Goal: Task Accomplishment & Management: Contribute content

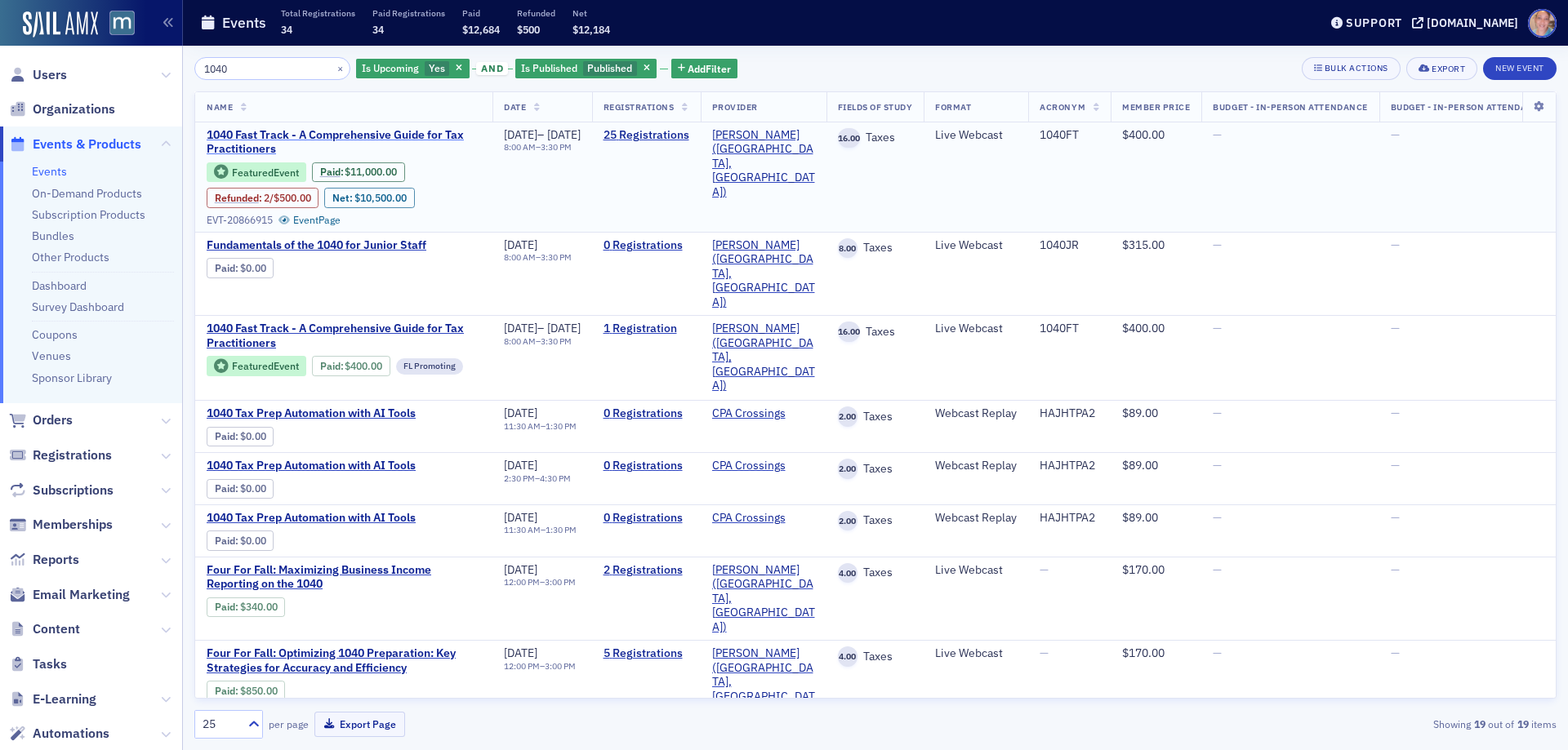
click at [229, 139] on span "1040 Fast Track - A Comprehensive Guide for Tax Practitioners" at bounding box center [343, 142] width 274 height 29
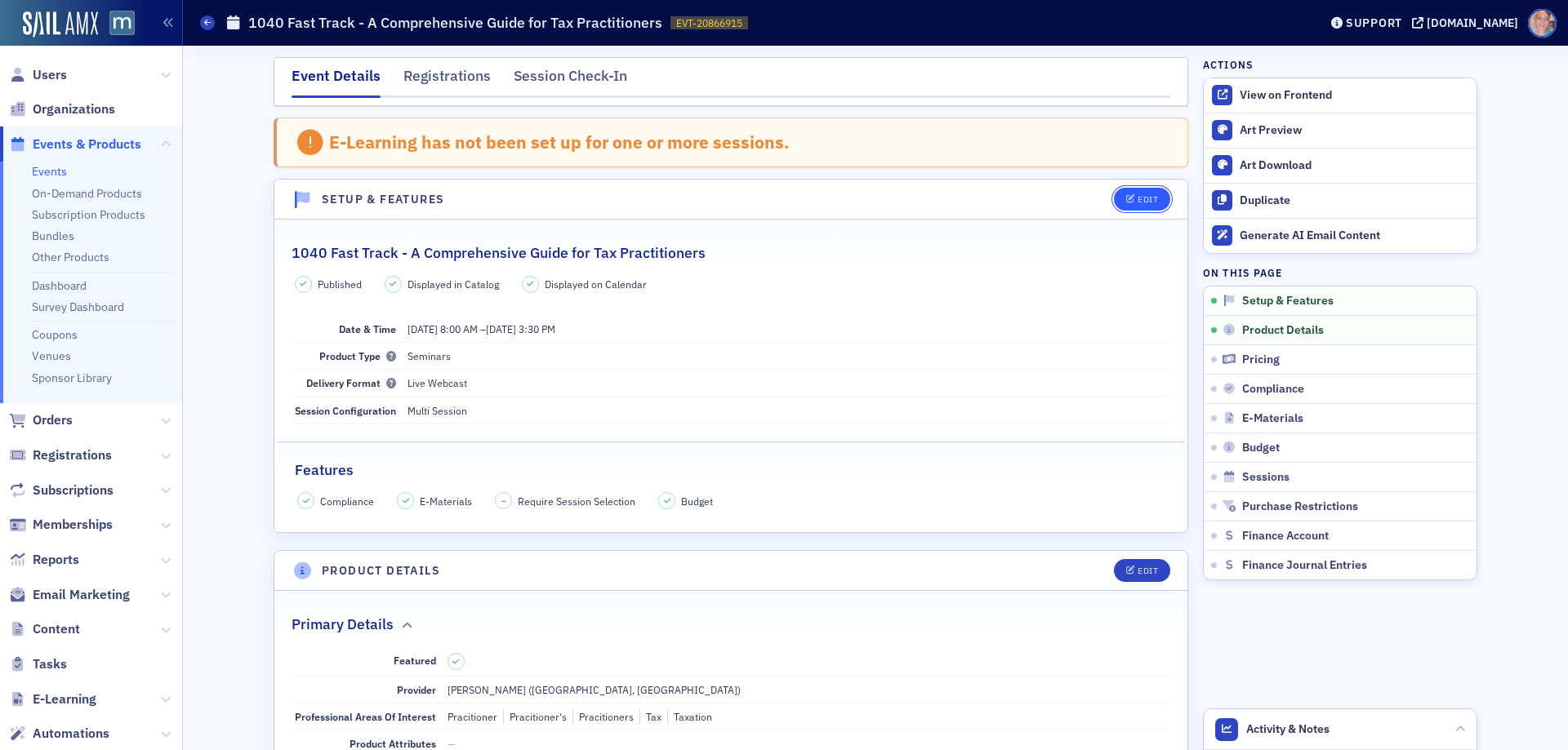
click at [1130, 198] on span "Edit" at bounding box center [1142, 199] width 32 height 9
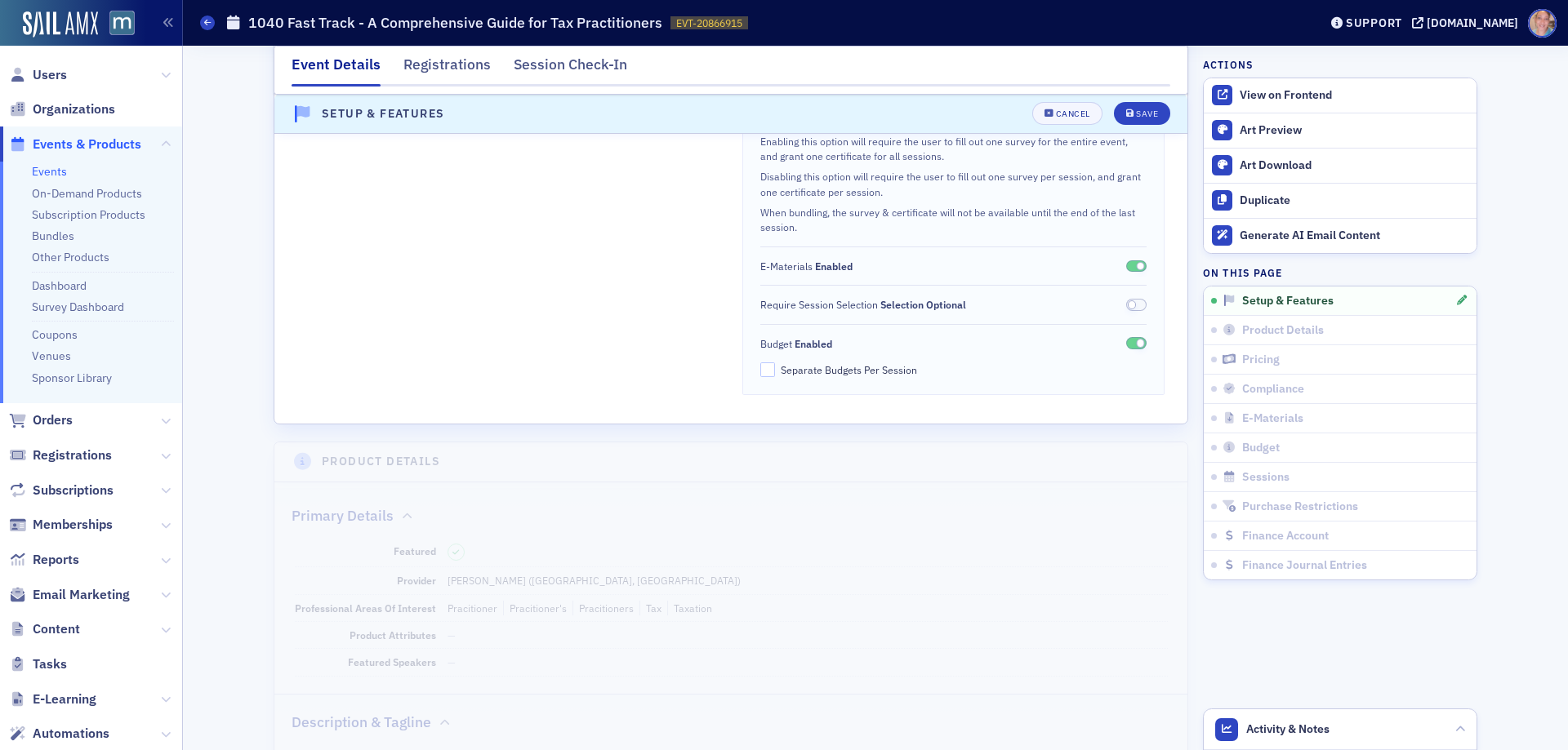
scroll to position [738, 0]
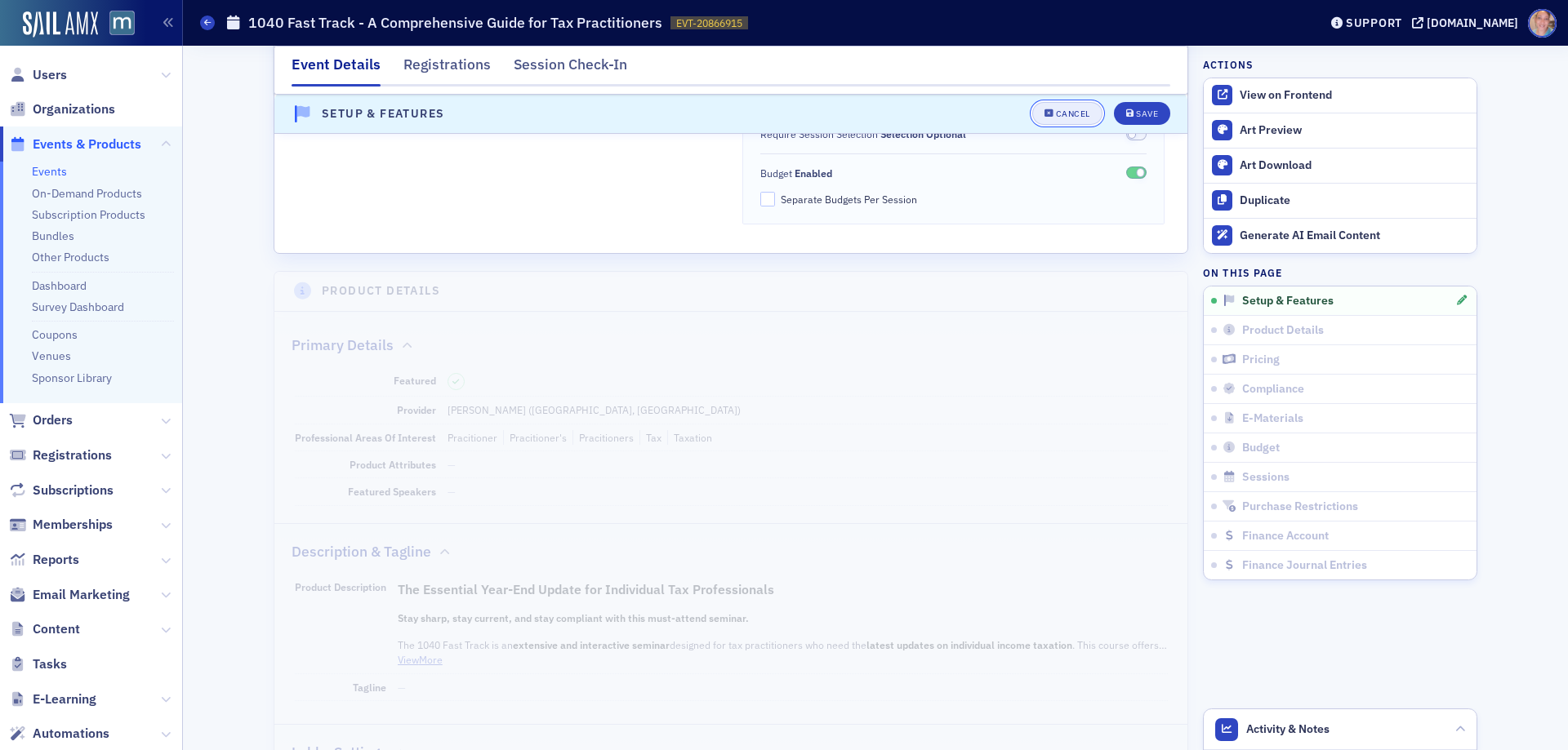
click at [1059, 112] on div "Cancel" at bounding box center [1073, 115] width 34 height 9
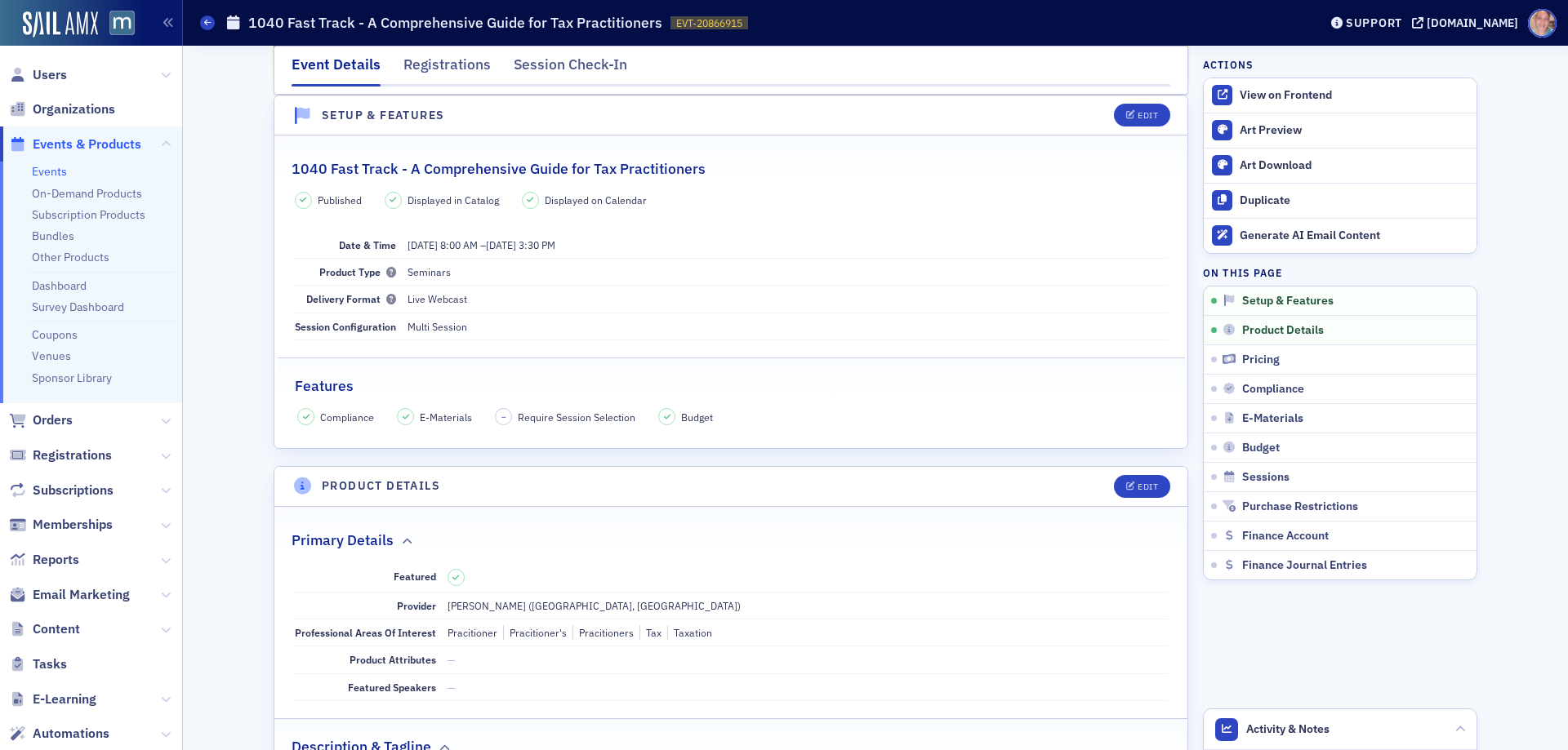
scroll to position [411, 0]
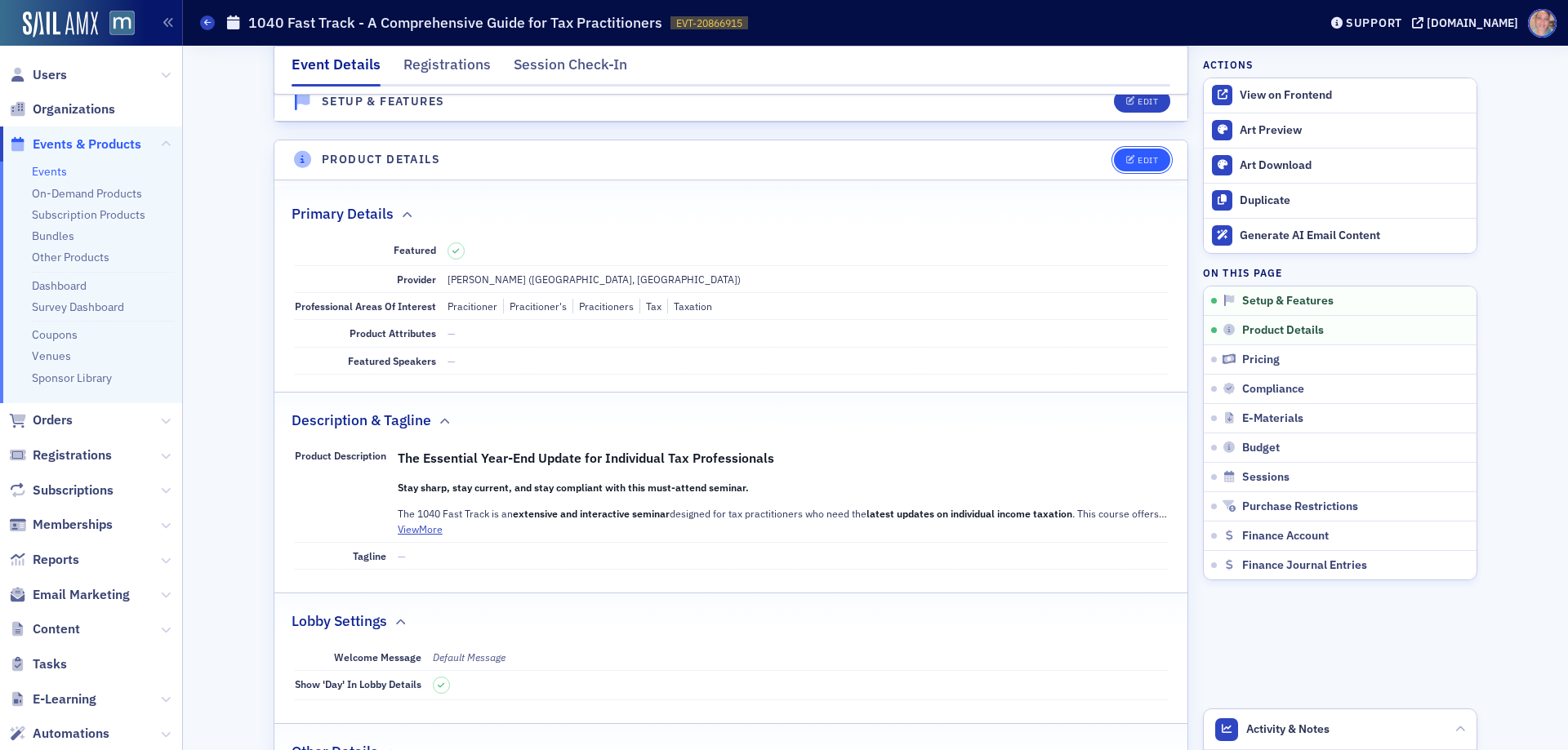
click at [1143, 154] on button "Edit" at bounding box center [1142, 160] width 56 height 23
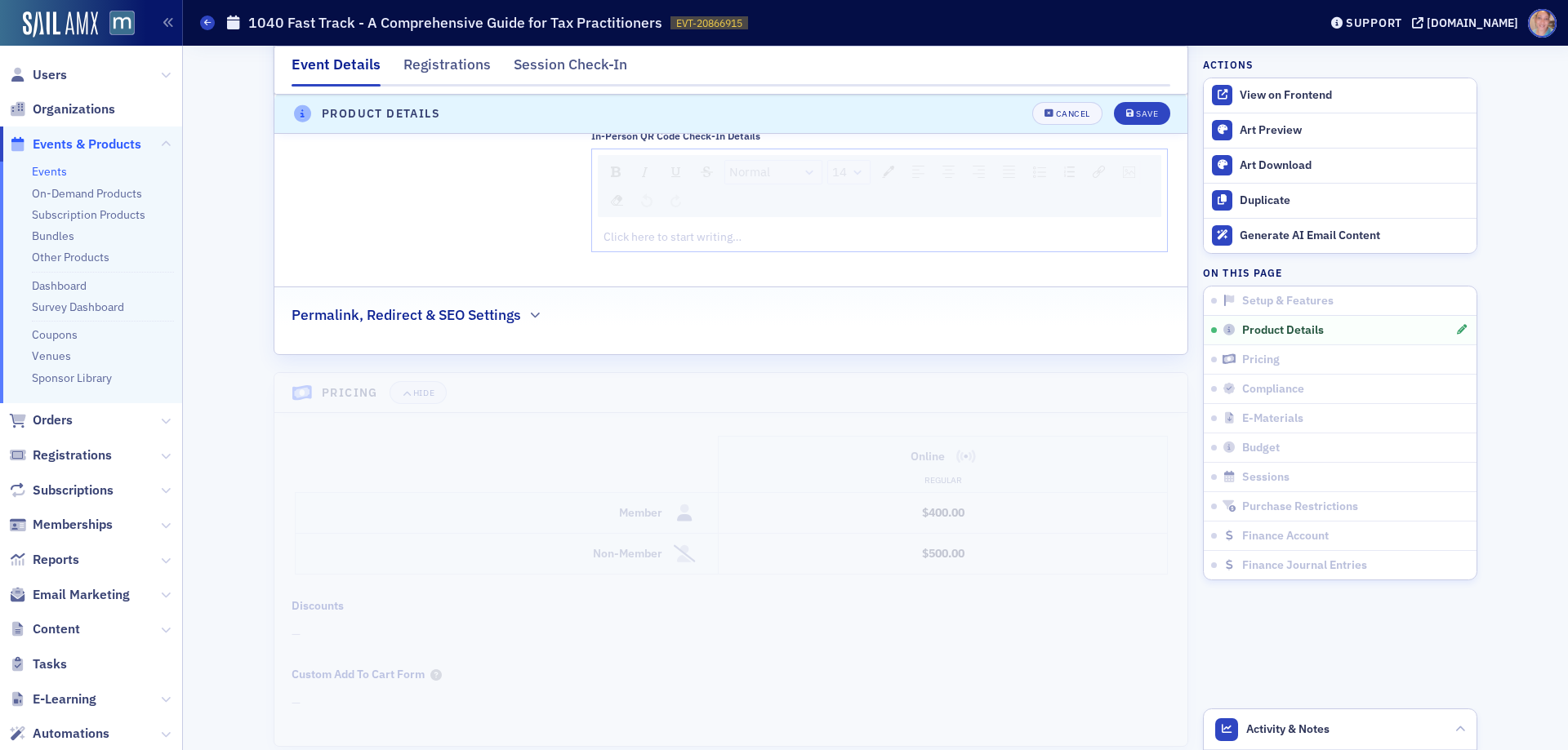
scroll to position [2578, 0]
click at [530, 320] on icon "button" at bounding box center [534, 314] width 10 height 10
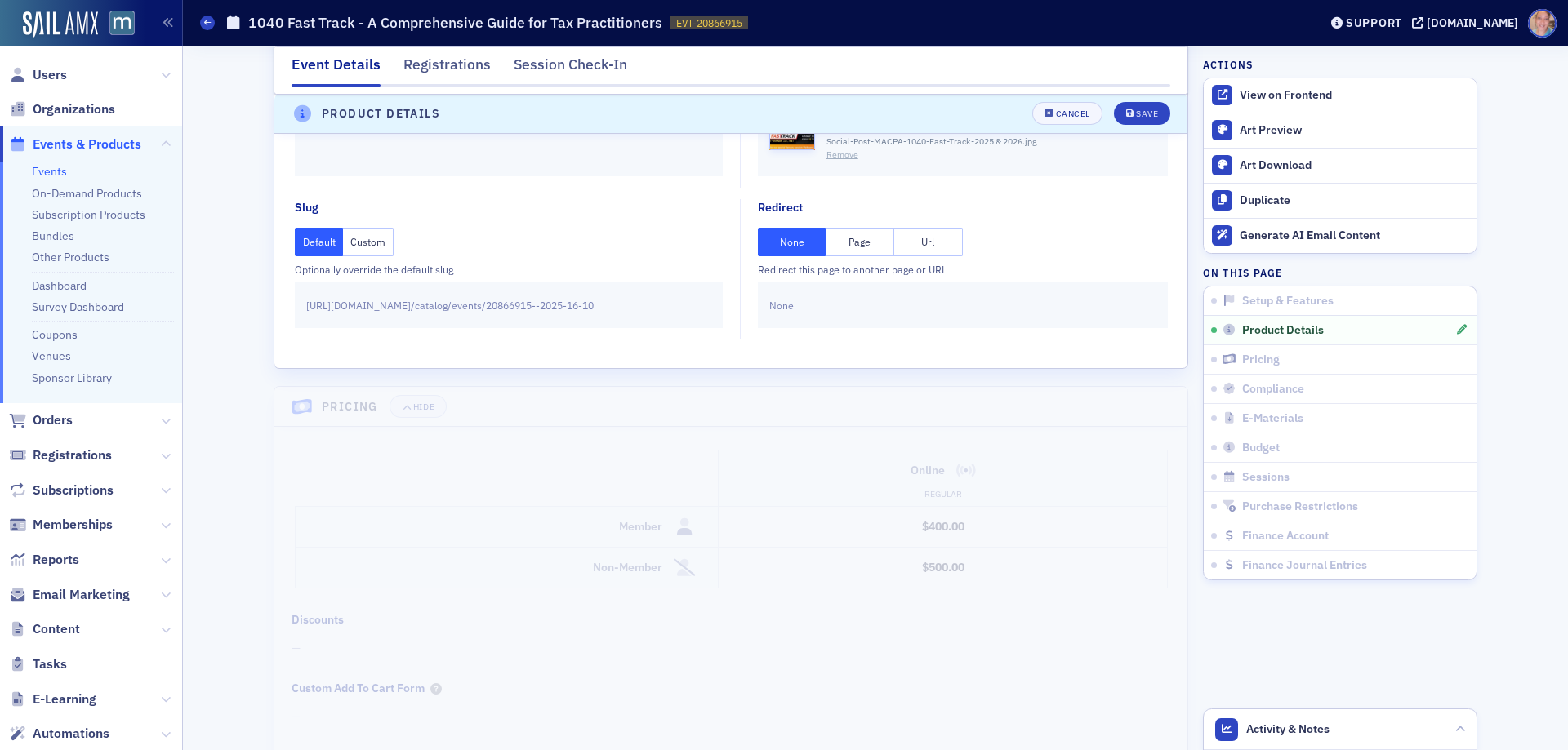
scroll to position [3069, 0]
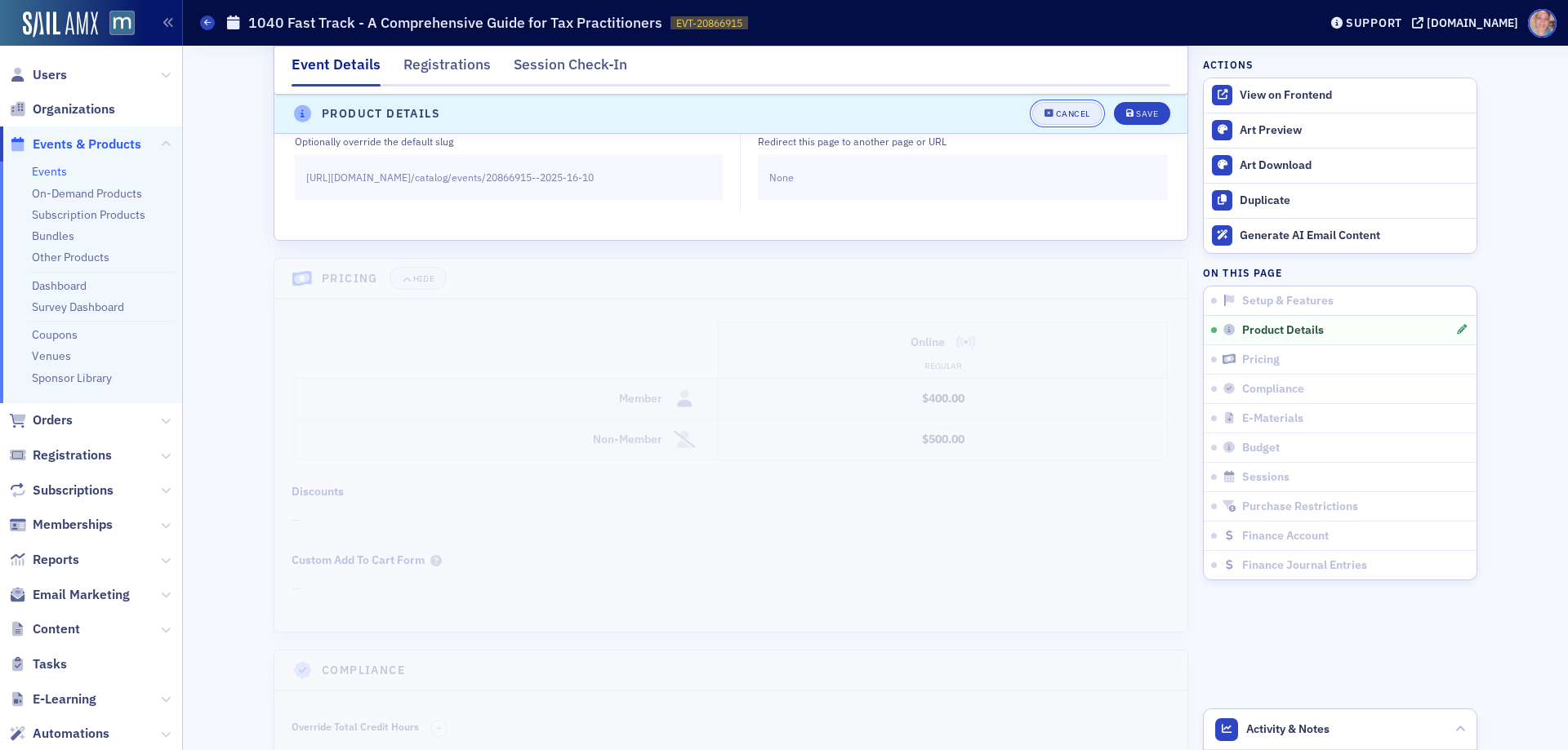
click at [1054, 121] on button "Cancel" at bounding box center [1067, 114] width 70 height 23
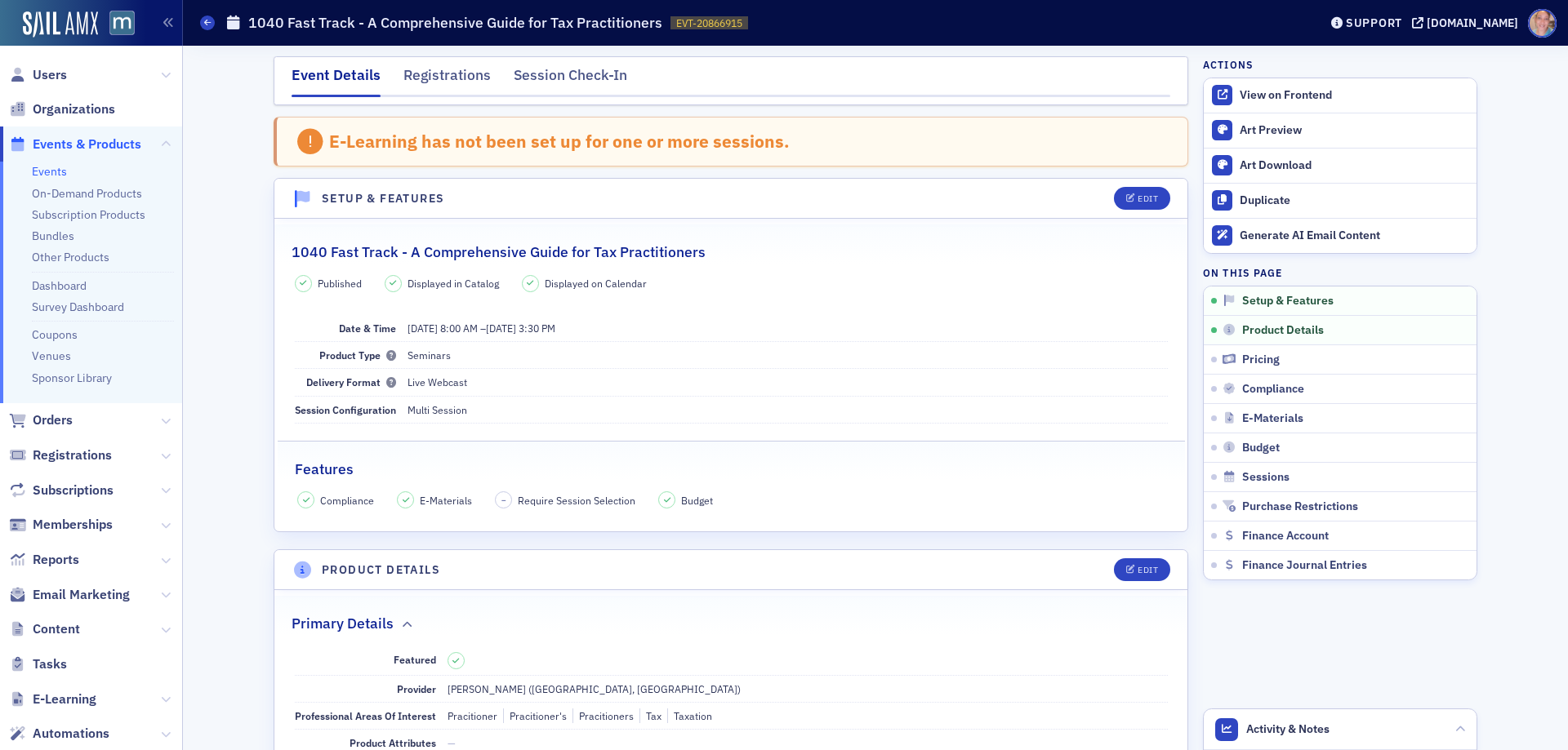
scroll to position [0, 0]
click at [1126, 201] on icon "button" at bounding box center [1131, 199] width 10 height 9
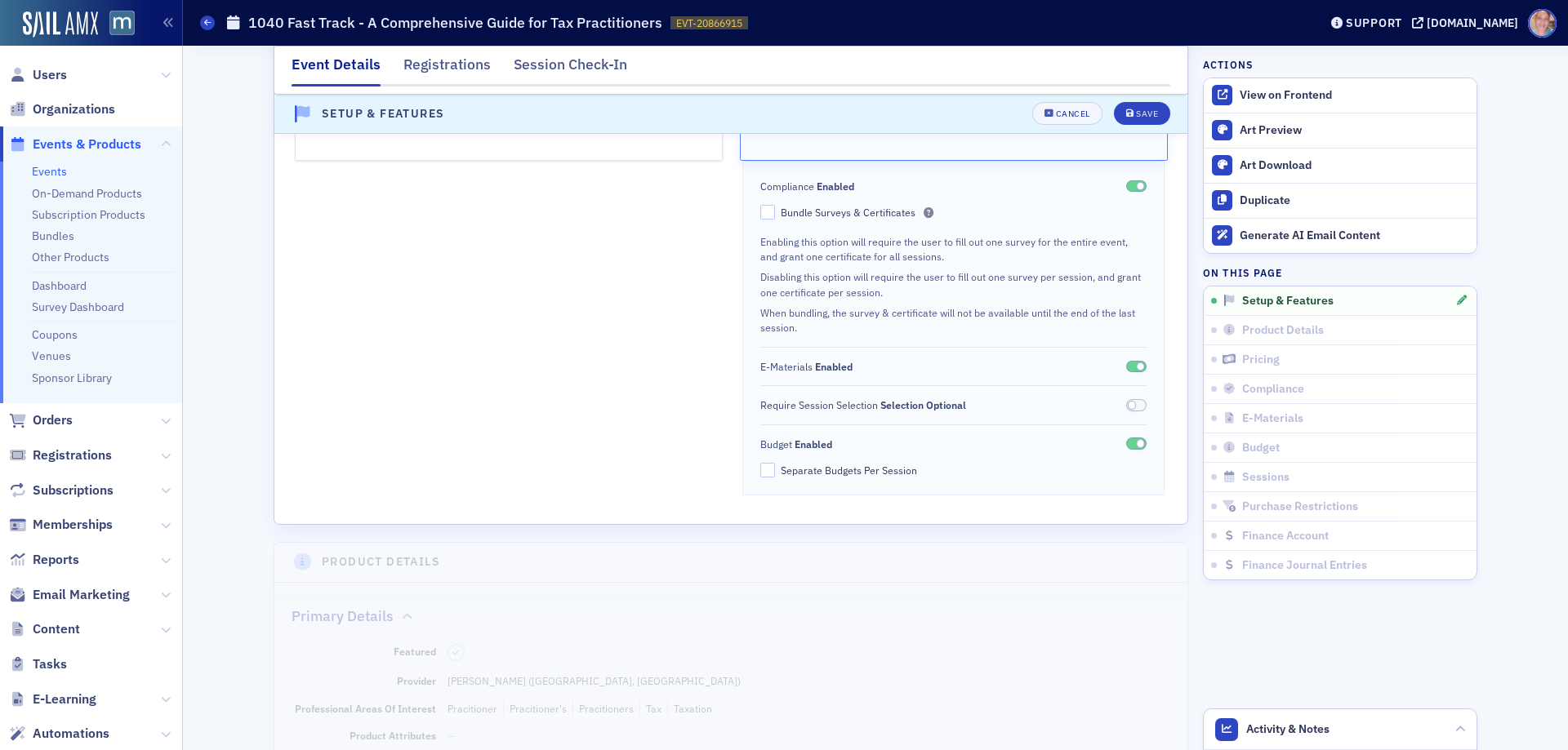
scroll to position [493, 0]
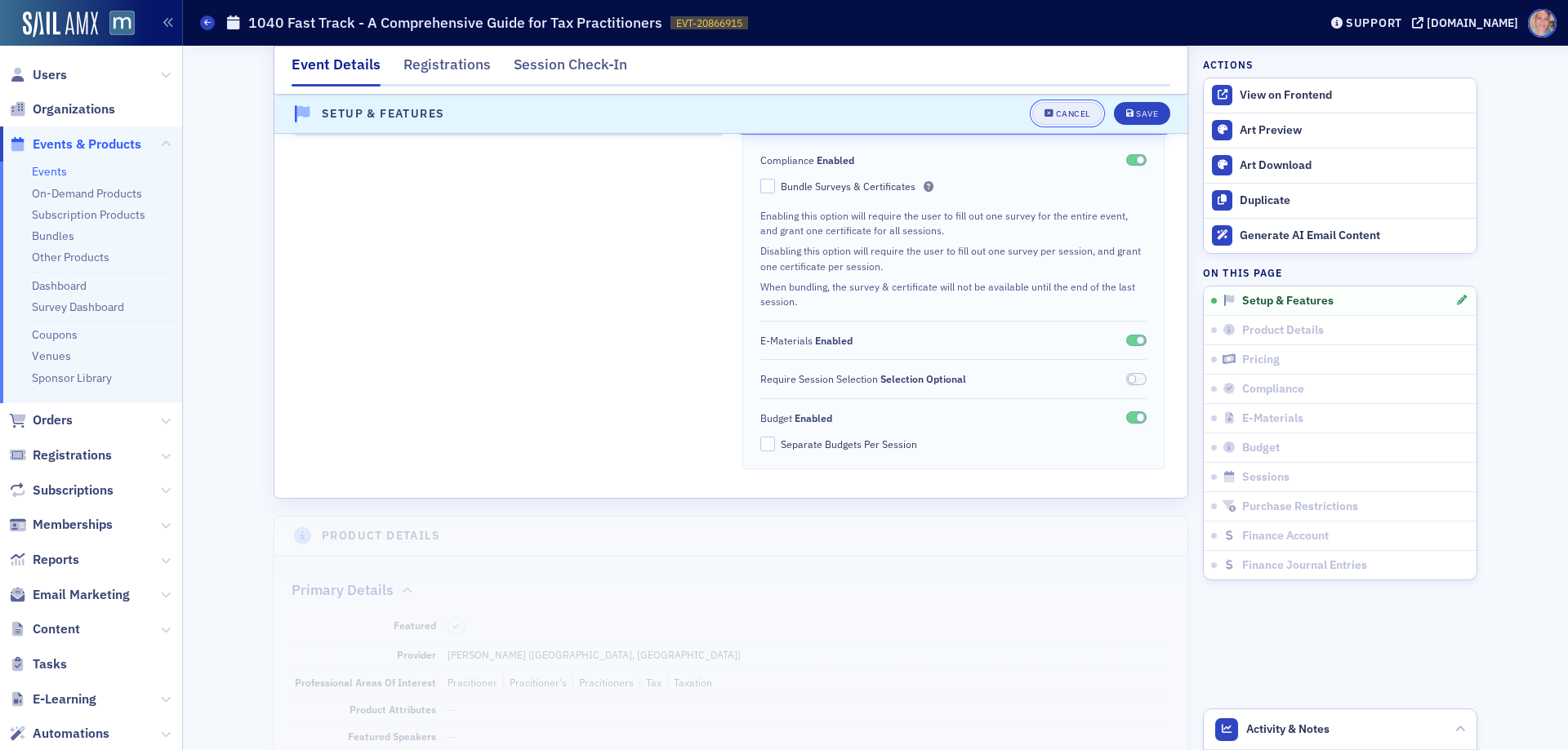
click at [1060, 114] on div "Cancel" at bounding box center [1073, 115] width 34 height 9
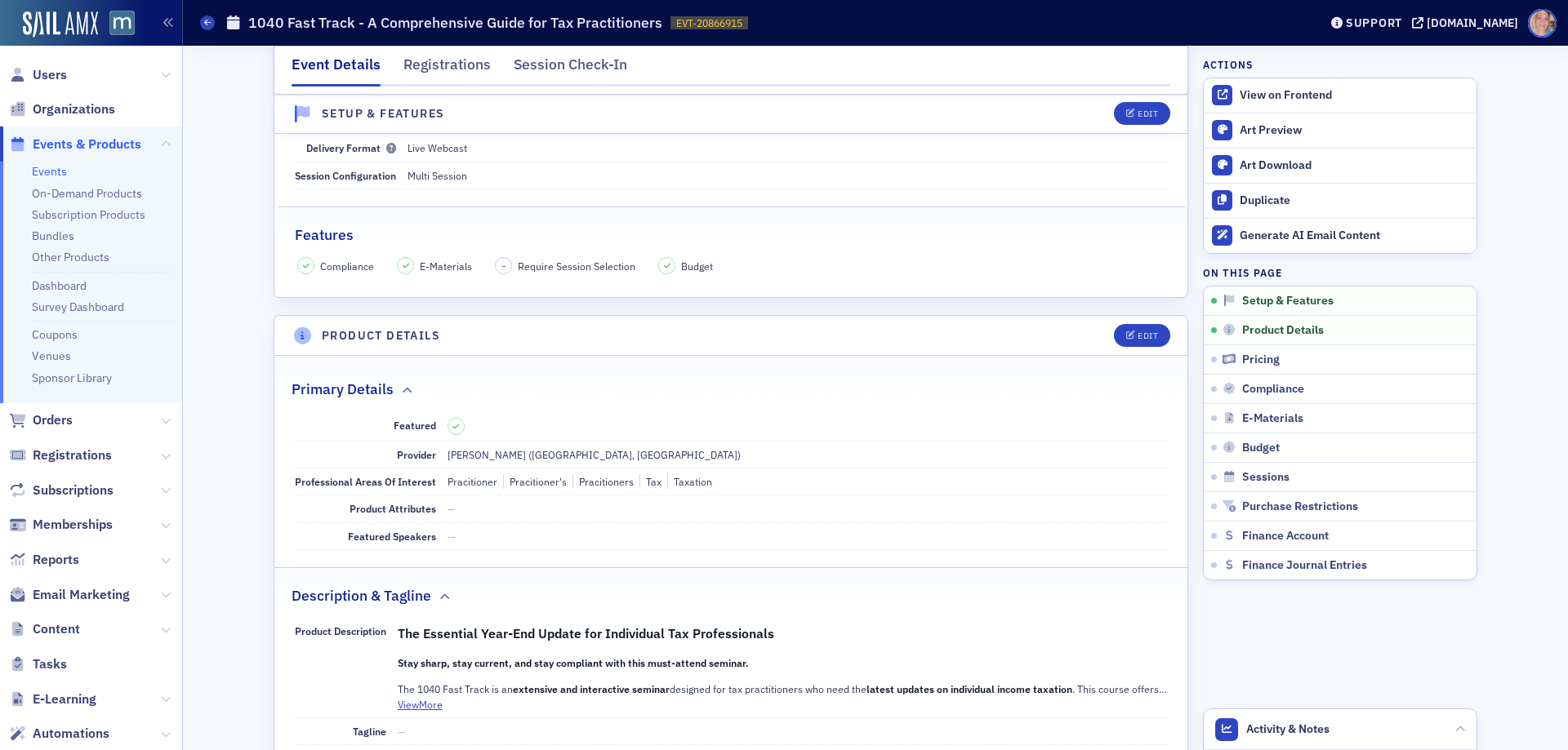
scroll to position [248, 0]
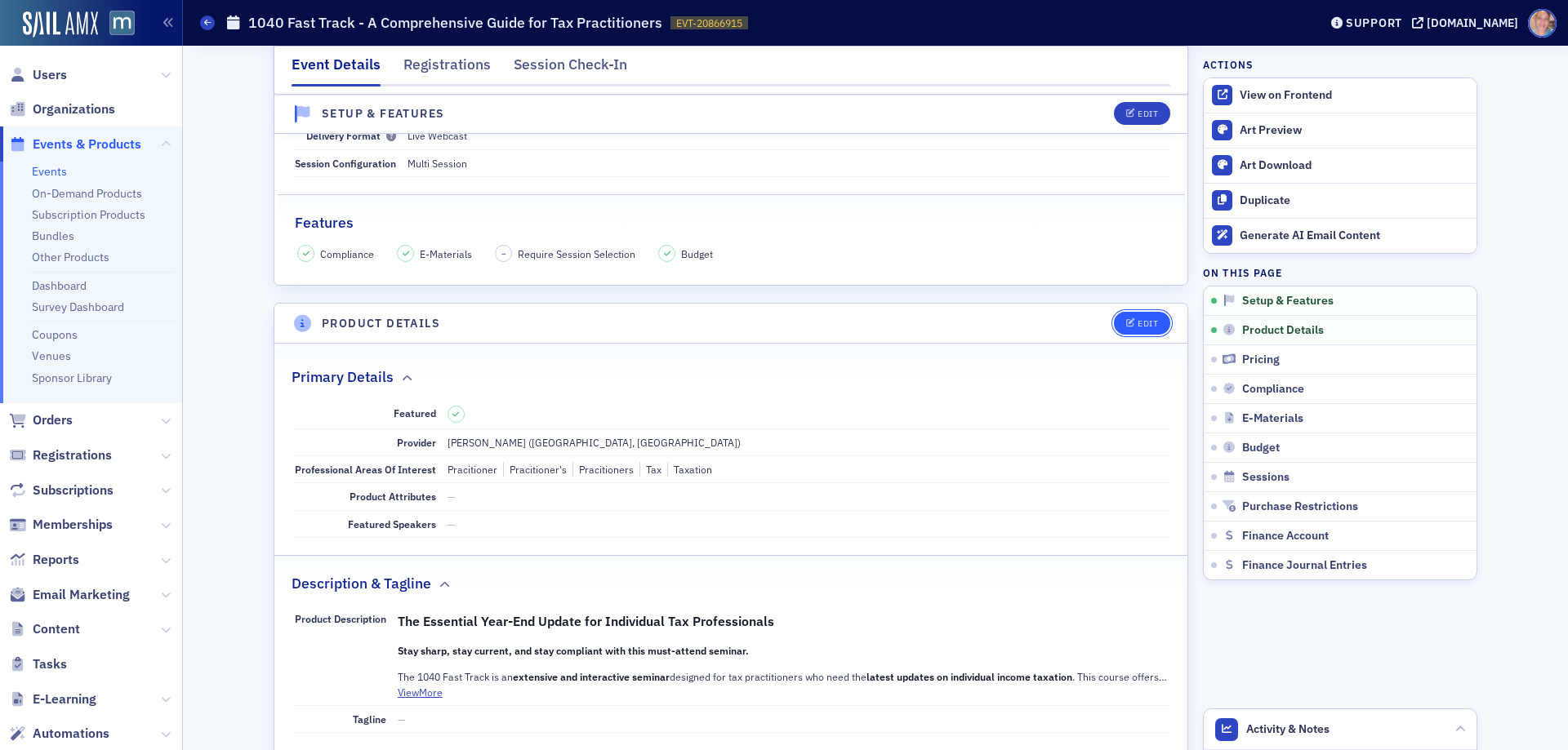
click at [1114, 323] on button "Edit" at bounding box center [1142, 323] width 56 height 23
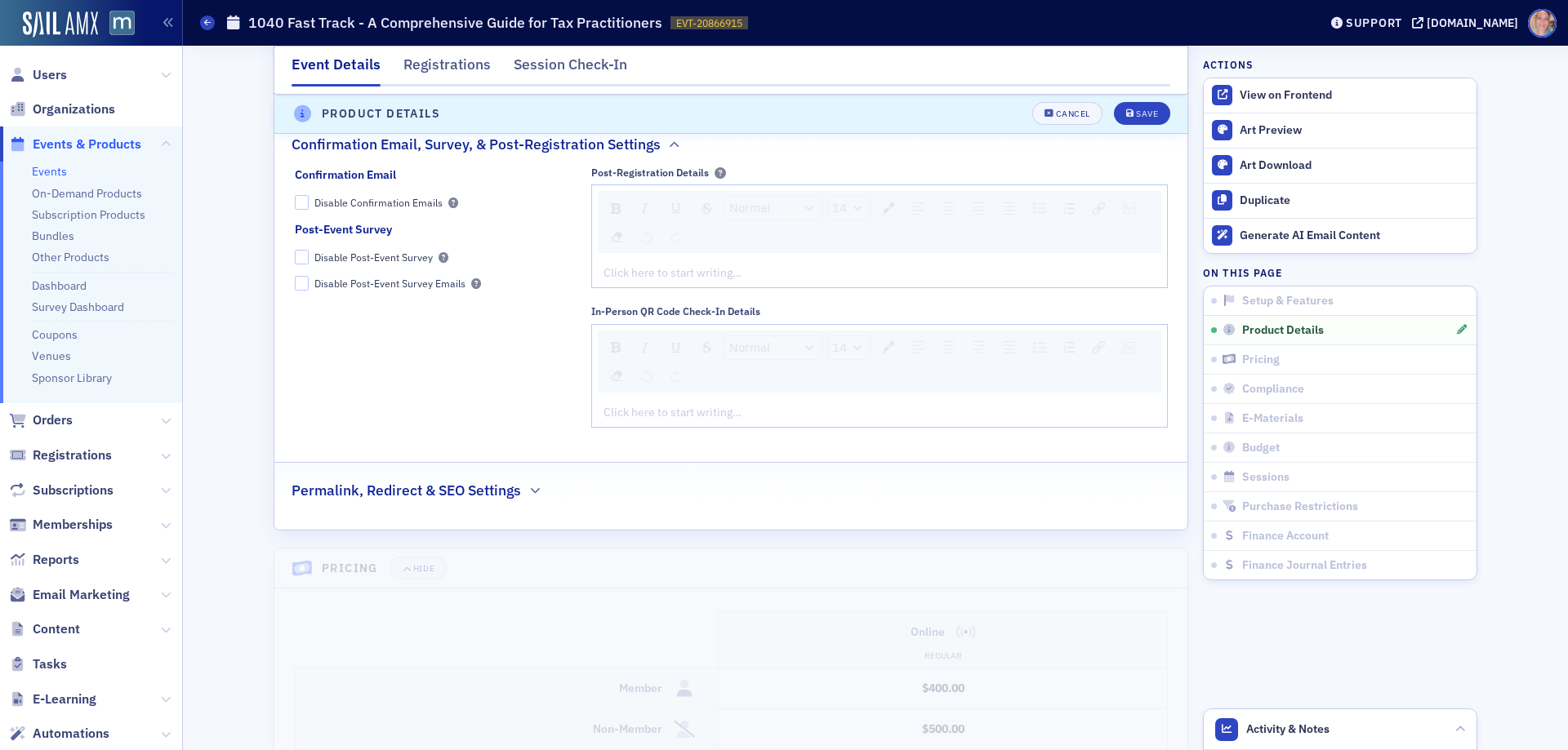
scroll to position [2415, 0]
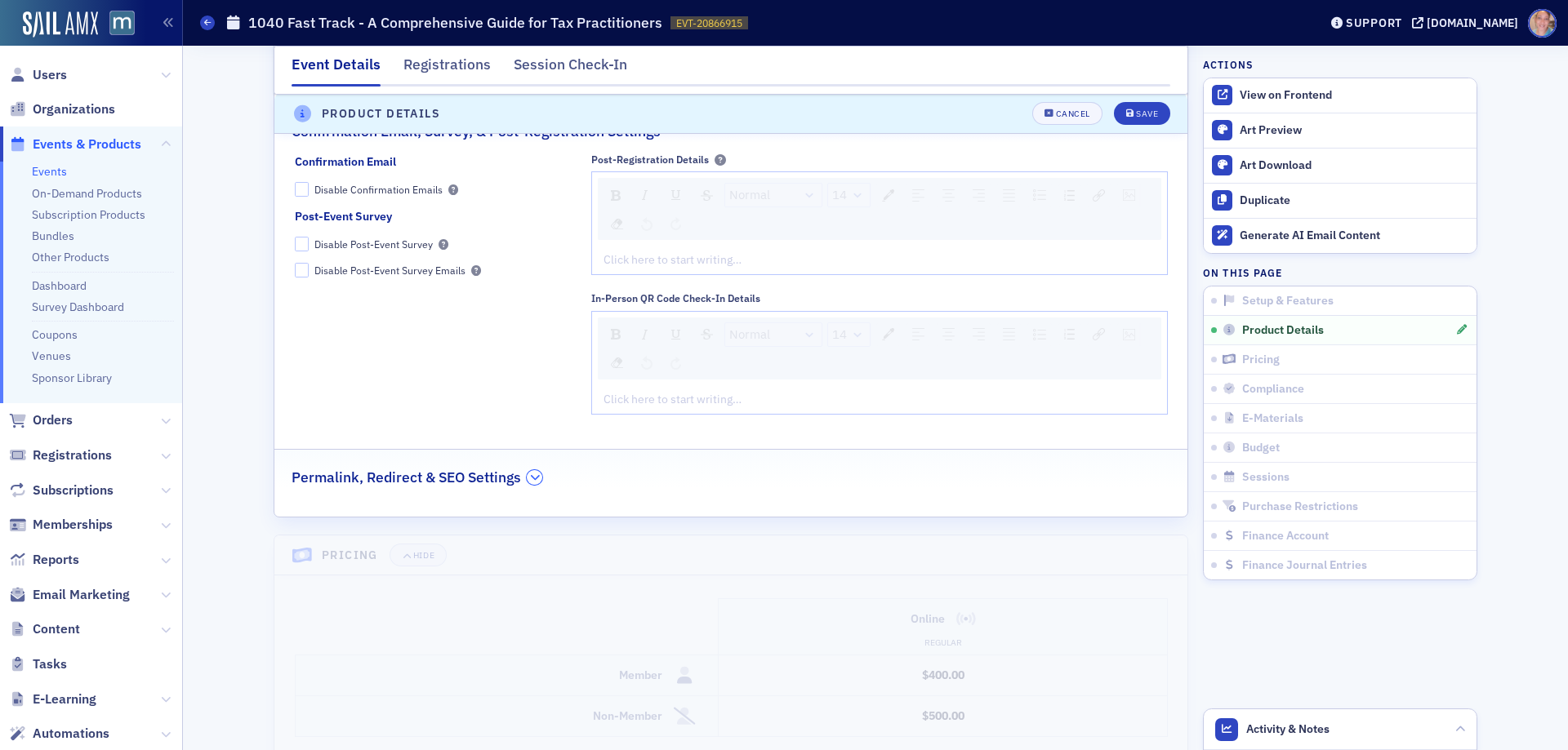
click at [532, 483] on icon "button" at bounding box center [534, 477] width 10 height 10
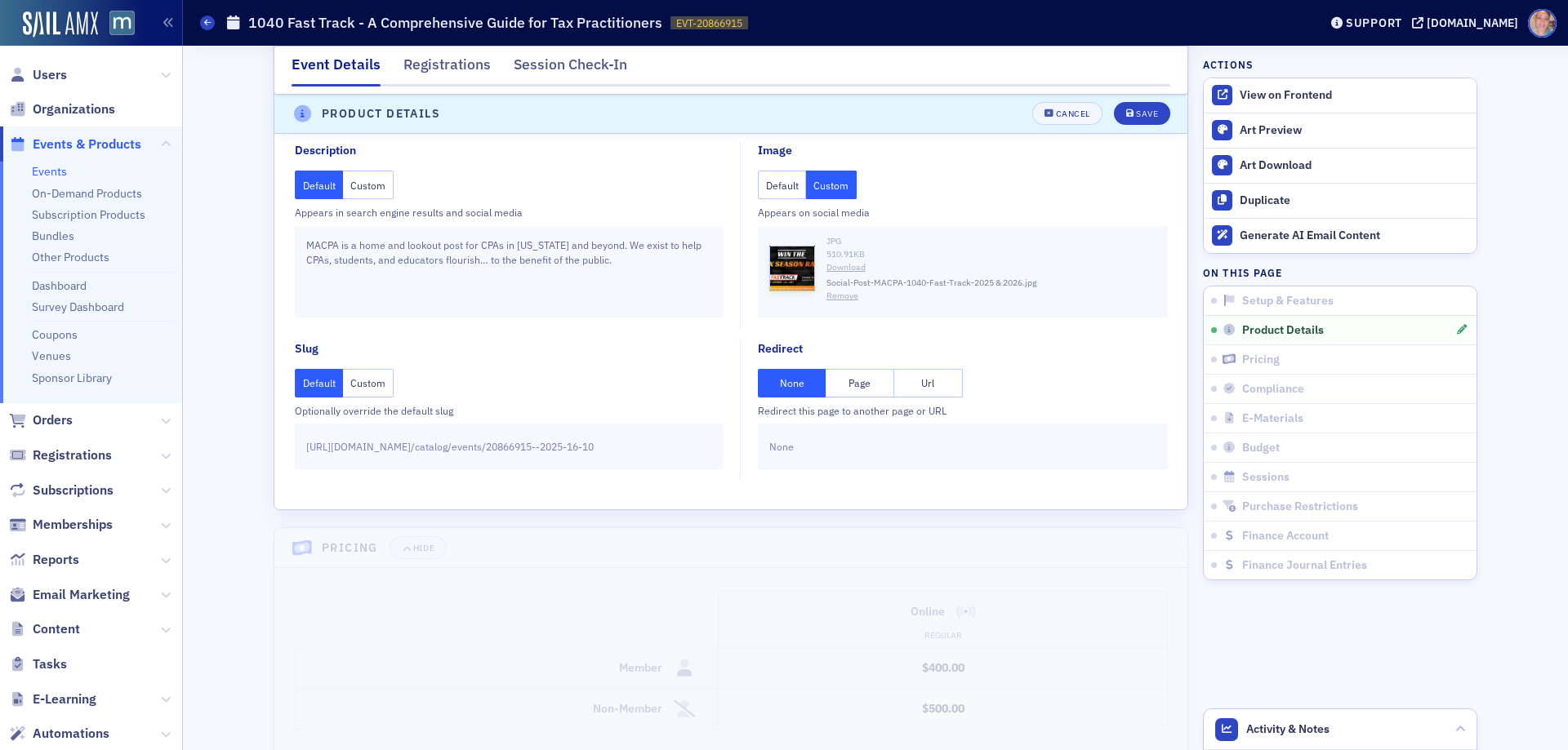
scroll to position [2823, 0]
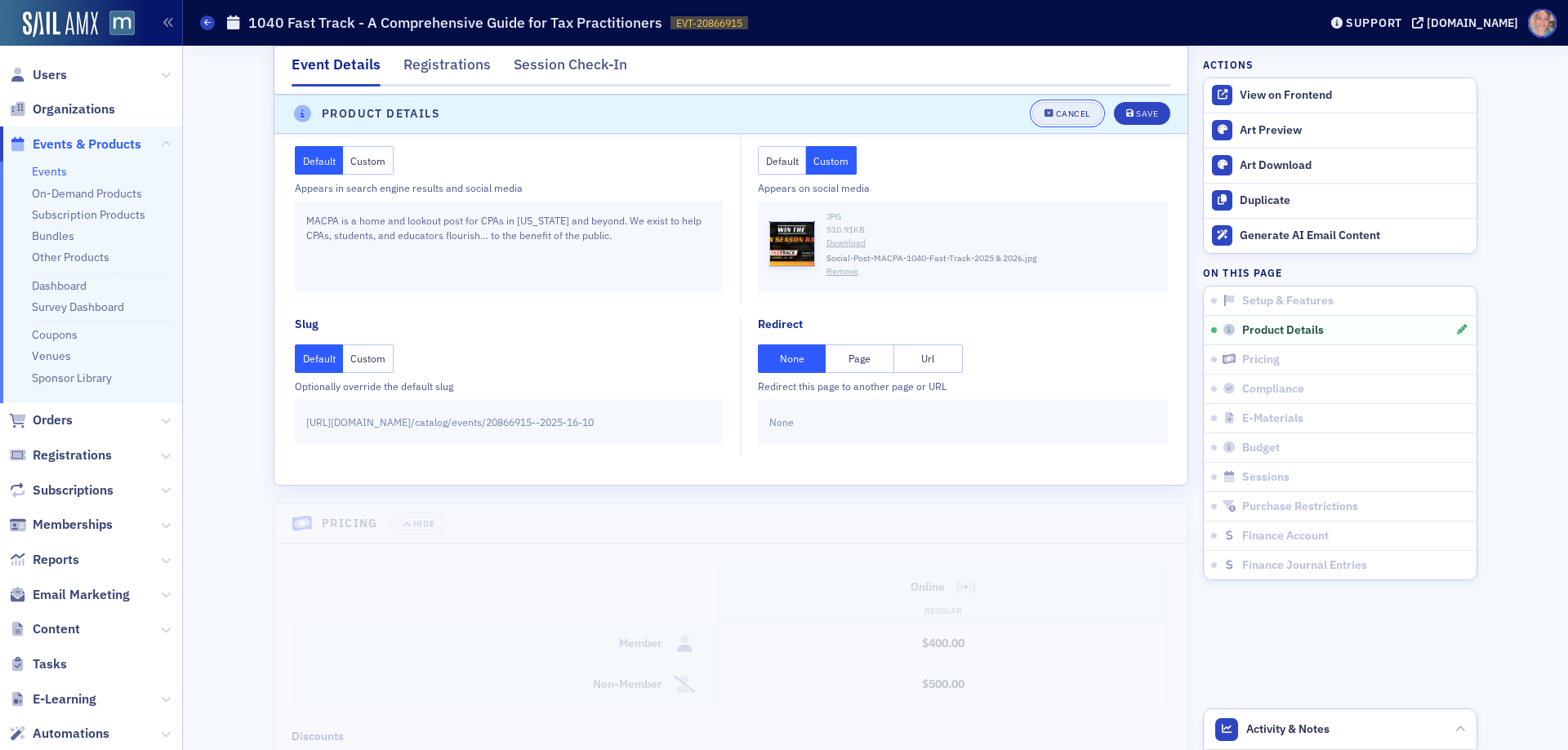
click at [1069, 112] on div "Cancel" at bounding box center [1073, 115] width 34 height 9
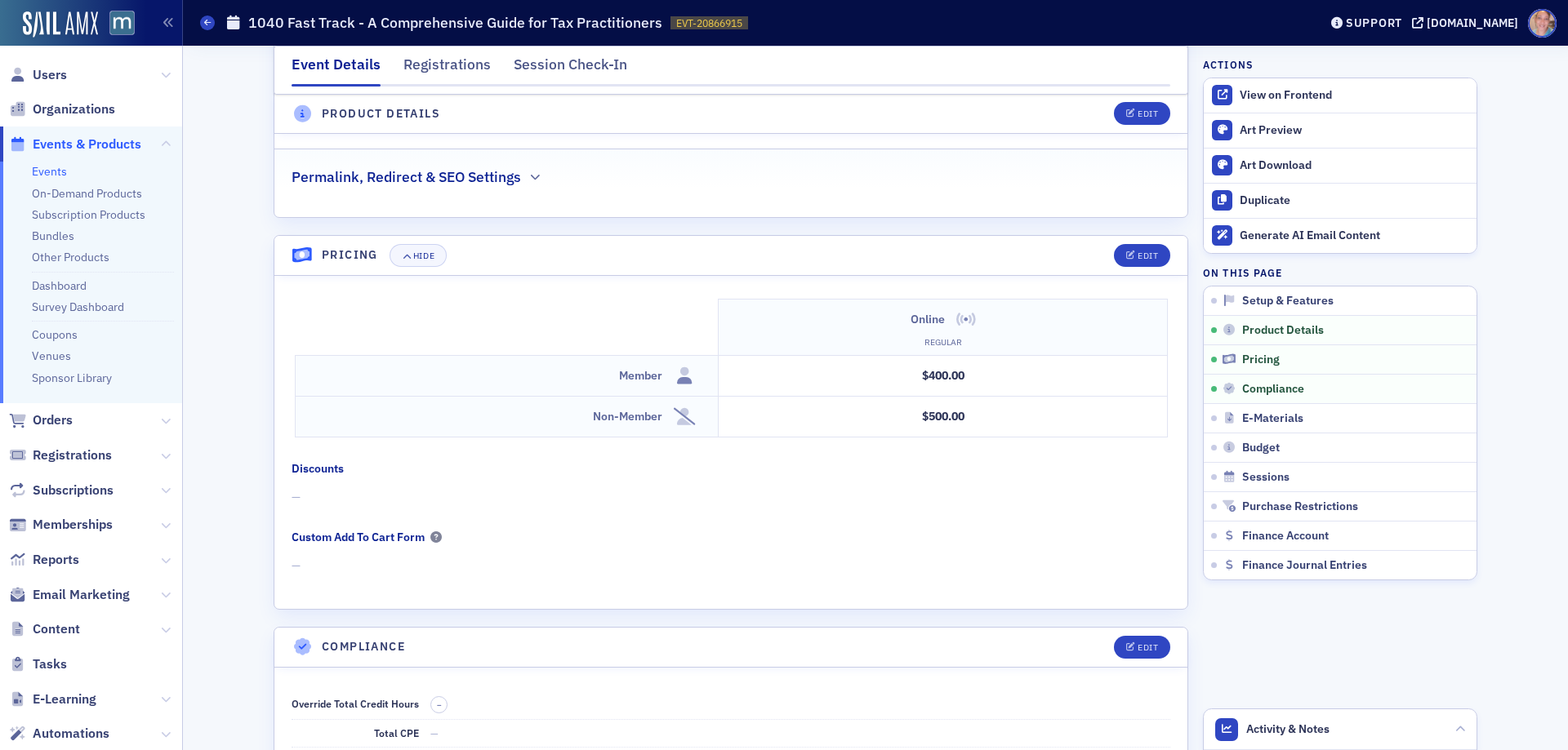
scroll to position [1518, 0]
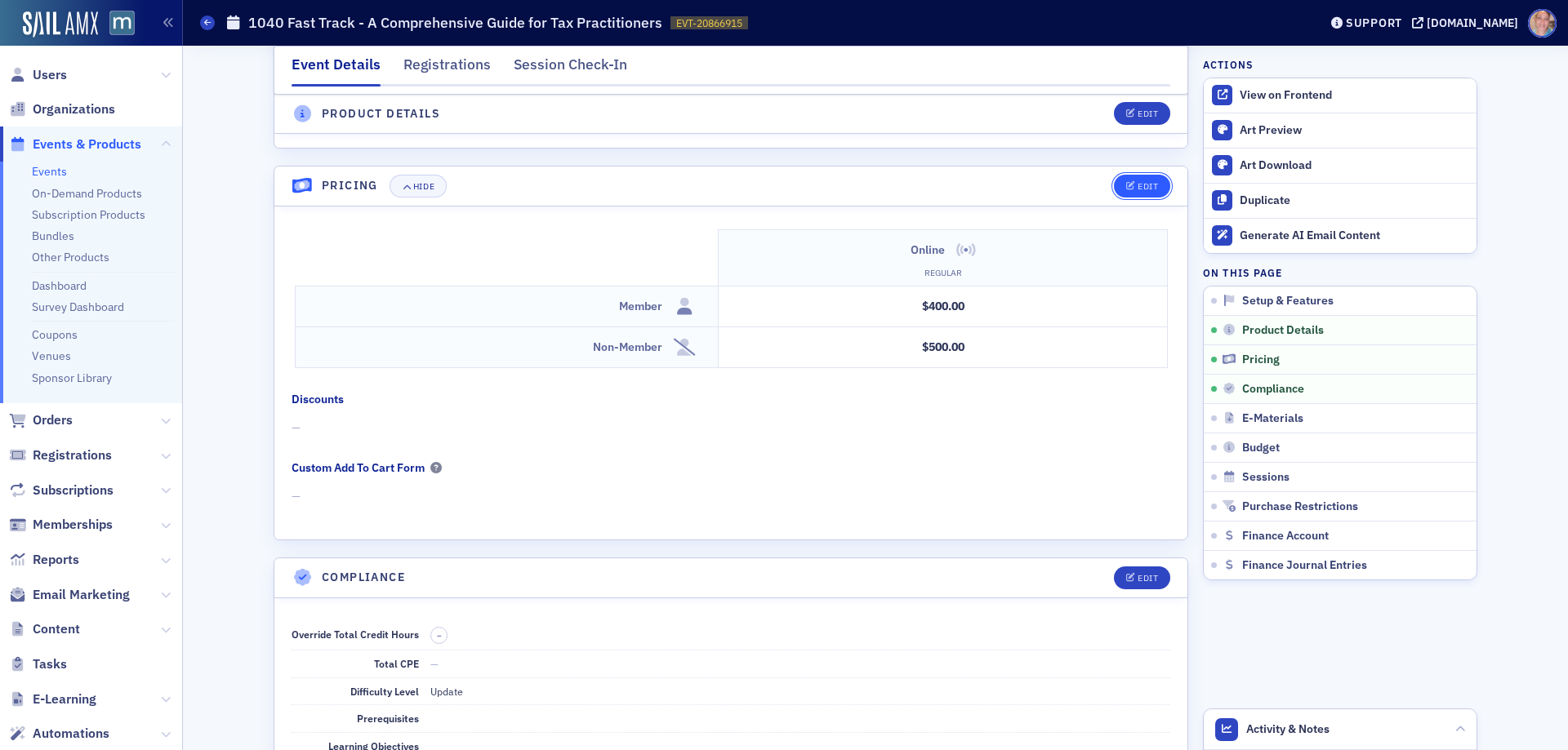
click at [1138, 184] on div "Edit" at bounding box center [1147, 186] width 20 height 9
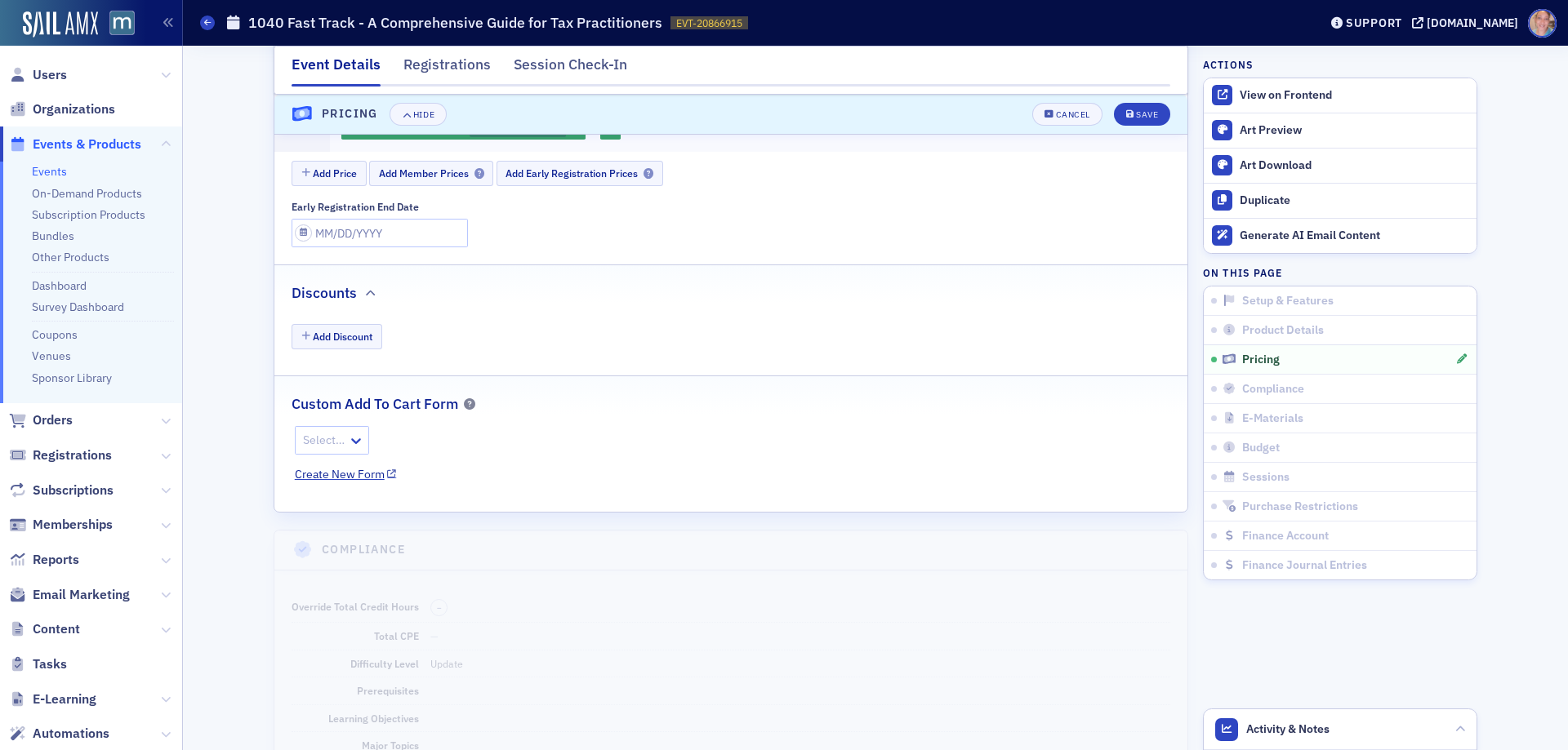
scroll to position [1915, 0]
click at [1059, 113] on div "Cancel" at bounding box center [1073, 115] width 34 height 9
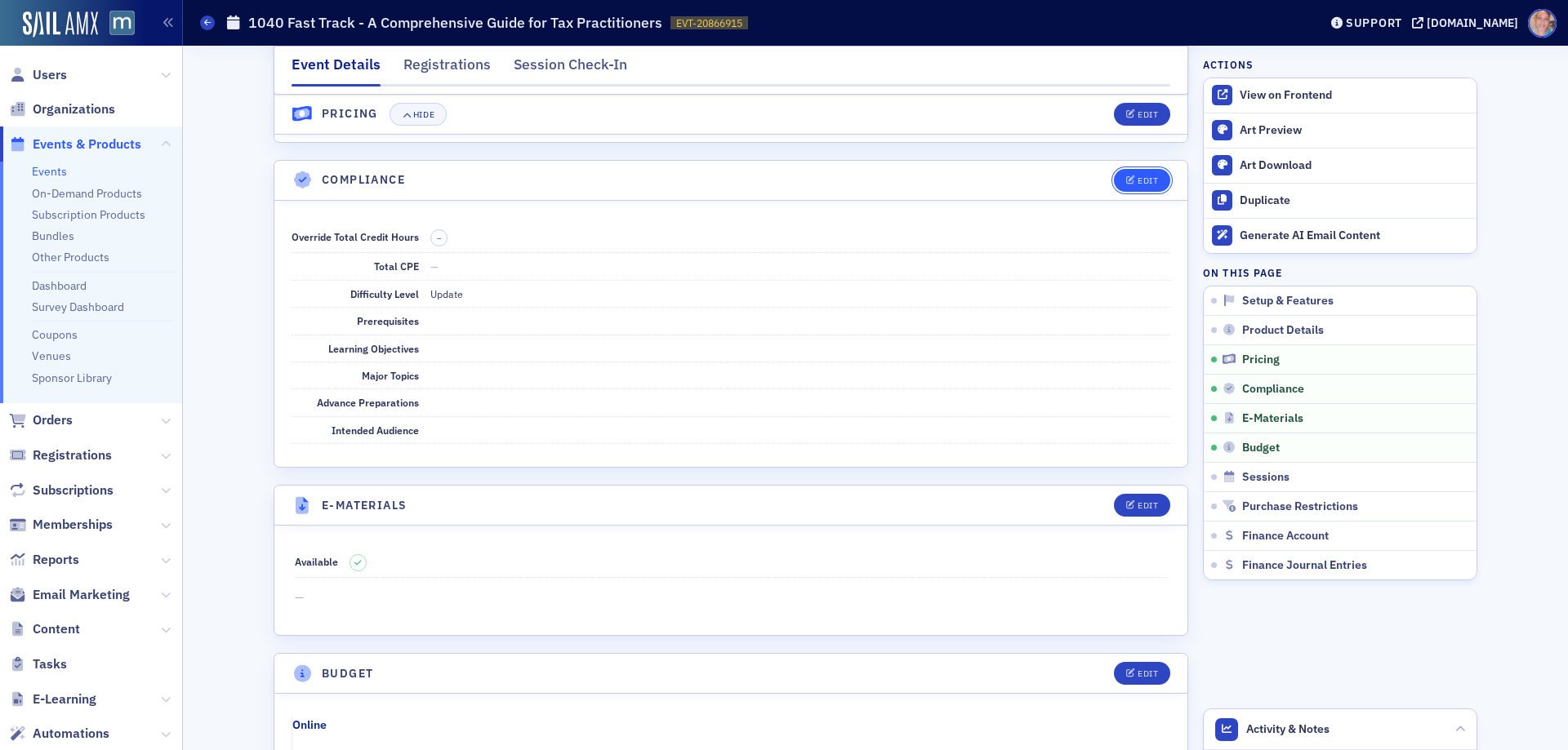
click at [1129, 179] on icon "button" at bounding box center [1131, 181] width 10 height 9
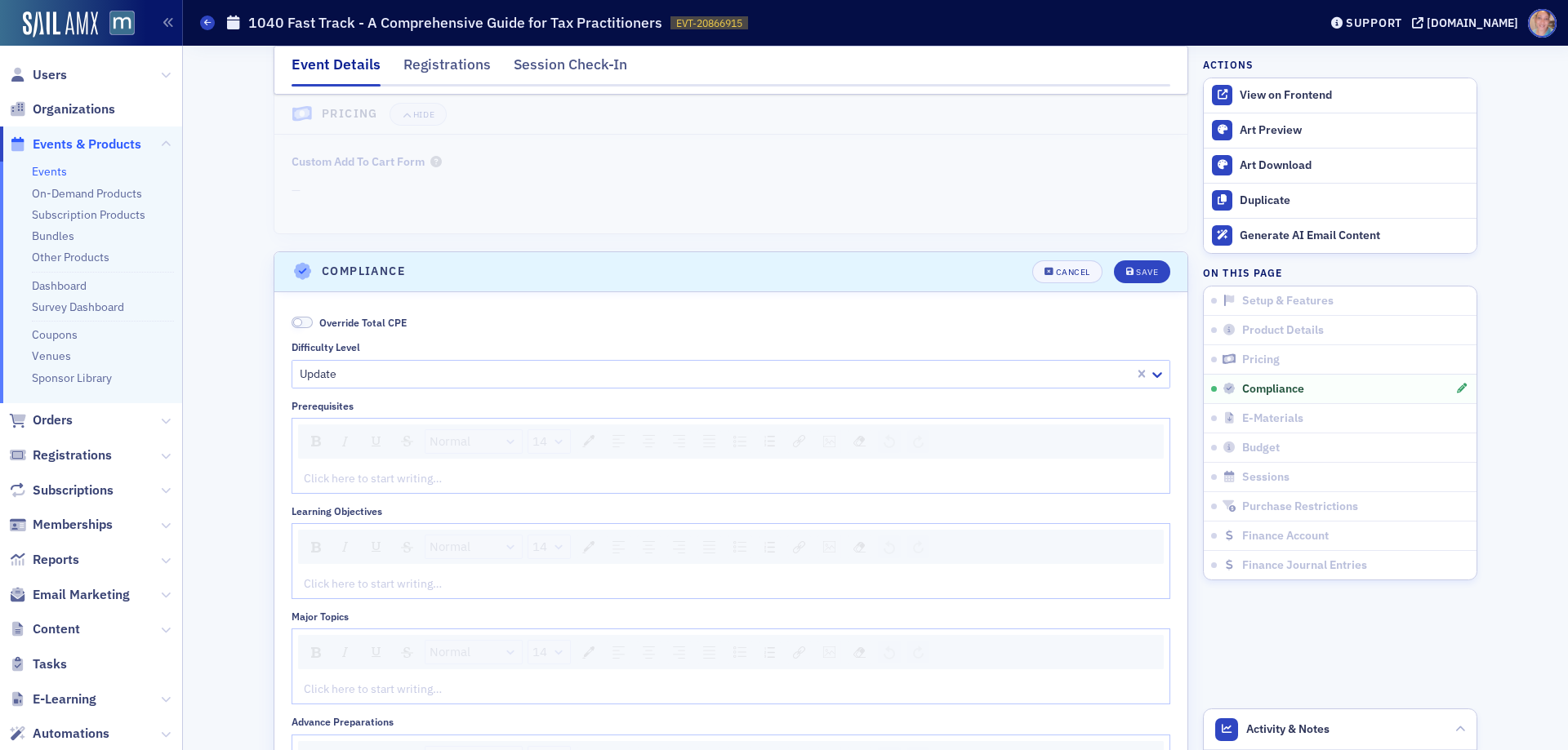
scroll to position [1817, 0]
click at [1078, 282] on div "Cancel" at bounding box center [1073, 278] width 34 height 9
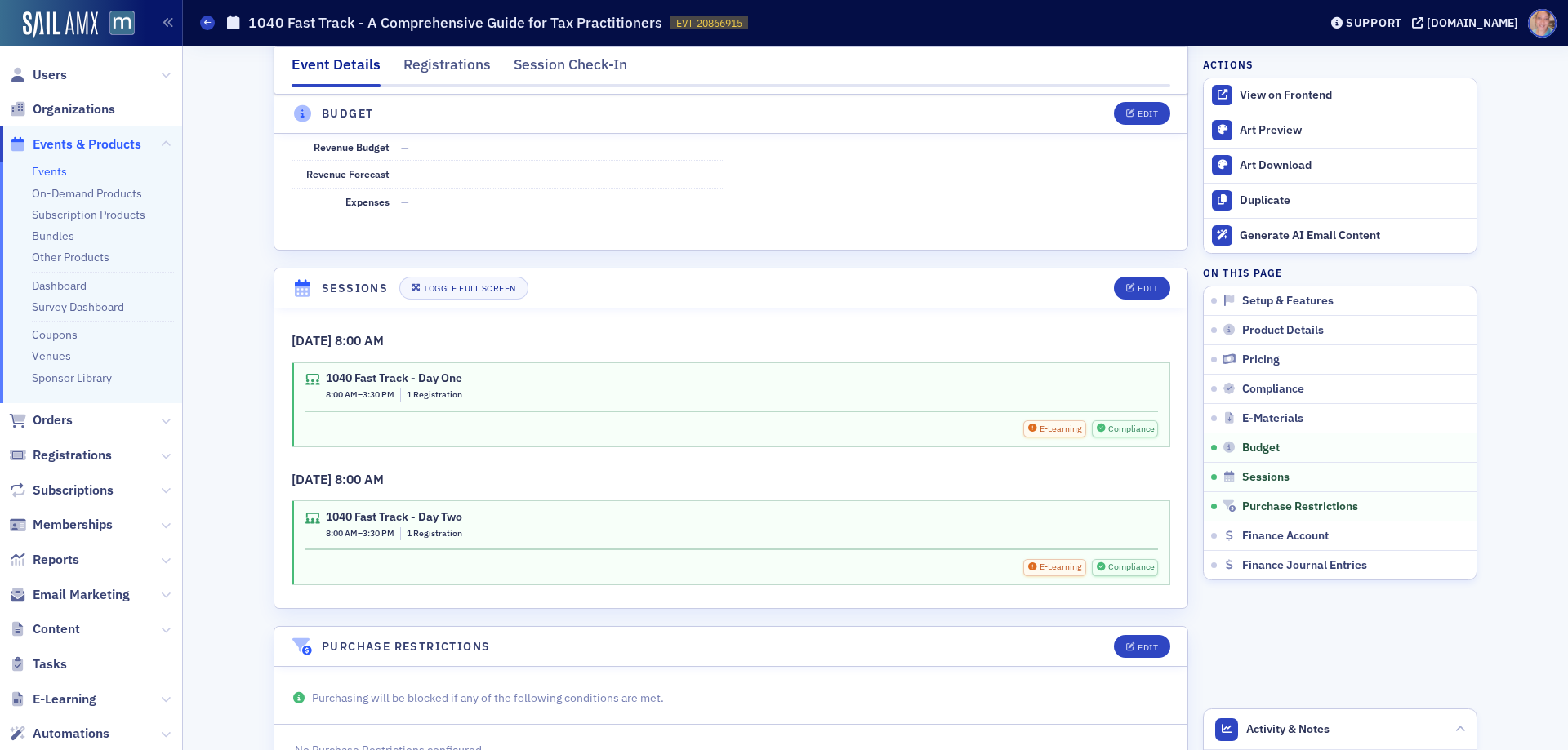
scroll to position [2634, 0]
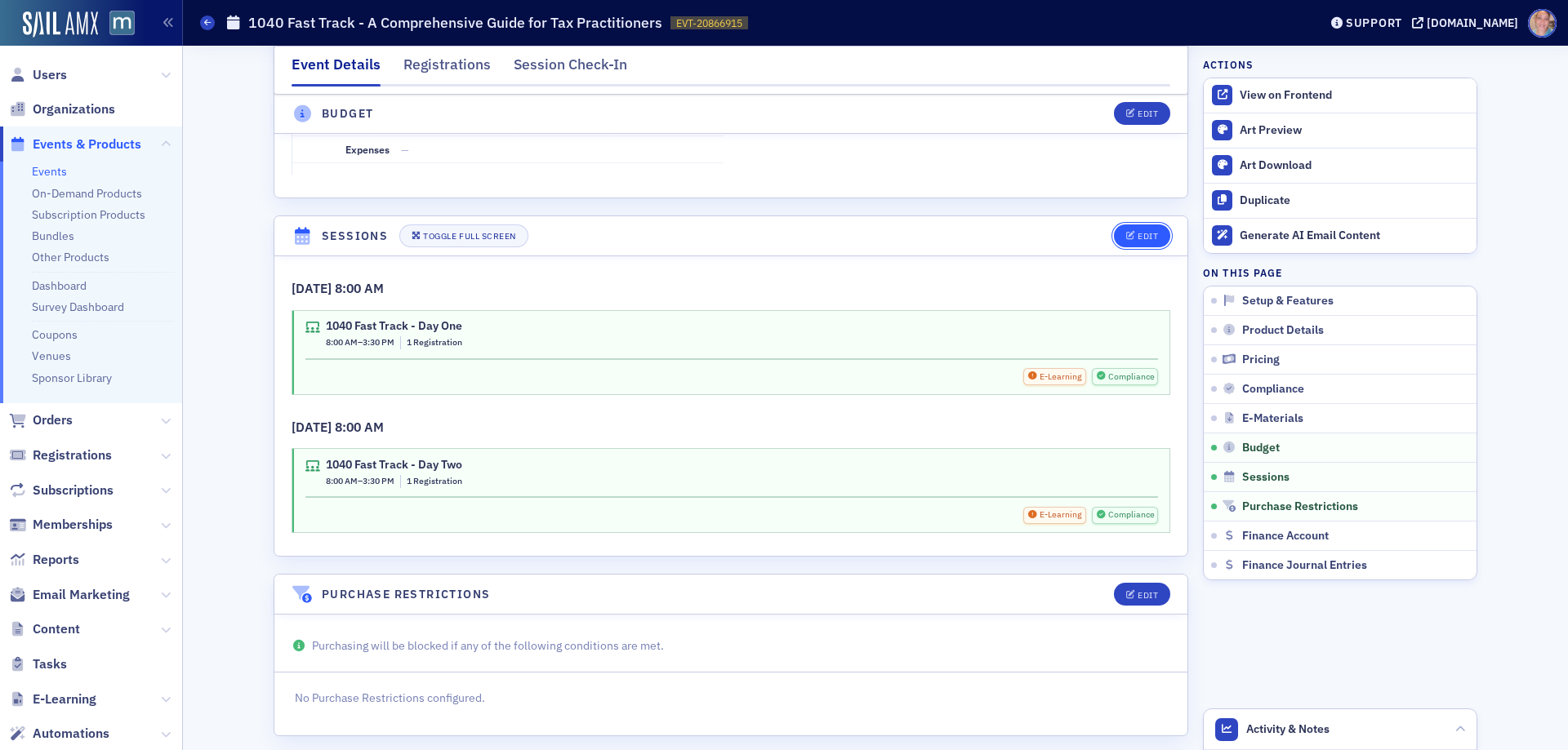
click at [1130, 238] on span "Edit" at bounding box center [1142, 236] width 32 height 9
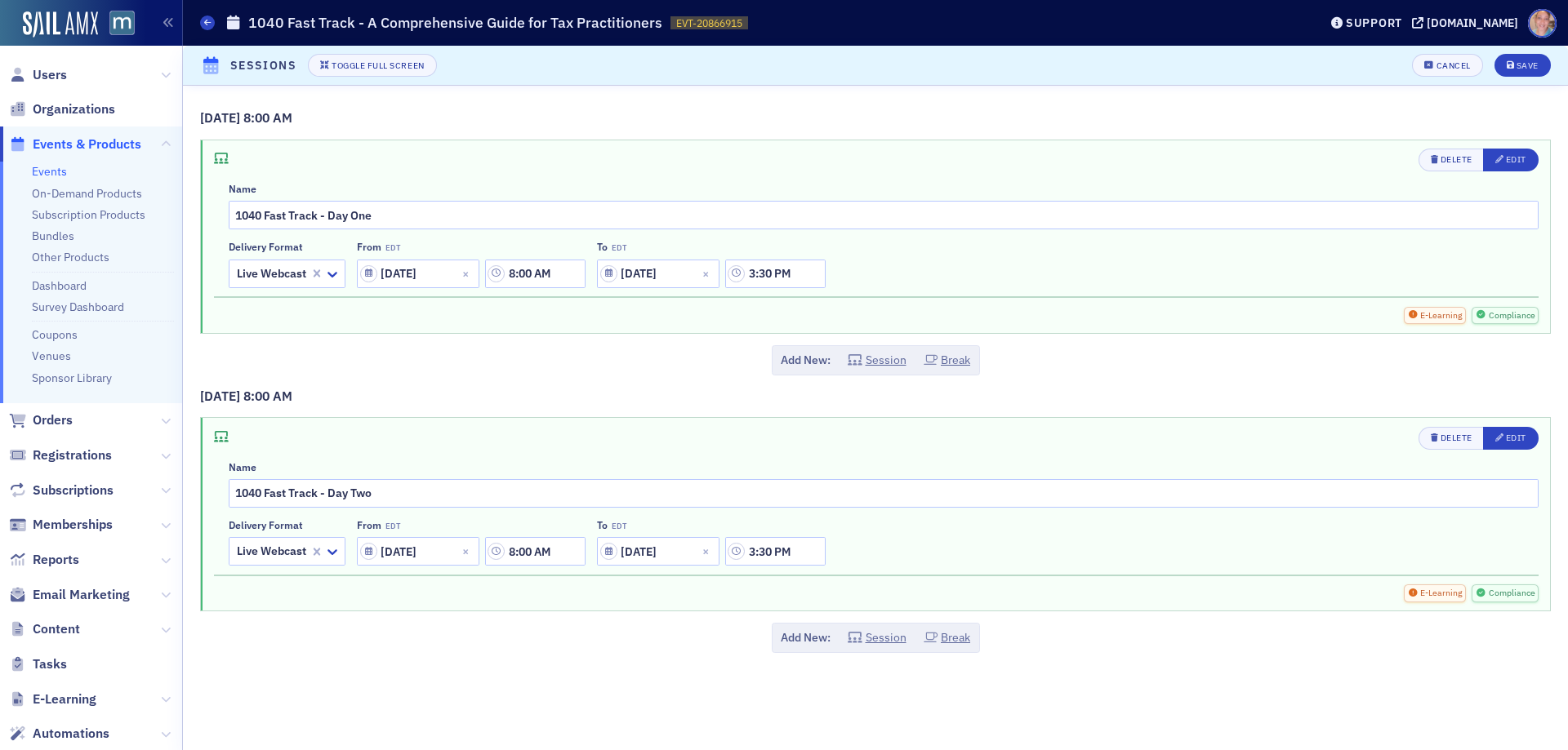
scroll to position [2663, 0]
click at [1516, 162] on div "Edit" at bounding box center [1516, 160] width 20 height 9
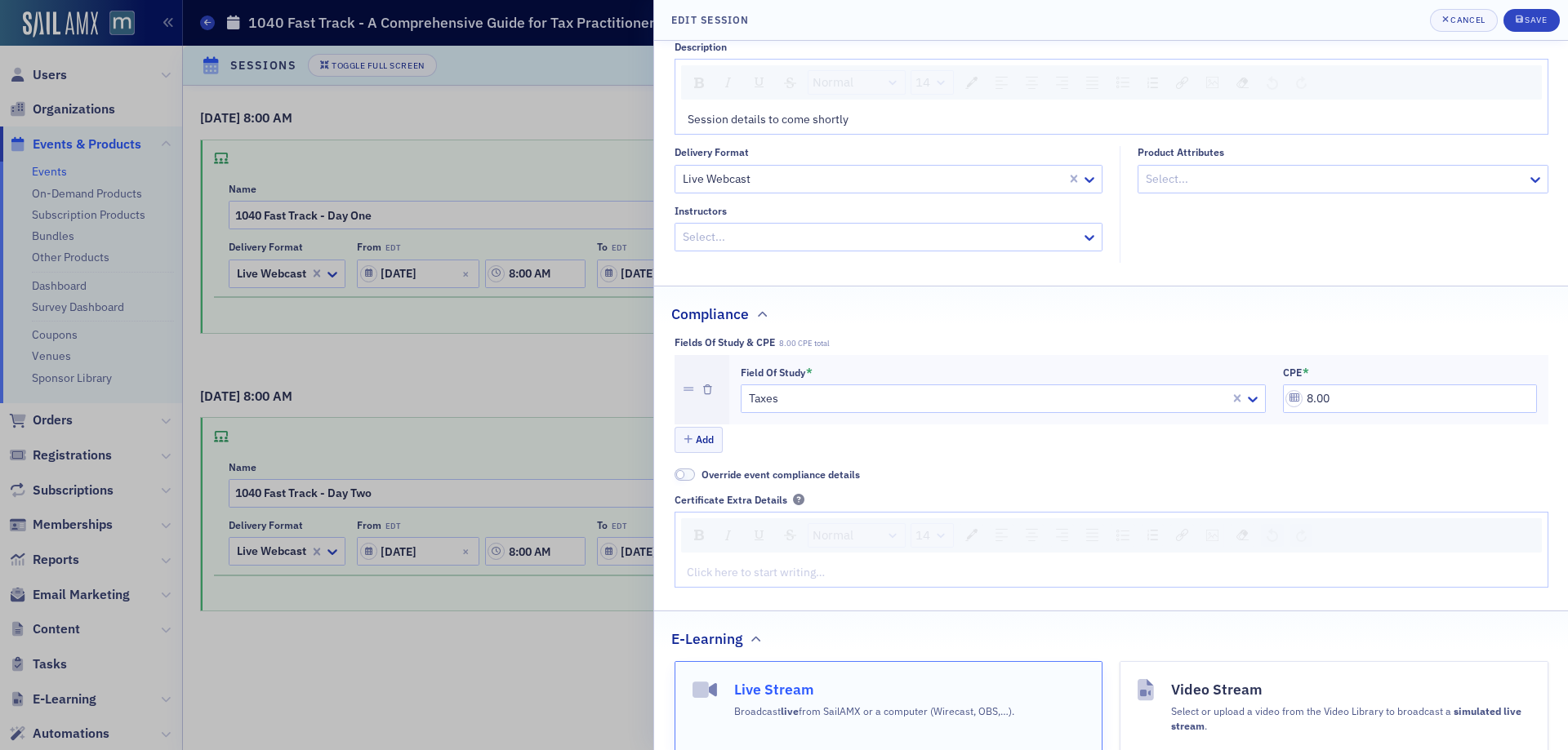
scroll to position [17, 0]
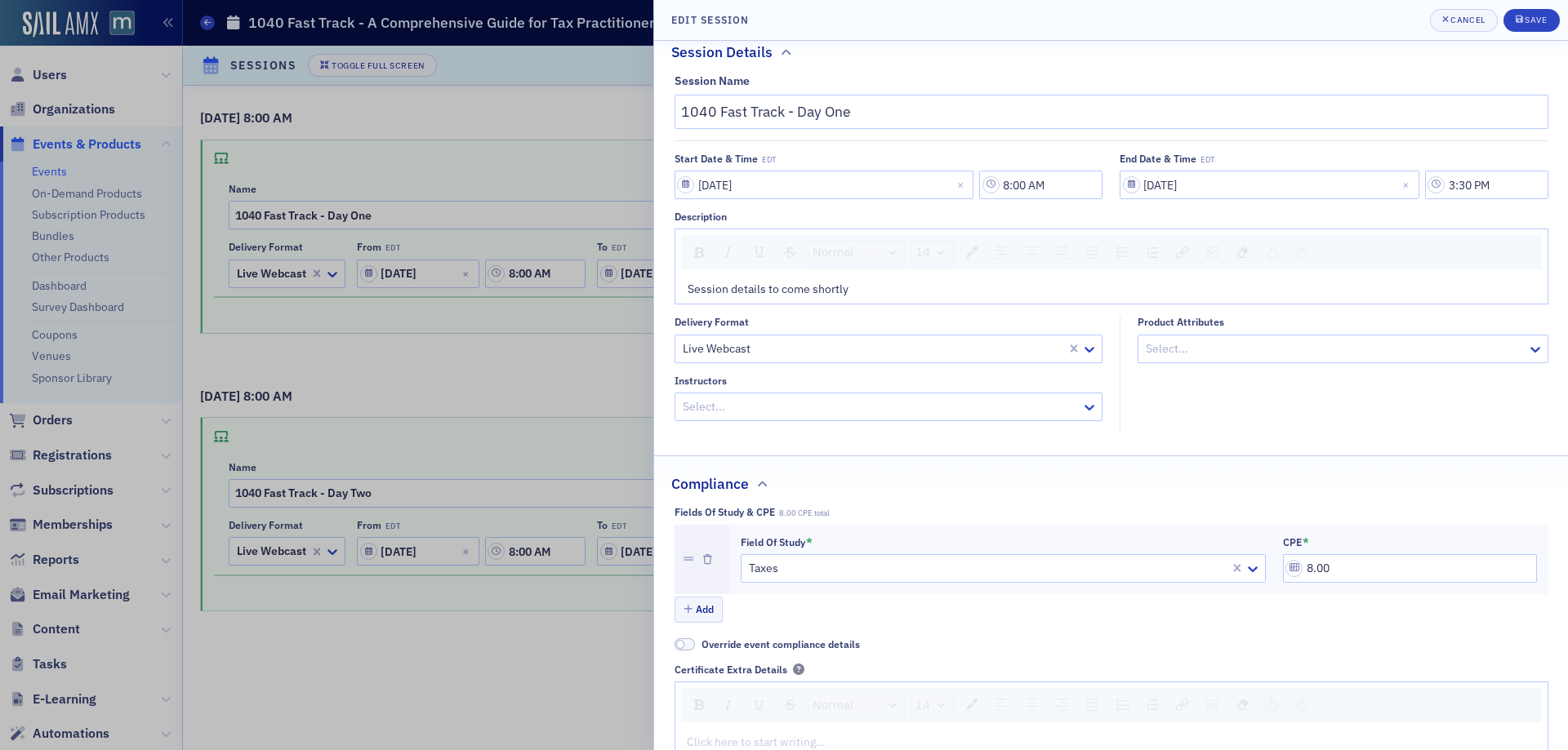
drag, startPoint x: 792, startPoint y: 282, endPoint x: 786, endPoint y: 292, distance: 11.7
click at [792, 282] on span "Session details to come shortly" at bounding box center [768, 289] width 161 height 15
click at [791, 285] on span "Session details to come shortly" at bounding box center [768, 289] width 161 height 15
drag, startPoint x: 864, startPoint y: 292, endPoint x: 581, endPoint y: 292, distance: 283.0
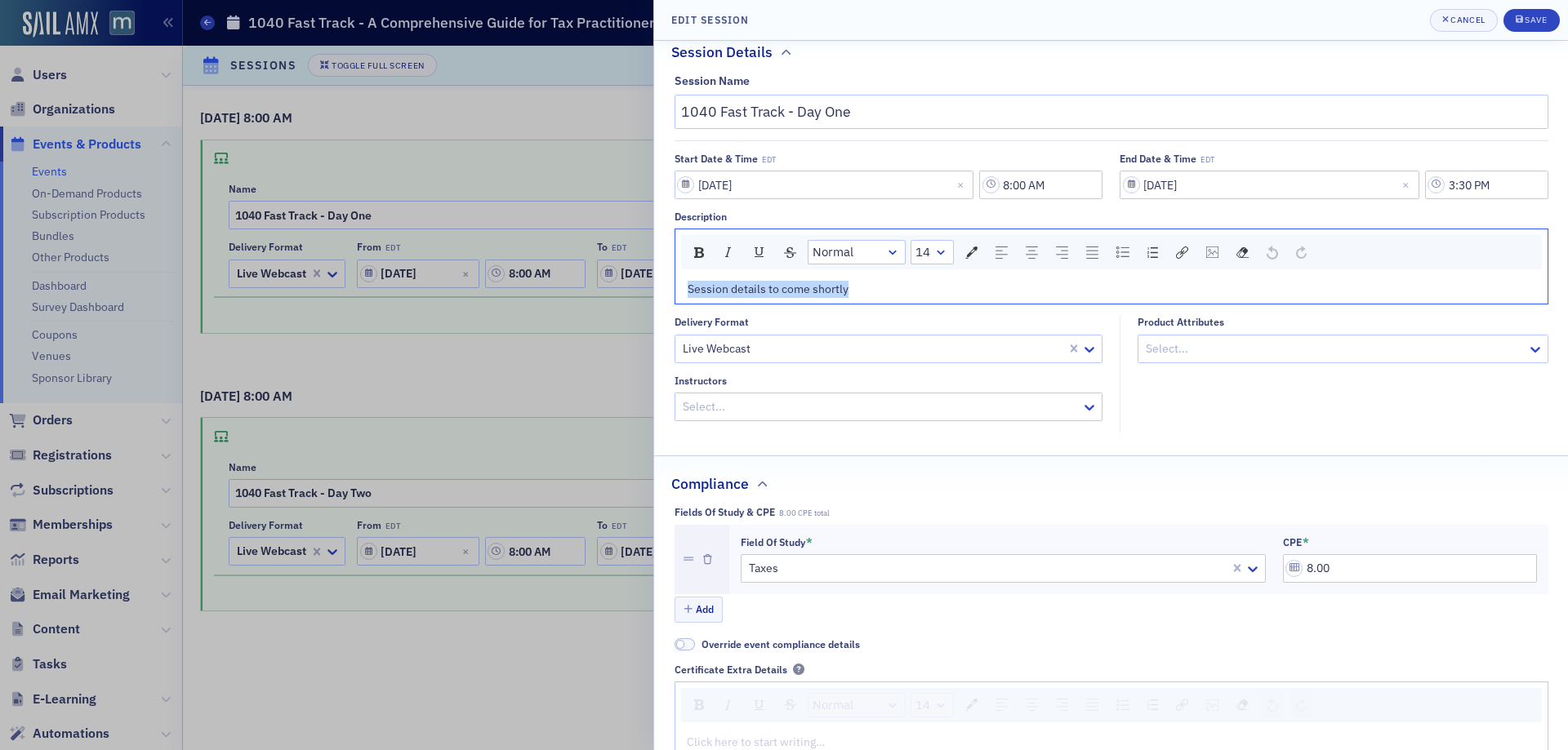
click at [581, 292] on div "Edit Session Cancel Save Session Details Session Name 1040 Fast Track - Day One…" at bounding box center [784, 375] width 1568 height 750
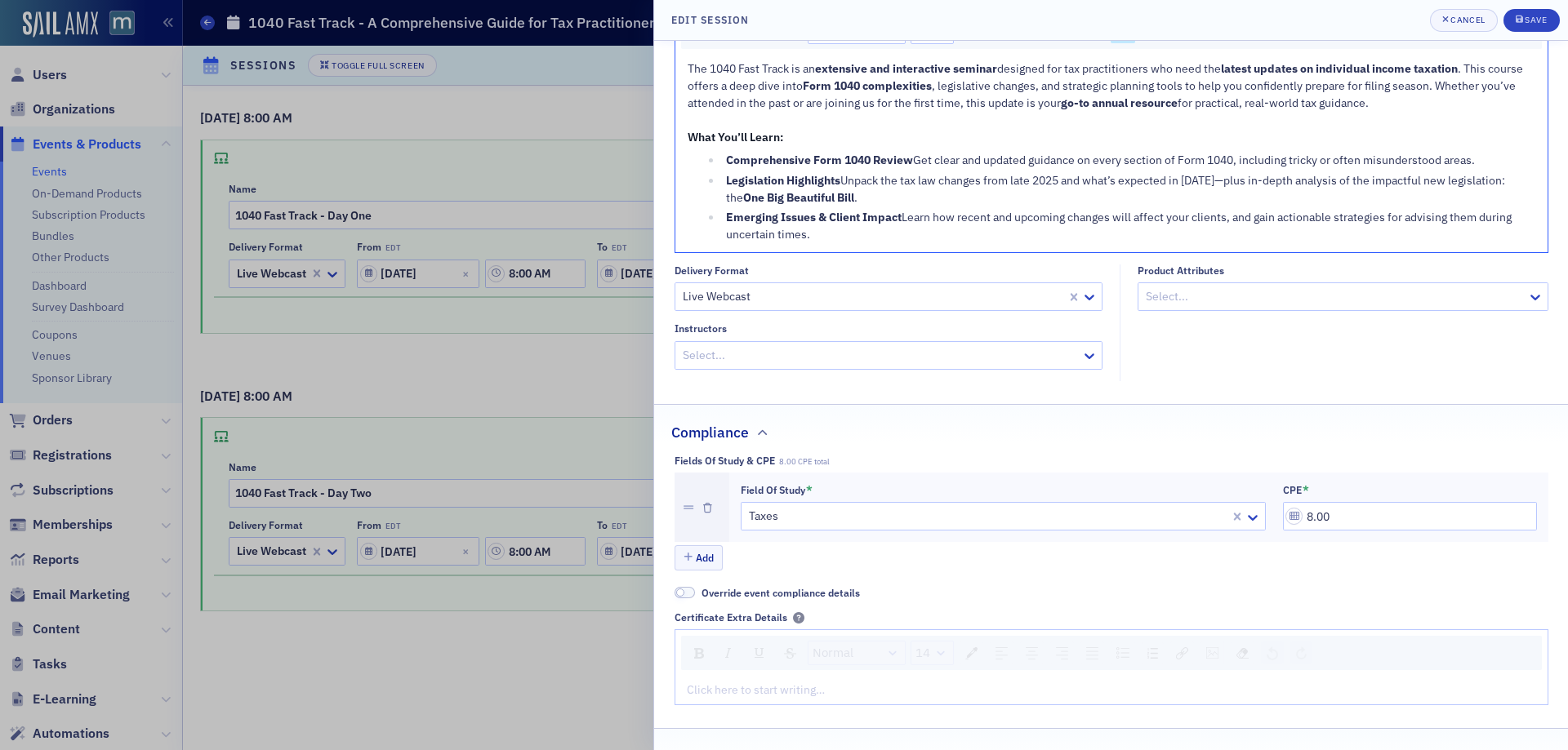
scroll to position [262, 0]
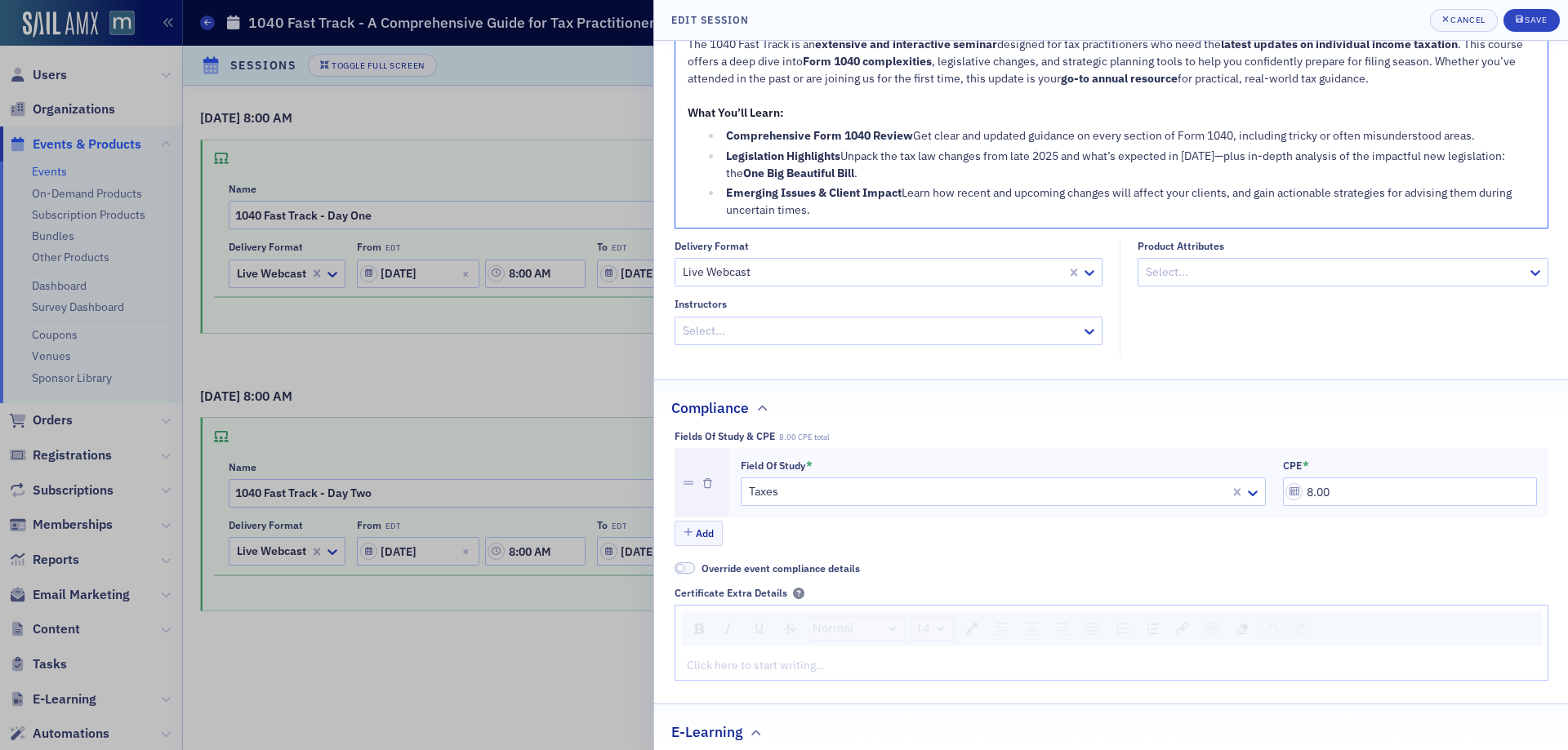
click at [900, 342] on div at bounding box center [880, 330] width 400 height 20
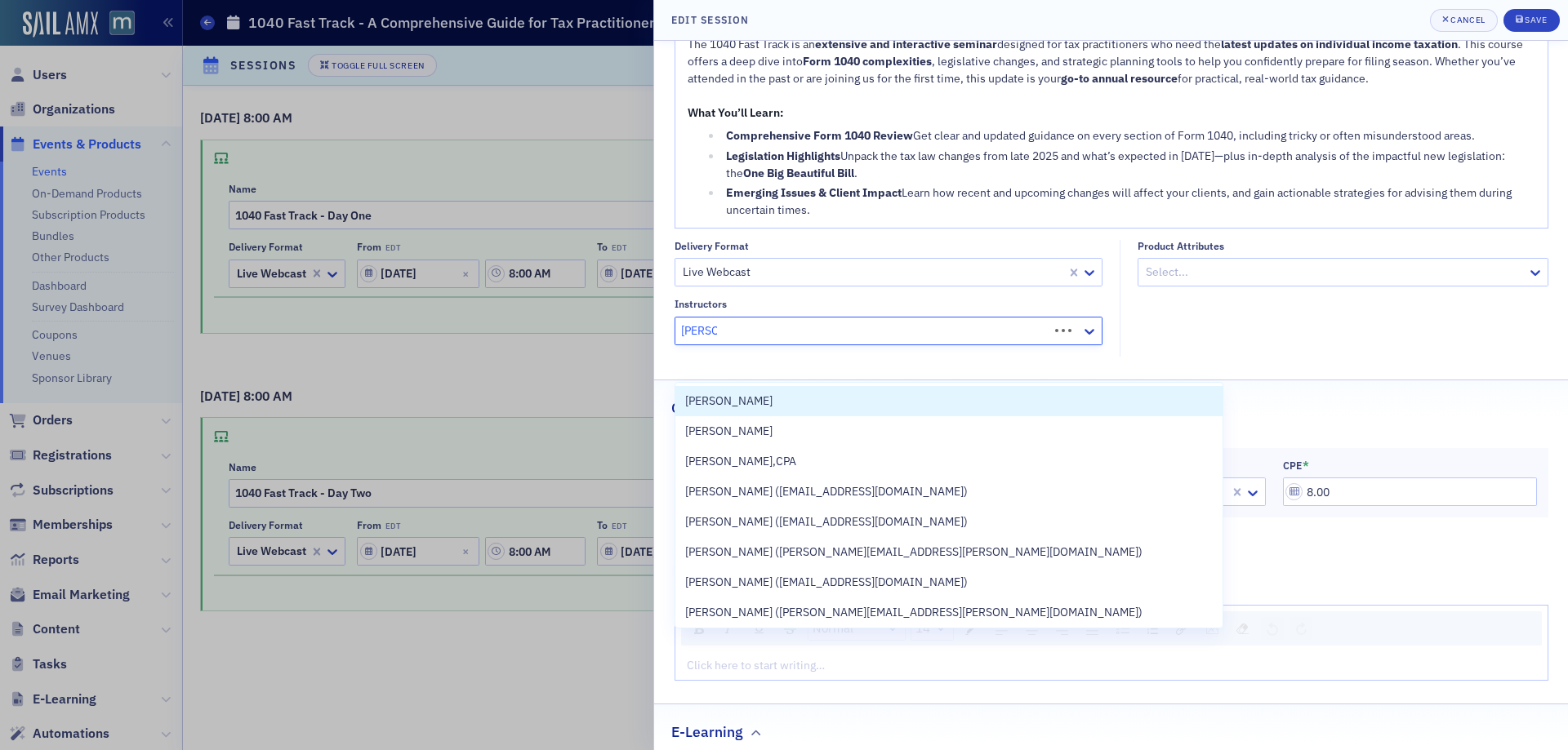
type input "arthur w"
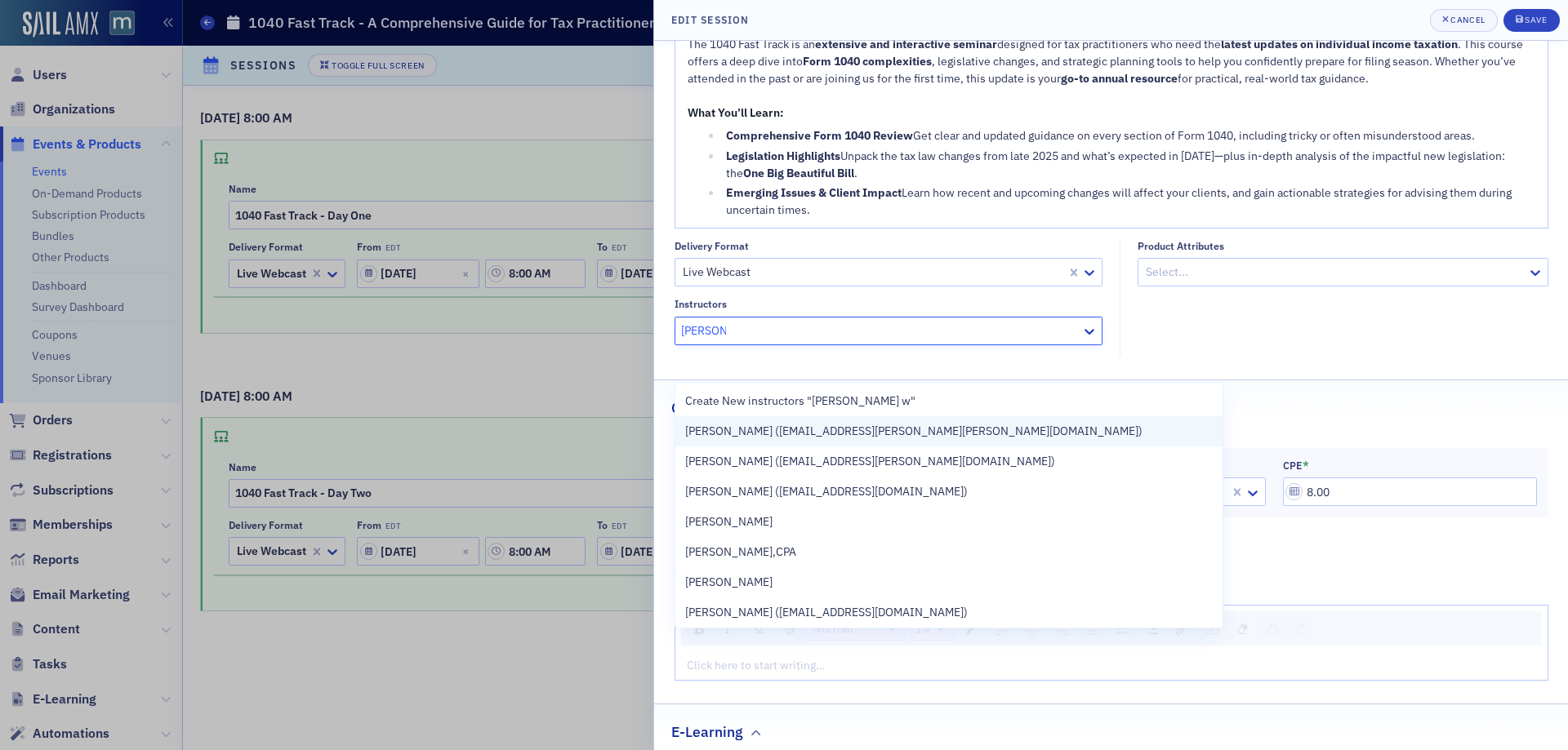
click at [899, 436] on span "Arthur Werner (art.werner@werner-rocca.com)" at bounding box center [914, 432] width 458 height 18
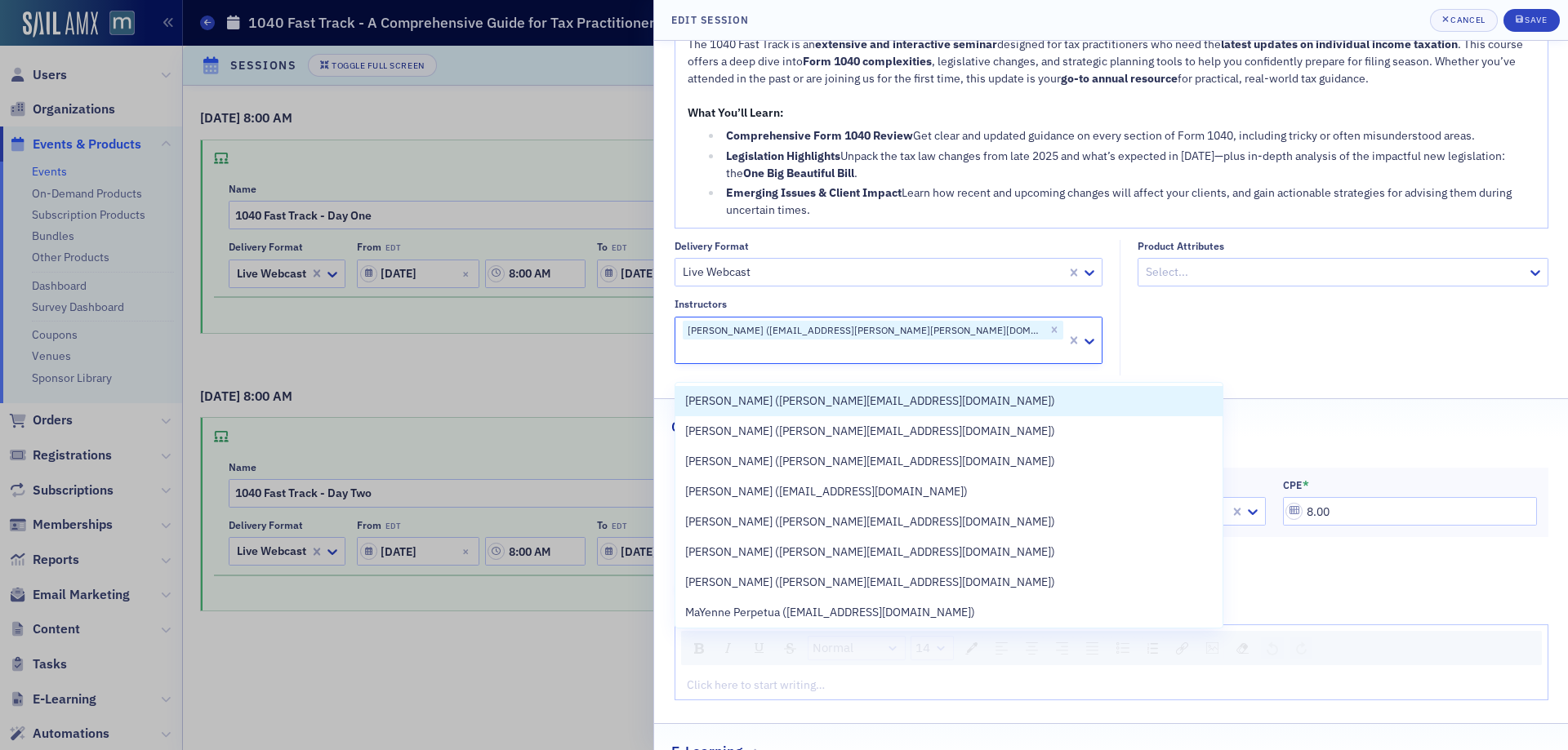
click at [1367, 285] on div "Select..." at bounding box center [1333, 272] width 389 height 24
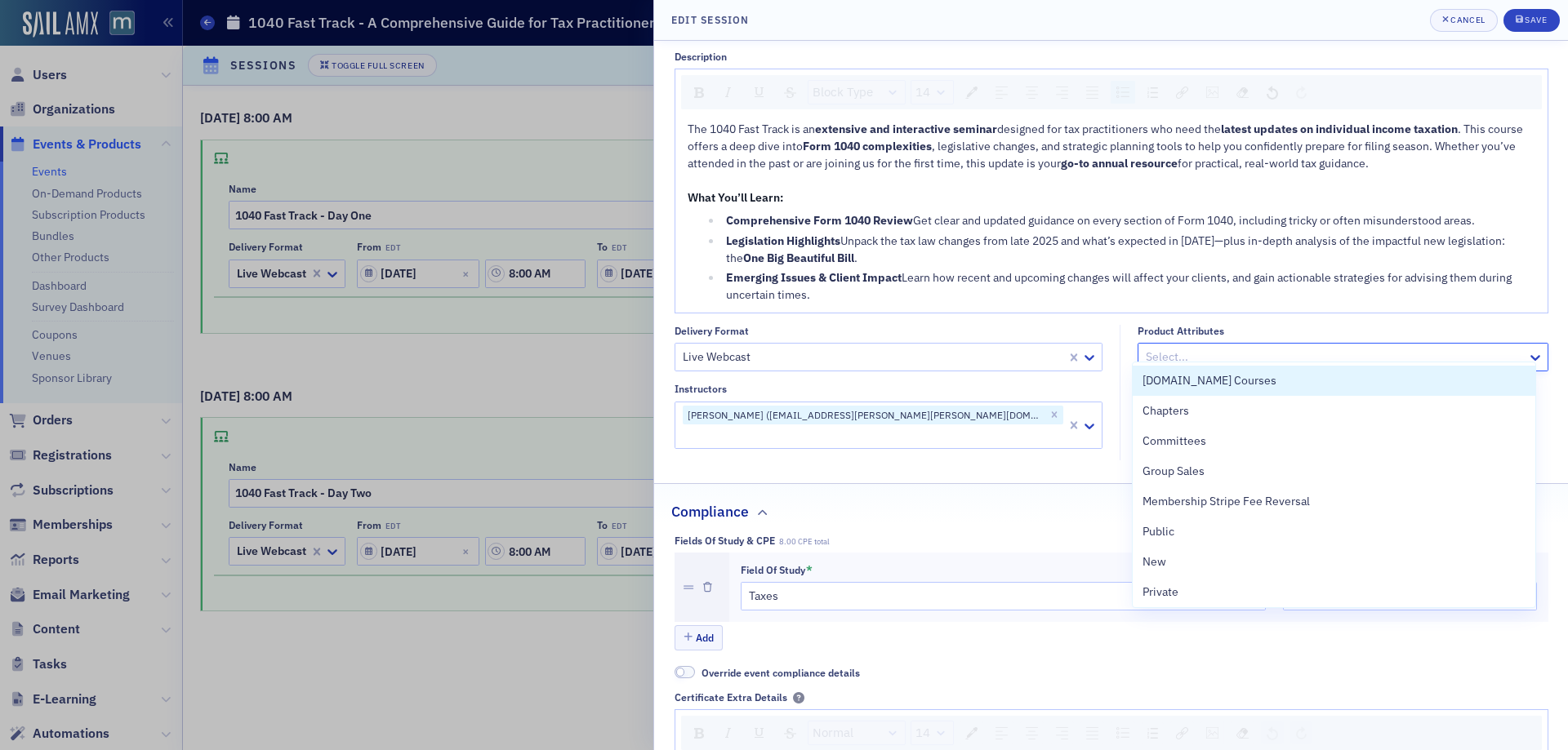
scroll to position [0, 0]
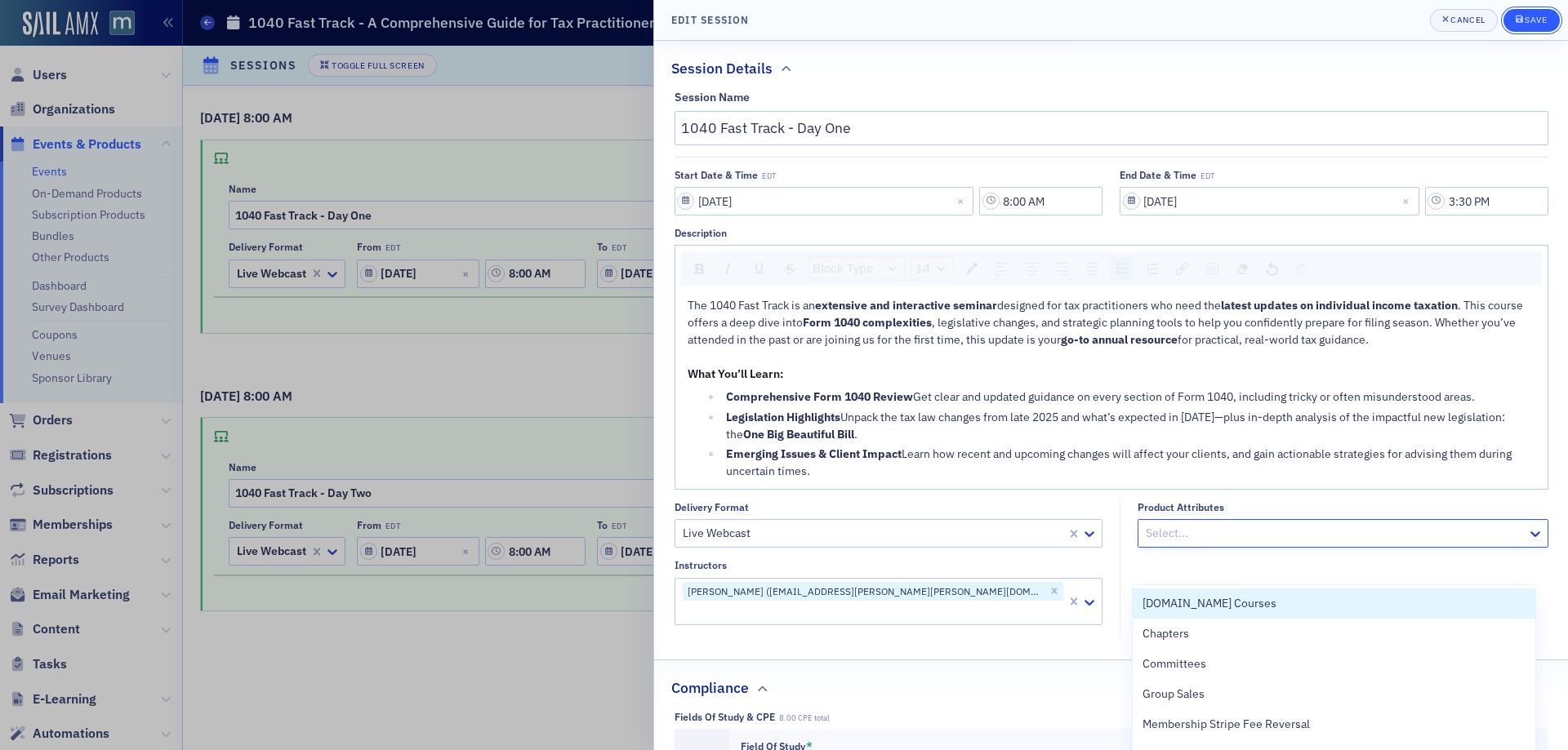
click at [1520, 22] on icon "submit" at bounding box center [1520, 19] width 7 height 9
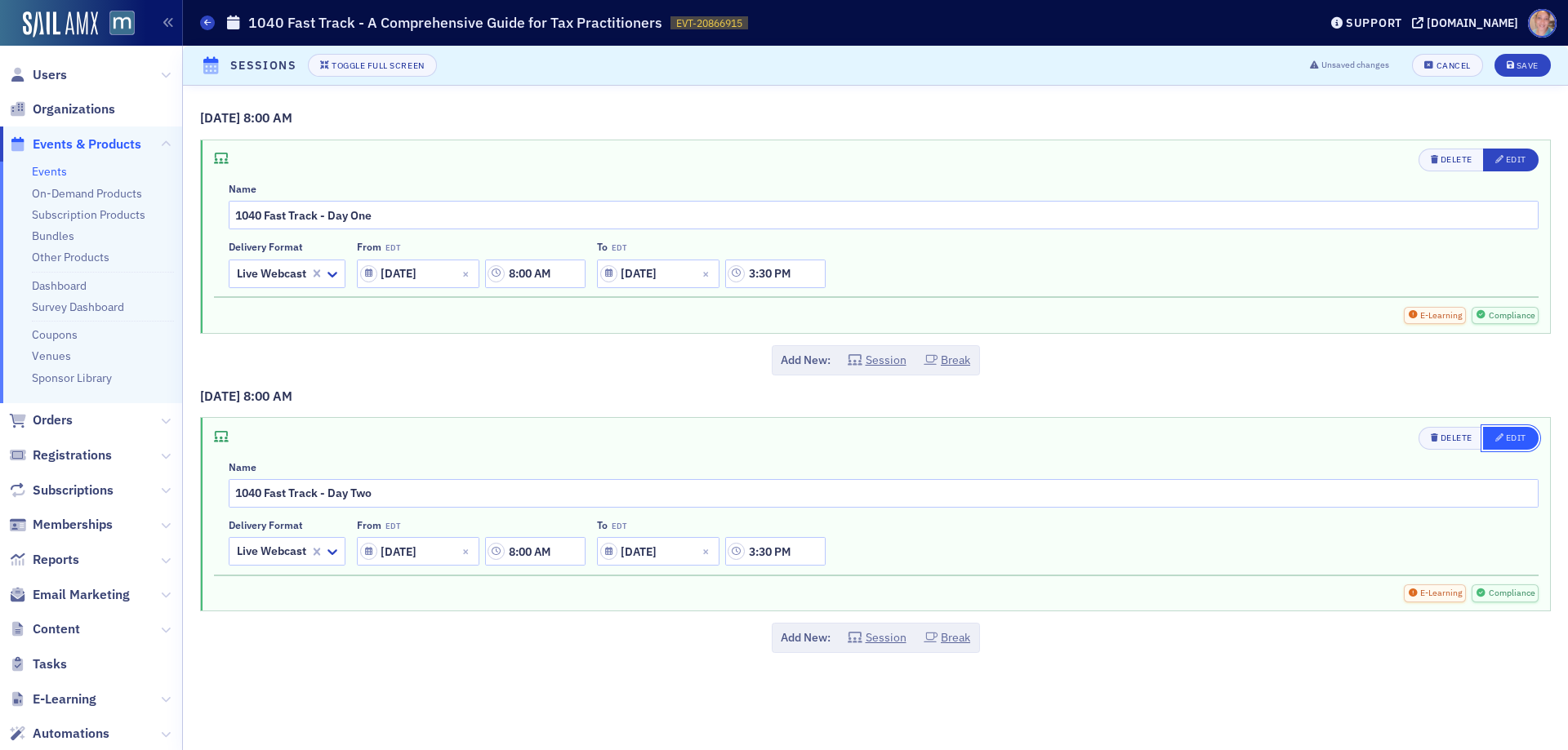
click at [1521, 441] on div "Edit" at bounding box center [1516, 438] width 20 height 9
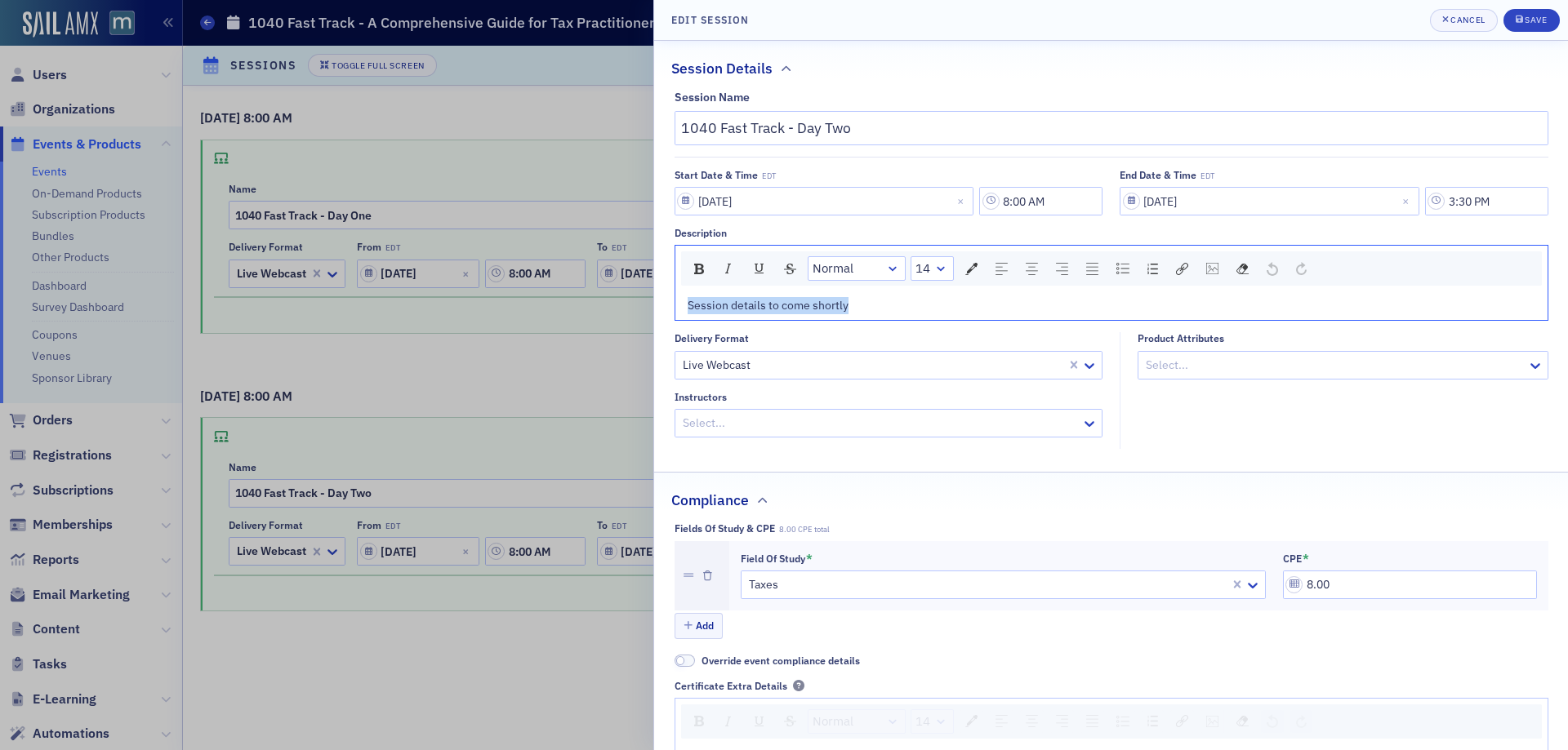
drag, startPoint x: 652, startPoint y: 316, endPoint x: 584, endPoint y: 323, distance: 68.4
click at [584, 323] on div "Edit Session Cancel Save Session Details Session Name 1040 Fast Track - Day Two…" at bounding box center [784, 375] width 1568 height 750
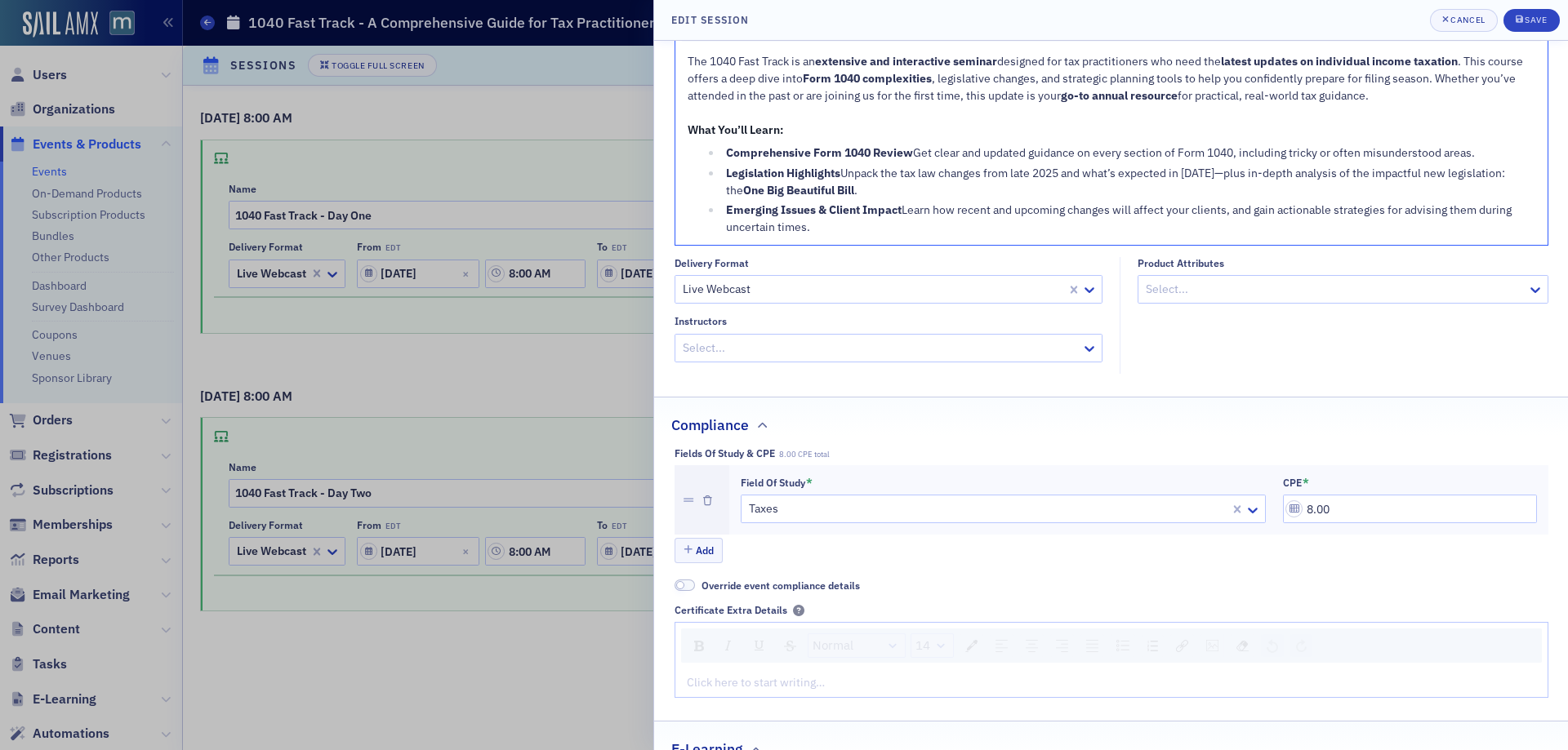
scroll to position [245, 0]
click at [791, 357] on div at bounding box center [880, 347] width 400 height 20
type input "werner"
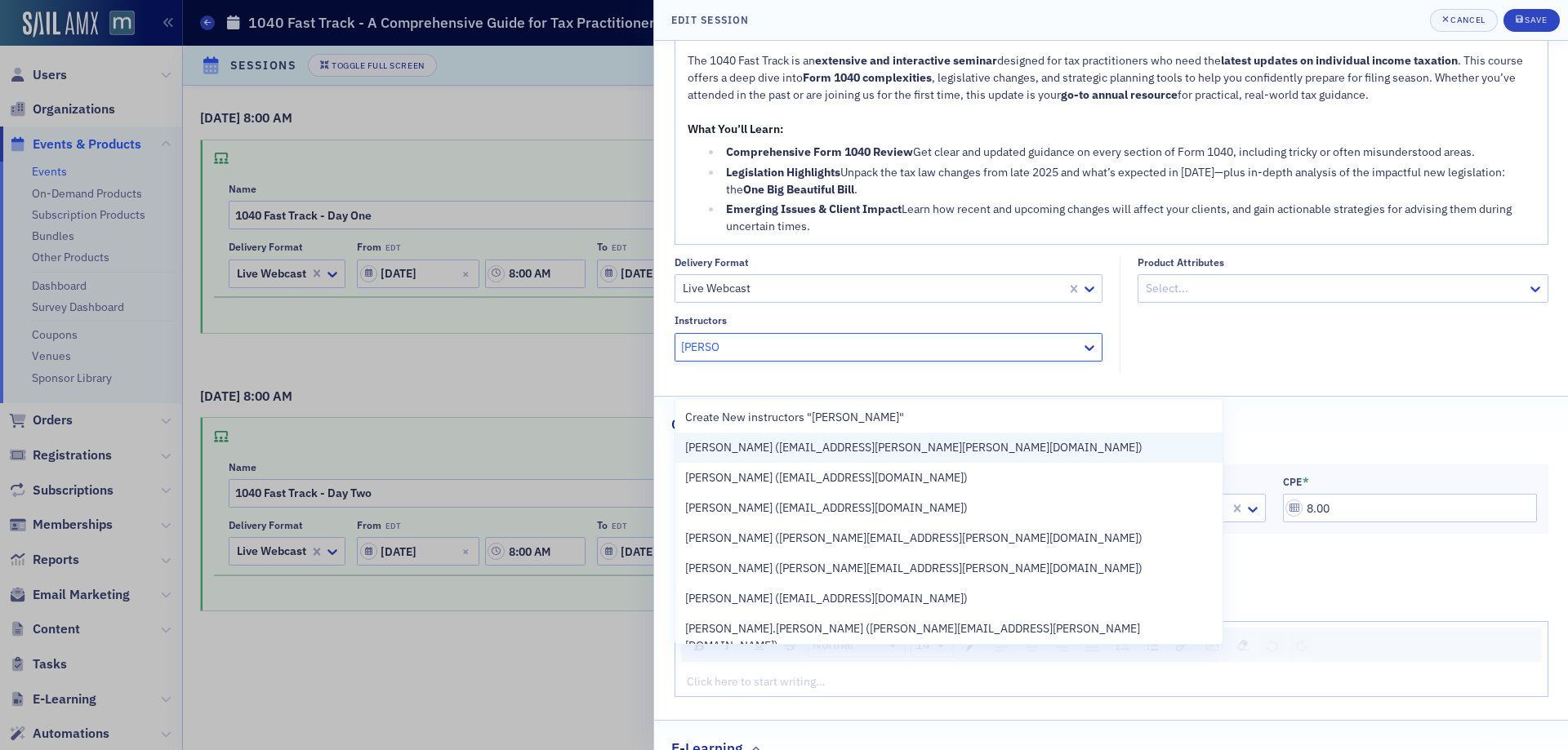
click at [805, 454] on span "Arthur Werner (art.werner@werner-rocca.com)" at bounding box center [914, 448] width 458 height 18
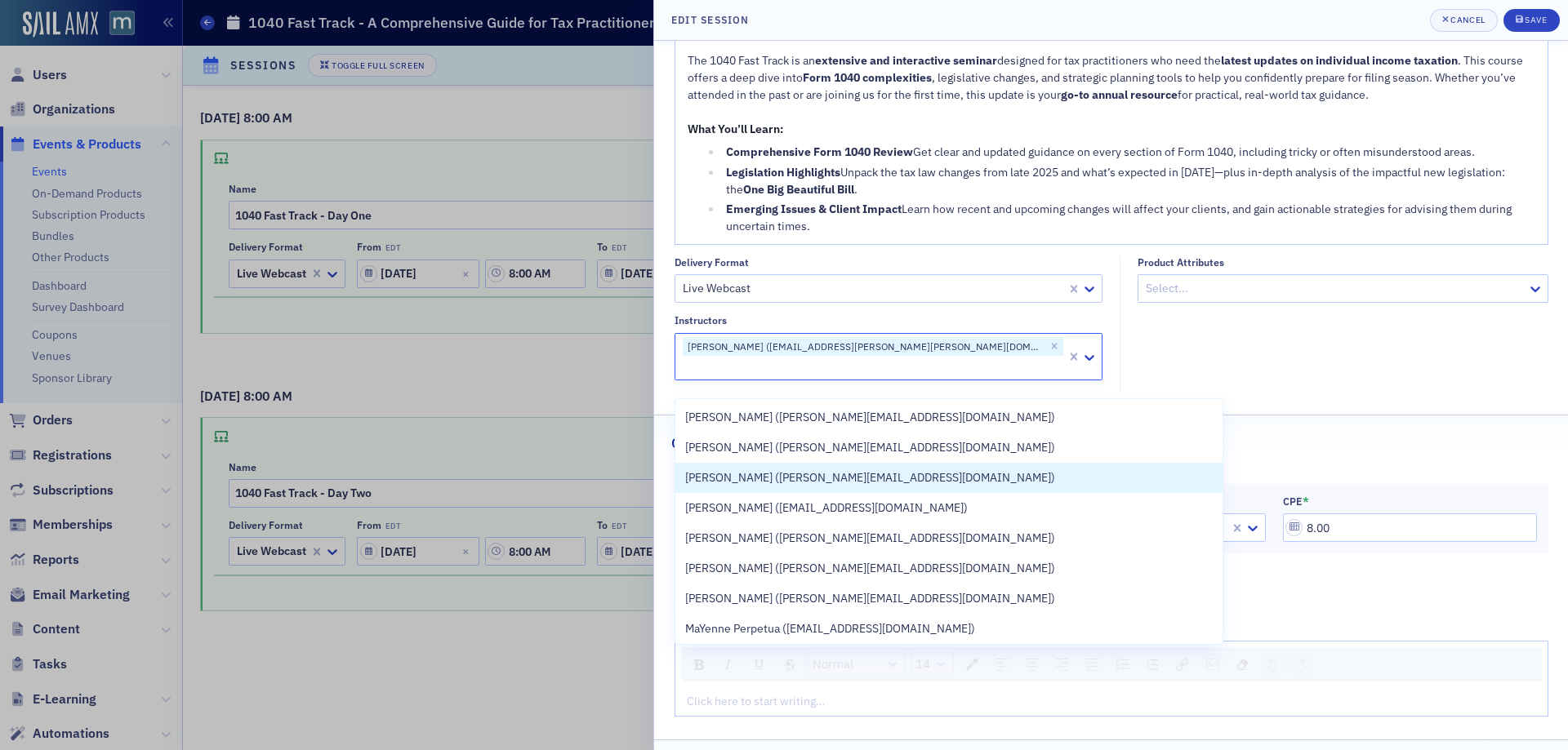
click at [1359, 452] on div "Compliance" at bounding box center [1110, 435] width 879 height 39
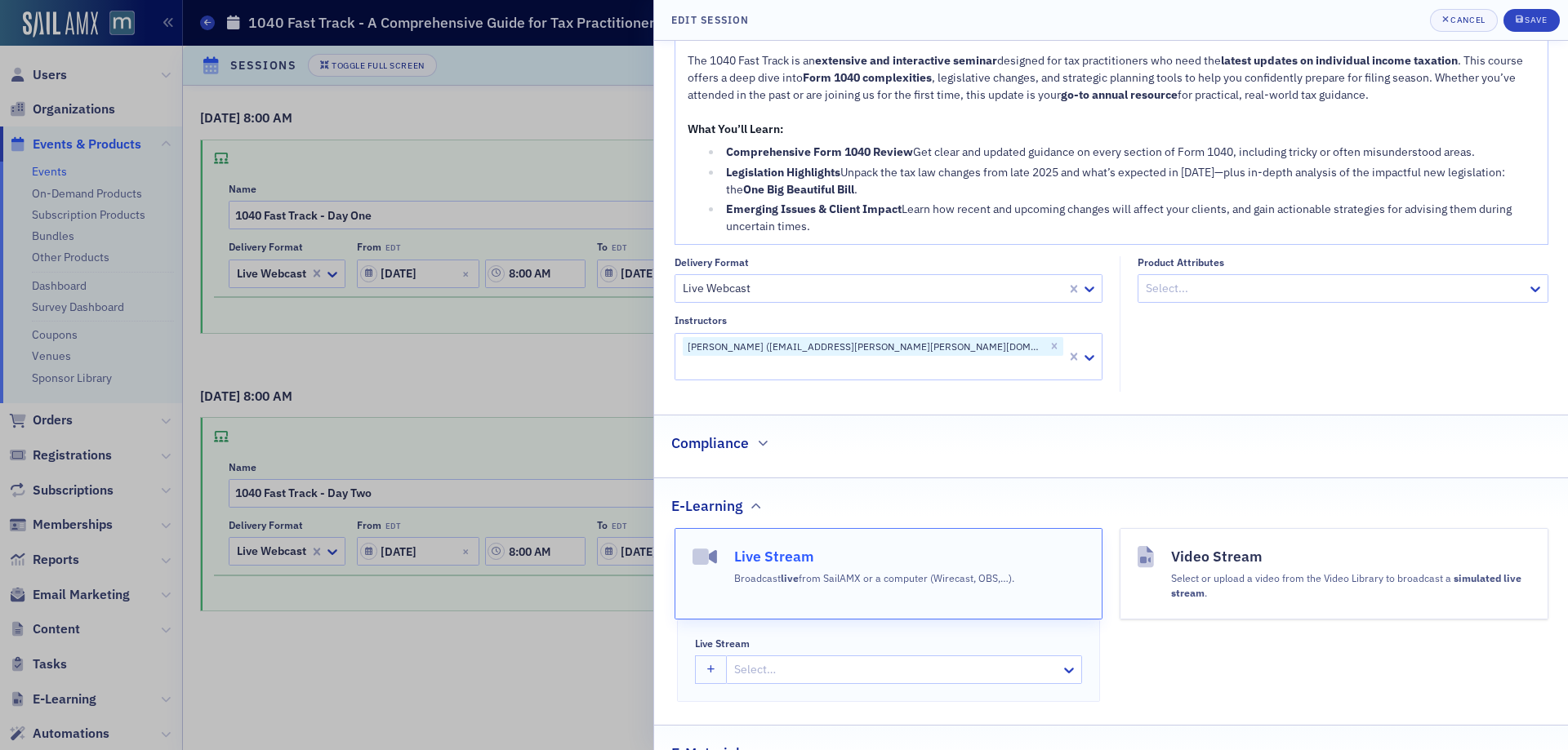
click at [1347, 450] on div "Compliance" at bounding box center [1110, 435] width 879 height 39
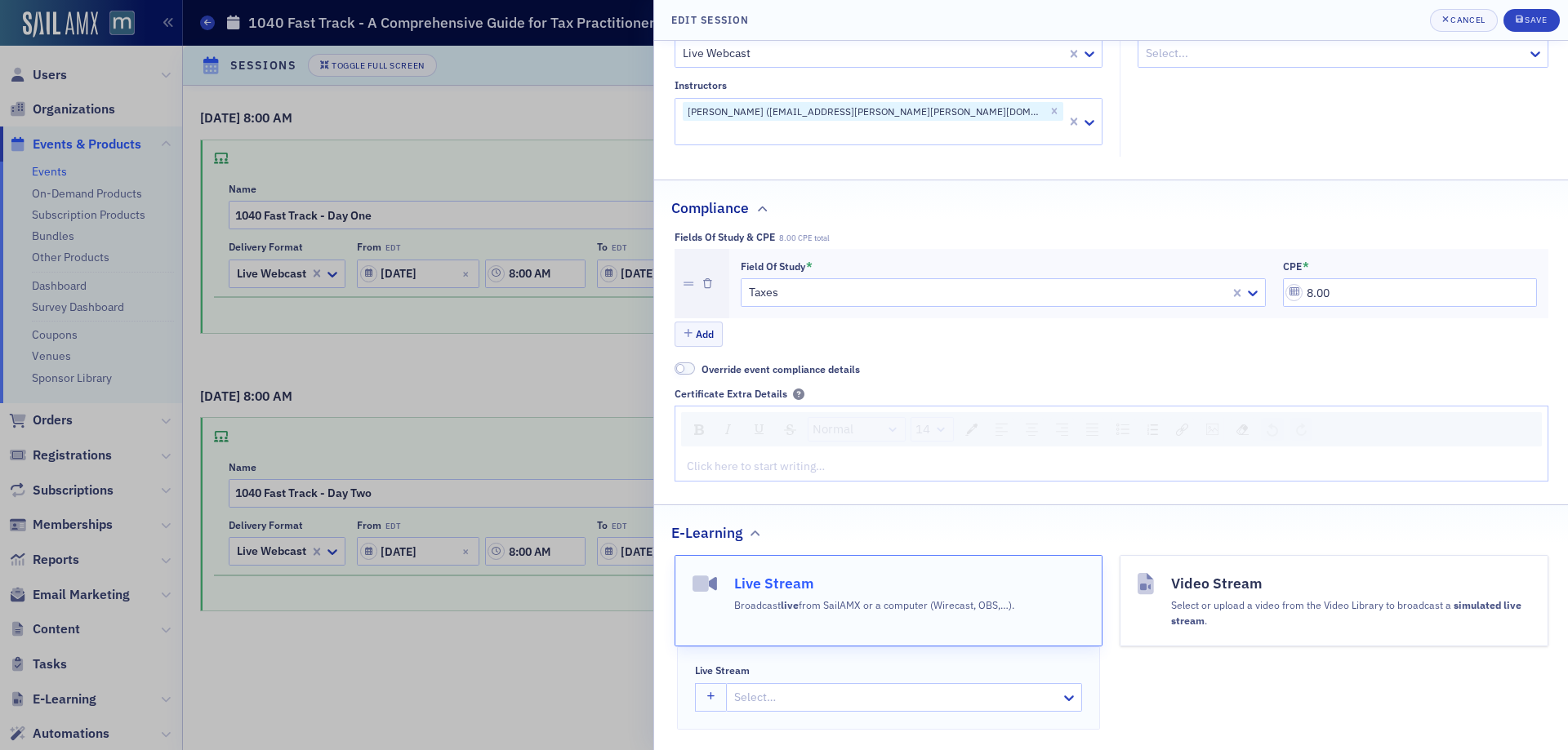
scroll to position [490, 0]
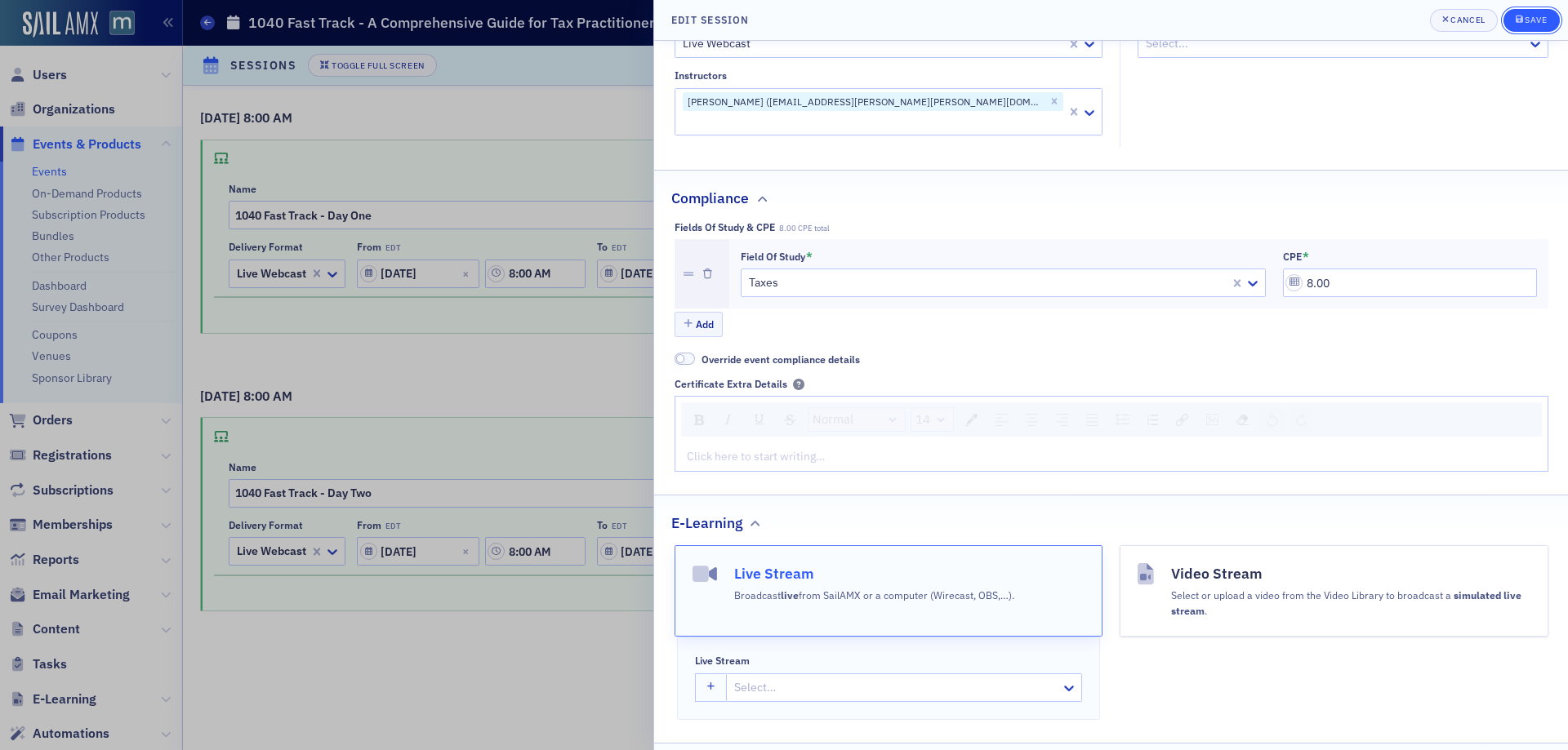
click at [1530, 25] on span "Save" at bounding box center [1532, 20] width 32 height 13
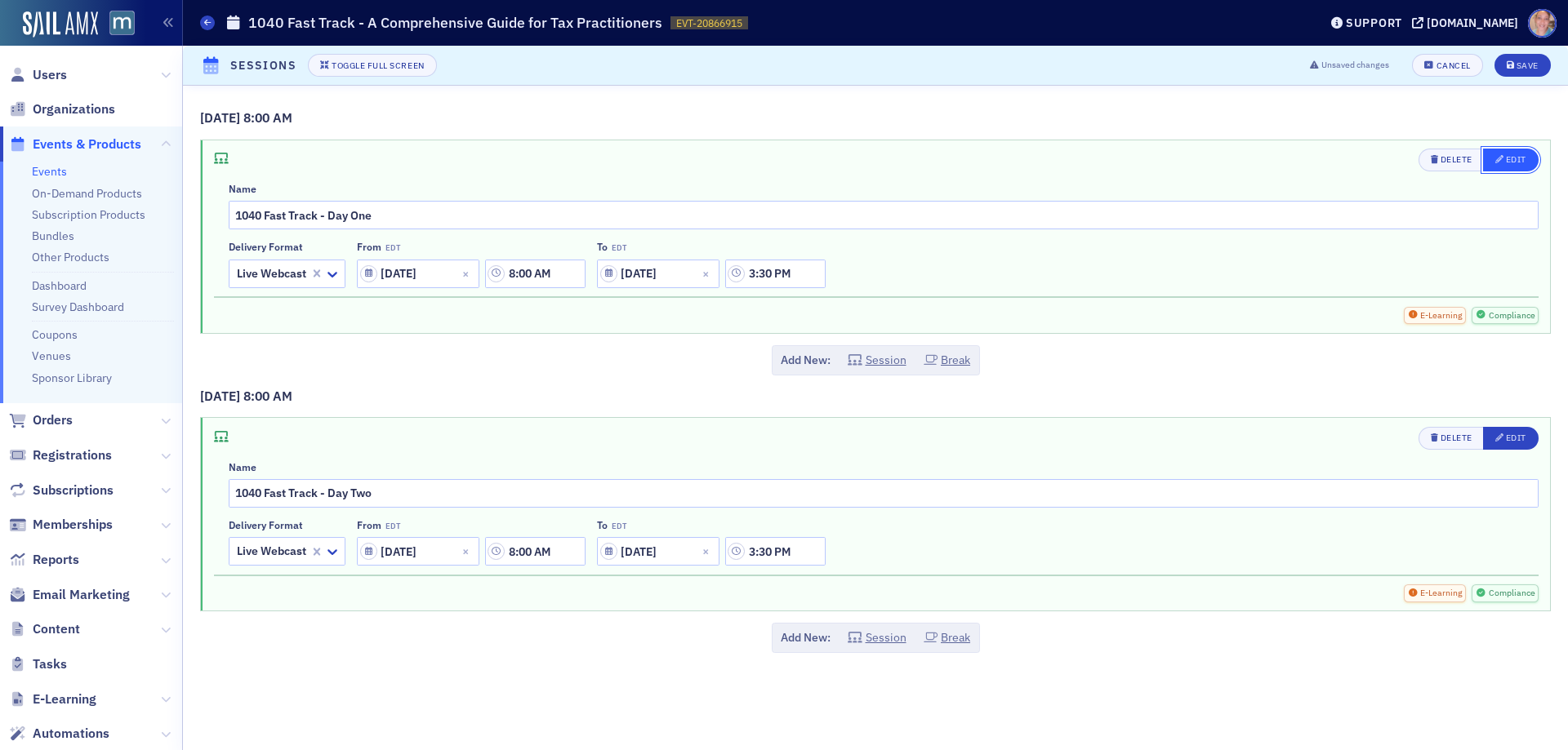
click at [1510, 164] on div "Edit" at bounding box center [1516, 160] width 20 height 9
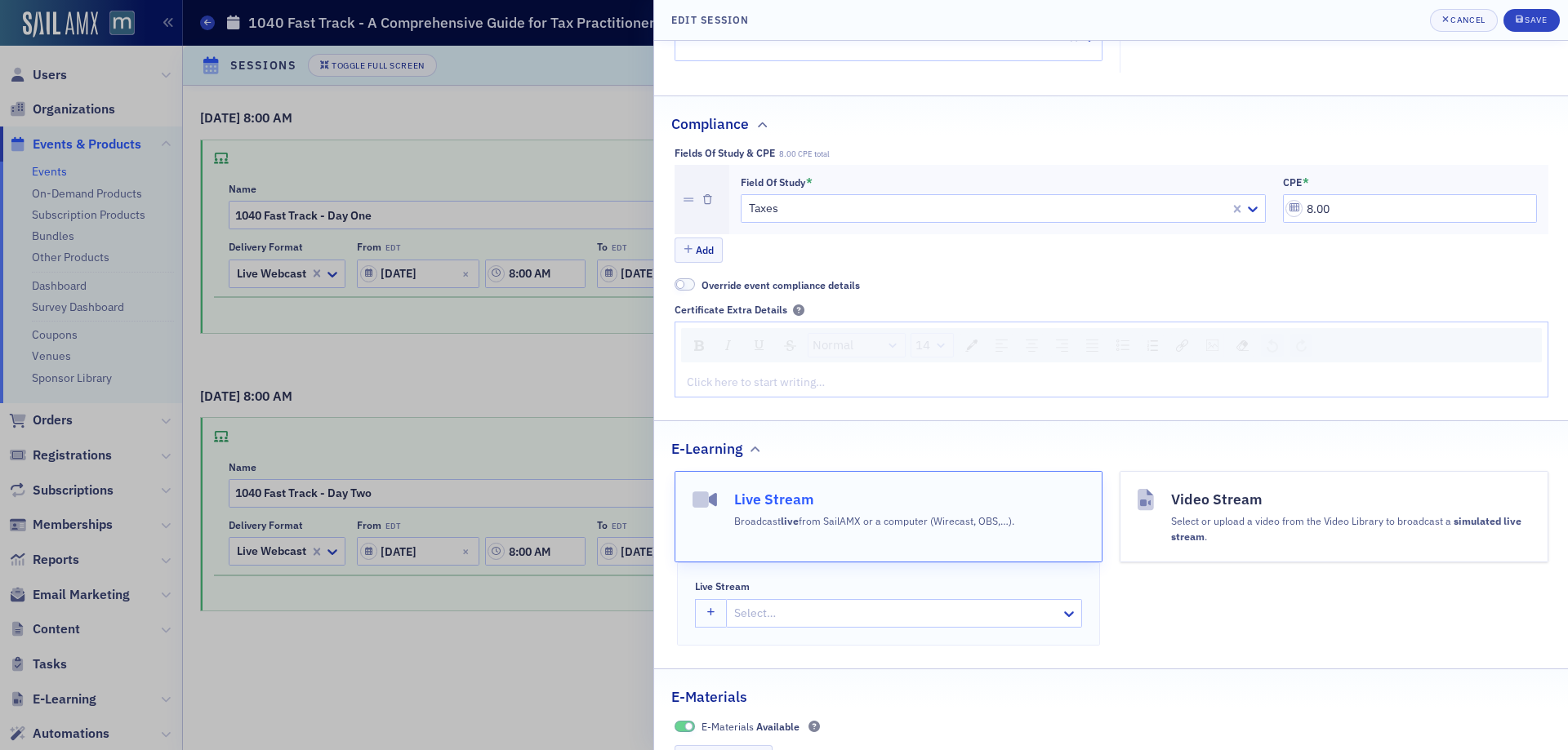
scroll to position [572, 0]
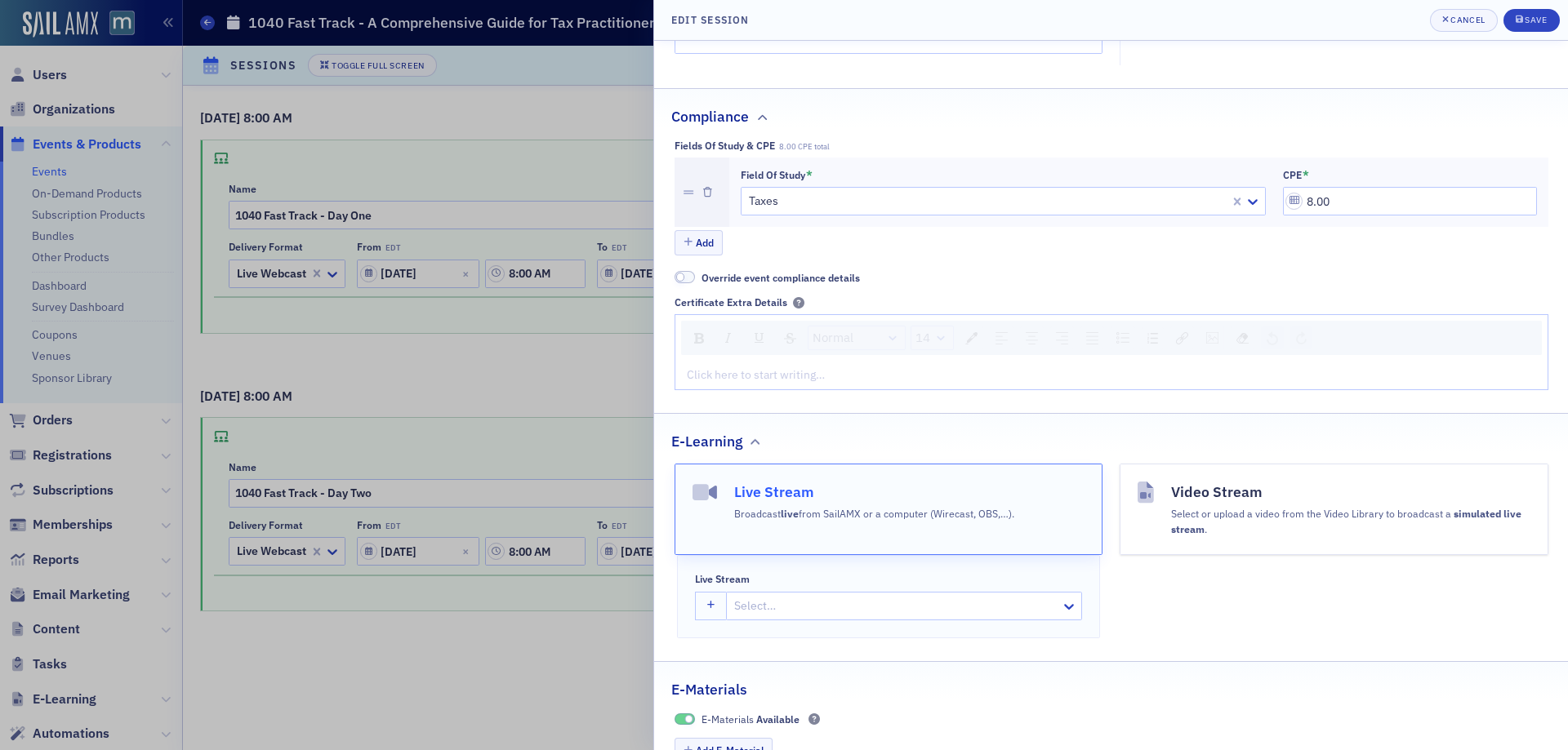
click at [781, 384] on div "rdw-editor" at bounding box center [1112, 375] width 849 height 18
click at [691, 382] on span "IRS CE - Program Number 52VS8-U-00104-25-O" at bounding box center [812, 374] width 249 height 15
click at [708, 384] on div "IRS CE - Program Number 52VS8-U-00104-25-O" at bounding box center [1112, 375] width 849 height 18
click at [1215, 343] on img "rdw-image-control" at bounding box center [1212, 337] width 12 height 11
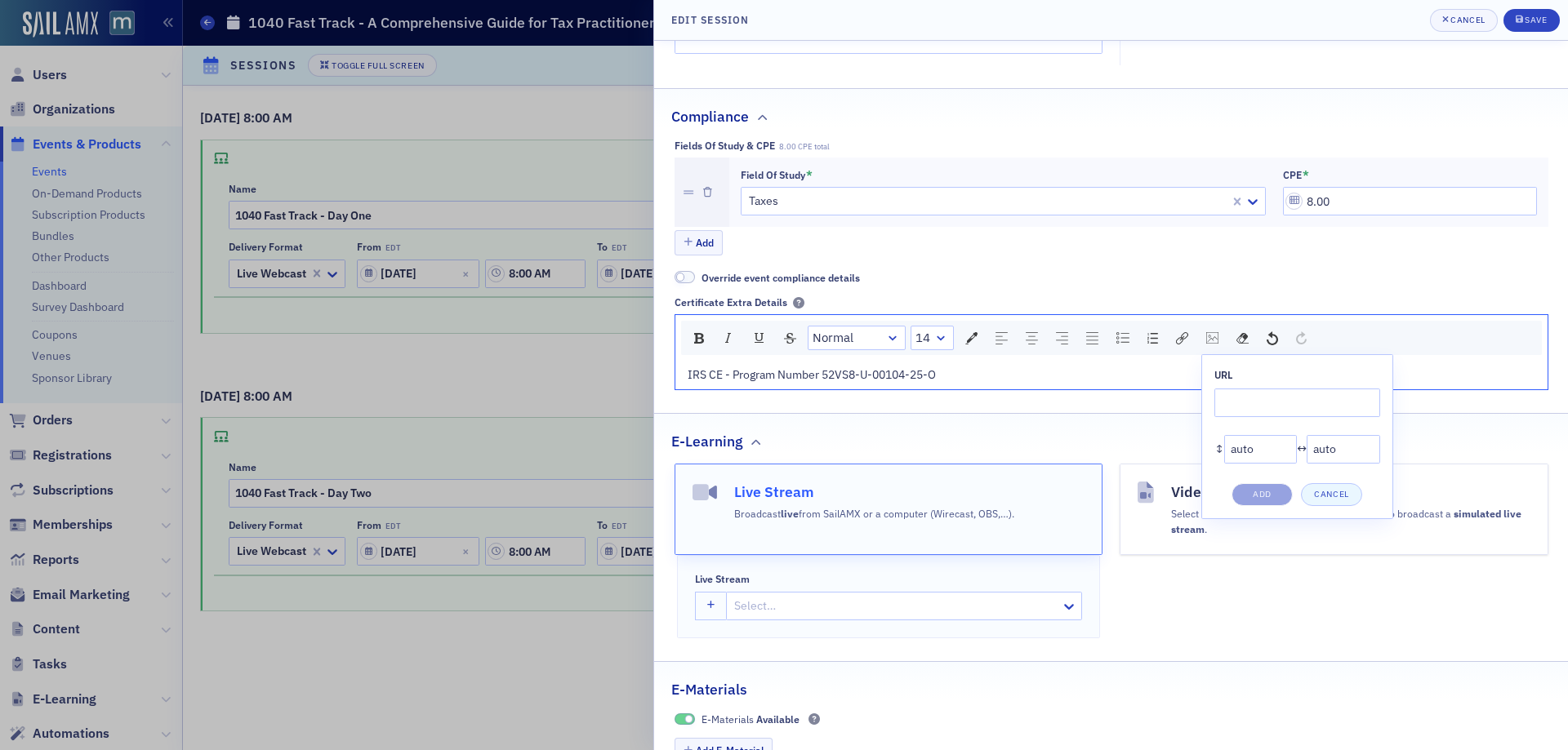
click at [723, 384] on div "IRS CE - Program Number 52VS8-U-00104-25-O" at bounding box center [1112, 375] width 849 height 18
click at [1216, 343] on img "rdw-image-control" at bounding box center [1212, 337] width 12 height 11
click at [1244, 417] on input "rdw-image-control" at bounding box center [1297, 403] width 166 height 29
paste input "https://cdn.sailamx.com/3/cms_uploads/b4b98712aa52b7584cd8ff4279f0afe7/conversi…"
type input "https://cdn.sailamx.com/3/cms_uploads/b4b98712aa52b7584cd8ff4279f0afe7/conversi…"
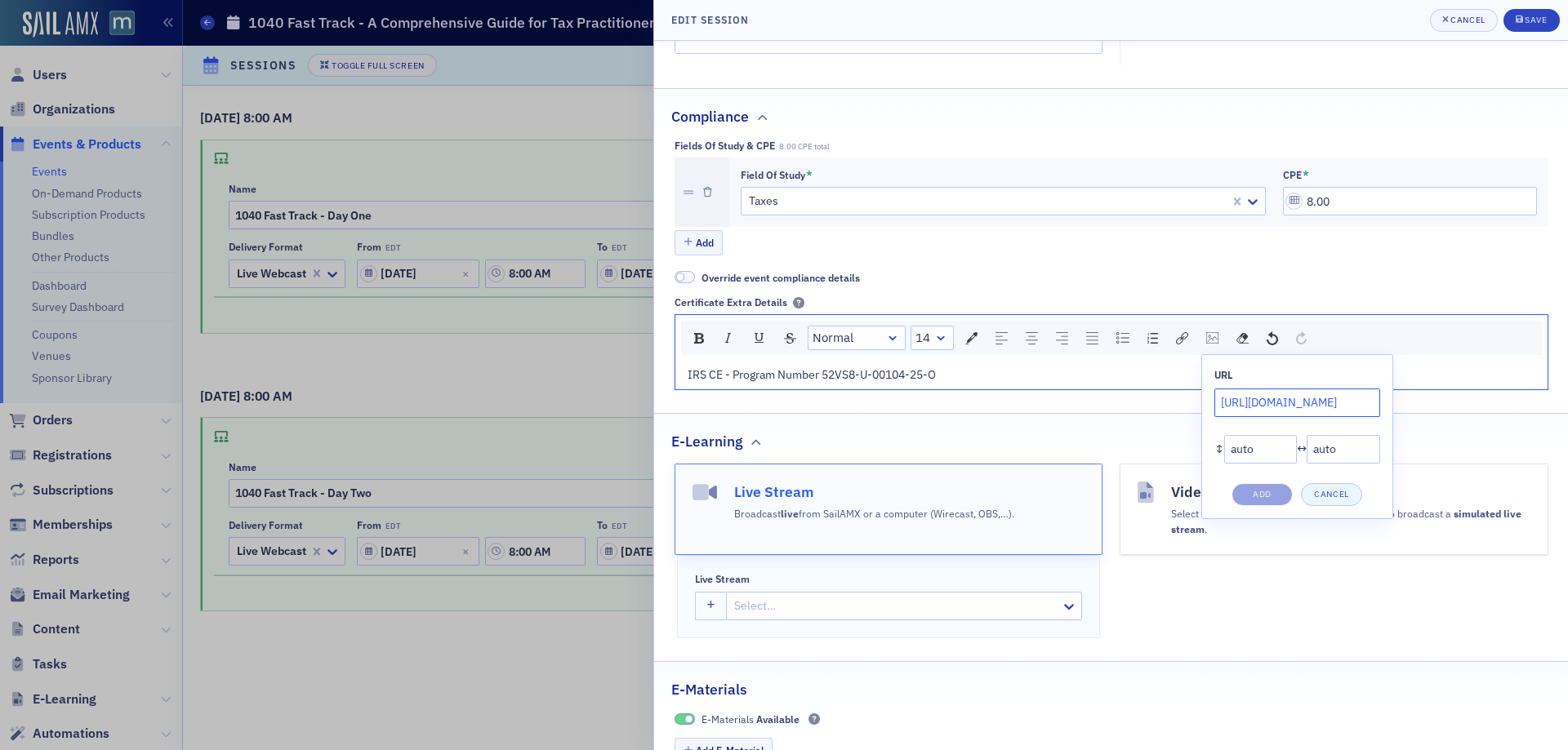
scroll to position [0, 524]
click at [1280, 505] on button "Add" at bounding box center [1262, 494] width 61 height 23
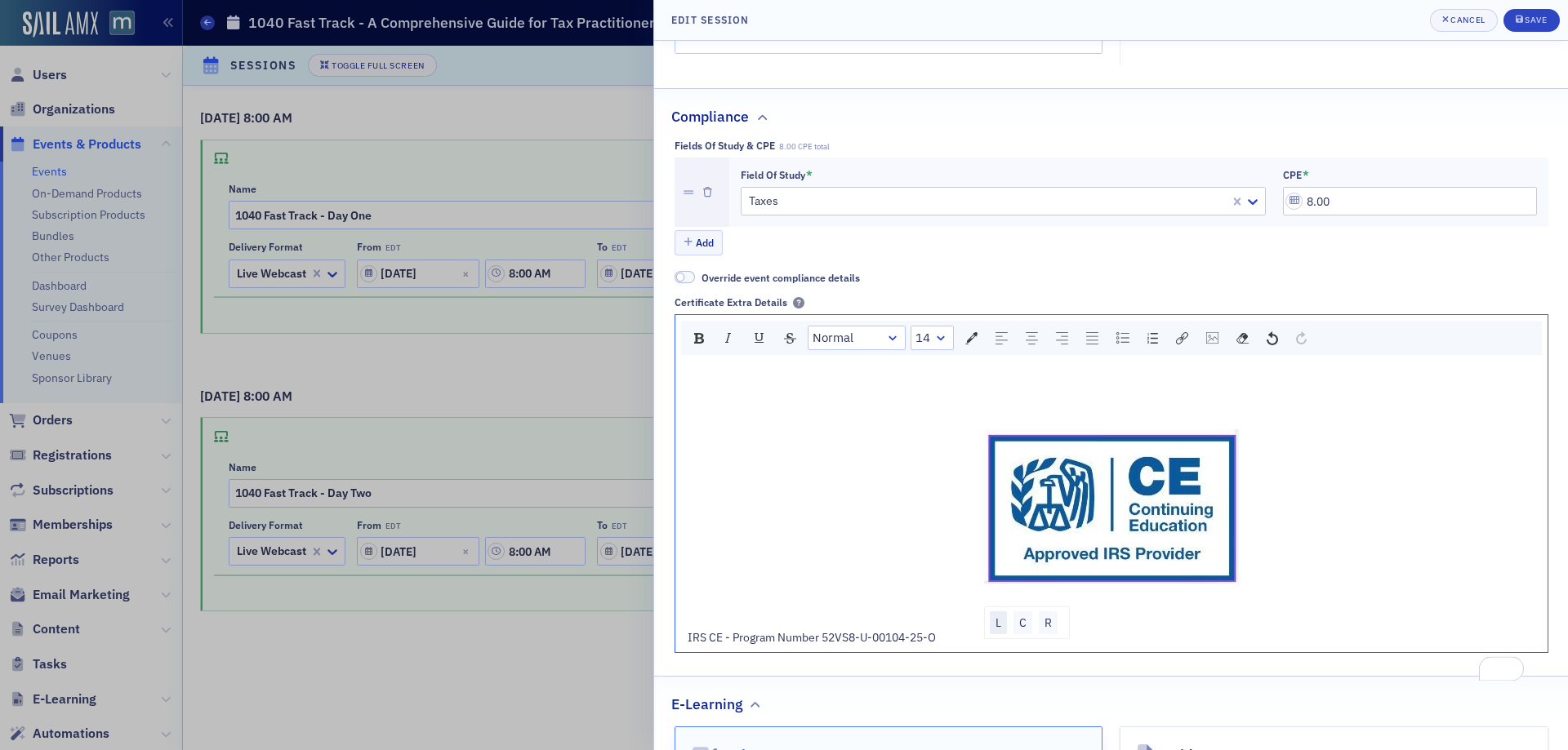
click at [990, 634] on div "L" at bounding box center [999, 623] width 18 height 23
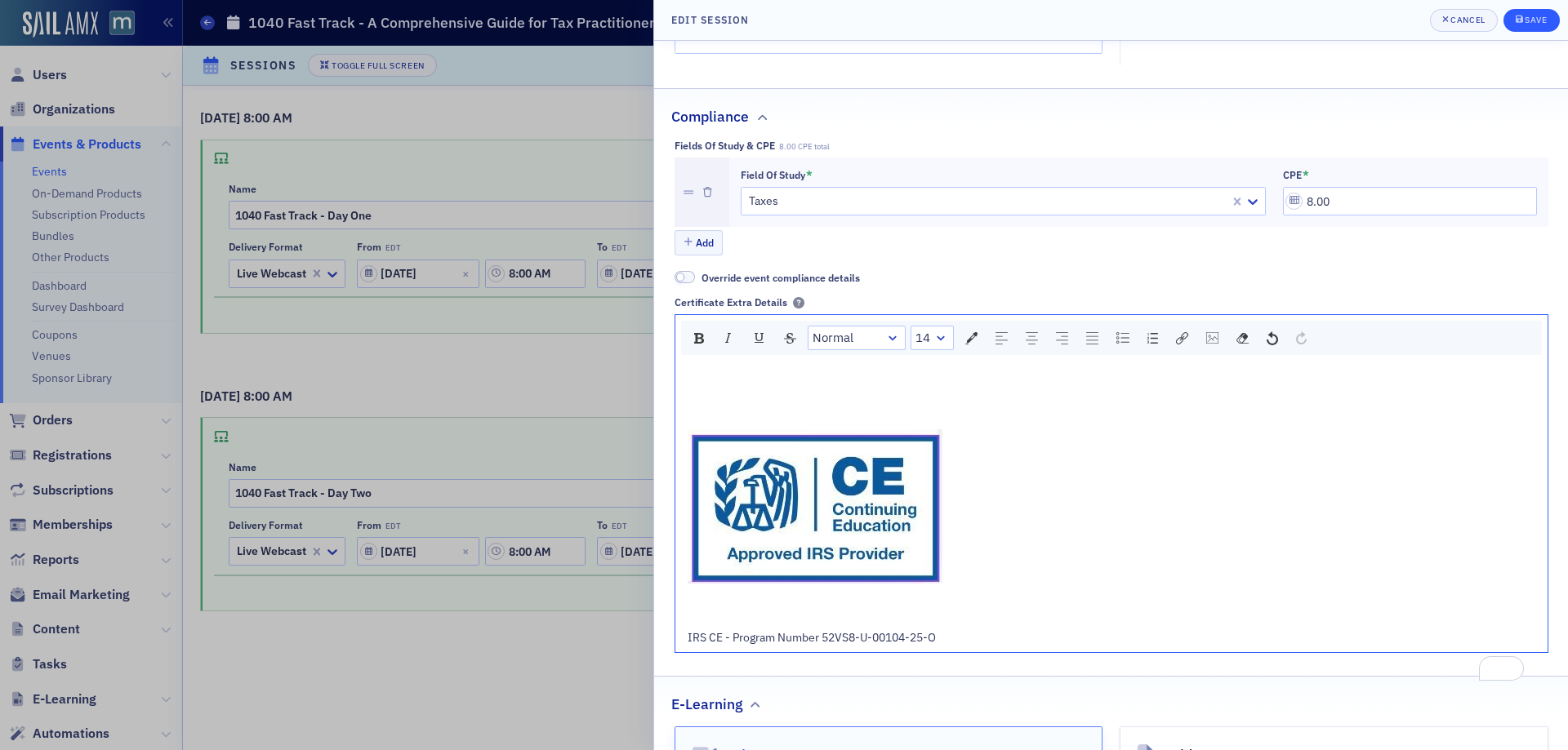
scroll to position [572, 0]
click at [1530, 16] on div "Save" at bounding box center [1535, 20] width 22 height 9
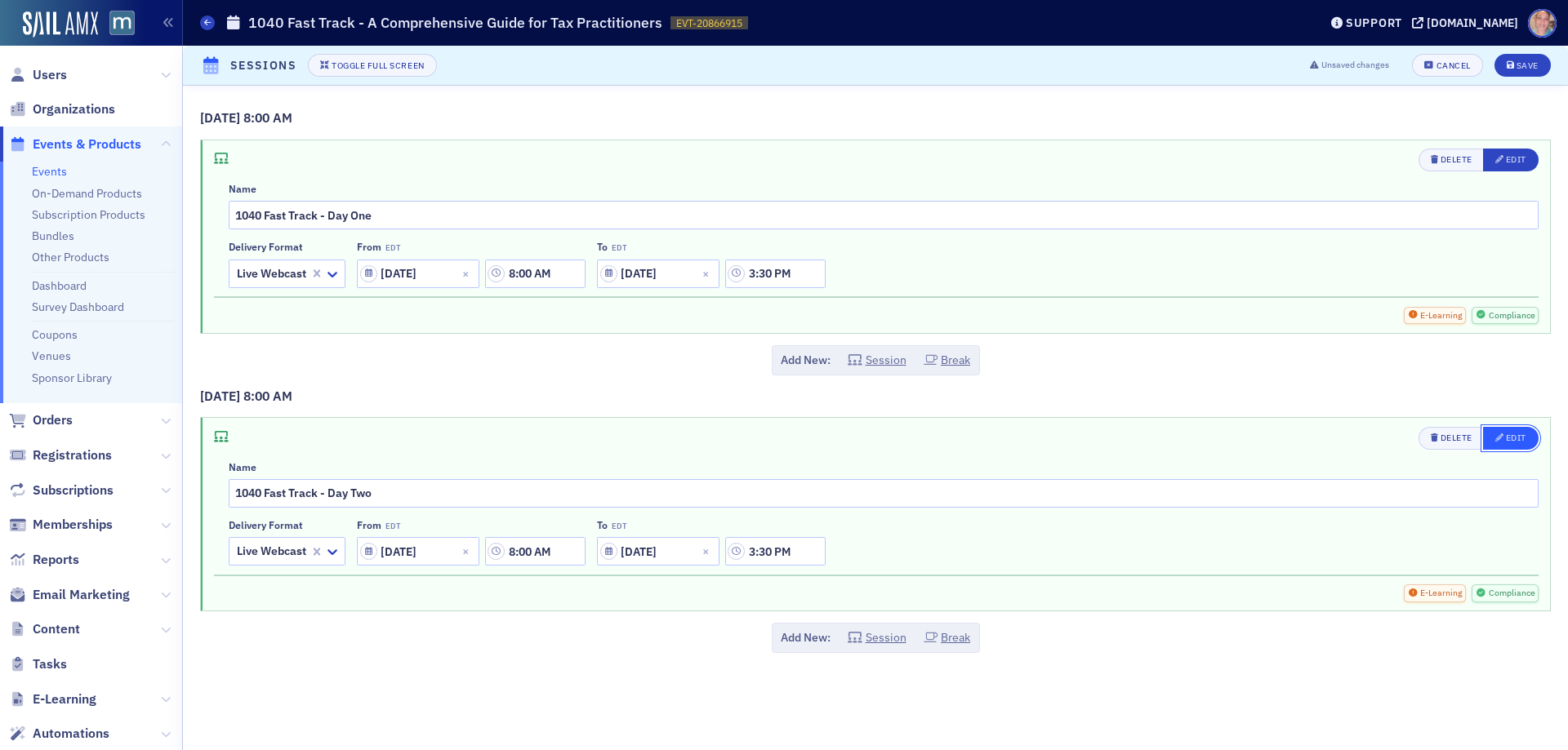
click at [1517, 439] on div "Edit" at bounding box center [1516, 438] width 20 height 9
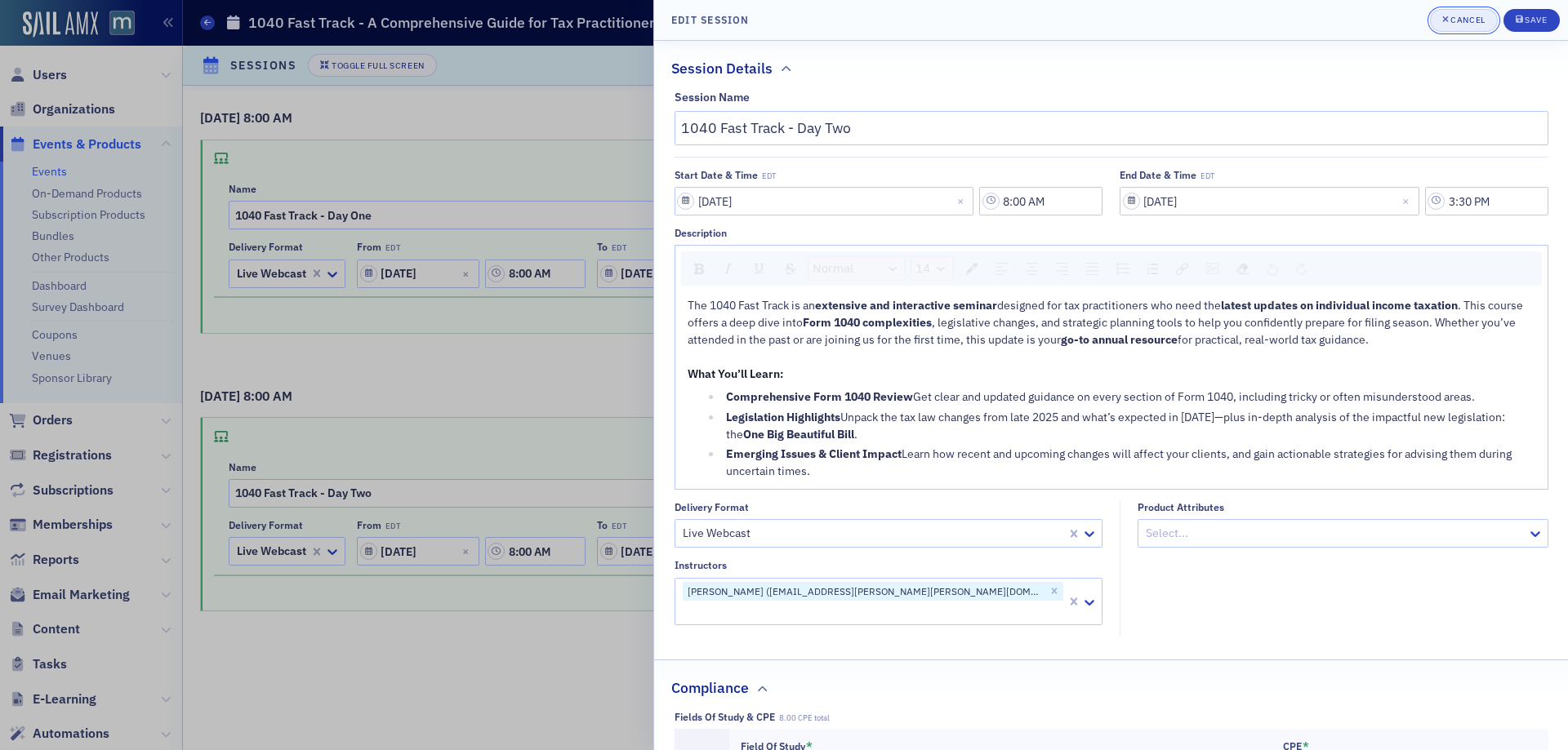
click at [1476, 20] on div "Cancel" at bounding box center [1467, 20] width 34 height 9
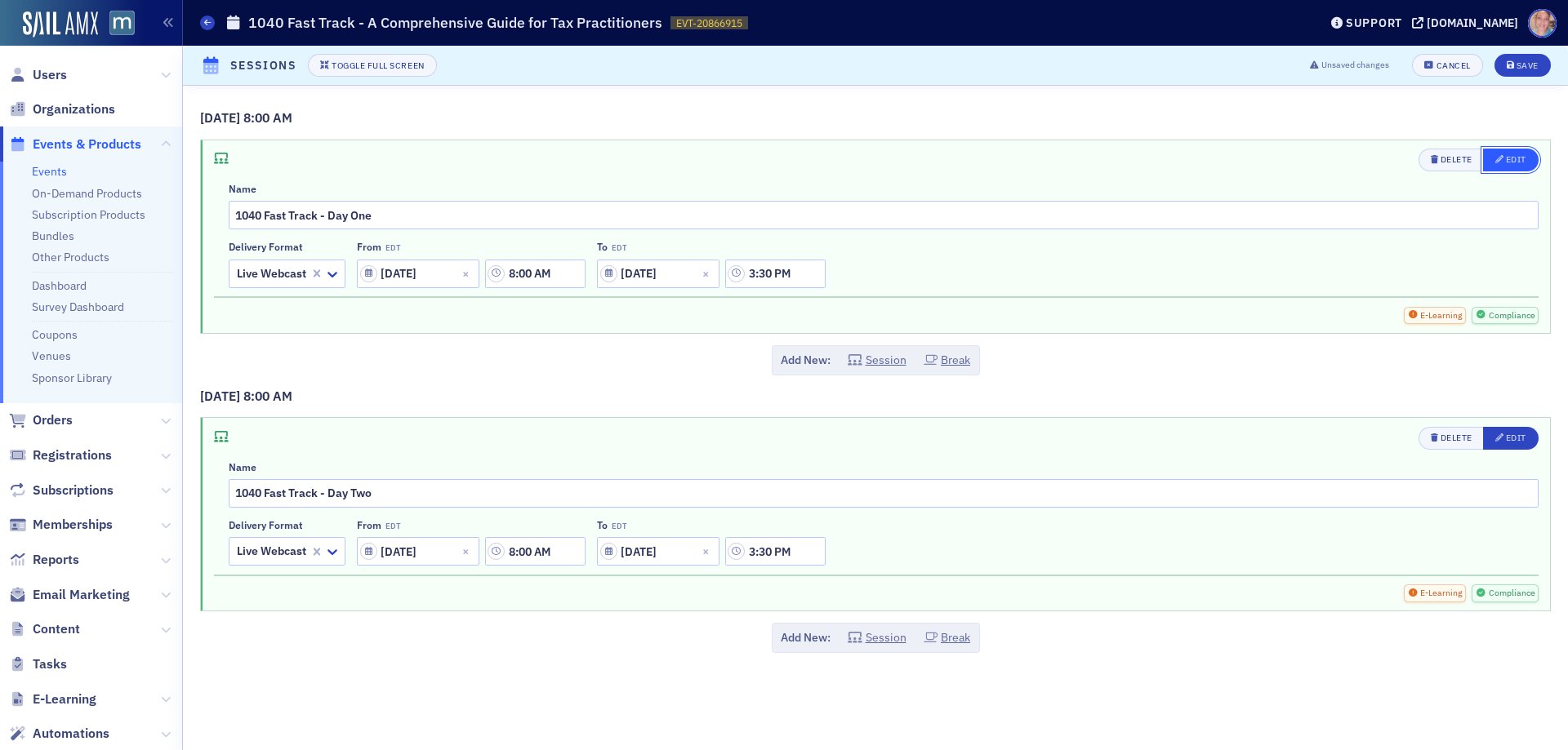
click at [1515, 162] on div "Edit" at bounding box center [1516, 160] width 20 height 9
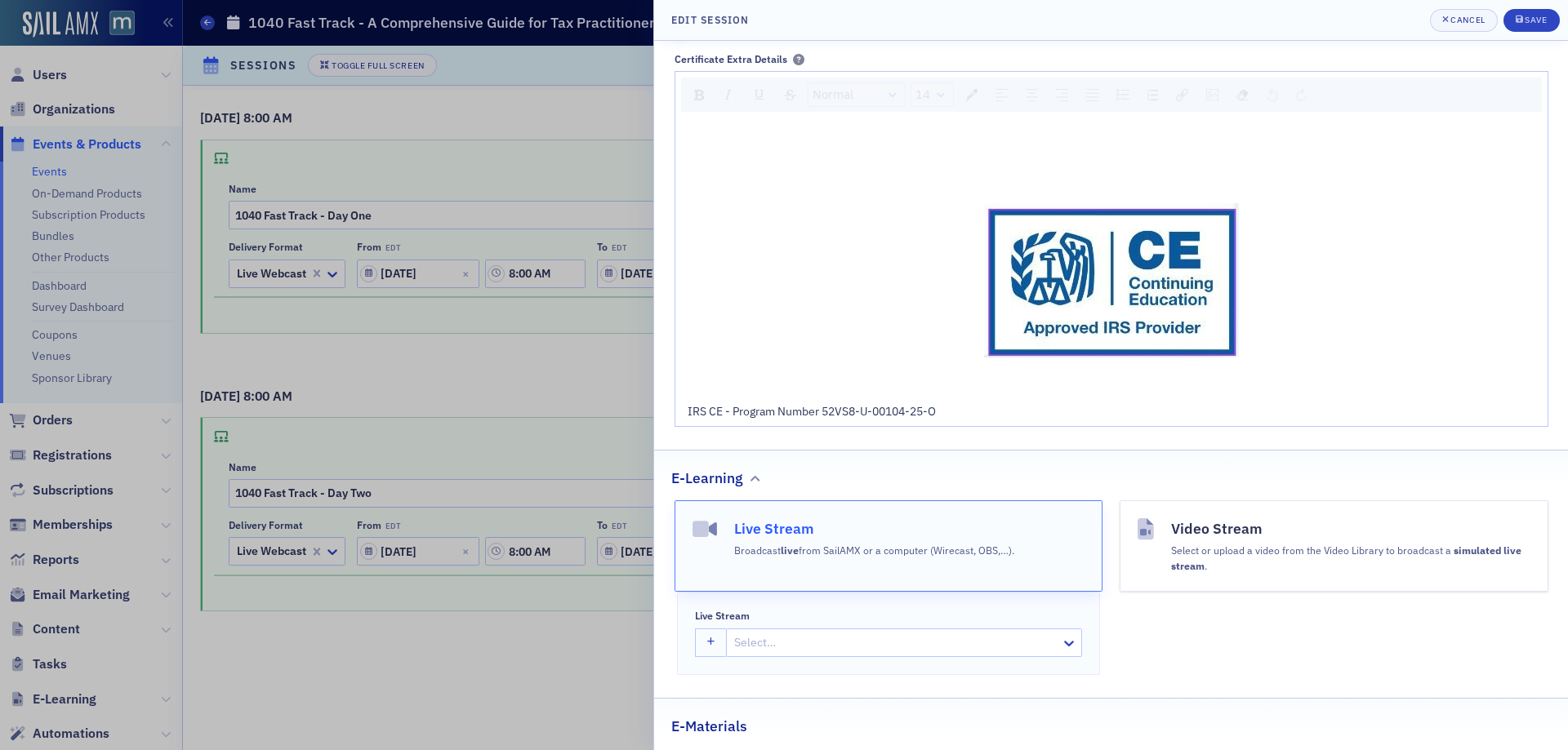
scroll to position [817, 0]
click at [781, 417] on span "IRS CE - Program Number 52VS8-U-00104-25-O" at bounding box center [812, 409] width 249 height 15
click at [1528, 25] on span "Save" at bounding box center [1532, 20] width 32 height 13
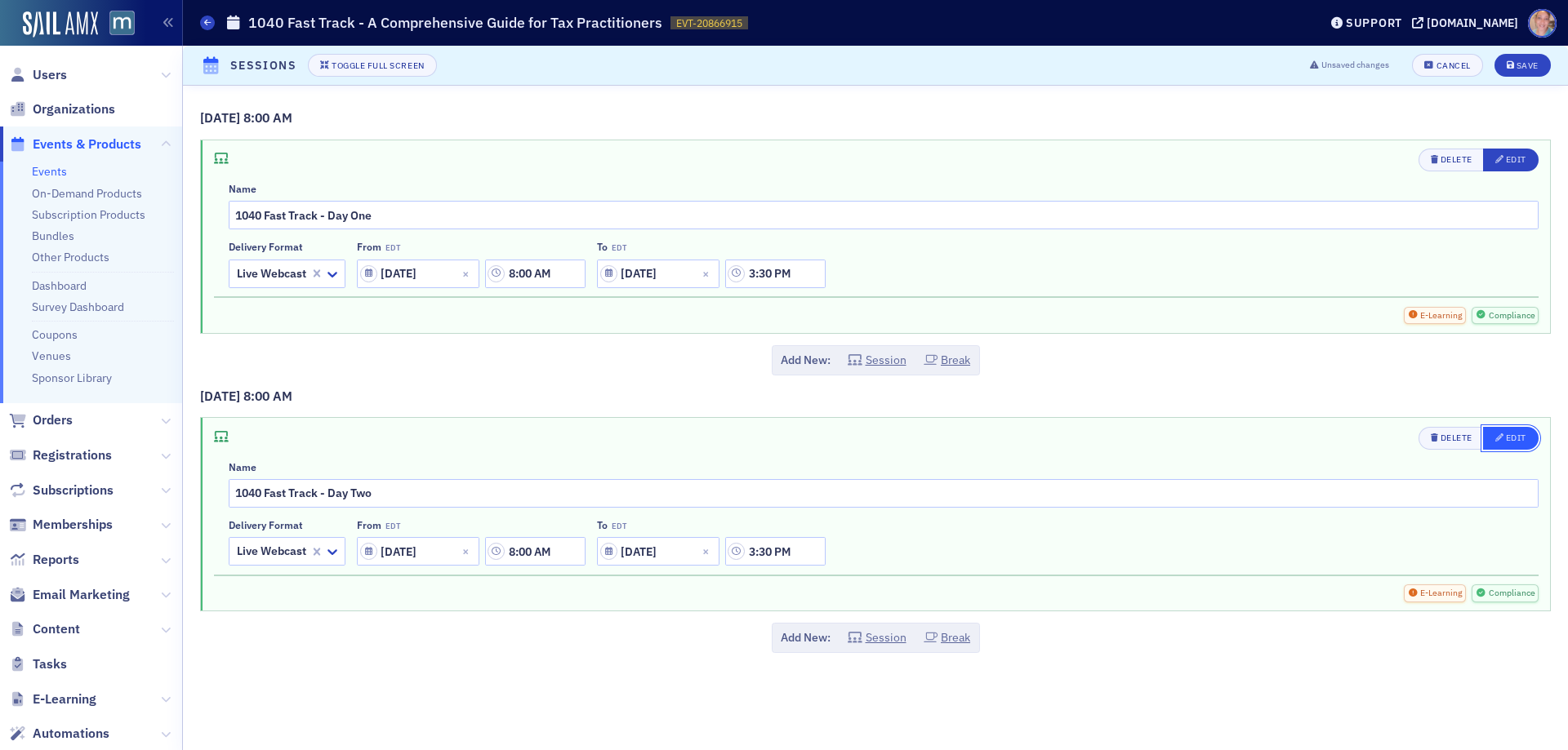
click at [1508, 436] on div "Edit" at bounding box center [1516, 438] width 20 height 9
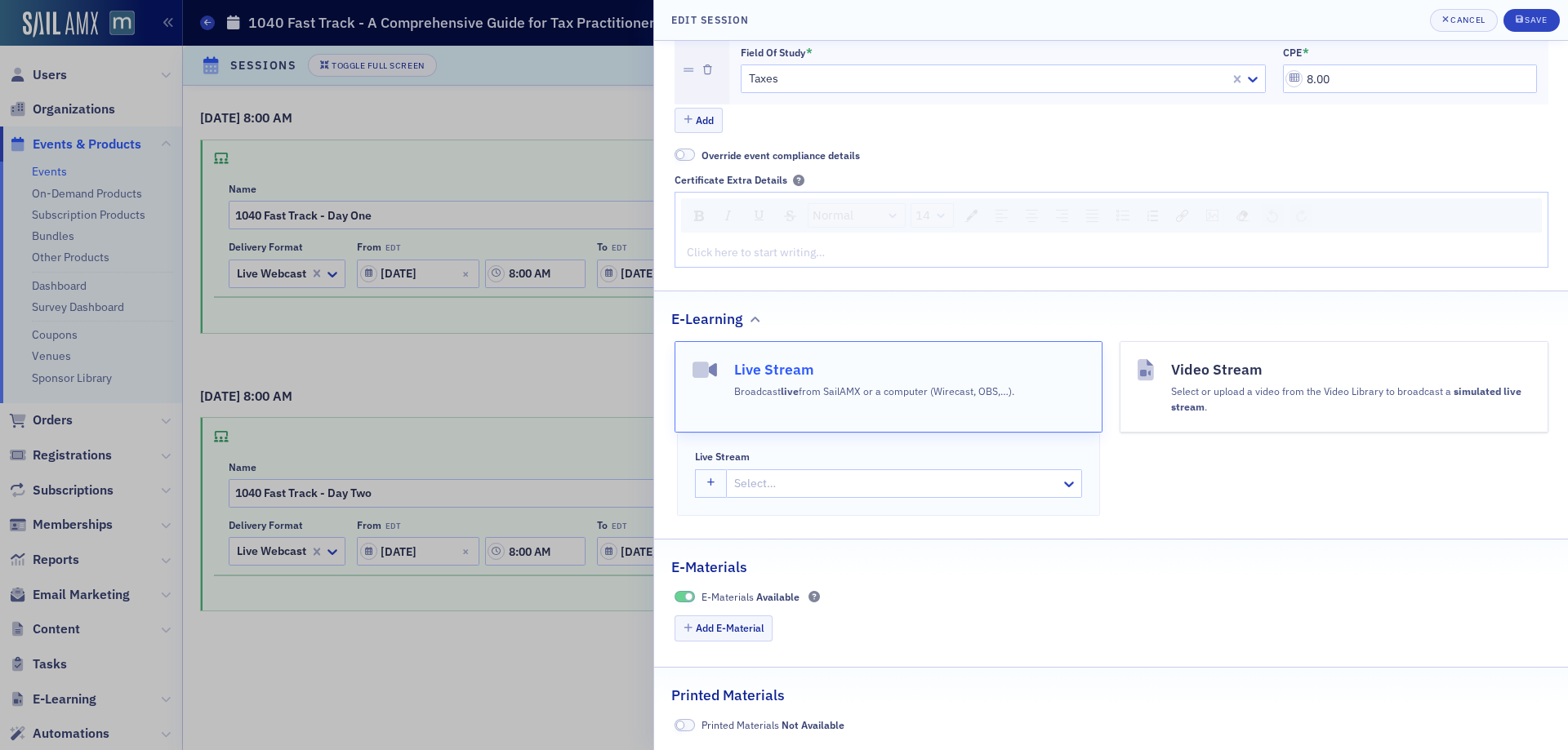
scroll to position [709, 0]
click at [820, 245] on div "rdw-editor" at bounding box center [1112, 253] width 849 height 18
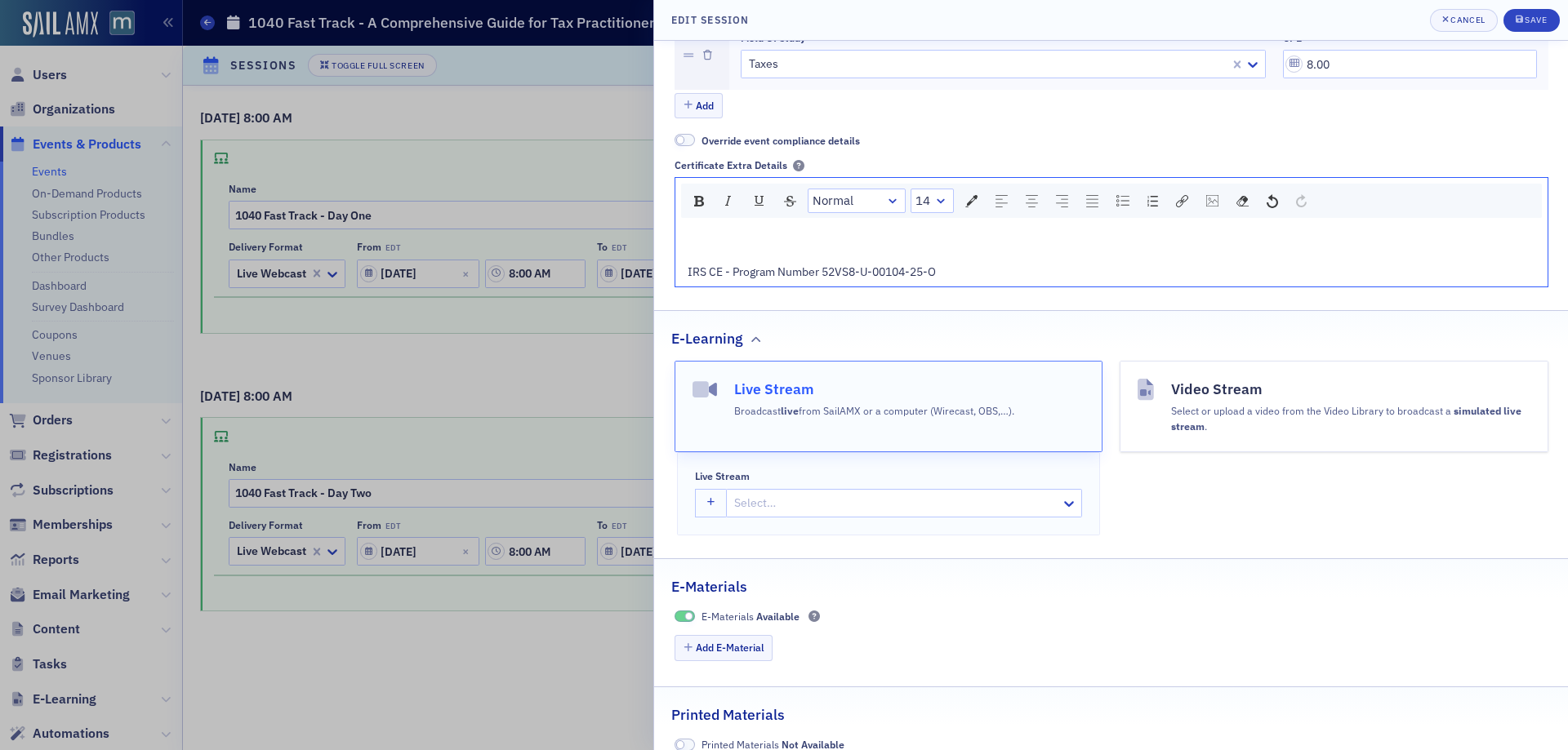
click at [705, 247] on div "rdw-editor" at bounding box center [1112, 238] width 849 height 18
click at [705, 247] on div "rdw-editor" at bounding box center [1112, 238] width 849 height 18
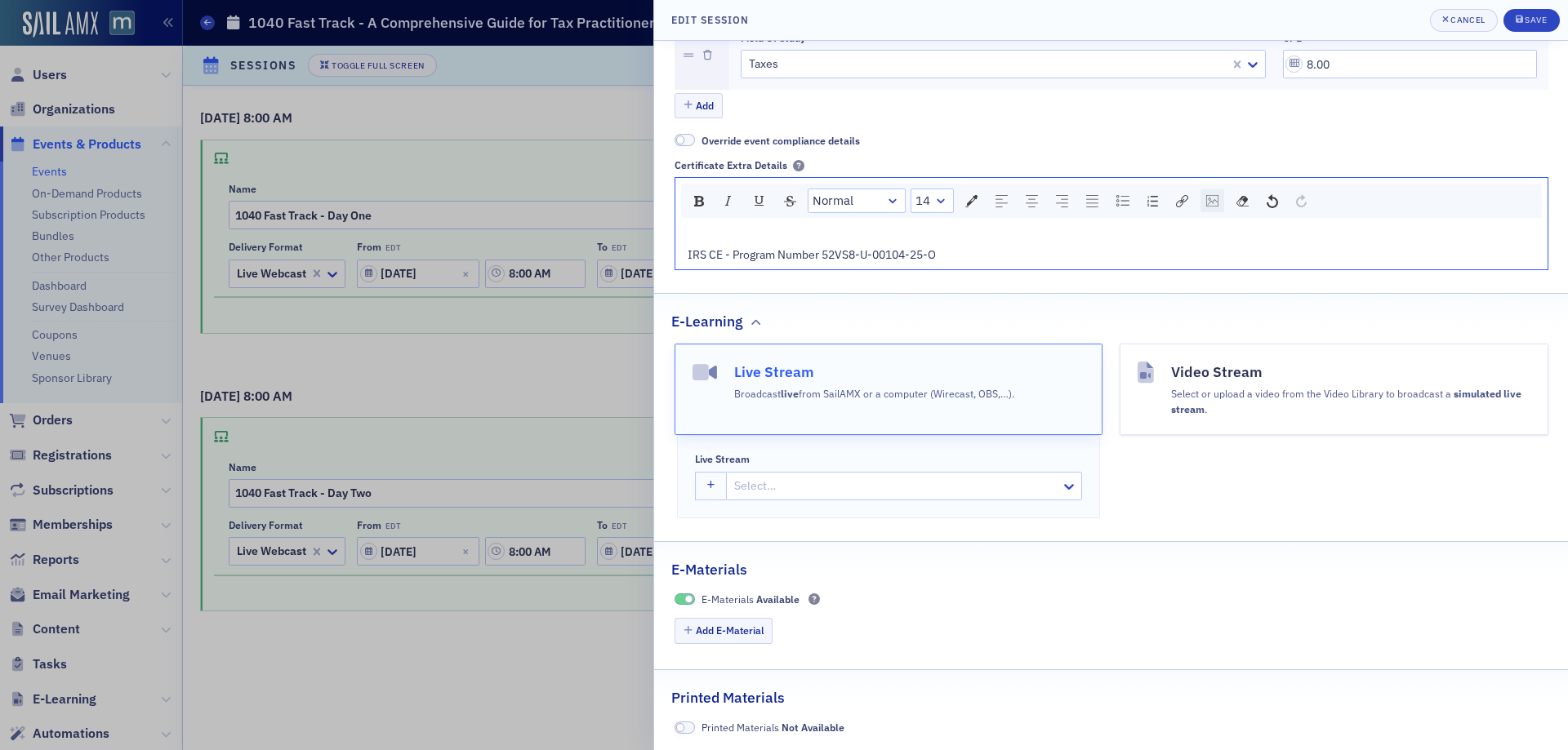
click at [1207, 206] on img "rdw-image-control" at bounding box center [1212, 200] width 12 height 11
click at [1249, 280] on input "rdw-image-control" at bounding box center [1297, 265] width 166 height 29
paste input "https://cdn.sailamx.com/3/cms_uploads/b4b98712aa52b7584cd8ff4279f0afe7/conversi…"
type input "https://cdn.sailamx.com/3/cms_uploads/b4b98712aa52b7584cd8ff4279f0afe7/conversi…"
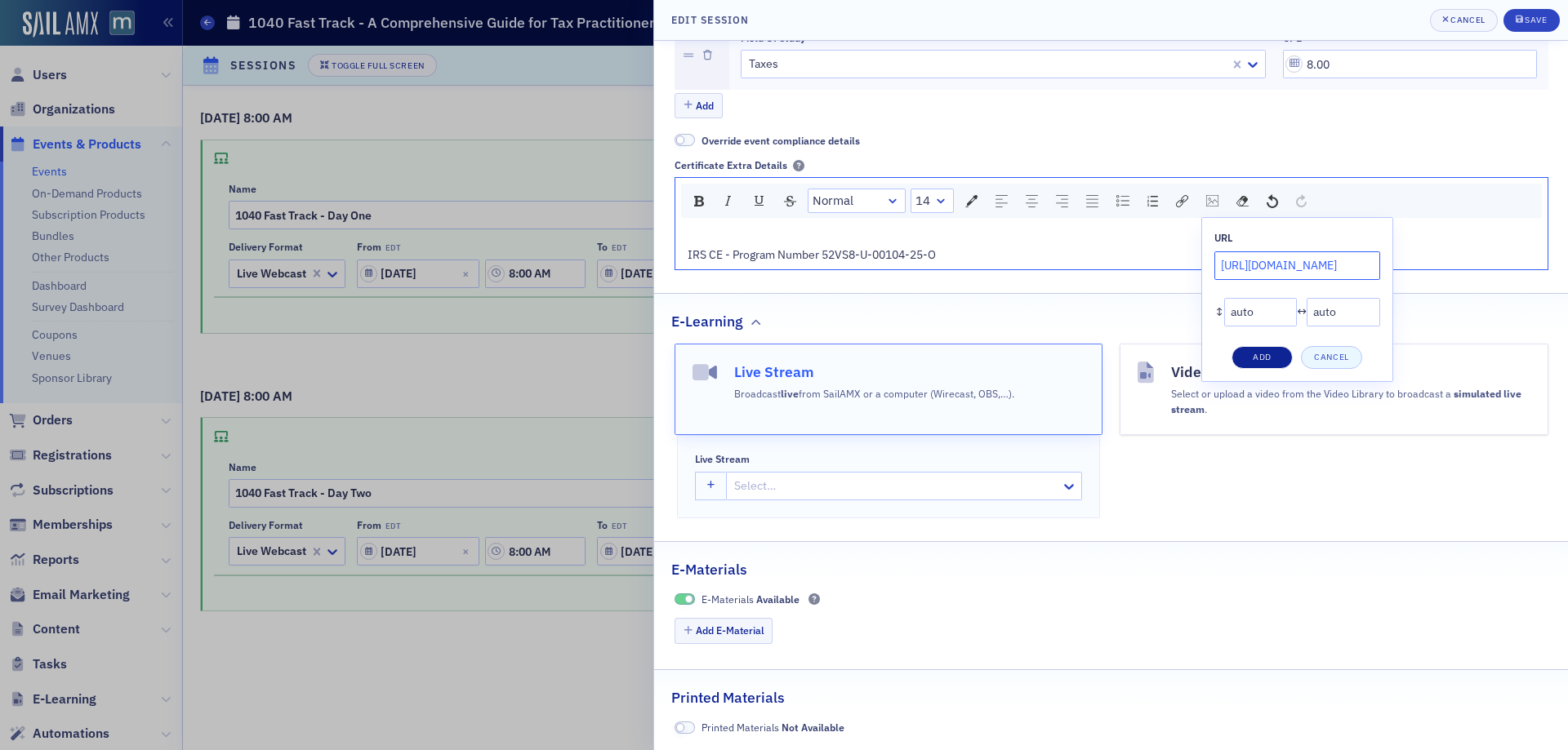
click at [1259, 369] on button "Add" at bounding box center [1262, 357] width 61 height 23
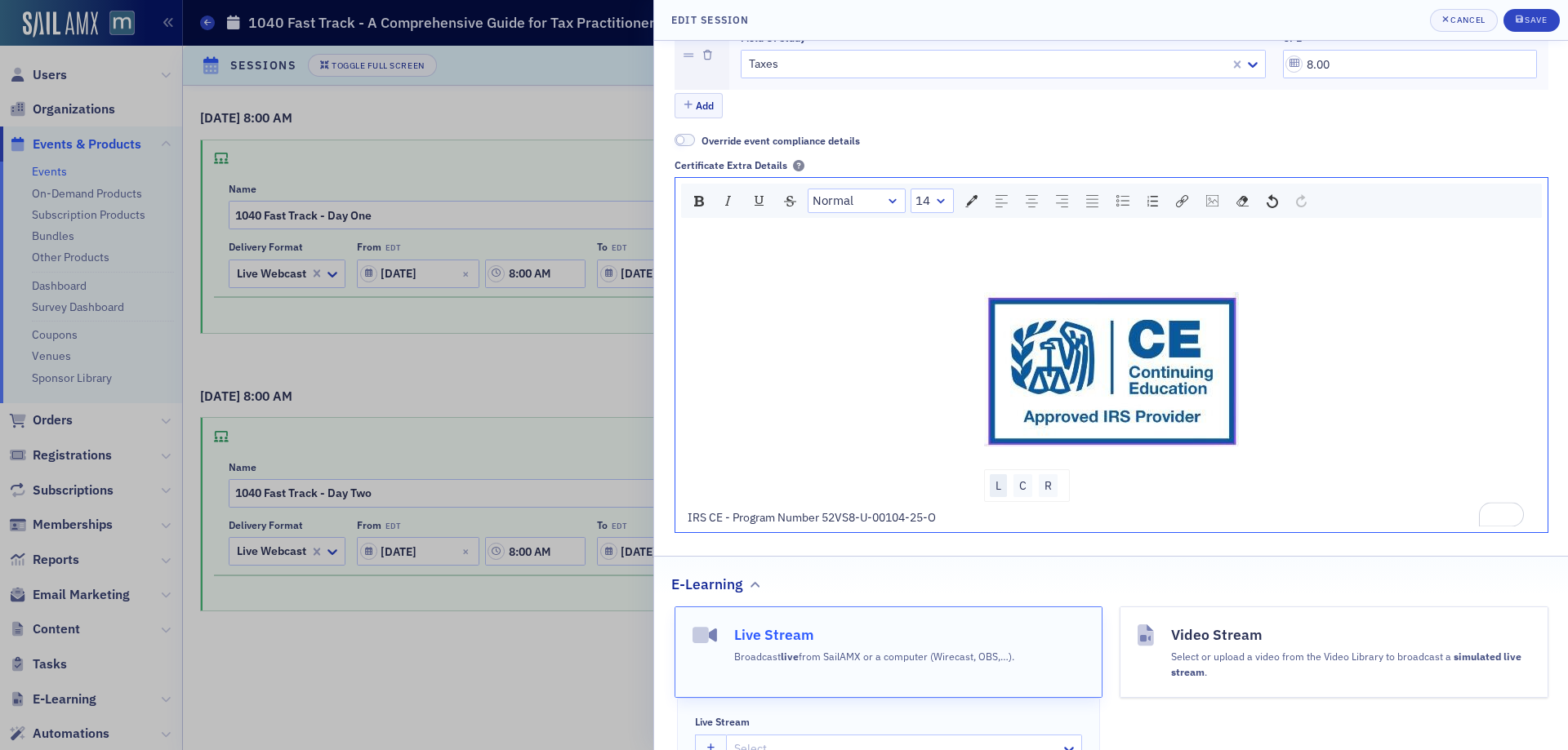
click at [994, 497] on div "L" at bounding box center [999, 486] width 18 height 23
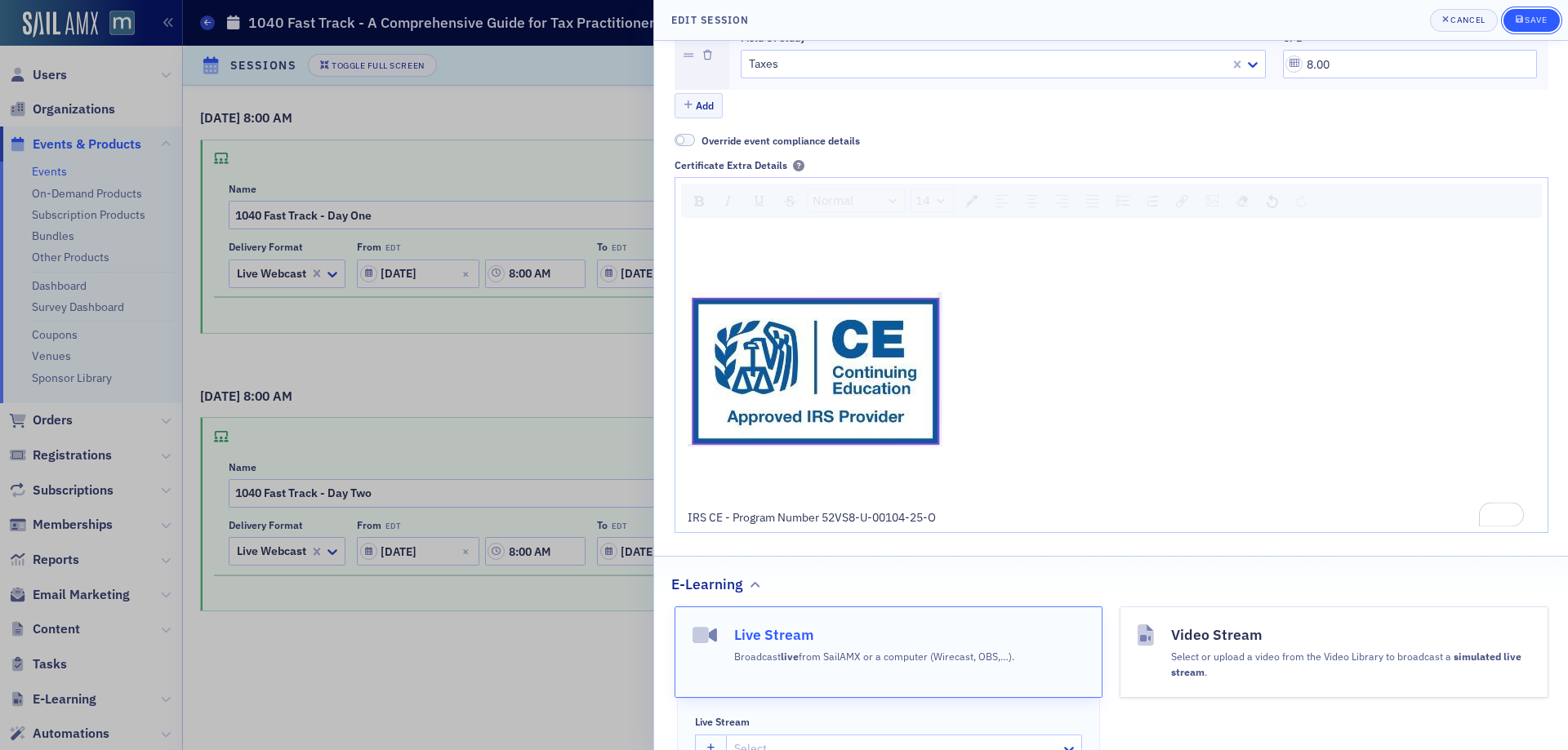
click at [1537, 18] on div "Save" at bounding box center [1535, 20] width 22 height 9
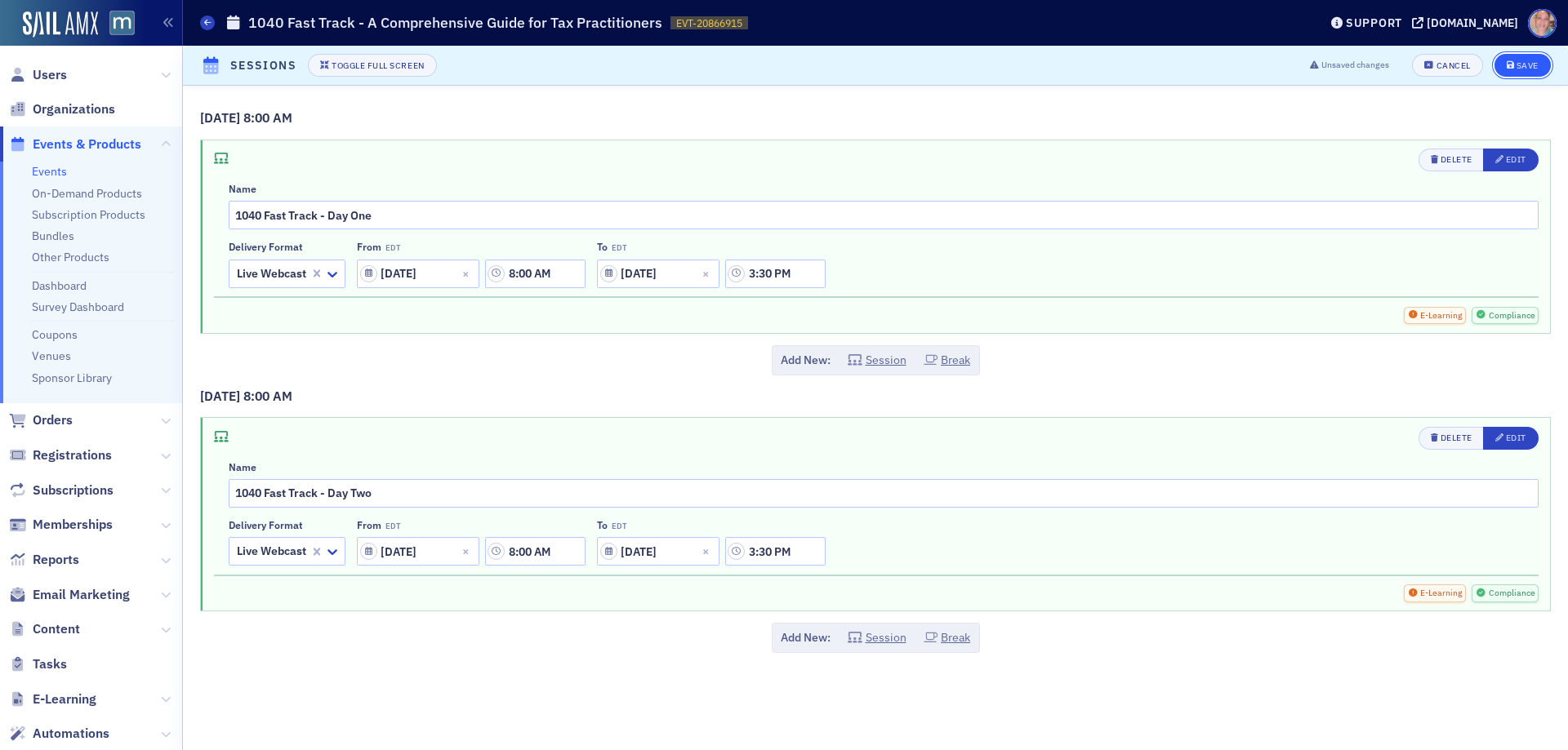
click at [1528, 64] on div "Save" at bounding box center [1528, 66] width 22 height 9
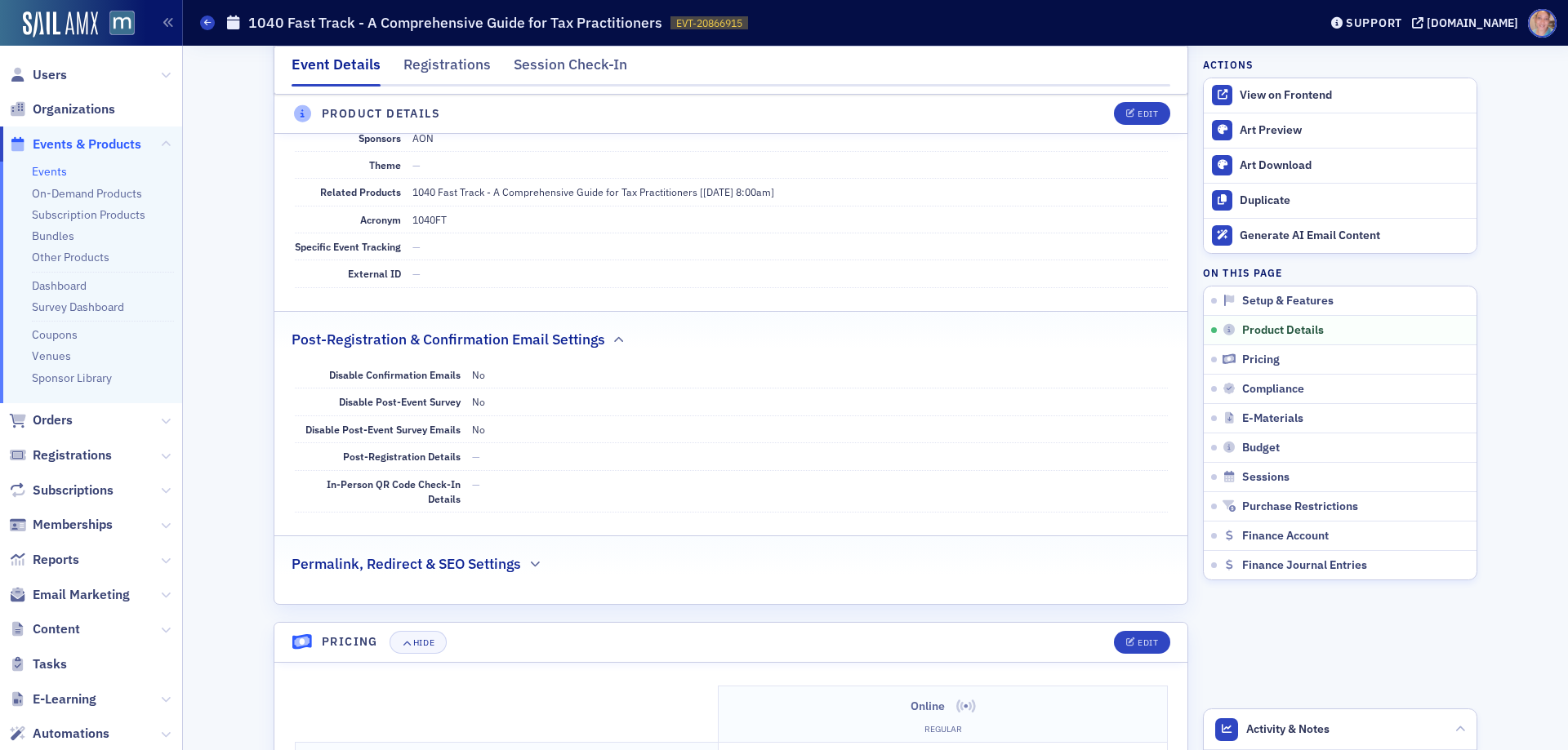
scroll to position [876, 0]
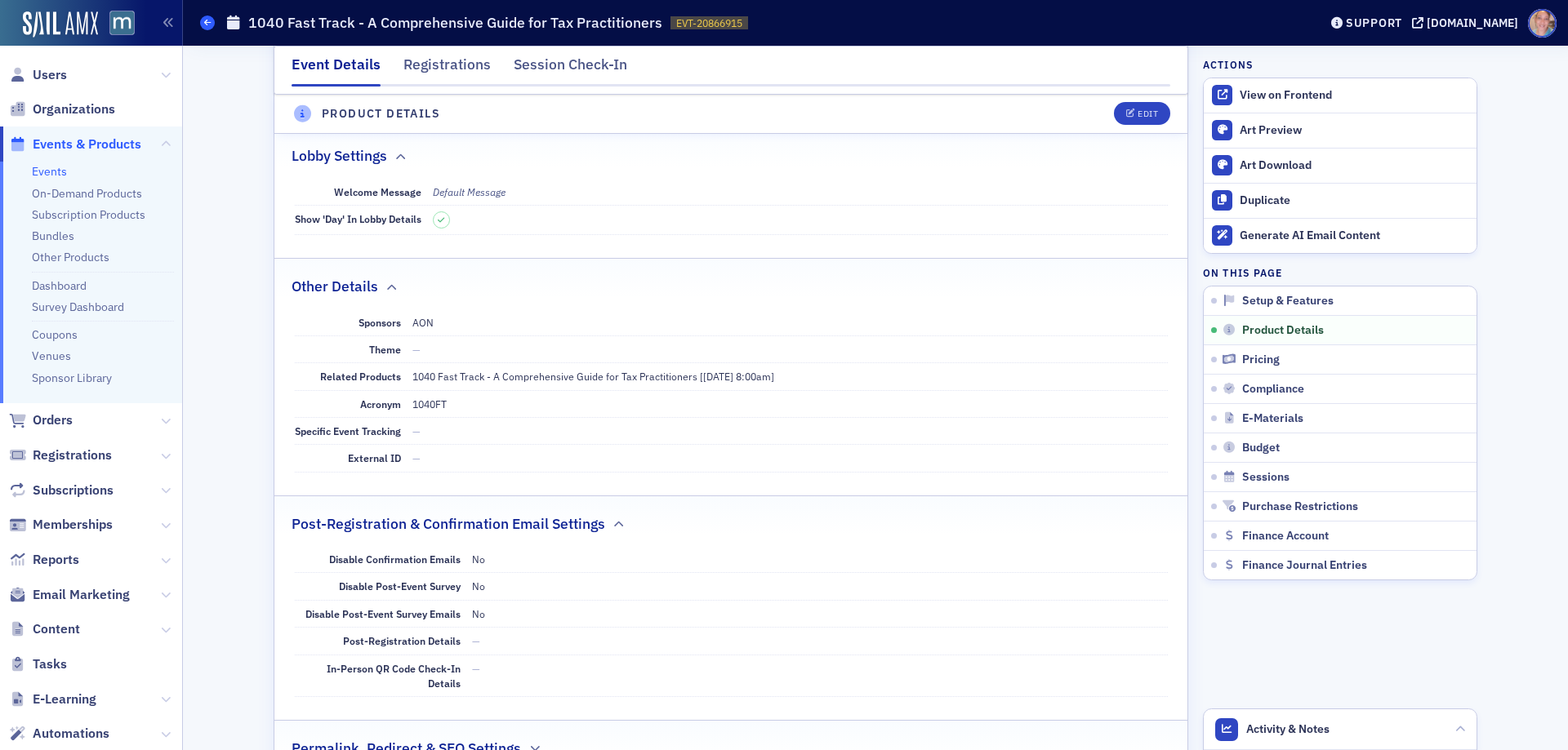
click at [206, 25] on icon at bounding box center [206, 22] width 6 height 7
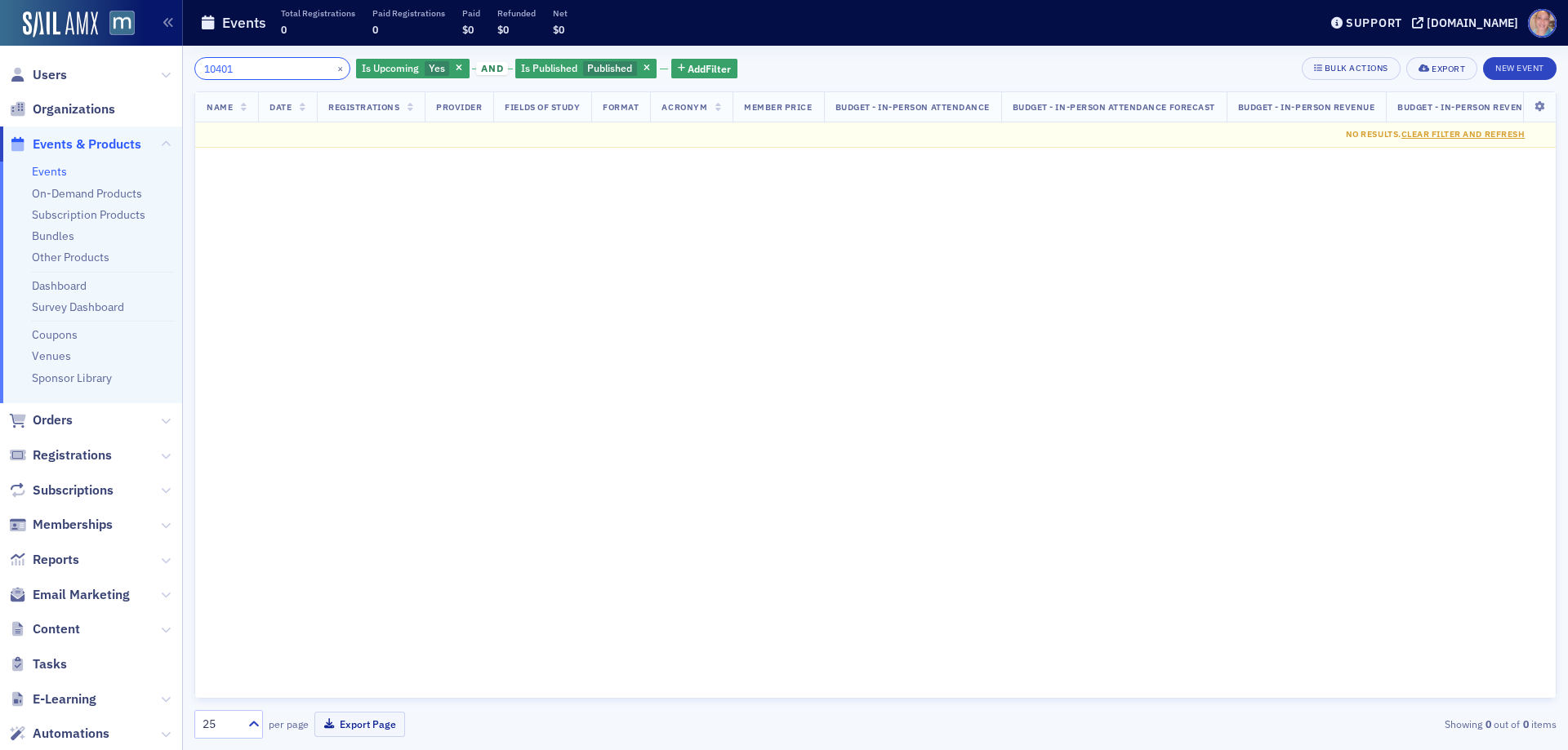
type input "1040"
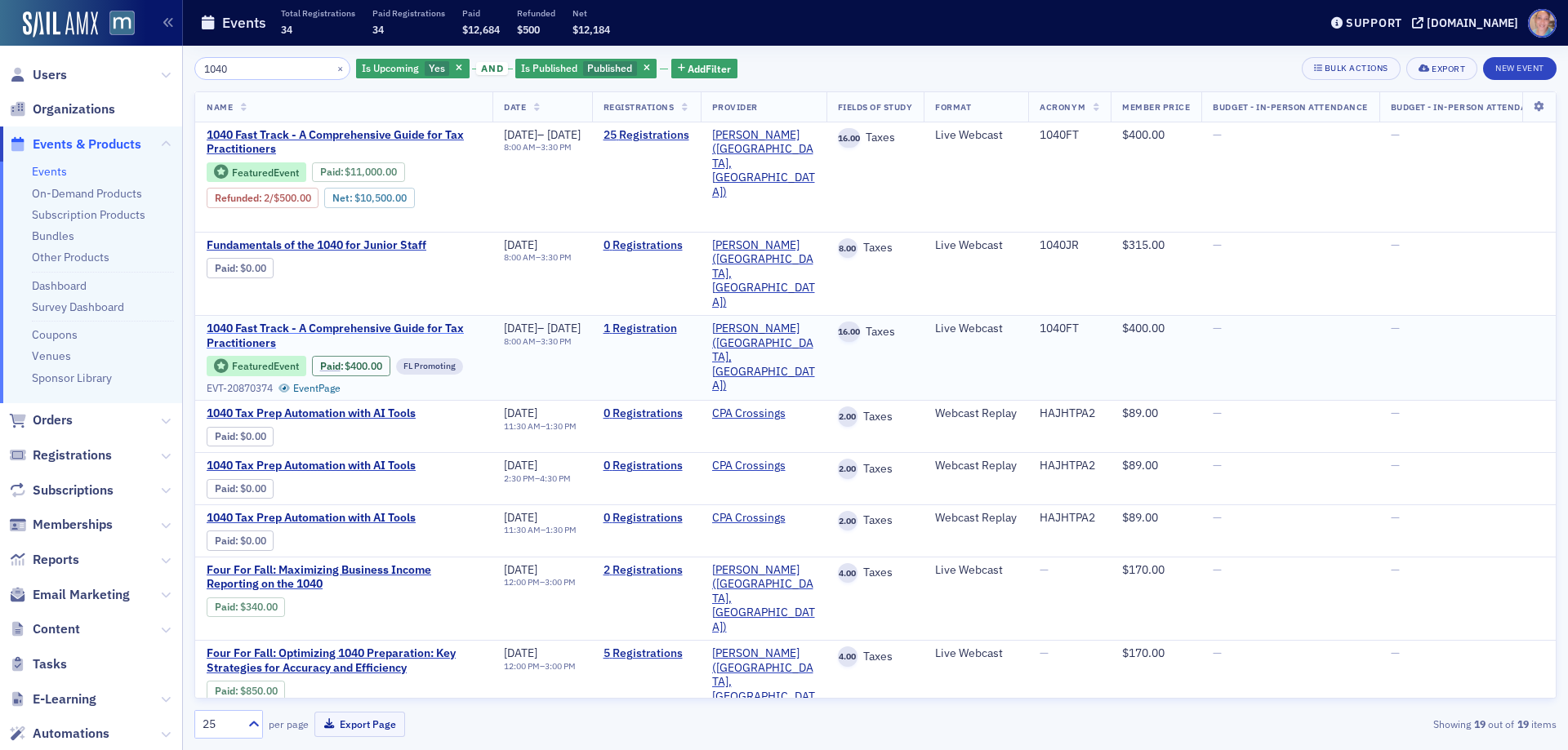
click at [258, 321] on span "1040 Fast Track - A Comprehensive Guide for Tax Practitioners" at bounding box center [343, 335] width 274 height 29
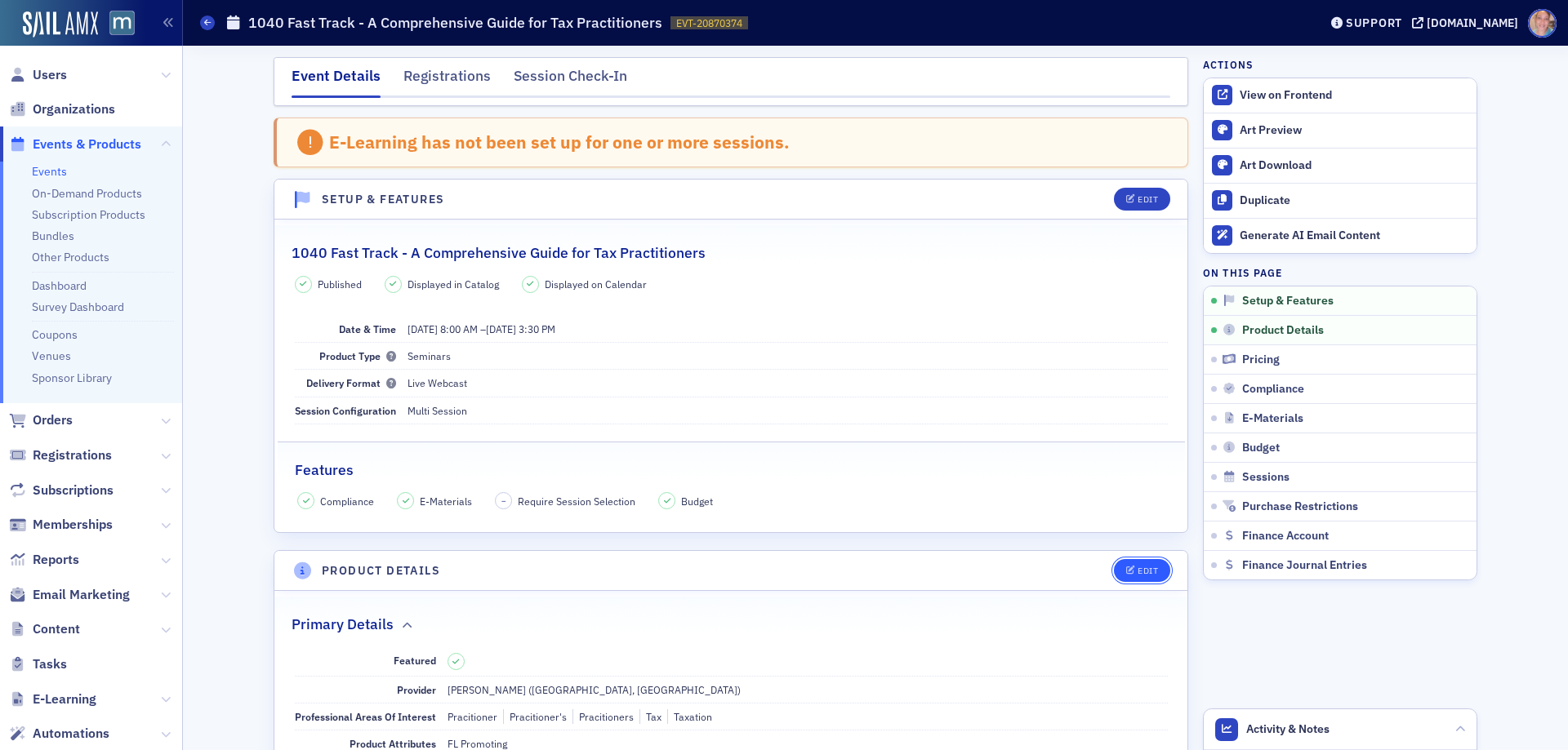
click at [1145, 568] on div "Edit" at bounding box center [1147, 571] width 20 height 9
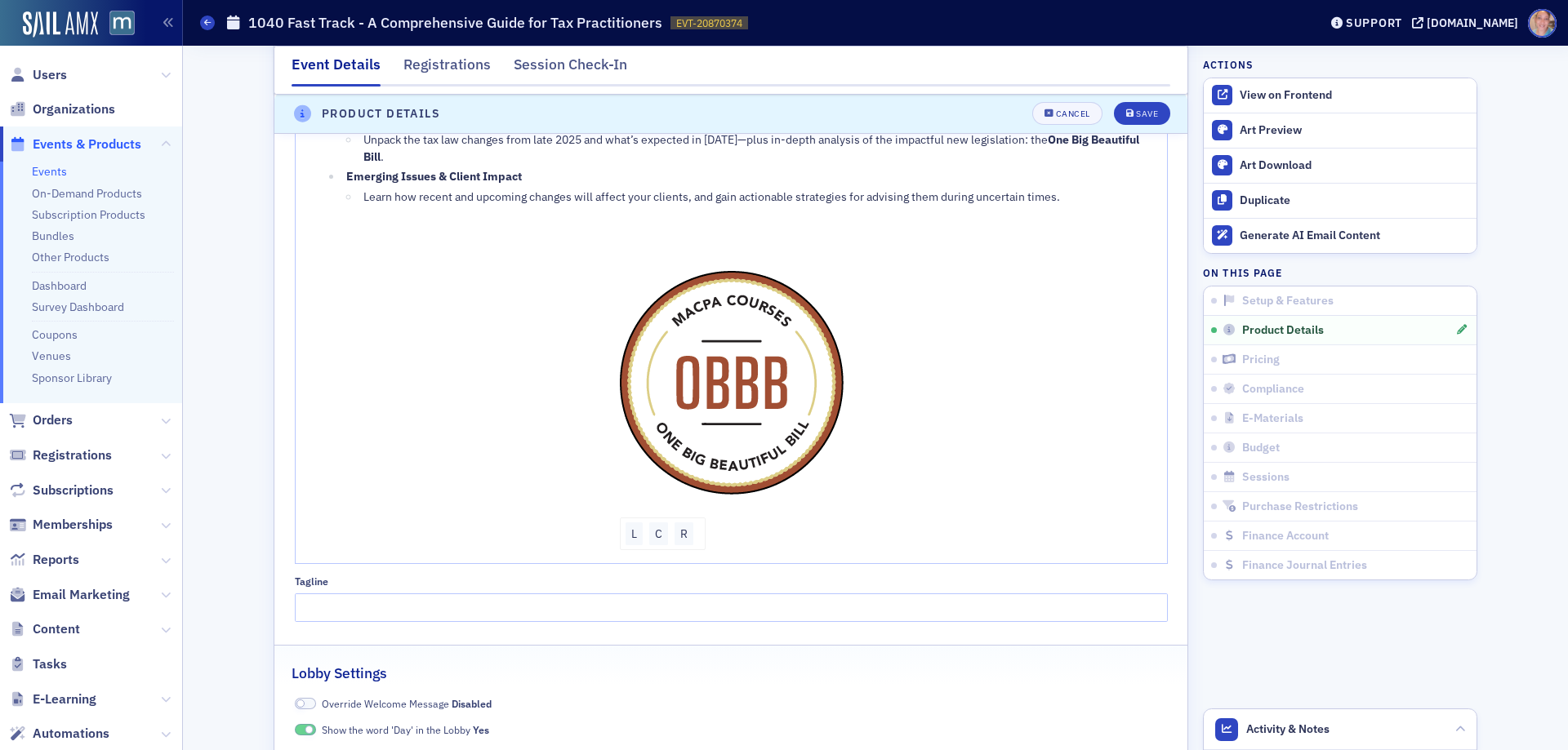
scroll to position [1307, 0]
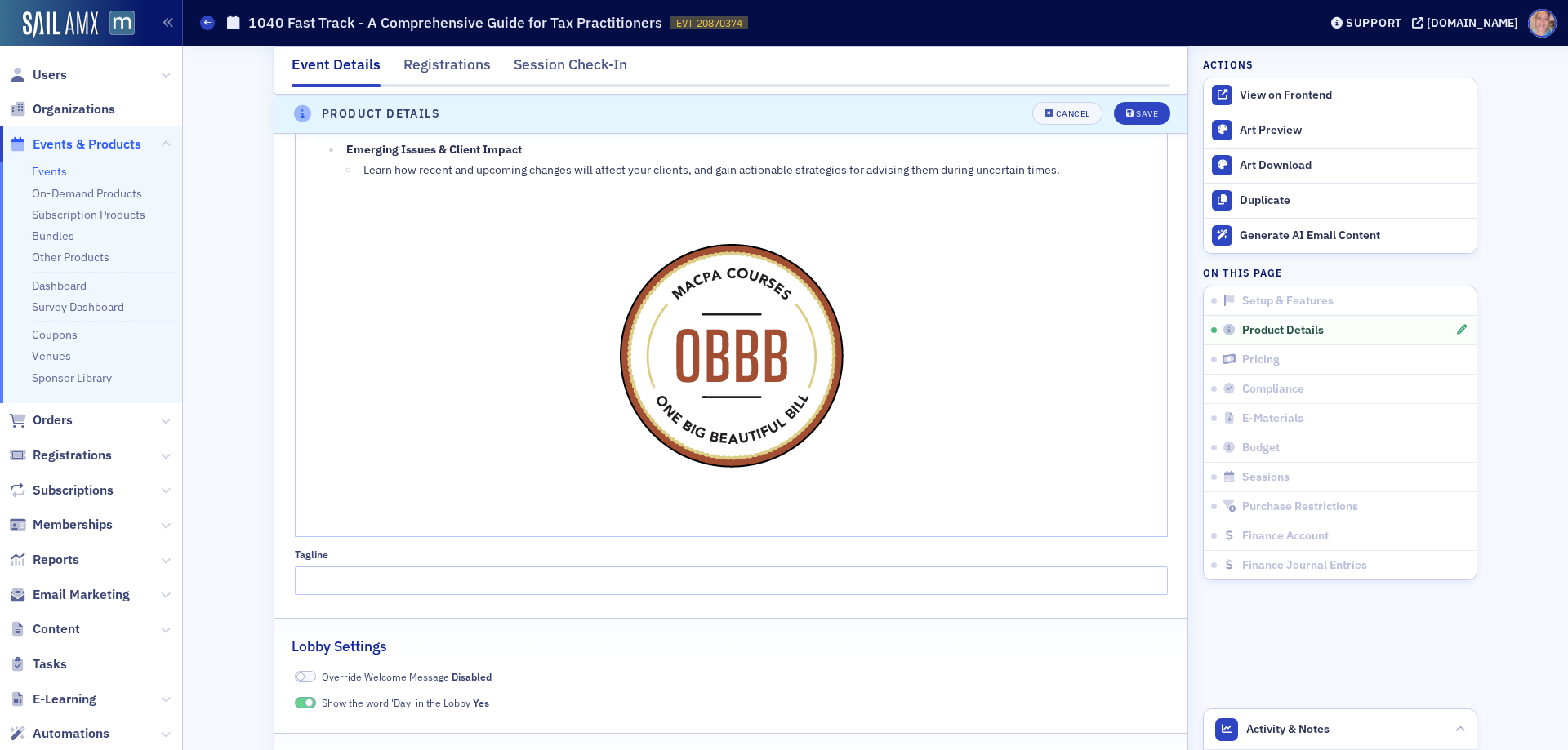
drag, startPoint x: 885, startPoint y: 508, endPoint x: 975, endPoint y: 498, distance: 90.6
click at [885, 508] on div "The Essential Year-End Update for Individual Tax Professionals Stay sharp, stay…" at bounding box center [732, 207] width 848 height 646
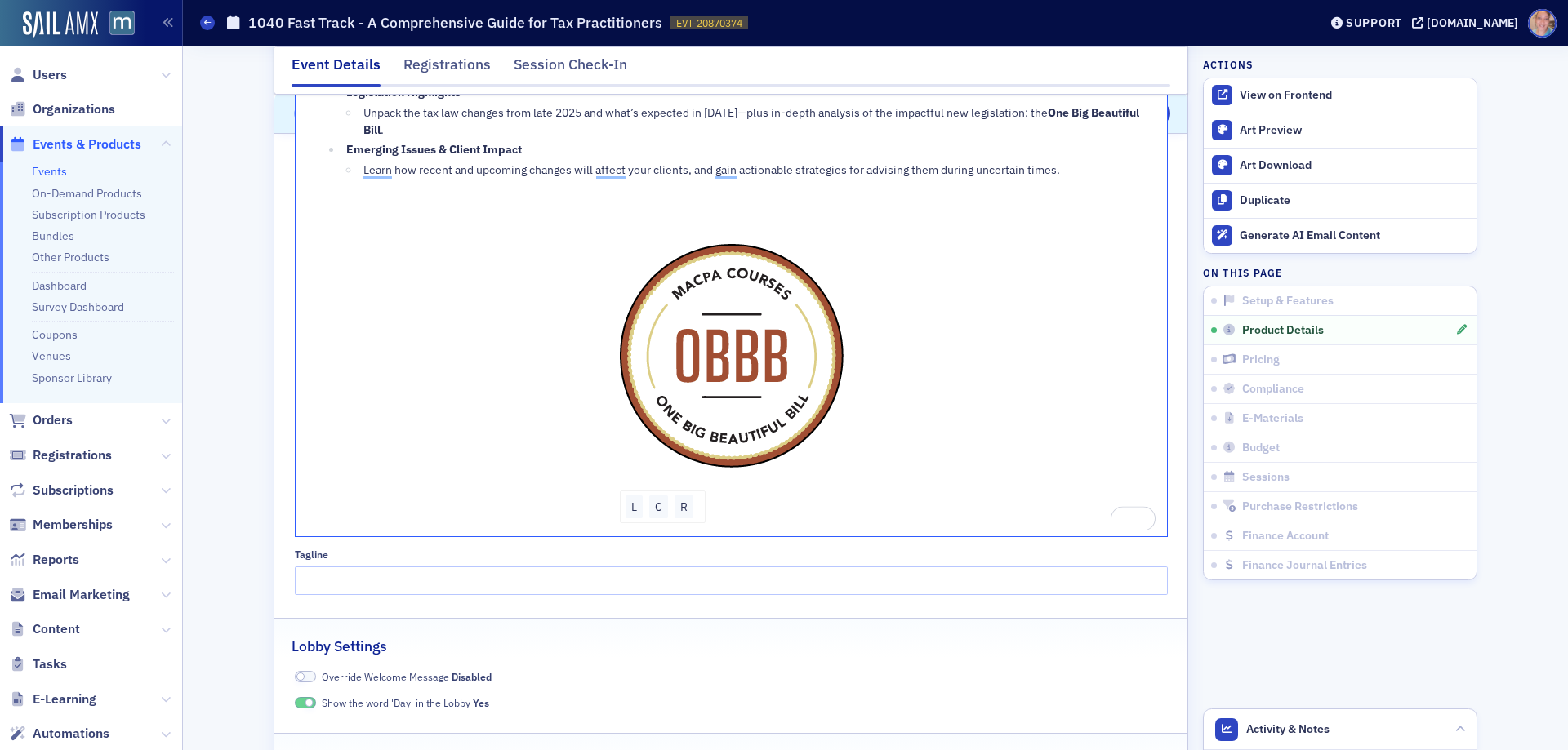
click at [991, 488] on span "L C R" at bounding box center [732, 356] width 848 height 270
drag, startPoint x: 953, startPoint y: 472, endPoint x: 964, endPoint y: 467, distance: 12.1
click at [953, 471] on span "L C R" at bounding box center [732, 356] width 848 height 270
click at [894, 284] on span "L C R" at bounding box center [732, 356] width 848 height 270
click at [827, 317] on img "To enrich screen reader interactions, please activate Accessibility in Grammarl…" at bounding box center [732, 356] width 224 height 224
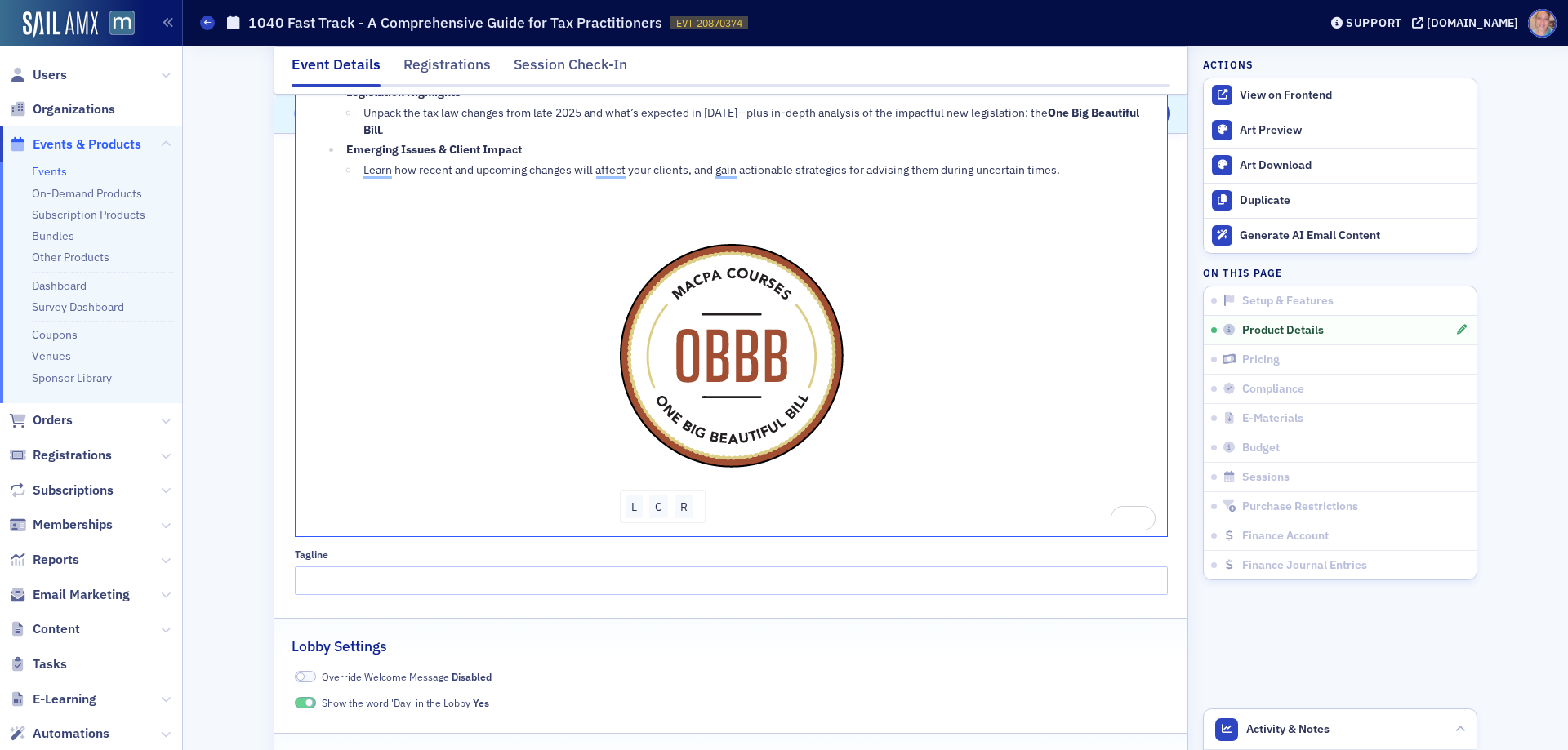
click at [900, 386] on span "L C R" at bounding box center [732, 356] width 848 height 270
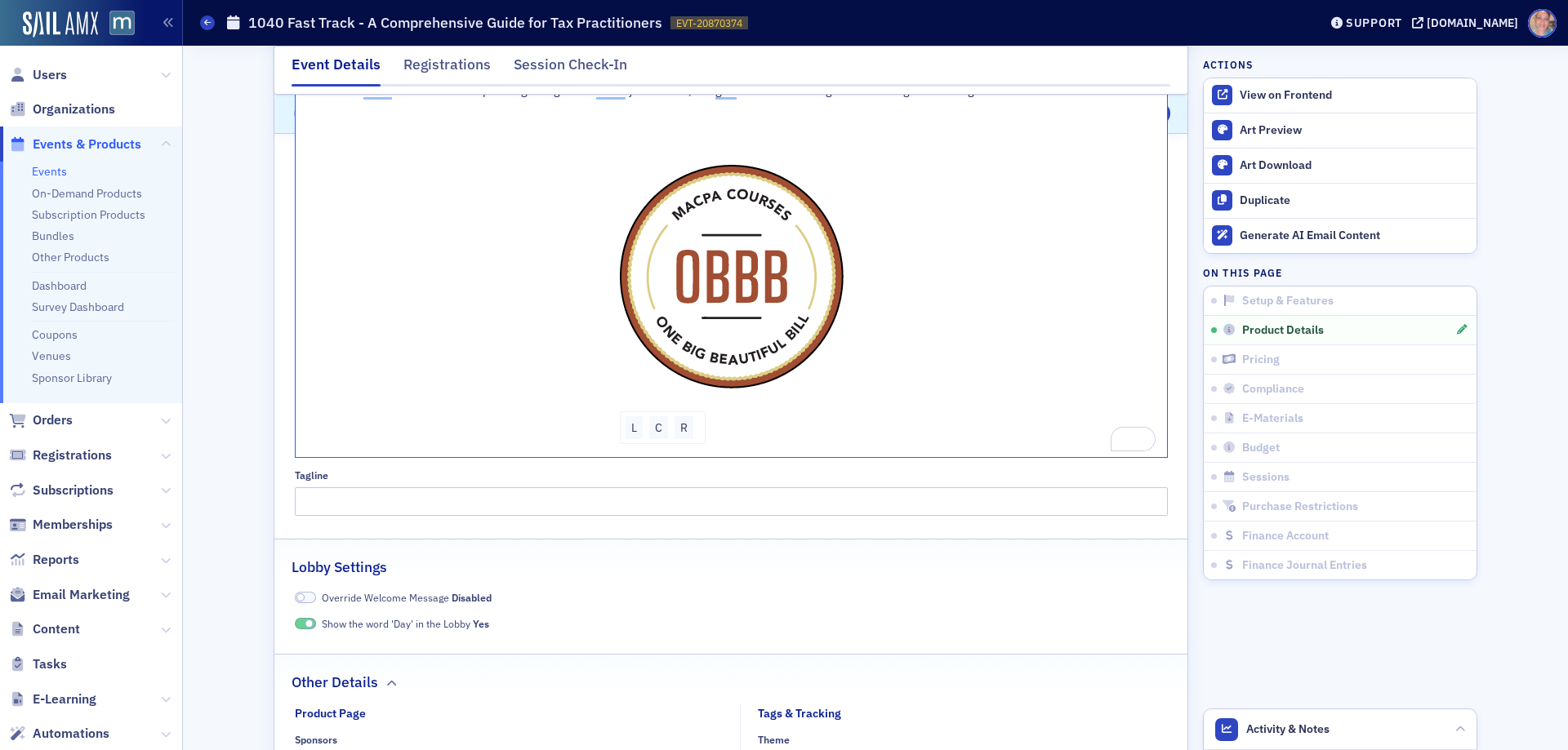
scroll to position [1552, 0]
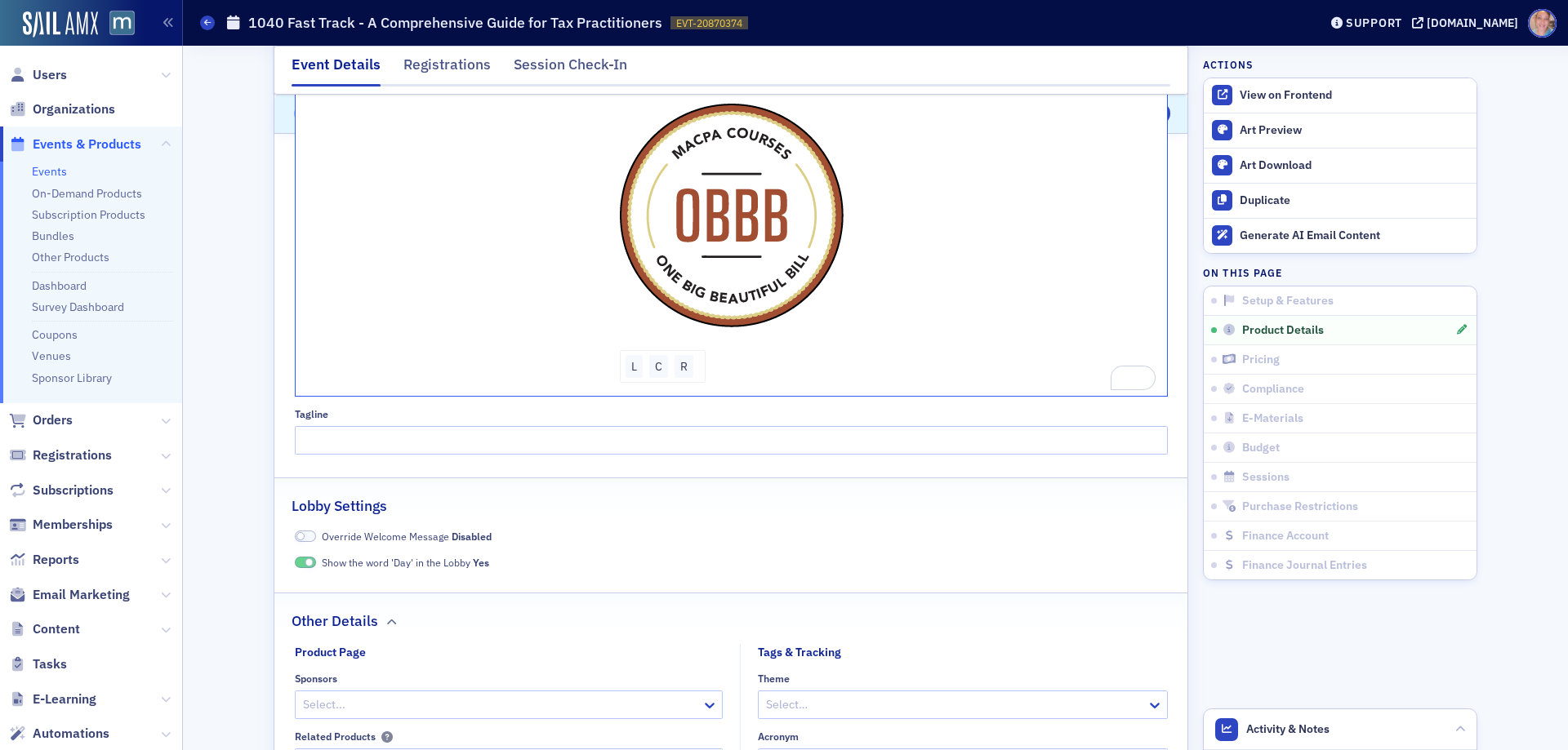
scroll to position [1307, 0]
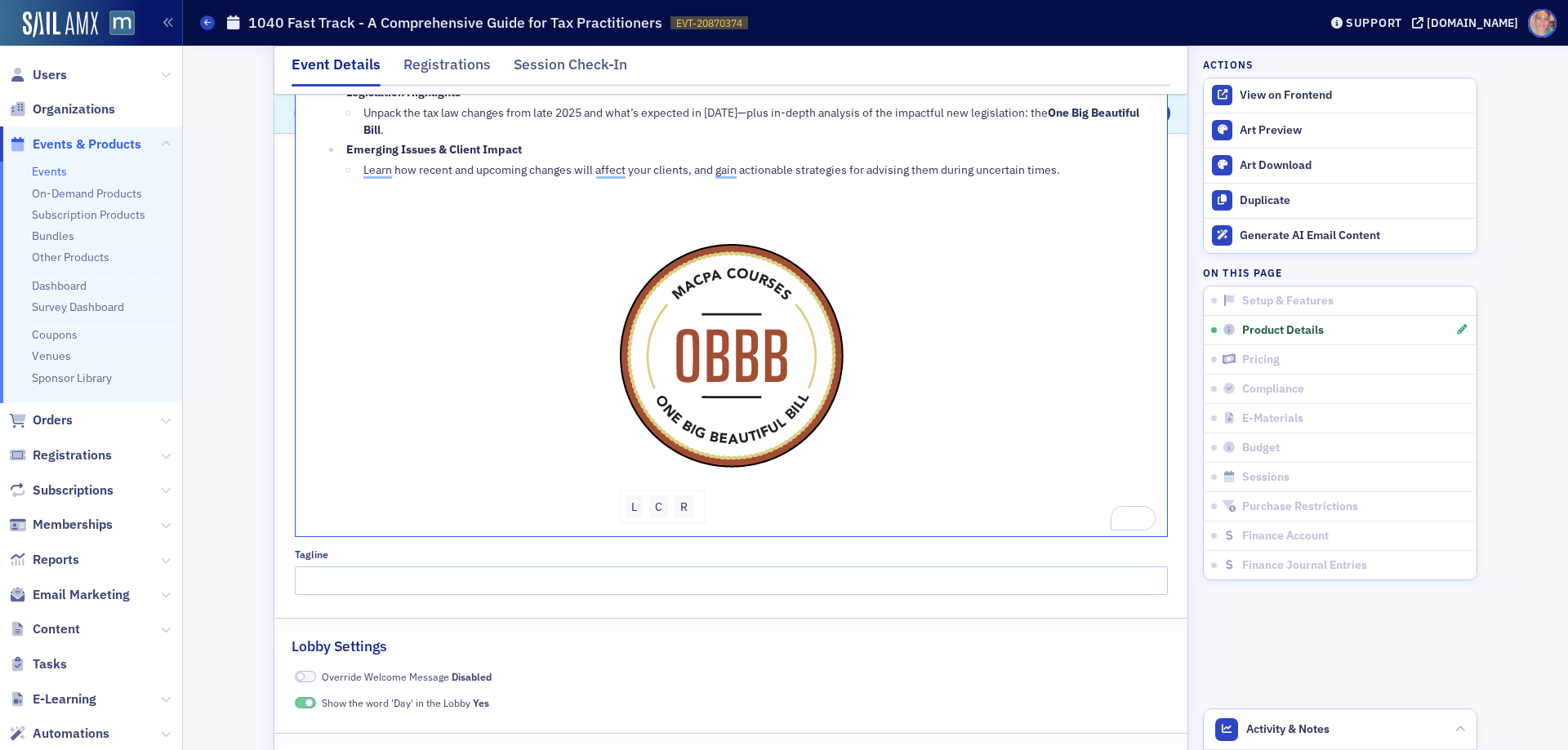
click at [1086, 285] on span "L C R" at bounding box center [732, 356] width 848 height 270
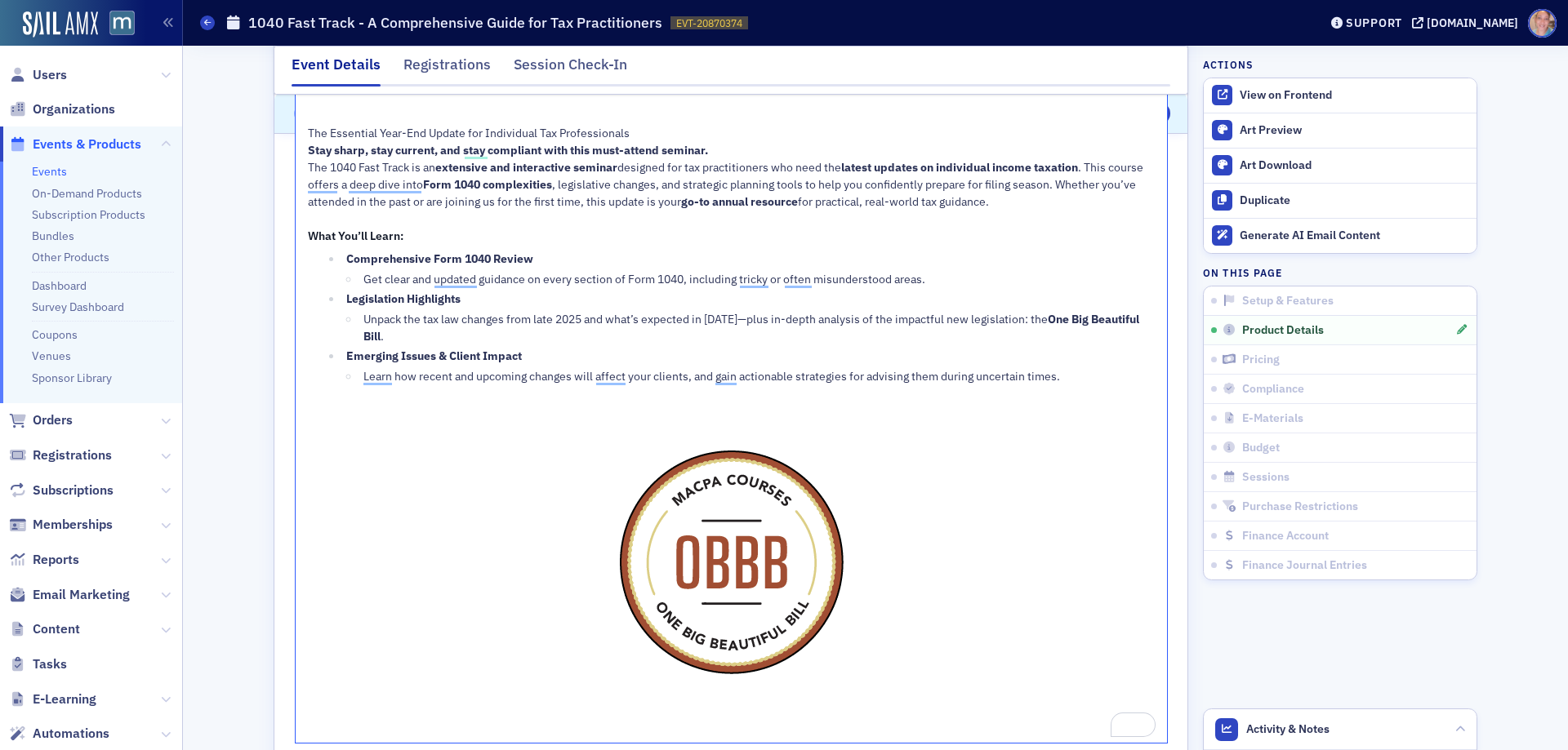
scroll to position [980, 0]
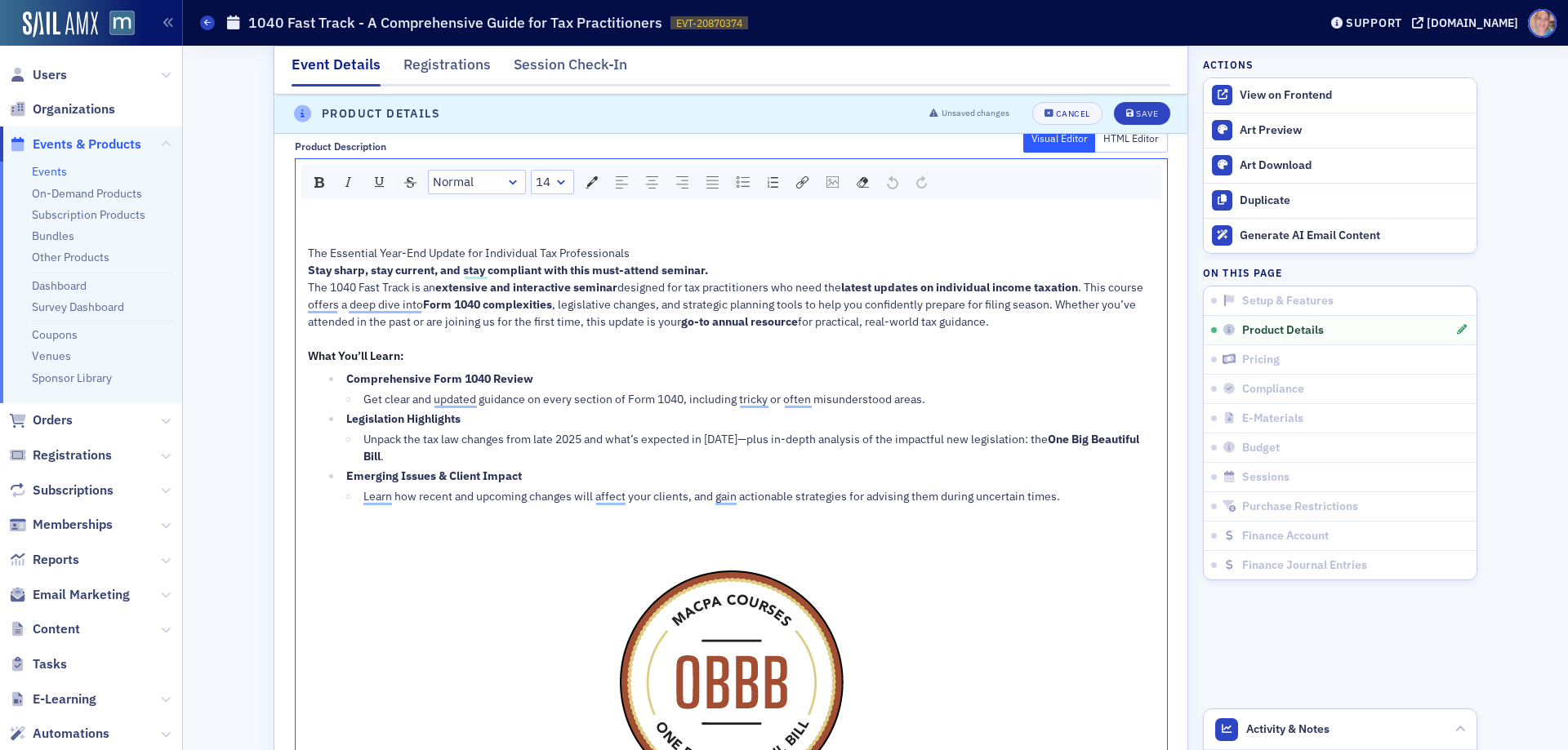
click at [698, 244] on div "To enrich screen reader interactions, please activate Accessibility in Grammarl…" at bounding box center [732, 236] width 848 height 18
click at [650, 255] on div "The Essential Year-End Update for Individual Tax Professionals" at bounding box center [732, 254] width 848 height 18
drag, startPoint x: 668, startPoint y: 250, endPoint x: 289, endPoint y: 250, distance: 379.0
click at [296, 250] on div "The Essential Year-End Update for Individual Tax Professionals Stay sharp, stay…" at bounding box center [732, 533] width 871 height 658
click at [408, 249] on span "The Essential Year-End Update for Individual Tax Professionals" at bounding box center [469, 253] width 322 height 15
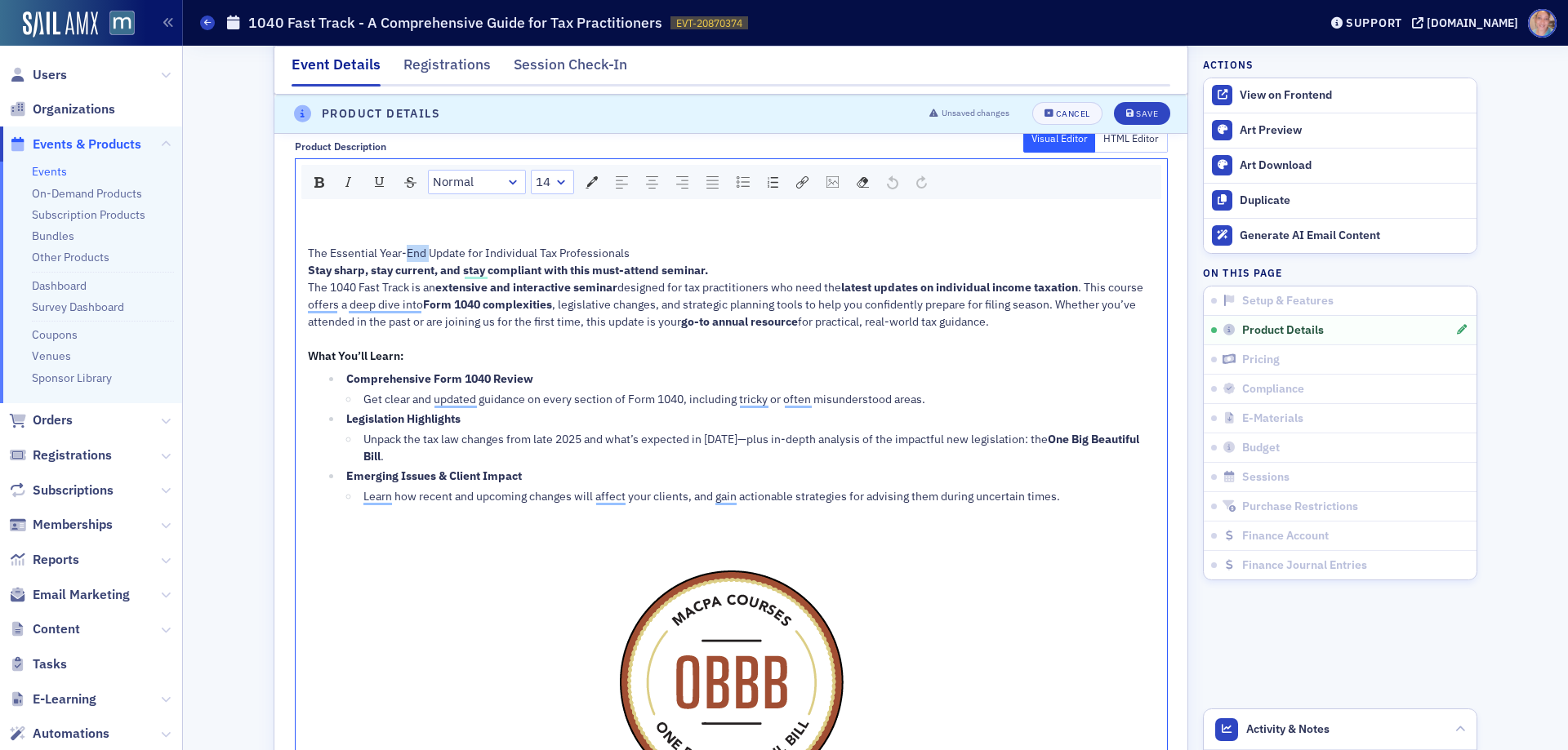
click at [408, 249] on span "The Essential Year-End Update for Individual Tax Professionals" at bounding box center [469, 253] width 322 height 15
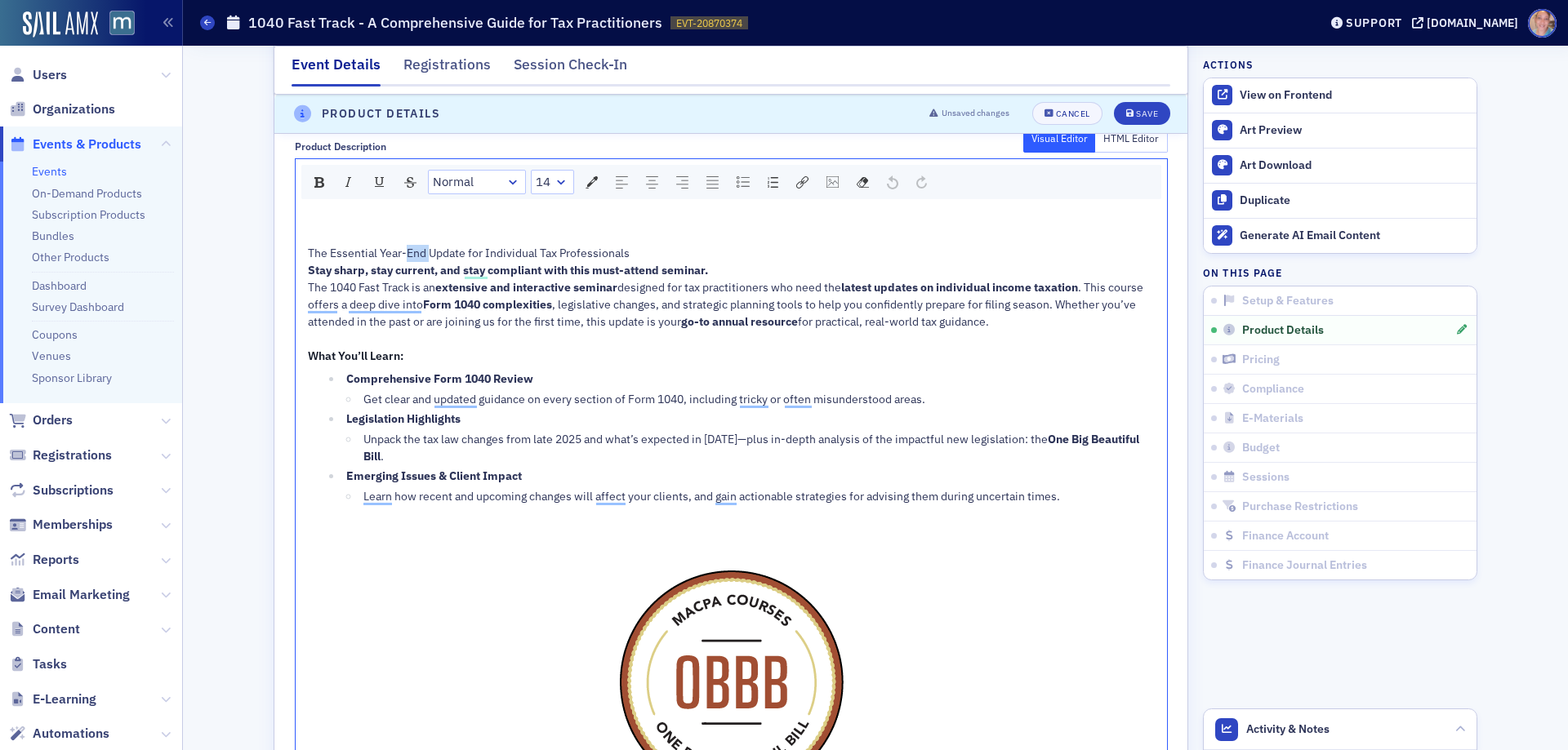
click at [408, 249] on span "The Essential Year-End Update for Individual Tax Professionals" at bounding box center [469, 253] width 322 height 15
click at [1071, 108] on button "Cancel" at bounding box center [1067, 114] width 70 height 23
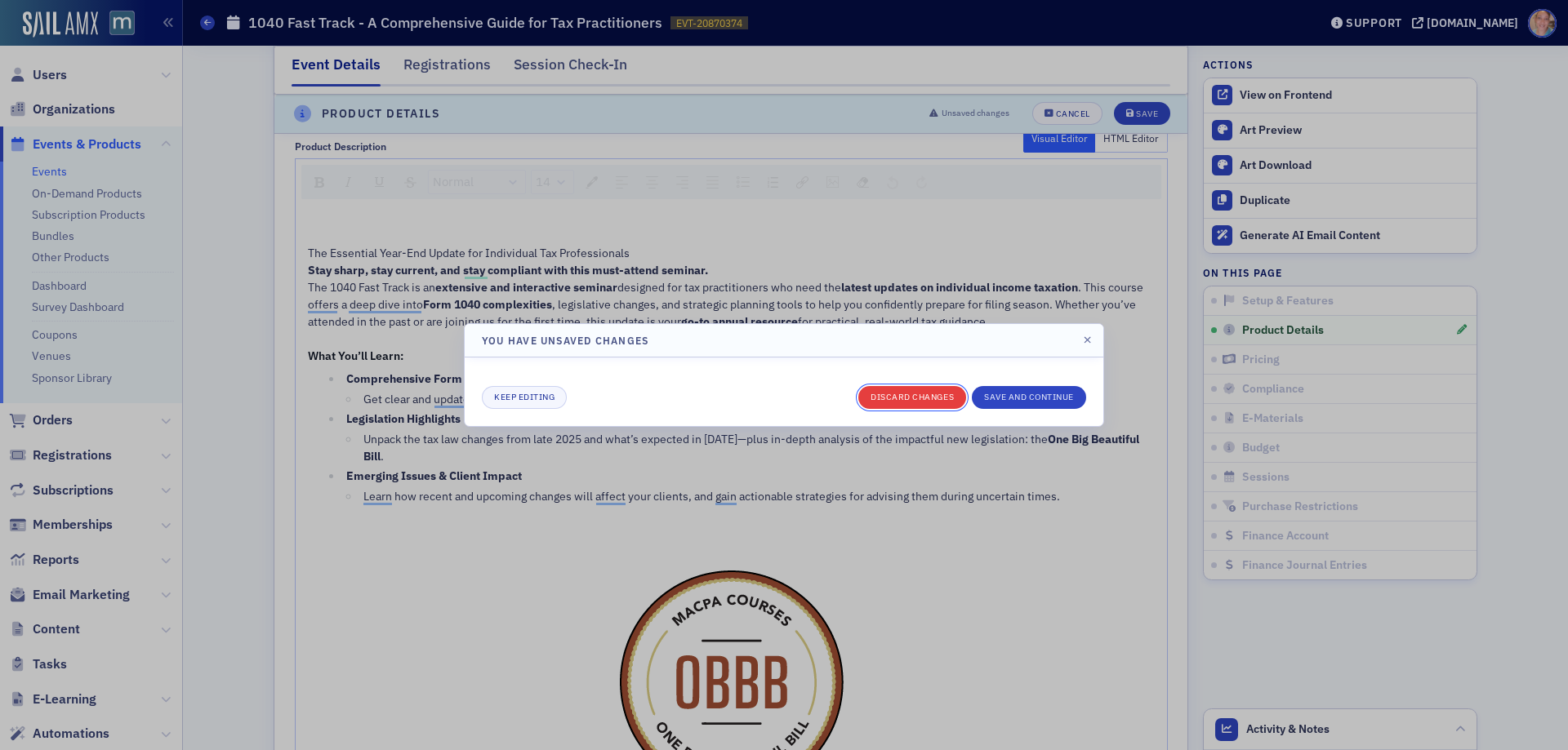
click at [928, 394] on button "Discard changes" at bounding box center [912, 398] width 108 height 23
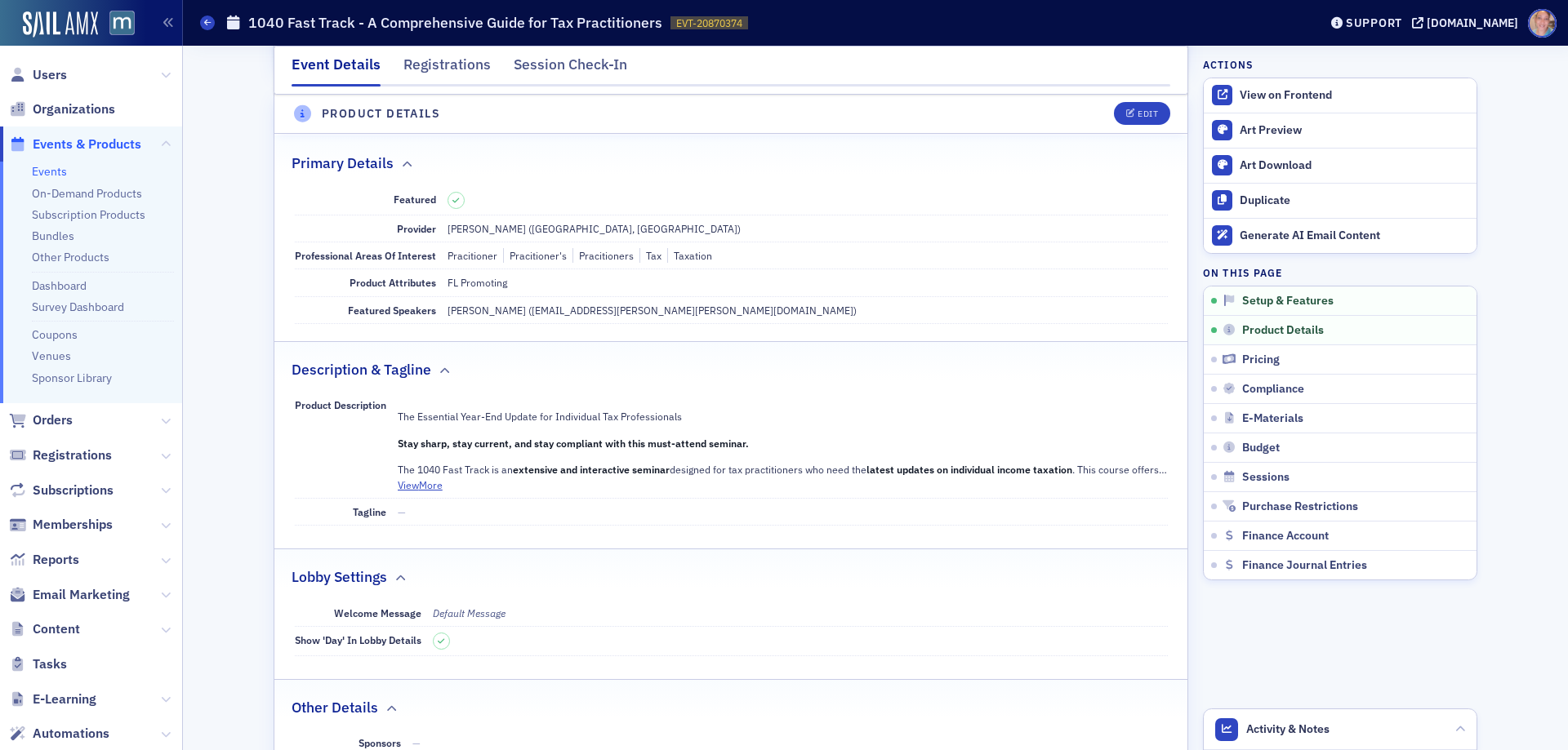
scroll to position [456, 0]
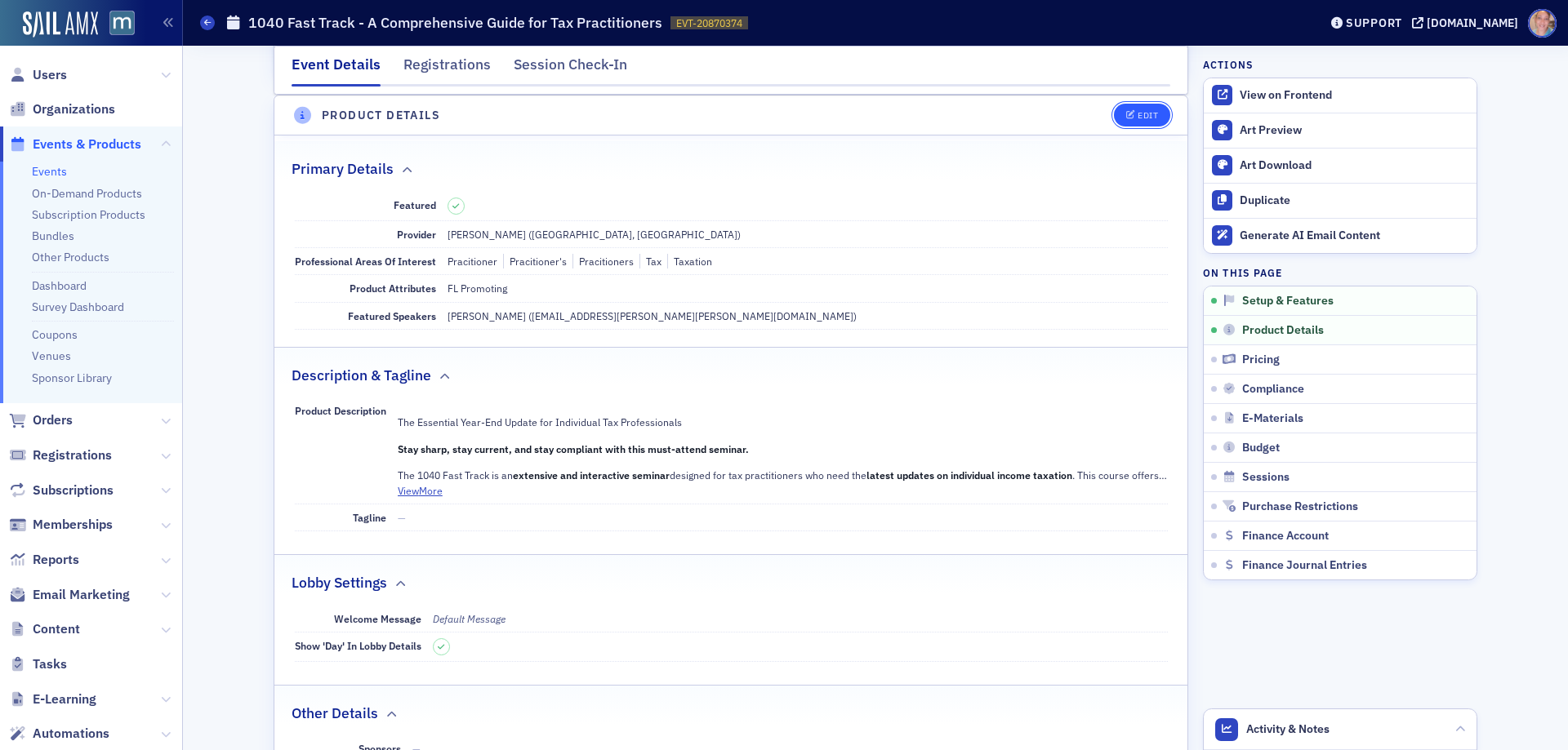
click at [1131, 119] on span "Edit" at bounding box center [1142, 115] width 32 height 9
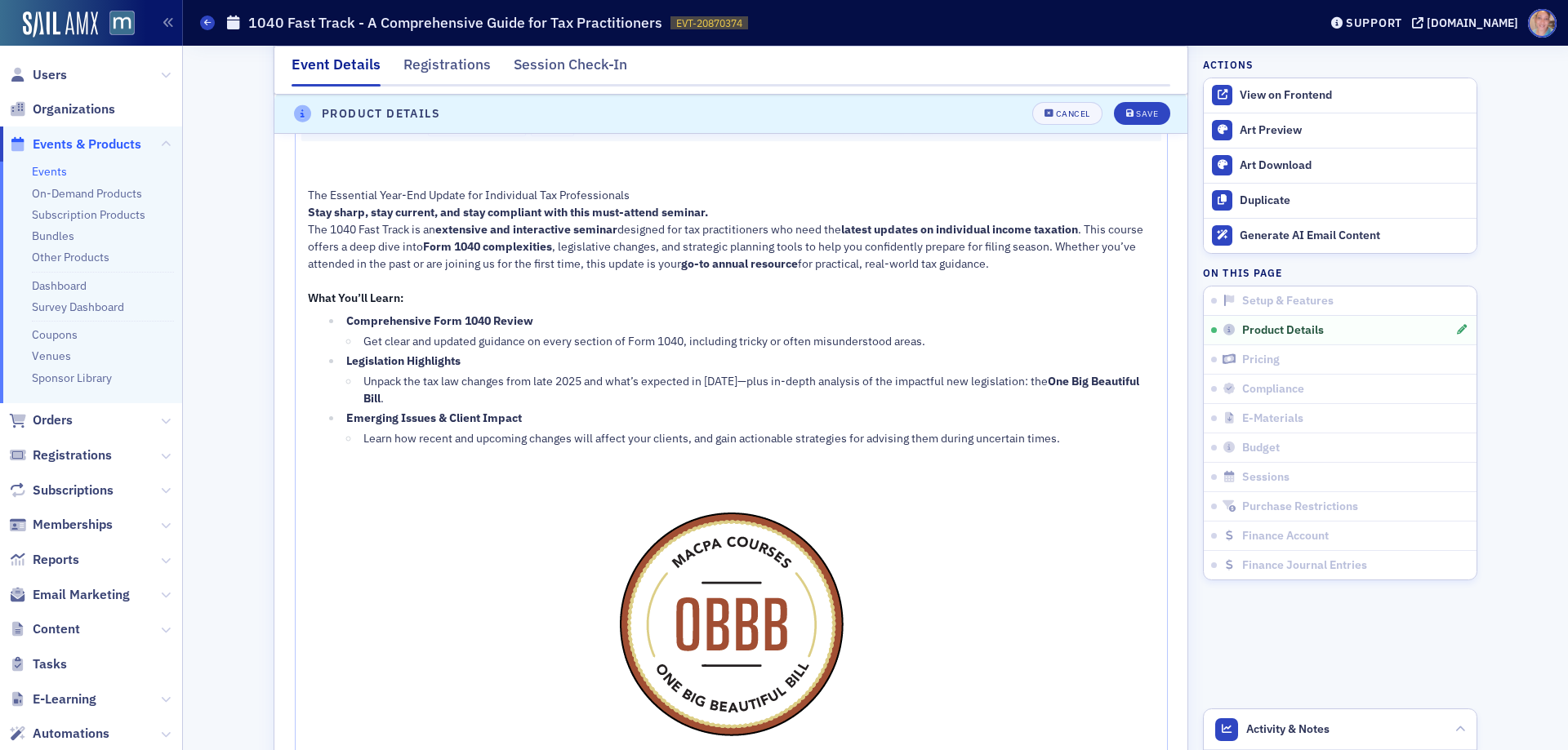
scroll to position [817, 0]
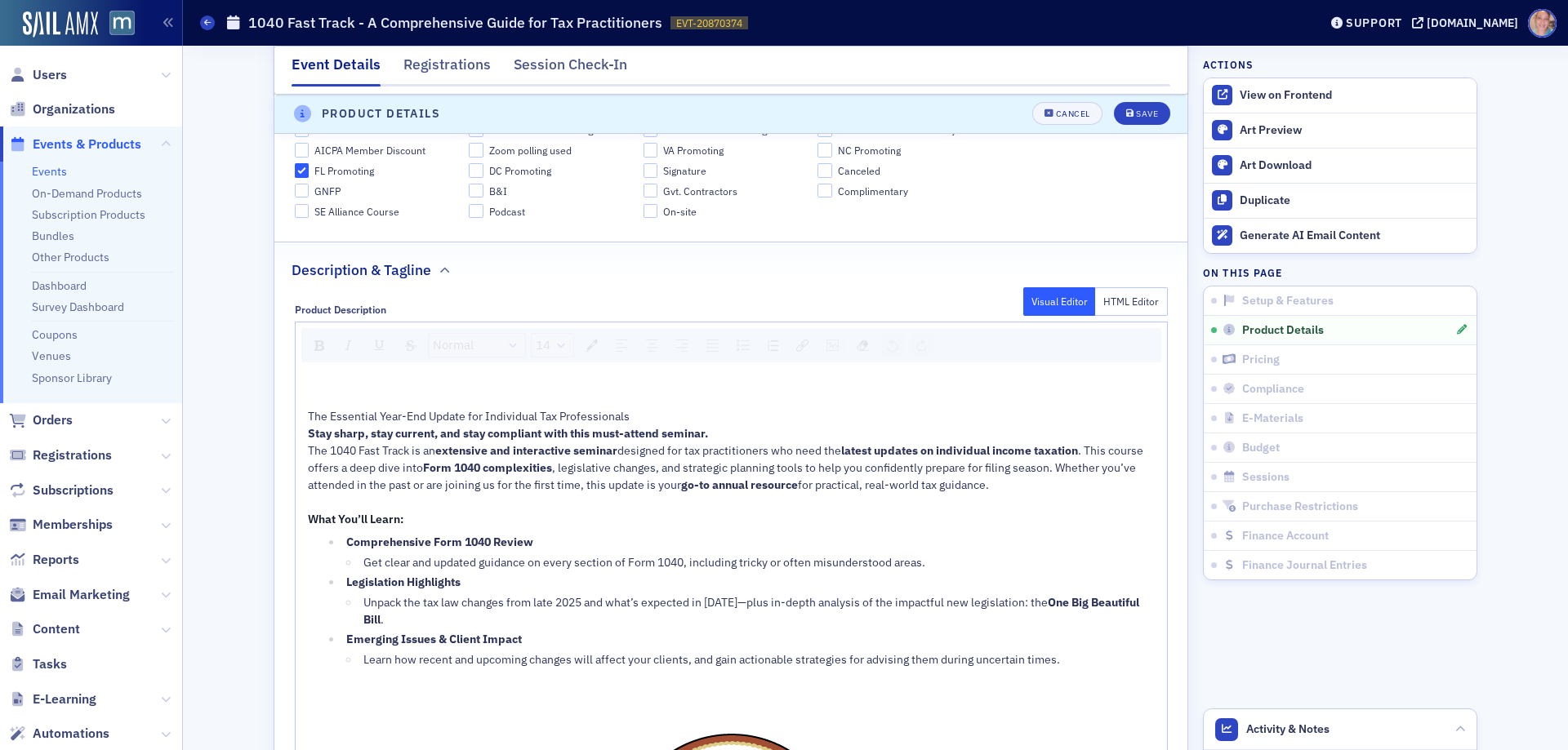
click at [428, 415] on span "The Essential Year-End Update for Individual Tax Professionals" at bounding box center [469, 416] width 322 height 15
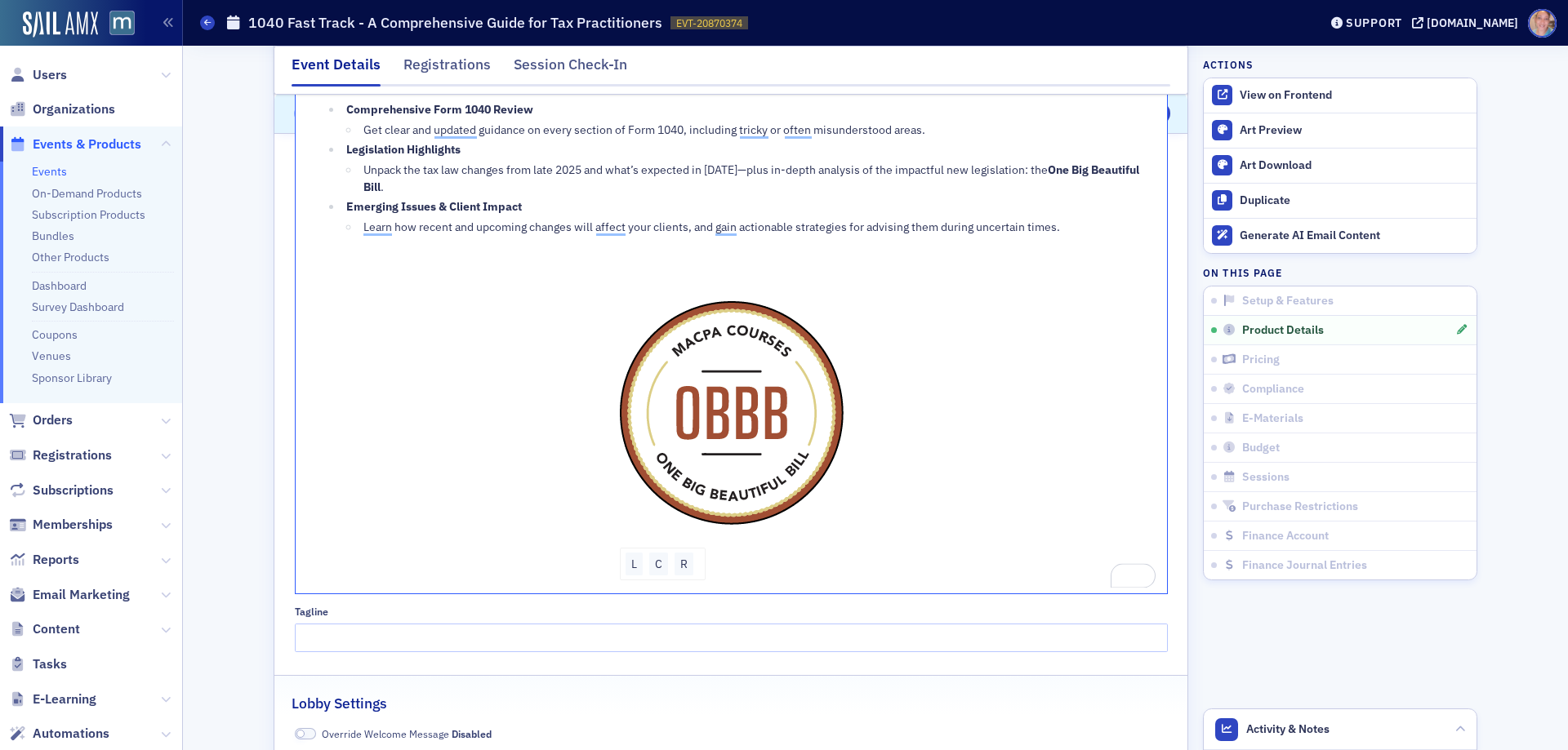
scroll to position [1388, 0]
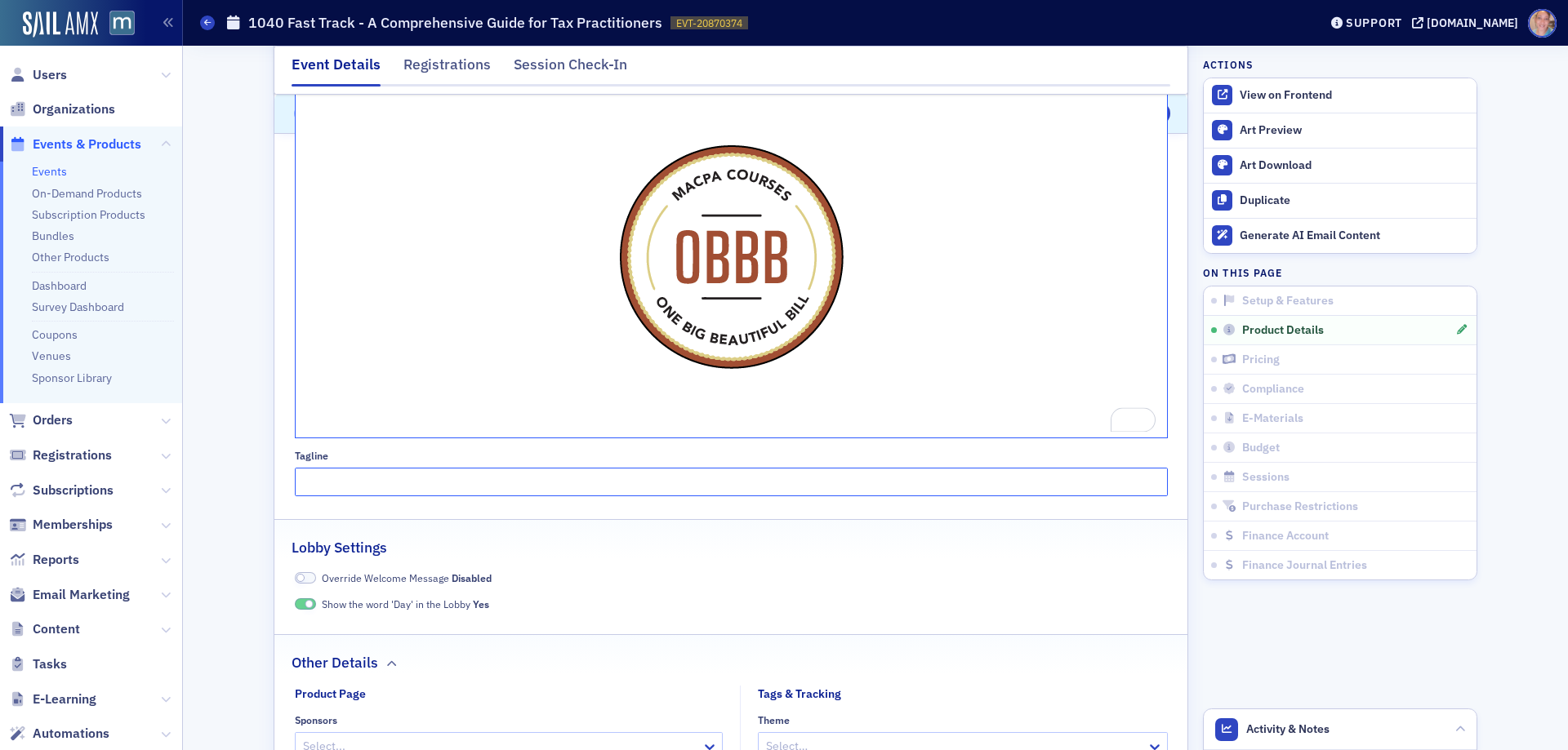
click at [343, 479] on input "Tagline" at bounding box center [732, 482] width 873 height 29
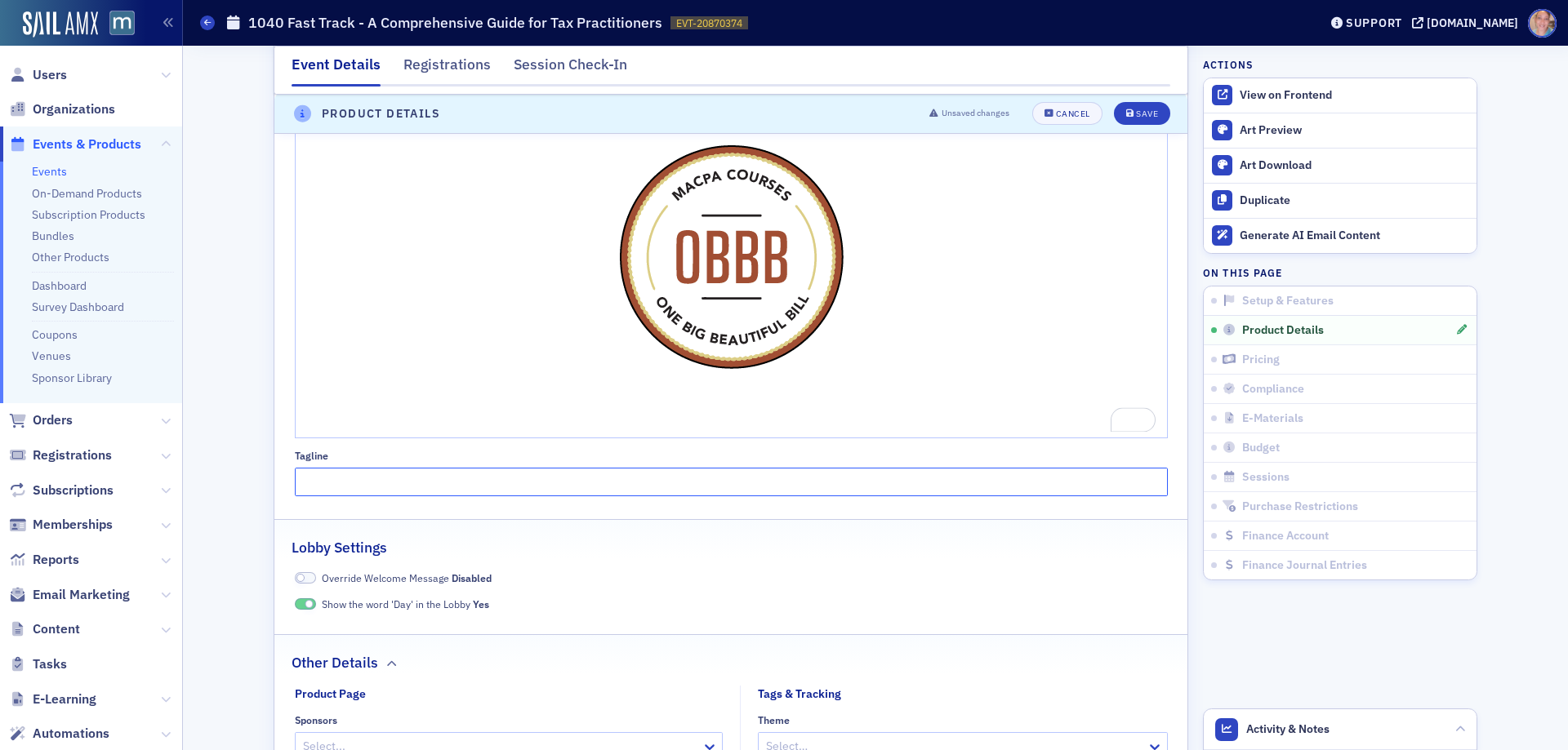
paste input "The Essential Year-End Update for Individual Tax Professionals"
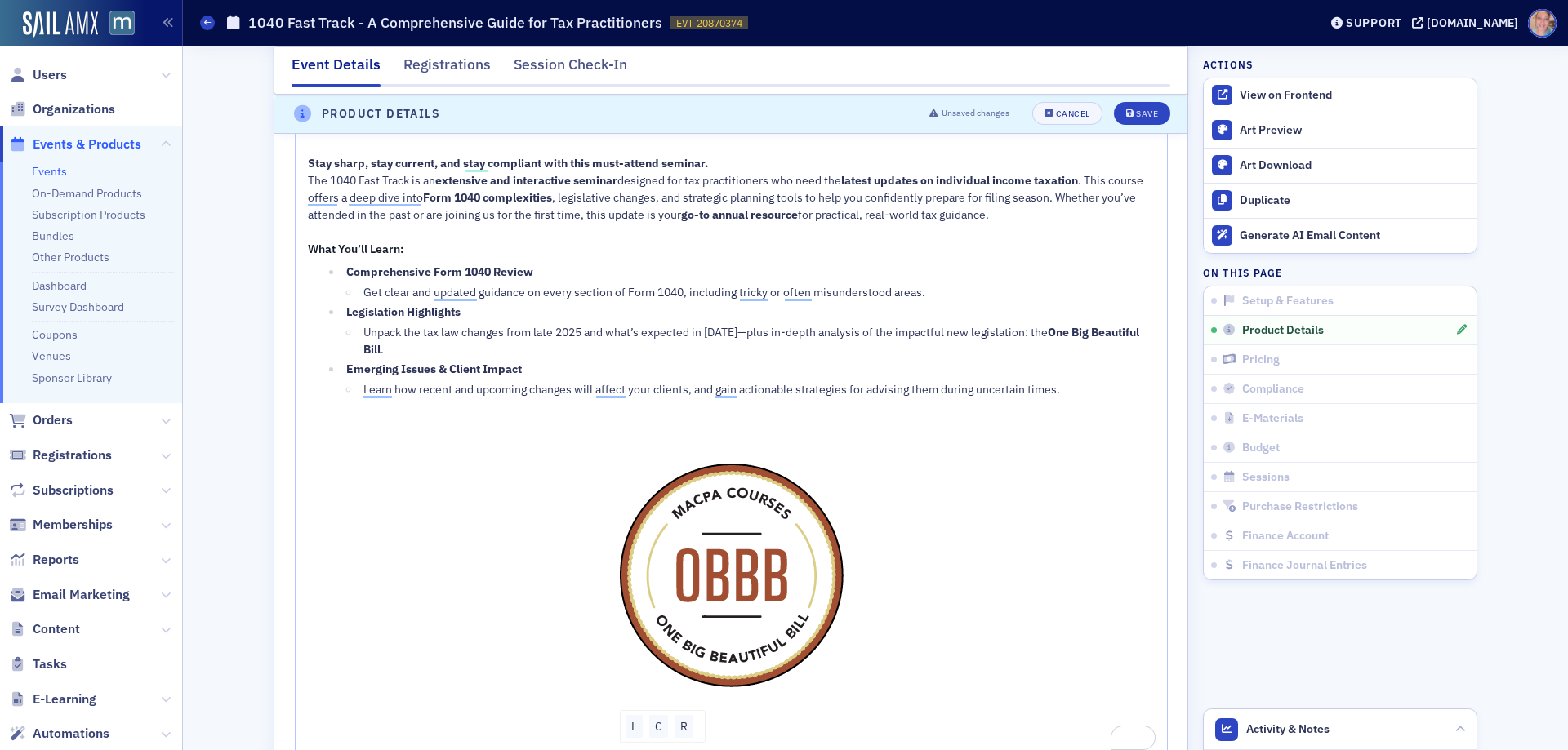
scroll to position [1062, 0]
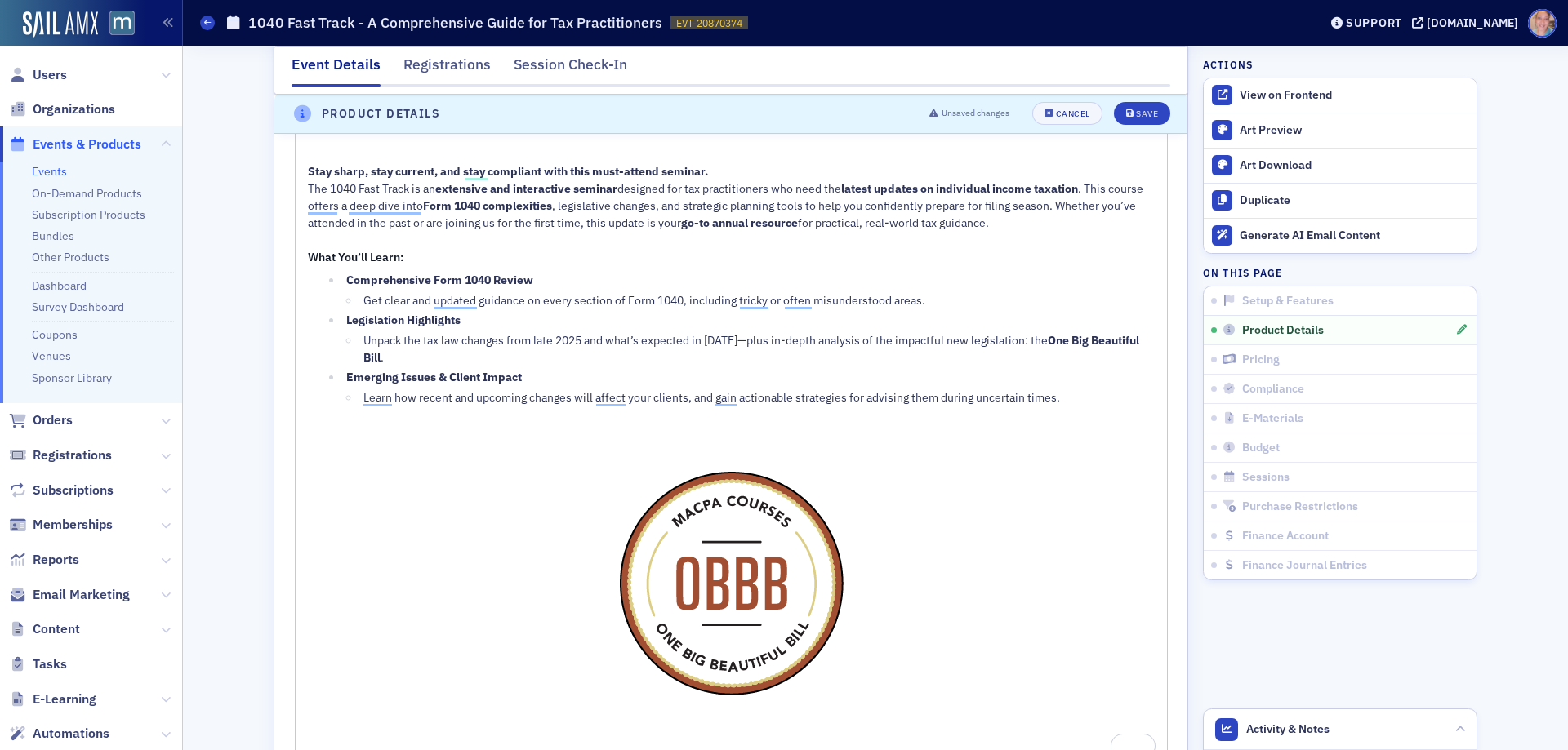
type input "The Essential Year-End Update for Individual Tax Professionals"
click at [717, 173] on div "Stay sharp, stay current, and stay compliant with this must-attend seminar." at bounding box center [732, 172] width 848 height 18
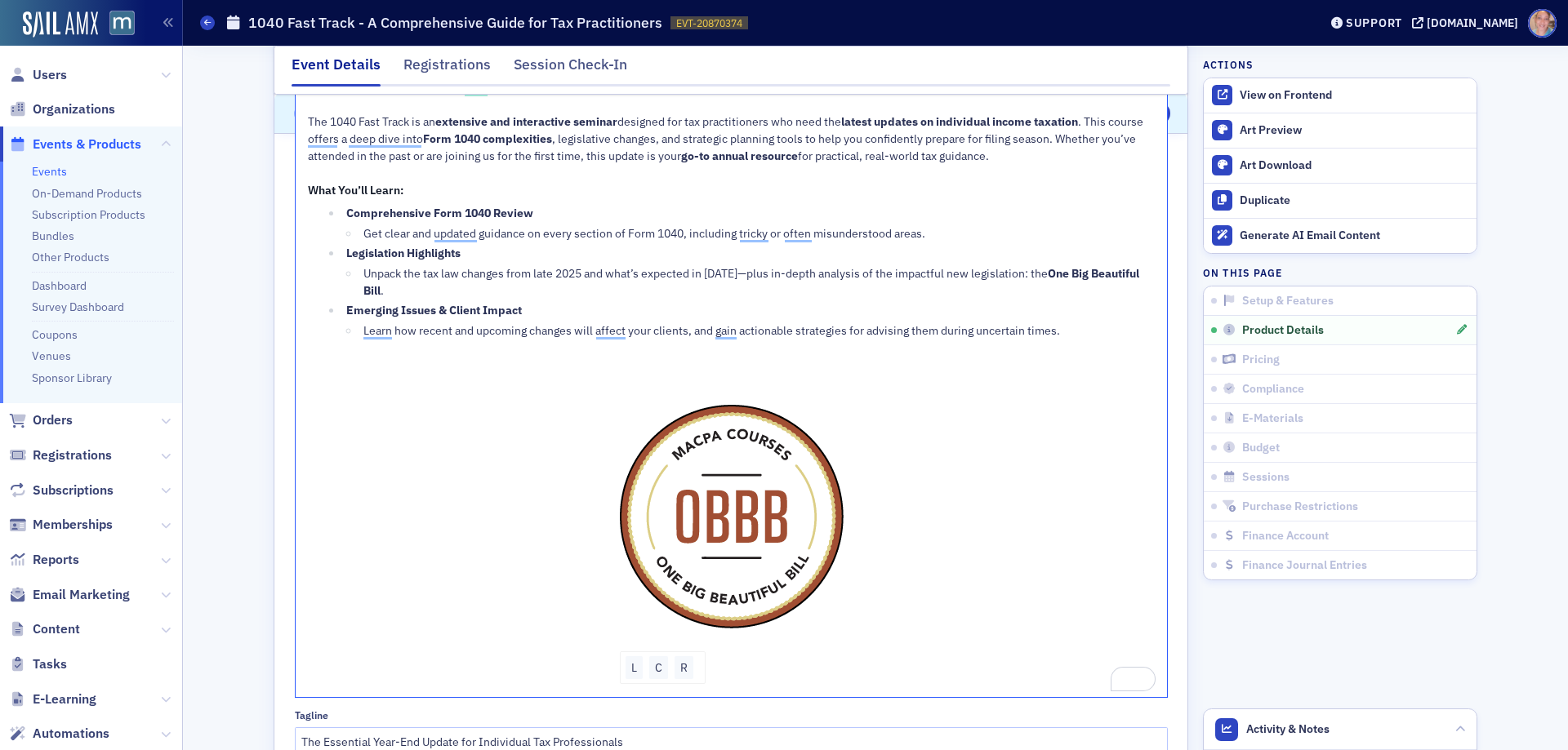
scroll to position [1225, 0]
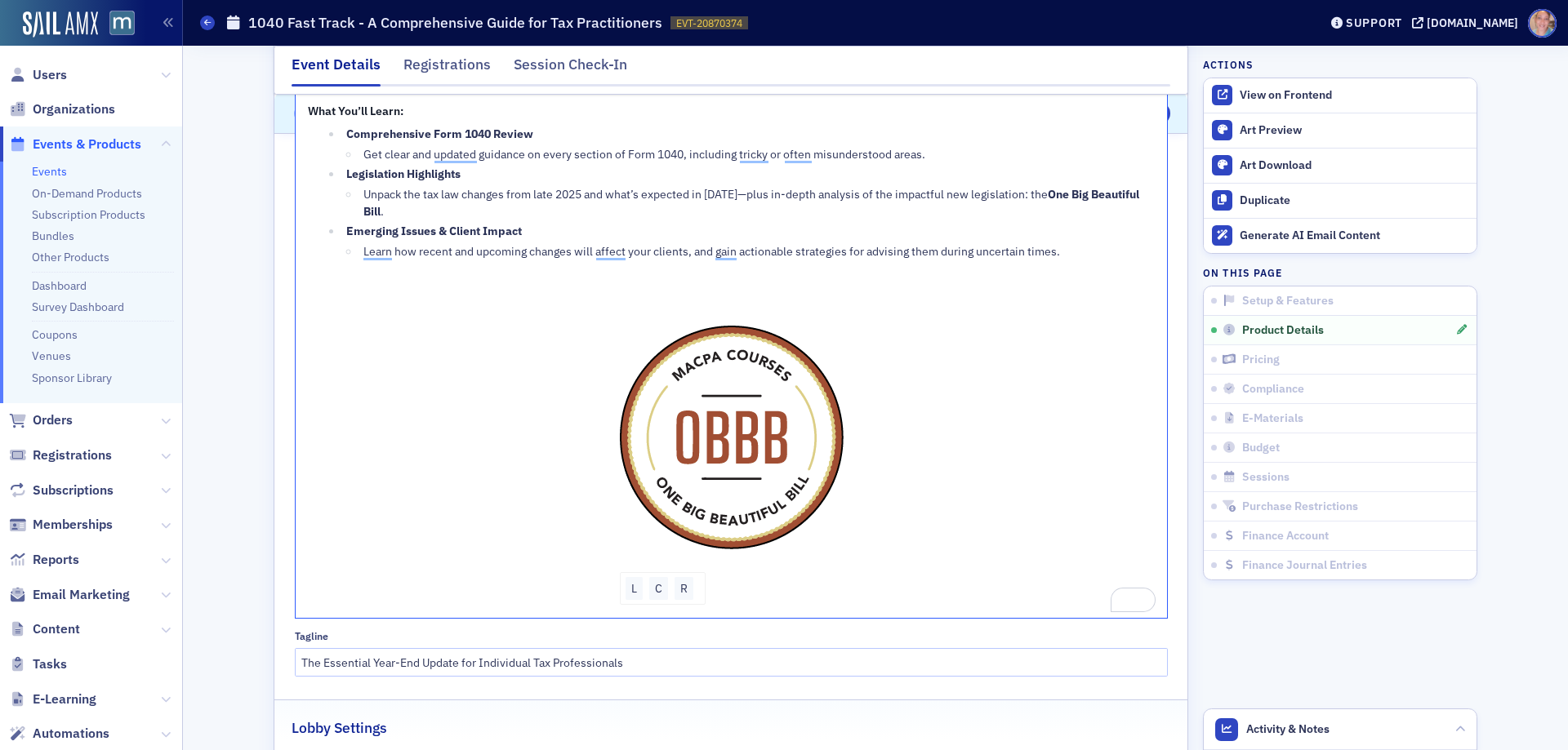
click at [954, 423] on span "L C R" at bounding box center [732, 437] width 848 height 270
click at [374, 603] on div "To enrich screen reader interactions, please activate Accessibility in Grammarl…" at bounding box center [732, 604] width 848 height 18
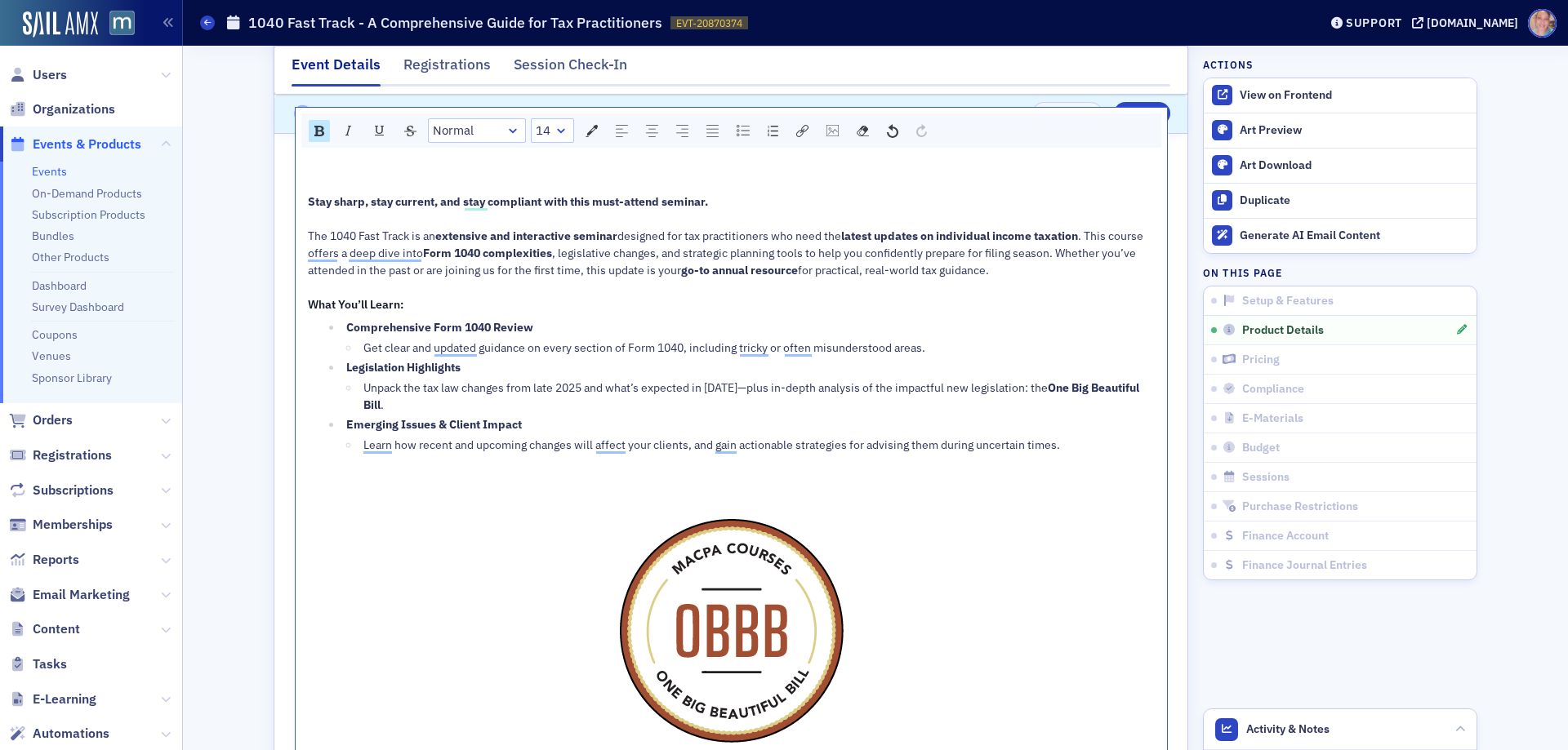
scroll to position [898, 0]
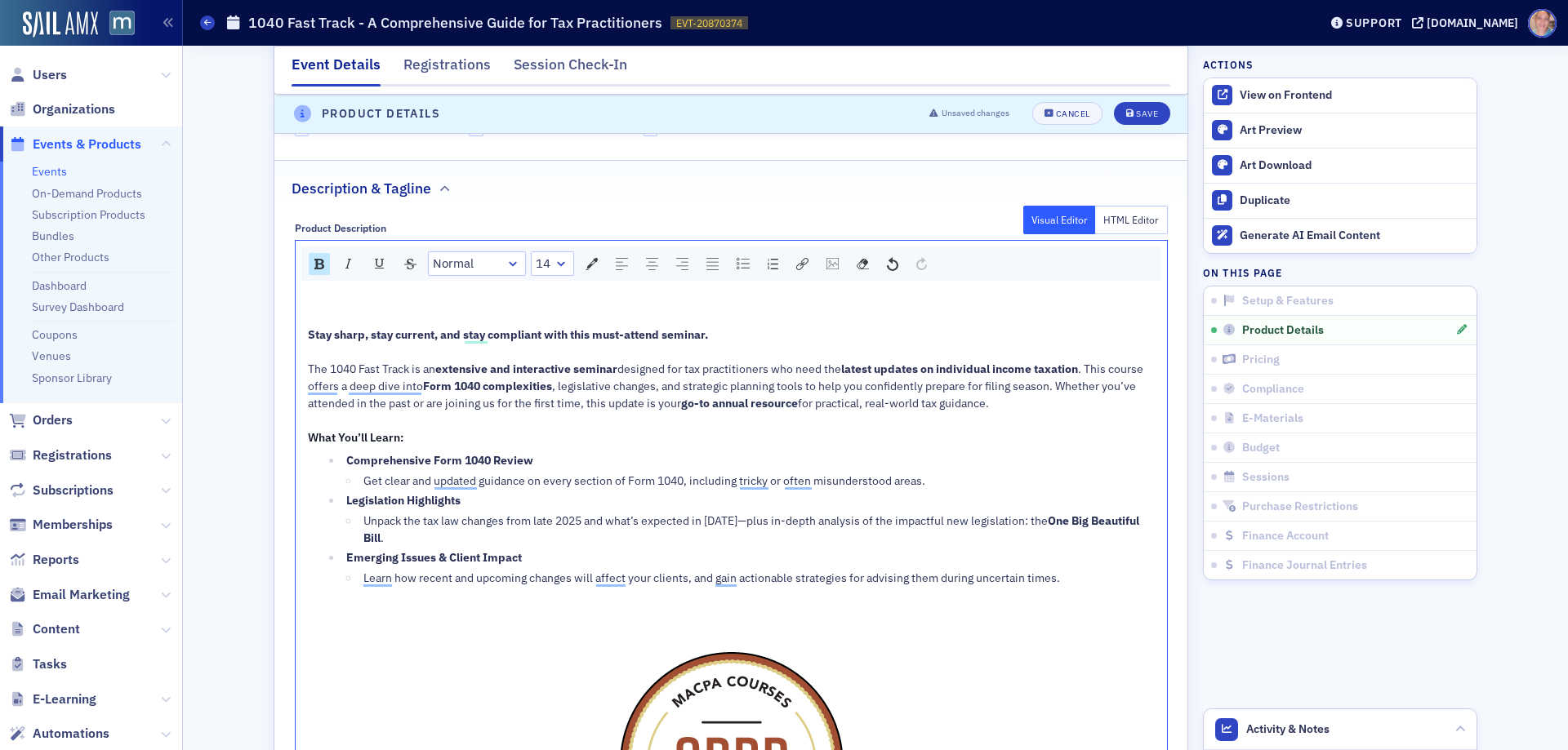
click at [1077, 575] on div "Learn how recent and upcoming changes will affect your clients, and gain action…" at bounding box center [760, 579] width 792 height 18
click at [1136, 116] on div "Save" at bounding box center [1146, 115] width 22 height 9
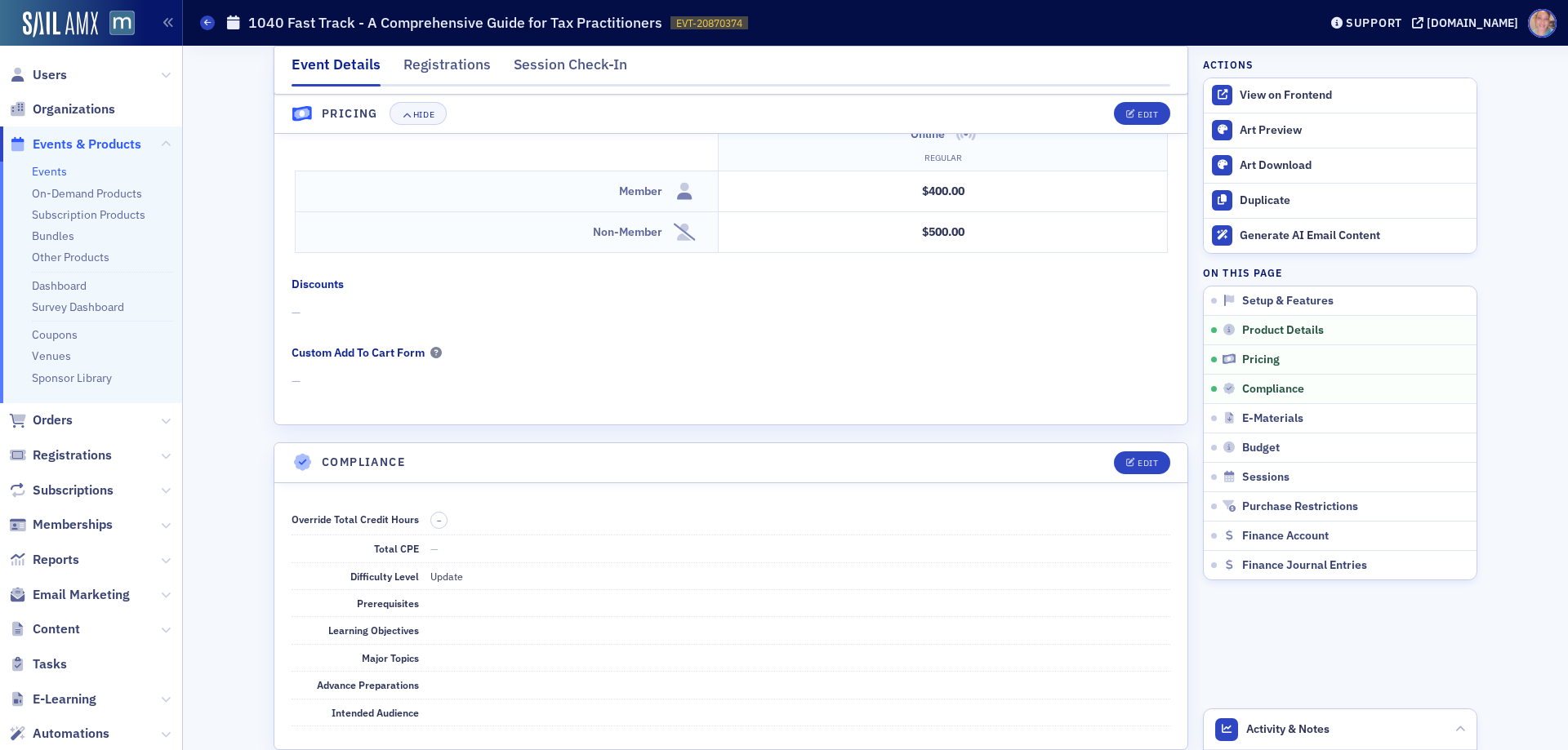
scroll to position [1599, 0]
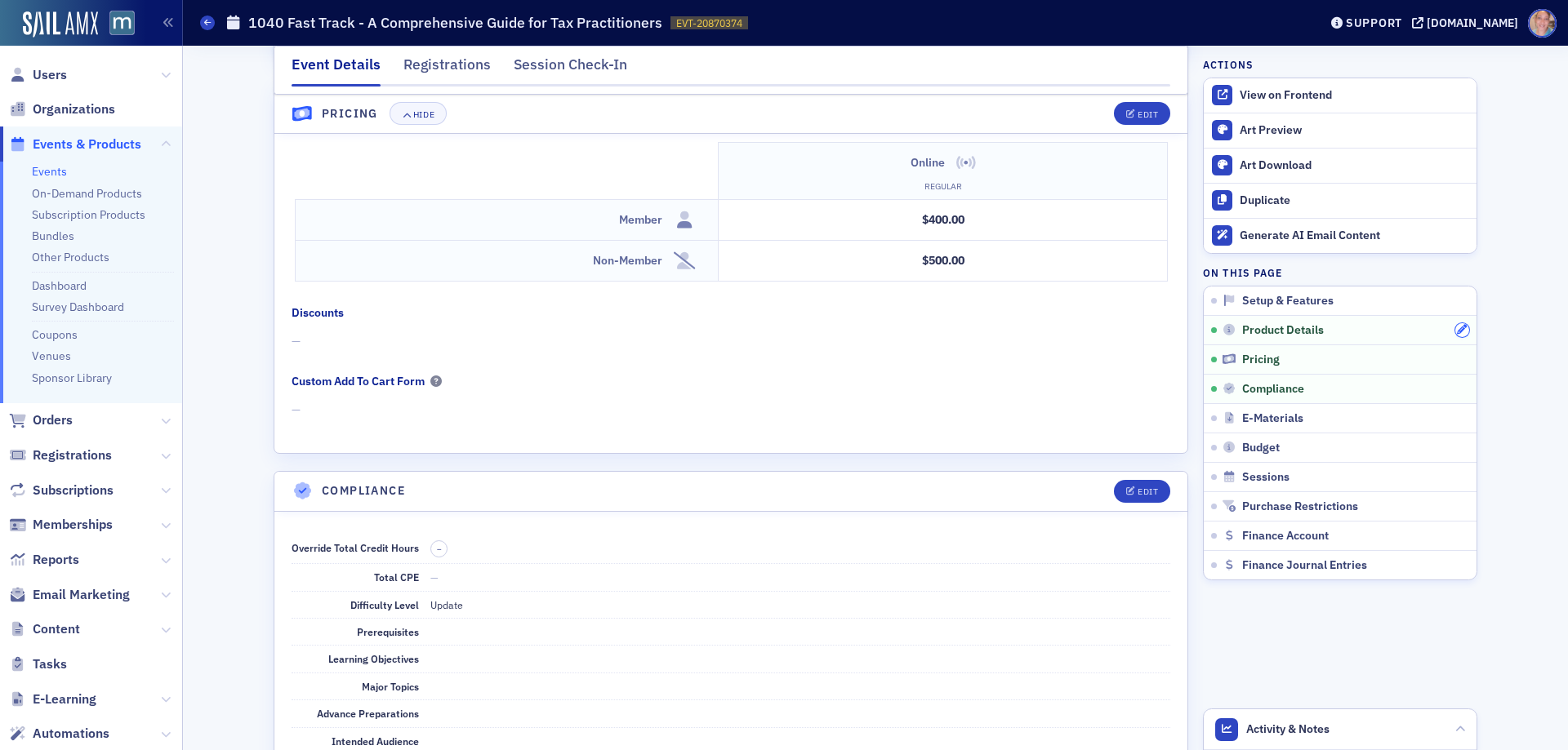
click at [1457, 330] on icon "button" at bounding box center [1462, 329] width 10 height 10
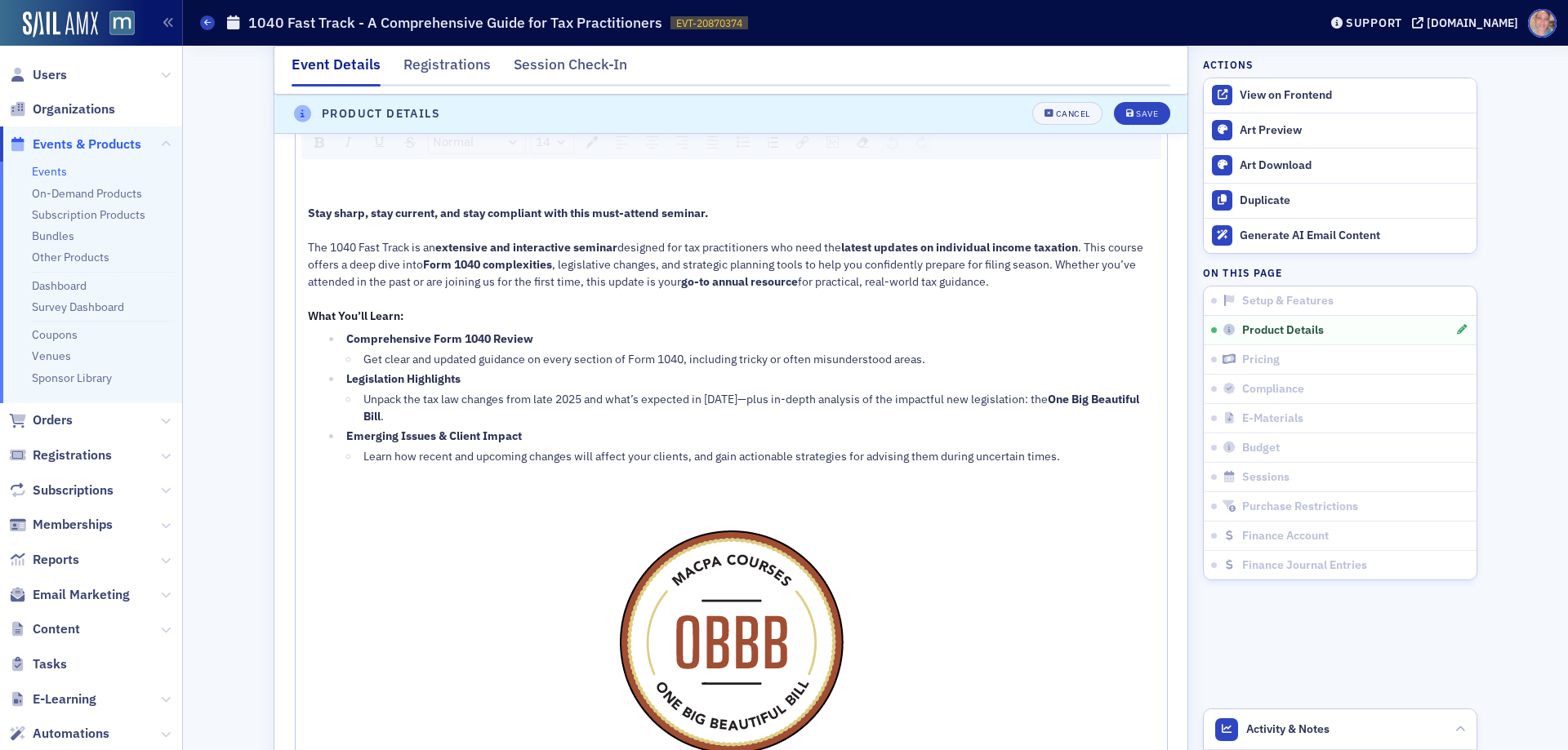
scroll to position [1028, 0]
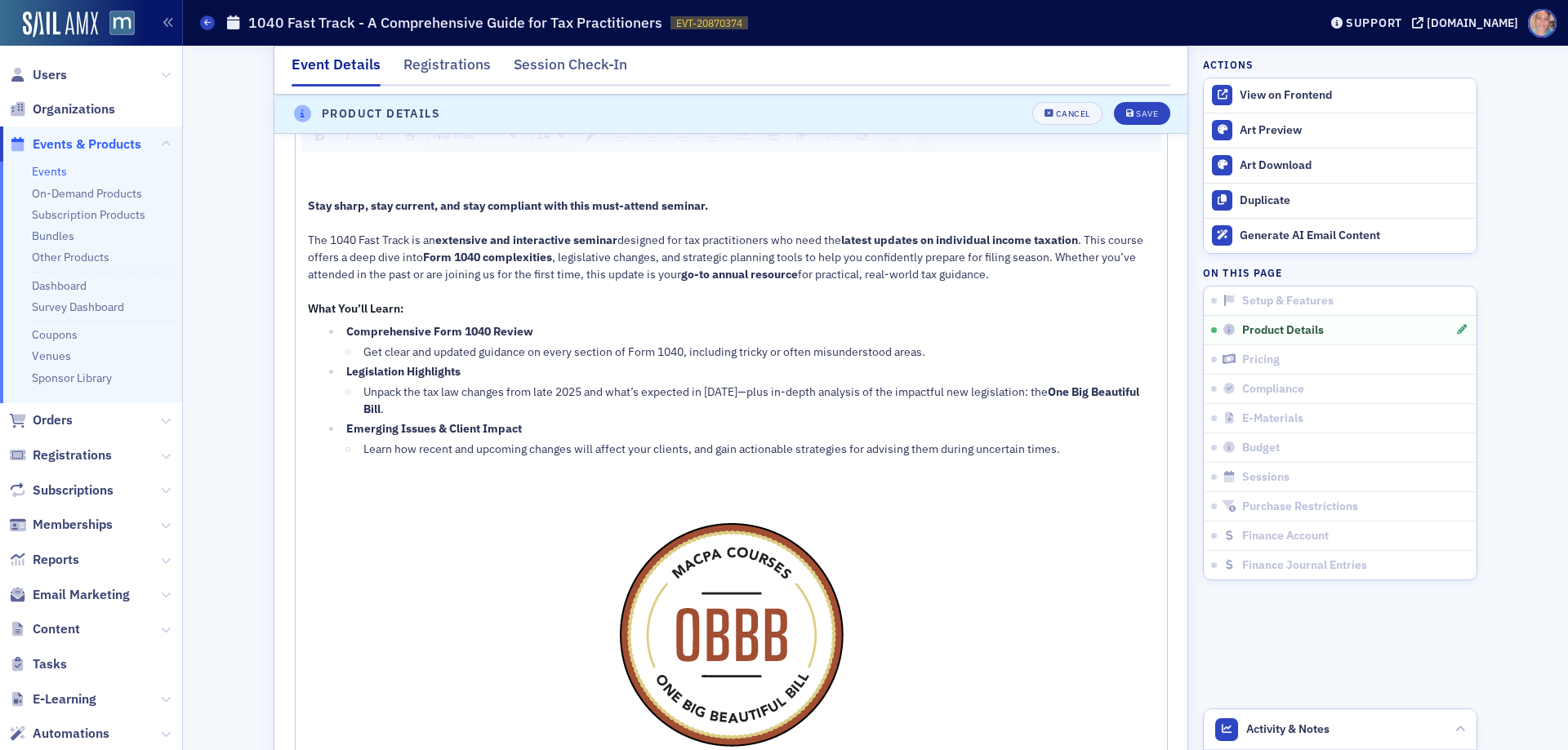
click at [1088, 449] on div "Learn how recent and upcoming changes will affect your clients, and gain action…" at bounding box center [760, 450] width 792 height 18
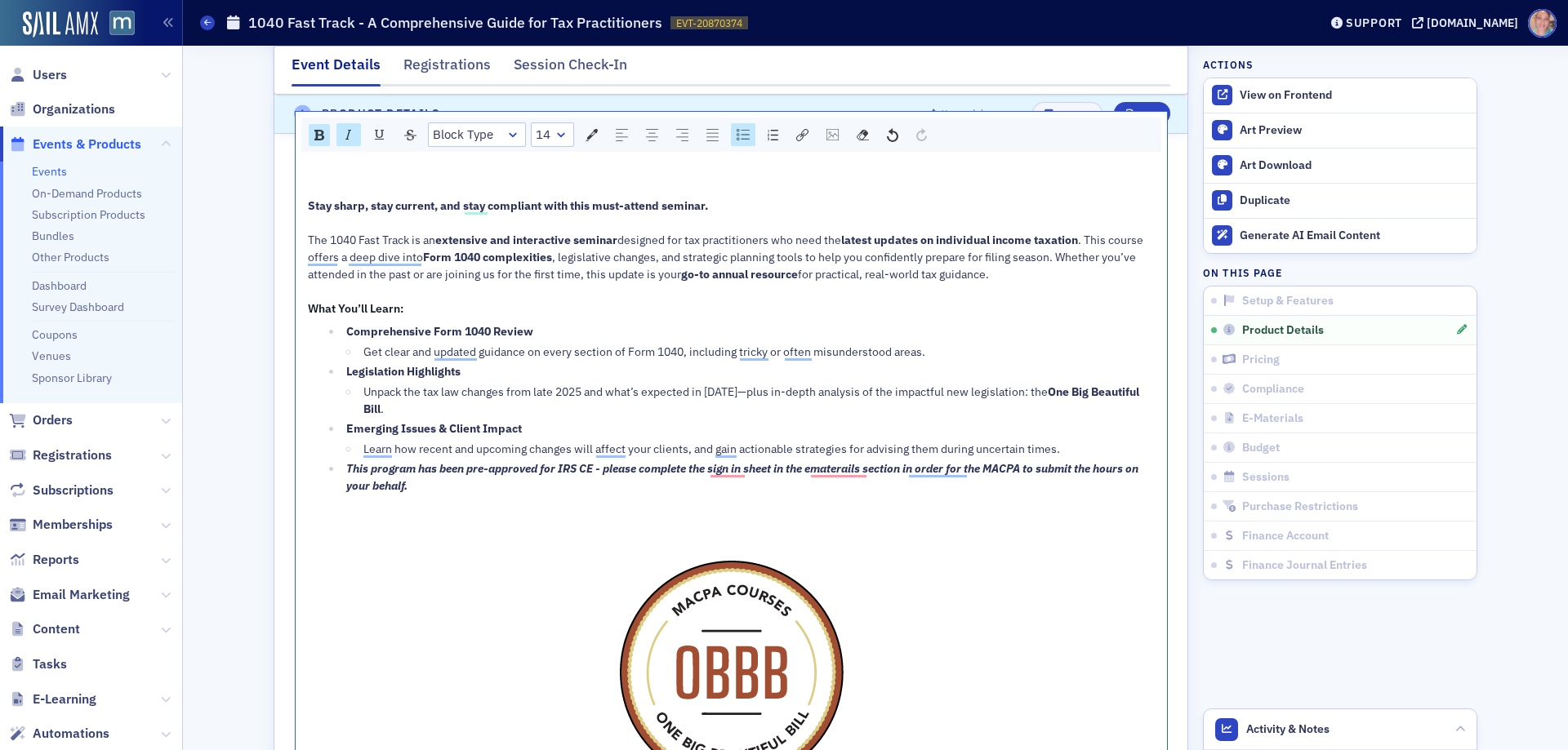
click at [1084, 450] on div "Learn how recent and upcoming changes will affect your clients, and gain action…" at bounding box center [760, 450] width 792 height 18
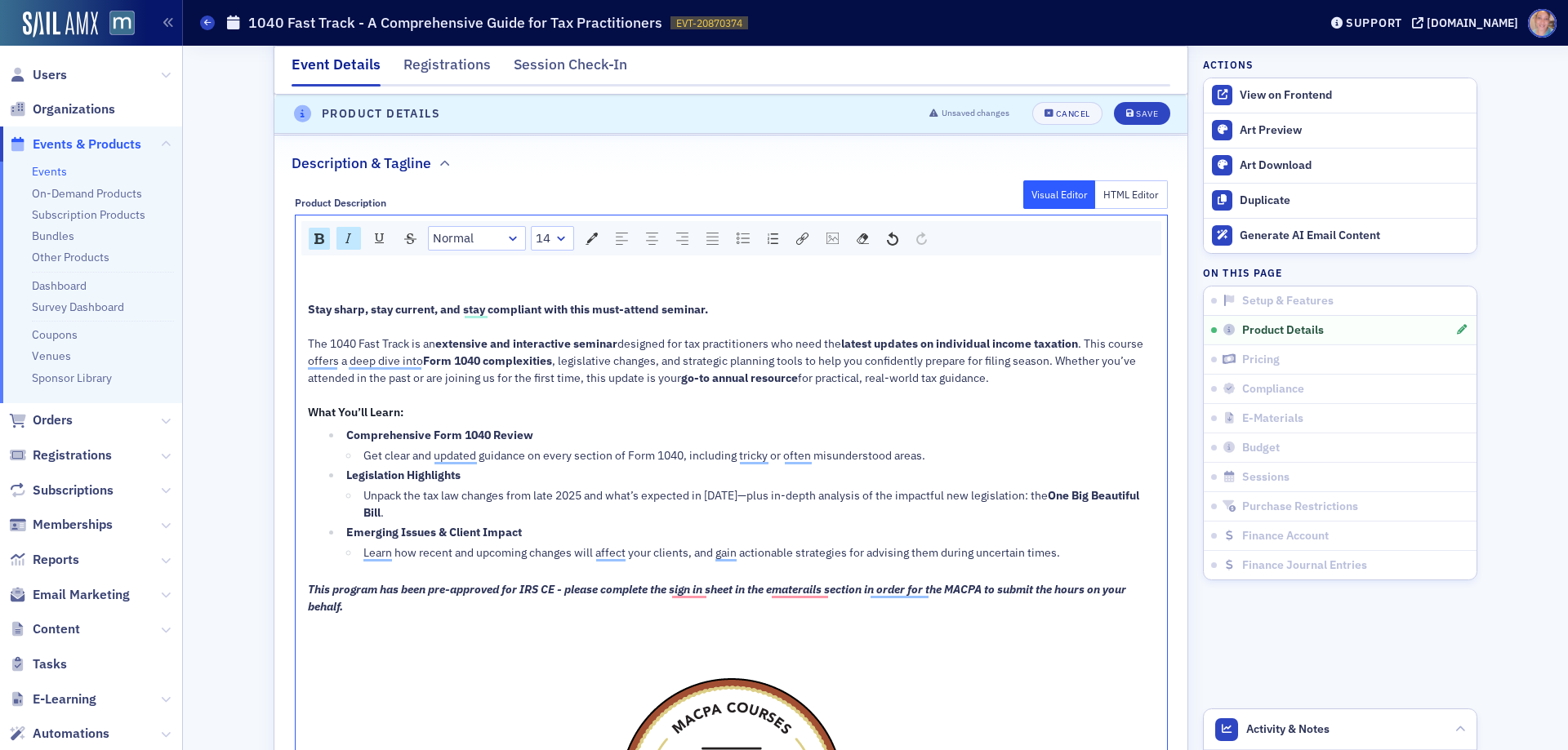
scroll to position [864, 0]
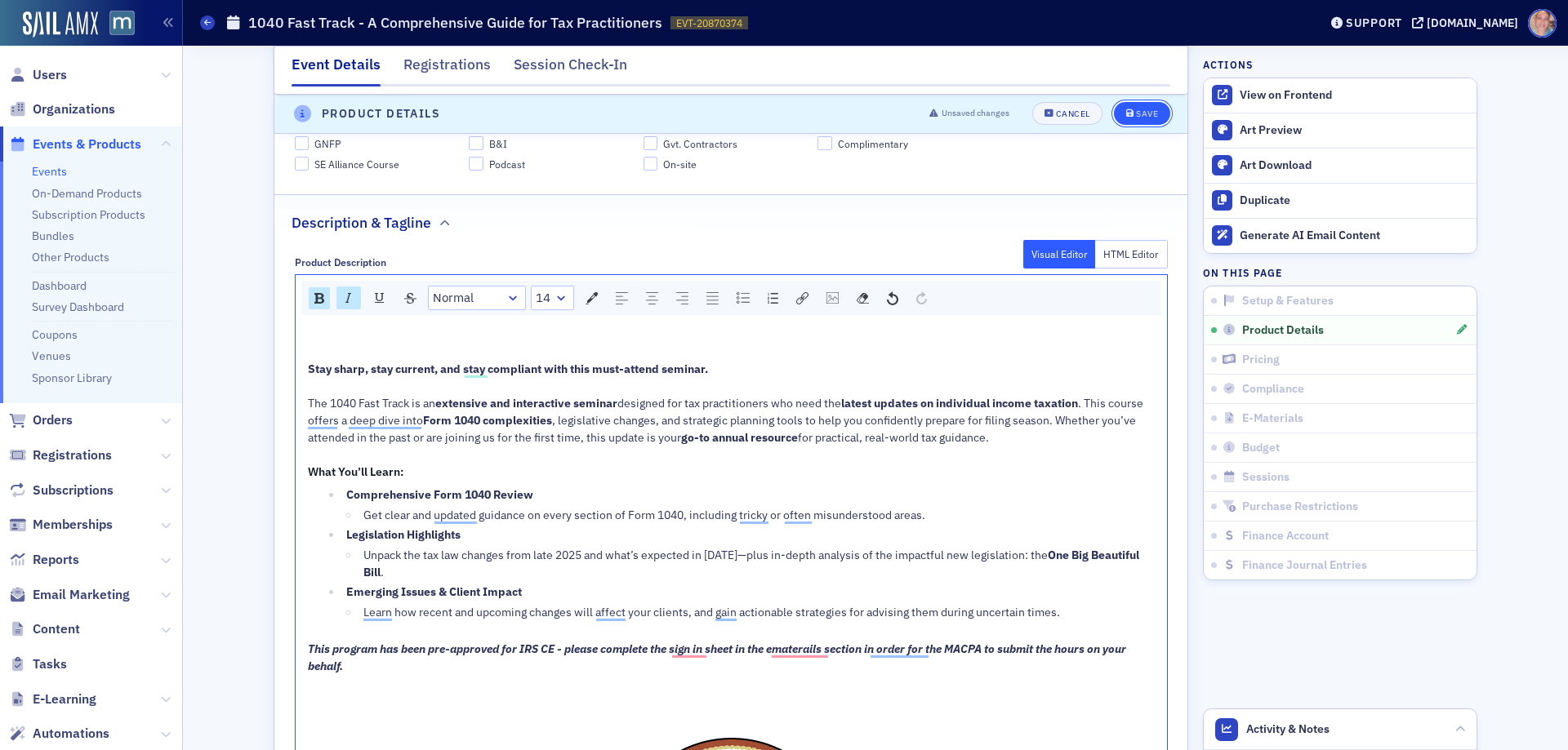
click at [1136, 111] on div "Save" at bounding box center [1146, 115] width 22 height 9
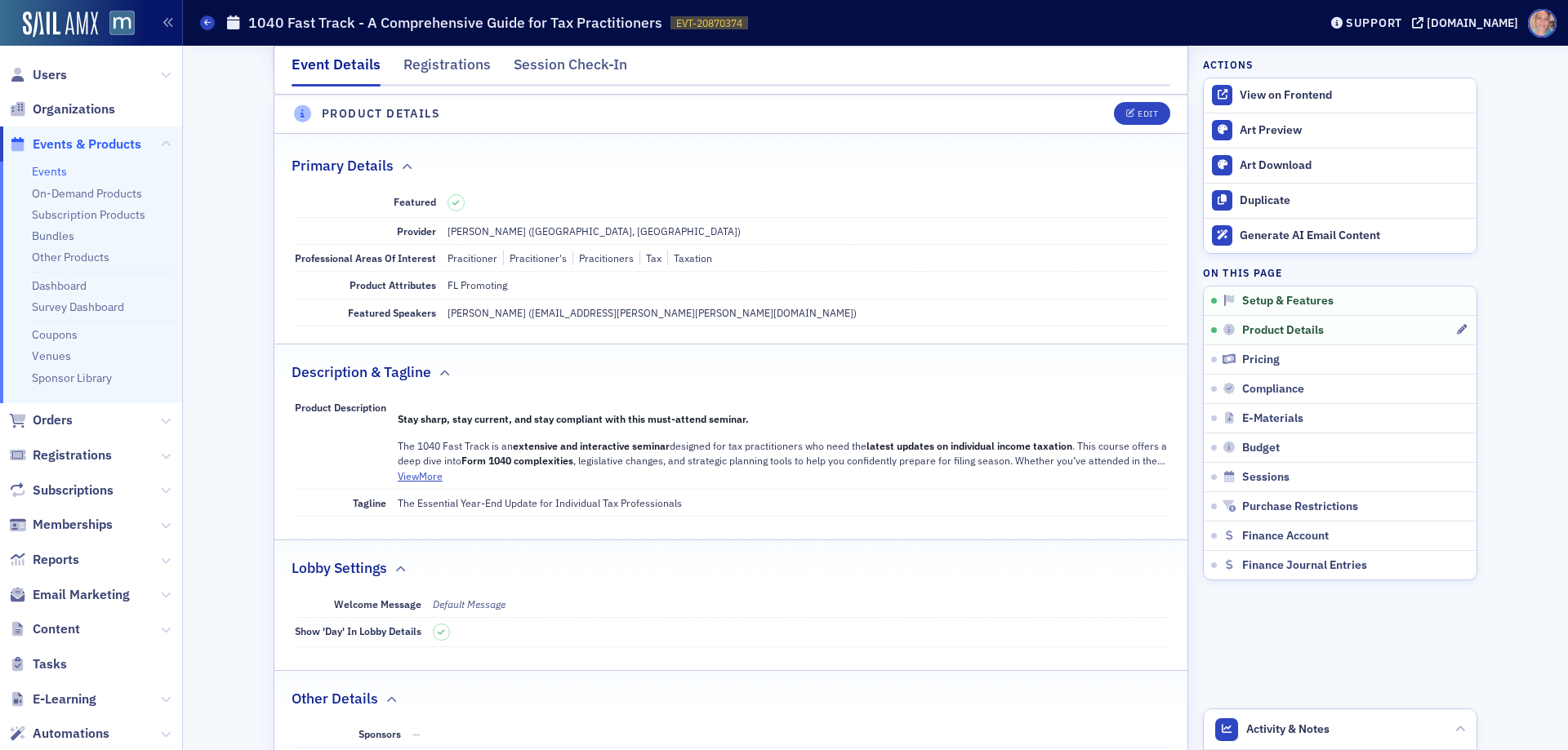
scroll to position [456, 0]
click at [1458, 477] on icon "button" at bounding box center [1462, 476] width 10 height 10
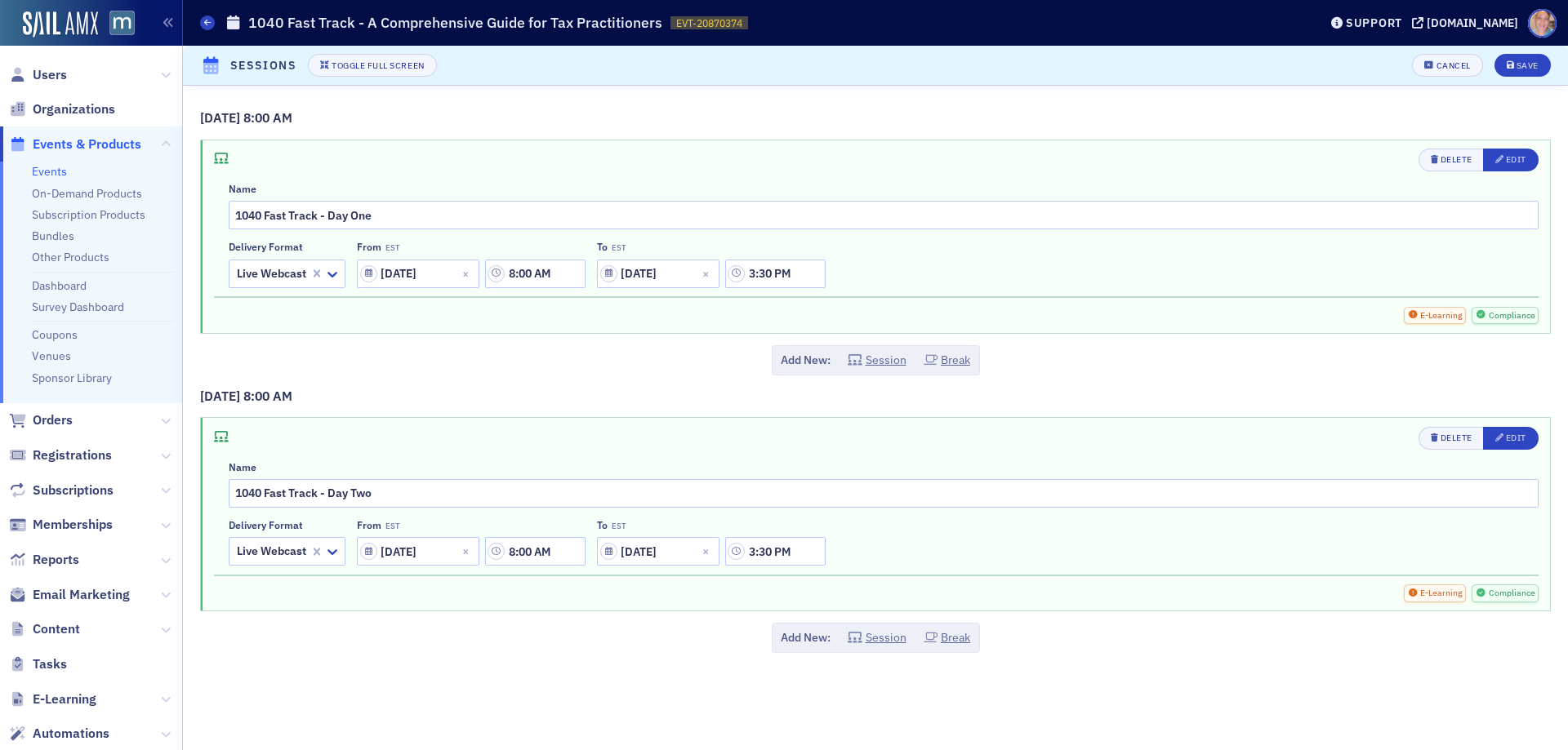
scroll to position [407, 0]
click at [1527, 157] on button "Edit" at bounding box center [1510, 160] width 55 height 23
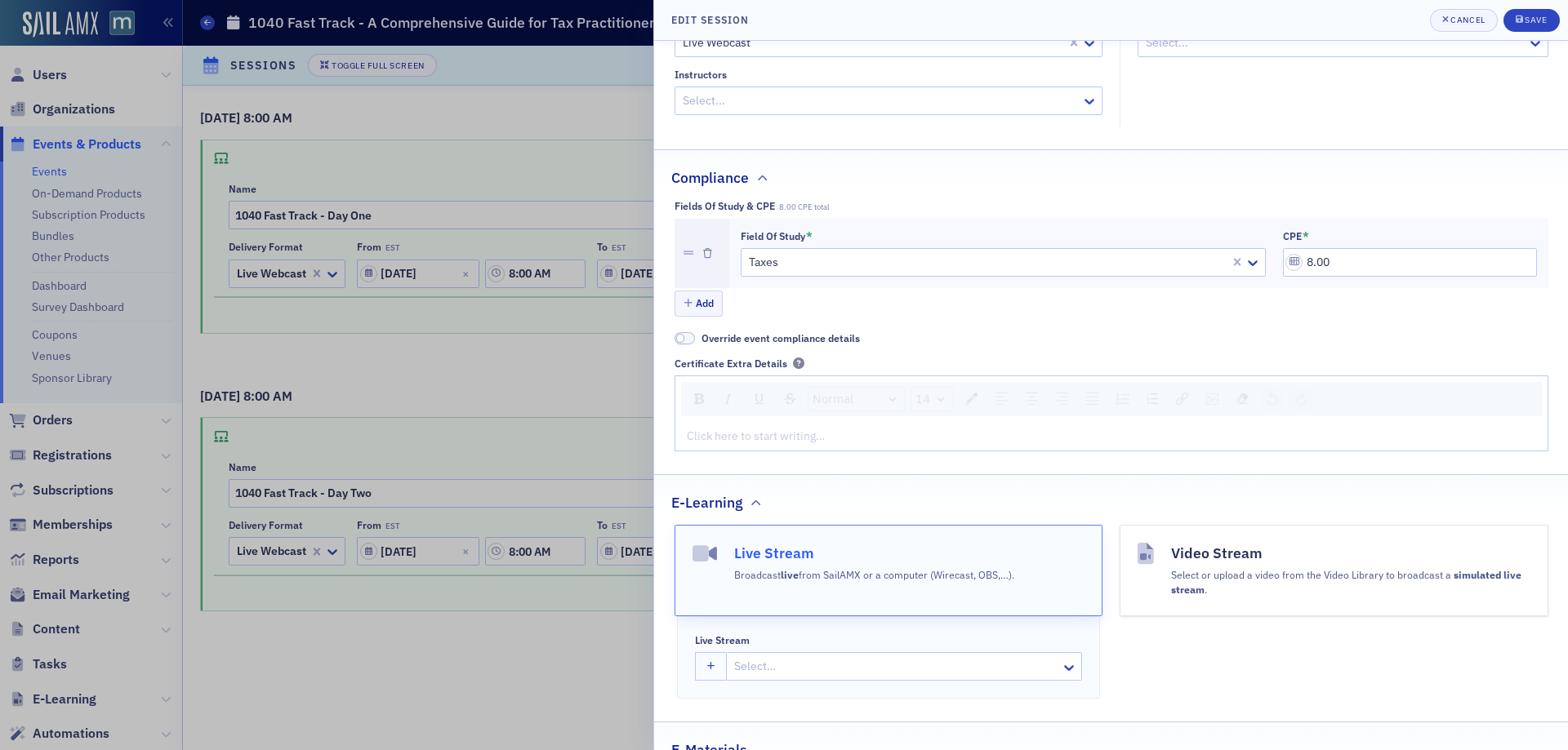
scroll to position [408, 0]
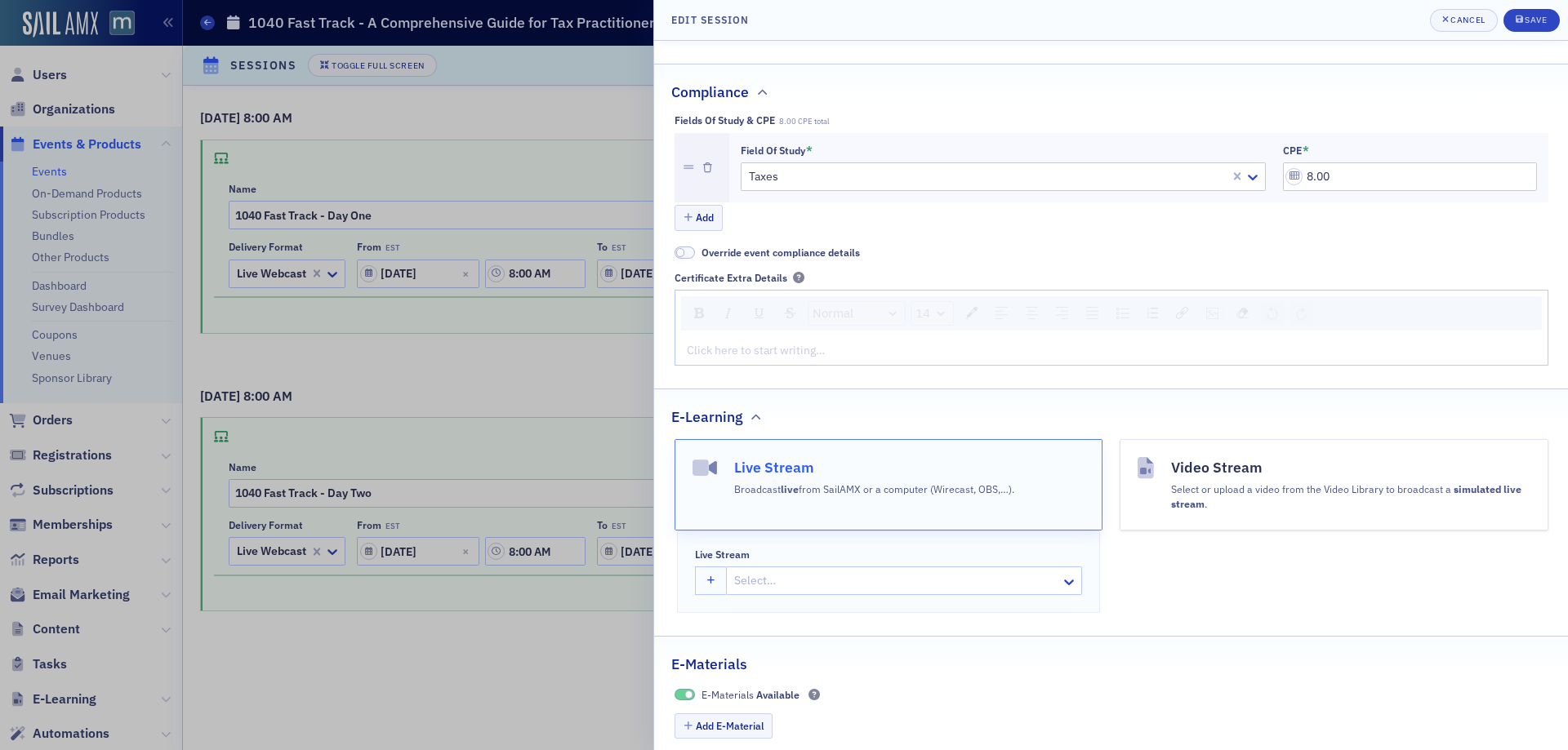
click at [712, 354] on div "rdw-editor" at bounding box center [1112, 351] width 849 height 18
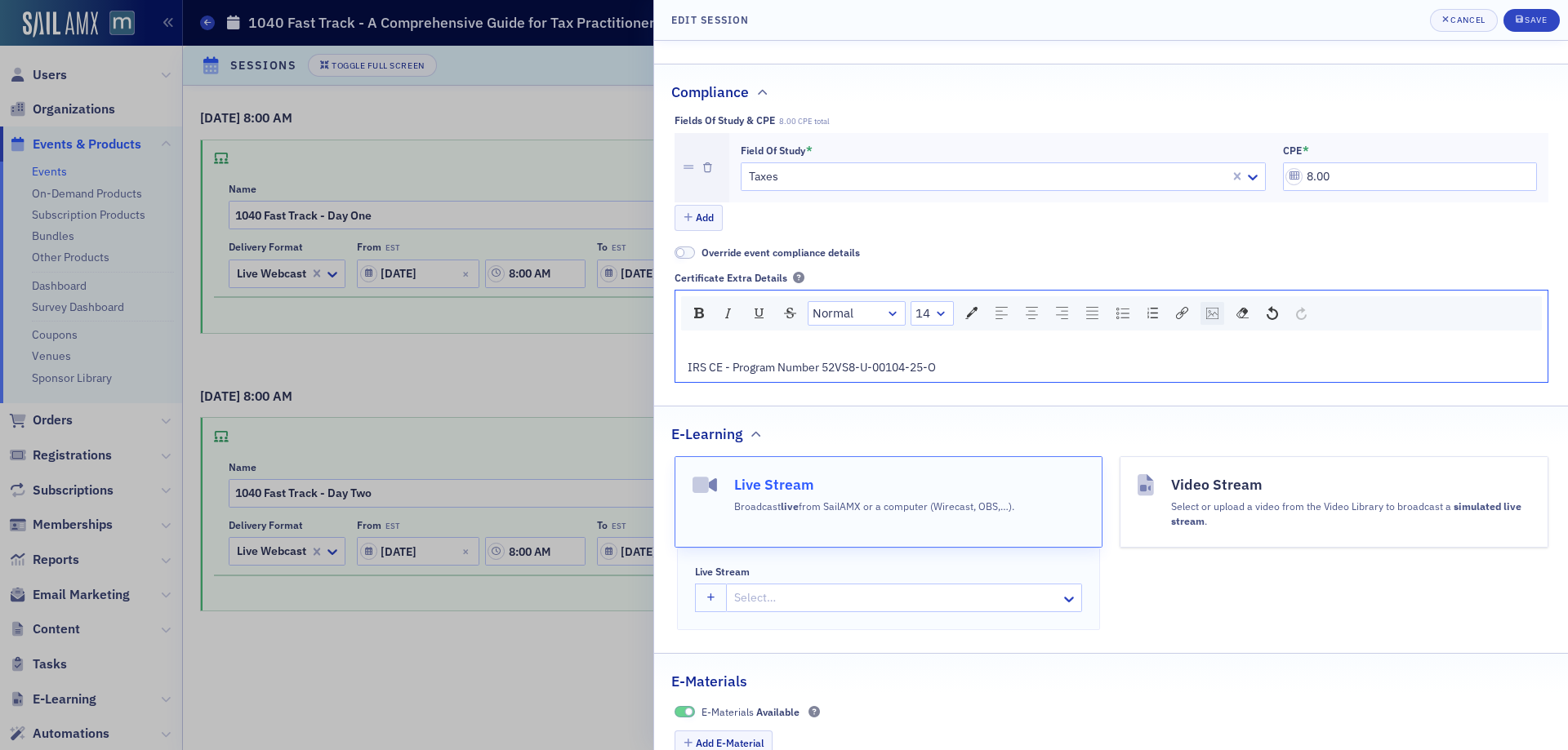
click at [1212, 314] on img "rdw-image-control" at bounding box center [1212, 314] width 12 height 11
click at [1233, 378] on input "rdw-image-control" at bounding box center [1297, 378] width 166 height 29
paste input "https://cdn.sailamx.com/3/cms_uploads/b4b98712aa52b7584cd8ff4279f0afe7/conversi…"
type input "https://cdn.sailamx.com/3/cms_uploads/b4b98712aa52b7584cd8ff4279f0afe7/conversi…"
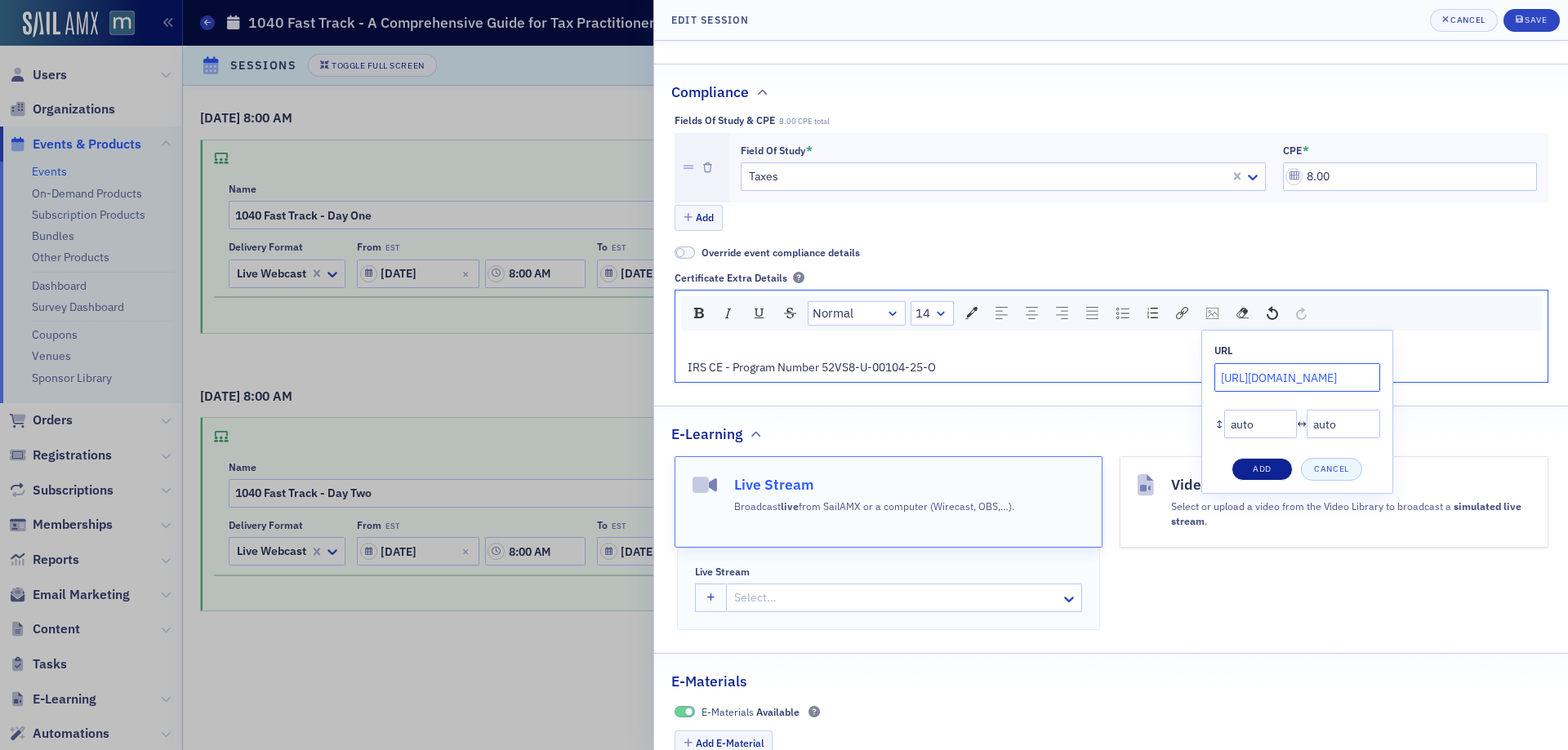
click at [1261, 471] on button "Add" at bounding box center [1262, 470] width 61 height 23
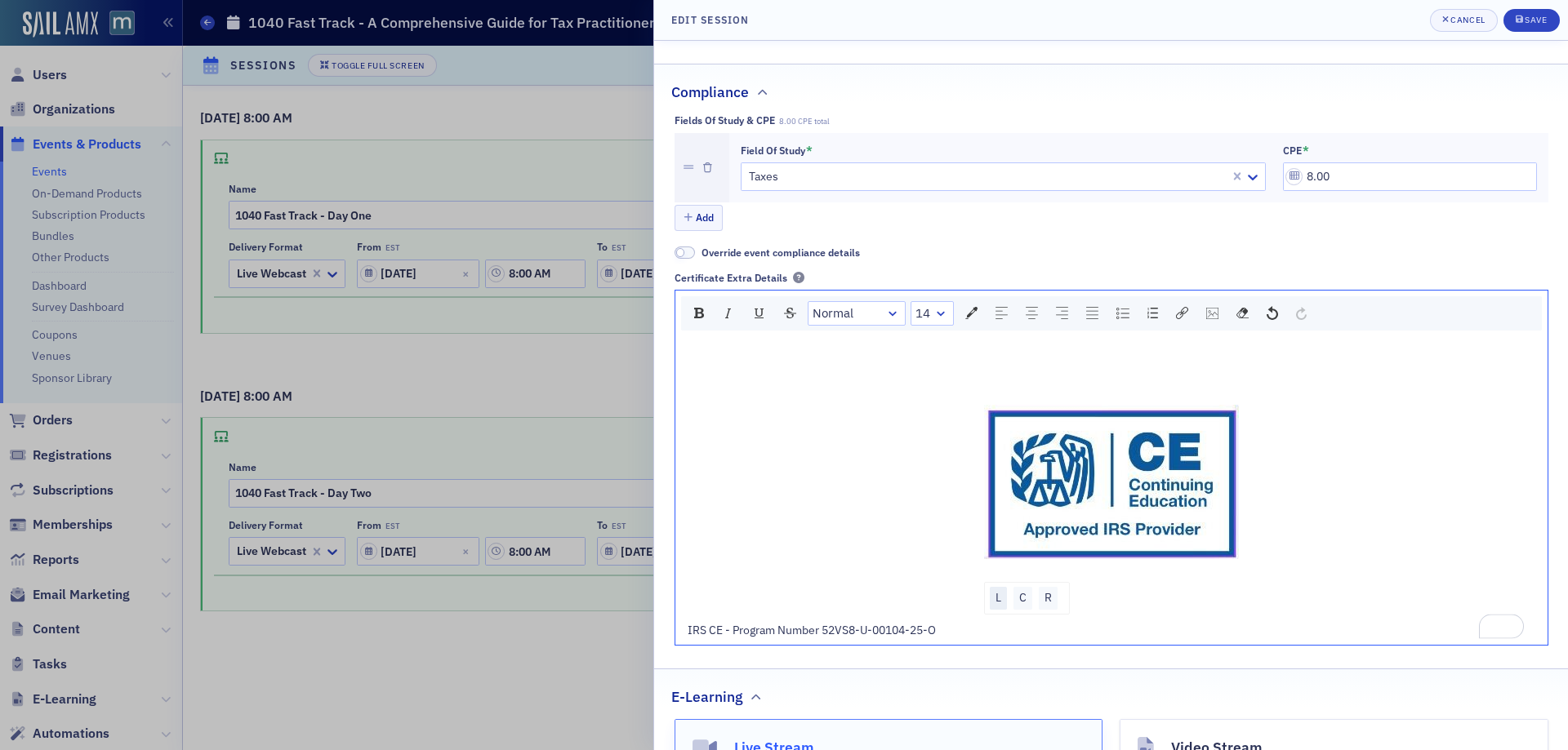
click at [990, 602] on div "L" at bounding box center [999, 599] width 18 height 23
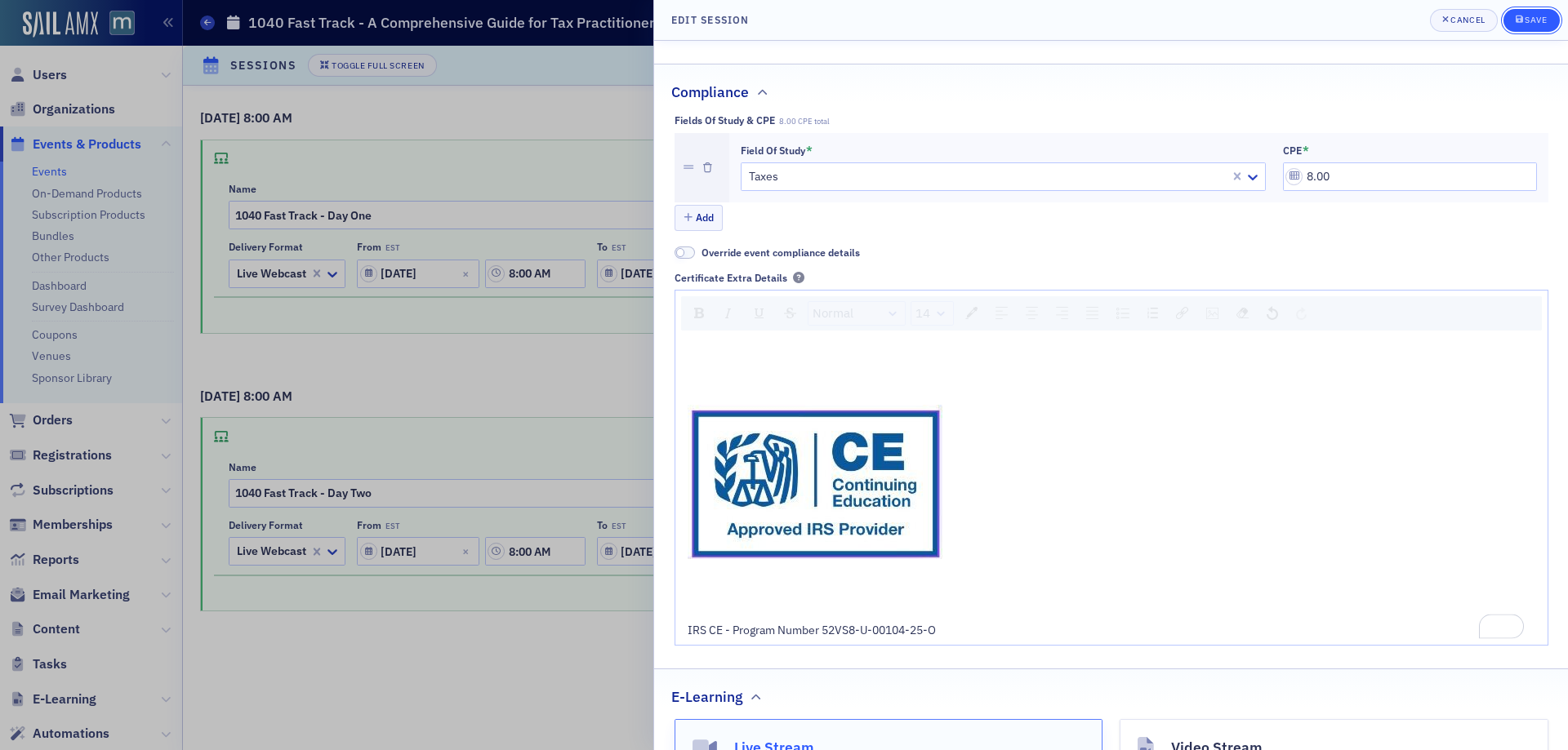
click at [1540, 18] on div "Save" at bounding box center [1535, 20] width 22 height 9
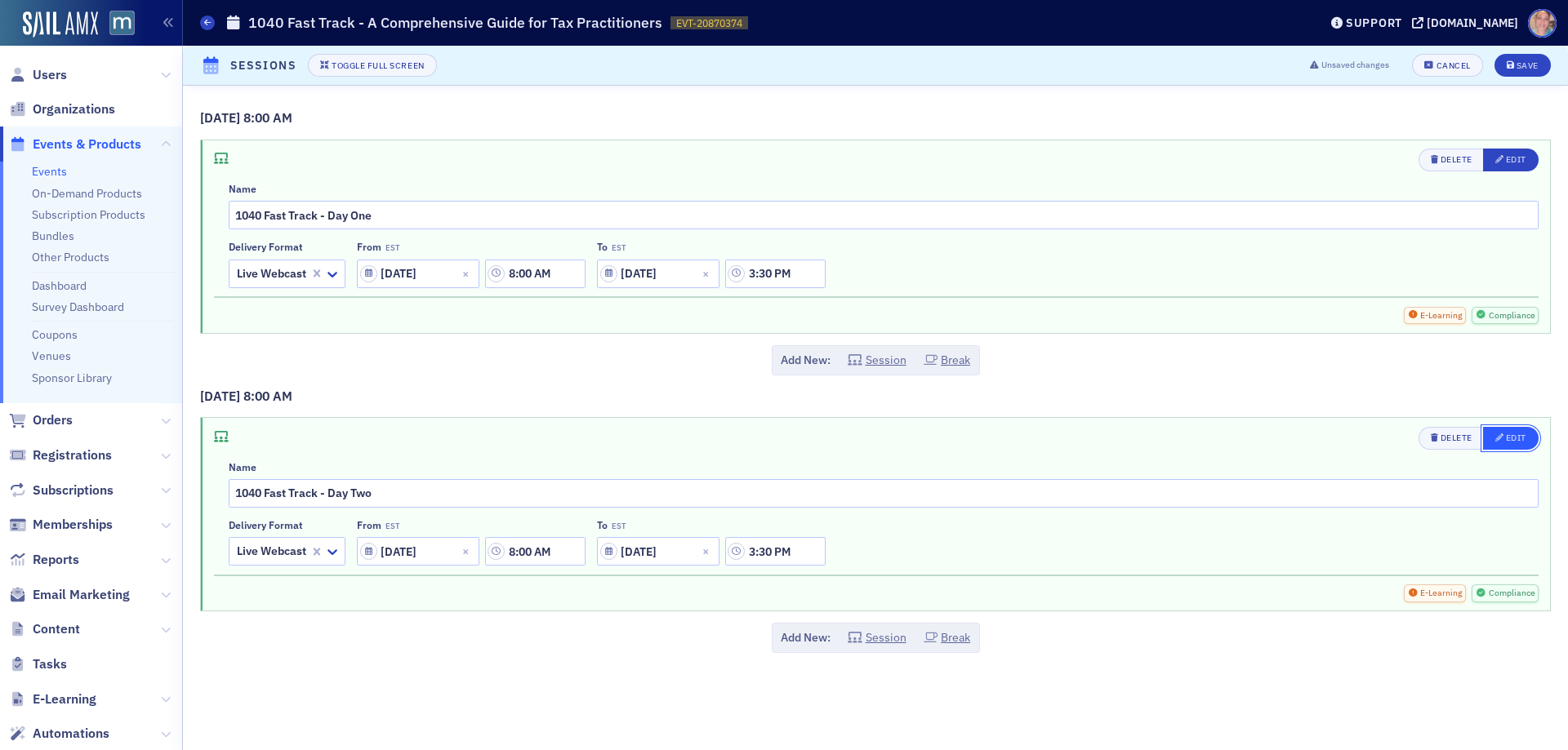
click at [1513, 436] on div "Edit" at bounding box center [1516, 438] width 20 height 9
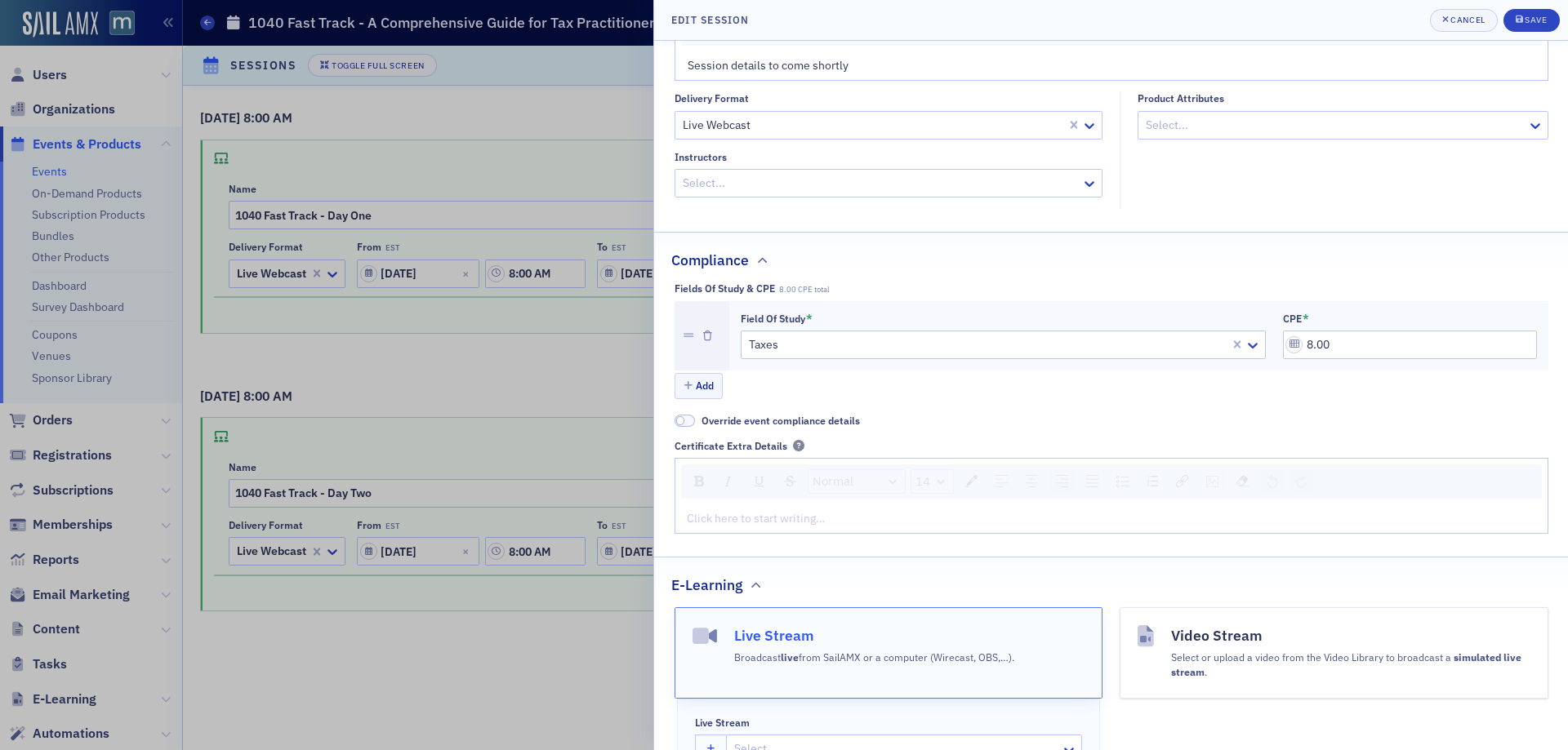
scroll to position [245, 0]
click at [783, 518] on div "rdw-editor" at bounding box center [1112, 515] width 849 height 18
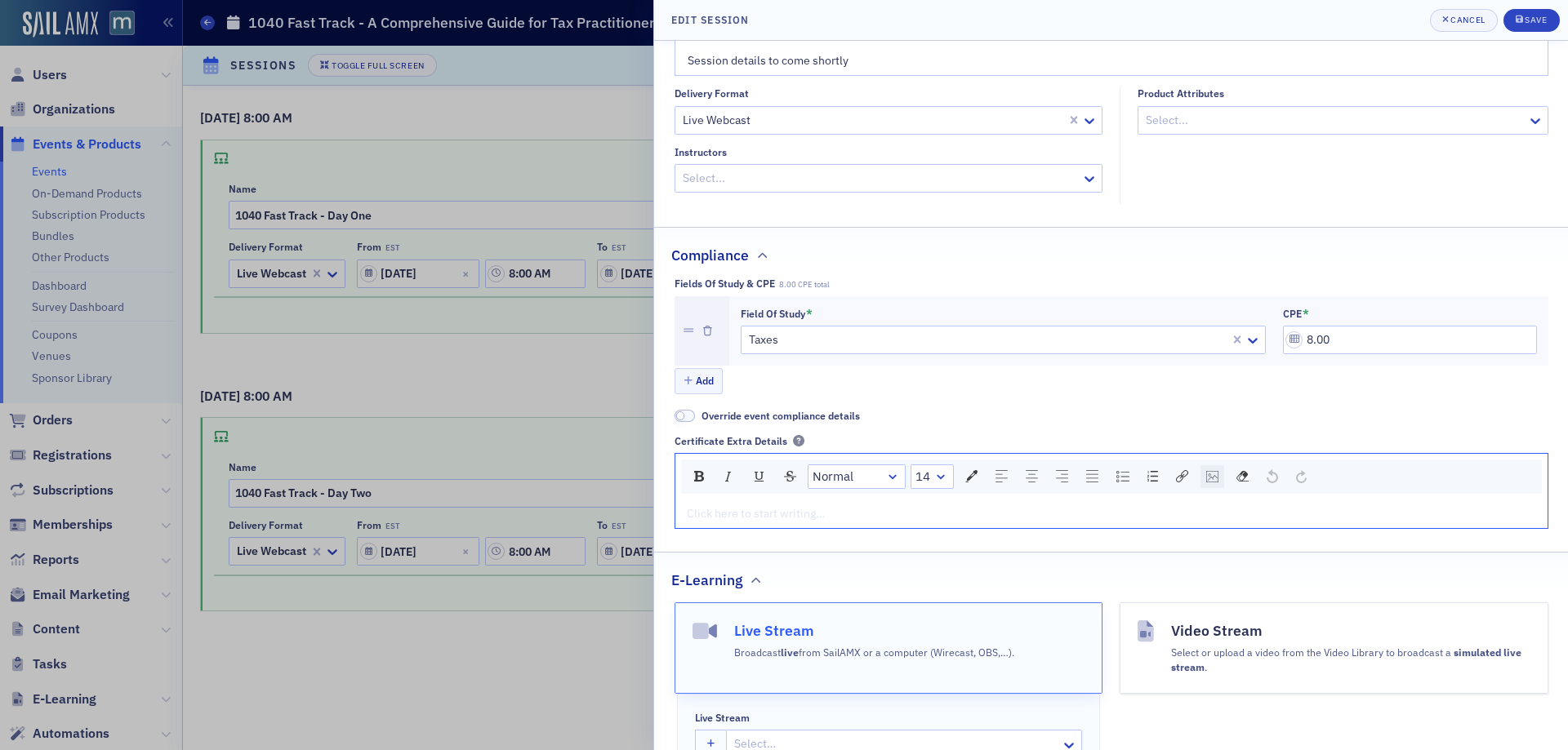
click at [1210, 483] on div "rdw-image-control" at bounding box center [1212, 477] width 24 height 23
click at [1232, 542] on input "rdw-image-control" at bounding box center [1297, 541] width 166 height 29
paste input "https://cdn.sailamx.com/3/cms_uploads/b4b98712aa52b7584cd8ff4279f0afe7/conversi…"
type input "https://cdn.sailamx.com/3/cms_uploads/b4b98712aa52b7584cd8ff4279f0afe7/conversi…"
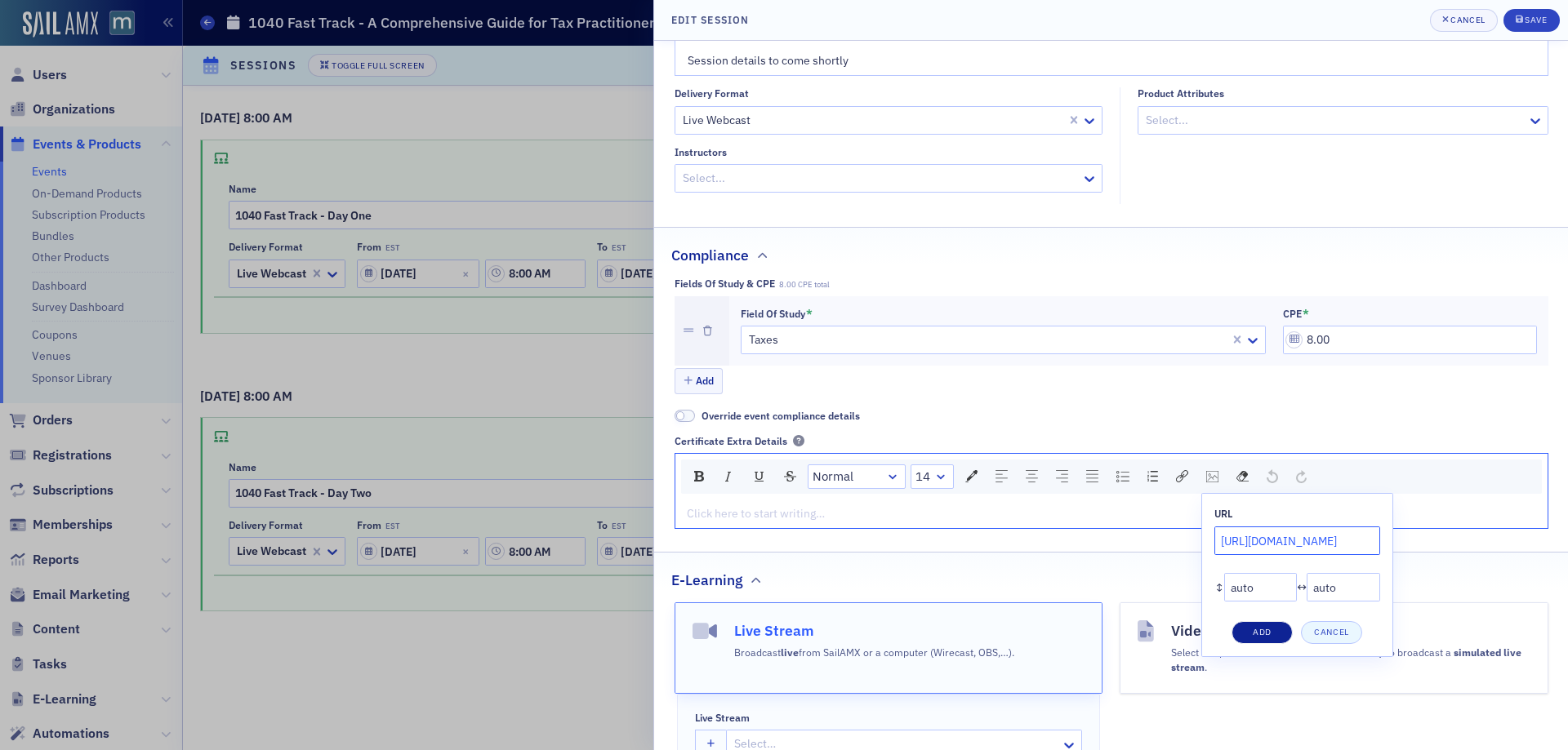
click at [1253, 628] on button "Add" at bounding box center [1262, 633] width 61 height 23
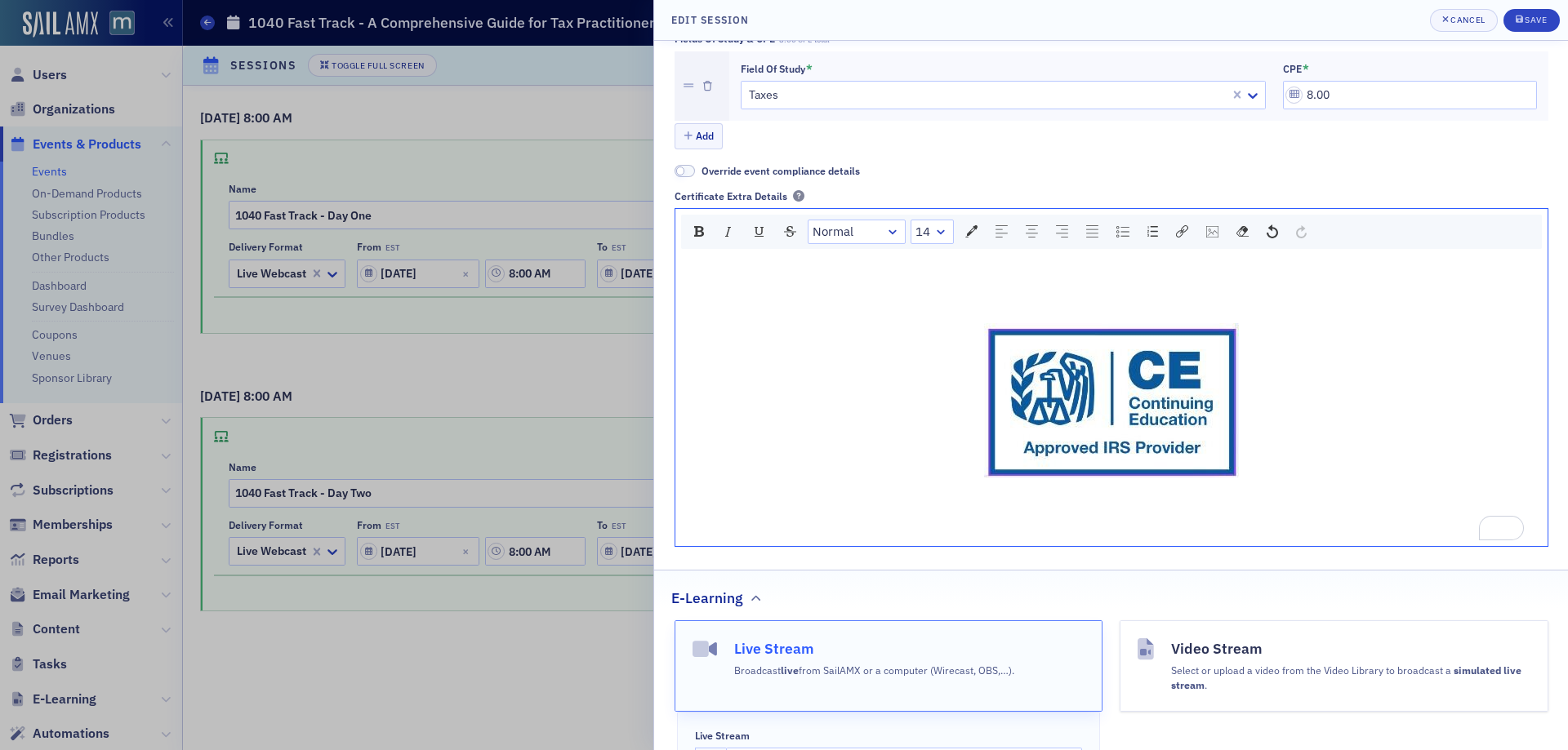
scroll to position [490, 0]
click at [993, 522] on div "L" at bounding box center [999, 517] width 18 height 23
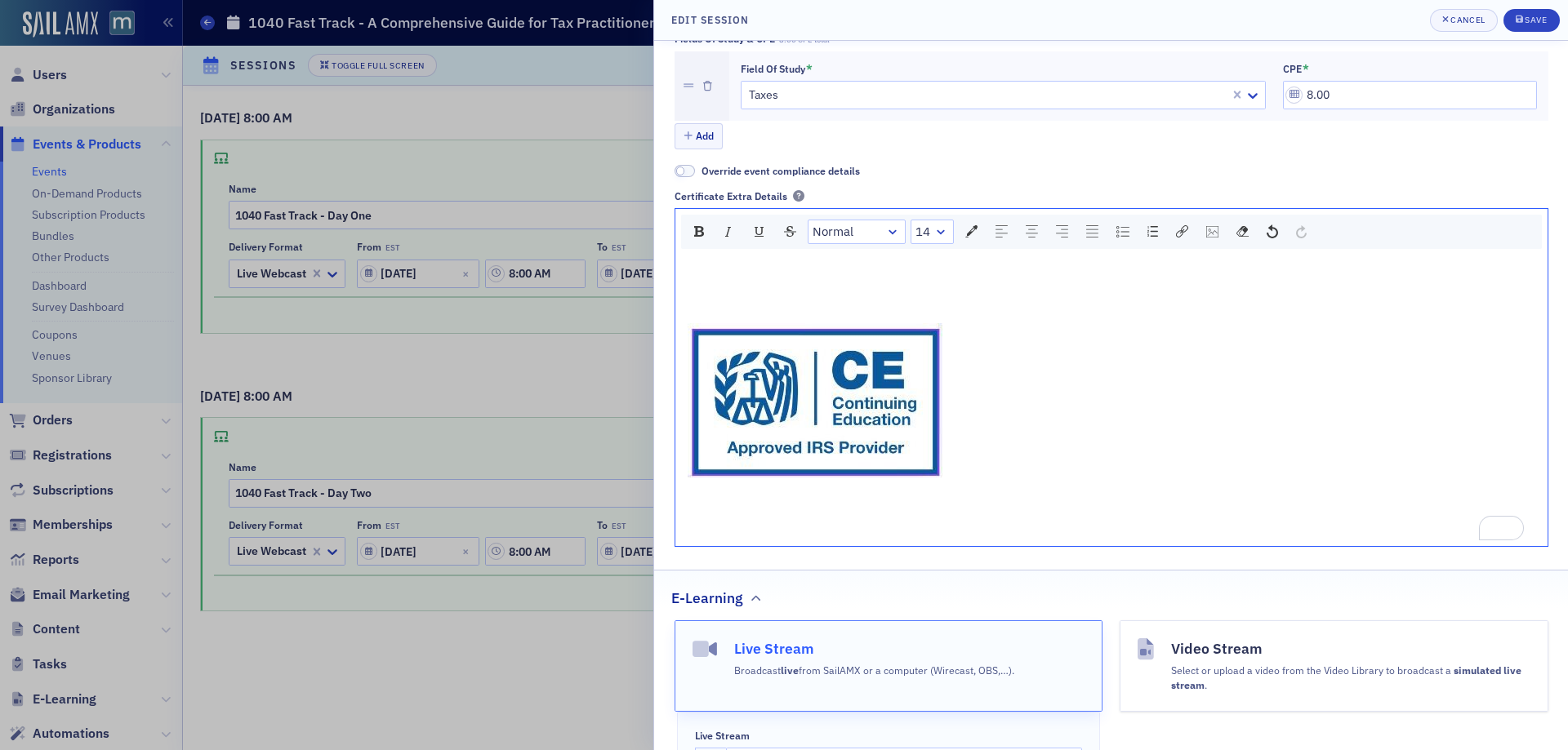
click at [733, 535] on div "To enrich screen reader interactions, please activate Accessibility in Grammarl…" at bounding box center [1112, 532] width 849 height 18
click at [1528, 22] on div "Save" at bounding box center [1535, 20] width 22 height 9
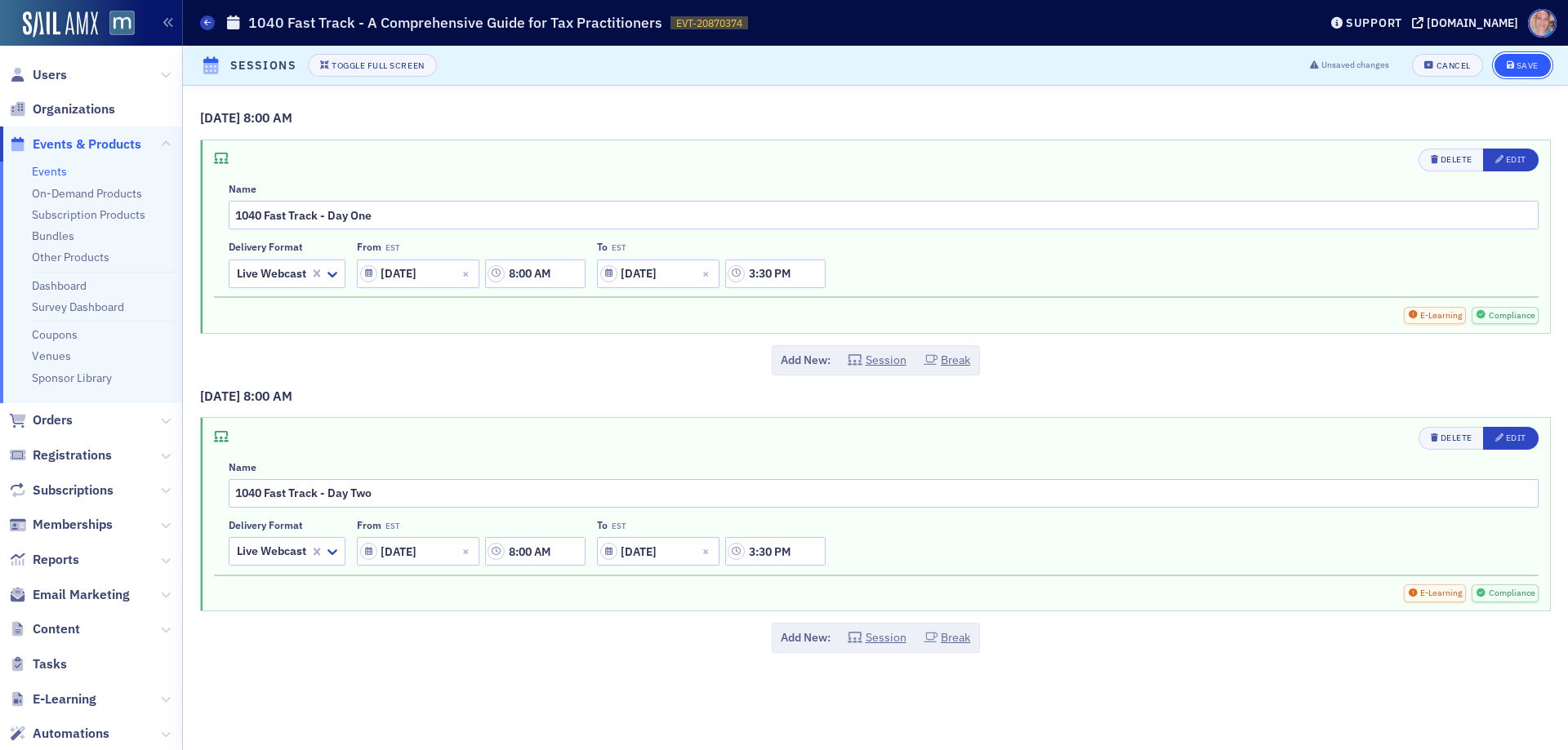
click at [1529, 63] on div "Save" at bounding box center [1528, 66] width 22 height 9
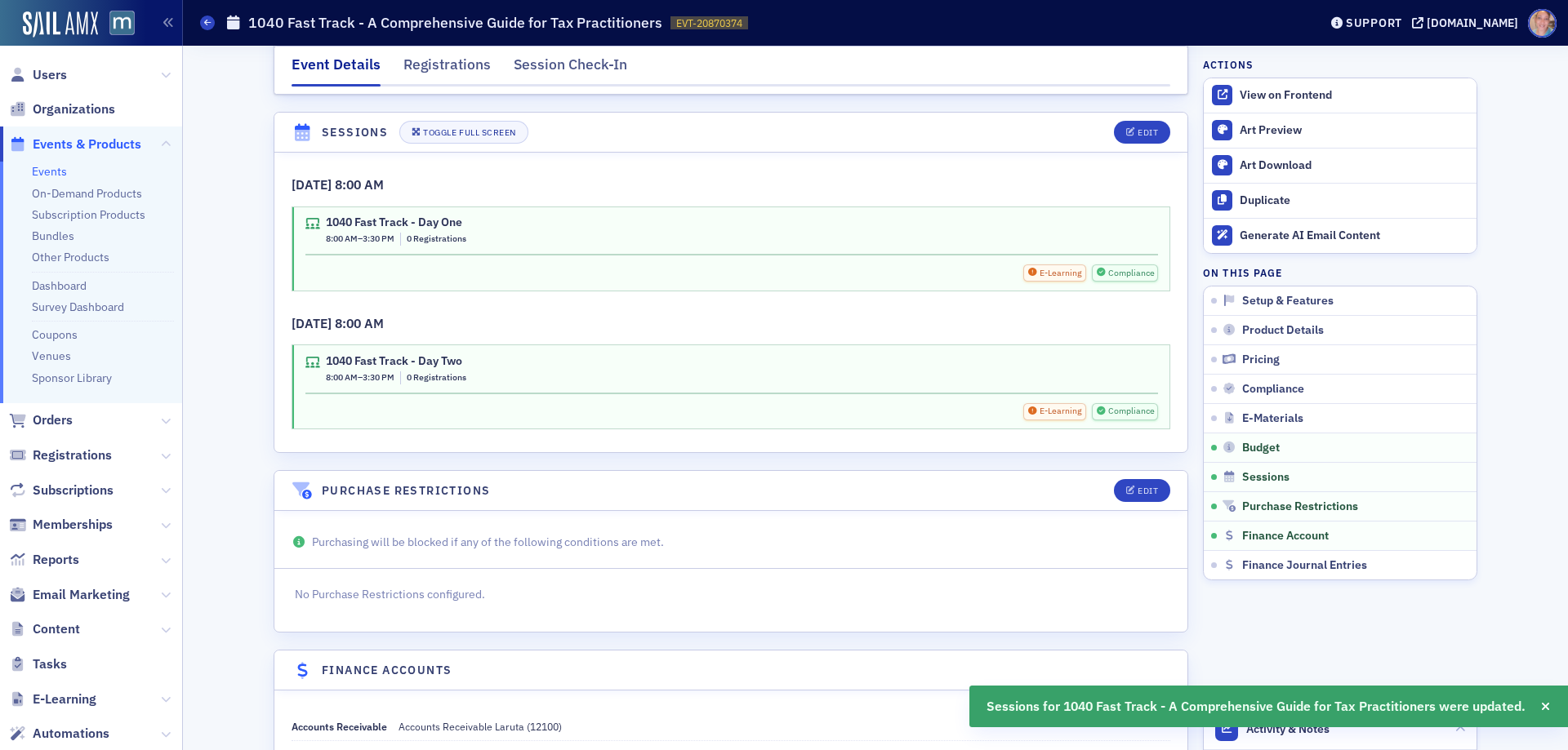
scroll to position [2750, 0]
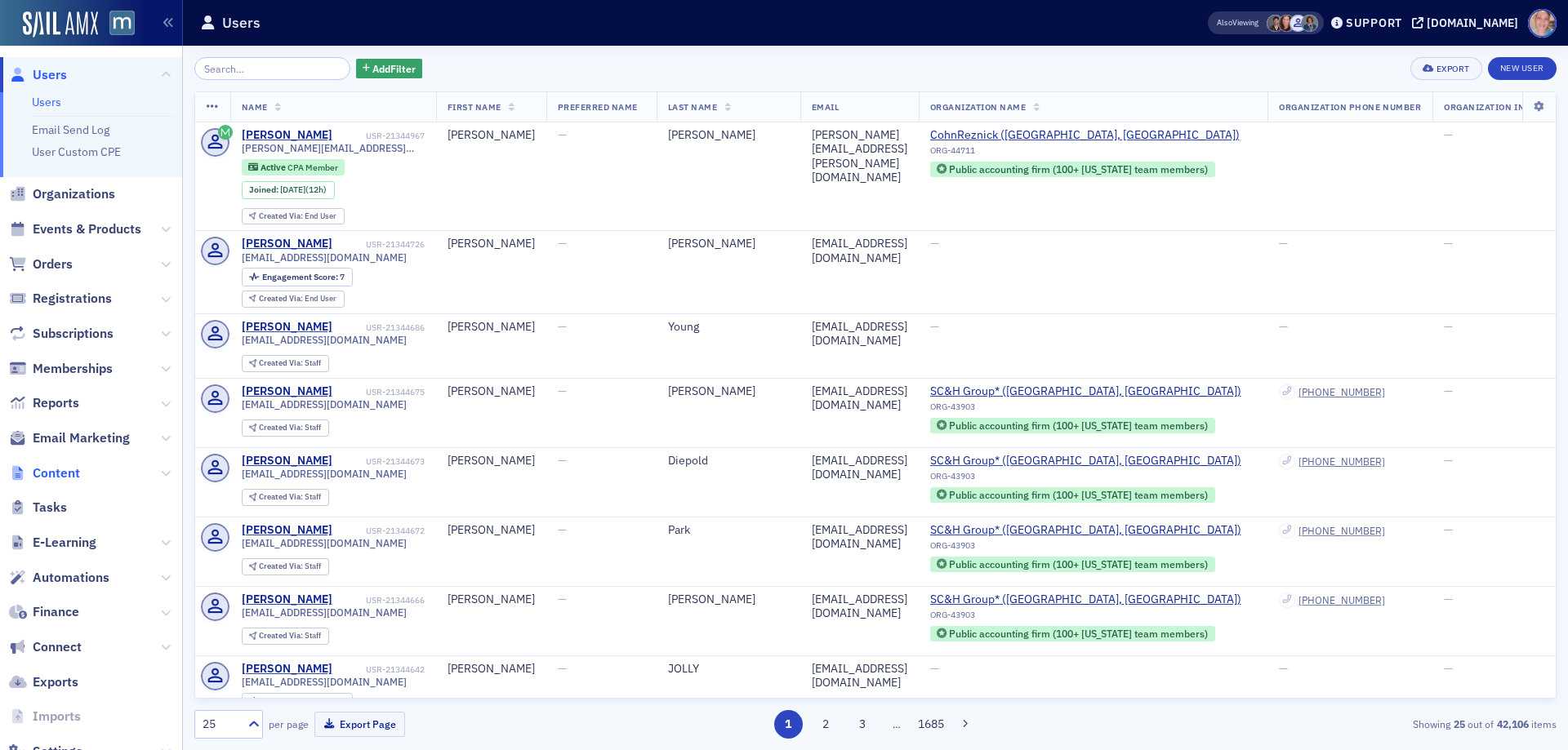
click at [76, 477] on span "Content" at bounding box center [56, 473] width 47 height 18
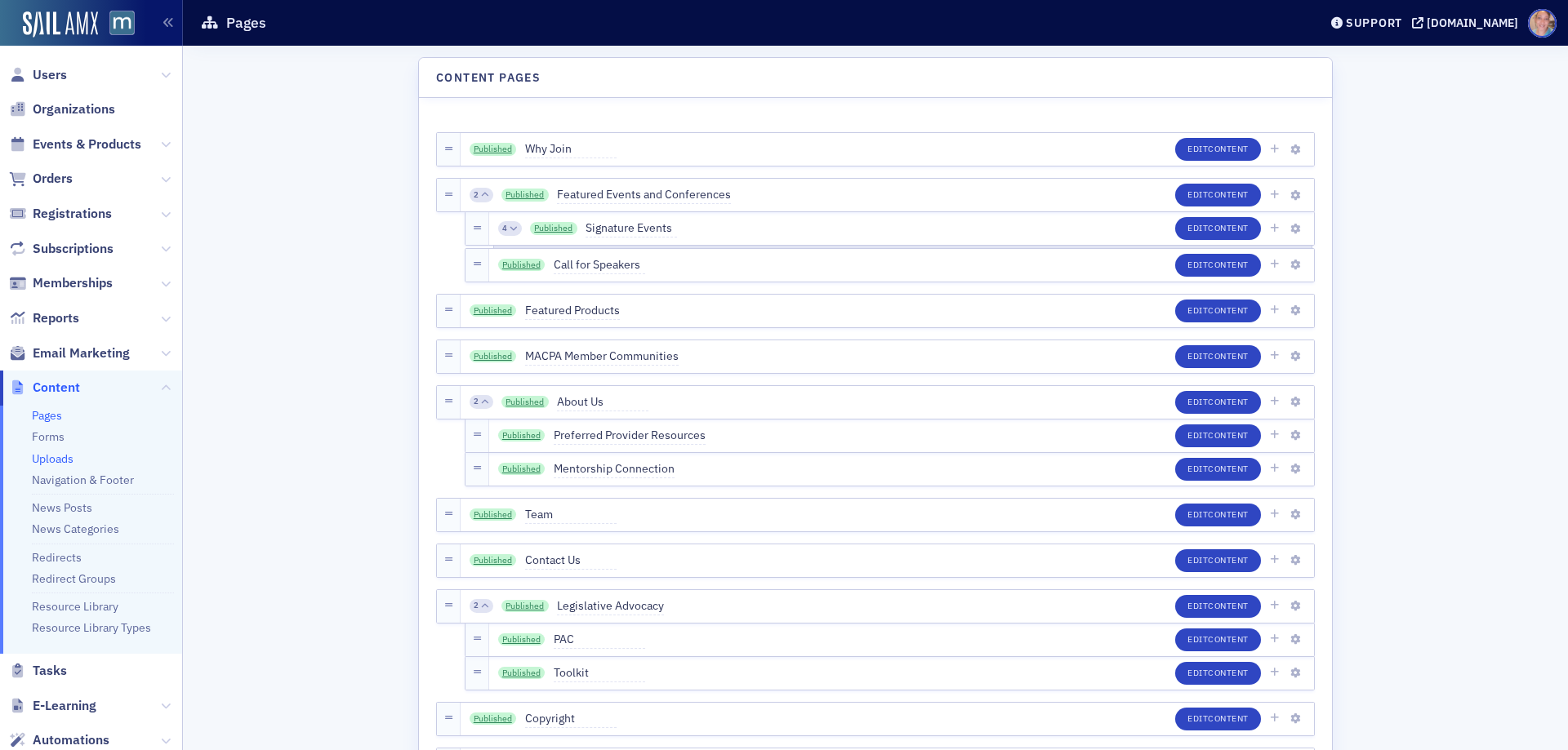
click at [56, 460] on link "Uploads" at bounding box center [52, 458] width 41 height 15
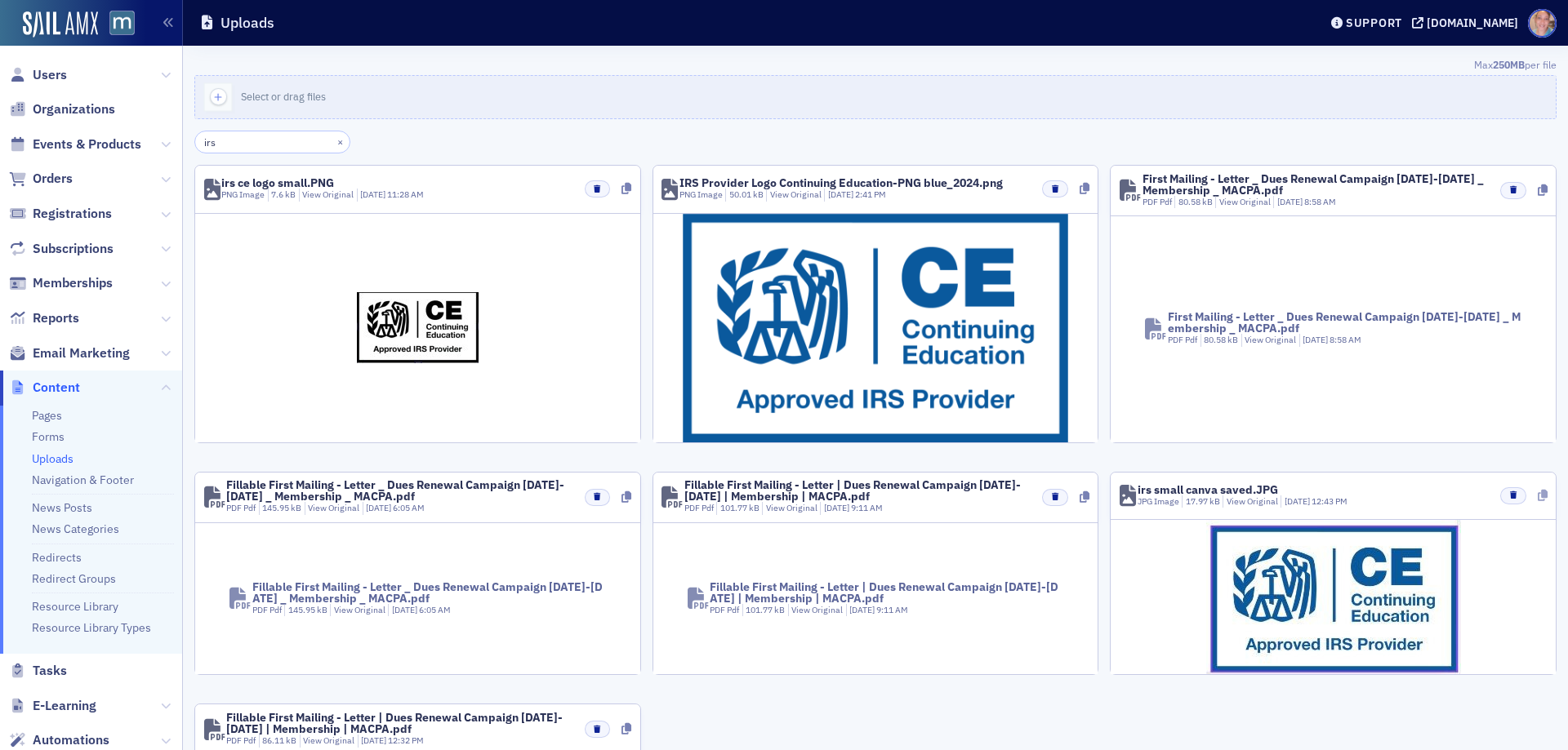
type input "irs"
click at [1538, 493] on icon at bounding box center [1543, 495] width 10 height 11
click at [1538, 495] on icon at bounding box center [1543, 495] width 10 height 11
click at [96, 148] on span "Events & Products" at bounding box center [87, 144] width 109 height 18
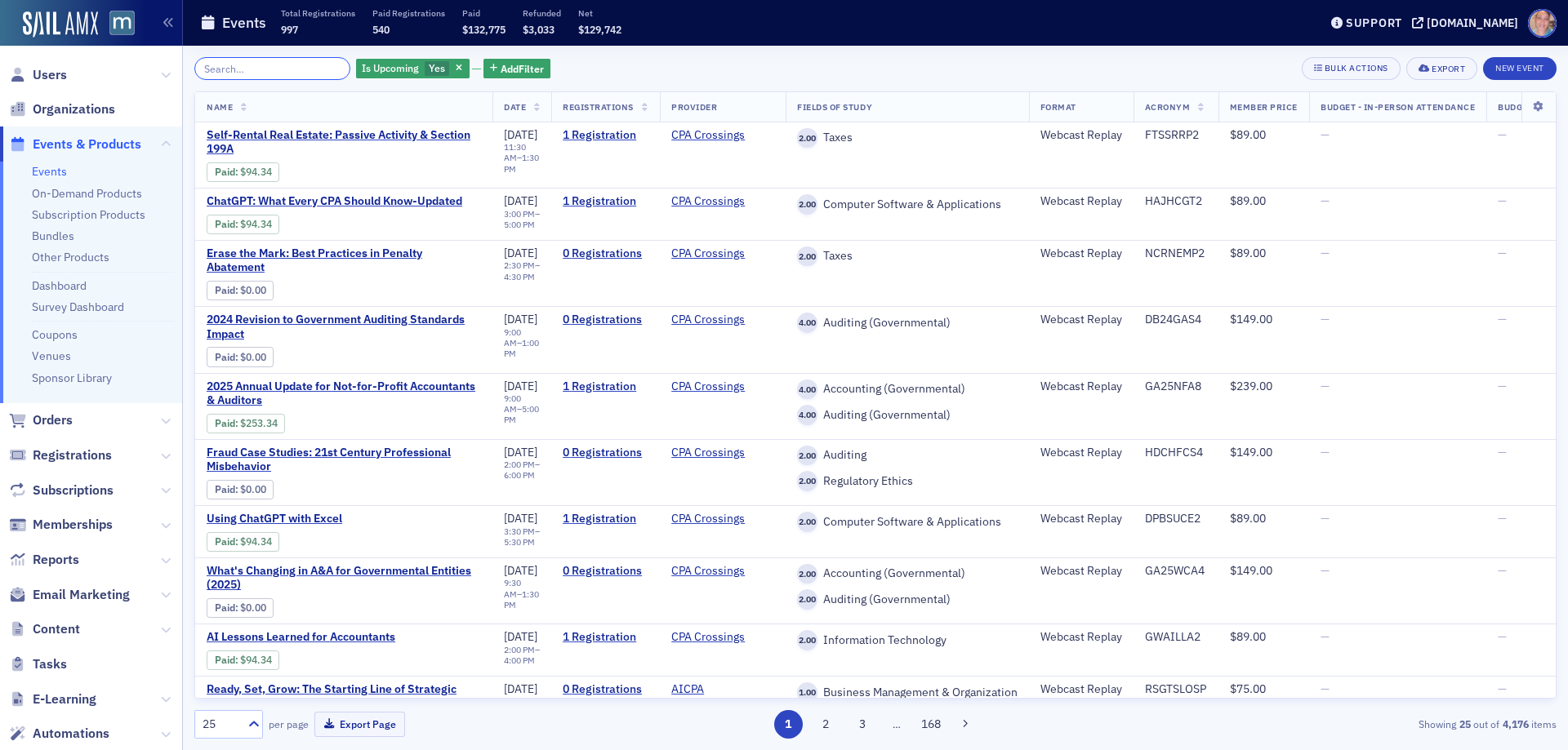
click at [246, 69] on input "search" at bounding box center [272, 69] width 156 height 23
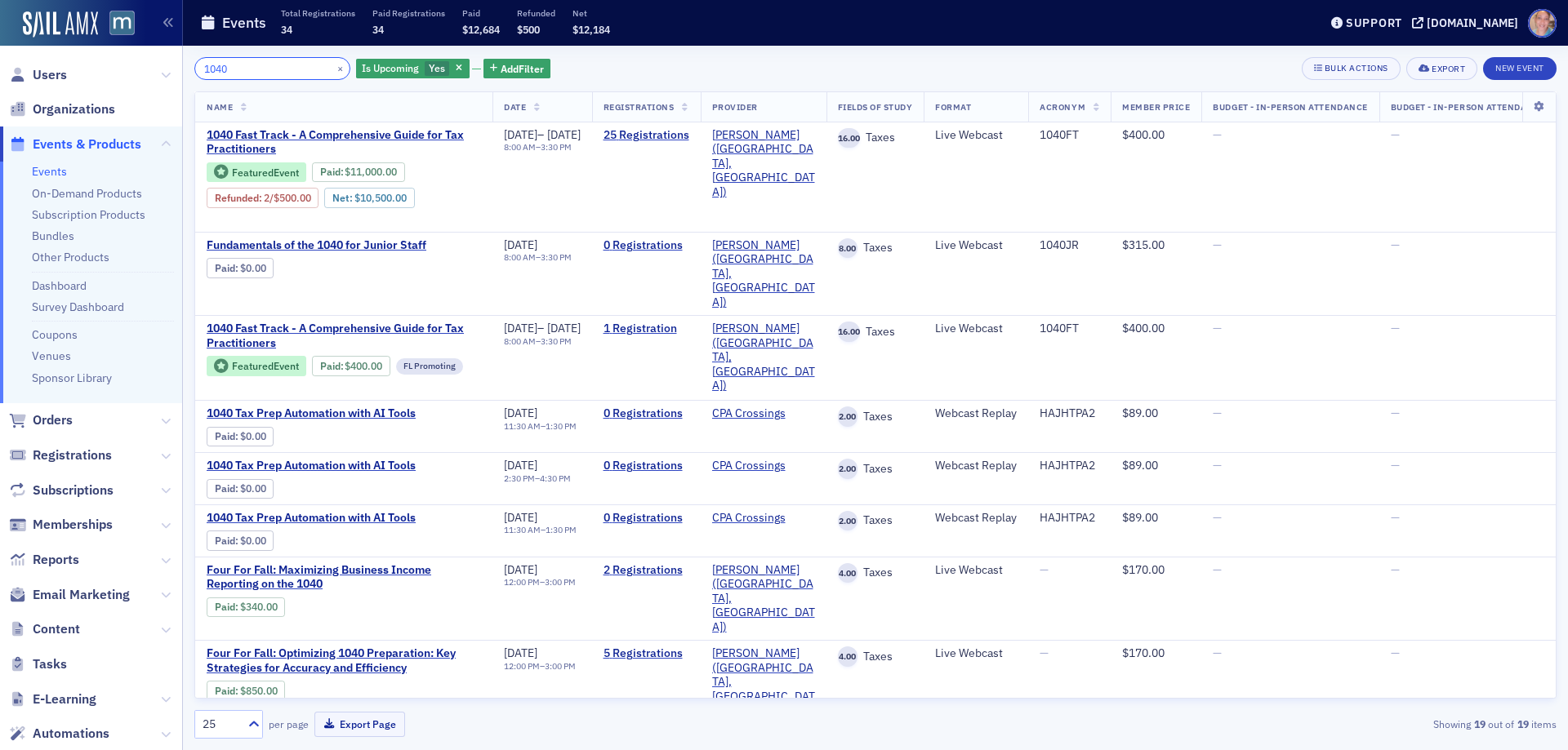
type input "1040"
click at [252, 133] on span "1040 Fast Track - A Comprehensive Guide for Tax Practitioners" at bounding box center [343, 142] width 274 height 29
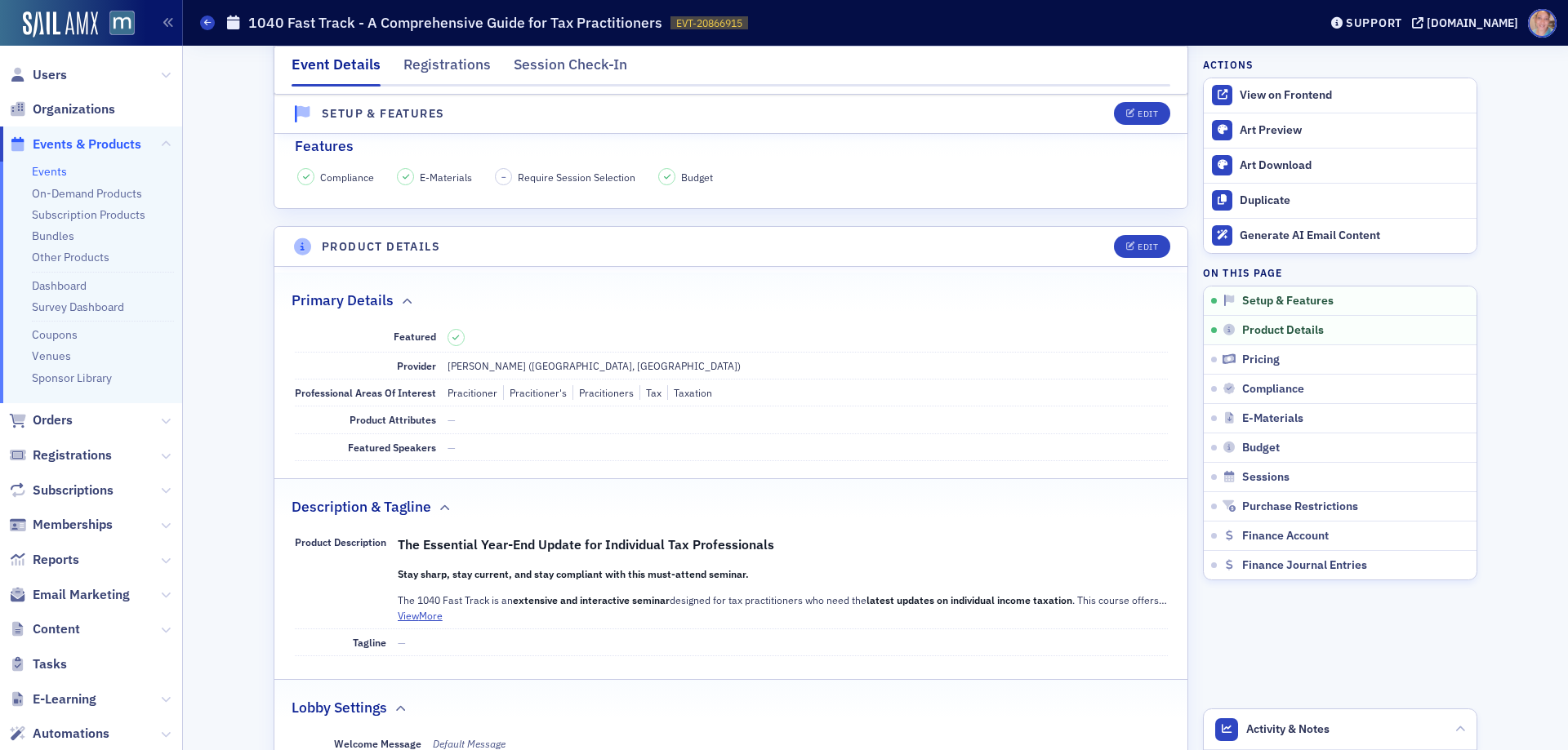
scroll to position [327, 0]
click at [1129, 243] on icon "button" at bounding box center [1131, 244] width 10 height 9
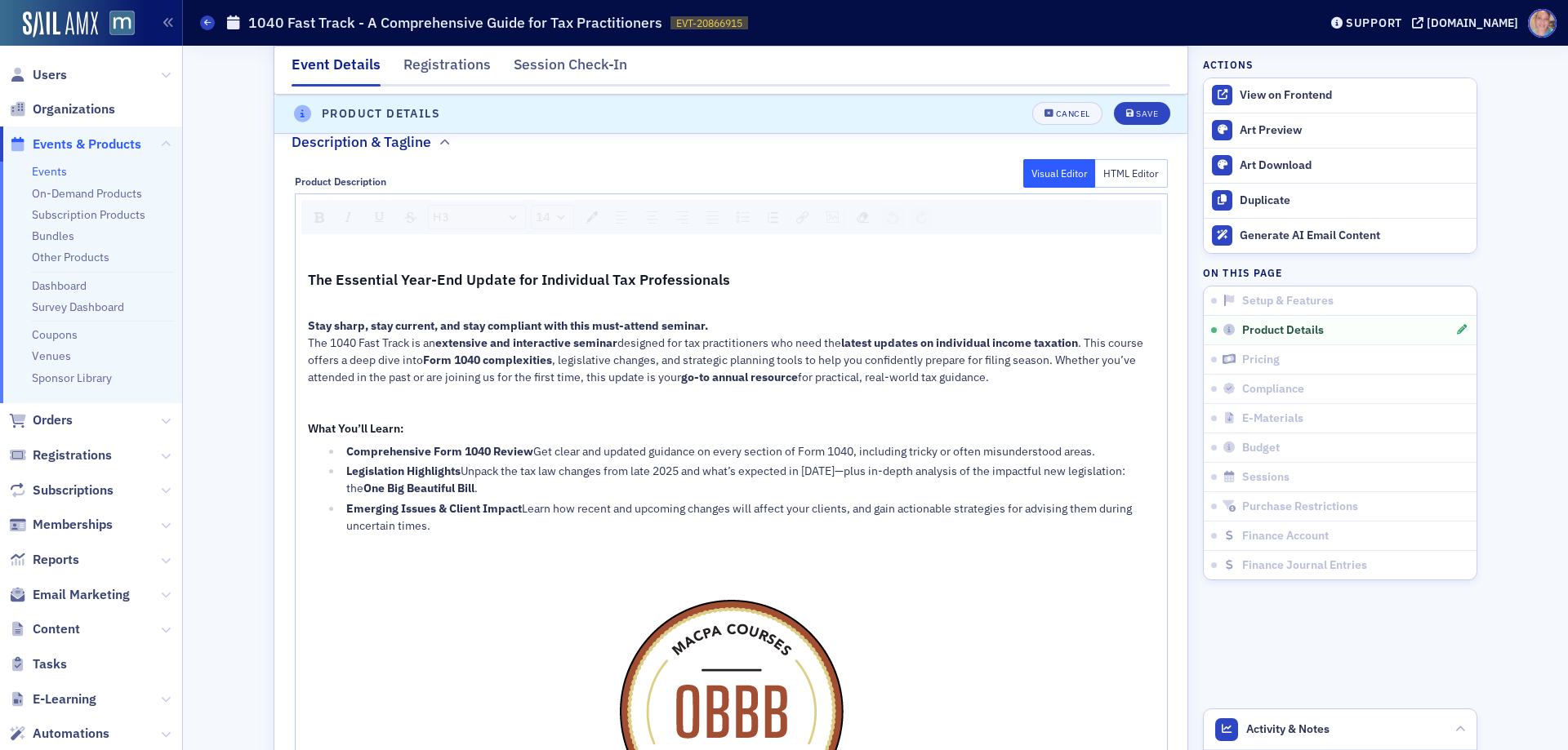
scroll to position [946, 0]
click at [425, 270] on span "The Essential Year-End Update for Individual Tax Professionals" at bounding box center [519, 278] width 423 height 18
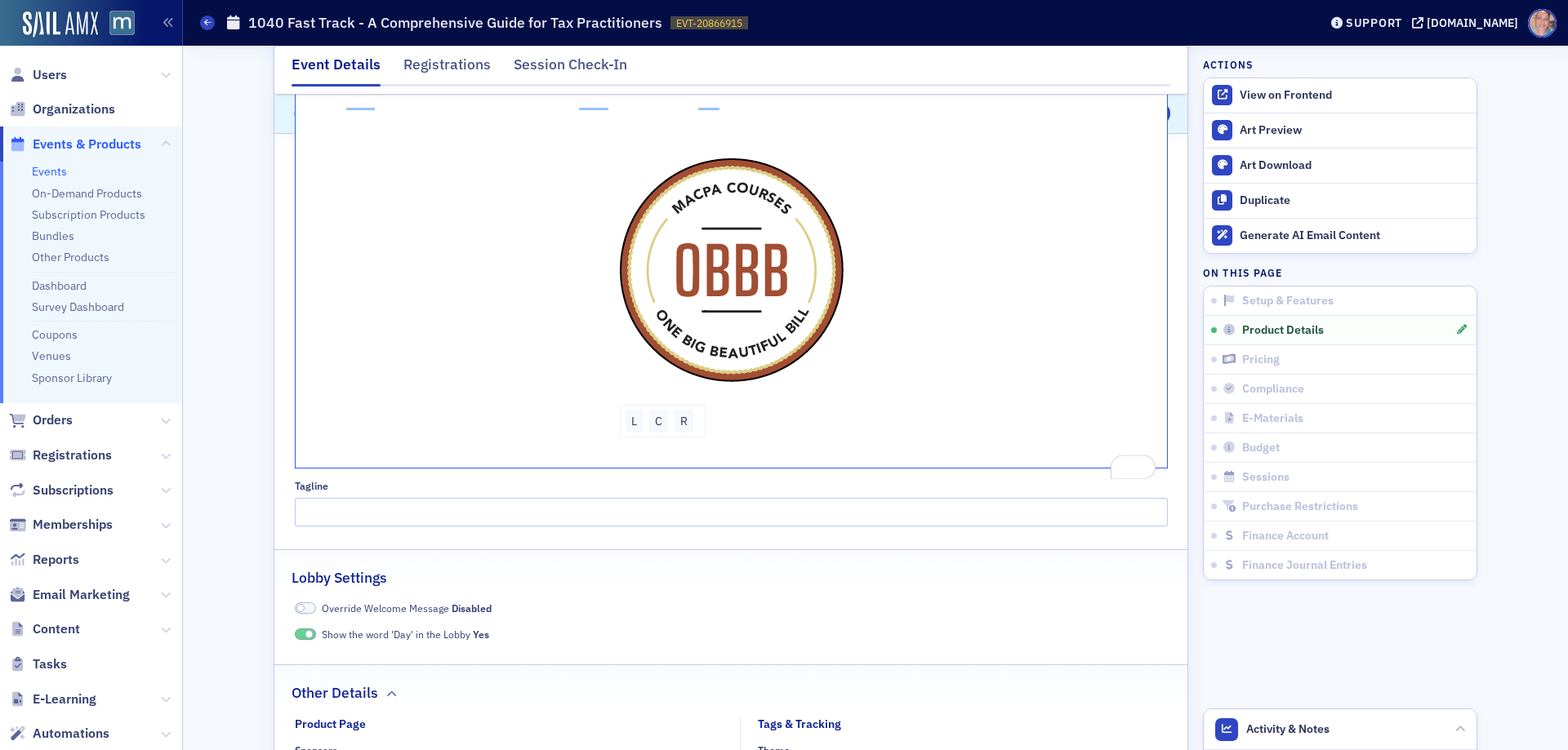
scroll to position [1518, 0]
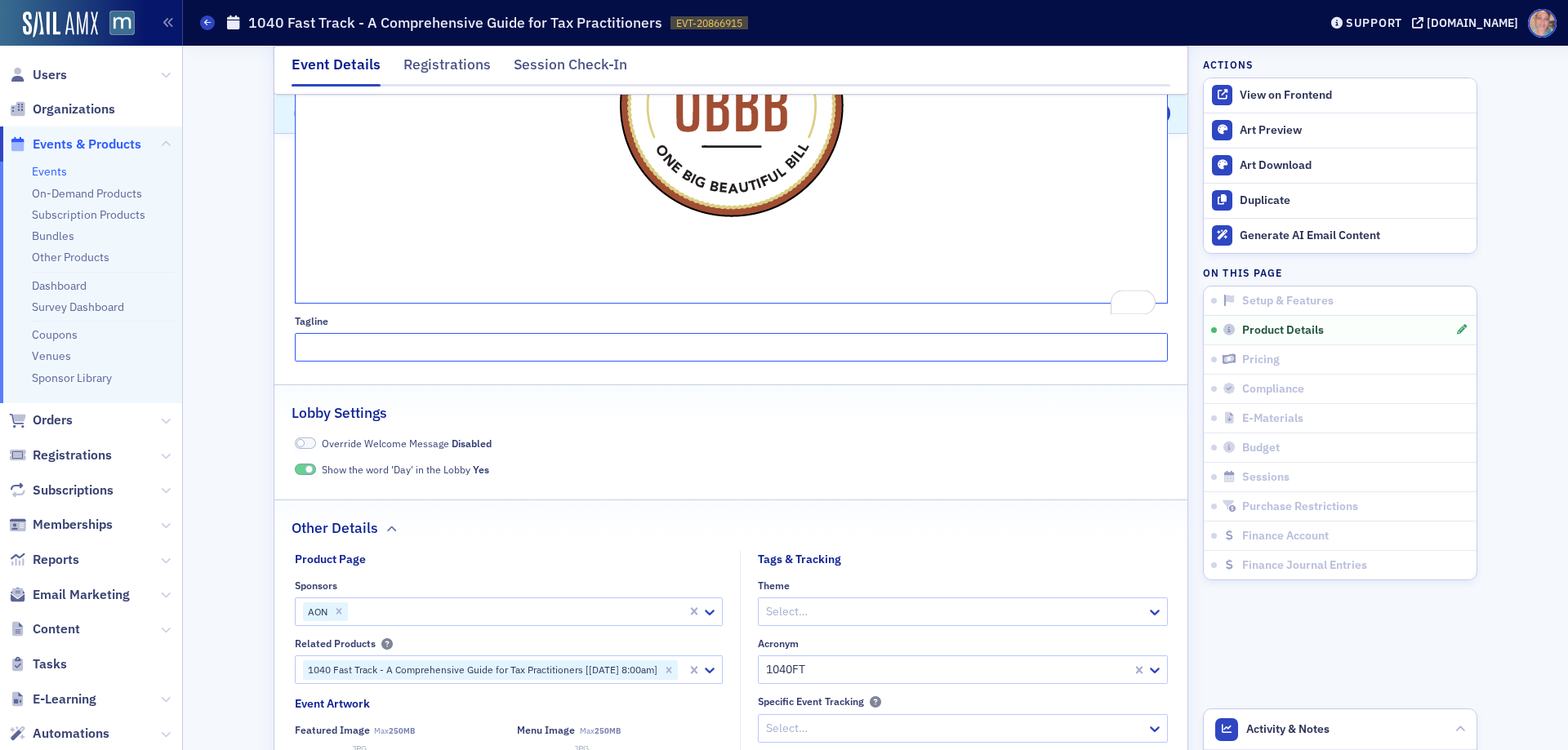
click at [305, 362] on input "Tagline" at bounding box center [732, 347] width 873 height 29
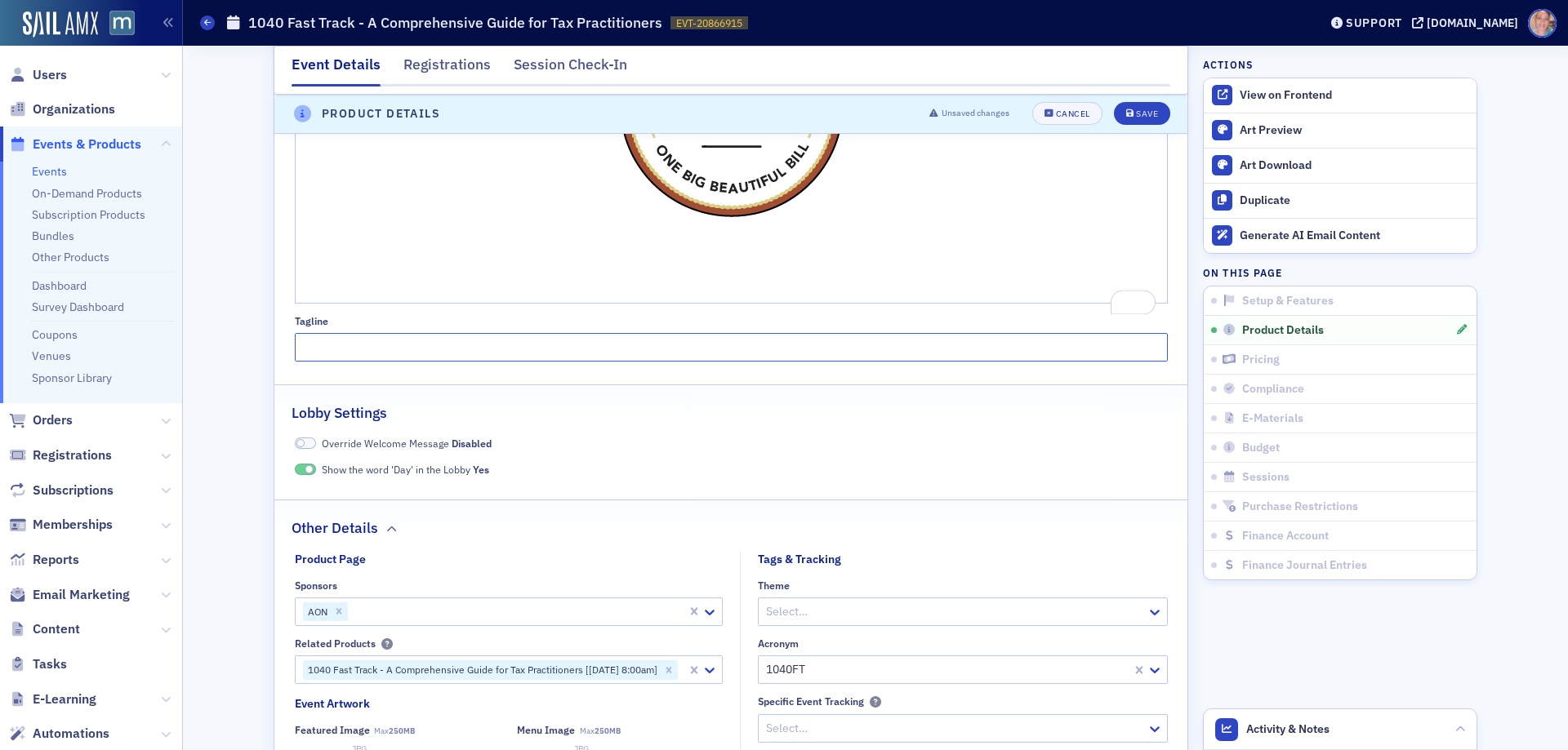
paste input "The Essential Year-End Update for Individual Tax Professionals"
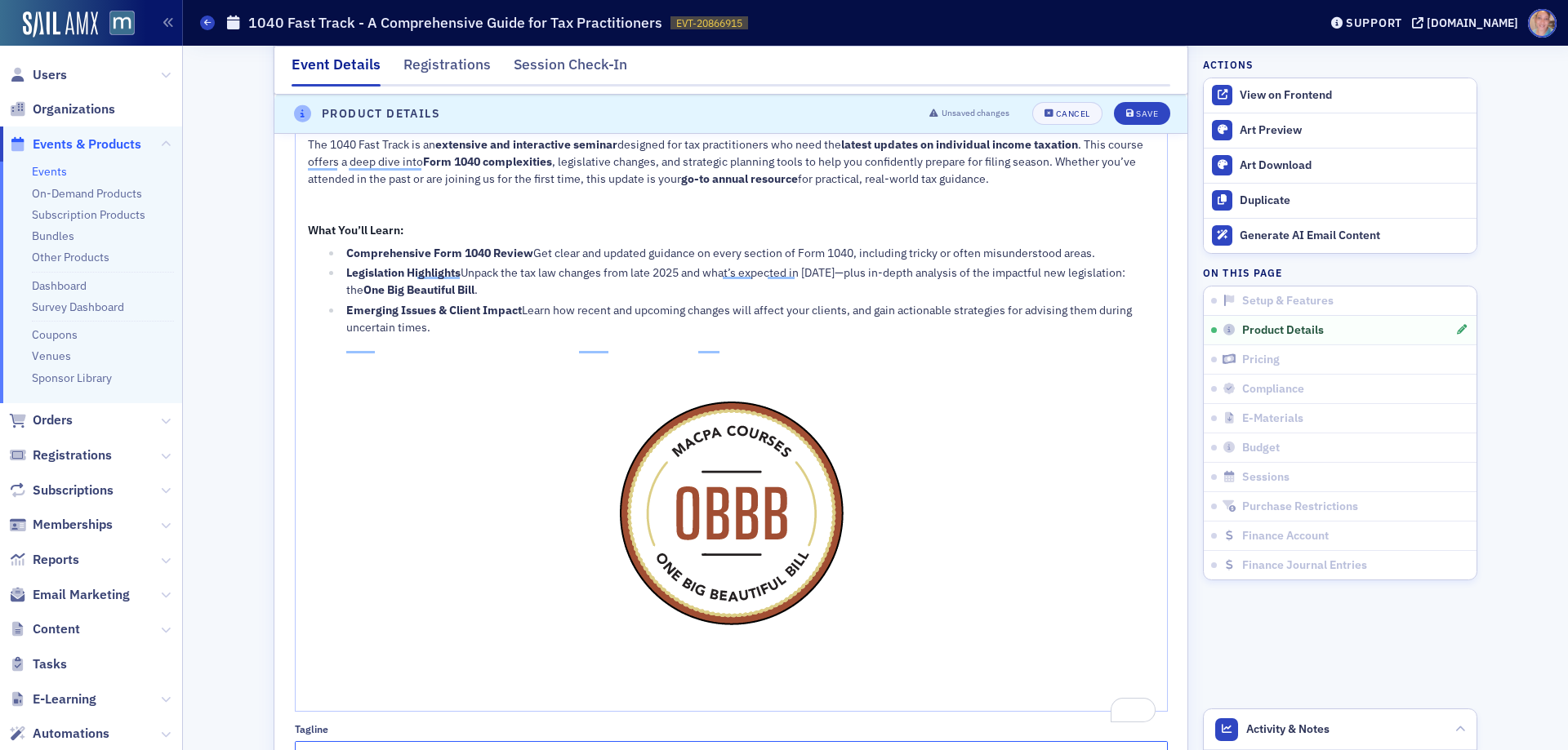
scroll to position [864, 0]
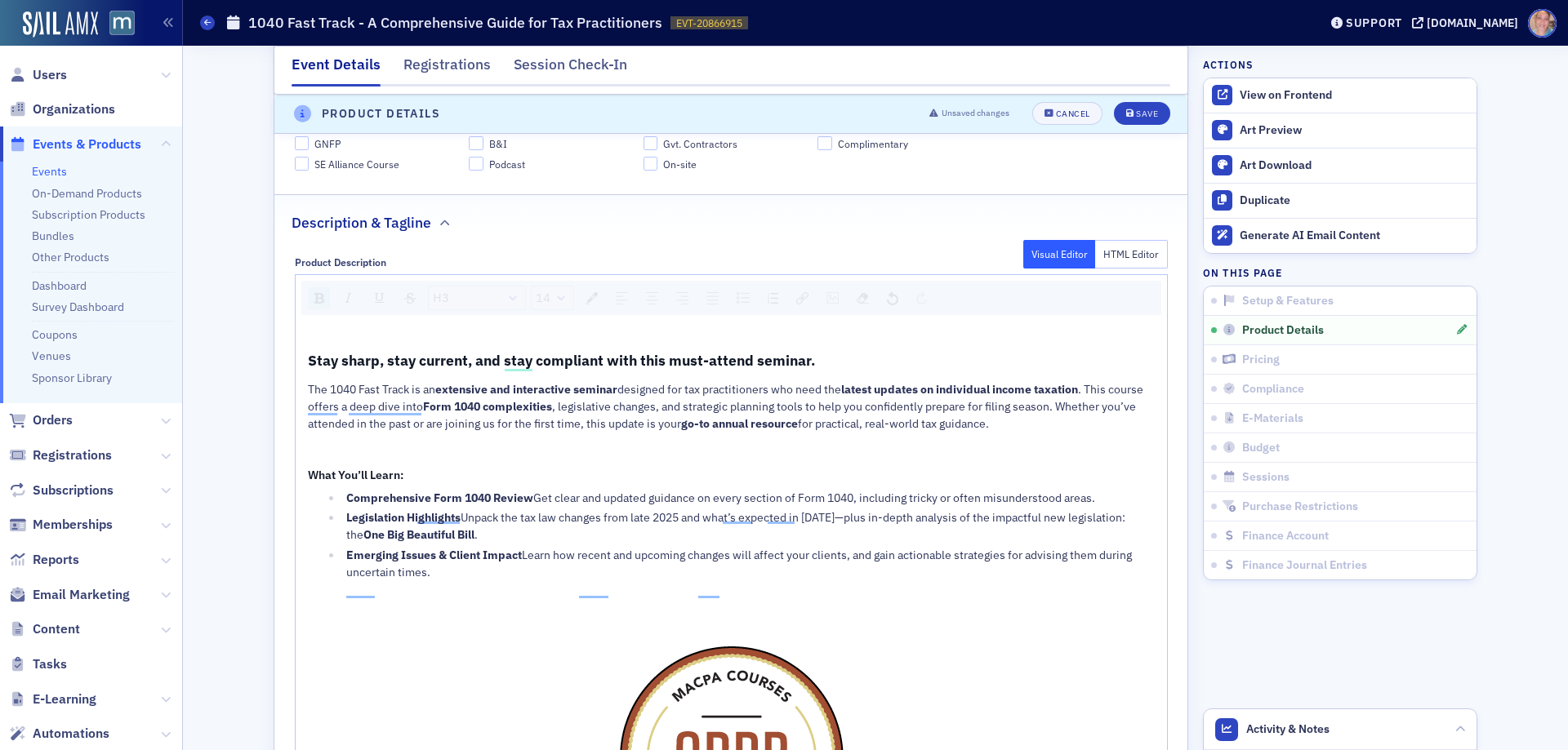
type input "The Essential Year-End Update for Individual Tax Professionals"
click at [646, 343] on div "Stay sharp, stay current, and stay compliant with this must-attend seminar. The…" at bounding box center [732, 638] width 871 height 635
click at [1056, 581] on div "Emerging Issues & Client Impact Learn how recent and upcoming changes will affe…" at bounding box center [750, 564] width 809 height 34
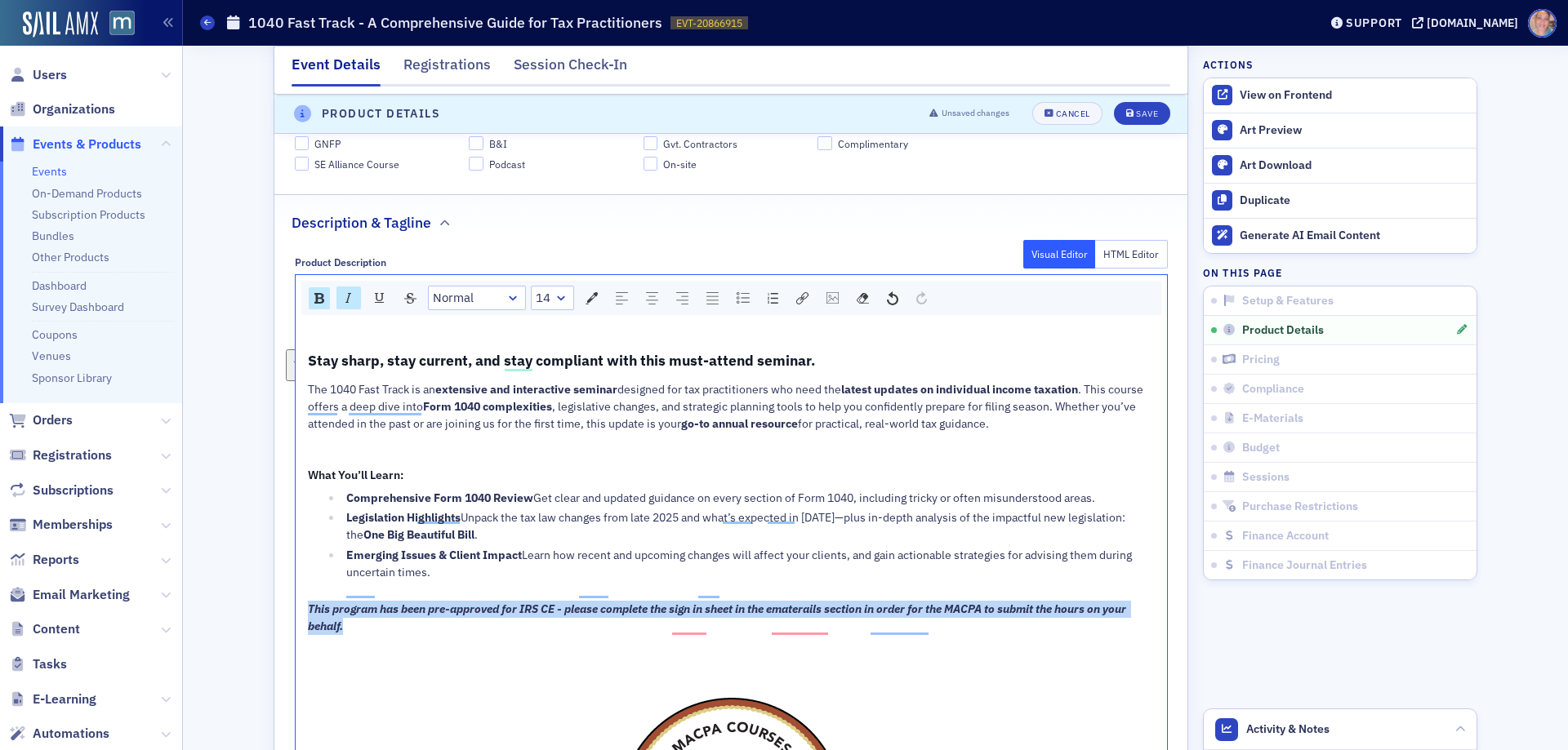
copy span "This program has been pre-approved for IRS CE - please complete the sign in she…"
click at [1136, 112] on div "Save" at bounding box center [1146, 115] width 22 height 9
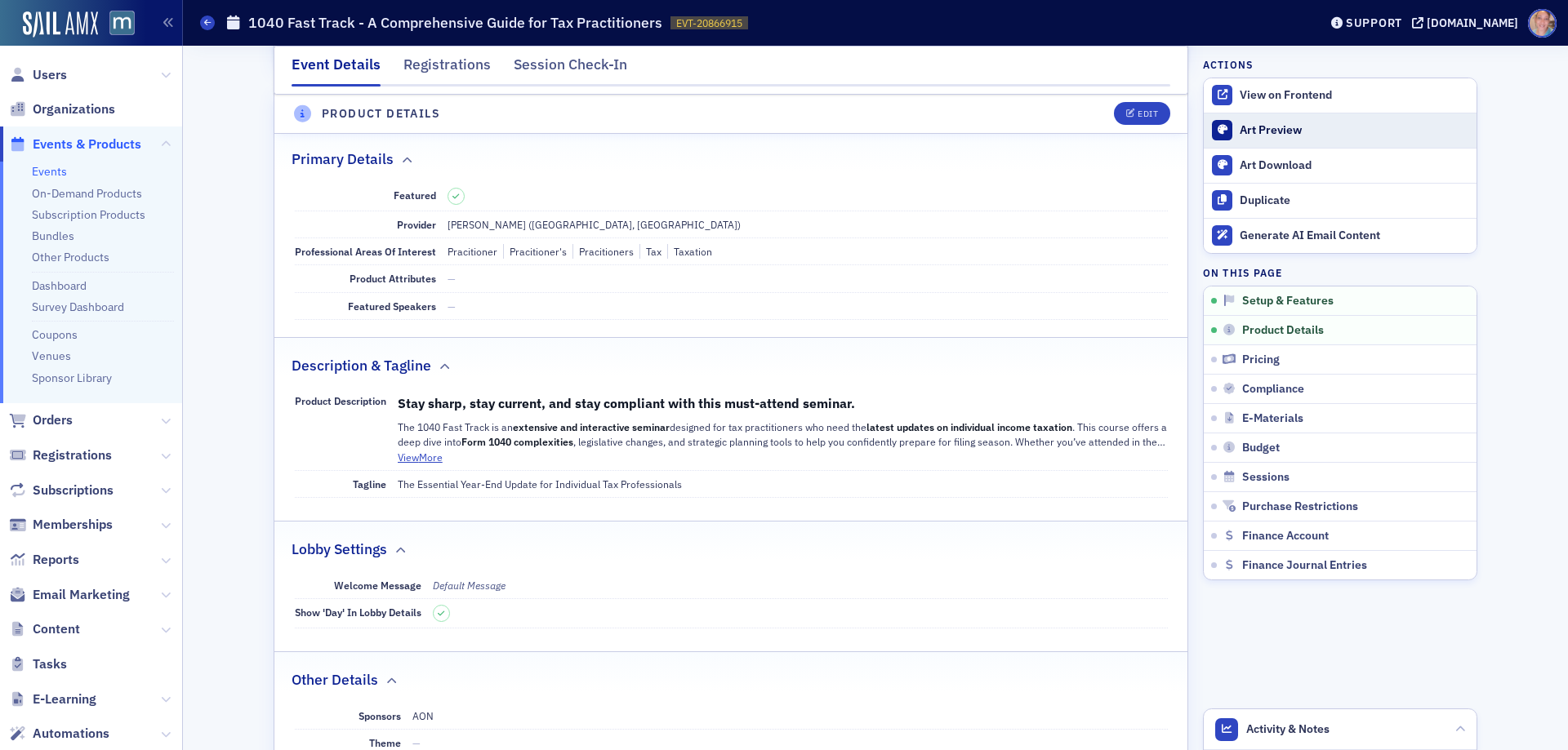
scroll to position [456, 0]
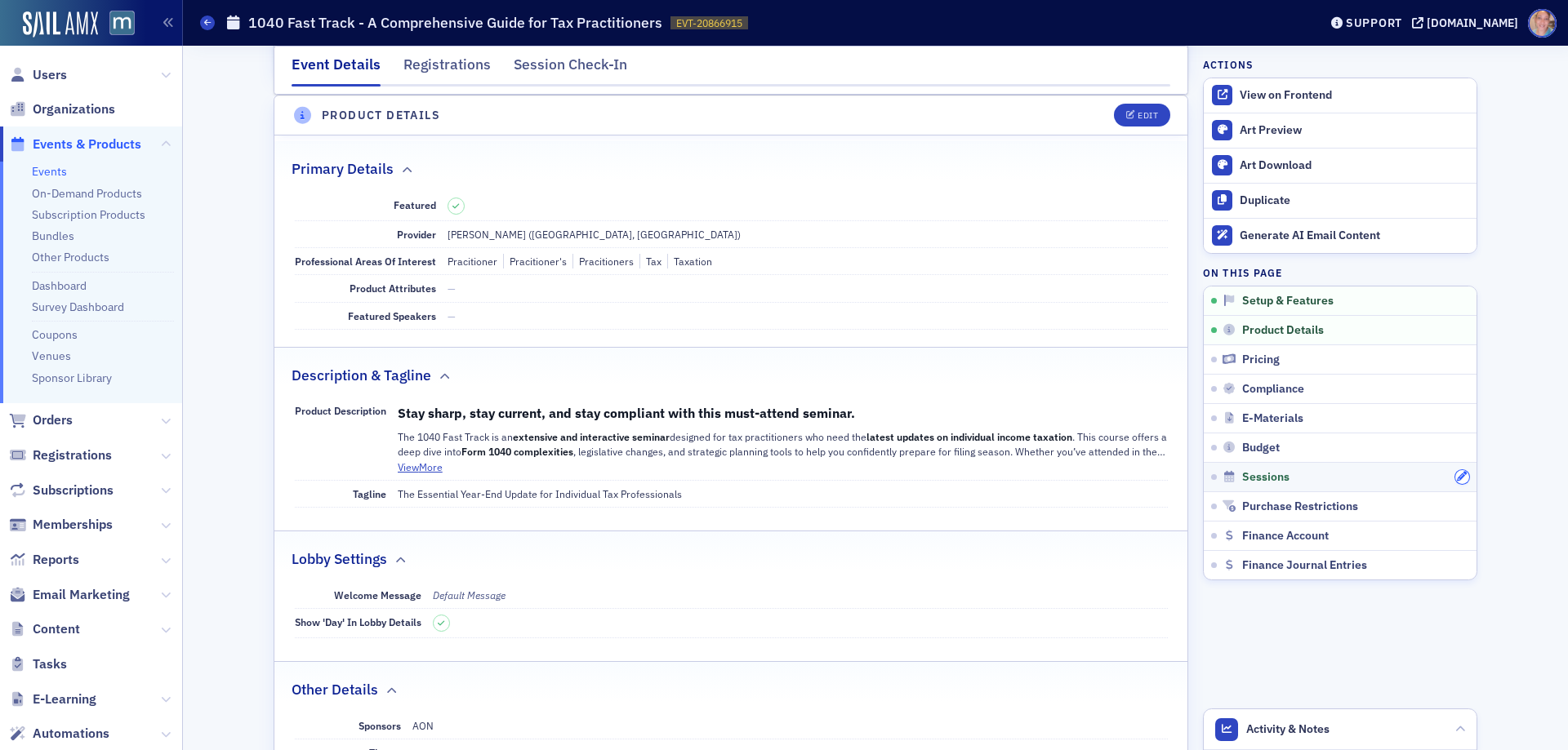
click at [1457, 477] on icon "button" at bounding box center [1462, 476] width 10 height 10
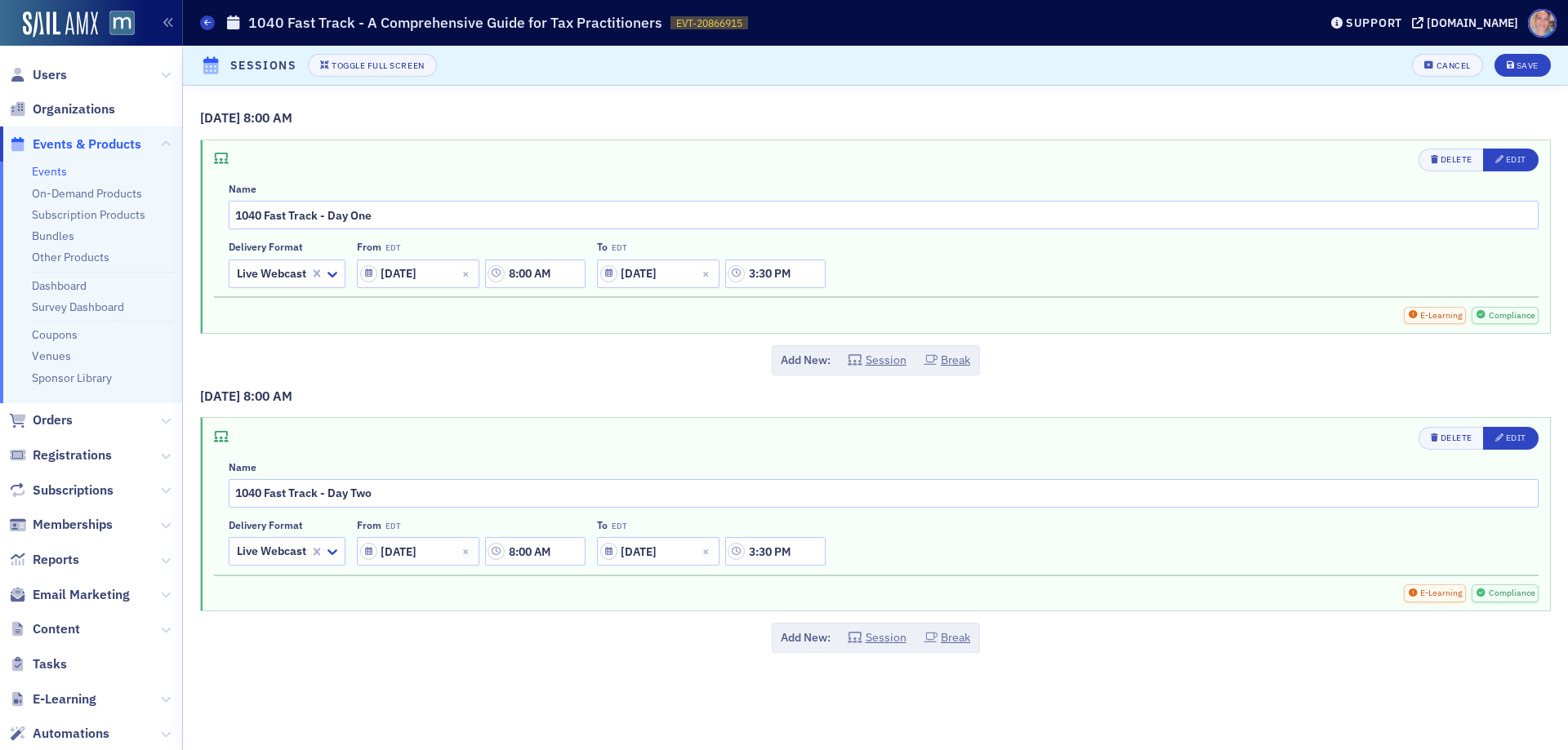
scroll to position [407, 0]
click at [1507, 158] on div "Edit" at bounding box center [1516, 160] width 20 height 9
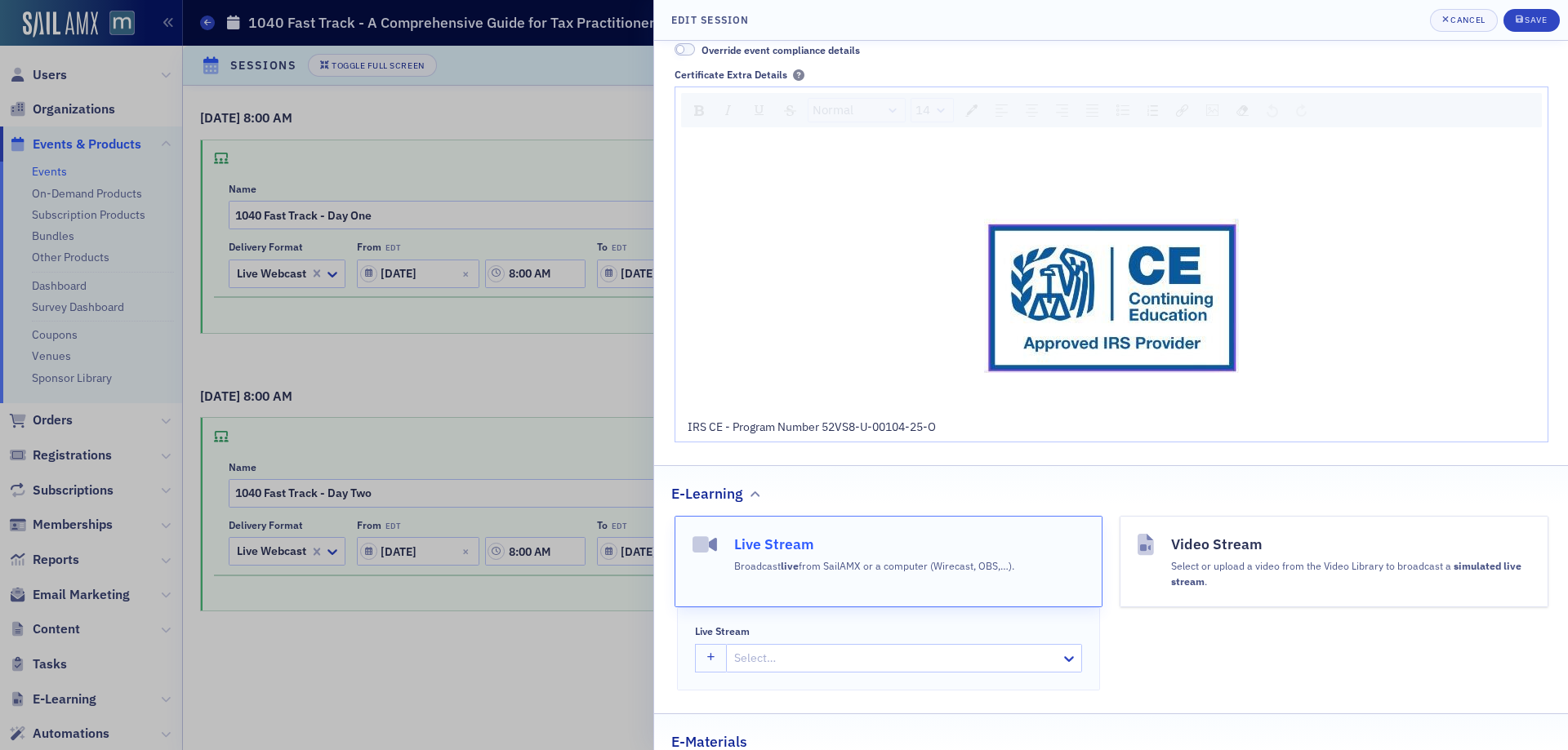
scroll to position [817, 0]
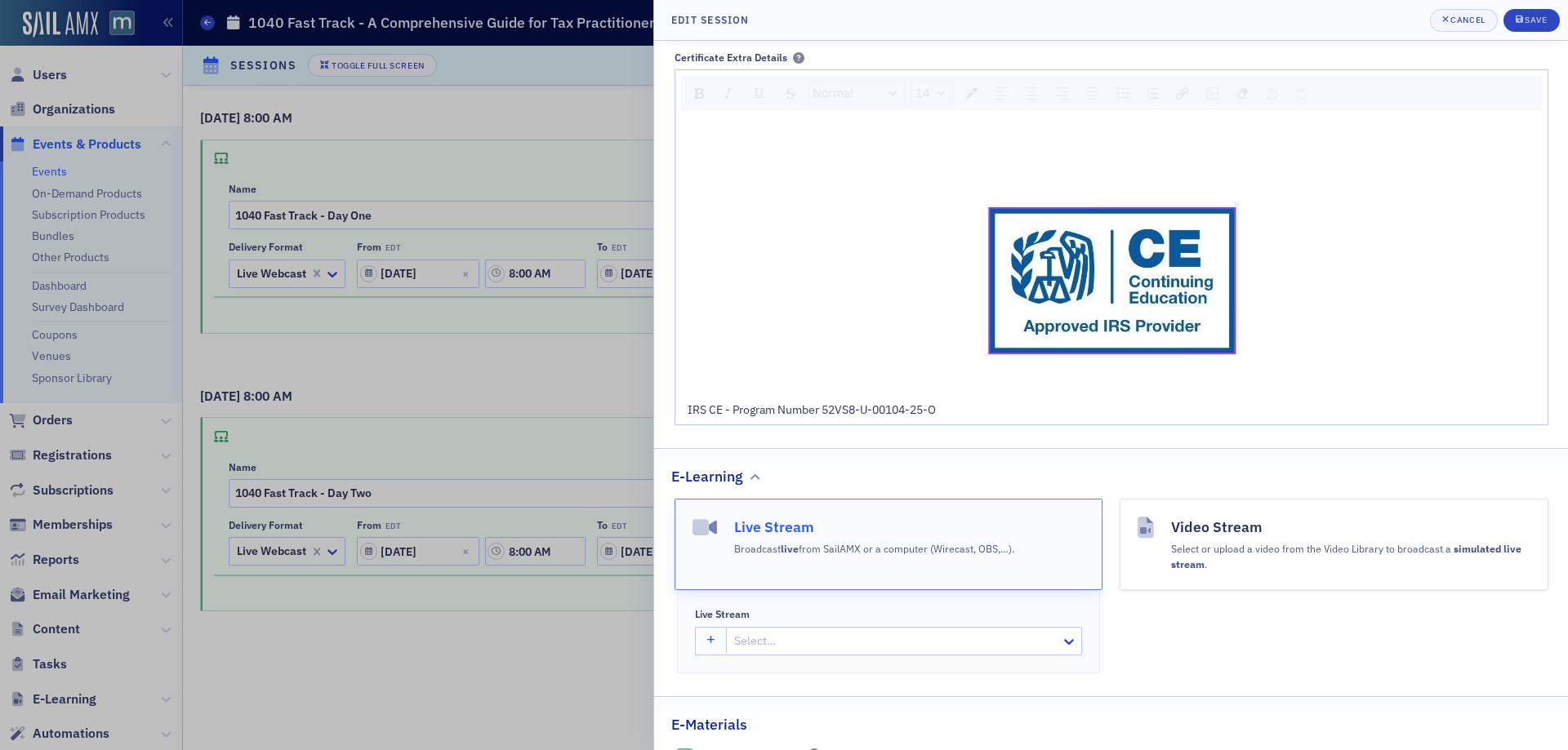
click at [791, 417] on span "IRS CE - Program Number 52VS8-U-00104-25-O" at bounding box center [812, 409] width 249 height 15
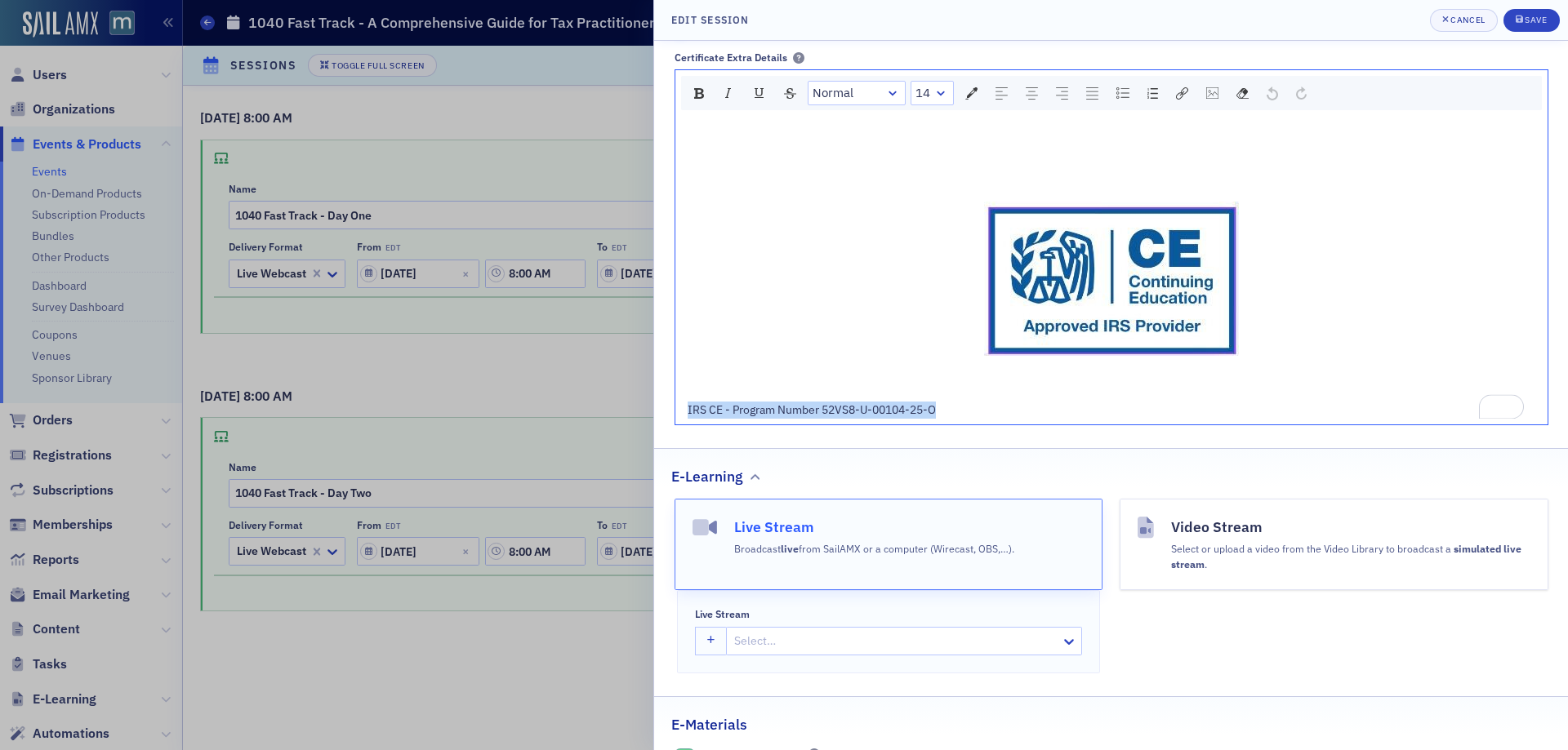
copy span "IRS CE - Program Number 52VS8-U-00104-25-O"
click at [806, 417] on span "IRS CE - Program Number 52VS8-U-00104-25-O" at bounding box center [812, 409] width 249 height 15
copy span "IRS CE - Program Number 52VS8-U-00104-25-O"
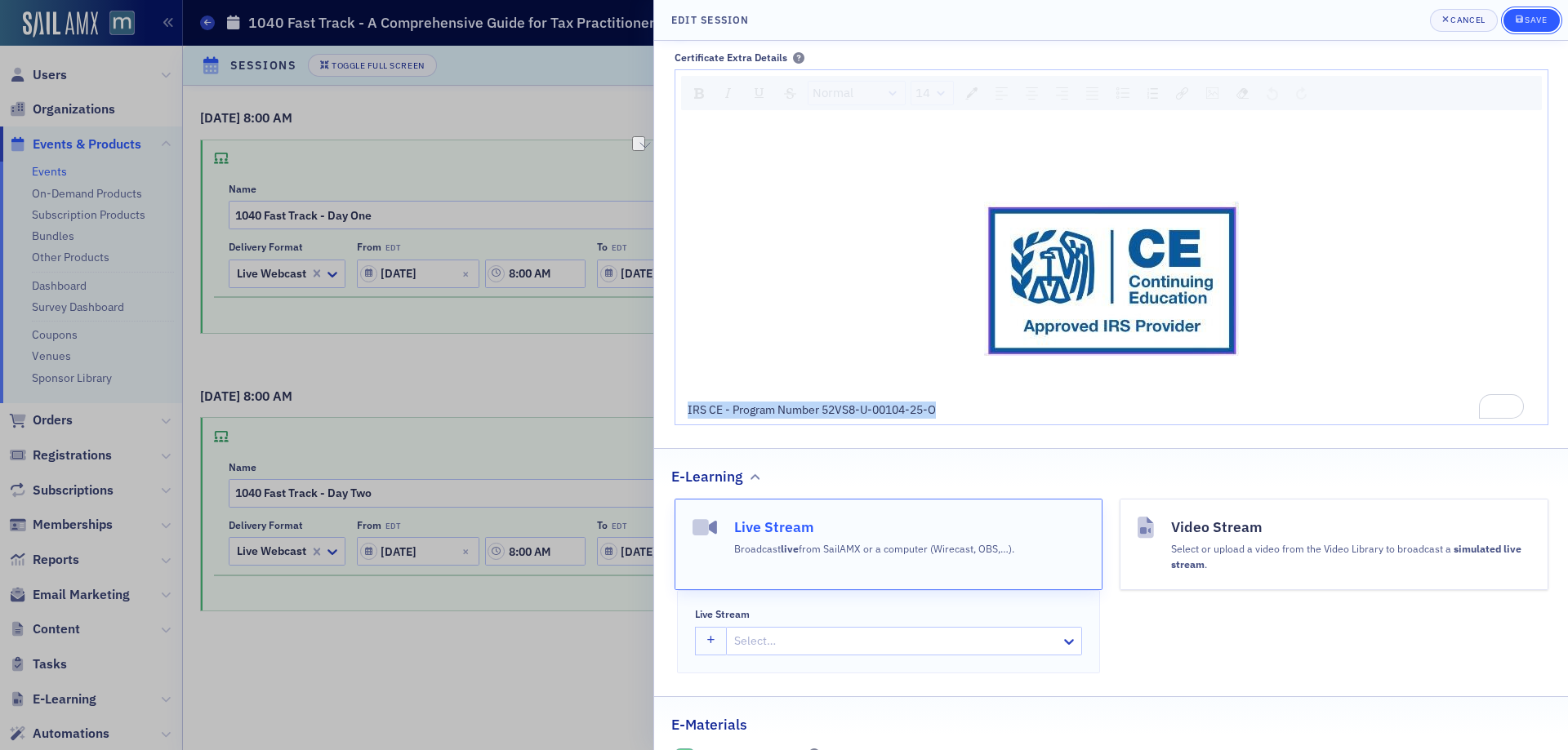
click at [1527, 21] on div "Save" at bounding box center [1535, 20] width 22 height 9
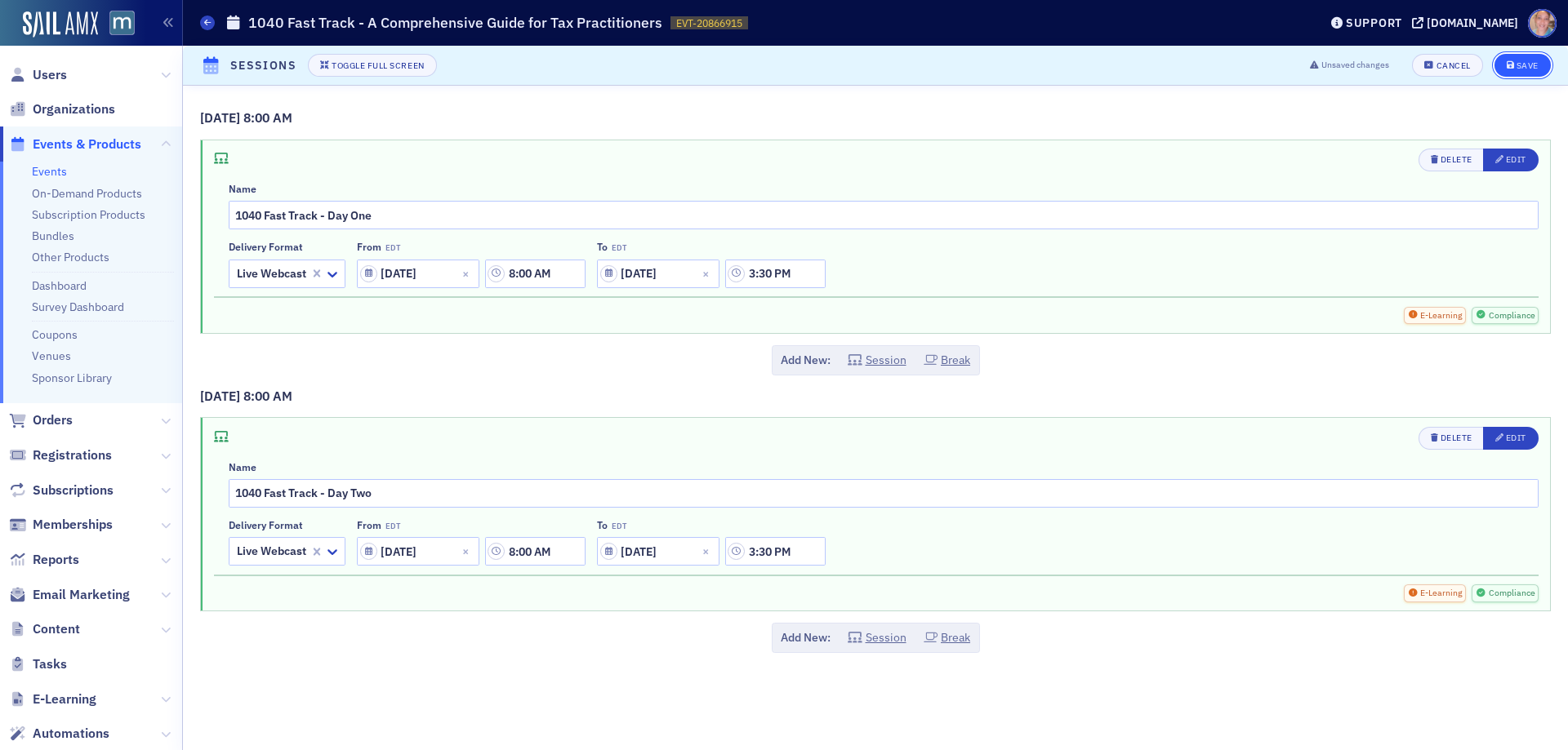
click at [1515, 59] on button "Save" at bounding box center [1522, 65] width 56 height 23
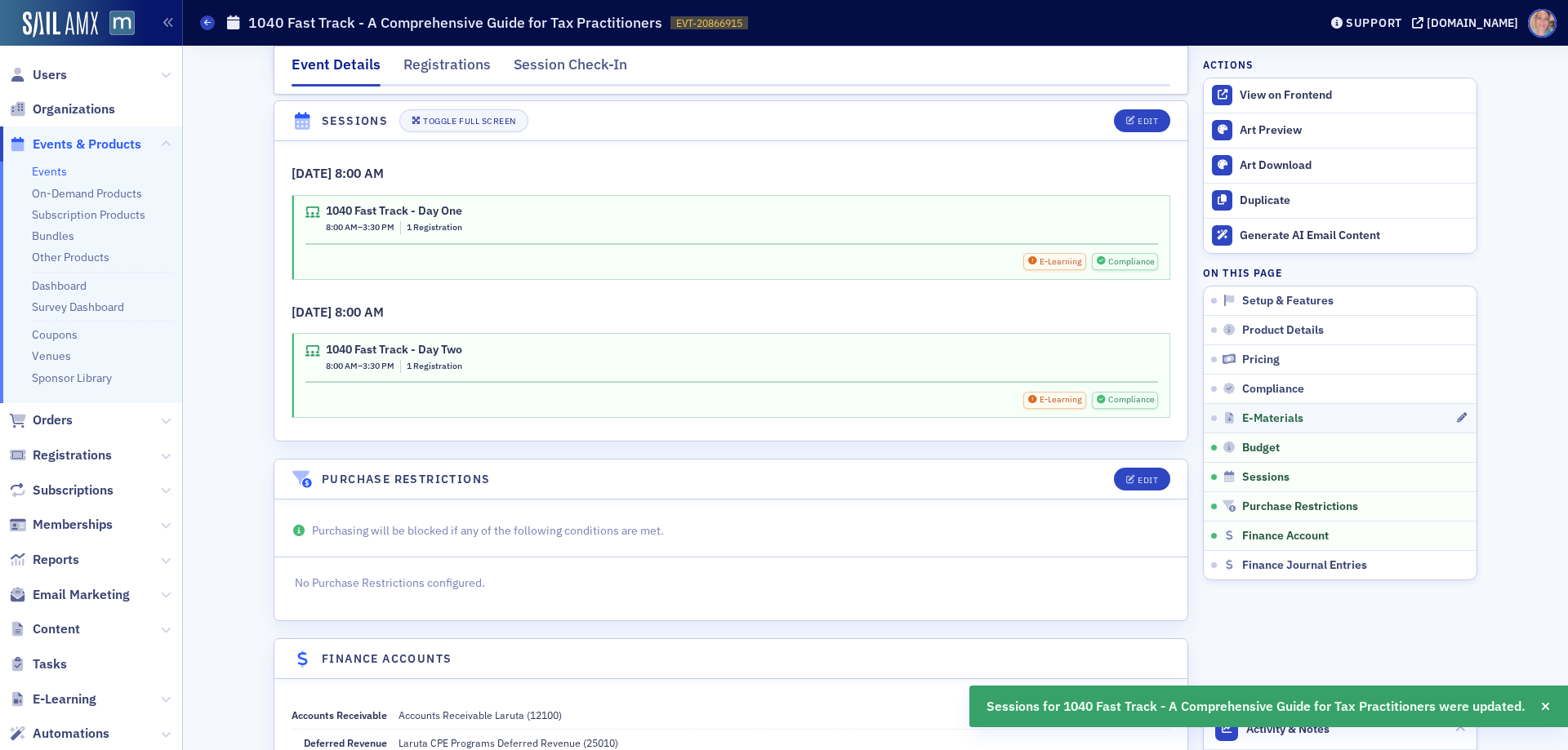
scroll to position [2737, 0]
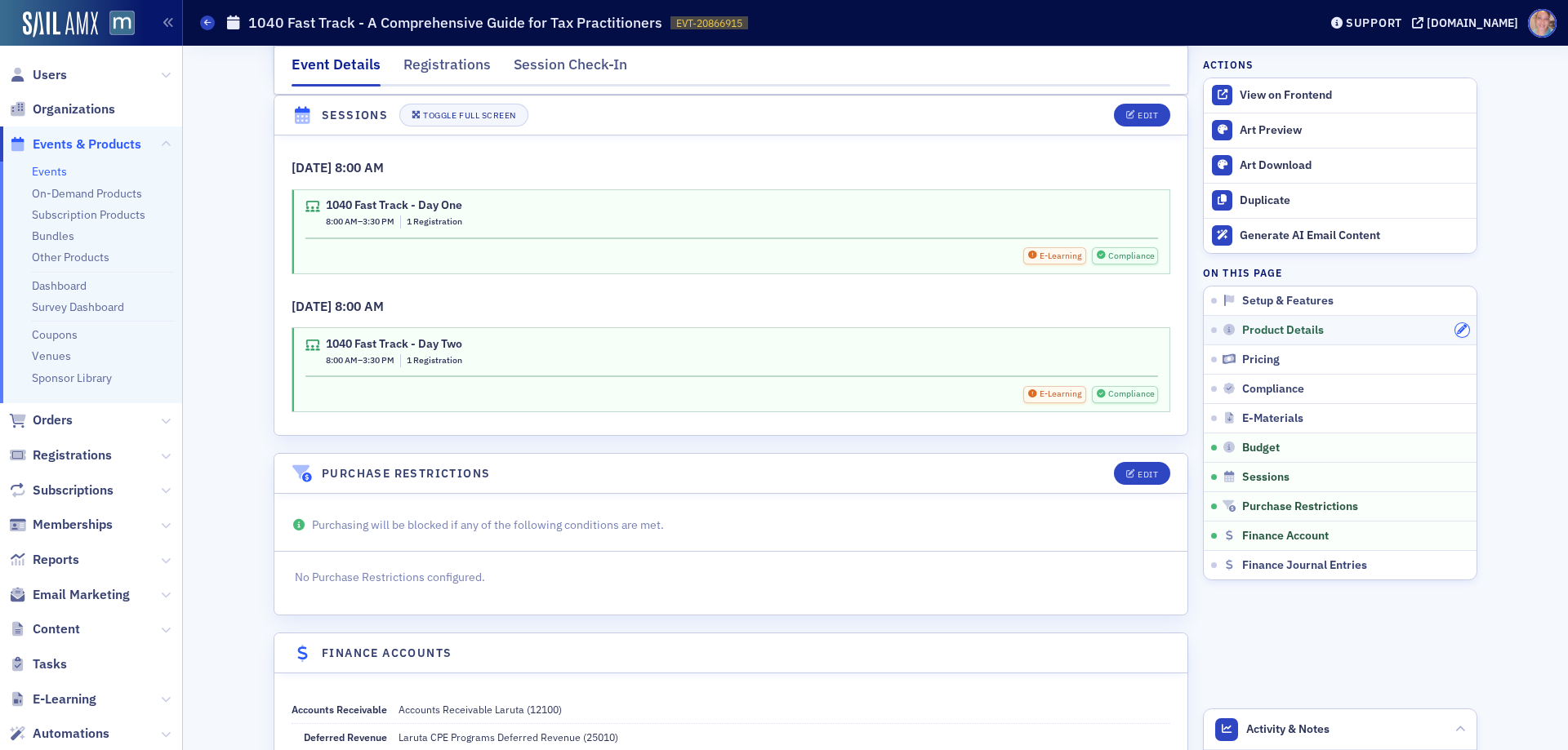
click at [1460, 328] on icon "button" at bounding box center [1462, 329] width 10 height 10
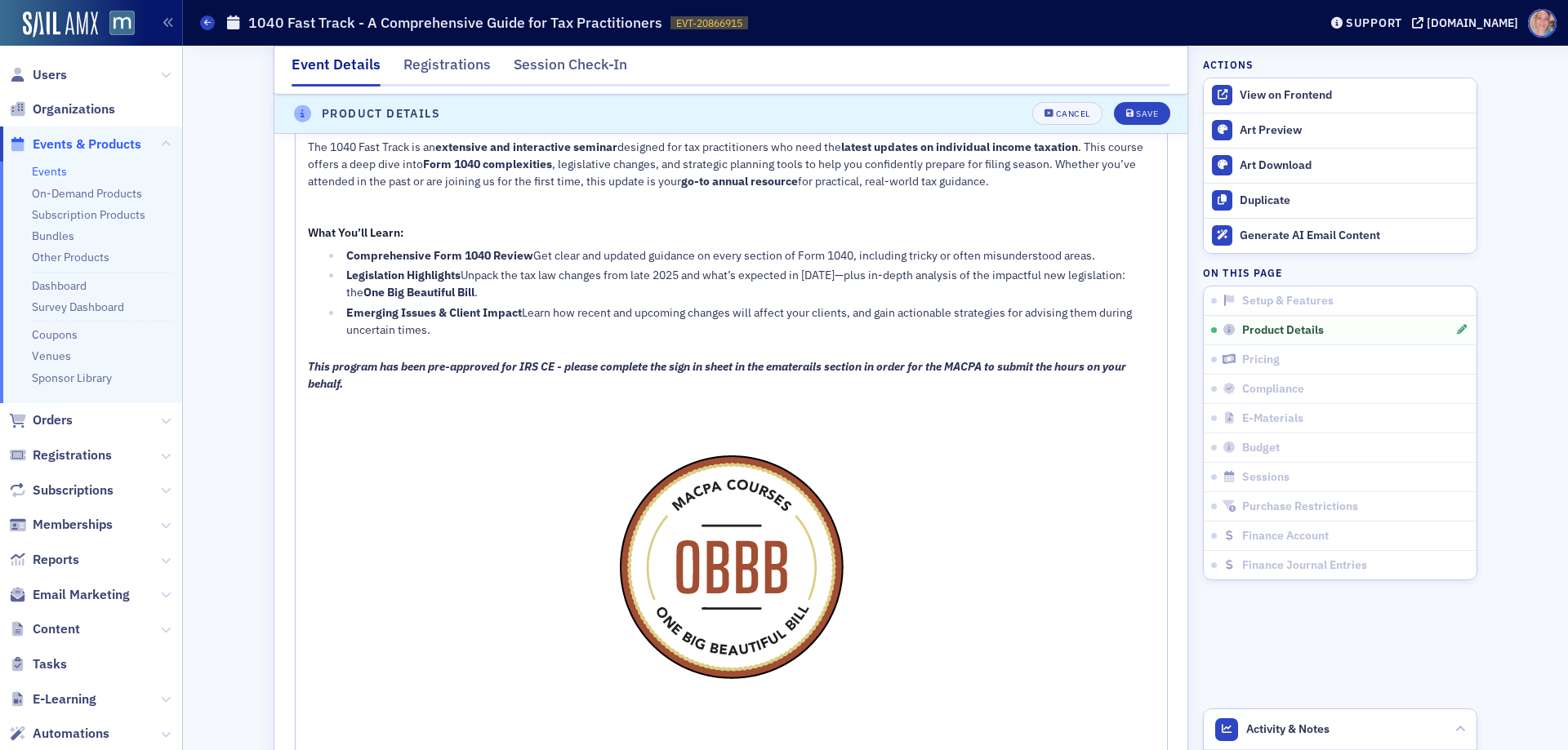
scroll to position [1109, 0]
click at [813, 378] on span "This program has been pre-approved for IRS CE - please complete the sign in she…" at bounding box center [719, 372] width 820 height 32
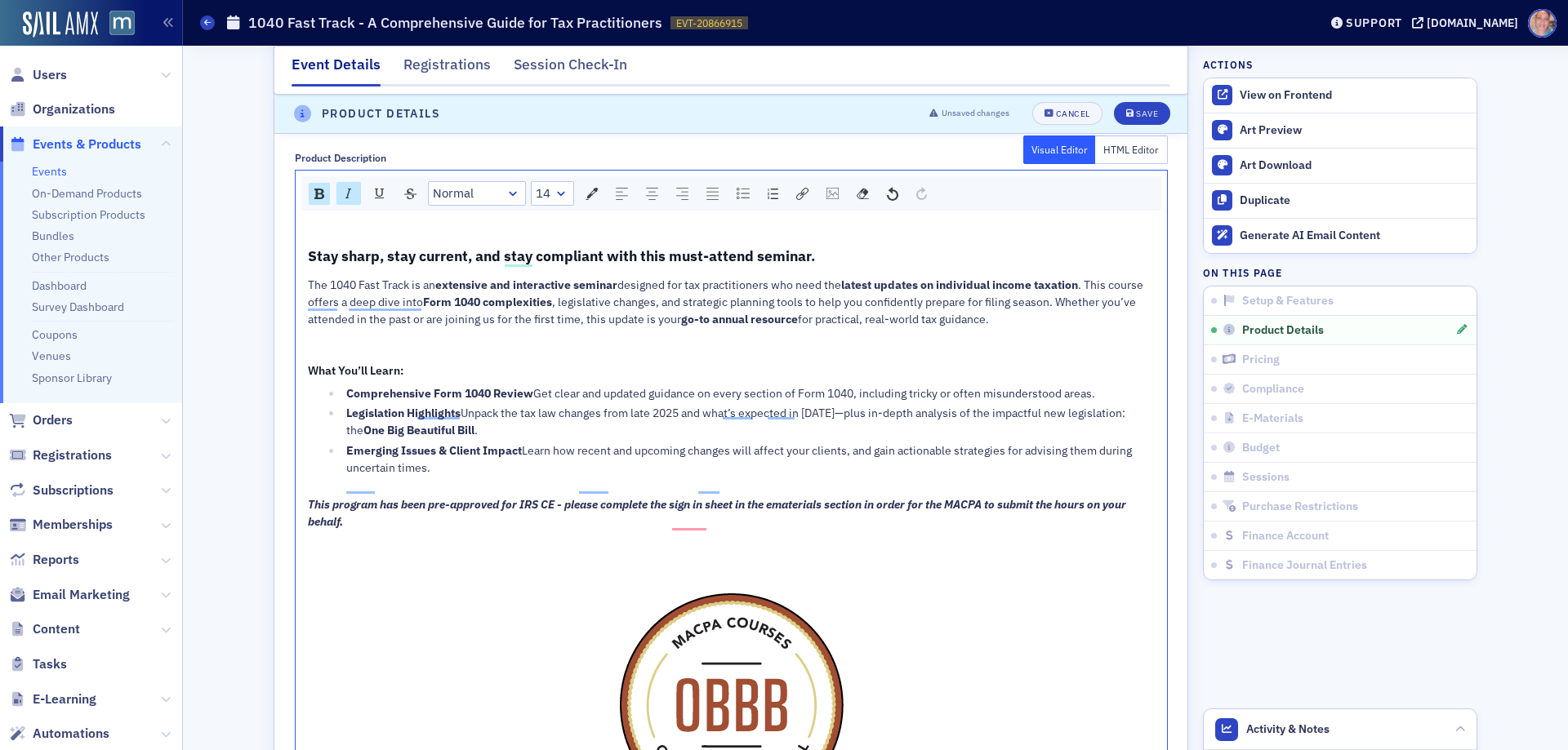
scroll to position [864, 0]
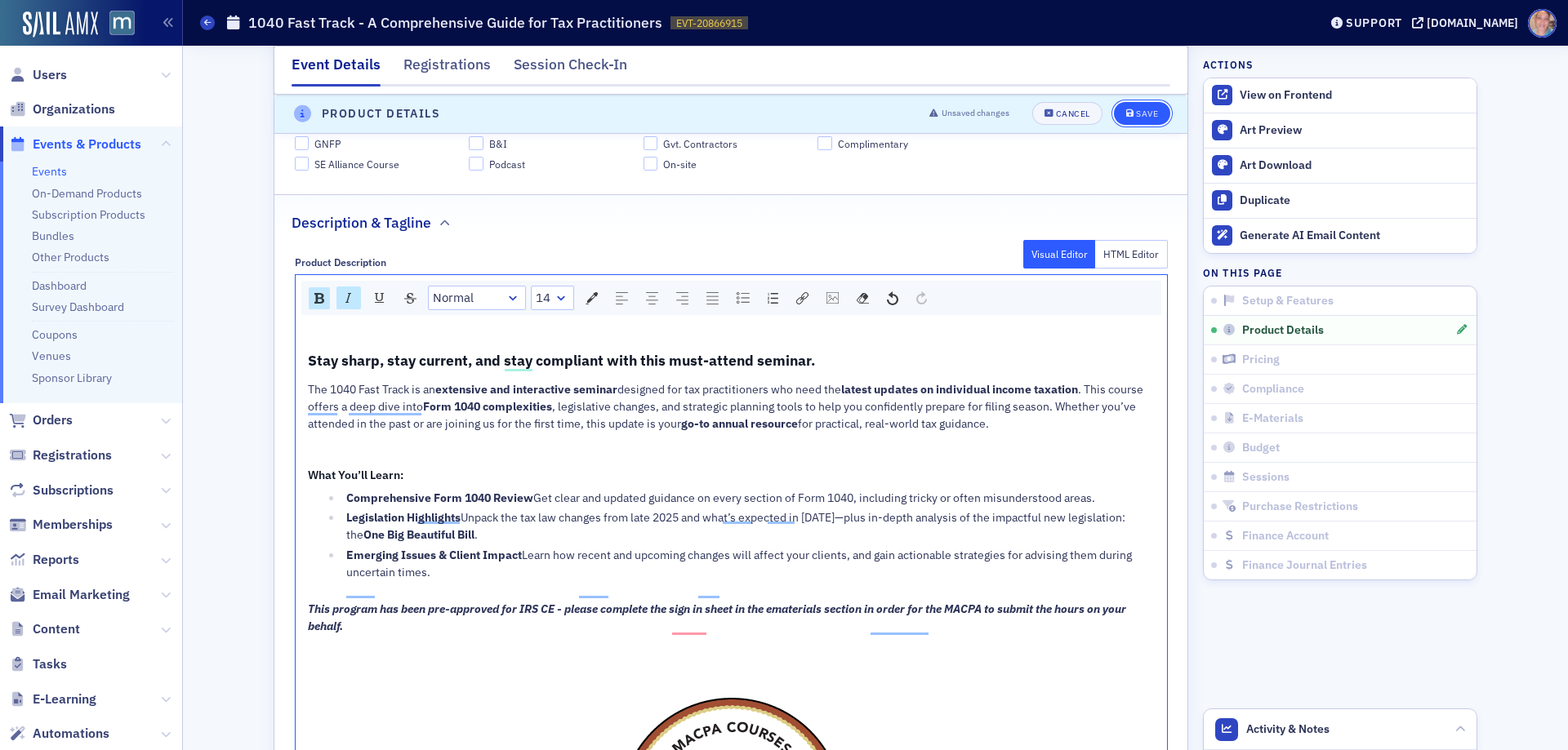
click at [1142, 116] on div "Save" at bounding box center [1146, 115] width 22 height 9
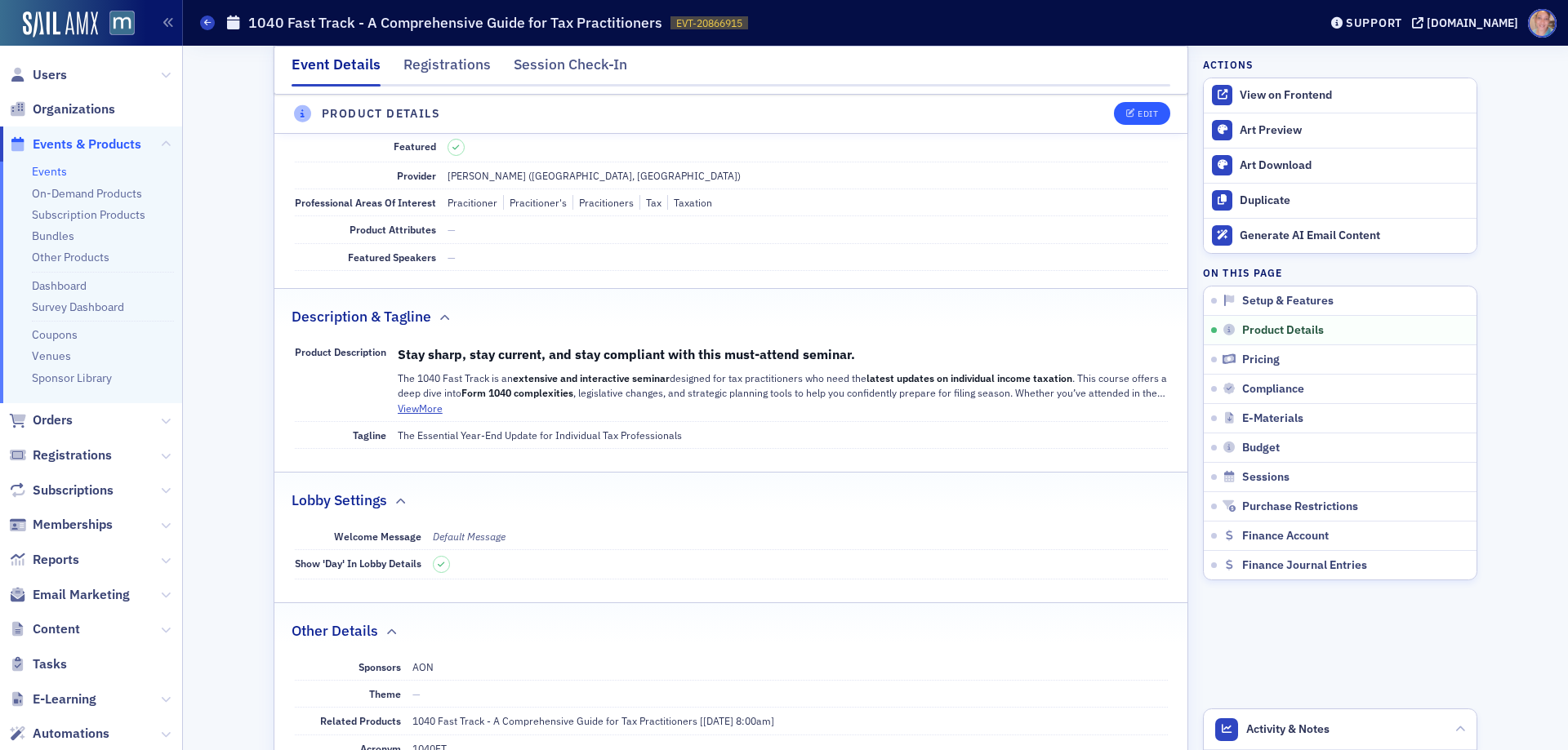
scroll to position [456, 0]
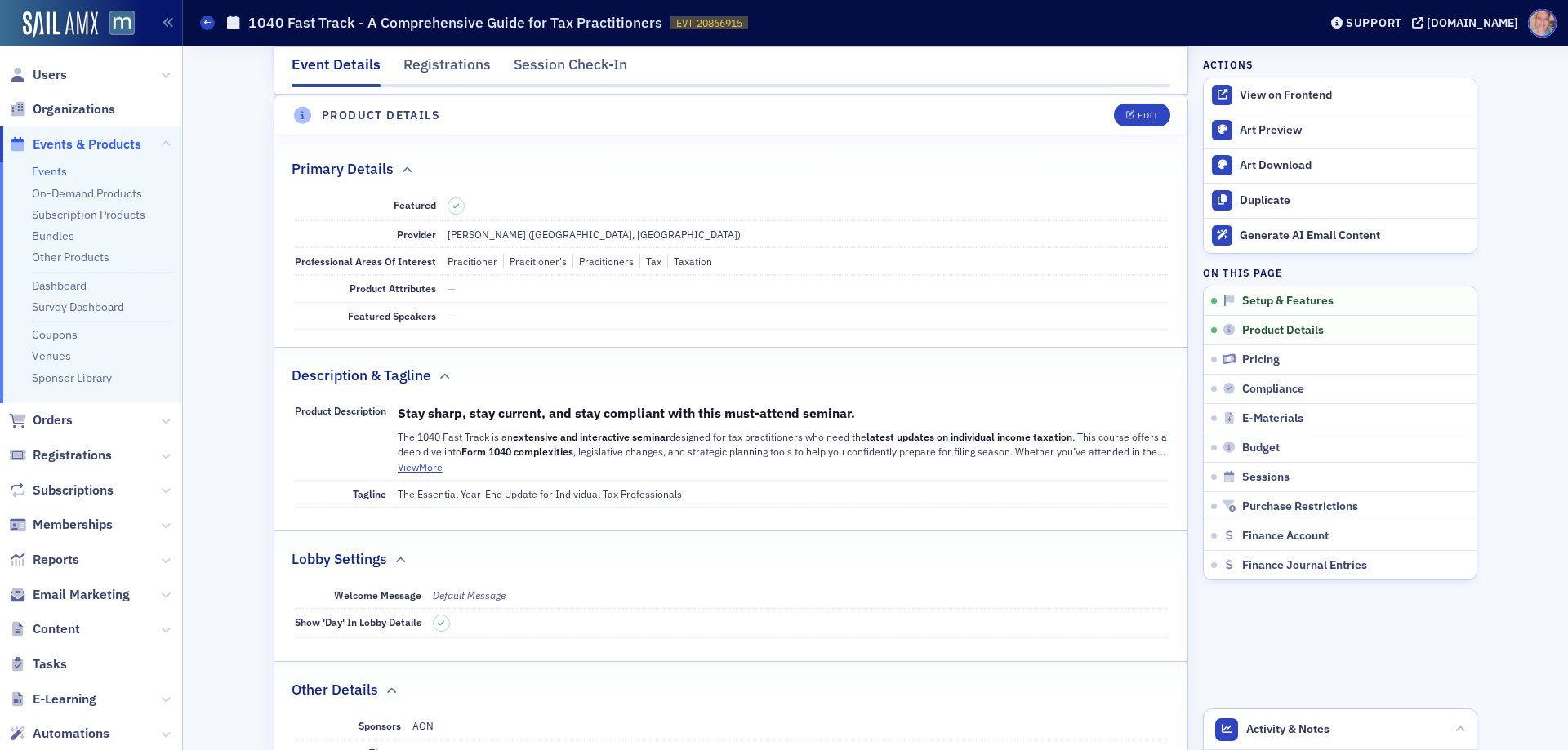
click at [56, 175] on link "Events" at bounding box center [49, 171] width 35 height 15
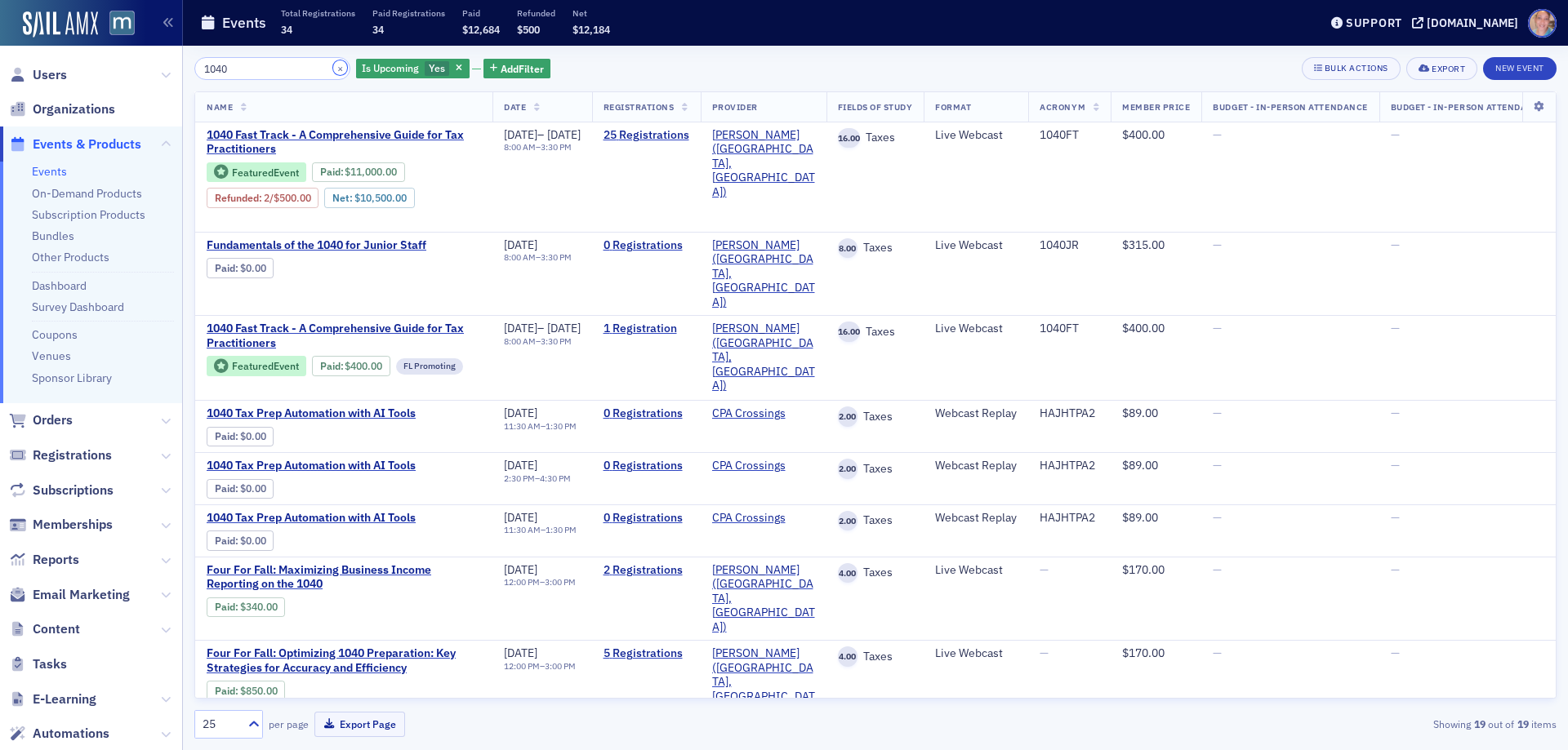
drag, startPoint x: 322, startPoint y: 71, endPoint x: 276, endPoint y: 101, distance: 54.9
click at [333, 70] on button "×" at bounding box center [340, 68] width 15 height 15
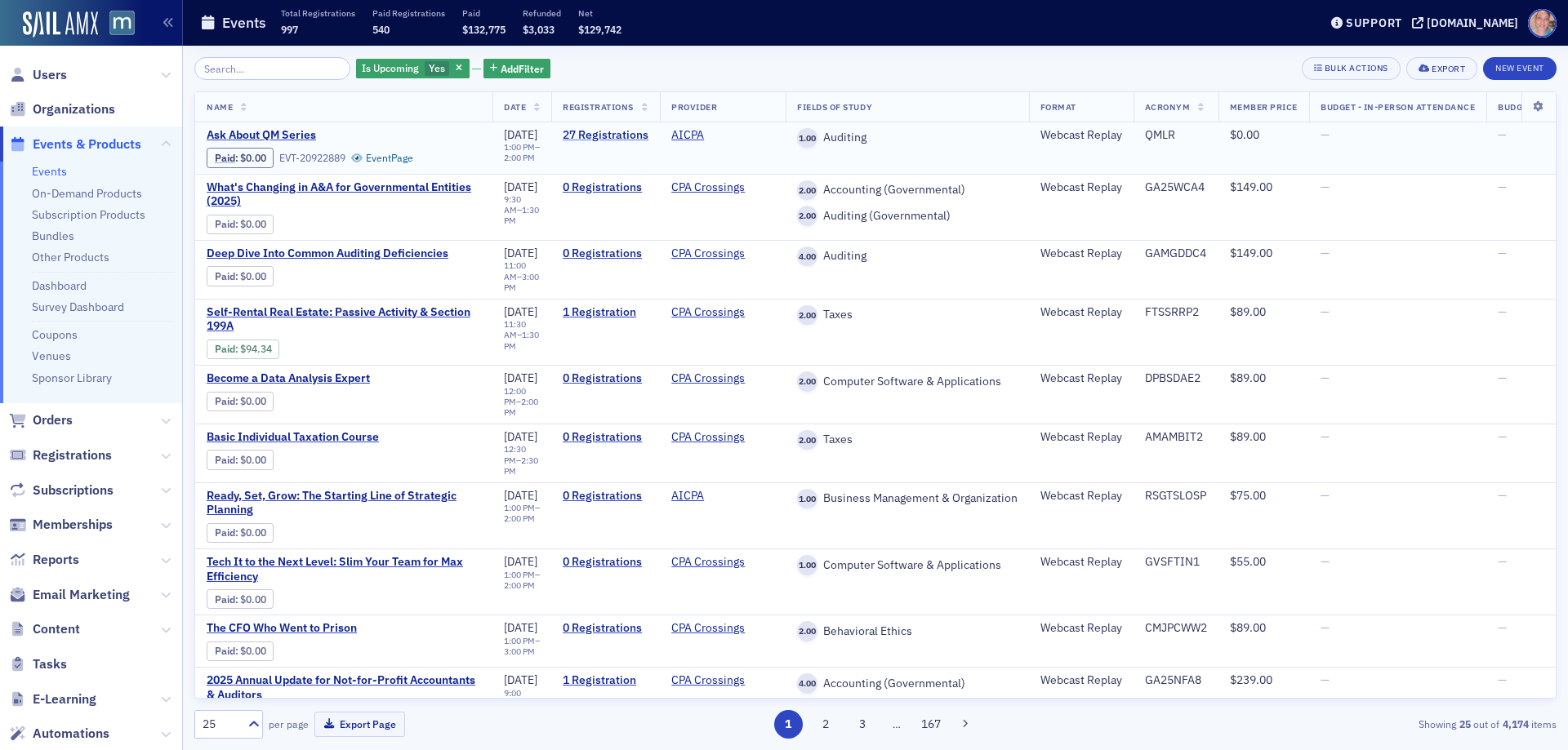
click at [632, 138] on link "27 Registrations" at bounding box center [606, 135] width 86 height 15
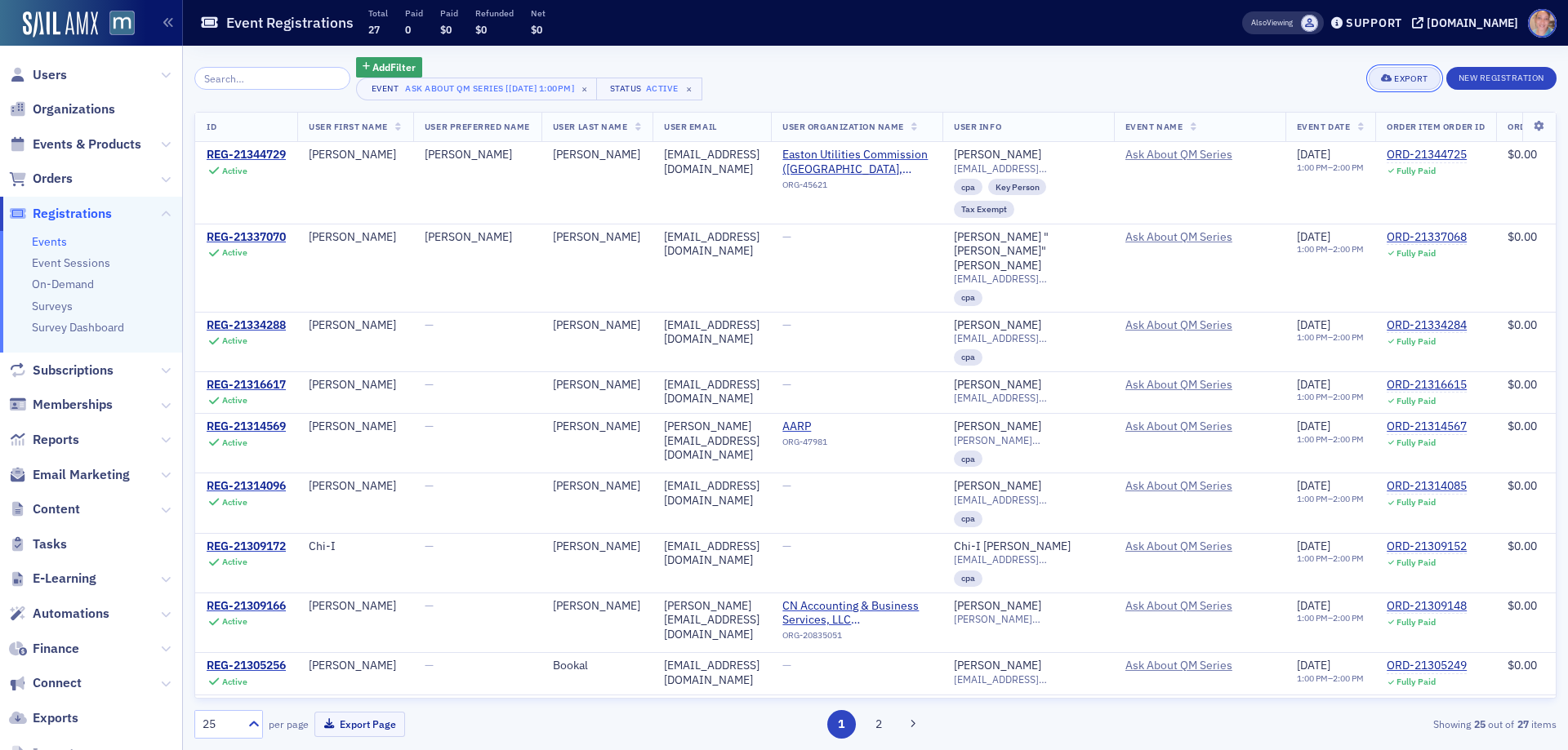
click at [1387, 69] on button "Export" at bounding box center [1404, 78] width 71 height 23
click at [1307, 132] on button "Export All ( 27 Event Registrations )" at bounding box center [1349, 133] width 177 height 26
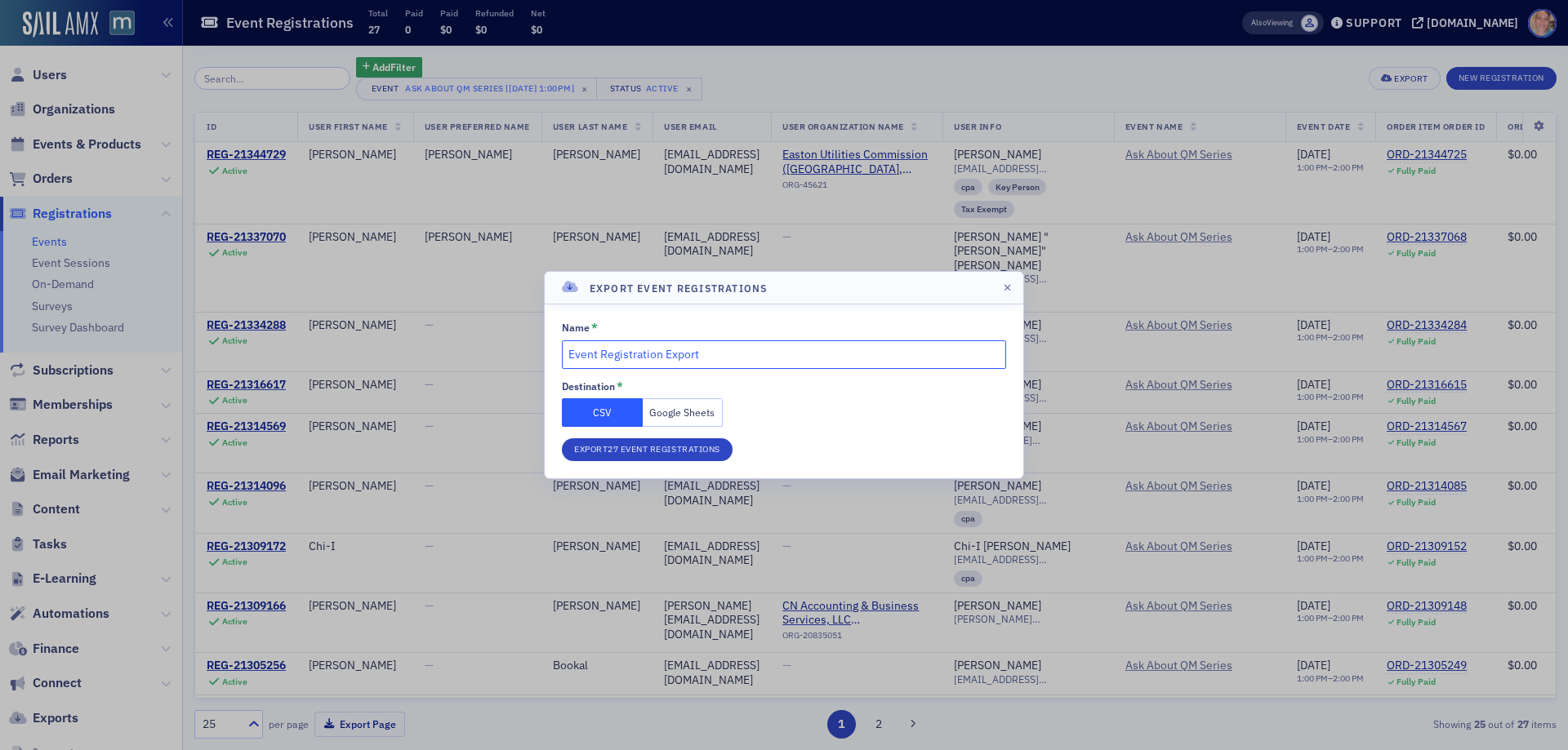
drag, startPoint x: 523, startPoint y: 352, endPoint x: 335, endPoint y: 352, distance: 188.0
click at [335, 352] on div "Export Event Registrations Name * Event Registration Export Destination * CSV G…" at bounding box center [784, 375] width 1568 height 750
type input "9 30 reg list"
click at [701, 413] on button "Google Sheets" at bounding box center [683, 413] width 81 height 29
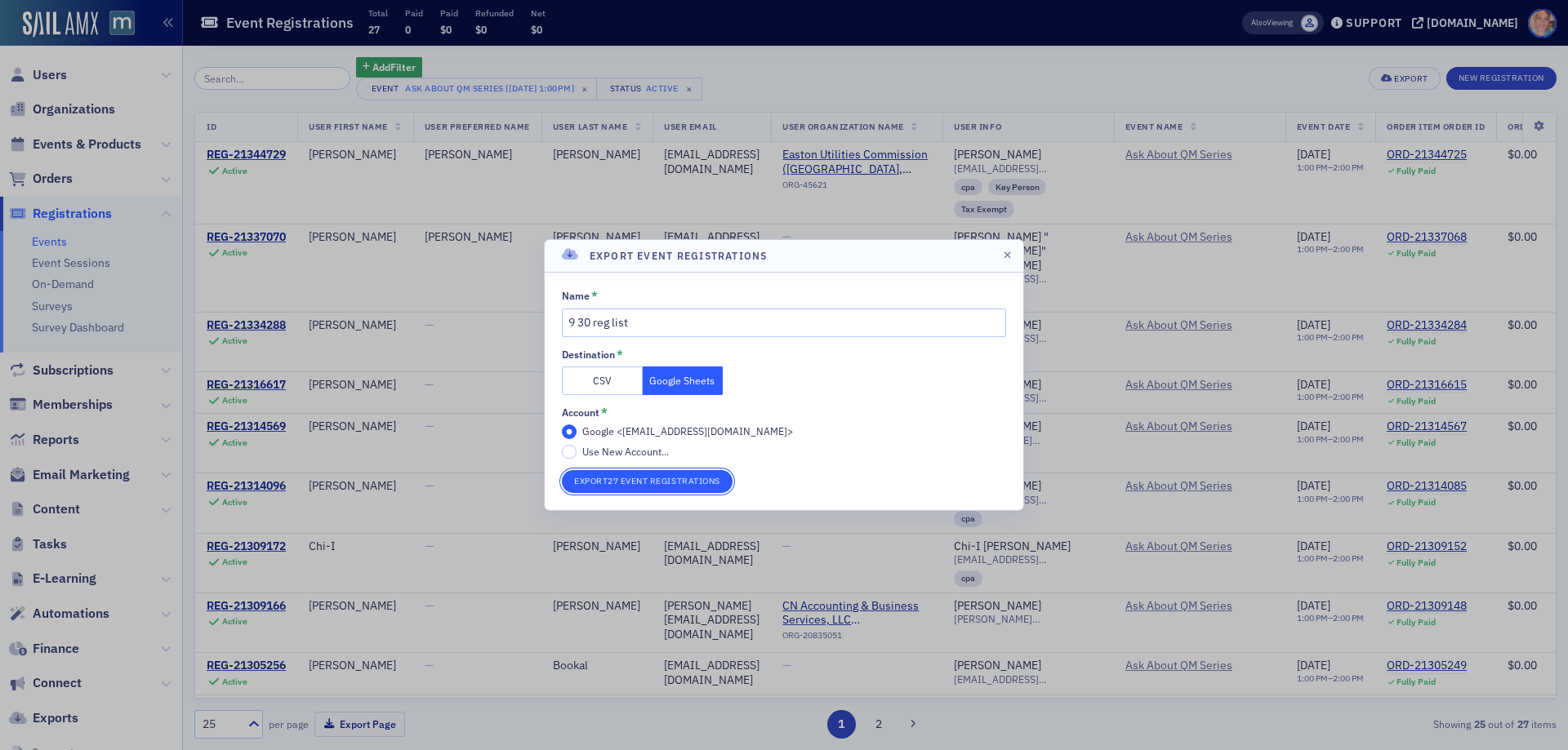
click at [659, 480] on button "Export 27 Event Registrations" at bounding box center [647, 482] width 170 height 23
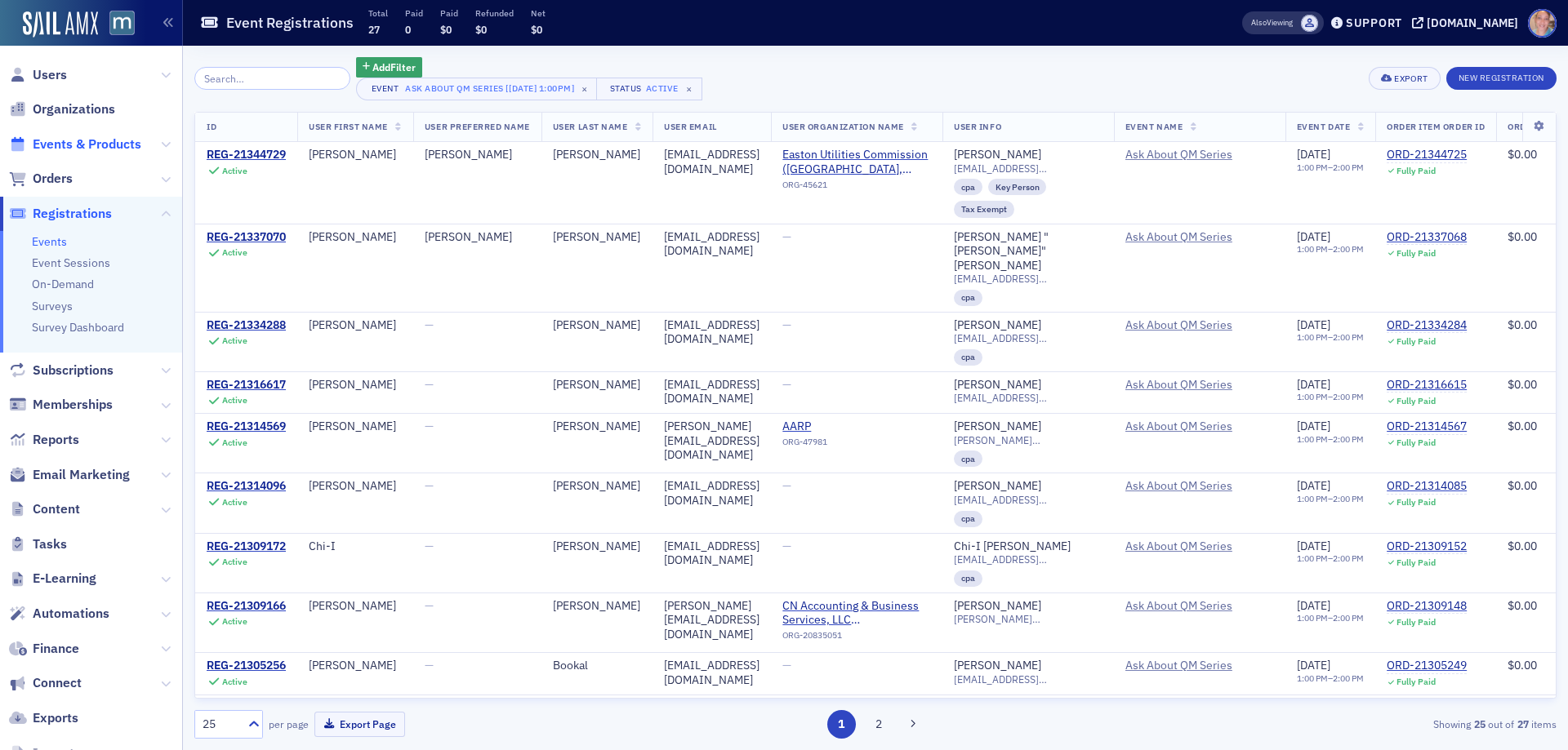
click at [75, 142] on span "Events & Products" at bounding box center [87, 144] width 109 height 18
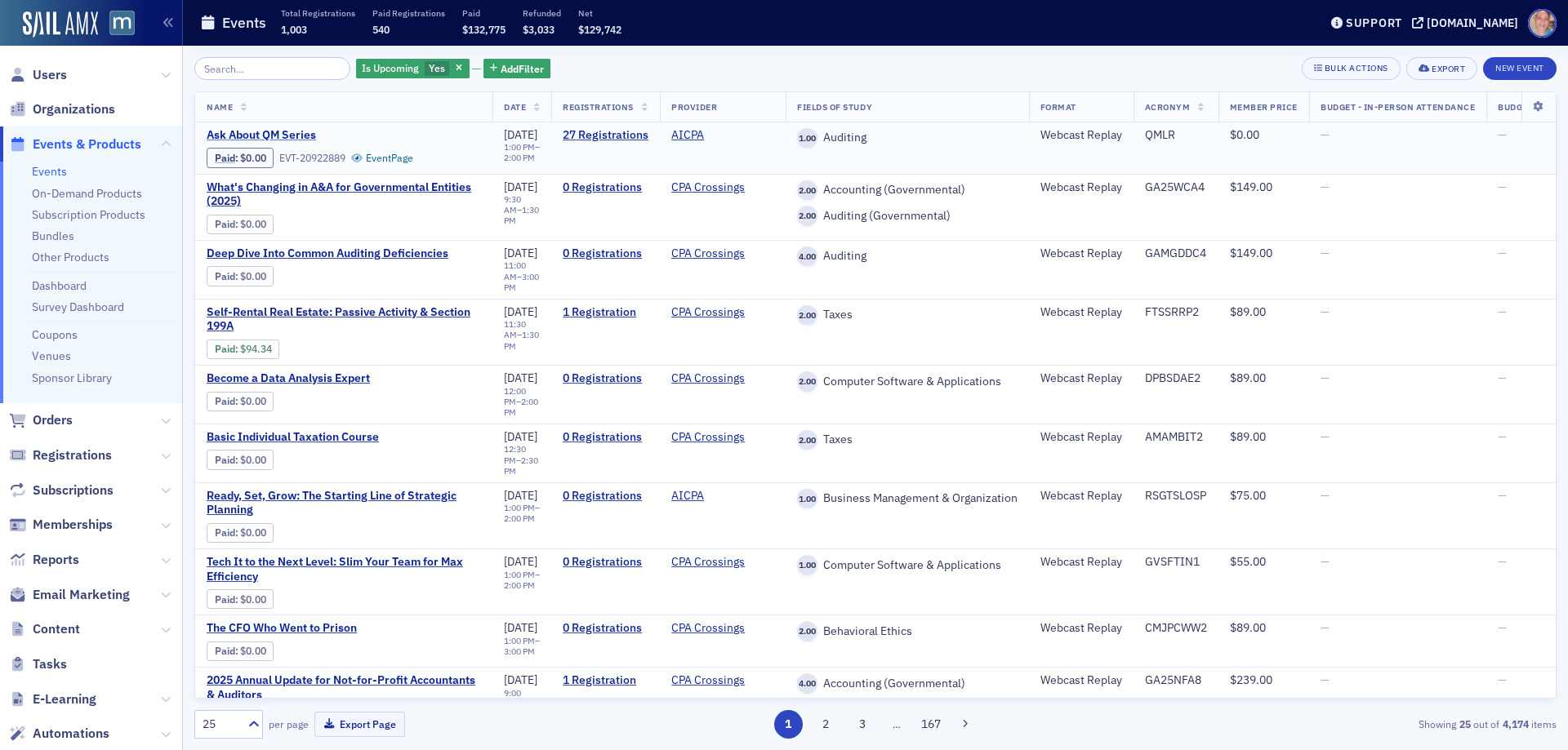
click at [273, 136] on span "Ask About QM Series" at bounding box center [343, 135] width 274 height 15
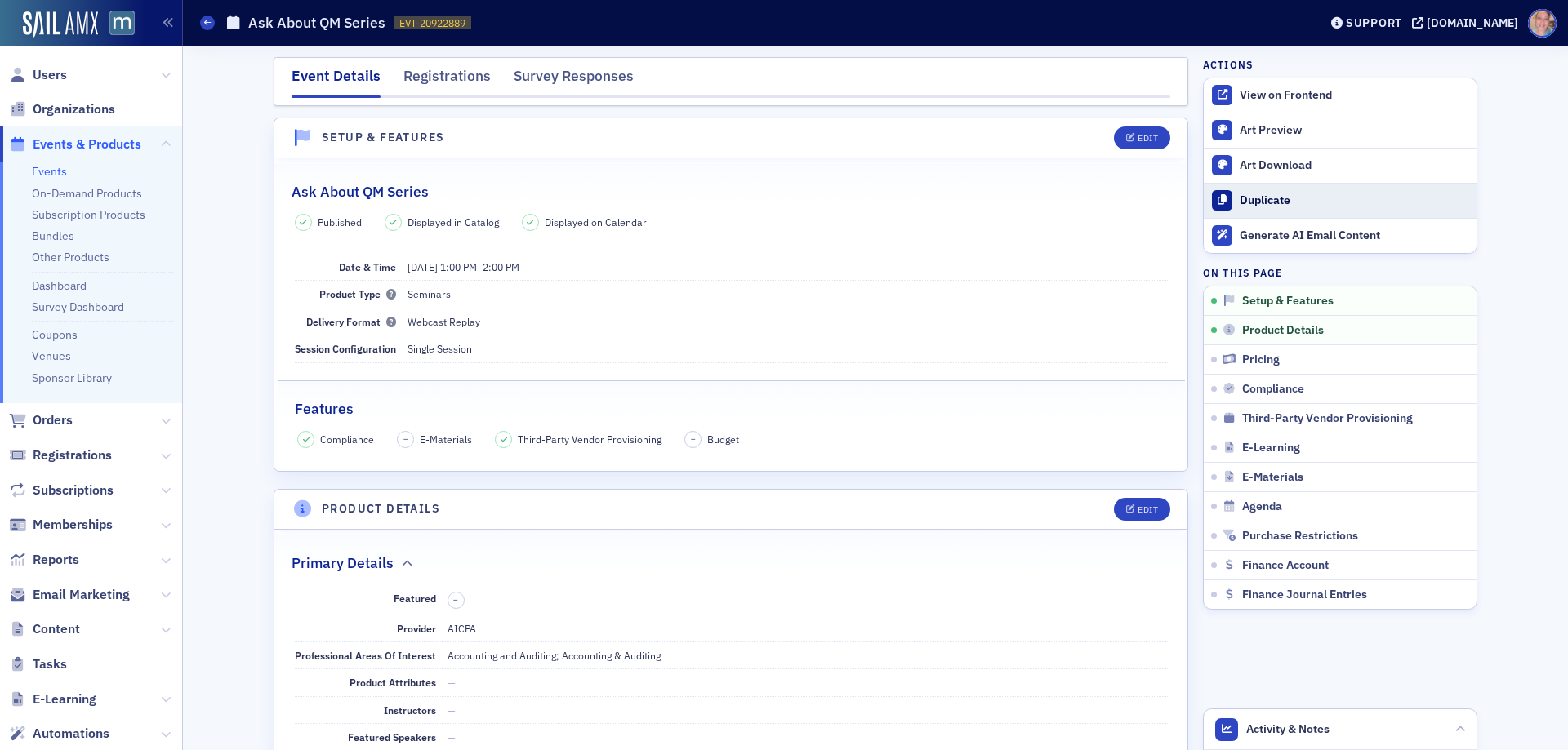
click at [1265, 193] on div "Duplicate" at bounding box center [1354, 200] width 228 height 15
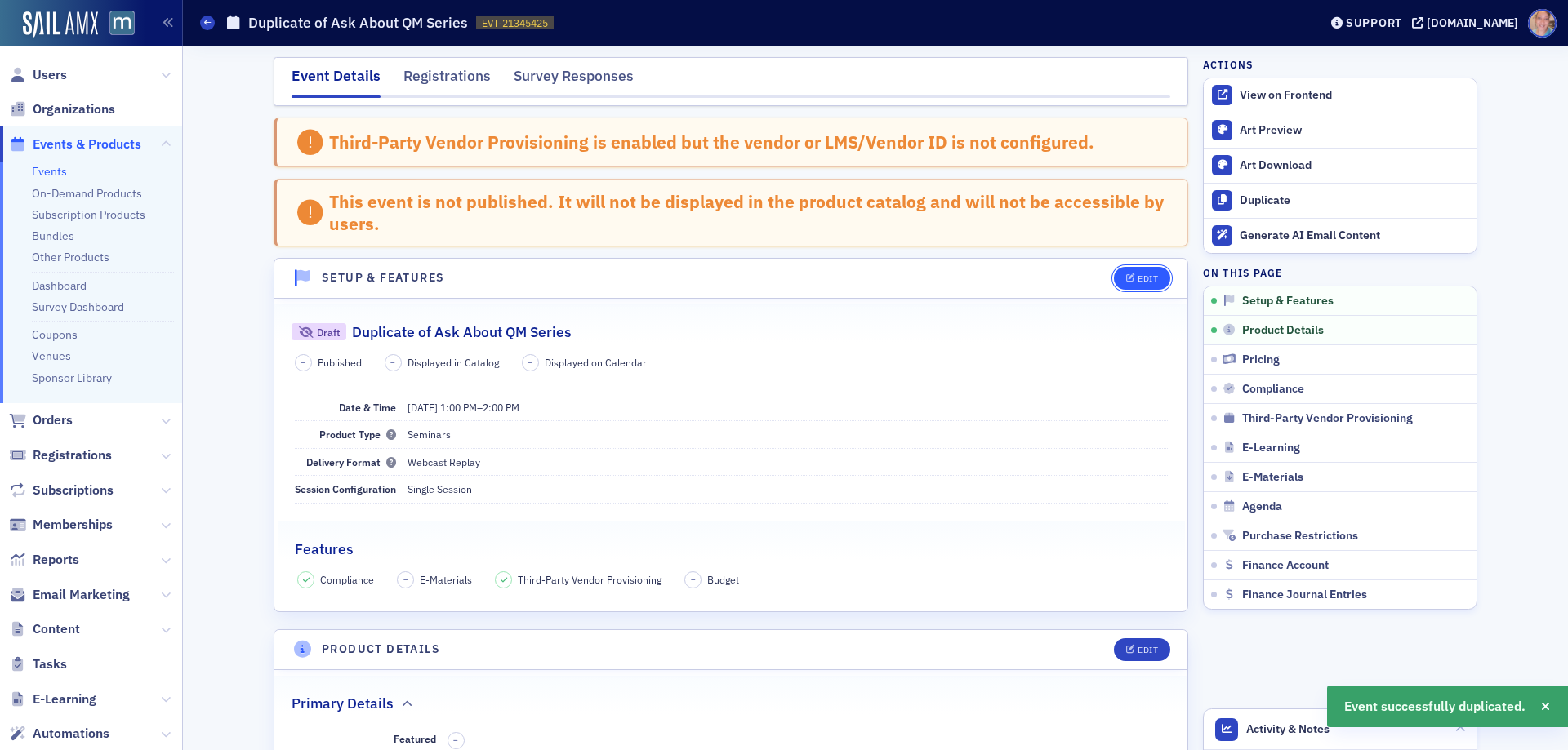
click at [1143, 274] on div "Edit" at bounding box center [1147, 278] width 20 height 9
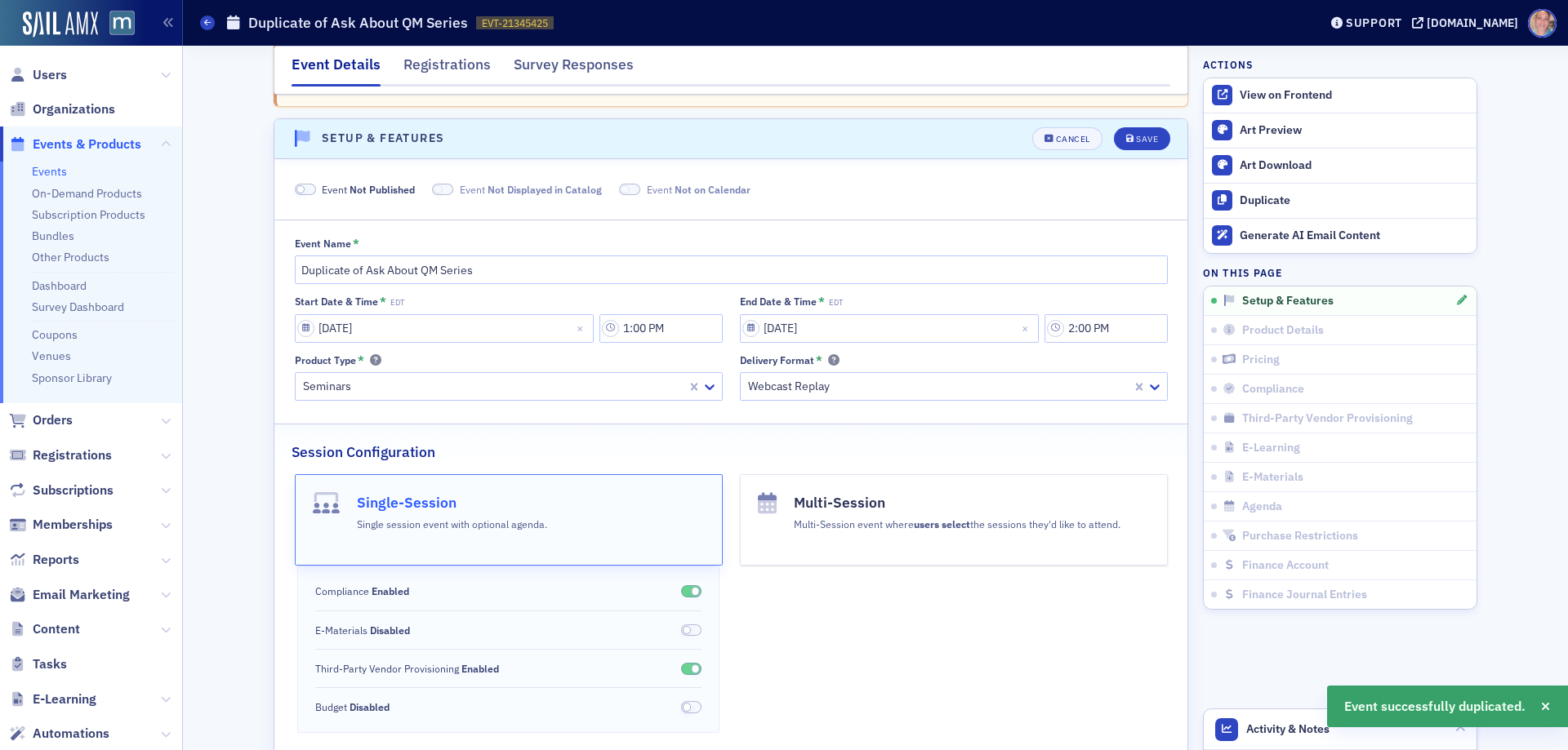
scroll to position [163, 0]
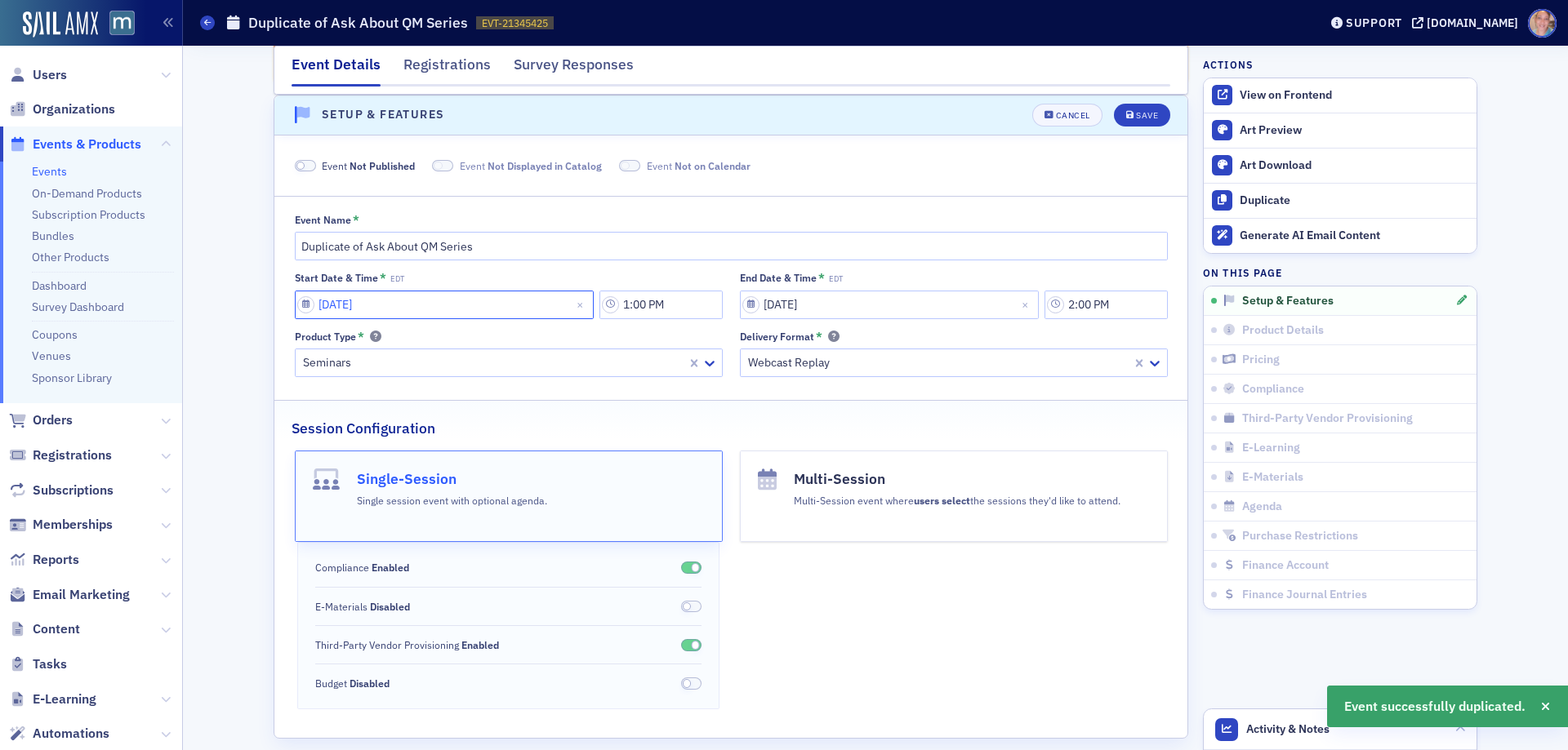
click at [300, 304] on input "09/30/2025" at bounding box center [444, 305] width 299 height 29
select select "8"
select select "2025"
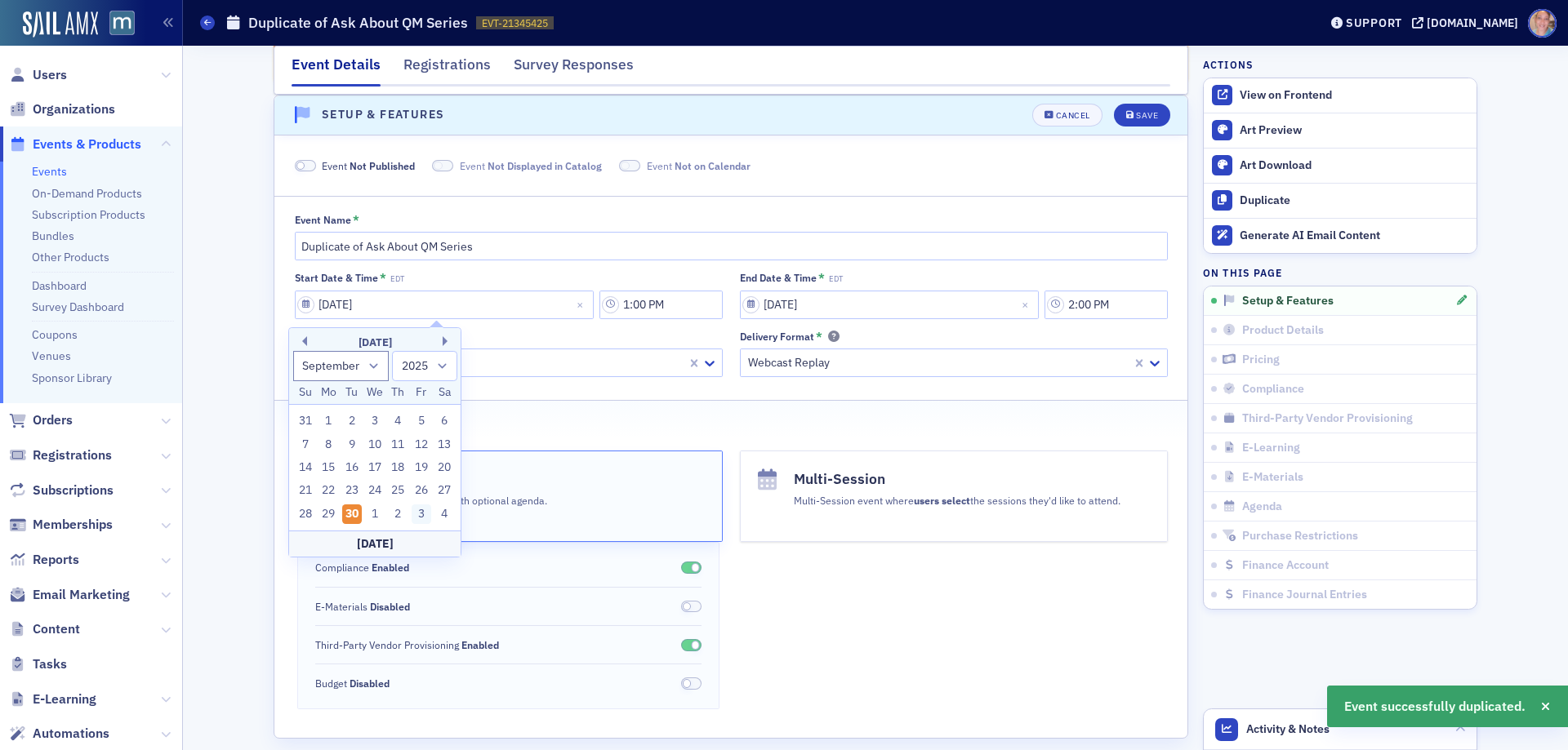
click at [416, 506] on div "3" at bounding box center [422, 515] width 19 height 19
type input "10/03/2025"
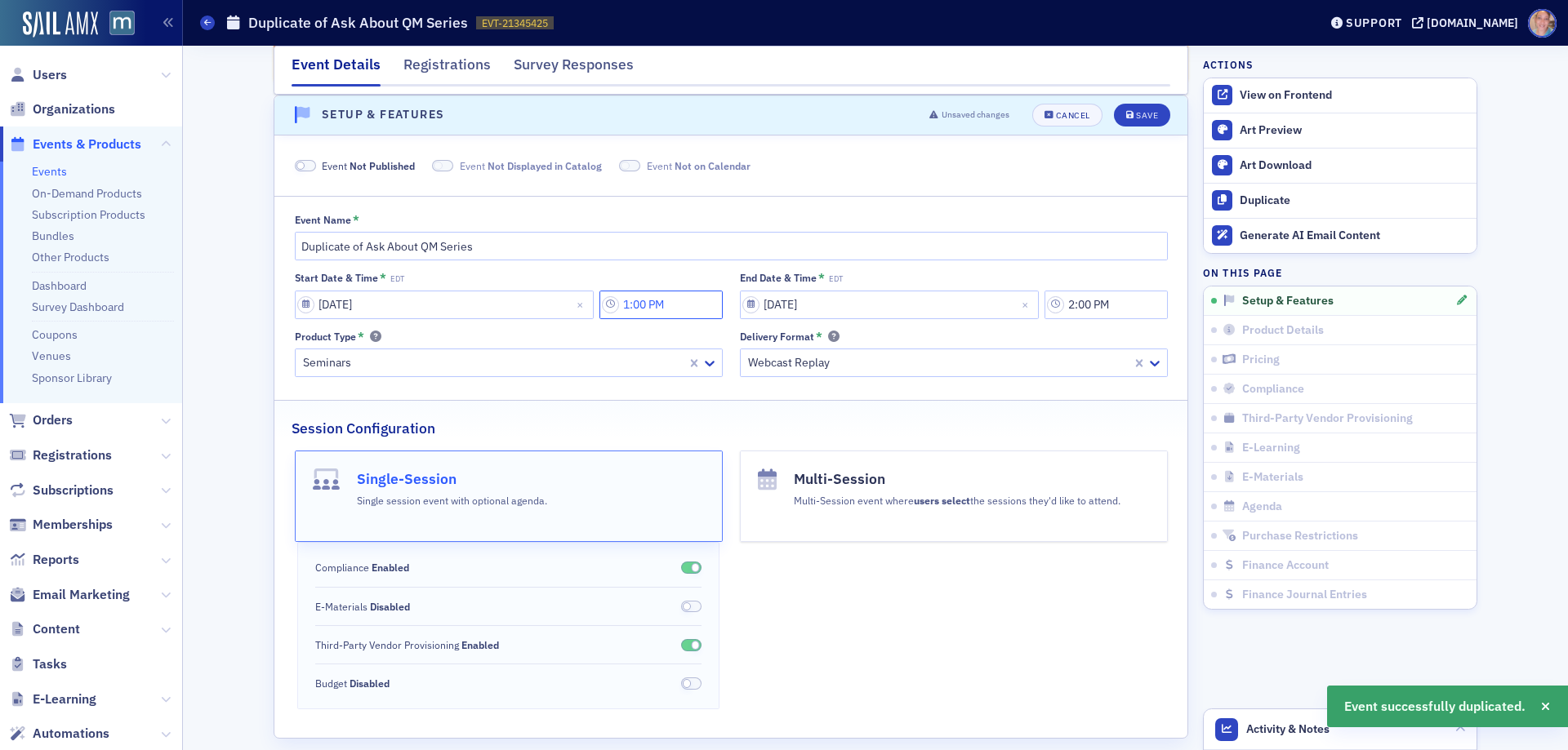
click at [613, 306] on input "1:00 PM" at bounding box center [661, 305] width 123 height 29
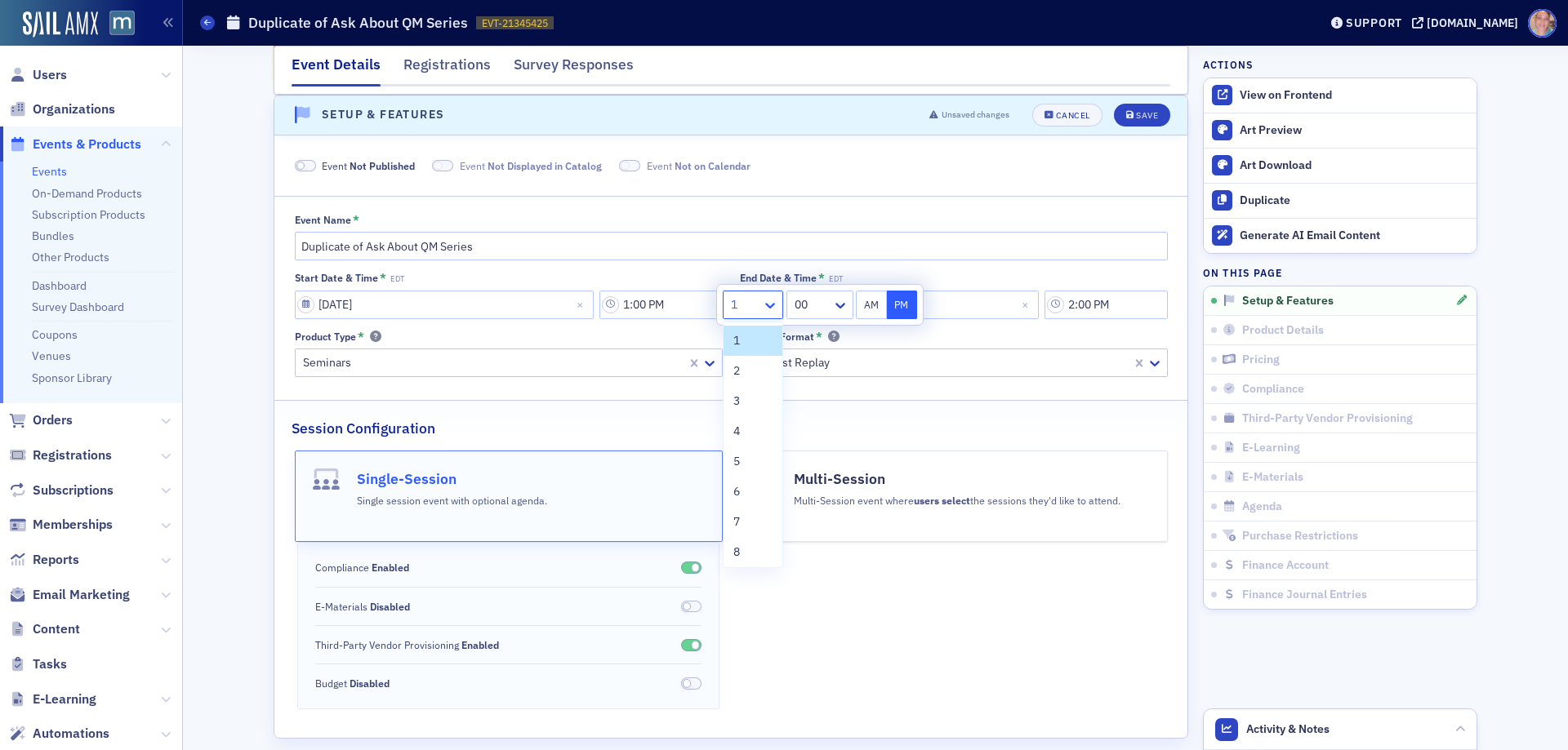
click at [767, 308] on icon at bounding box center [770, 305] width 17 height 17
drag, startPoint x: 732, startPoint y: 396, endPoint x: 806, endPoint y: 343, distance: 91.0
click at [732, 395] on div "3" at bounding box center [753, 401] width 59 height 30
type input "3:00 PM"
click at [892, 305] on button "PM" at bounding box center [902, 305] width 31 height 29
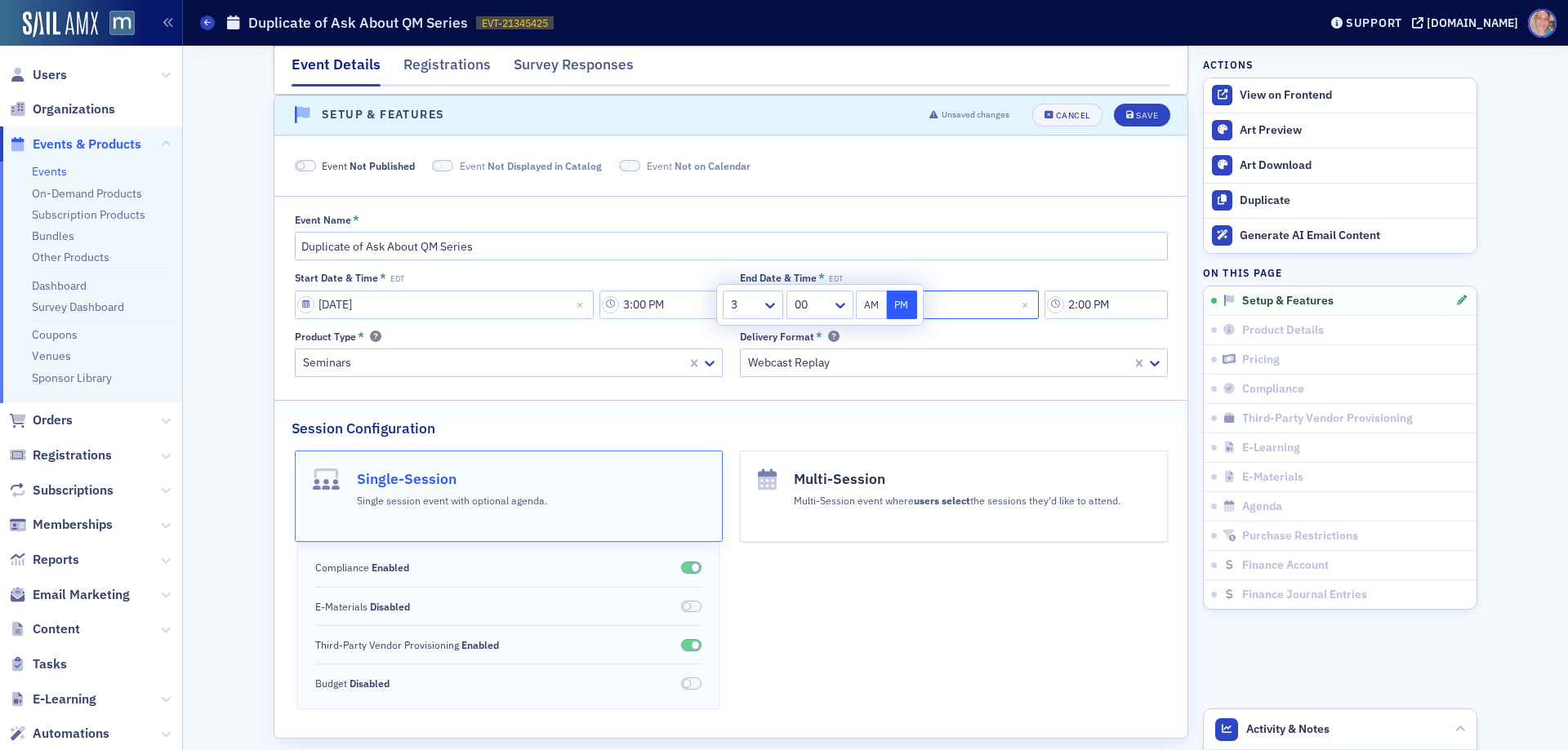
select select "8"
select select "2025"
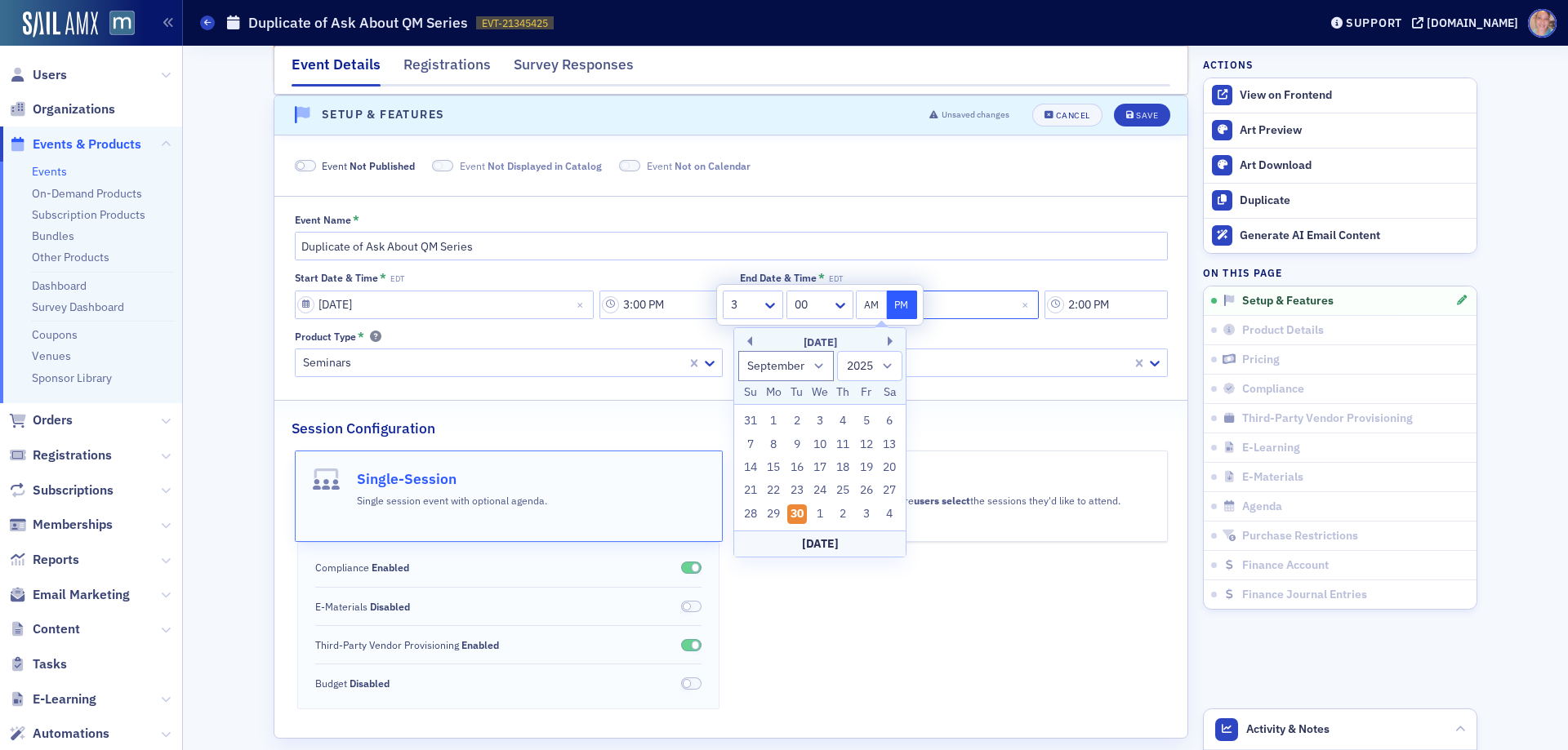
click at [972, 298] on input "09/30/2025" at bounding box center [889, 305] width 299 height 29
click at [866, 516] on div "3" at bounding box center [866, 515] width 19 height 19
type input "10/03/2025"
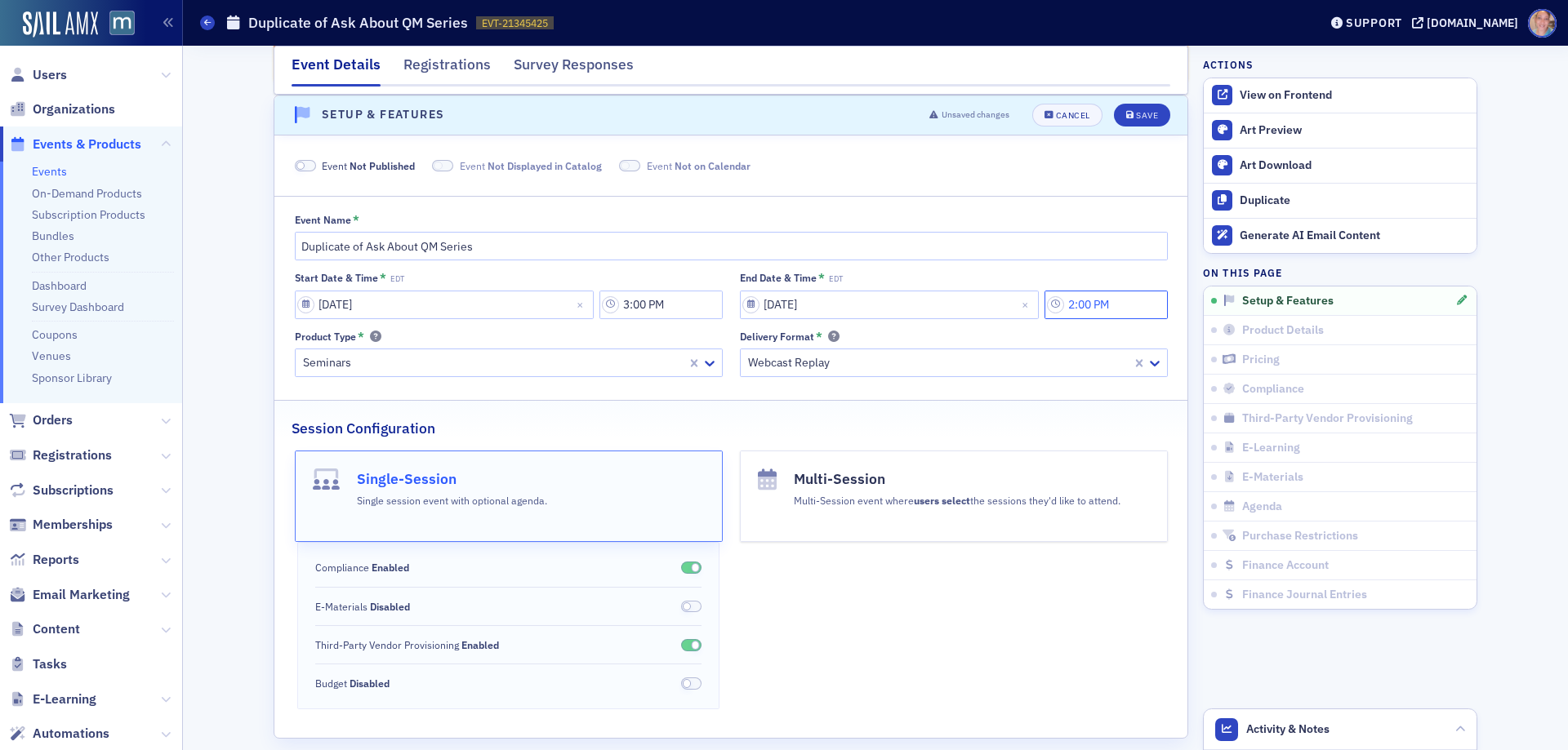
click at [1111, 299] on input "2:00 PM" at bounding box center [1106, 305] width 123 height 29
click at [896, 307] on icon at bounding box center [895, 306] width 10 height 6
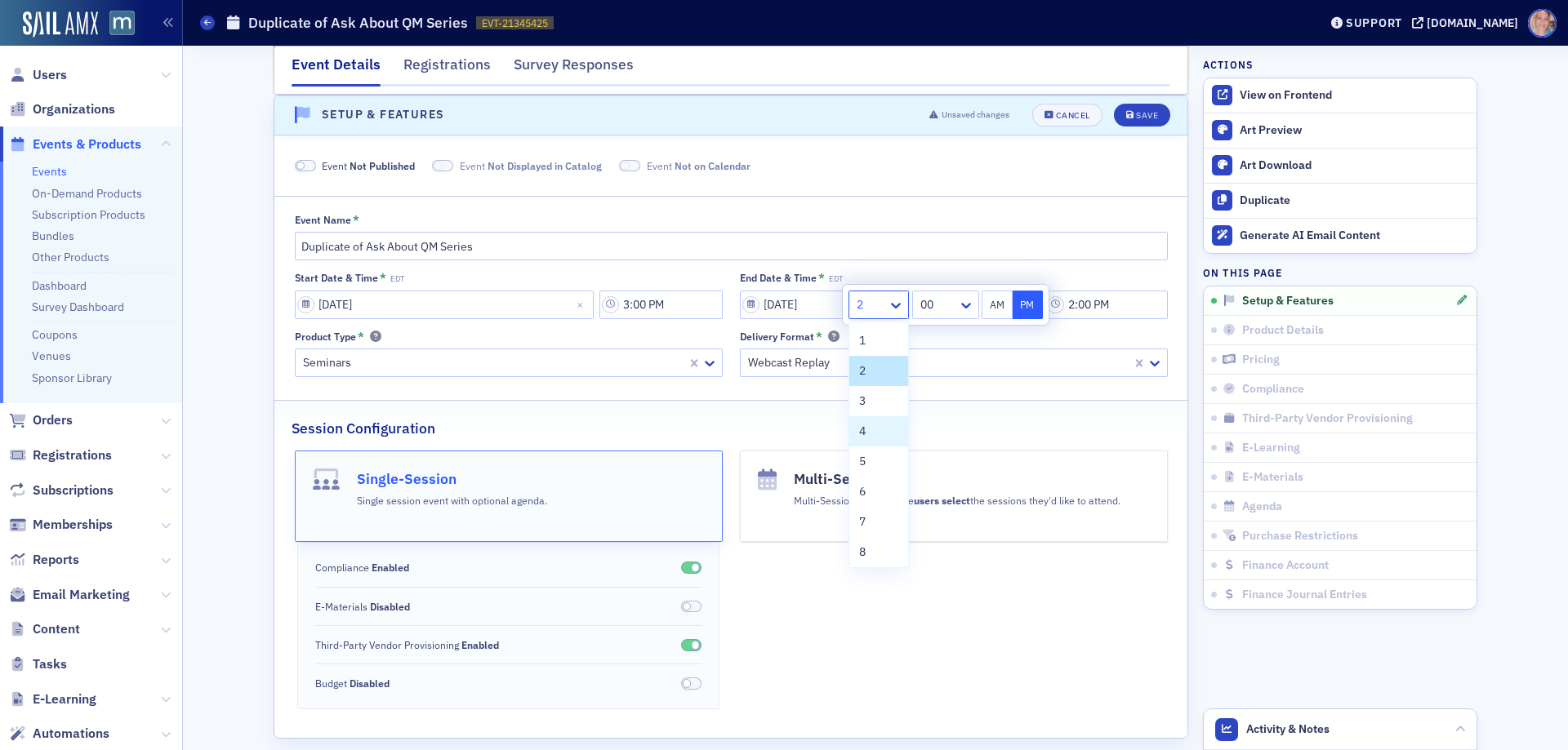
drag, startPoint x: 868, startPoint y: 431, endPoint x: 1019, endPoint y: 313, distance: 191.6
click at [868, 430] on div "4" at bounding box center [878, 432] width 40 height 18
type input "4:00 PM"
click at [1030, 308] on button "PM" at bounding box center [1028, 305] width 31 height 29
click at [303, 168] on span at bounding box center [306, 166] width 21 height 12
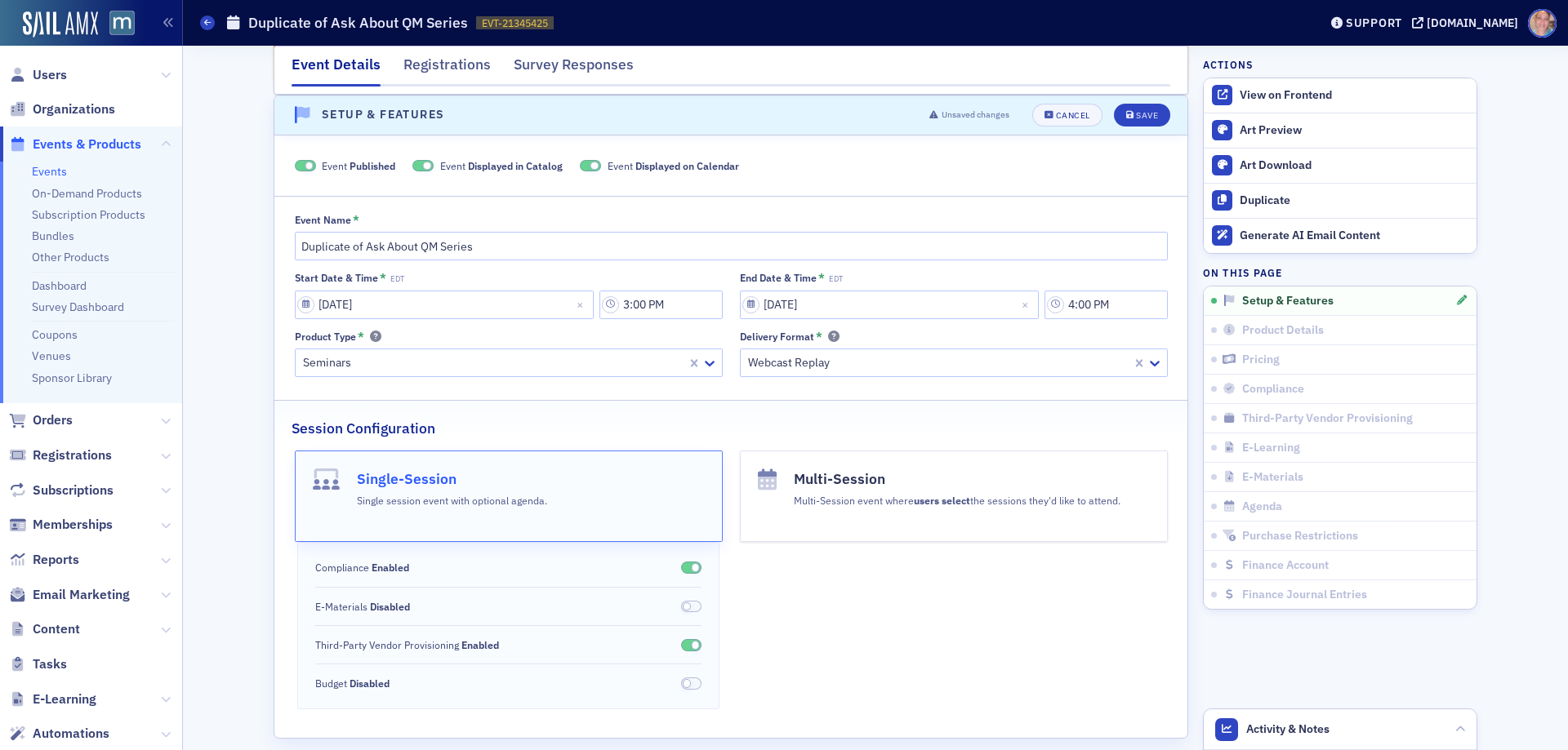
click at [414, 164] on span at bounding box center [423, 166] width 21 height 12
click at [599, 168] on span at bounding box center [610, 166] width 21 height 12
drag, startPoint x: 358, startPoint y: 247, endPoint x: 211, endPoint y: 255, distance: 147.2
type input "Ask About QM Series"
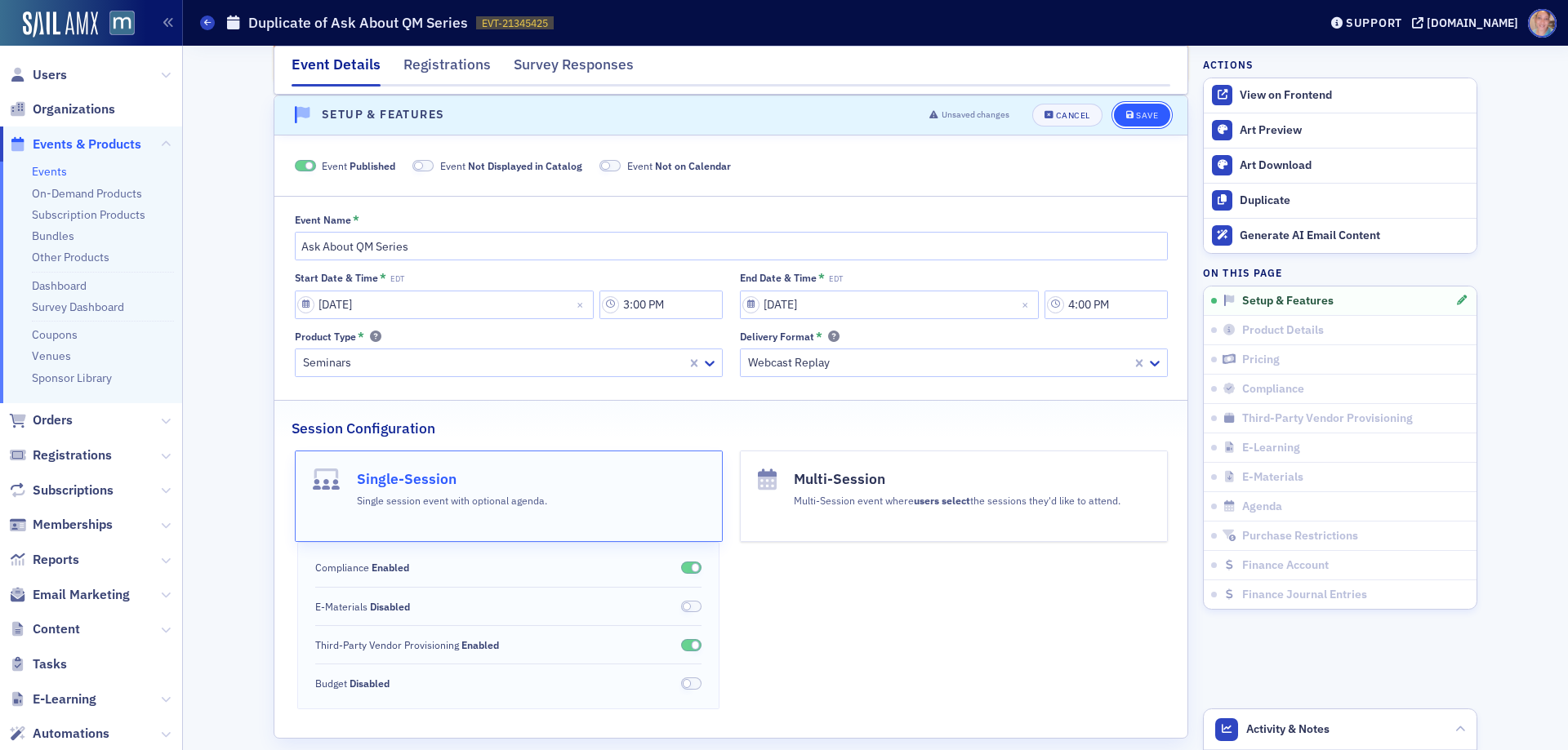
click at [1136, 113] on div "Save" at bounding box center [1146, 115] width 22 height 9
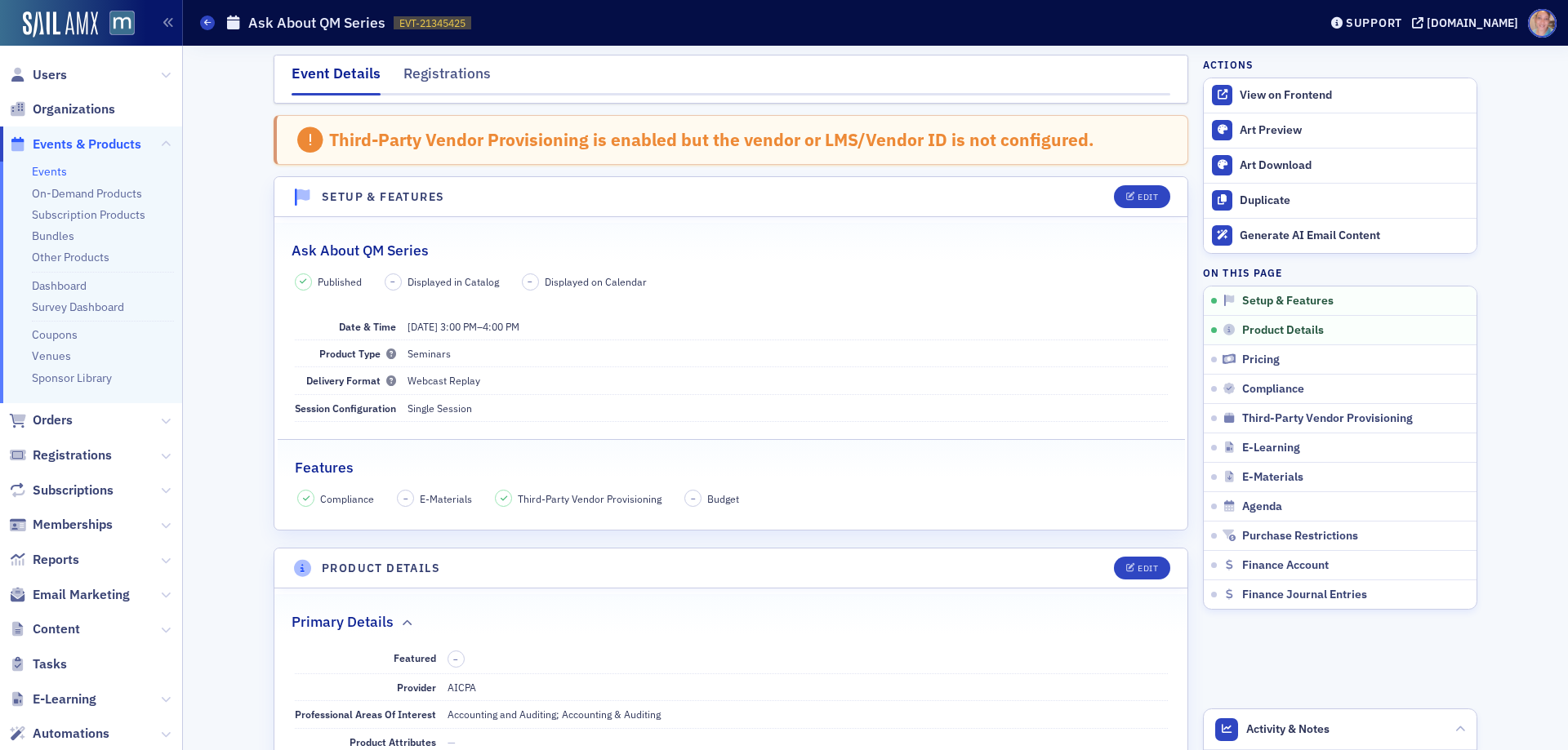
scroll to position [0, 0]
click at [1138, 572] on div "Edit" at bounding box center [1147, 571] width 20 height 9
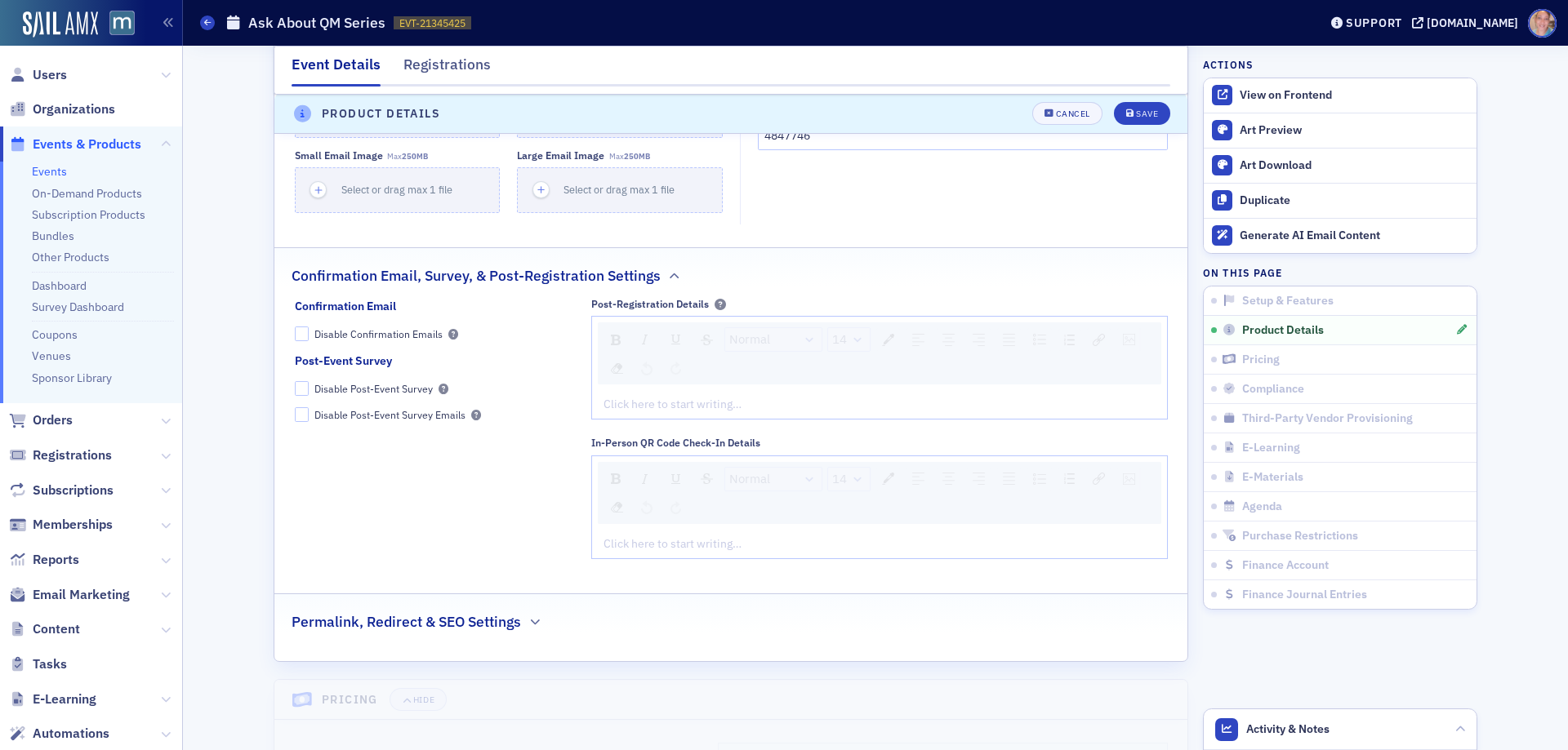
scroll to position [1599, 0]
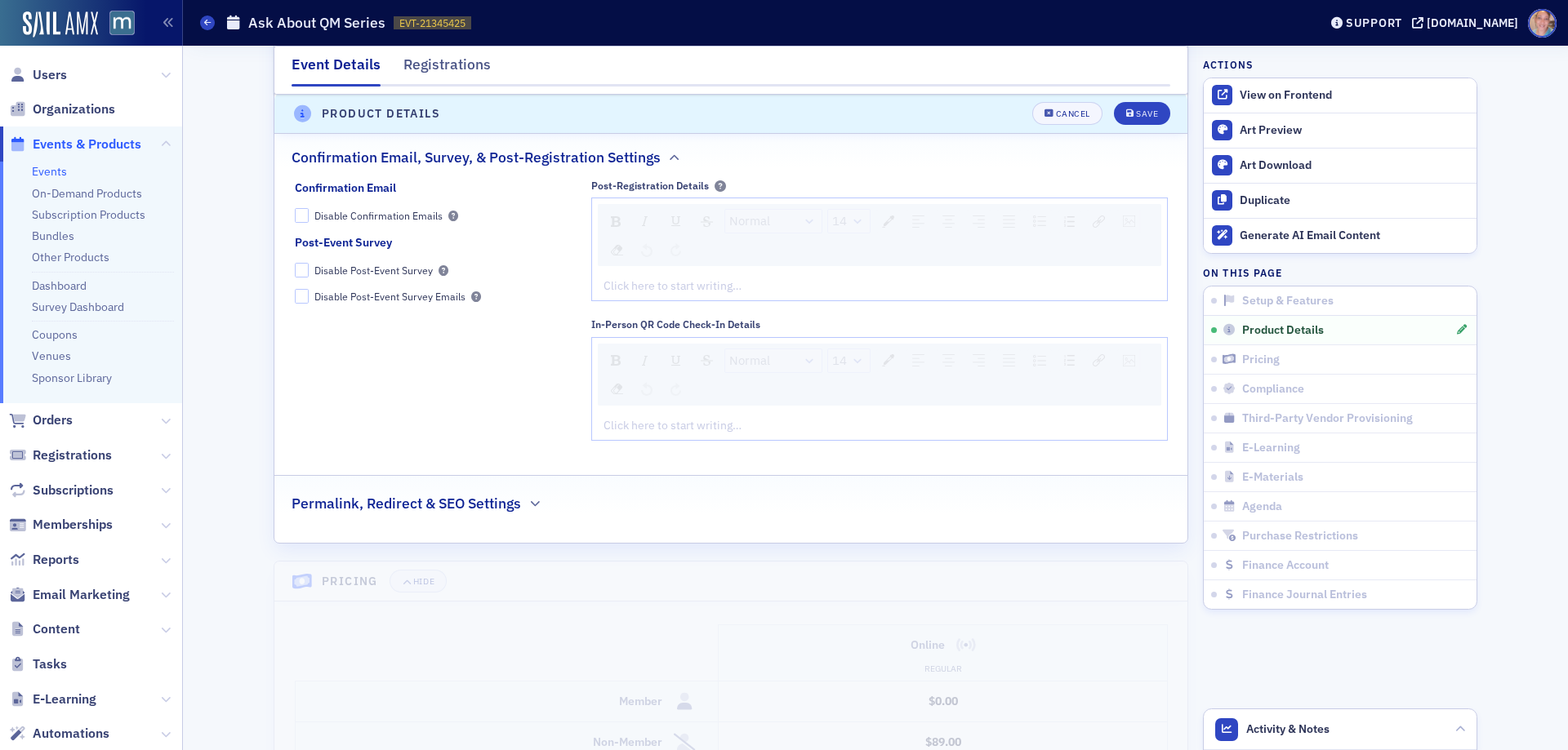
click at [689, 297] on div "Click here to start writing…" at bounding box center [879, 286] width 575 height 29
click at [880, 298] on div "You can use this link to access the AICPA webcast -" at bounding box center [879, 286] width 575 height 29
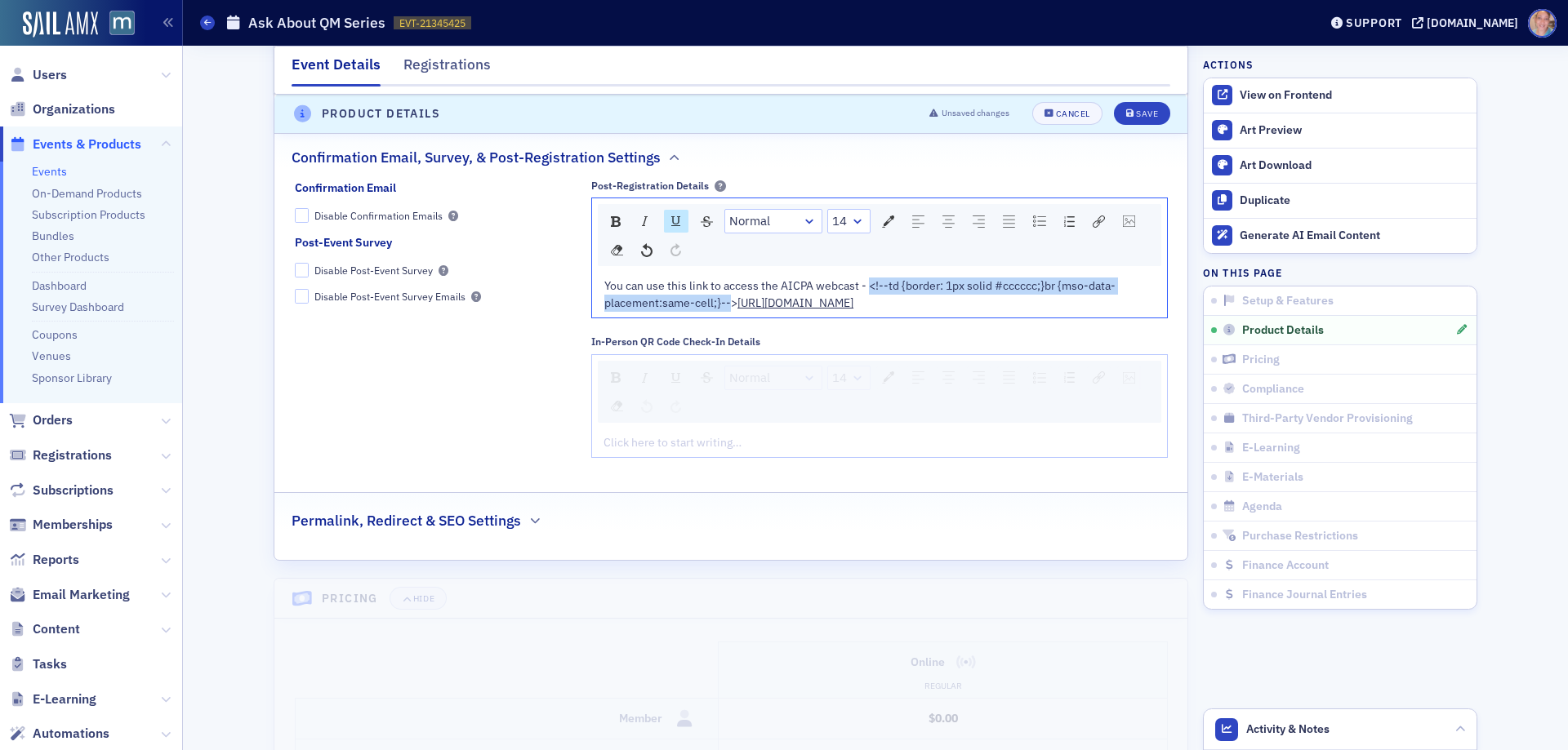
drag, startPoint x: 864, startPoint y: 285, endPoint x: 864, endPoint y: 297, distance: 12.0
click at [864, 297] on div "You can use this link to access the AICPA webcast - <!--td {border: 1px solid #…" at bounding box center [880, 294] width 552 height 34
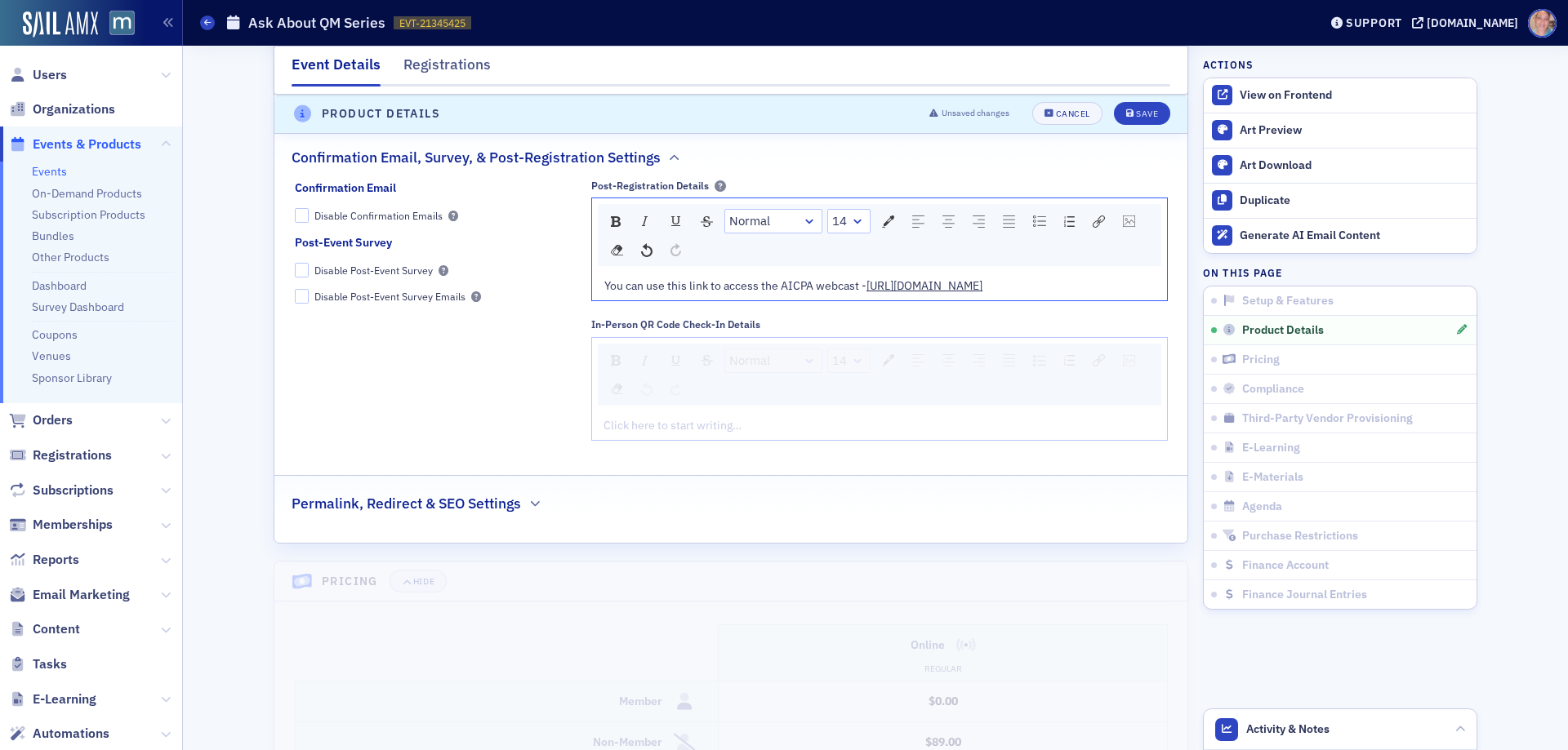
drag, startPoint x: 764, startPoint y: 327, endPoint x: 581, endPoint y: 287, distance: 187.3
click at [581, 287] on div "Confirmation Email Disable Confirmation Emails Post-Event Survey Disable Post-E…" at bounding box center [732, 316] width 873 height 273
click at [611, 222] on img "rdw-inline-control" at bounding box center [615, 221] width 10 height 11
click at [911, 284] on div "You can use this link to access the AICPA webcast - https://event.on24.com/wcc/…" at bounding box center [880, 286] width 552 height 18
click at [1141, 114] on div "Save" at bounding box center [1146, 115] width 22 height 9
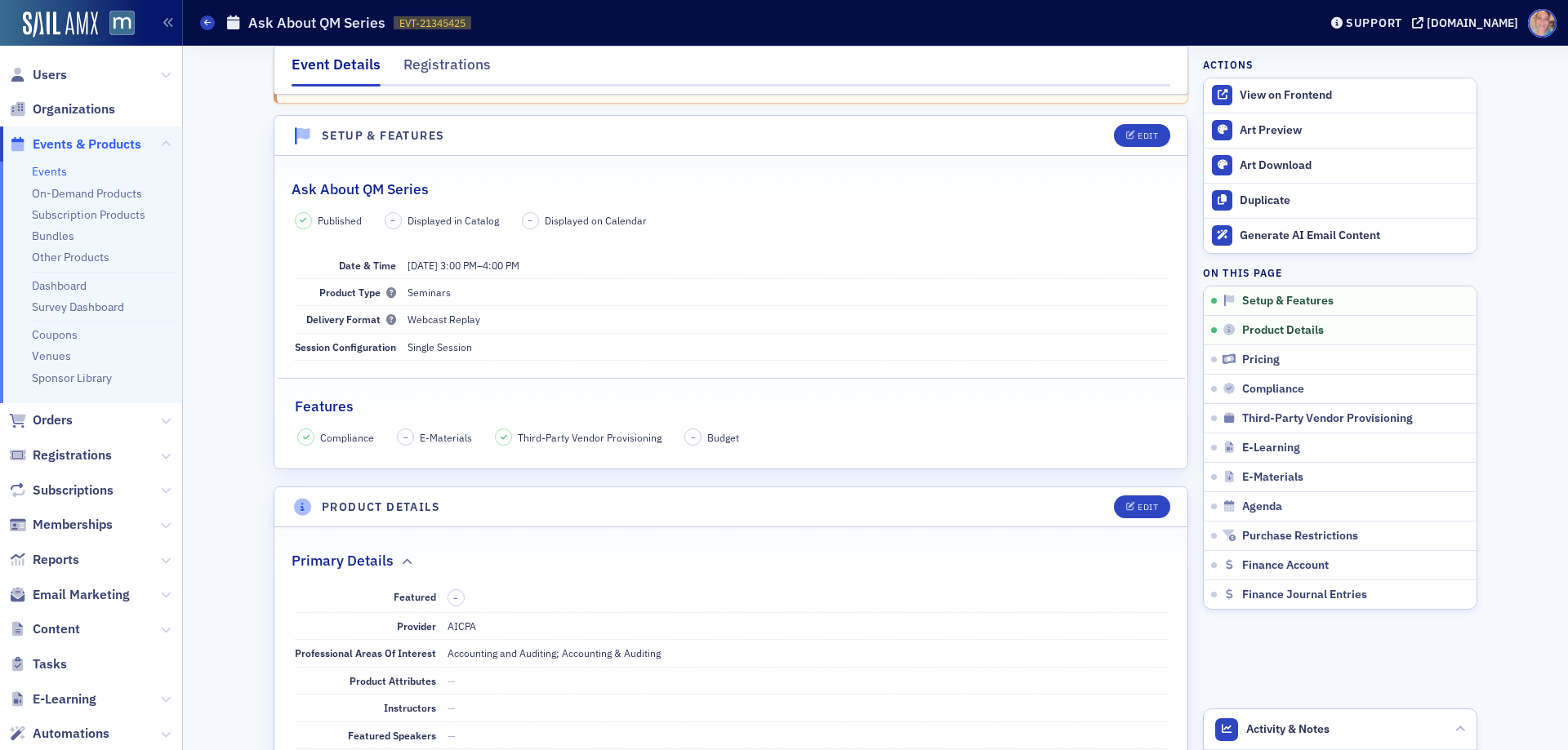
scroll to position [0, 0]
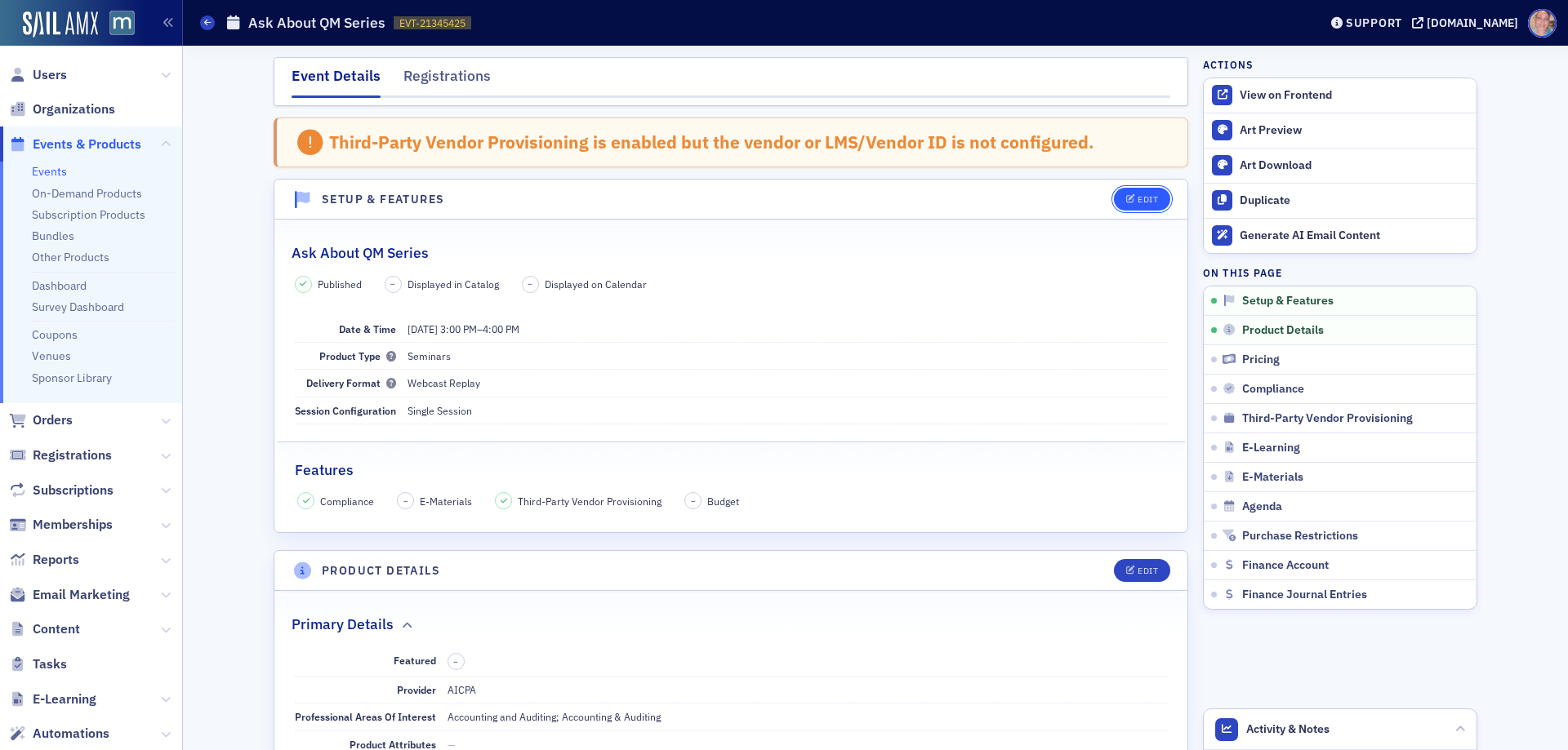
click at [1147, 195] on div "Edit" at bounding box center [1147, 199] width 20 height 9
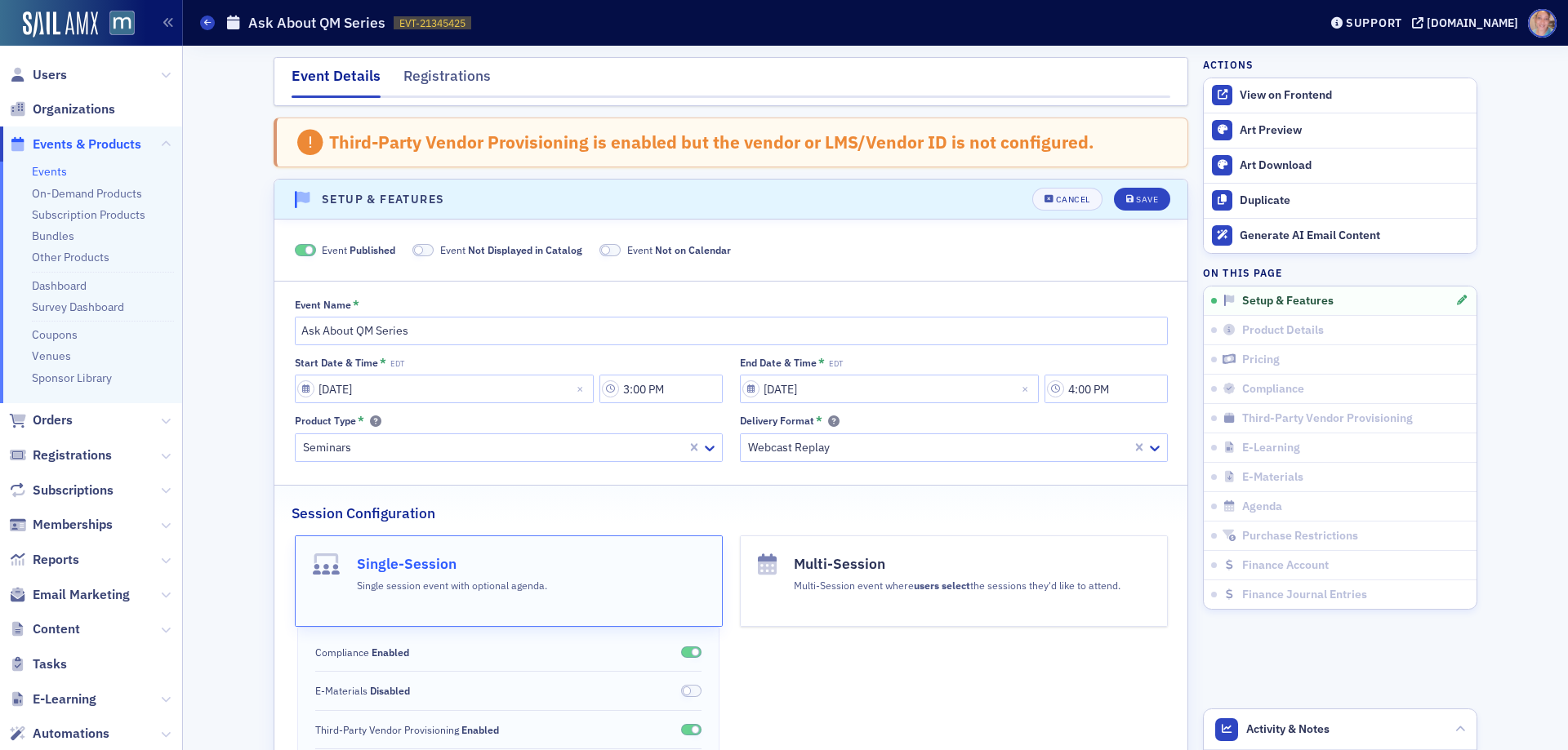
scroll to position [84, 0]
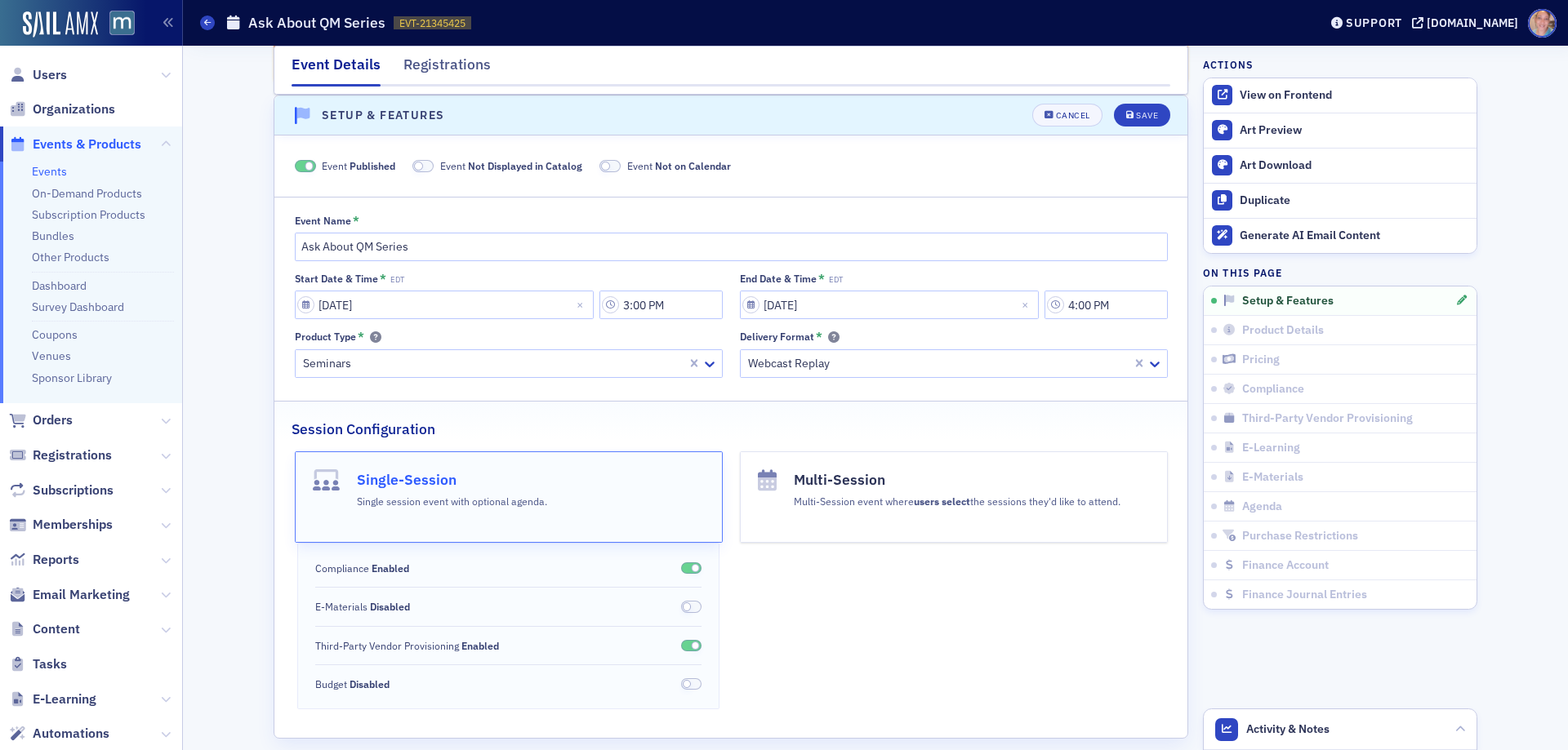
click at [421, 166] on span at bounding box center [423, 166] width 21 height 12
click at [589, 169] on span at bounding box center [590, 166] width 21 height 12
click at [1136, 113] on div "Save" at bounding box center [1146, 115] width 22 height 9
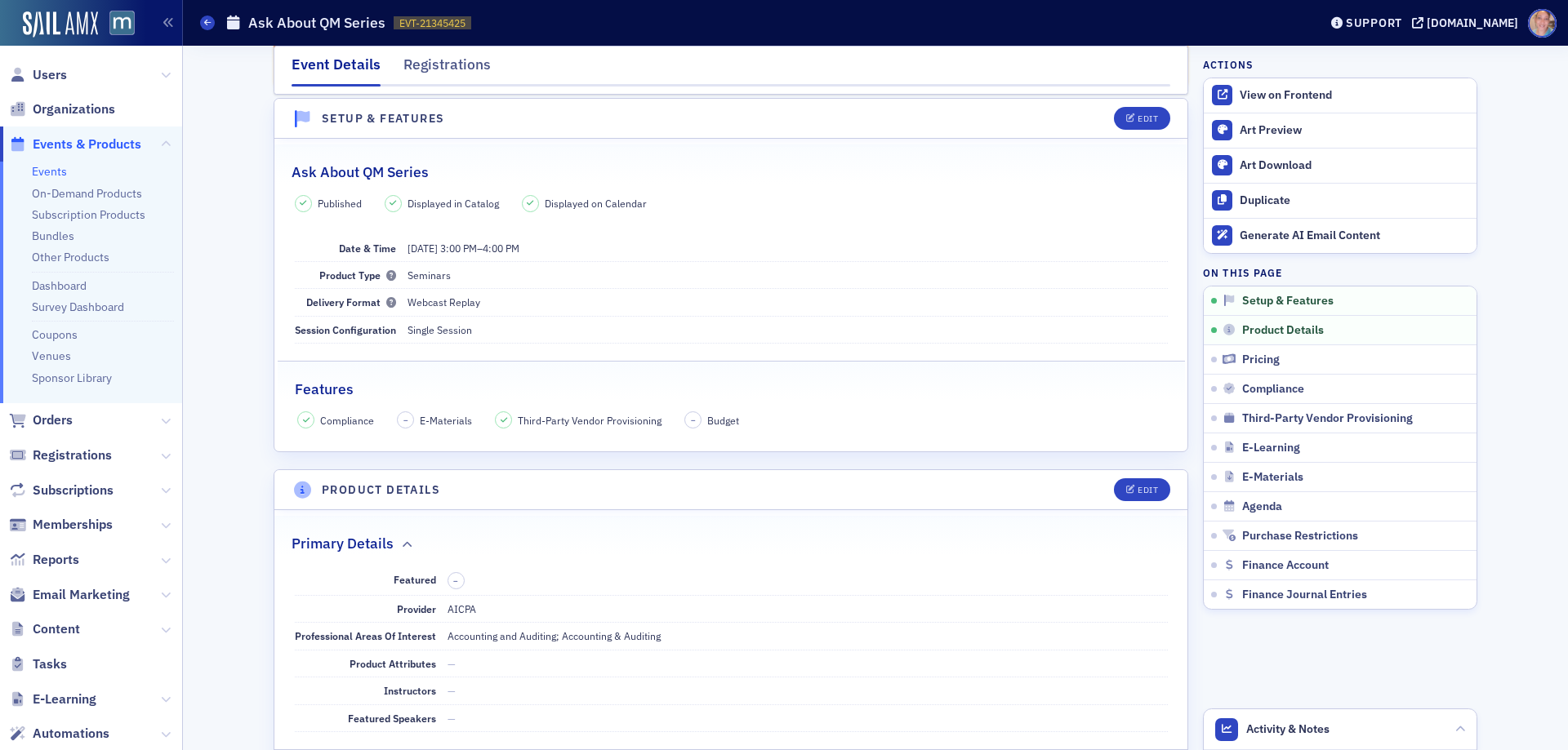
scroll to position [0, 0]
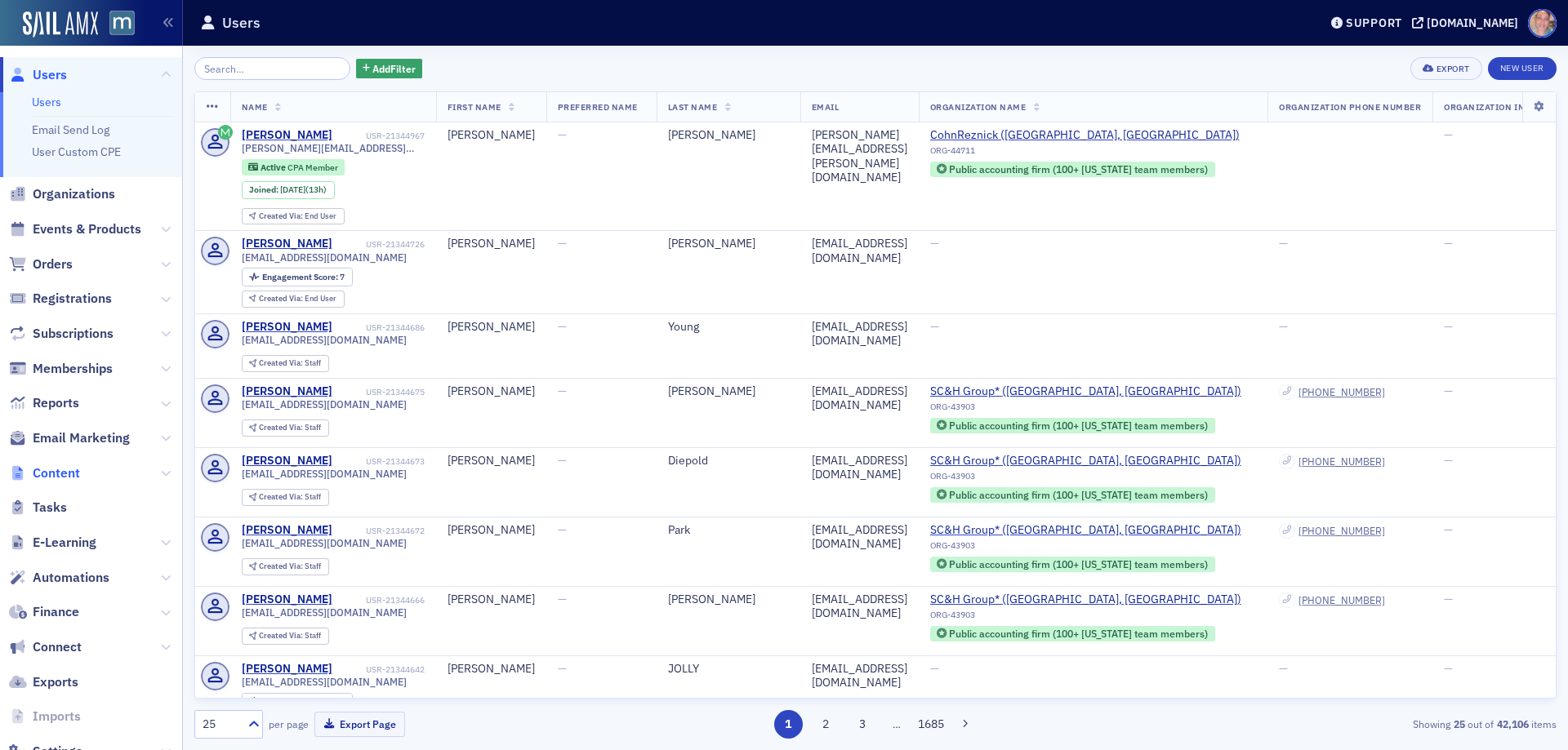
click at [76, 478] on span "Content" at bounding box center [56, 473] width 47 height 18
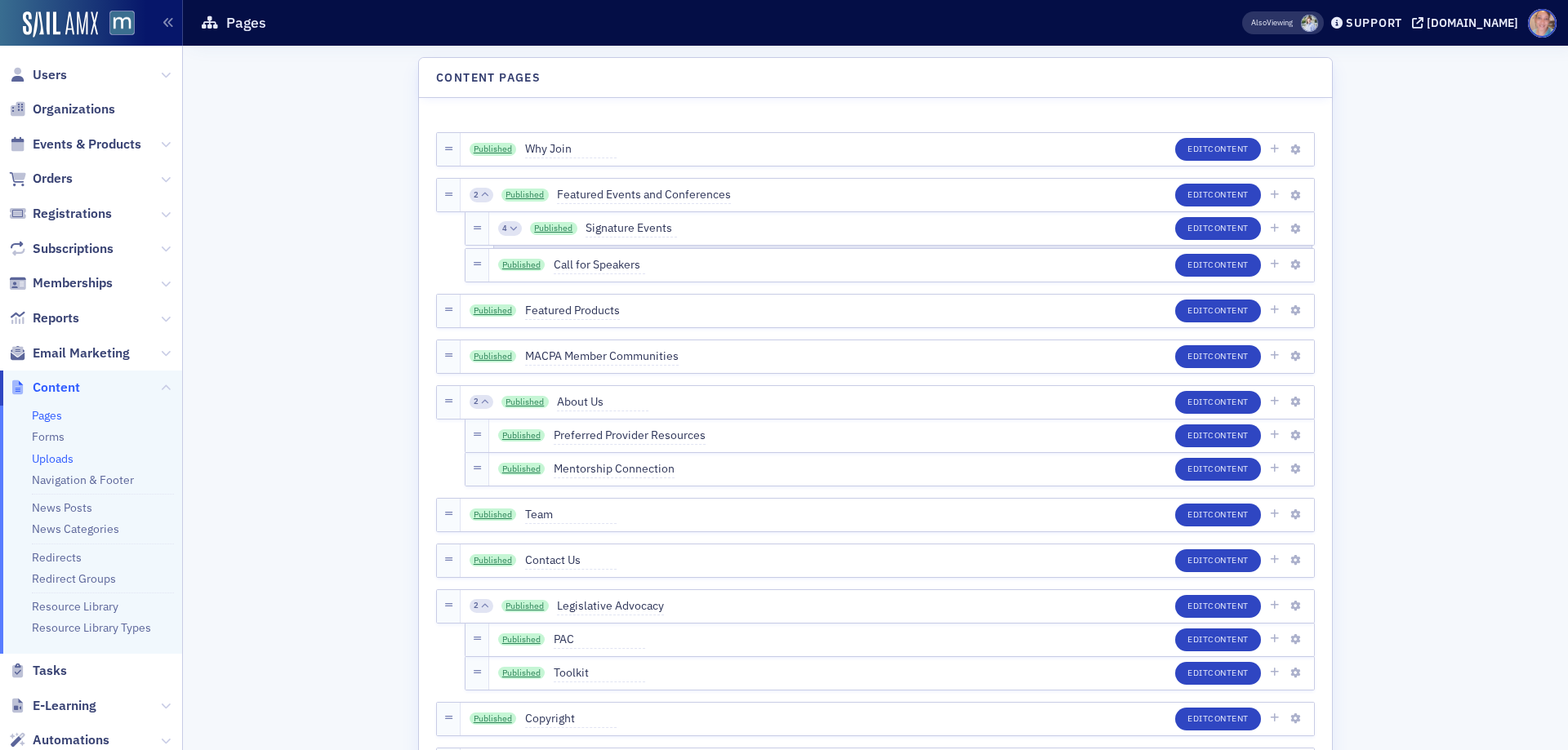
click at [61, 461] on link "Uploads" at bounding box center [52, 458] width 41 height 15
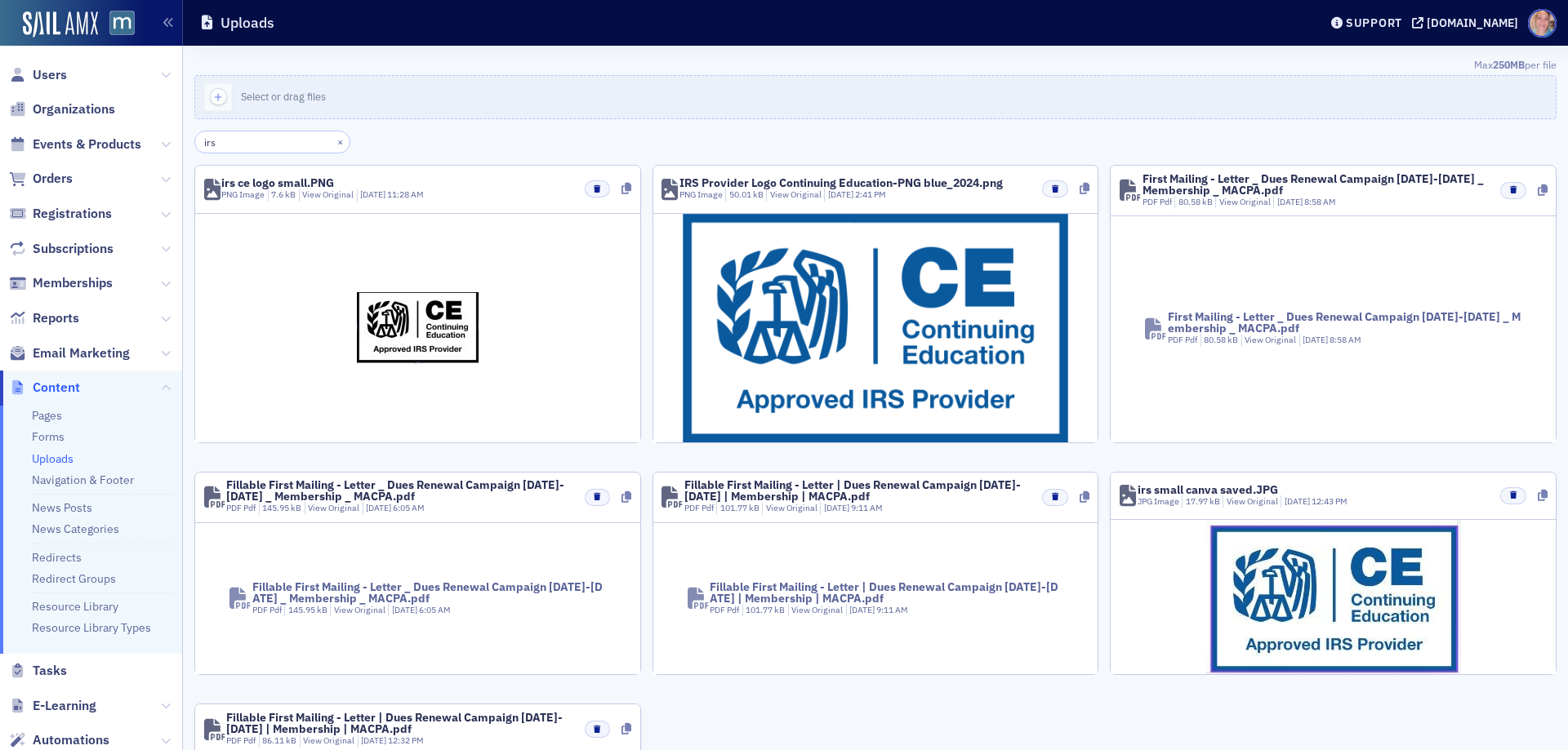
type input "irs"
click at [1538, 495] on icon at bounding box center [1543, 495] width 10 height 11
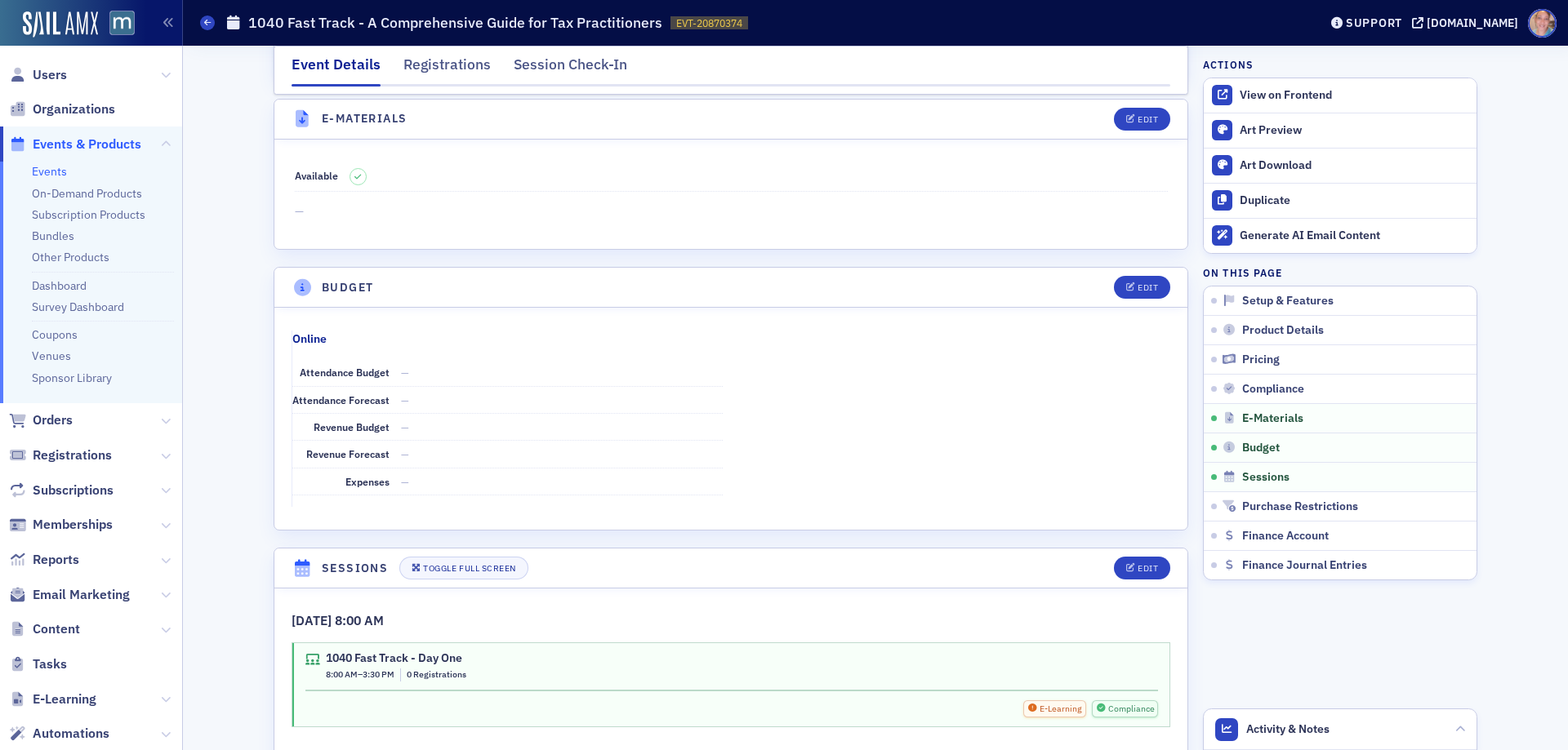
scroll to position [2178, 0]
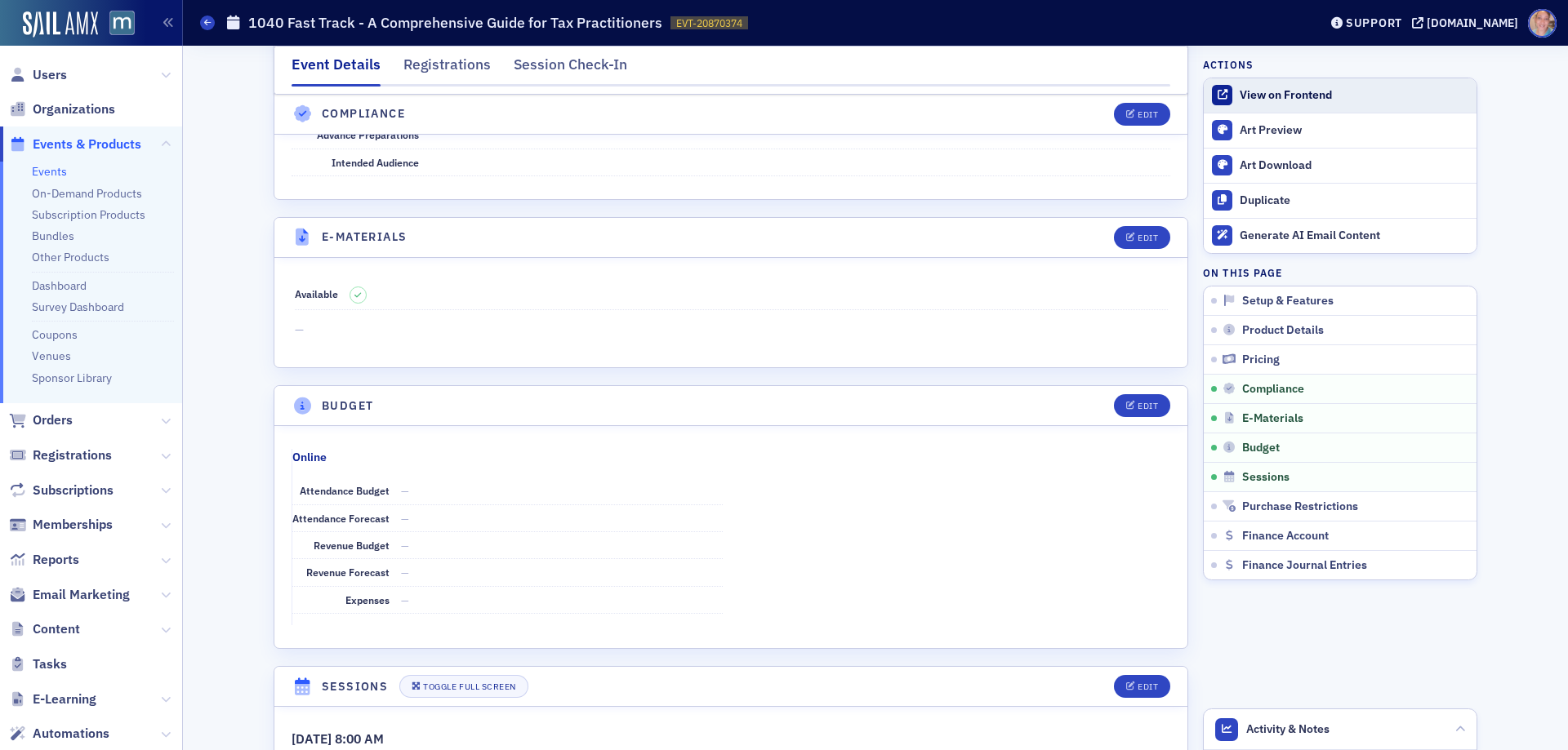
click at [1285, 96] on div "View on Frontend" at bounding box center [1354, 95] width 228 height 15
click at [1456, 335] on div at bounding box center [1463, 330] width 15 height 15
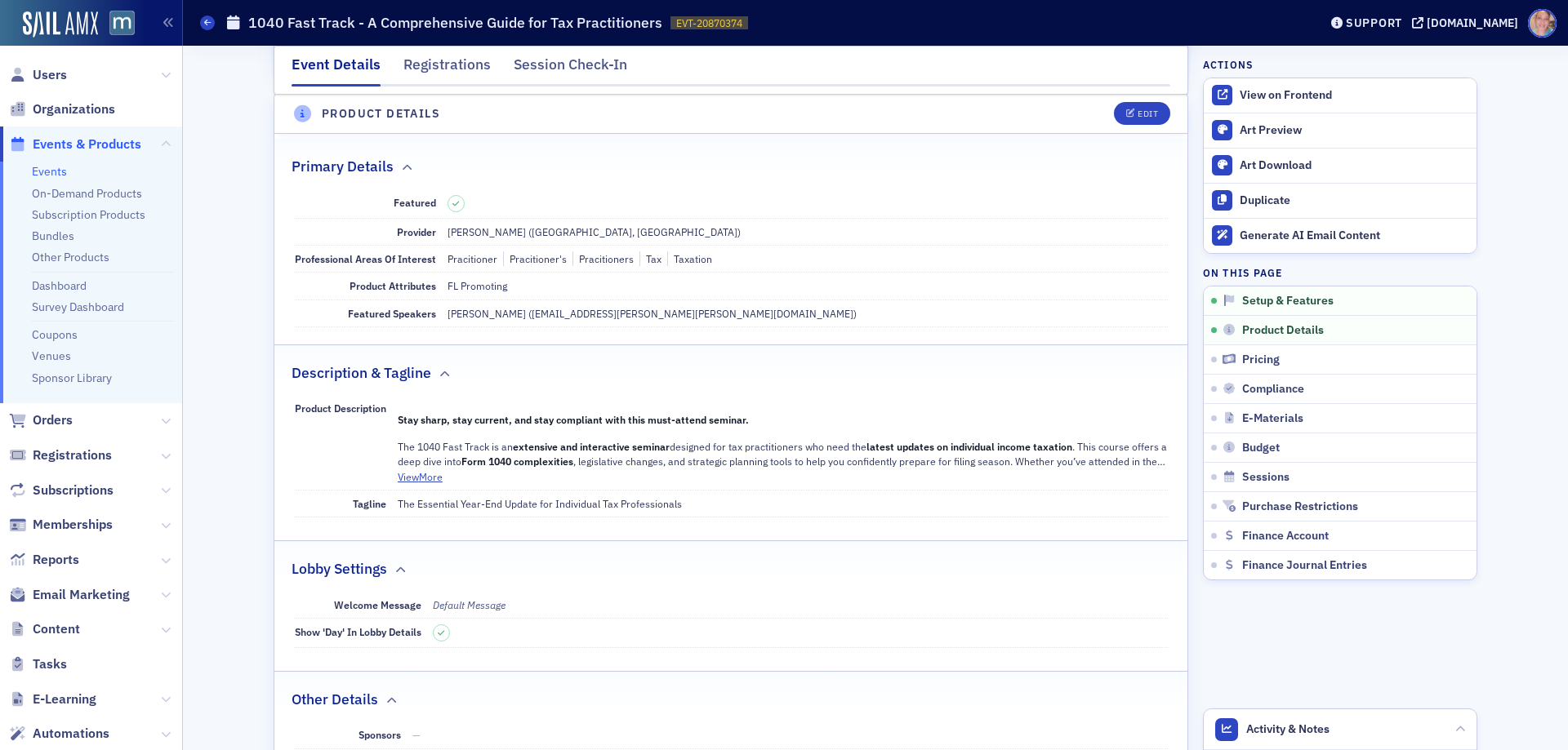
scroll to position [456, 0]
click at [1145, 118] on div "Edit" at bounding box center [1147, 115] width 20 height 9
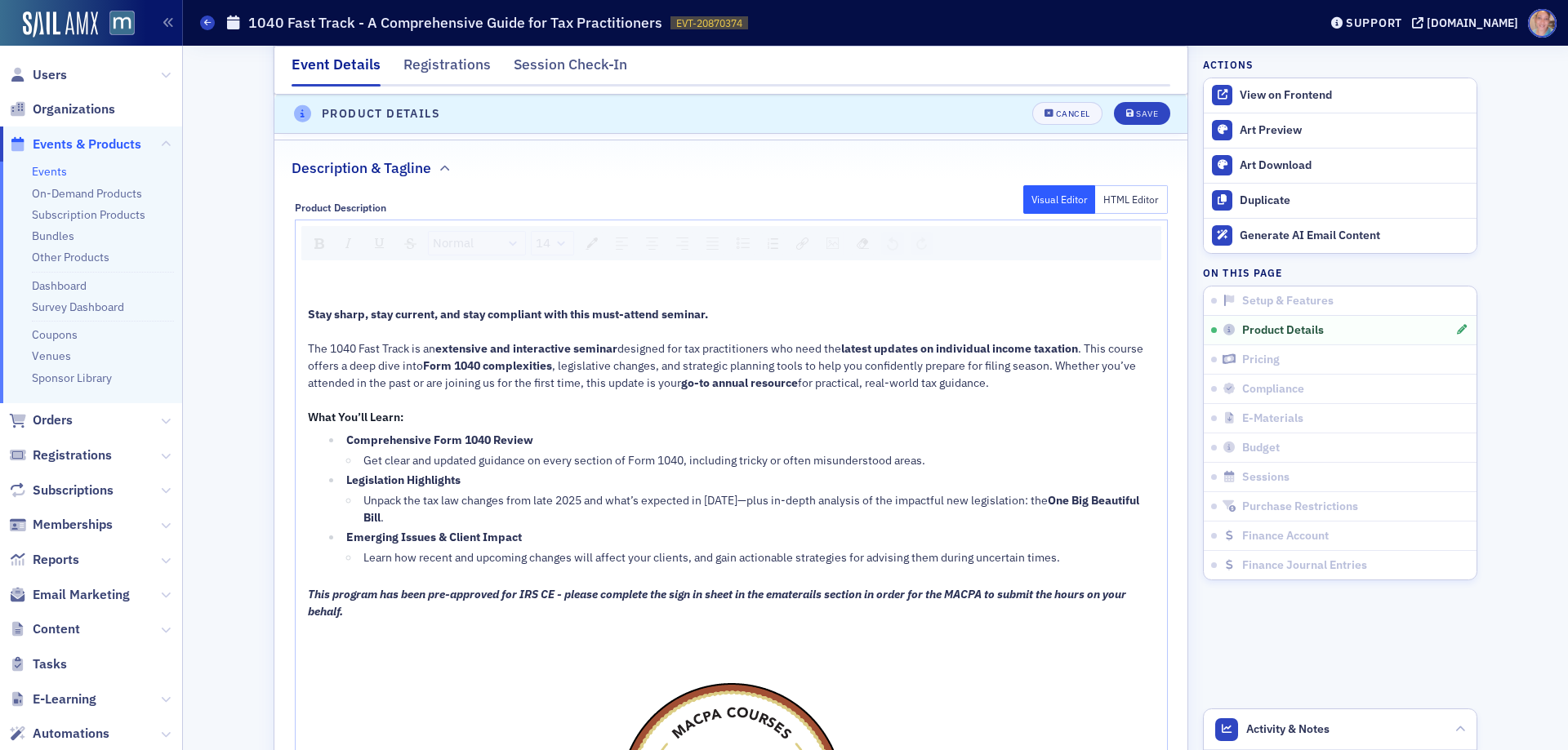
scroll to position [1028, 0]
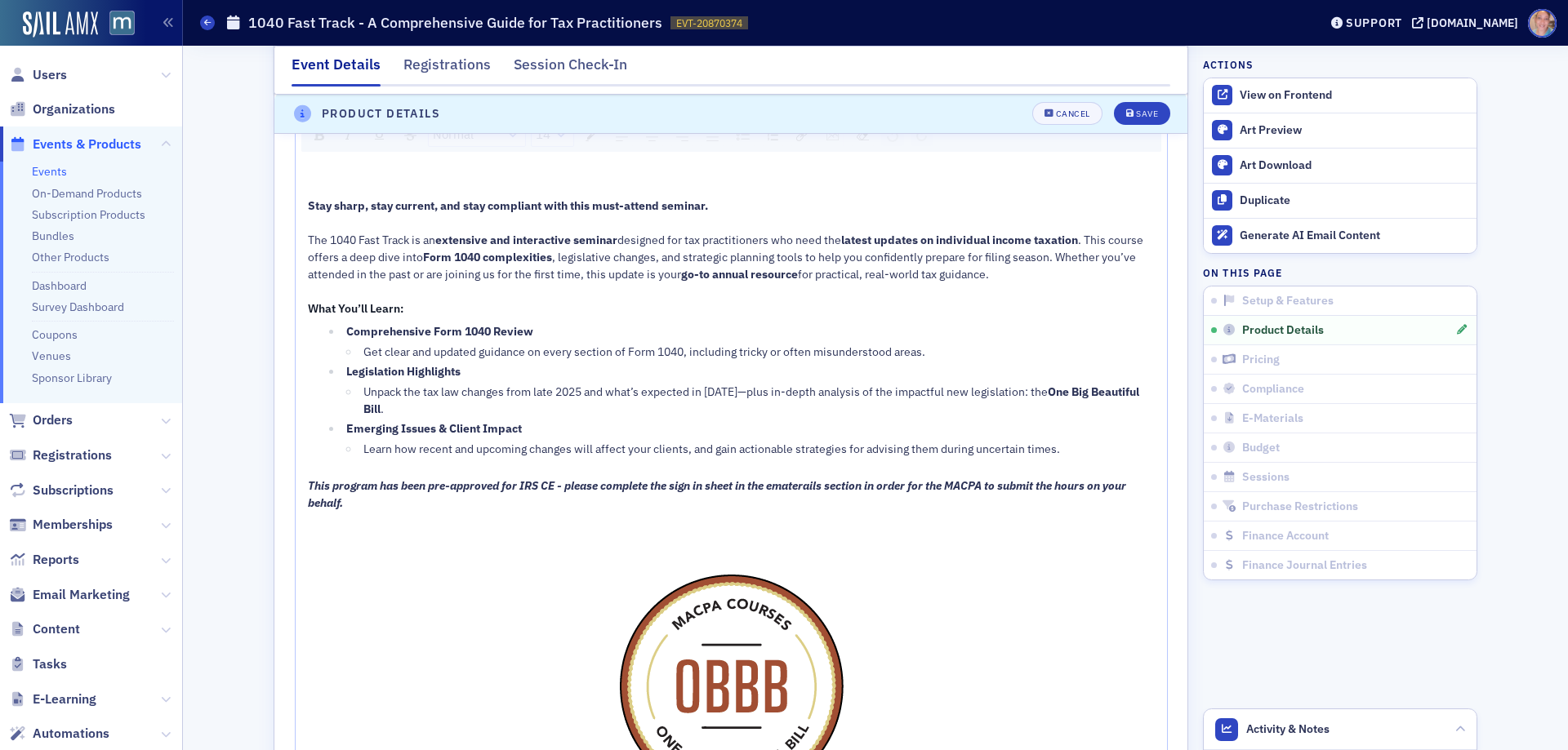
click at [794, 489] on span "This program has been pre-approved for IRS CE - please complete the sign in she…" at bounding box center [719, 494] width 820 height 32
click at [793, 488] on span "This program has been pre-approved for IRS CE - please complete the sign in she…" at bounding box center [719, 494] width 820 height 32
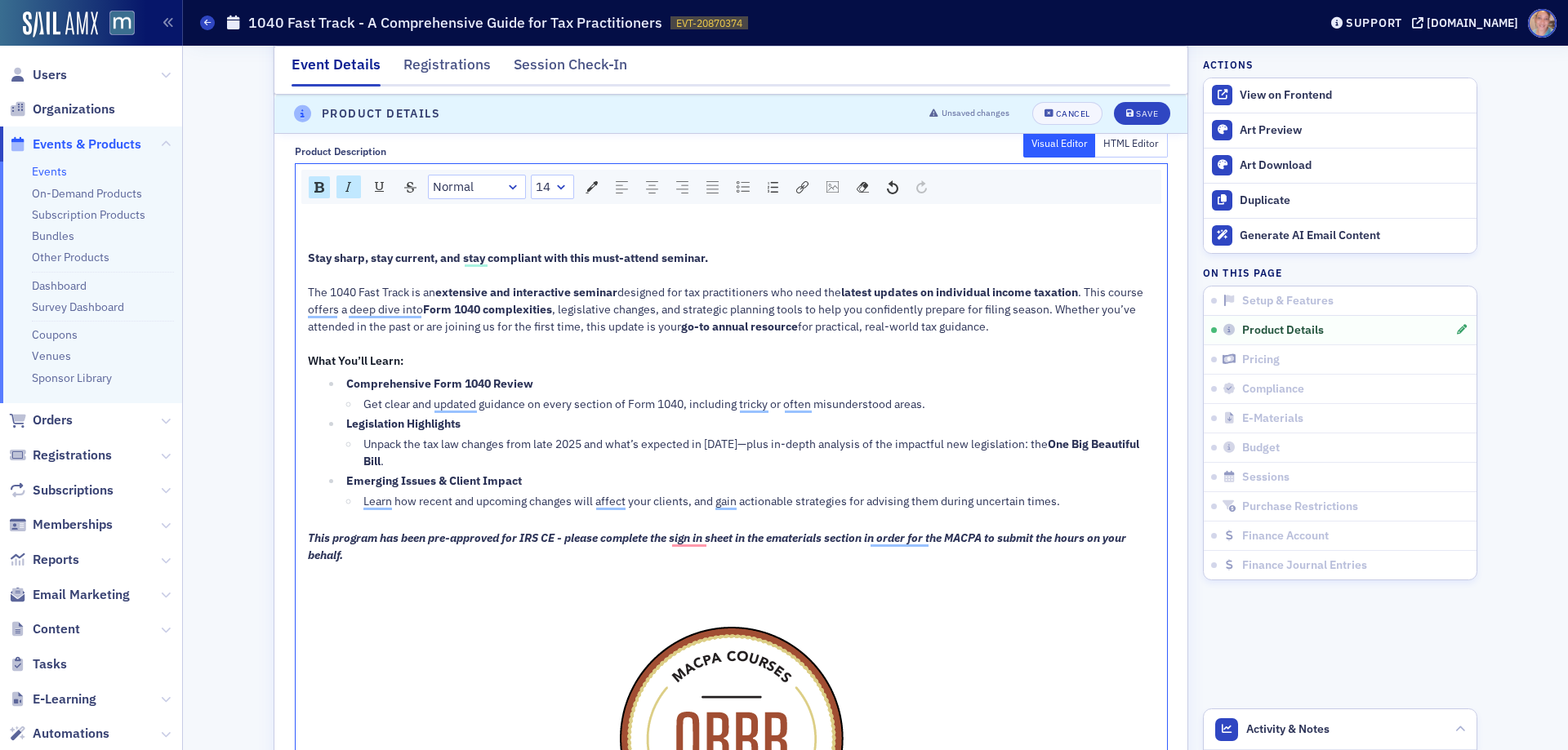
scroll to position [946, 0]
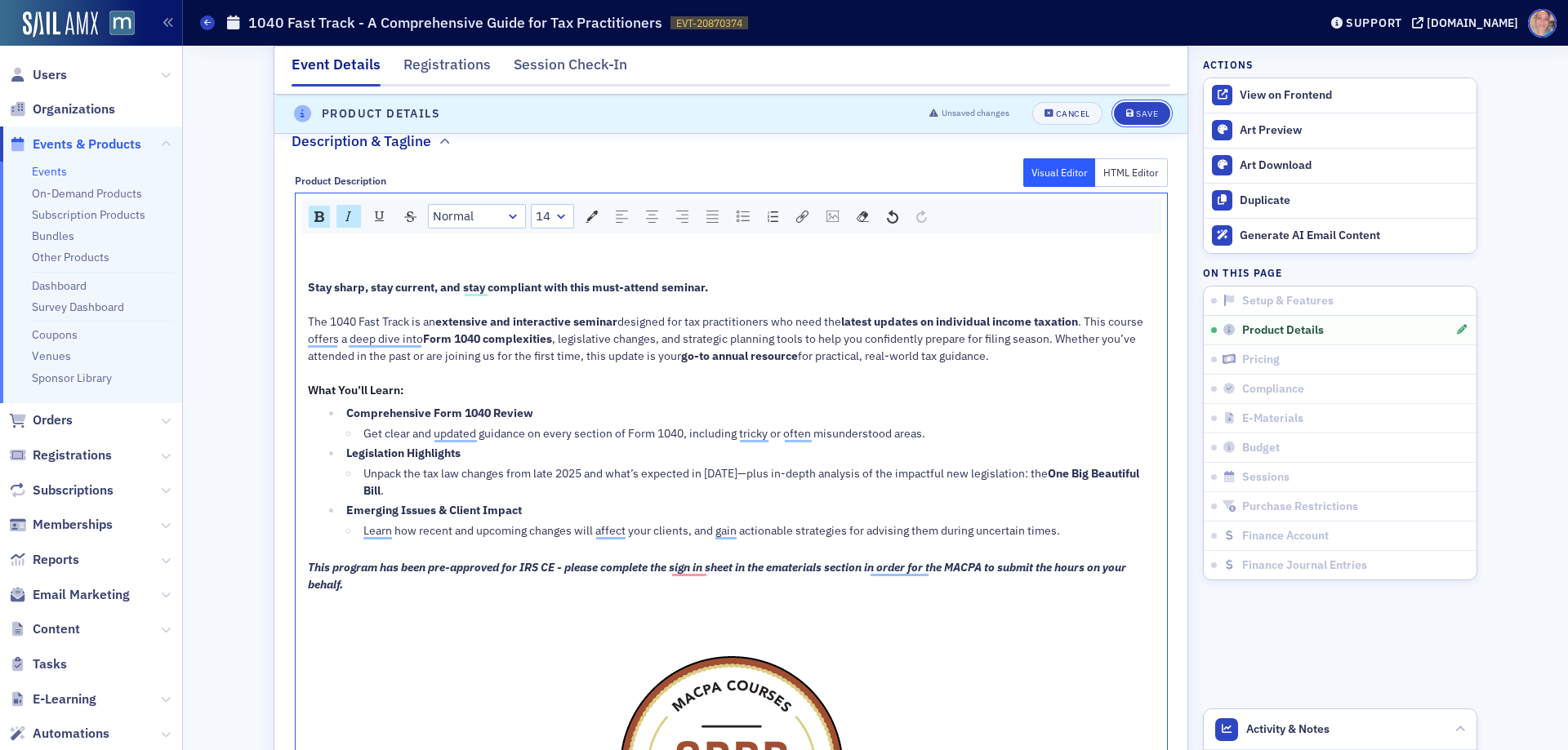
drag, startPoint x: 1140, startPoint y: 111, endPoint x: 57, endPoint y: 84, distance: 1083.3
click at [1139, 111] on div "Save" at bounding box center [1146, 115] width 22 height 9
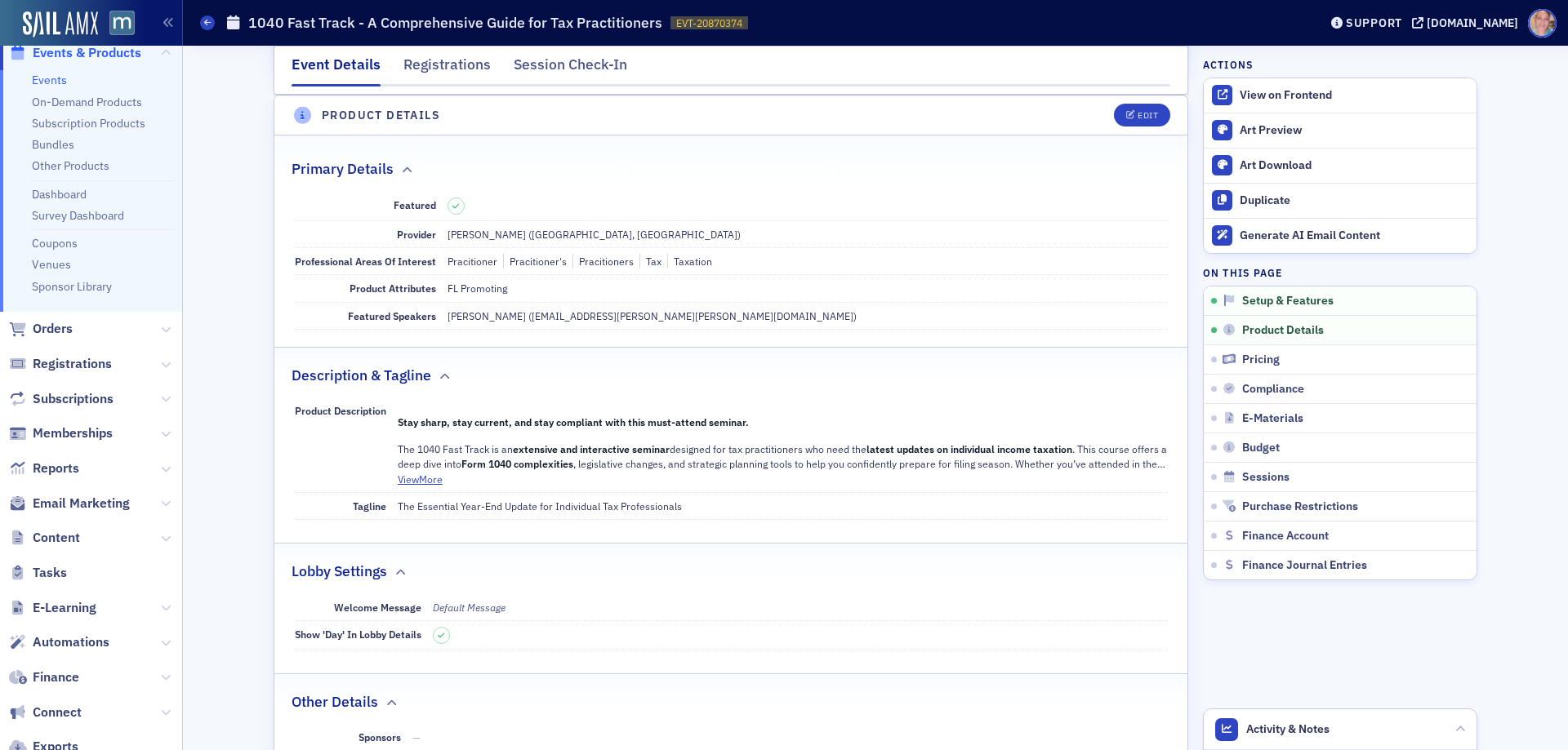
scroll to position [210, 0]
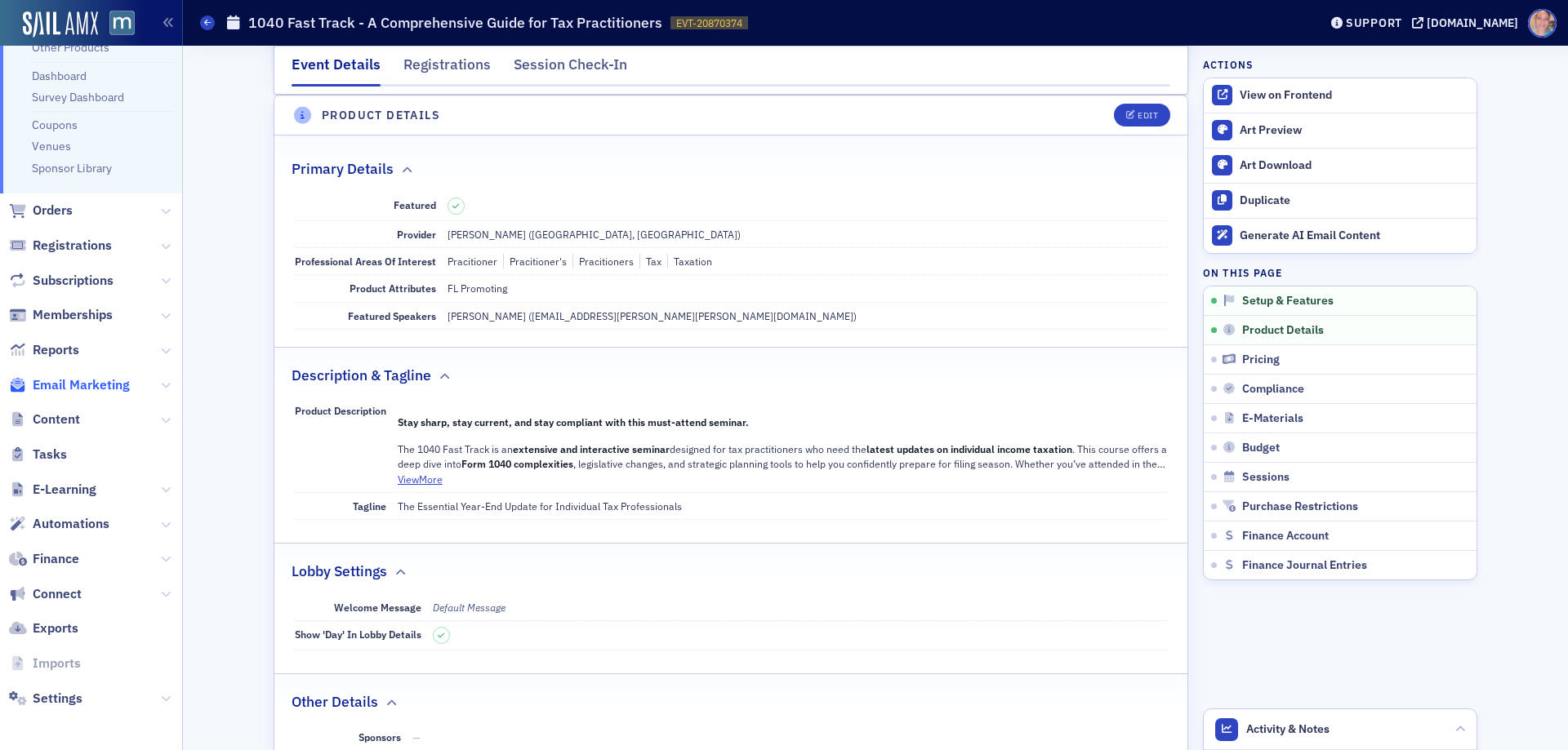
click at [98, 389] on span "Email Marketing" at bounding box center [81, 386] width 98 height 18
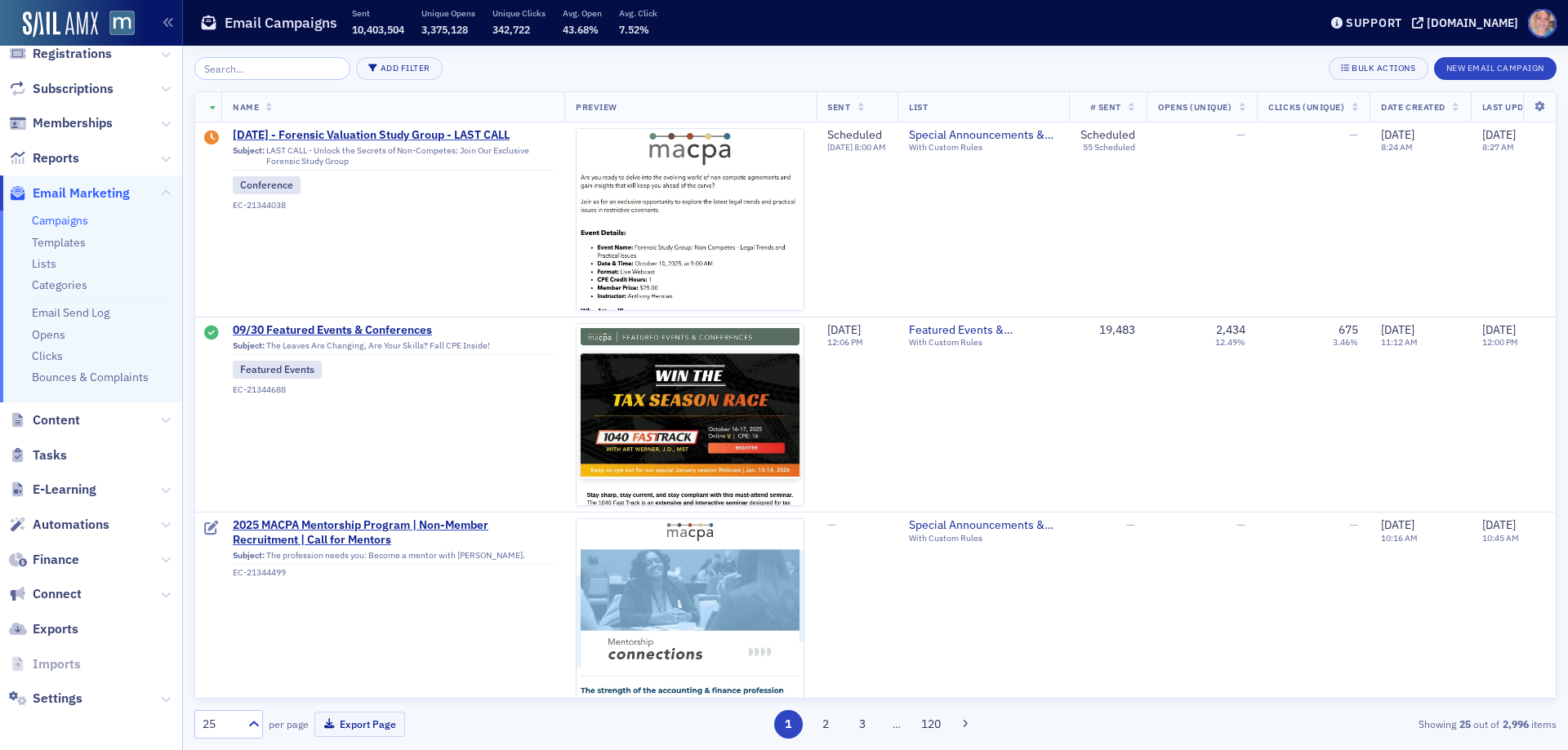
scroll to position [160, 0]
click at [60, 222] on link "Campaigns" at bounding box center [60, 220] width 56 height 15
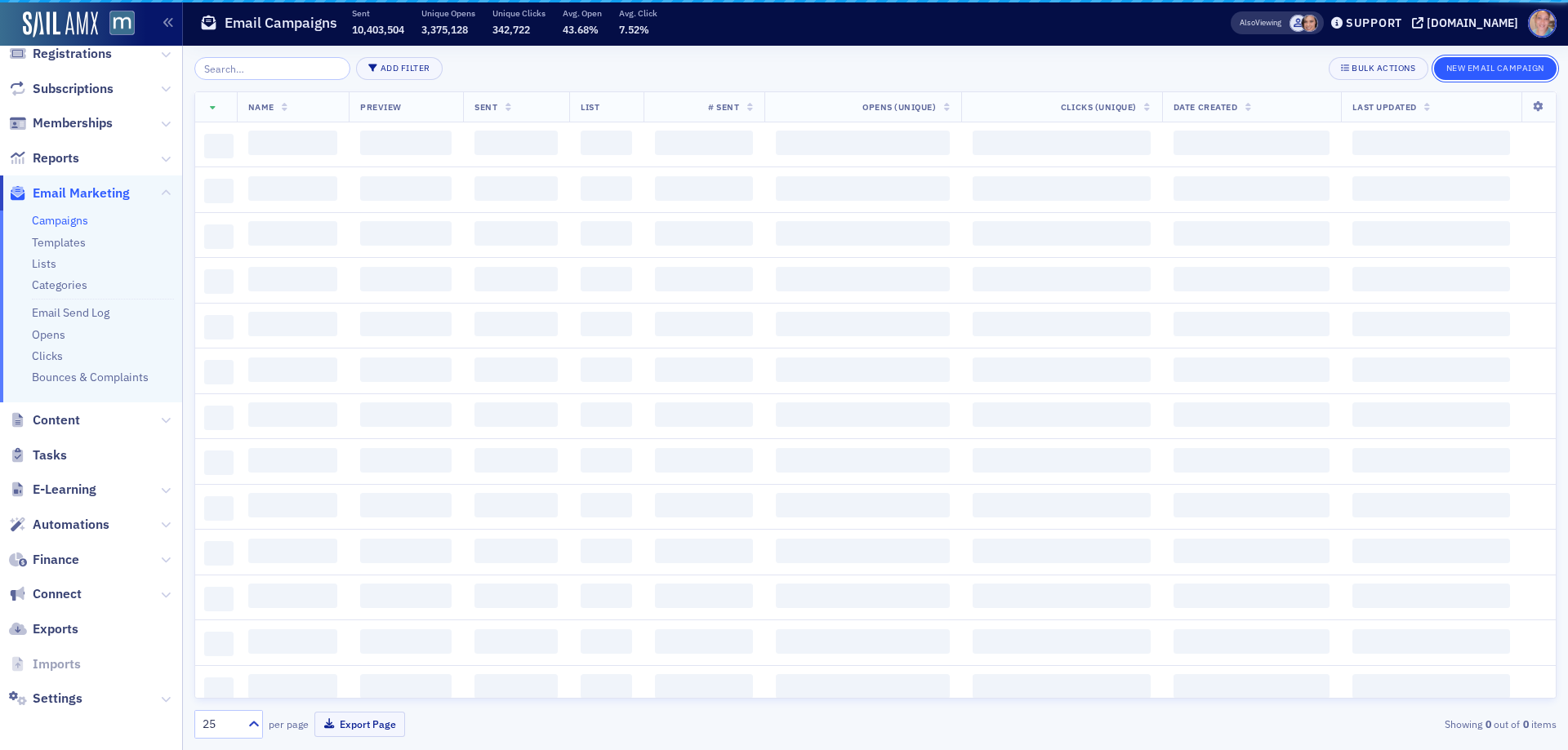
click at [1502, 65] on button "New Email Campaign" at bounding box center [1495, 69] width 122 height 23
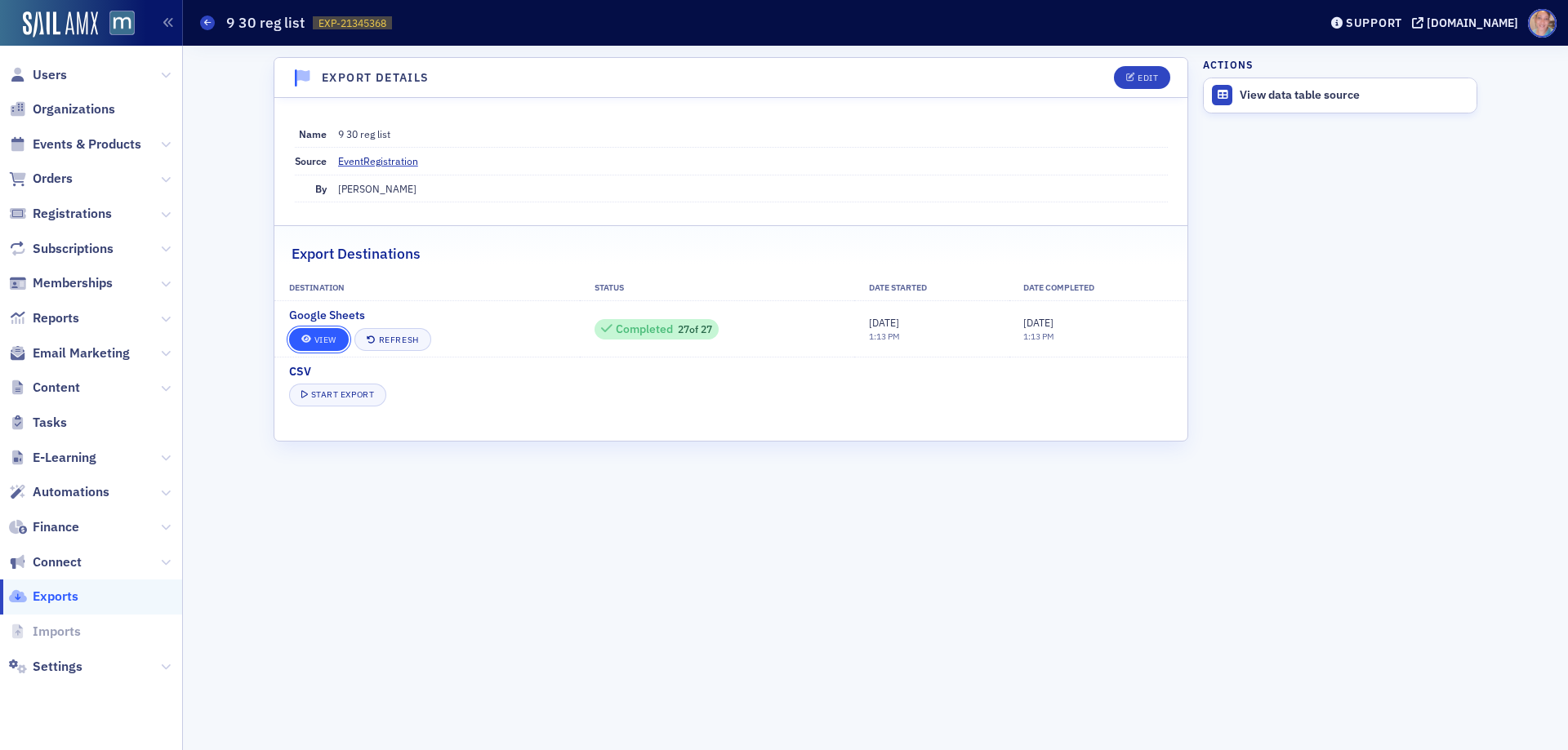
click at [298, 333] on link "View" at bounding box center [319, 340] width 60 height 23
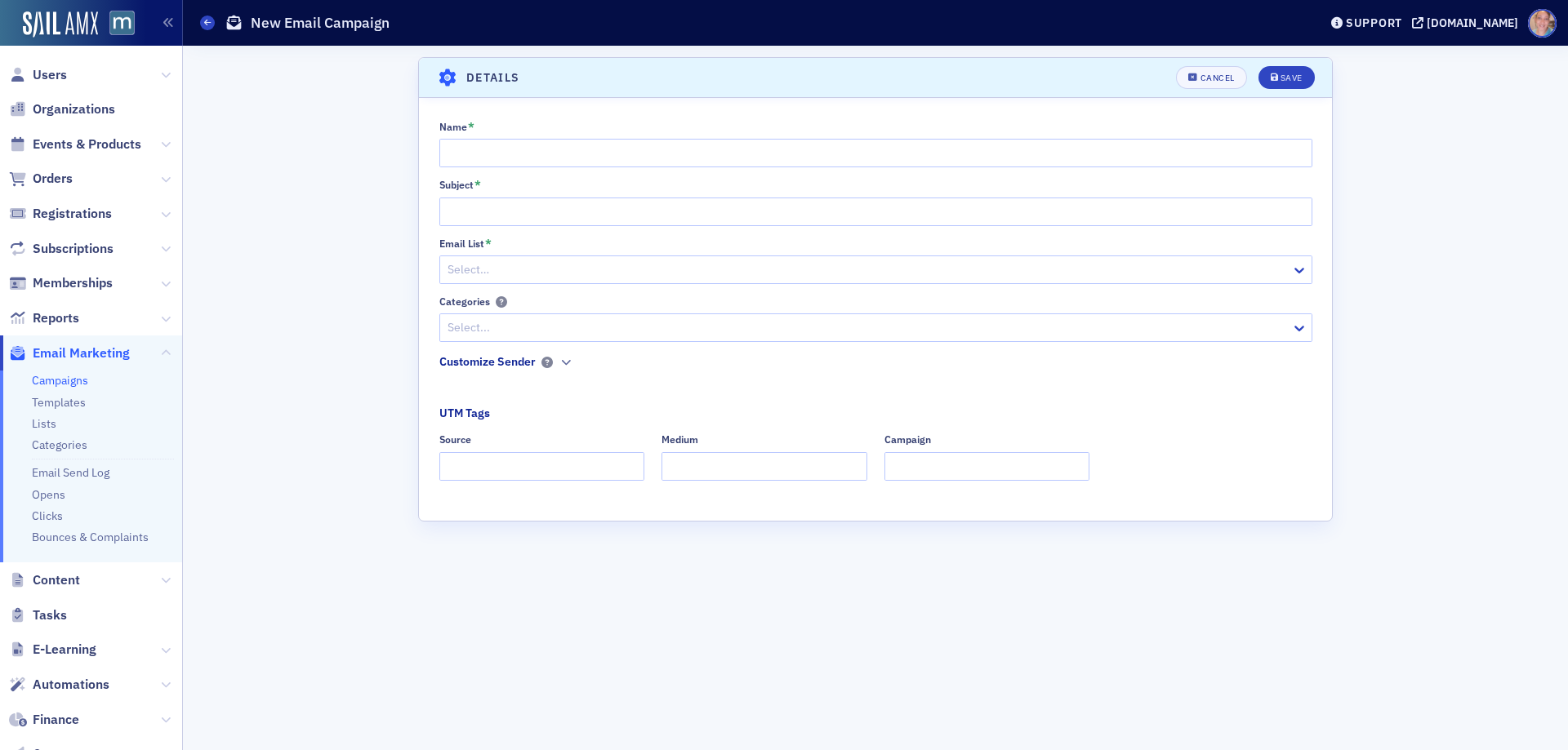
scroll to position [160, 0]
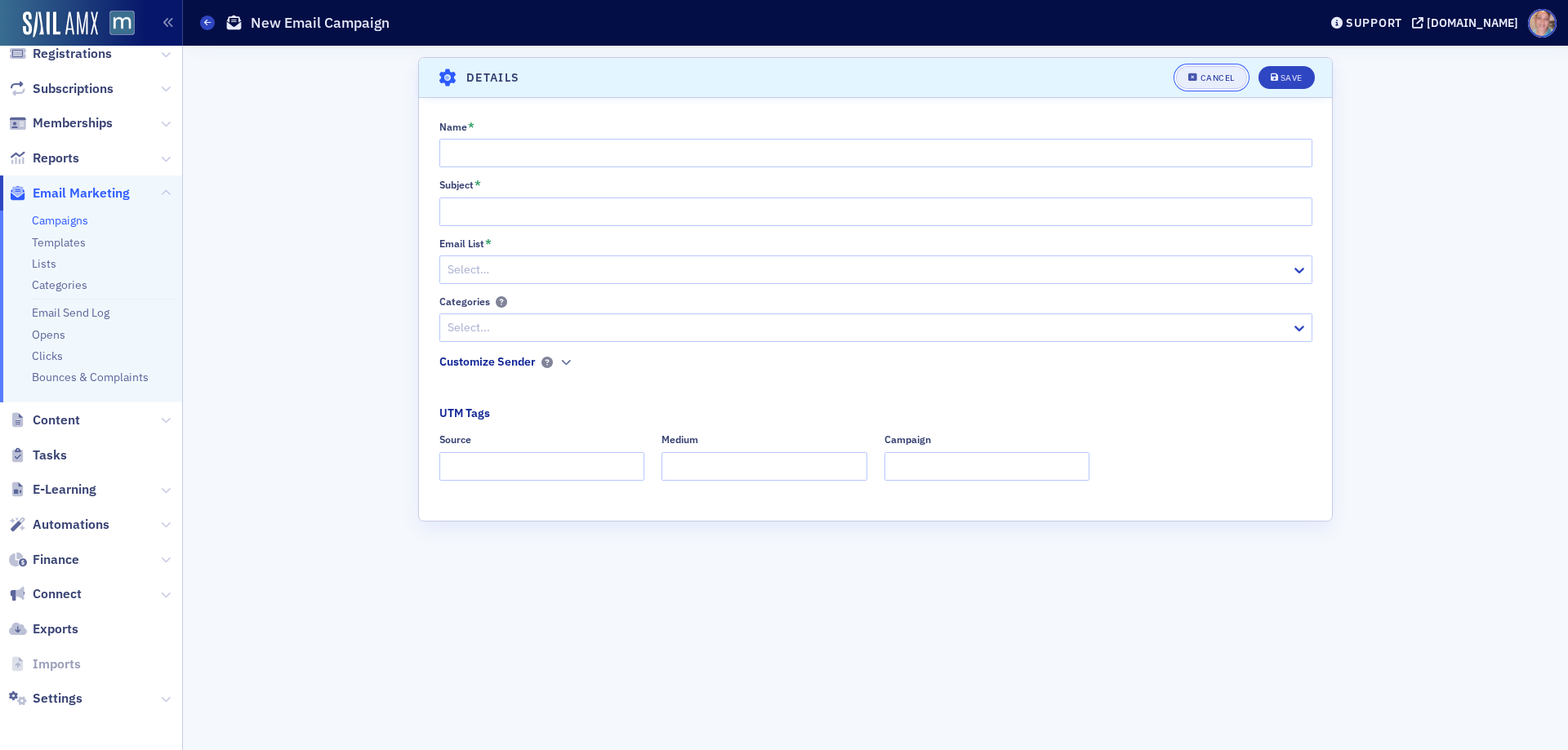
click at [1208, 81] on div "Cancel" at bounding box center [1218, 78] width 34 height 9
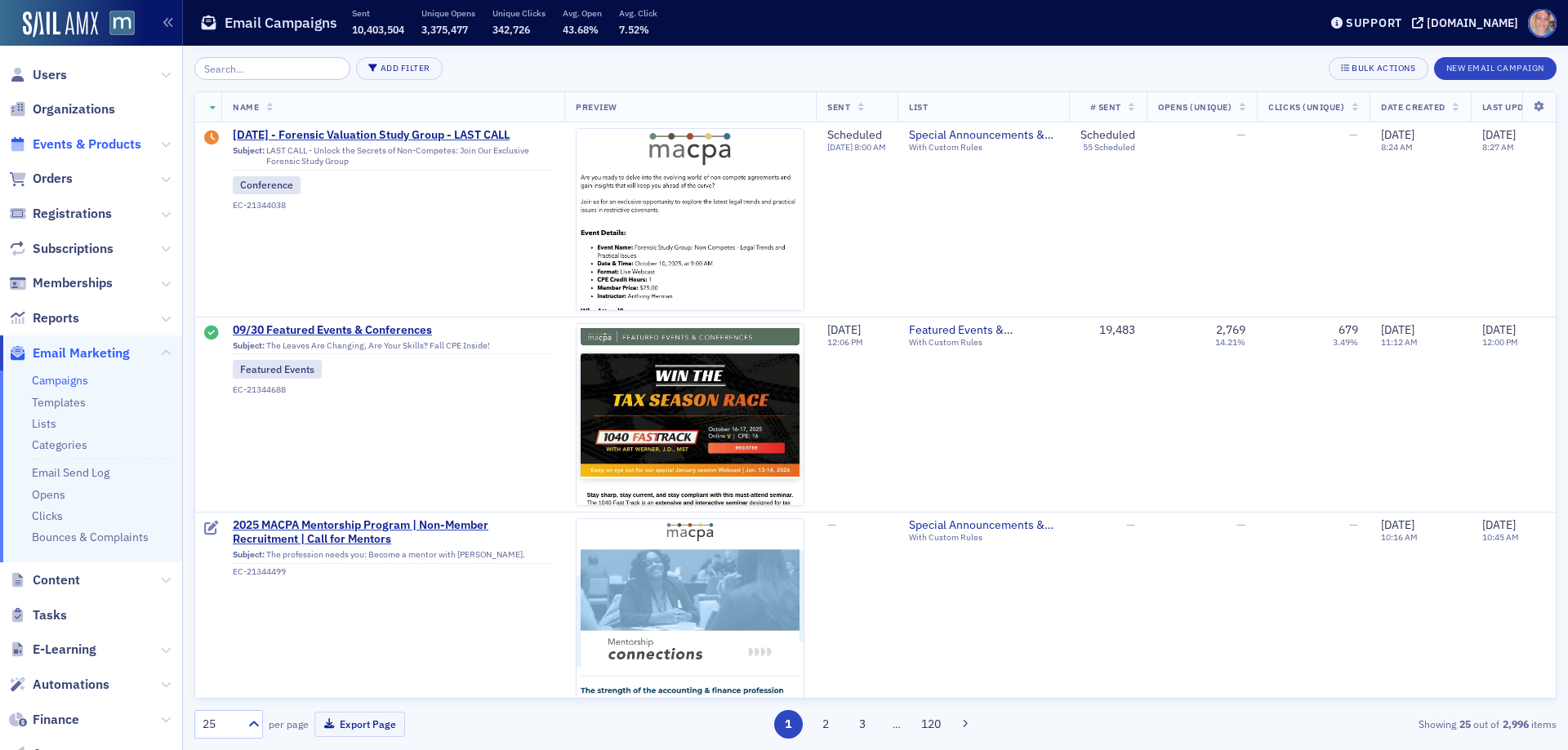
click at [59, 139] on span "Events & Products" at bounding box center [87, 144] width 109 height 18
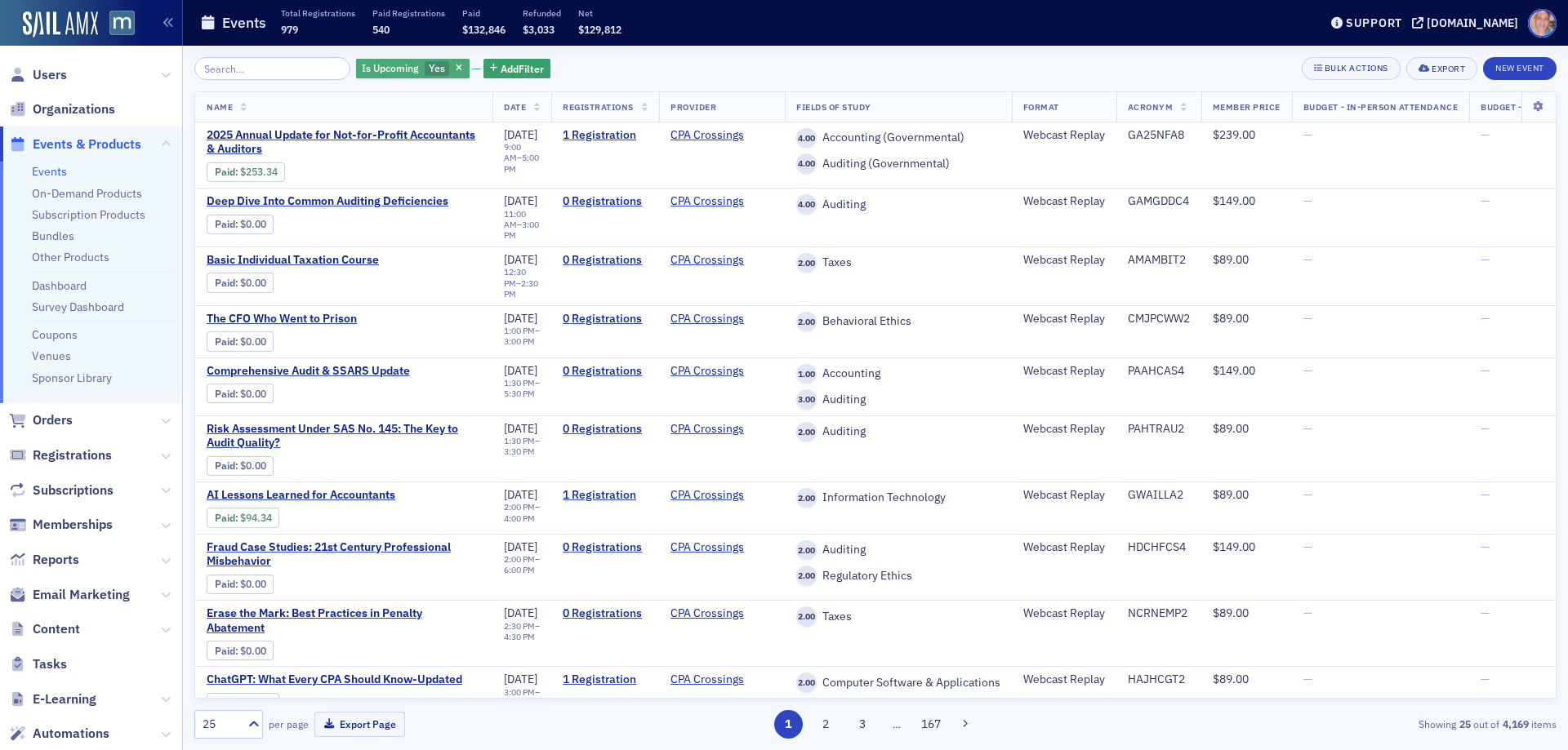
click at [429, 69] on span "Yes" at bounding box center [437, 68] width 17 height 13
click at [511, 67] on input "No" at bounding box center [514, 69] width 15 height 15
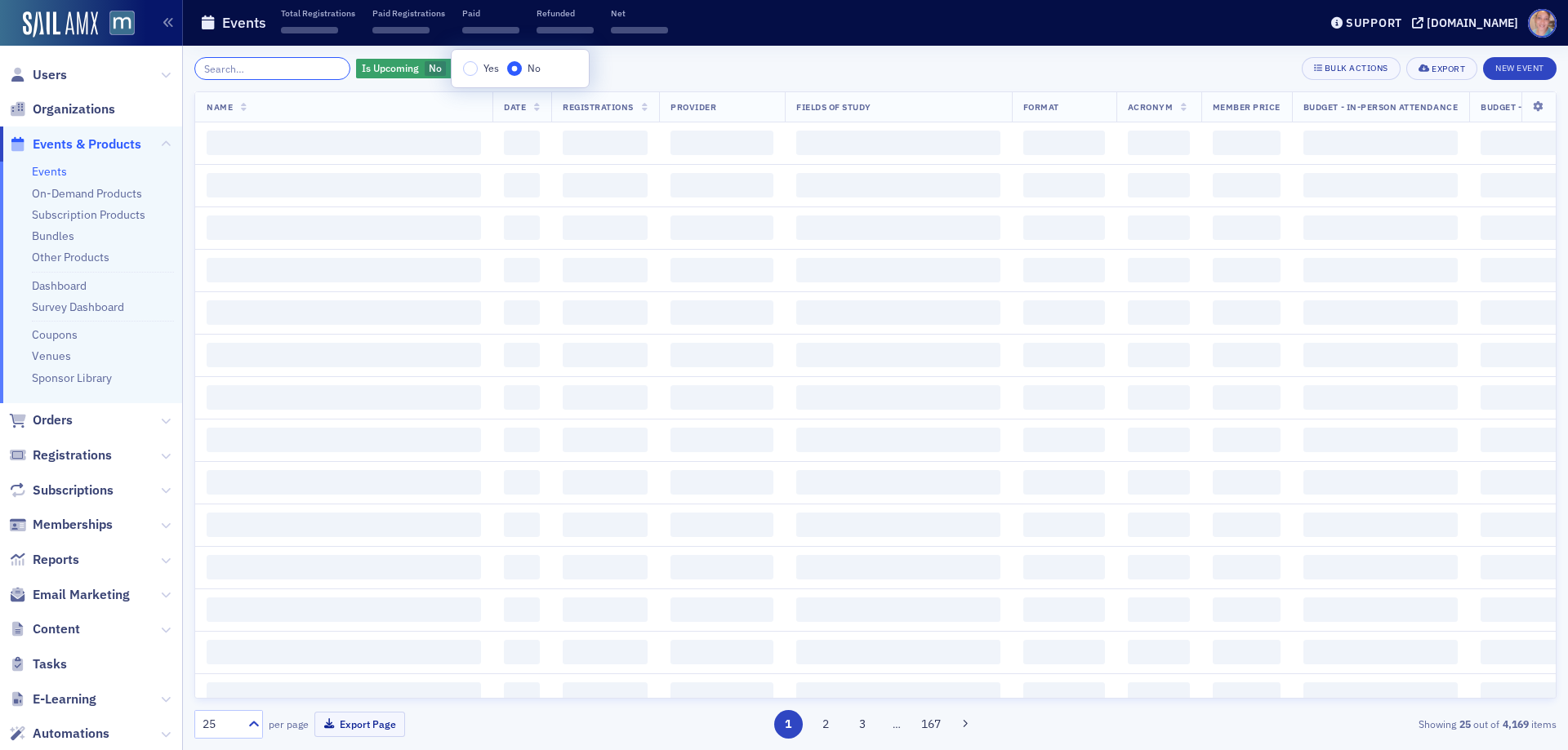
click at [264, 67] on input "search" at bounding box center [272, 69] width 156 height 23
type input "ask qm"
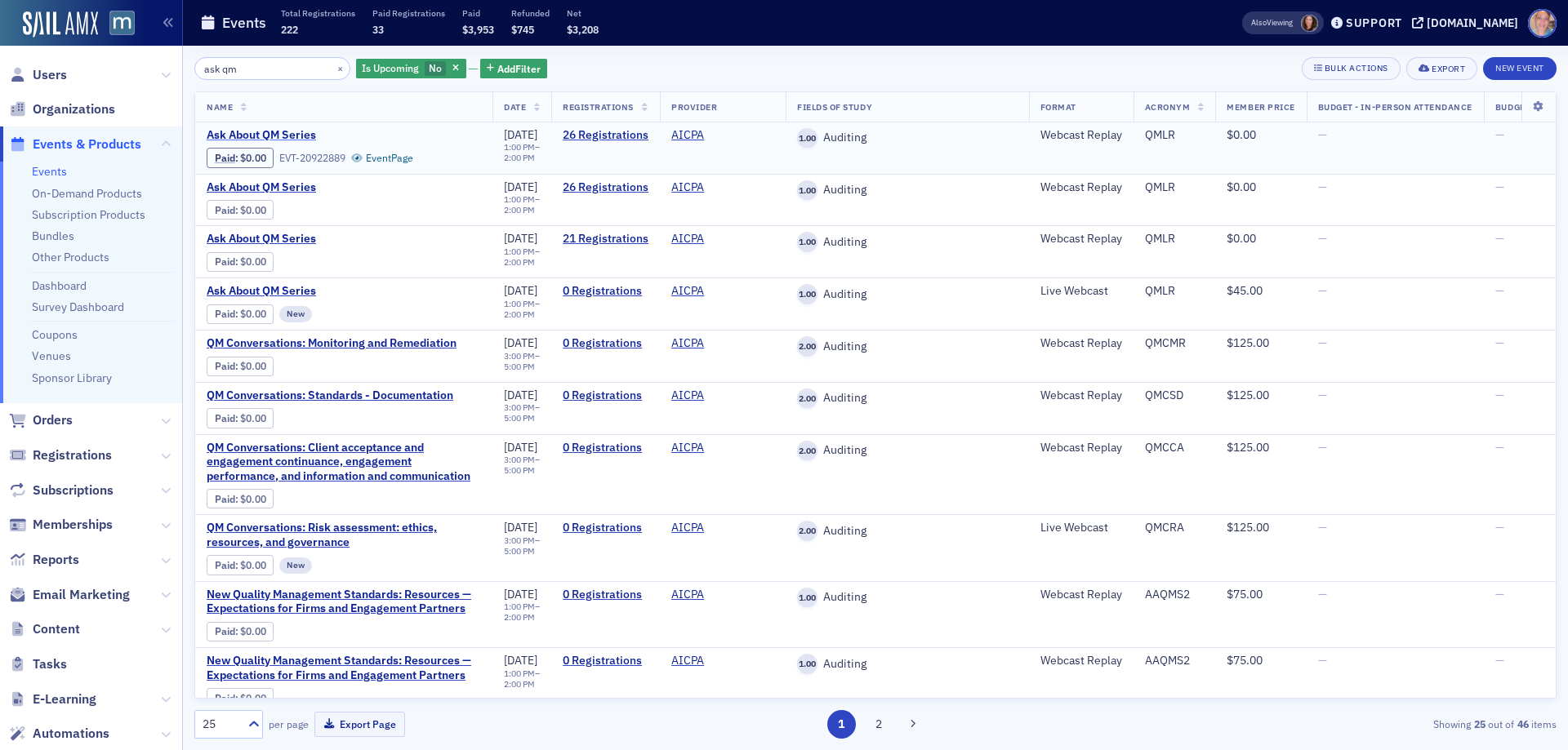
click at [271, 133] on span "Ask About QM Series" at bounding box center [343, 135] width 274 height 15
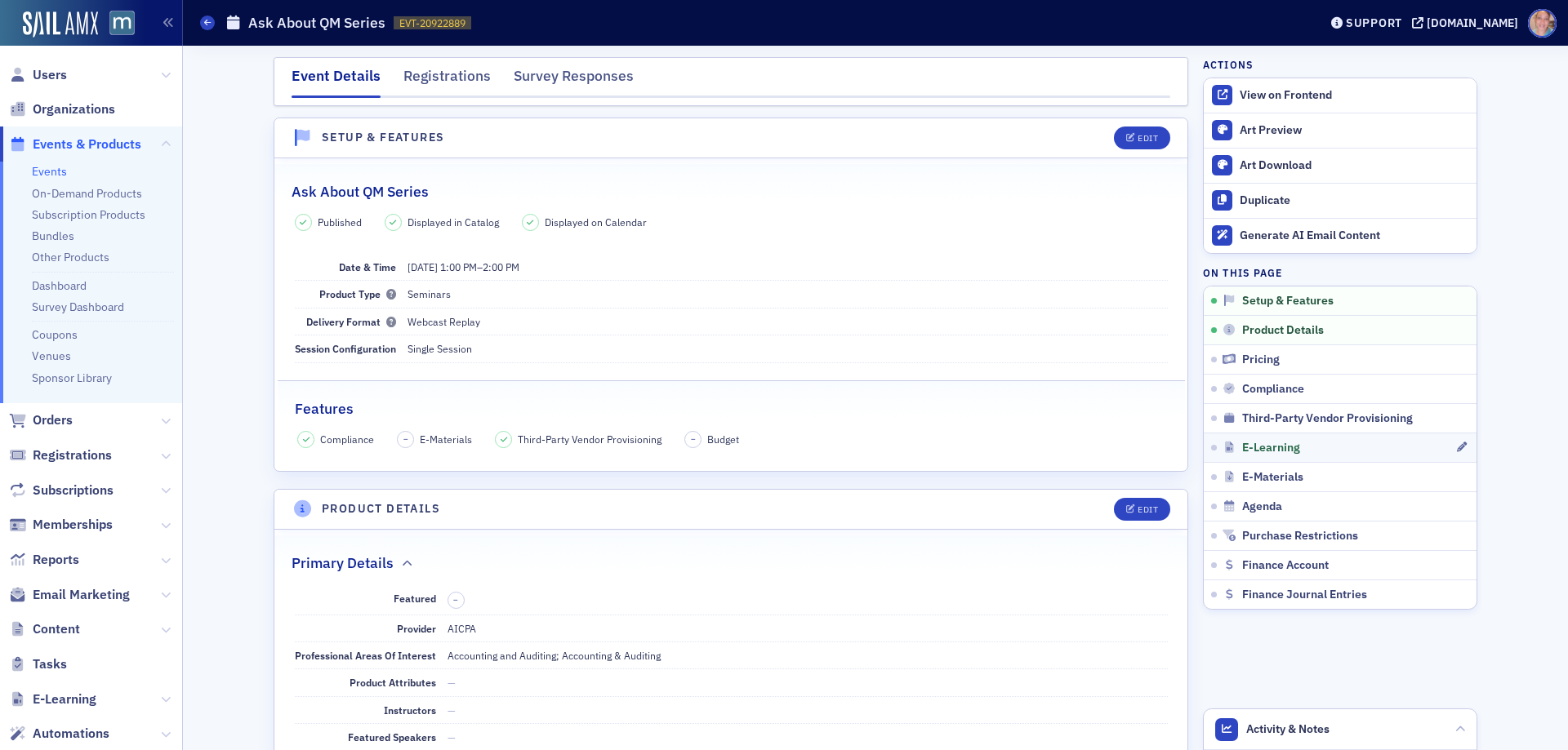
click at [1365, 458] on link "E-Learning" at bounding box center [1340, 447] width 273 height 29
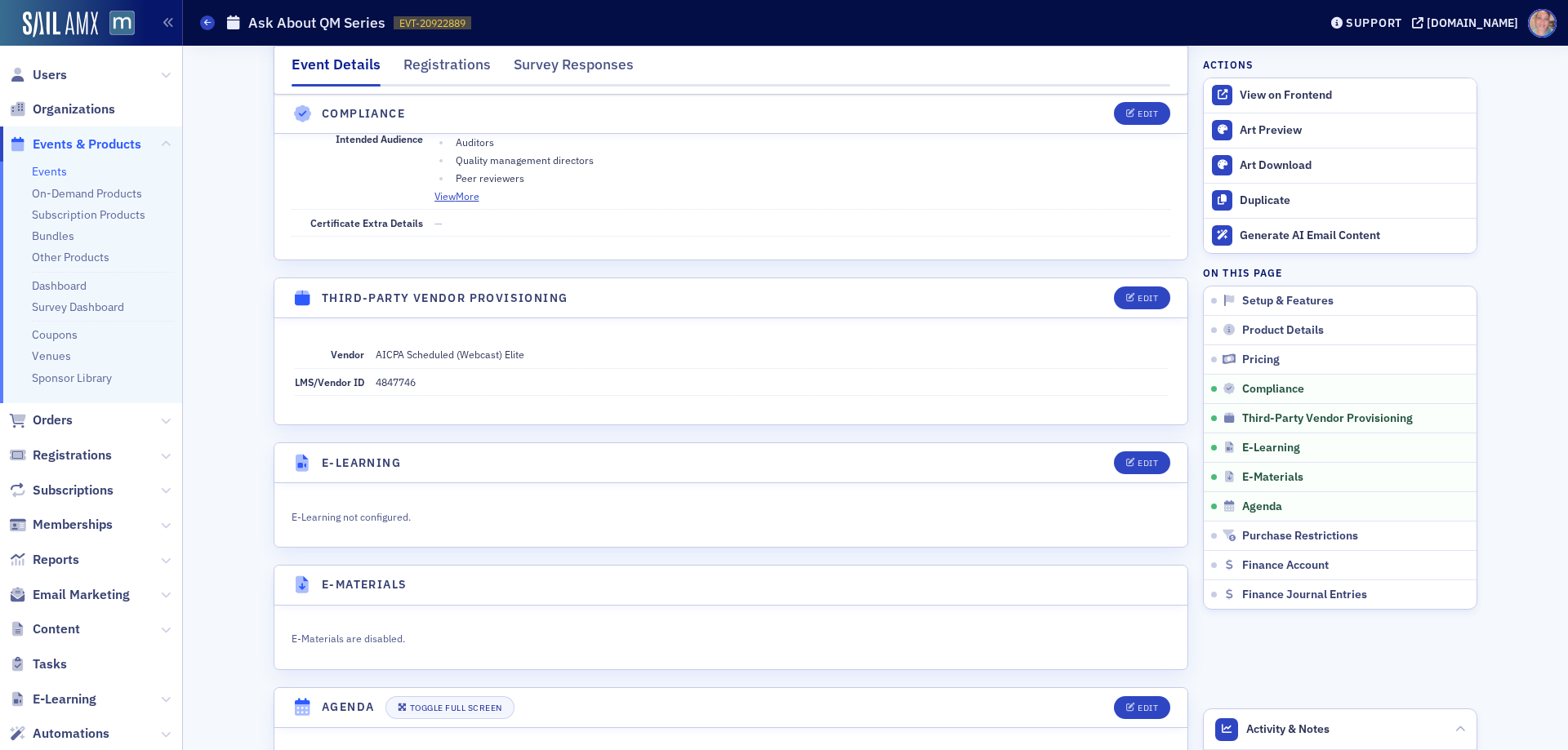
scroll to position [2059, 0]
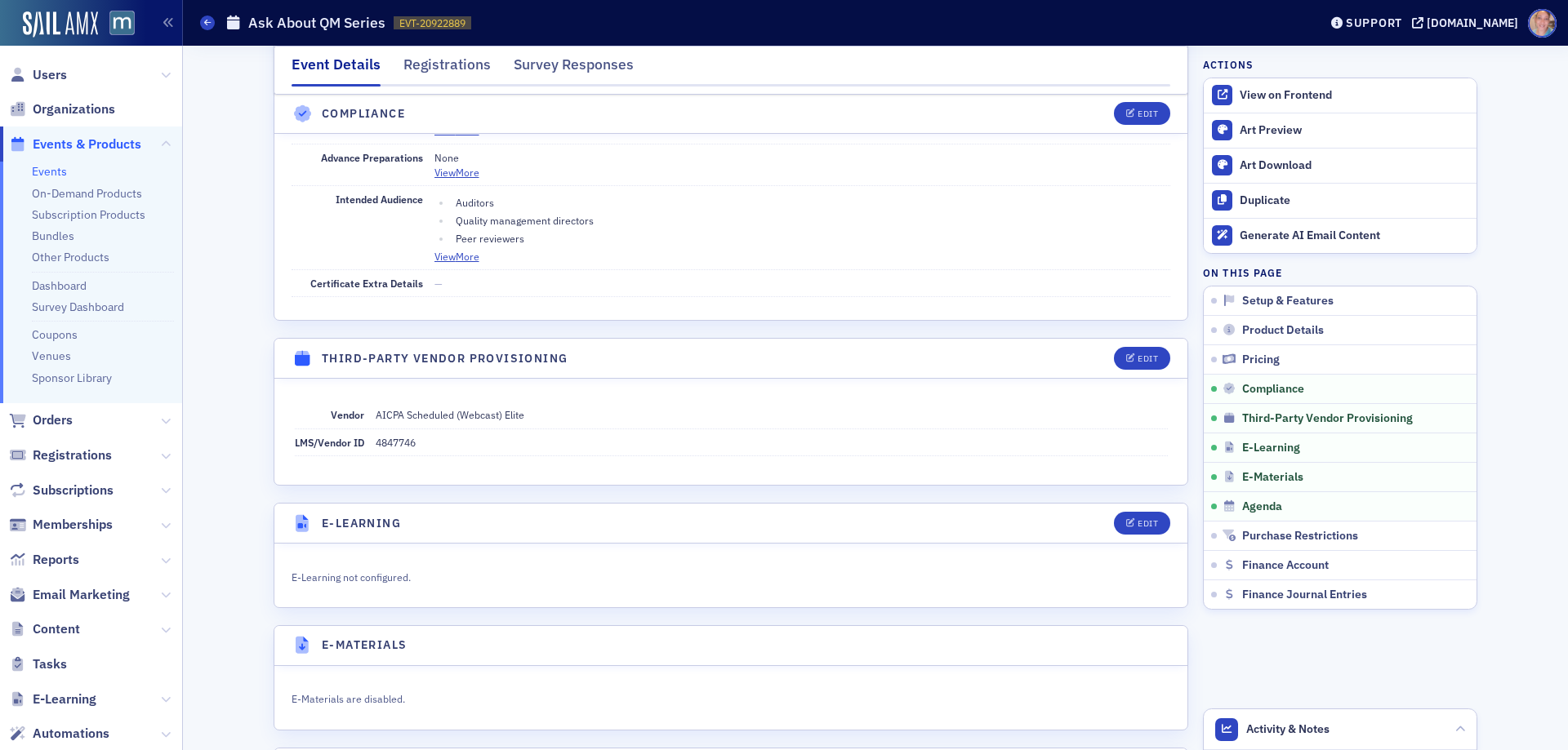
click at [396, 434] on dd "4847746" at bounding box center [772, 443] width 792 height 26
click at [396, 436] on dd "4847746" at bounding box center [772, 443] width 792 height 26
click at [393, 454] on dd "4847746" at bounding box center [772, 443] width 792 height 26
click at [392, 454] on dd "4847746" at bounding box center [772, 443] width 792 height 26
copy dd "4847746"
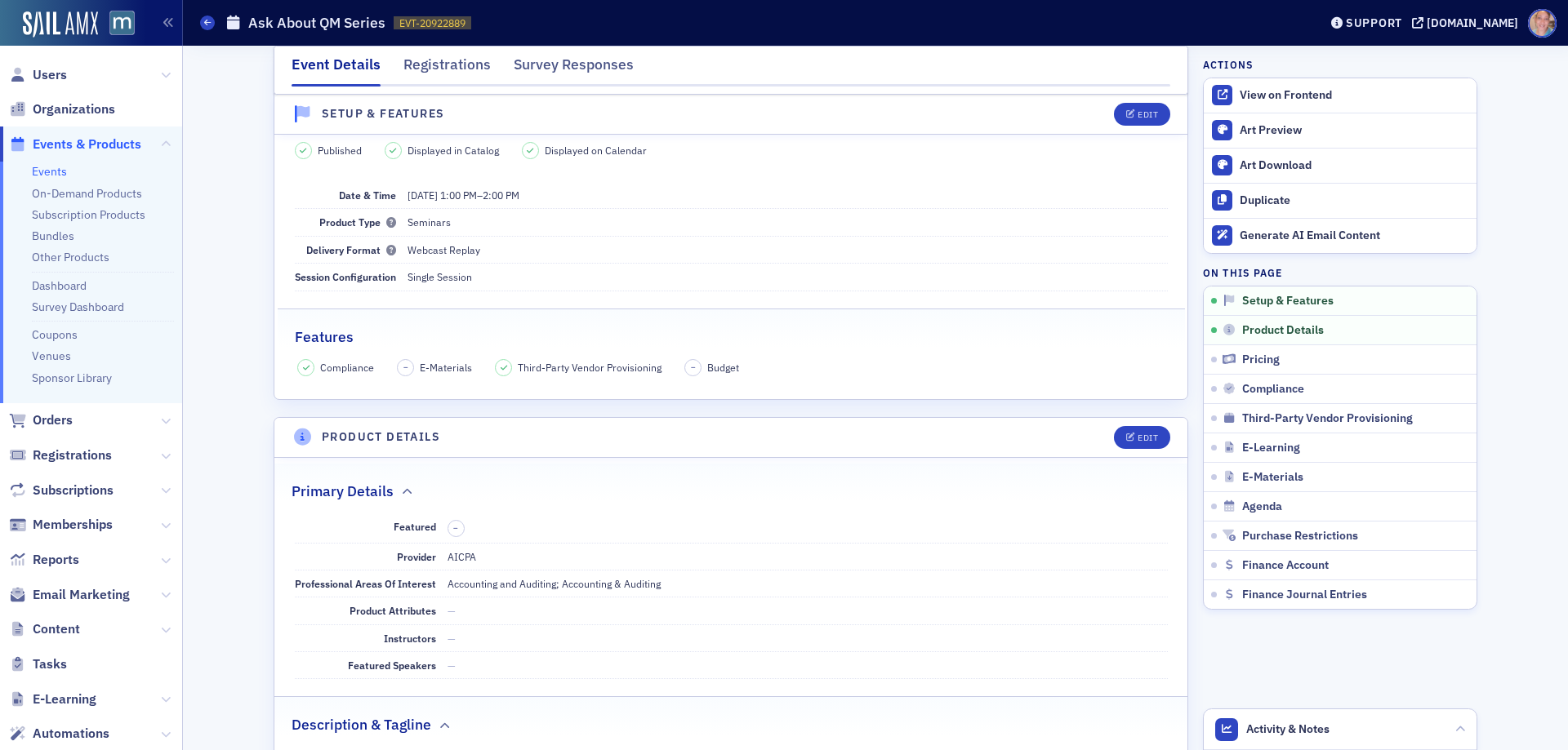
scroll to position [0, 0]
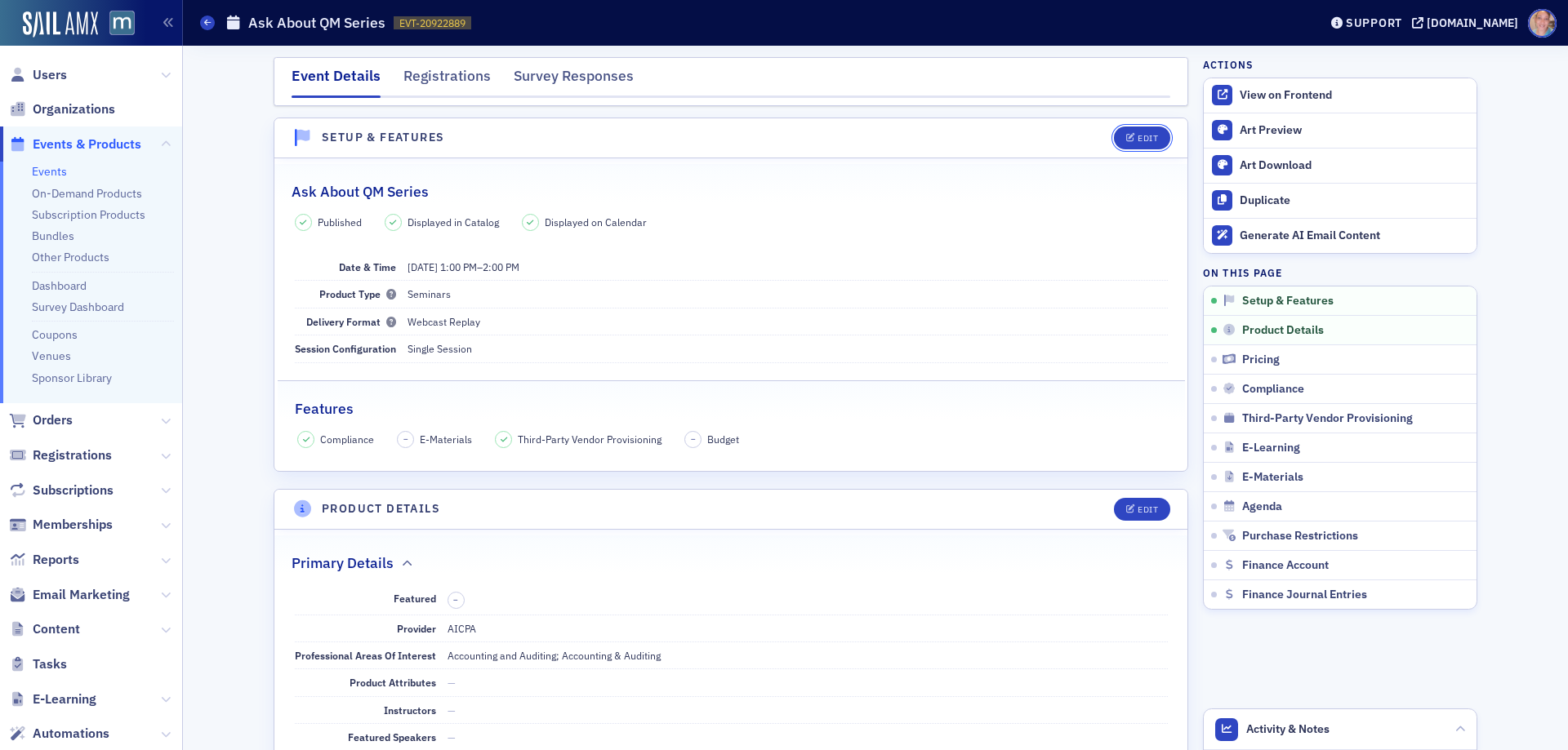
drag, startPoint x: 1142, startPoint y: 133, endPoint x: 948, endPoint y: 116, distance: 194.7
click at [1142, 133] on div "Edit" at bounding box center [1147, 138] width 20 height 9
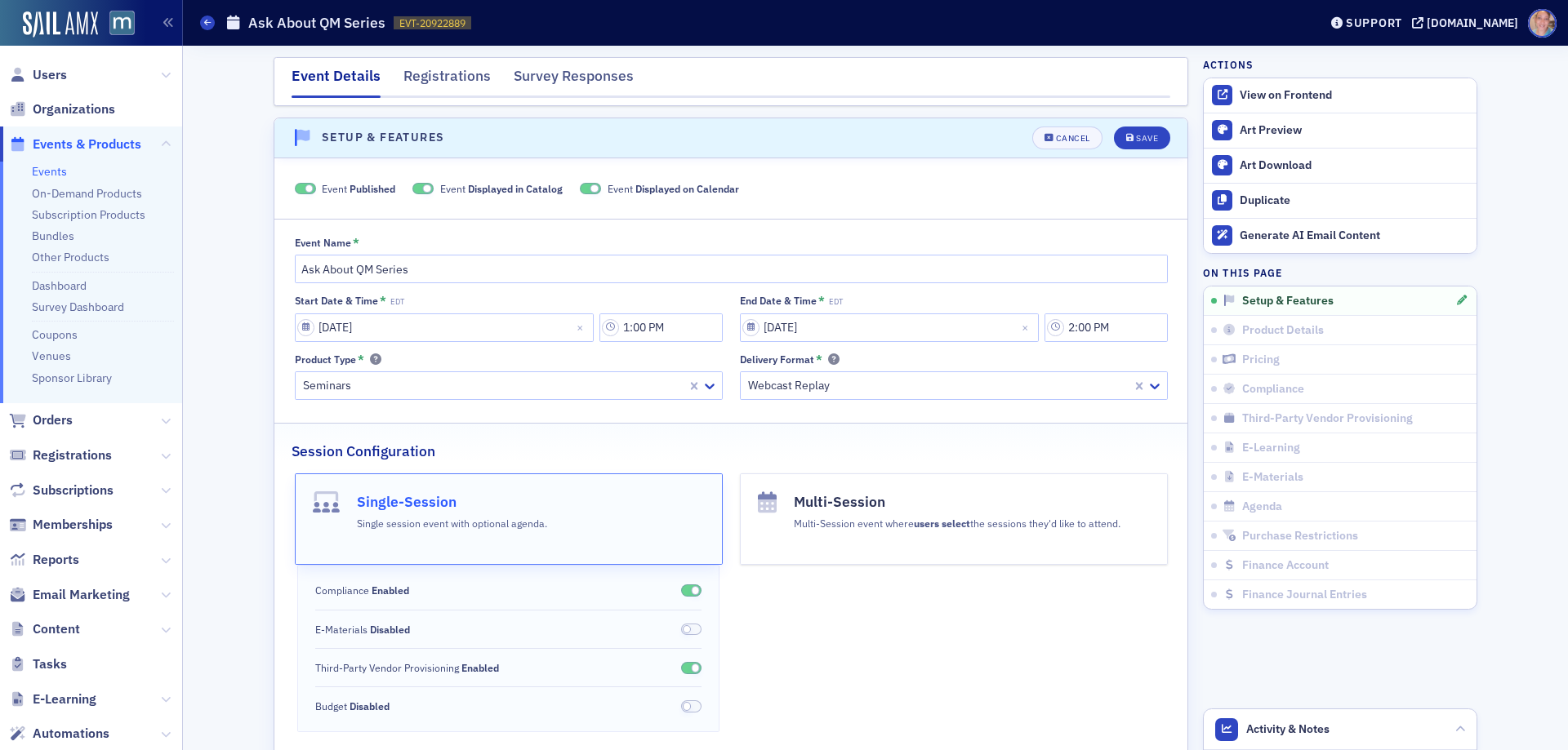
scroll to position [23, 0]
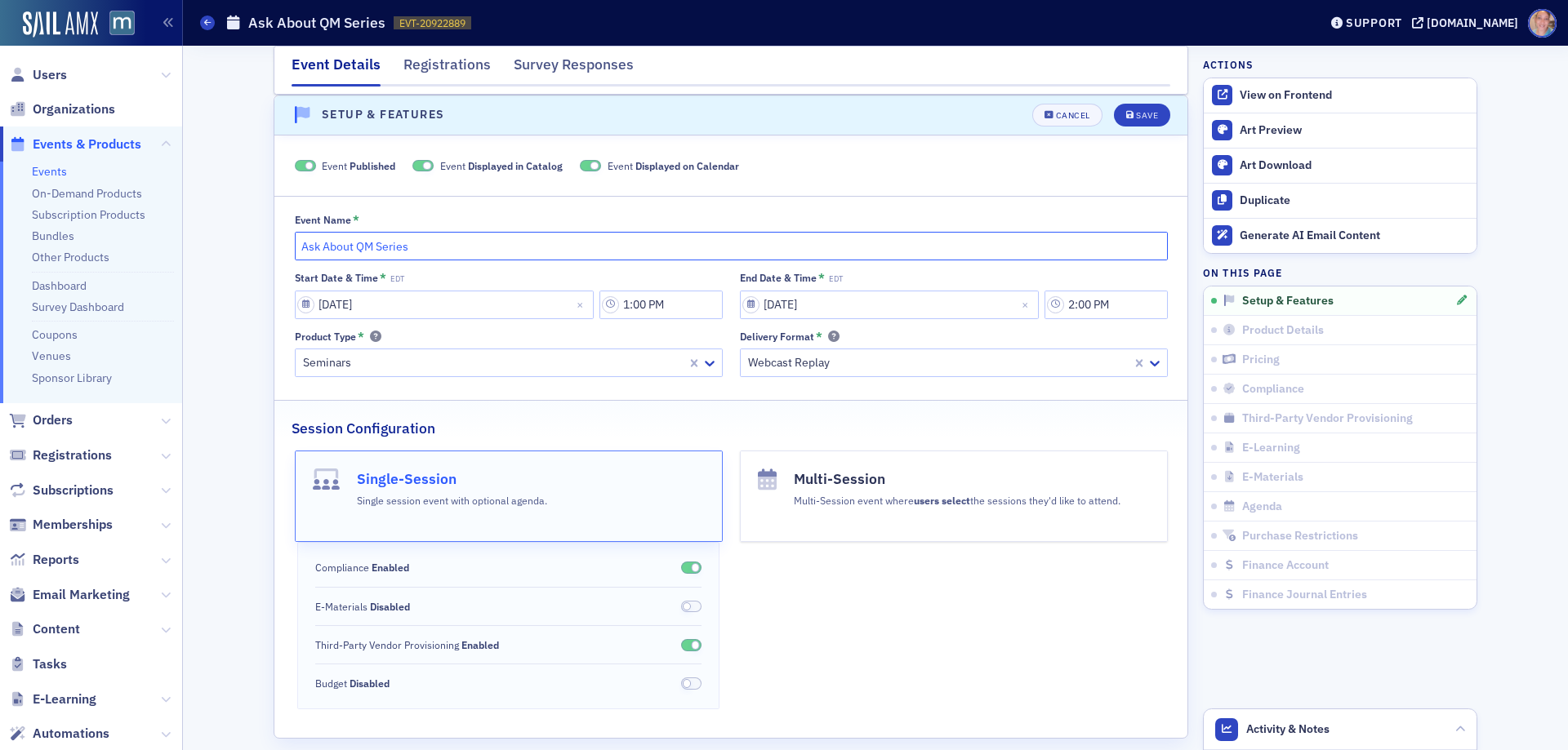
click at [295, 245] on input "Ask About QM Series" at bounding box center [732, 246] width 873 height 29
type input "(Postponed) Ask About QM Series"
click at [1144, 116] on div "Save" at bounding box center [1146, 115] width 22 height 9
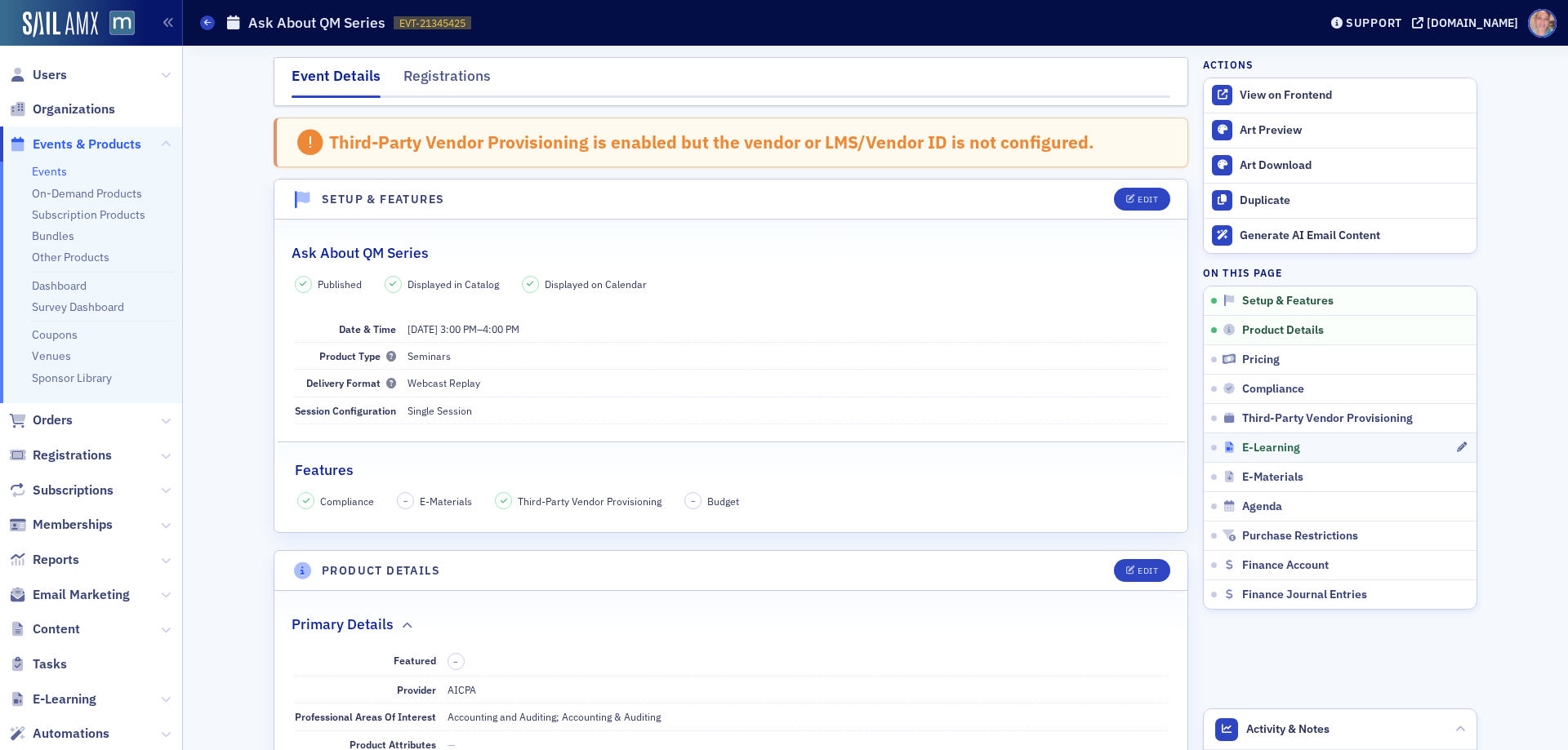
click at [1337, 449] on div "E-Learning" at bounding box center [1339, 448] width 233 height 15
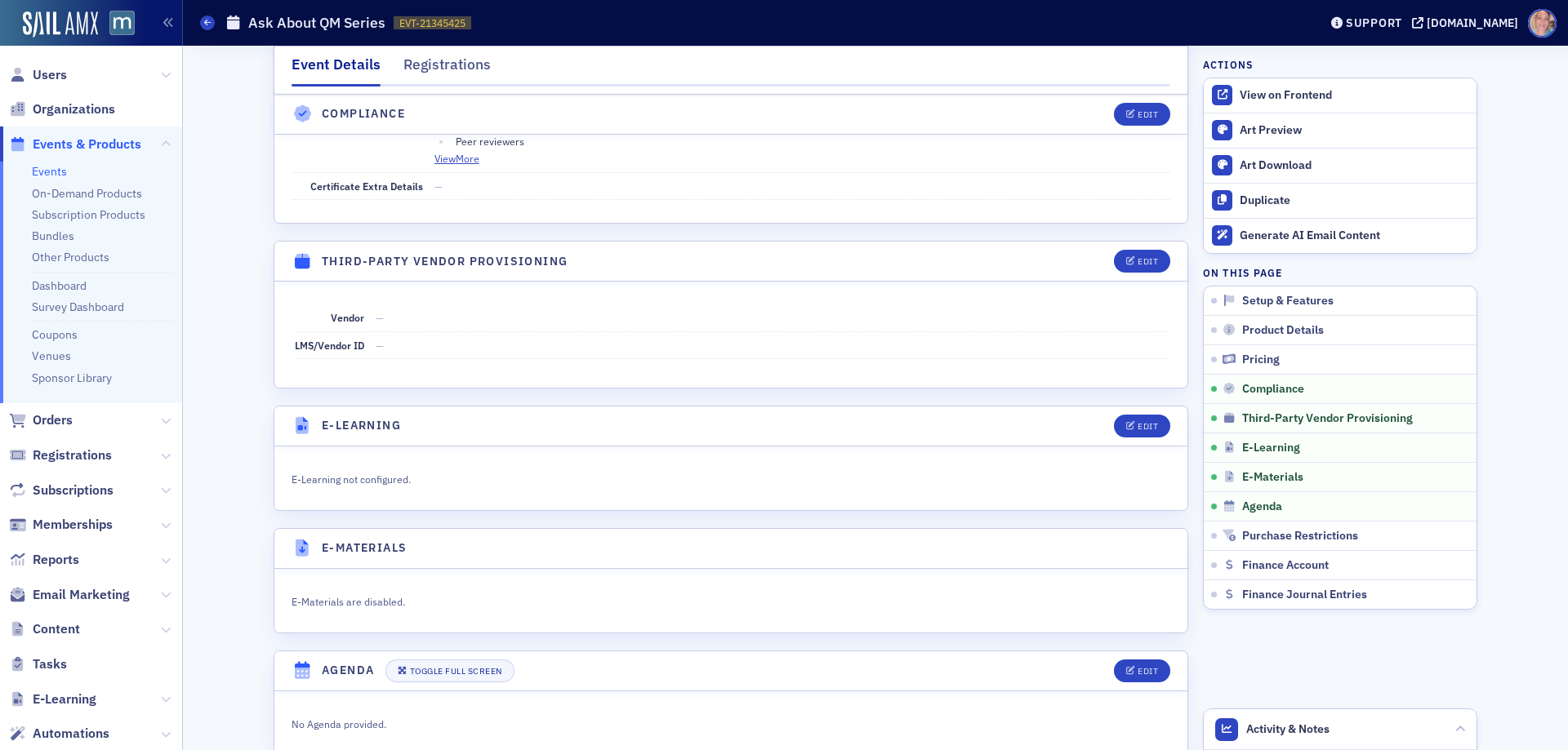
scroll to position [2232, 0]
click at [1138, 267] on div "Edit" at bounding box center [1147, 263] width 20 height 9
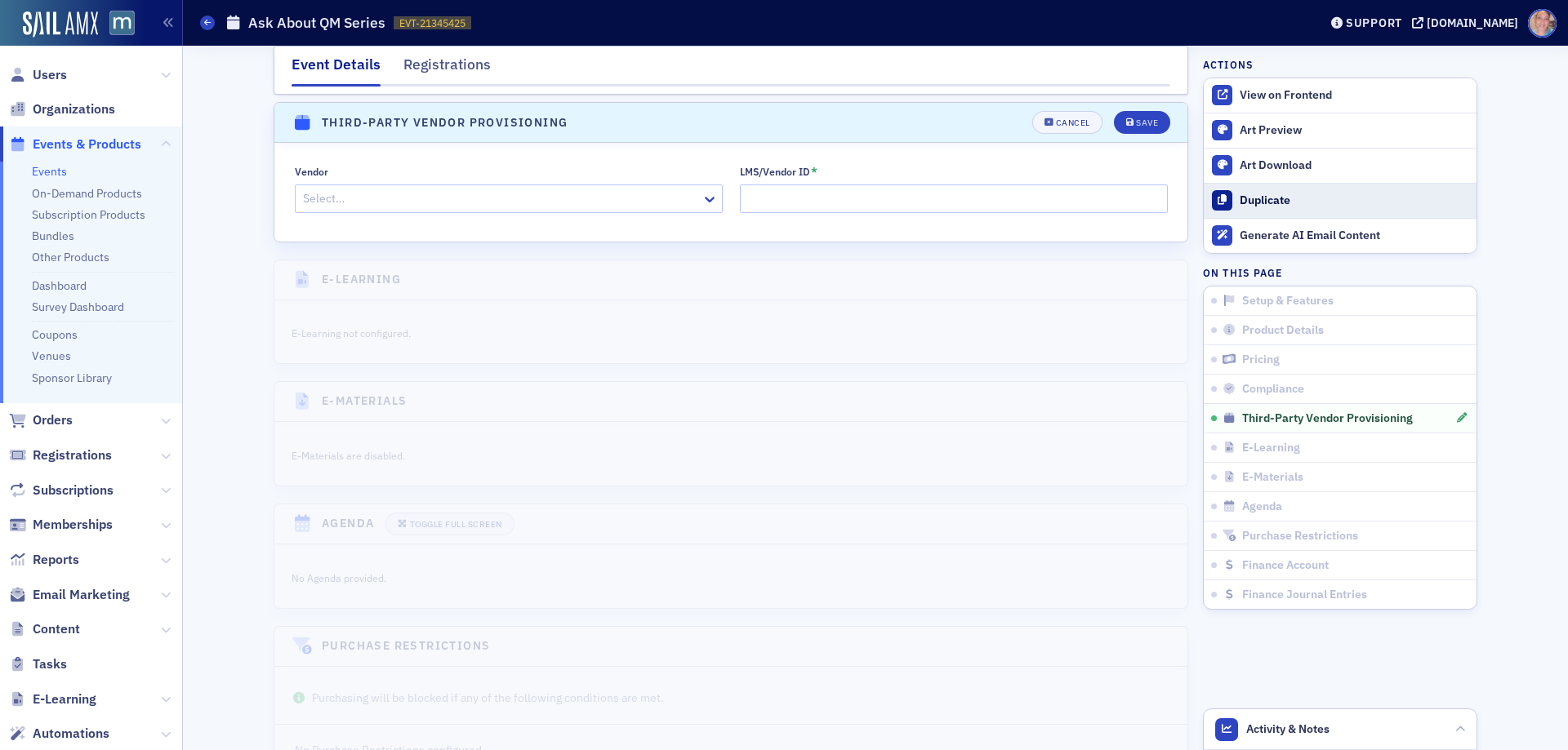
scroll to position [2395, 0]
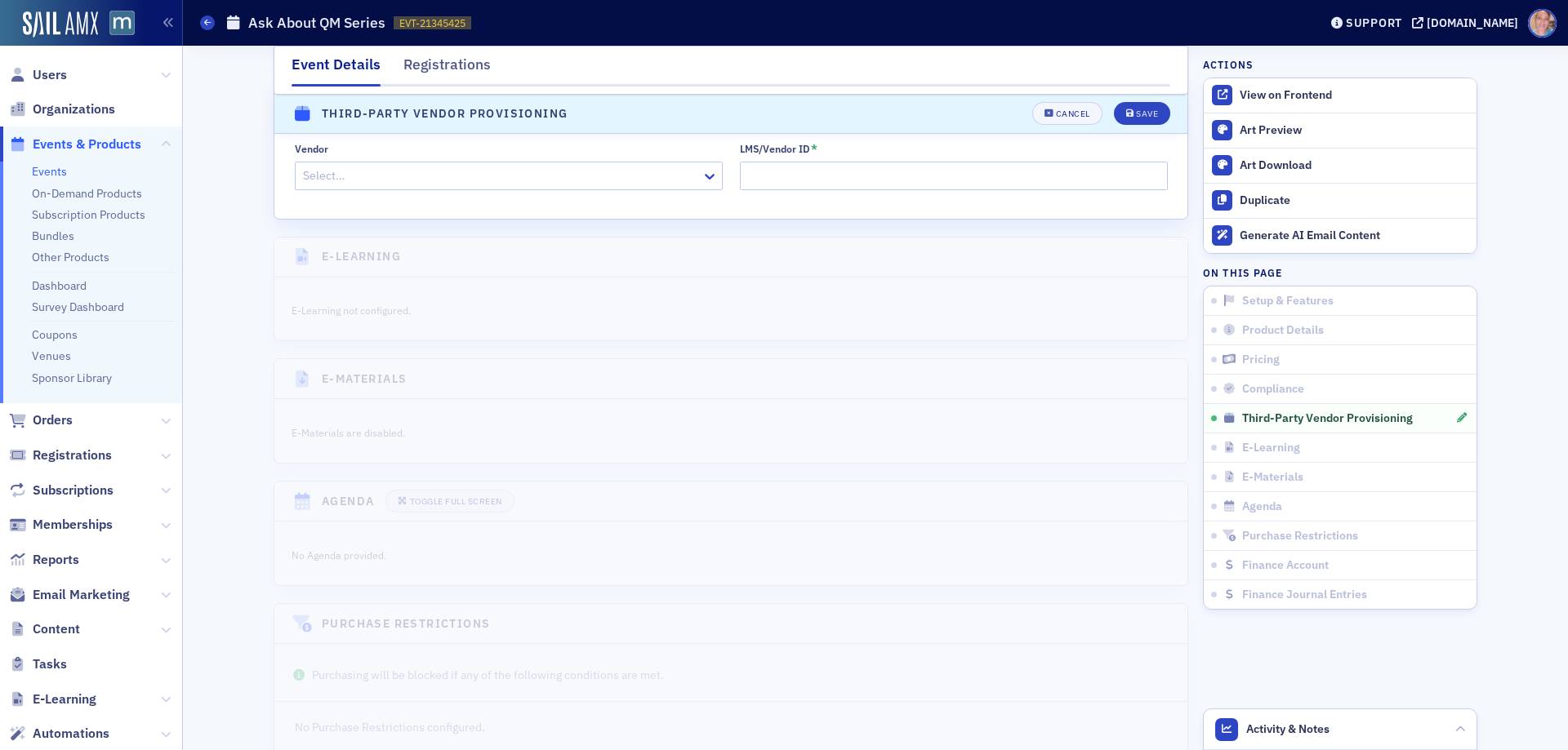
click at [337, 186] on div at bounding box center [501, 176] width 399 height 20
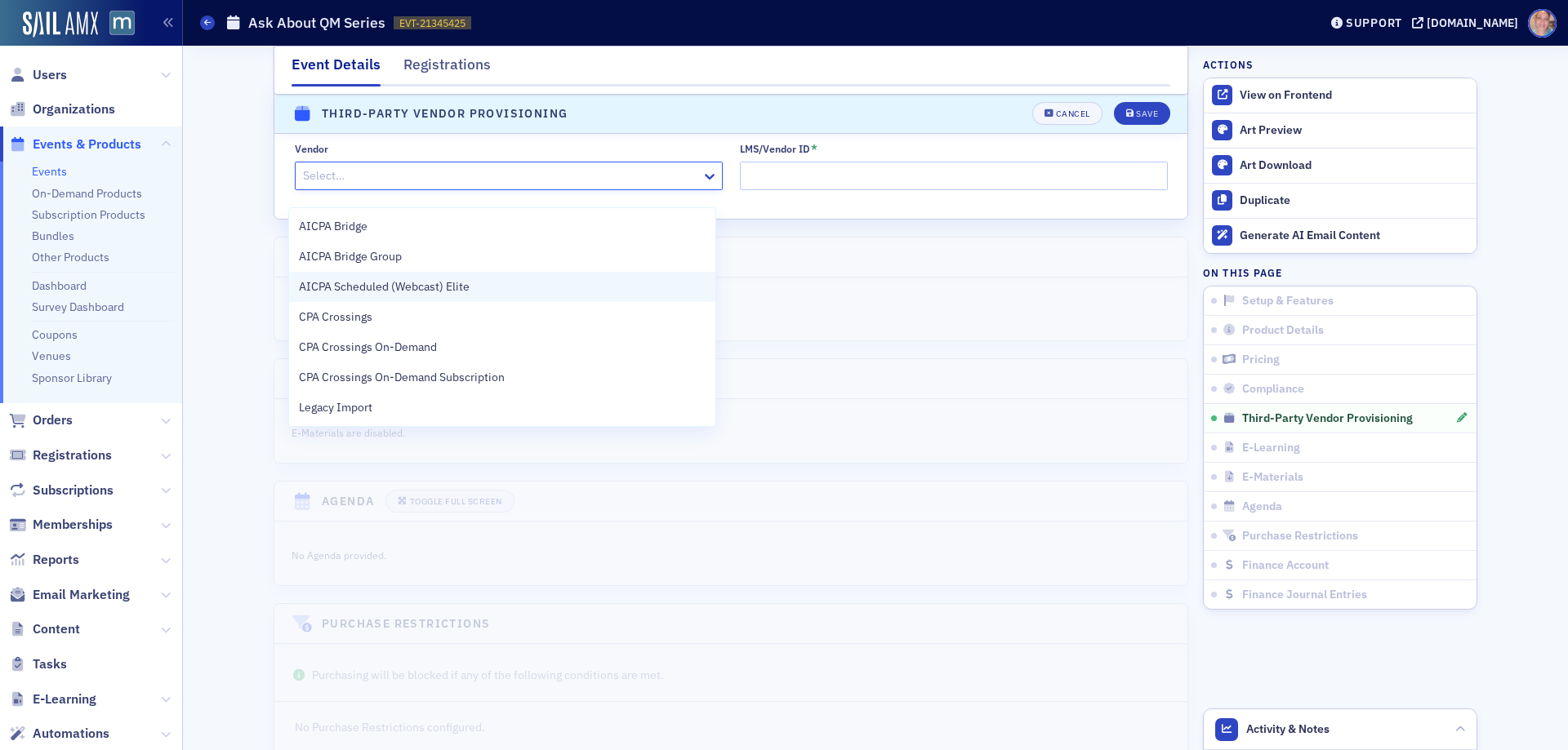
click at [467, 292] on span "AICPA Scheduled (Webcast) Elite" at bounding box center [384, 287] width 170 height 18
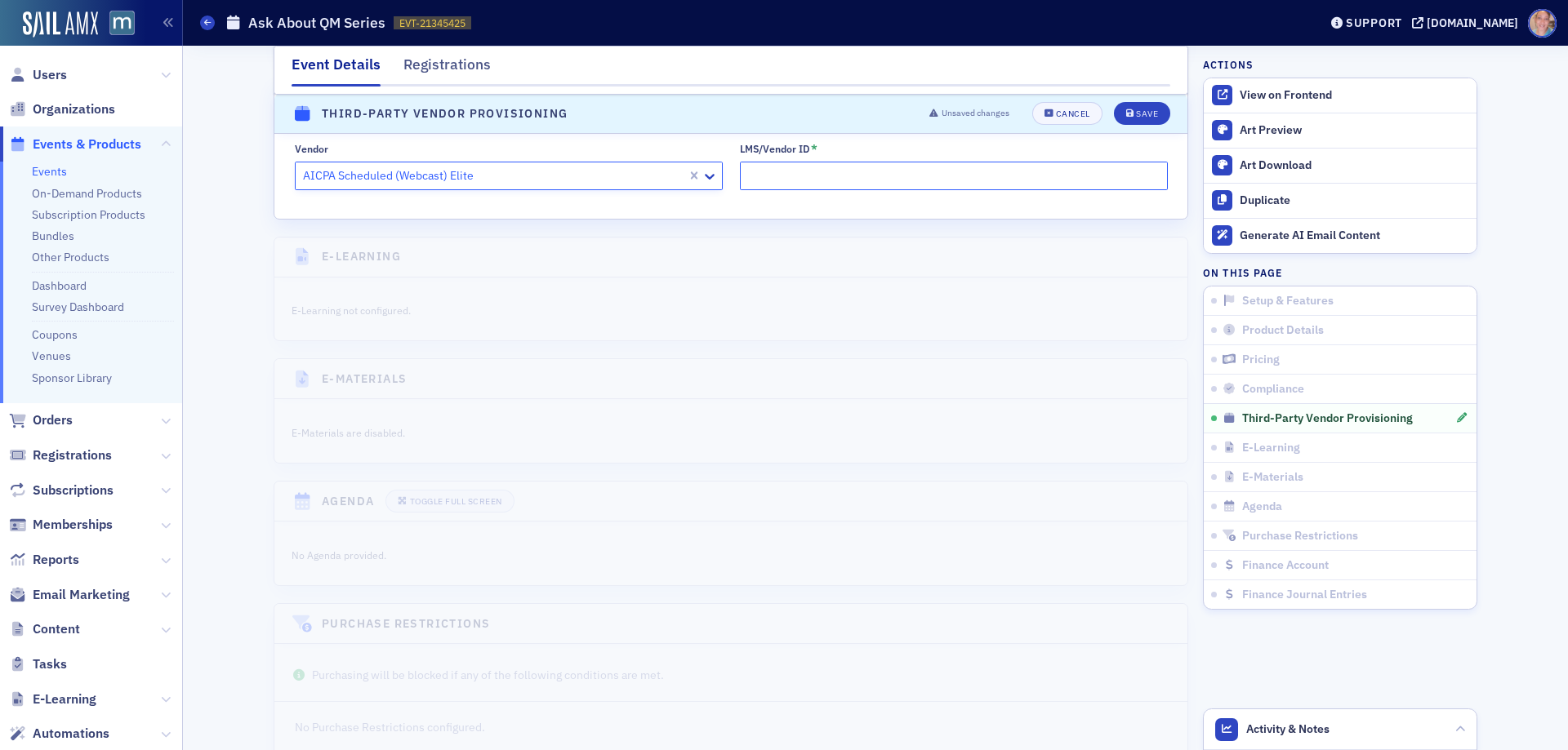
click at [871, 189] on input "LMS/Vendor ID *" at bounding box center [953, 176] width 428 height 29
paste input "4847746"
type input "4847746"
click at [1148, 108] on button "Save" at bounding box center [1142, 114] width 56 height 23
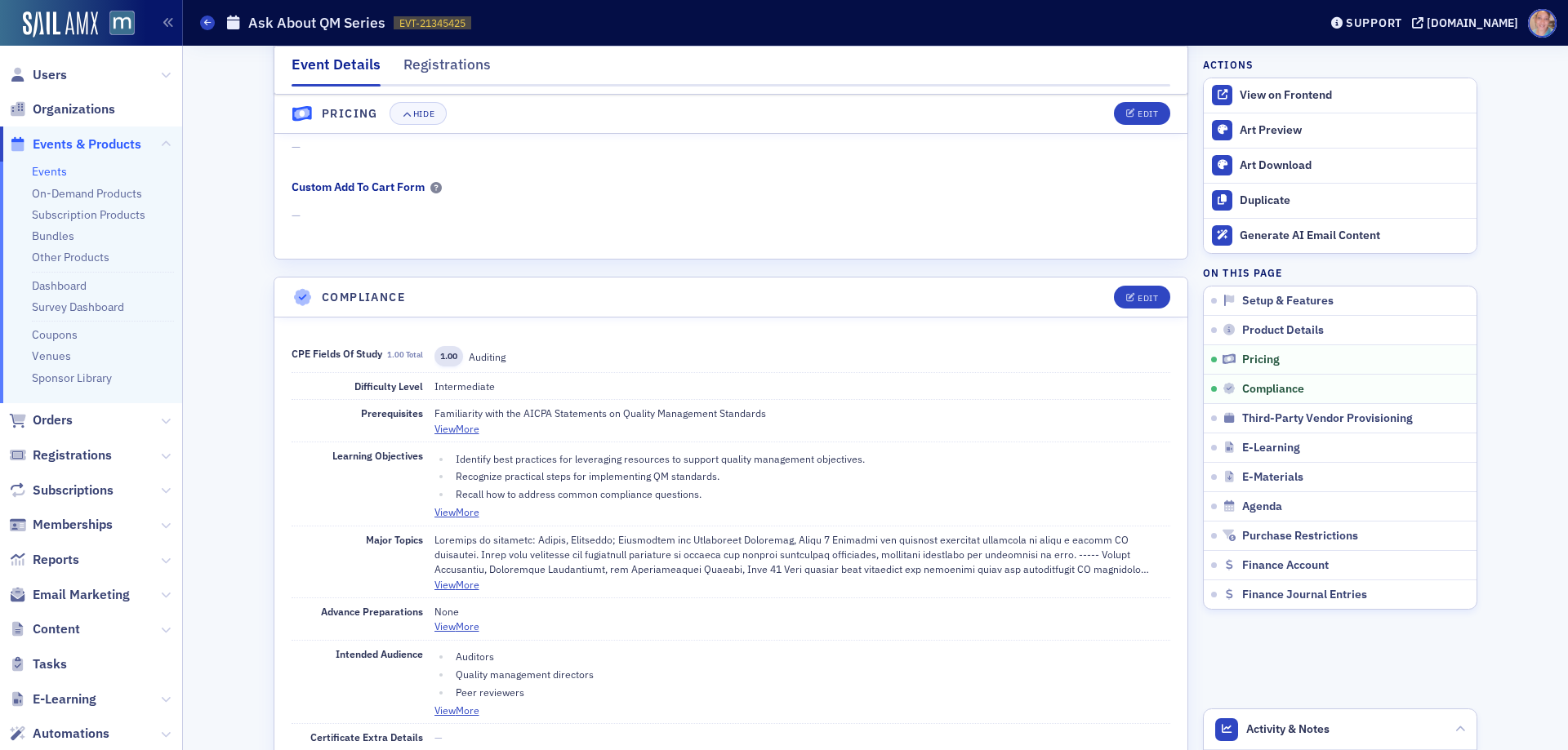
scroll to position [1517, 0]
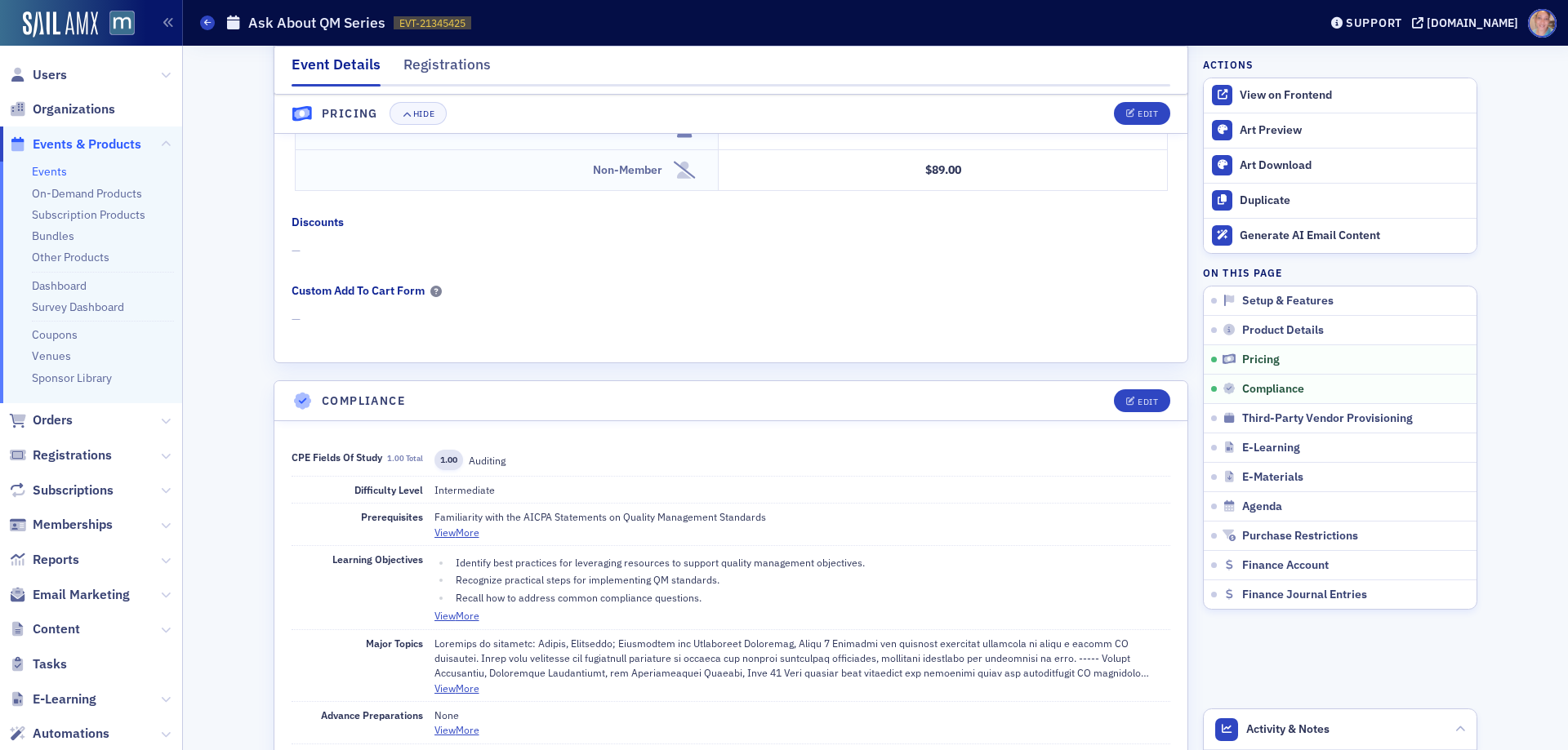
click at [47, 169] on link "Events" at bounding box center [49, 171] width 35 height 15
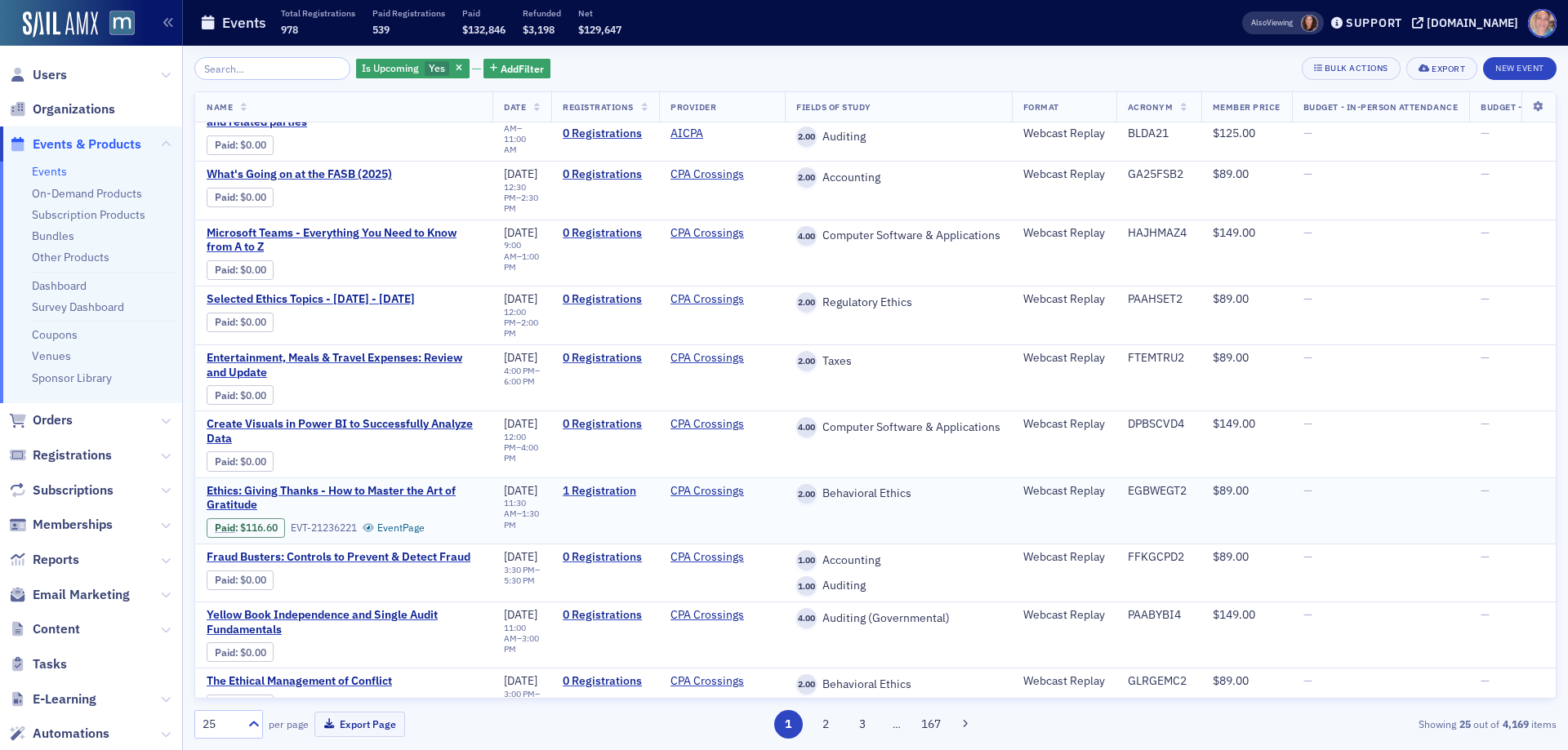
scroll to position [936, 0]
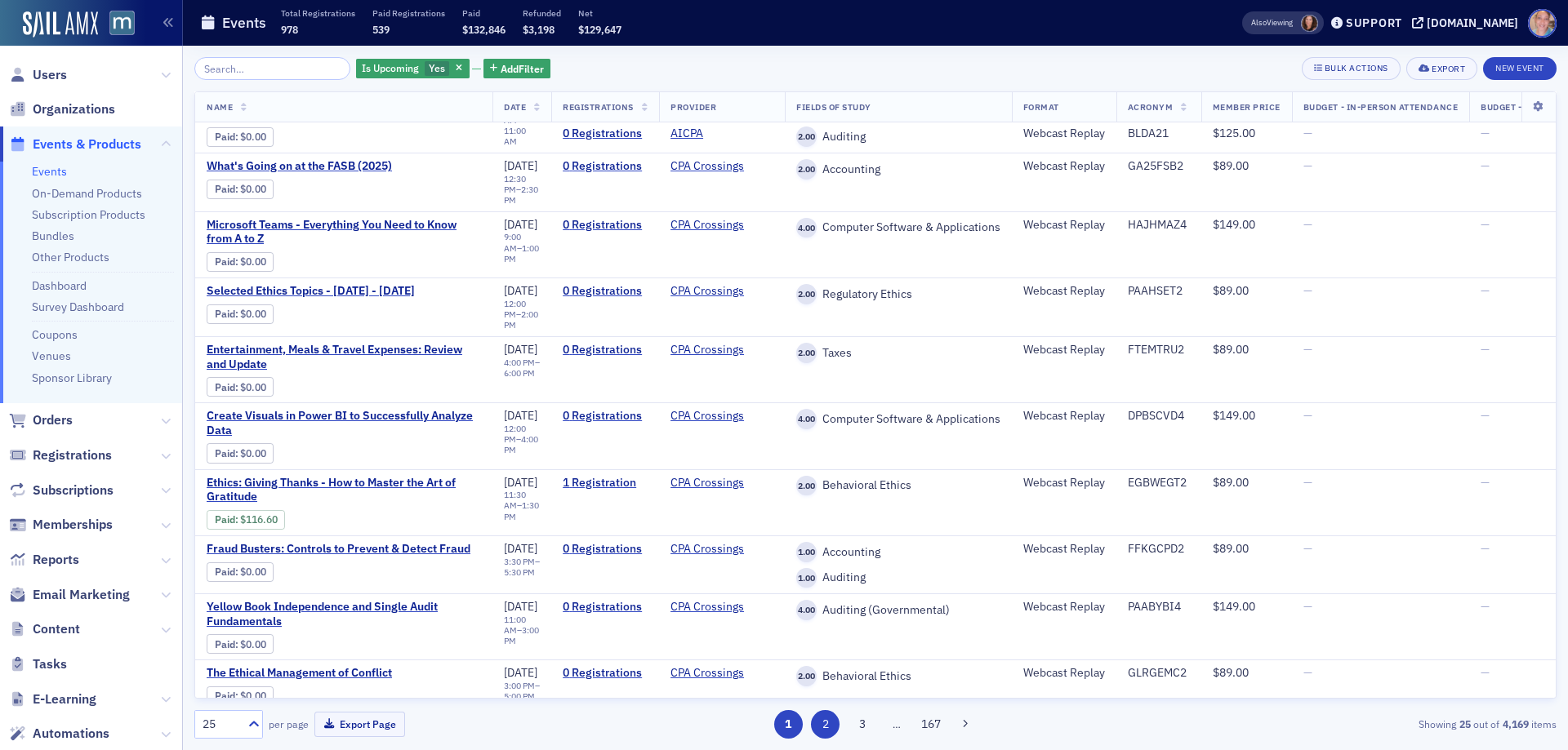
click at [832, 727] on button "2" at bounding box center [825, 725] width 29 height 29
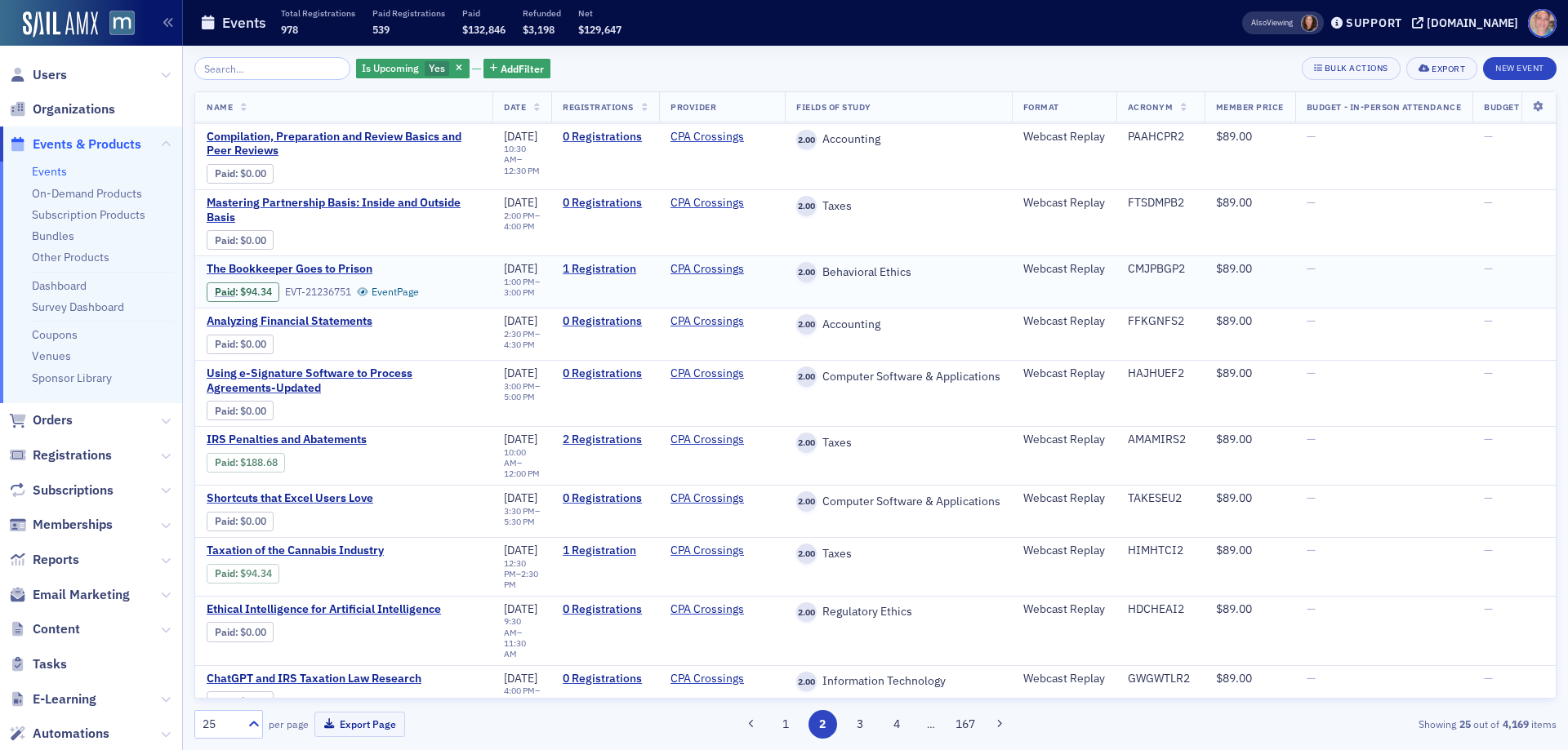
scroll to position [853, 0]
click at [863, 723] on button "3" at bounding box center [859, 725] width 29 height 29
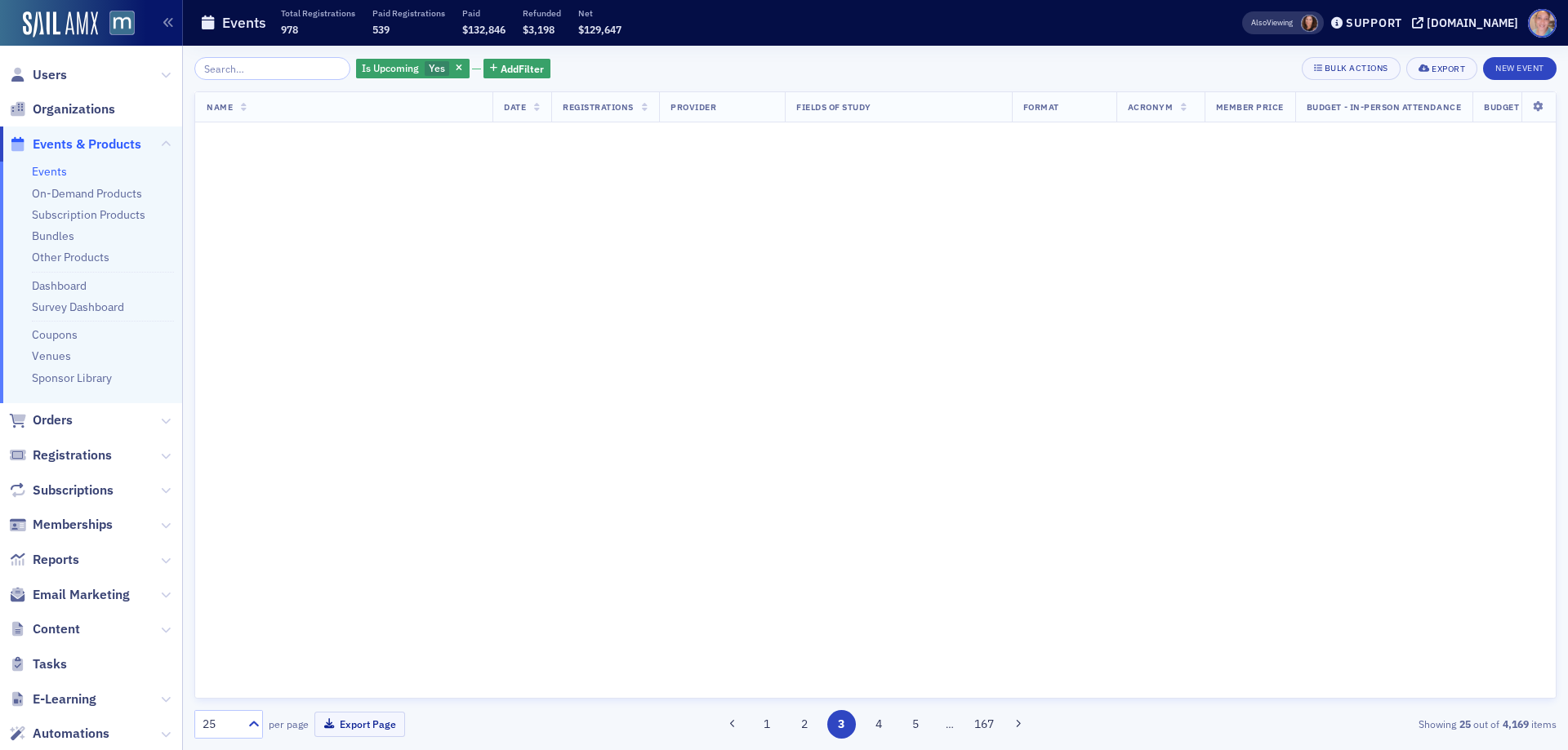
scroll to position [0, 0]
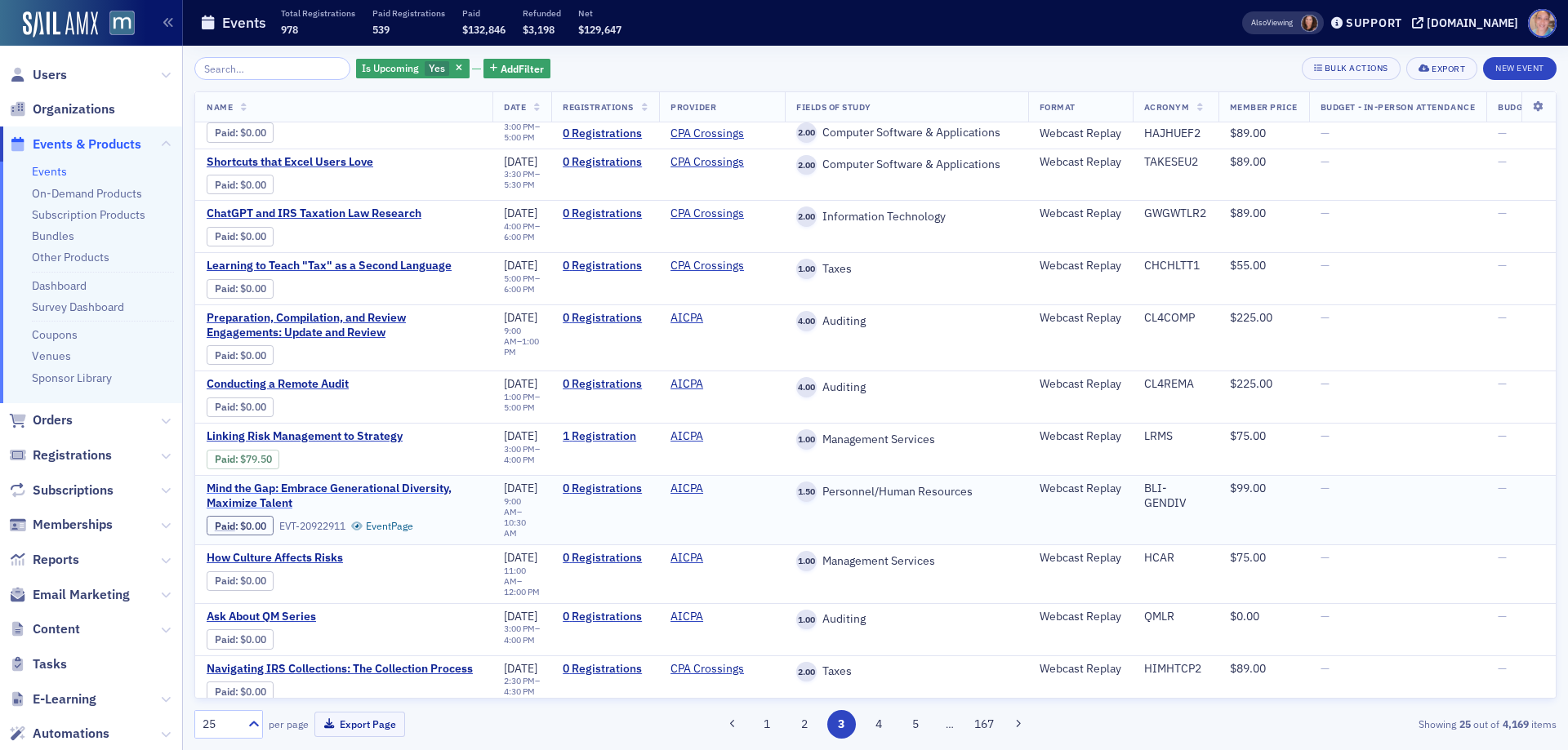
scroll to position [572, 0]
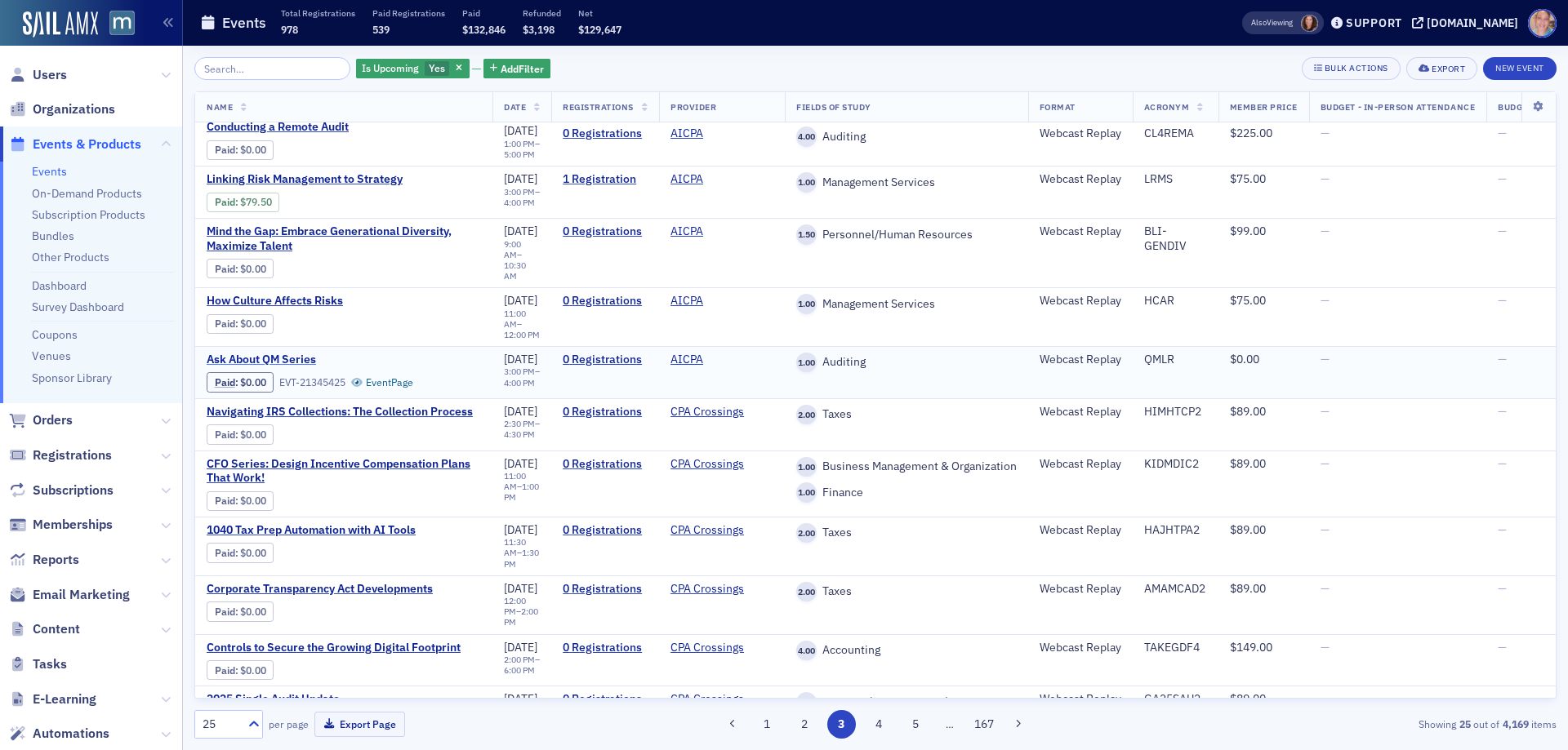
click at [273, 353] on span "Ask About QM Series" at bounding box center [343, 360] width 274 height 15
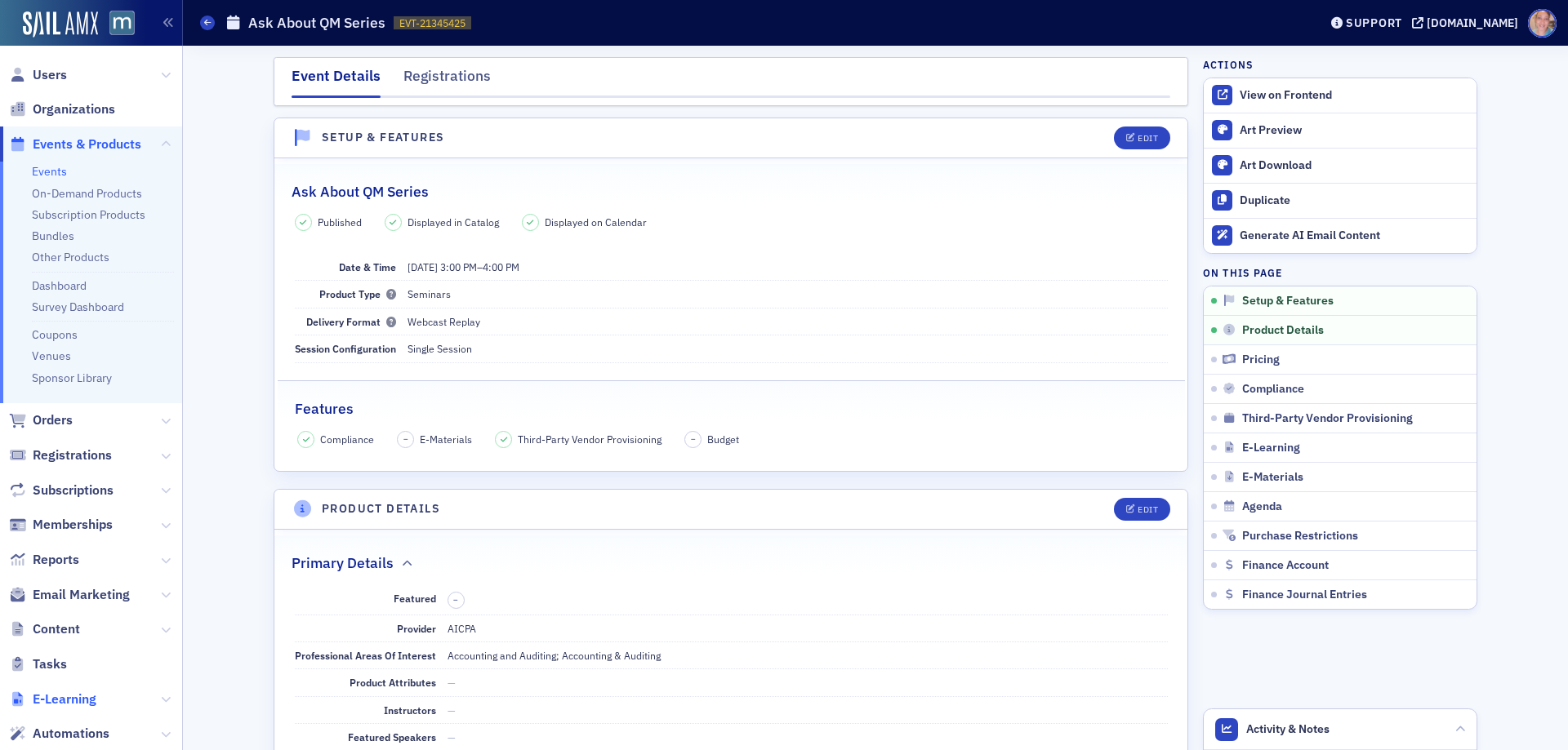
click at [54, 696] on span "E-Learning" at bounding box center [64, 700] width 64 height 18
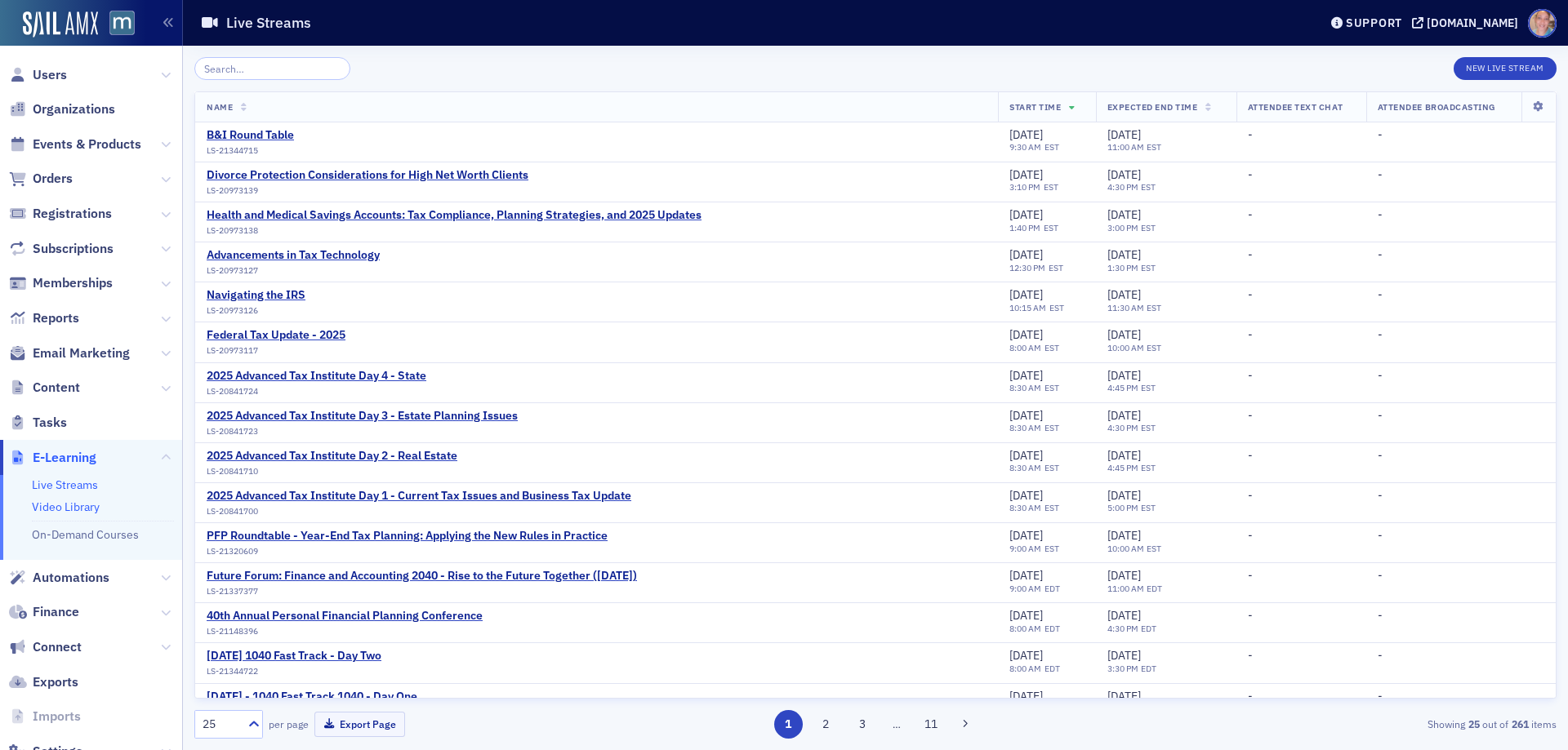
click at [76, 504] on link "Video Library" at bounding box center [65, 507] width 68 height 15
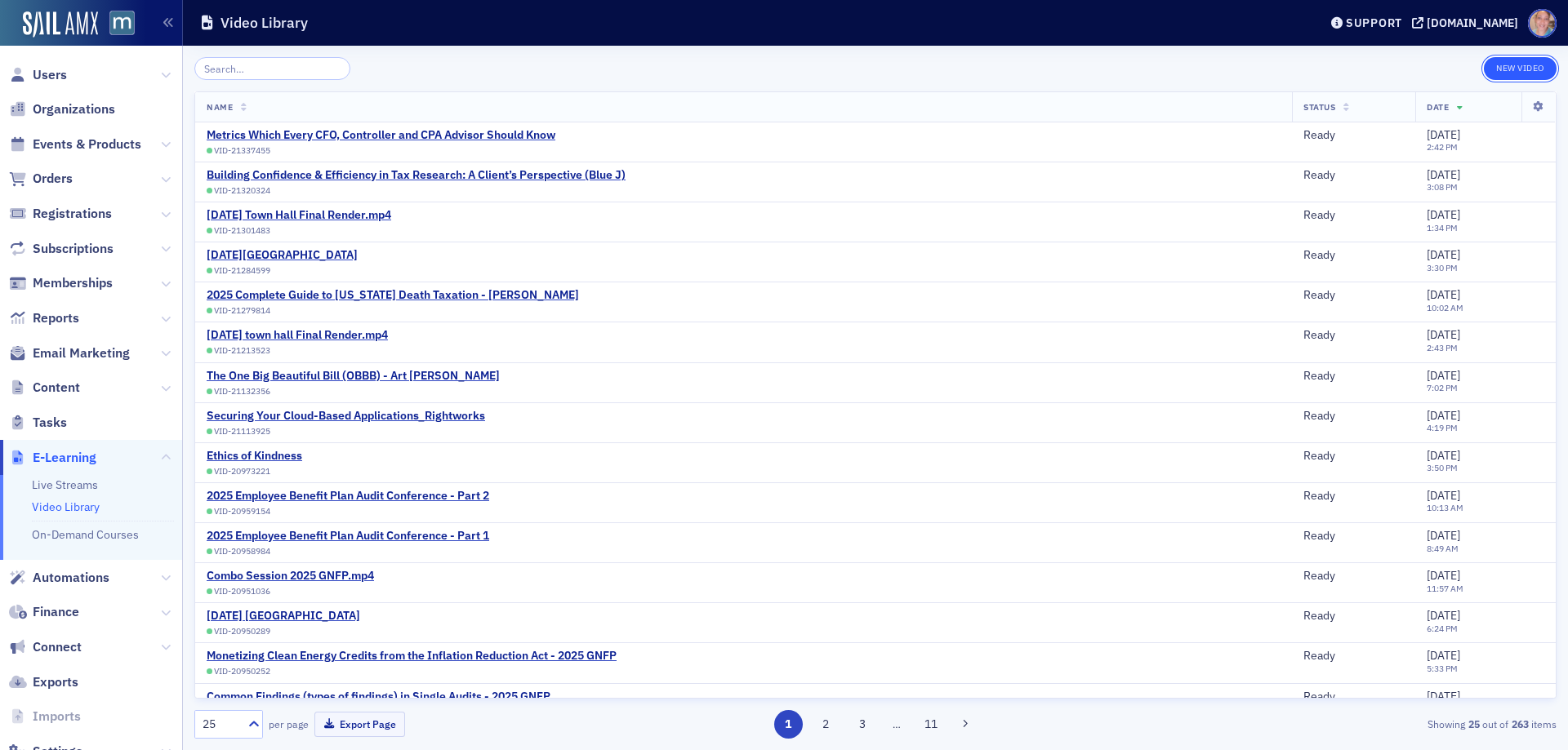
click at [1503, 71] on button "New Video" at bounding box center [1520, 69] width 73 height 23
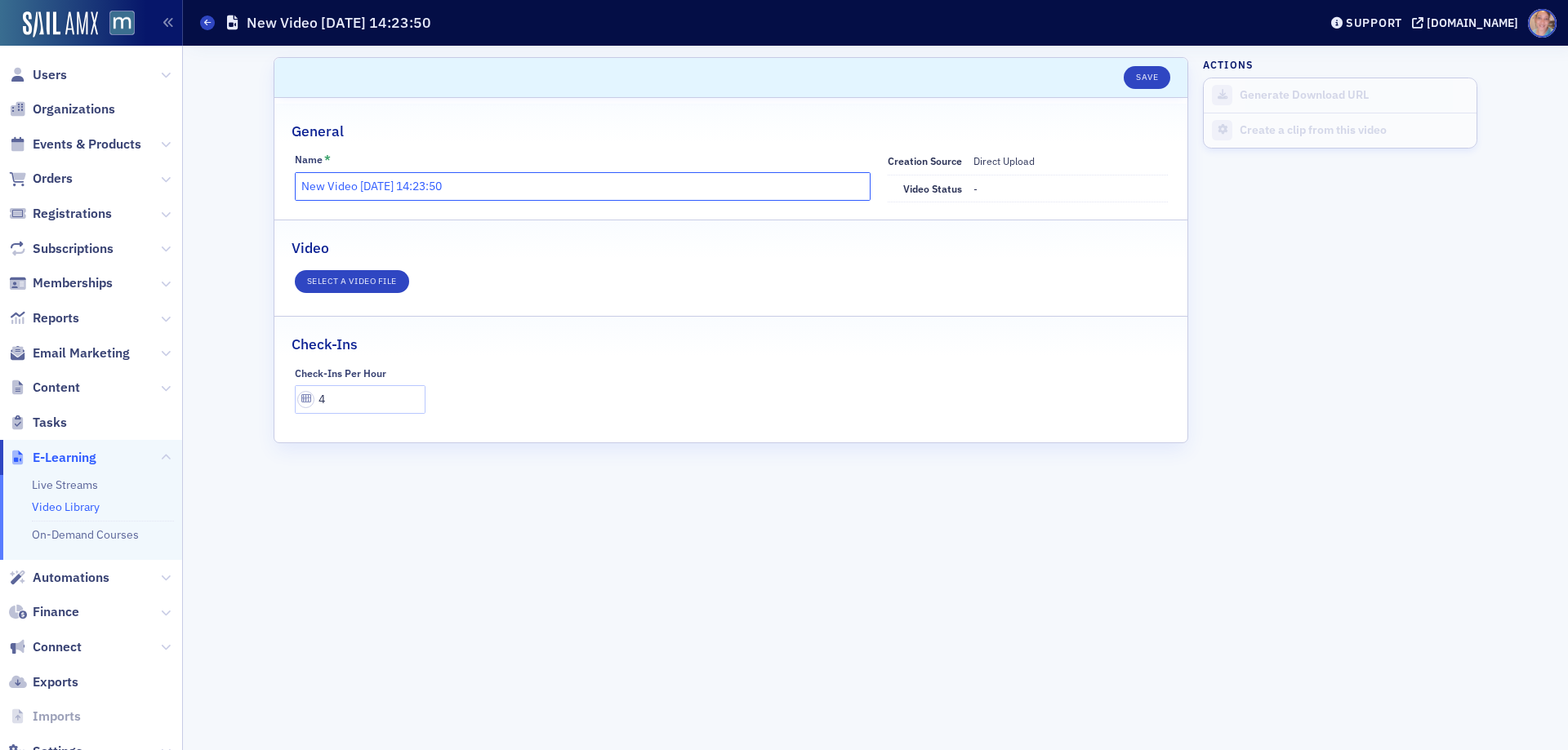
click at [390, 180] on input "New Video 9/30/2025 14:23:50" at bounding box center [583, 186] width 576 height 29
click at [390, 182] on input "New Video 9/30/2025 14:23:50" at bounding box center [583, 186] width 576 height 29
click at [382, 189] on input "The FASB Cinceptual Framework" at bounding box center [583, 186] width 576 height 29
type input "The FASB Conceptual Framework"
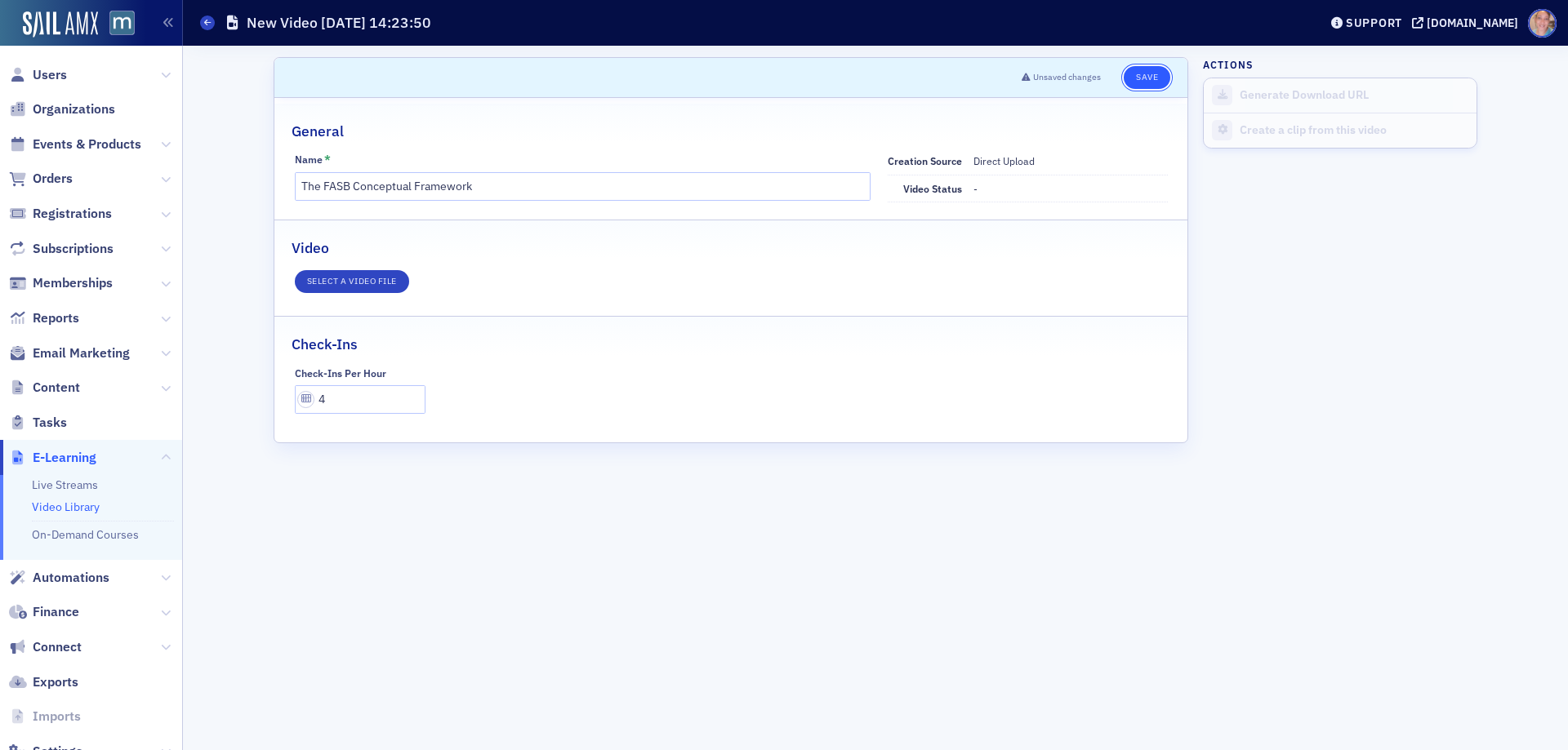
click at [1145, 76] on button "Save" at bounding box center [1146, 77] width 47 height 23
click at [355, 284] on button "Select a video file" at bounding box center [352, 282] width 114 height 23
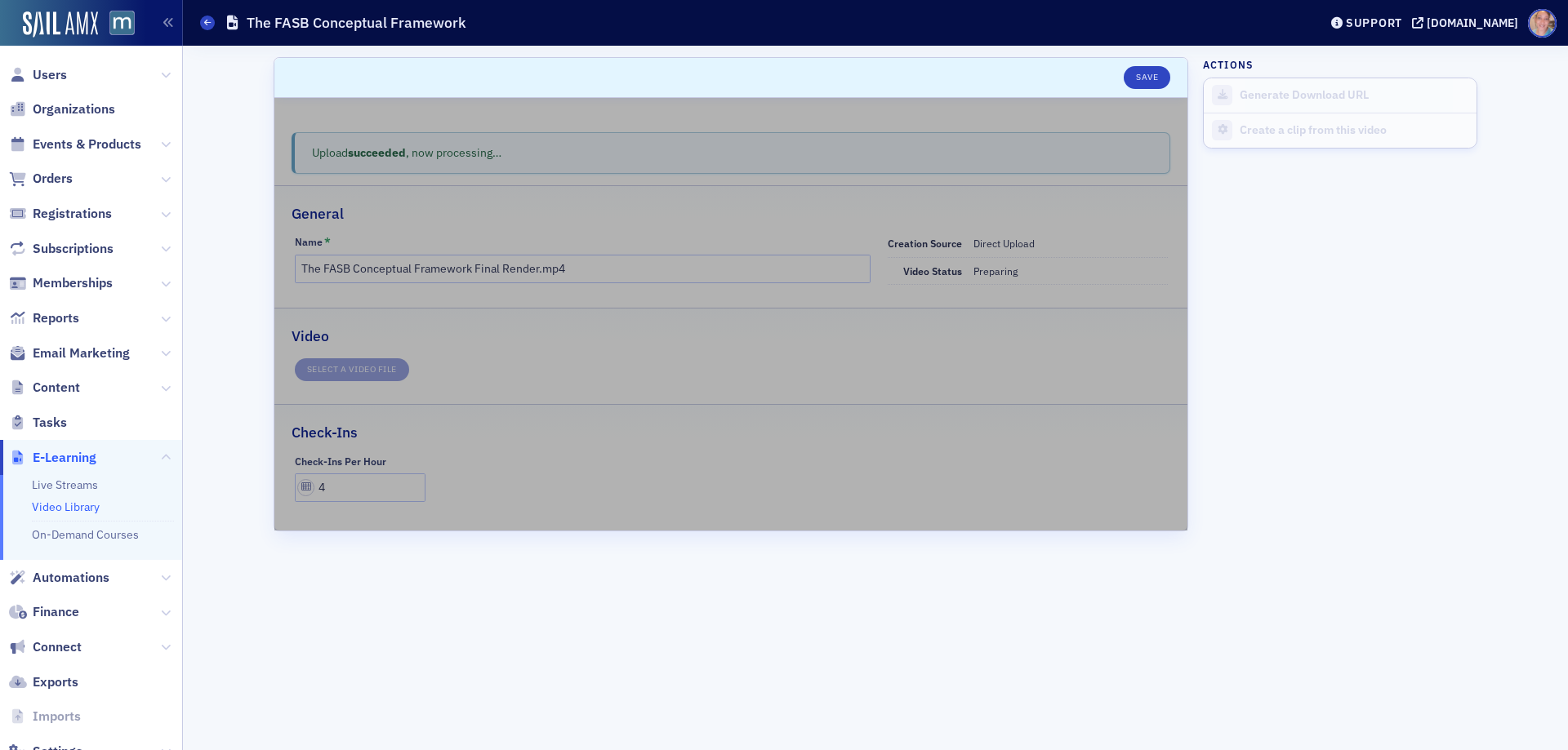
type input "The FASB Conceptual Framework"
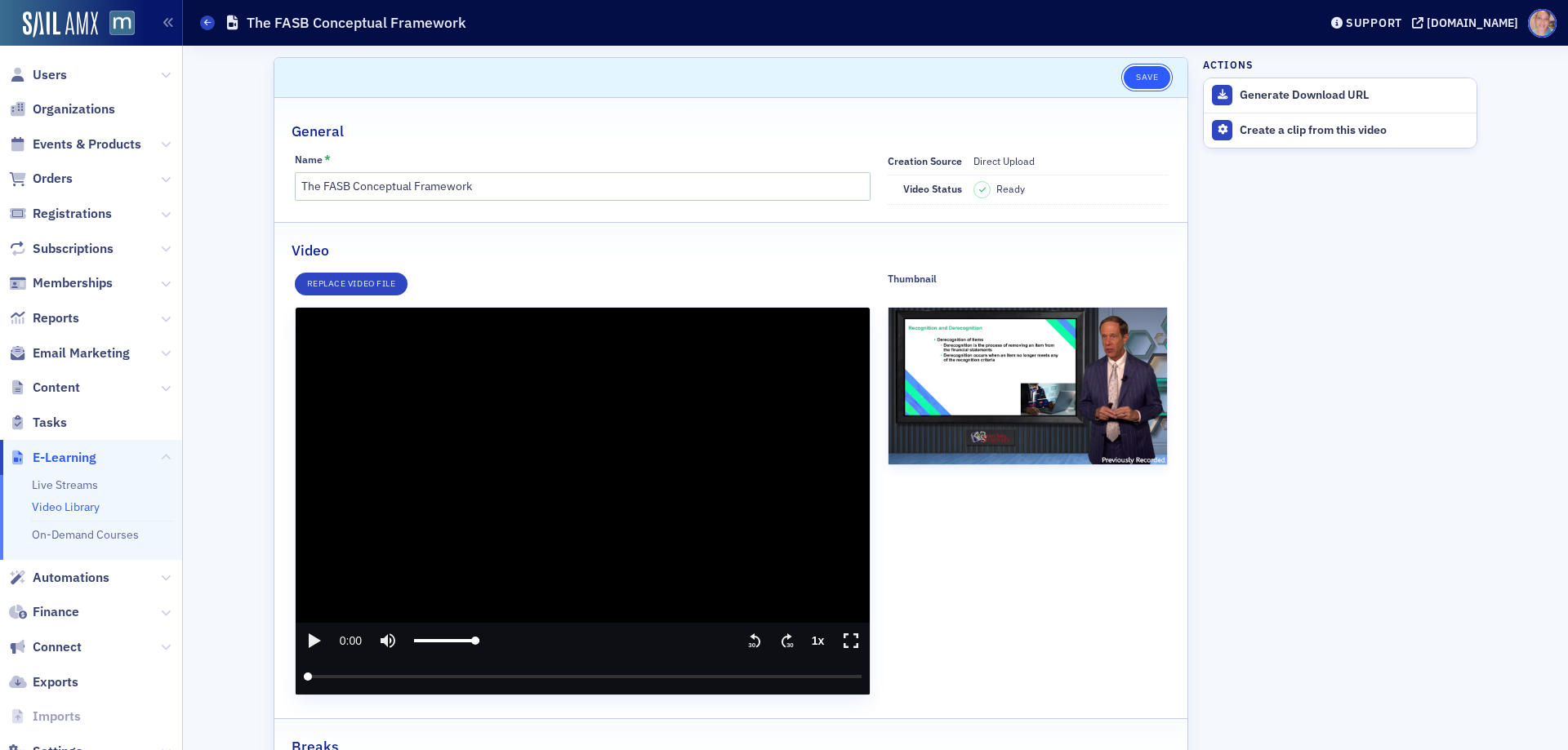
click at [1143, 77] on button "Save" at bounding box center [1146, 77] width 47 height 23
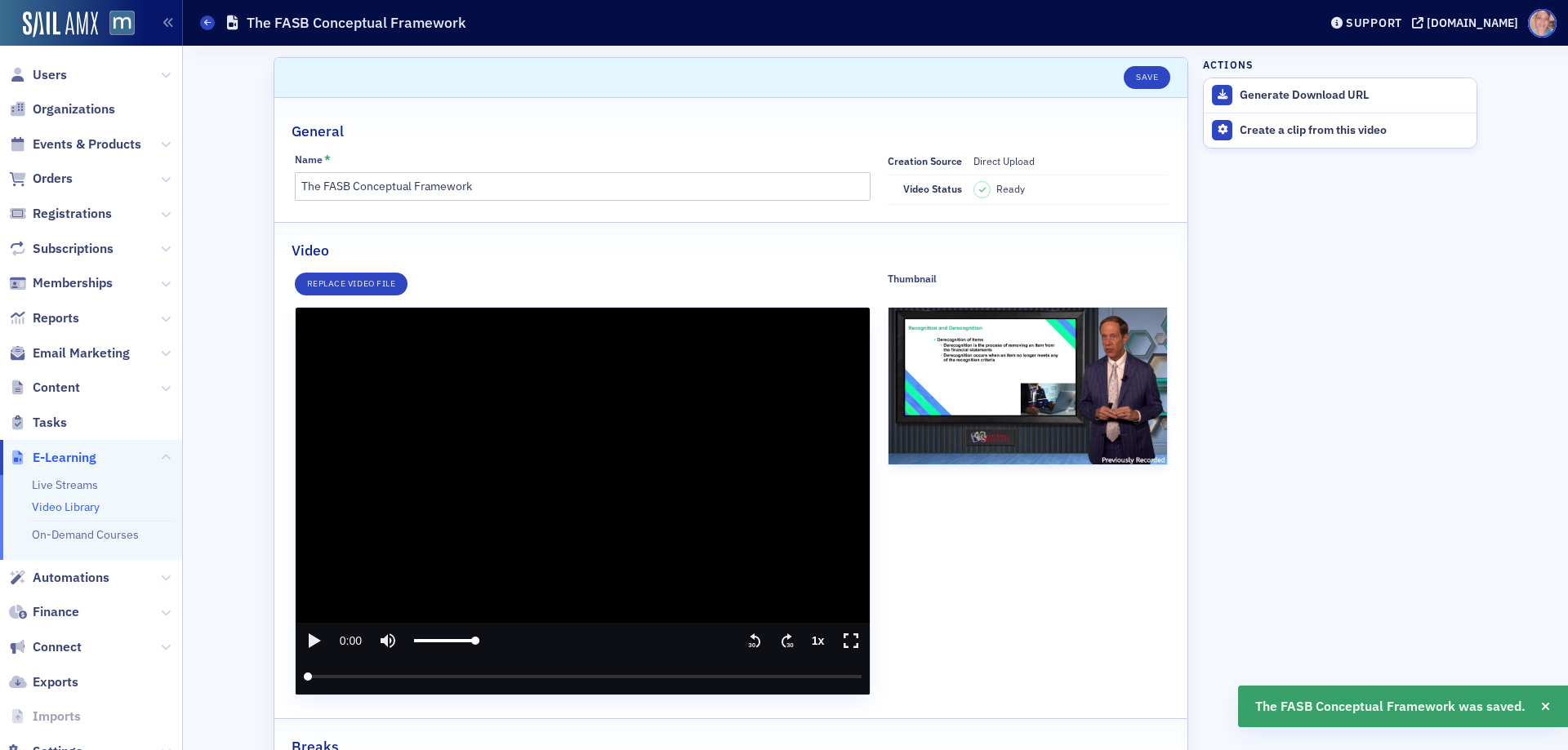
click at [308, 639] on icon "play" at bounding box center [314, 641] width 12 height 15
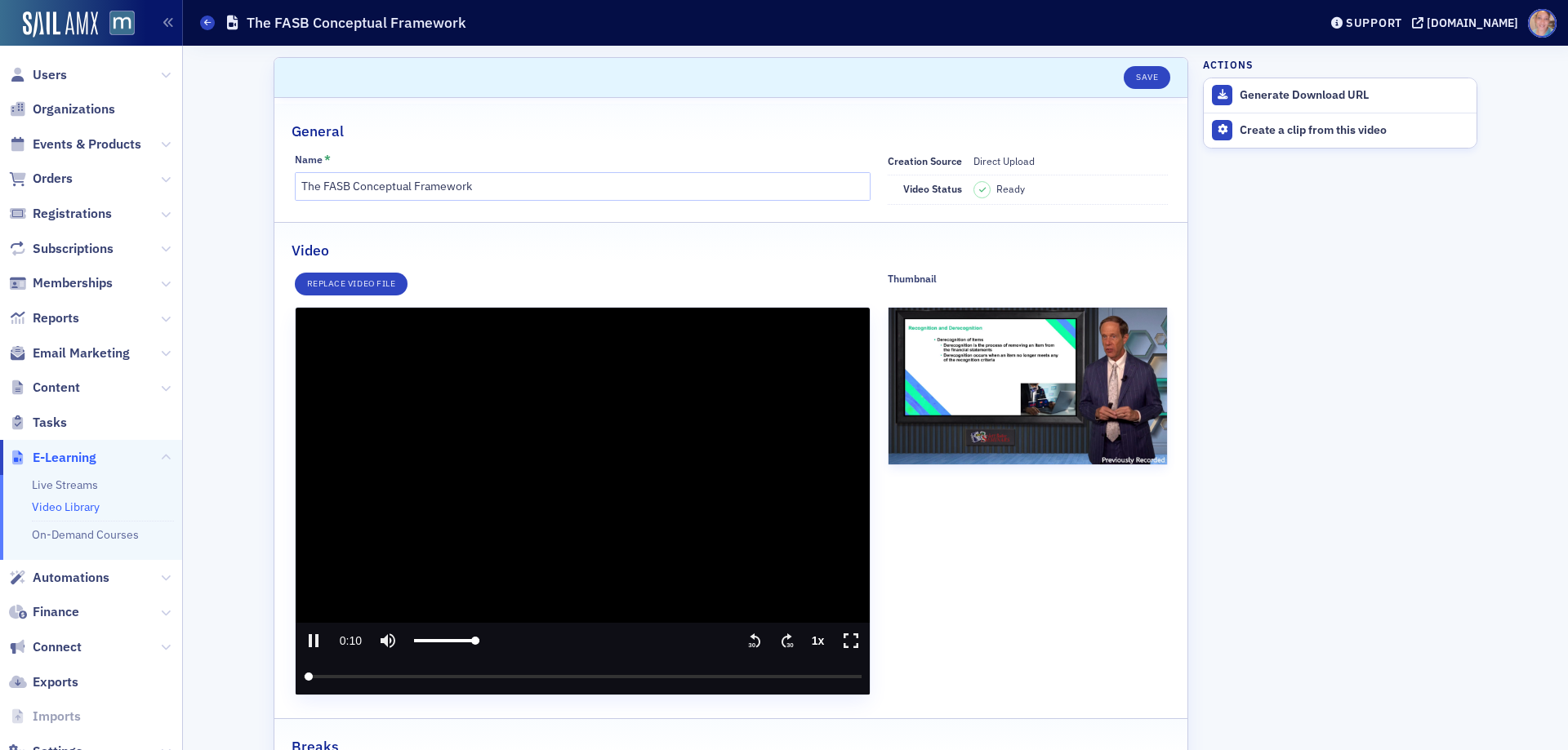
click at [308, 645] on icon "pause" at bounding box center [313, 640] width 10 height 13
type input "10.771377"
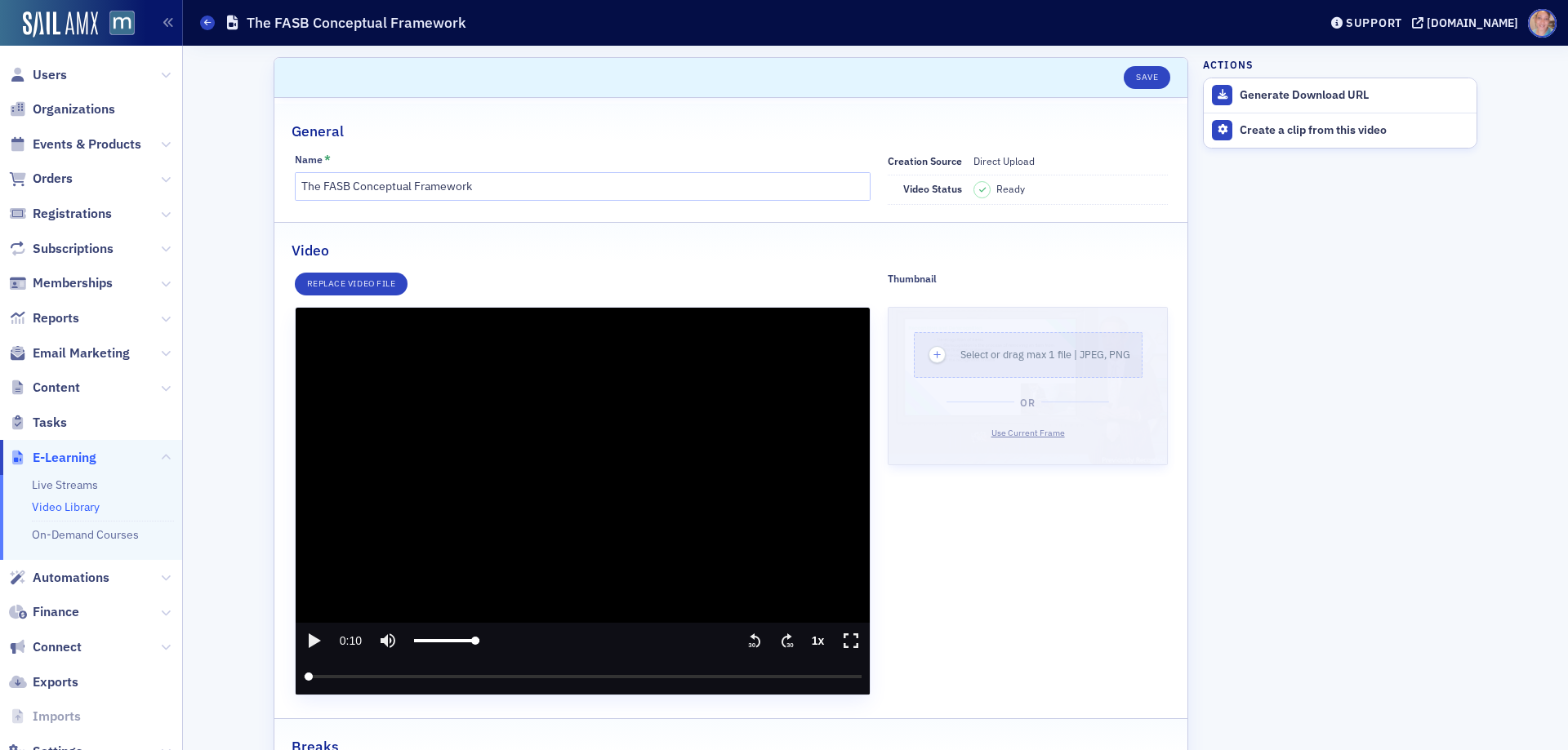
click at [1012, 429] on span "Use Current Frame" at bounding box center [1029, 432] width 74 height 11
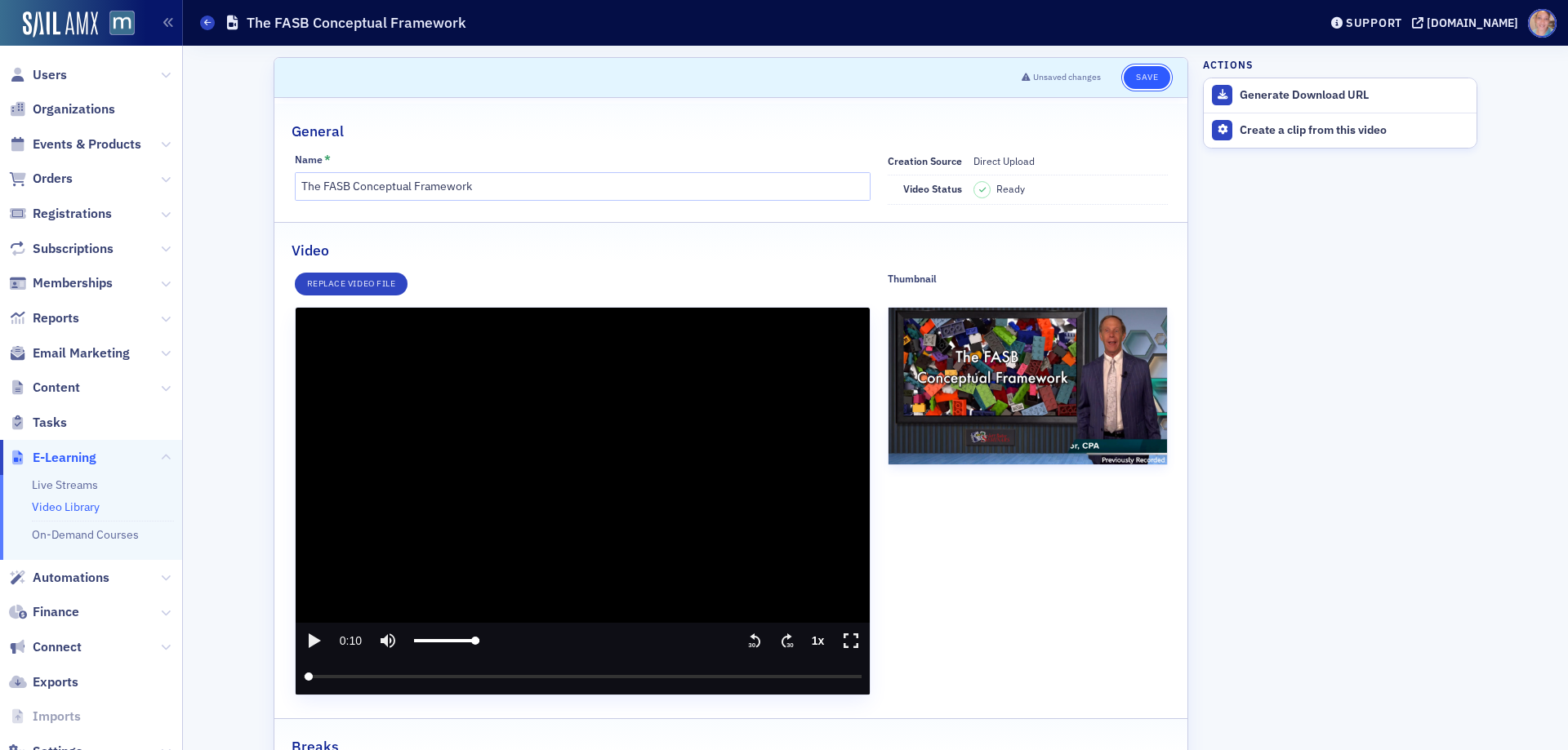
click at [1144, 79] on button "Save" at bounding box center [1146, 77] width 47 height 23
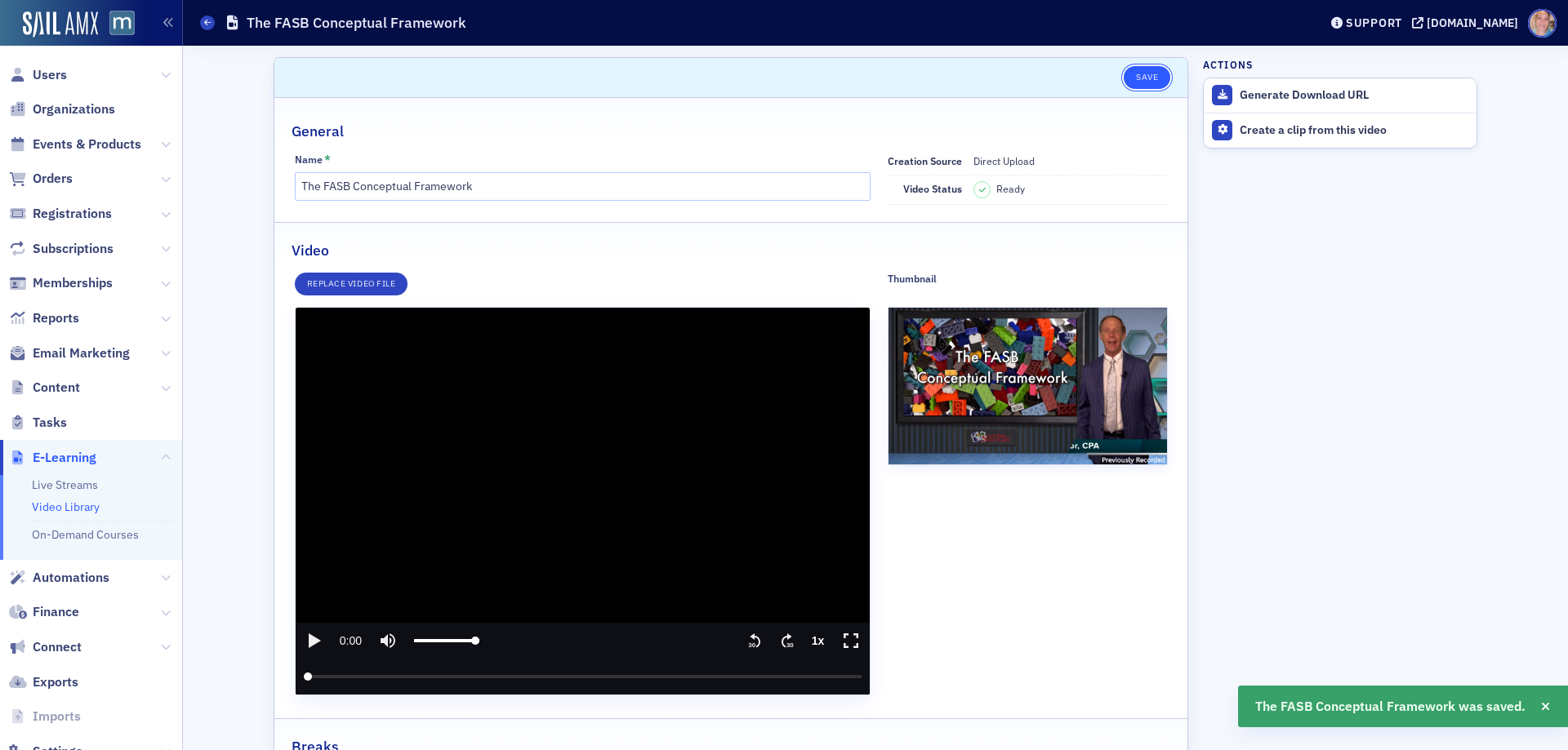
click at [1139, 82] on button "Save" at bounding box center [1146, 77] width 47 height 23
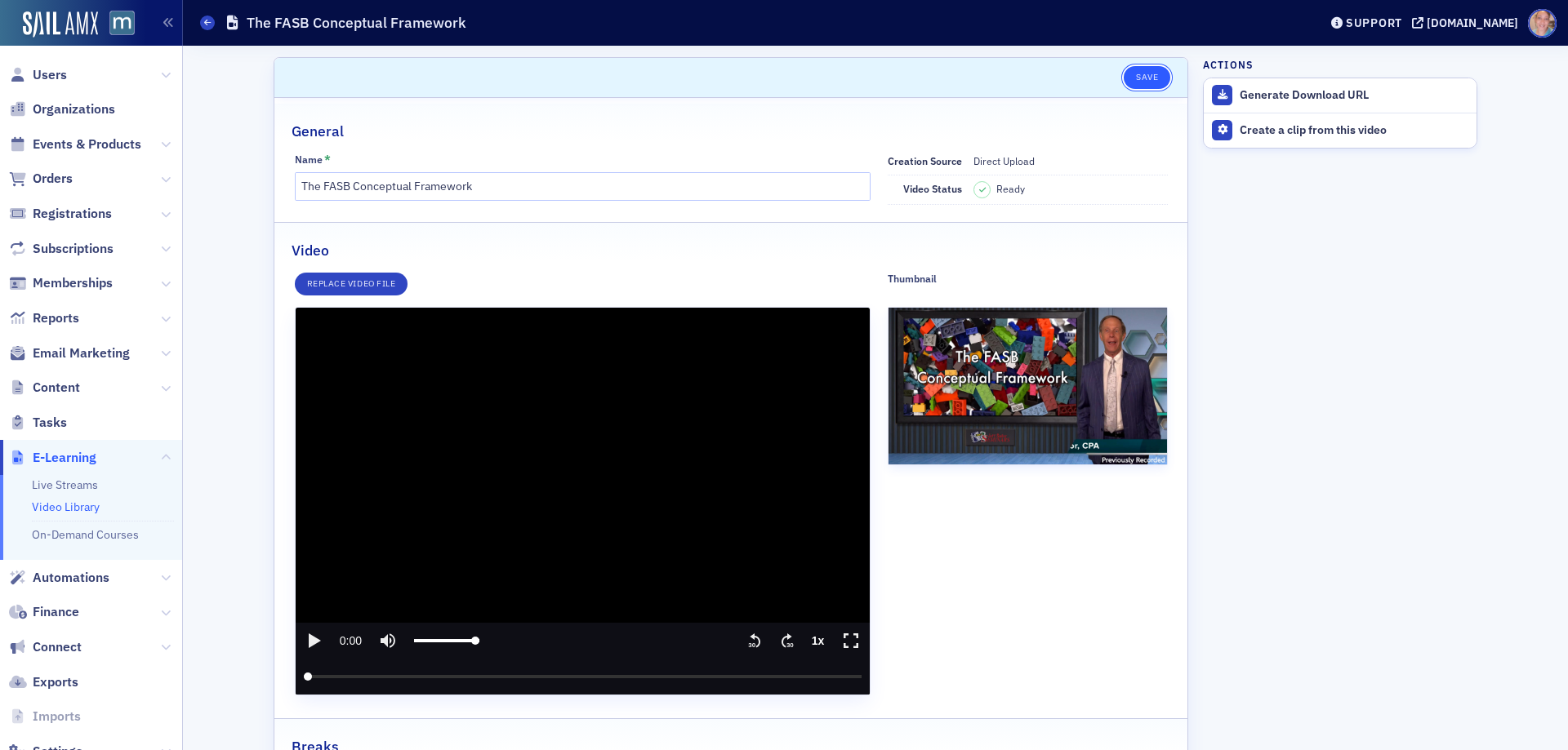
click at [1139, 76] on button "Save" at bounding box center [1146, 77] width 47 height 23
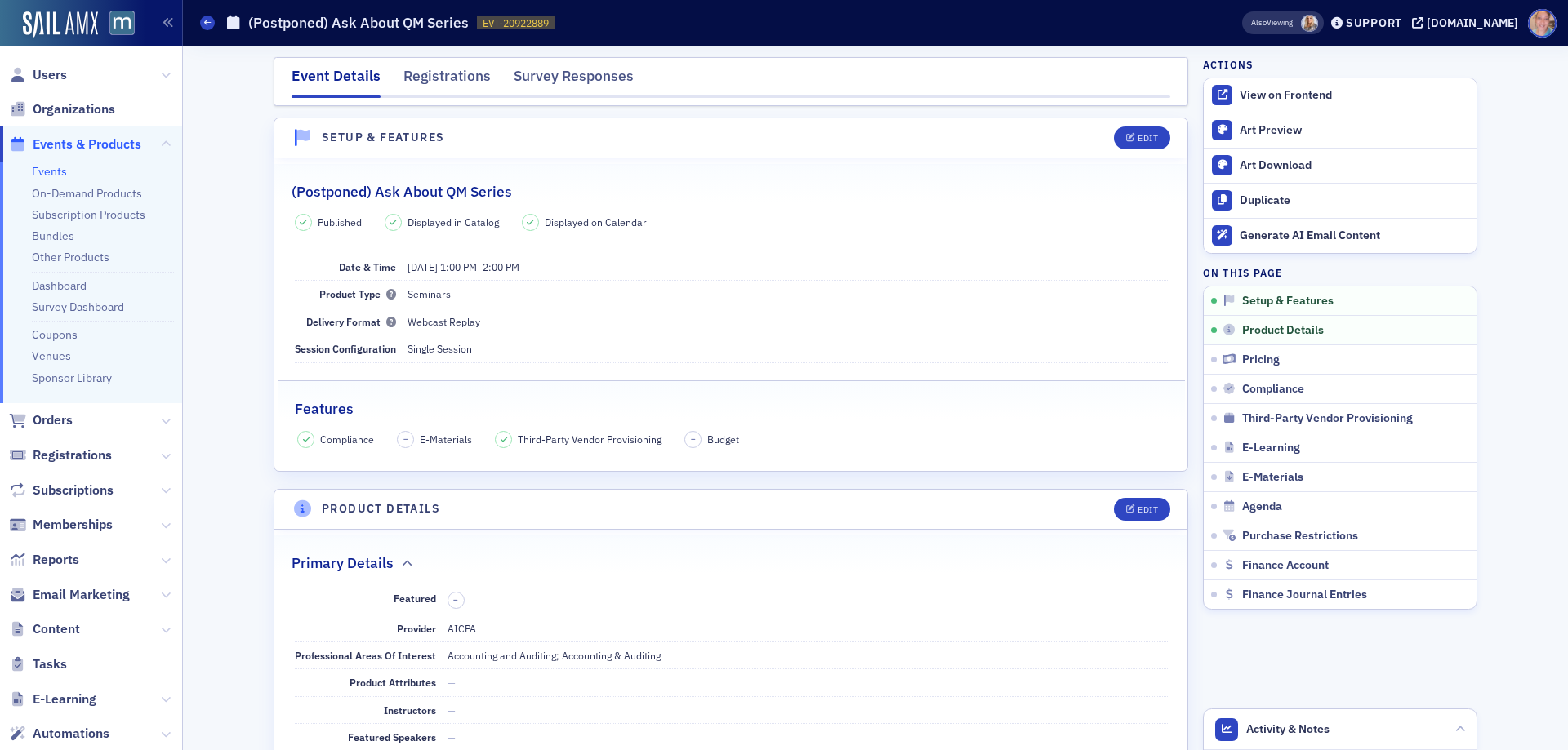
scroll to position [23, 0]
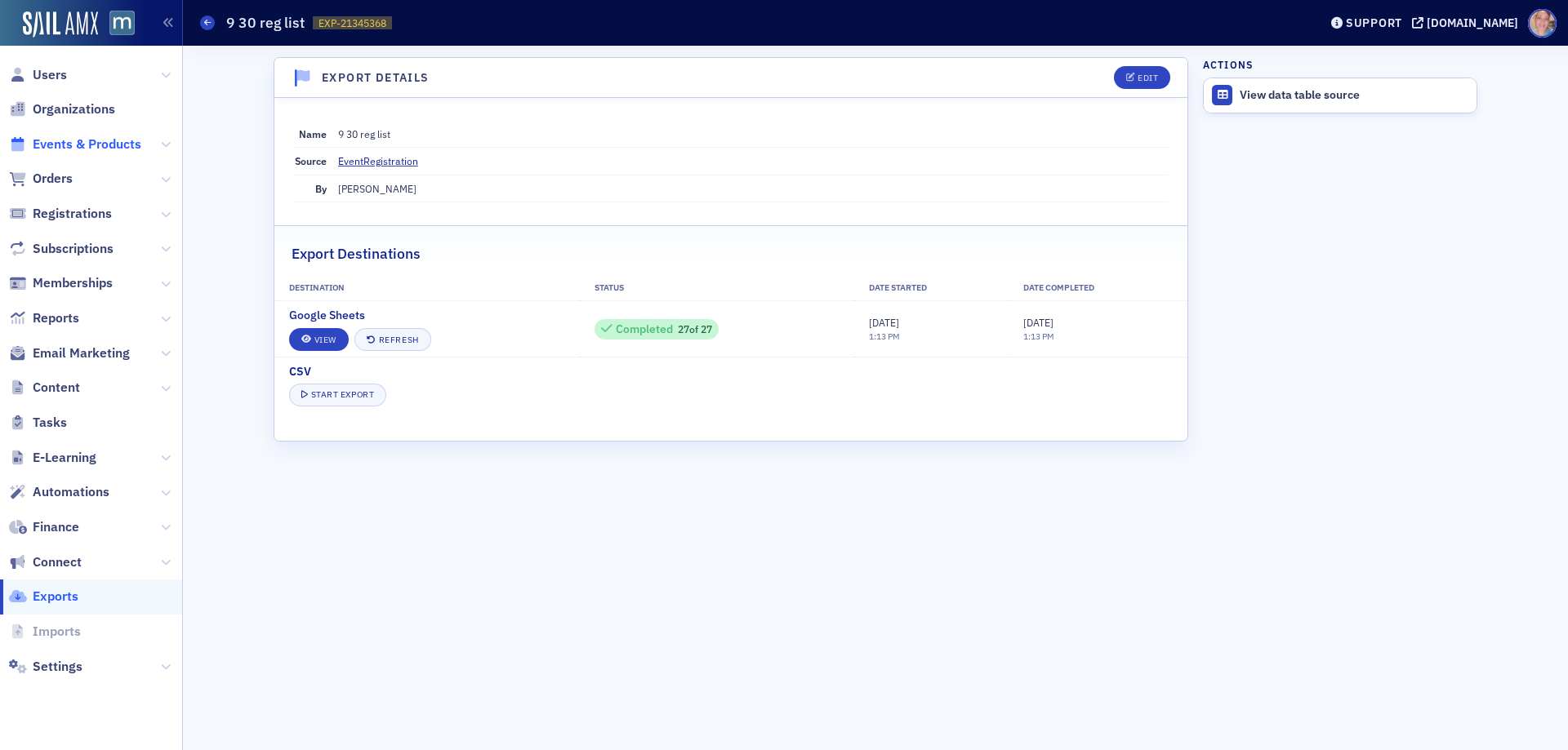
click at [69, 140] on span "Events & Products" at bounding box center [87, 144] width 109 height 18
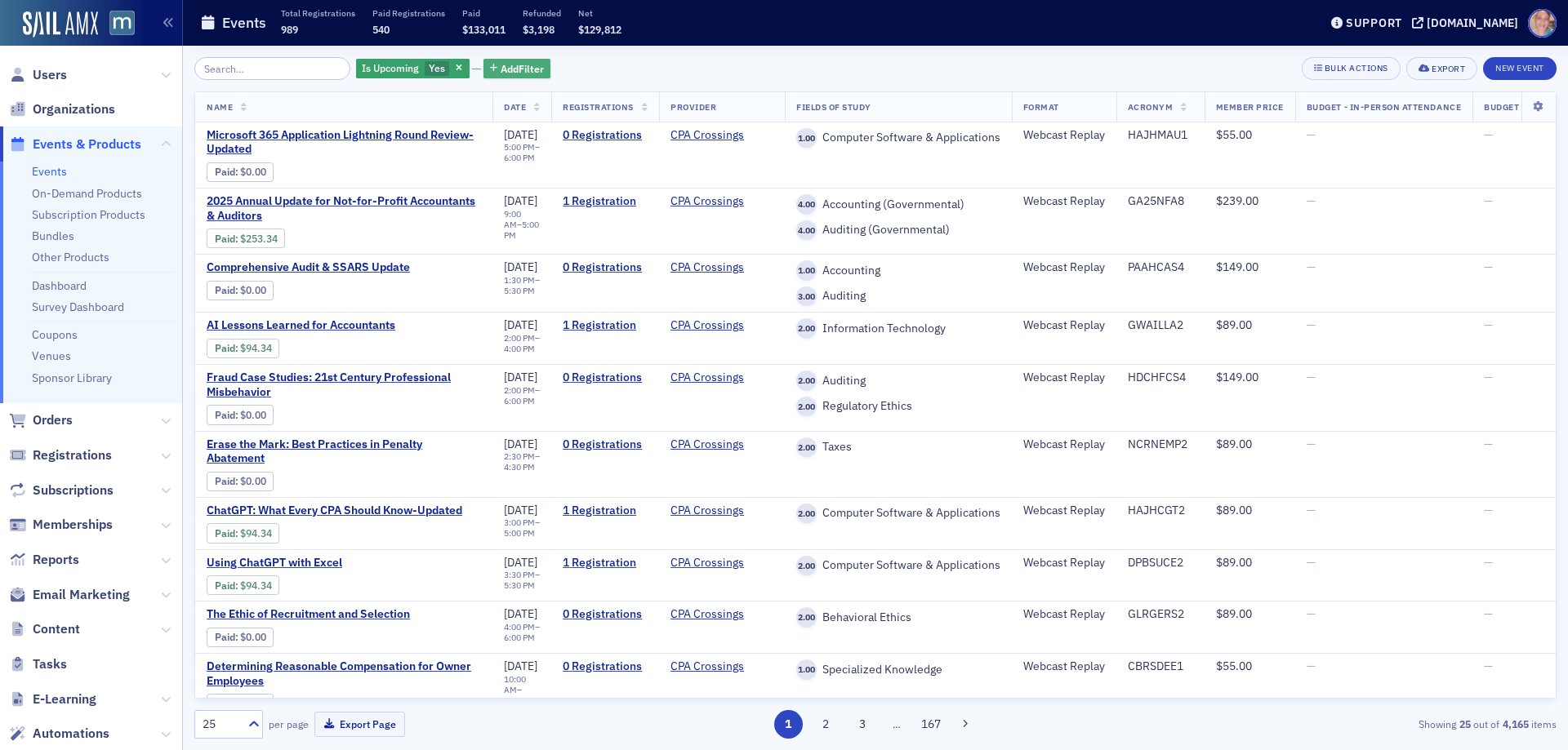
click at [510, 63] on span "Add Filter" at bounding box center [522, 69] width 43 height 15
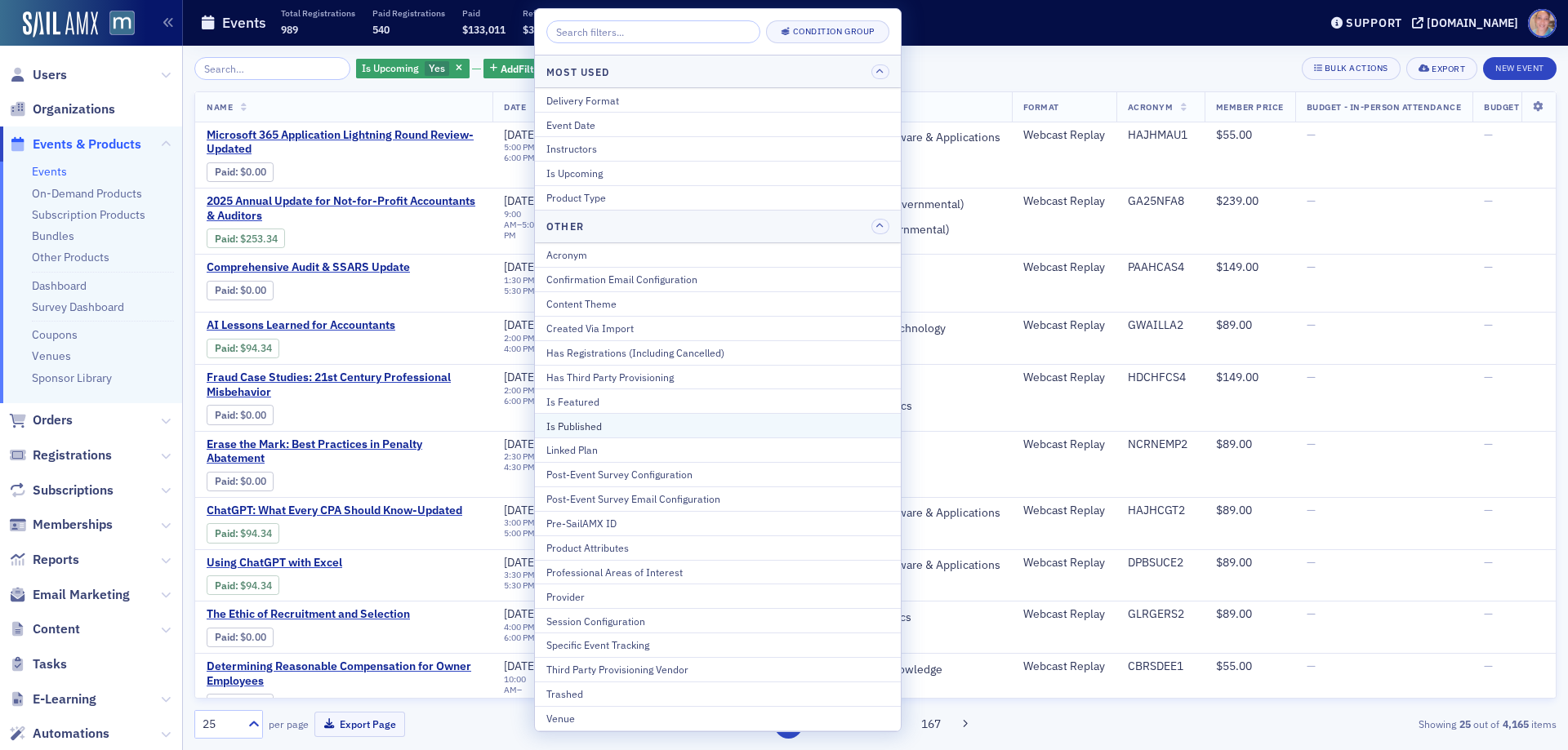
click at [624, 432] on div "Is Published" at bounding box center [718, 426] width 343 height 15
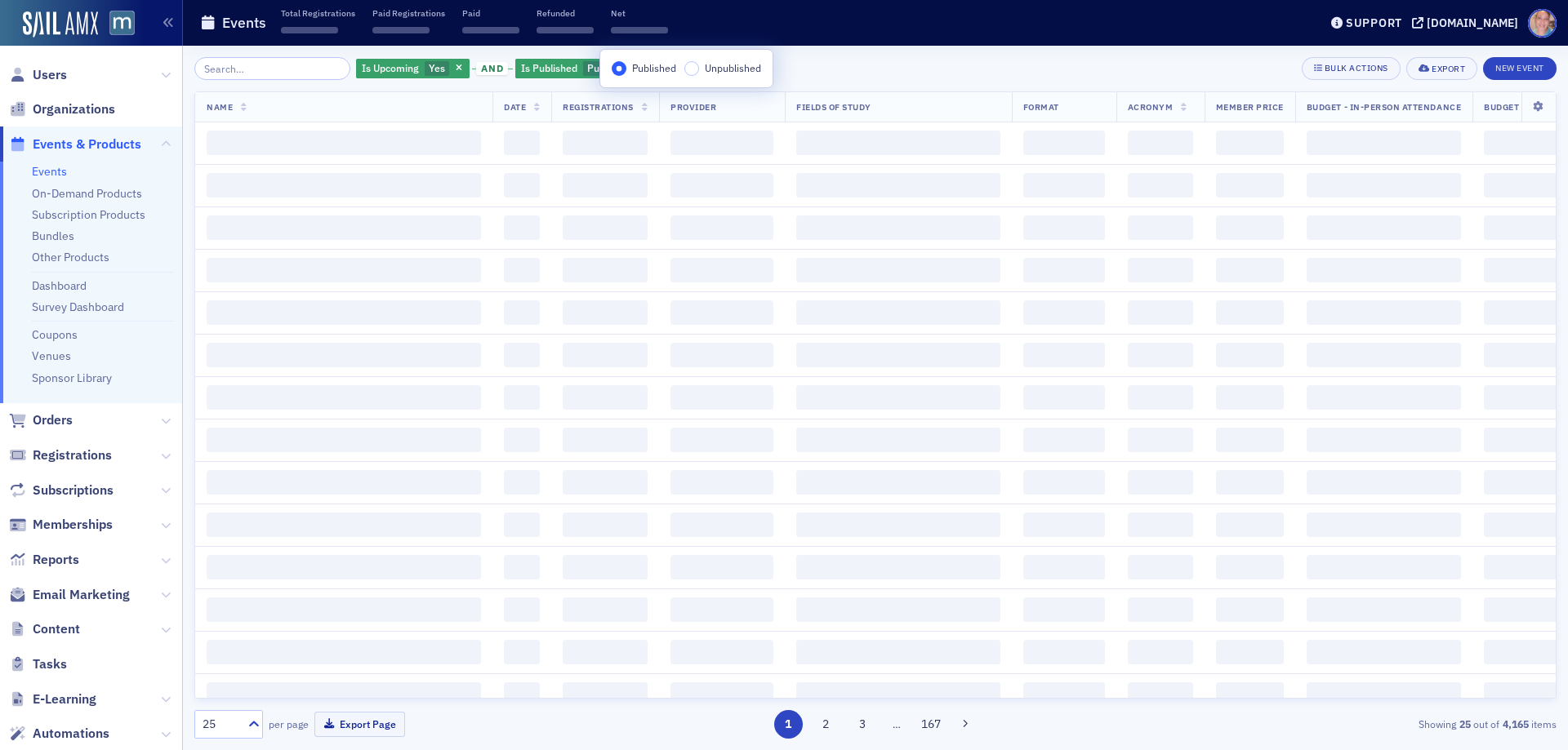
drag, startPoint x: 929, startPoint y: 86, endPoint x: 929, endPoint y: 76, distance: 10.0
click at [929, 83] on div "Is Upcoming Yes and Is Published Published Add Filter Bulk Actions Export New E…" at bounding box center [875, 398] width 1362 height 681
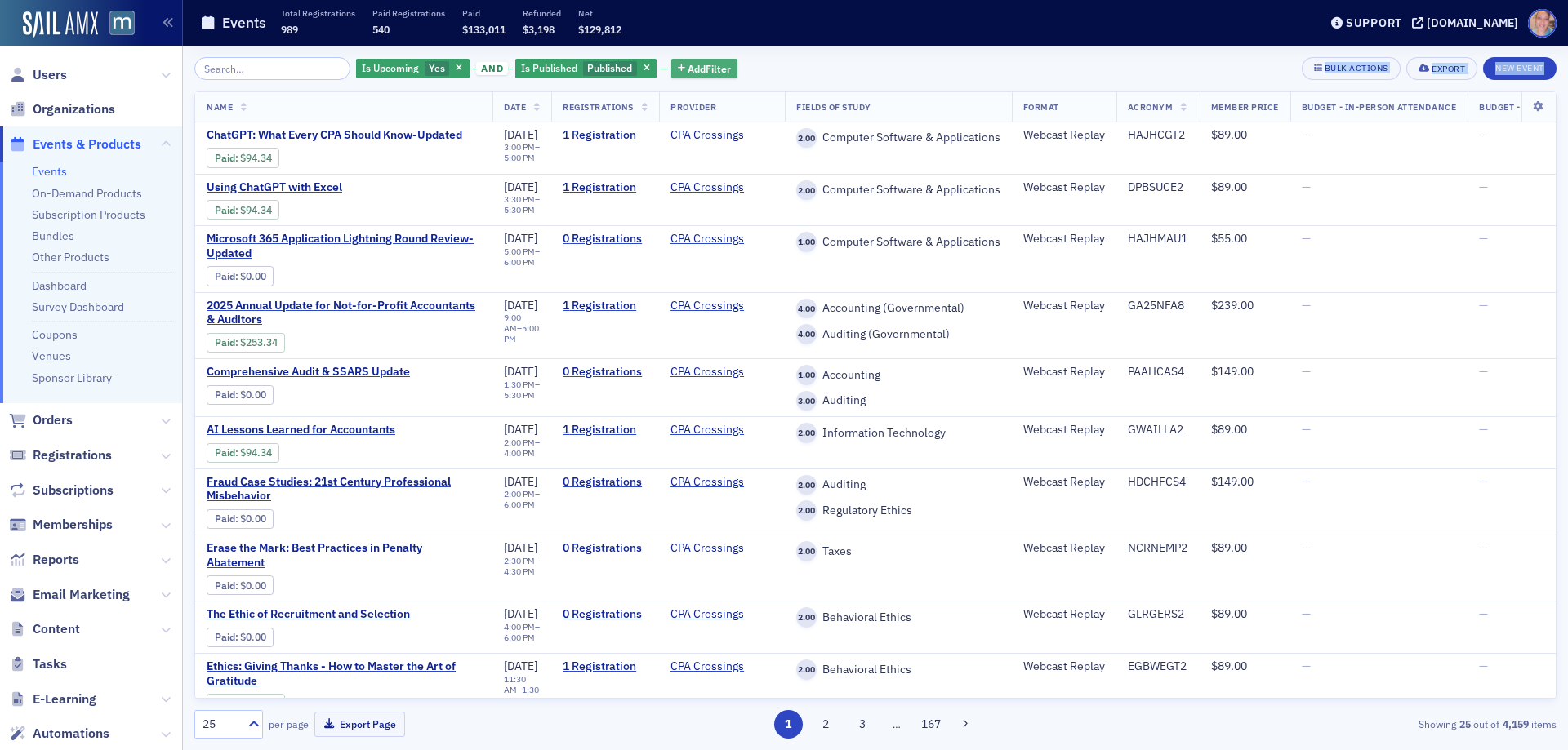
click at [694, 70] on span "Add Filter" at bounding box center [709, 69] width 43 height 15
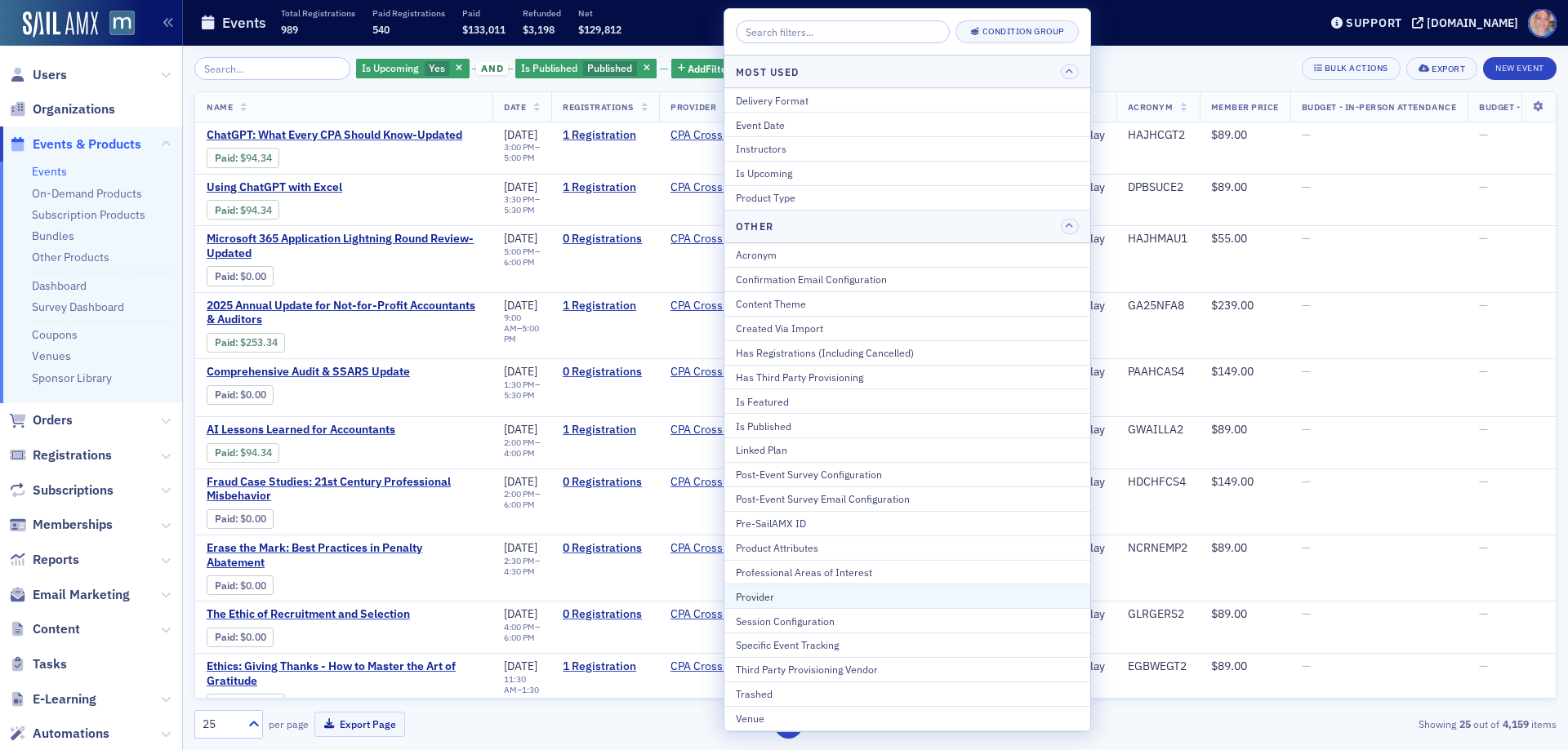
click at [797, 597] on div "Provider" at bounding box center [907, 596] width 343 height 15
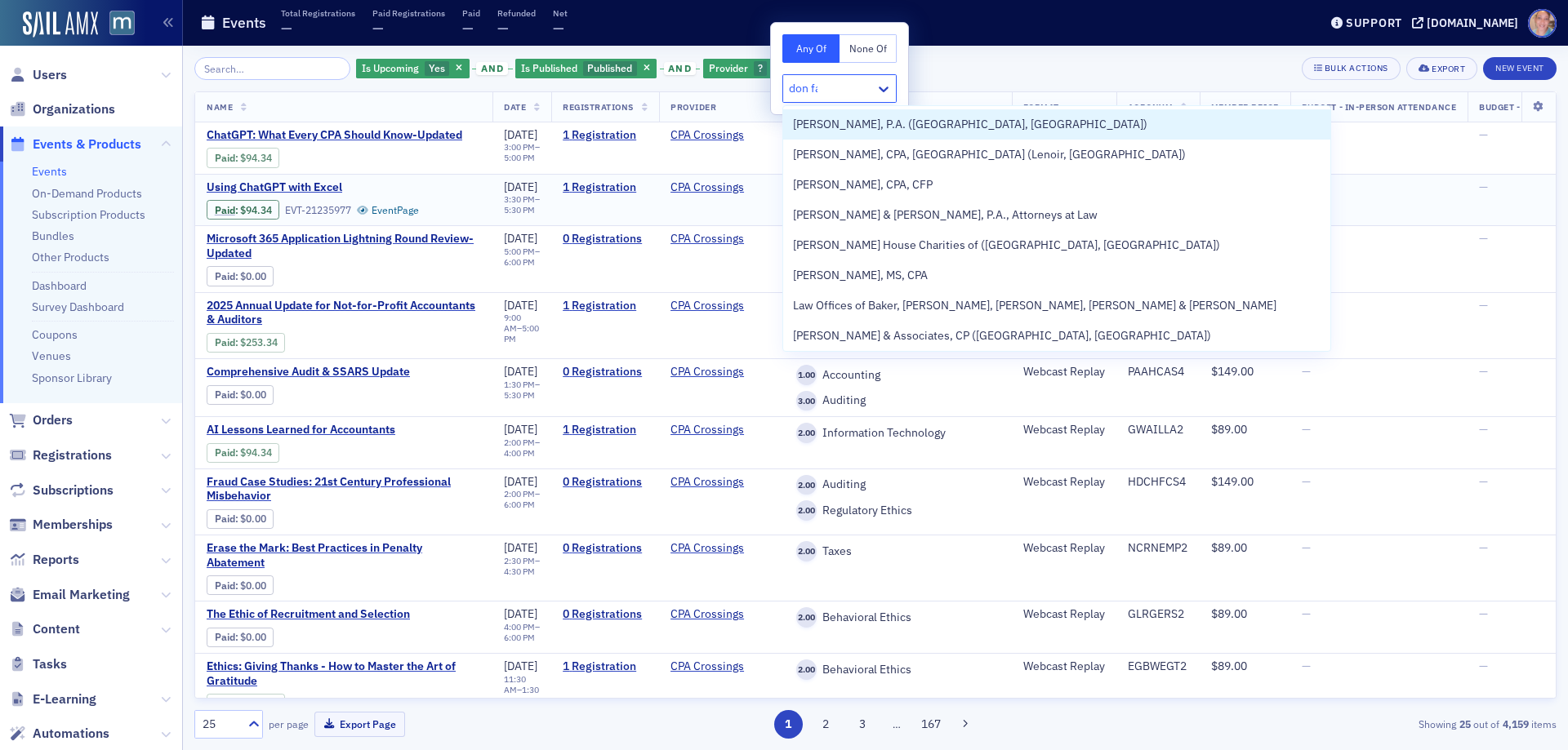
type input "don far"
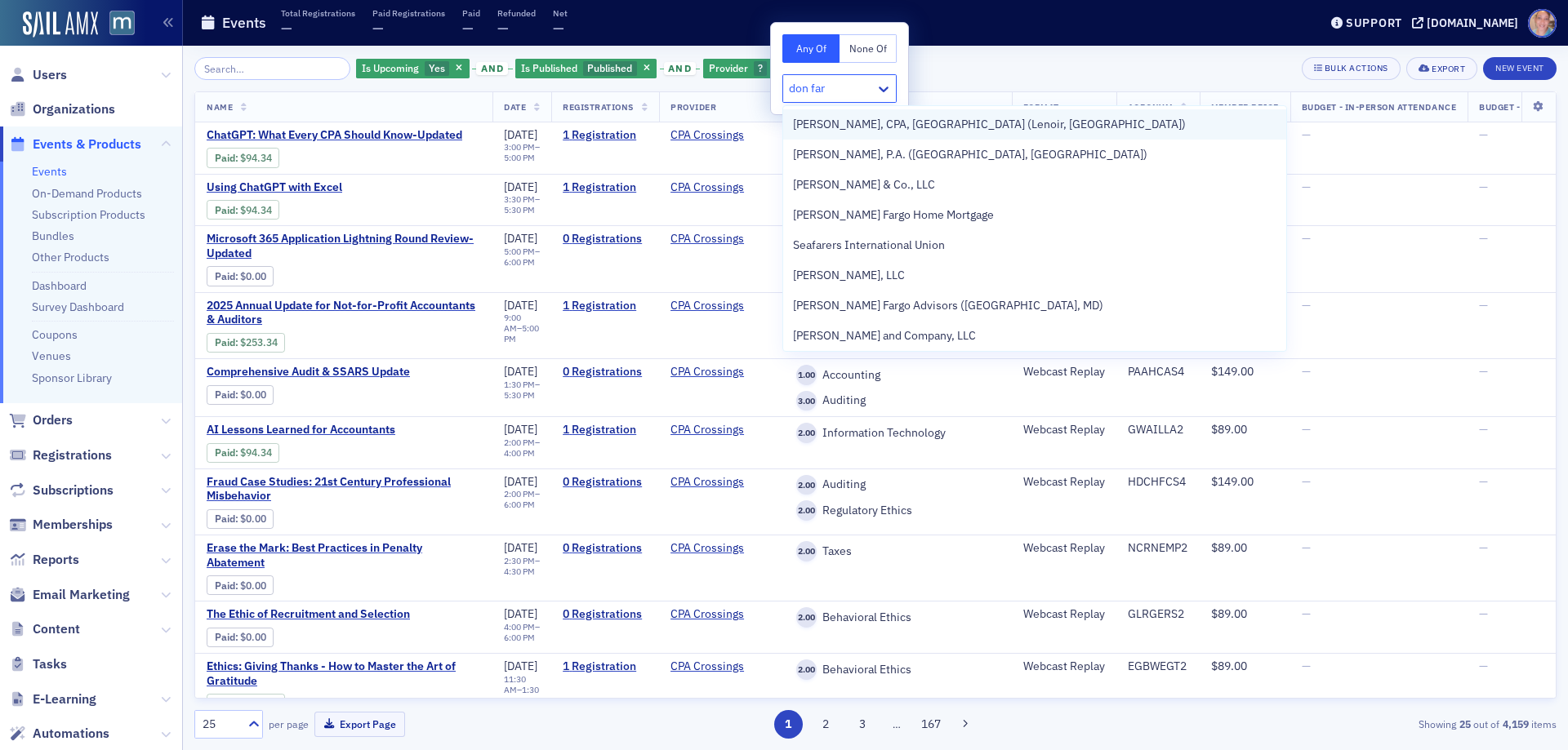
click at [932, 125] on span "[PERSON_NAME], CPA, [GEOGRAPHIC_DATA] (Lenoir, [GEOGRAPHIC_DATA])" at bounding box center [989, 125] width 393 height 18
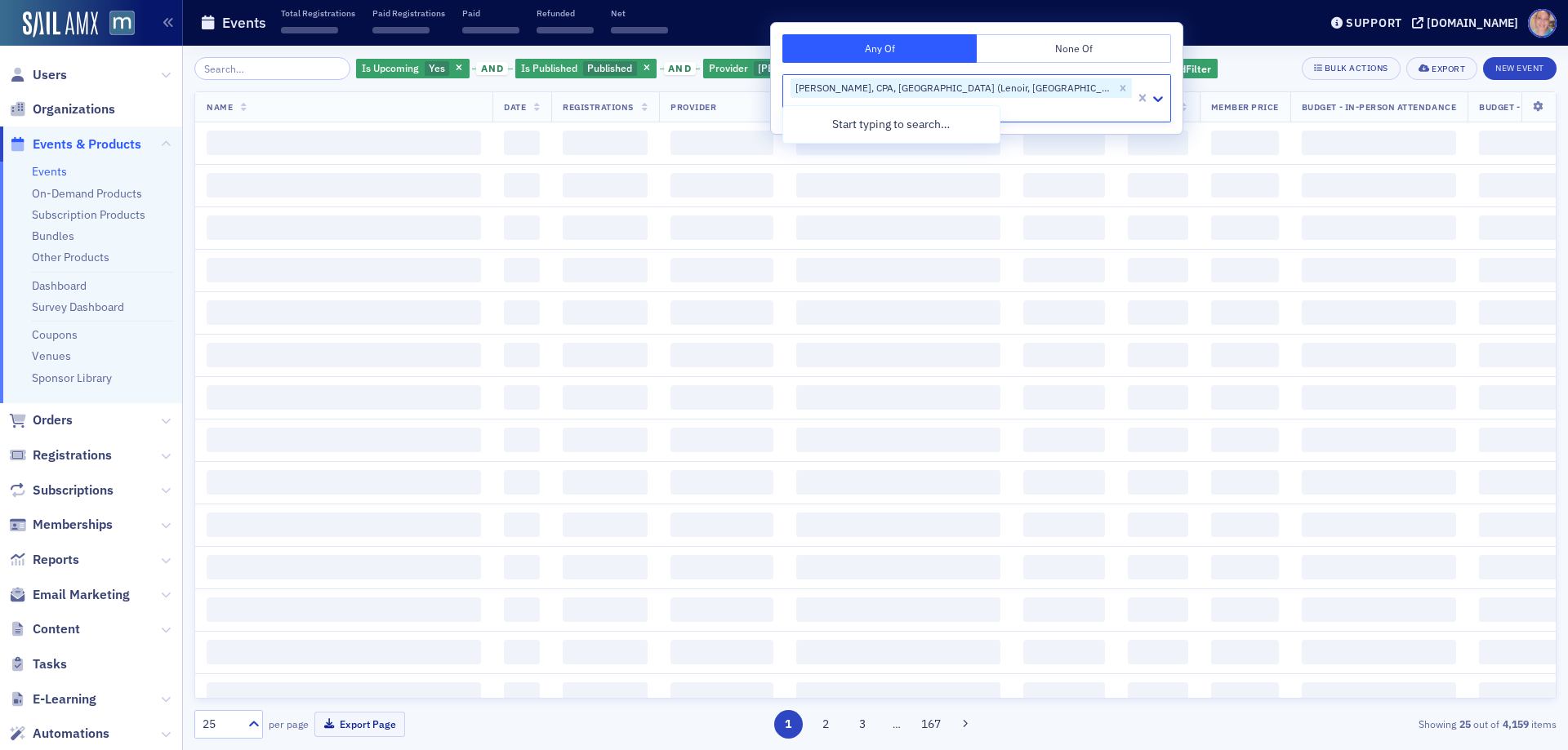
click at [1095, 69] on div "Is Upcoming Yes and Is Published Published and Provider Don Farmer, CPA, PA (Le…" at bounding box center [875, 69] width 1362 height 23
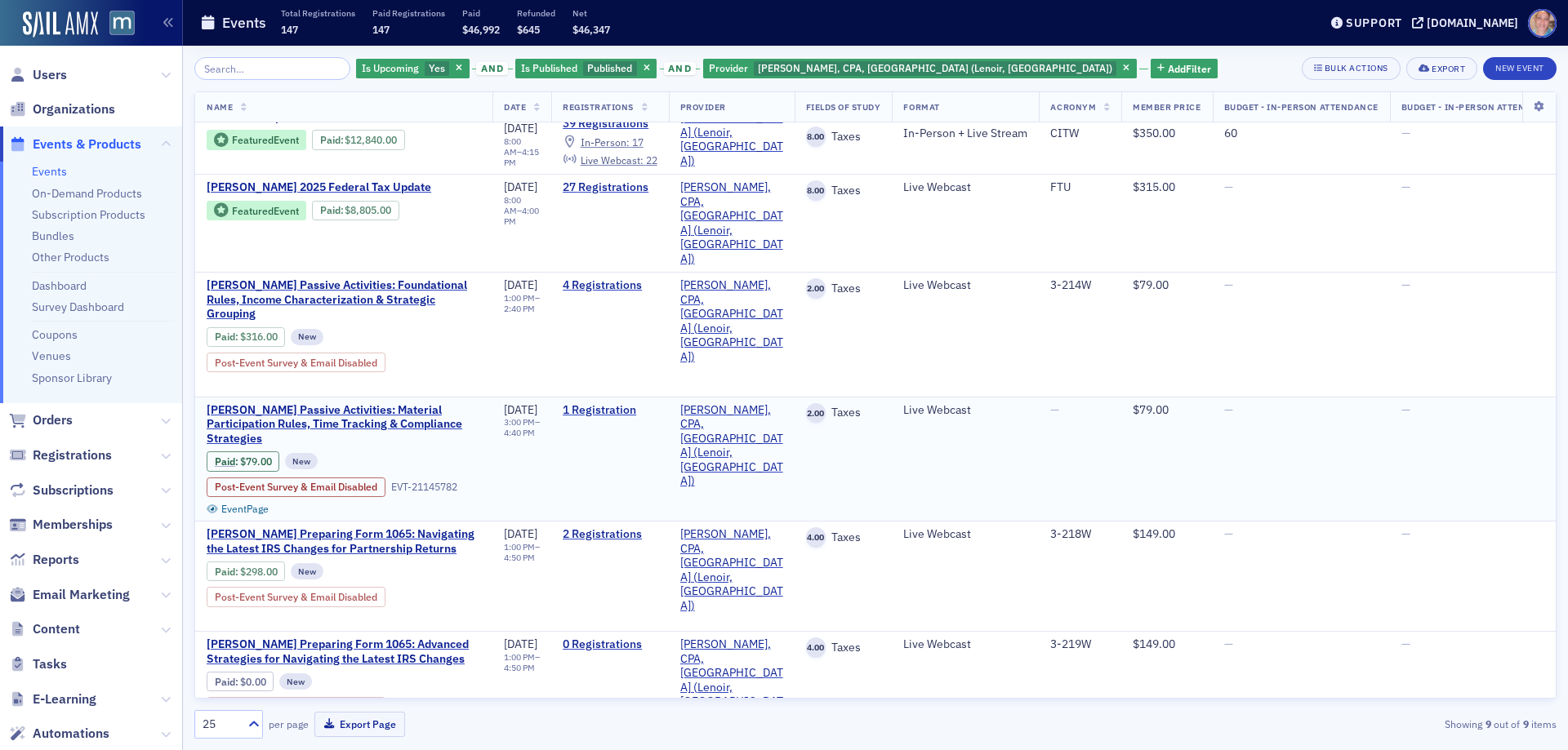
scroll to position [391, 0]
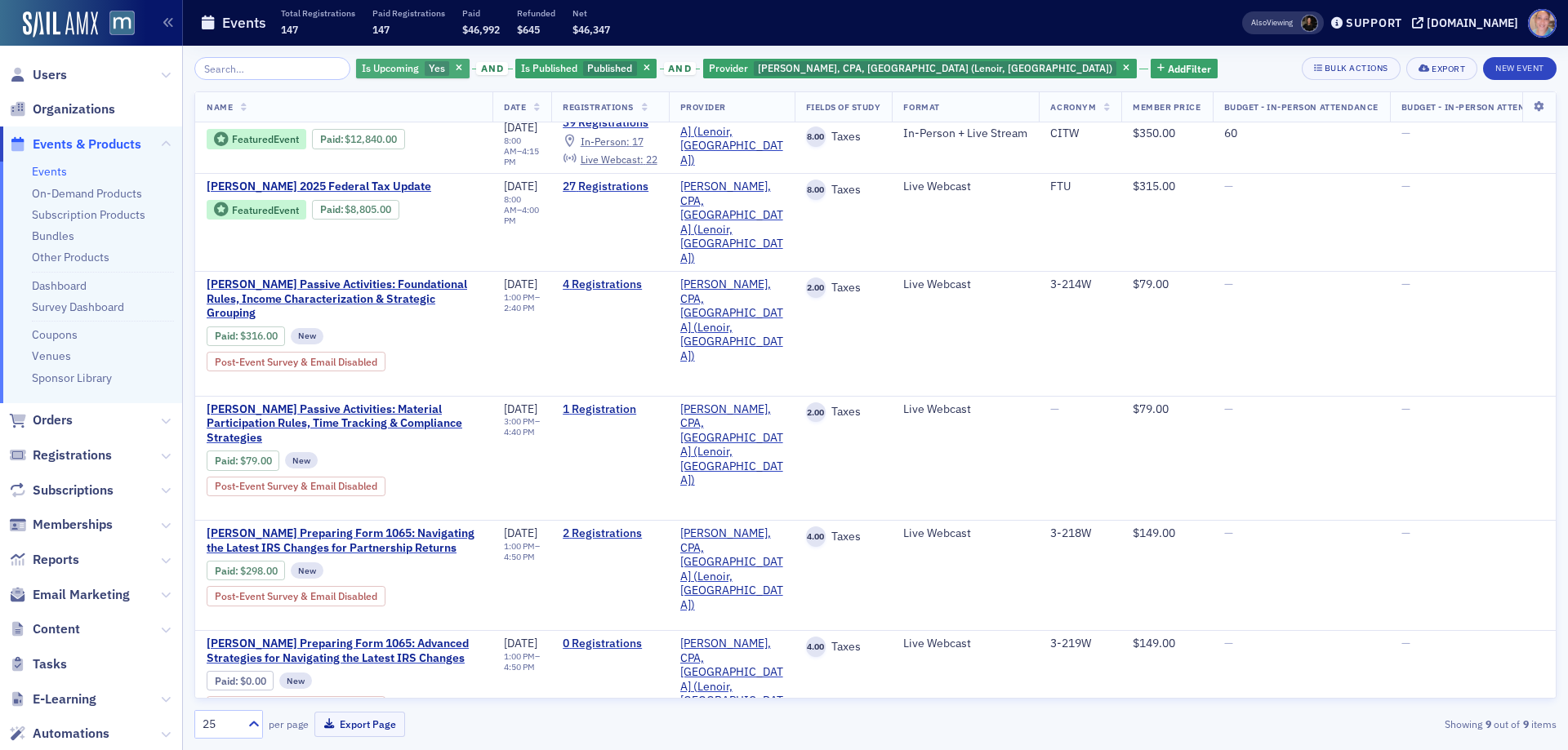
click at [429, 71] on span "Yes" at bounding box center [437, 68] width 17 height 13
click at [515, 70] on input "No" at bounding box center [514, 69] width 15 height 15
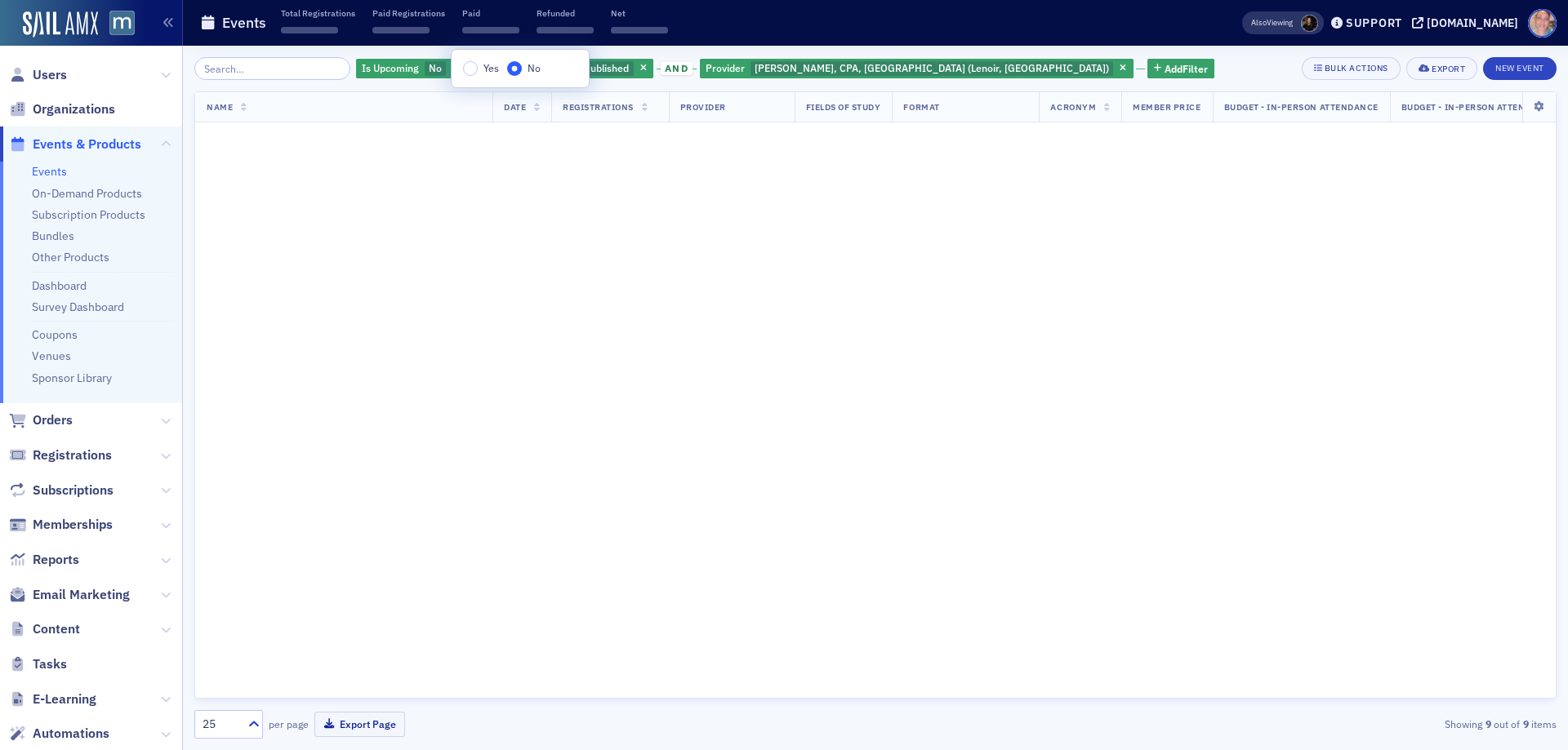
scroll to position [766, 0]
click at [1065, 53] on div "Is Upcoming No and Is Published Published and Provider Don Farmer, CPA, PA (Len…" at bounding box center [875, 398] width 1362 height 704
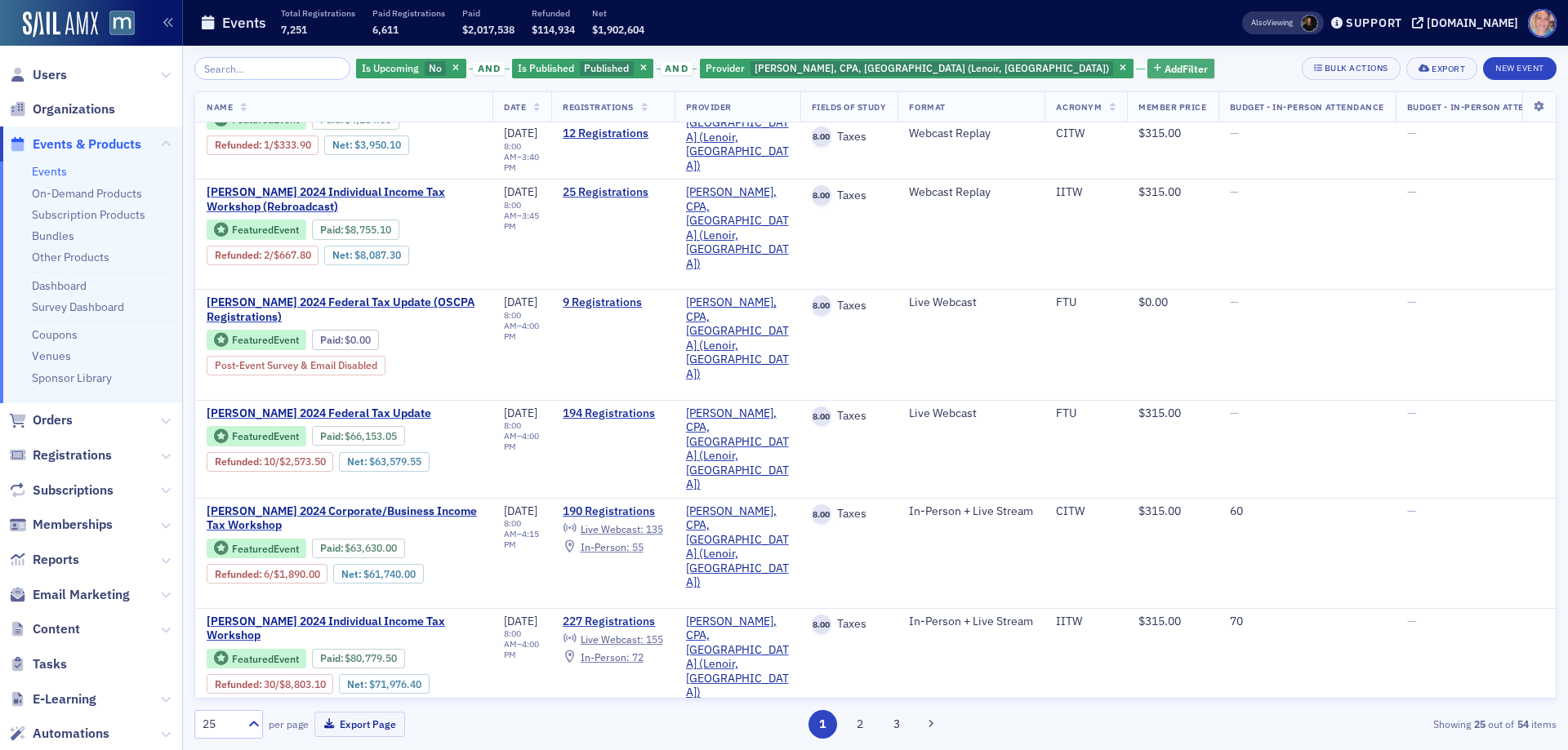
click at [1165, 67] on span "Add Filter" at bounding box center [1186, 69] width 43 height 15
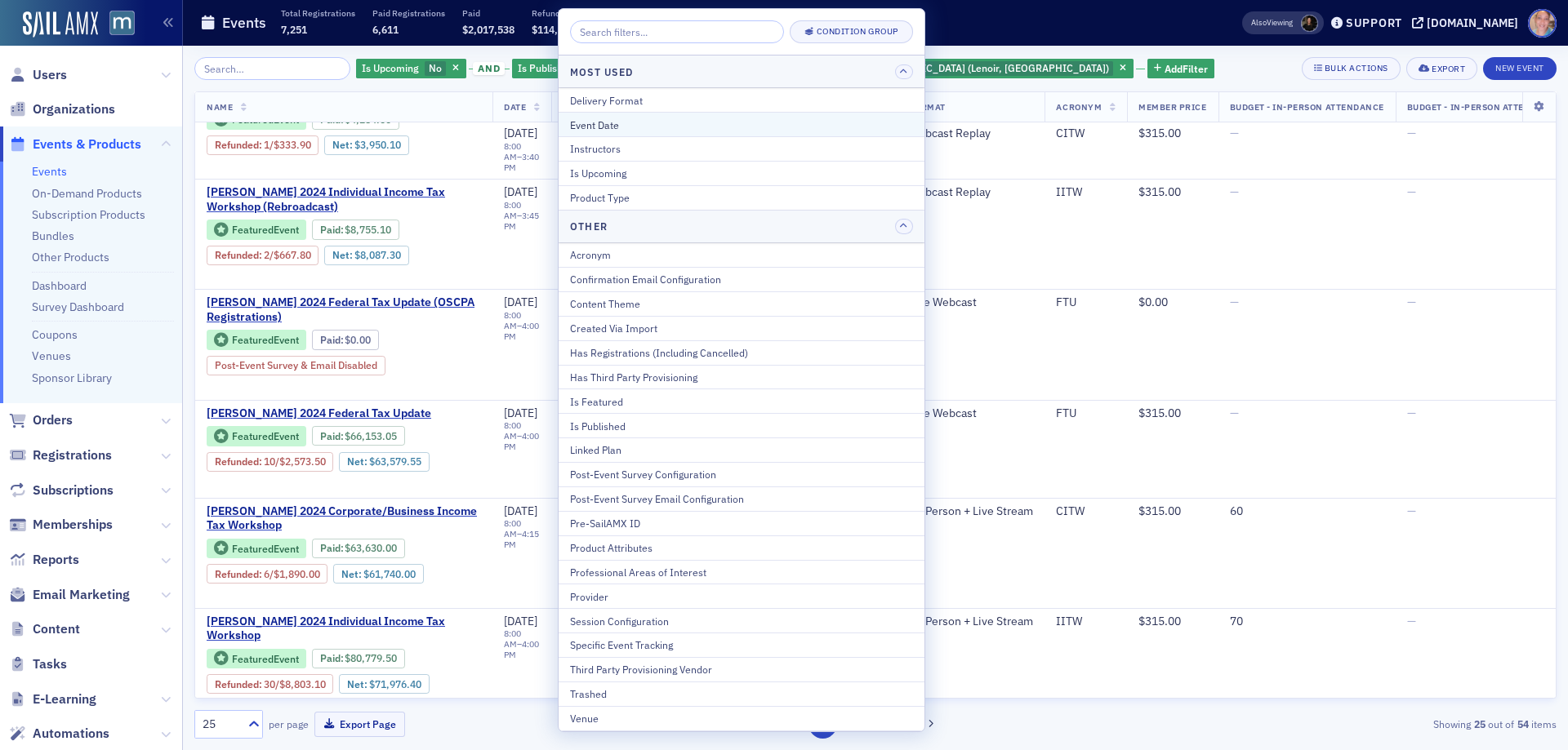
click at [678, 122] on div "Event Date" at bounding box center [741, 125] width 343 height 15
select select "8"
select select "2025"
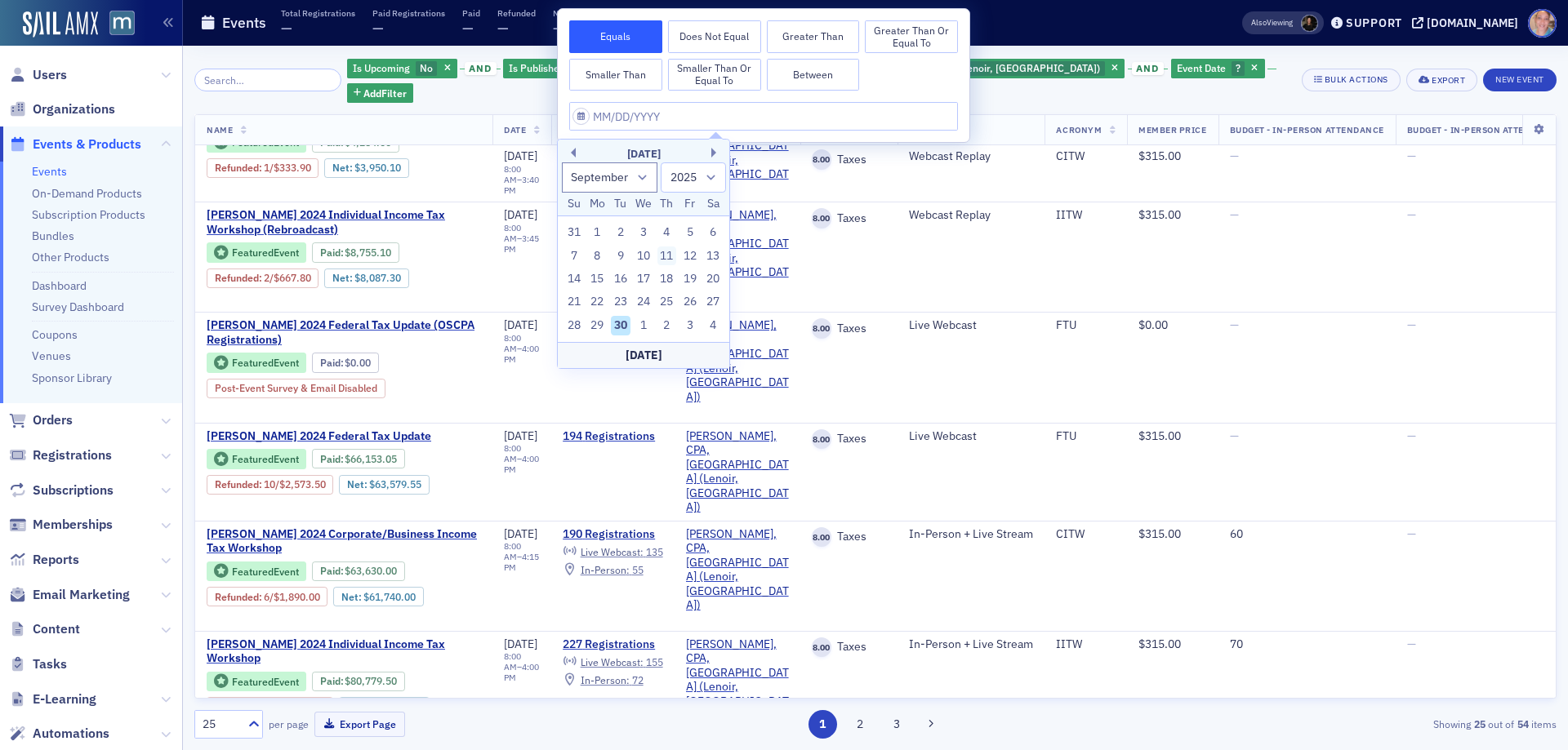
click at [668, 256] on div "11" at bounding box center [667, 256] width 19 height 19
type input "09/11/2025"
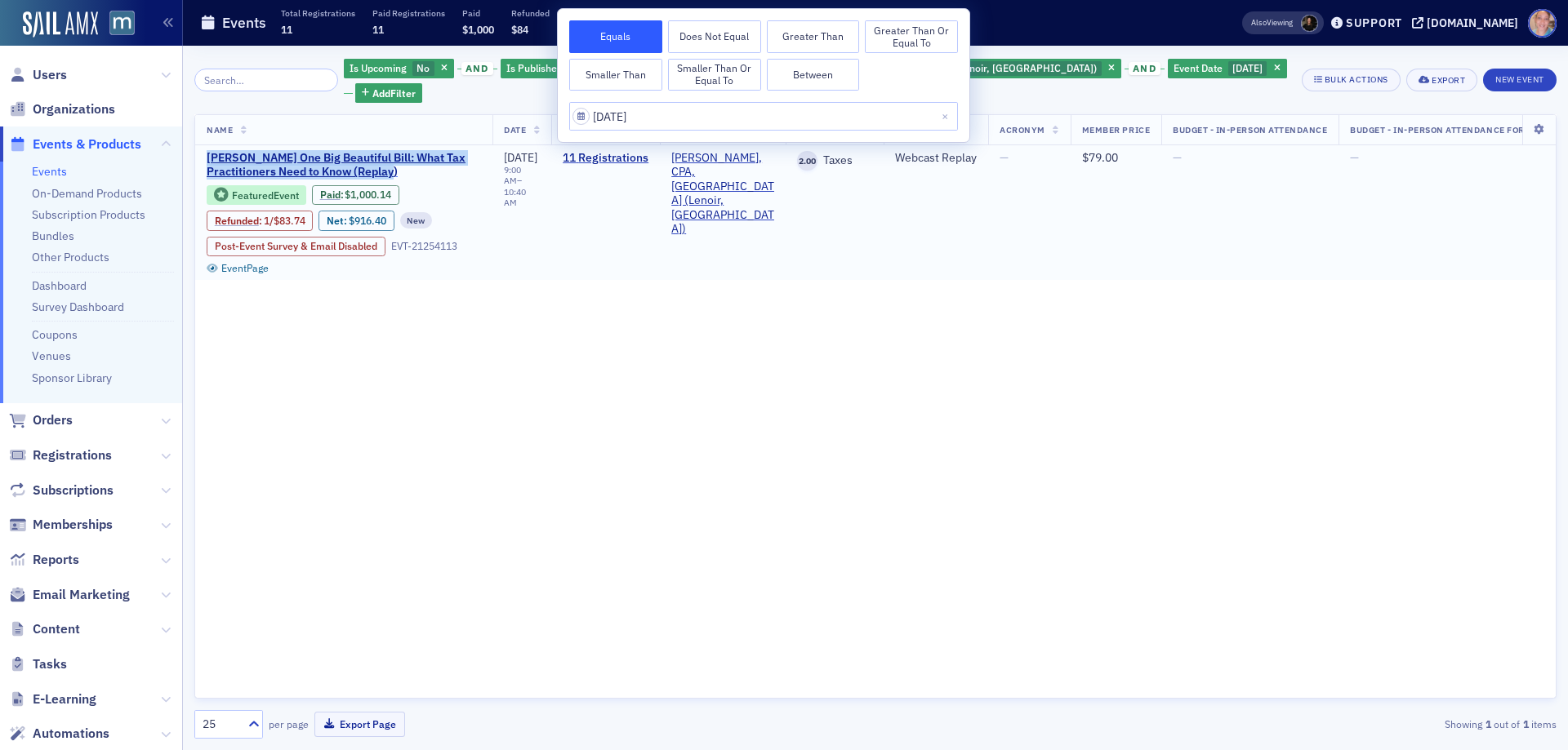
drag, startPoint x: 199, startPoint y: 133, endPoint x: 400, endPoint y: 151, distance: 201.8
click at [400, 151] on td "Don Farmer’s One Big Beautiful Bill: What Tax Practitioners Need to Know (Repla…" at bounding box center [343, 213] width 297 height 134
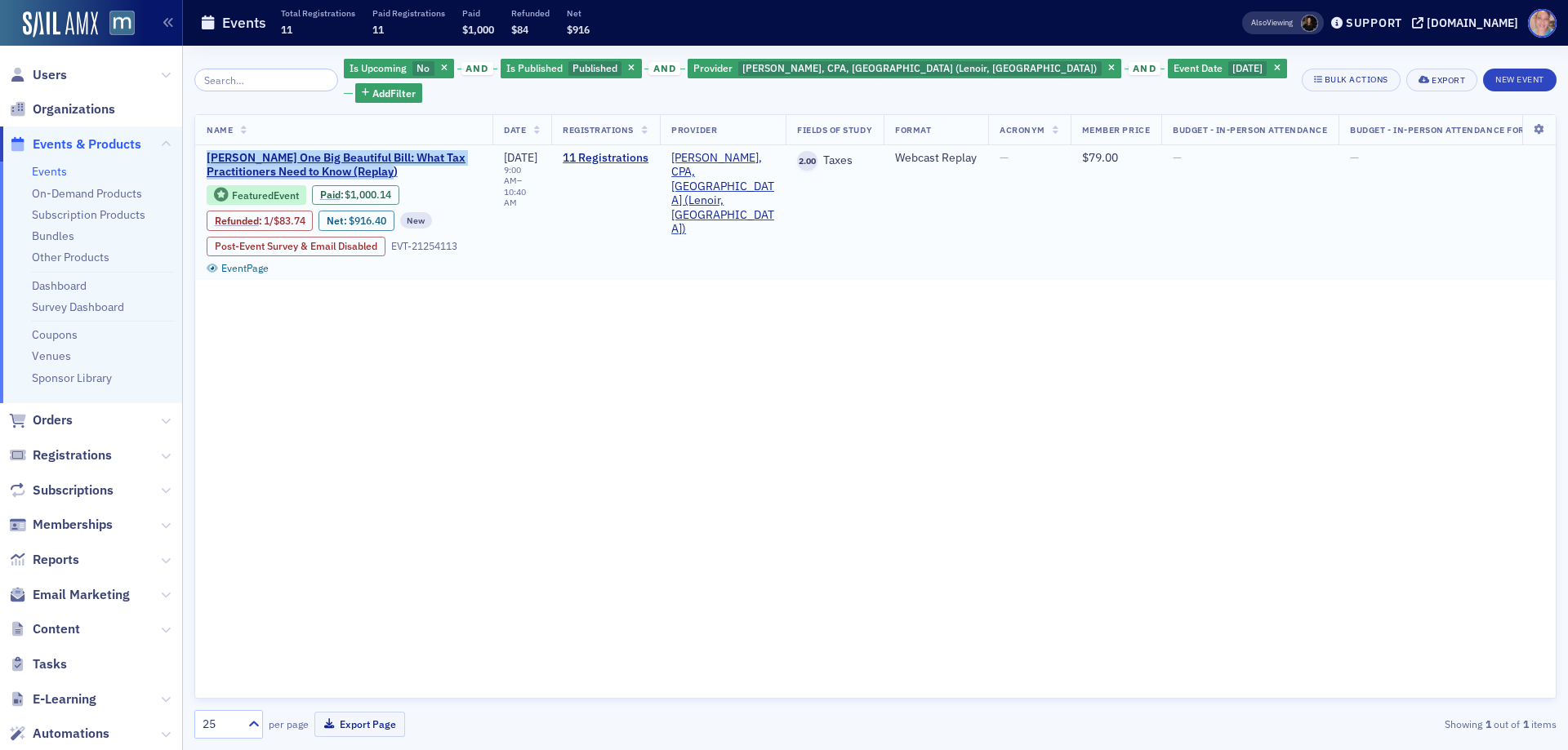
copy span "Don Farmer’s One Big Beautiful Bill: What Tax Practitioners Need to Know (Repla…"
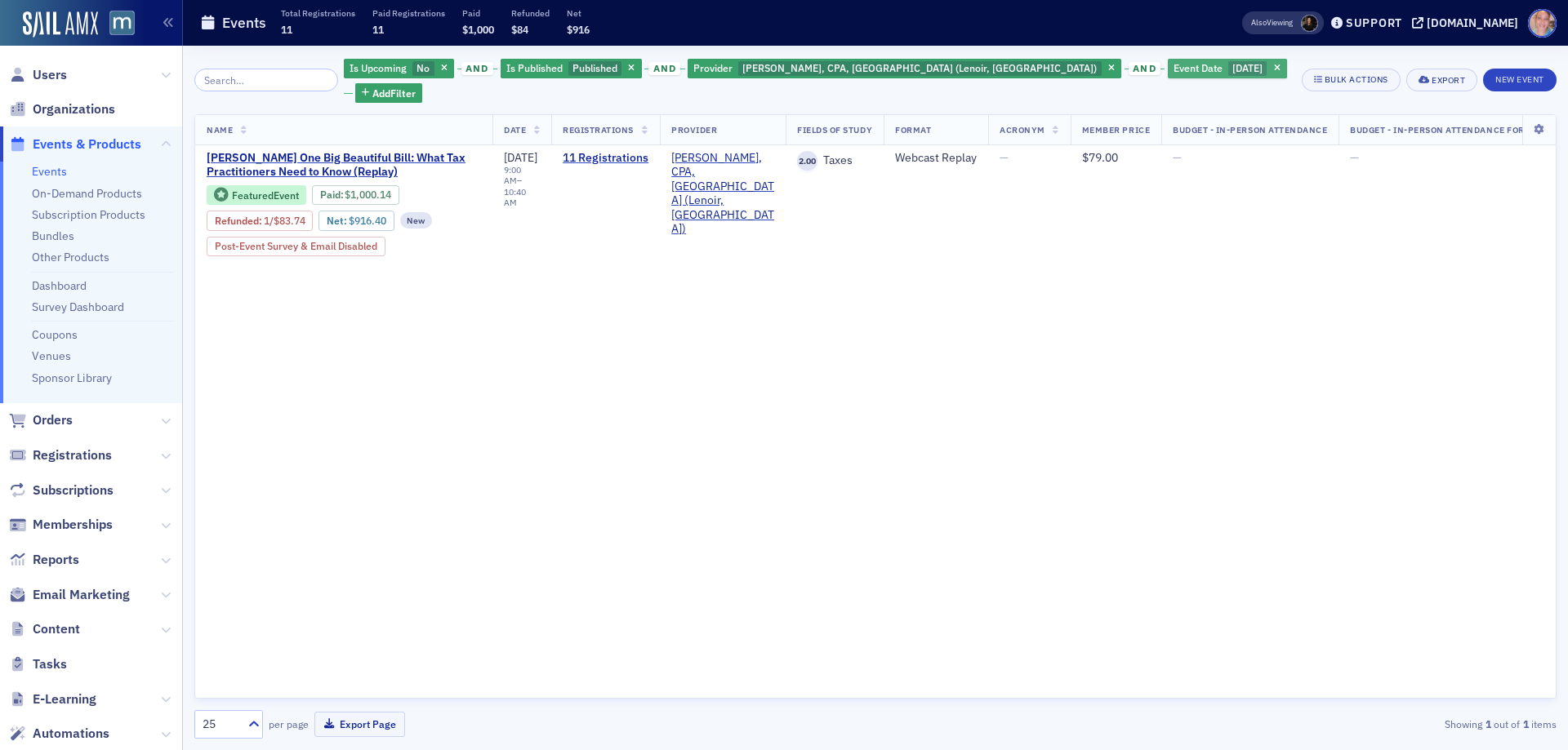
click at [1232, 67] on span "9/11/2025" at bounding box center [1247, 68] width 30 height 13
select select "8"
select select "2025"
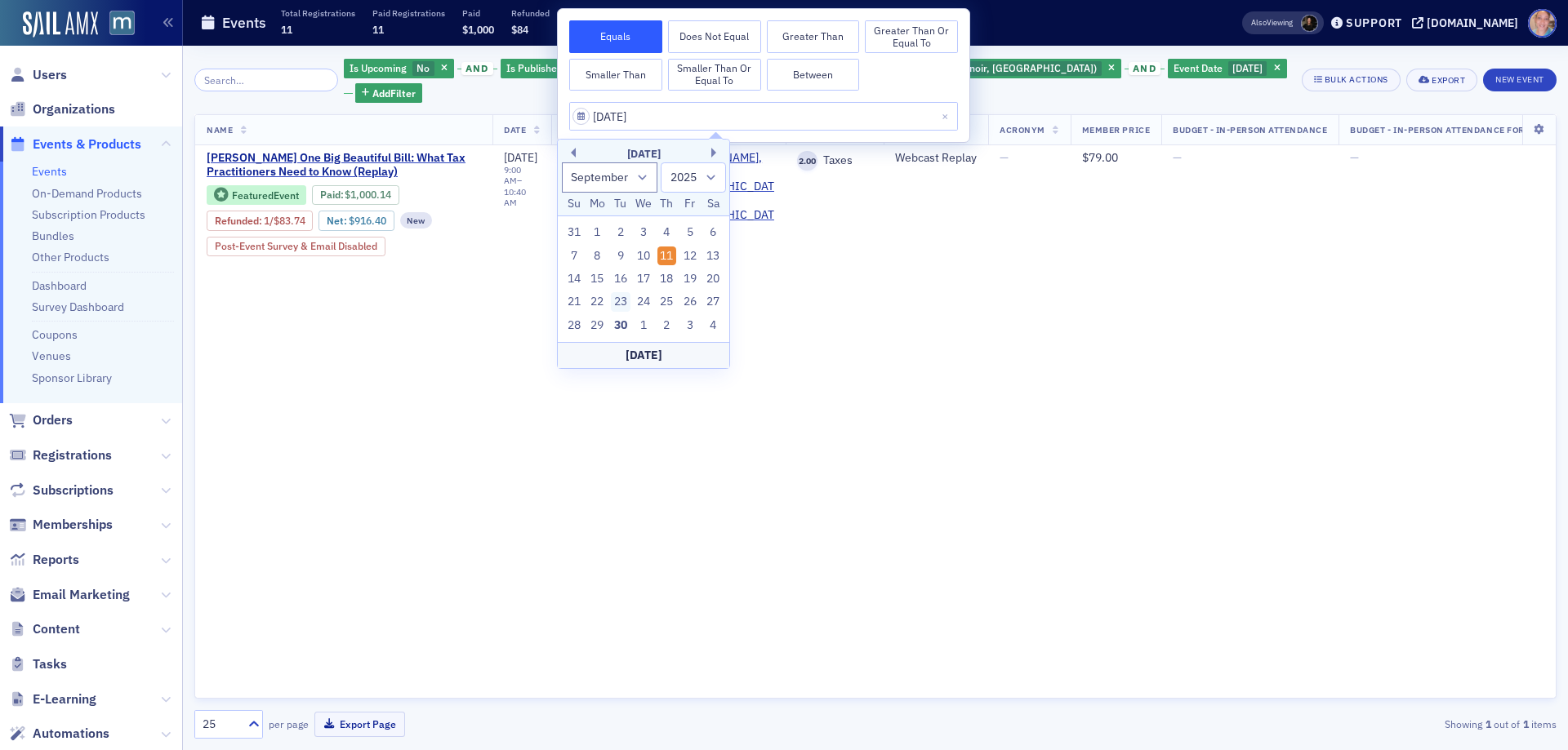
click at [618, 301] on div "23" at bounding box center [620, 302] width 19 height 19
type input "09/23/2025"
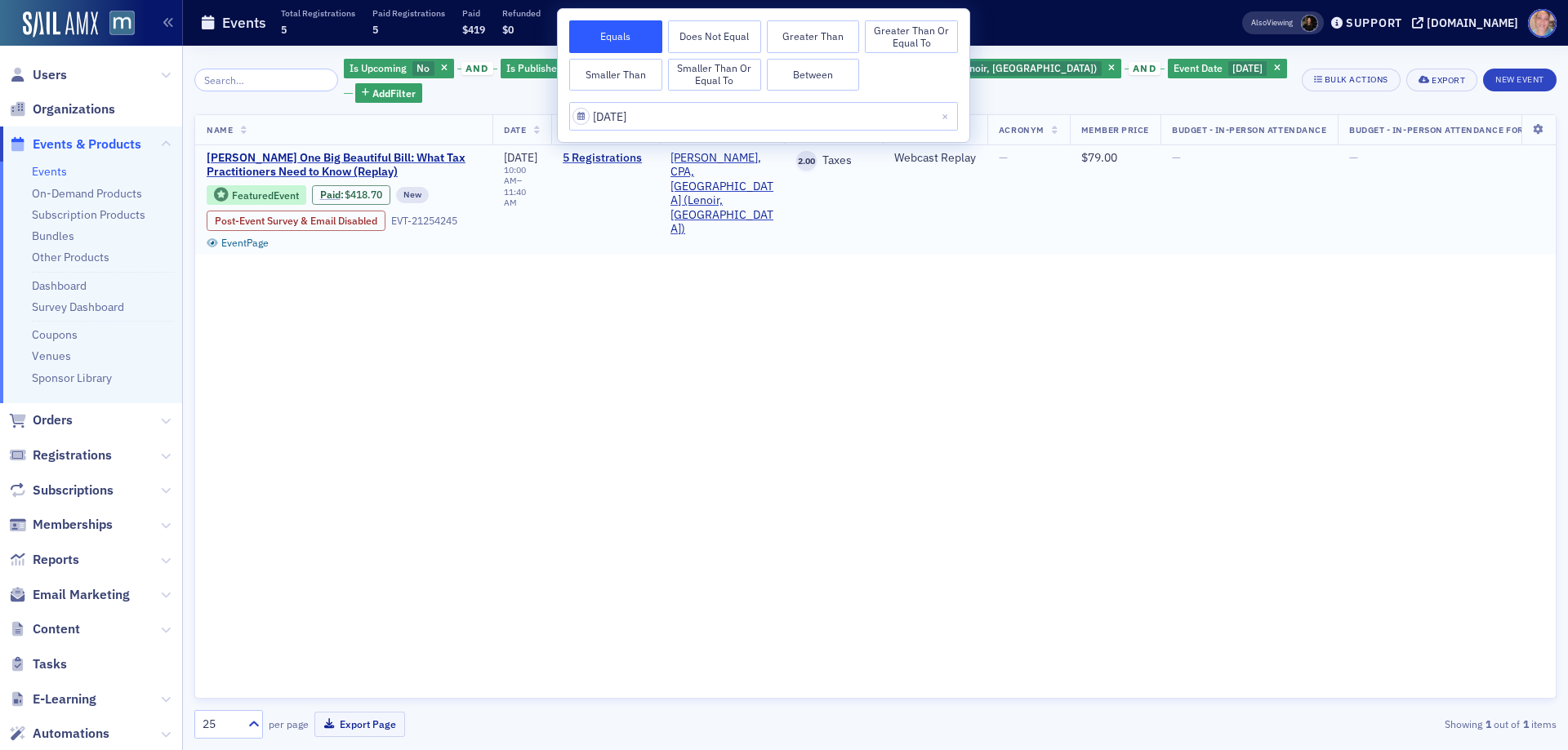
drag, startPoint x: 695, startPoint y: 252, endPoint x: 569, endPoint y: 206, distance: 134.1
click at [695, 250] on div "Name Date Registrations Provider Fields Of Study Format Acronym Member Price Bu…" at bounding box center [875, 407] width 1362 height 585
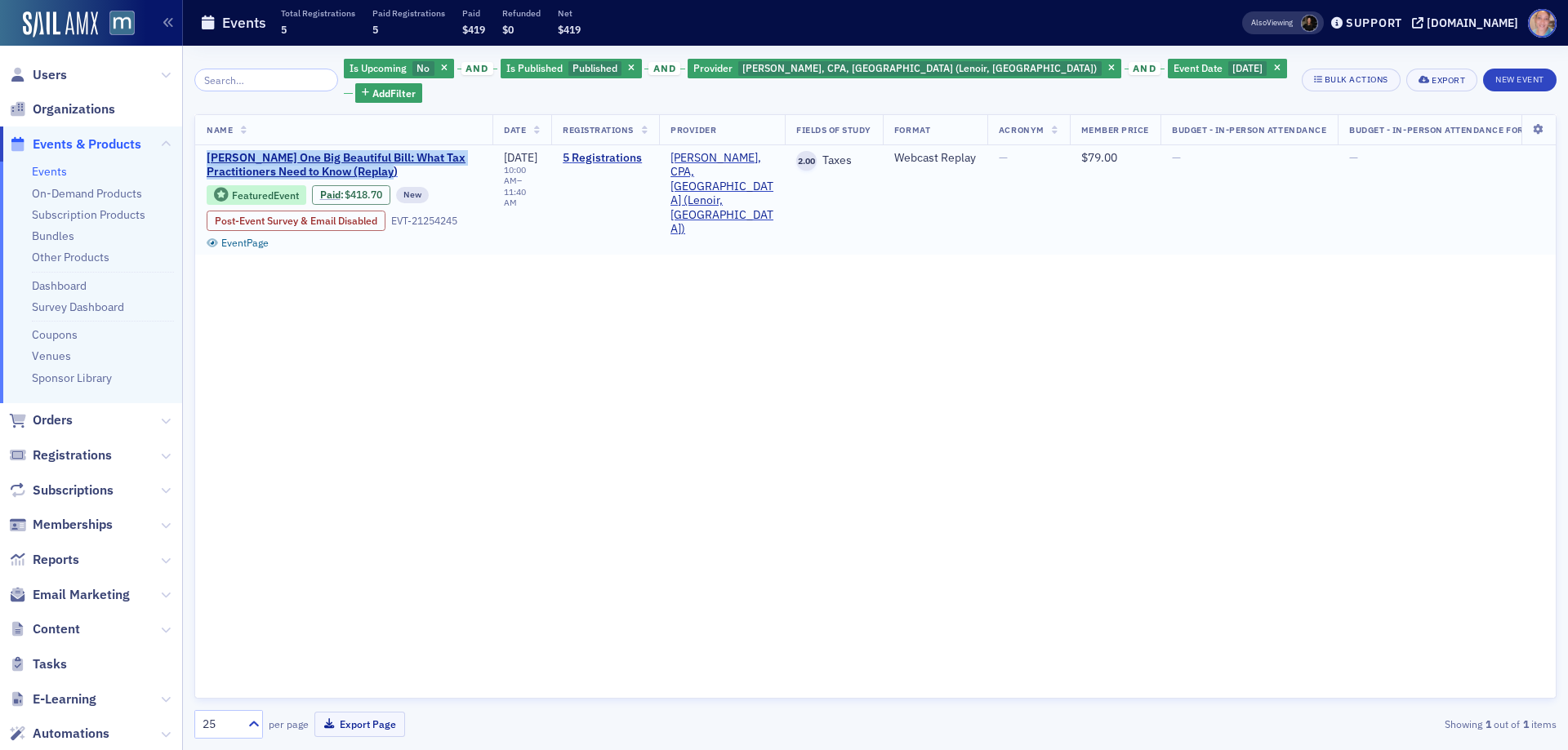
drag, startPoint x: 198, startPoint y: 130, endPoint x: 406, endPoint y: 151, distance: 209.1
click at [406, 151] on td "Don Farmer’s One Big Beautiful Bill: What Tax Practitioners Need to Know (Repla…" at bounding box center [343, 200] width 297 height 110
copy span "Don Farmer’s One Big Beautiful Bill: What Tax Practitioners Need to Know (Repla…"
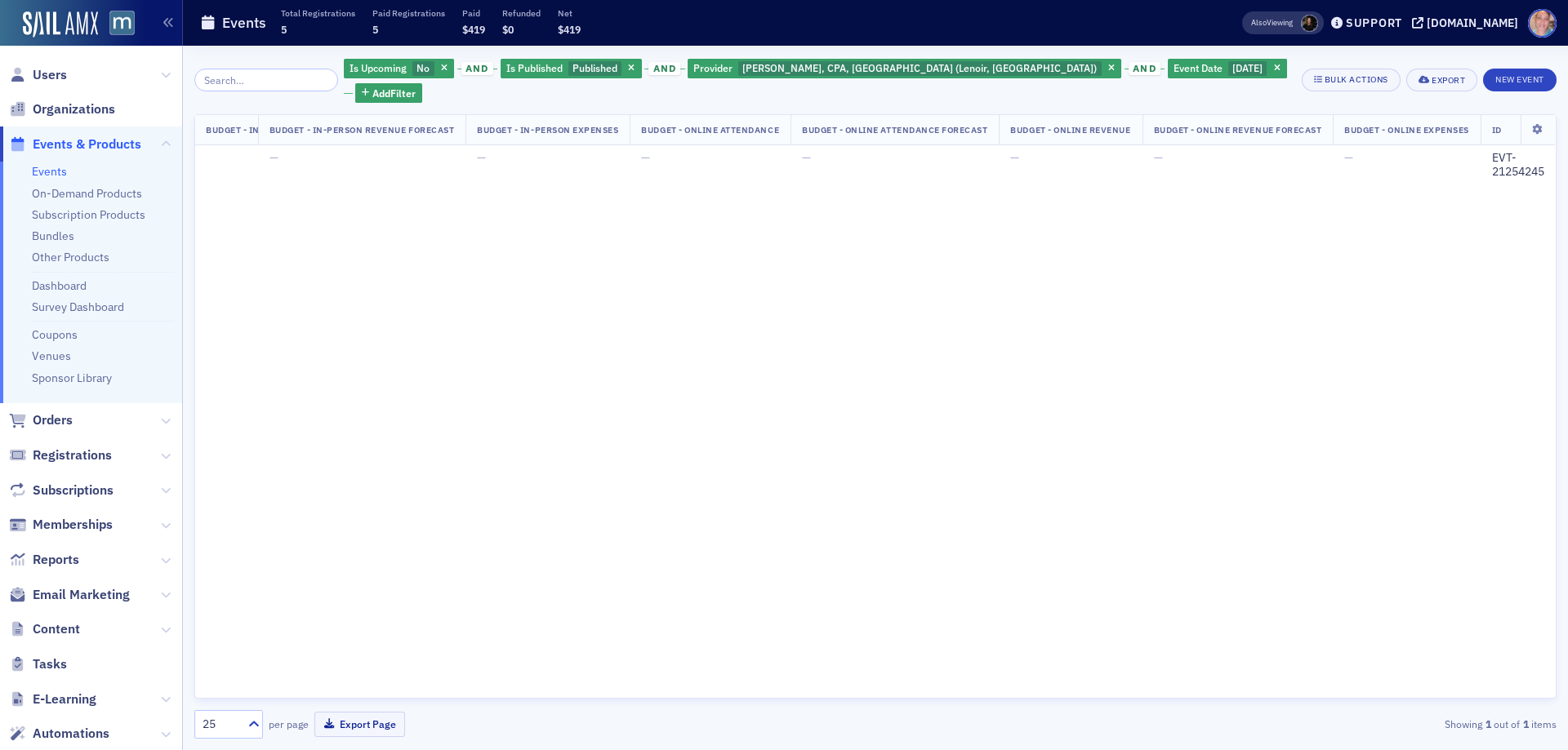
scroll to position [0, 1529]
drag, startPoint x: 1485, startPoint y: 133, endPoint x: 1498, endPoint y: 153, distance: 23.9
click at [1550, 155] on td "EVT-21254245" at bounding box center [1519, 200] width 76 height 110
copy div "EVT-21254245"
drag, startPoint x: 1044, startPoint y: 72, endPoint x: 1037, endPoint y: 87, distance: 16.6
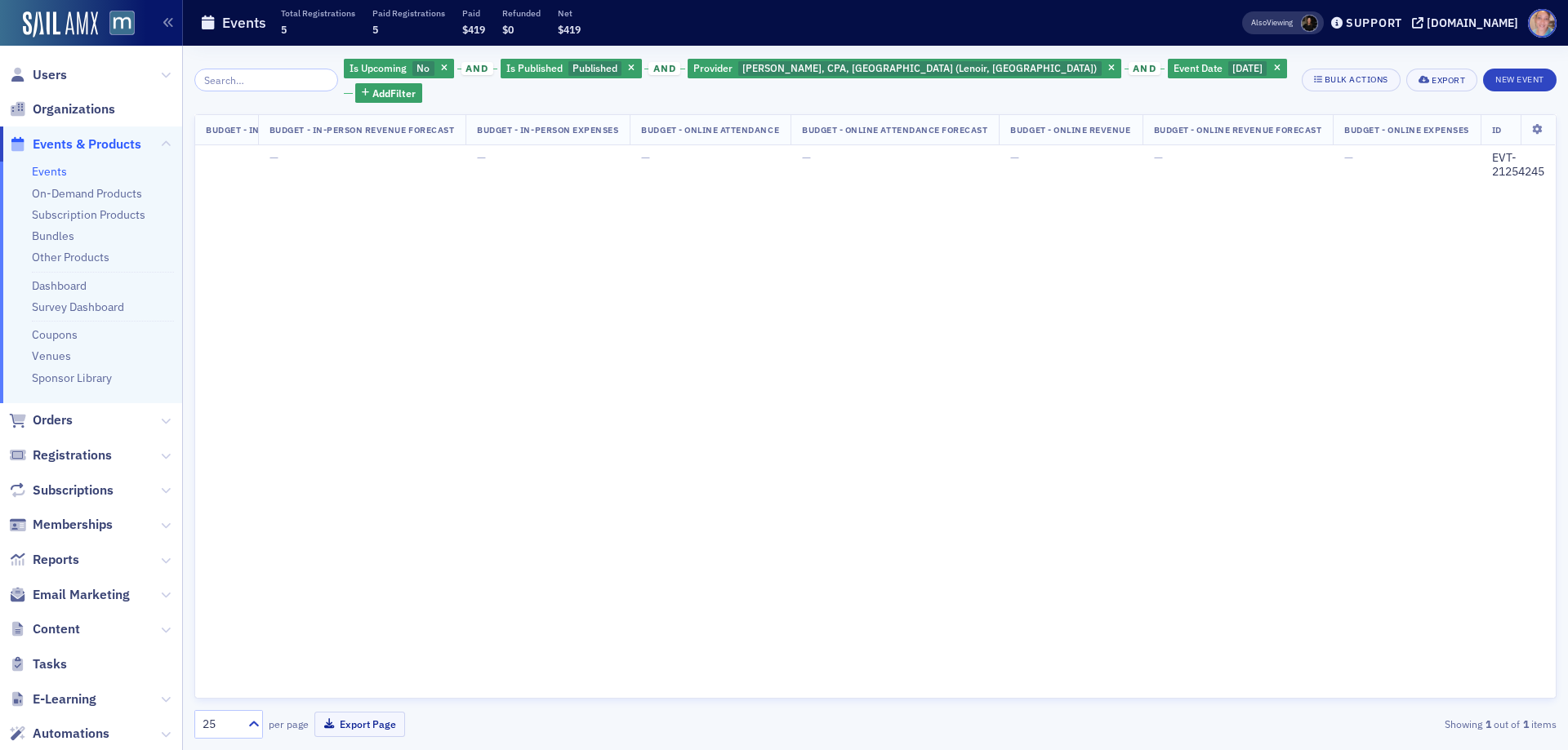
click at [1232, 72] on span "9/23/2025" at bounding box center [1247, 68] width 30 height 13
select select "8"
select select "2025"
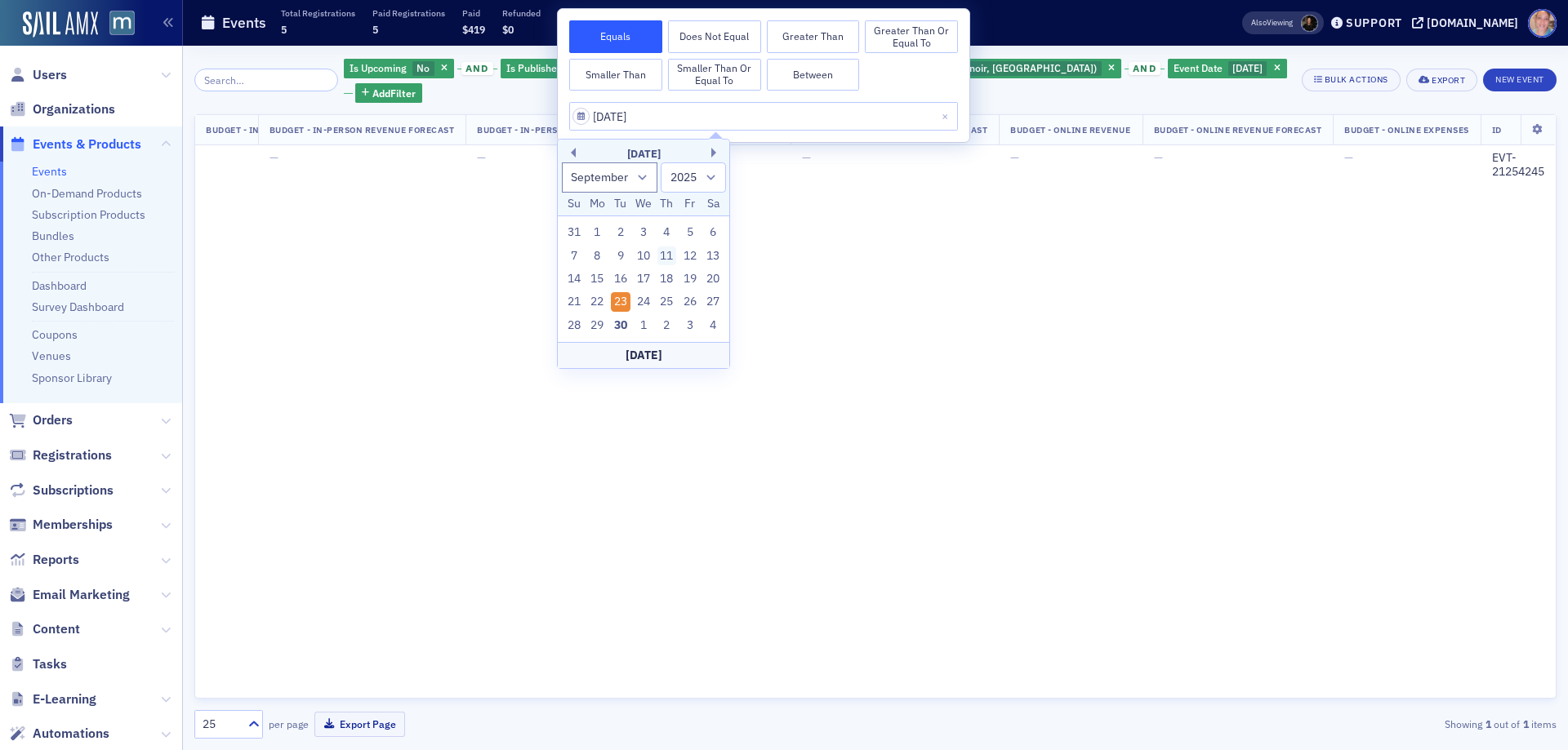
click at [666, 253] on div "11" at bounding box center [667, 256] width 19 height 19
type input "09/11/2025"
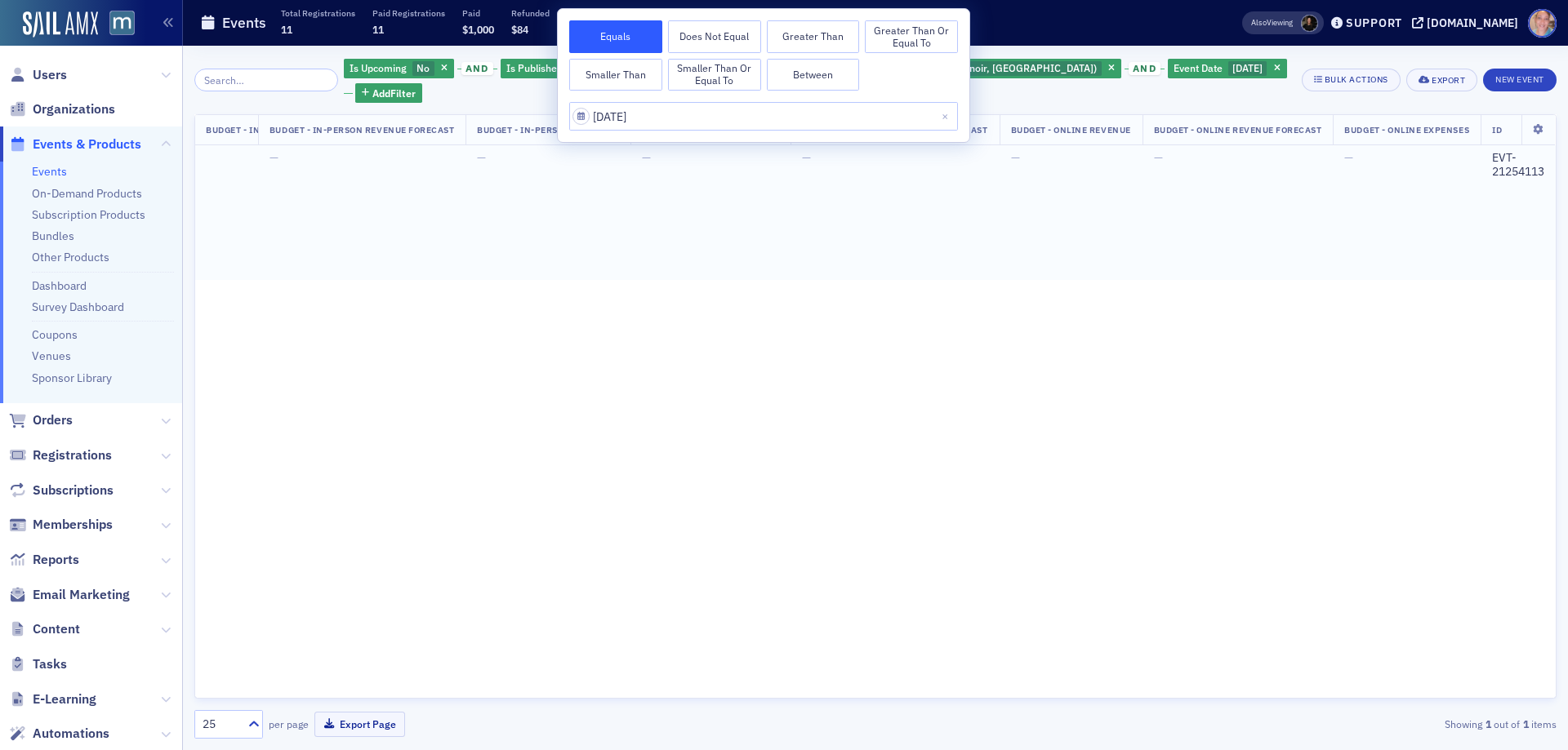
click at [1496, 151] on div "EVT-21254113" at bounding box center [1519, 165] width 53 height 29
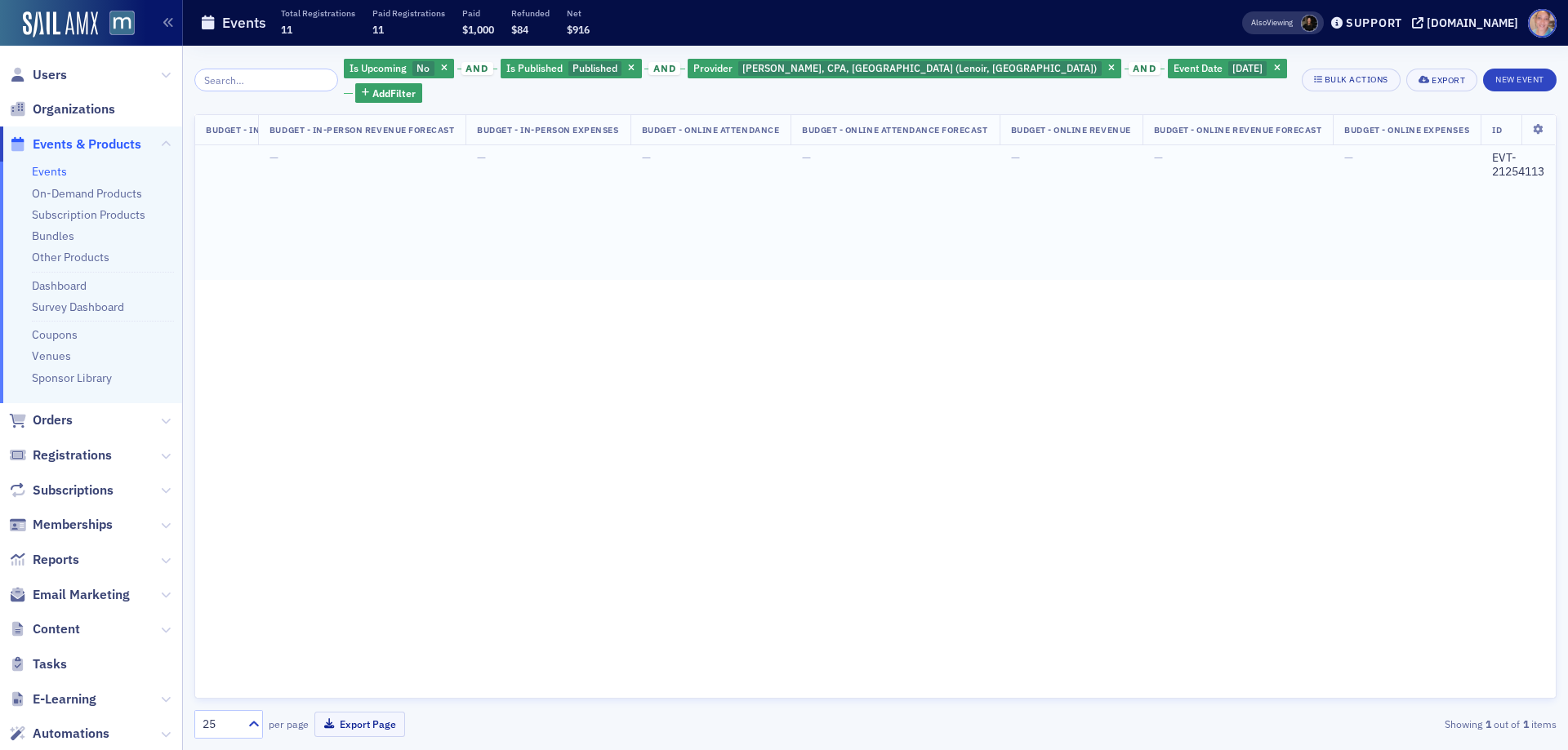
click at [1500, 151] on div "EVT-21254113" at bounding box center [1519, 165] width 53 height 29
drag, startPoint x: 1501, startPoint y: 148, endPoint x: 1510, endPoint y: 141, distance: 11.4
click at [1521, 151] on div "EVT-21254113" at bounding box center [1519, 165] width 53 height 29
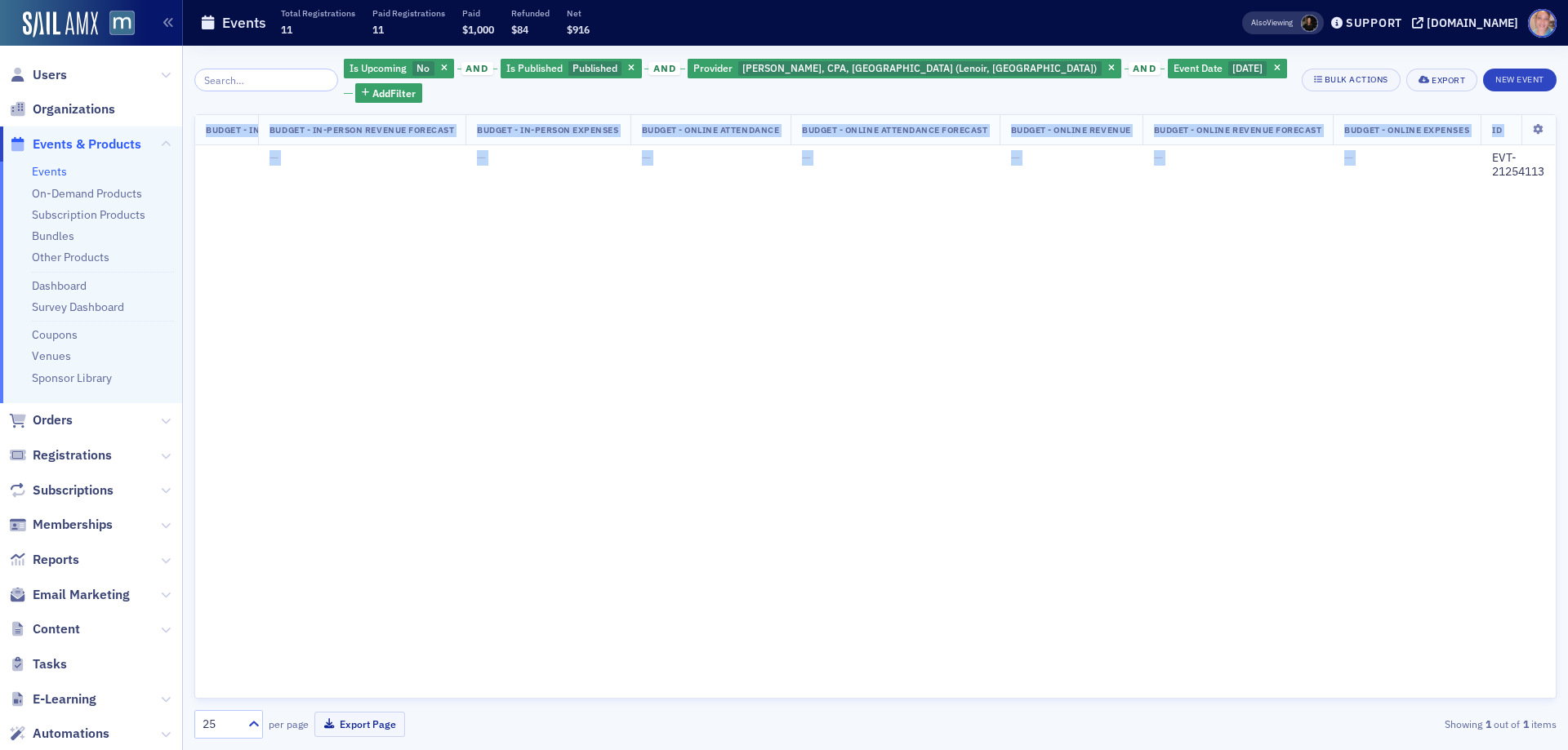
drag, startPoint x: 1490, startPoint y: 133, endPoint x: 1557, endPoint y: 154, distance: 70.2
click at [1557, 154] on div "Is Upcoming No and Is Published Published and Provider Don Farmer, CPA, PA (Len…" at bounding box center [875, 398] width 1385 height 704
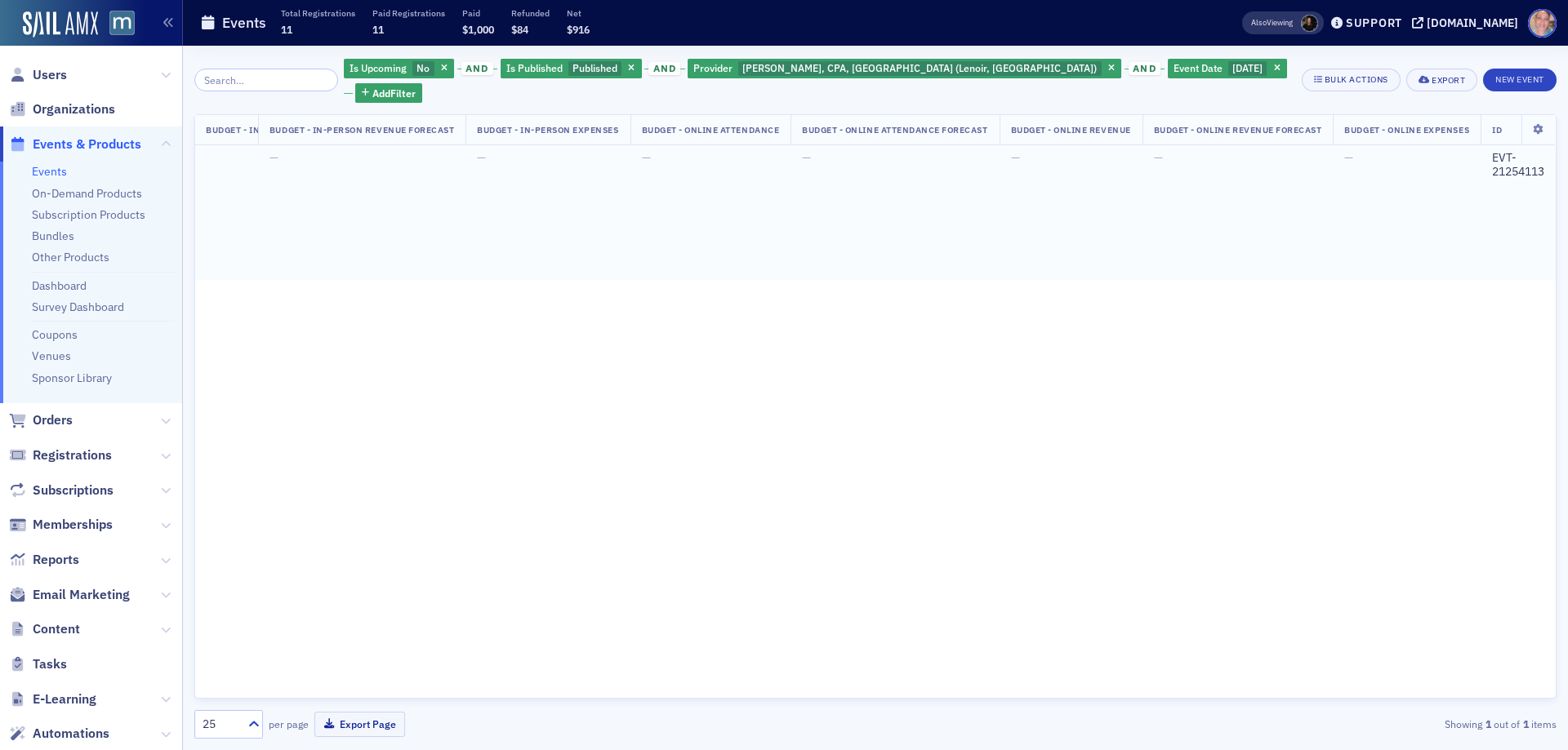
click at [1505, 151] on div "EVT-21254113" at bounding box center [1519, 165] width 53 height 29
drag, startPoint x: 1488, startPoint y: 136, endPoint x: 1543, endPoint y: 148, distance: 56.3
click at [1543, 148] on td "EVT-21254113" at bounding box center [1519, 213] width 76 height 134
copy div "EVT-21254113"
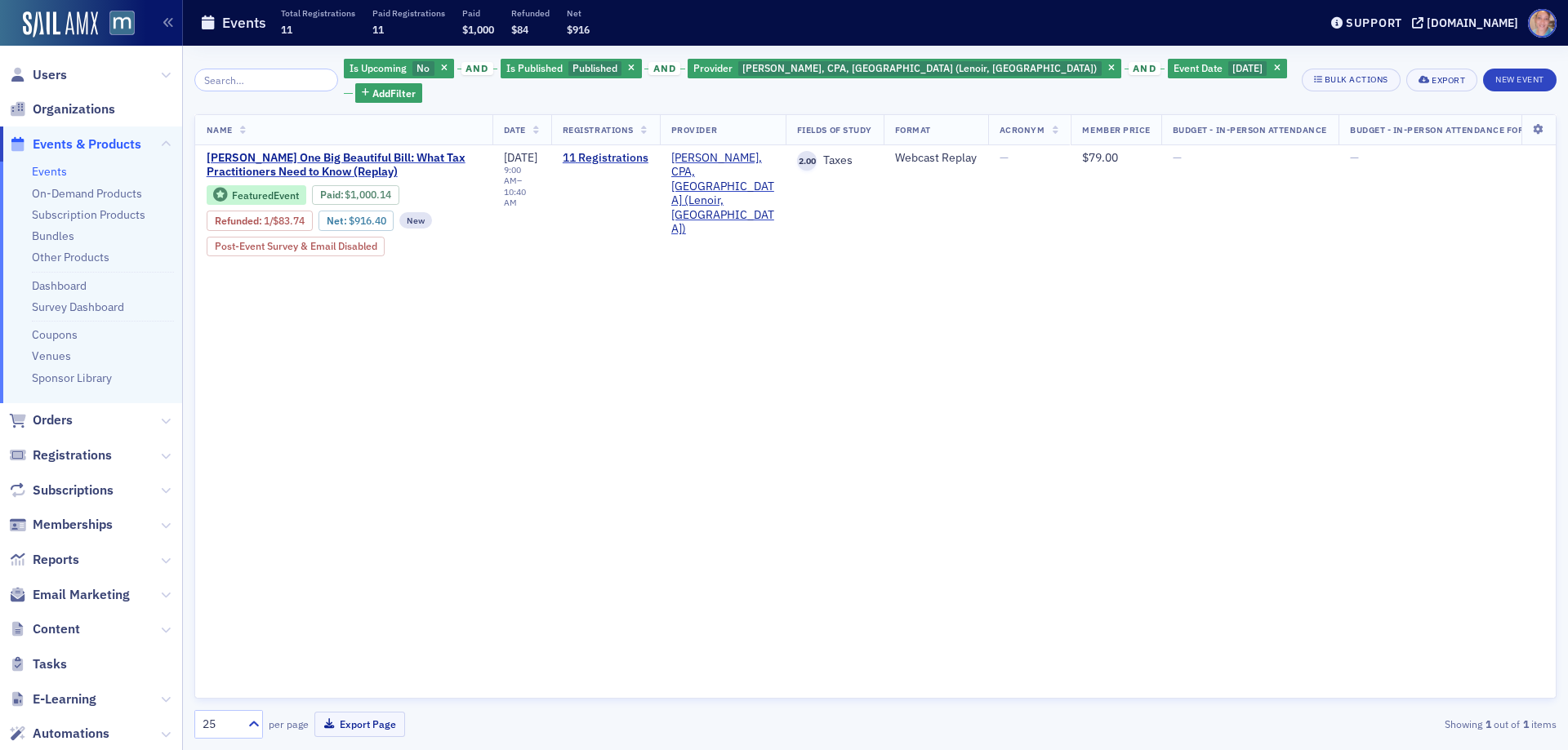
scroll to position [0, 1529]
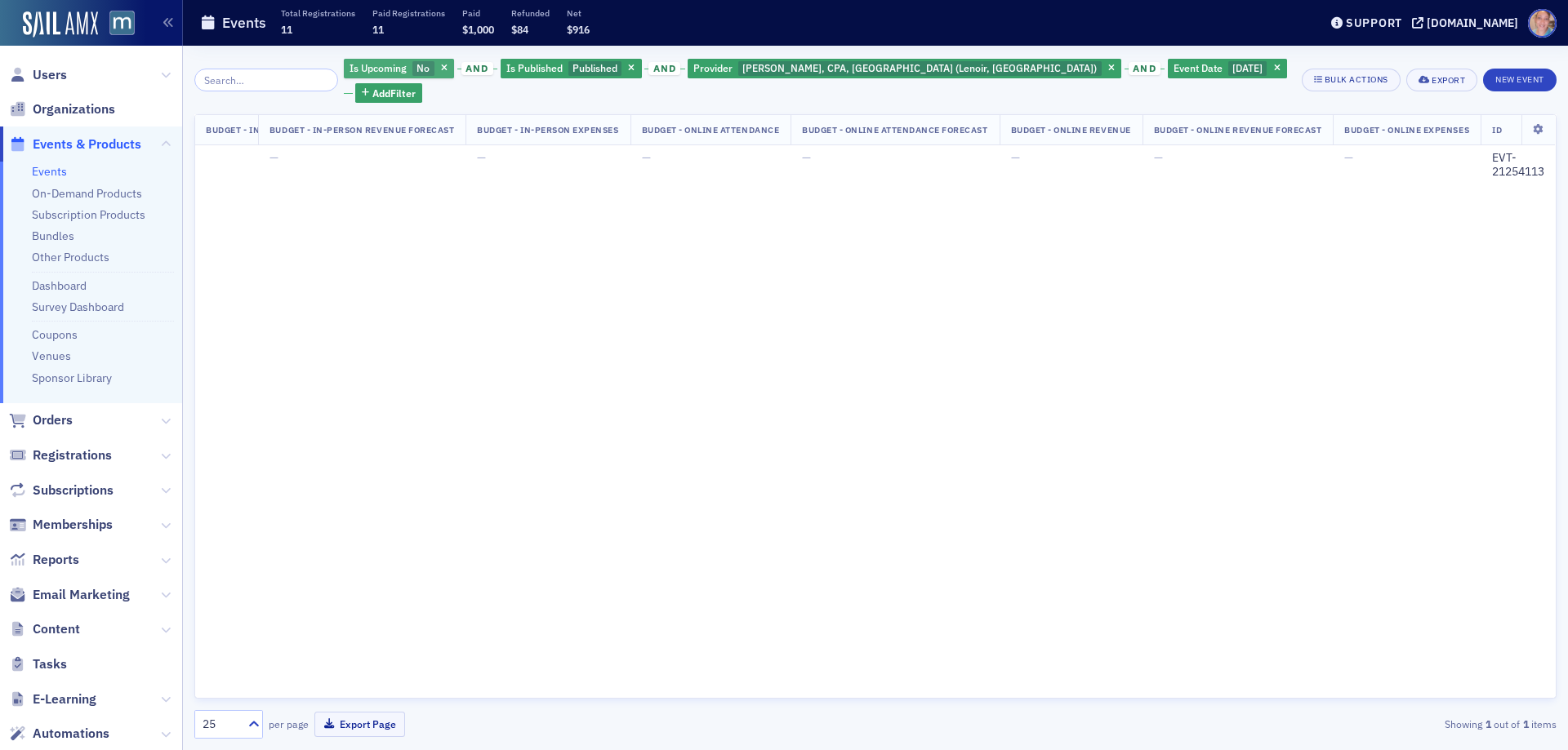
click at [380, 76] on span "Is Upcoming" at bounding box center [379, 69] width 63 height 16
drag, startPoint x: 467, startPoint y: 69, endPoint x: 770, endPoint y: 66, distance: 303.0
click at [472, 69] on input "Yes" at bounding box center [466, 69] width 15 height 15
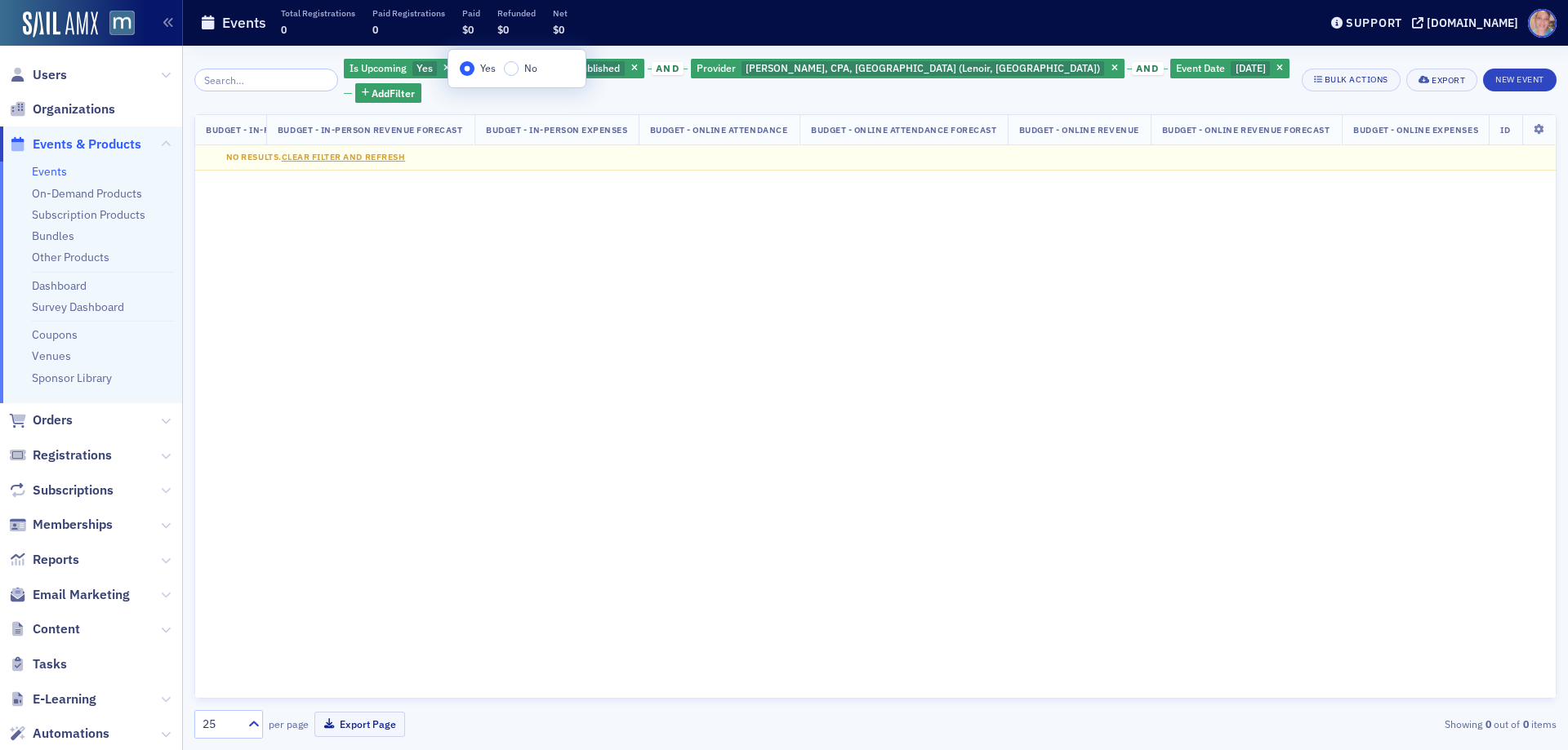
scroll to position [0, 1162]
click at [1111, 68] on icon "button" at bounding box center [1114, 69] width 6 height 9
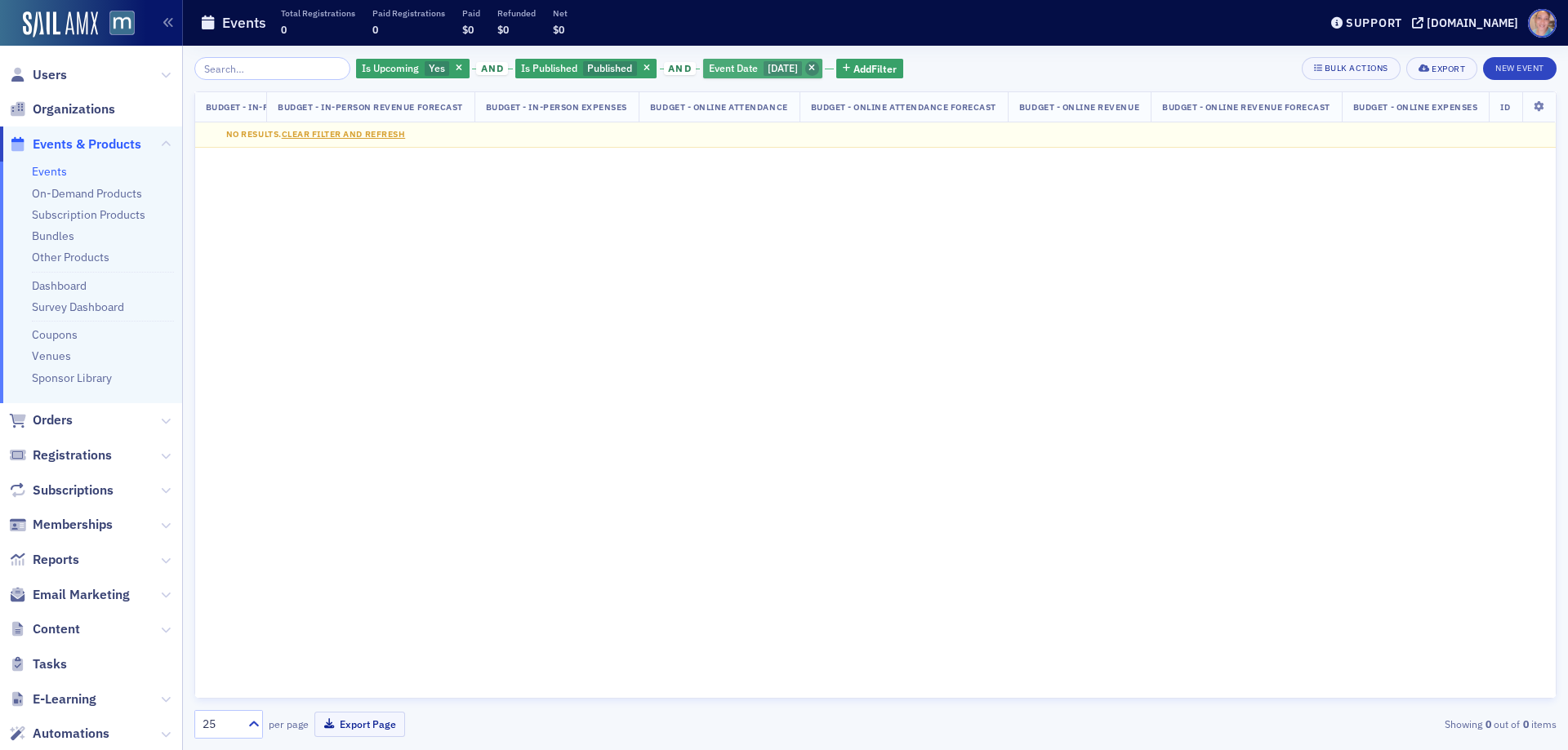
click at [820, 69] on span "button" at bounding box center [813, 69] width 15 height 15
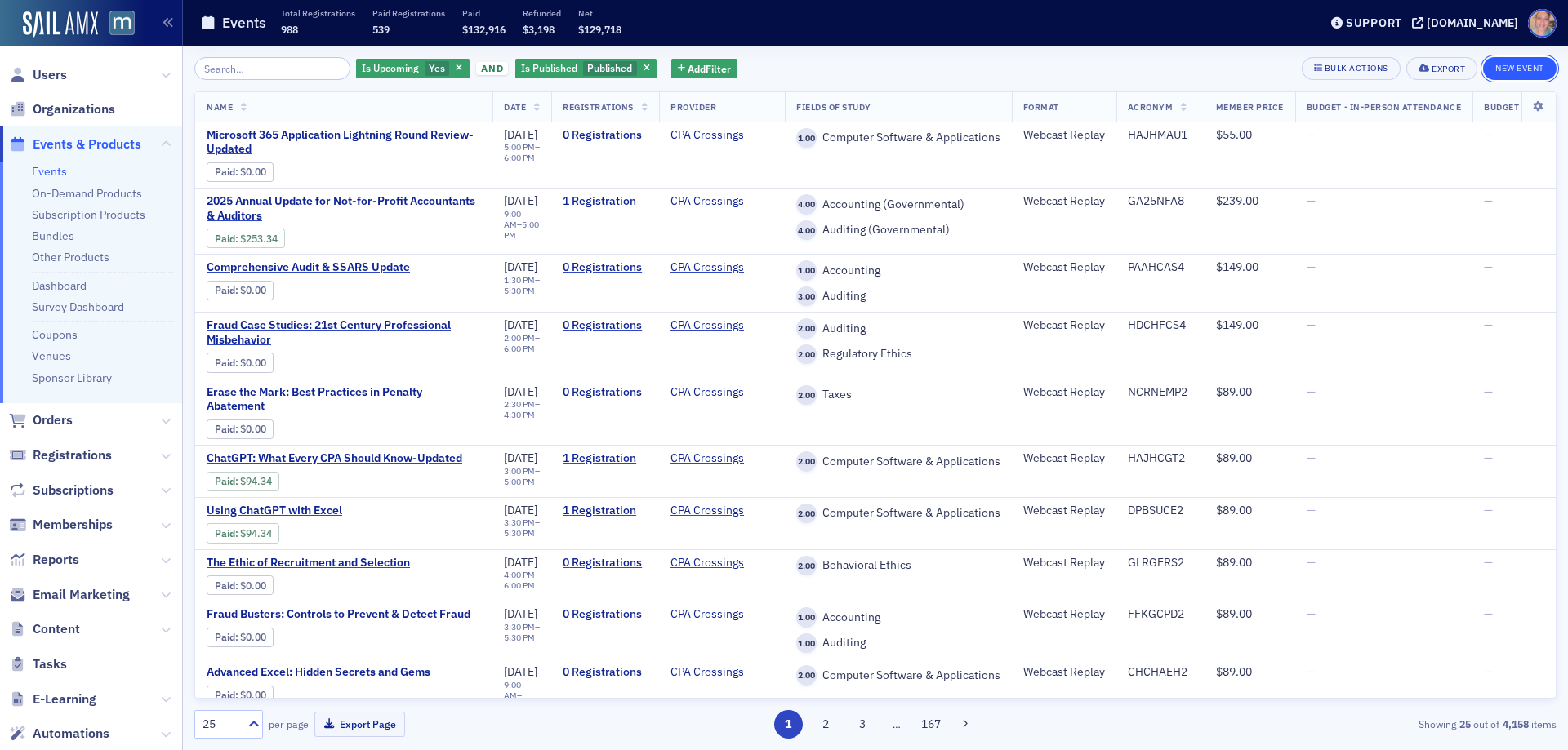
click at [1522, 67] on button "New Event" at bounding box center [1520, 69] width 74 height 23
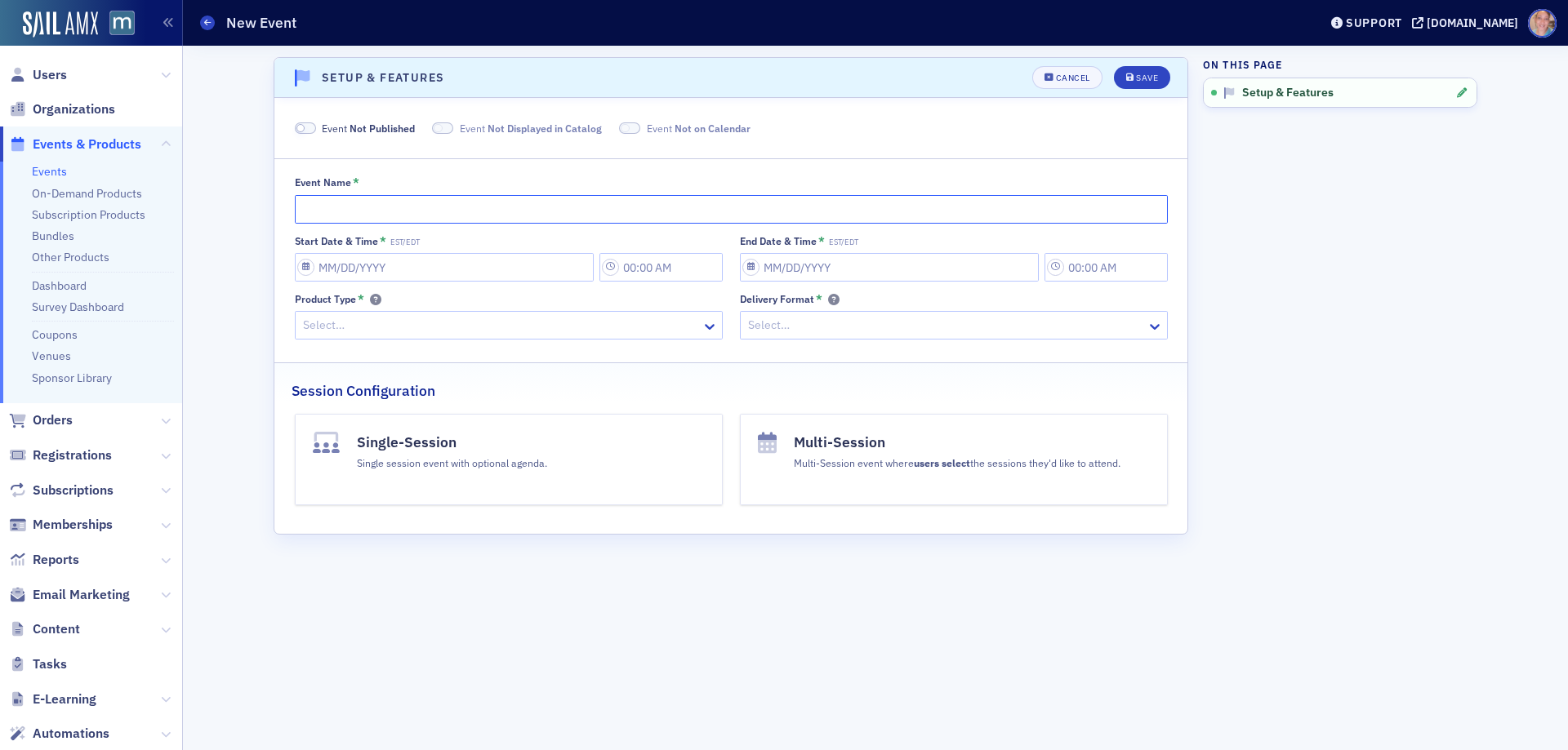
click at [396, 210] on input "Event Name *" at bounding box center [732, 209] width 873 height 29
paste input "[PERSON_NAME] Annual Required IRS Ethics Class for Enrolled Agents"
type input "[PERSON_NAME] Annual Required IRS Ethics Class for Enrolled Agents"
click at [417, 265] on input "Start Date & Time * EST/EDT" at bounding box center [444, 267] width 299 height 29
select select "8"
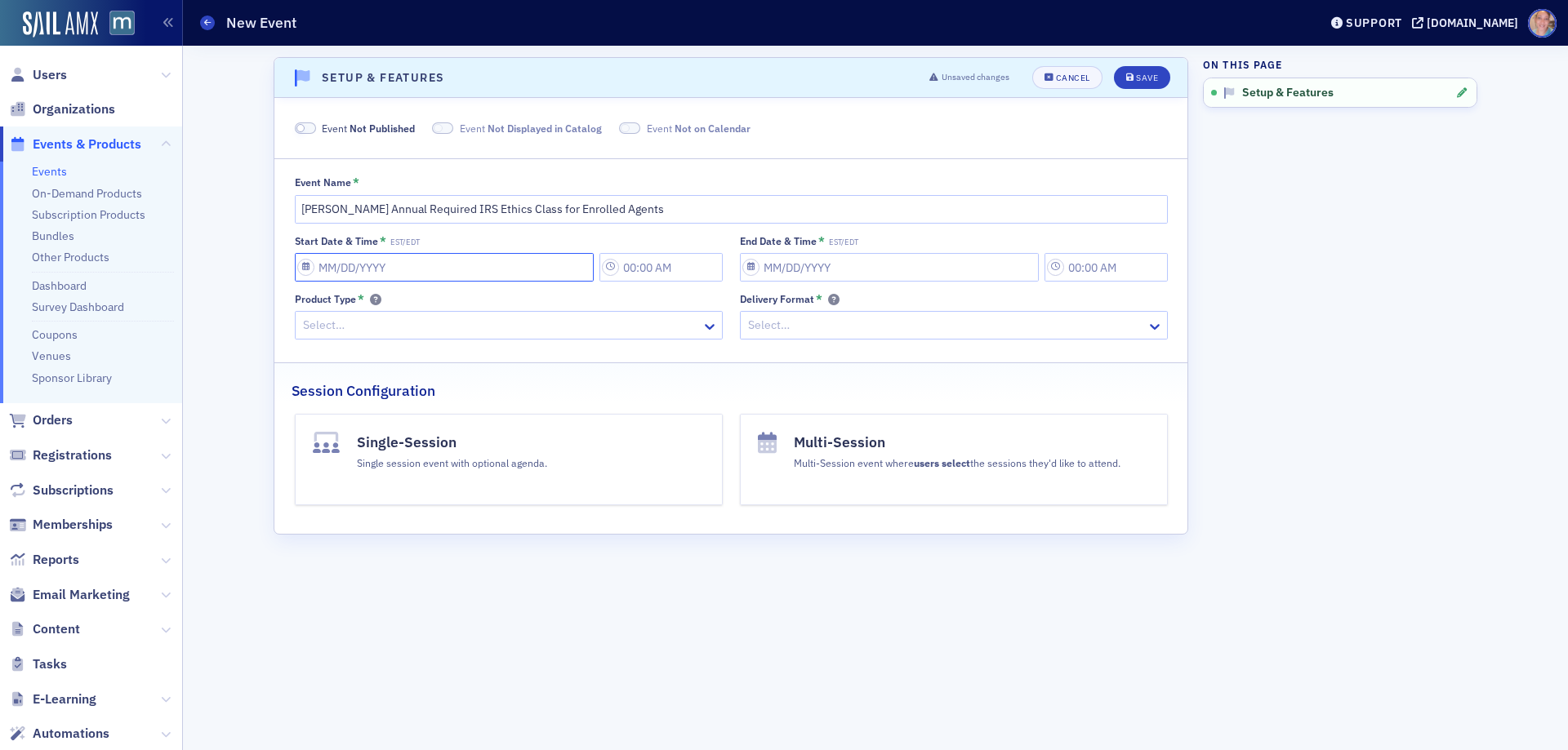
select select "2025"
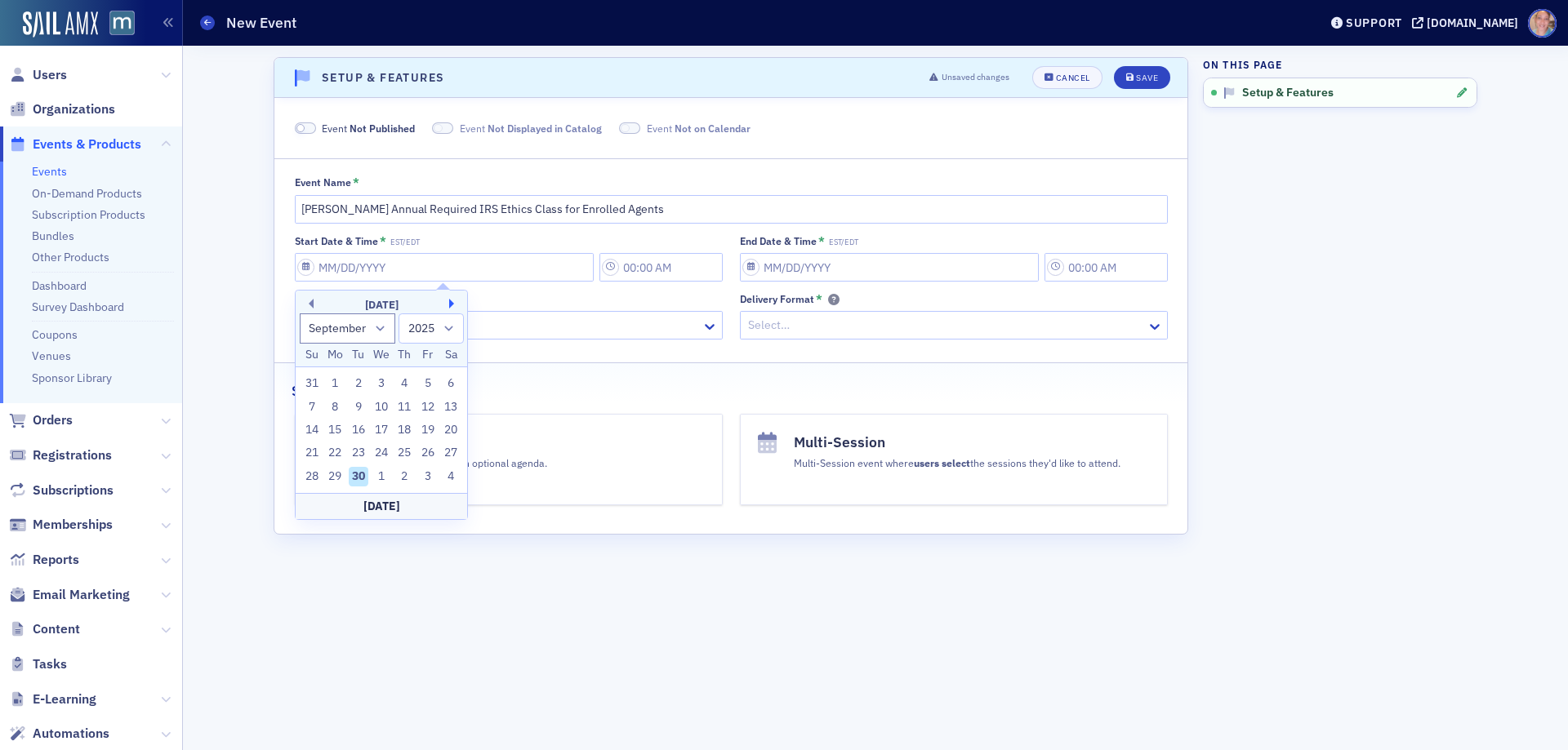
click at [452, 305] on button "Next Month" at bounding box center [453, 303] width 10 height 10
select select "10"
click at [362, 430] on div "11" at bounding box center [358, 430] width 19 height 19
type input "[DATE]"
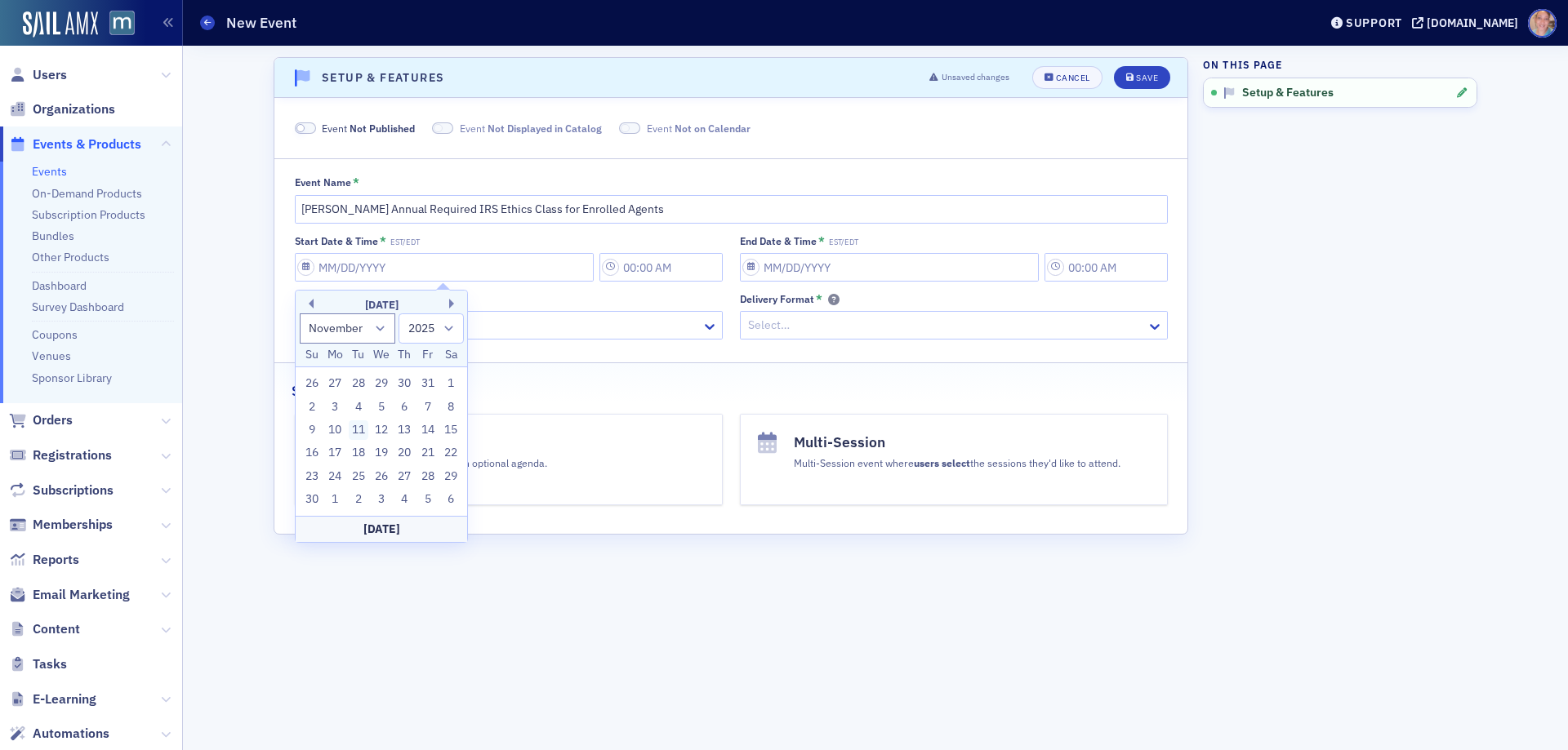
type input "4:00 PM"
type input "[DATE]"
type input "5:00 PM"
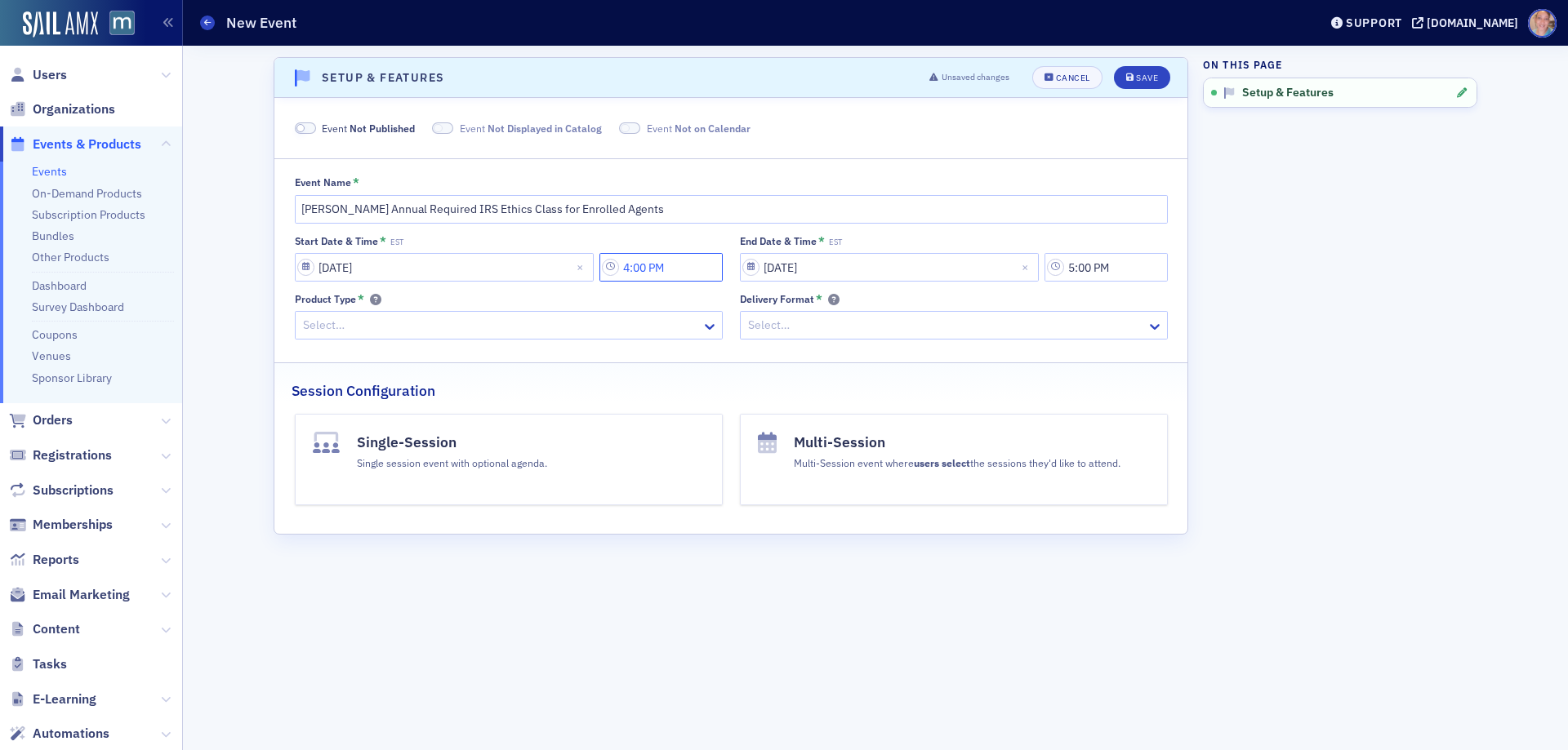
click at [667, 270] on input "4:00 PM" at bounding box center [661, 267] width 123 height 29
click at [759, 276] on div at bounding box center [751, 267] width 31 height 20
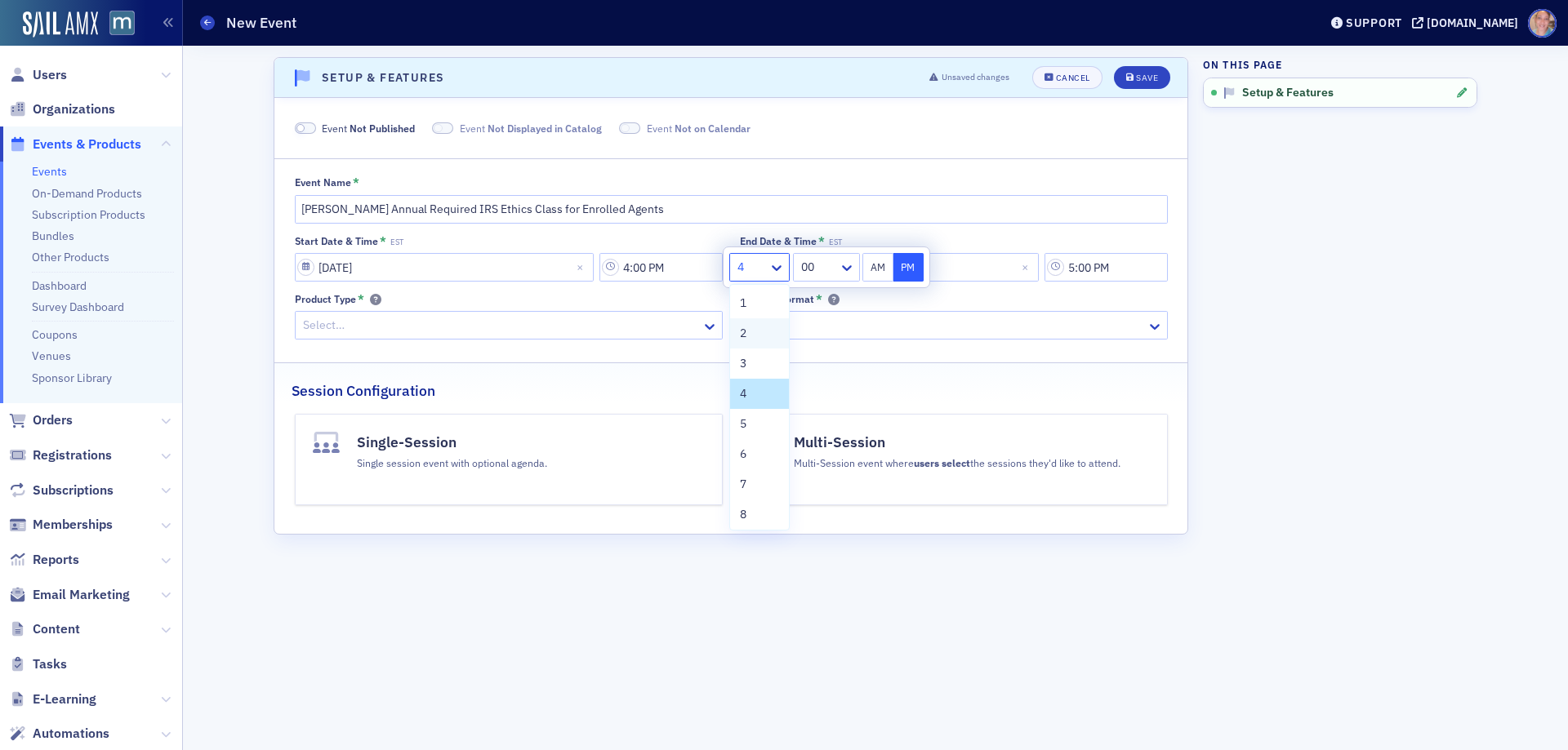
click at [750, 327] on div "2" at bounding box center [759, 334] width 40 height 18
type input "2:00 PM"
click at [972, 256] on input "[DATE]" at bounding box center [889, 267] width 299 height 29
select select "10"
select select "2025"
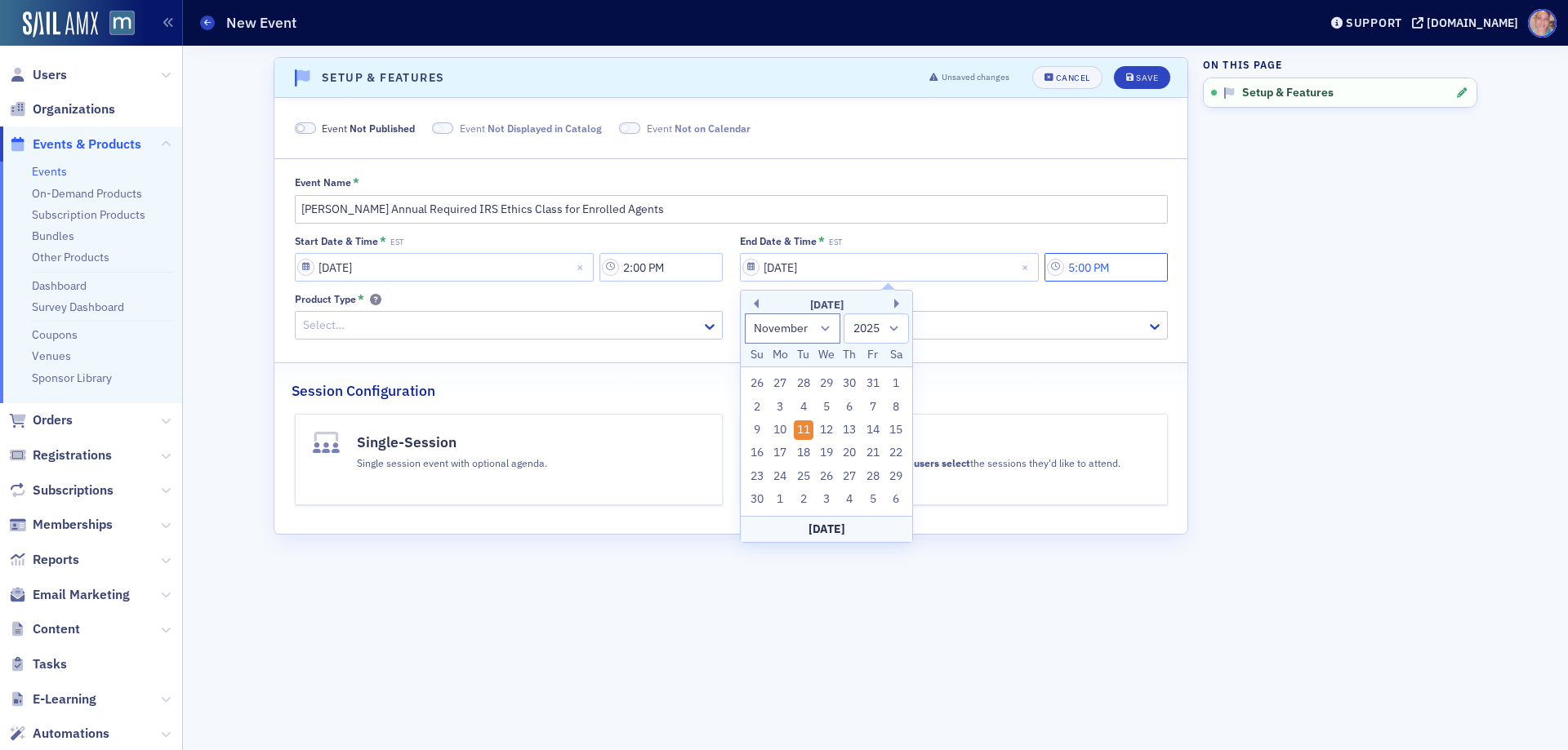
click at [1107, 265] on input "5:00 PM" at bounding box center [1106, 267] width 123 height 29
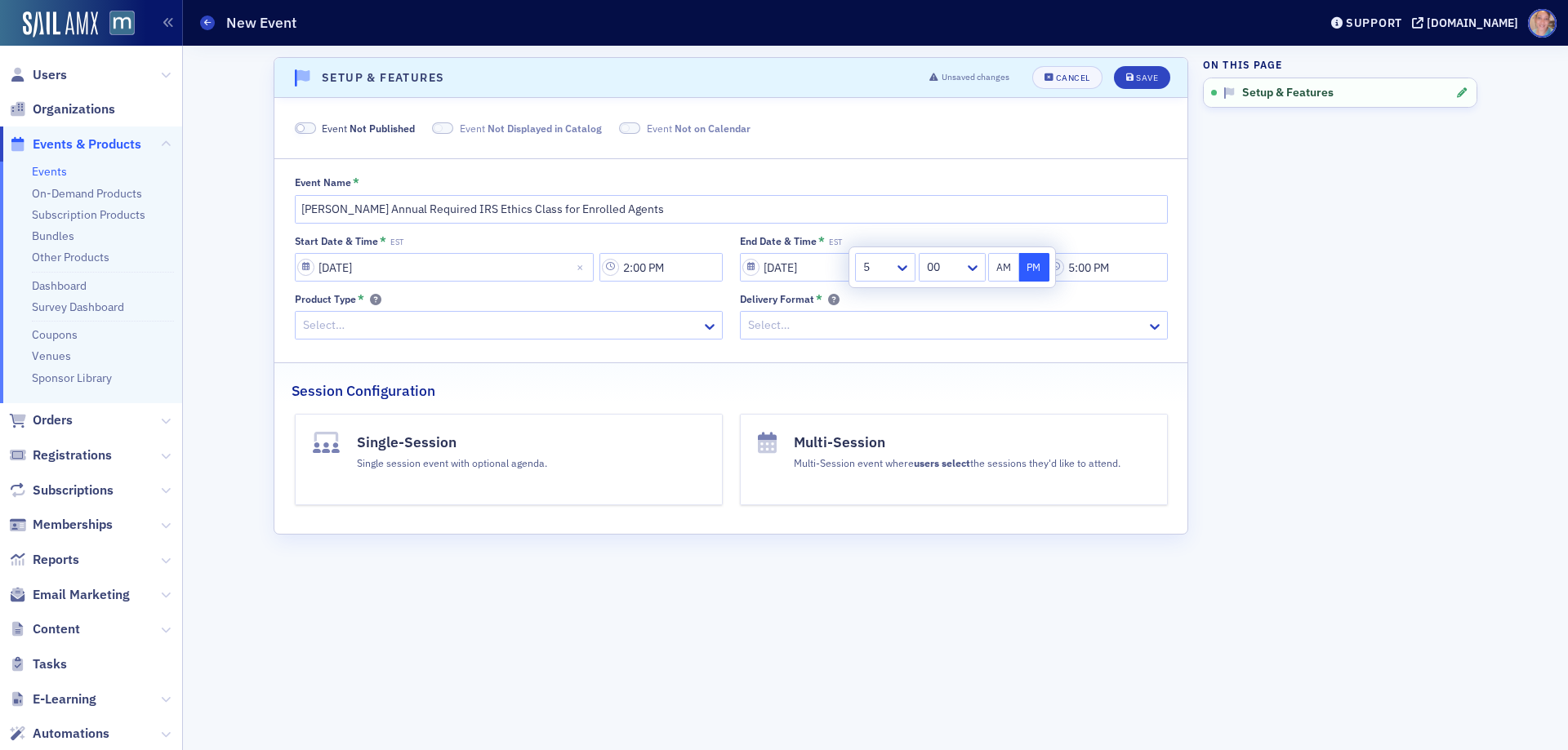
click at [888, 265] on div at bounding box center [877, 267] width 31 height 20
click at [871, 399] on span "4" at bounding box center [869, 394] width 6 height 18
click at [965, 270] on icon at bounding box center [972, 268] width 17 height 17
click at [942, 395] on span "30" at bounding box center [935, 393] width 13 height 18
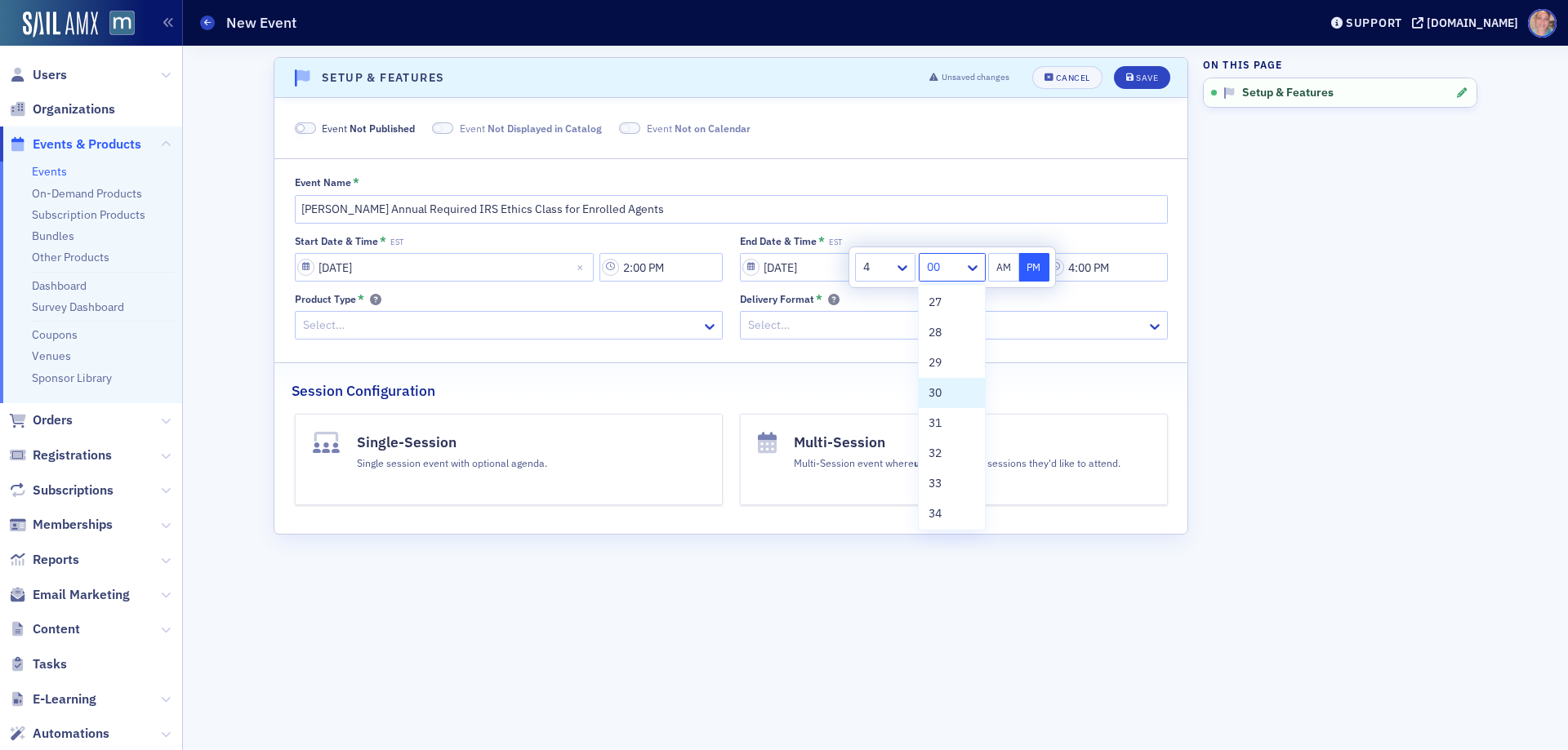
type input "4:30 PM"
click at [1030, 263] on button "PM" at bounding box center [1034, 267] width 31 height 29
click at [622, 323] on div at bounding box center [501, 325] width 399 height 20
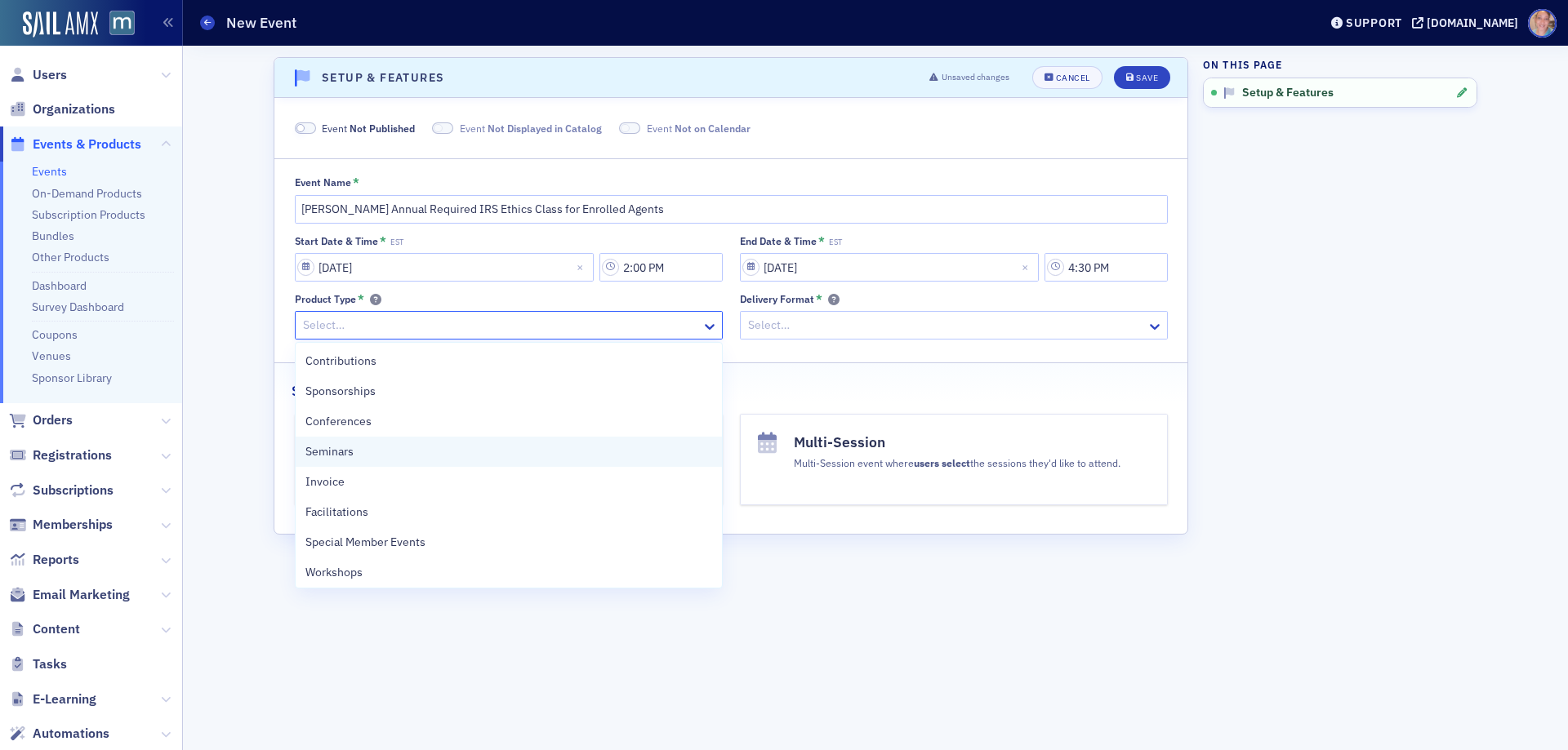
click at [412, 443] on div "Seminars" at bounding box center [509, 451] width 426 height 30
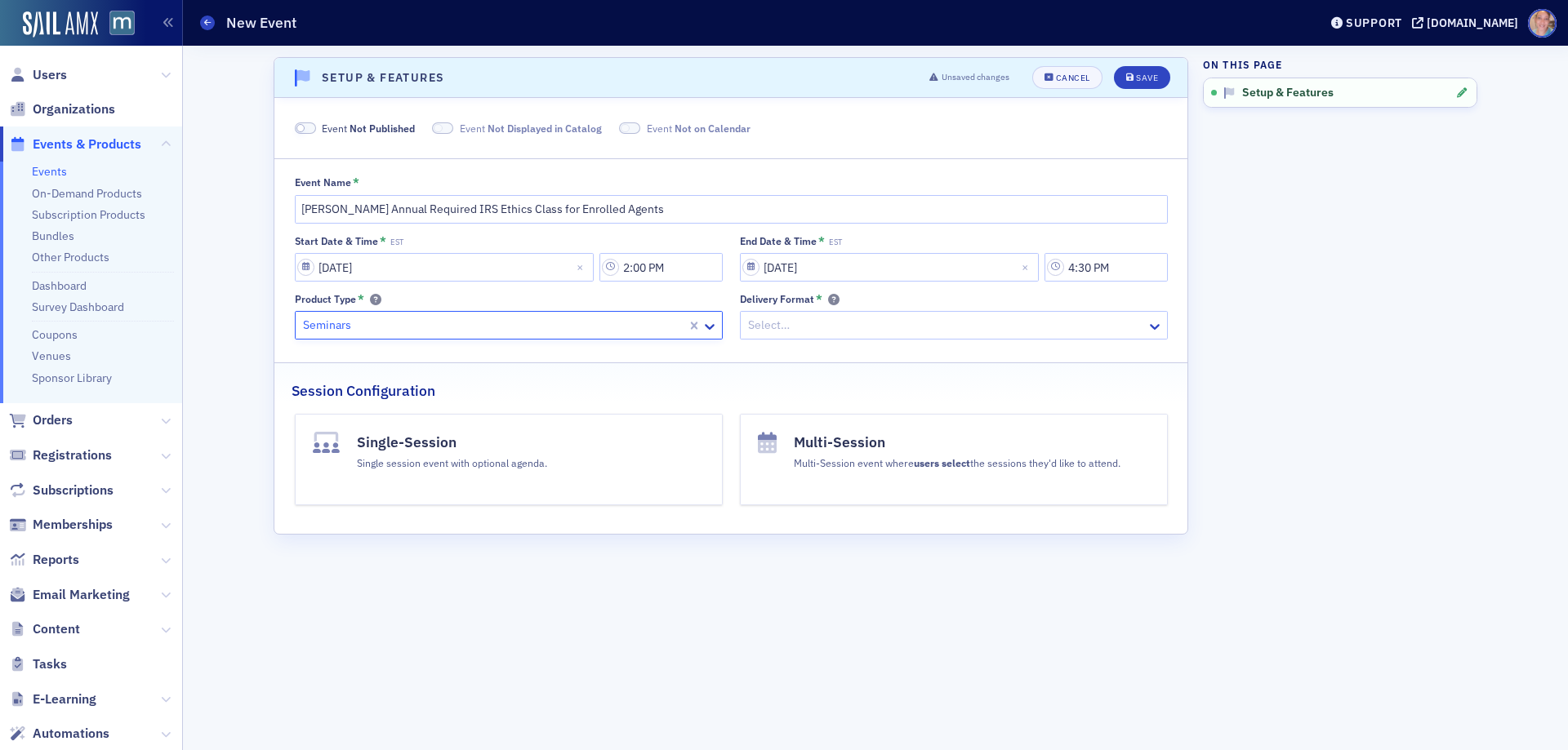
click at [862, 328] on div at bounding box center [946, 325] width 399 height 20
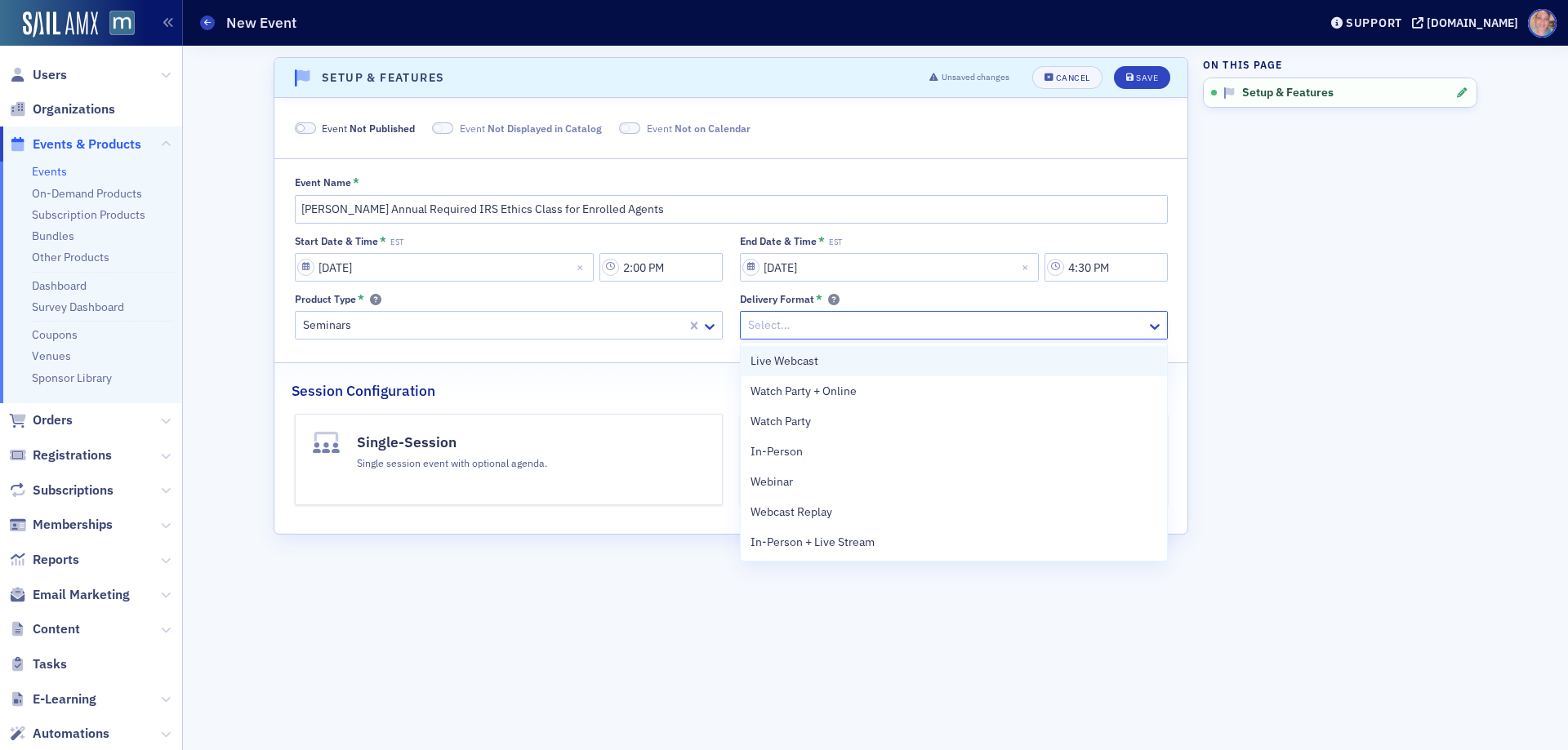
click at [836, 367] on div "Live Webcast" at bounding box center [953, 362] width 407 height 18
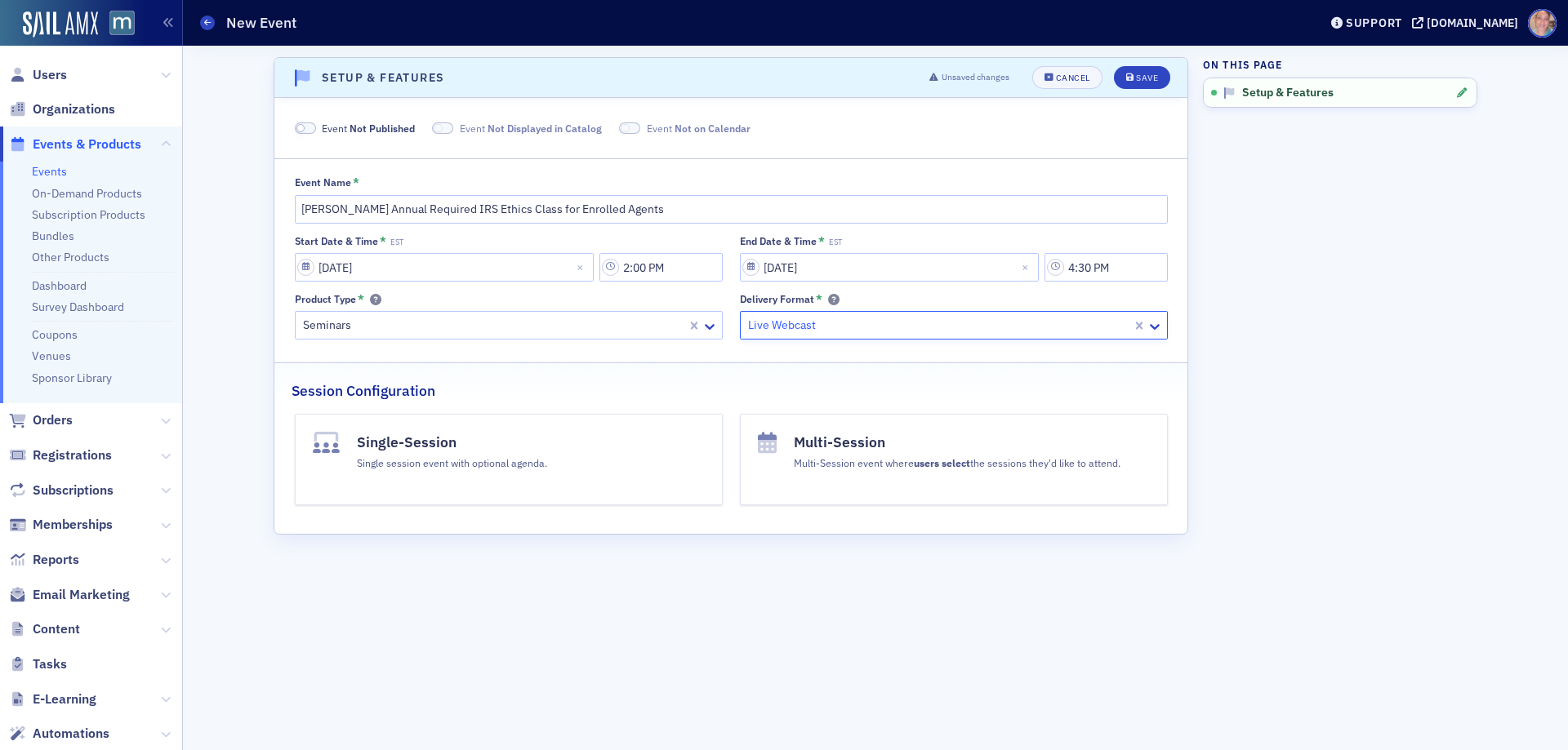
drag, startPoint x: 307, startPoint y: 133, endPoint x: 432, endPoint y: 121, distance: 125.6
click at [308, 131] on span at bounding box center [306, 128] width 21 height 12
click at [1145, 80] on div "Save" at bounding box center [1146, 78] width 22 height 9
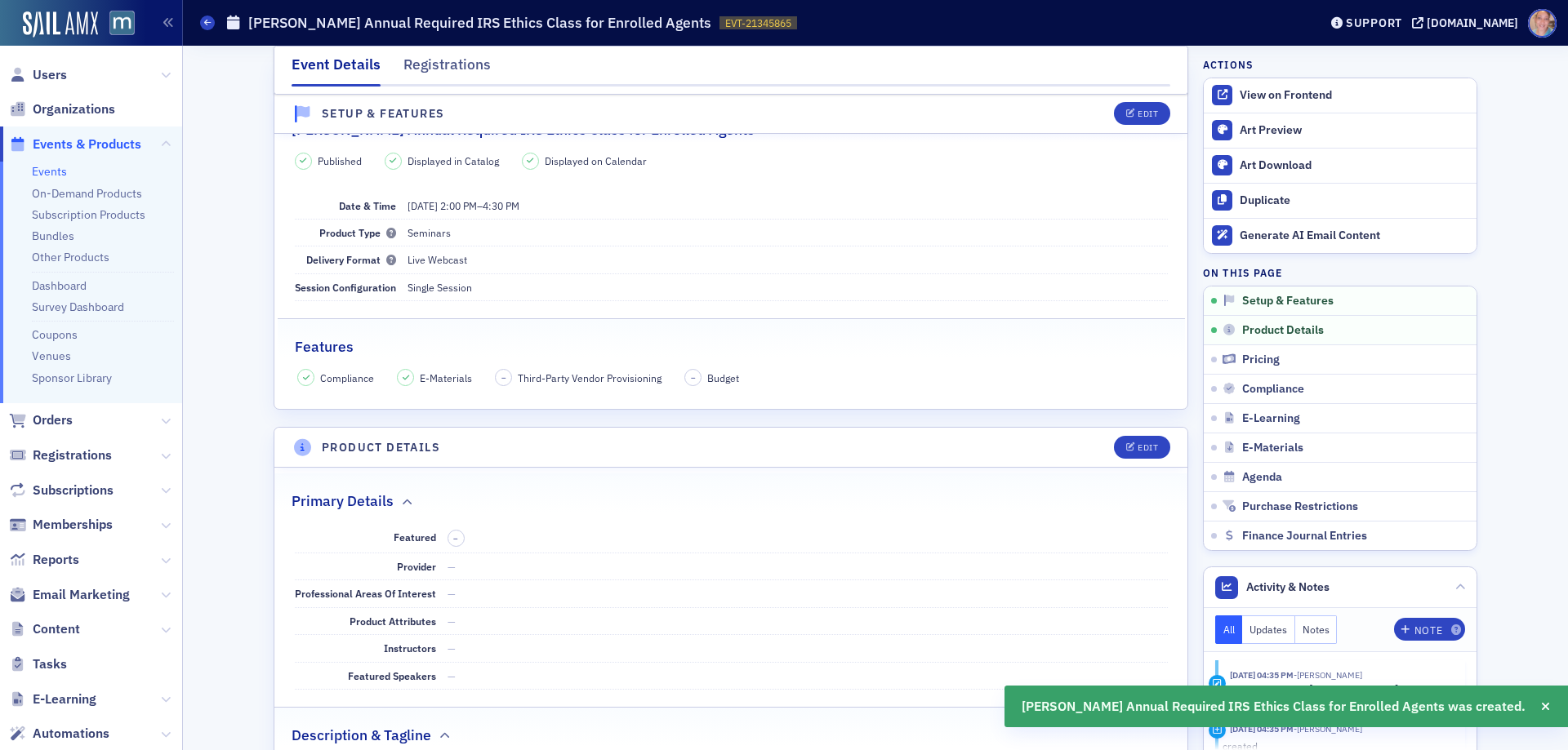
scroll to position [249, 0]
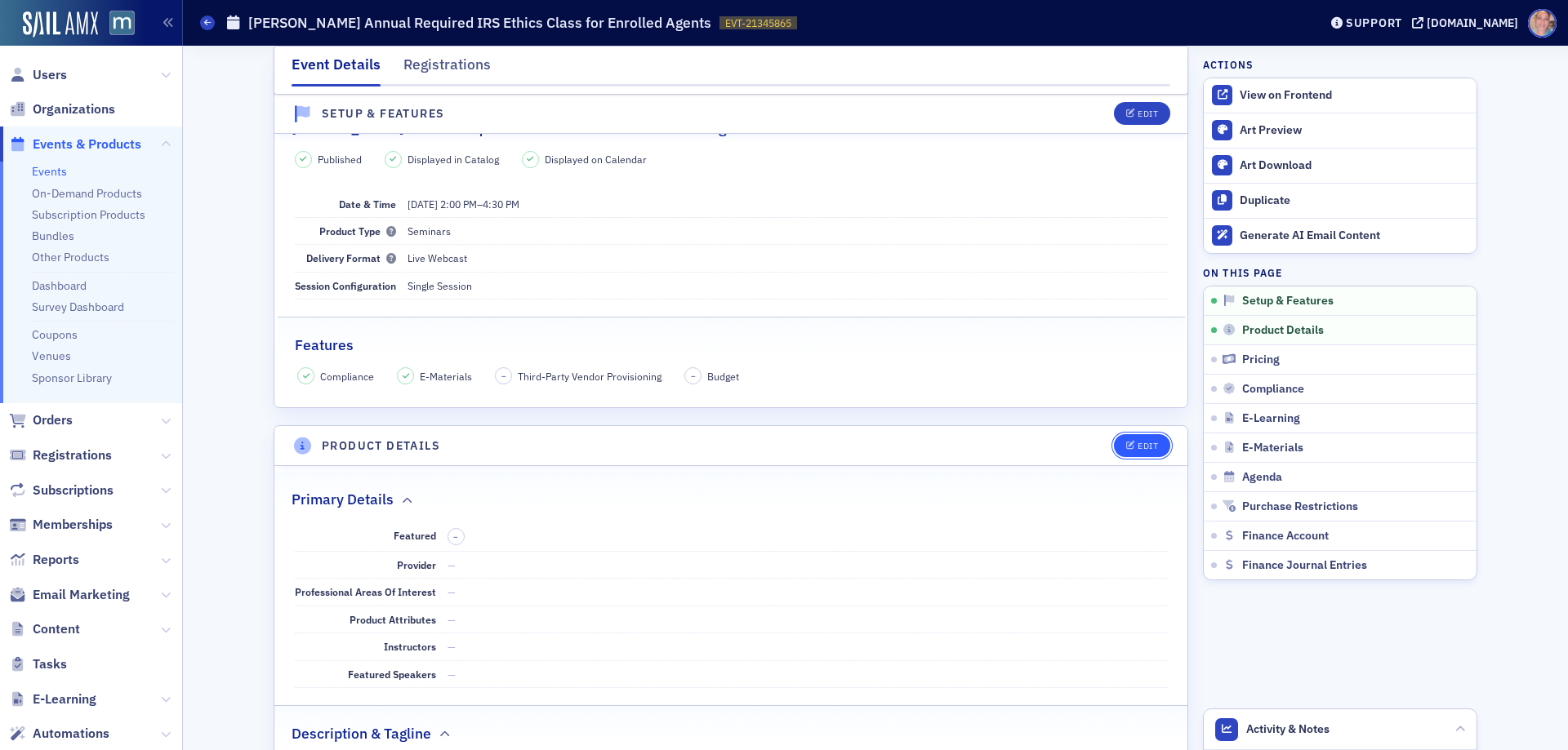
click at [1145, 451] on button "Edit" at bounding box center [1142, 446] width 56 height 23
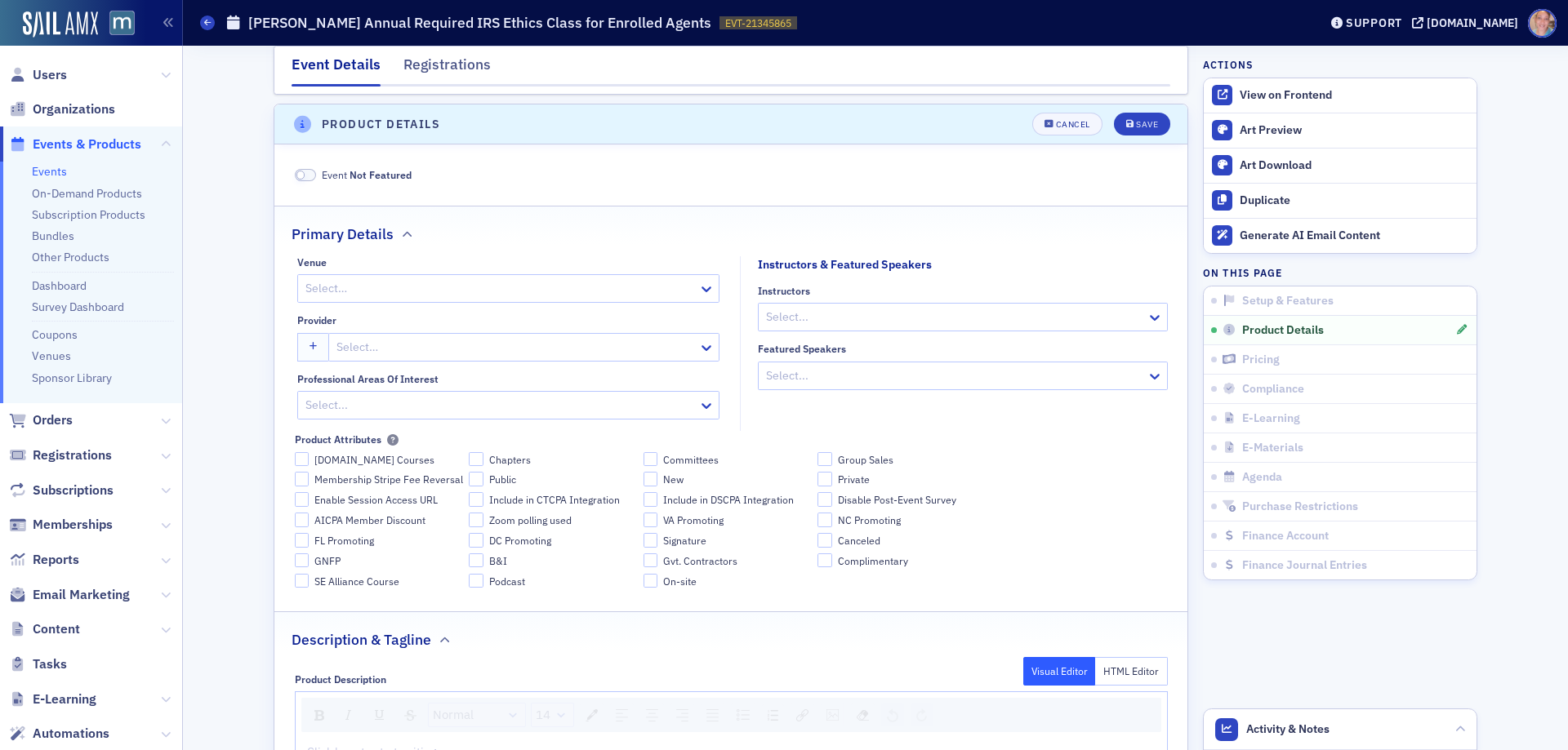
scroll to position [579, 0]
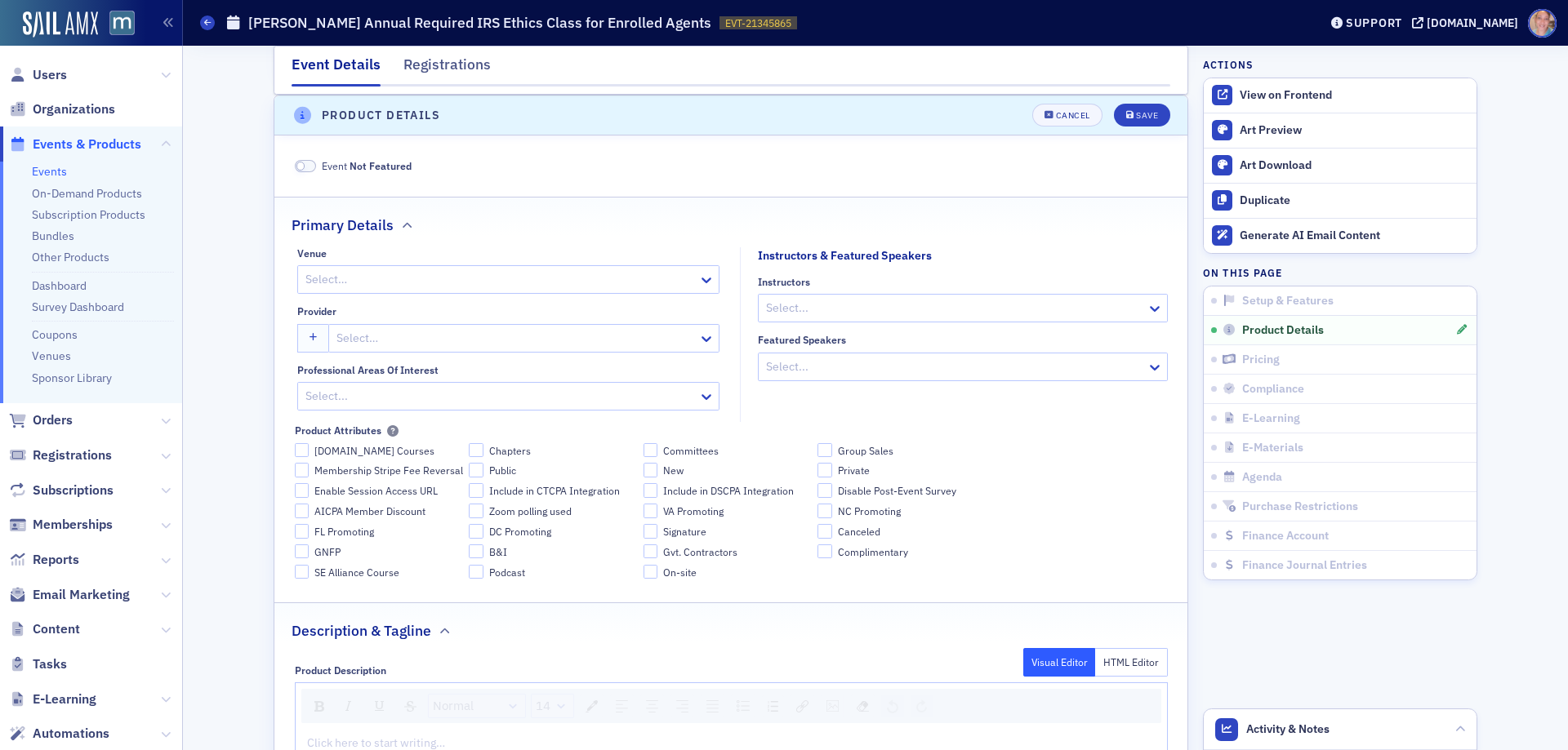
click at [415, 279] on div at bounding box center [500, 279] width 393 height 20
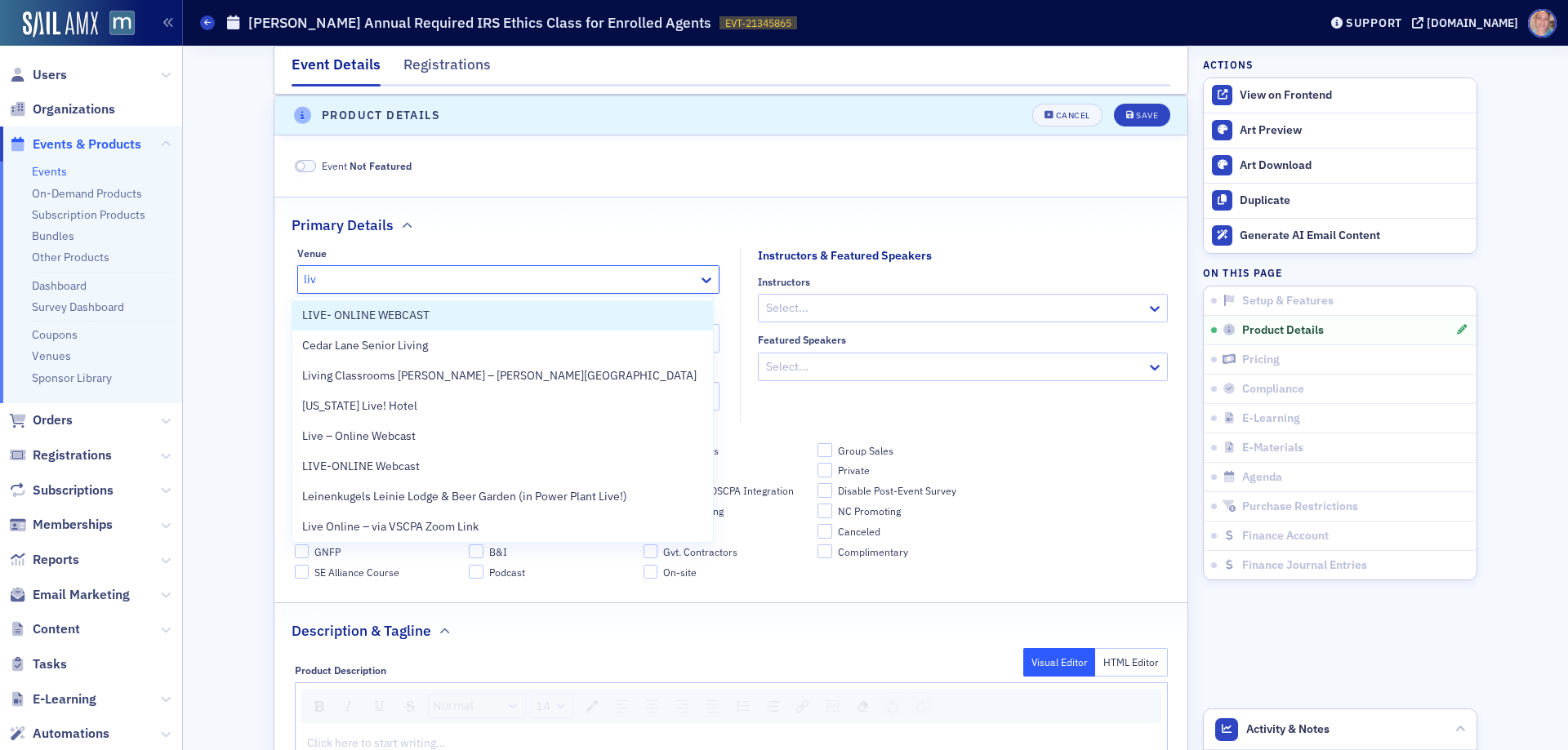
type input "live"
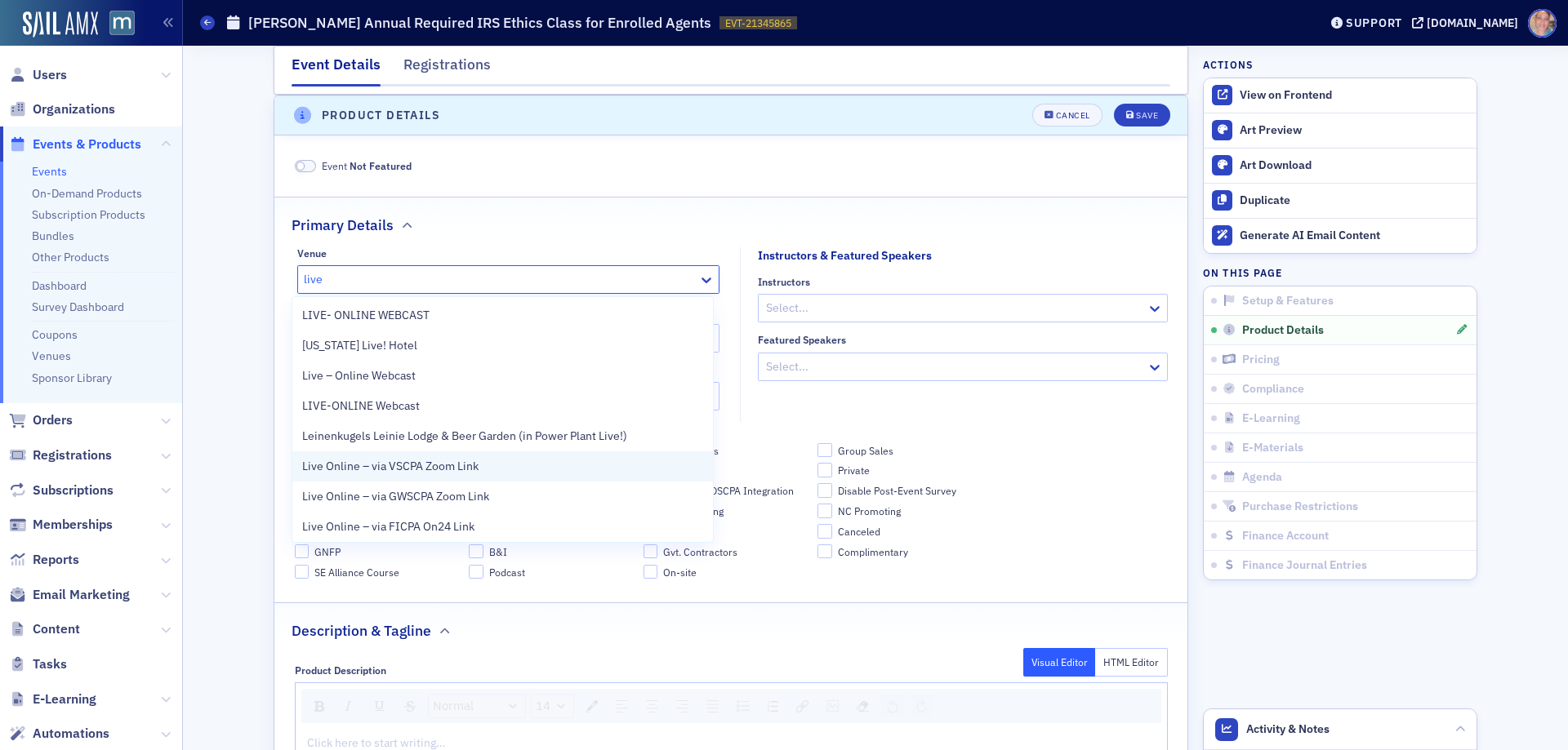
click at [483, 471] on div "Live Online – via VSCPA Zoom Link" at bounding box center [502, 467] width 401 height 18
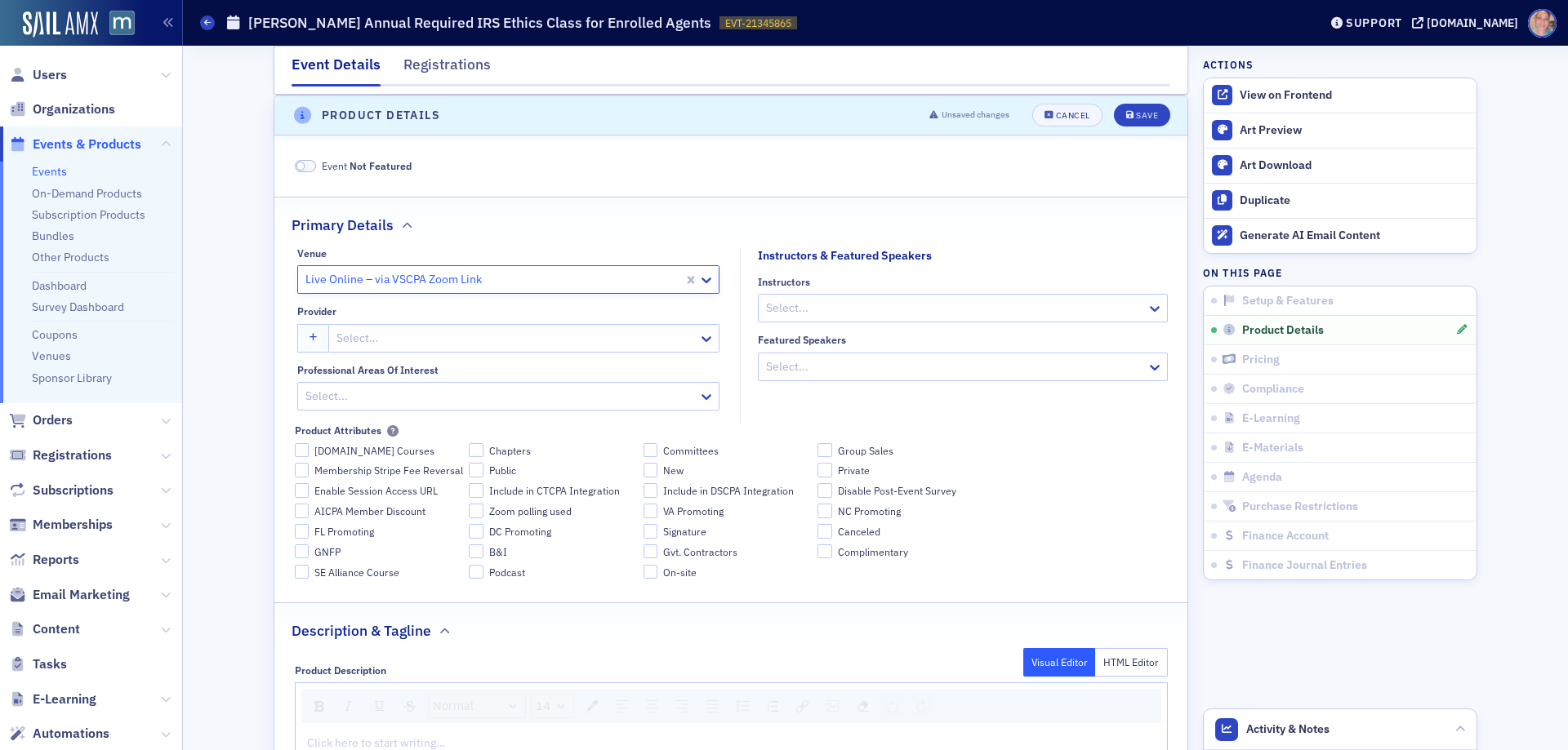
click at [401, 347] on div at bounding box center [516, 338] width 362 height 20
type input "*M"
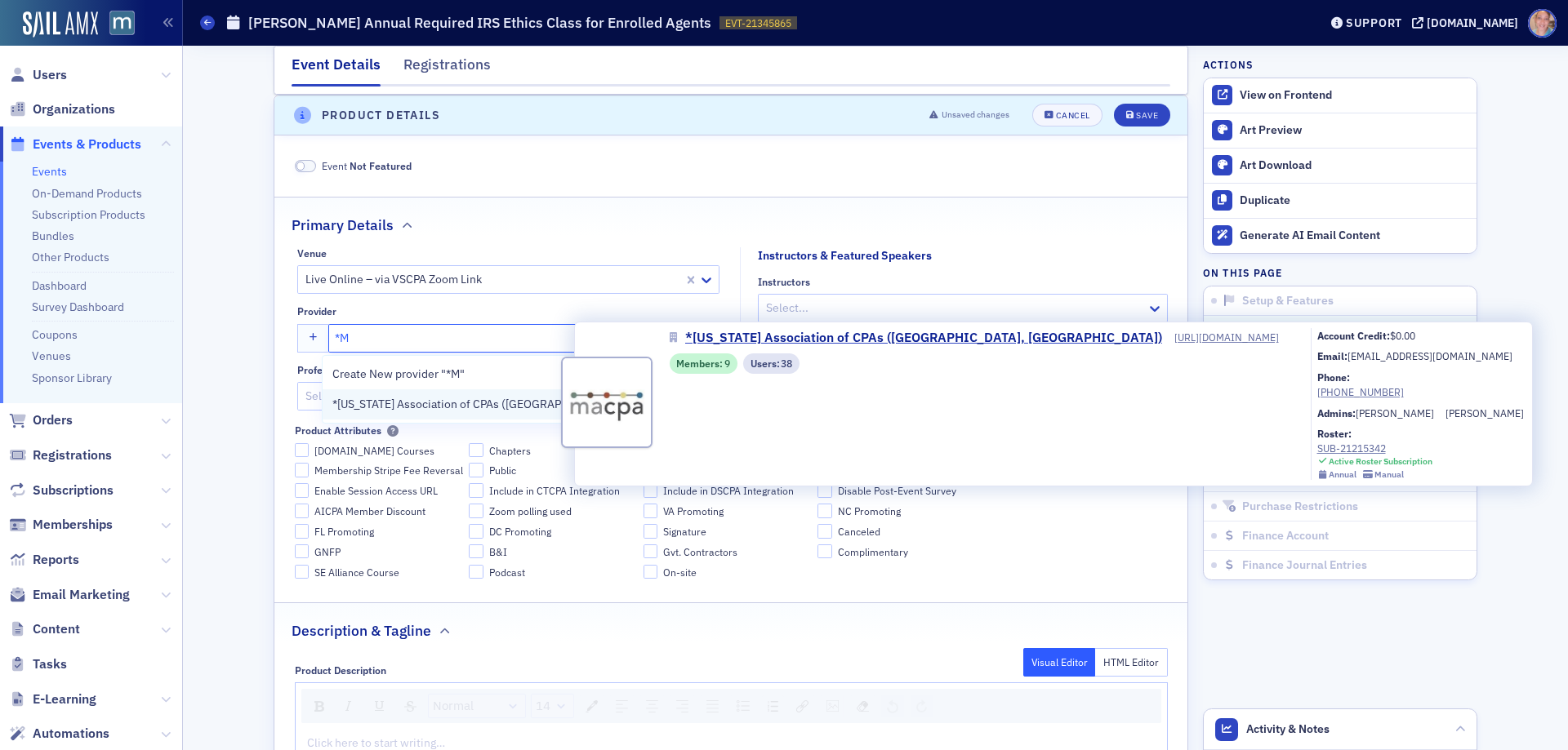
click at [434, 409] on span "*[US_STATE] Association of CPAs ([GEOGRAPHIC_DATA], [GEOGRAPHIC_DATA])" at bounding box center [536, 405] width 408 height 18
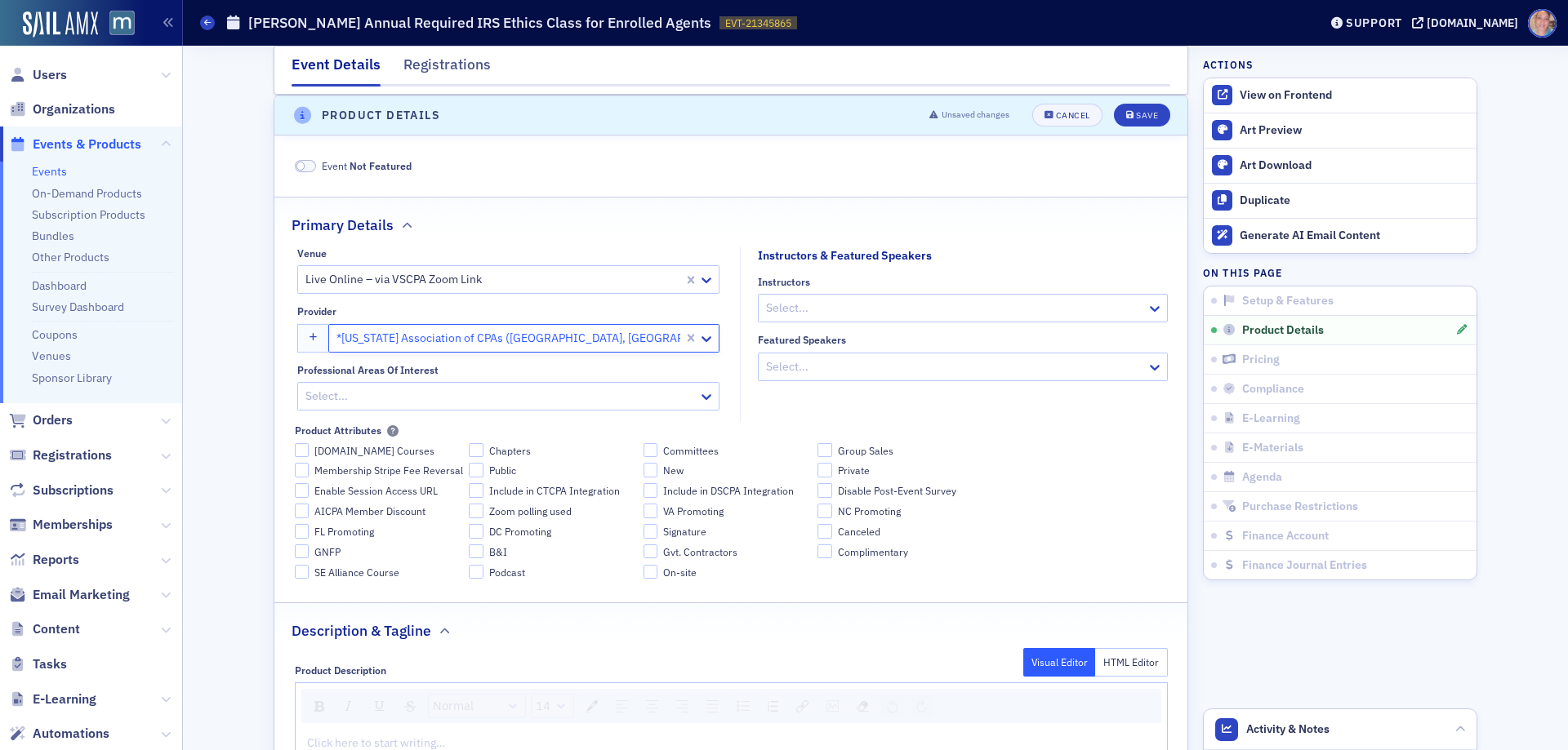
click at [575, 400] on div at bounding box center [500, 396] width 393 height 20
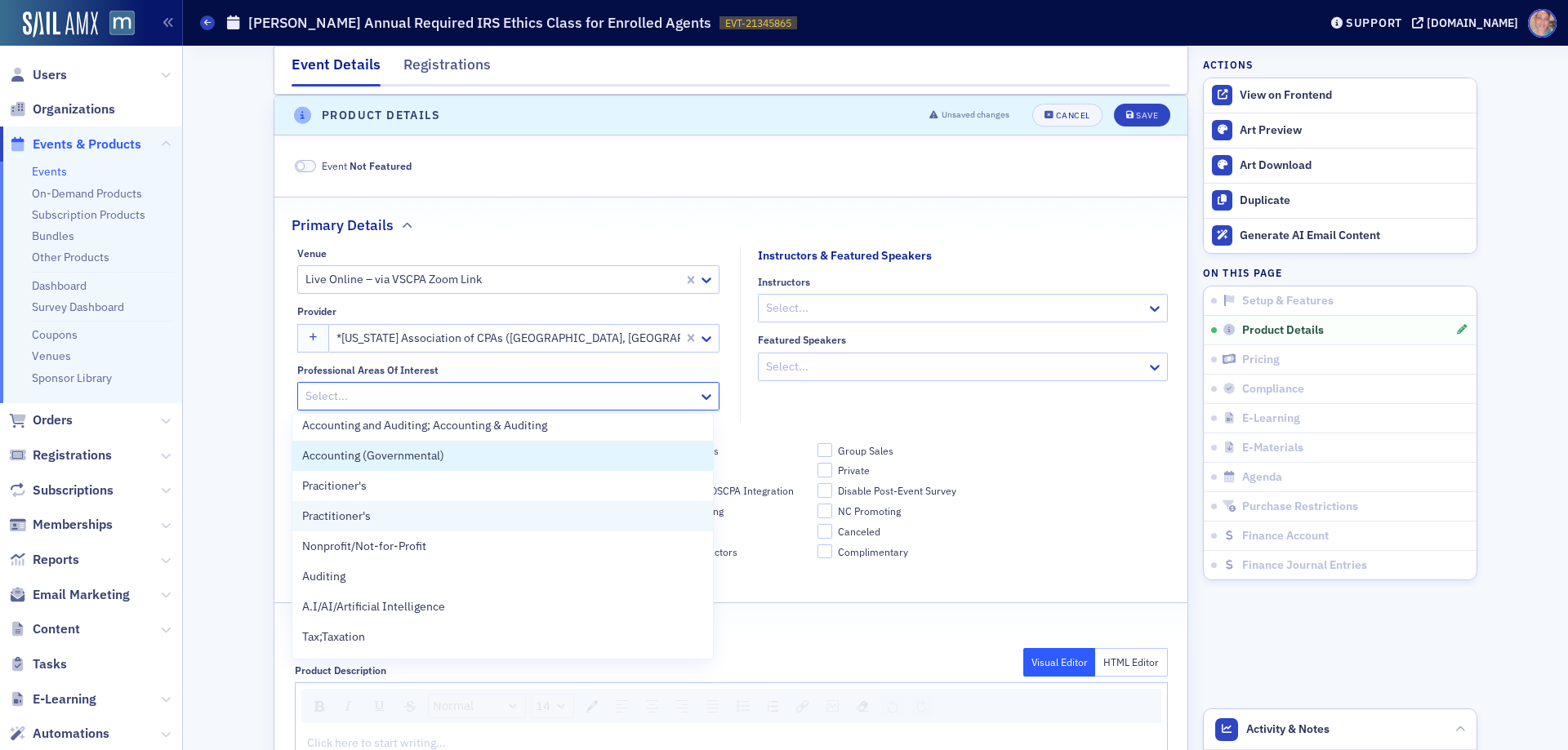
scroll to position [1208, 0]
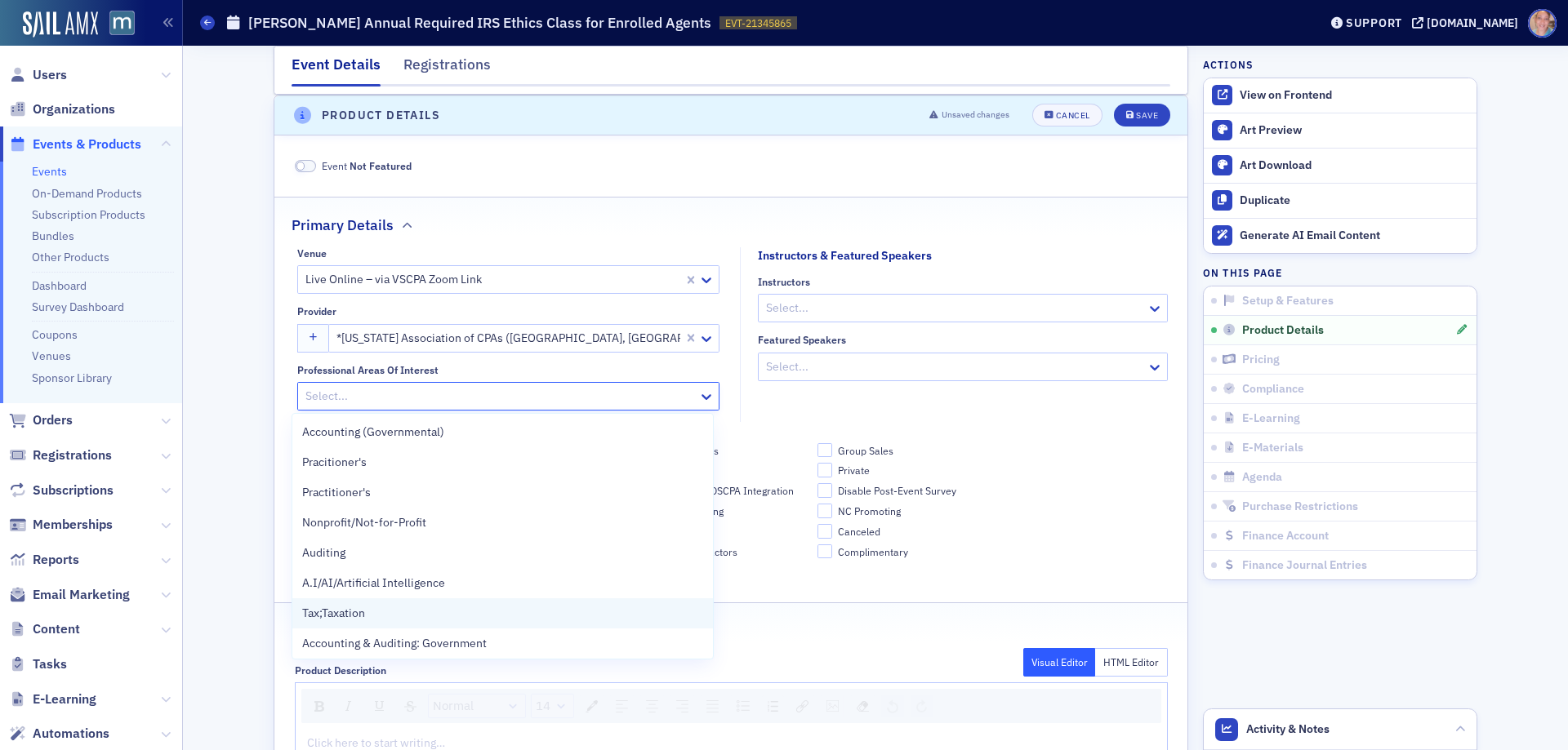
click at [366, 610] on div "Tax;Taxation" at bounding box center [502, 614] width 401 height 18
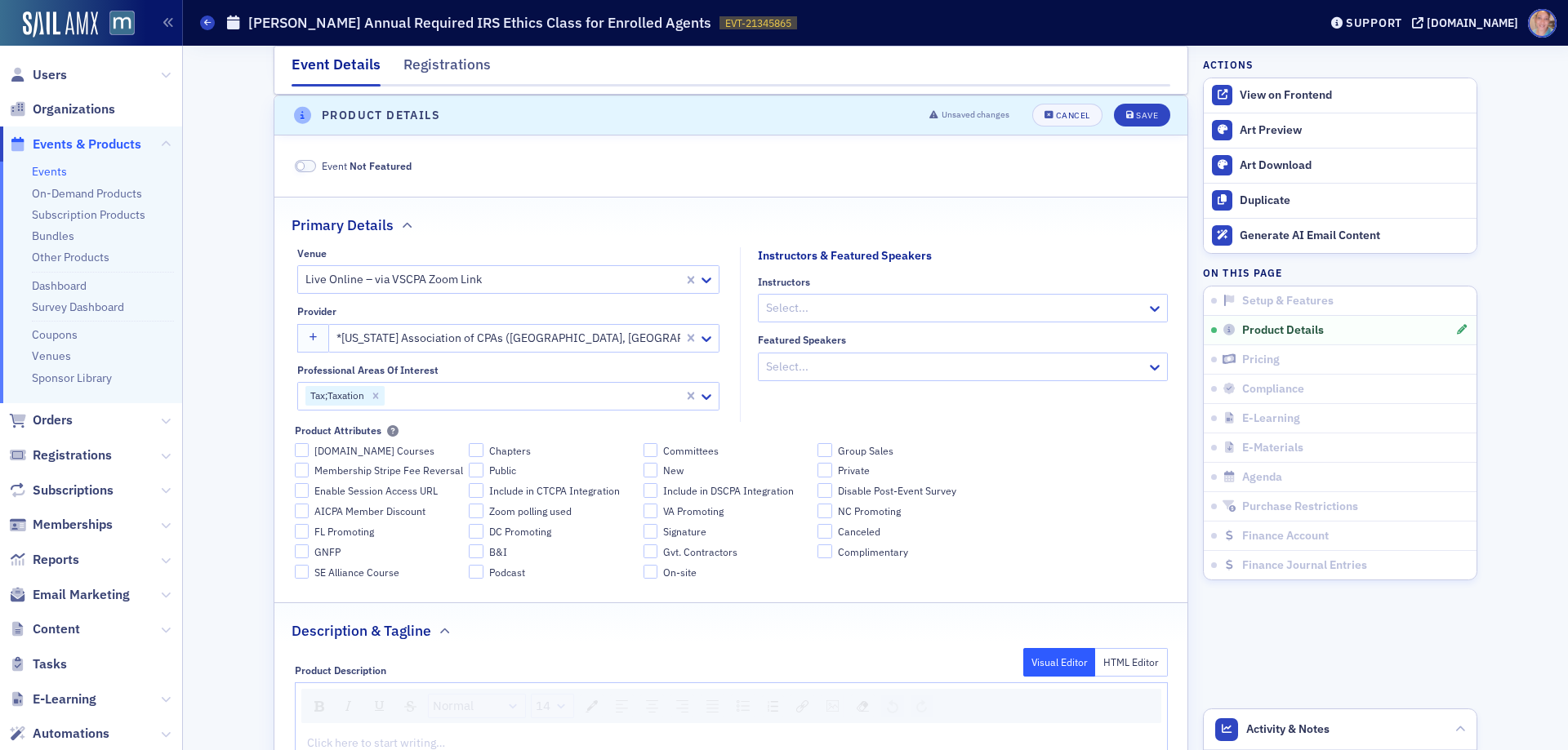
click at [913, 313] on div at bounding box center [954, 307] width 380 height 20
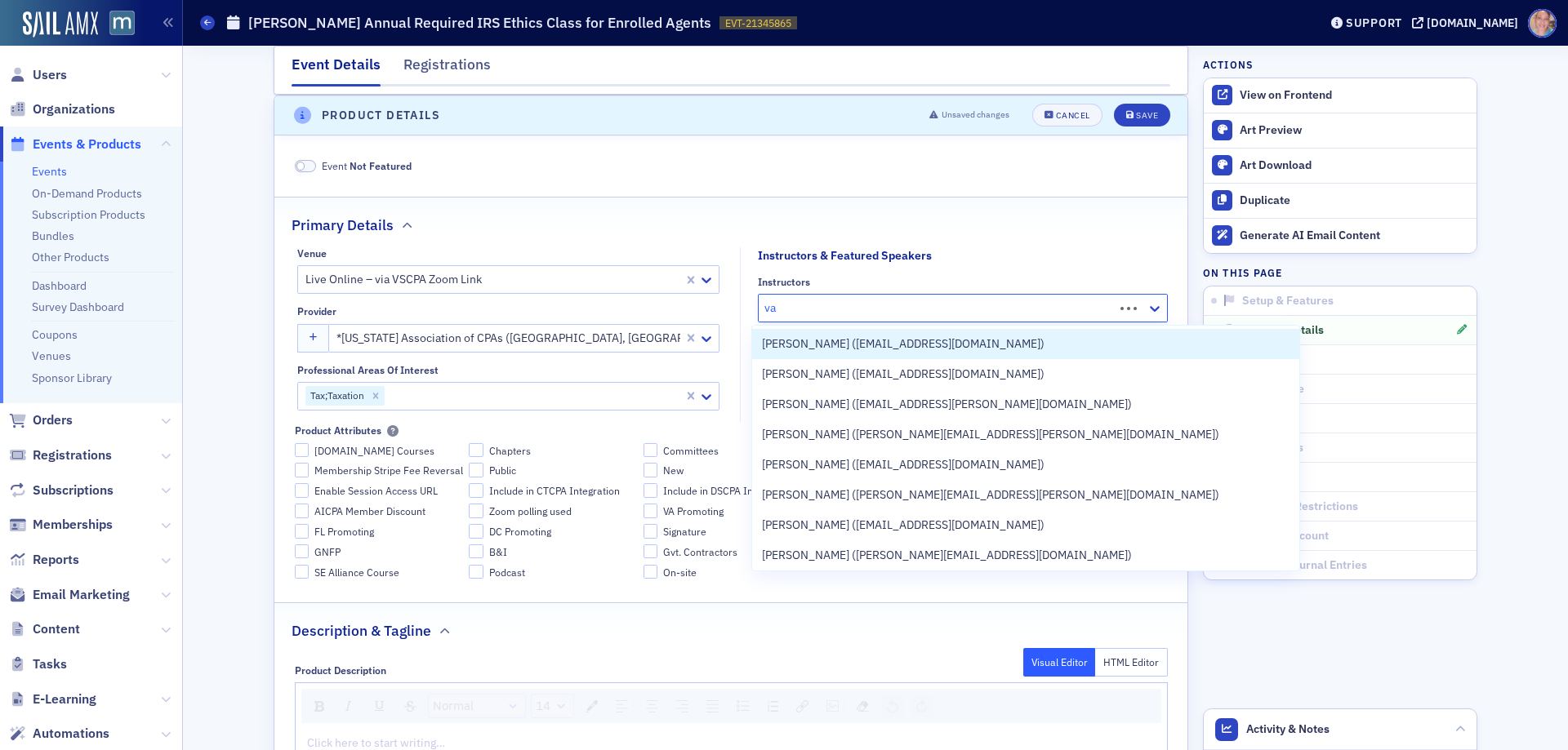
type input "v"
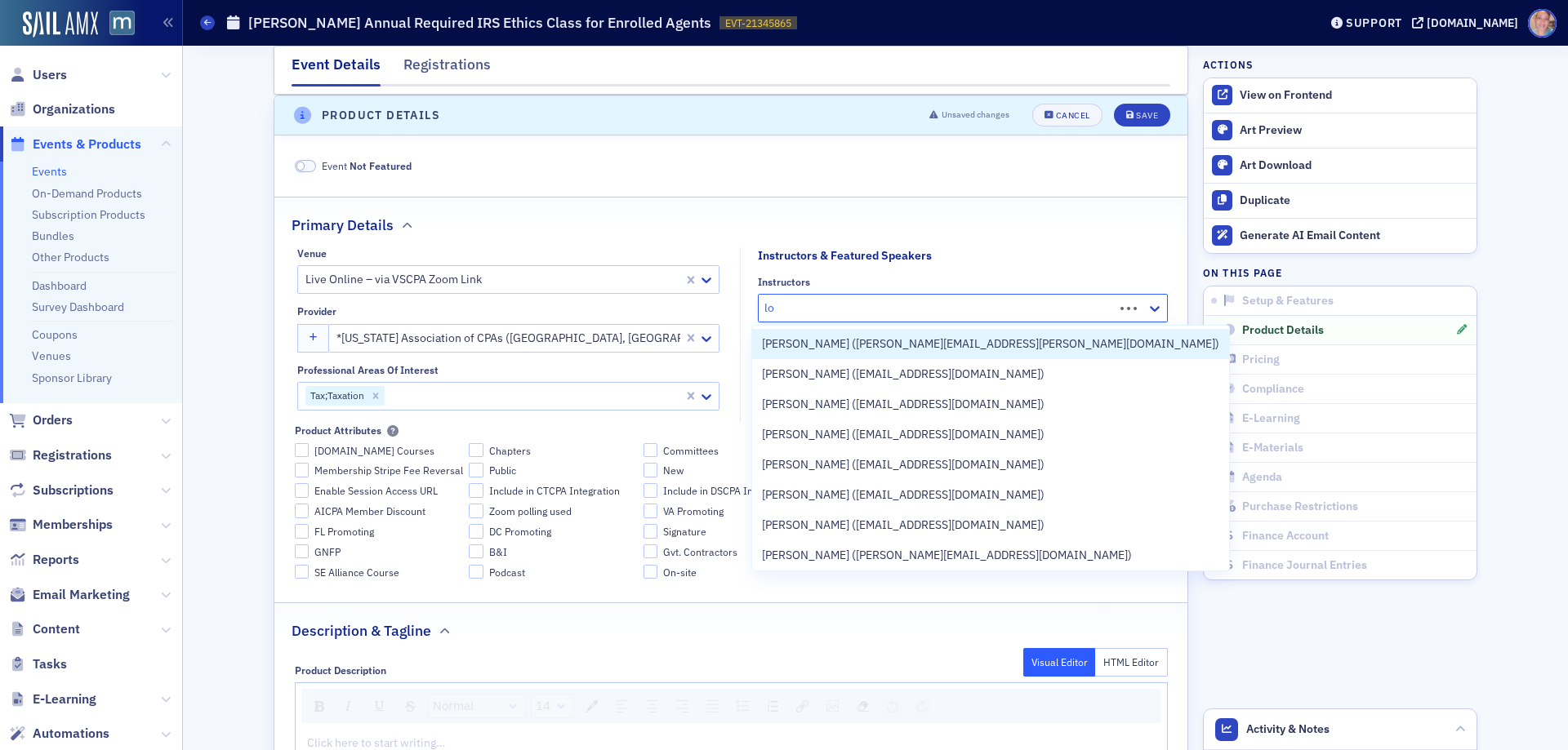
type input "l"
type input "[PERSON_NAME]"
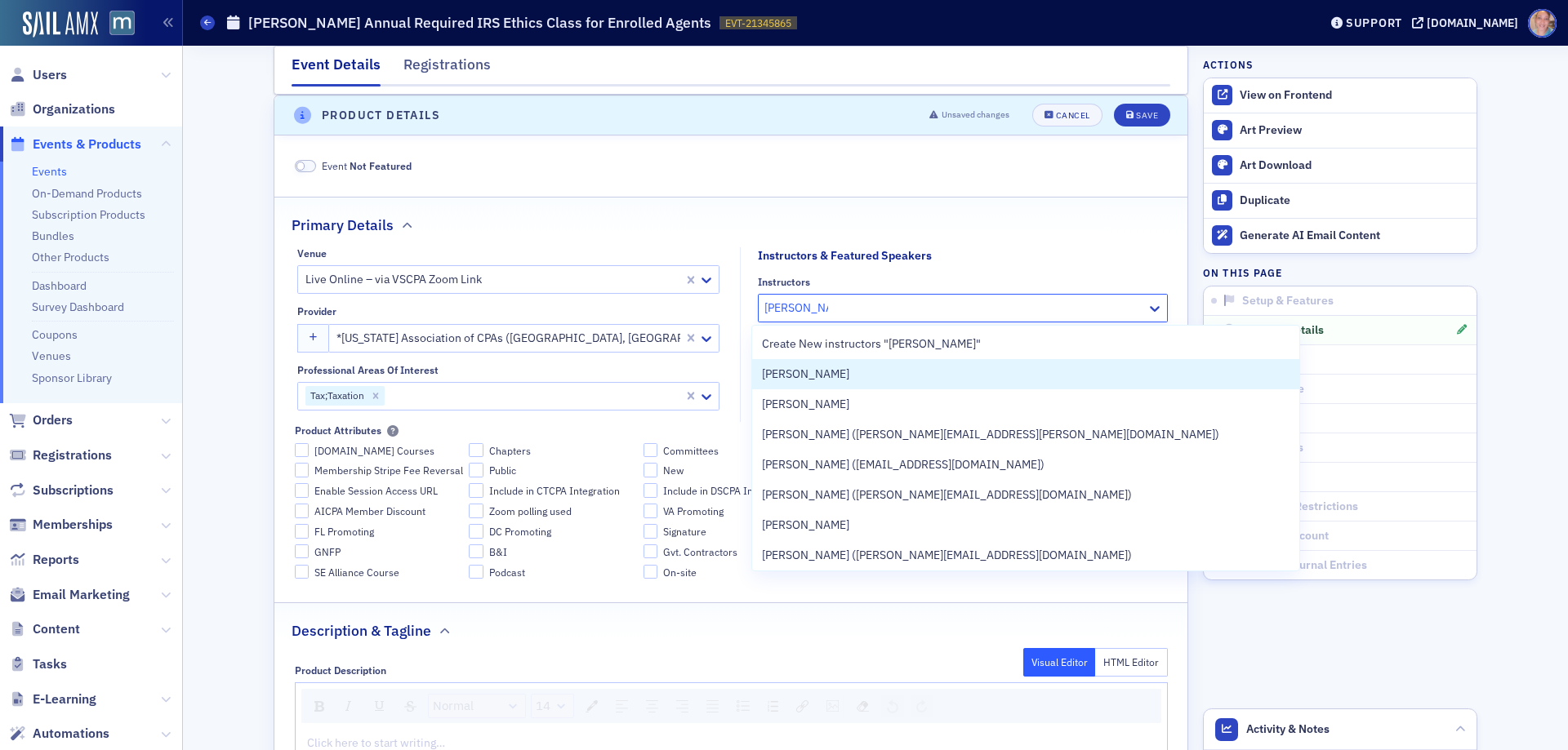
click at [842, 375] on div "[PERSON_NAME]" at bounding box center [1025, 375] width 528 height 18
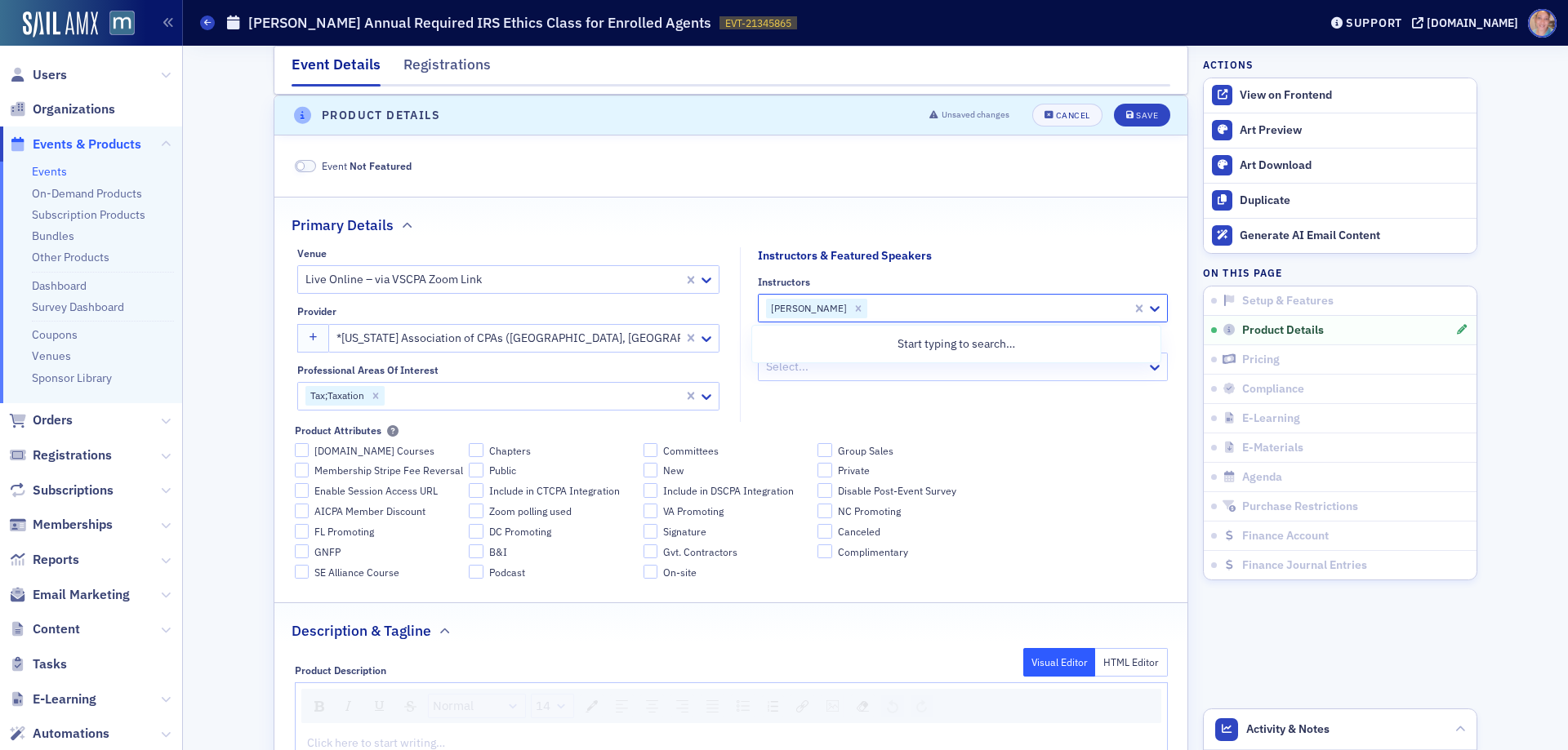
click at [1021, 413] on fieldset "Instructors & Featured Speakers Instructors option [PERSON_NAME], selected. Use…" at bounding box center [957, 335] width 437 height 175
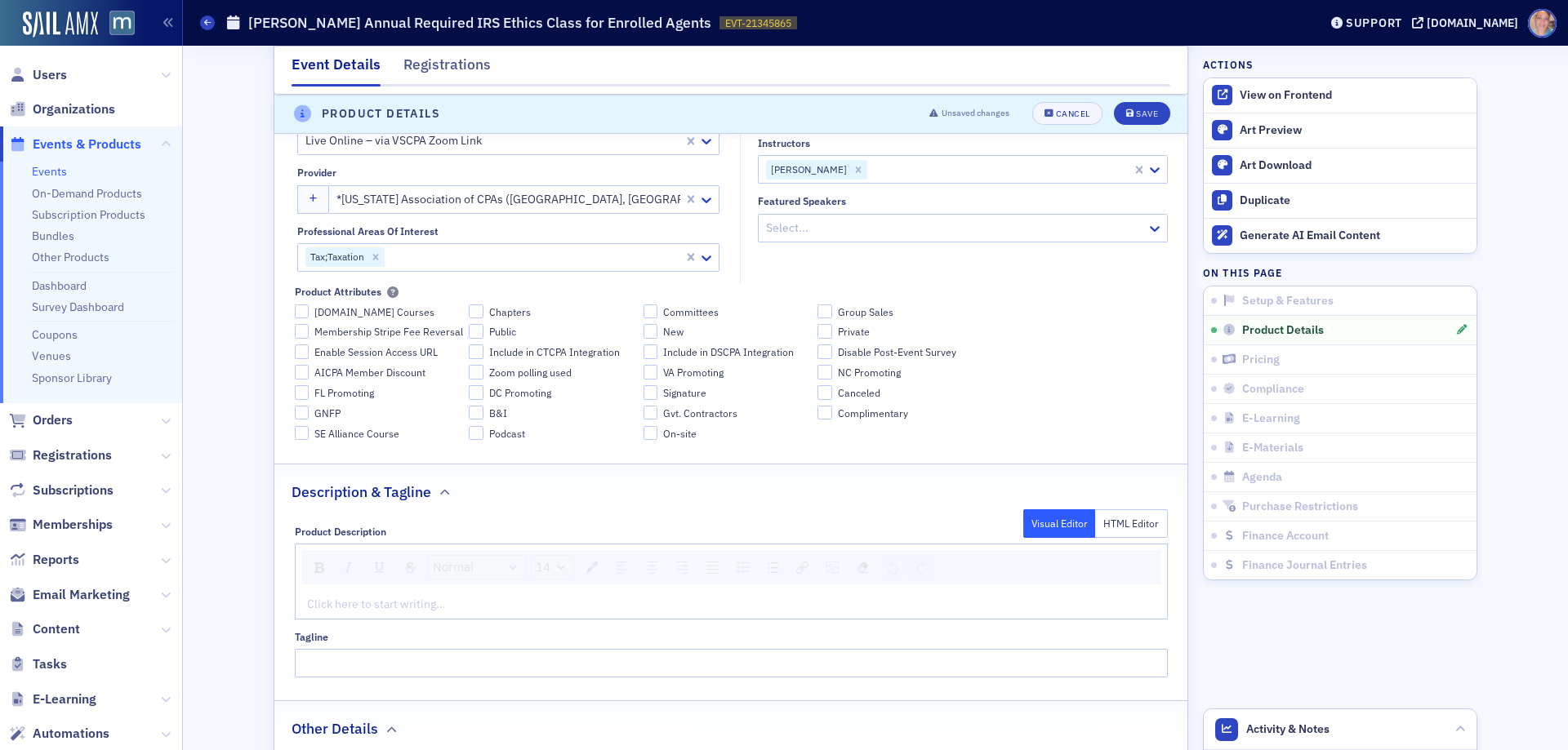
scroll to position [742, 0]
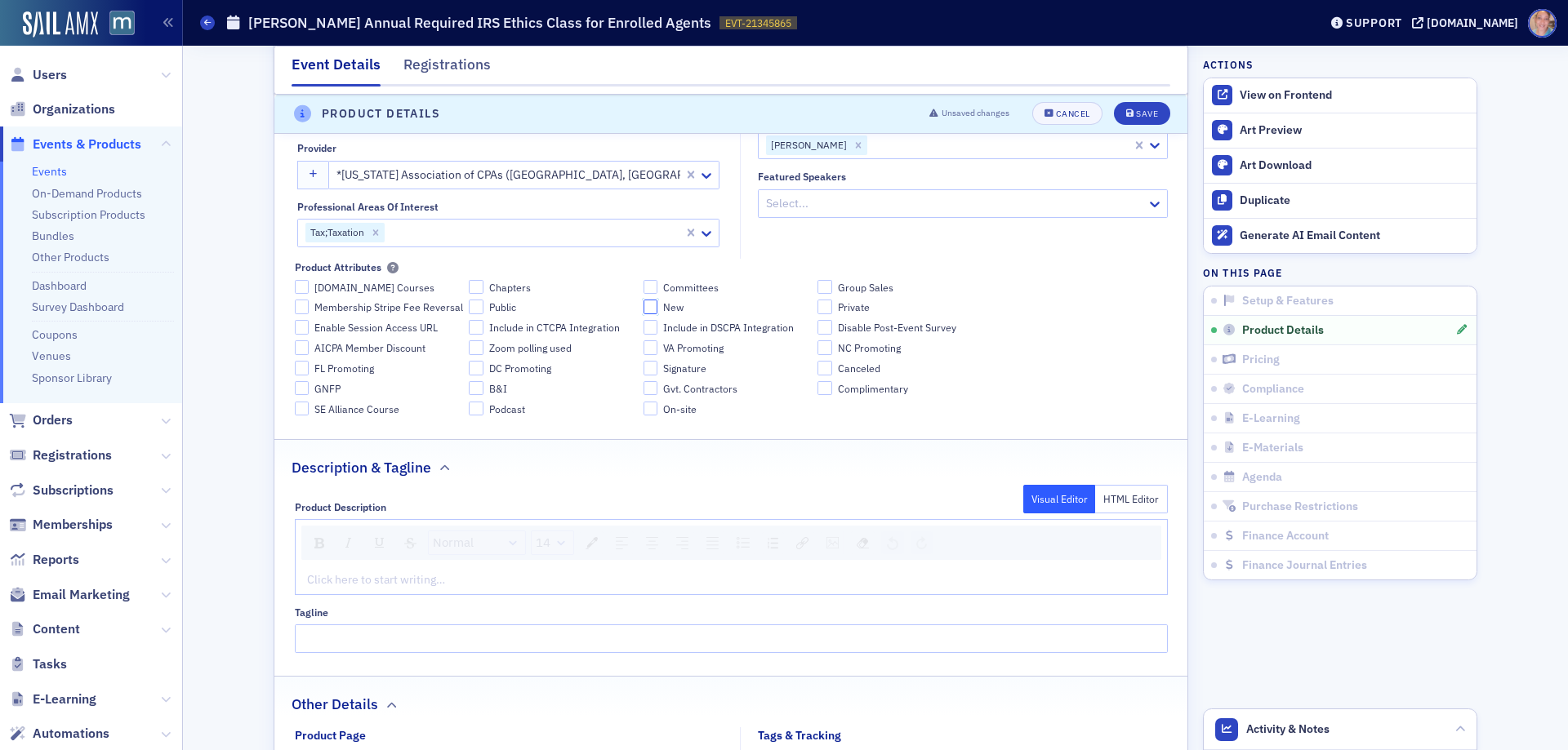
click at [644, 308] on input "New" at bounding box center [651, 306] width 15 height 15
checkbox input "true"
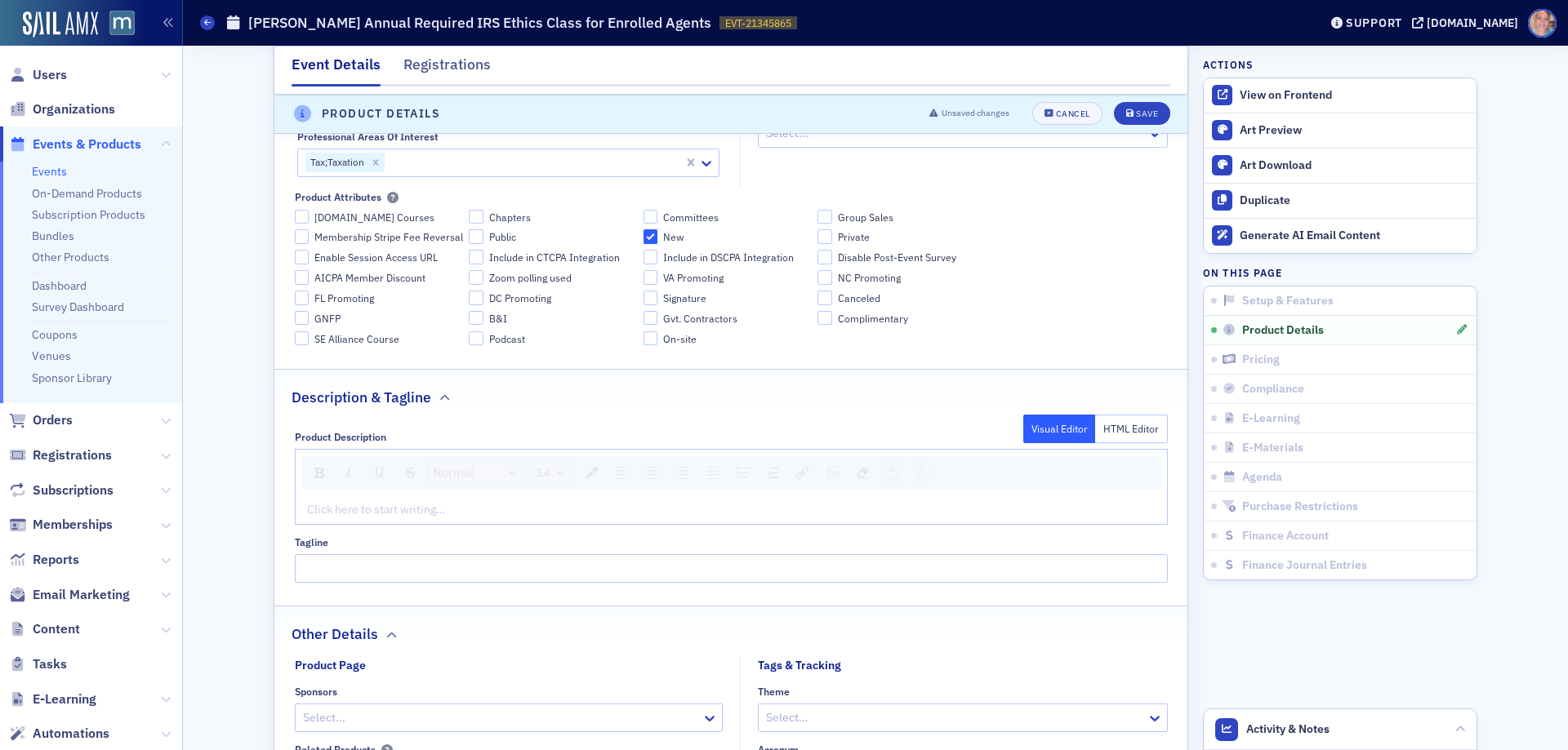
scroll to position [905, 0]
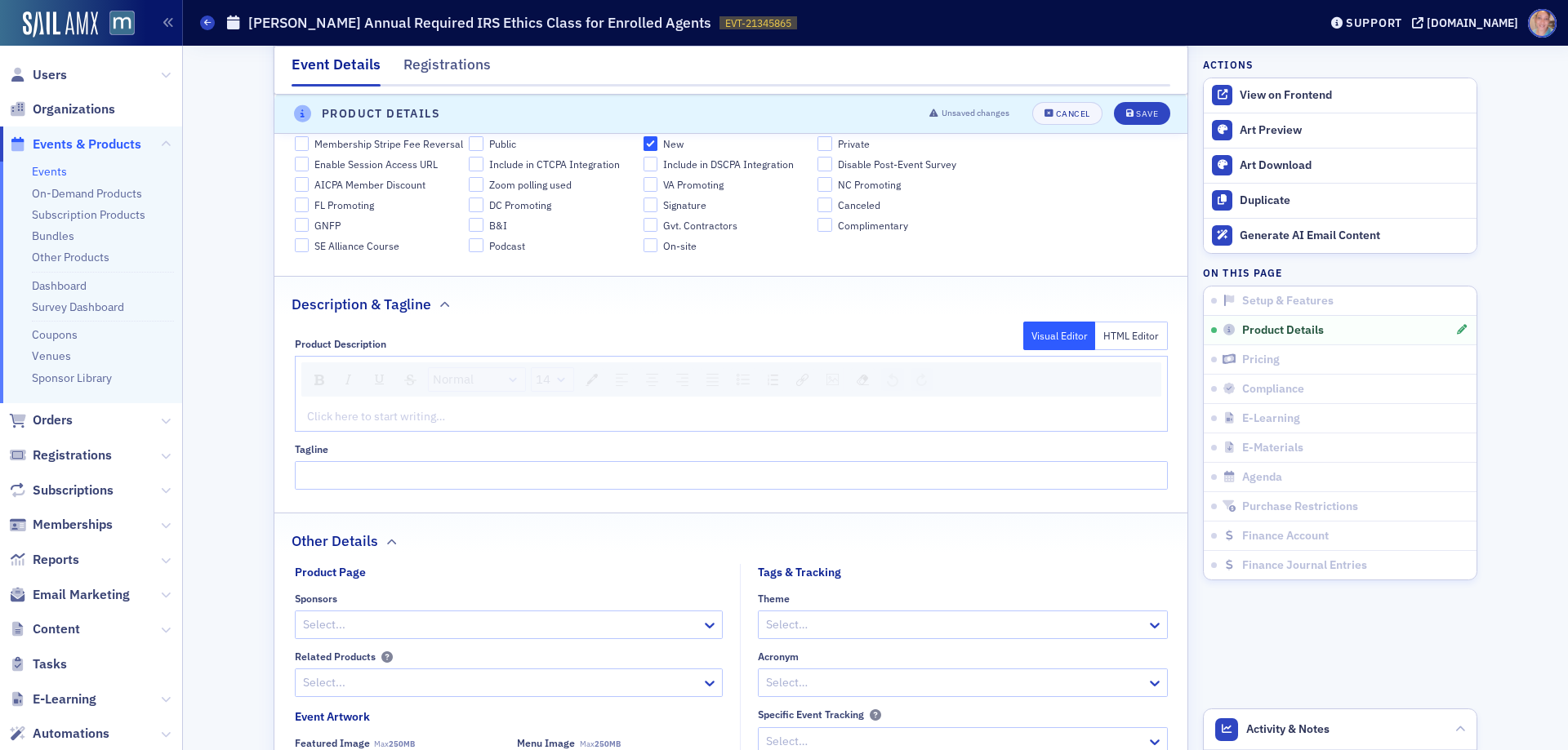
click at [322, 408] on div "rdw-editor" at bounding box center [732, 417] width 848 height 18
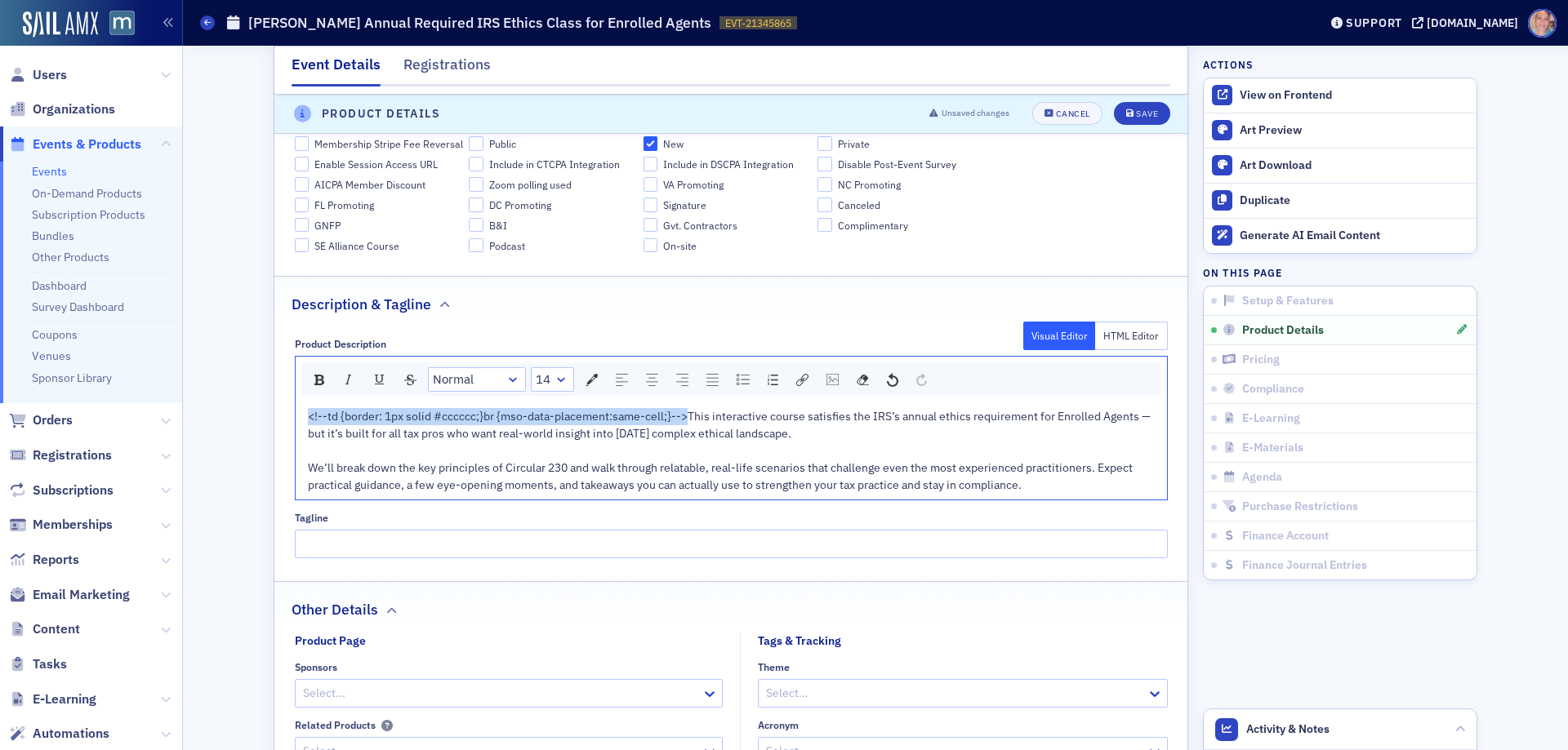
drag, startPoint x: 682, startPoint y: 418, endPoint x: 228, endPoint y: 413, distance: 454.0
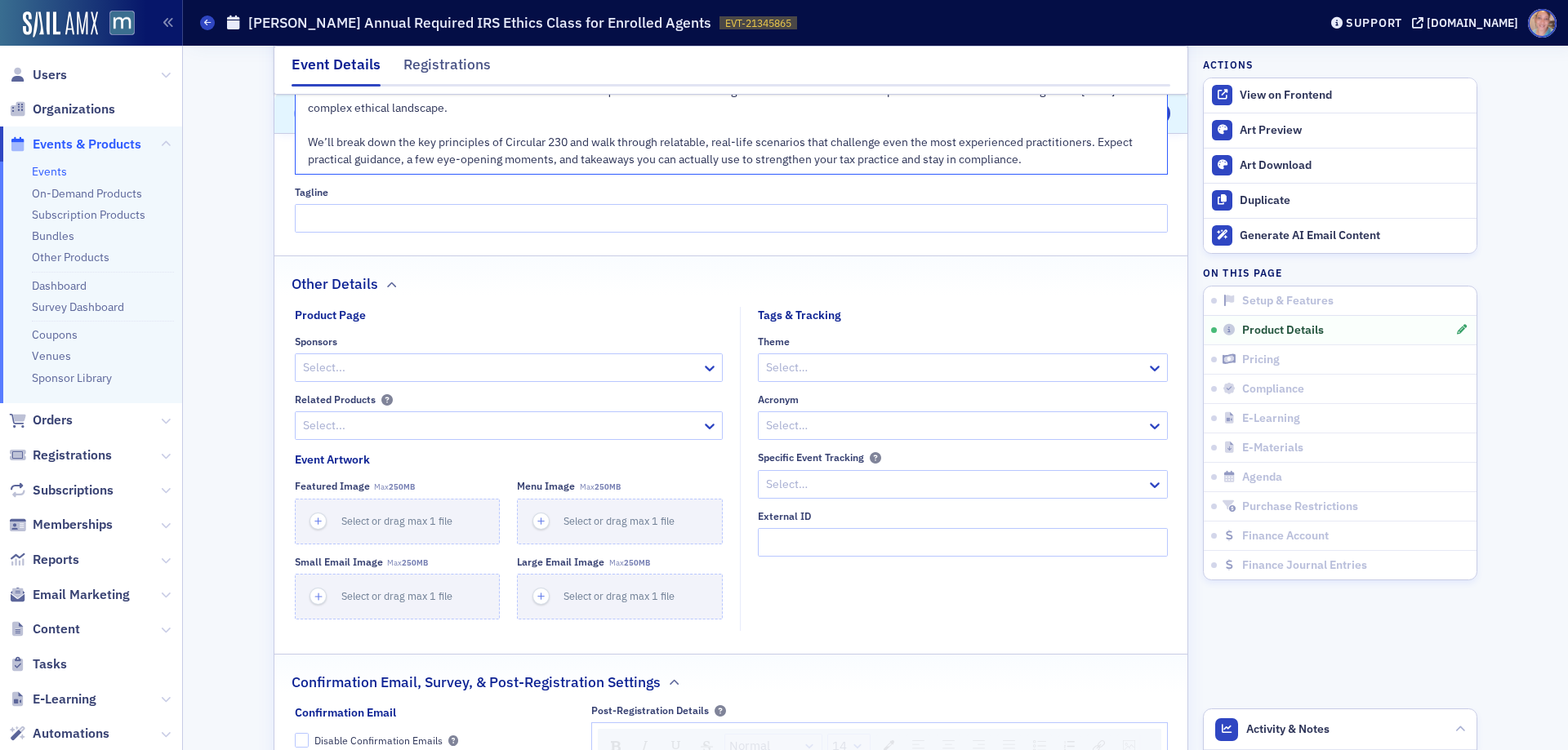
scroll to position [1232, 0]
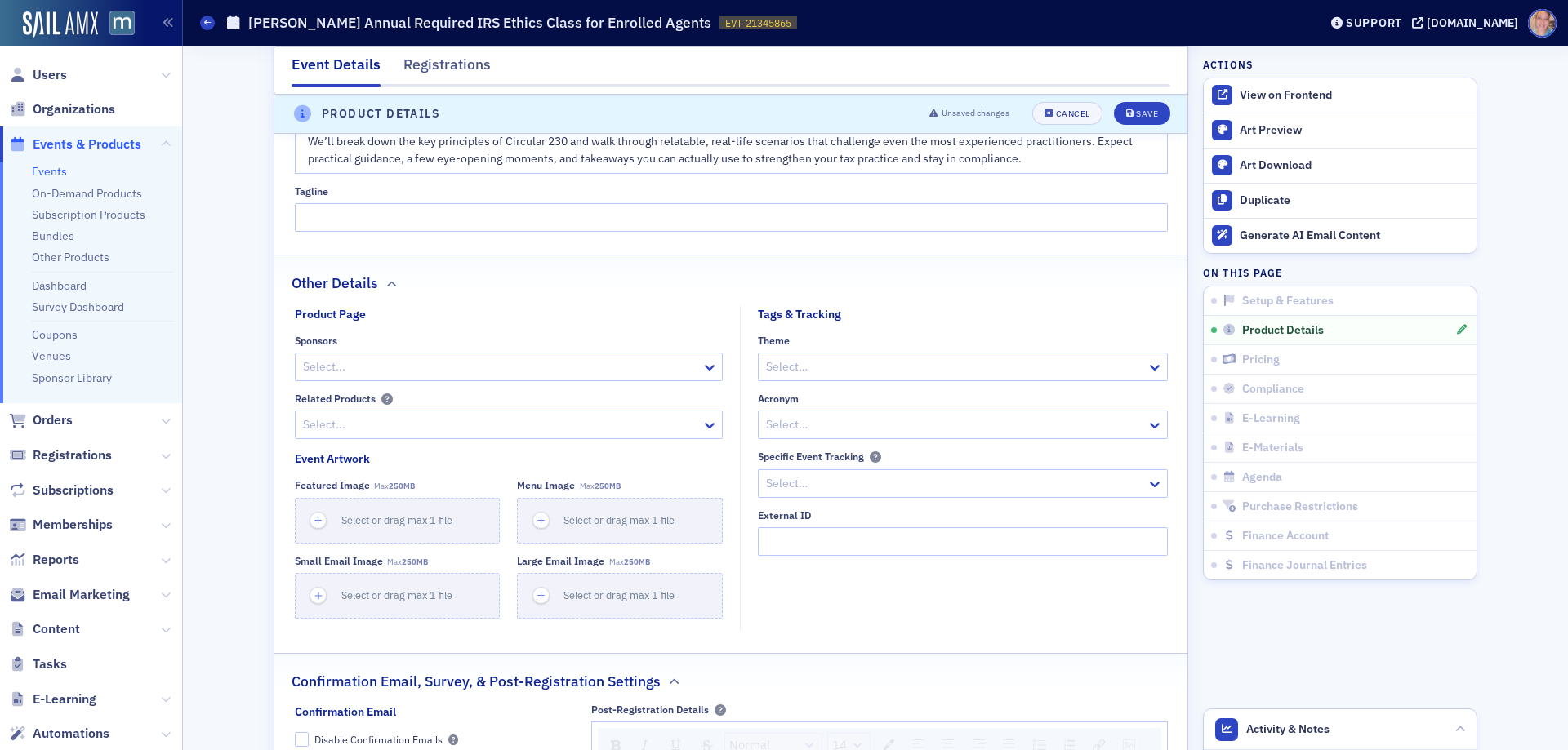
click at [867, 427] on div at bounding box center [954, 424] width 380 height 20
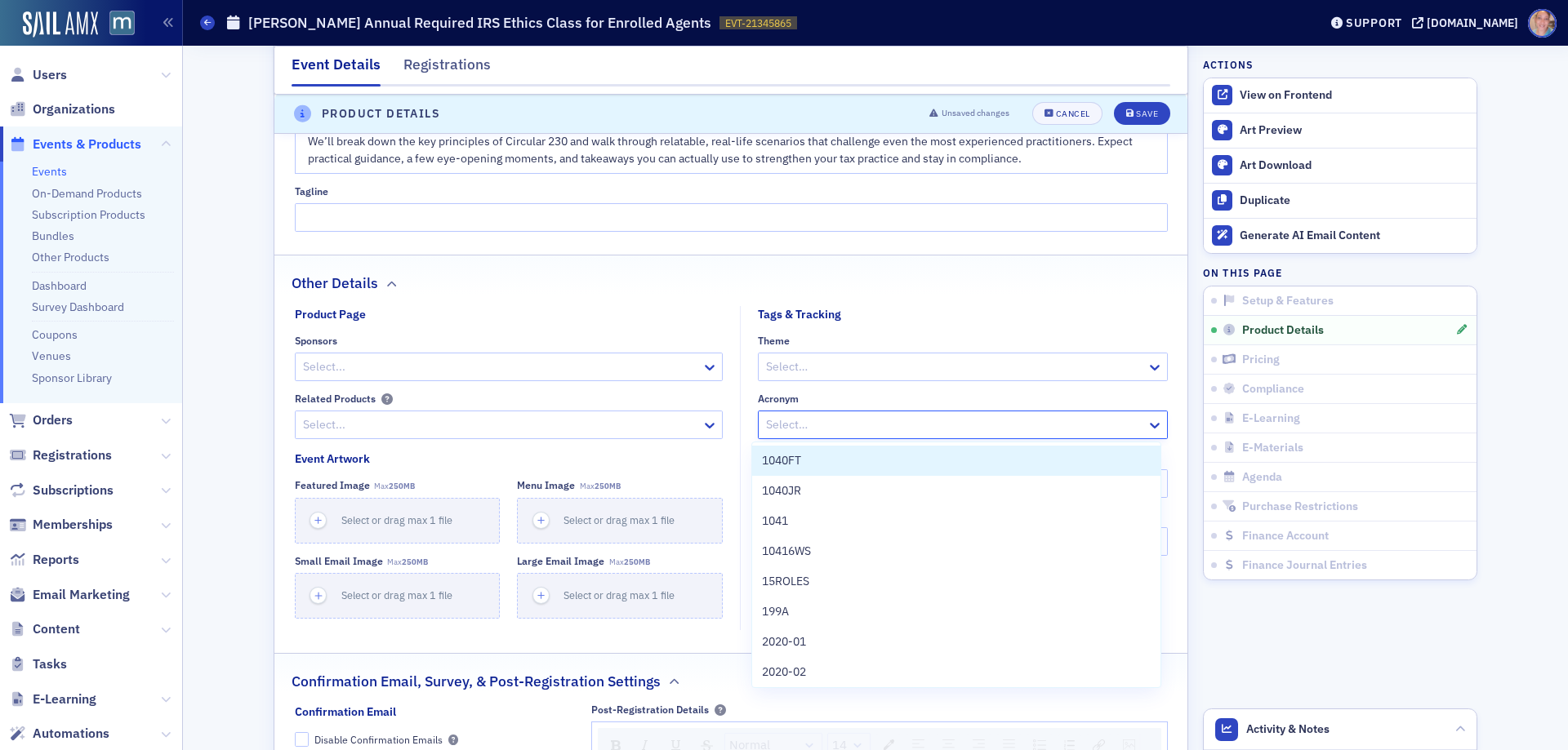
paste input "3-224W/26"
type input "3-224W/26"
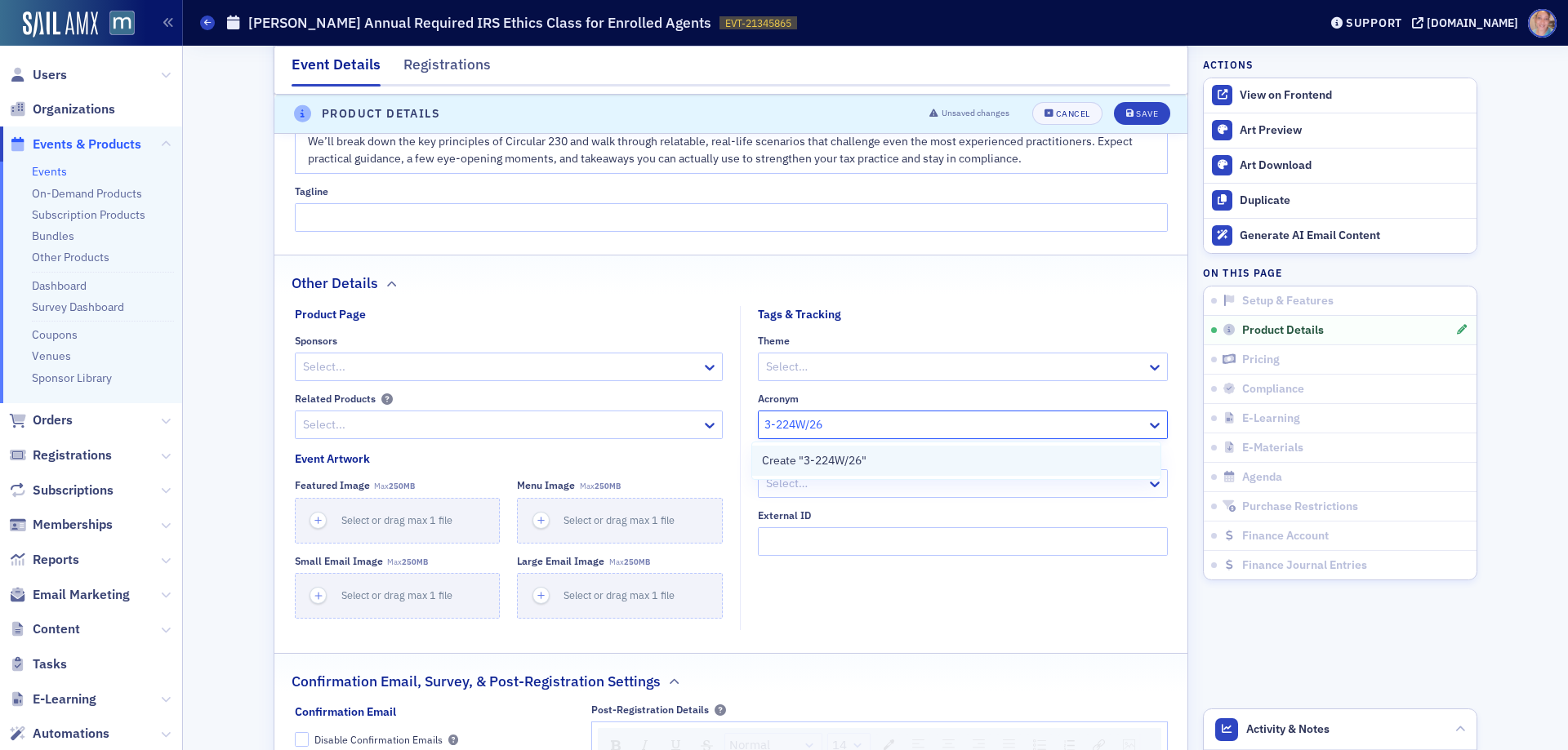
click at [865, 456] on span "Create "3-224W/26"" at bounding box center [813, 461] width 105 height 18
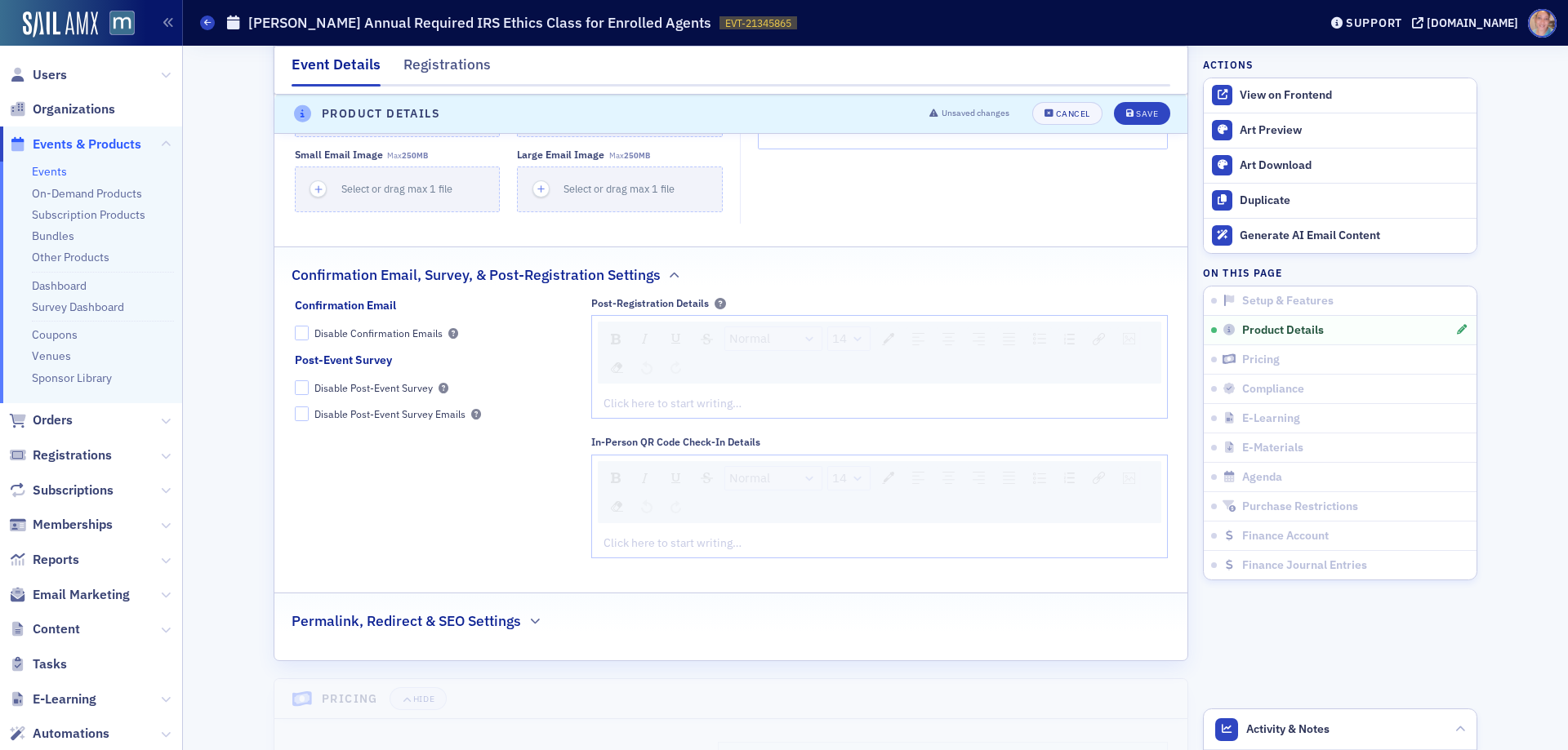
scroll to position [1641, 0]
click at [662, 403] on div "rdw-editor" at bounding box center [880, 402] width 552 height 18
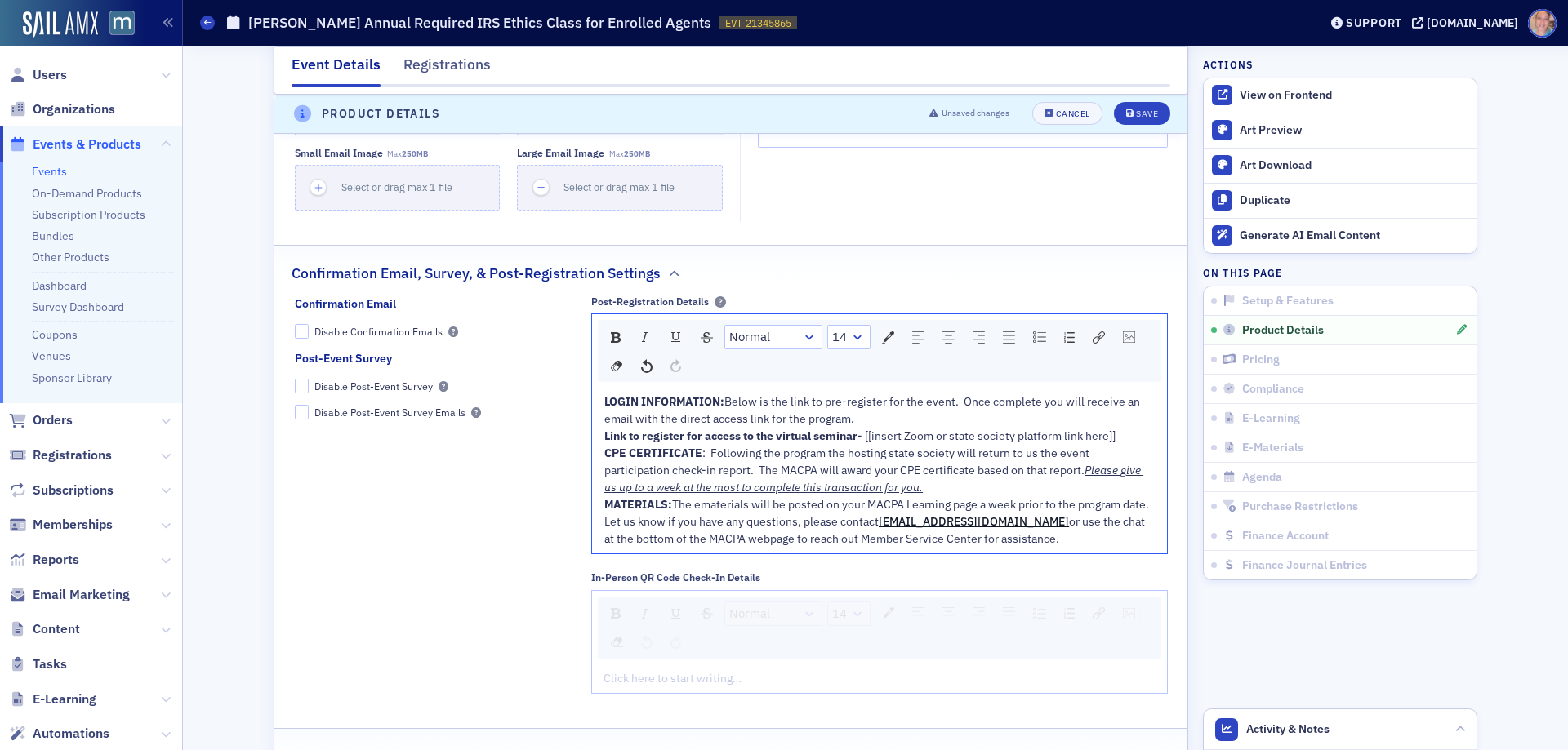
click at [881, 423] on div "LOGIN INFORMATION: Below is the link to pre-register for the event. Once comple…" at bounding box center [880, 410] width 552 height 34
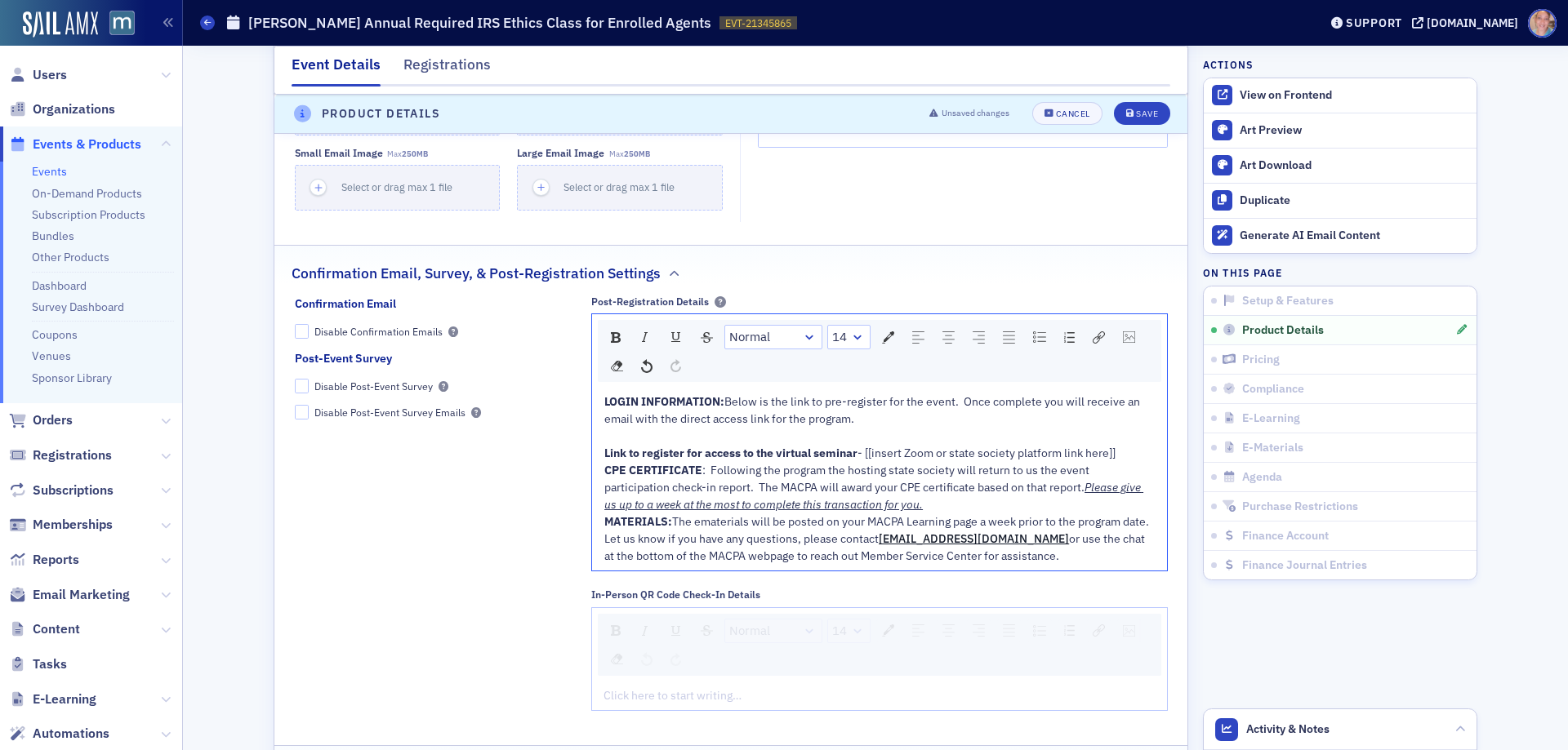
click at [1128, 456] on div "Link to register for access to the virtual seminar - [[insert Zoom or state soc…" at bounding box center [880, 454] width 552 height 18
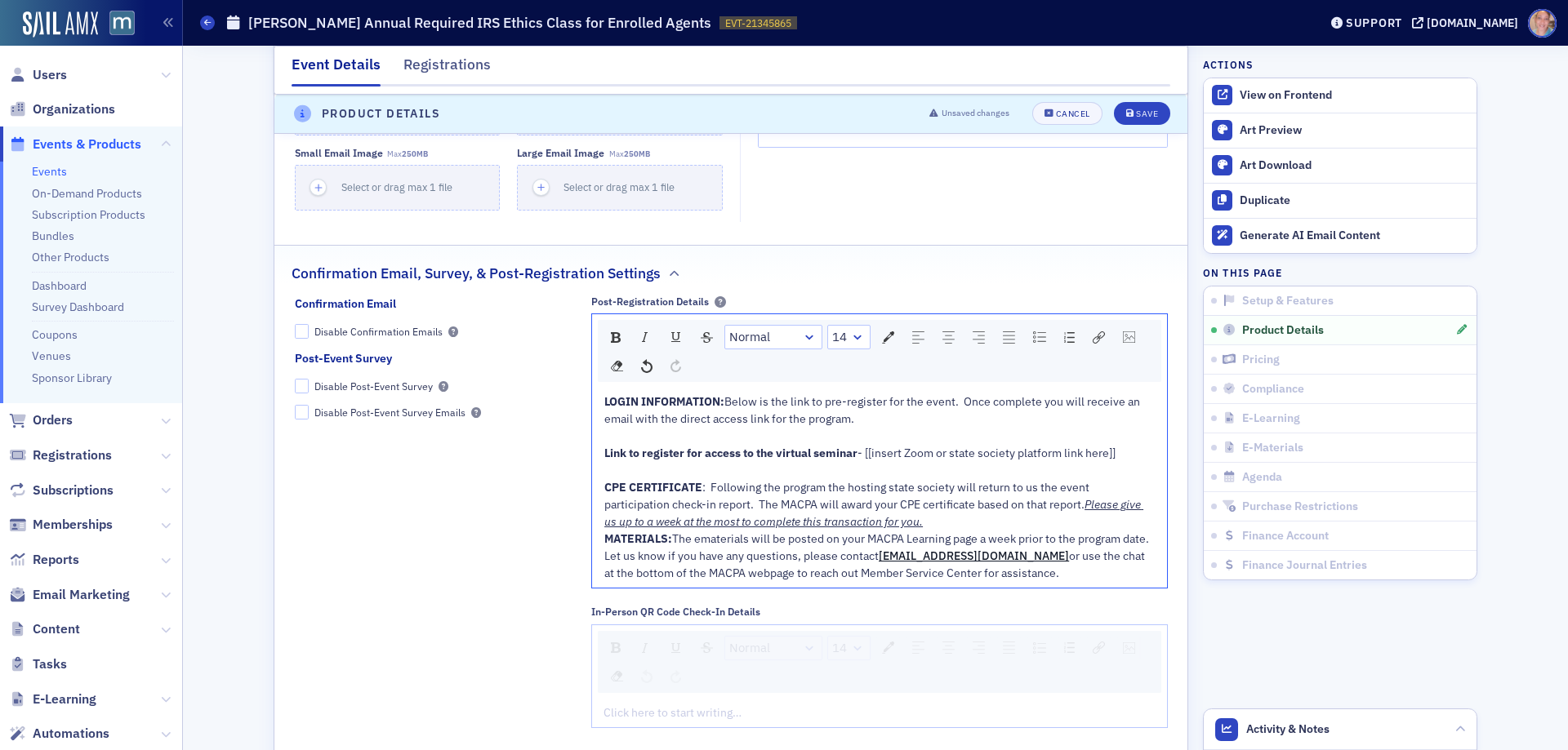
click at [603, 541] on div "LOGIN INFORMATION: Below is the link to pre-register for the event. Once comple…" at bounding box center [879, 487] width 553 height 189
click at [604, 537] on span "MATERIALS:" at bounding box center [638, 538] width 68 height 15
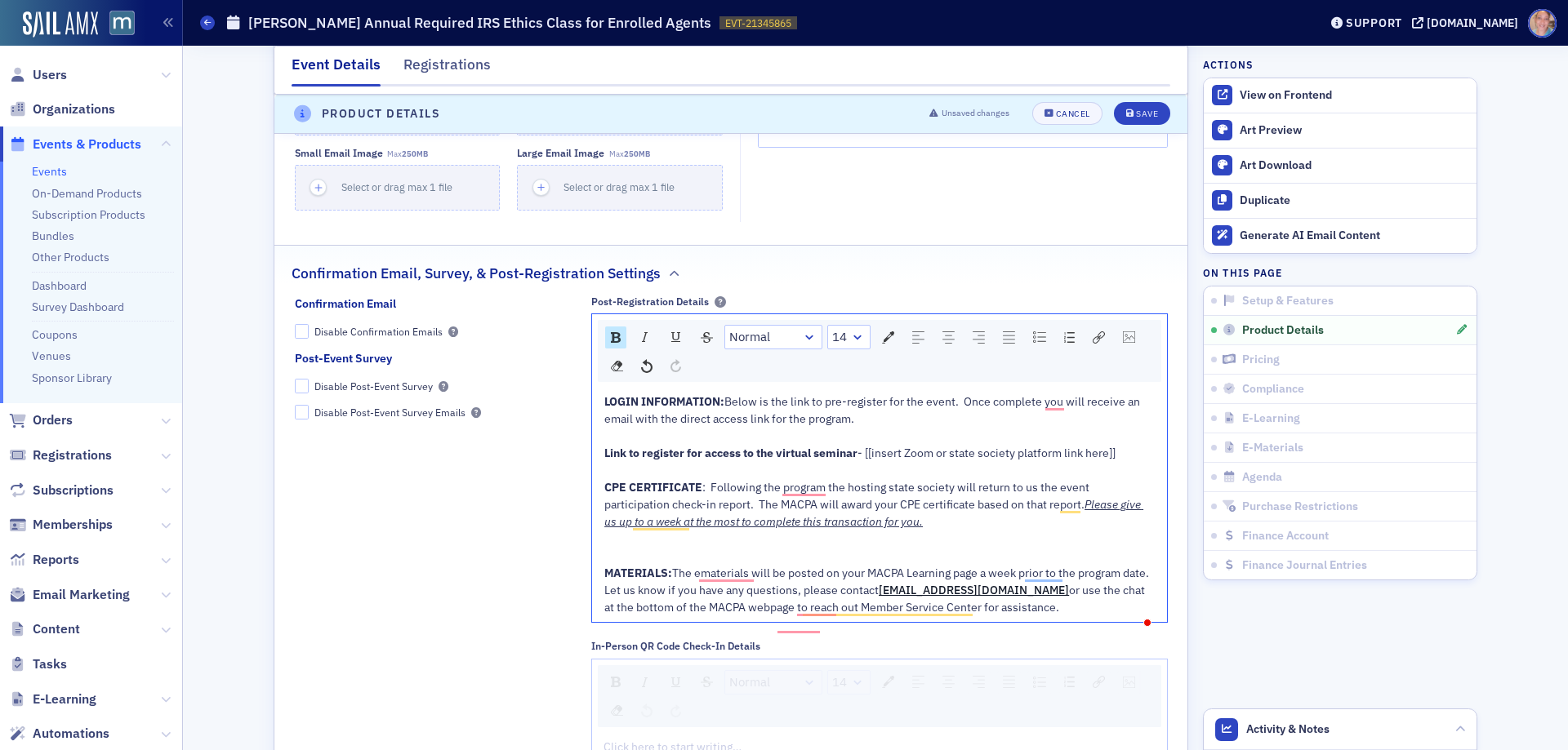
click at [614, 556] on div "To enrich screen reader interactions, please activate Accessibility in Grammarl…" at bounding box center [880, 557] width 552 height 18
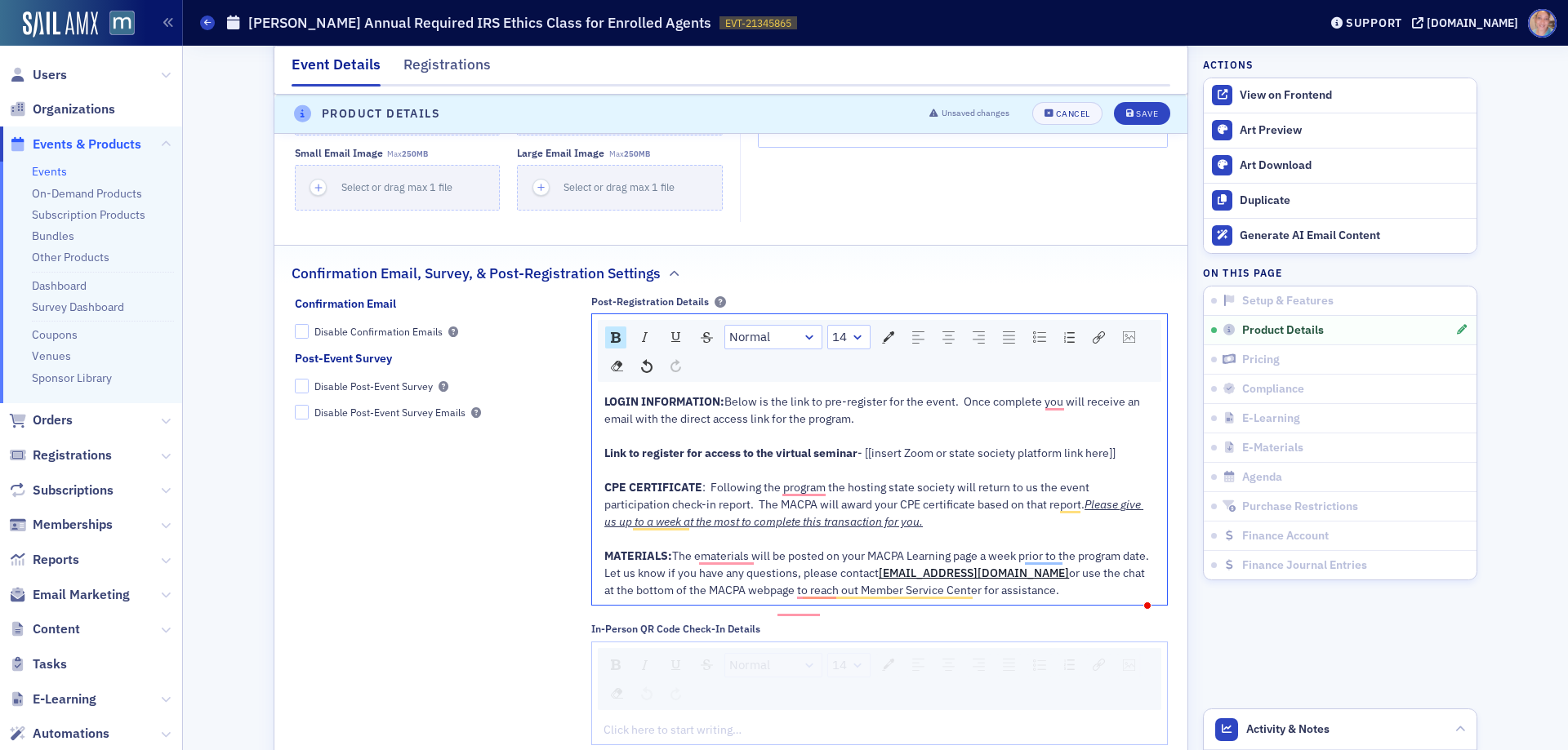
click at [629, 565] on div "MATERIALS: The ematerials will be posted on your MACPA Learning page a week pri…" at bounding box center [880, 557] width 552 height 18
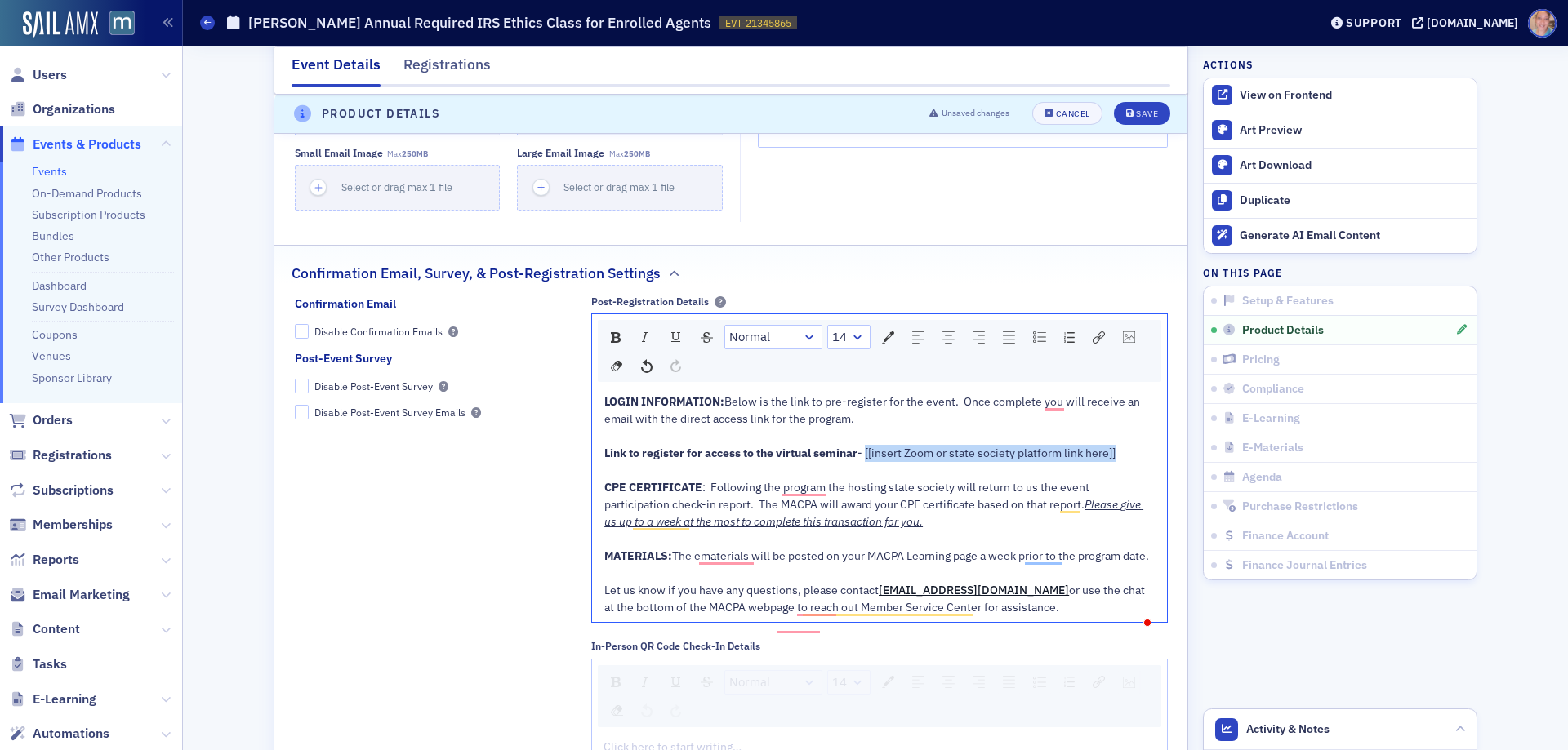
drag, startPoint x: 862, startPoint y: 452, endPoint x: 1135, endPoint y: 465, distance: 273.3
click at [1135, 465] on div "LOGIN INFORMATION: Below is the link to pre-register for the event. Once comple…" at bounding box center [880, 505] width 552 height 223
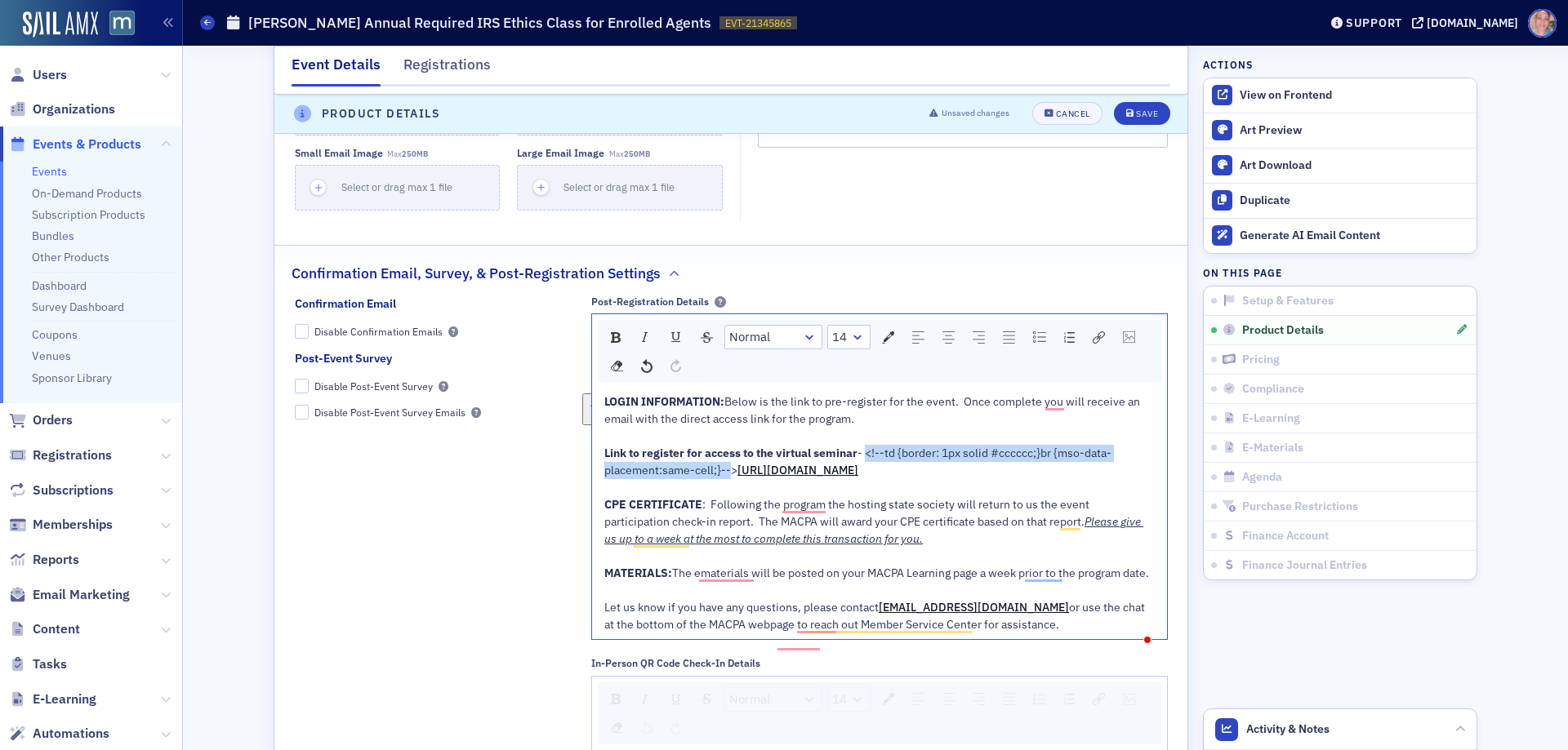
drag, startPoint x: 863, startPoint y: 451, endPoint x: 726, endPoint y: 470, distance: 138.3
click at [726, 470] on span "- <!--td {border: 1px solid #cccccc;}br {mso-data-placement:same-cell;}-->" at bounding box center [857, 462] width 507 height 32
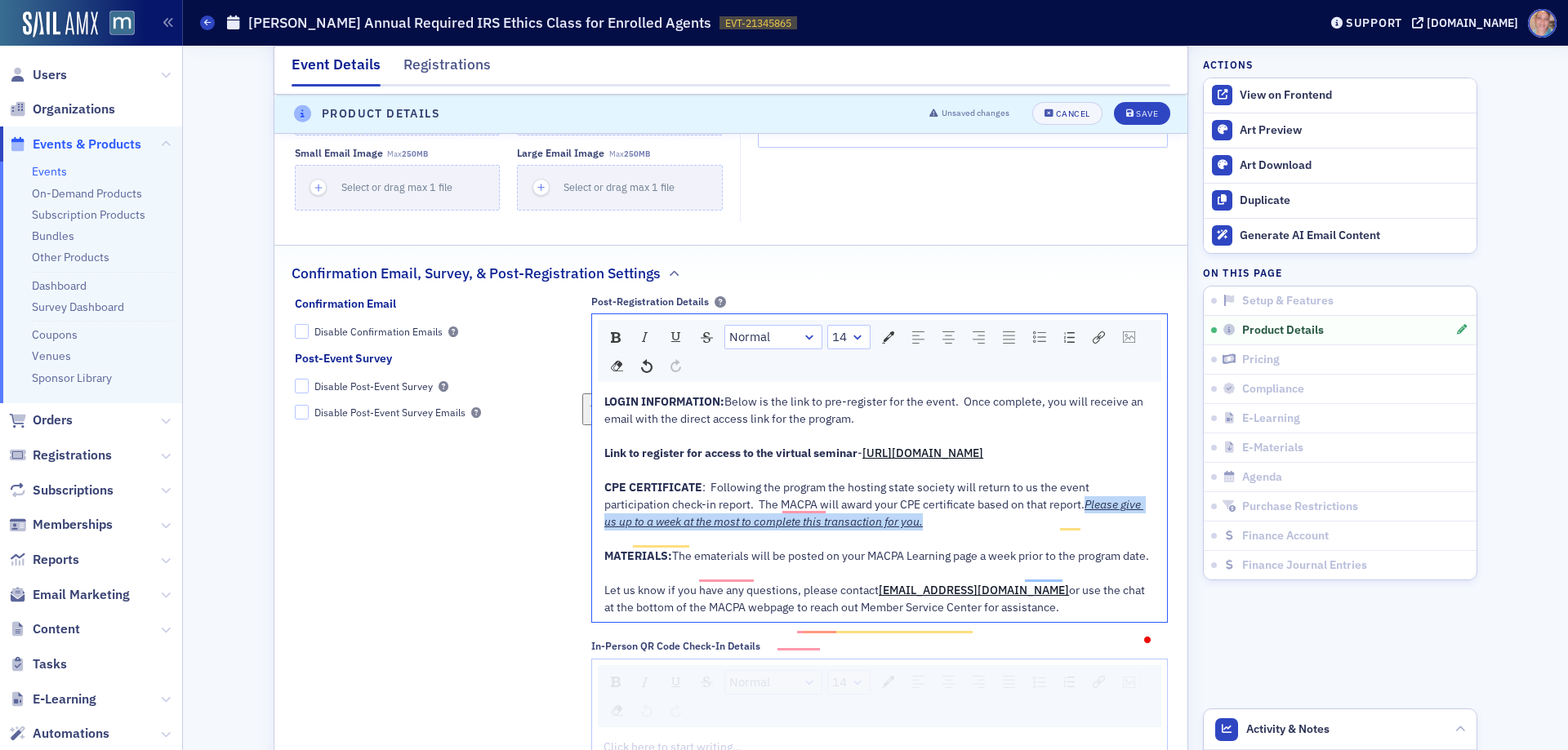
drag, startPoint x: 1019, startPoint y: 522, endPoint x: 1030, endPoint y: 533, distance: 15.6
click at [1030, 530] on div "CPE CERTIFICATE : Following the program the hosting state society will return t…" at bounding box center [880, 505] width 552 height 52
click at [882, 336] on img "rdw-color-picker" at bounding box center [888, 337] width 12 height 12
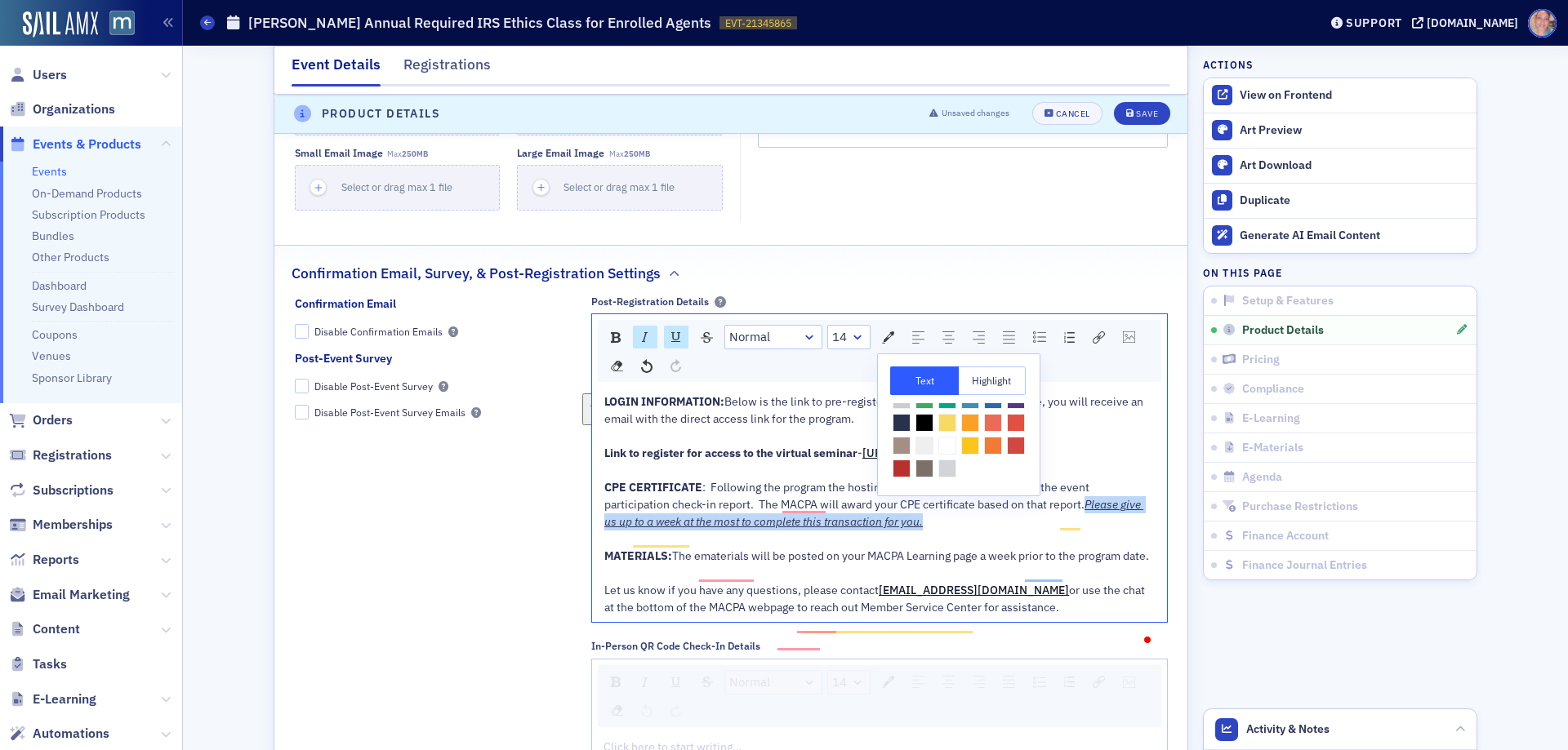
scroll to position [73, 0]
drag, startPoint x: 986, startPoint y: 436, endPoint x: 617, endPoint y: 383, distance: 372.8
click at [911, 459] on span "rdw-color-picker" at bounding box center [901, 468] width 18 height 18
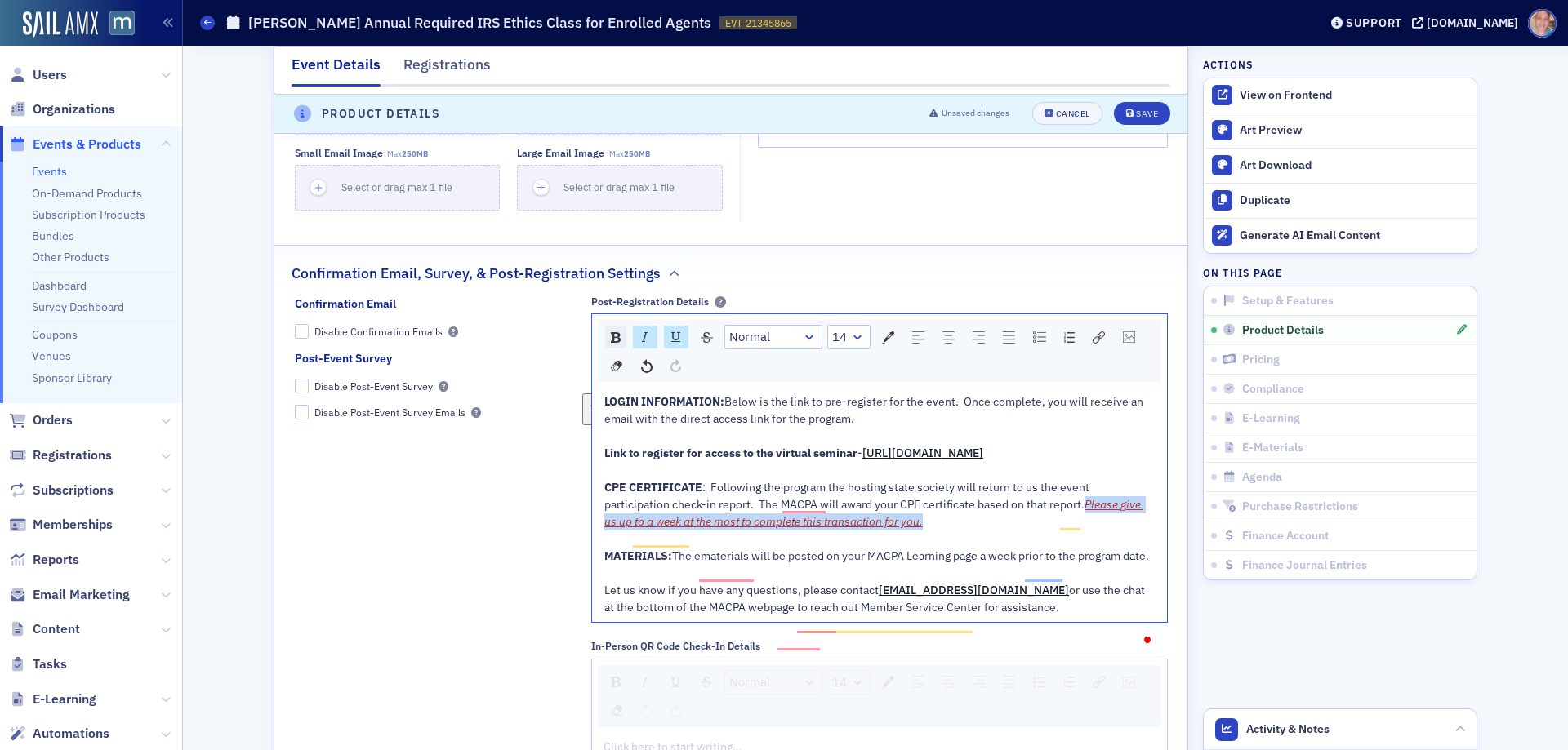
click at [611, 332] on img "rdw-inline-control" at bounding box center [615, 337] width 10 height 11
click at [901, 530] on div "CPE CERTIFICATE : Following the program the hosting state society will return t…" at bounding box center [880, 505] width 552 height 52
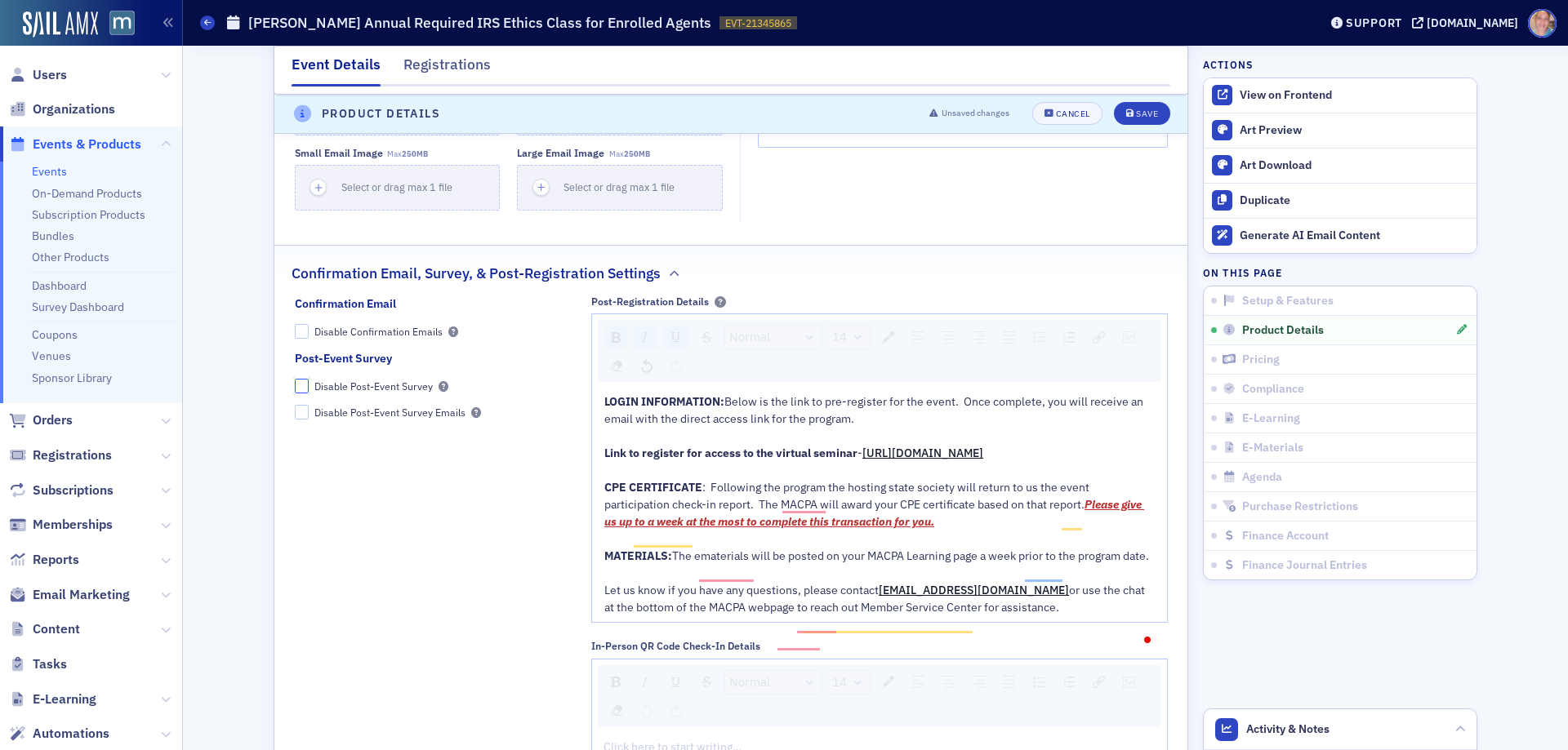
click at [295, 382] on input "Disable Post-Event Survey" at bounding box center [302, 386] width 15 height 15
checkbox input "true"
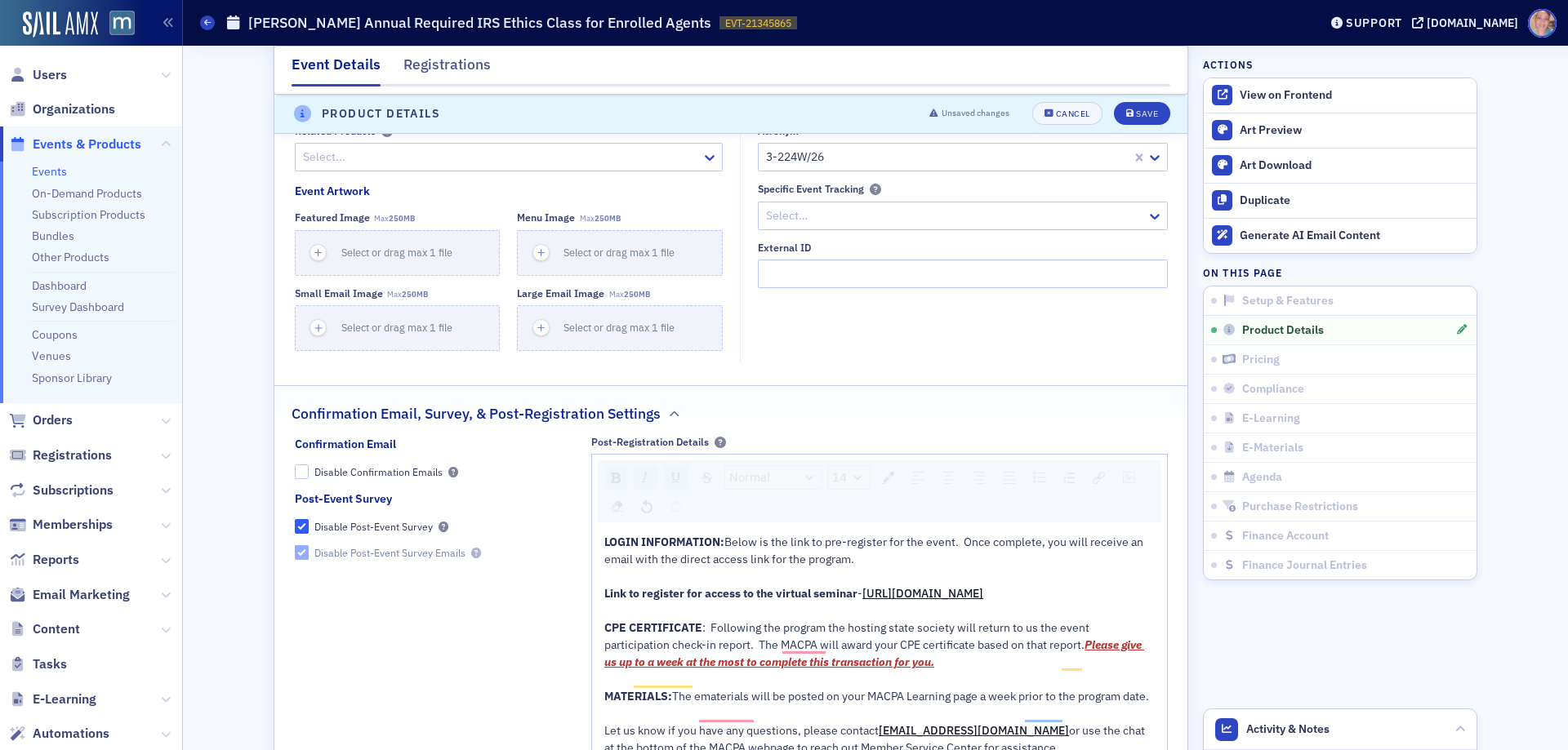
scroll to position [1232, 0]
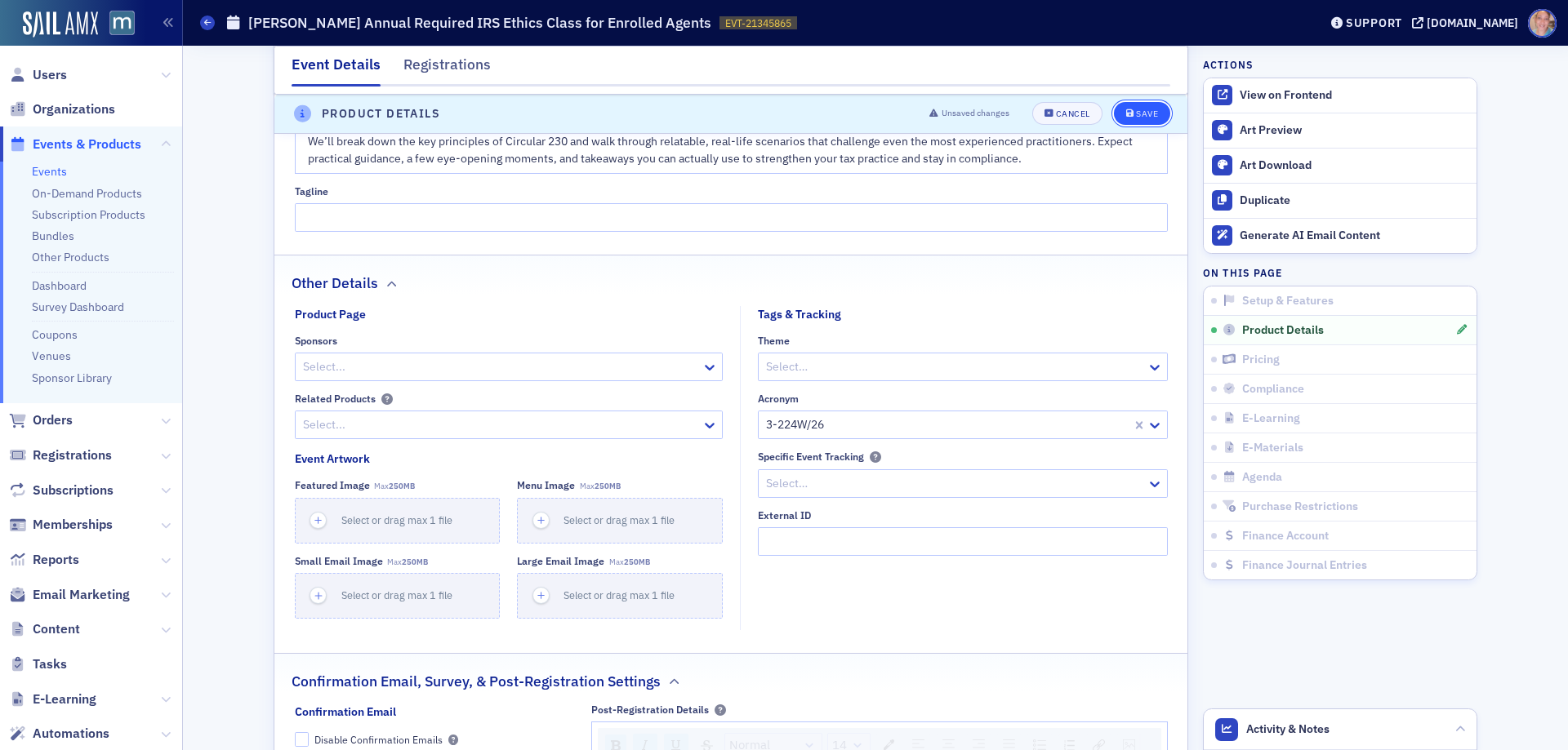
click at [1141, 111] on div "Save" at bounding box center [1146, 115] width 22 height 9
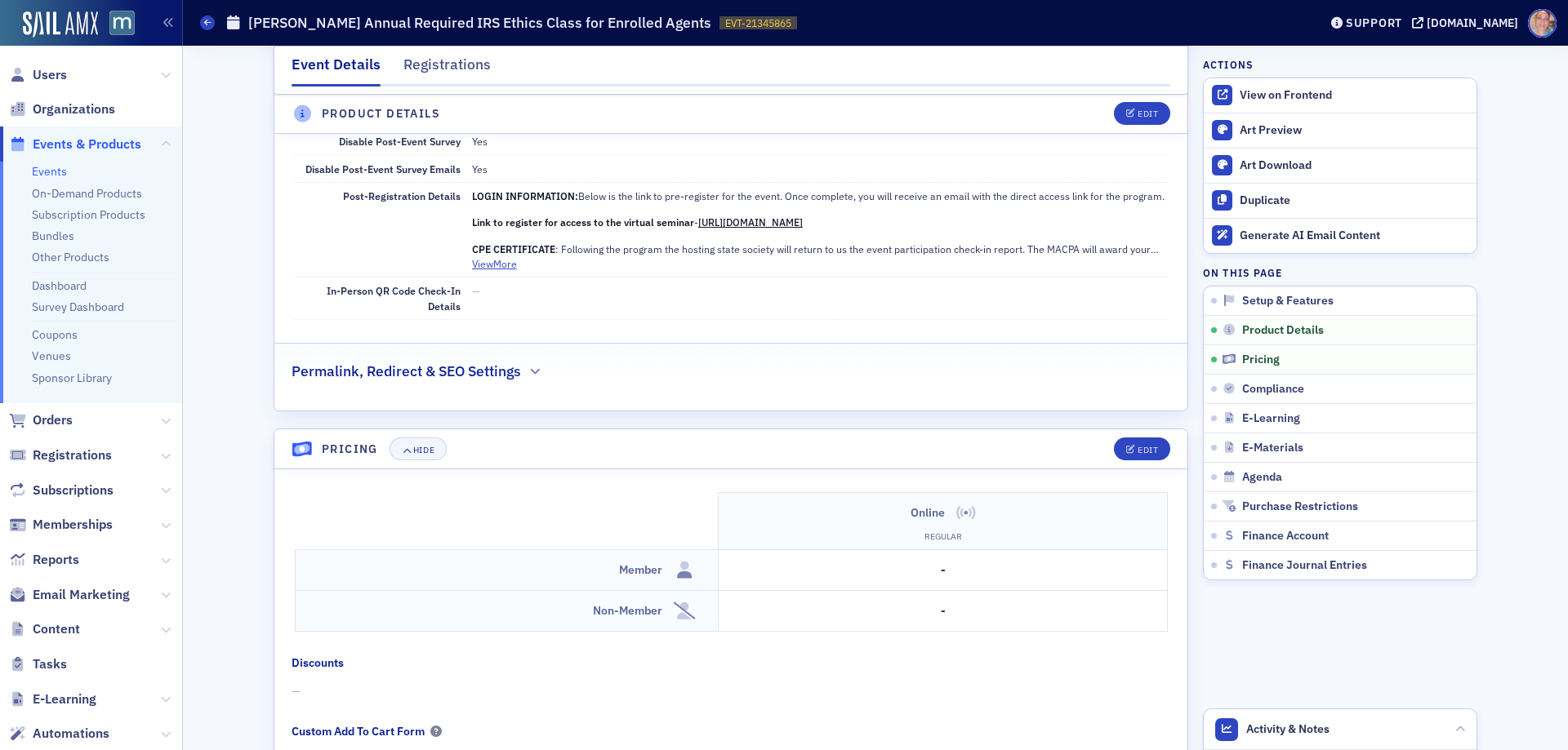
scroll to position [1559, 0]
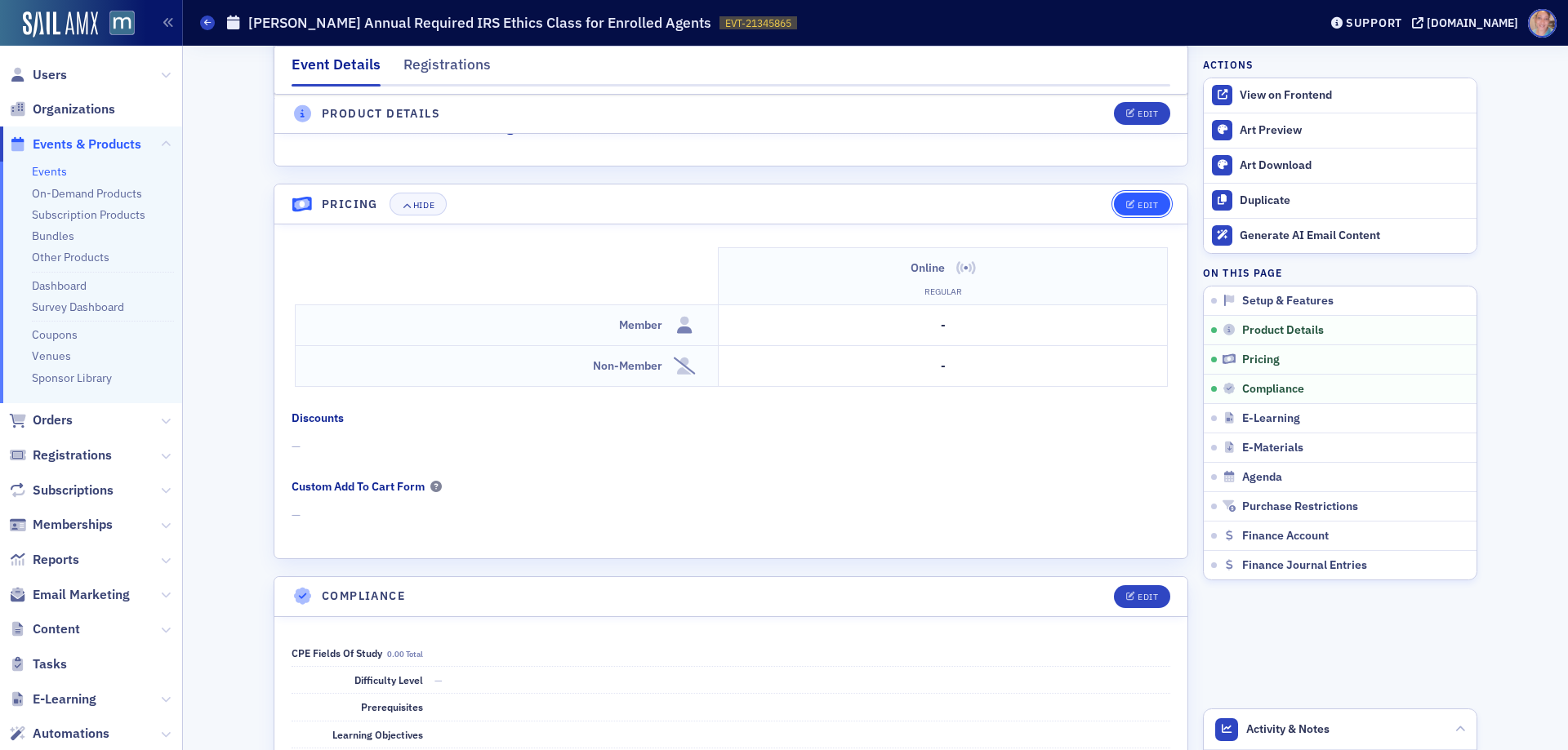
click at [1138, 203] on div "Edit" at bounding box center [1147, 206] width 20 height 9
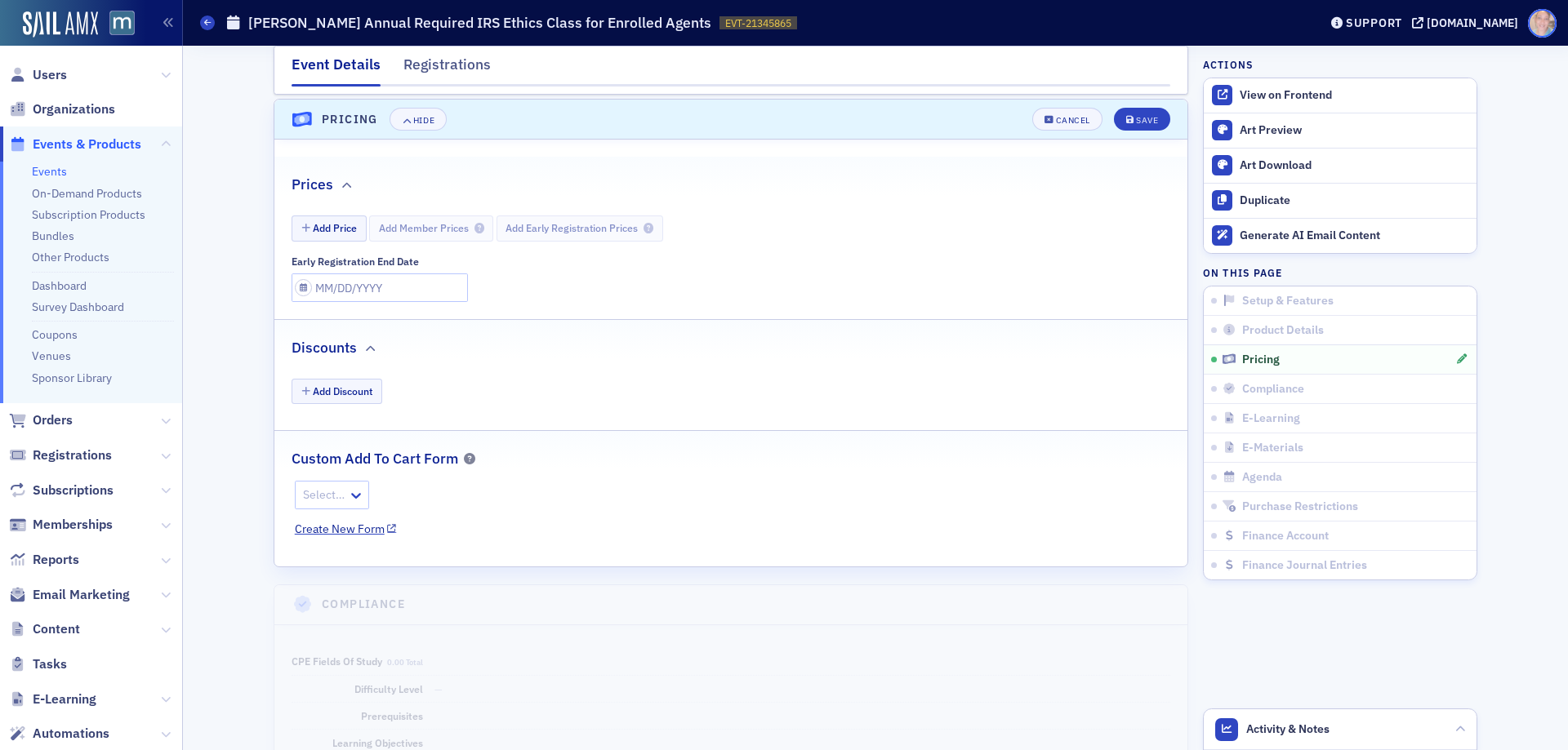
scroll to position [1648, 0]
click at [320, 220] on button "Add Price" at bounding box center [329, 224] width 76 height 25
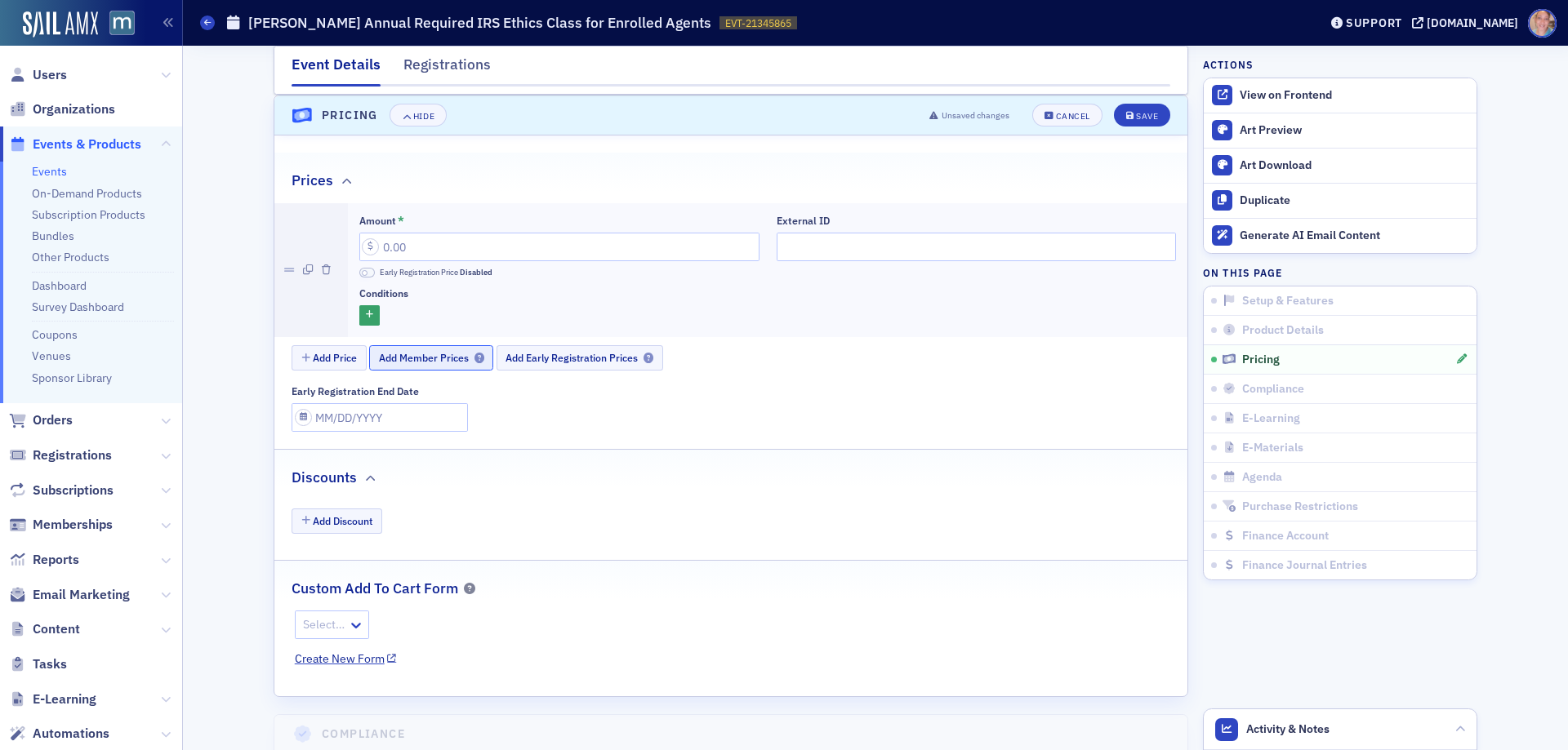
click at [442, 359] on span "Add Member Prices" at bounding box center [431, 358] width 105 height 12
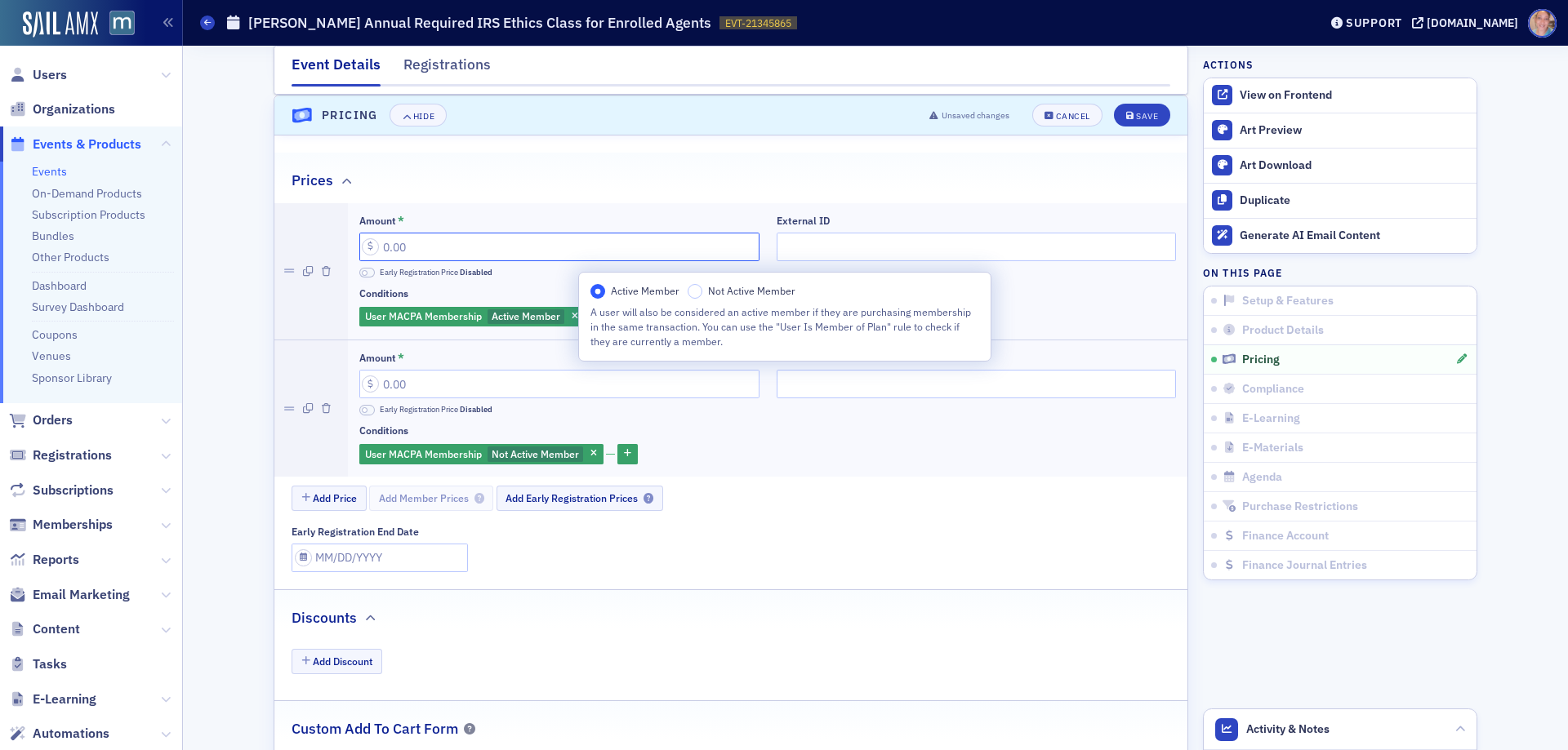
drag, startPoint x: 433, startPoint y: 250, endPoint x: 330, endPoint y: 238, distance: 103.7
click at [330, 238] on li "Amount * Early Registration Price Disabled External ID Conditions User MACPA Me…" at bounding box center [730, 271] width 913 height 136
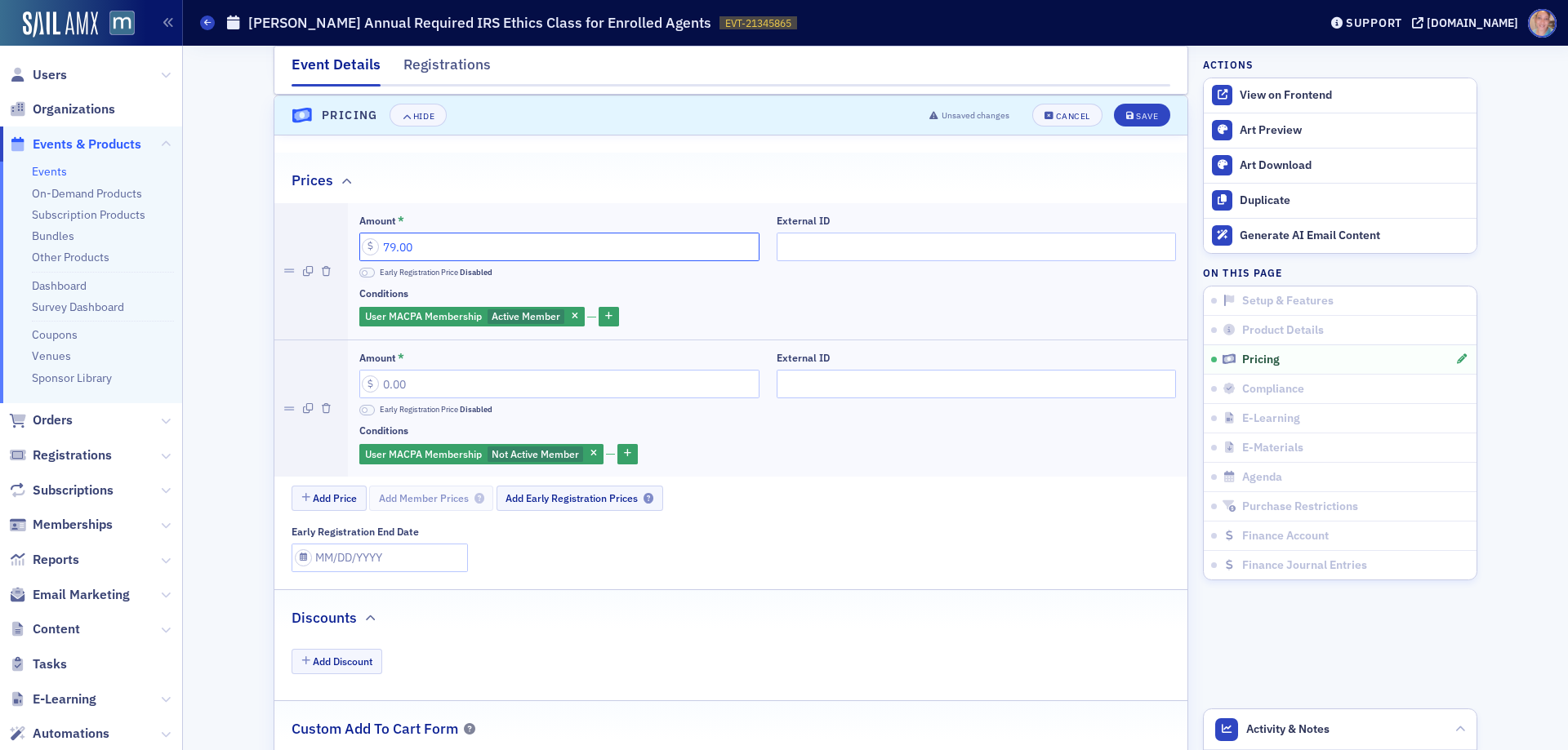
type input "79.00"
drag, startPoint x: 372, startPoint y: 387, endPoint x: 551, endPoint y: 383, distance: 179.0
click at [533, 393] on input "Amount *" at bounding box center [560, 384] width 401 height 29
type input "149.00"
click at [1137, 119] on div "Save" at bounding box center [1146, 116] width 22 height 9
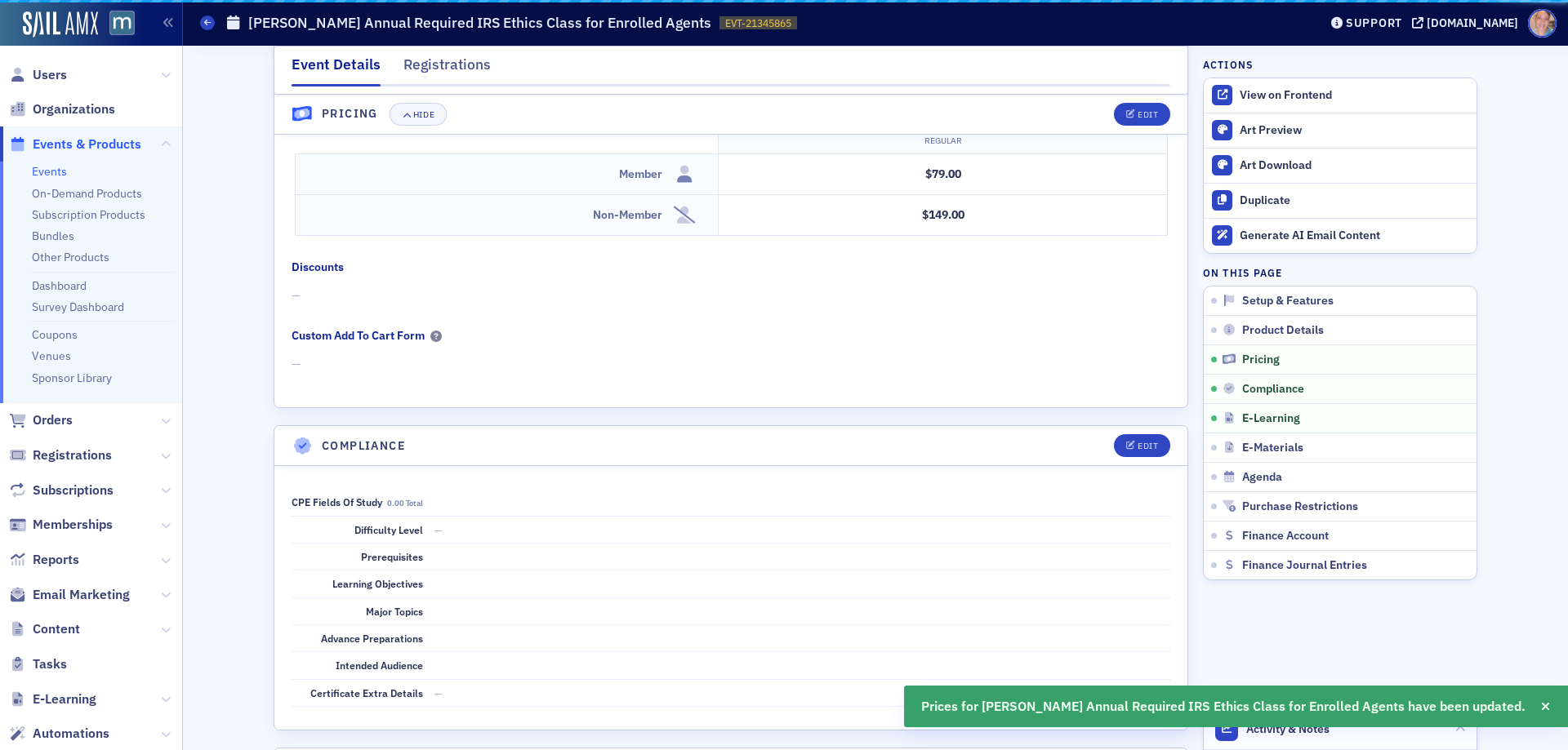
scroll to position [1587, 0]
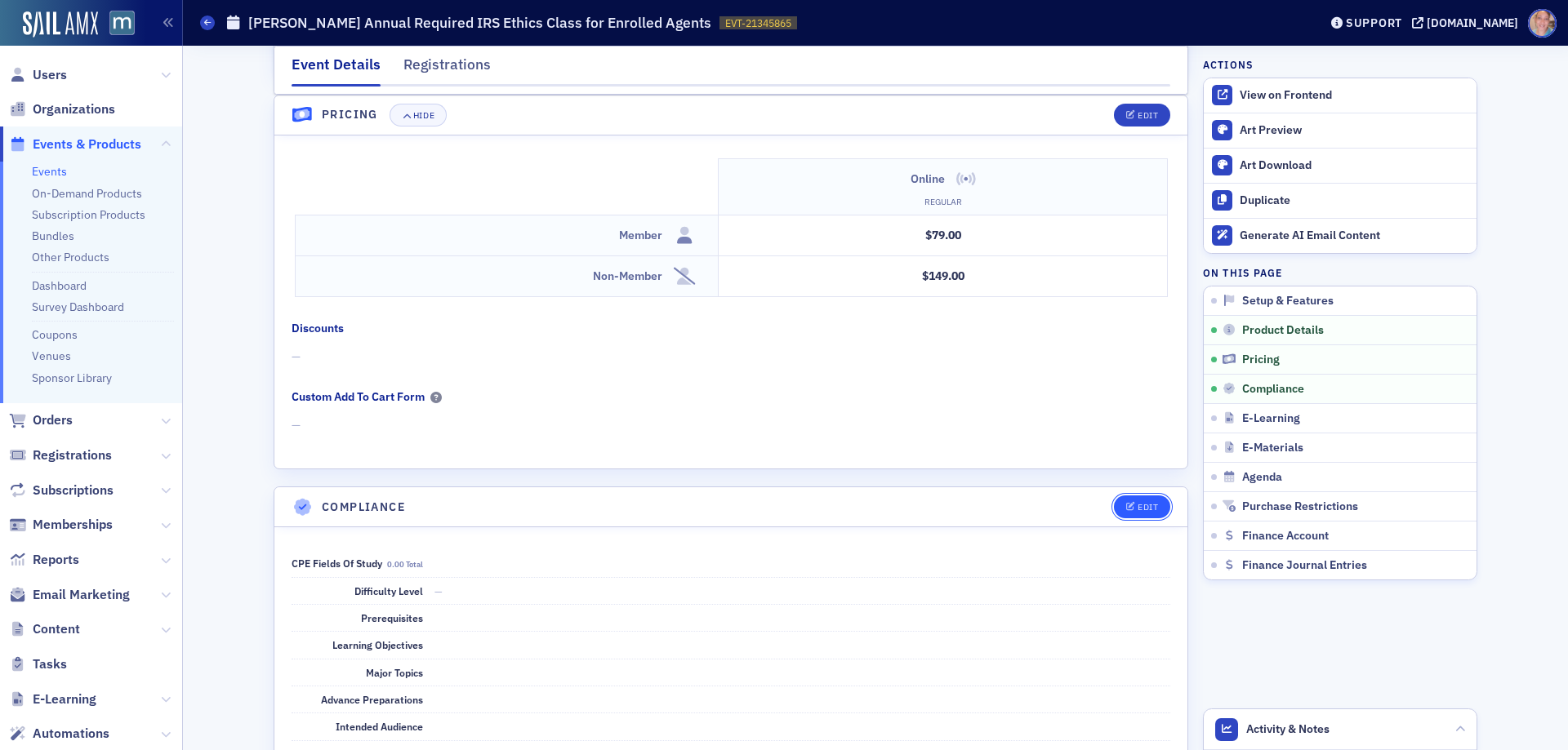
click at [1138, 508] on div "Edit" at bounding box center [1147, 508] width 20 height 9
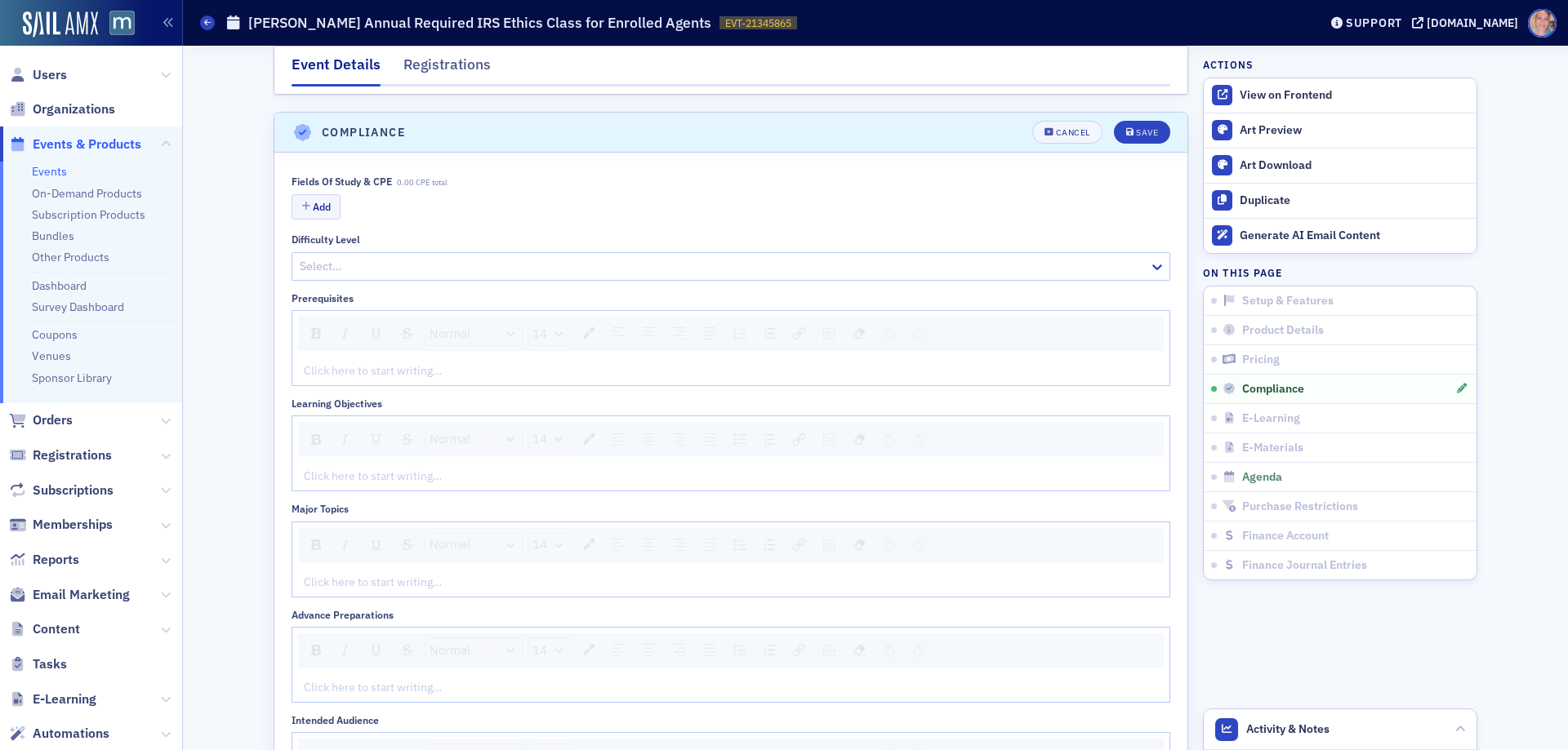
scroll to position [1979, 0]
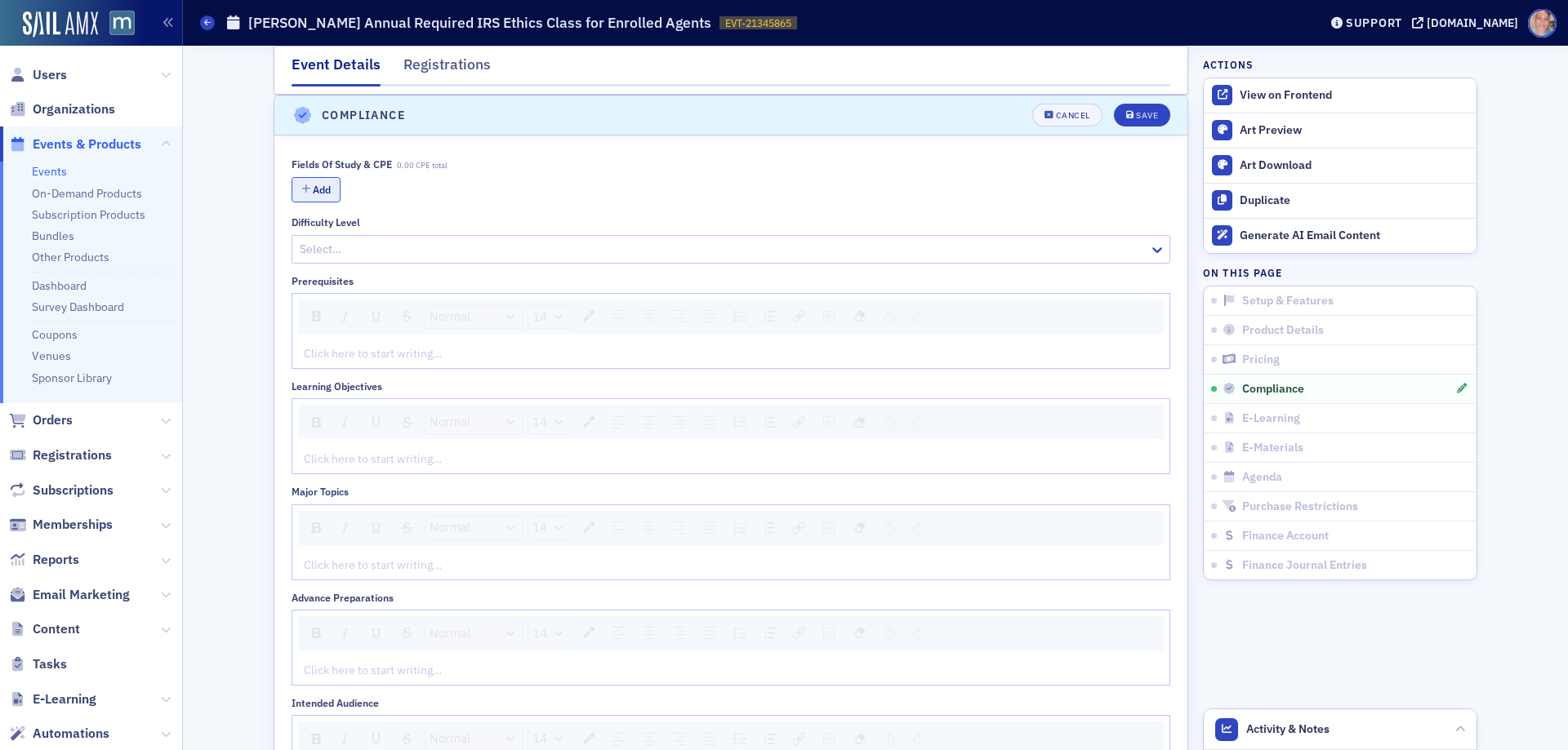
click at [322, 186] on button "Add" at bounding box center [316, 190] width 49 height 25
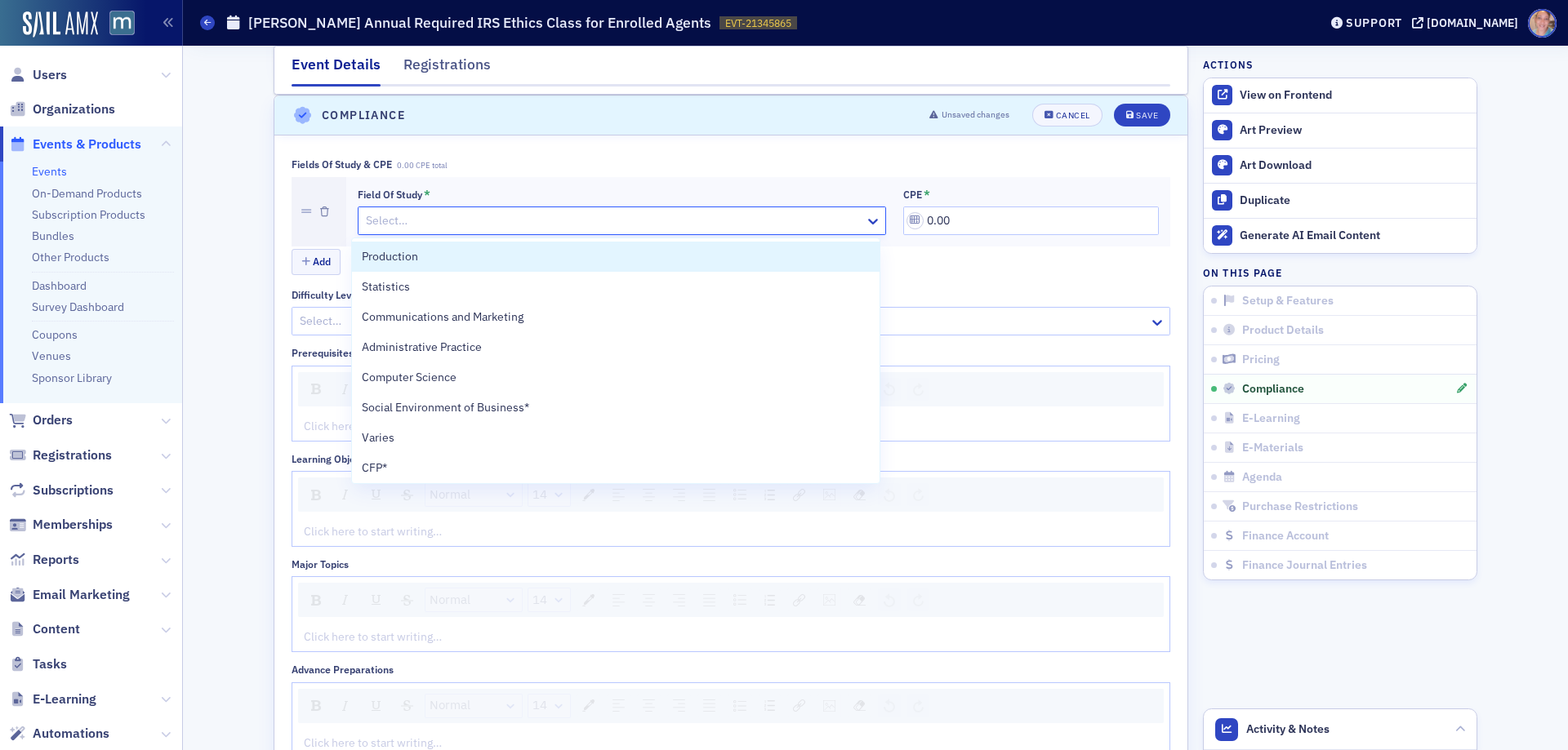
click at [523, 223] on div at bounding box center [614, 220] width 499 height 20
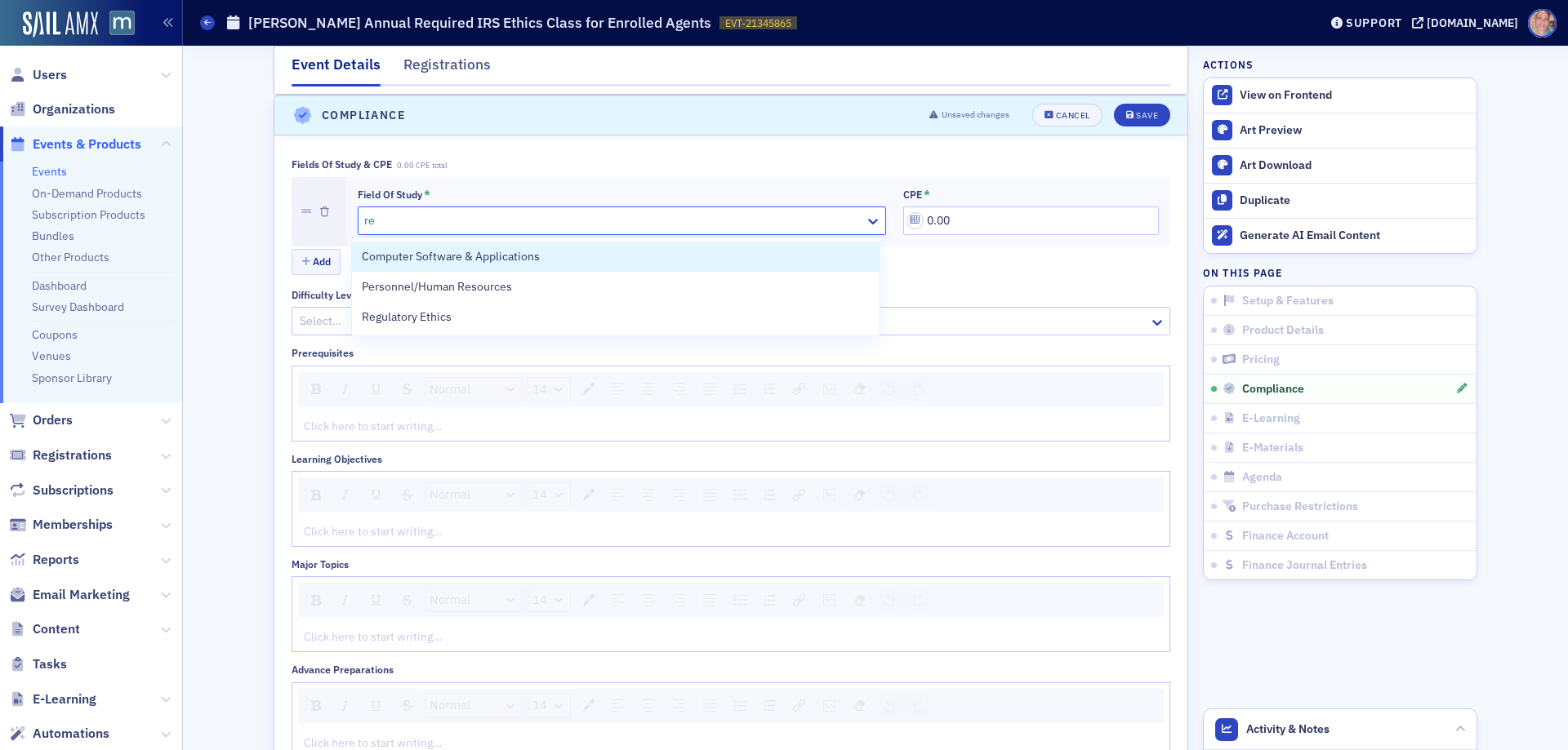
type input "reg"
click at [540, 245] on div "Regulatory Ethics" at bounding box center [616, 256] width 527 height 30
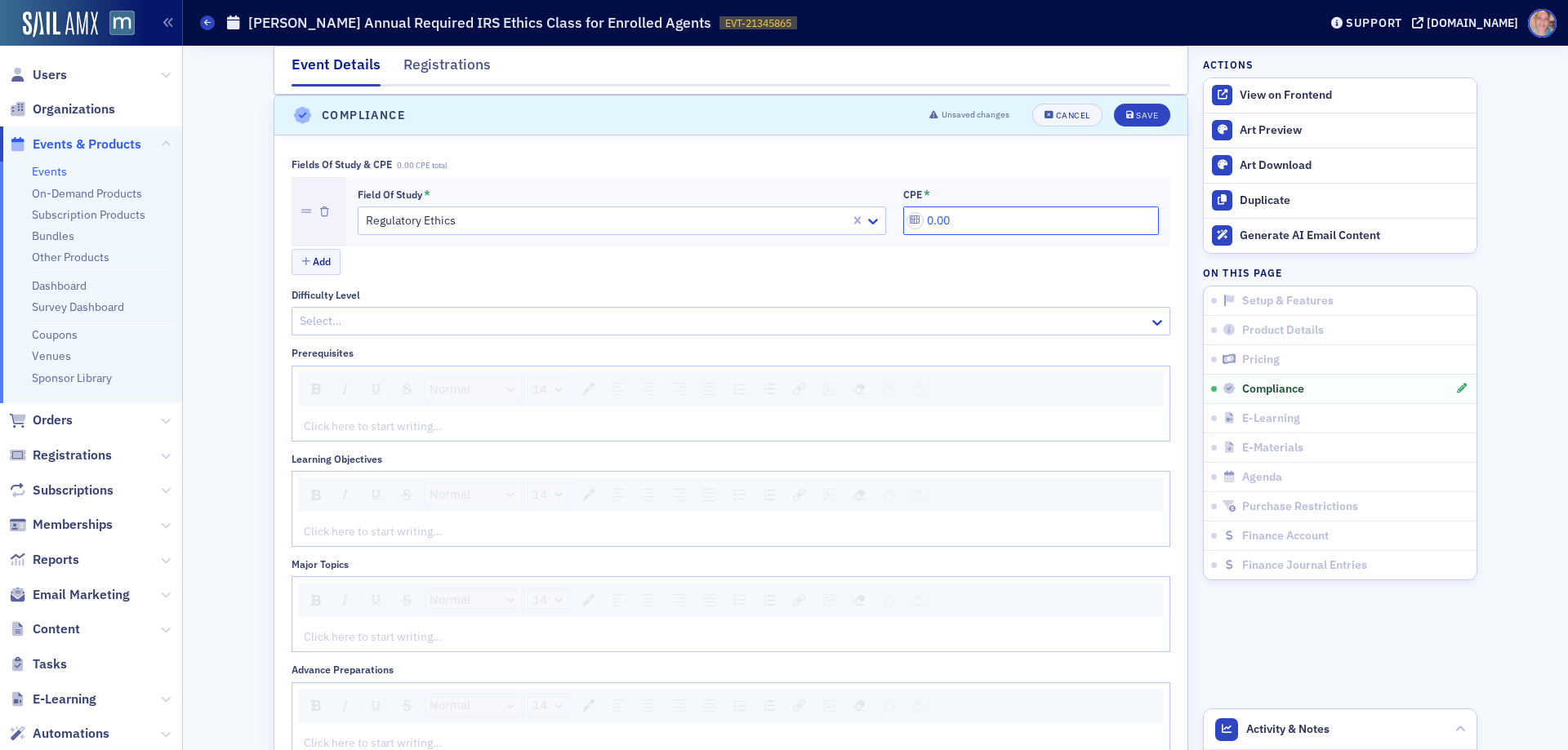
drag, startPoint x: 920, startPoint y: 223, endPoint x: 995, endPoint y: 217, distance: 75.2
click at [994, 221] on input "0.00" at bounding box center [1030, 220] width 256 height 29
type input "2.00"
click at [421, 323] on div at bounding box center [722, 321] width 849 height 20
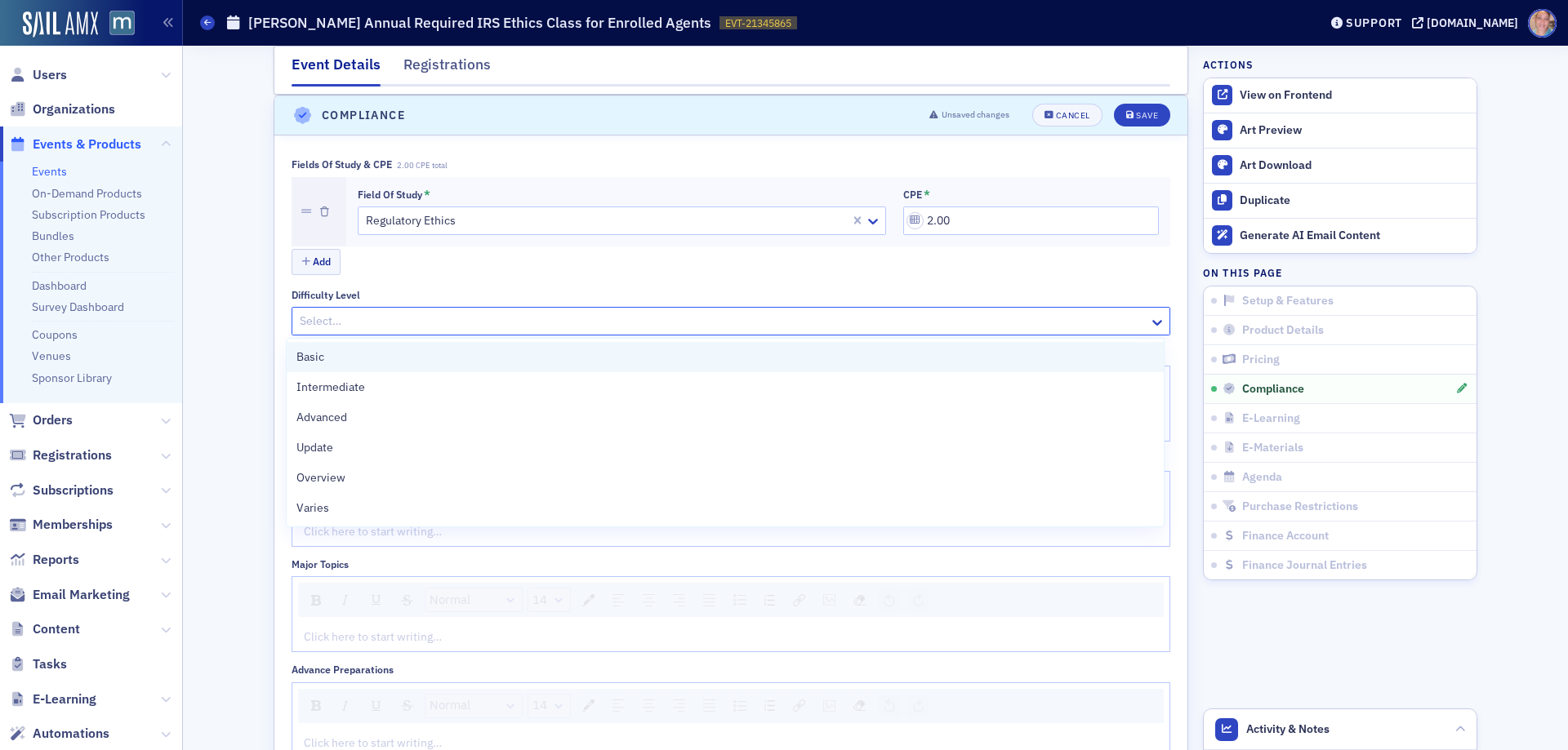
click at [362, 358] on div "Basic" at bounding box center [726, 357] width 857 height 18
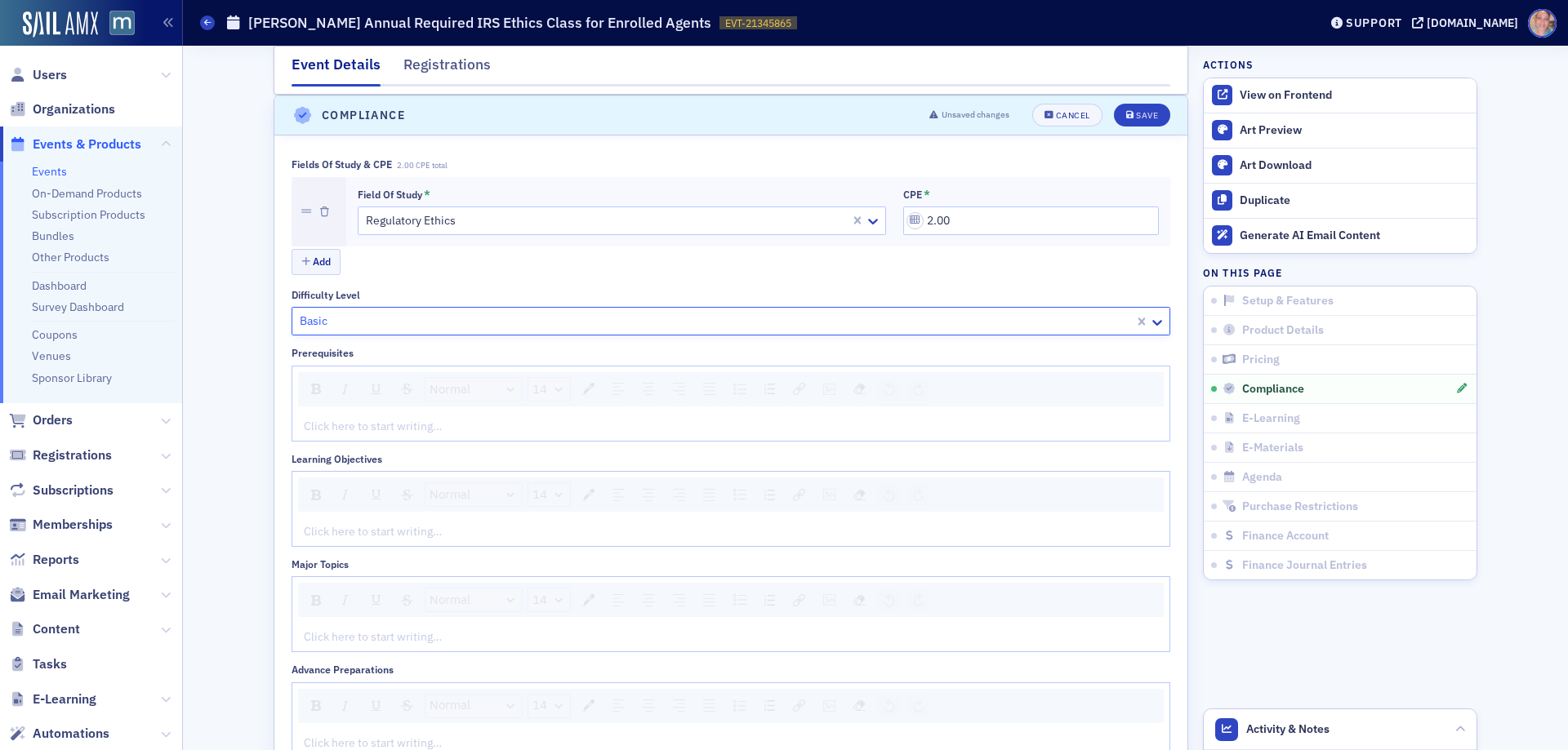
click at [365, 422] on div "rdw-editor" at bounding box center [732, 427] width 854 height 18
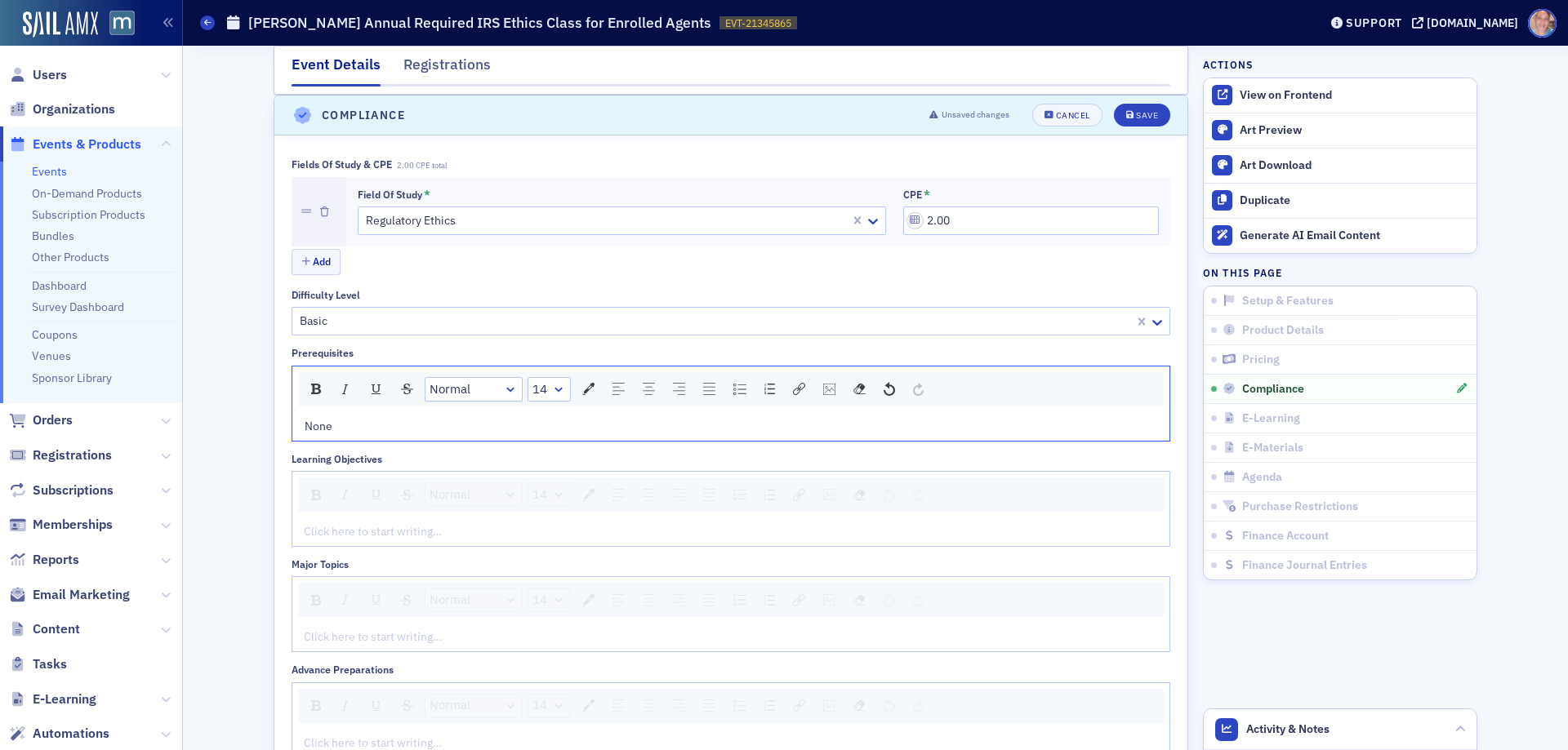
click at [463, 529] on div "rdw-editor" at bounding box center [732, 532] width 854 height 18
click at [356, 535] on div "rdw-editor" at bounding box center [732, 532] width 854 height 18
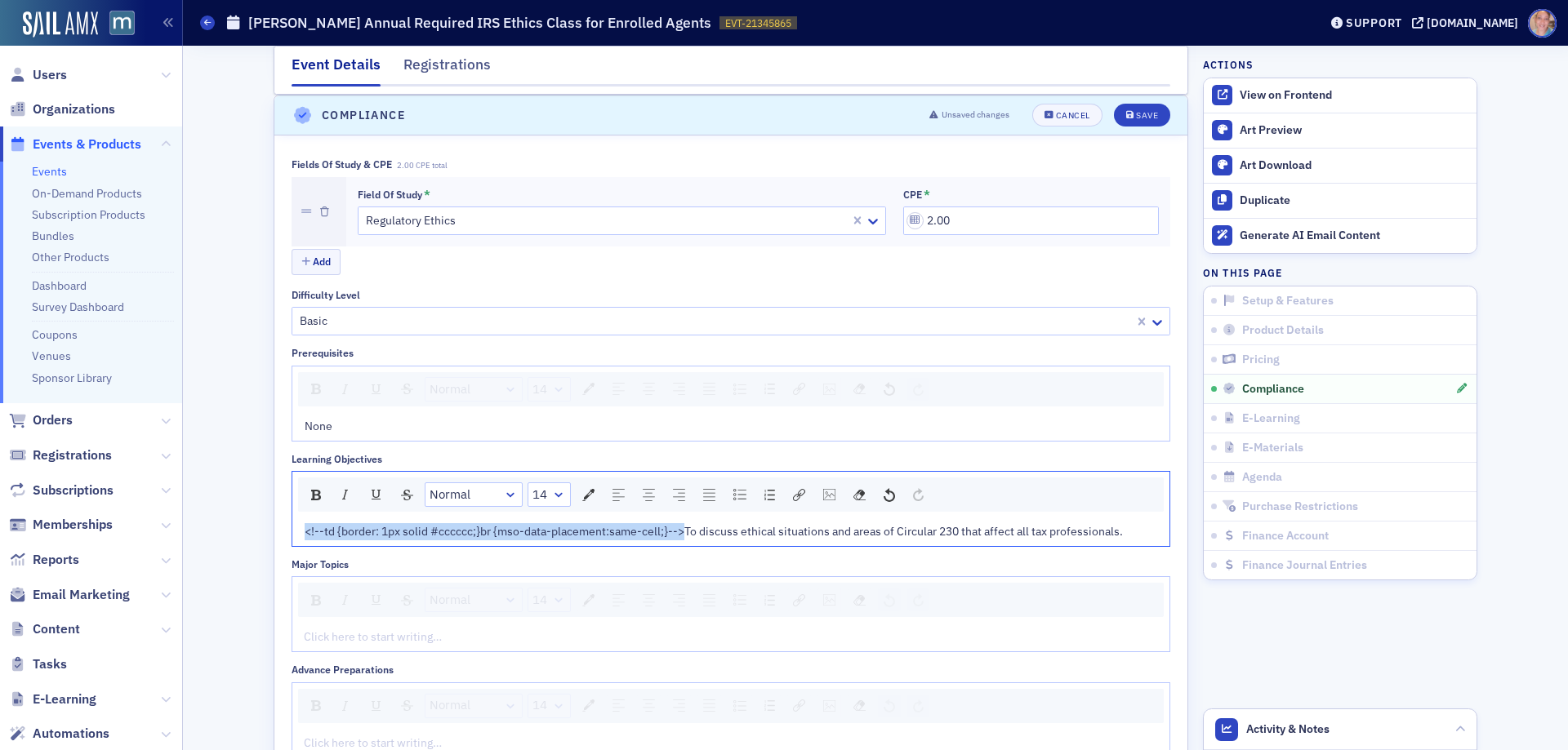
drag, startPoint x: 677, startPoint y: 532, endPoint x: 293, endPoint y: 532, distance: 384.0
click at [293, 532] on div "<!--td {border: 1px solid #cccccc;}br {mso-data-placement:same-cell;}-->To disc…" at bounding box center [731, 531] width 878 height 29
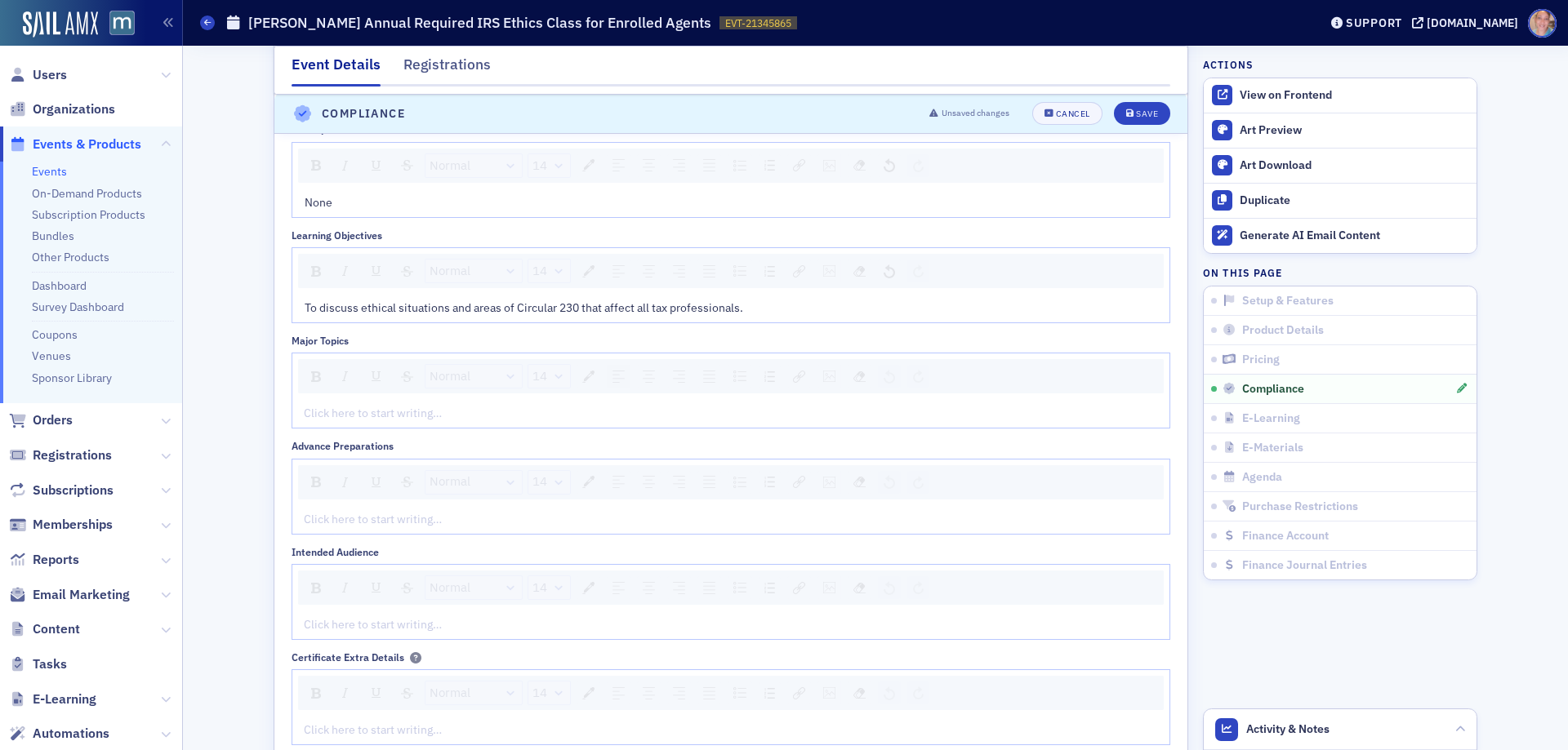
scroll to position [2224, 0]
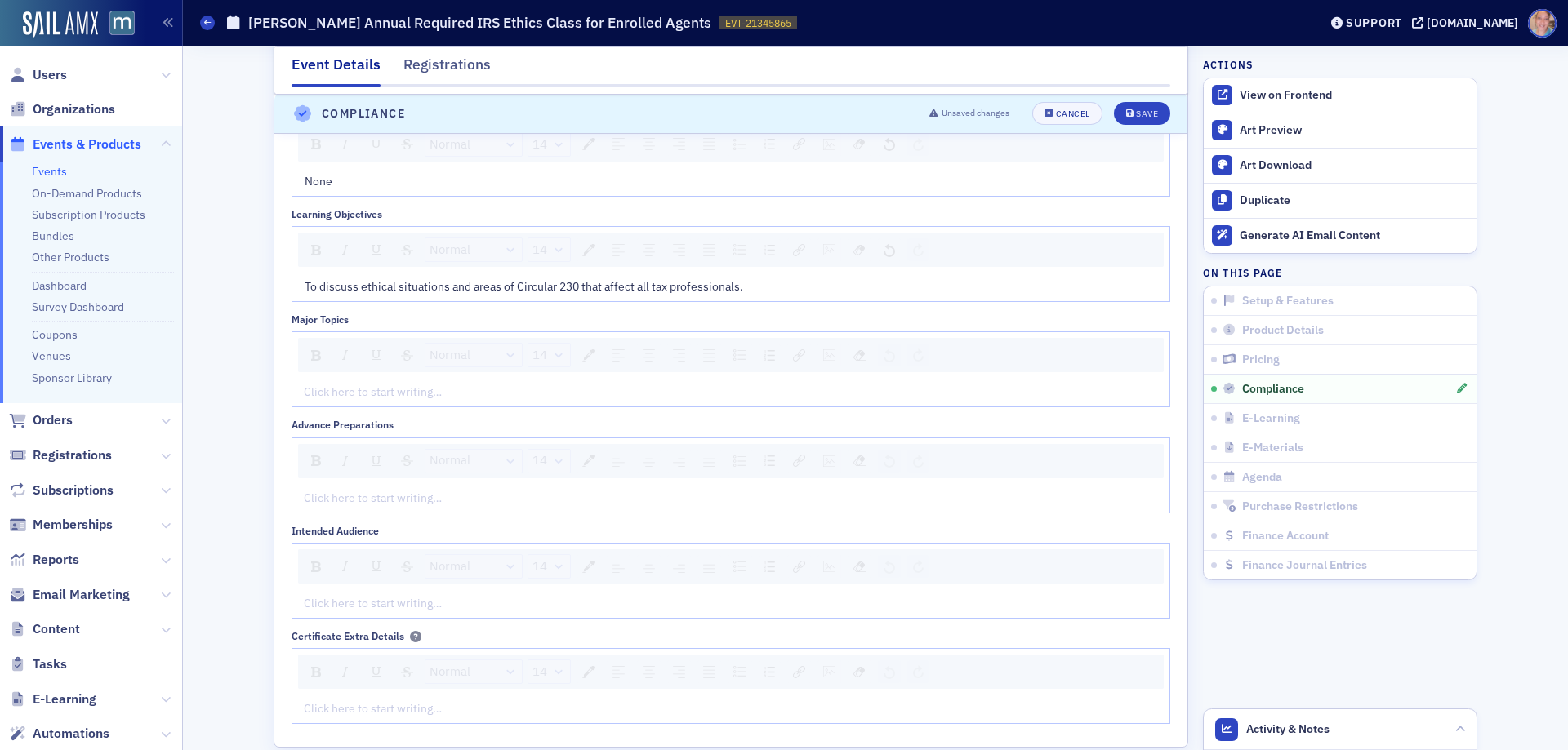
click at [345, 394] on div "rdw-editor" at bounding box center [732, 393] width 854 height 18
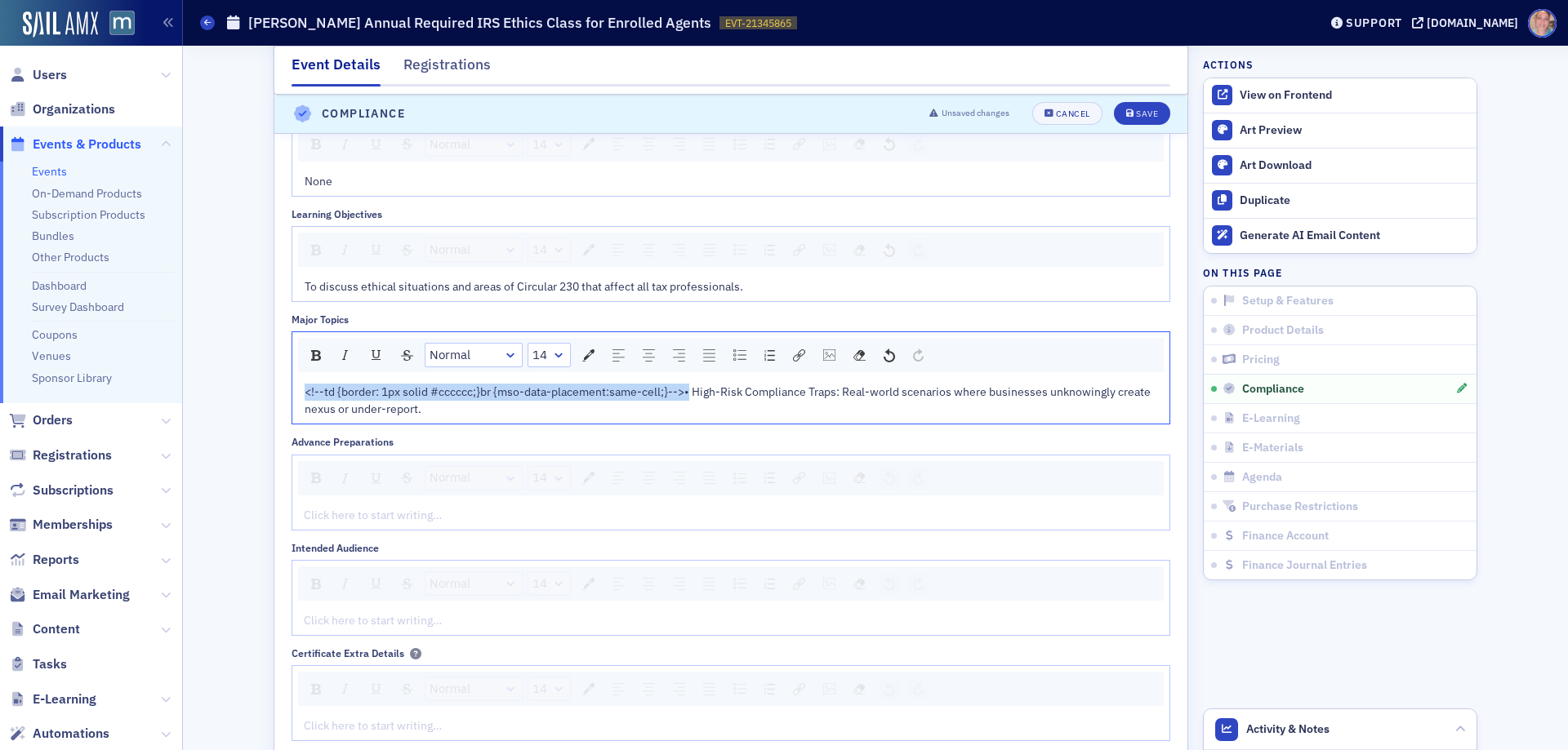
drag, startPoint x: 683, startPoint y: 396, endPoint x: 283, endPoint y: 393, distance: 400.0
click at [283, 393] on div "Fields of Study & CPE 2.00 CPE total Field of Study * Regulatory Ethics CPE * 2…" at bounding box center [730, 327] width 913 height 874
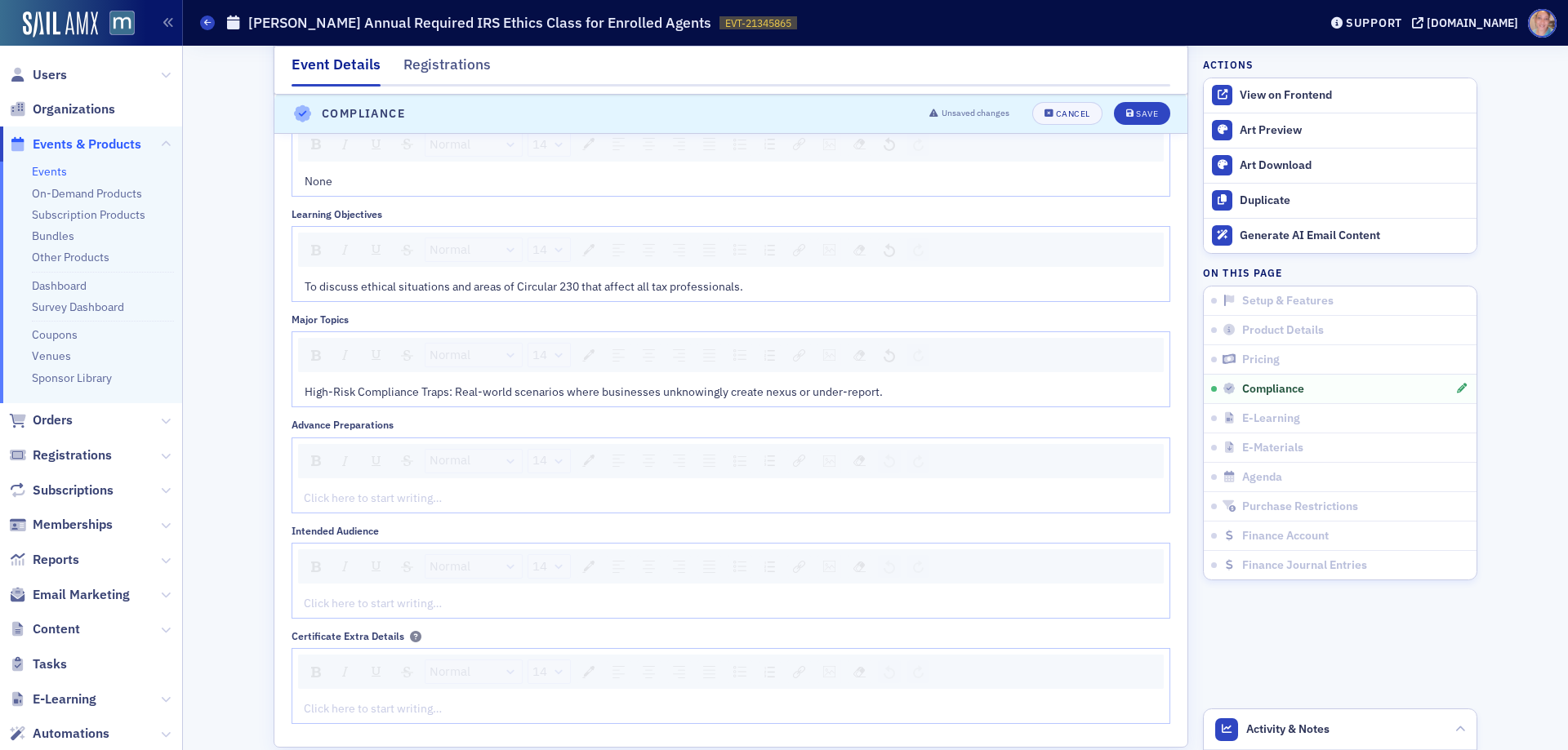
click at [344, 512] on div "Click here to start writing…" at bounding box center [731, 498] width 878 height 29
click at [310, 609] on div "rdw-editor" at bounding box center [732, 604] width 854 height 18
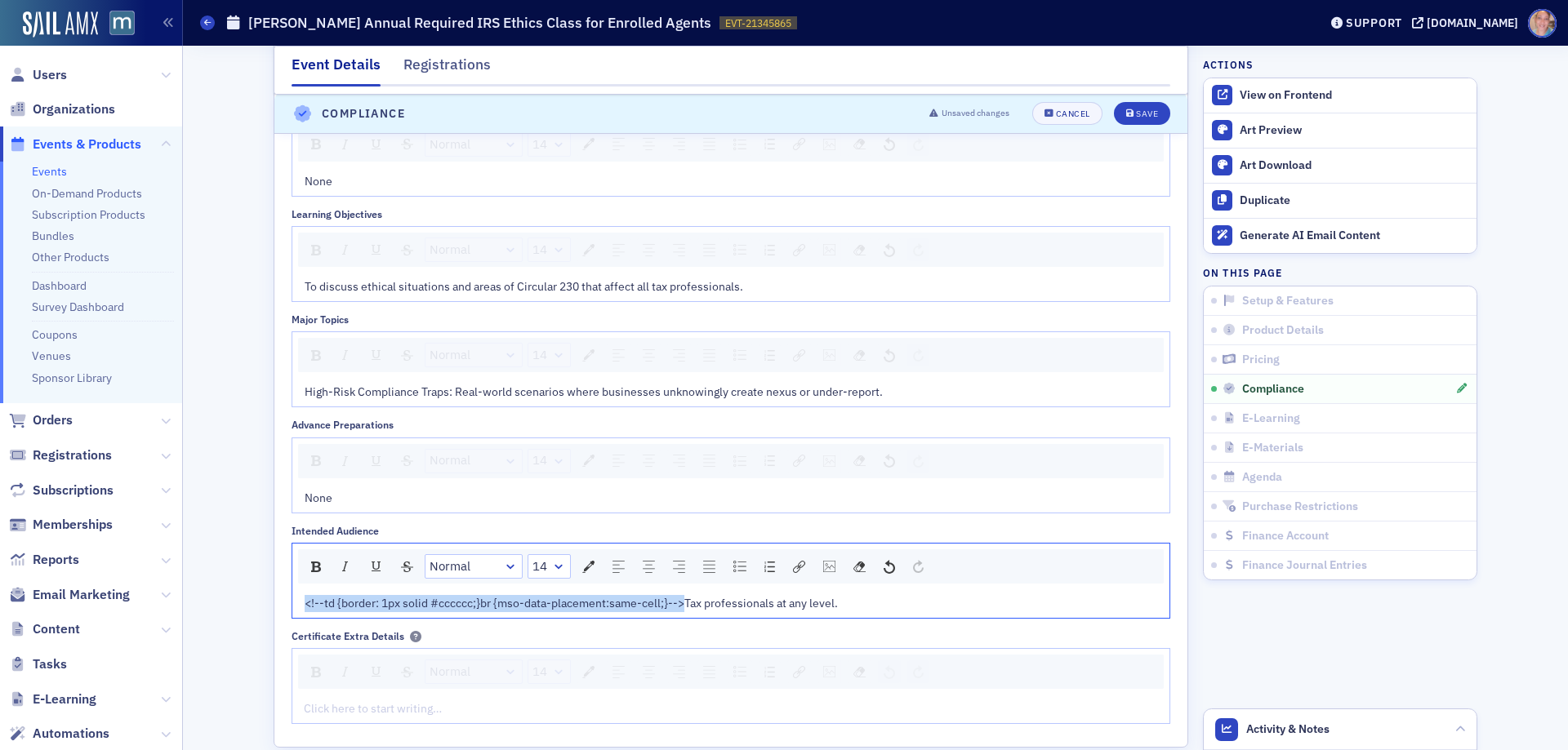
drag, startPoint x: 677, startPoint y: 602, endPoint x: 247, endPoint y: 602, distance: 430.0
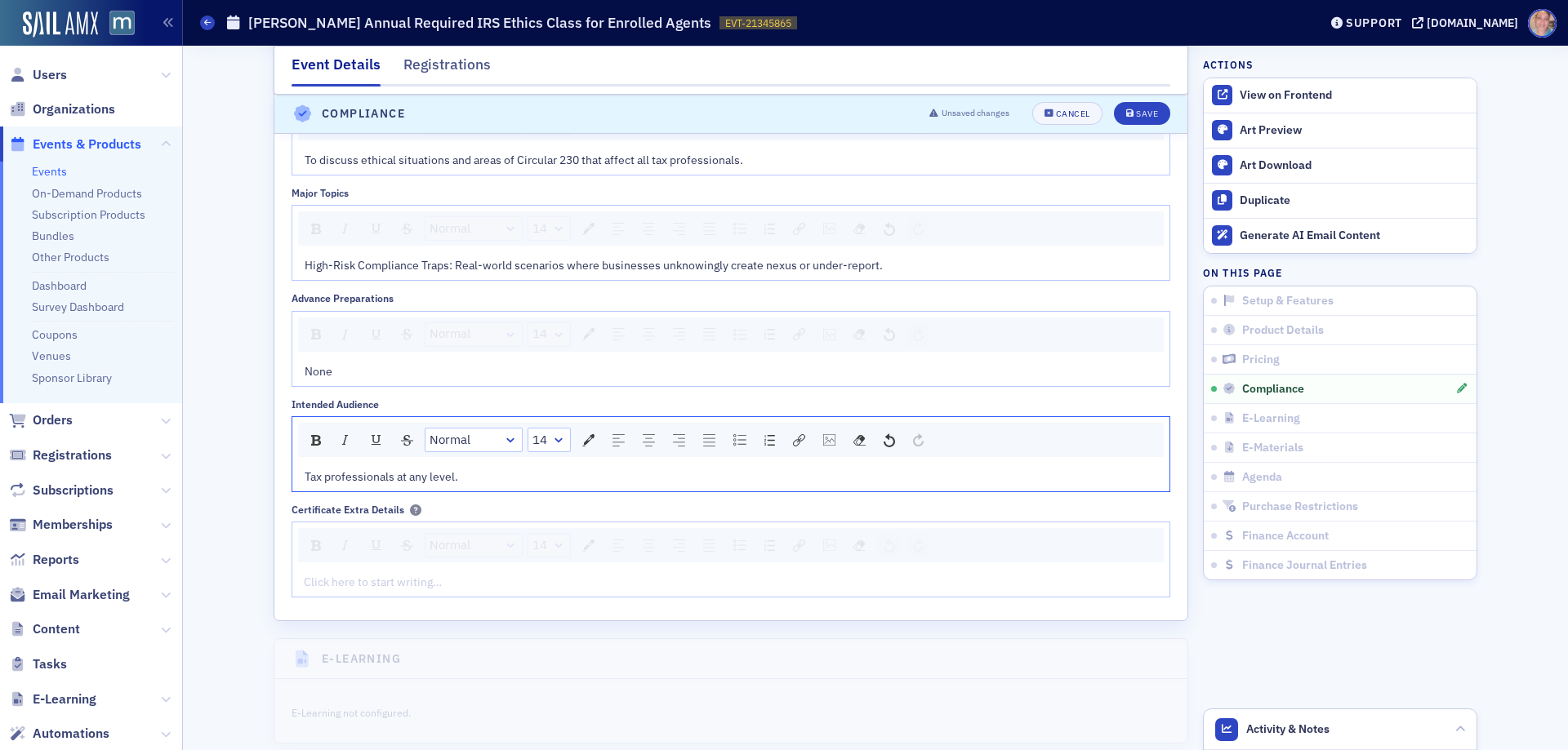
scroll to position [2387, 0]
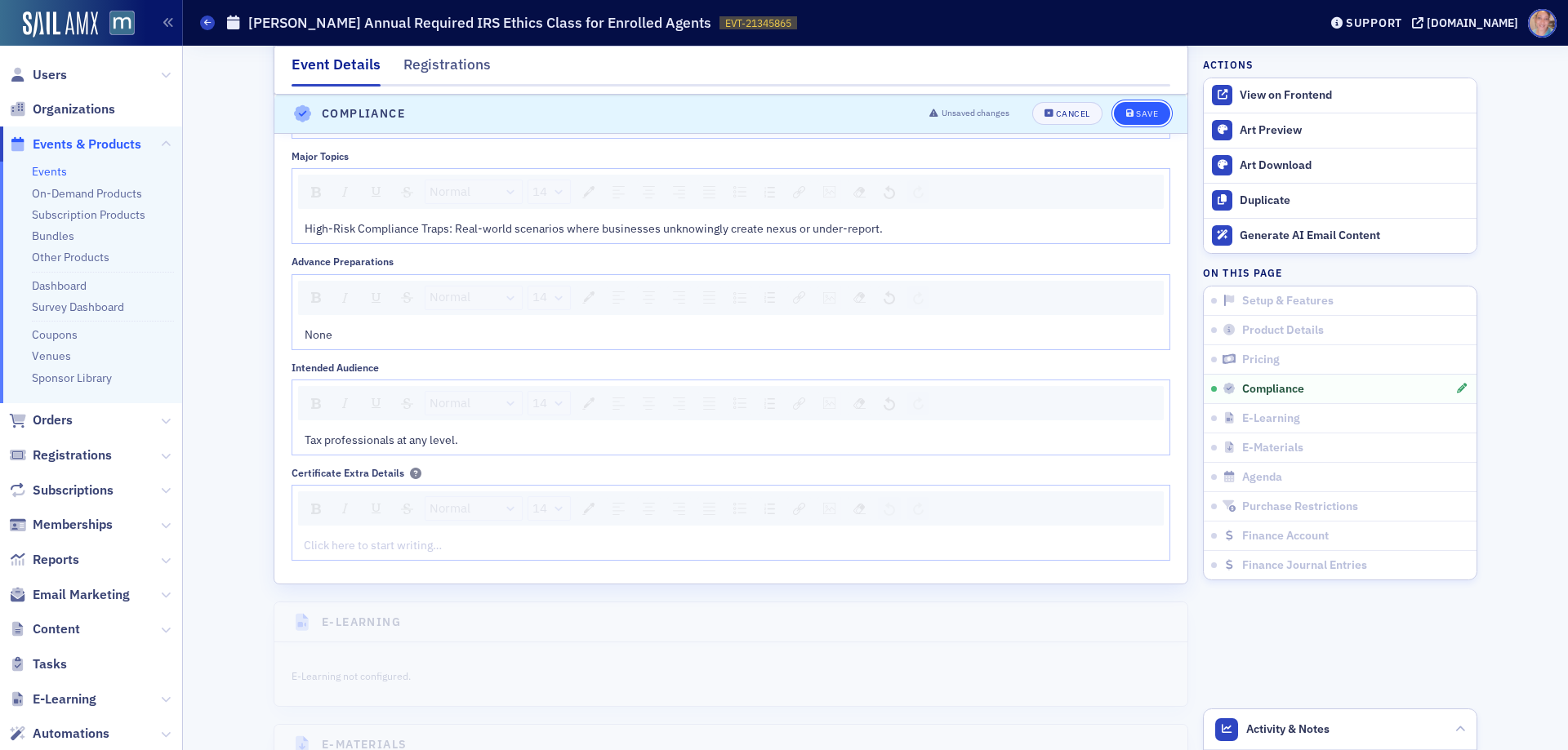
click at [1145, 112] on div "Save" at bounding box center [1146, 115] width 22 height 9
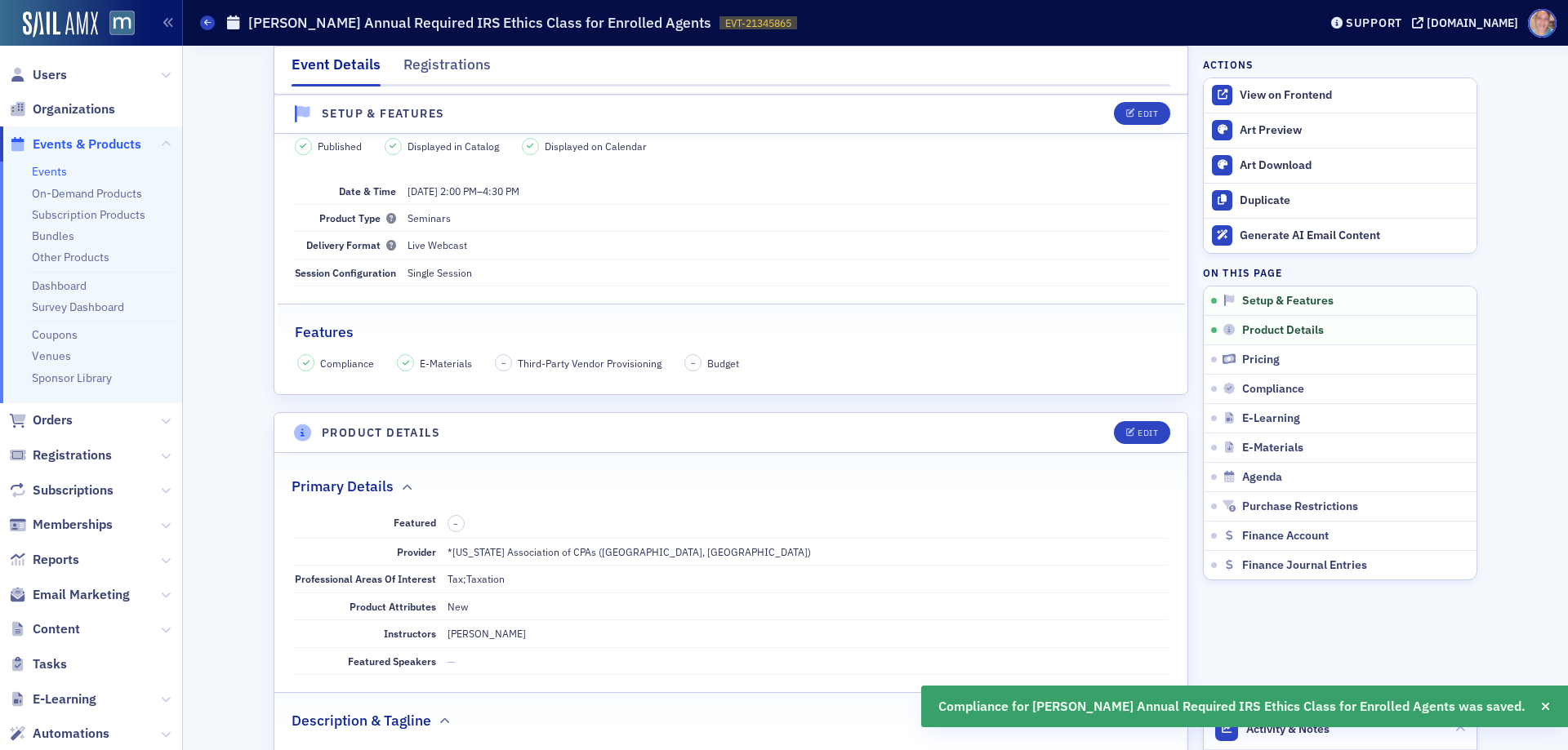
scroll to position [0, 0]
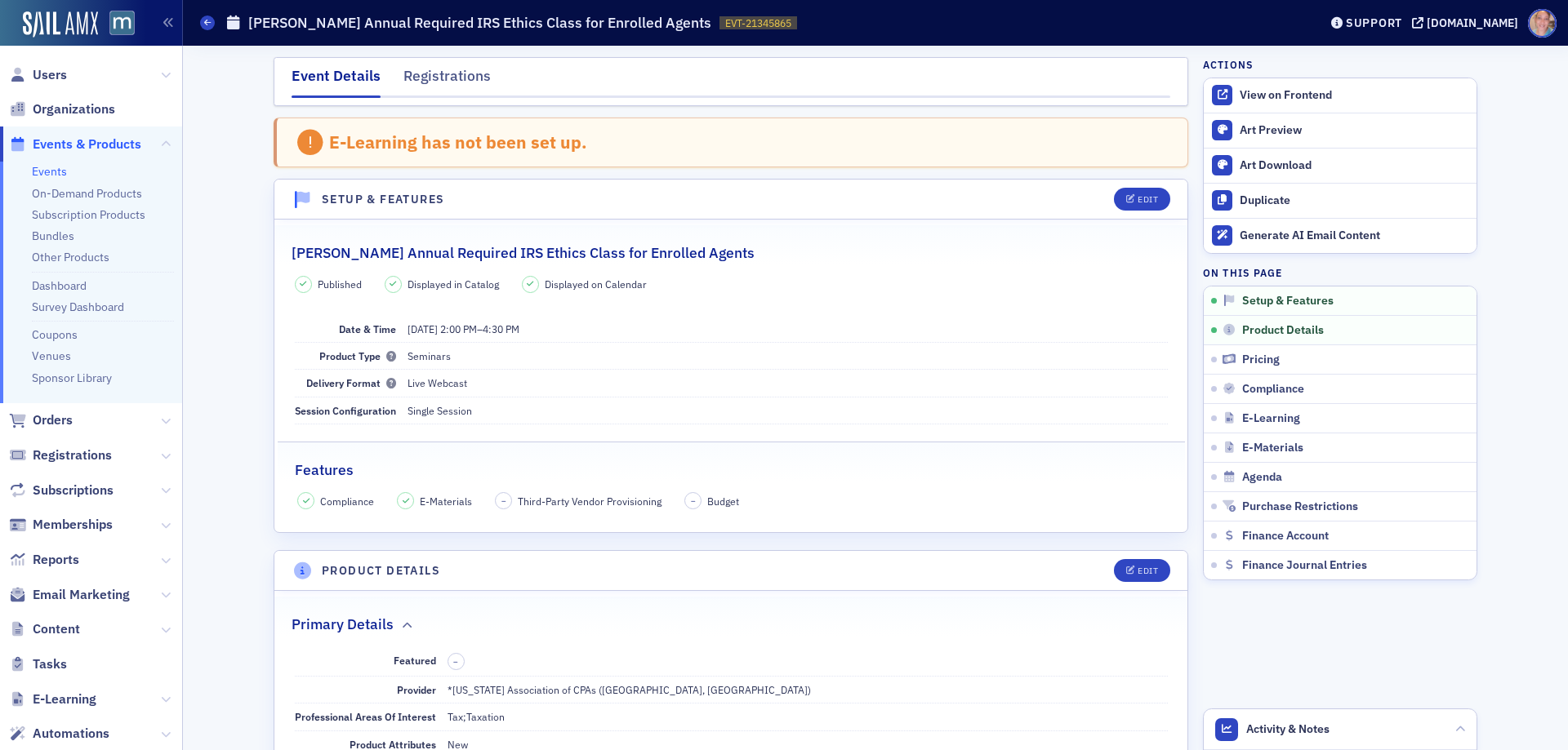
click at [53, 170] on link "Events" at bounding box center [49, 171] width 35 height 15
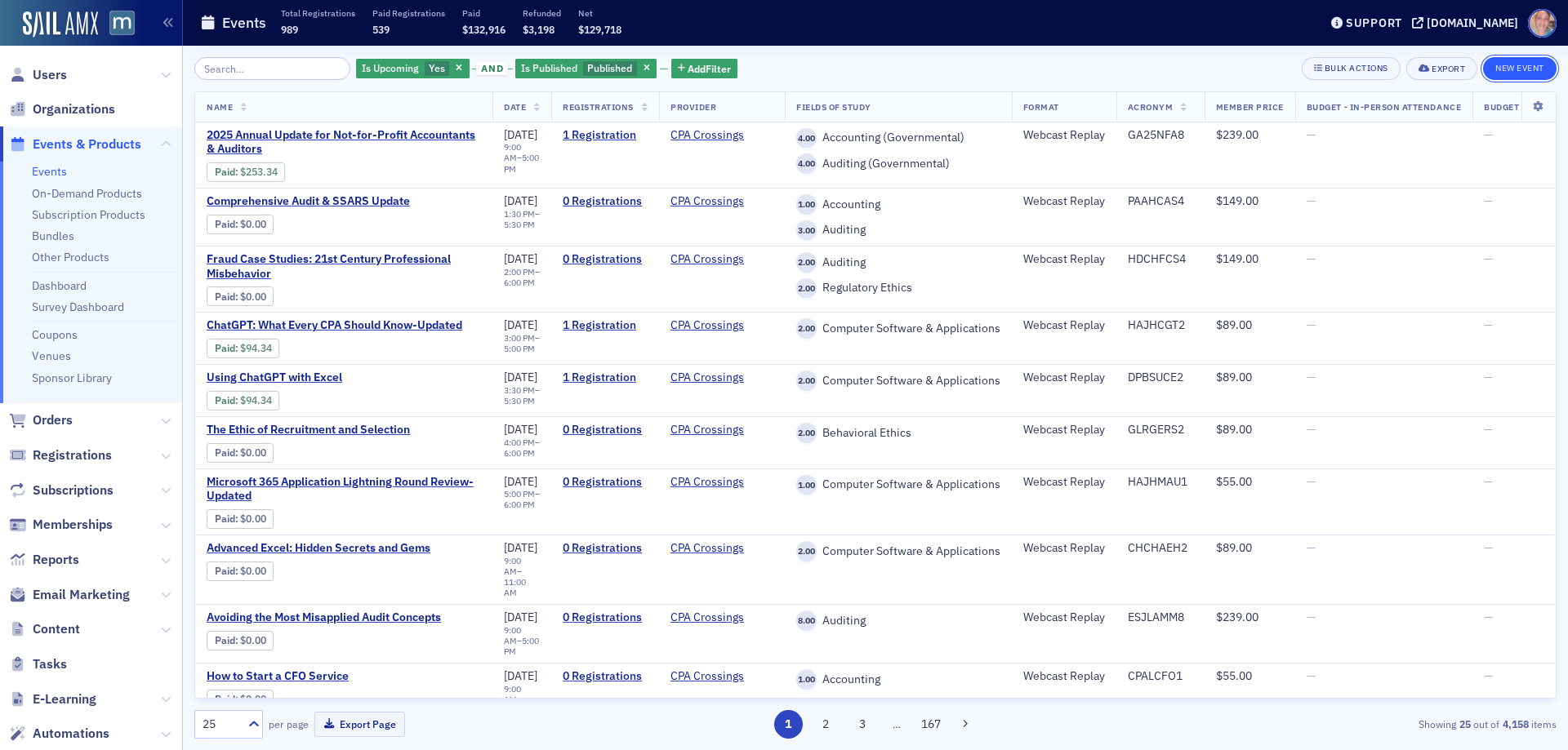
click at [1540, 64] on button "New Event" at bounding box center [1520, 69] width 74 height 23
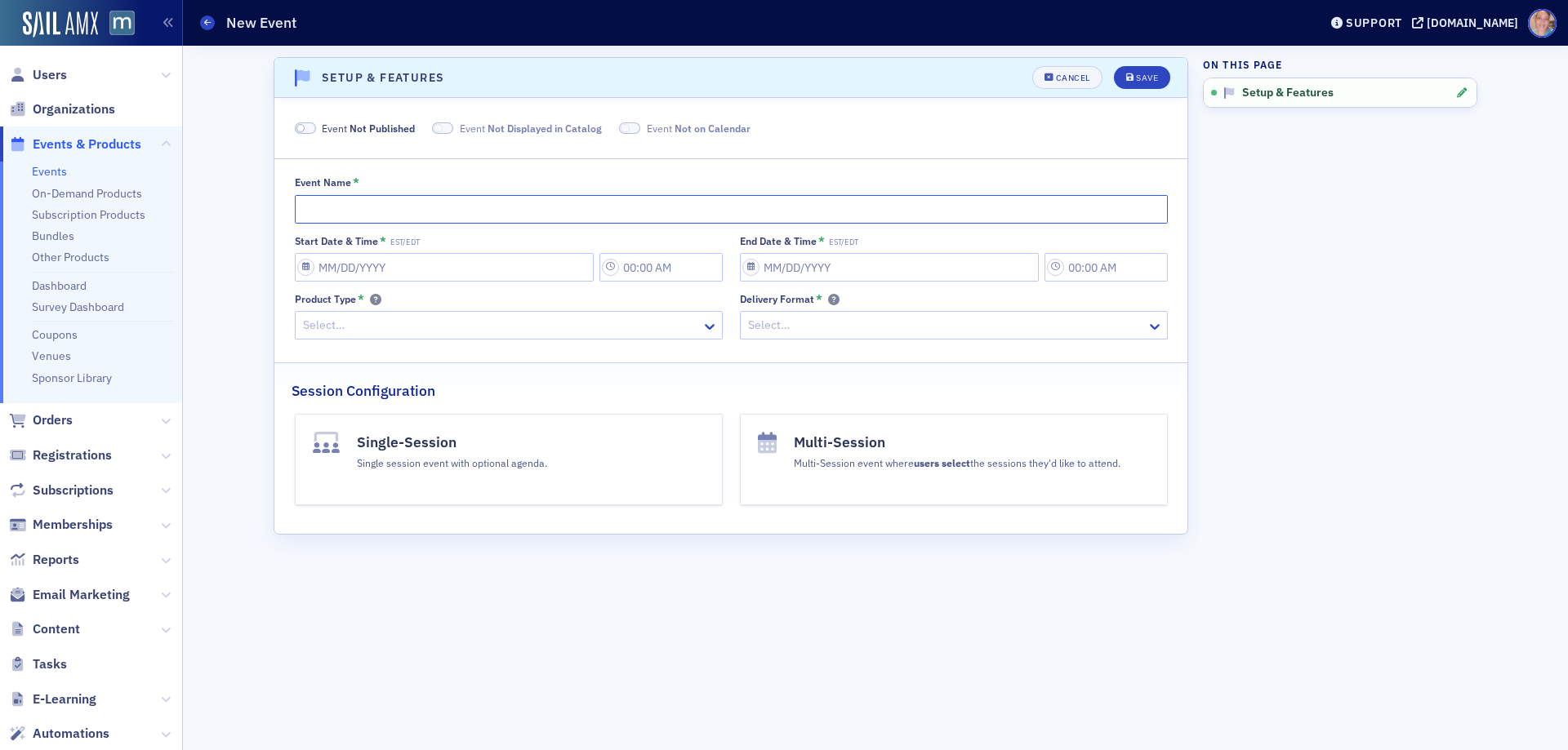
click at [324, 202] on input "Event Name *" at bounding box center [732, 209] width 873 height 29
paste input "Don Farmer’s Passive Activities: Foundational Rules, Income Characterization & …"
type input "Don Farmer’s Passive Activities: Foundational Rules, Income Characterization & …"
click at [308, 127] on span at bounding box center [306, 128] width 21 height 12
click at [423, 274] on input "Start Date & Time * EST/EDT" at bounding box center [444, 267] width 299 height 29
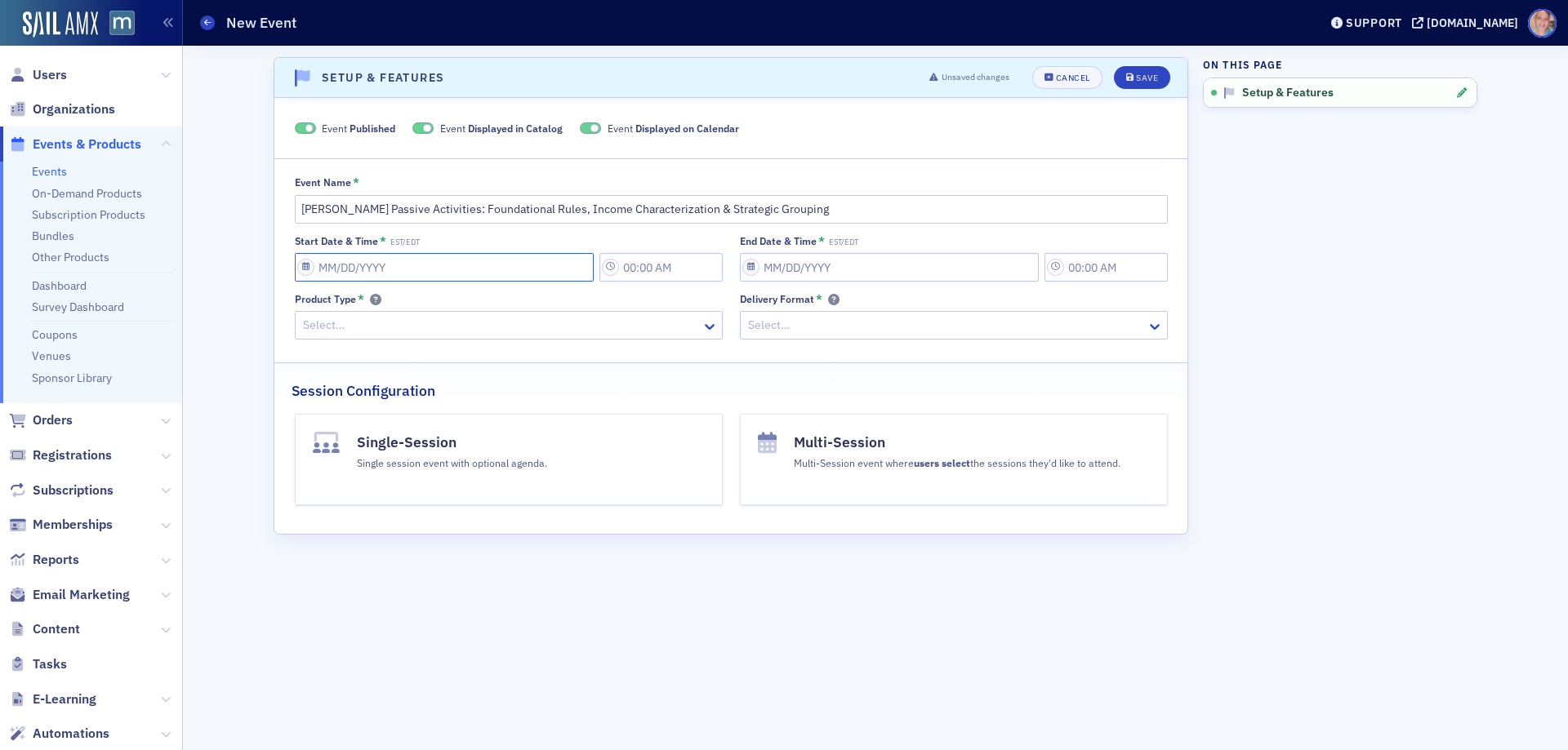
select select "8"
select select "2025"
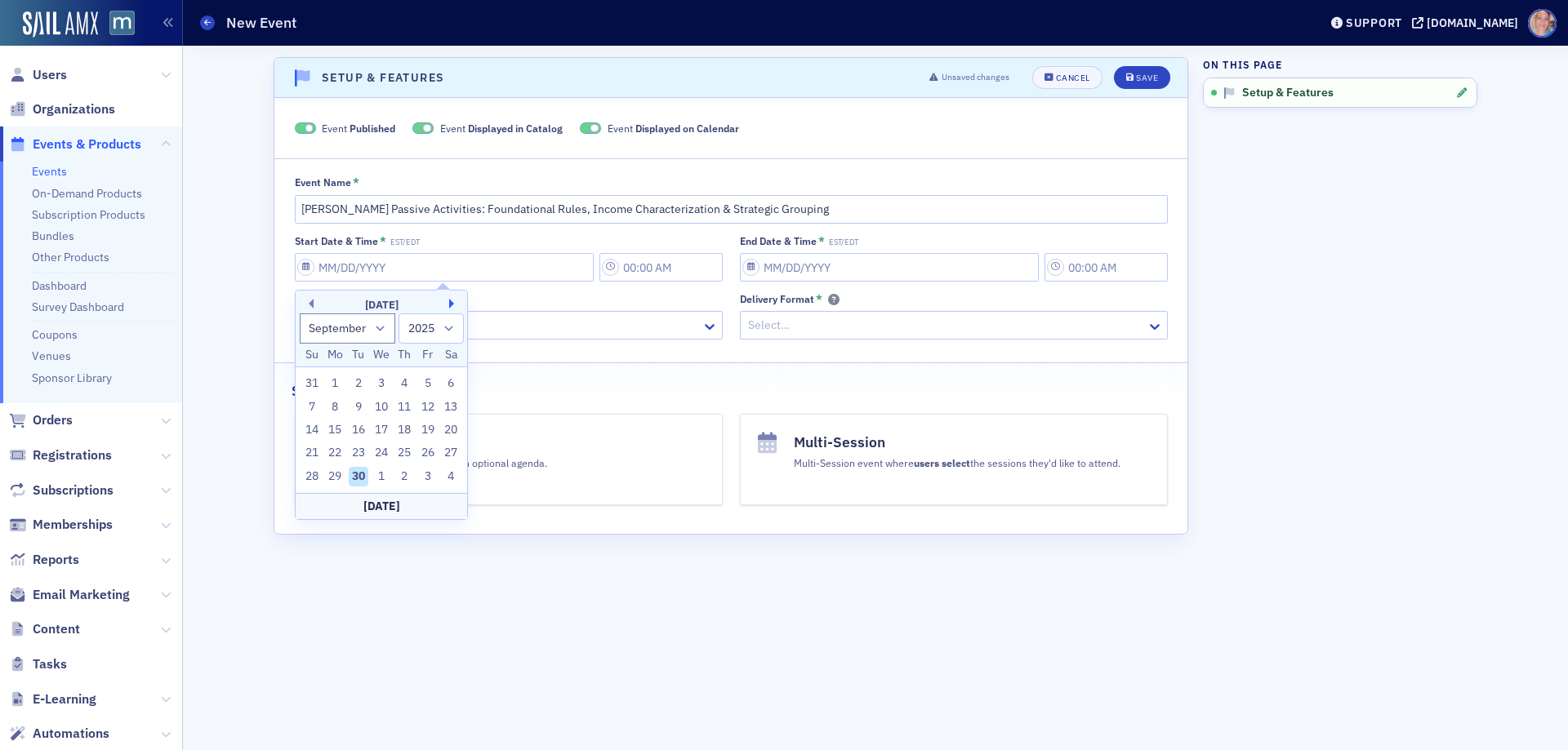
click at [451, 305] on button "Next Month" at bounding box center [453, 303] width 10 height 10
click at [452, 305] on button "Next Month" at bounding box center [453, 303] width 10 height 10
select select "11"
click at [336, 454] on div "22" at bounding box center [335, 453] width 19 height 19
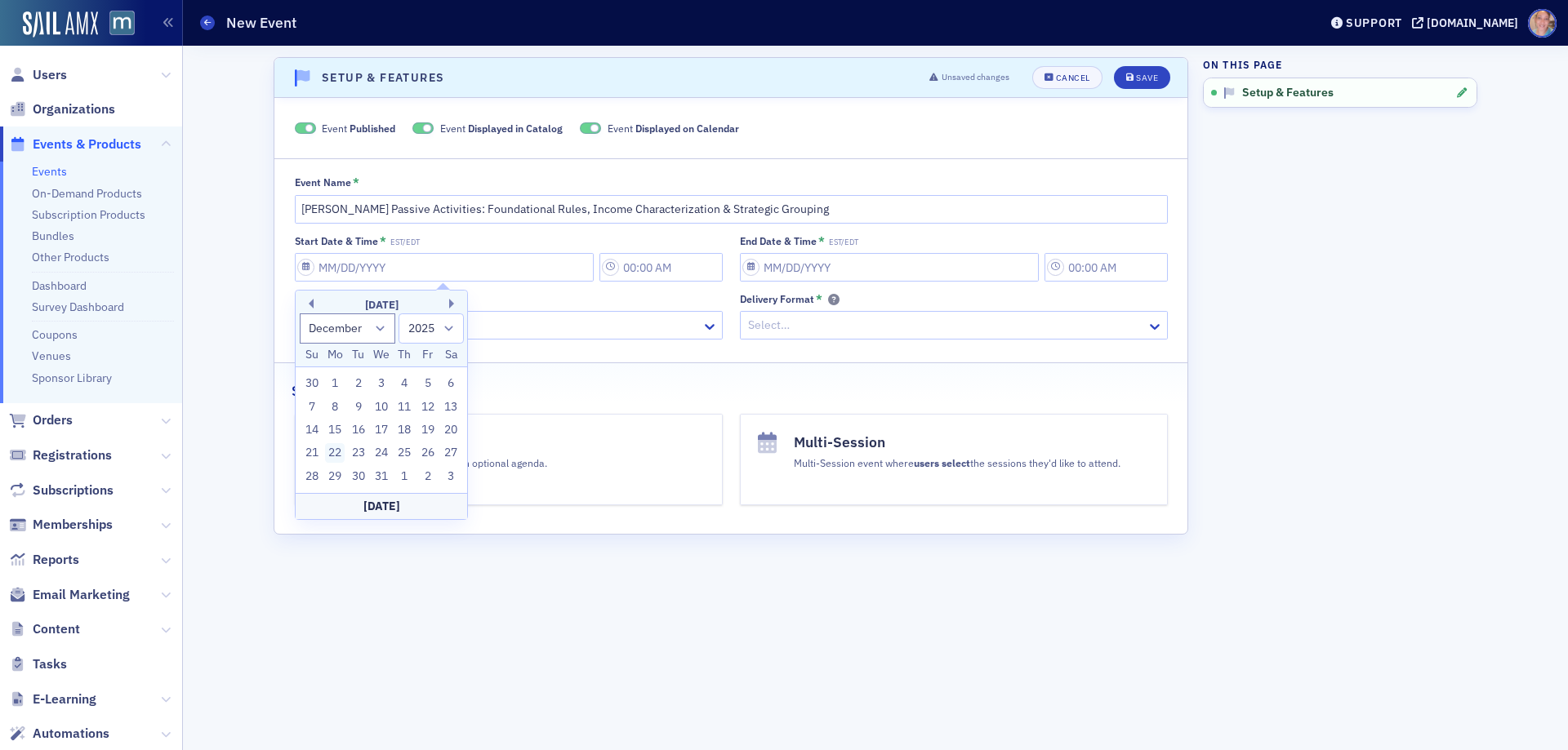
type input "[DATE]"
type input "4:00 PM"
type input "[DATE]"
type input "5:00 PM"
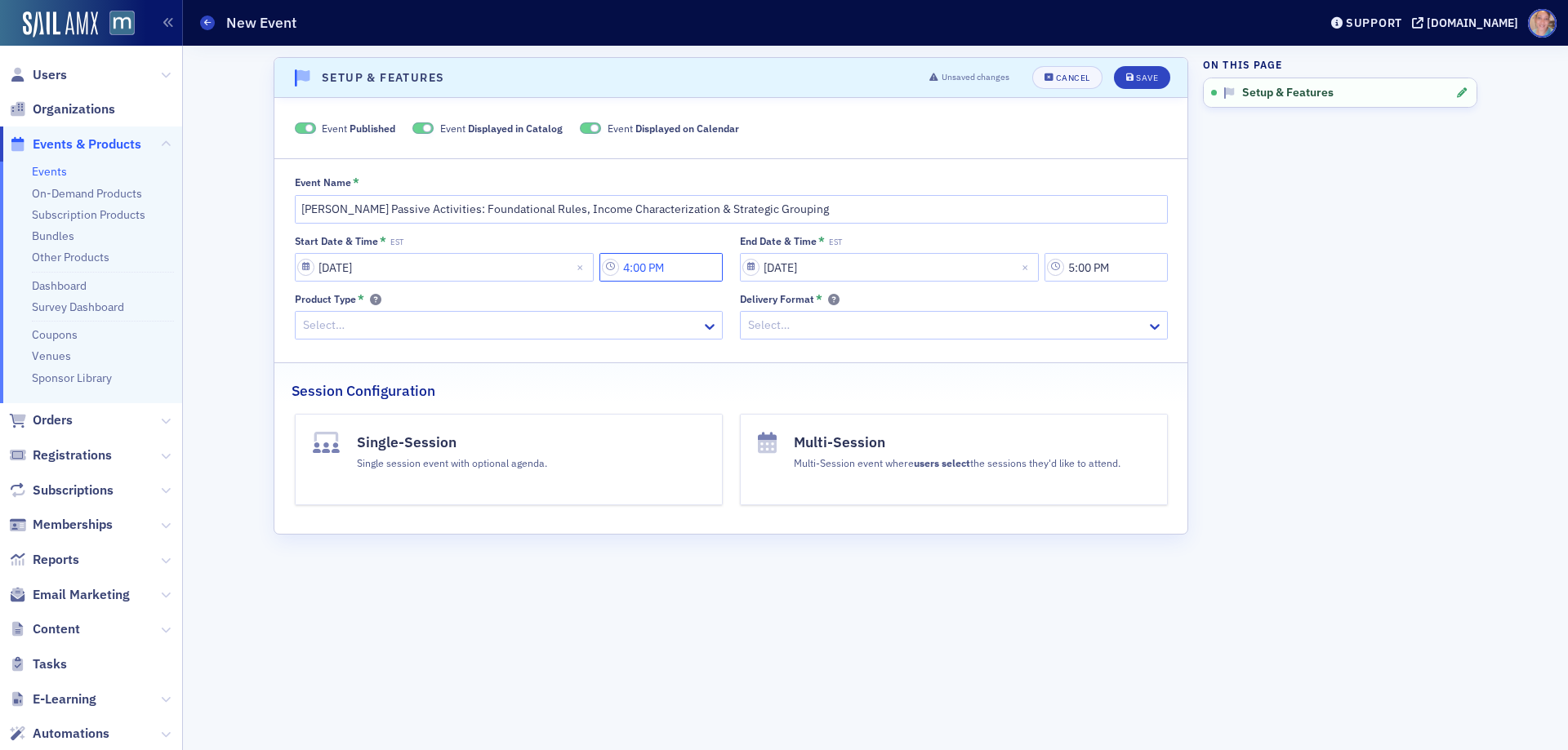
click at [674, 270] on input "4:00 PM" at bounding box center [661, 267] width 123 height 29
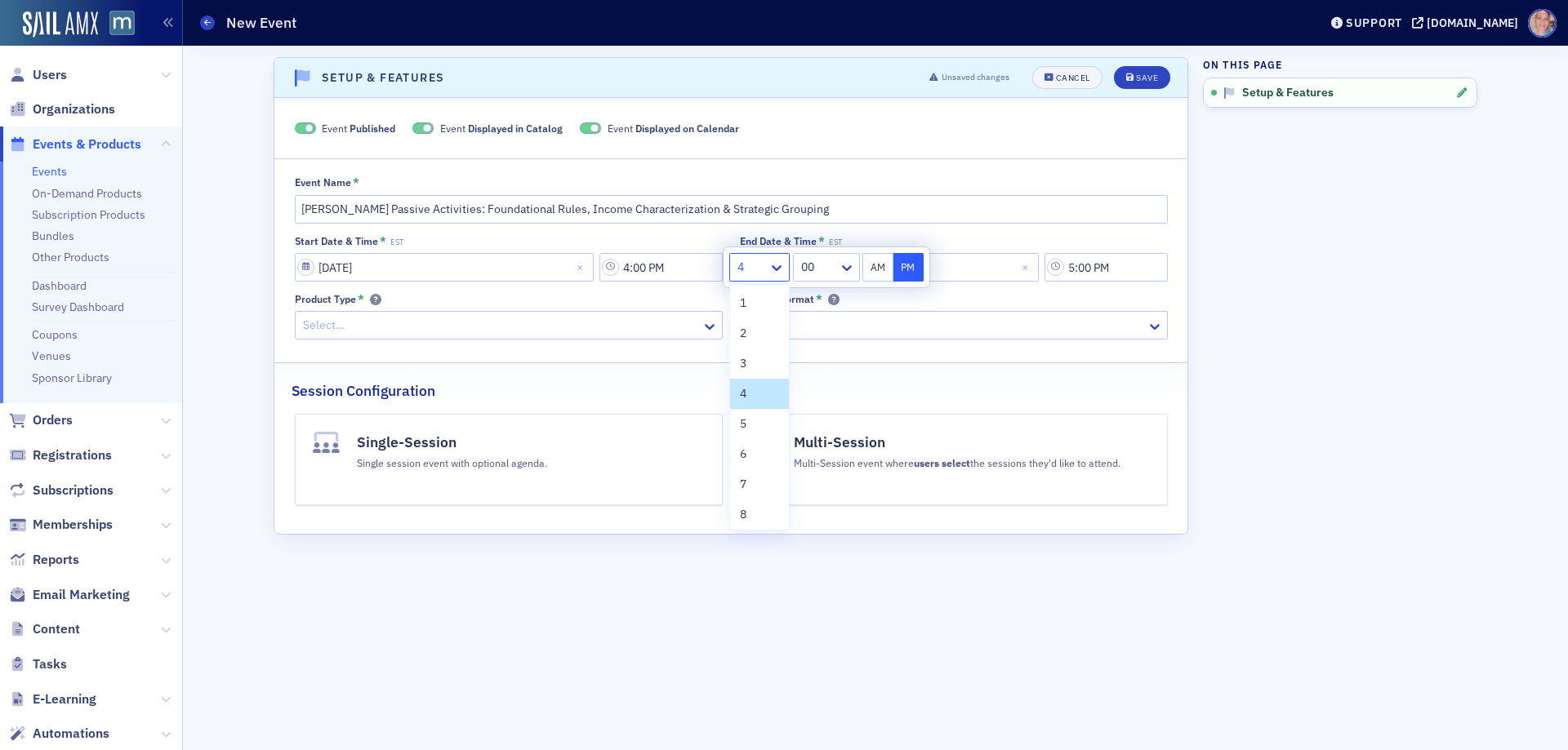
drag, startPoint x: 762, startPoint y: 271, endPoint x: 769, endPoint y: 311, distance: 40.6
click at [761, 271] on div at bounding box center [751, 267] width 31 height 20
click at [751, 299] on div "1" at bounding box center [759, 304] width 40 height 18
type input "1:00 PM"
click at [910, 273] on button "PM" at bounding box center [908, 267] width 31 height 29
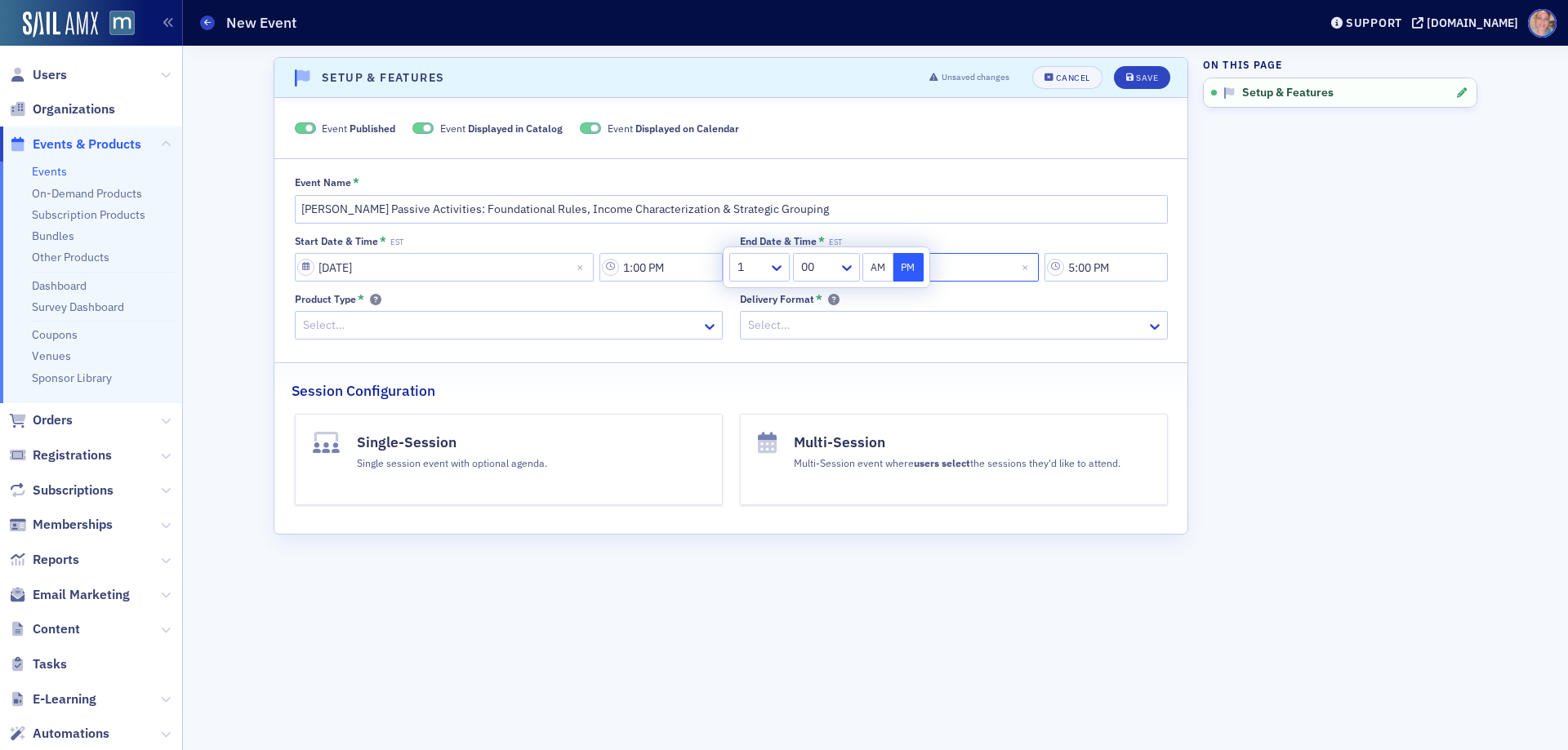
click at [1001, 263] on input "[DATE]" at bounding box center [889, 267] width 299 height 29
select select "11"
select select "2025"
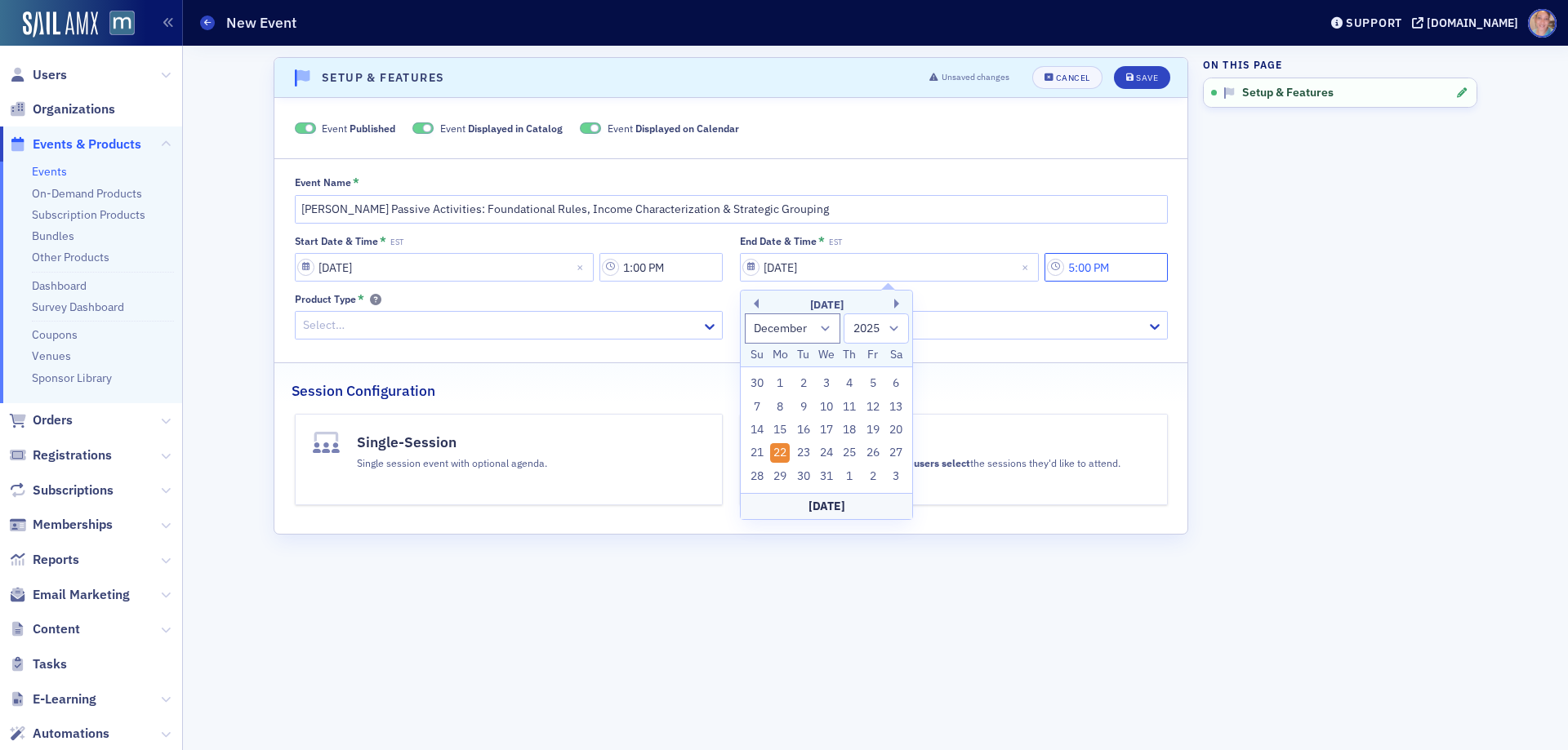
click at [1104, 271] on input "5:00 PM" at bounding box center [1106, 267] width 123 height 29
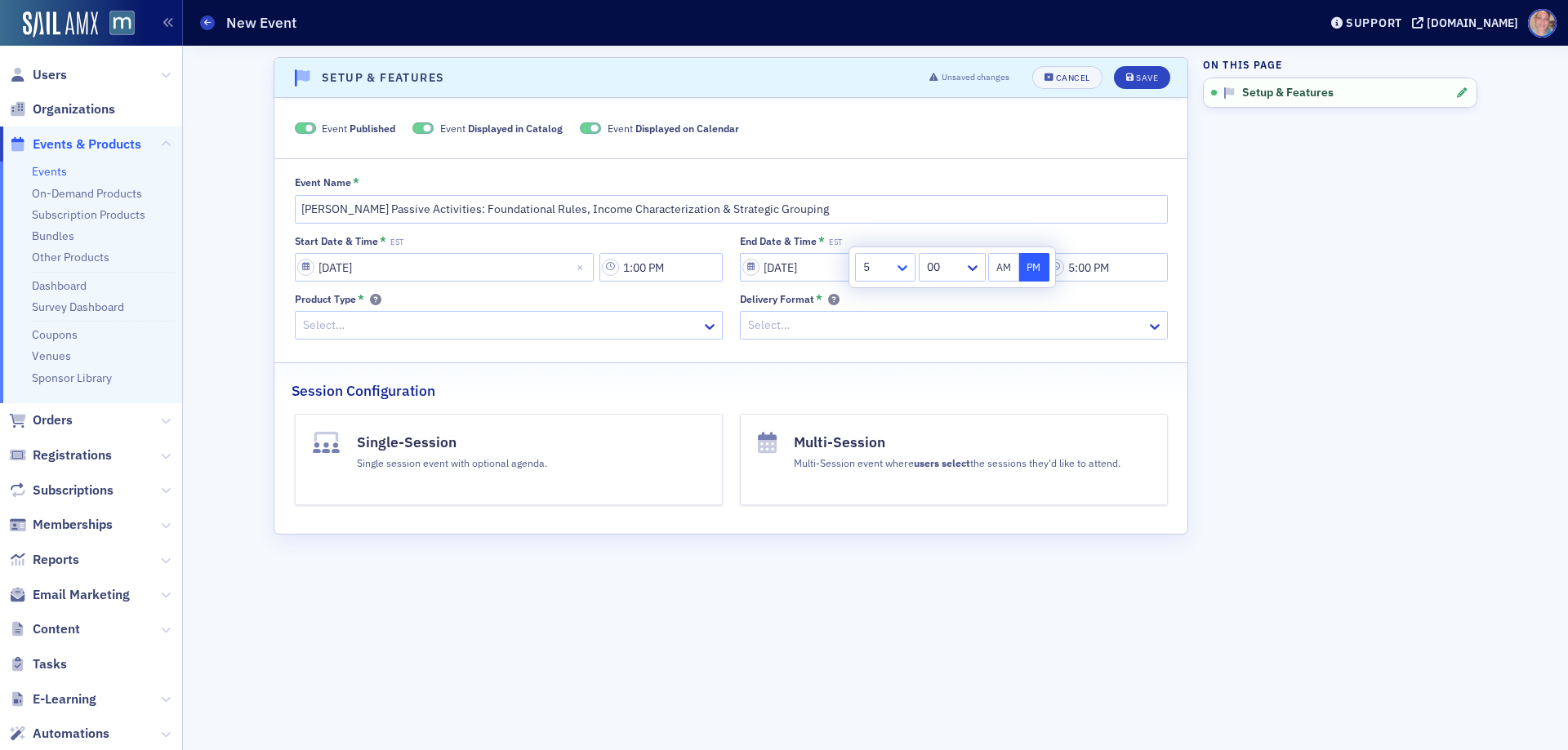
click at [894, 267] on icon at bounding box center [902, 268] width 17 height 17
click at [875, 401] on div "4" at bounding box center [885, 394] width 40 height 18
click at [956, 269] on div at bounding box center [943, 267] width 38 height 20
click at [953, 287] on div "40" at bounding box center [951, 287] width 46 height 18
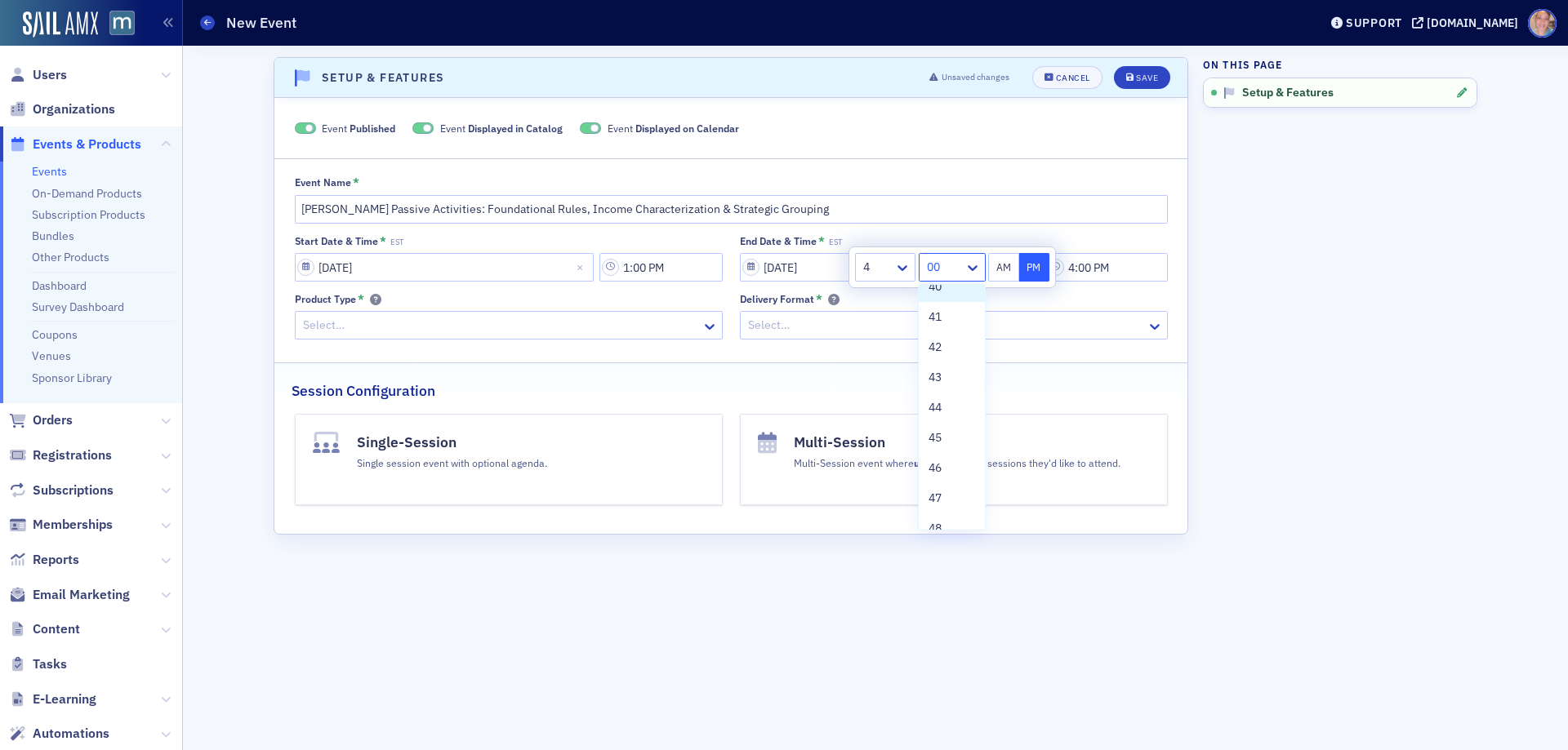
type input "4:40 PM"
click at [1041, 273] on button "PM" at bounding box center [1034, 267] width 31 height 29
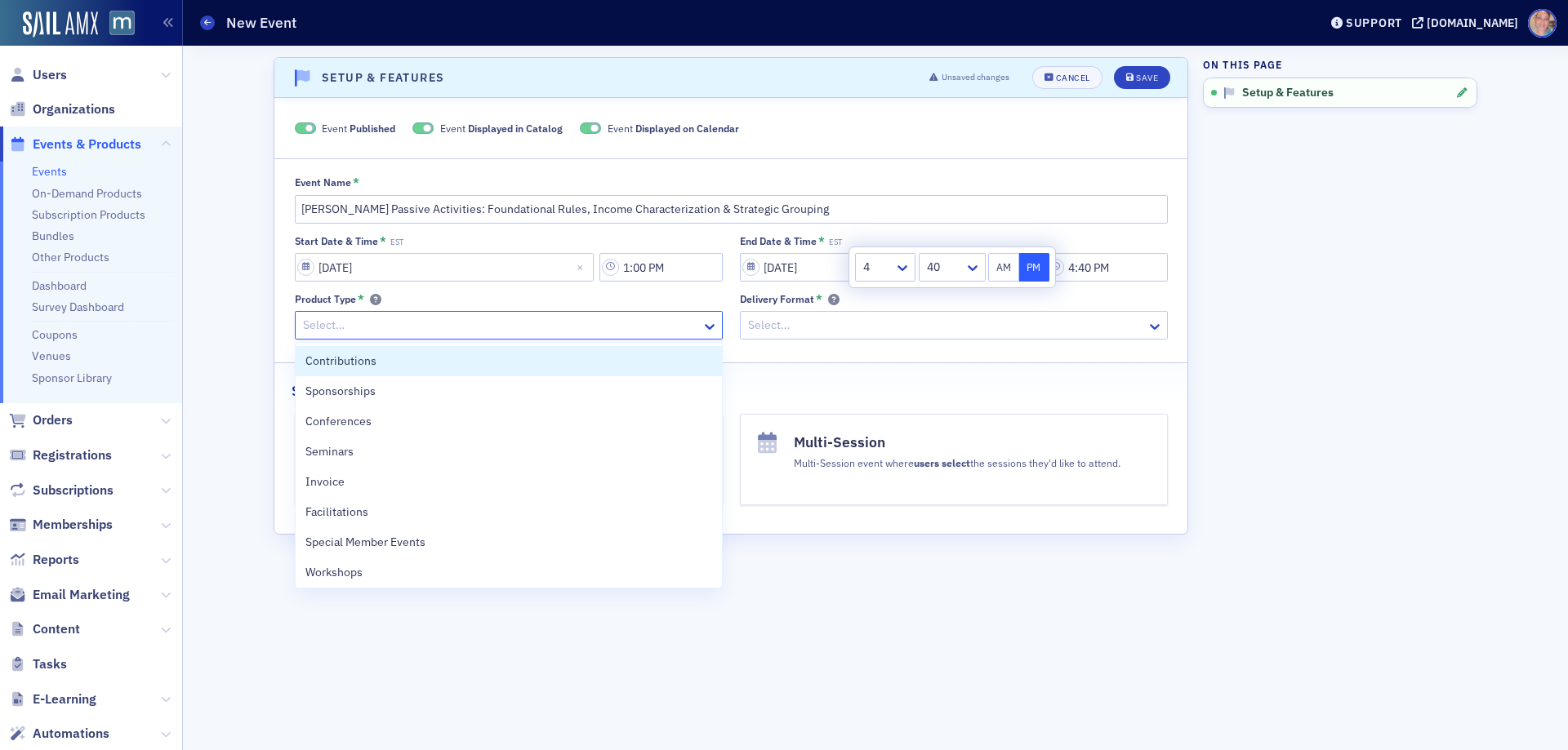
click at [538, 327] on div at bounding box center [501, 325] width 399 height 20
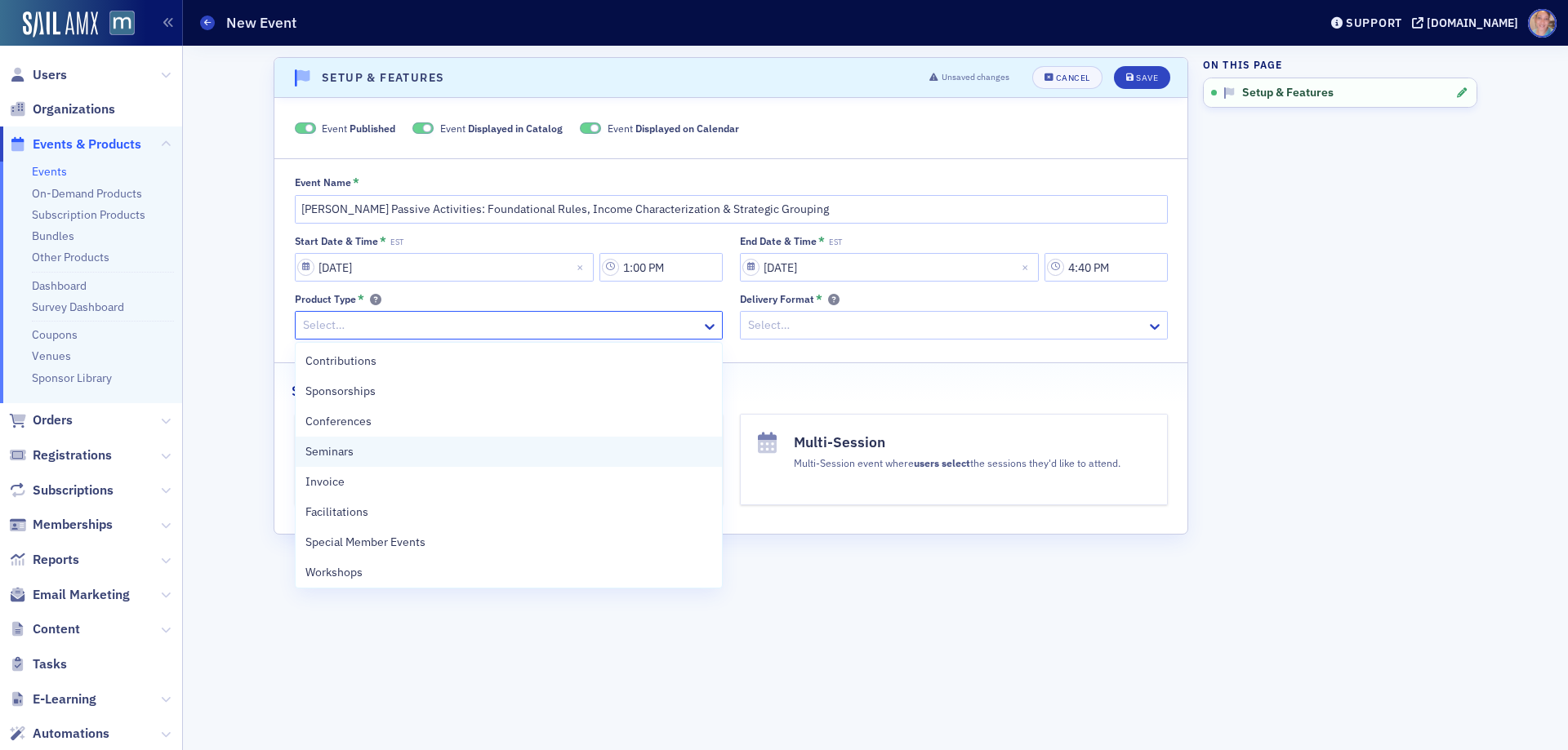
click at [408, 459] on div "Seminars" at bounding box center [509, 452] width 407 height 18
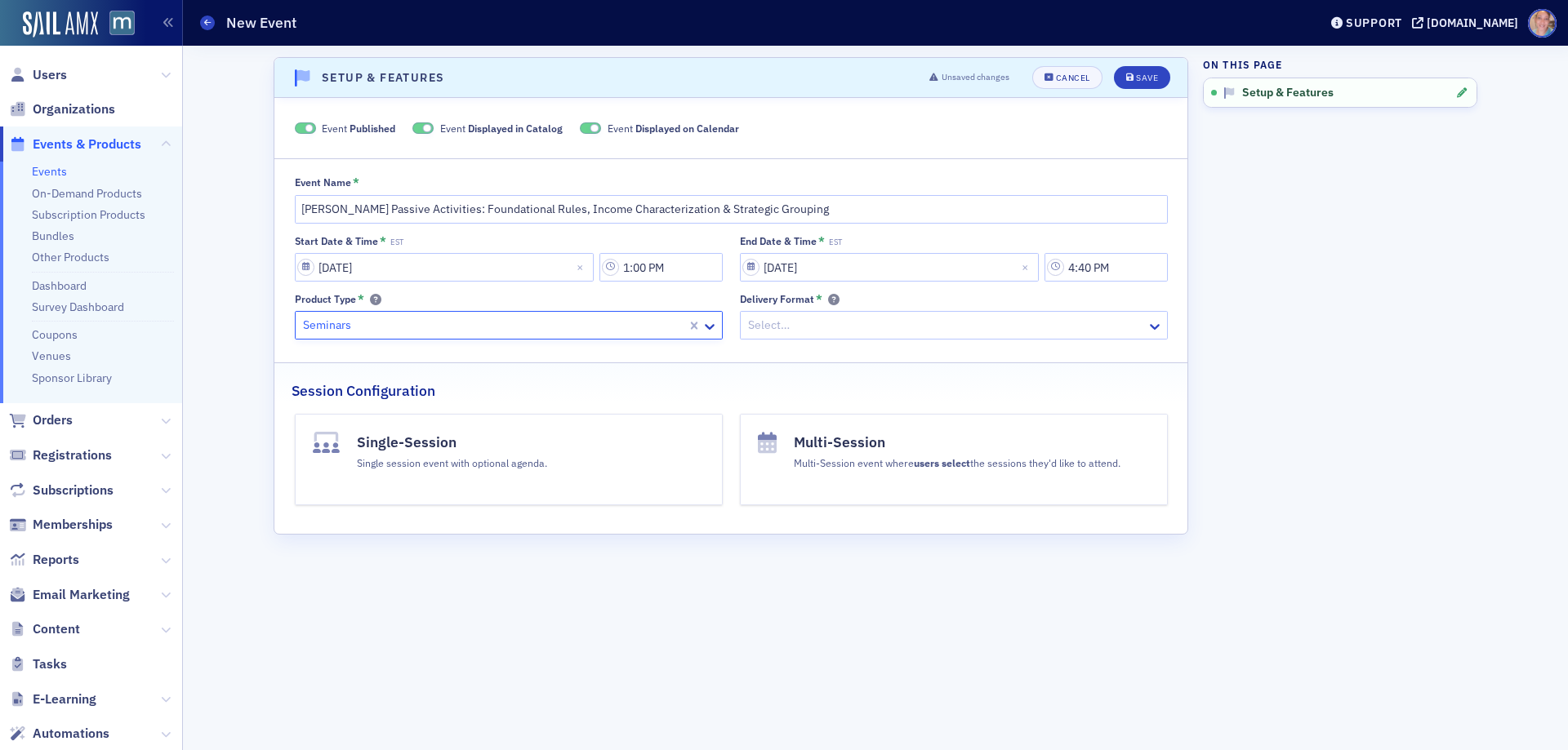
click at [919, 327] on div at bounding box center [946, 325] width 399 height 20
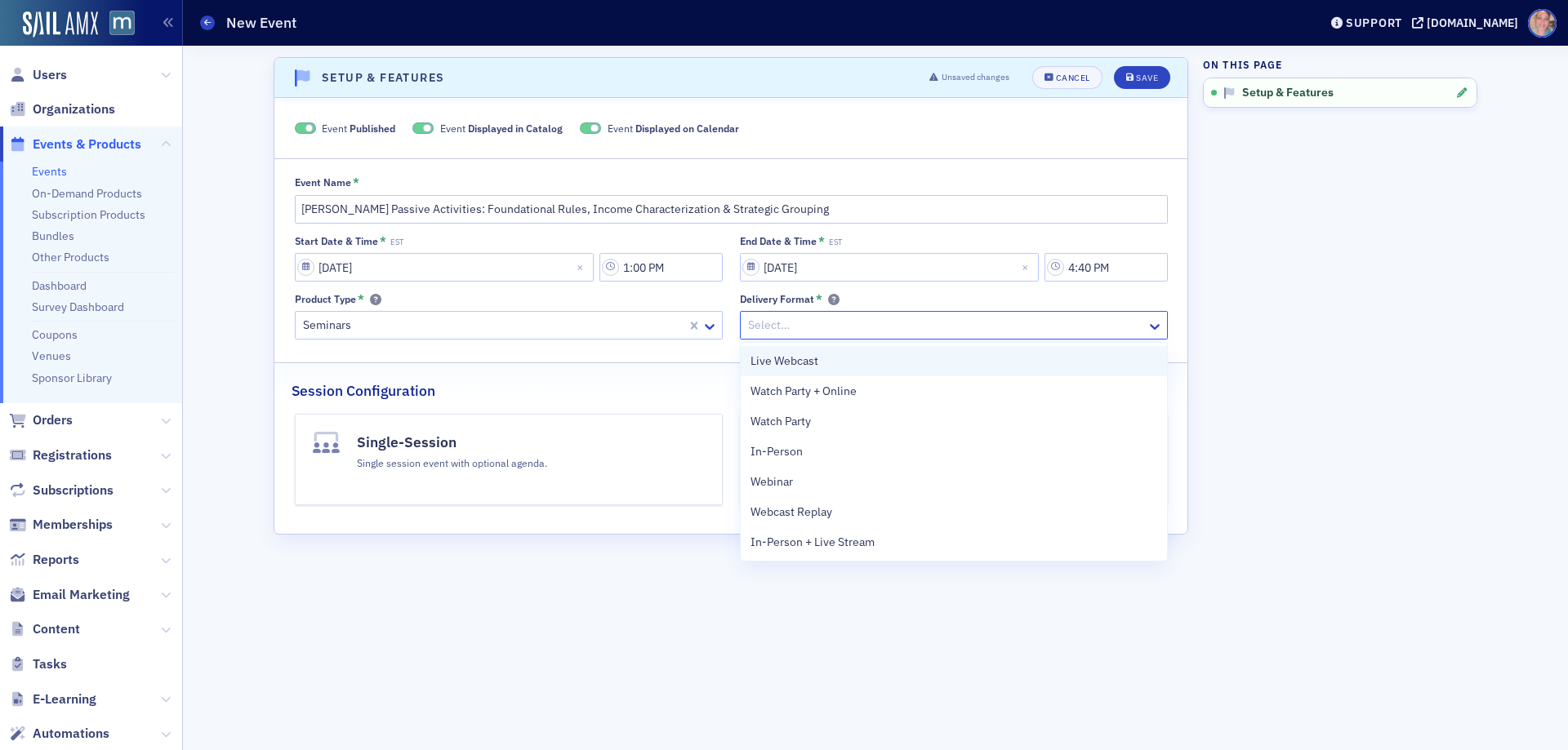
click at [889, 355] on div "Live Webcast" at bounding box center [953, 362] width 407 height 18
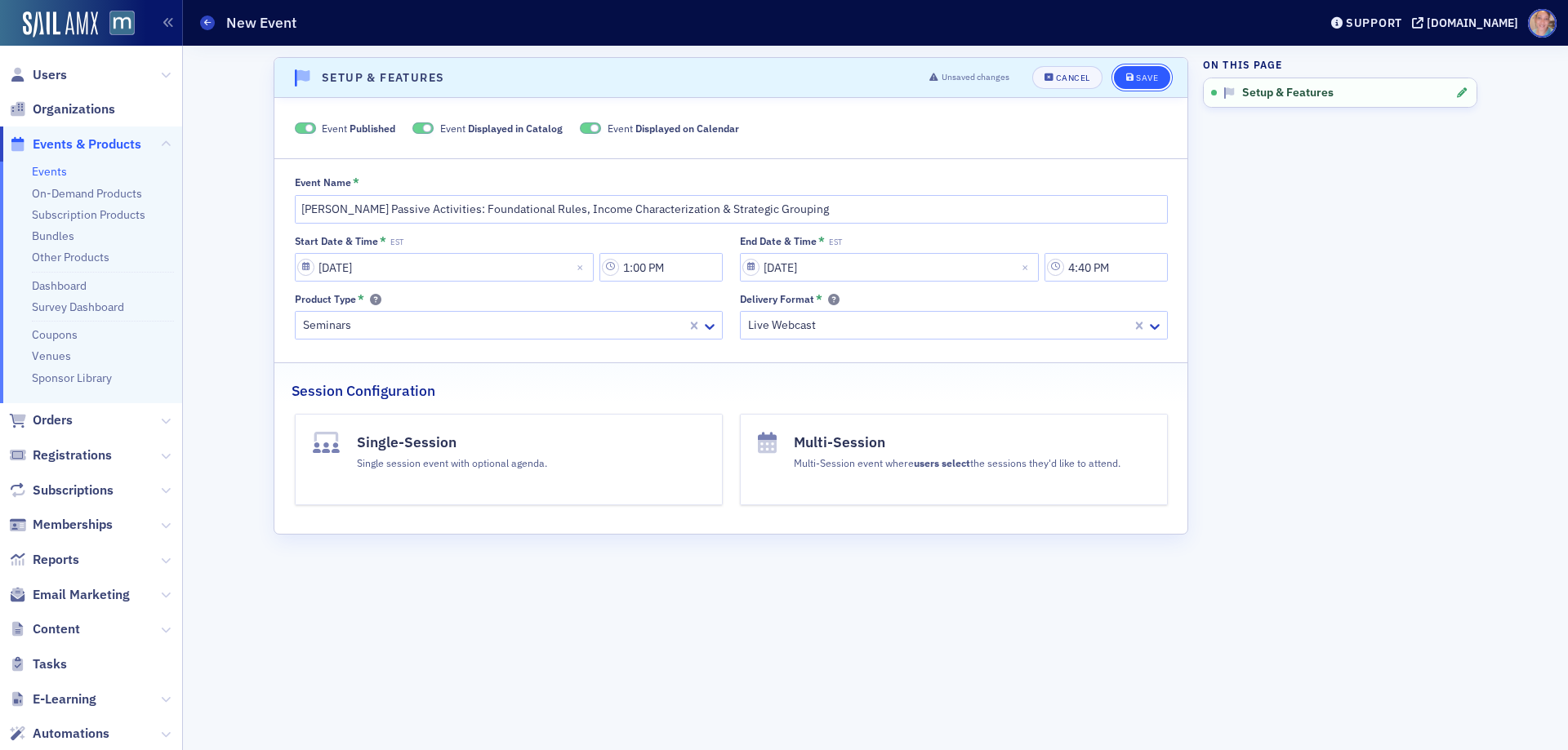
click at [1150, 82] on div "Save" at bounding box center [1146, 78] width 22 height 9
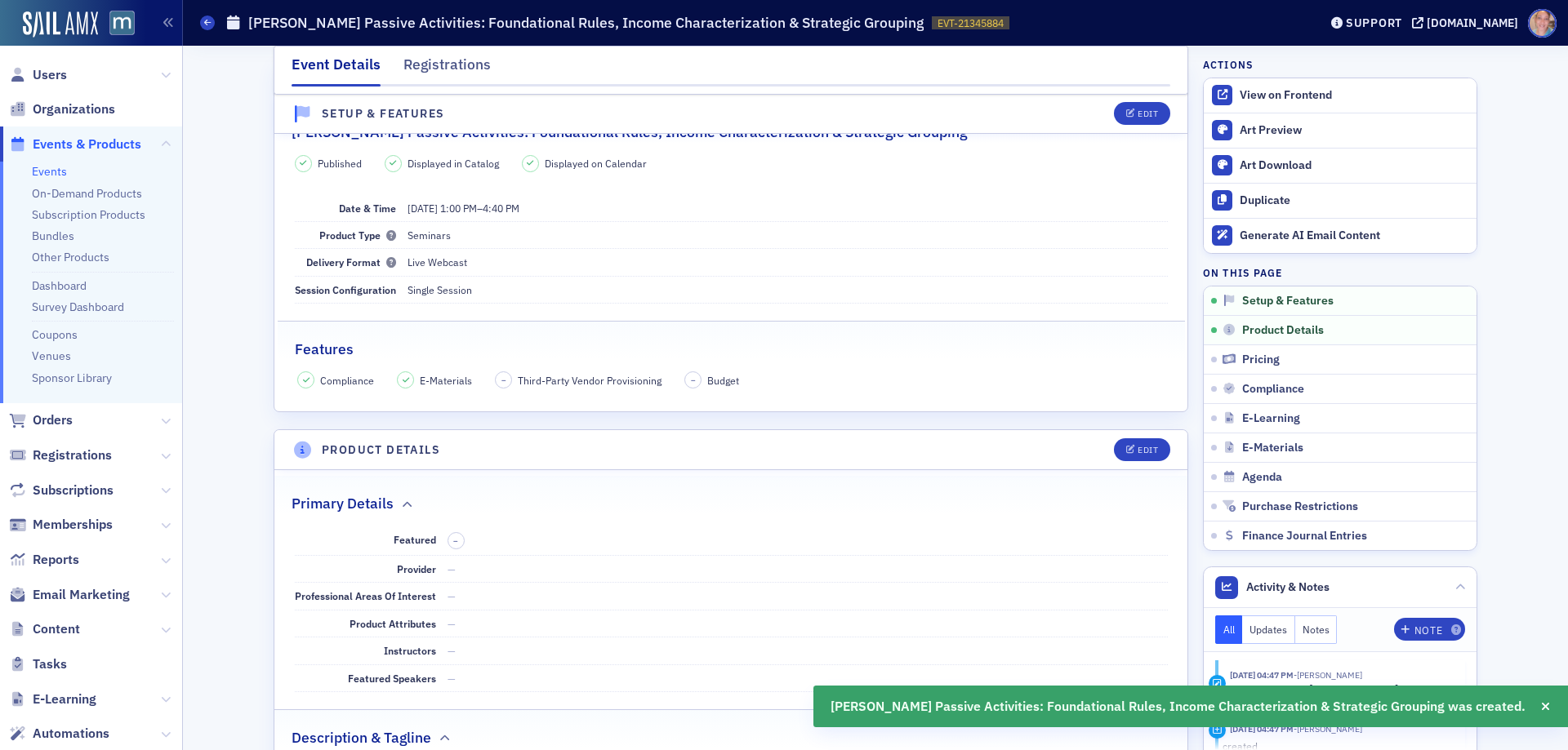
scroll to position [249, 0]
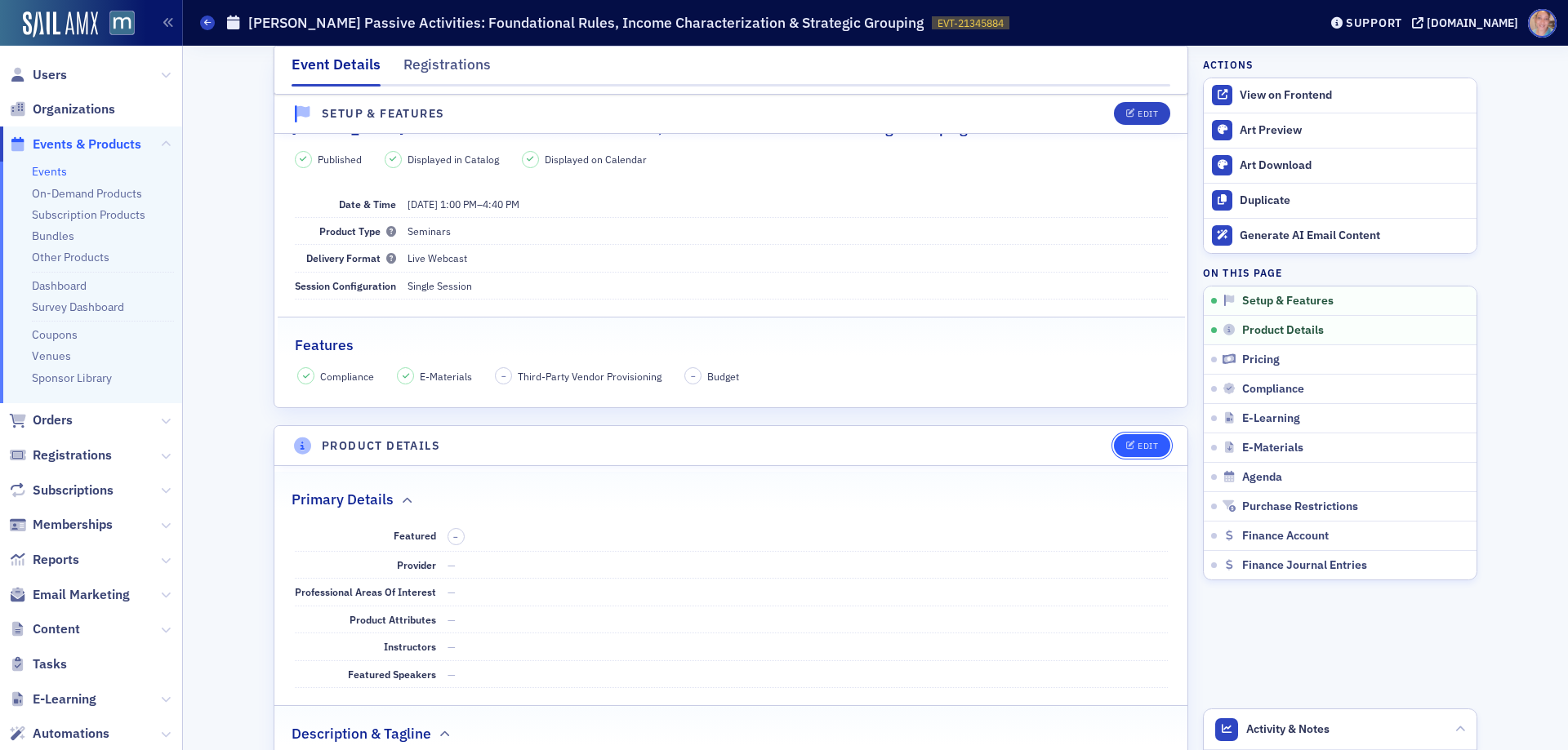
click at [1142, 442] on div "Edit" at bounding box center [1147, 446] width 20 height 9
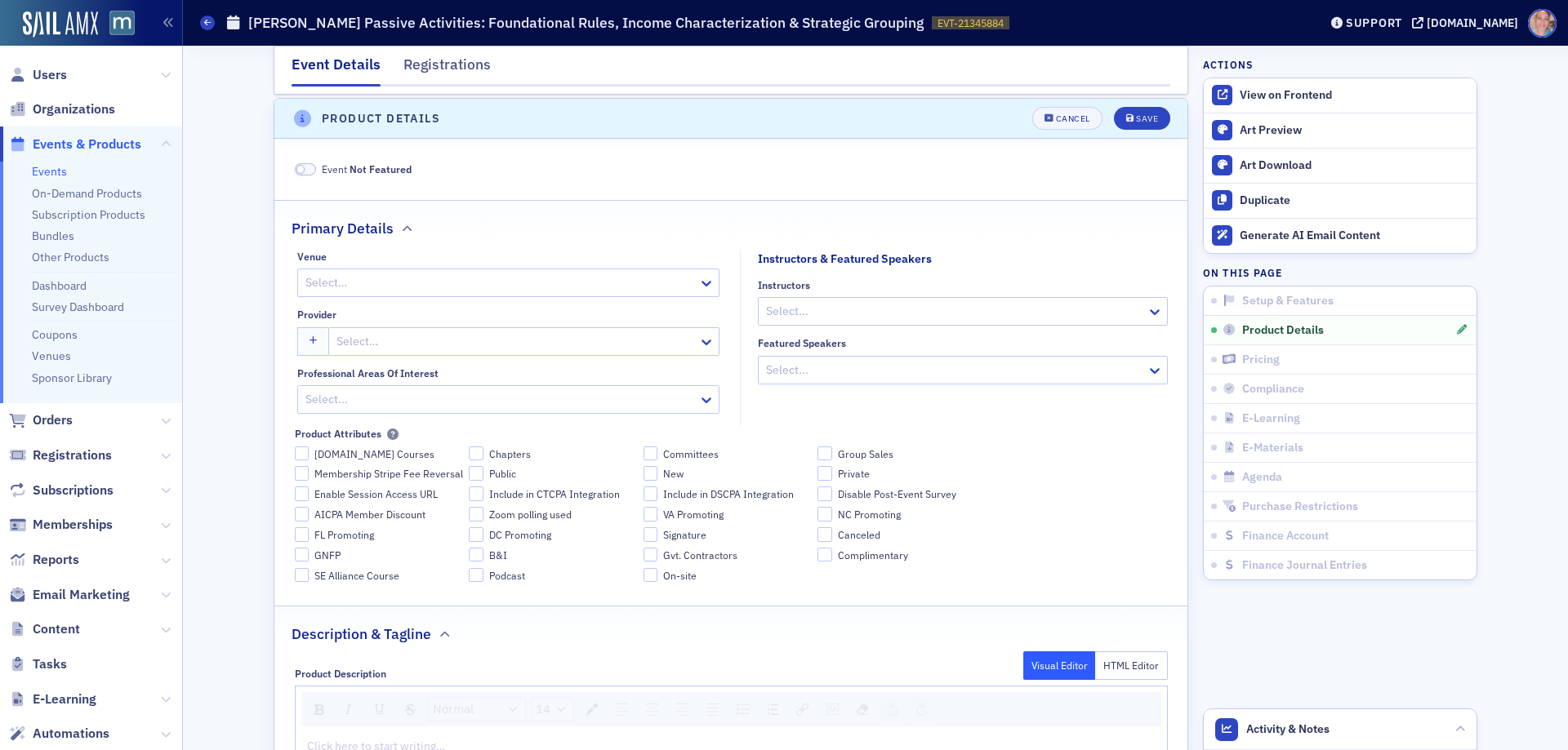
scroll to position [579, 0]
click at [466, 284] on div at bounding box center [500, 279] width 393 height 20
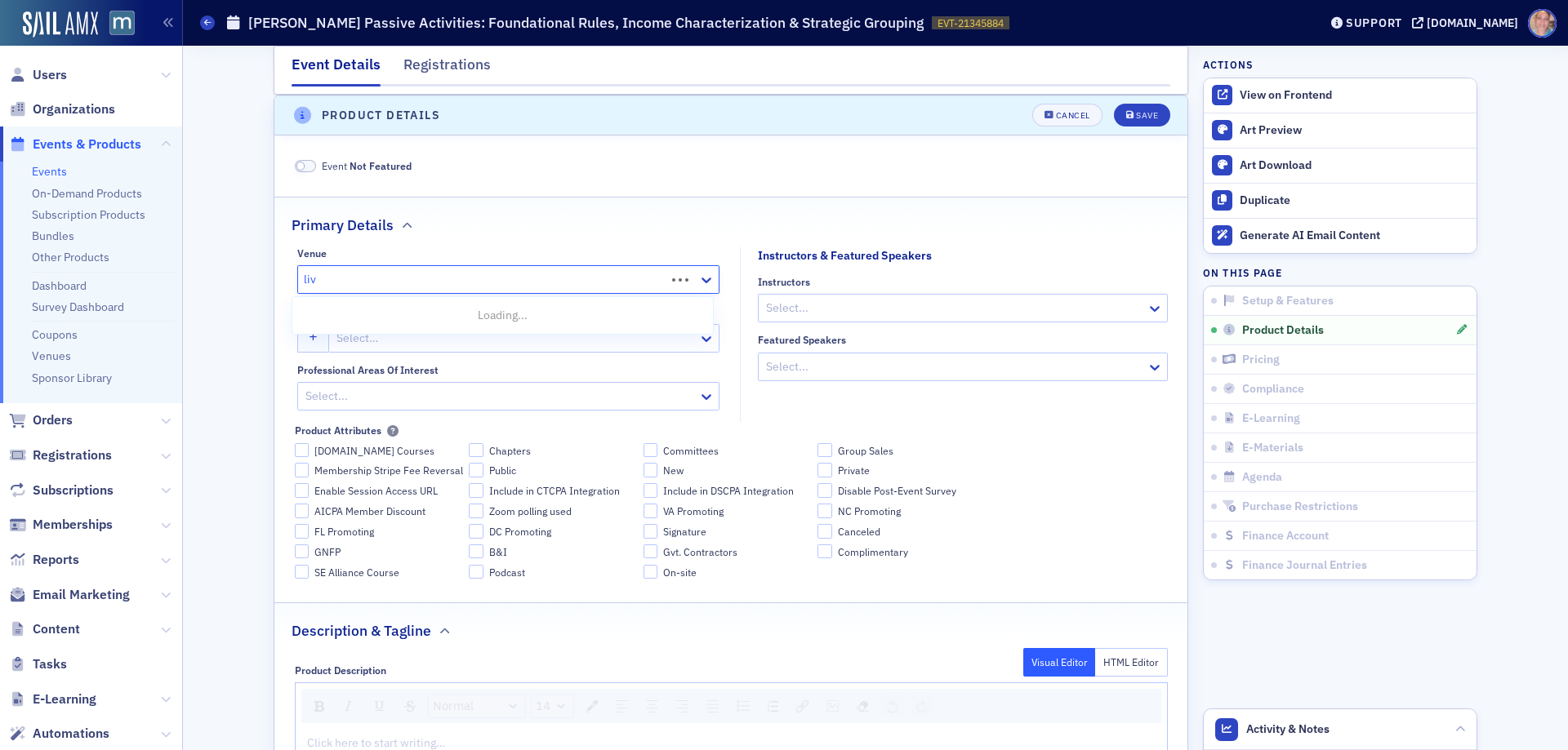
type input "live"
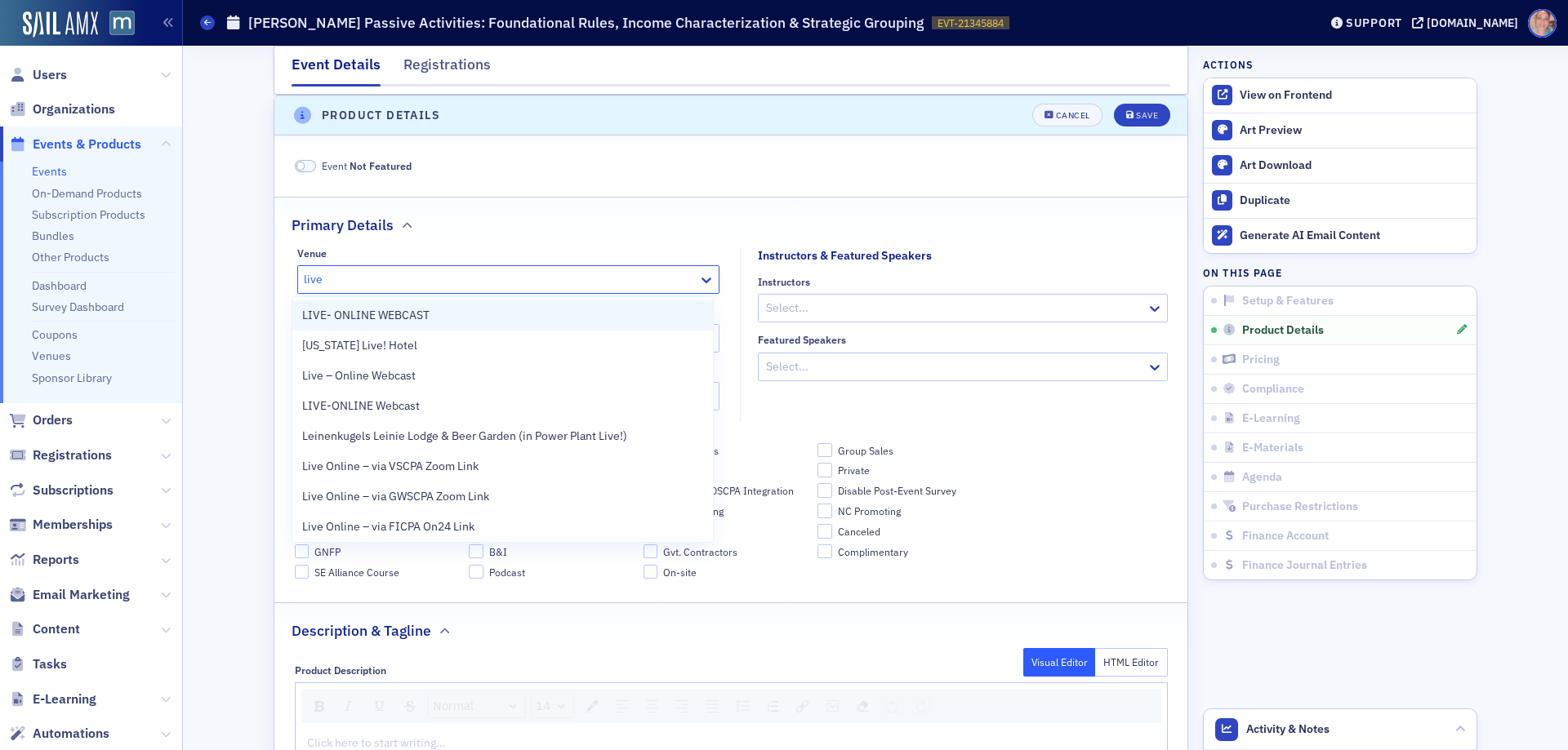
click at [417, 324] on span "LIVE- ONLINE WEBCAST" at bounding box center [365, 316] width 127 height 18
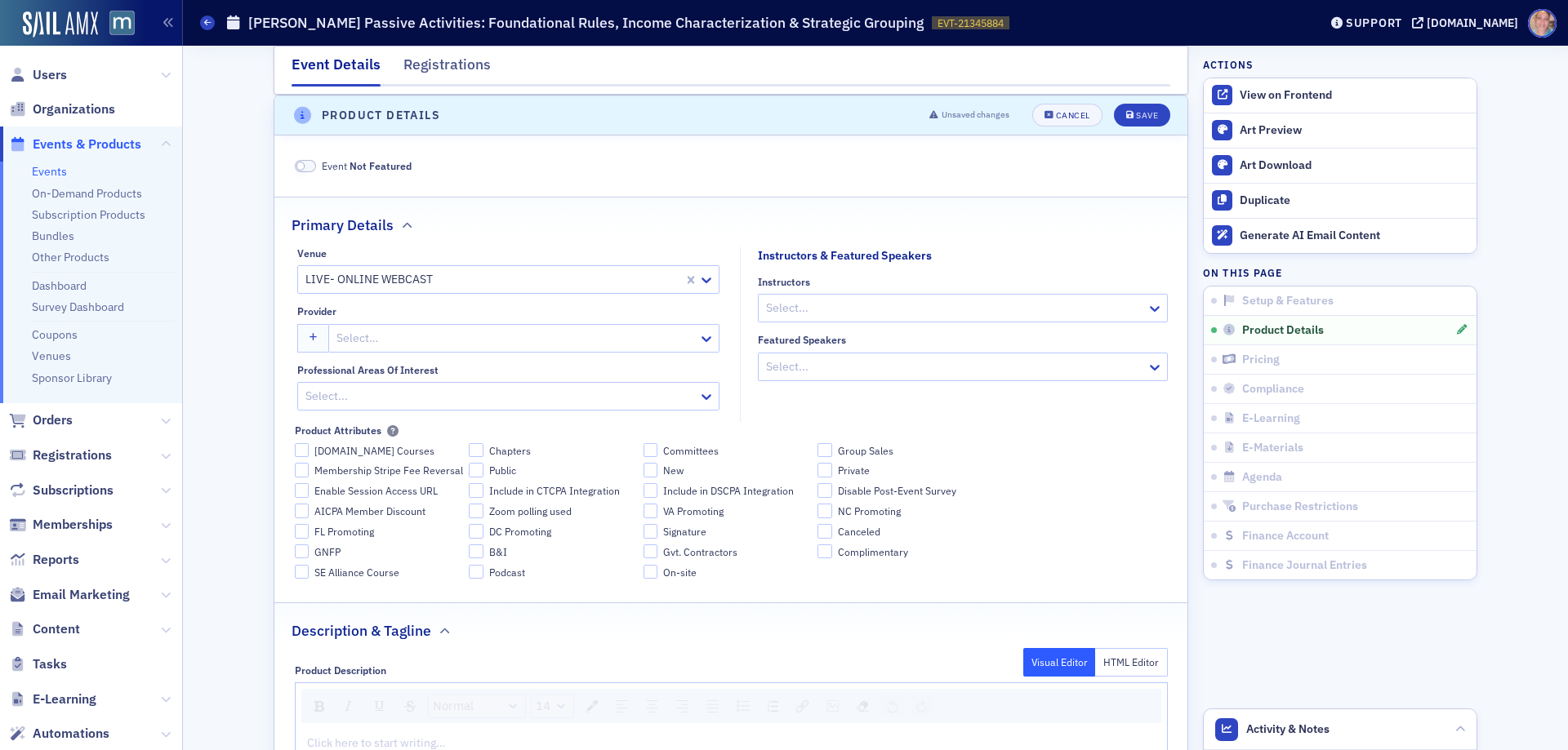
click at [842, 314] on div at bounding box center [954, 307] width 380 height 20
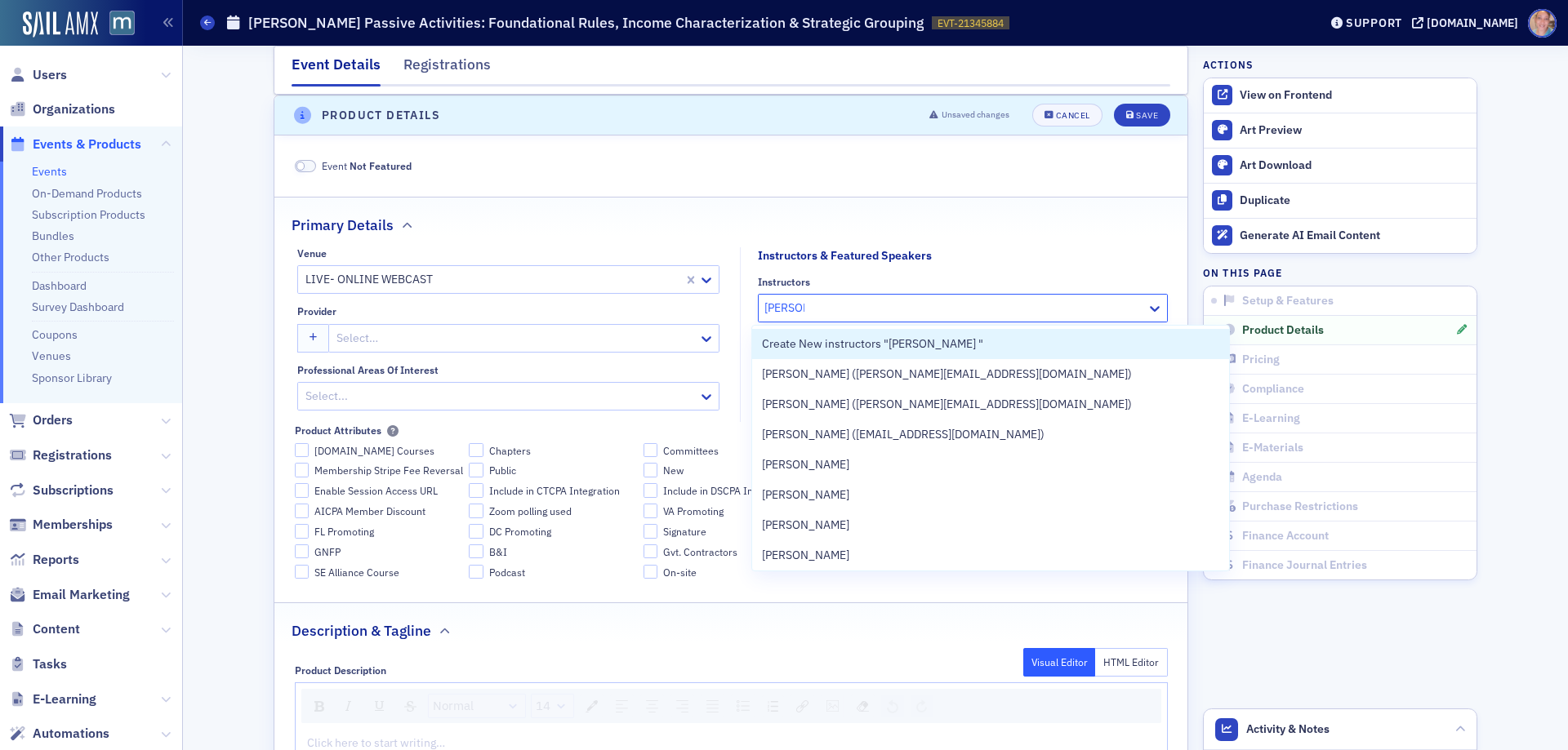
type input "george k"
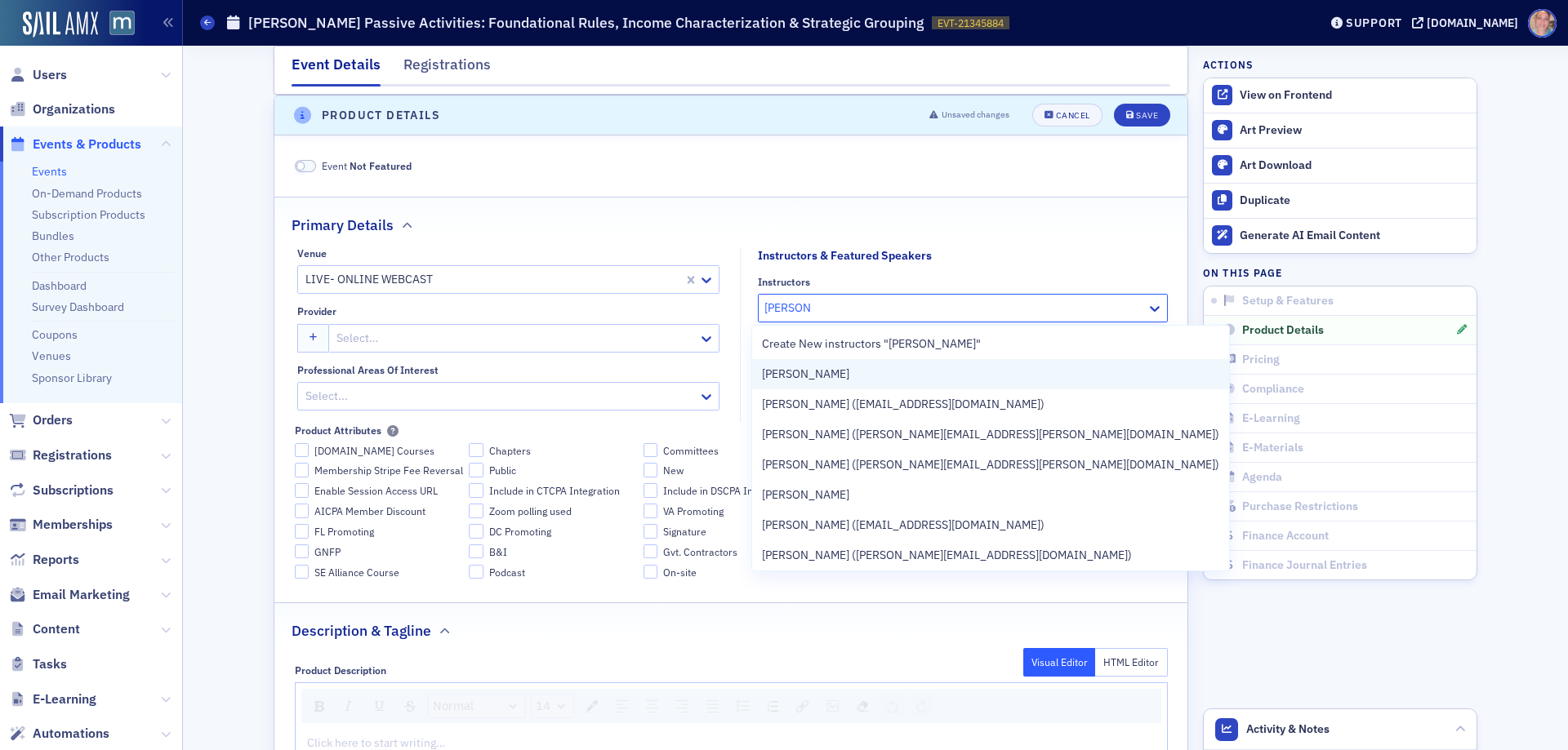
click at [840, 373] on span "[PERSON_NAME]" at bounding box center [805, 375] width 87 height 18
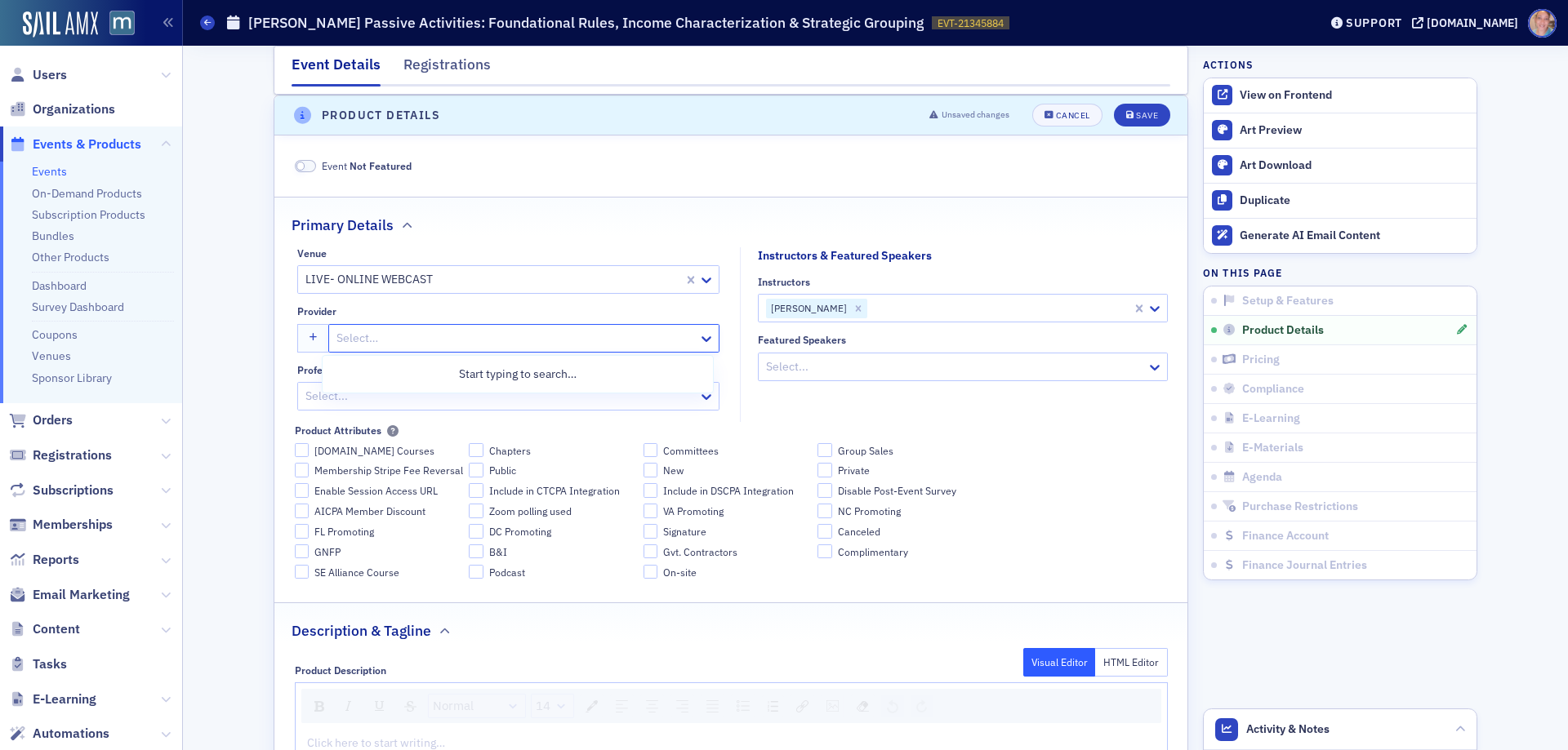
click at [434, 346] on div at bounding box center [516, 338] width 362 height 20
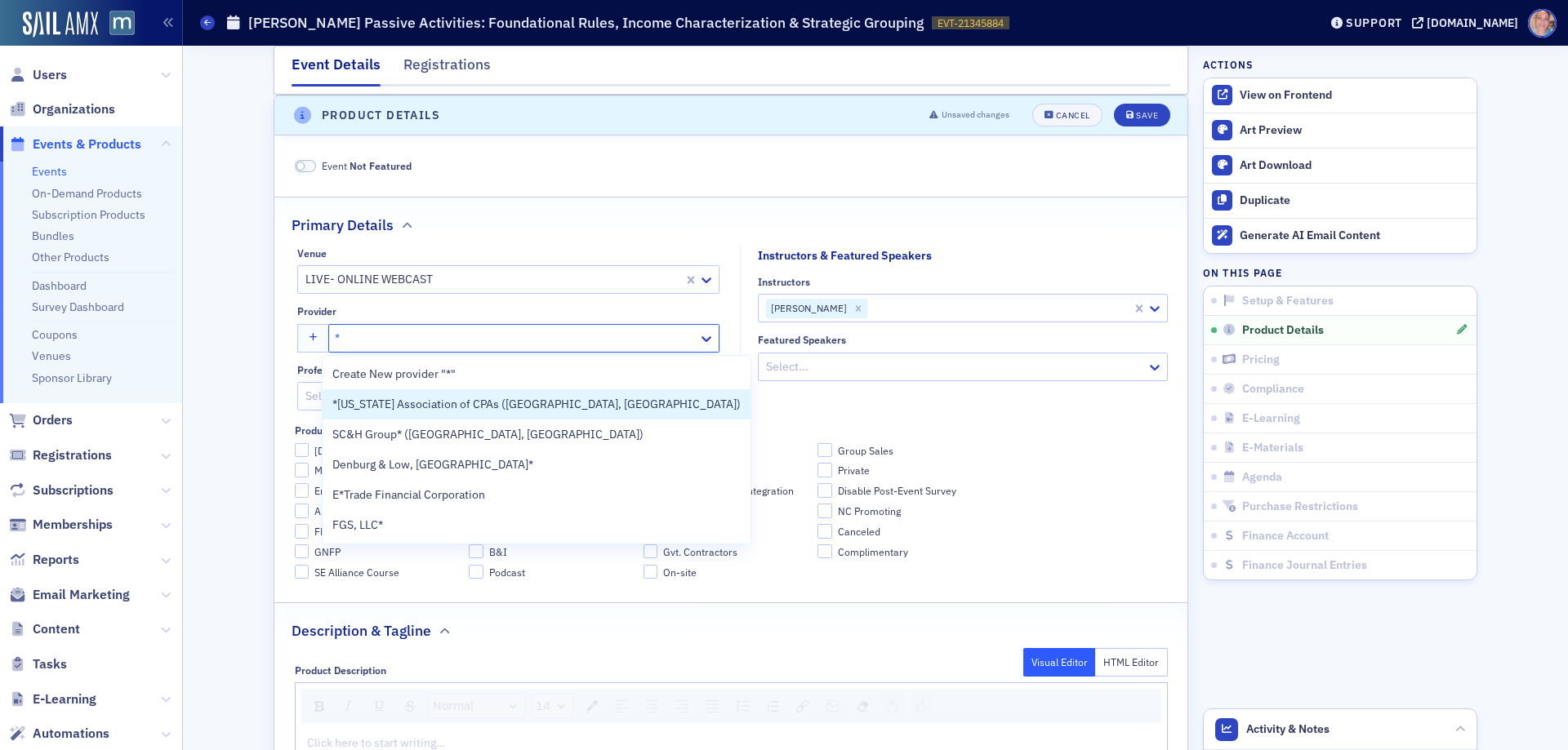
type input "*M"
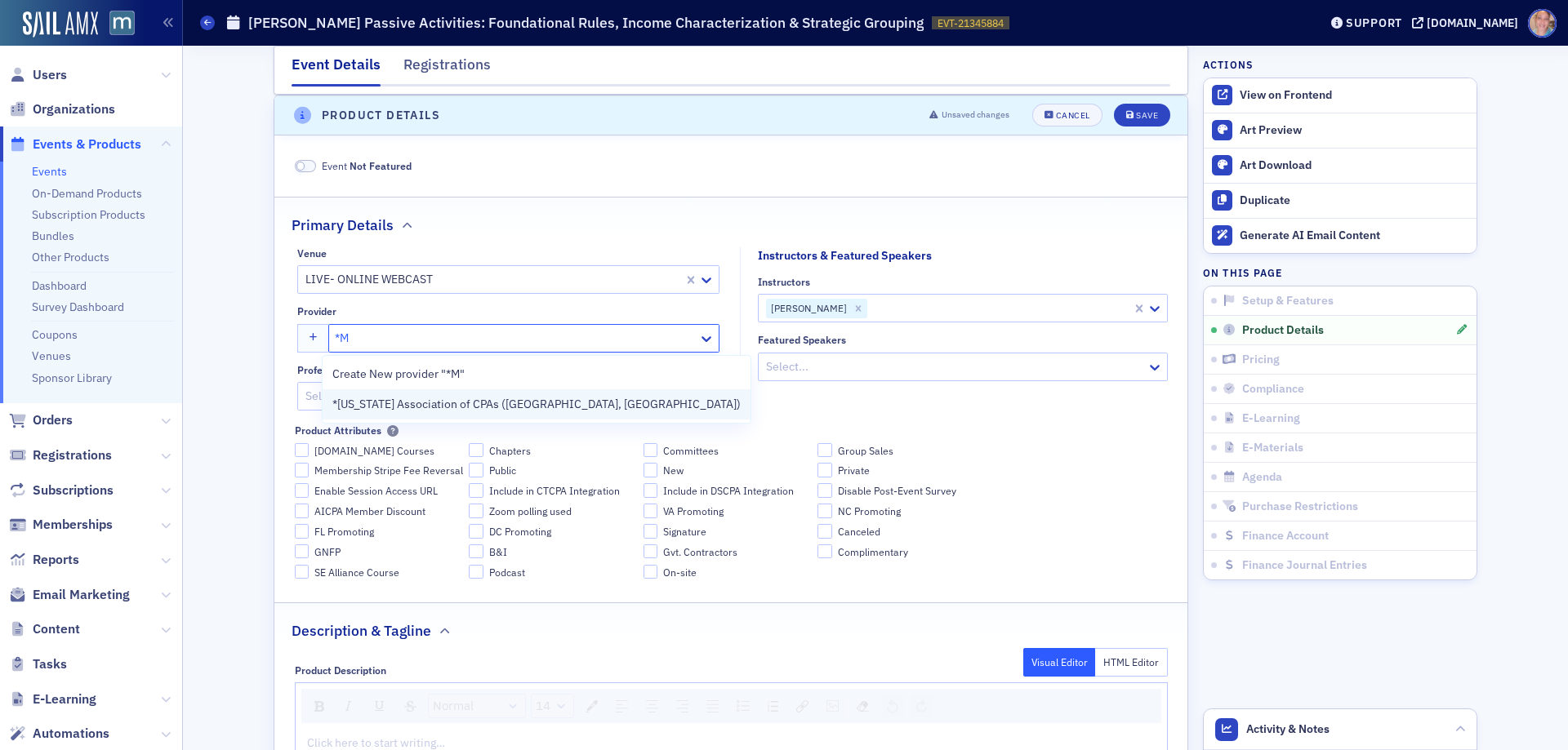
click at [403, 407] on span "*[US_STATE] Association of CPAs ([GEOGRAPHIC_DATA], [GEOGRAPHIC_DATA])" at bounding box center [536, 405] width 408 height 18
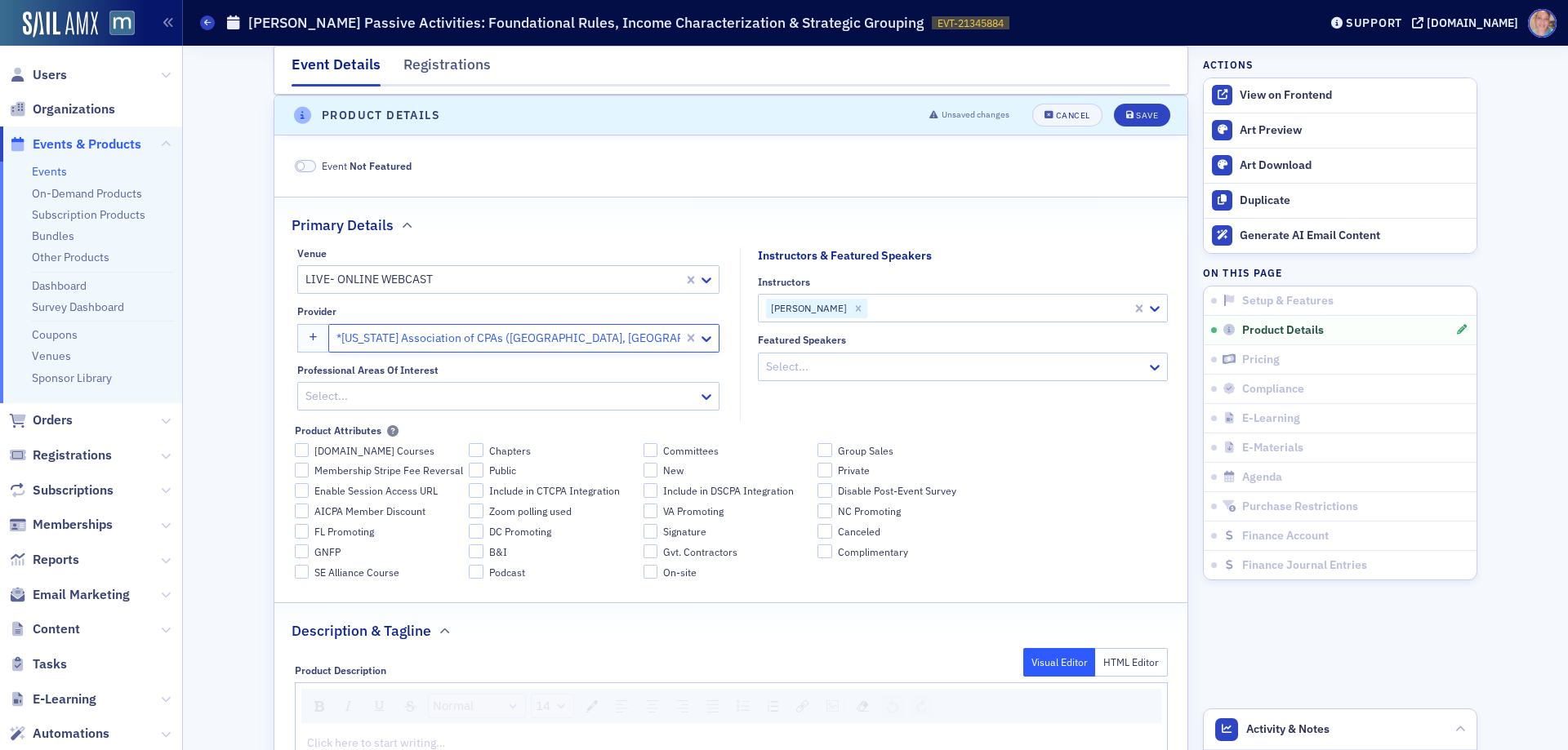
click at [397, 393] on div at bounding box center [500, 396] width 393 height 20
type input "tax"
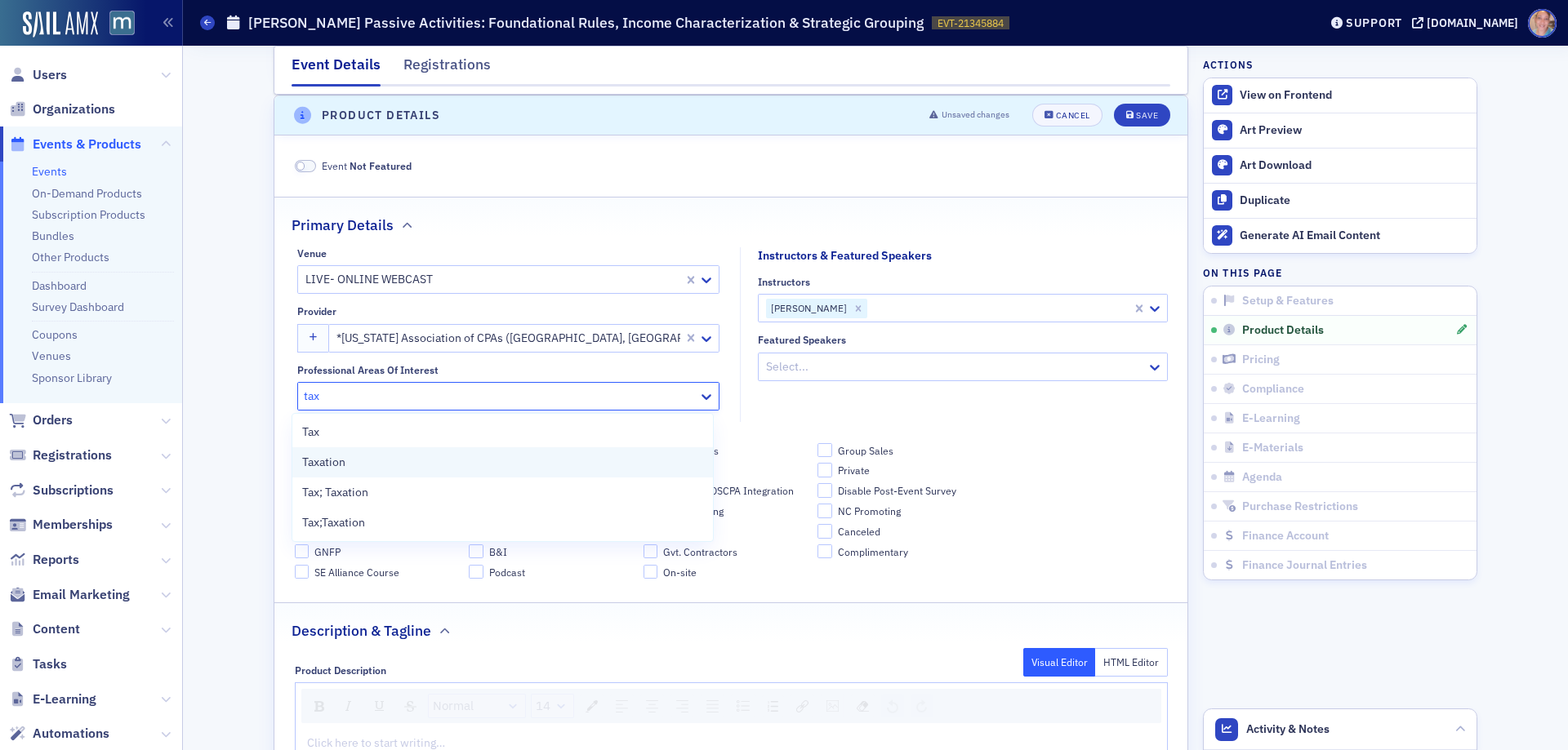
click at [351, 460] on div "Taxation" at bounding box center [502, 463] width 401 height 18
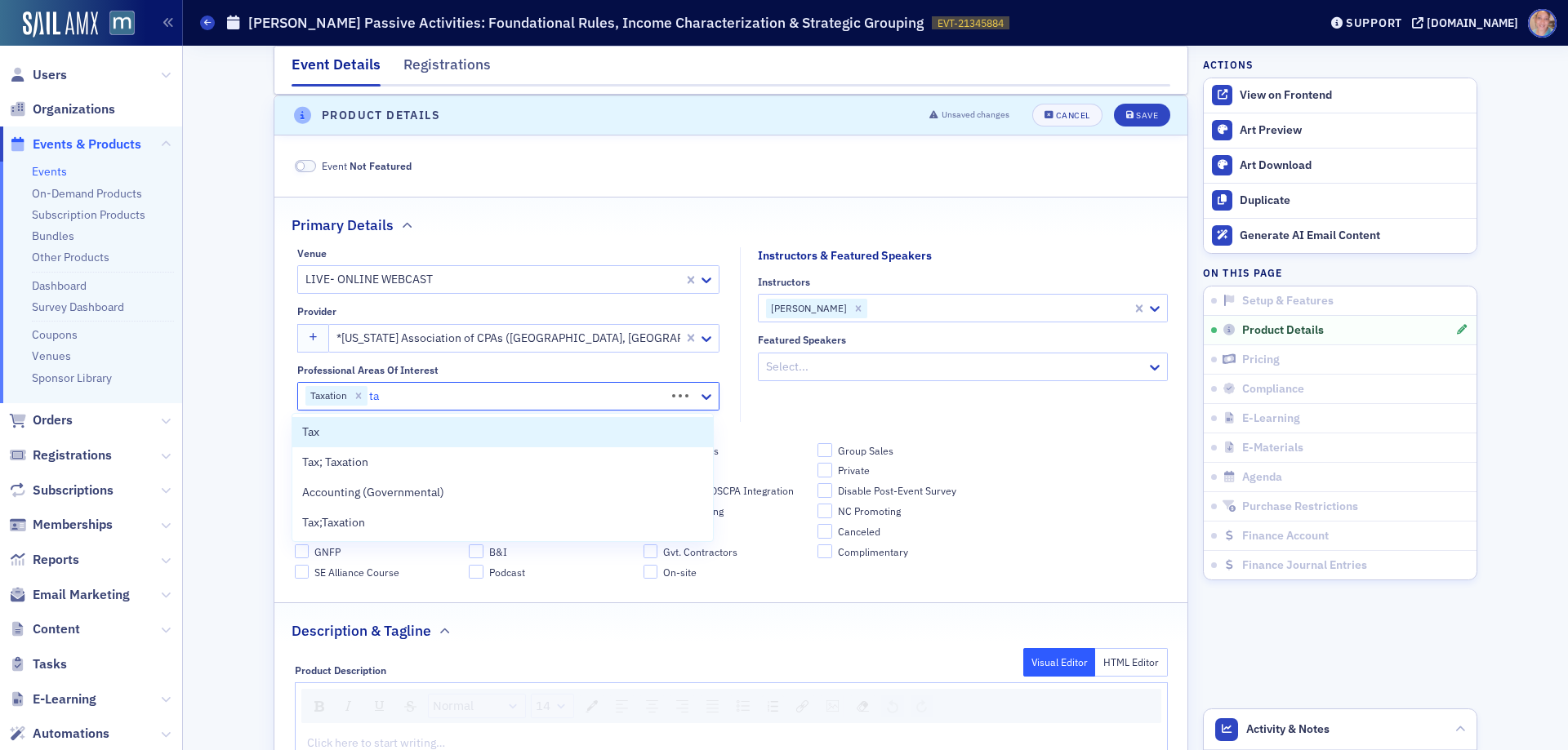
type input "tax"
click at [372, 418] on div "Tax" at bounding box center [502, 432] width 421 height 30
click at [889, 401] on fieldset "Instructors & Featured Speakers Instructors George Koutelieris Featured Speaker…" at bounding box center [957, 335] width 437 height 175
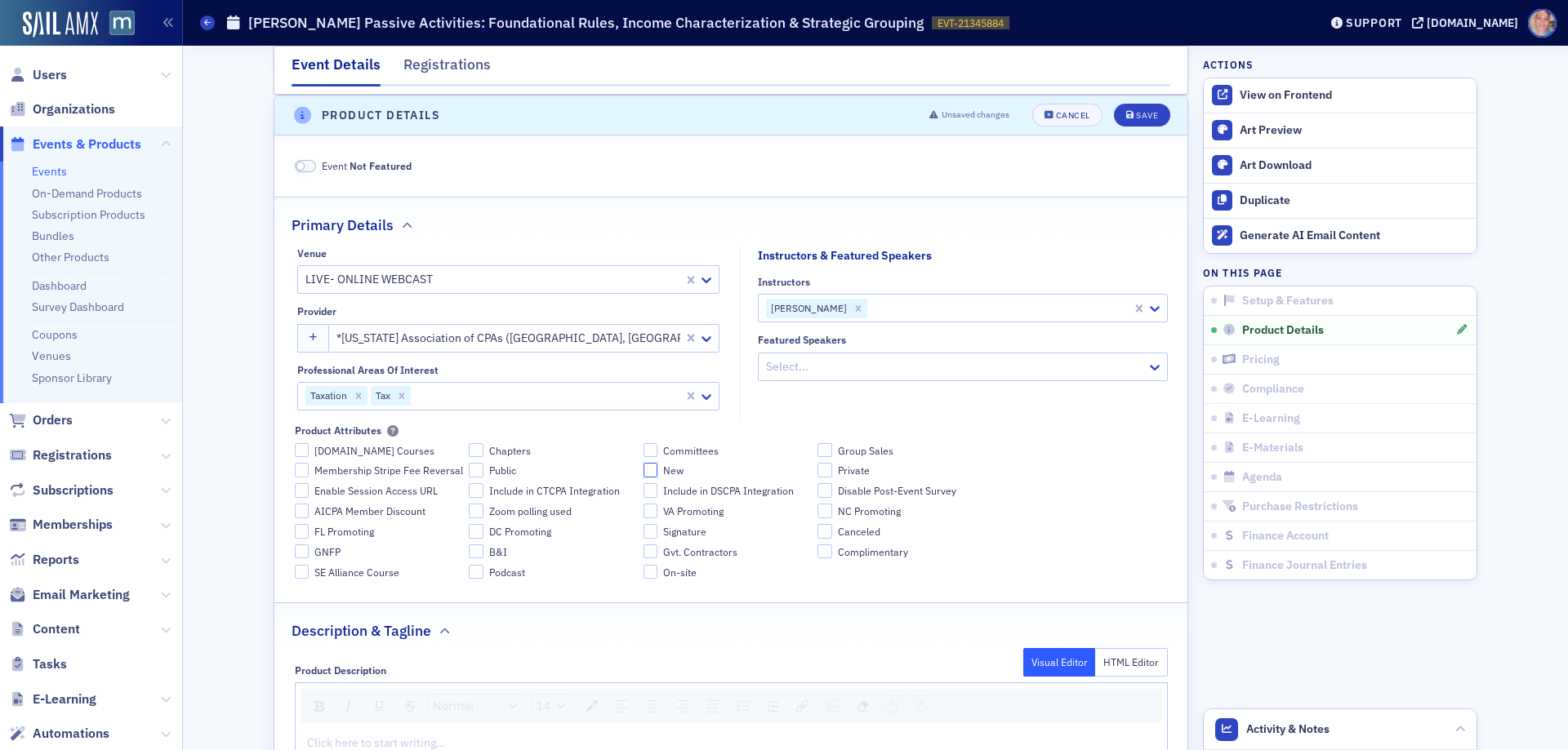
click at [644, 471] on input "New" at bounding box center [651, 470] width 15 height 15
checkbox input "true"
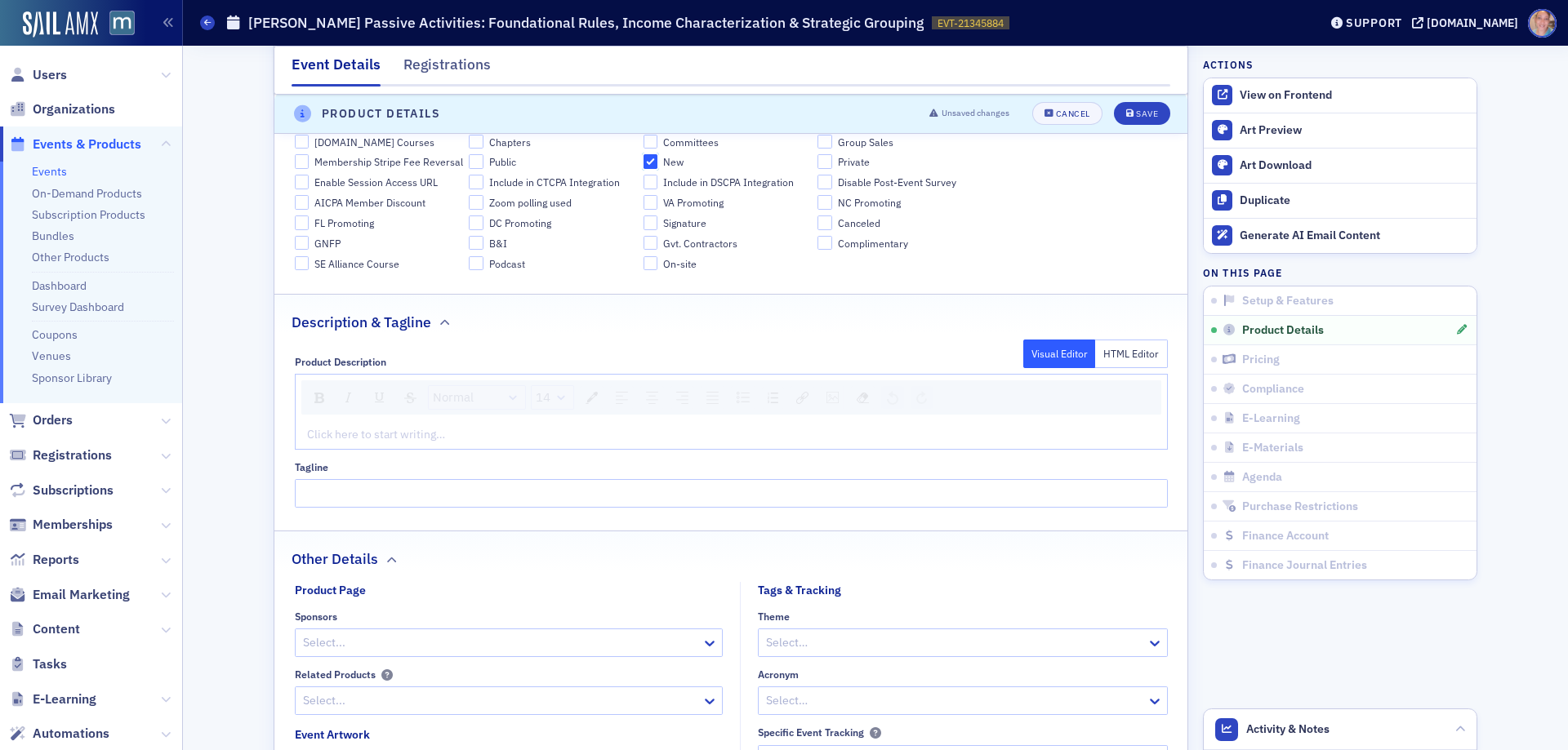
scroll to position [987, 0]
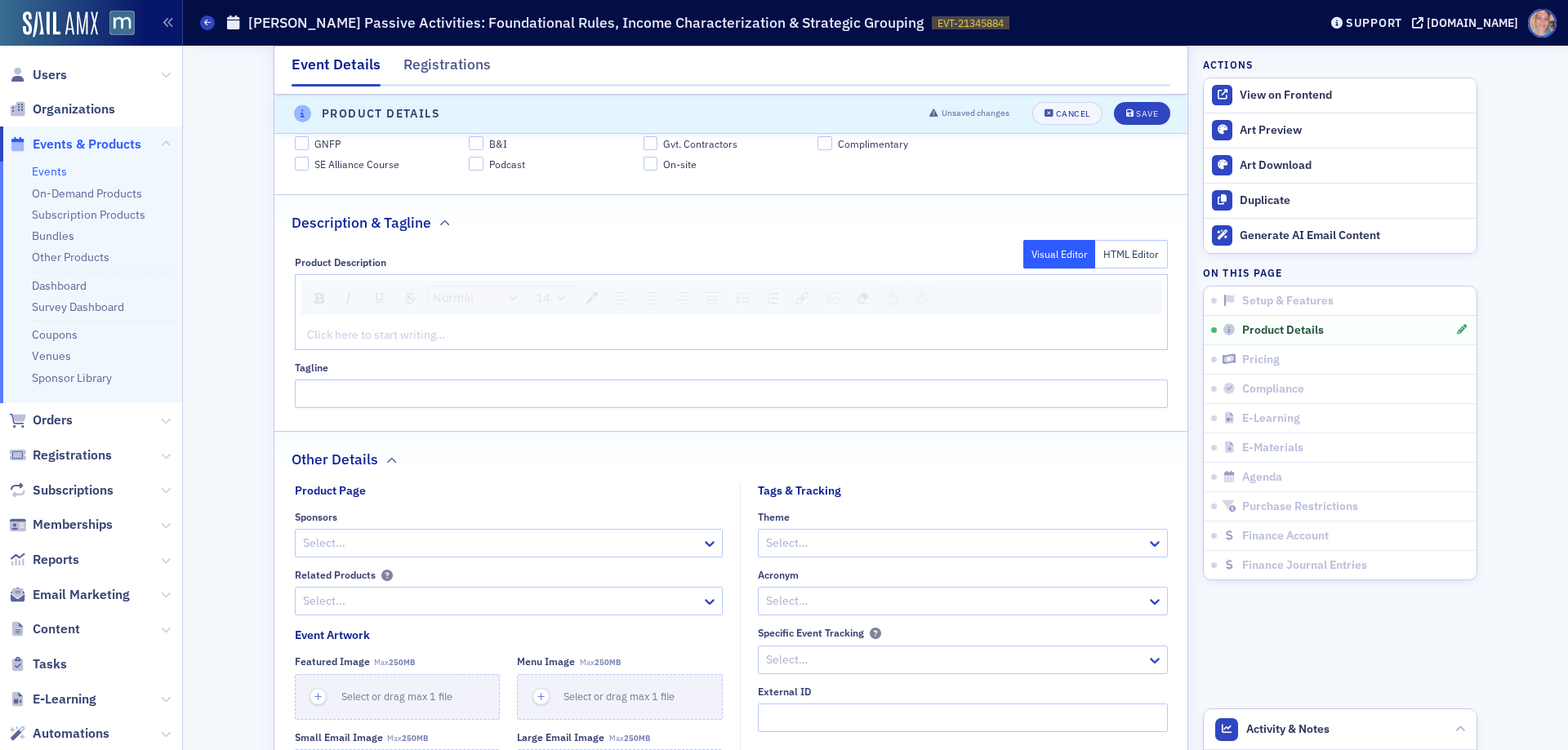
click at [401, 337] on div "rdw-editor" at bounding box center [732, 335] width 848 height 18
click at [350, 336] on div "rdw-editor" at bounding box center [732, 335] width 848 height 18
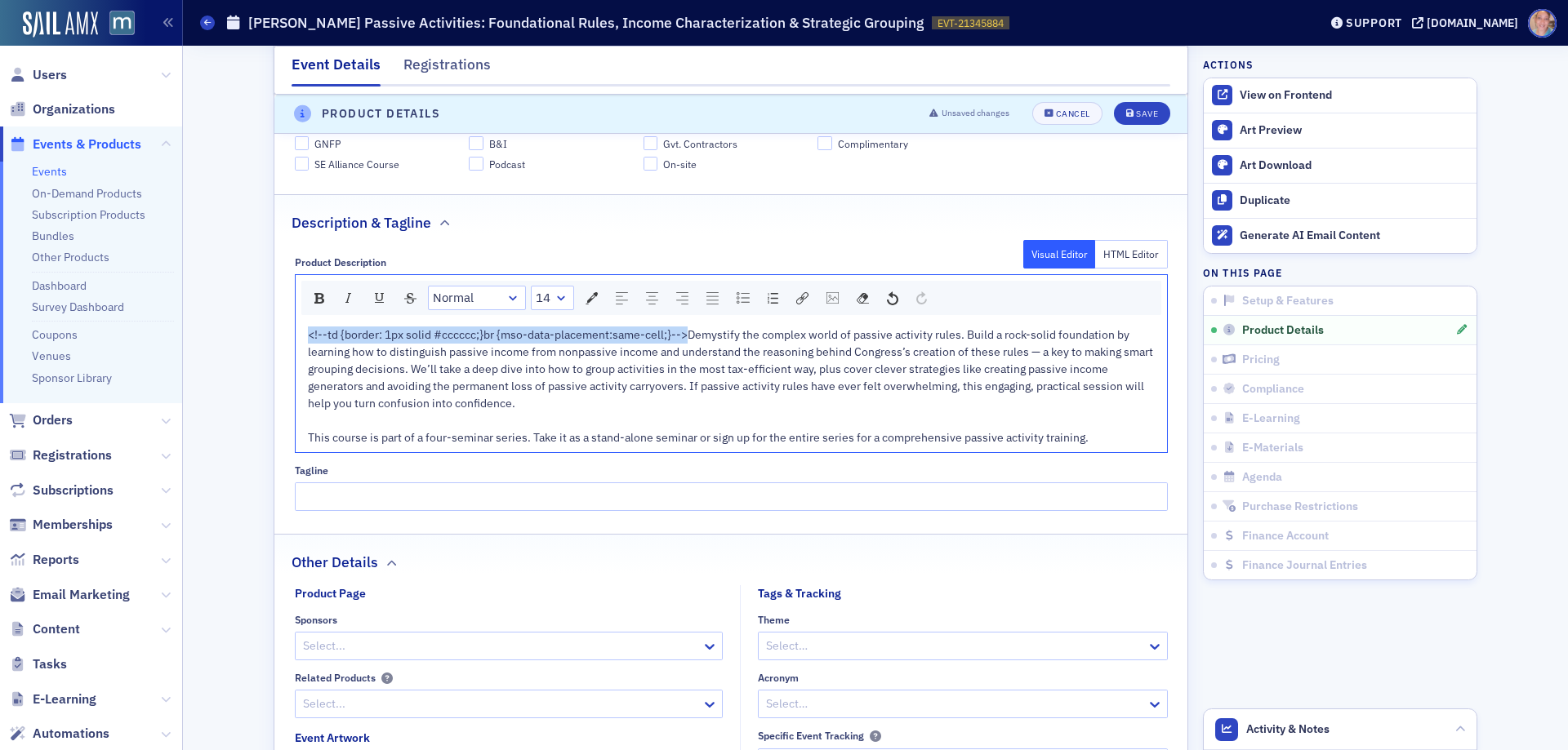
drag, startPoint x: 681, startPoint y: 331, endPoint x: 301, endPoint y: 338, distance: 380.1
click at [308, 338] on span "<!--td {border: 1px solid #cccccc;}br {mso-data-placement:same-cell;}-->Demysti…" at bounding box center [732, 386] width 848 height 118
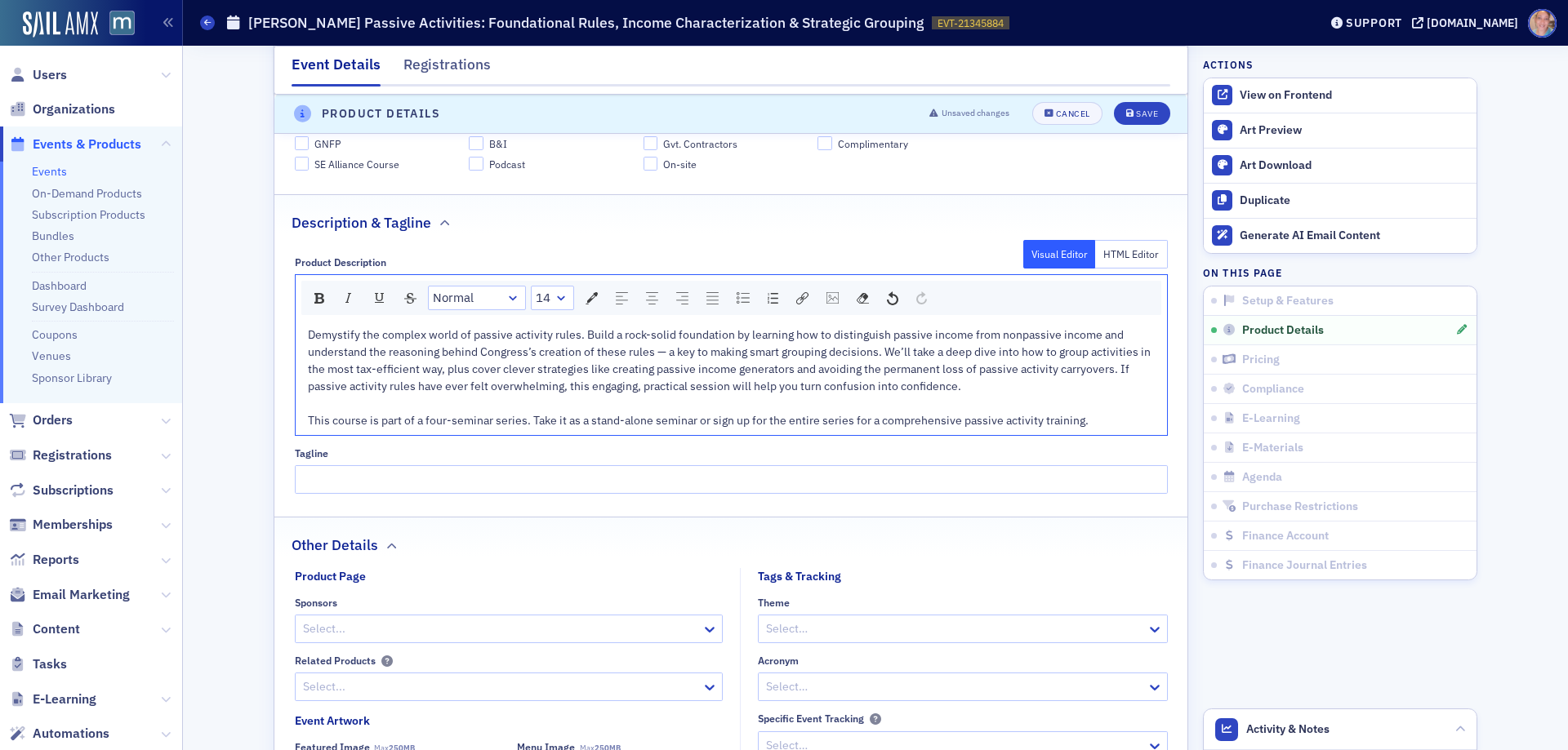
click at [820, 428] on span "Demystify the complex world of passive activity rules. Build a rock-solid found…" at bounding box center [731, 378] width 845 height 100
click at [750, 428] on span "Demystify the complex world of passive activity rules. Build a rock-solid found…" at bounding box center [731, 378] width 845 height 100
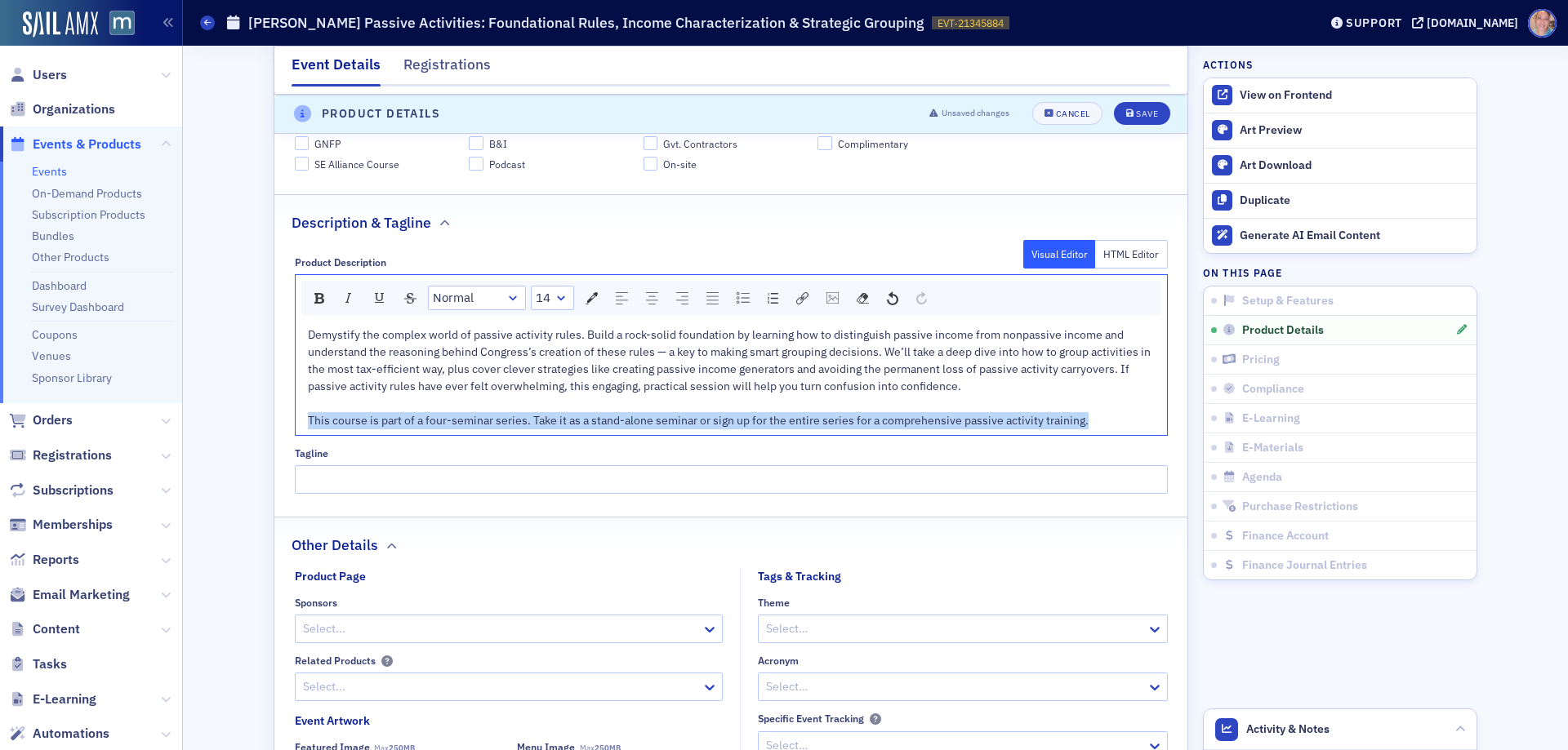
click at [750, 428] on span "Demystify the complex world of passive activity rules. Build a rock-solid found…" at bounding box center [731, 378] width 845 height 100
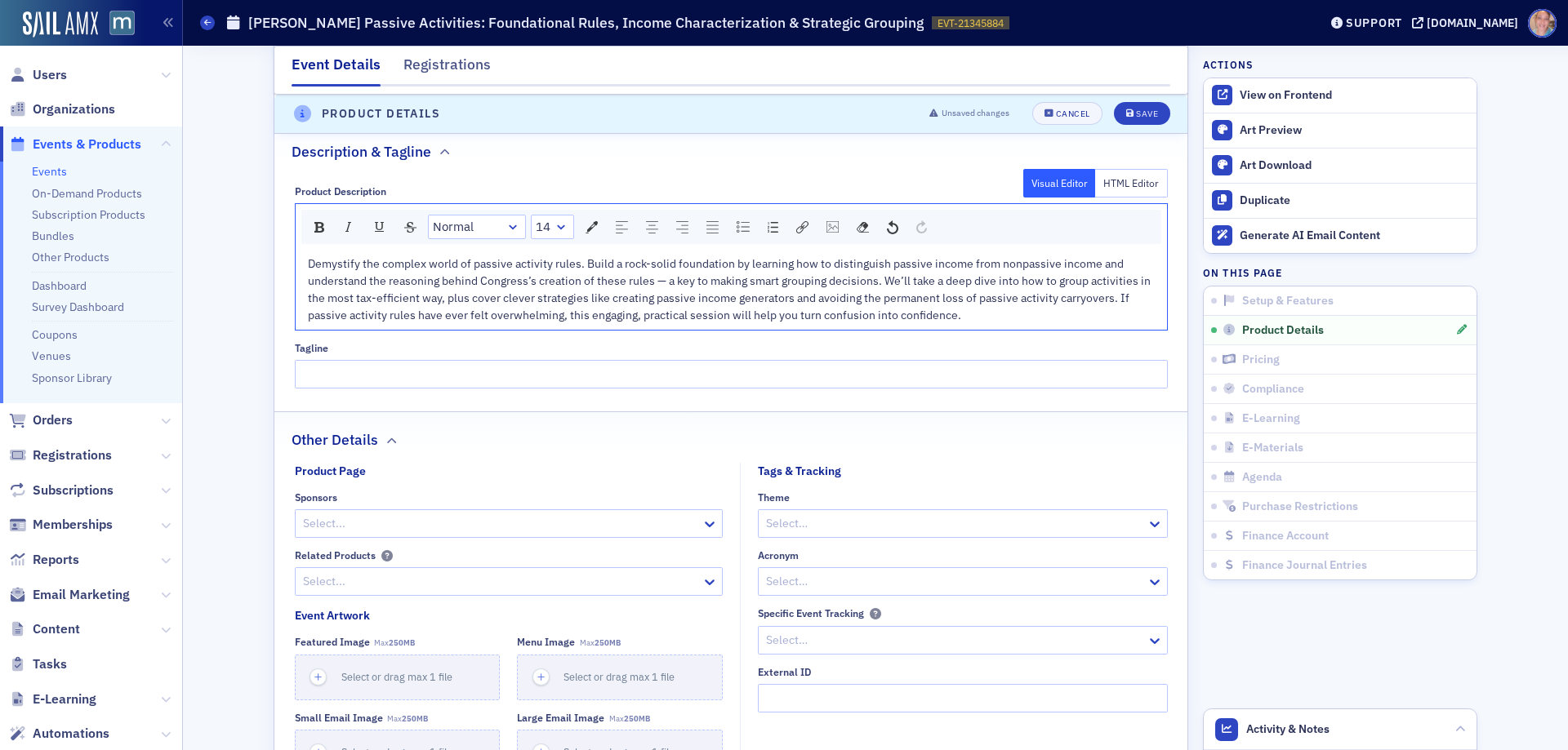
scroll to position [1150, 0]
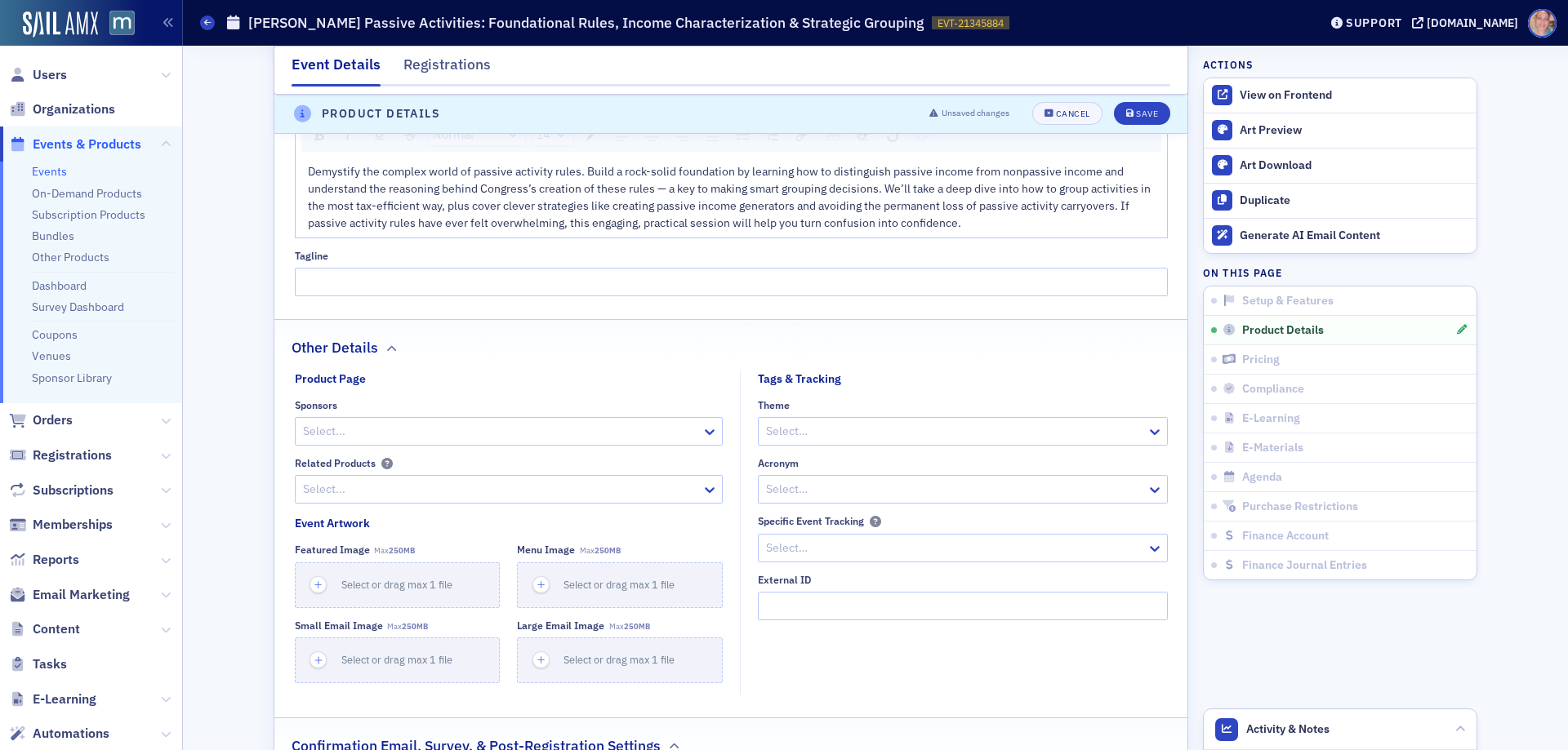
click at [881, 494] on div at bounding box center [954, 489] width 380 height 20
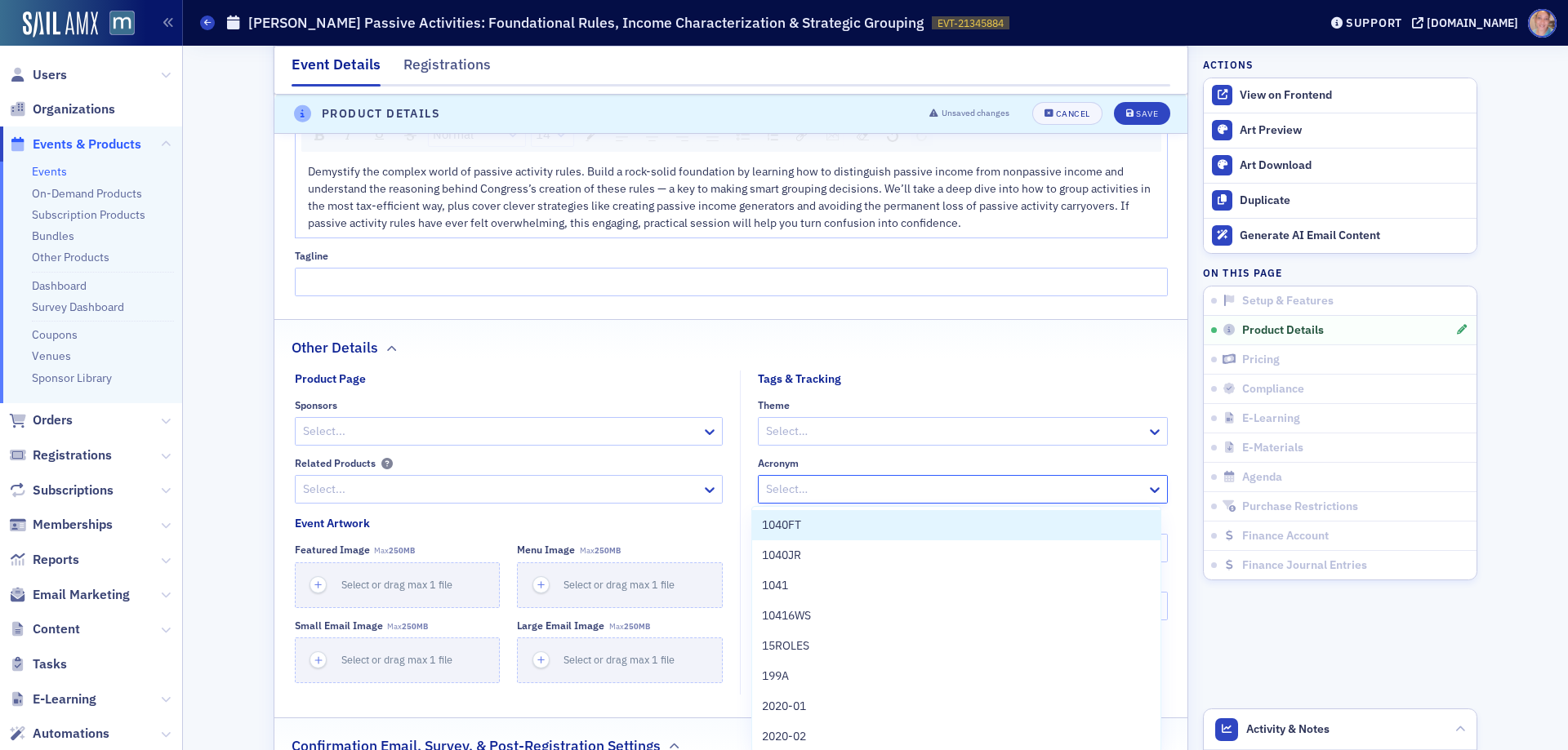
paste input "3-214W/26"
type input "3-214W/26"
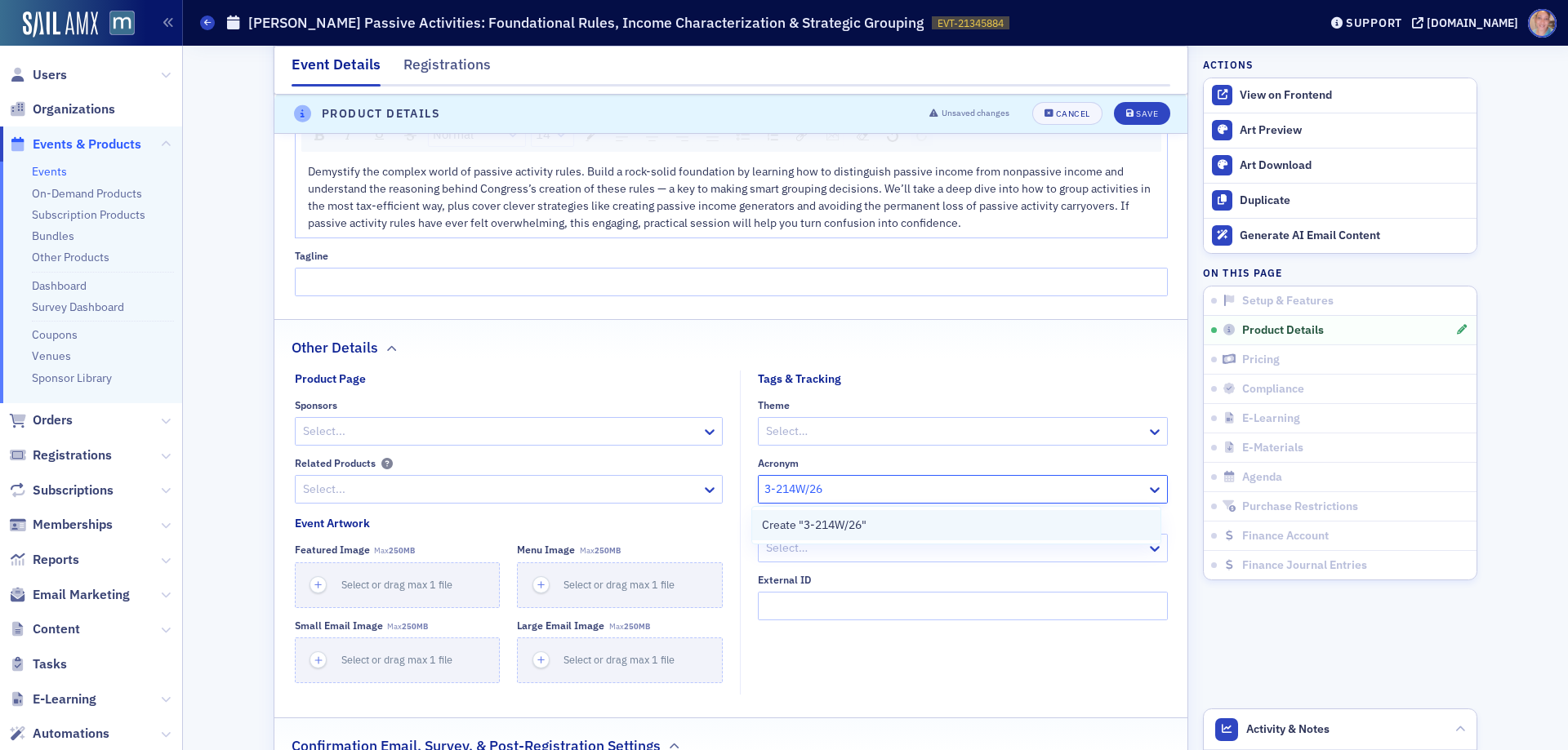
click at [863, 523] on span "Create "3-214W/26"" at bounding box center [813, 526] width 105 height 18
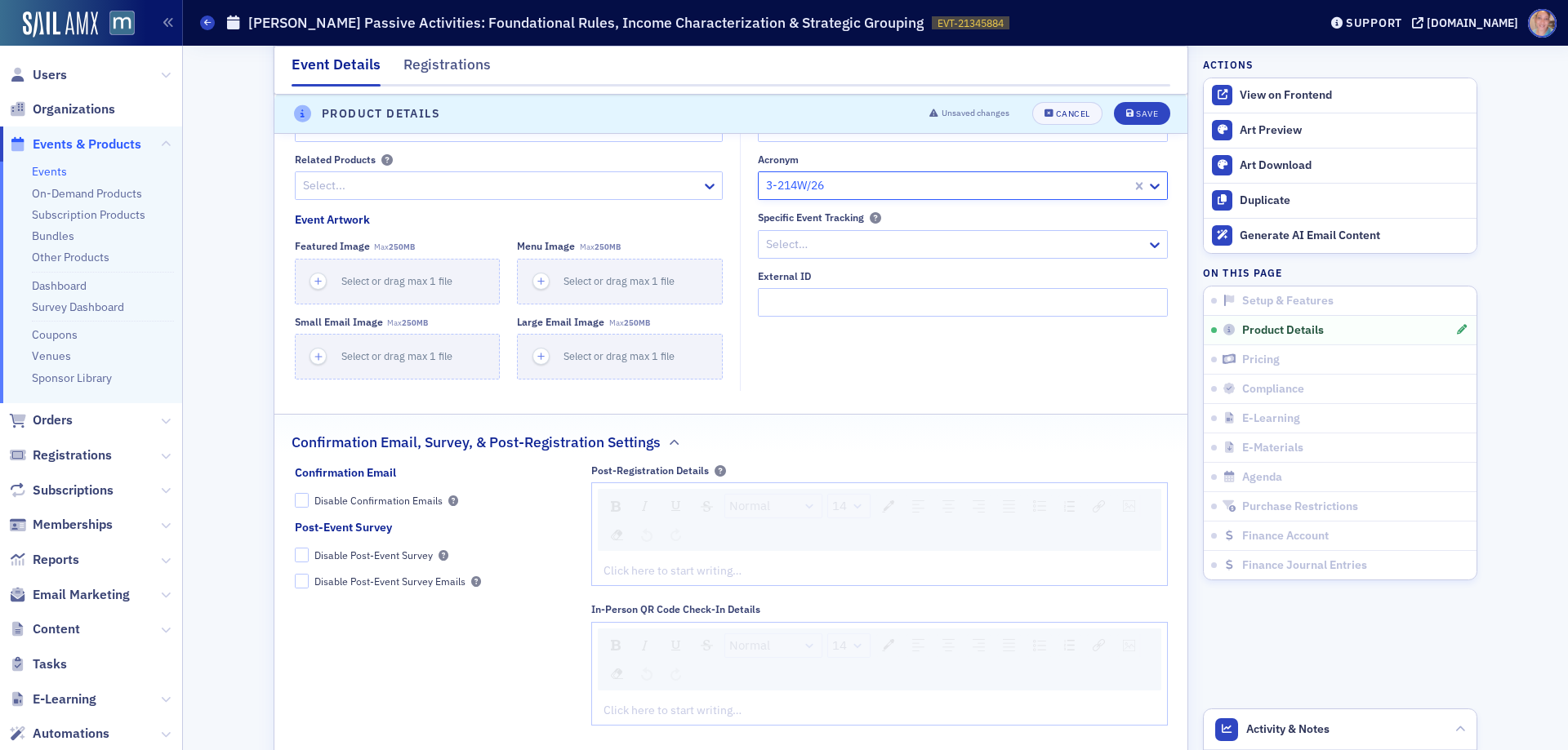
scroll to position [1477, 0]
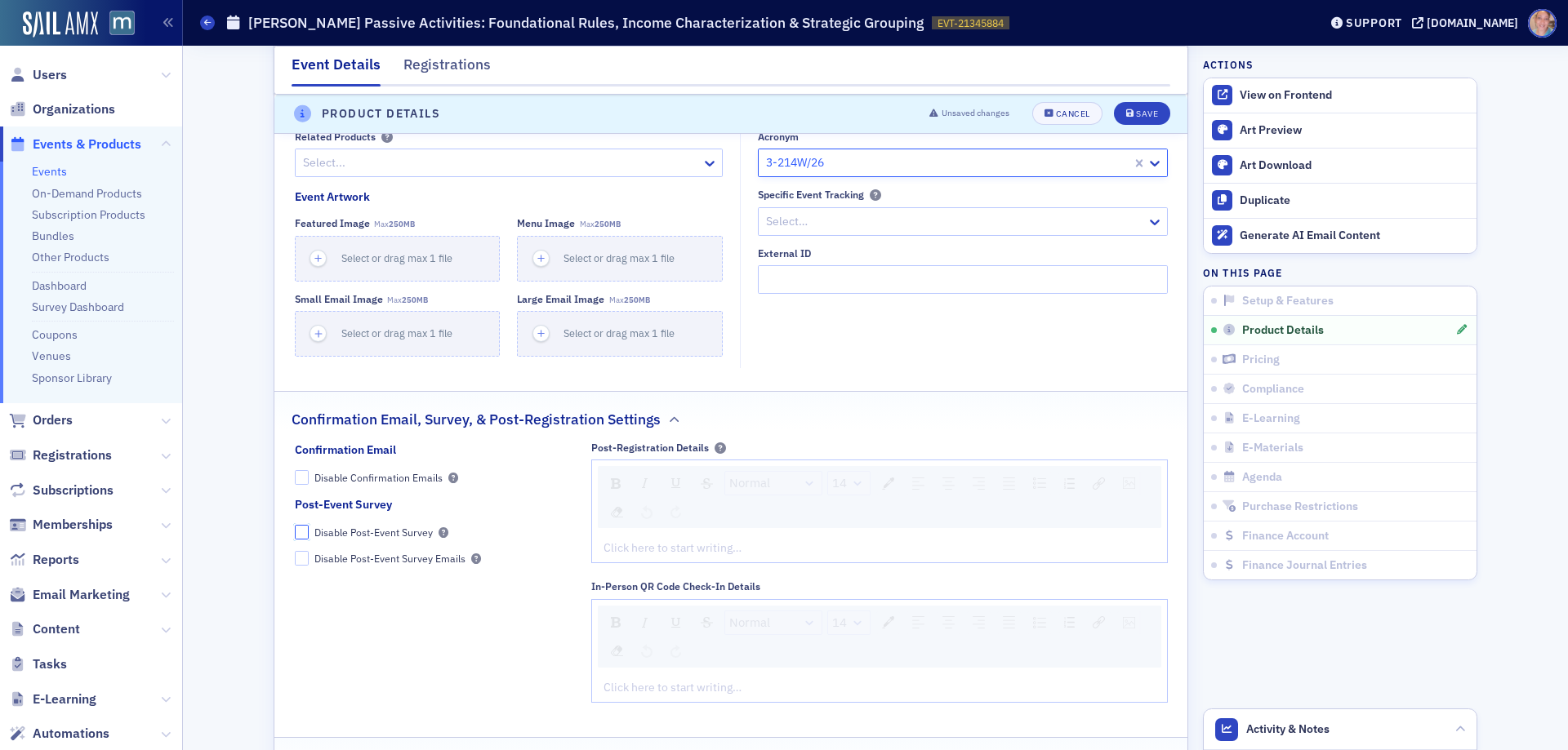
click at [298, 530] on input "Disable Post-Event Survey" at bounding box center [302, 532] width 15 height 15
checkbox input "true"
click at [651, 543] on div "rdw-editor" at bounding box center [880, 549] width 552 height 18
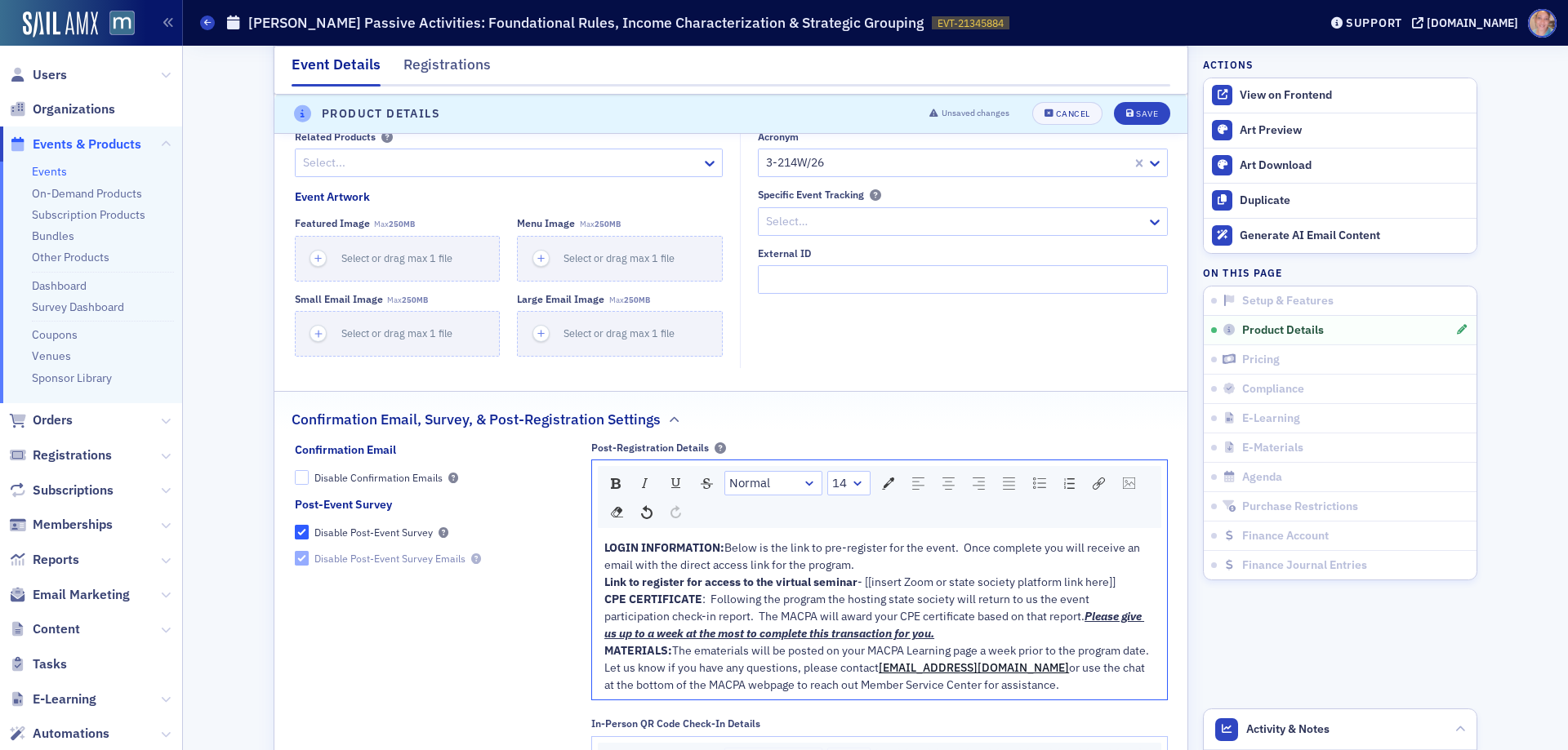
click at [860, 566] on div "LOGIN INFORMATION: Below is the link to pre-register for the event. Once comple…" at bounding box center [880, 557] width 552 height 34
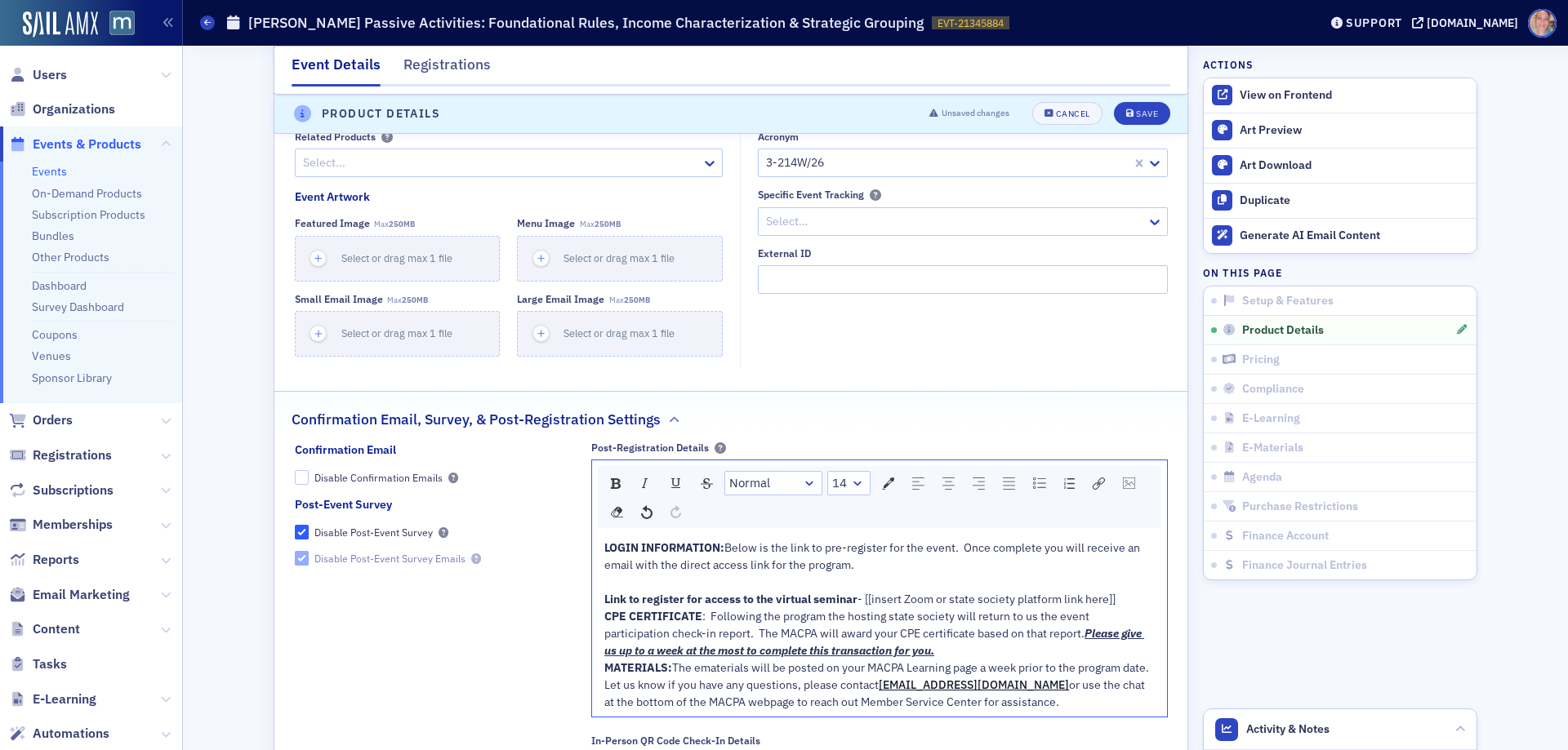
click at [916, 651] on div "CPE CERTIFICATE : Following the program the hosting state society will return t…" at bounding box center [880, 634] width 552 height 52
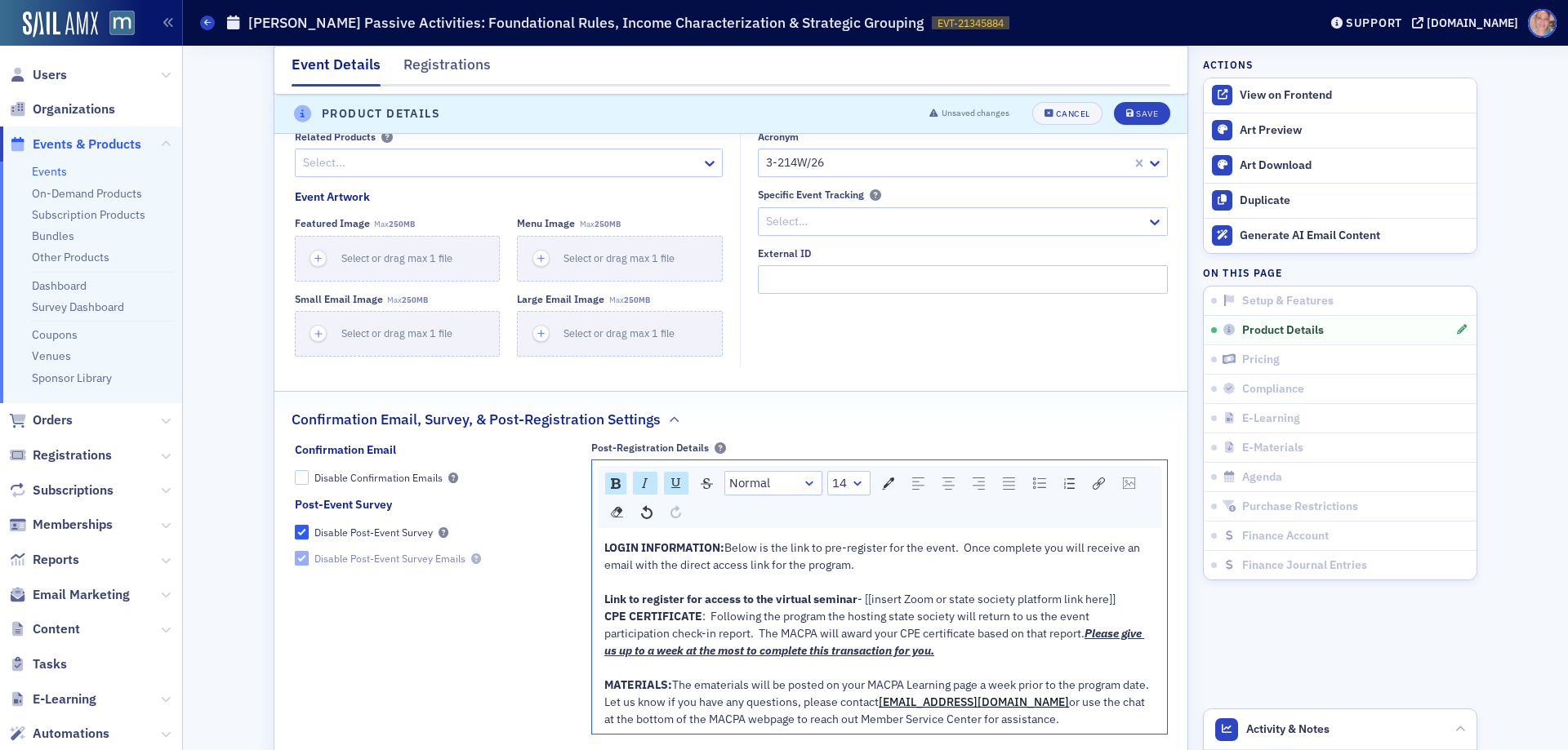
click at [670, 694] on div "MATERIALS: The ematerials will be posted on your MACPA Learning page a week pri…" at bounding box center [880, 686] width 552 height 18
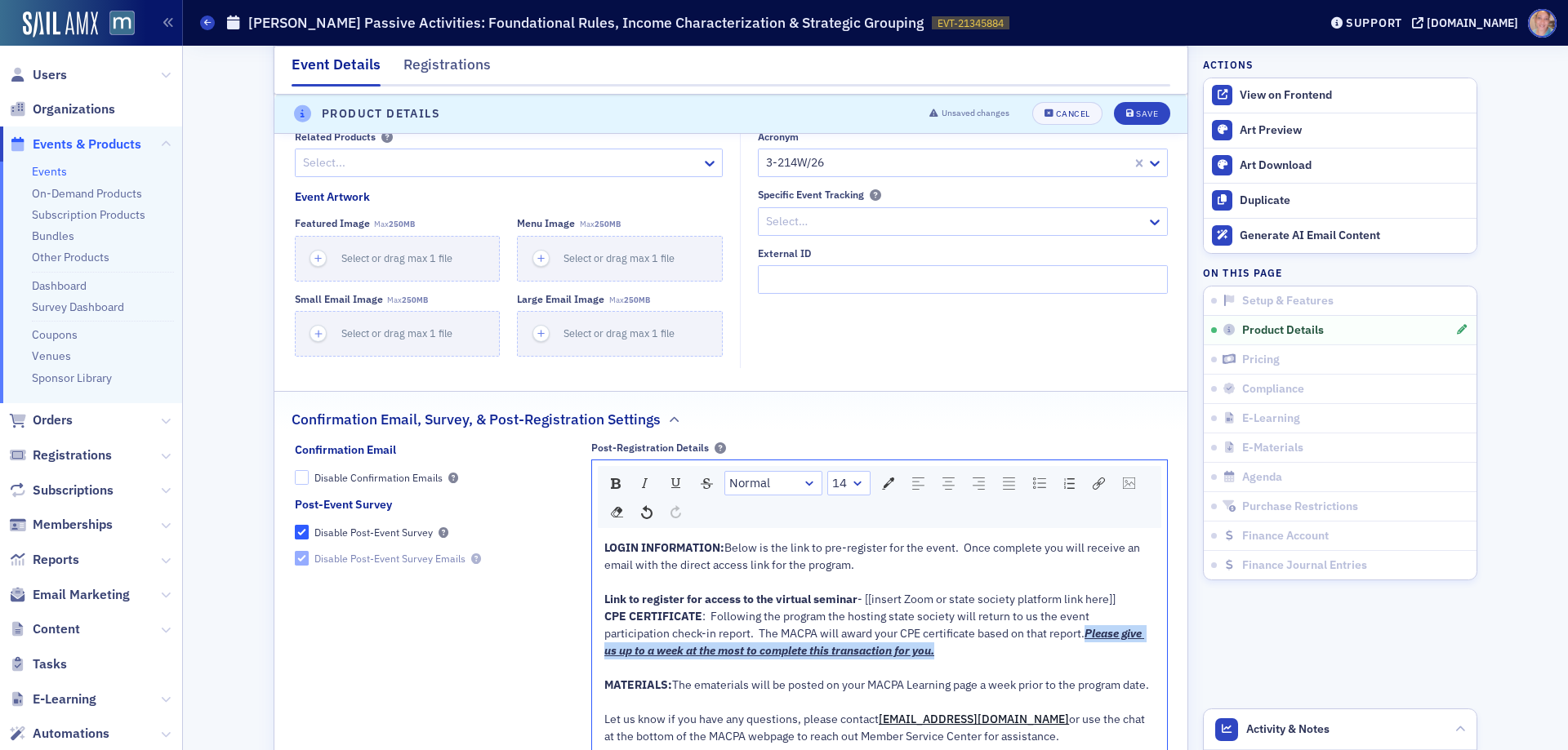
drag, startPoint x: 1017, startPoint y: 632, endPoint x: 1025, endPoint y: 646, distance: 16.1
click at [1025, 646] on div "CPE CERTIFICATE : Following the program the hosting state society will return t…" at bounding box center [880, 634] width 552 height 52
click at [882, 481] on img "rdw-color-picker" at bounding box center [888, 484] width 12 height 12
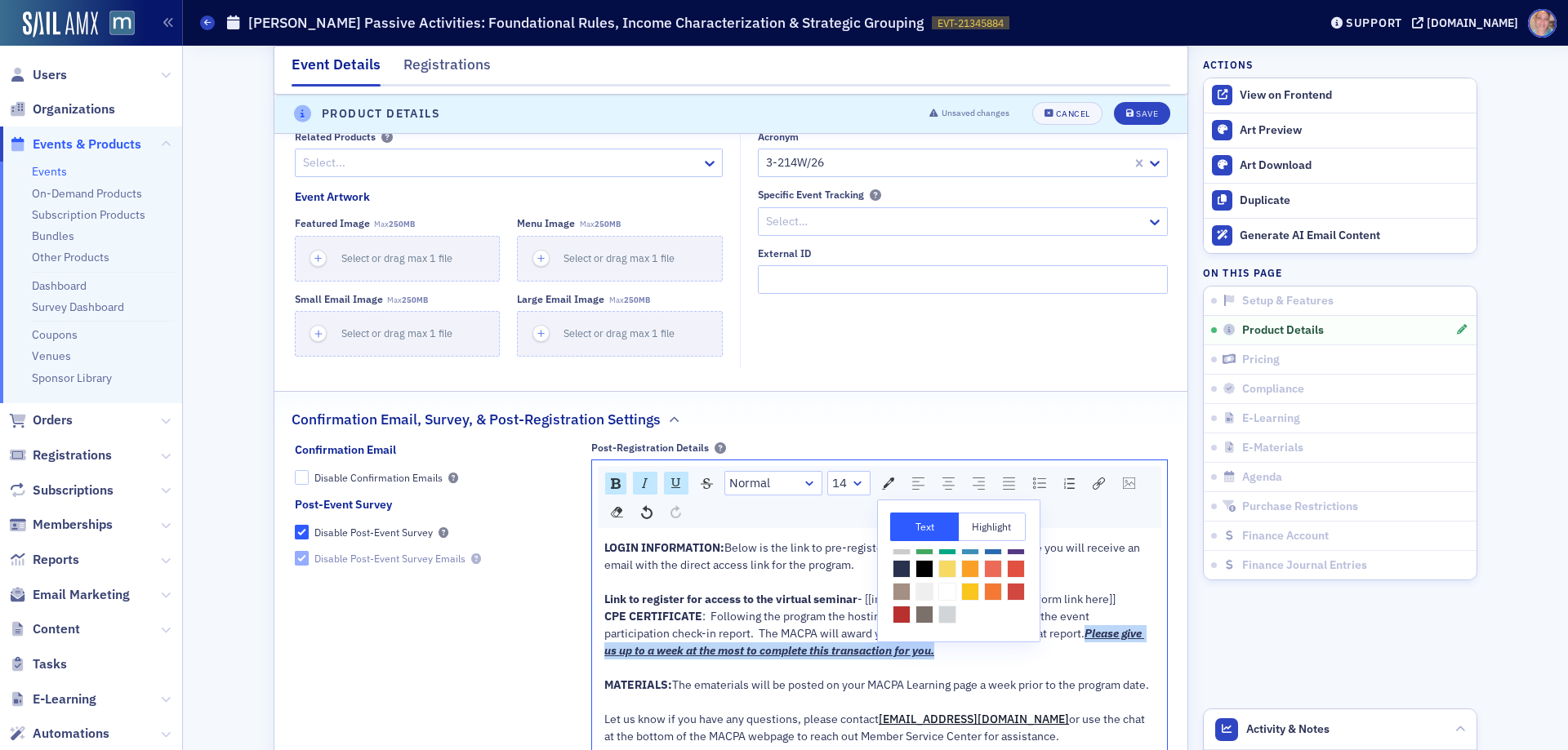
scroll to position [73, 0]
click at [911, 606] on span "rdw-color-picker" at bounding box center [901, 615] width 18 height 18
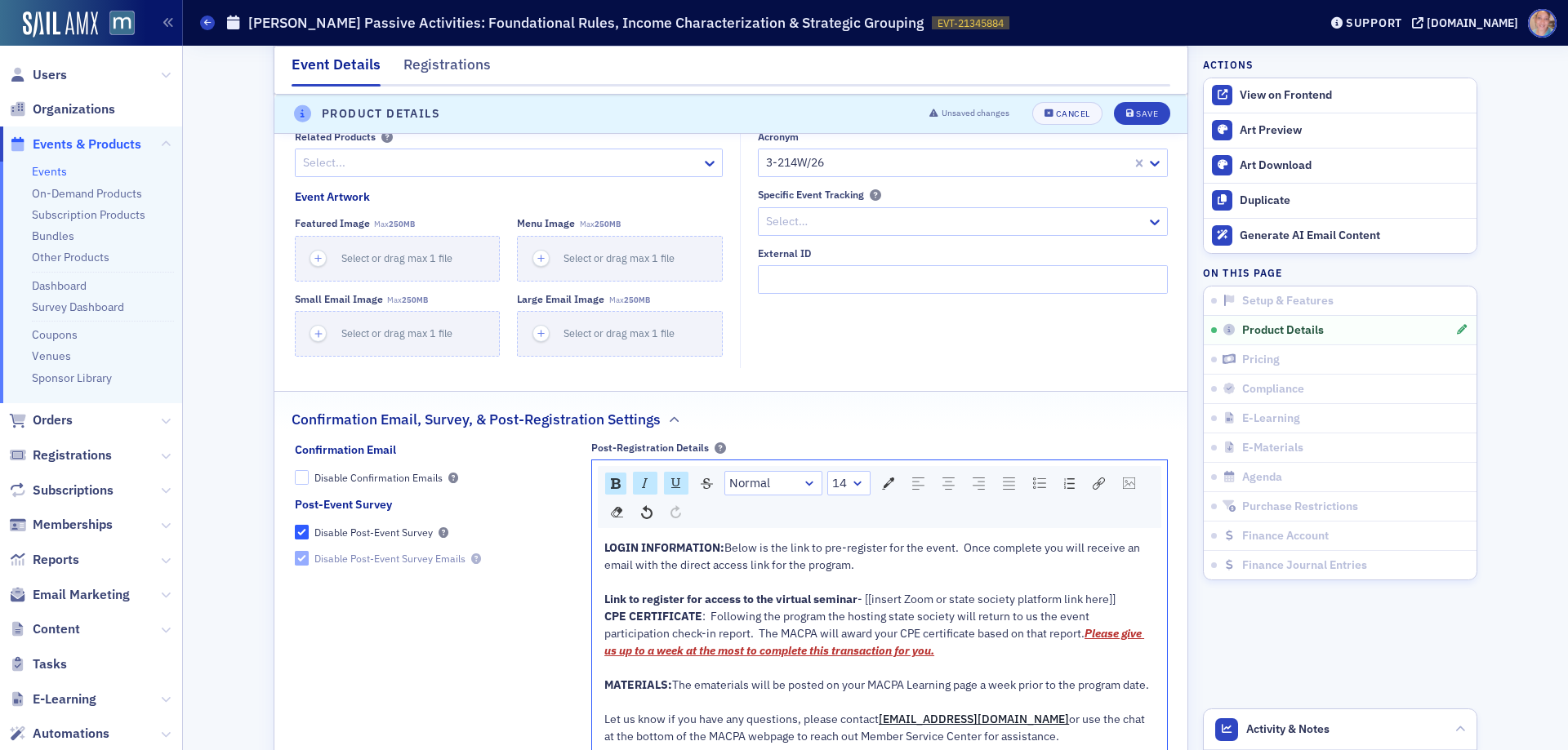
click at [913, 566] on div "LOGIN INFORMATION: Below is the link to pre-register for the event. Once comple…" at bounding box center [880, 557] width 552 height 34
click at [1128, 599] on div "Link to register for access to the virtual seminar - [[insert Zoom or state soc…" at bounding box center [880, 600] width 552 height 18
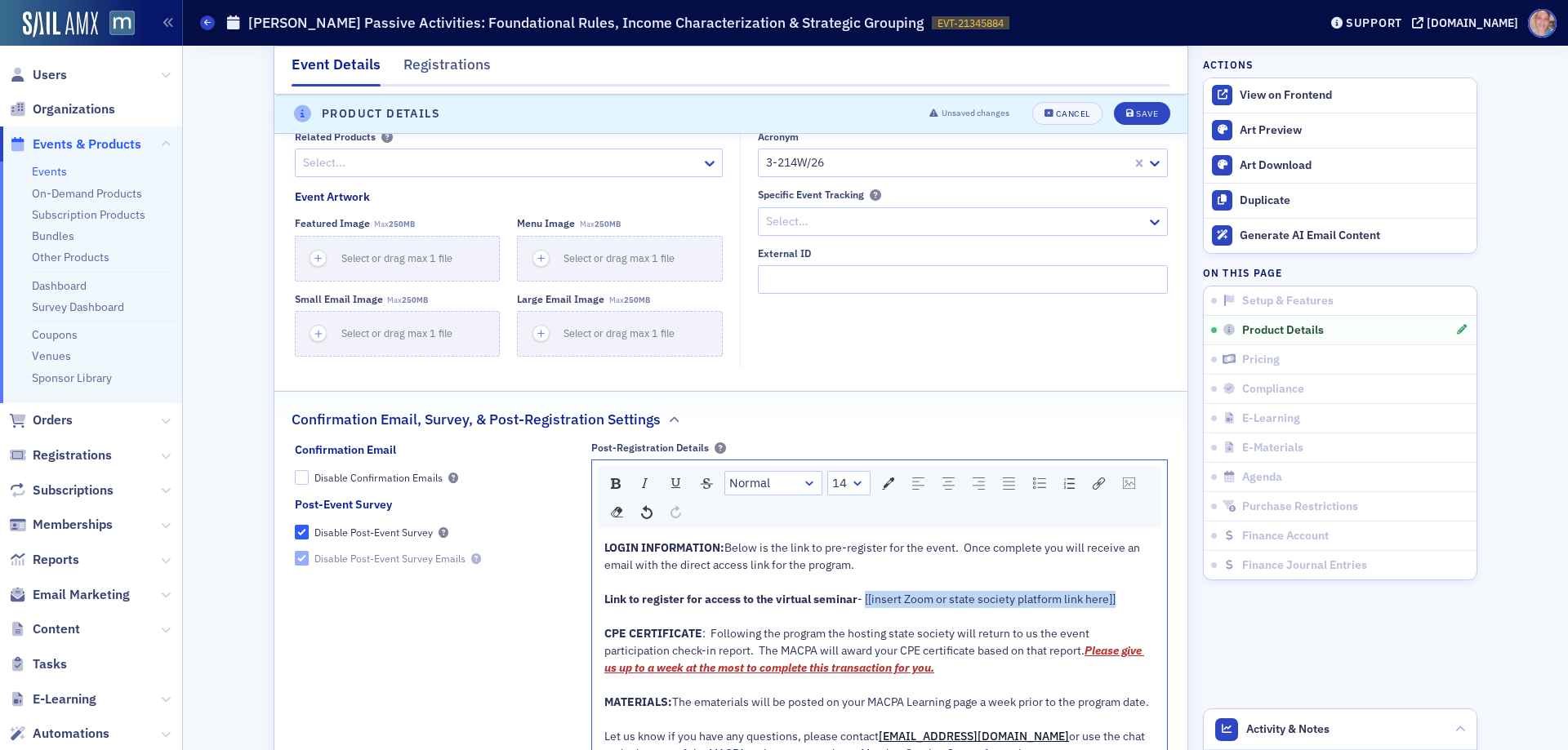
drag, startPoint x: 860, startPoint y: 600, endPoint x: 1113, endPoint y: 599, distance: 253.0
click at [1113, 599] on div "Link to register for access to the virtual seminar - [[insert Zoom or state soc…" at bounding box center [880, 600] width 552 height 18
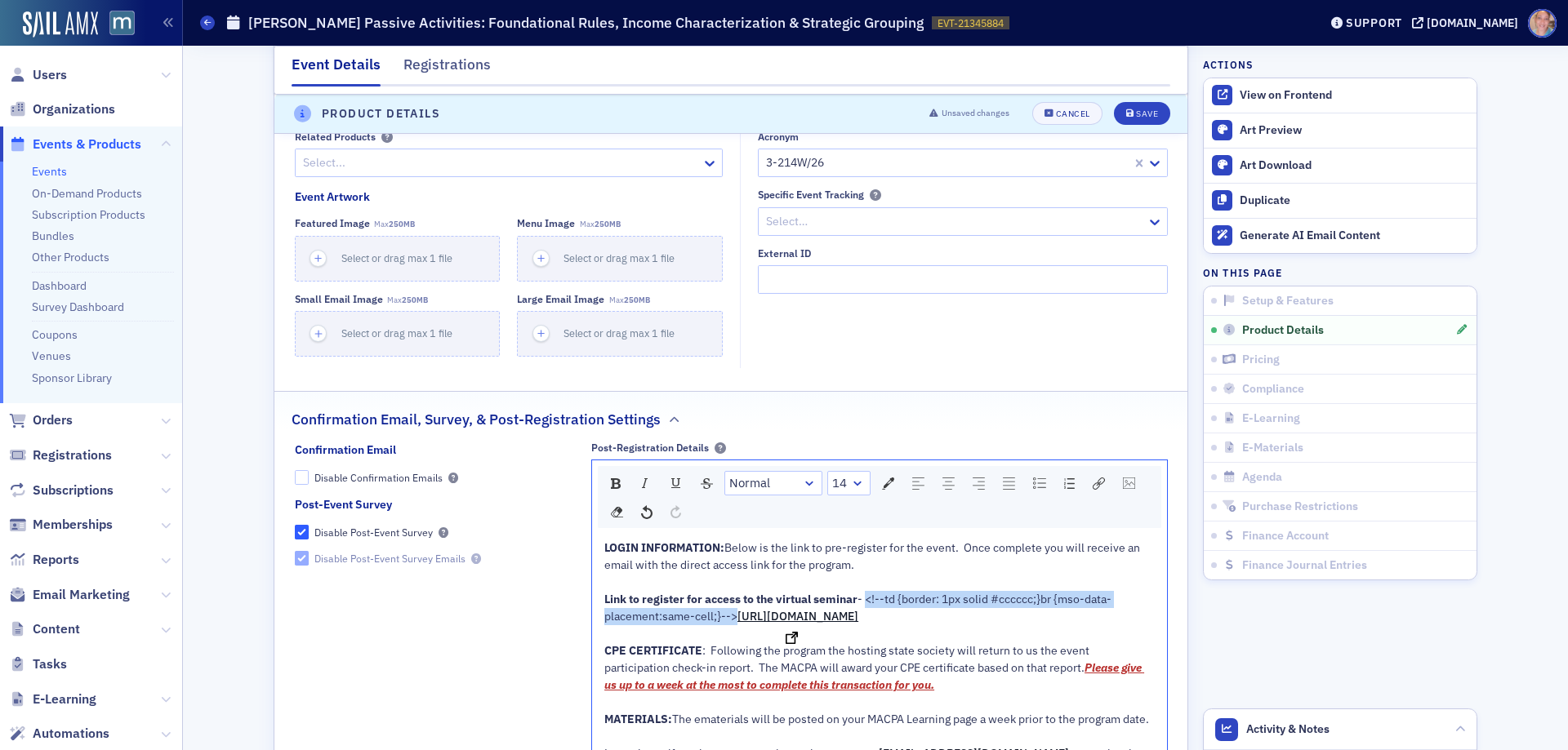
drag, startPoint x: 860, startPoint y: 596, endPoint x: 731, endPoint y: 618, distance: 130.9
click at [731, 618] on div "Link to register for access to the virtual seminar - <!--td {border: 1px solid …" at bounding box center [880, 608] width 552 height 34
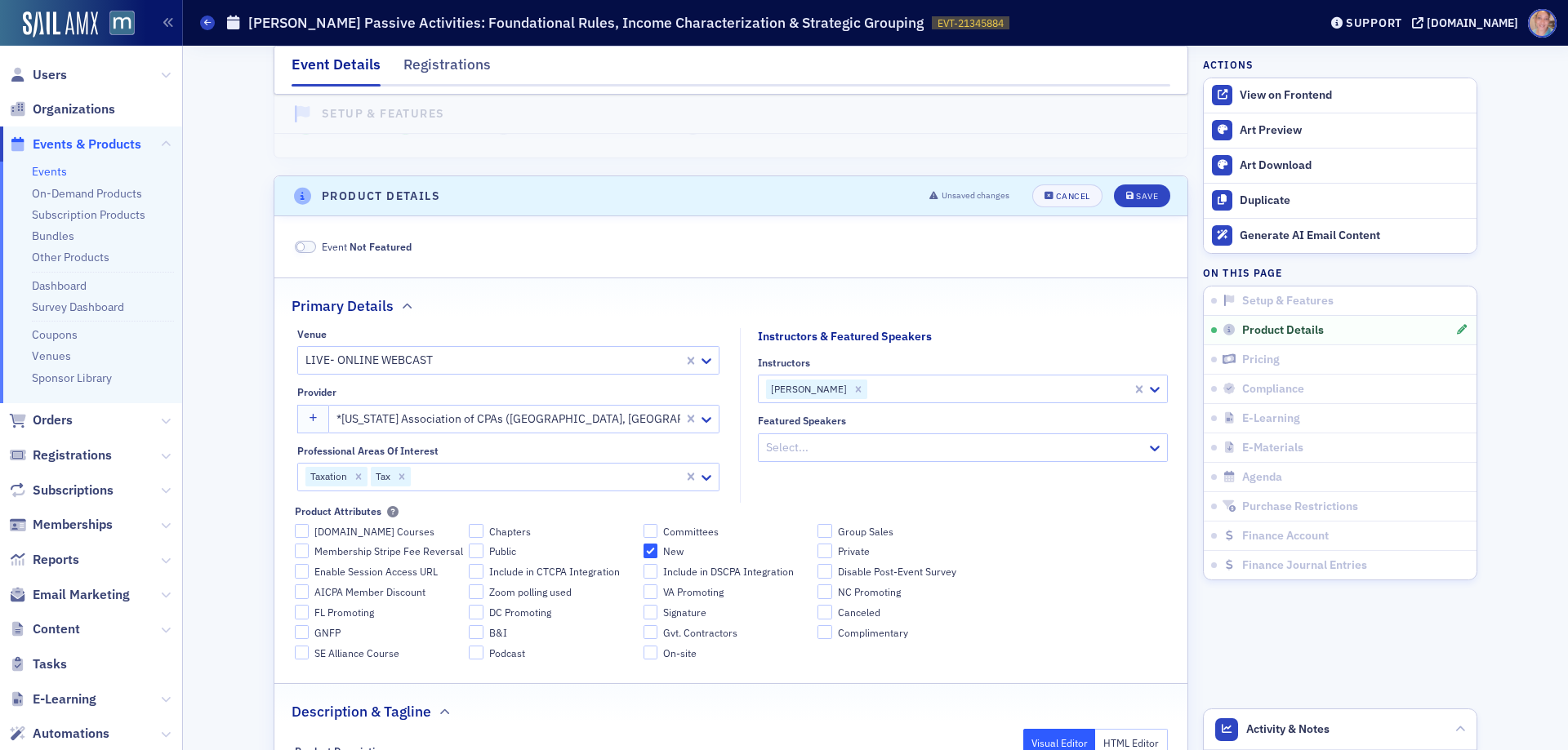
scroll to position [497, 0]
click at [919, 391] on div at bounding box center [1000, 389] width 262 height 20
type input "greg whi"
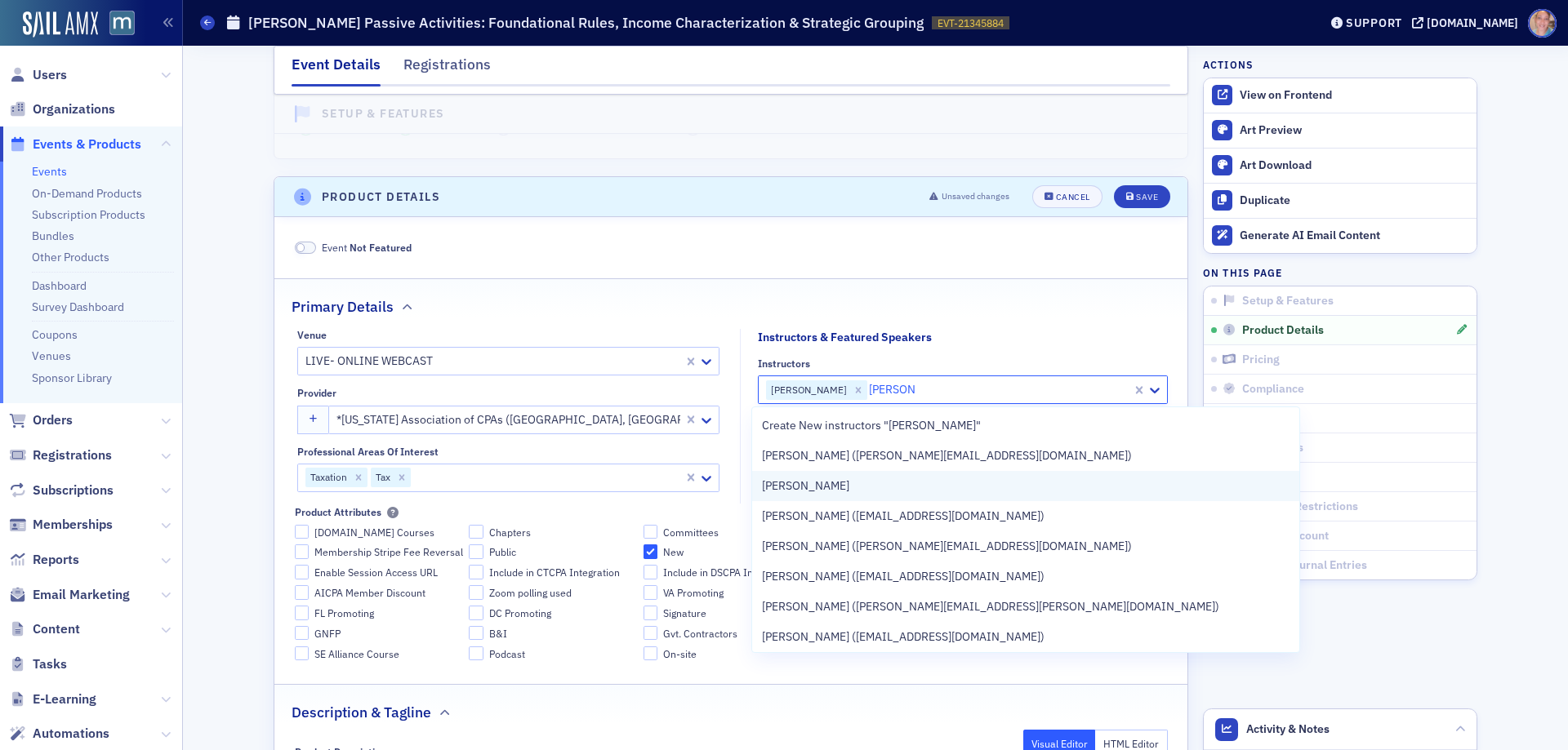
click at [854, 483] on div "[PERSON_NAME]" at bounding box center [1025, 487] width 528 height 18
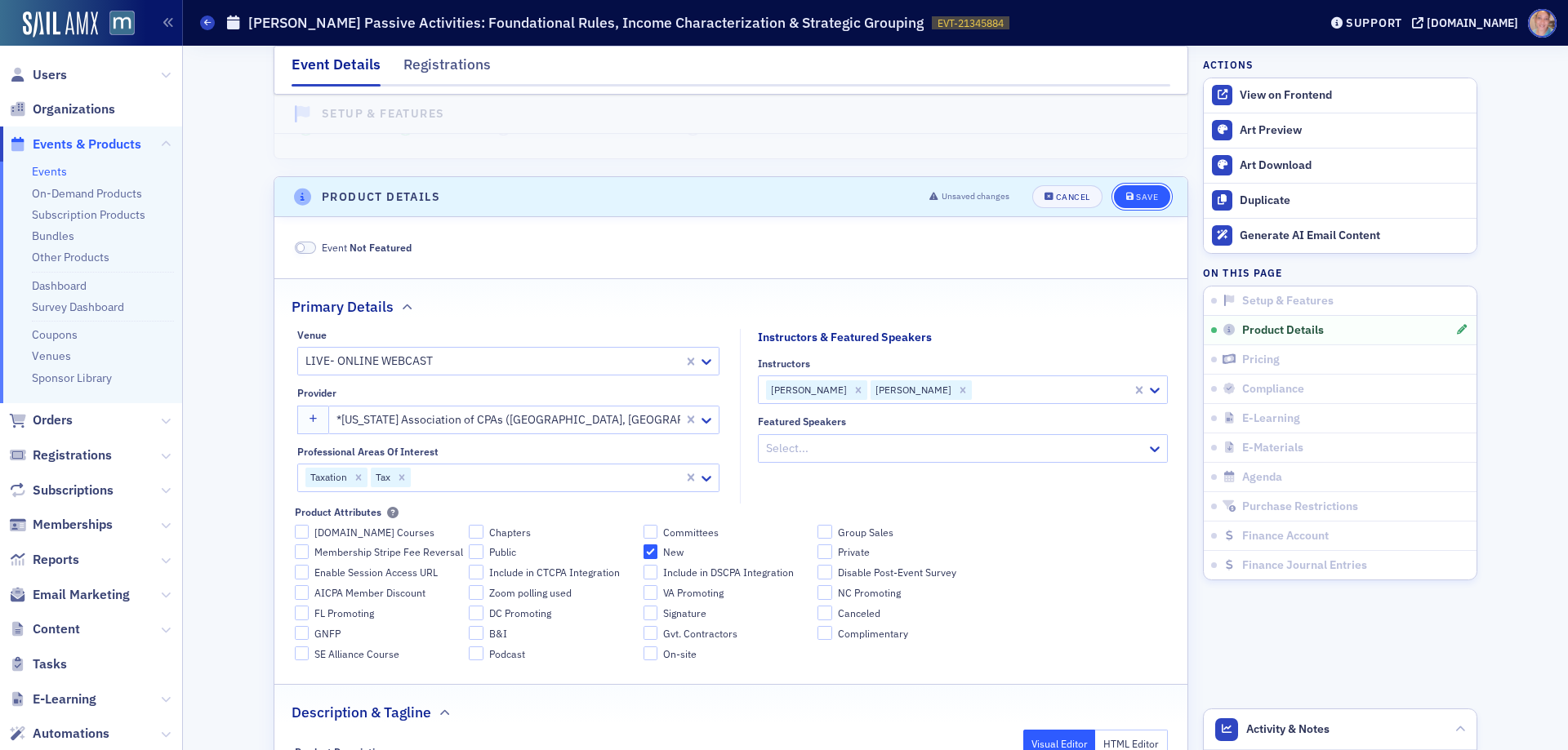
click at [1136, 198] on div "Save" at bounding box center [1146, 197] width 22 height 9
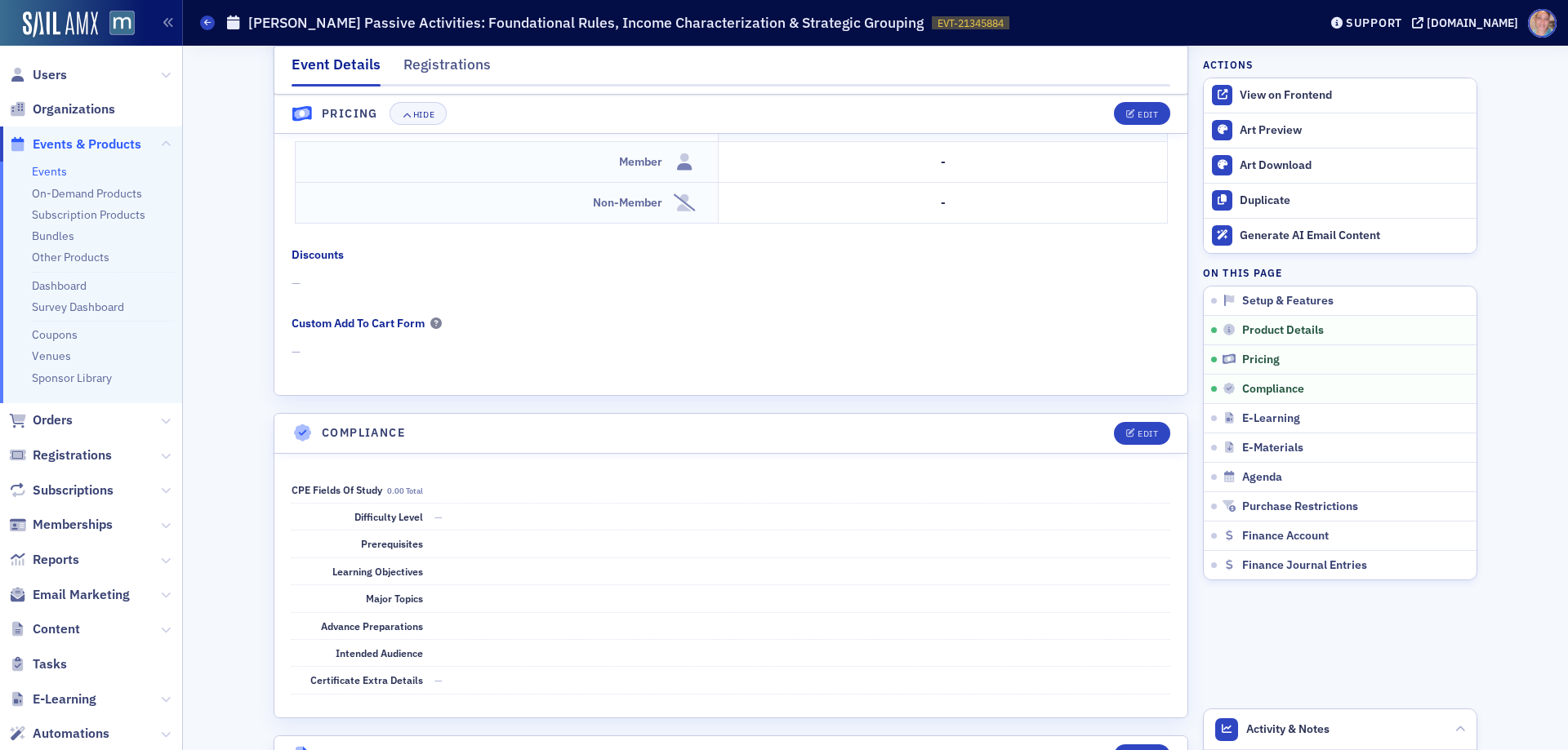
scroll to position [1395, 0]
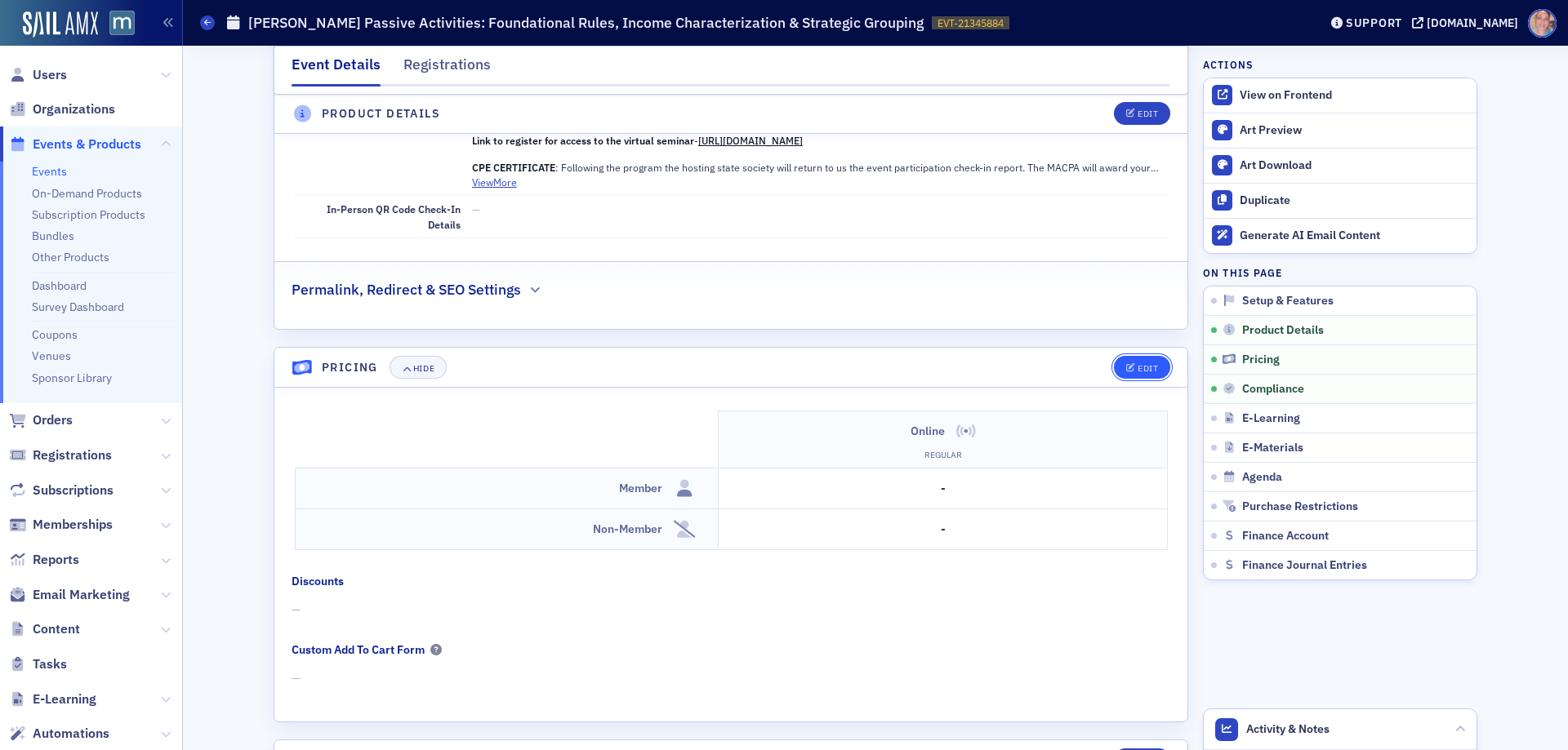
click at [1138, 370] on div "Edit" at bounding box center [1147, 369] width 20 height 9
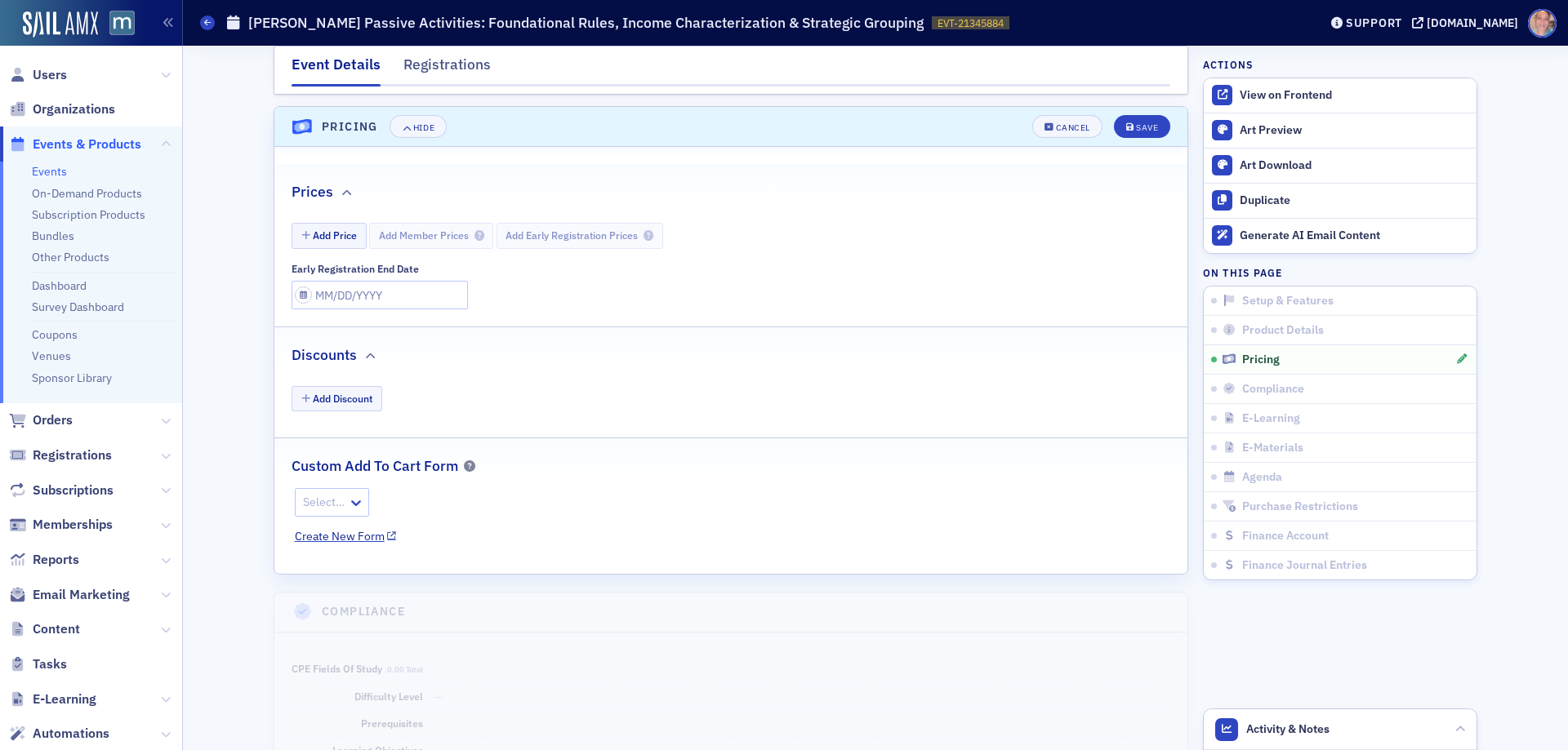
scroll to position [1648, 0]
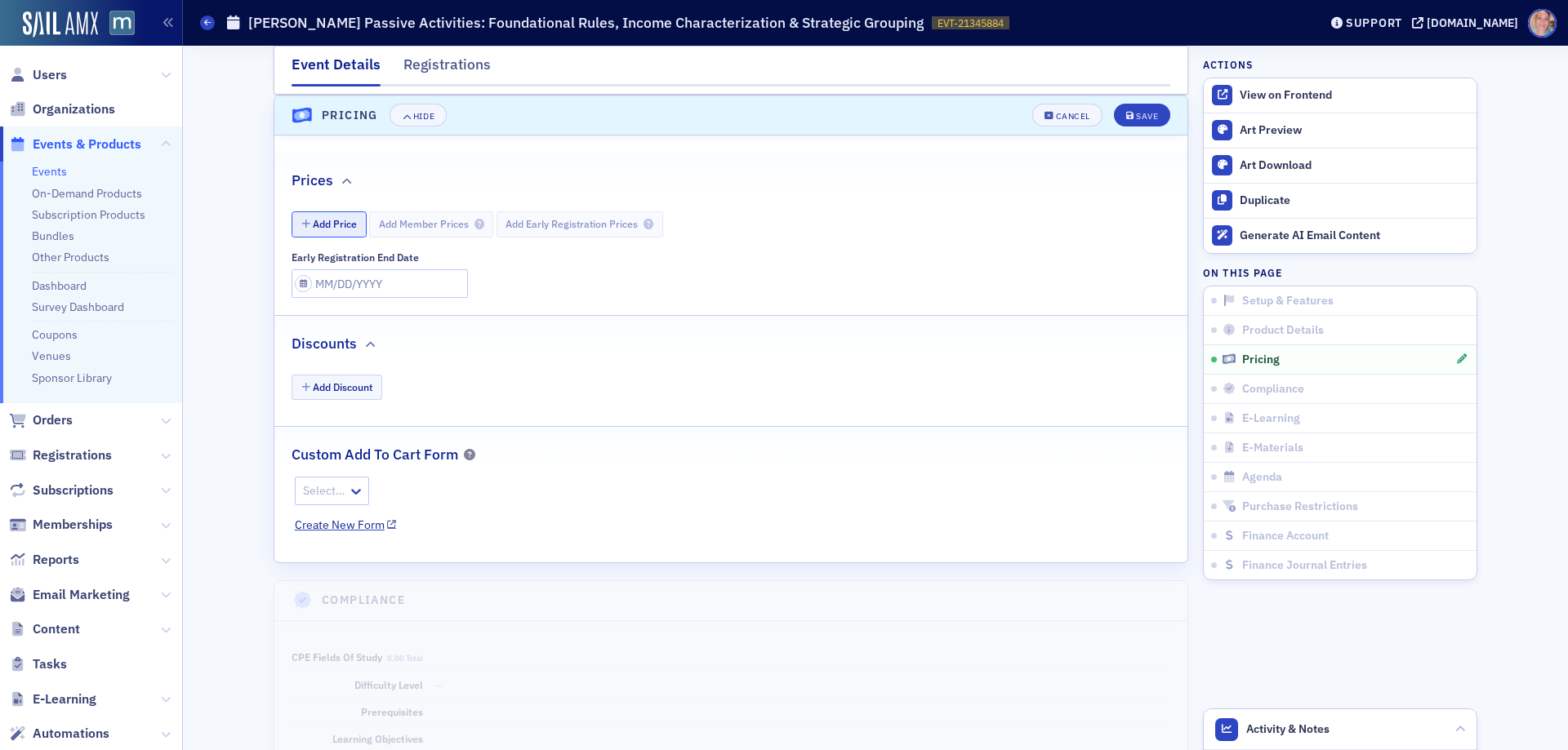
click at [333, 227] on button "Add Price" at bounding box center [329, 224] width 76 height 25
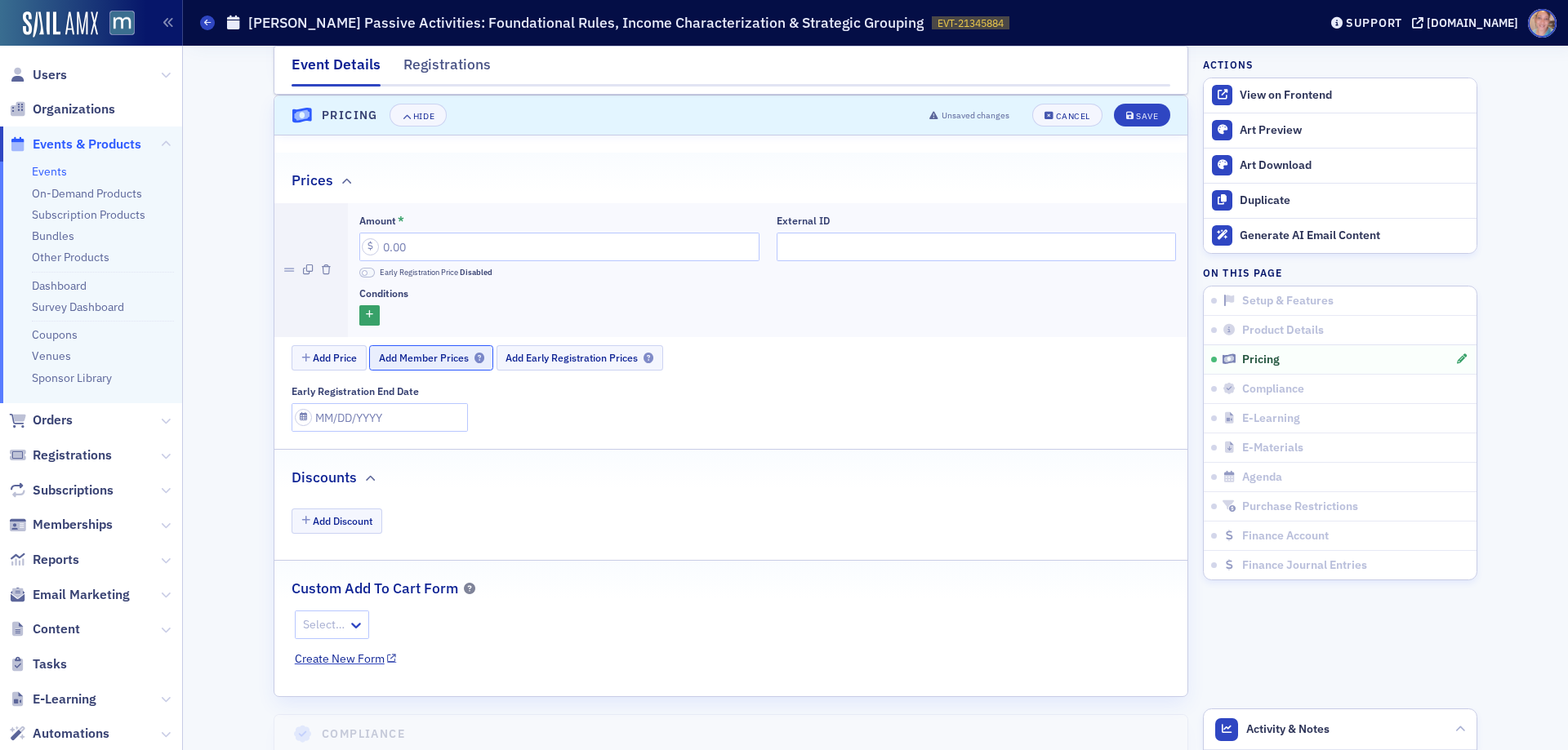
click at [413, 363] on span "Add Member Prices" at bounding box center [431, 358] width 105 height 12
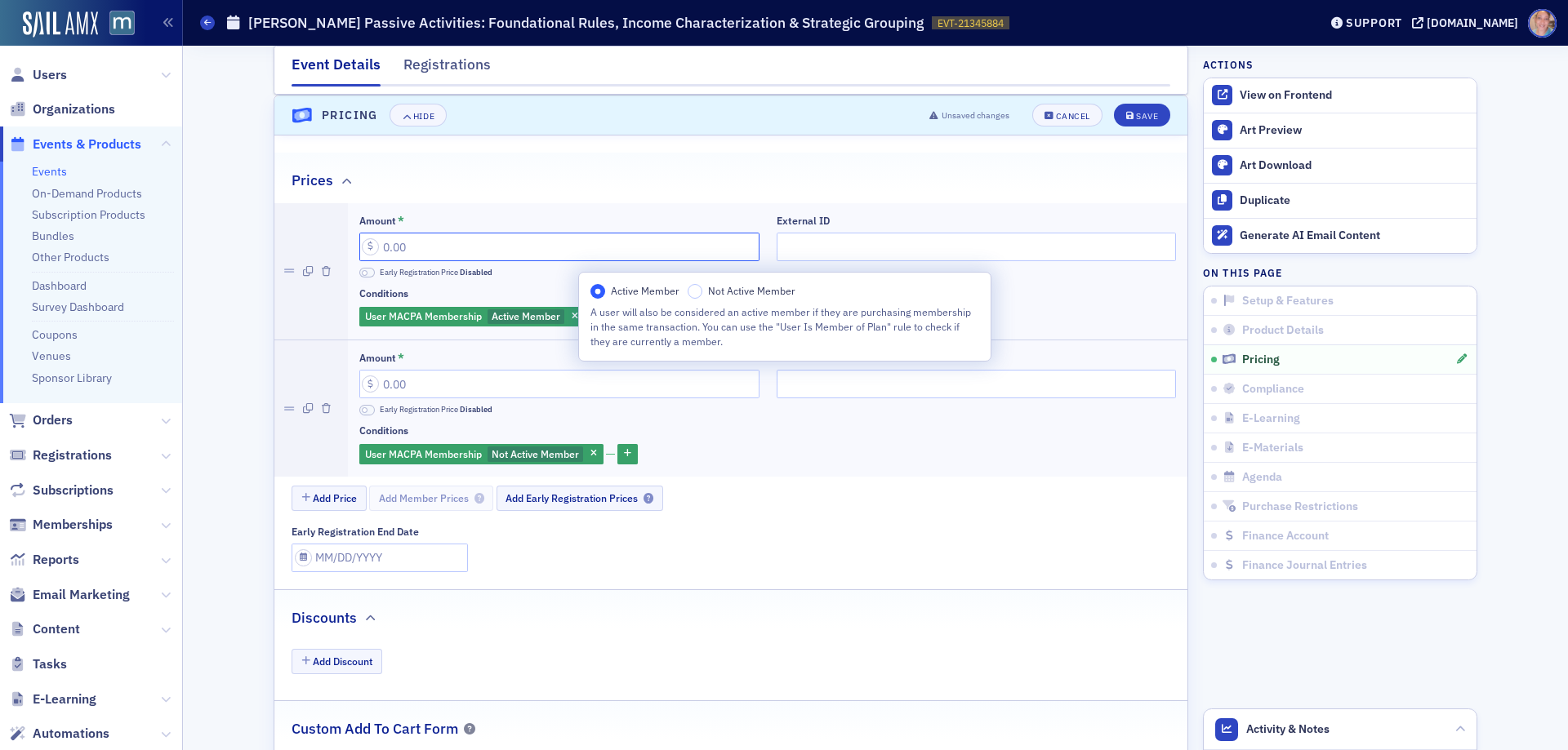
drag, startPoint x: 368, startPoint y: 248, endPoint x: 705, endPoint y: 227, distance: 337.7
click at [705, 227] on div "Amount *" at bounding box center [560, 238] width 401 height 47
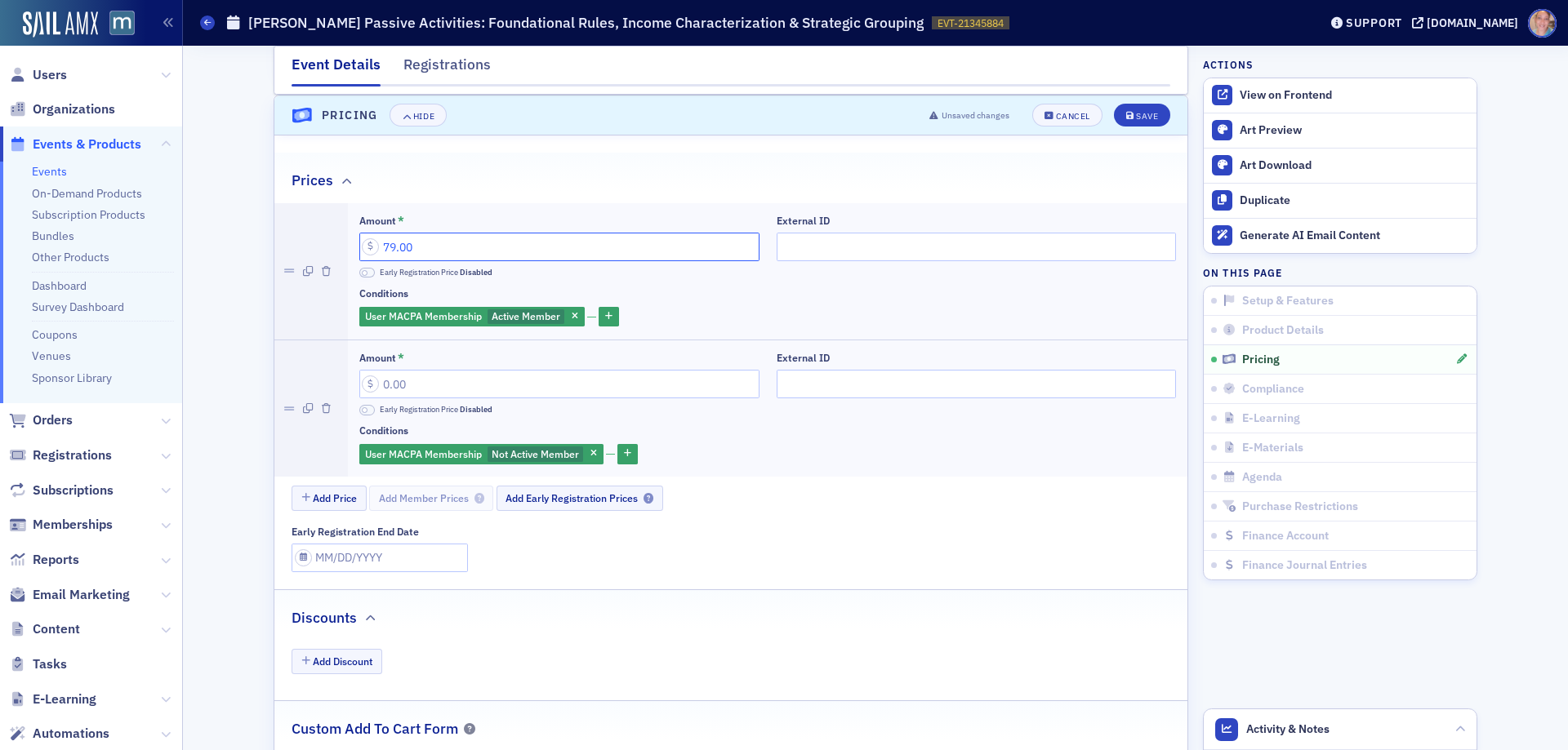
type input "79.00"
drag, startPoint x: 377, startPoint y: 382, endPoint x: 478, endPoint y: 381, distance: 101.0
click at [478, 381] on input "Amount *" at bounding box center [560, 384] width 401 height 29
type input "149.00"
click at [1119, 120] on button "Save" at bounding box center [1142, 115] width 56 height 23
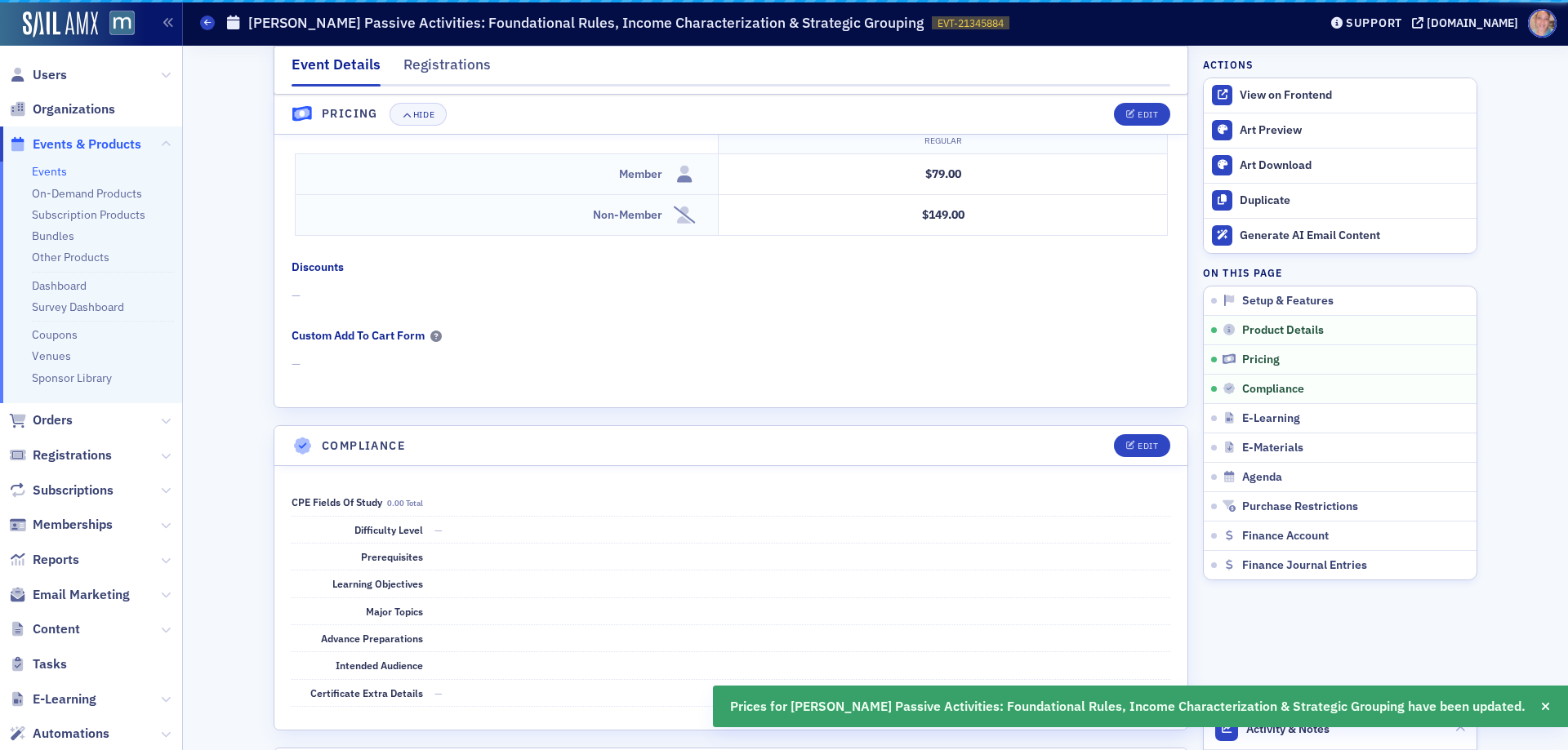
scroll to position [1587, 0]
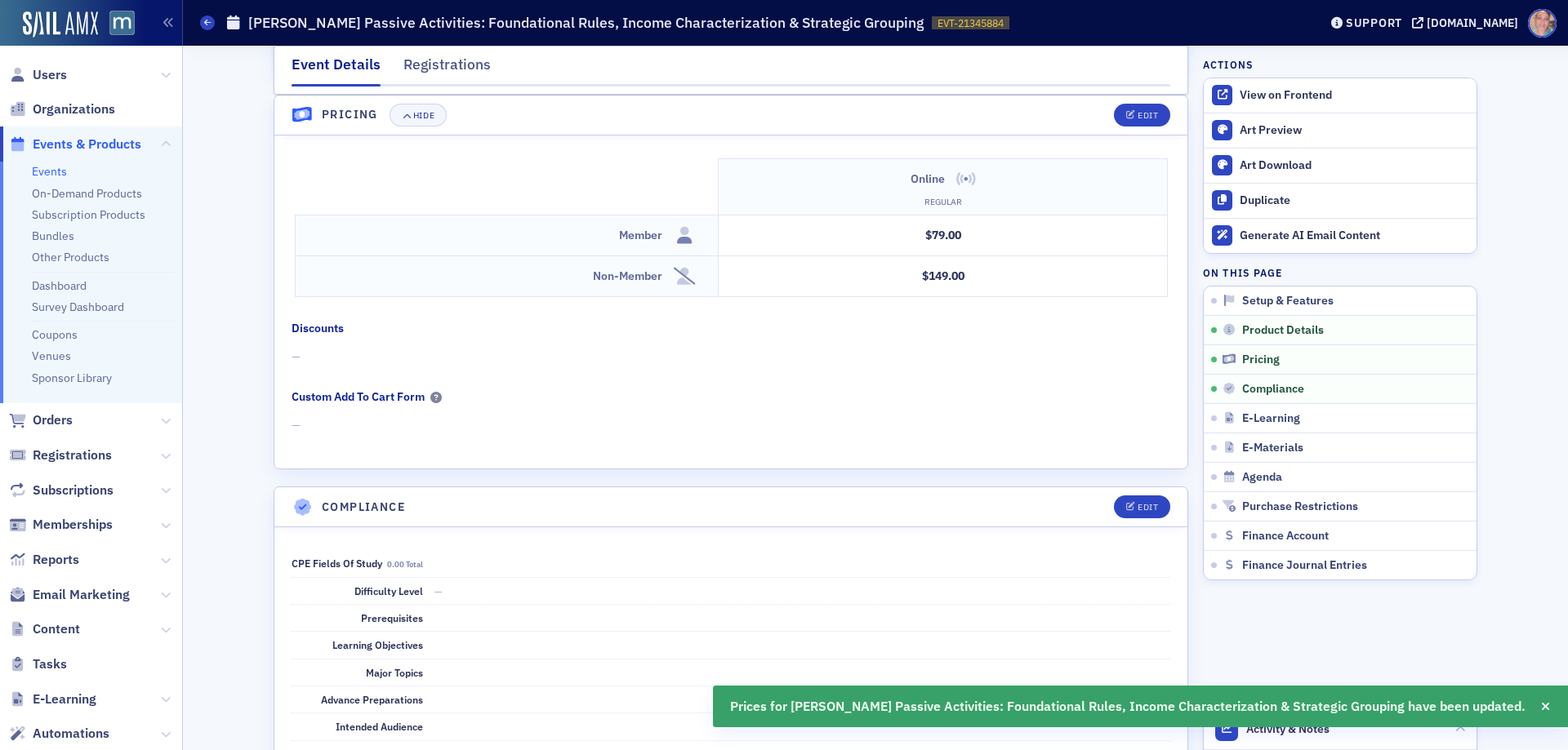
click at [1124, 520] on header "Compliance Edit" at bounding box center [730, 508] width 913 height 40
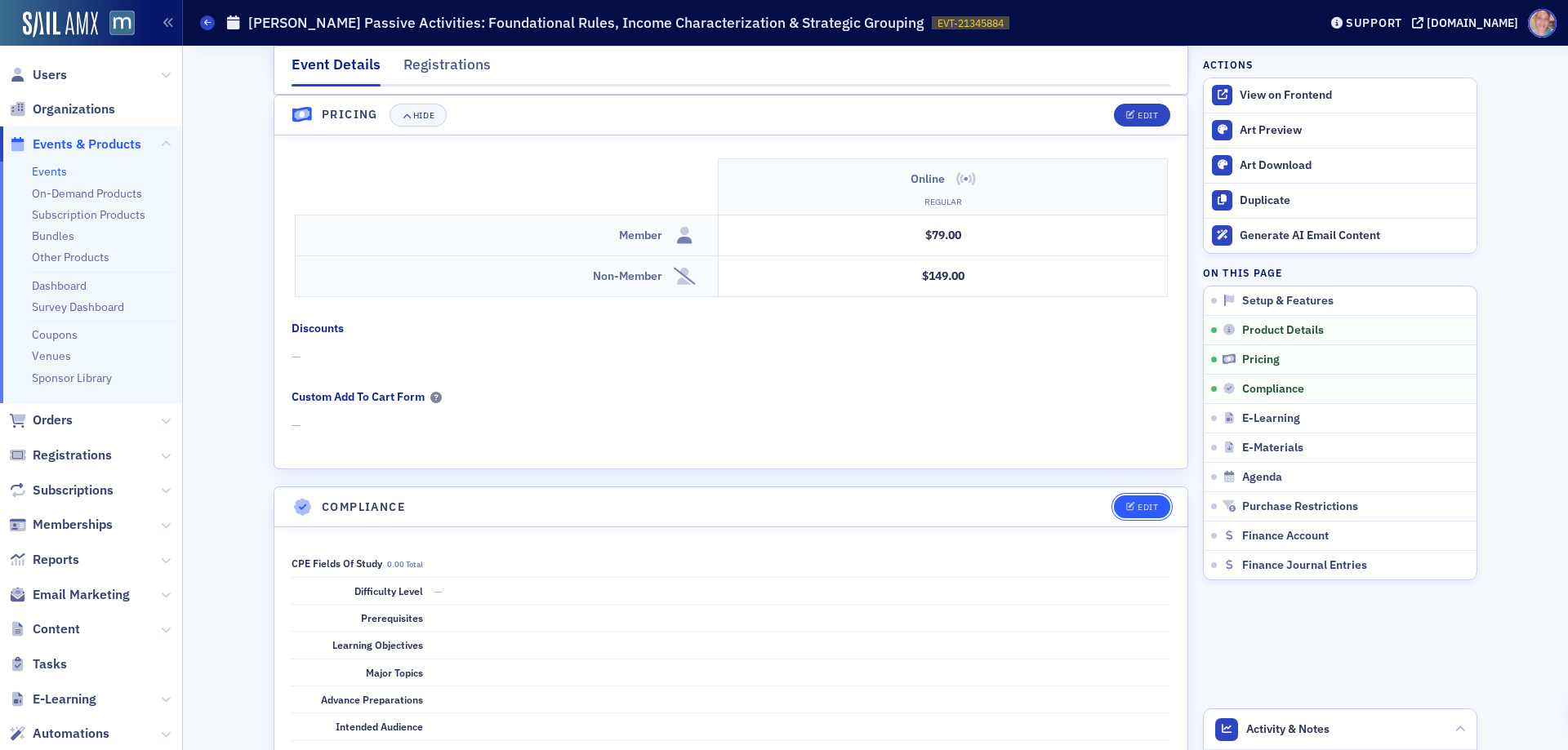
click at [1138, 506] on div "Edit" at bounding box center [1147, 508] width 20 height 9
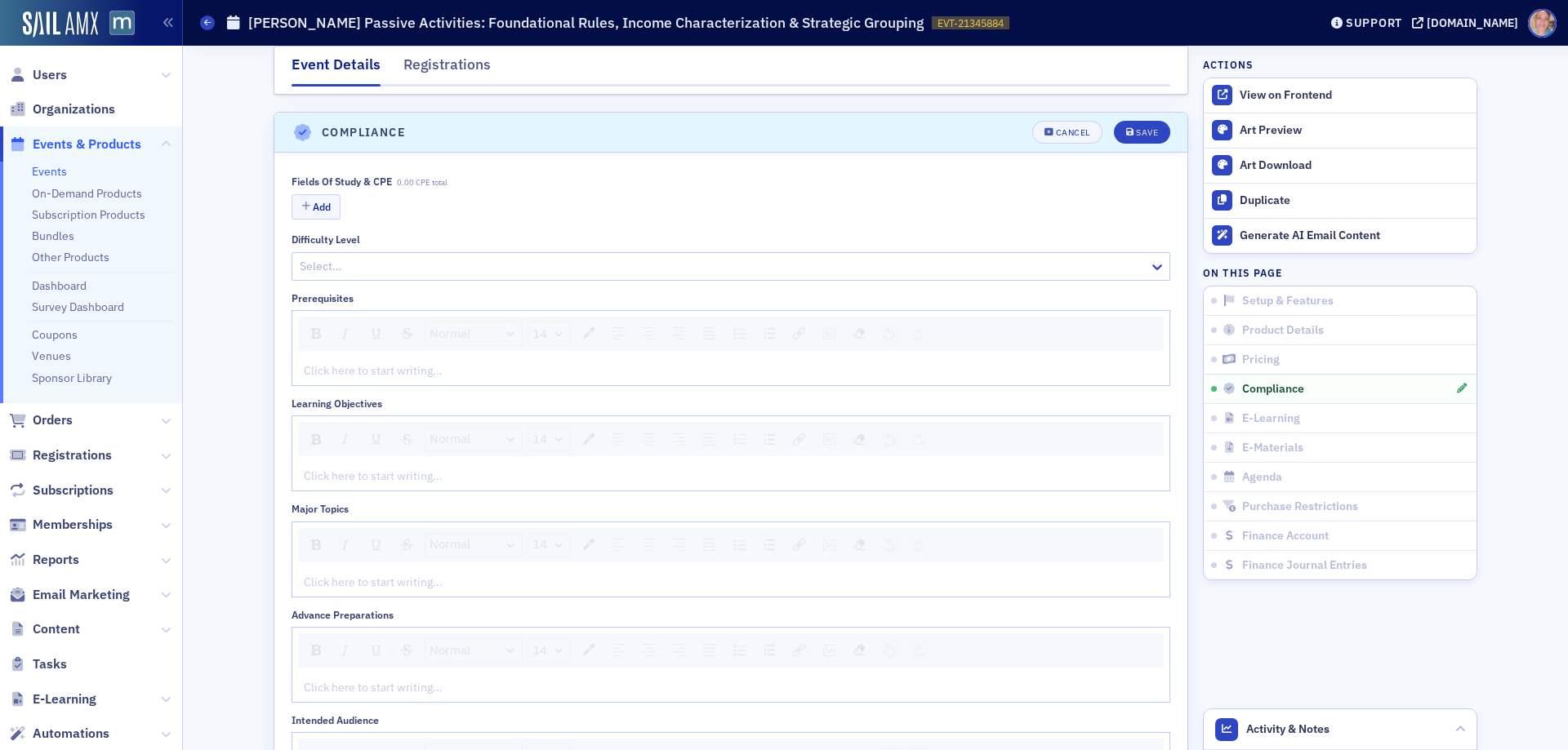
scroll to position [1979, 0]
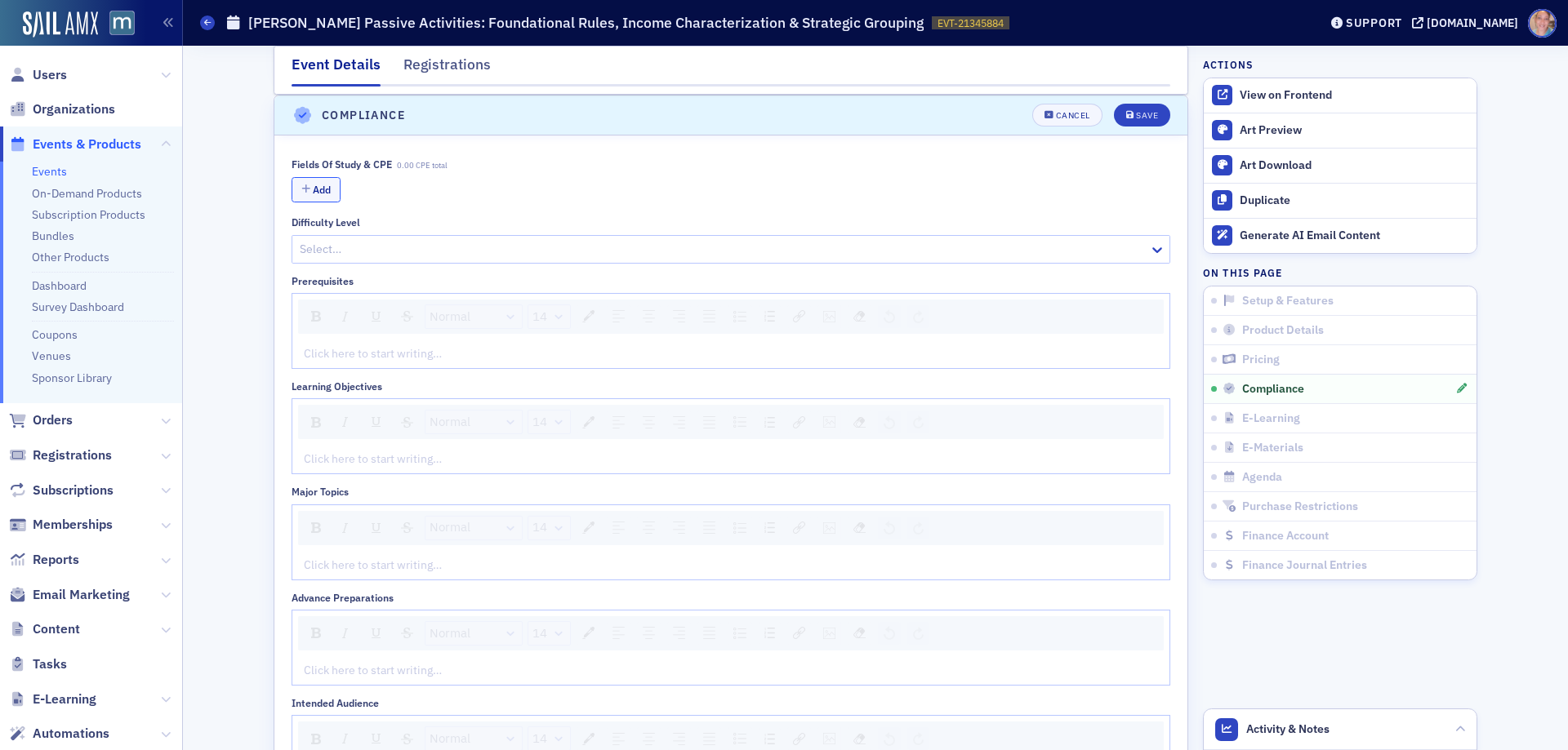
drag, startPoint x: 307, startPoint y: 191, endPoint x: 370, endPoint y: 168, distance: 67.1
click at [308, 191] on button "Add" at bounding box center [316, 190] width 49 height 25
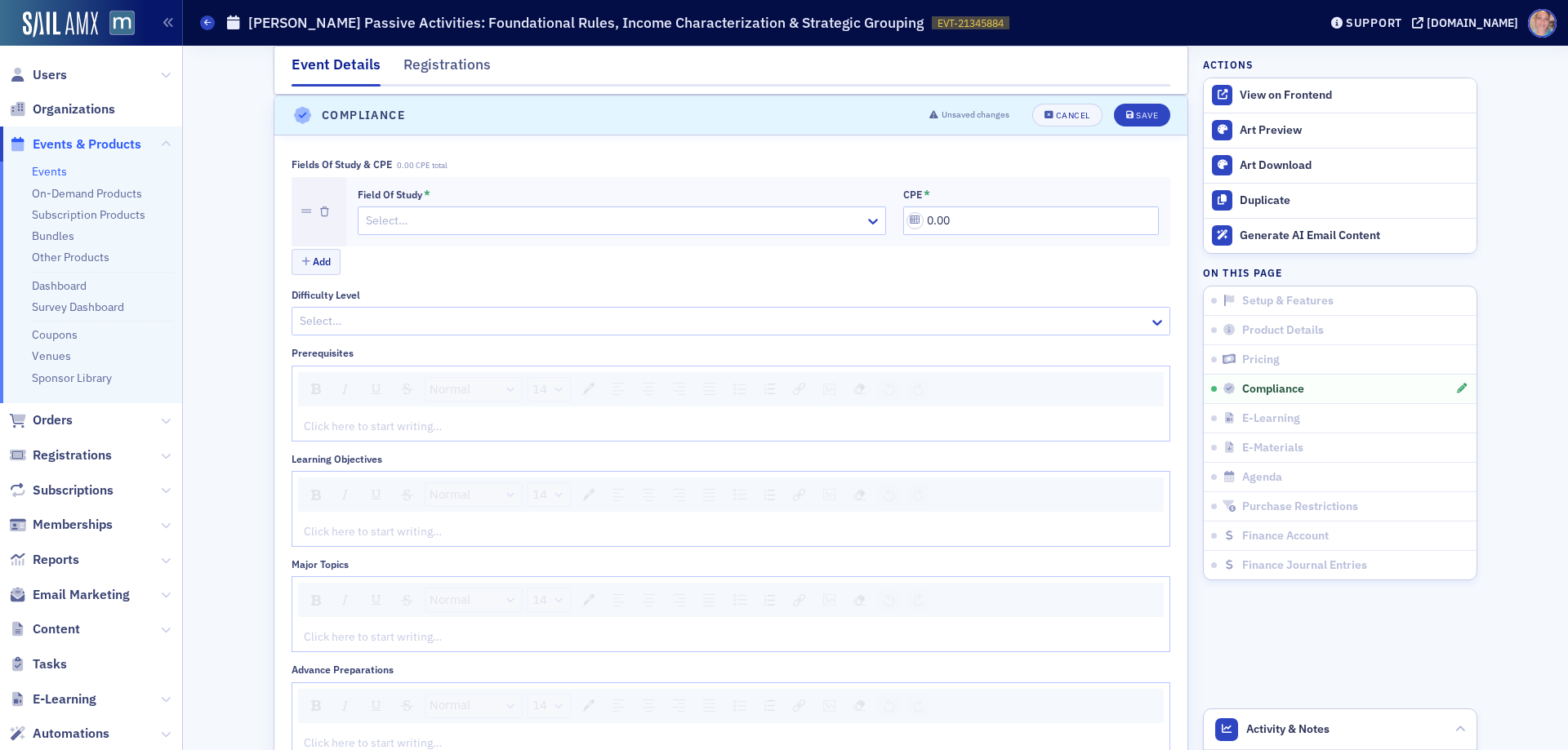
click at [408, 211] on div at bounding box center [614, 220] width 499 height 20
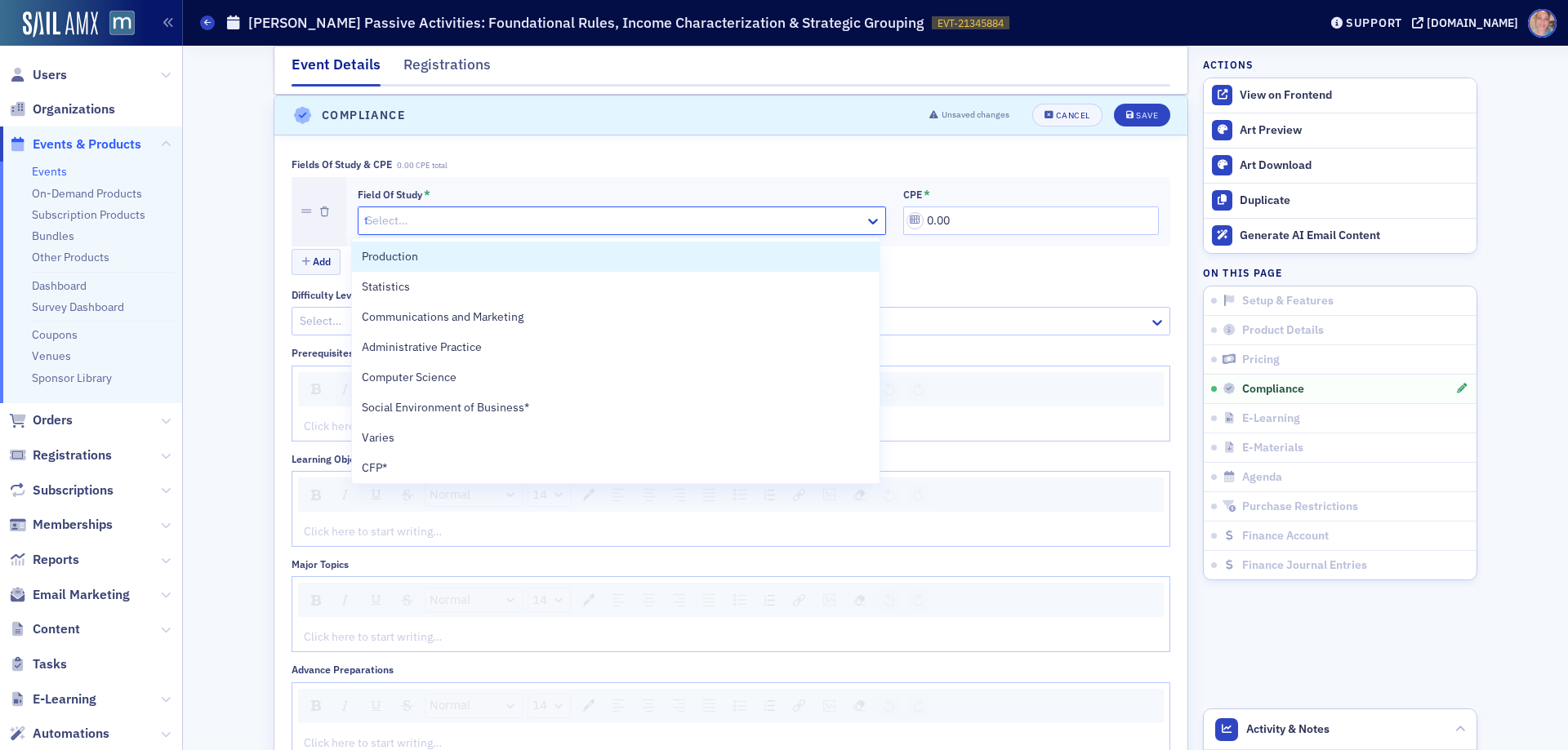
type input "ta"
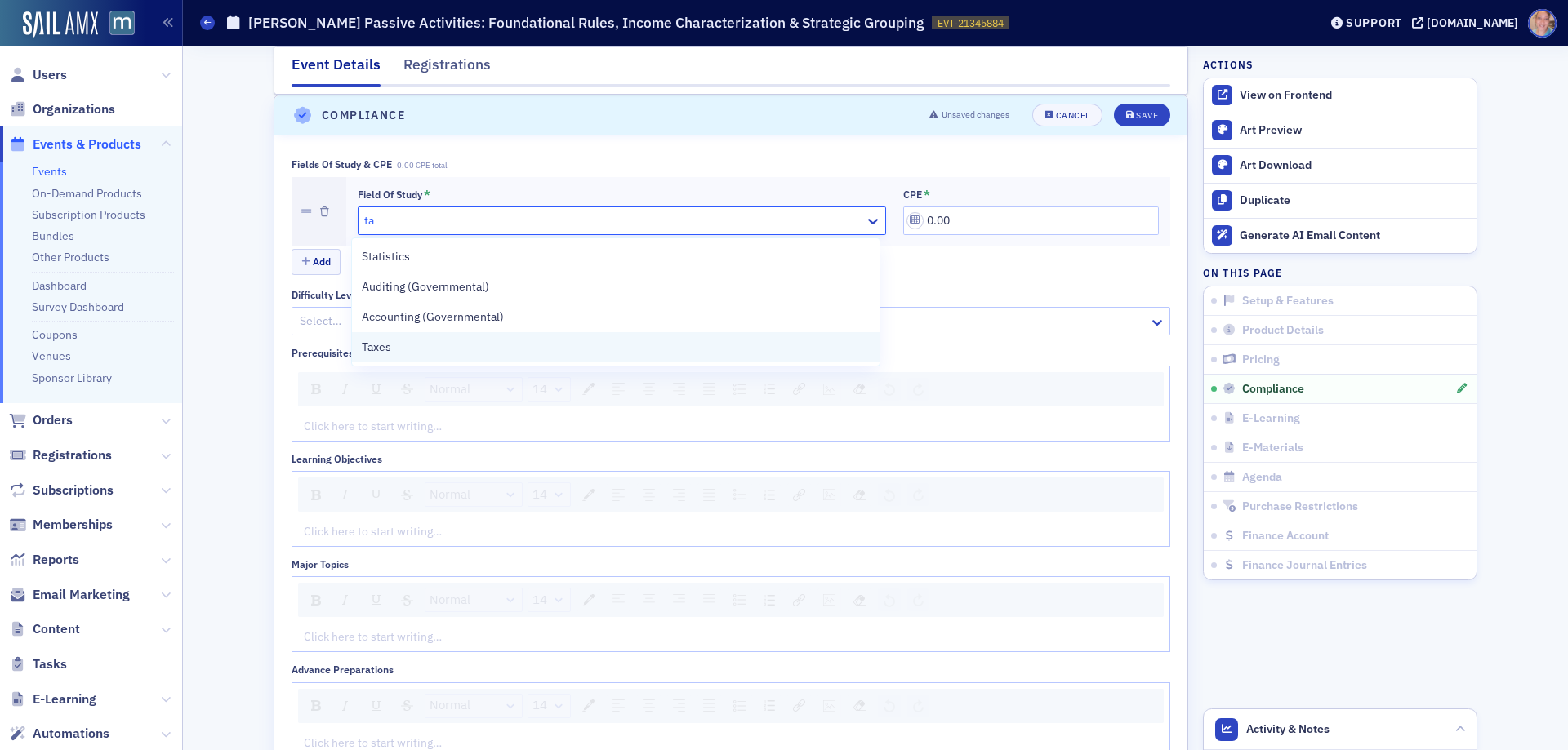
click at [424, 348] on div "Taxes" at bounding box center [615, 348] width 507 height 18
drag, startPoint x: 920, startPoint y: 222, endPoint x: 1056, endPoint y: 215, distance: 136.2
click at [1056, 215] on input "0.00" at bounding box center [1030, 220] width 256 height 29
type input "2.00"
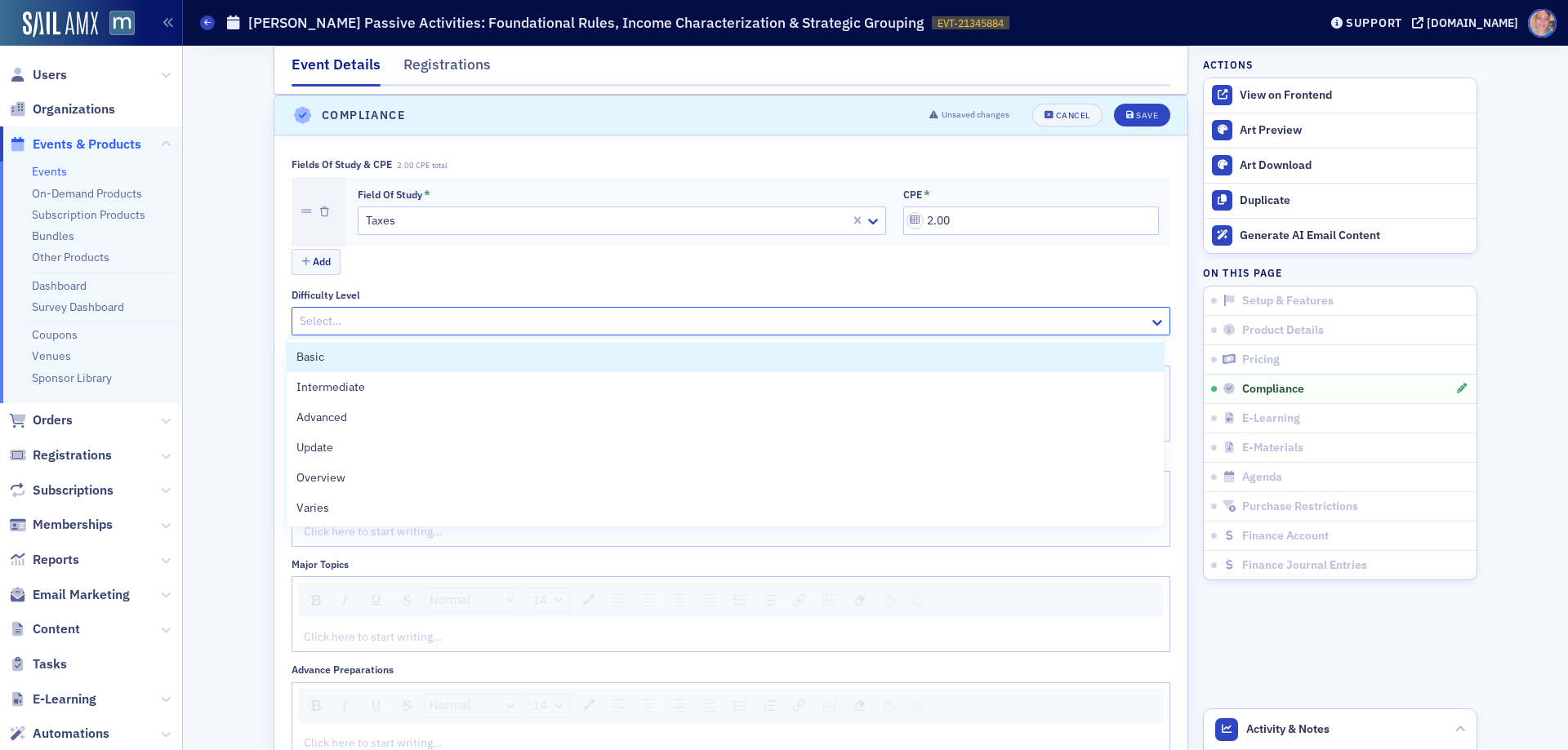
click at [484, 322] on div at bounding box center [722, 321] width 849 height 20
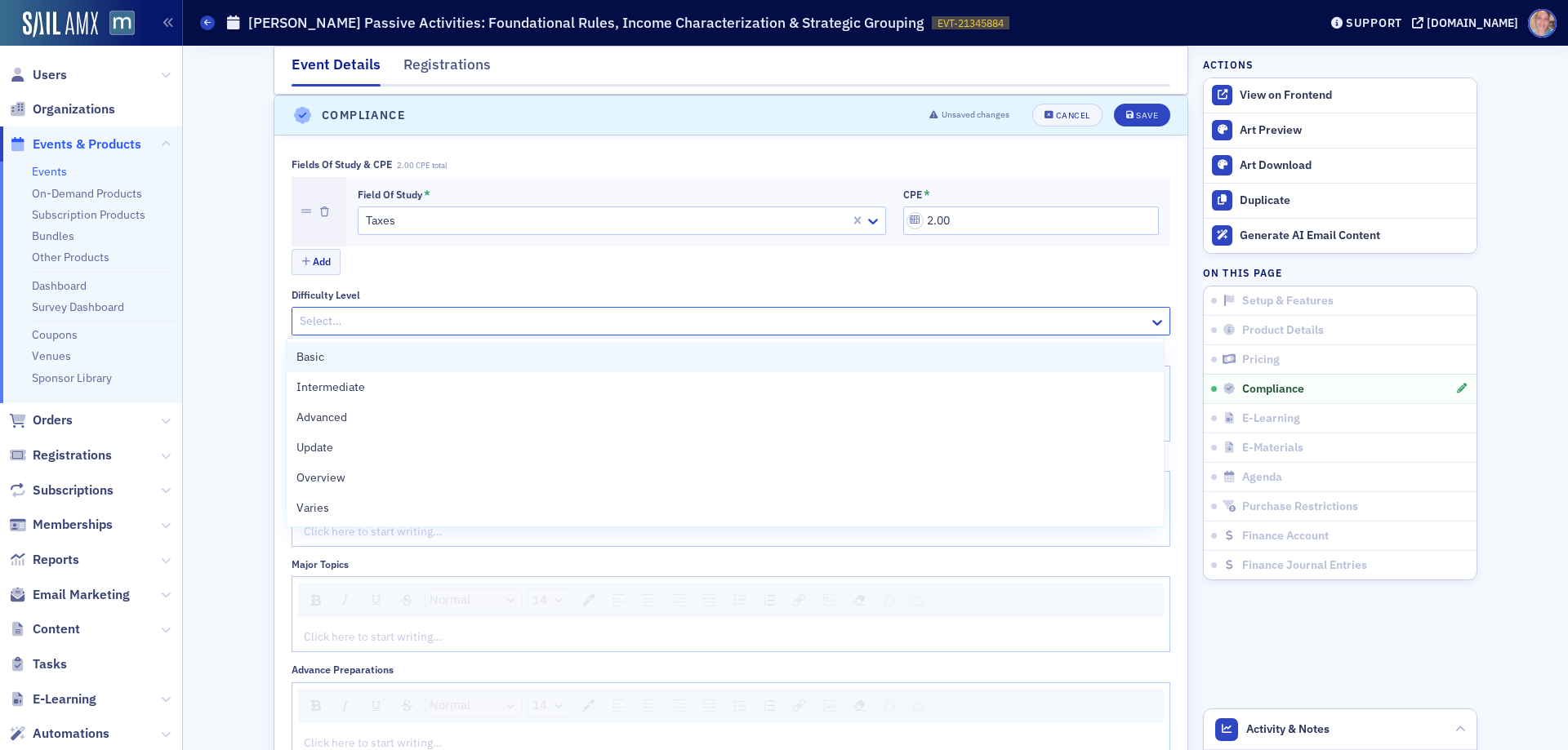
click at [379, 363] on div "Basic" at bounding box center [726, 357] width 857 height 18
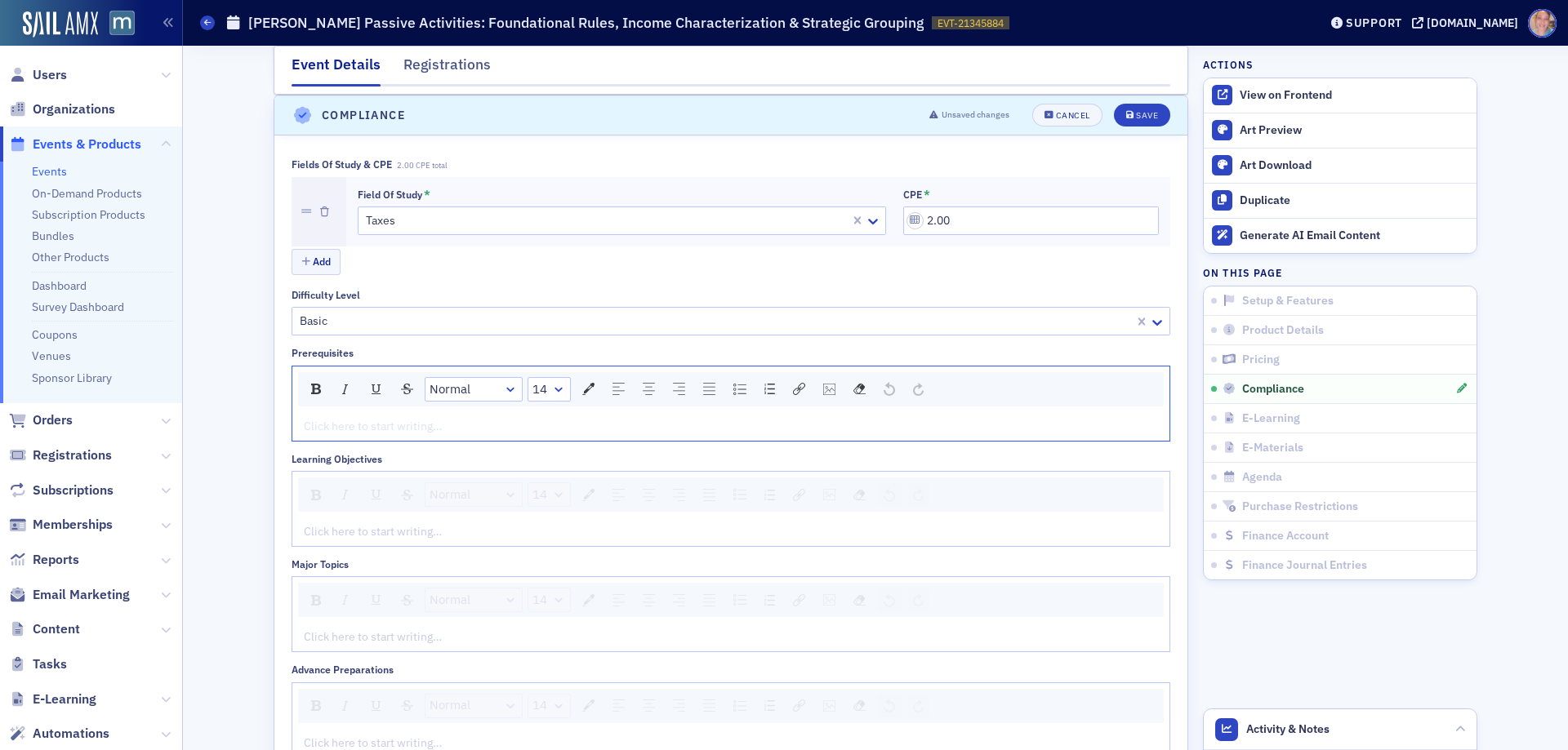
click at [368, 428] on div "rdw-editor" at bounding box center [732, 427] width 854 height 18
click at [341, 534] on div "rdw-editor" at bounding box center [732, 532] width 854 height 18
click at [343, 530] on div "rdw-editor" at bounding box center [732, 532] width 854 height 18
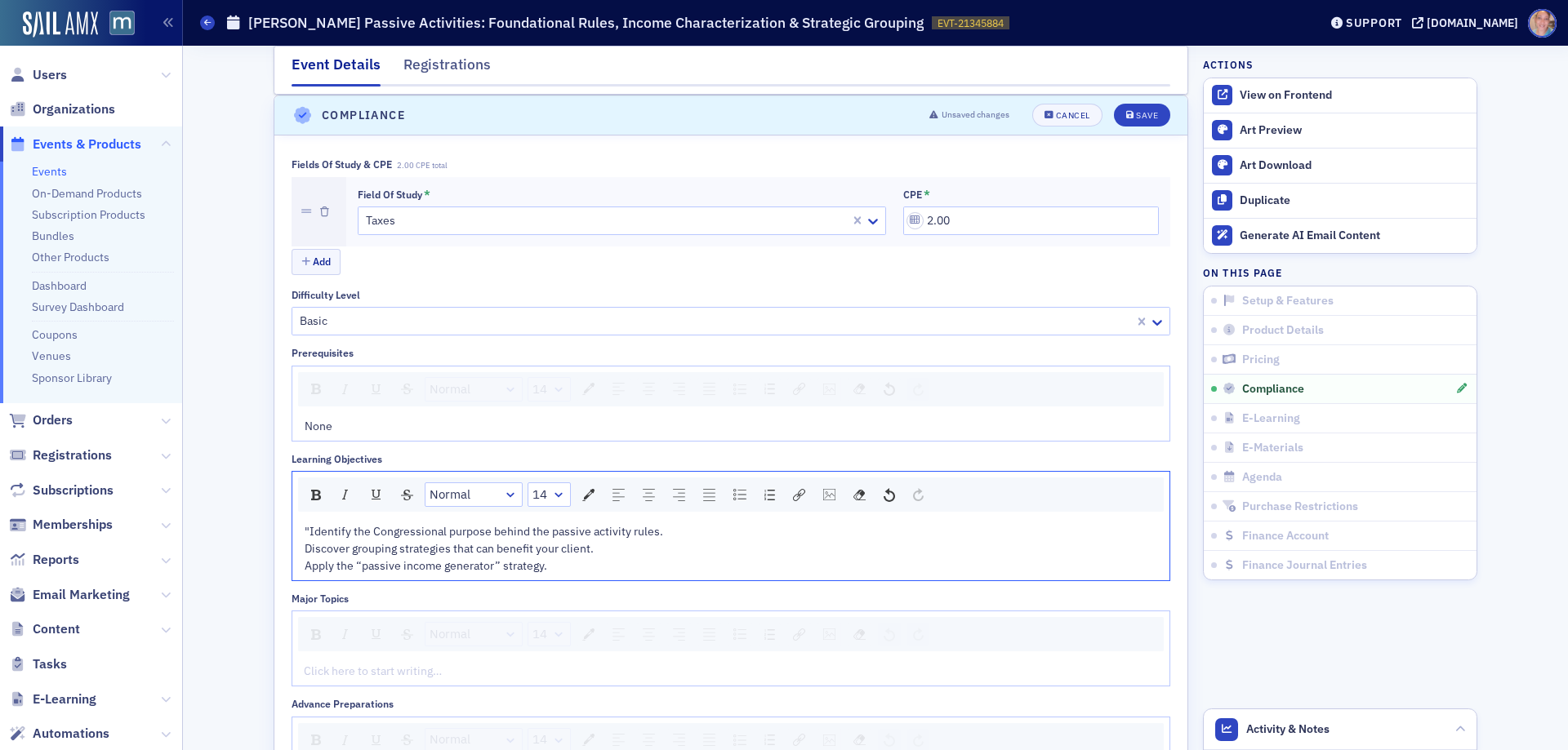
click at [609, 555] on div "Discover grouping strategies that can benefit your client." at bounding box center [732, 550] width 854 height 18
click at [689, 531] on div ""Identify the Congressional purpose behind the passive activity rules." at bounding box center [732, 532] width 854 height 18
drag, startPoint x: 303, startPoint y: 530, endPoint x: 292, endPoint y: 532, distance: 11.2
click at [293, 532] on div ""Identify the Congressional purpose behind the passive activity rules Discover …" at bounding box center [731, 549] width 878 height 63
click at [547, 568] on div "Apply the “passive income generator” strategy." at bounding box center [732, 566] width 854 height 18
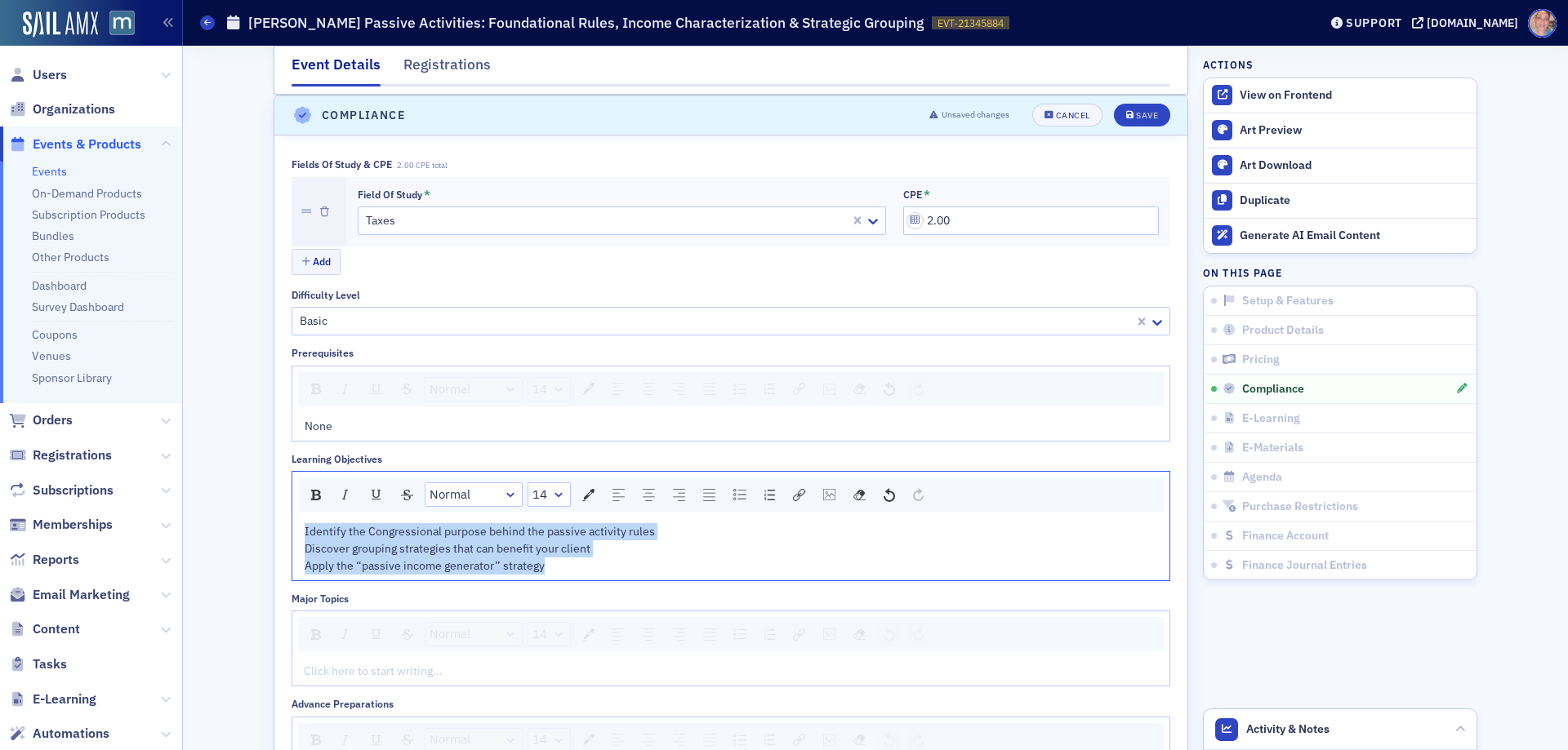
drag, startPoint x: 553, startPoint y: 571, endPoint x: 351, endPoint y: 464, distance: 228.6
click at [278, 537] on div "Fields of Study & CPE 2.00 CPE total Field of Study * Taxes CPE * 2.00 Add Diff…" at bounding box center [730, 581] width 913 height 891
click at [733, 494] on img "rdw-list-control" at bounding box center [740, 494] width 13 height 11
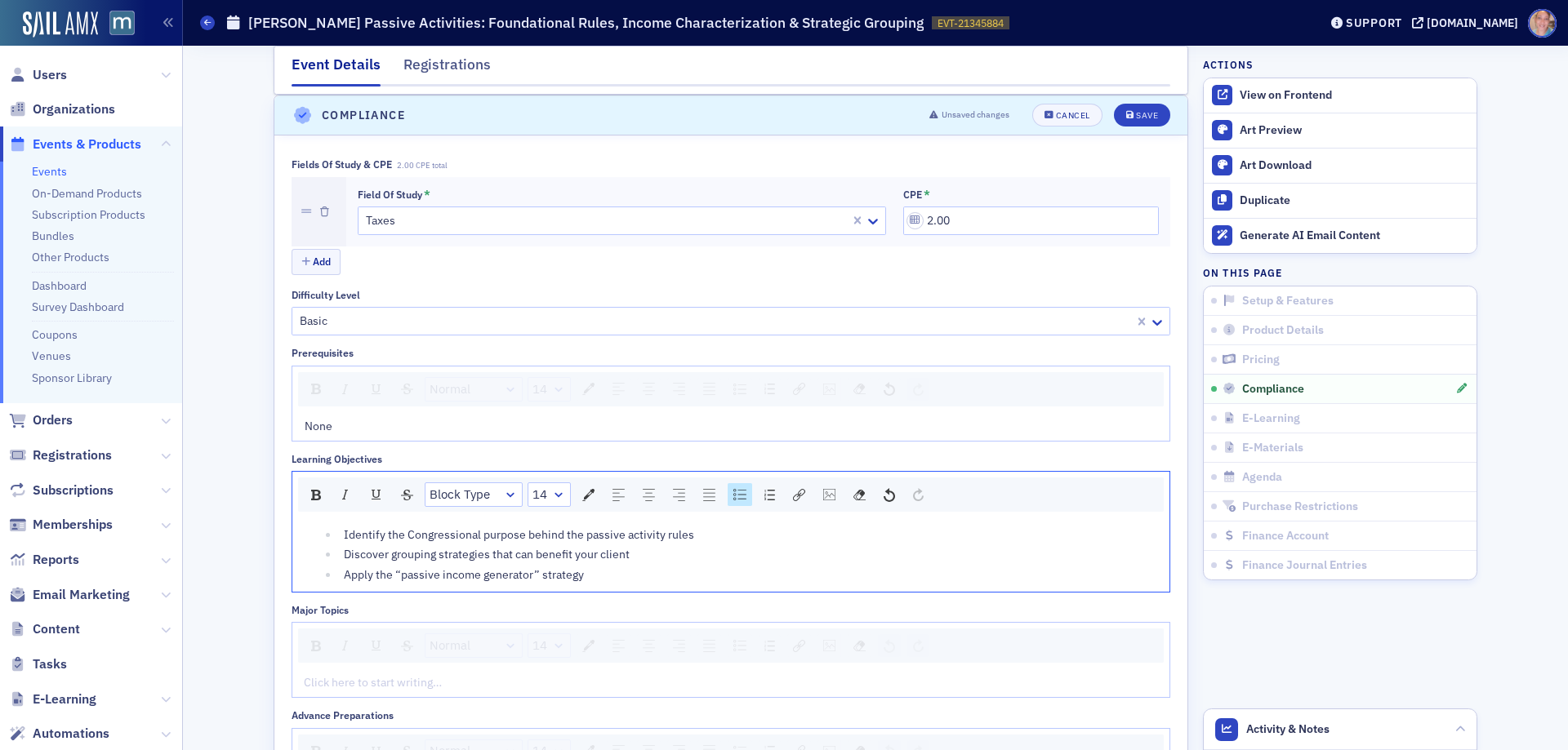
scroll to position [1982, 0]
click at [729, 541] on ul "Identify the Congressional purpose behind the passive activity rules Discover g…" at bounding box center [732, 552] width 854 height 57
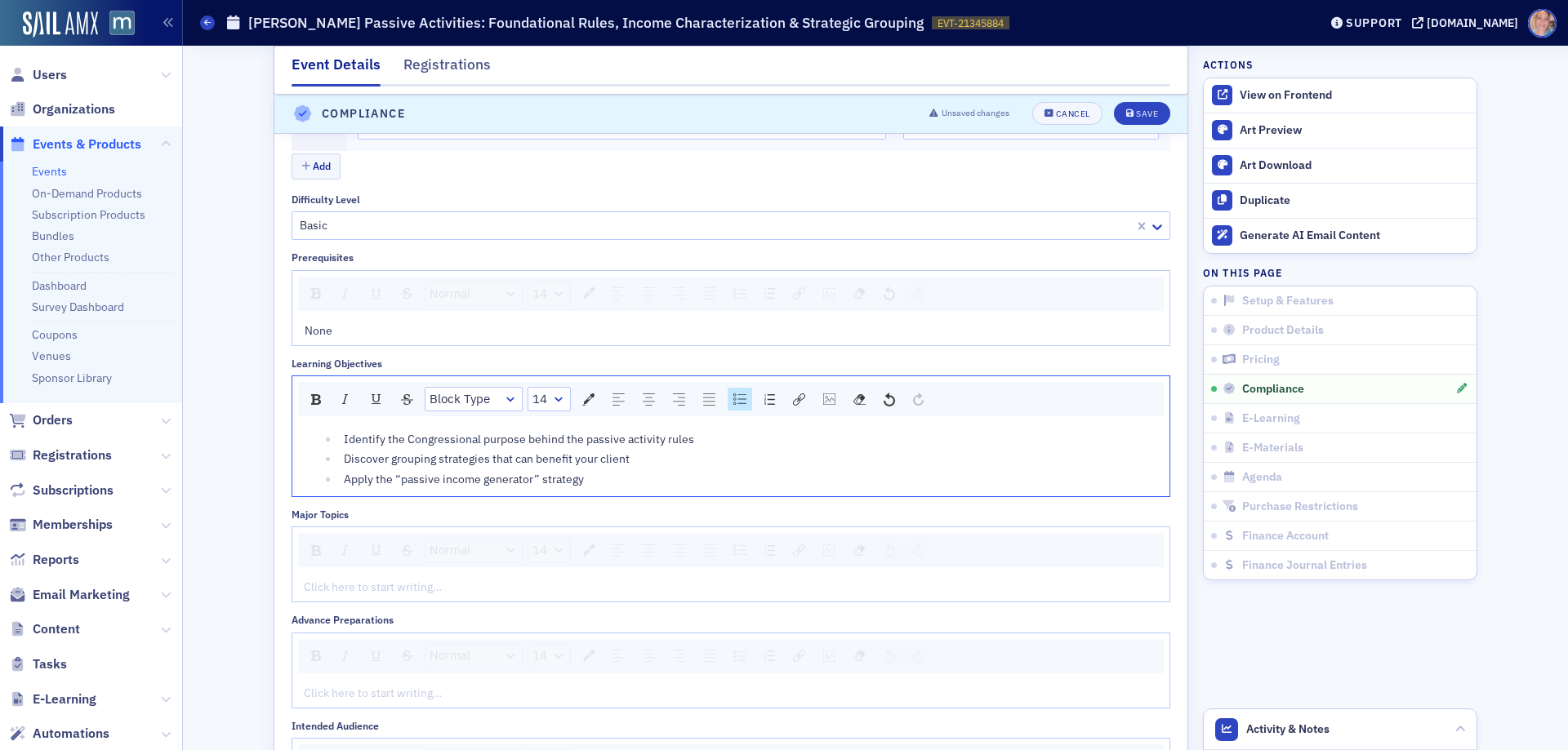
scroll to position [2145, 0]
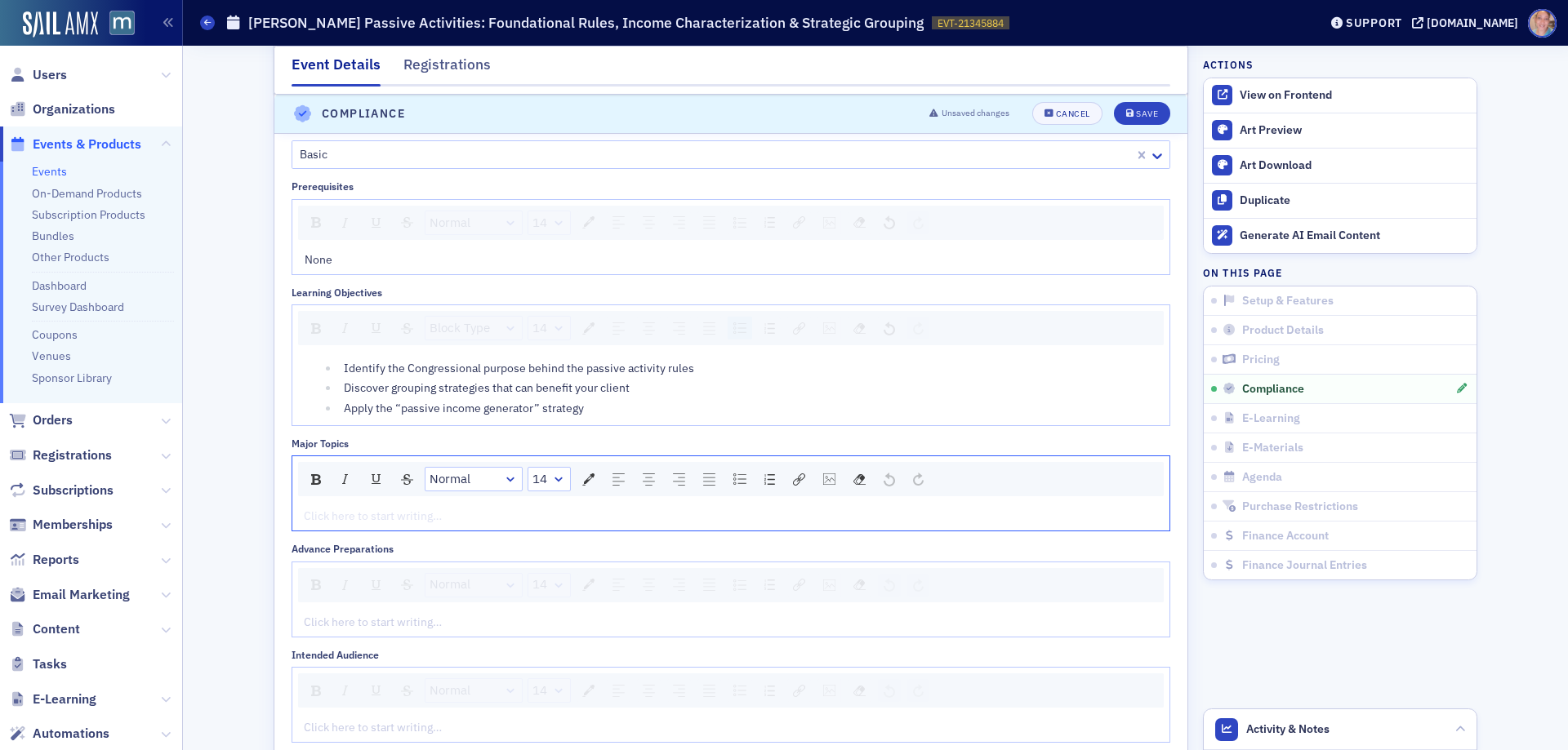
click at [334, 517] on div "rdw-editor" at bounding box center [732, 516] width 854 height 18
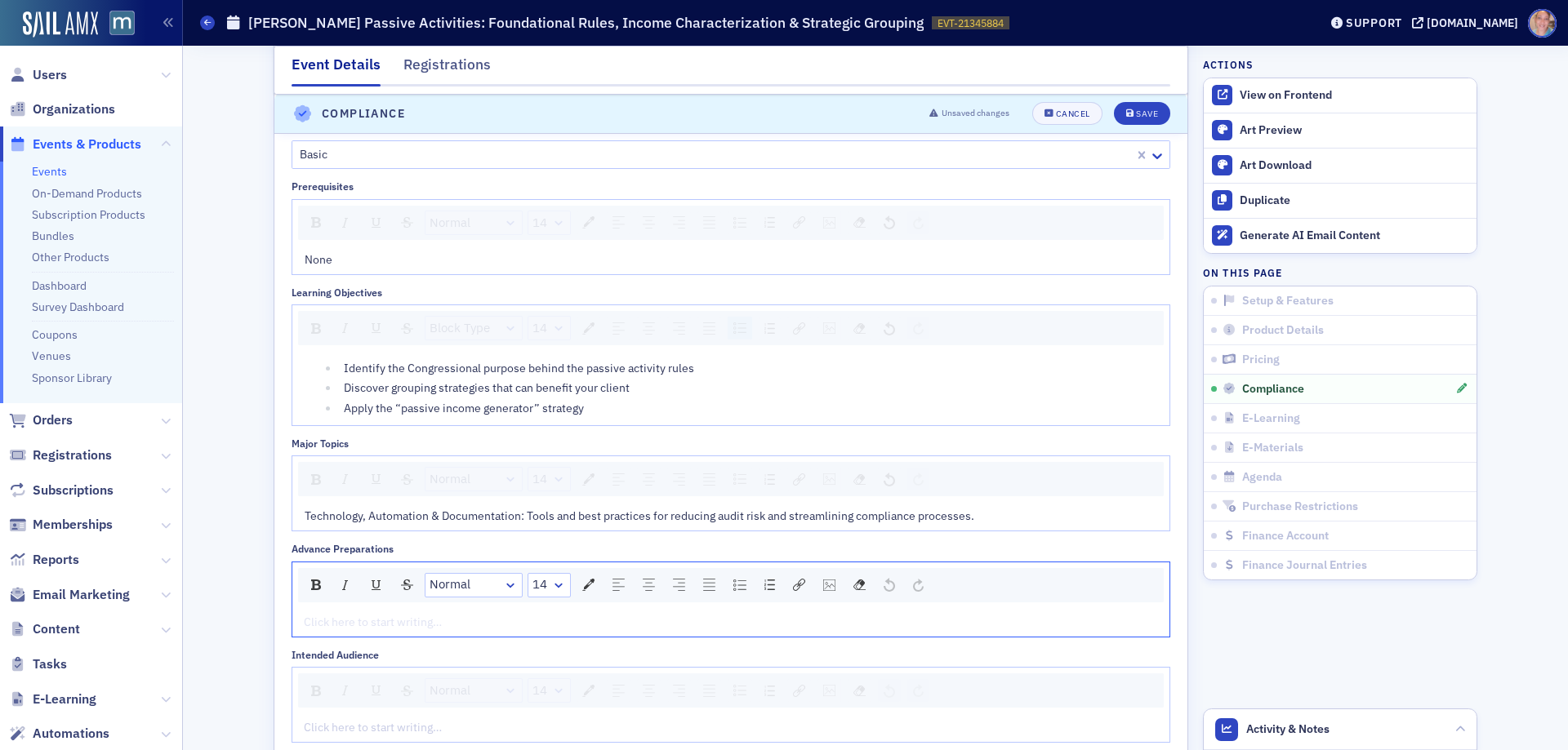
click at [401, 624] on div "rdw-editor" at bounding box center [732, 623] width 854 height 18
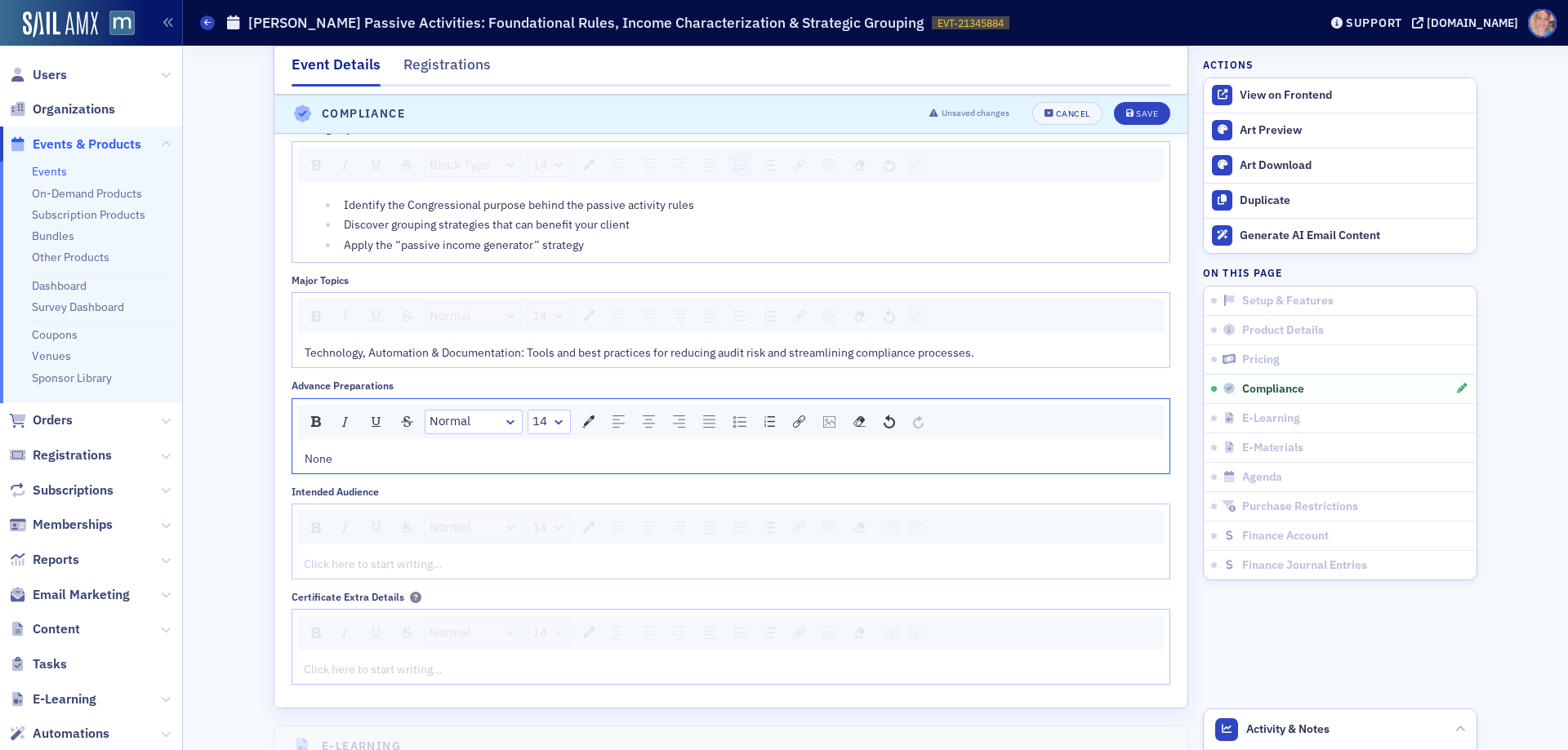
click at [377, 559] on div "rdw-editor" at bounding box center [732, 565] width 854 height 18
click at [338, 561] on div "rdw-editor" at bounding box center [732, 565] width 854 height 18
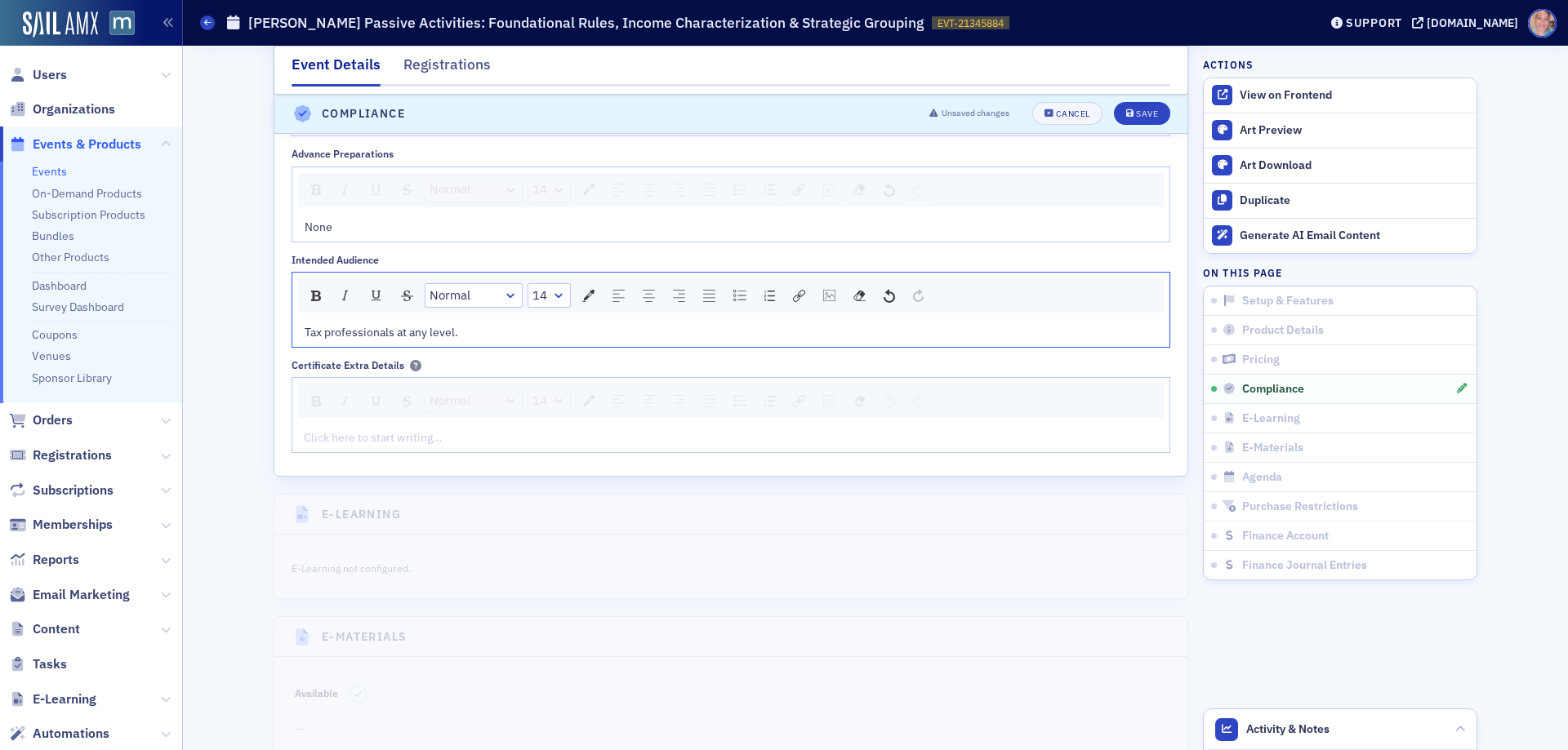
scroll to position [2635, 0]
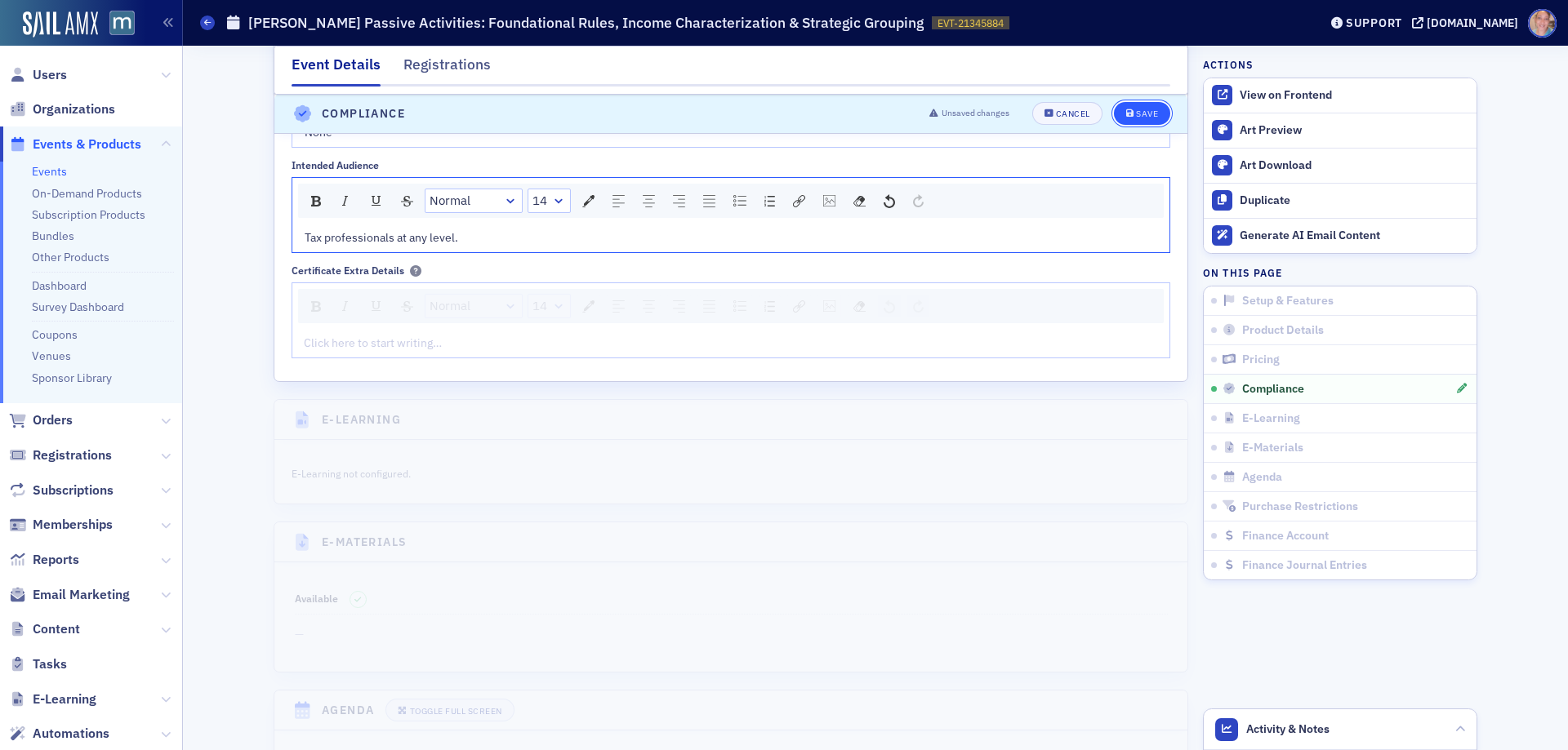
click at [1147, 111] on div "Save" at bounding box center [1146, 115] width 22 height 9
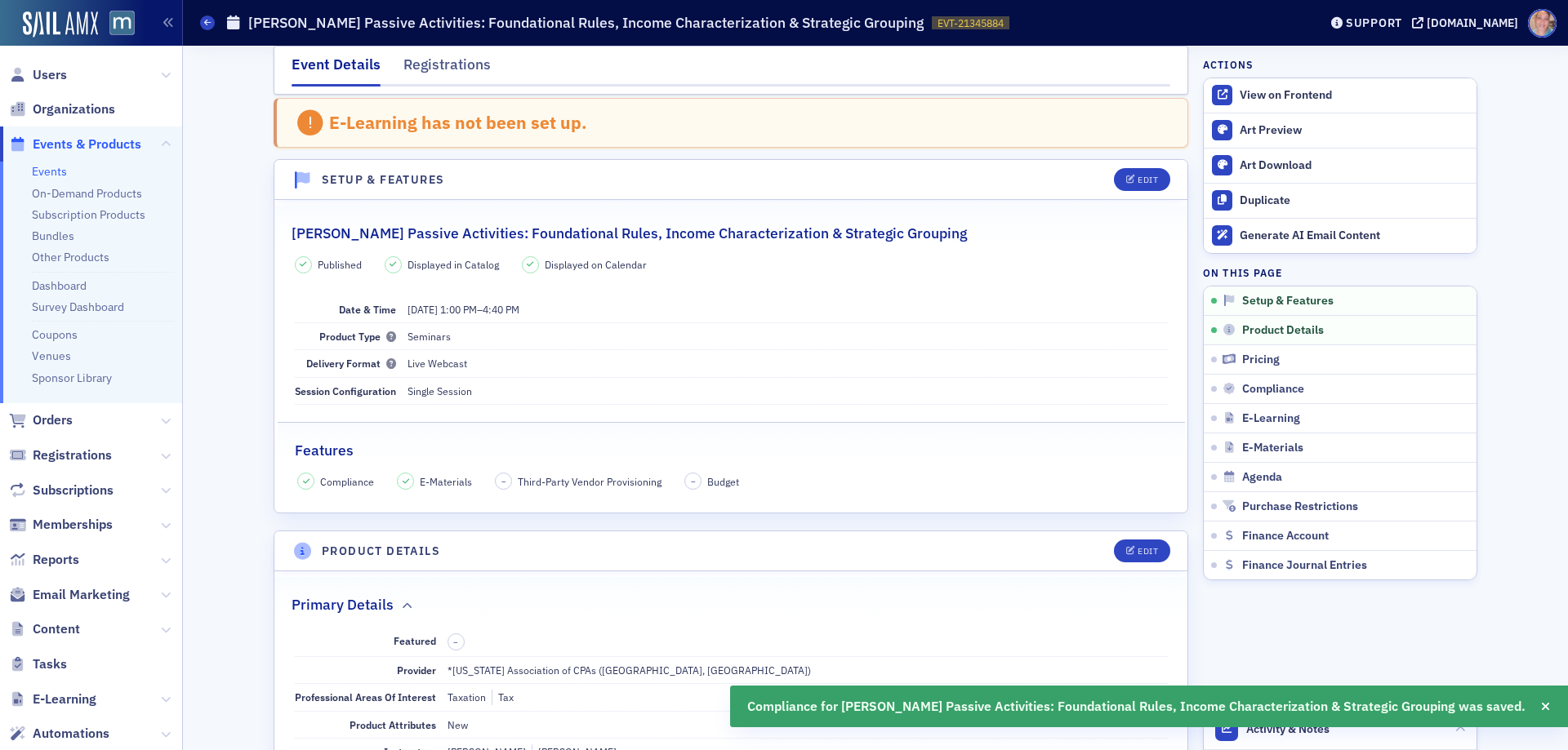
scroll to position [0, 0]
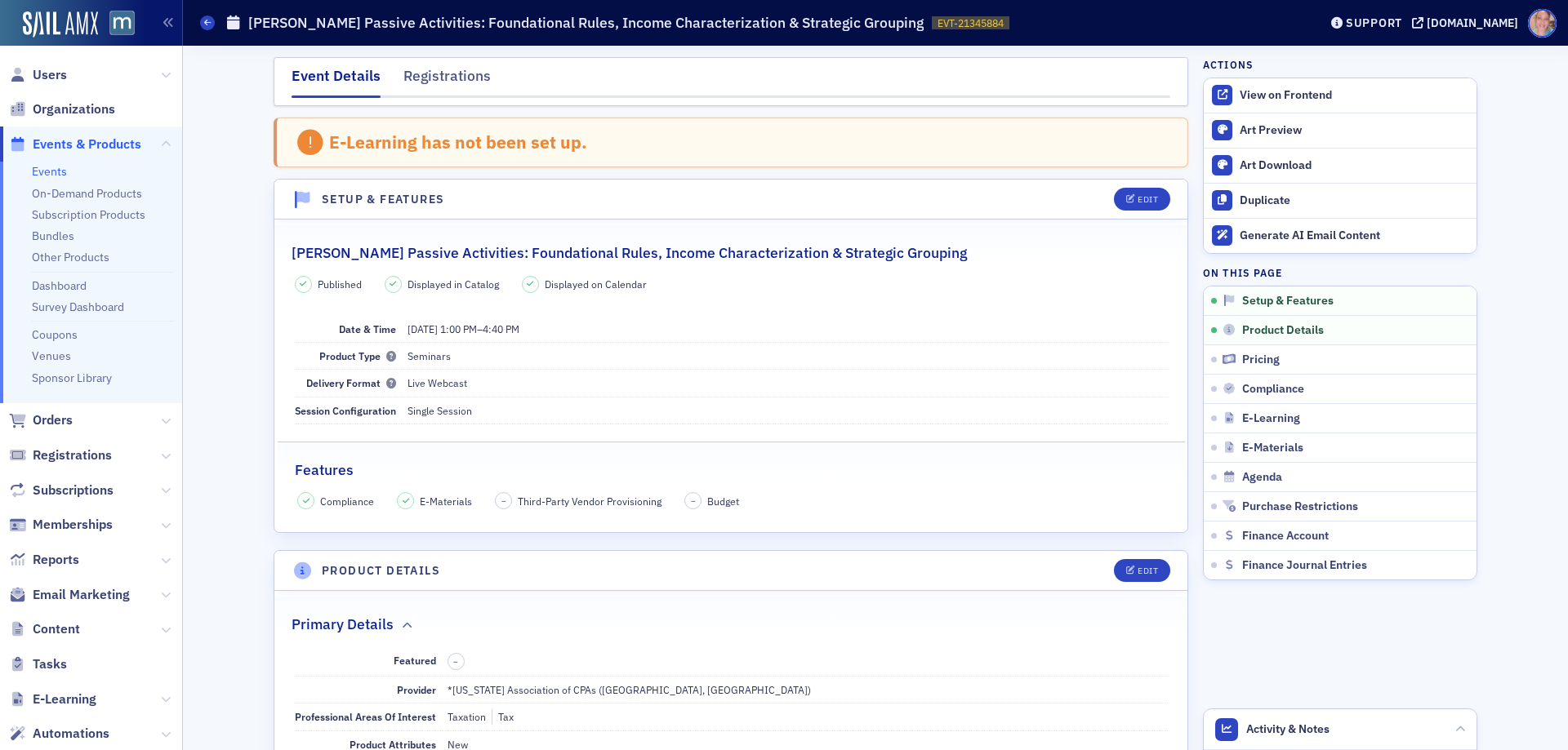
click at [48, 176] on link "Events" at bounding box center [49, 171] width 35 height 15
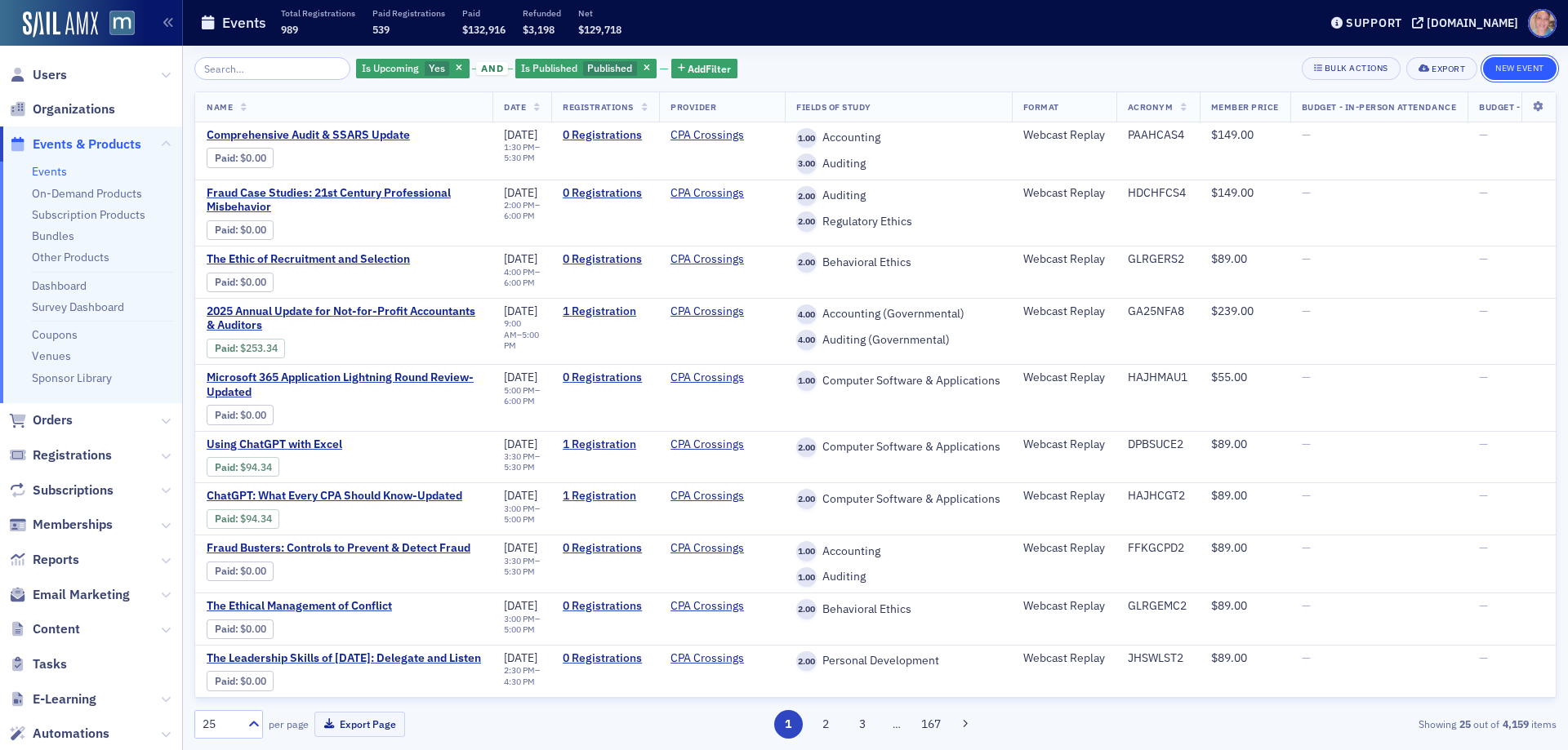
click at [1527, 63] on button "New Event" at bounding box center [1520, 69] width 74 height 23
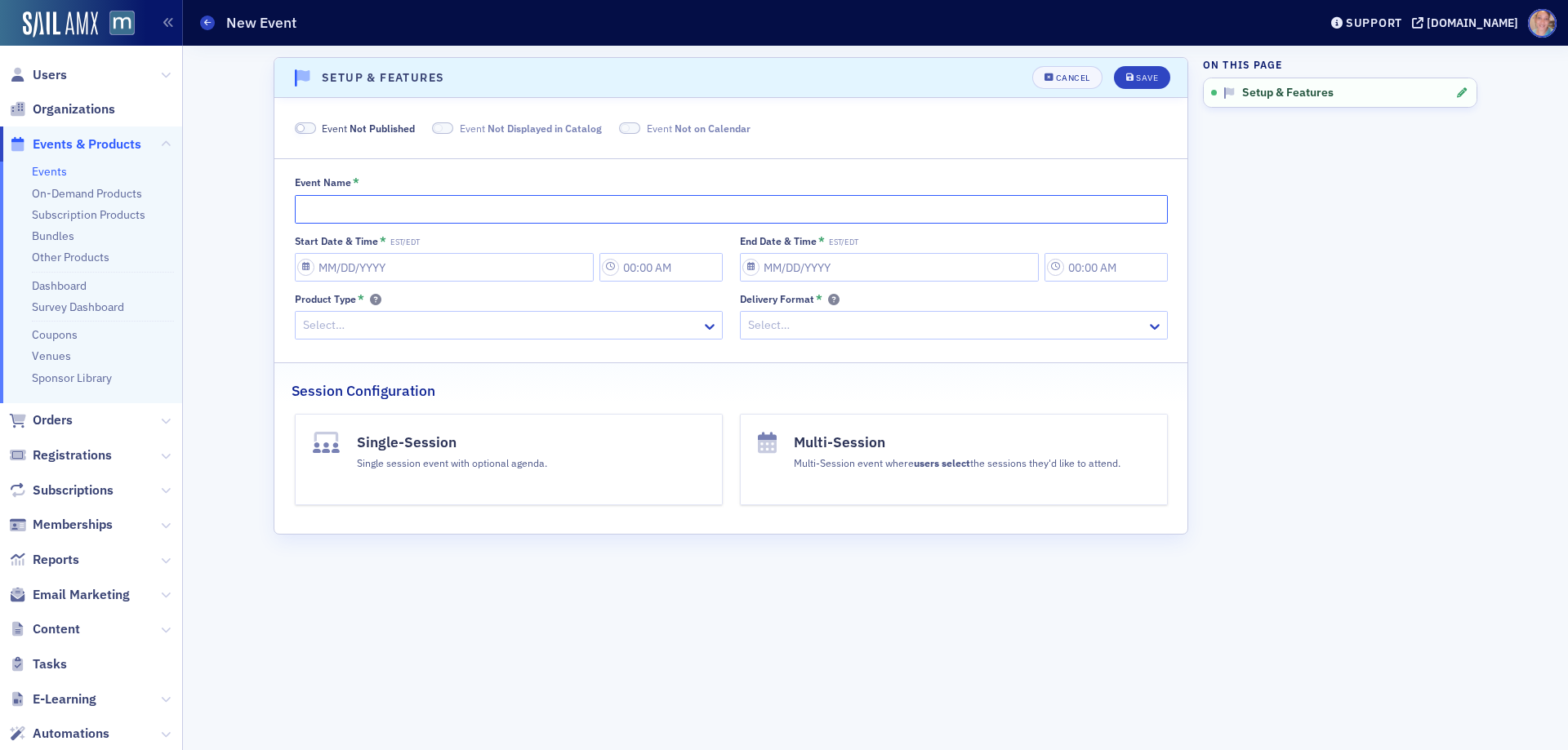
click at [384, 205] on input "Event Name *" at bounding box center [732, 209] width 873 height 29
paste input "Tax professionals at any level."
type input "Tax professionals at any level."
drag, startPoint x: 483, startPoint y: 220, endPoint x: 155, endPoint y: 202, distance: 328.5
click at [155, 202] on div "Users Organizations Events & Products Events On-Demand Products Subscription Pr…" at bounding box center [784, 375] width 1568 height 750
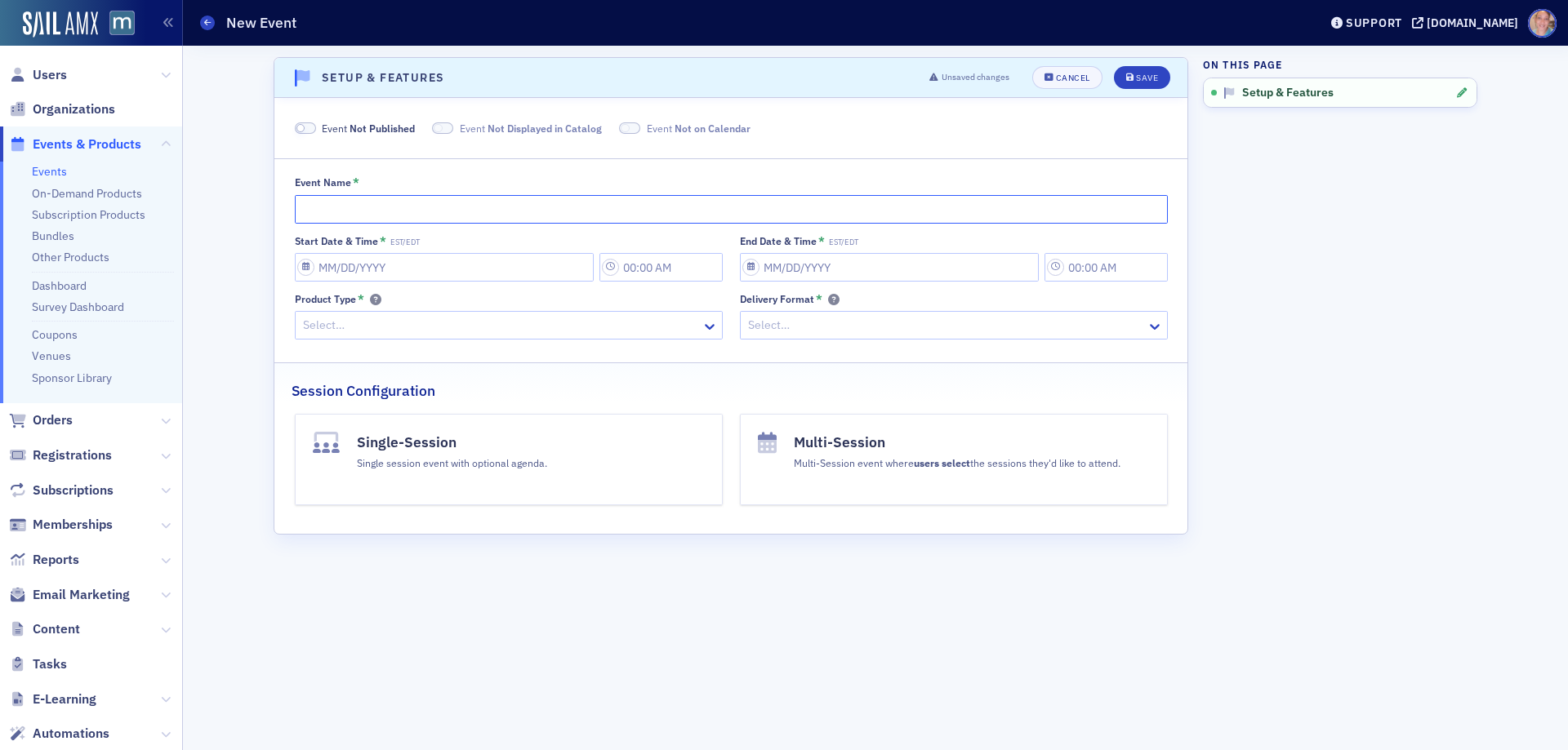
click at [324, 210] on input "Event Name *" at bounding box center [732, 209] width 873 height 29
paste input "[PERSON_NAME] Passive Activities: Material Participation Rules, Time Tracking &…"
type input "[PERSON_NAME] Passive Activities: Material Participation Rules, Time Tracking &…"
click at [311, 126] on span at bounding box center [306, 128] width 21 height 12
click at [352, 269] on input "Start Date & Time * EST/EDT" at bounding box center [444, 267] width 299 height 29
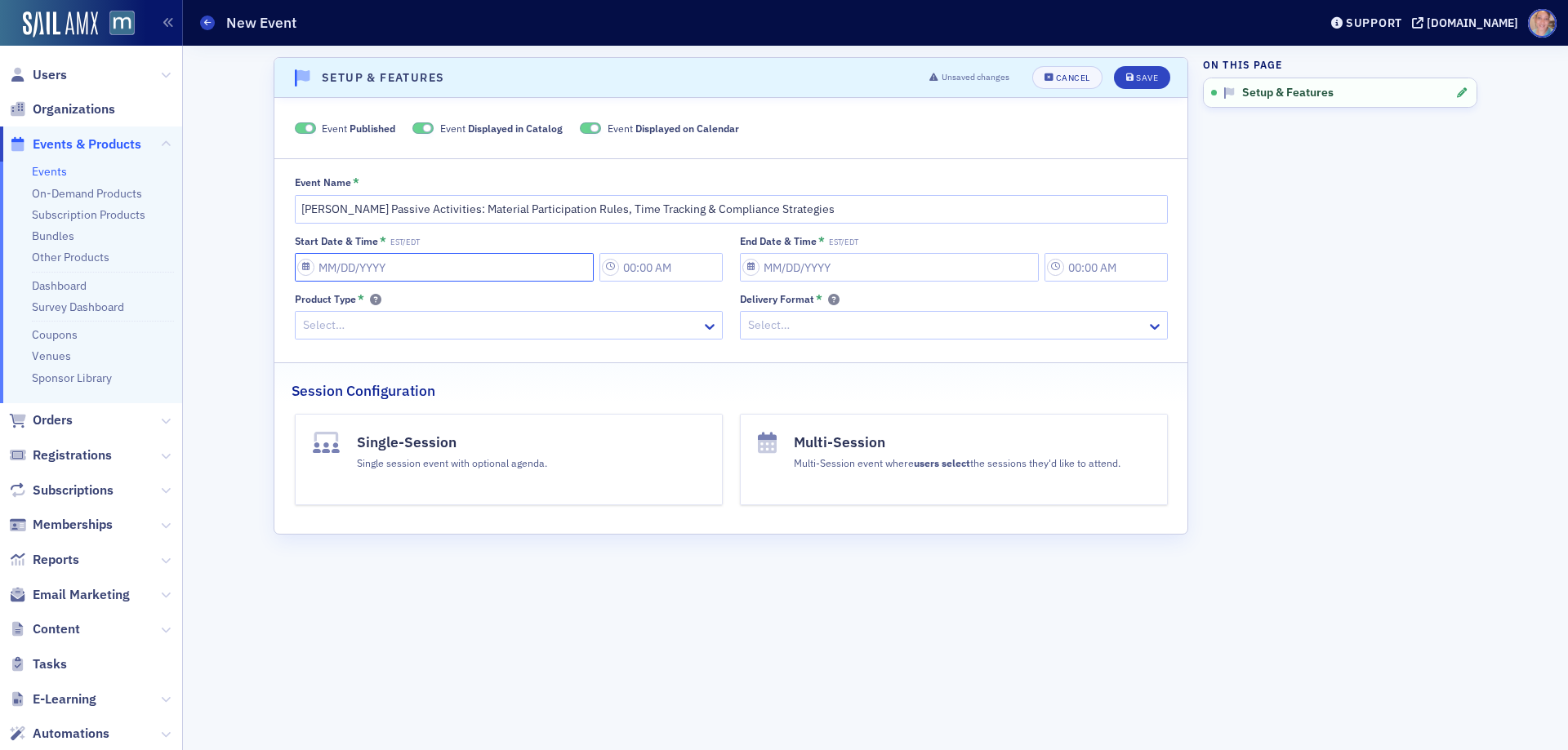
select select "8"
select select "2025"
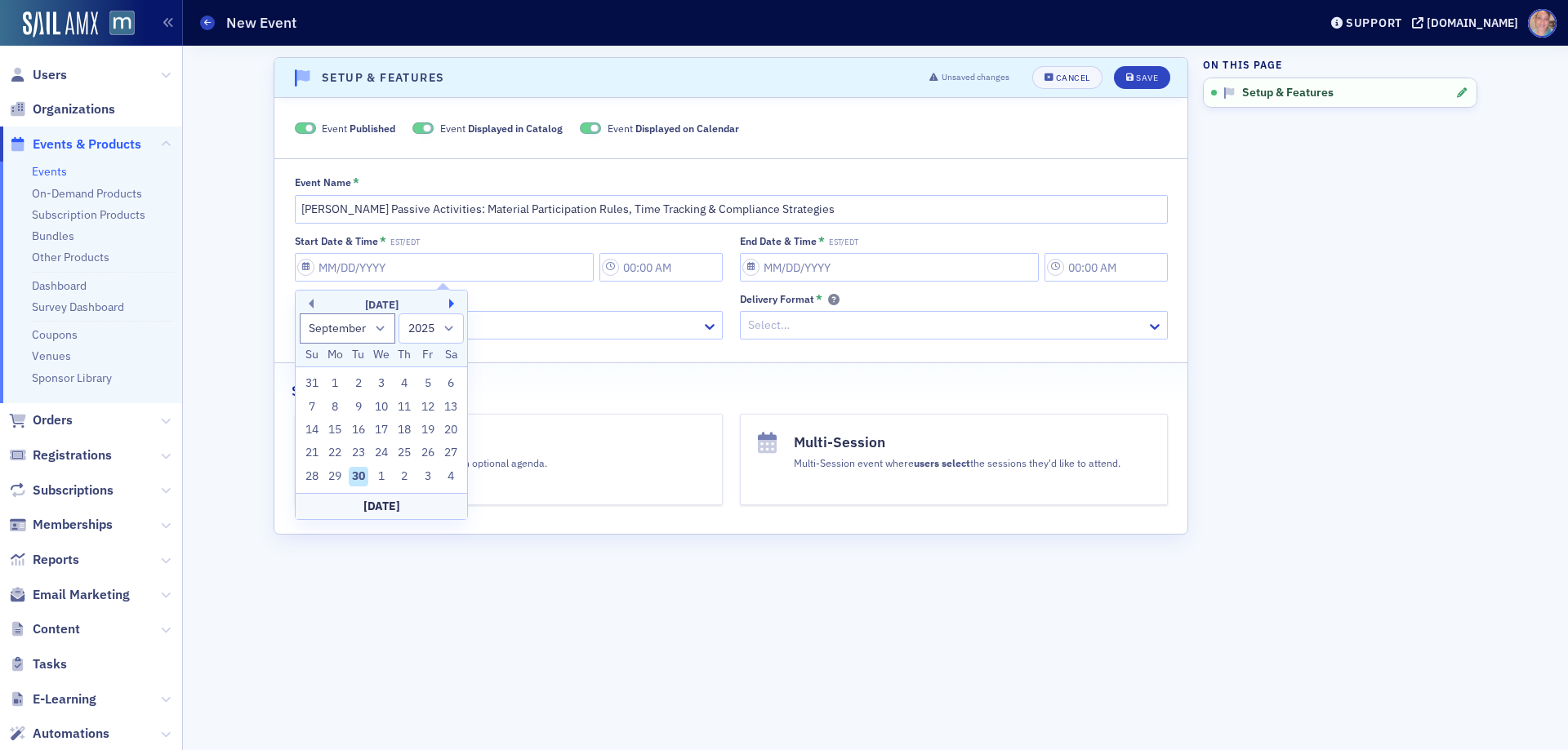
click at [449, 301] on button "Next Month" at bounding box center [453, 303] width 10 height 10
select select "11"
click at [338, 449] on div "22" at bounding box center [335, 453] width 19 height 19
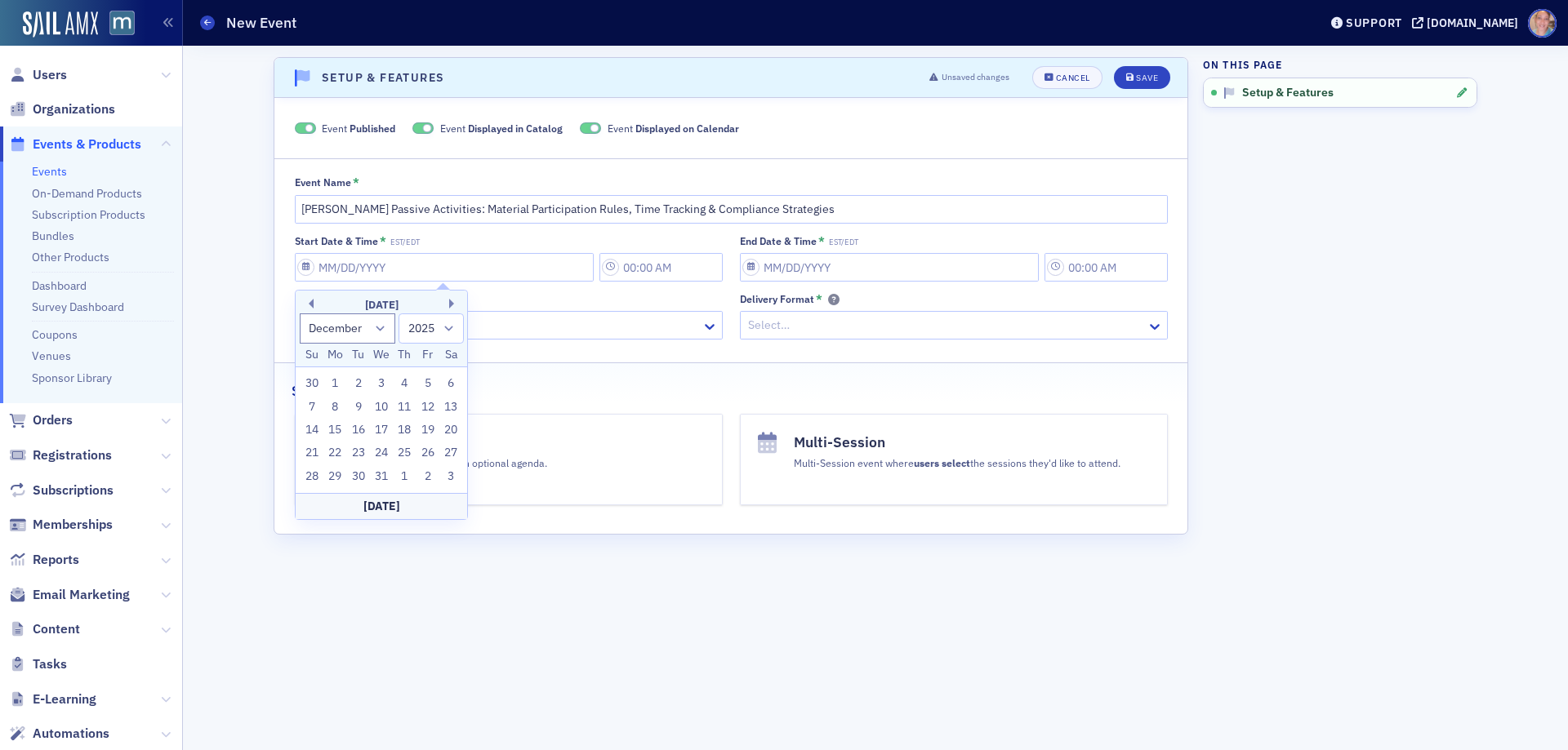
type input "[DATE]"
type input "4:00 PM"
type input "[DATE]"
type input "5:00 PM"
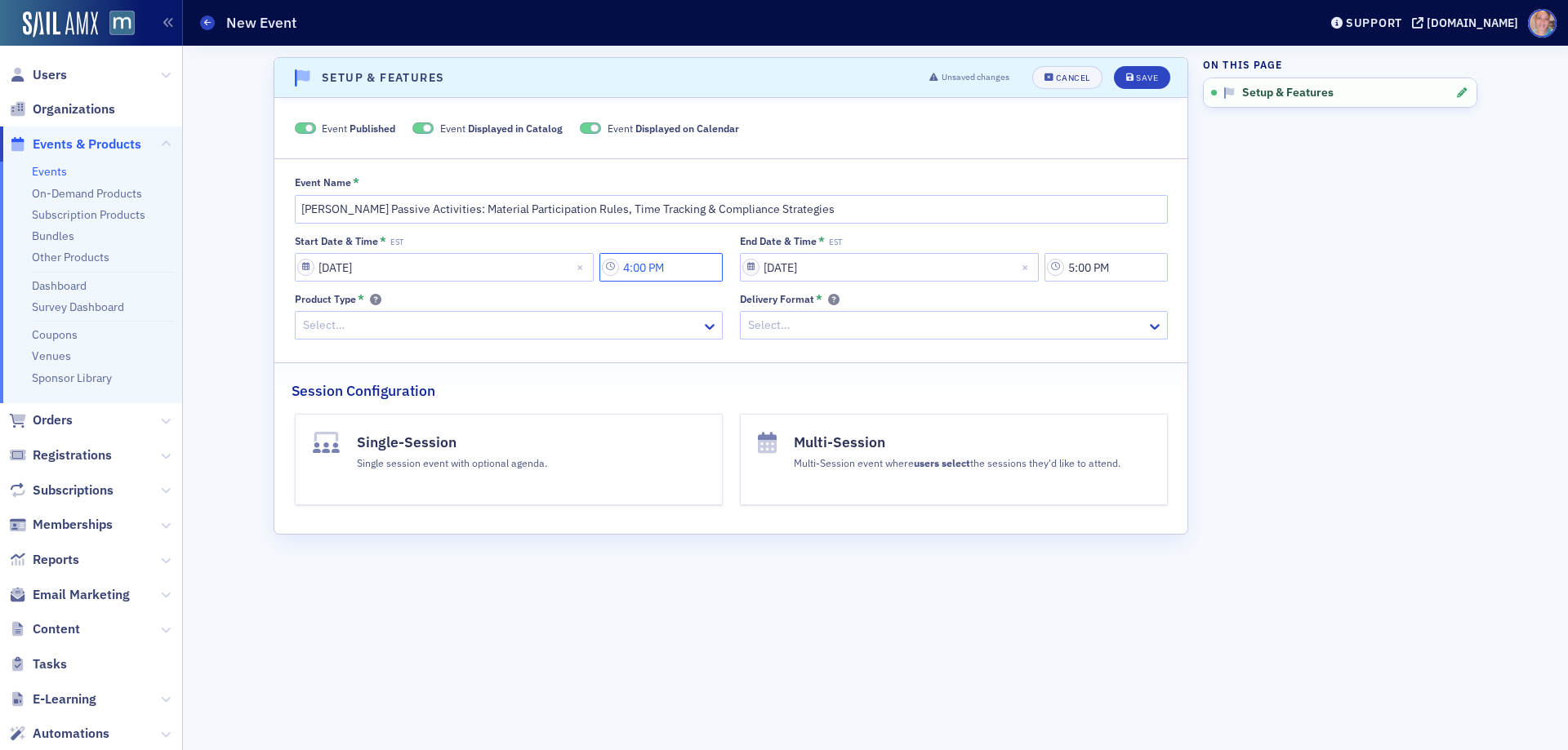
click at [657, 266] on input "4:00 PM" at bounding box center [661, 267] width 123 height 29
click at [770, 269] on icon at bounding box center [777, 268] width 17 height 17
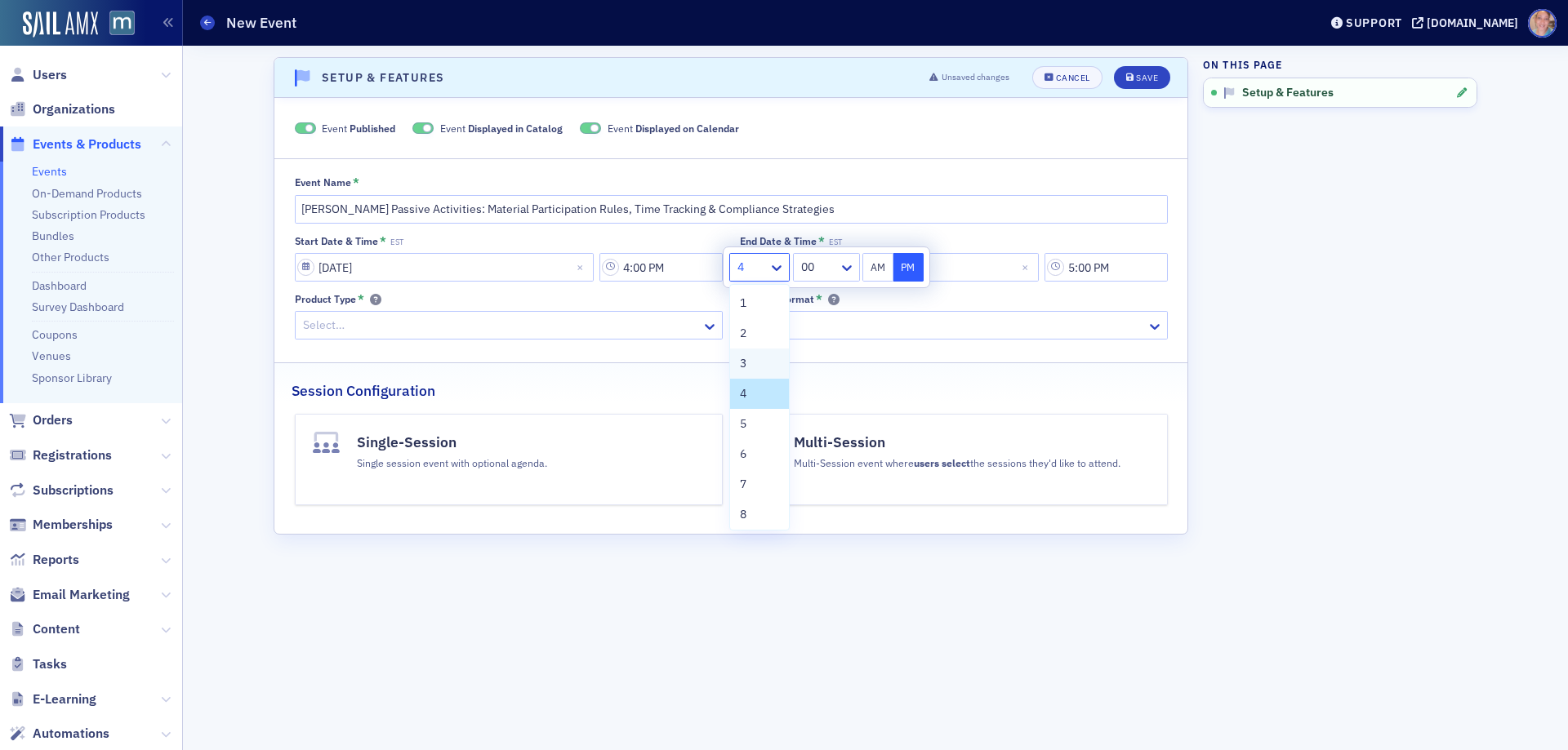
click at [749, 367] on div "3" at bounding box center [759, 364] width 40 height 18
type input "3:00 PM"
click at [906, 270] on button "PM" at bounding box center [908, 267] width 31 height 29
click at [965, 267] on input "[DATE]" at bounding box center [889, 267] width 299 height 29
select select "11"
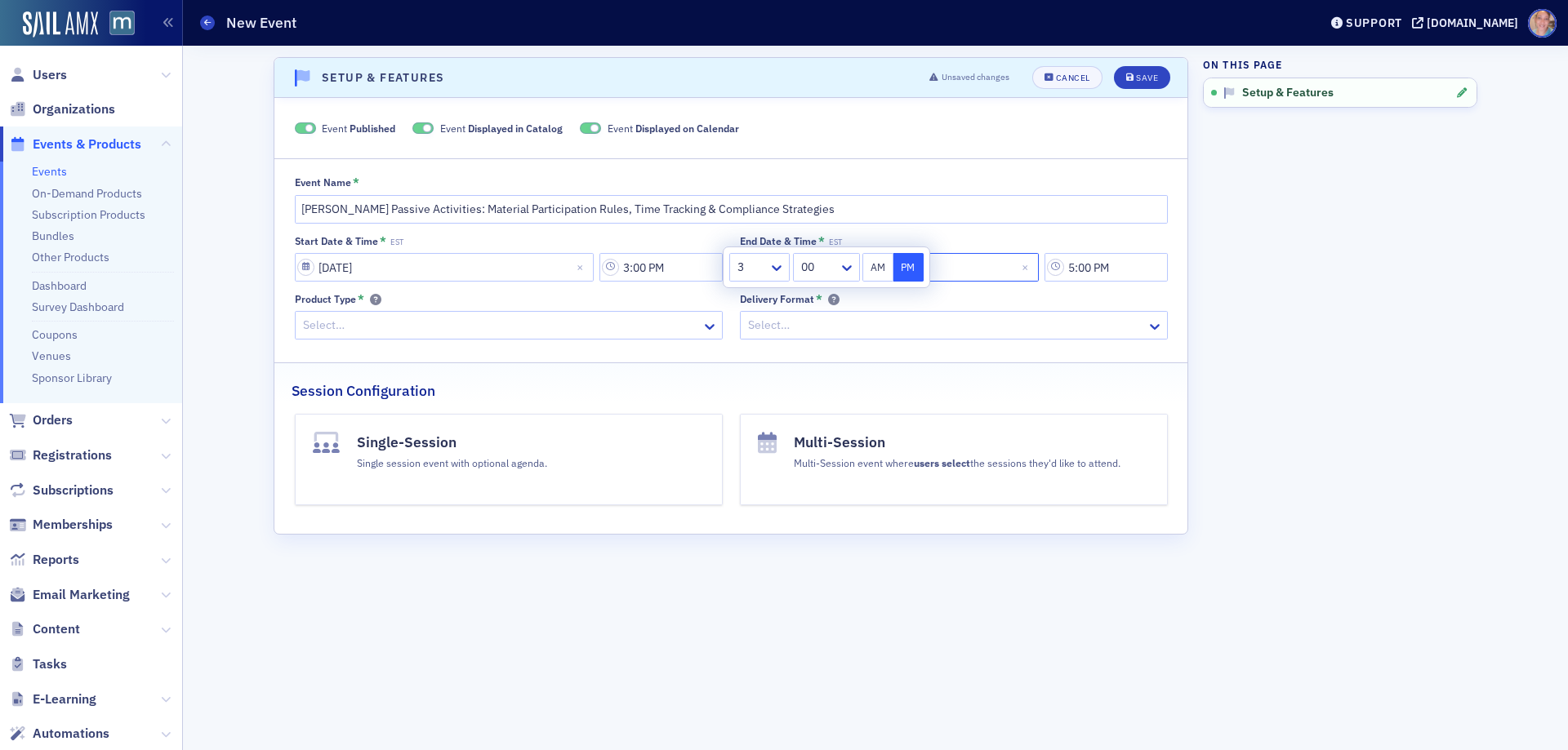
select select "2025"
click at [1080, 272] on input "5:00 PM" at bounding box center [1106, 267] width 123 height 29
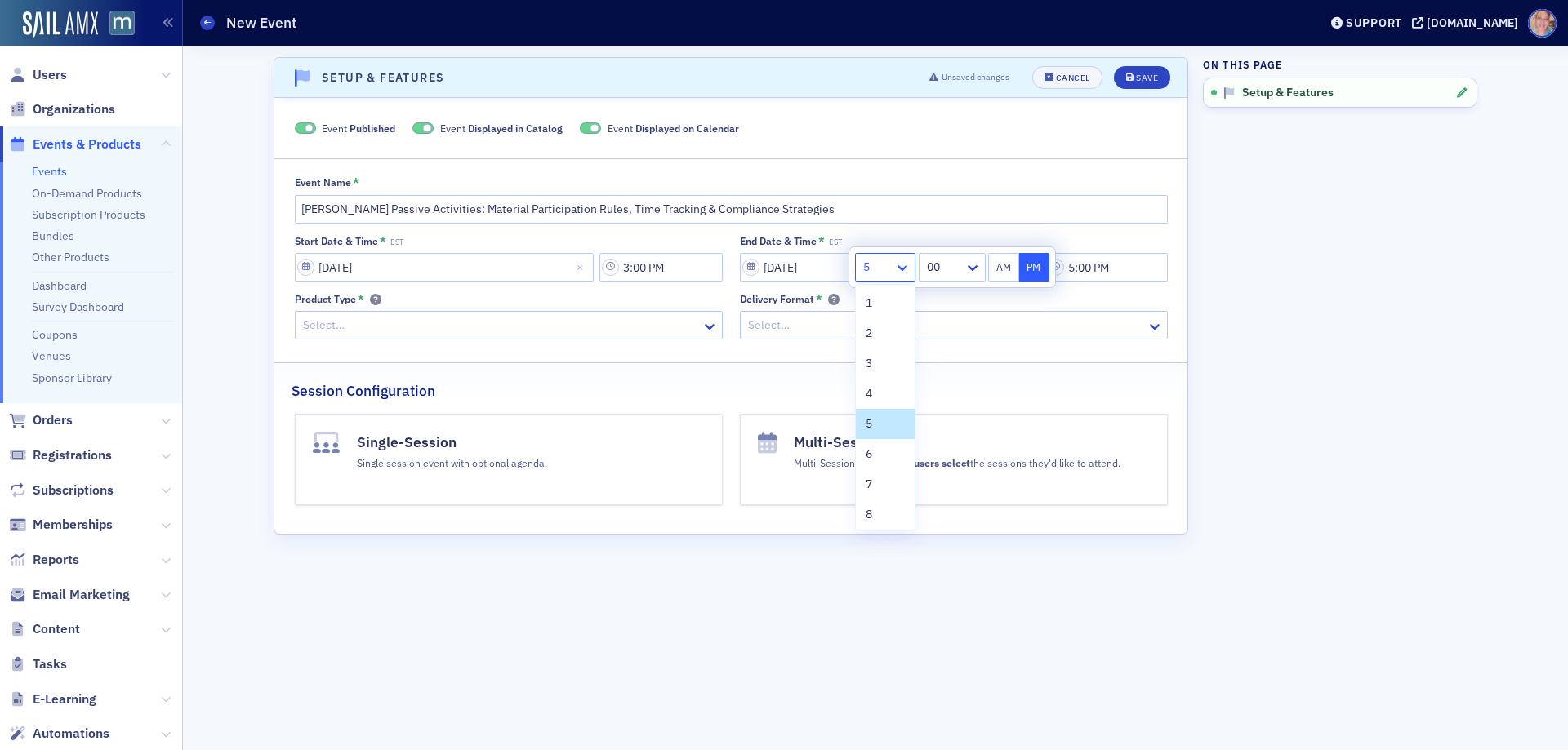
click at [900, 269] on icon at bounding box center [902, 268] width 17 height 17
drag, startPoint x: 867, startPoint y: 395, endPoint x: 966, endPoint y: 294, distance: 141.4
click at [867, 394] on span "4" at bounding box center [869, 394] width 6 height 18
click at [966, 264] on icon at bounding box center [972, 268] width 17 height 17
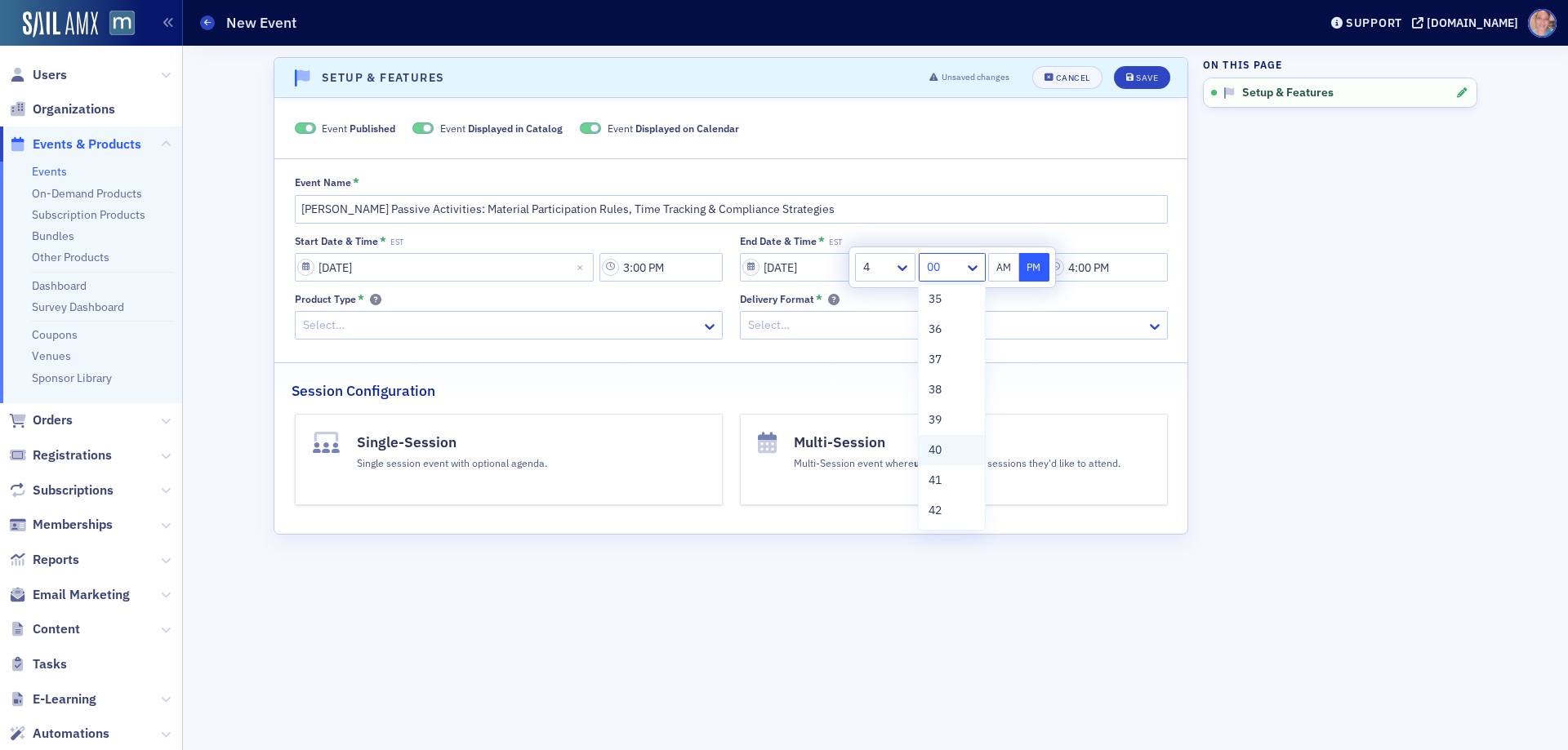
click at [945, 451] on div "40" at bounding box center [951, 451] width 46 height 18
type input "4:40 PM"
click at [573, 331] on div at bounding box center [501, 325] width 399 height 20
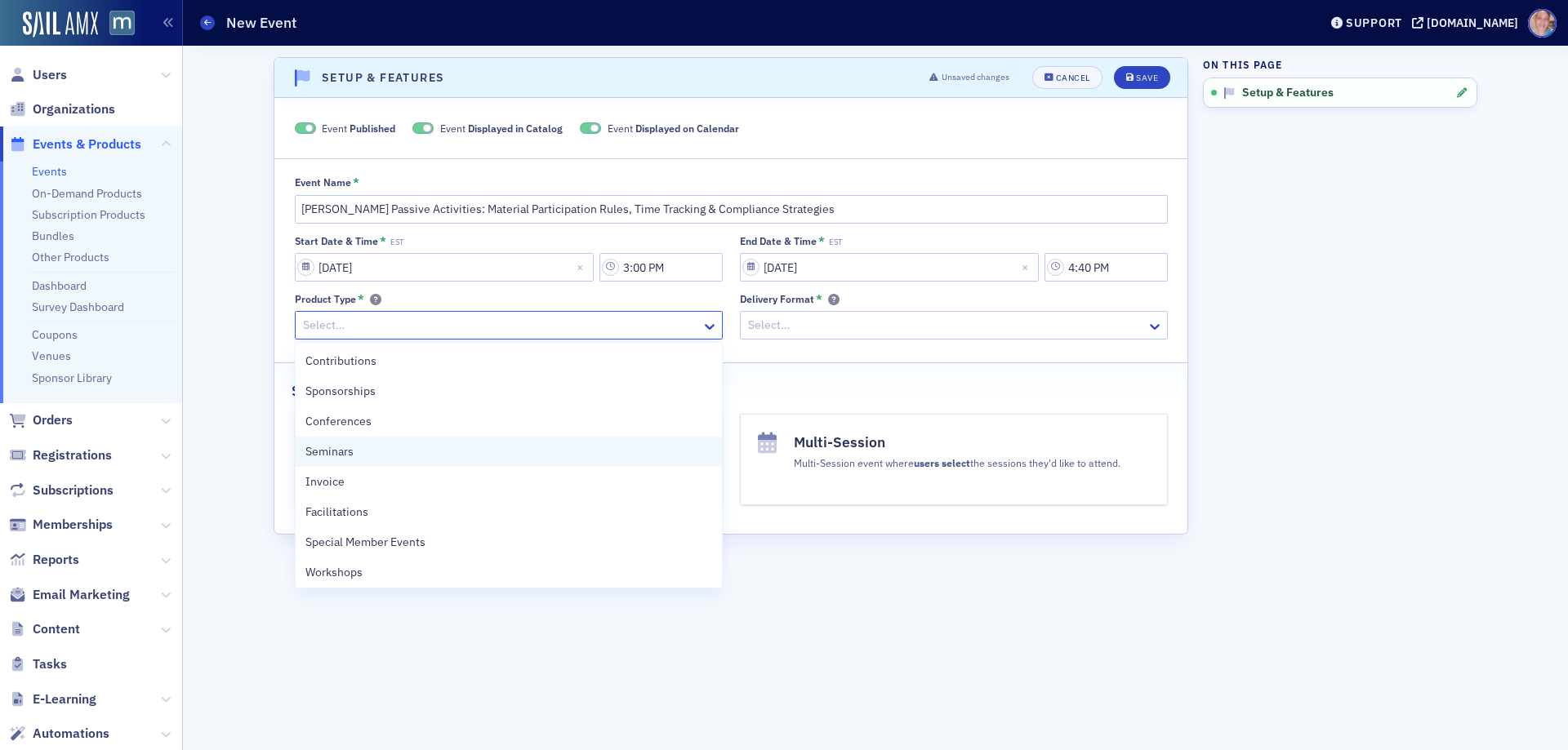
click at [467, 453] on div "Seminars" at bounding box center [509, 452] width 407 height 18
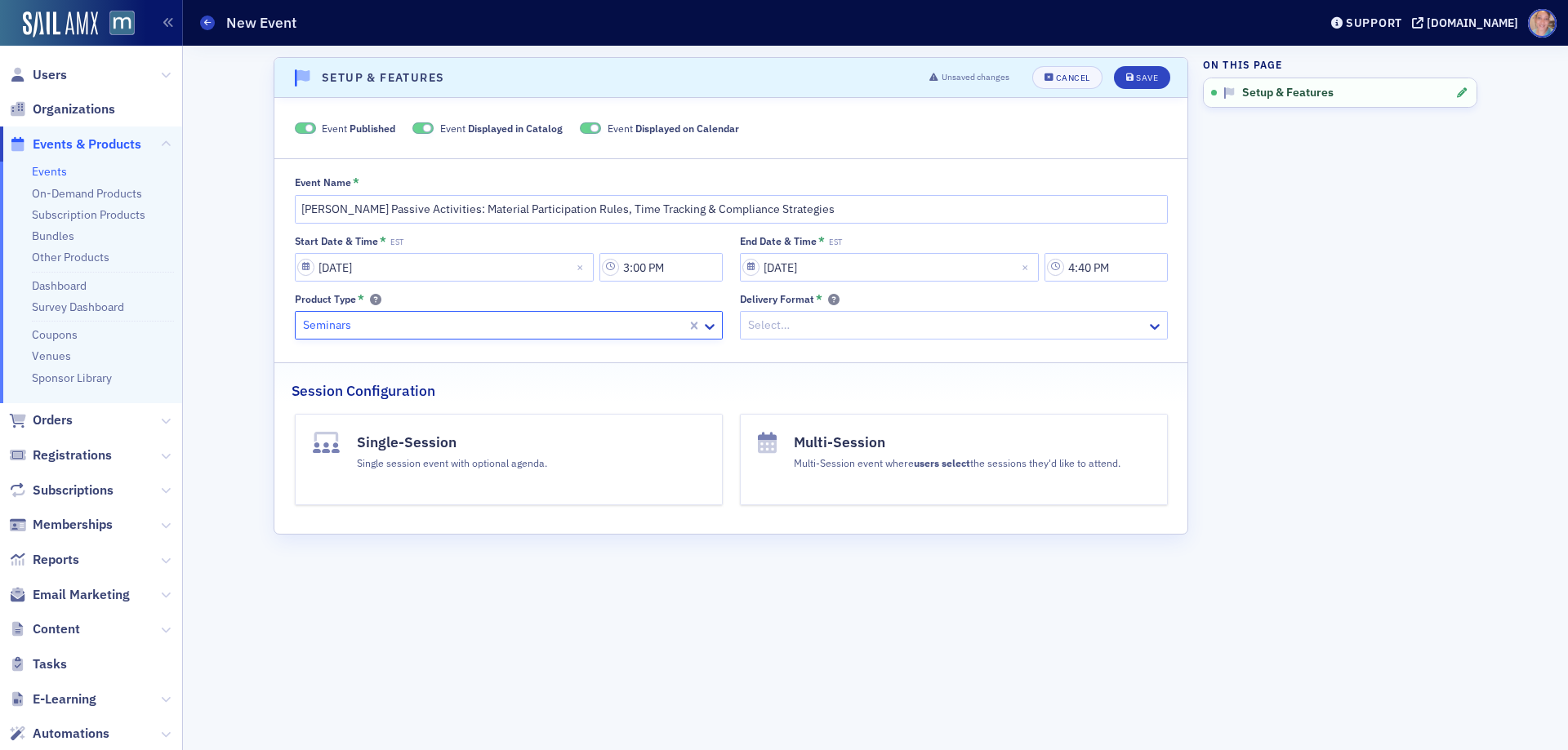
click at [867, 328] on div at bounding box center [946, 325] width 399 height 20
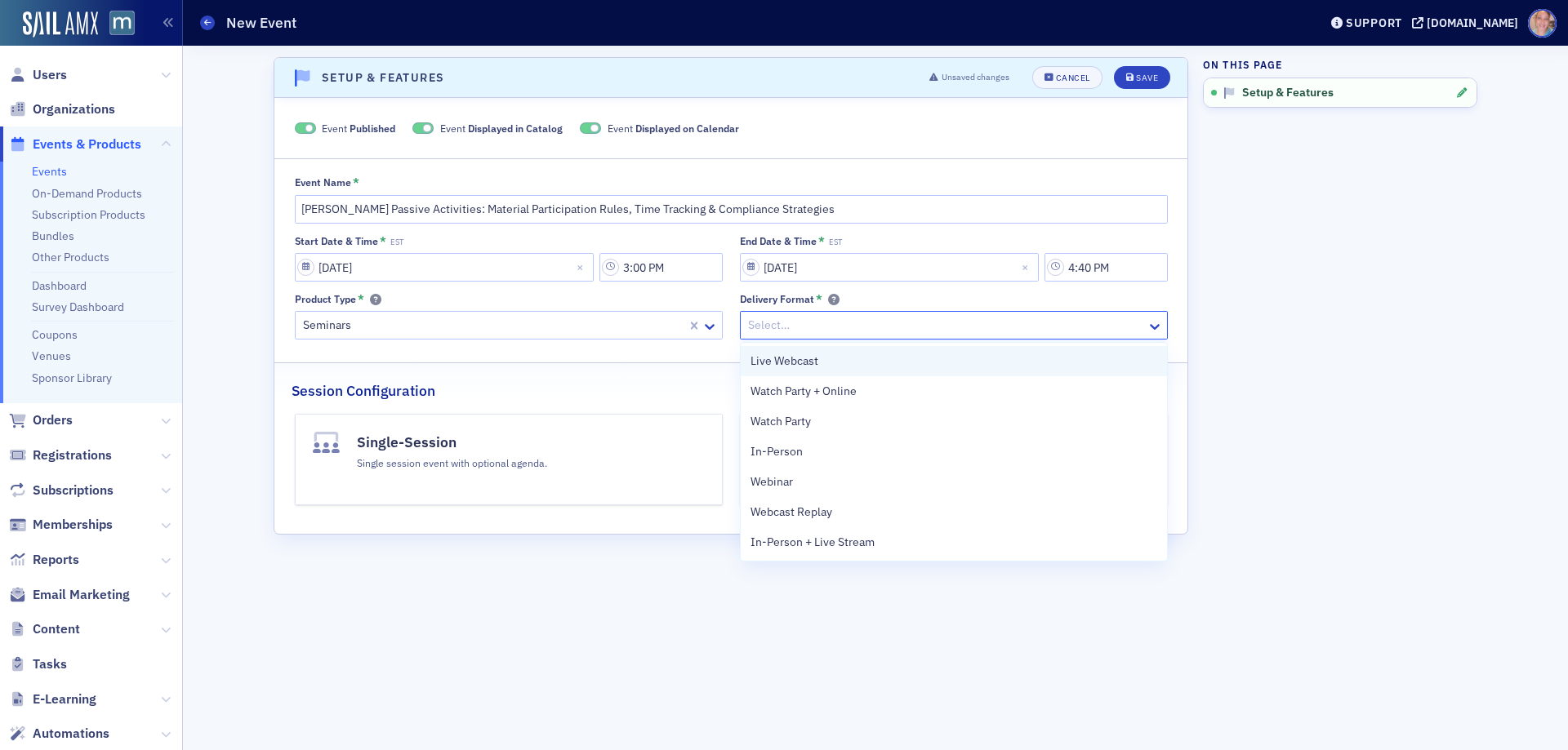
click at [829, 360] on div "Live Webcast" at bounding box center [953, 362] width 407 height 18
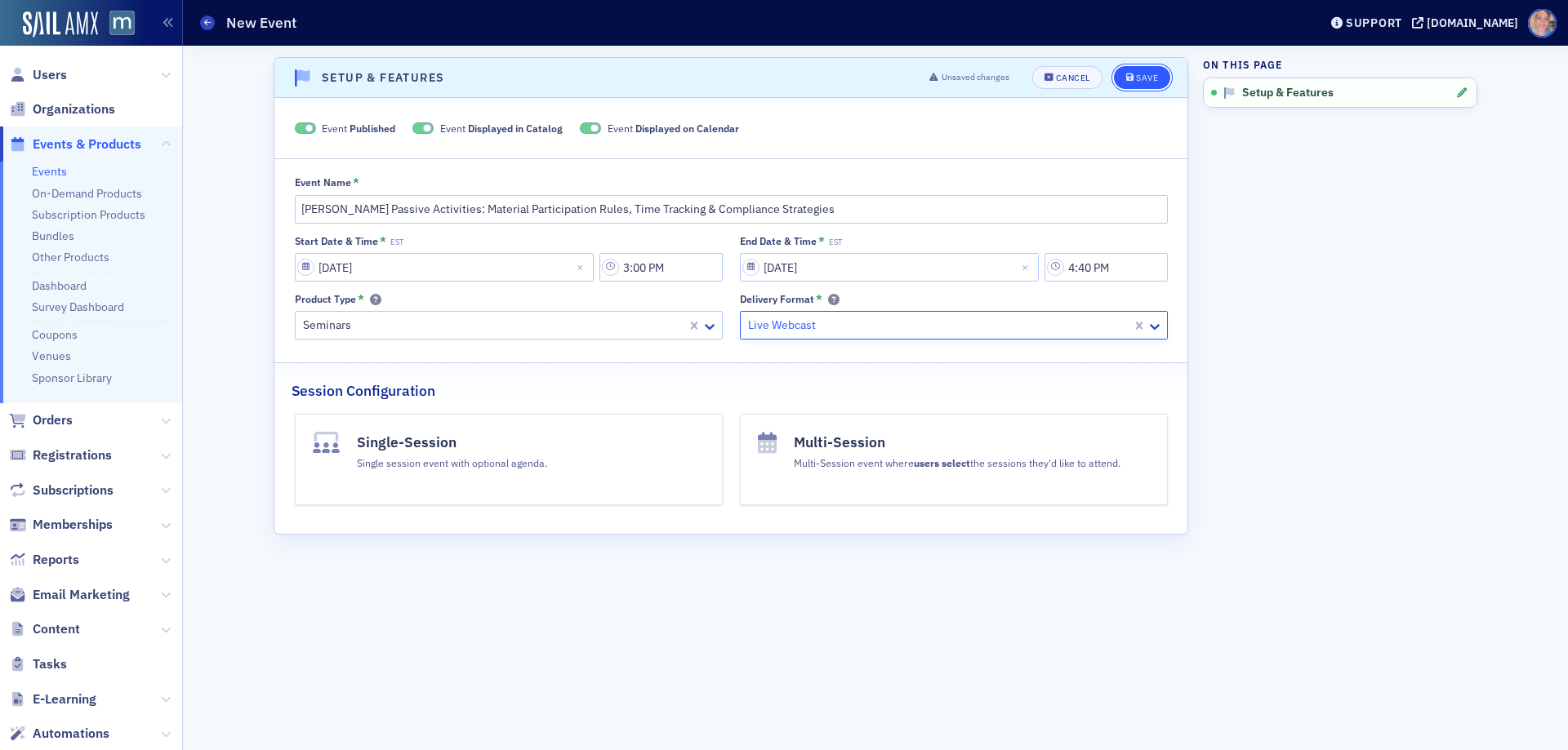
click at [1140, 76] on div "Save" at bounding box center [1146, 78] width 22 height 9
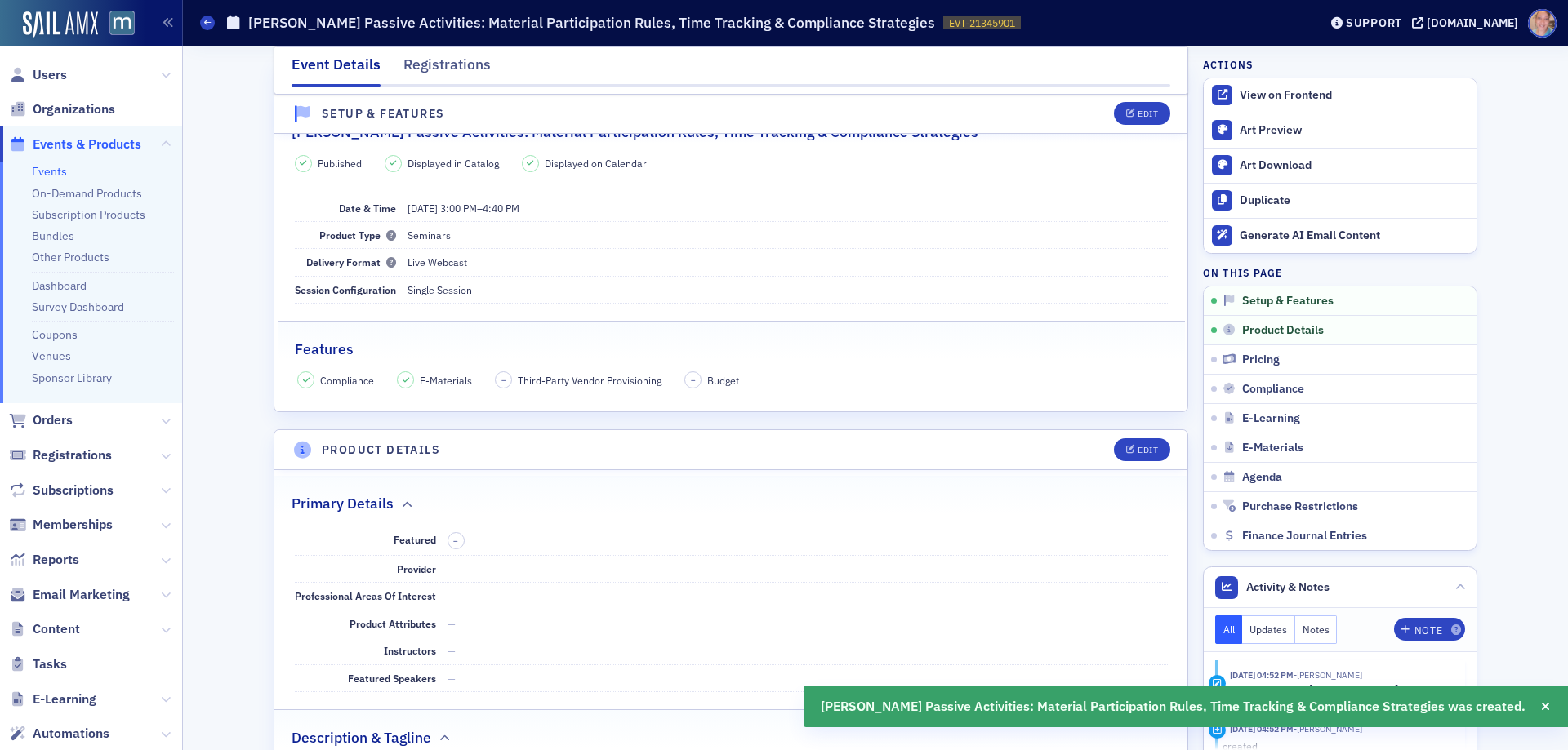
scroll to position [249, 0]
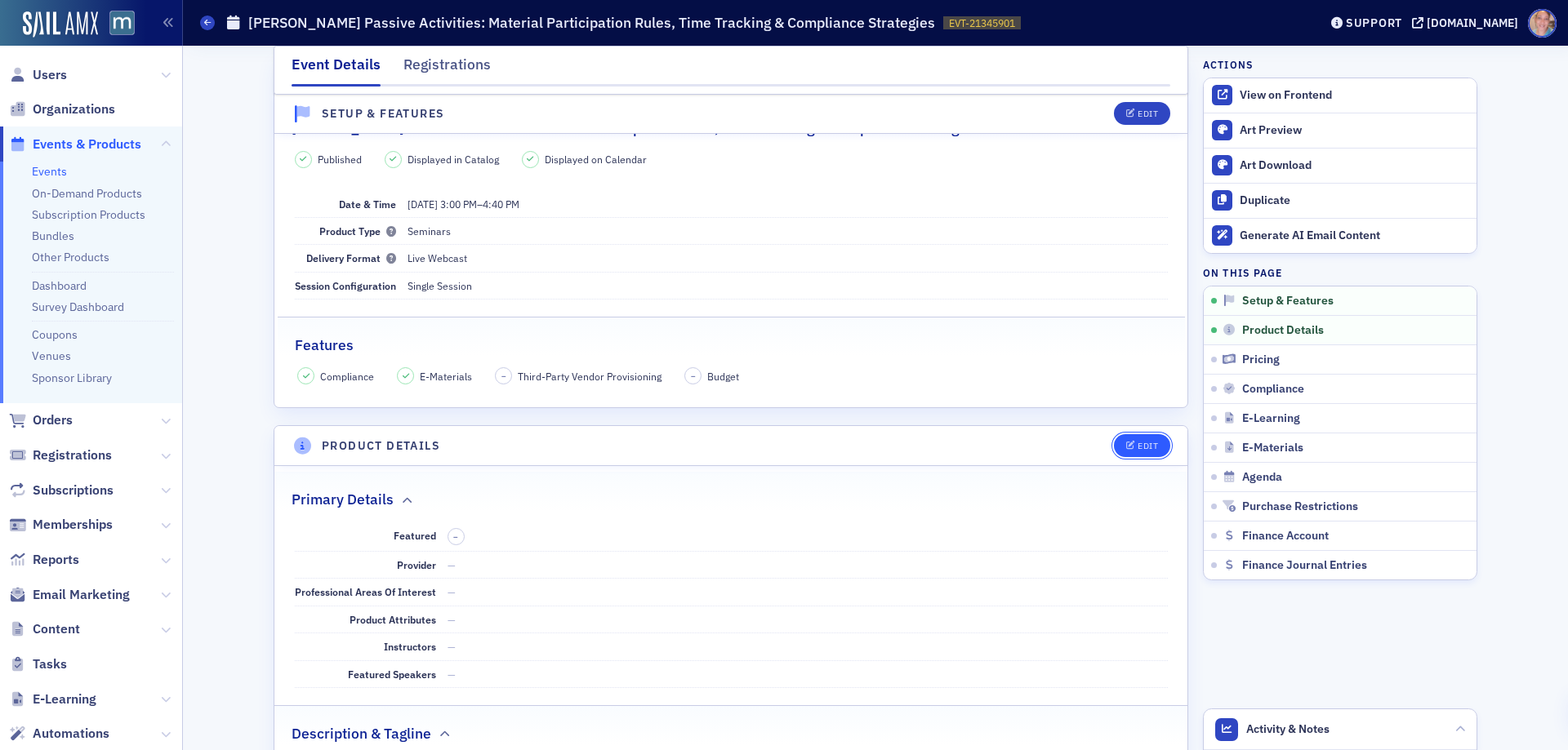
click at [1138, 443] on div "Edit" at bounding box center [1147, 446] width 20 height 9
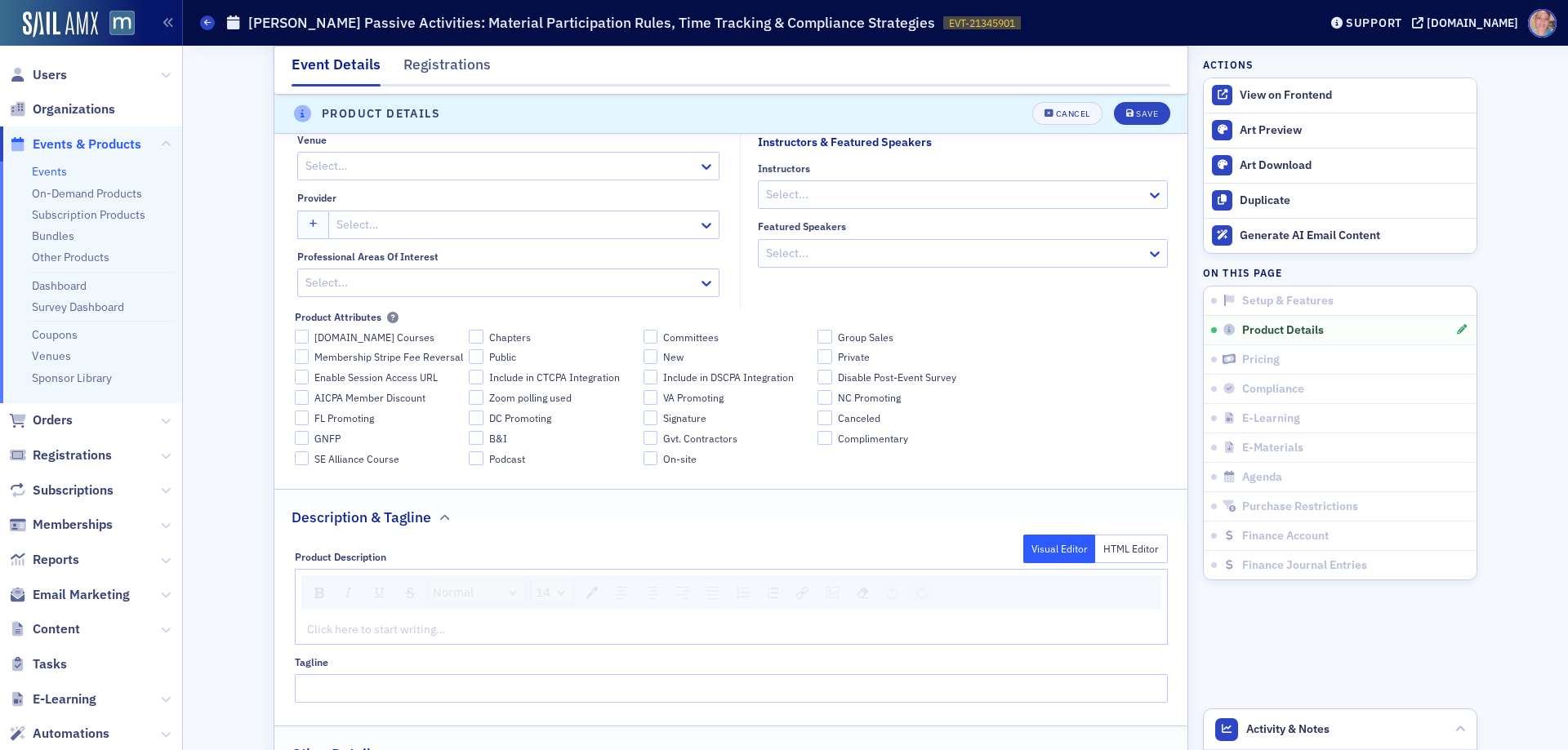
scroll to position [987, 0]
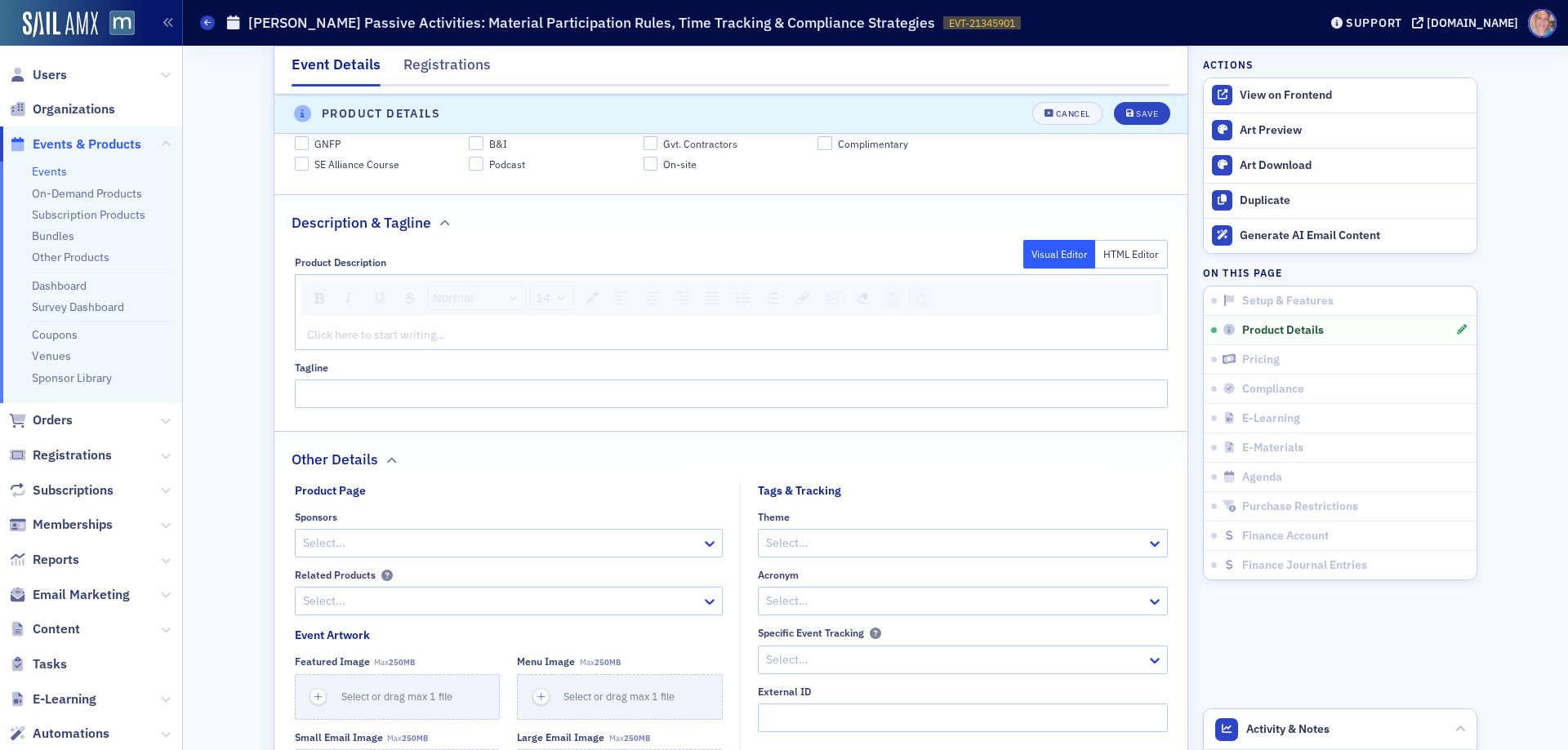
click at [860, 605] on div at bounding box center [954, 601] width 380 height 20
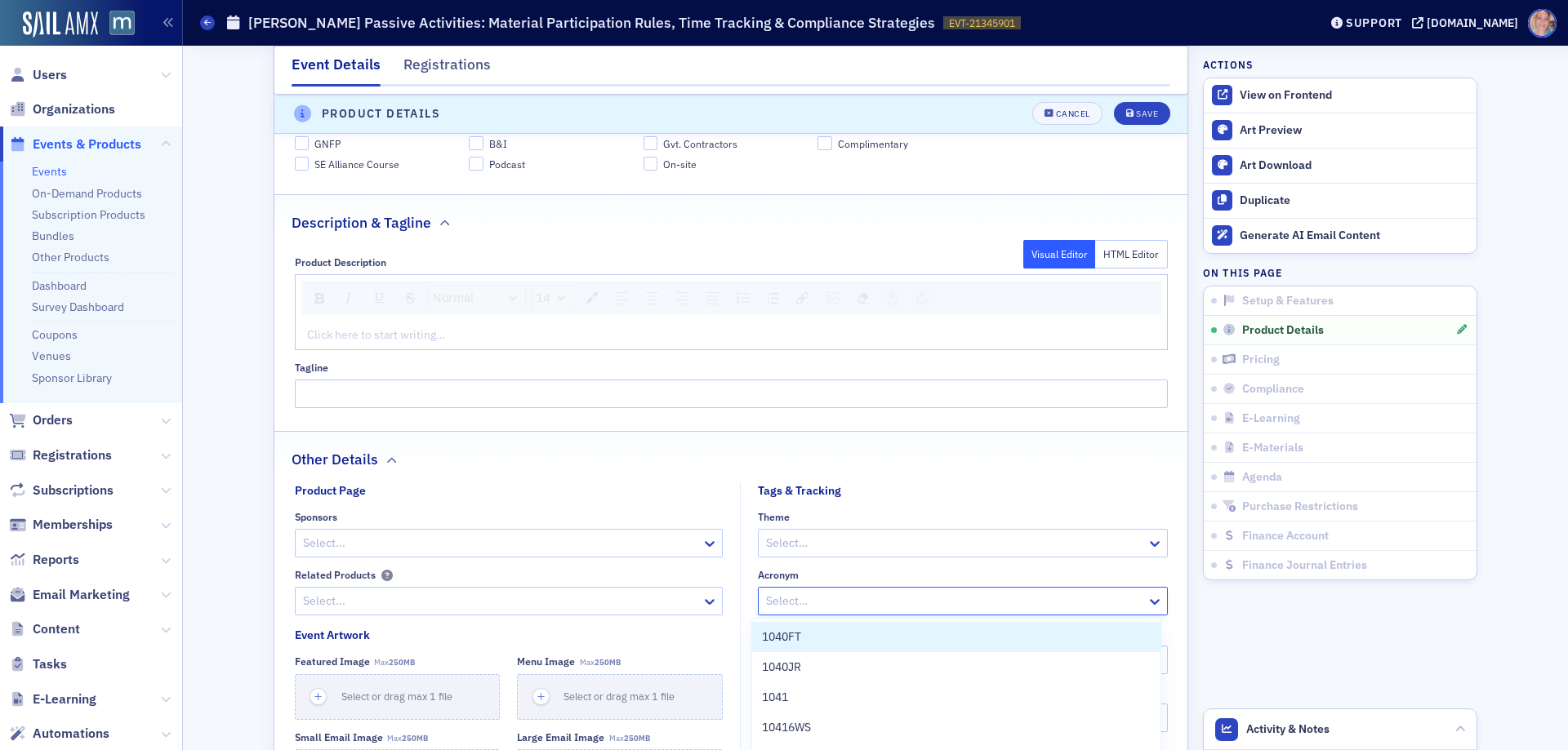
paste input "3-215W/26"
type input "3-215W/26"
click at [864, 635] on span "Create "3-215W/26"" at bounding box center [813, 638] width 105 height 18
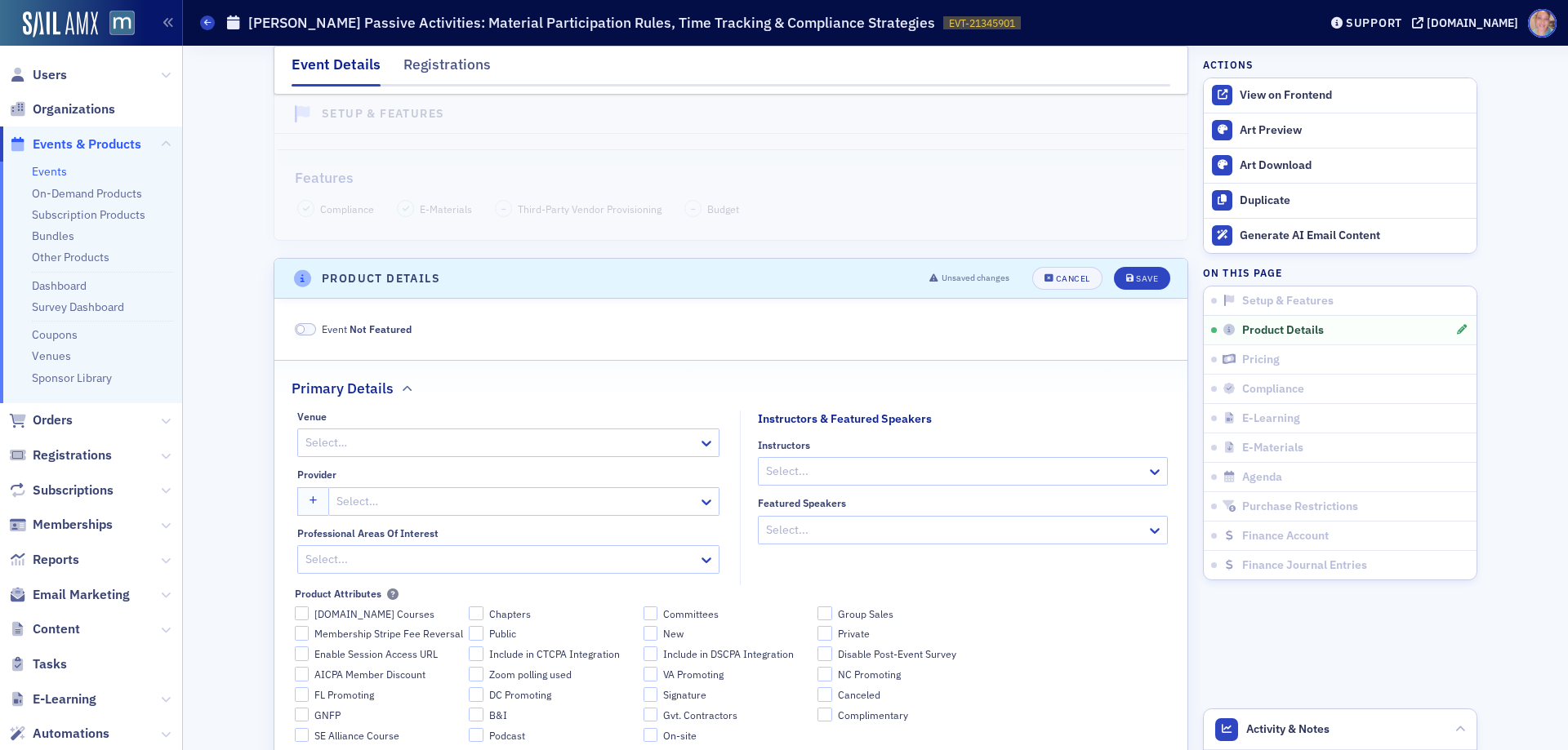
scroll to position [497, 0]
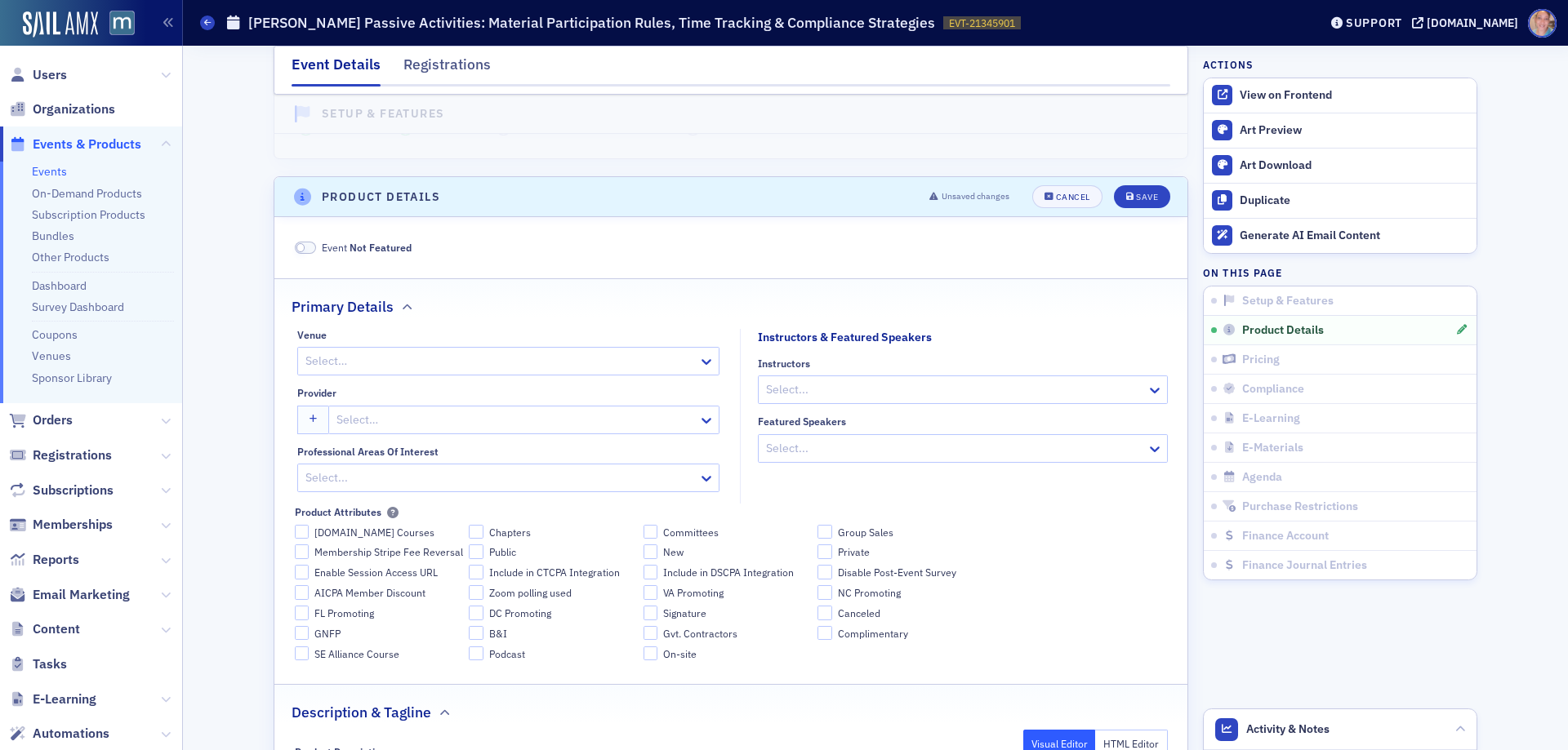
click at [393, 359] on div at bounding box center [500, 361] width 393 height 20
type input "live"
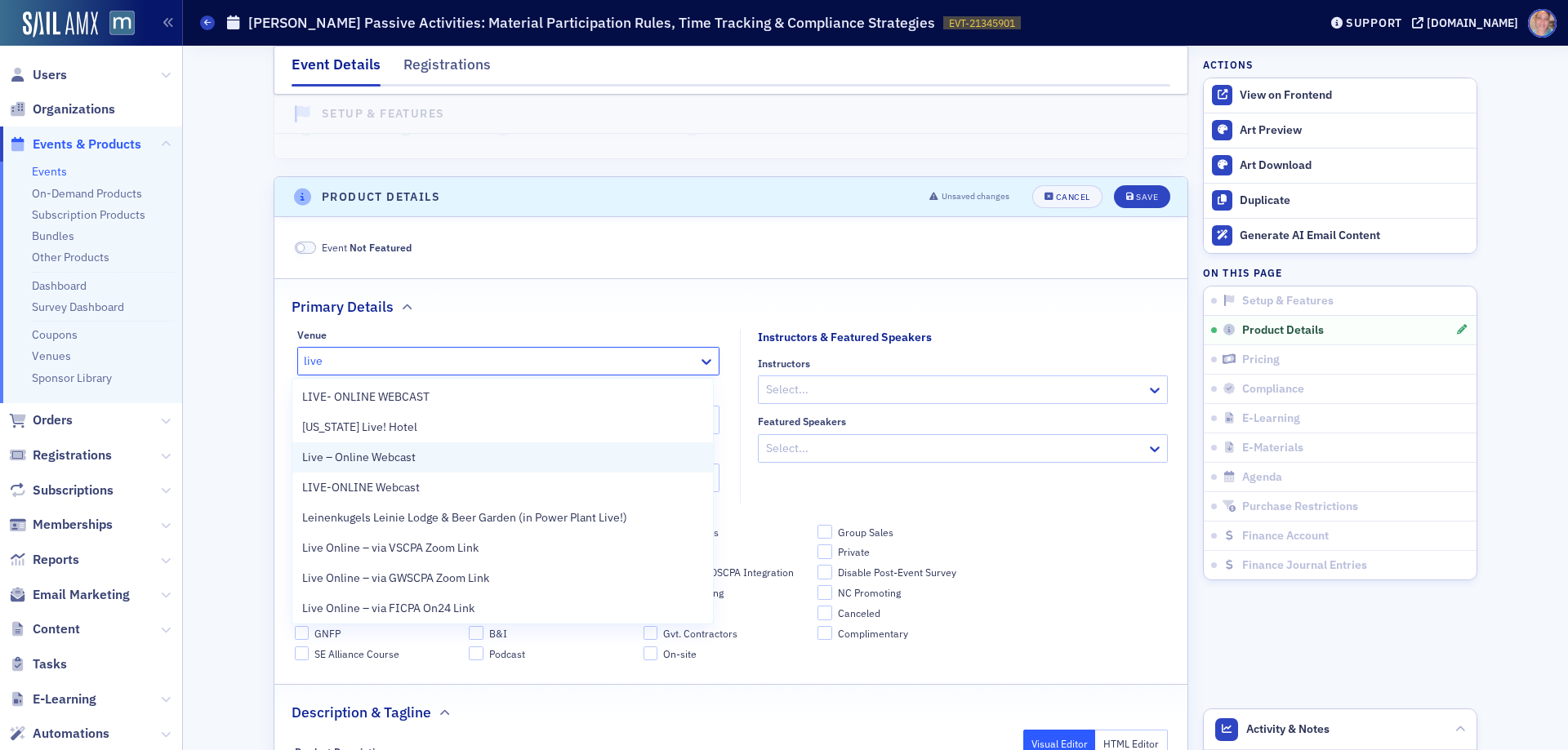
click at [401, 452] on span "Live – Online Webcast" at bounding box center [358, 458] width 113 height 18
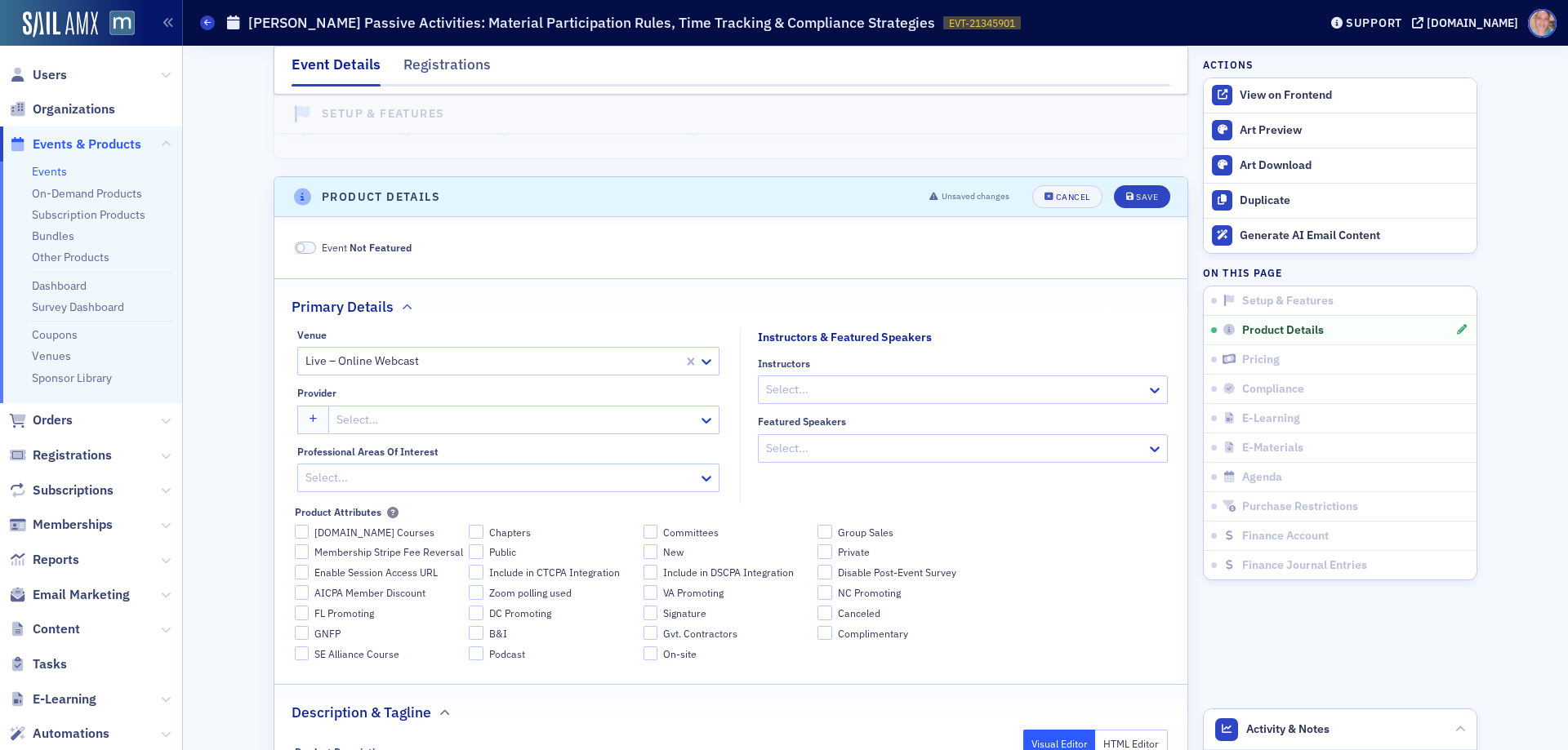
click at [865, 384] on div at bounding box center [954, 389] width 380 height 20
type input "george k"
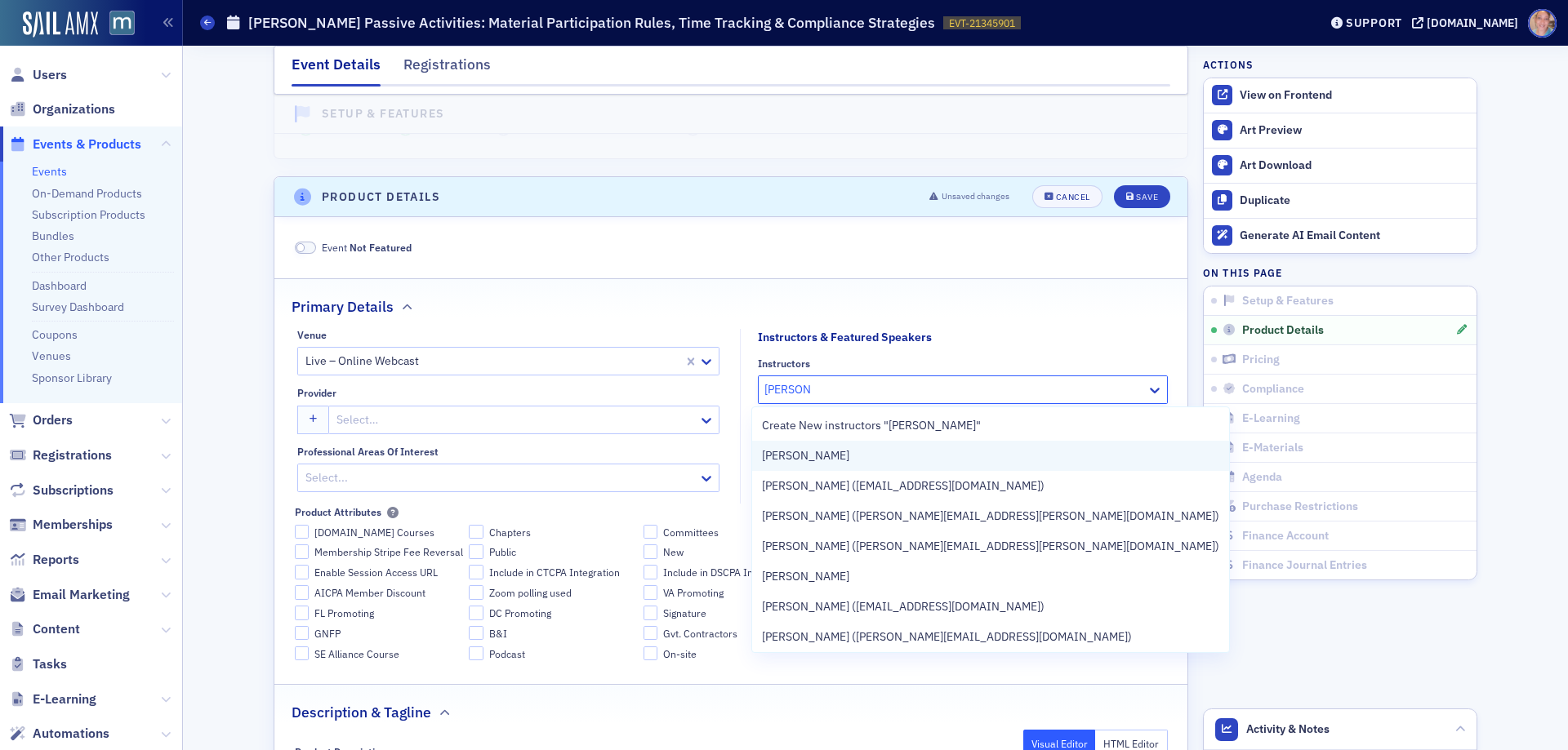
click at [858, 458] on div "[PERSON_NAME]" at bounding box center [990, 457] width 458 height 18
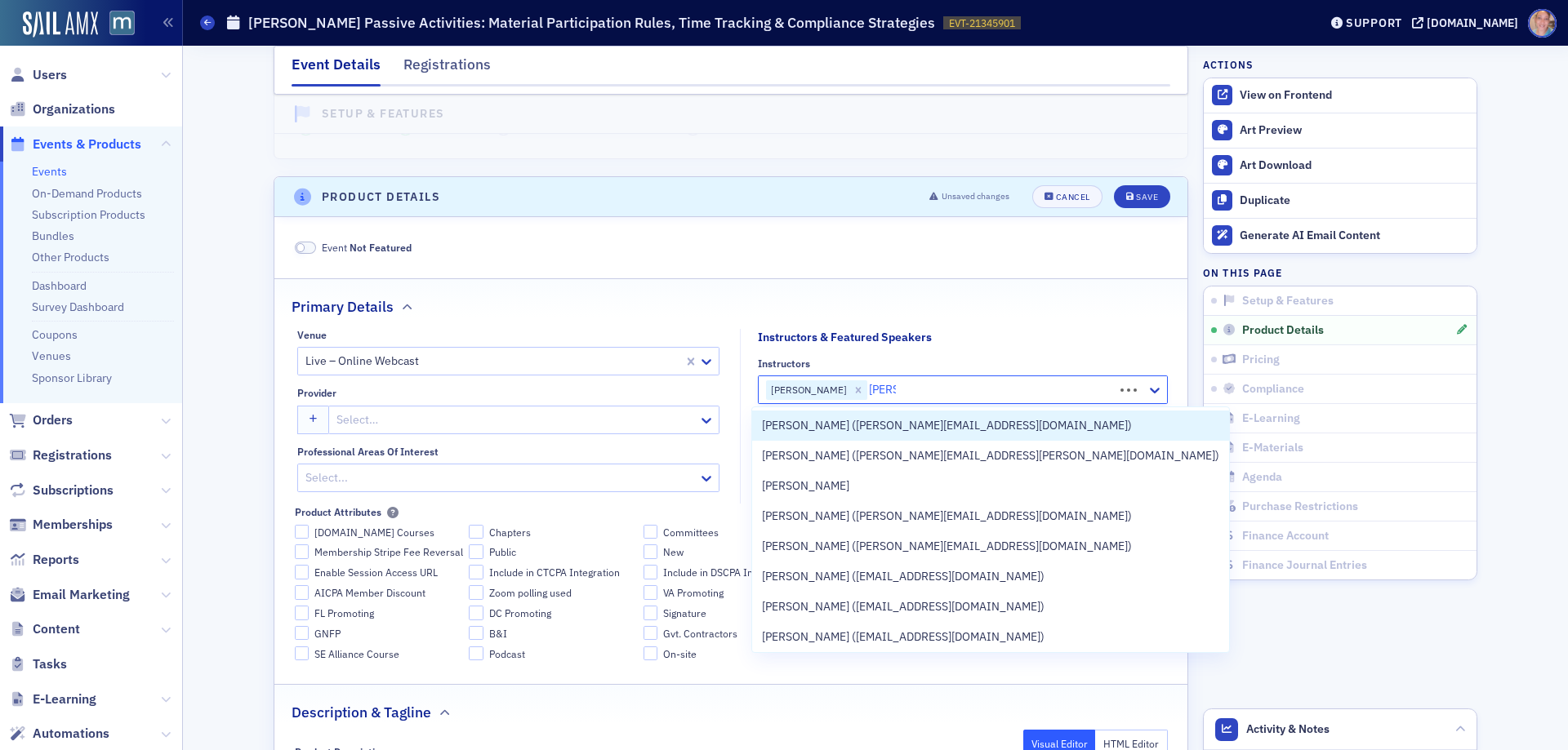
type input "greg w"
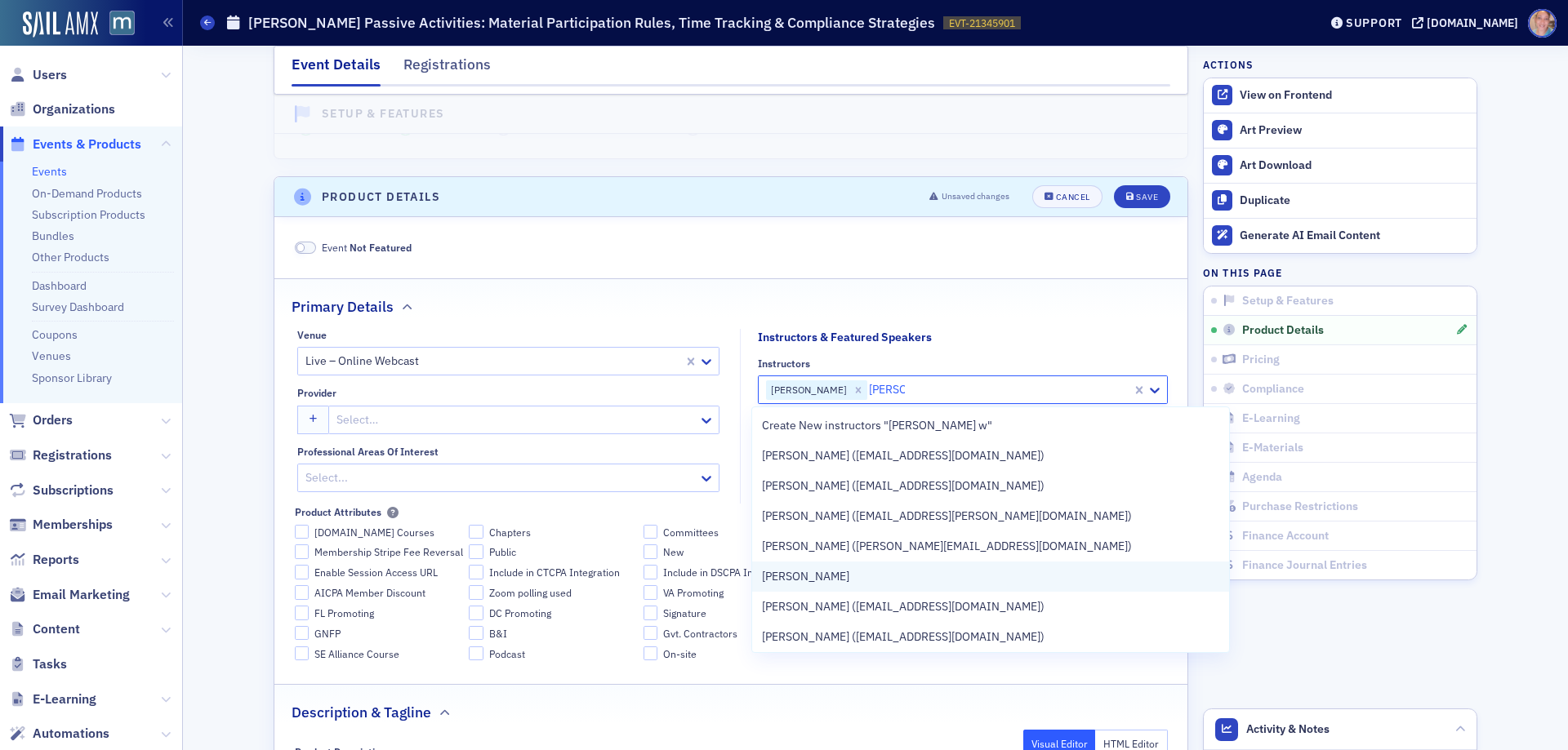
click at [829, 571] on div "[PERSON_NAME]" at bounding box center [990, 577] width 458 height 18
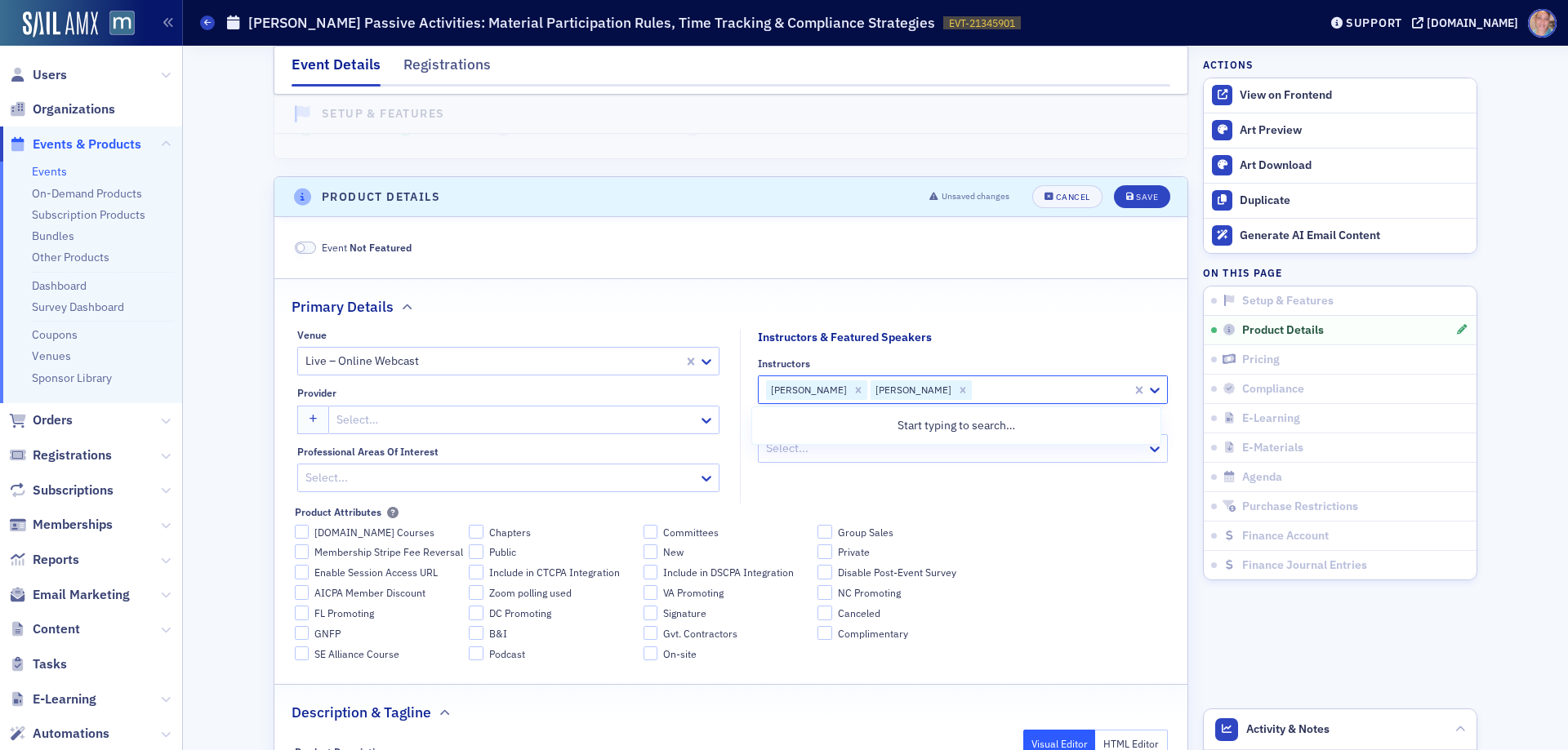
click at [437, 422] on div at bounding box center [516, 420] width 362 height 20
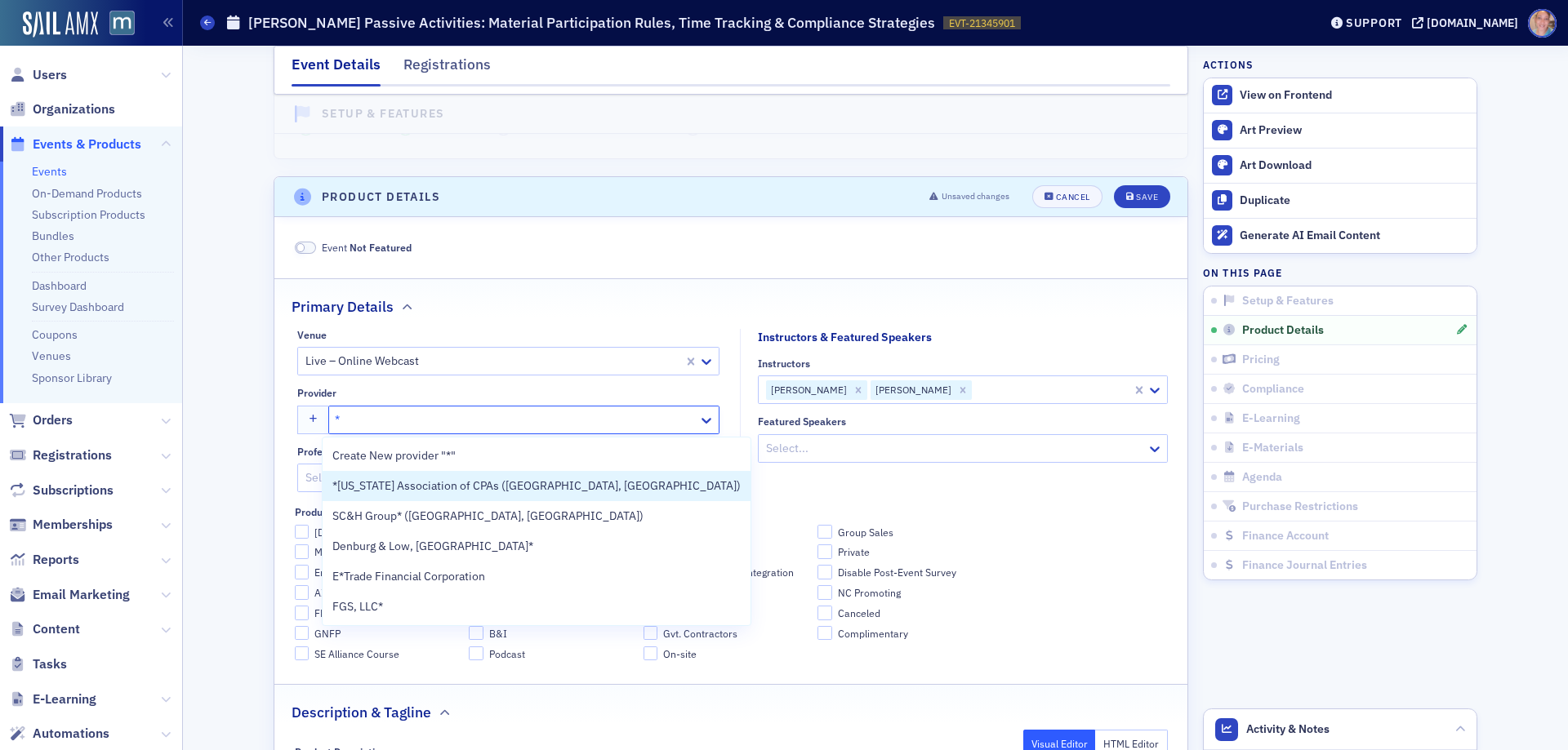
type input "*M"
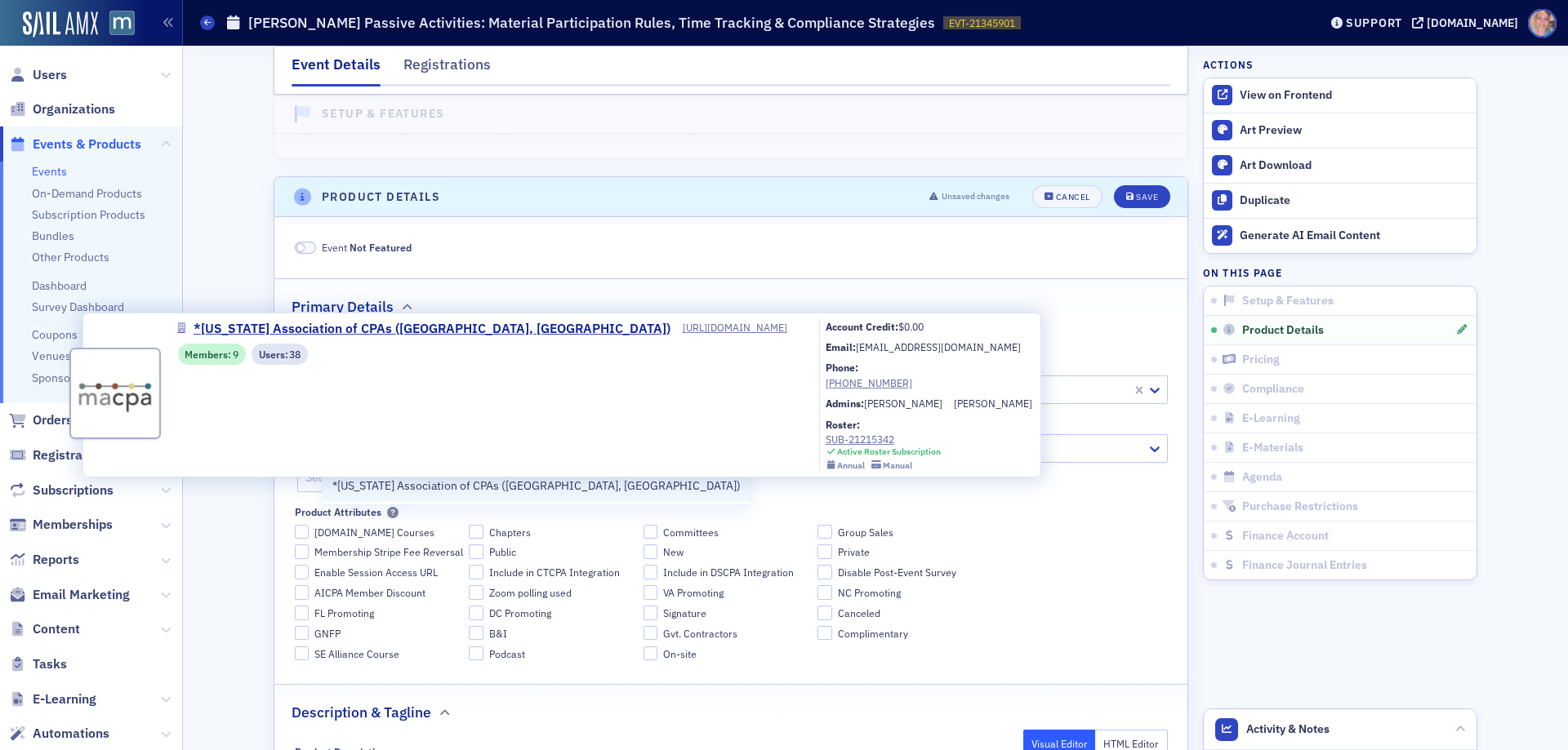
click at [430, 487] on span "*[US_STATE] Association of CPAs ([GEOGRAPHIC_DATA], [GEOGRAPHIC_DATA])" at bounding box center [536, 487] width 408 height 18
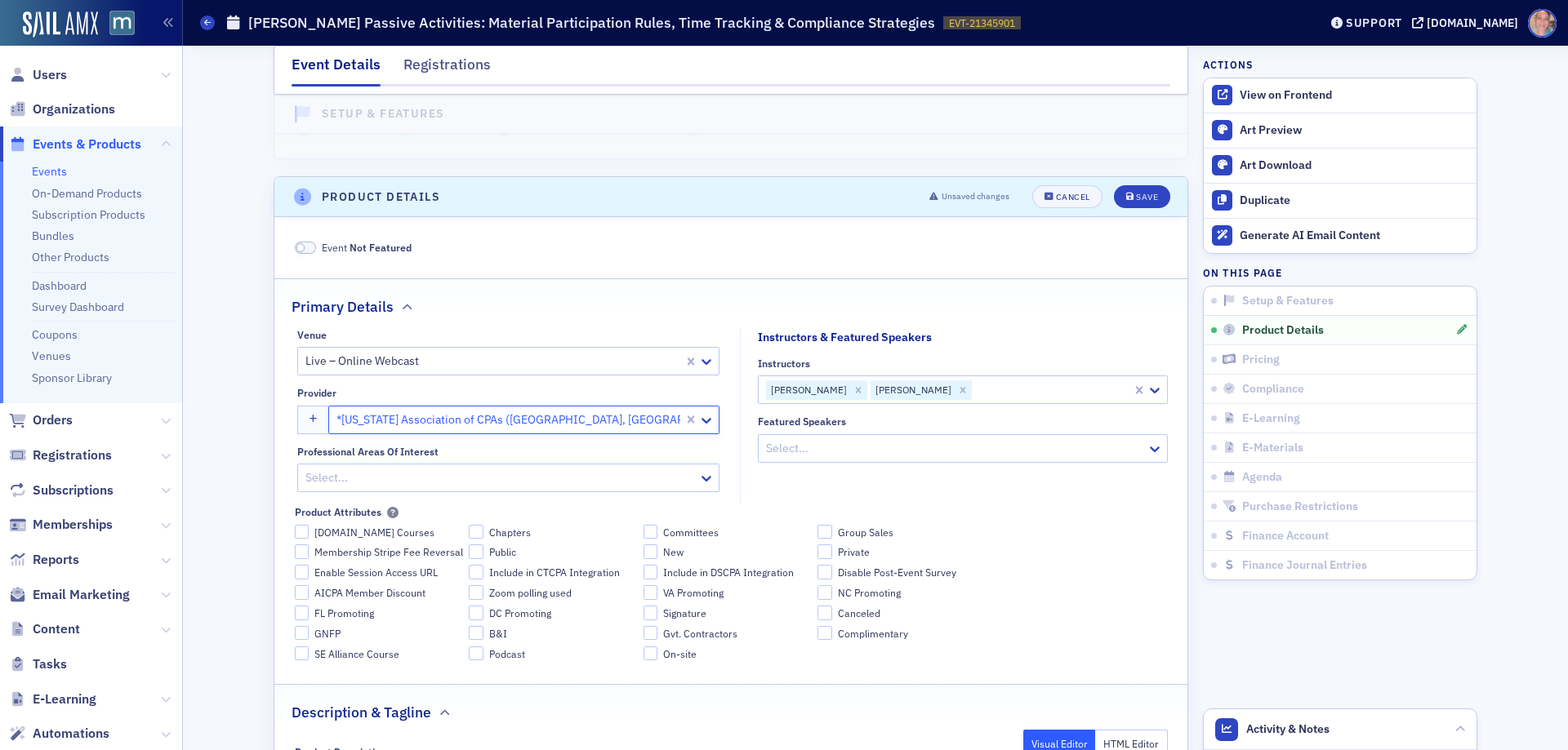
click at [408, 481] on div at bounding box center [500, 478] width 393 height 20
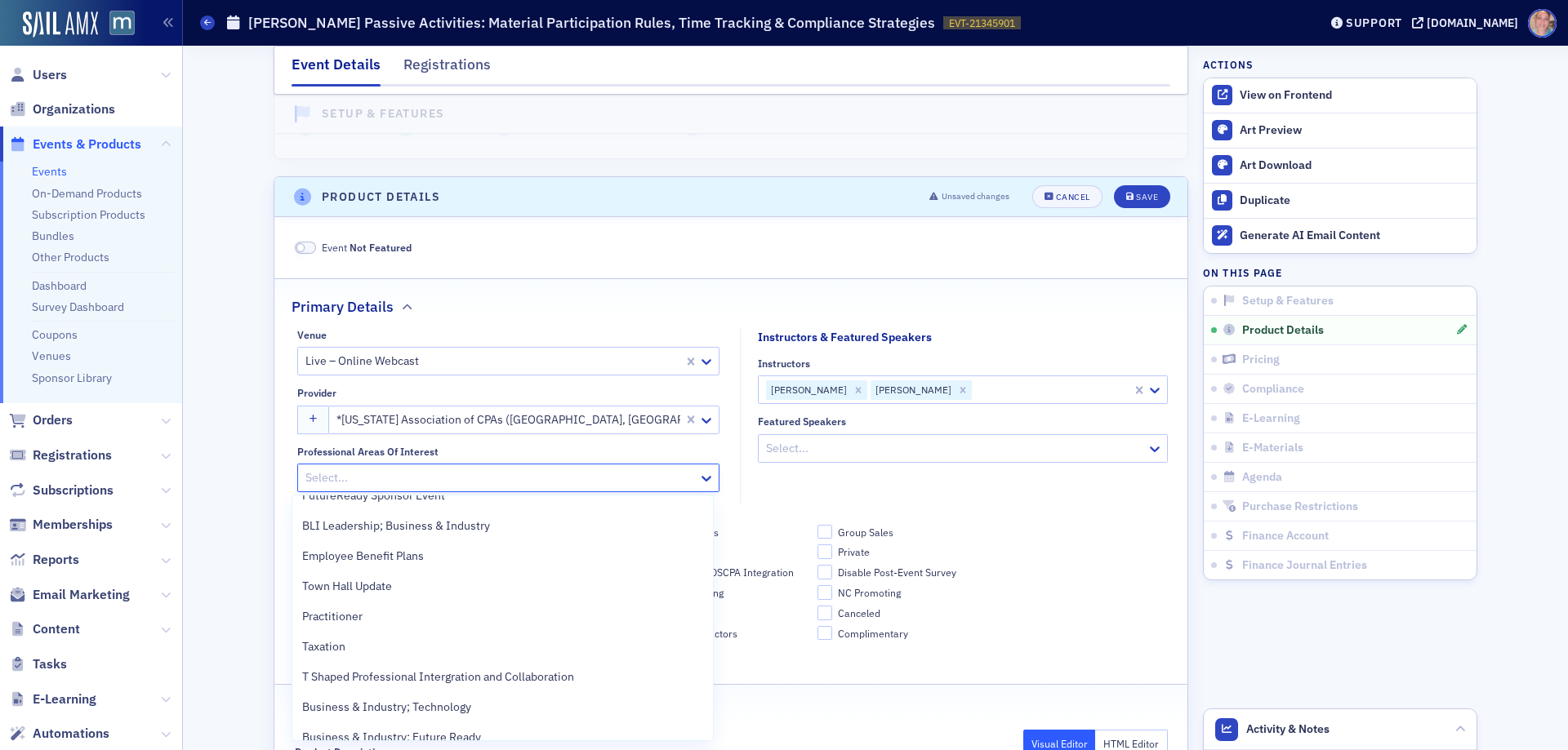
scroll to position [617, 0]
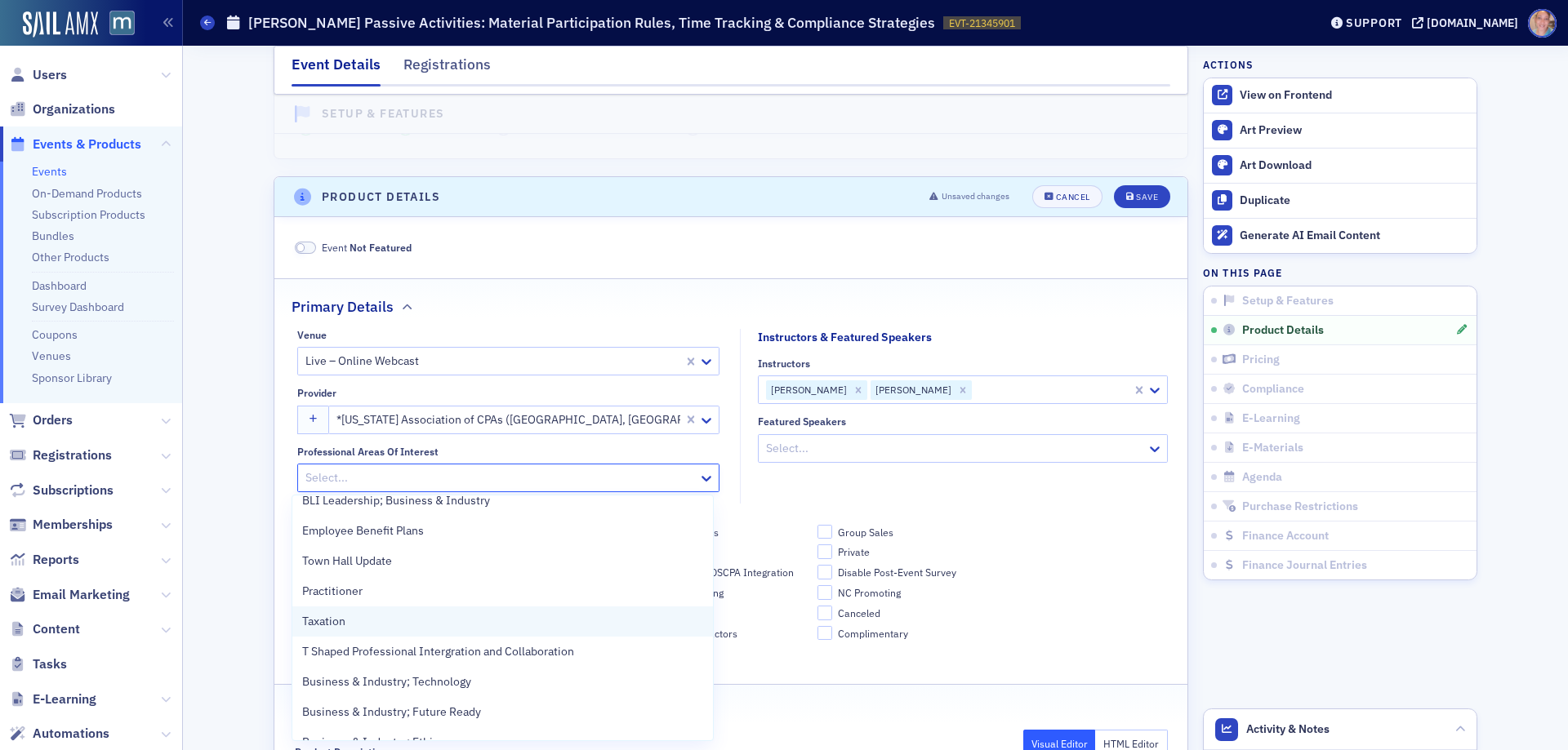
click at [401, 611] on div "Taxation" at bounding box center [502, 622] width 421 height 30
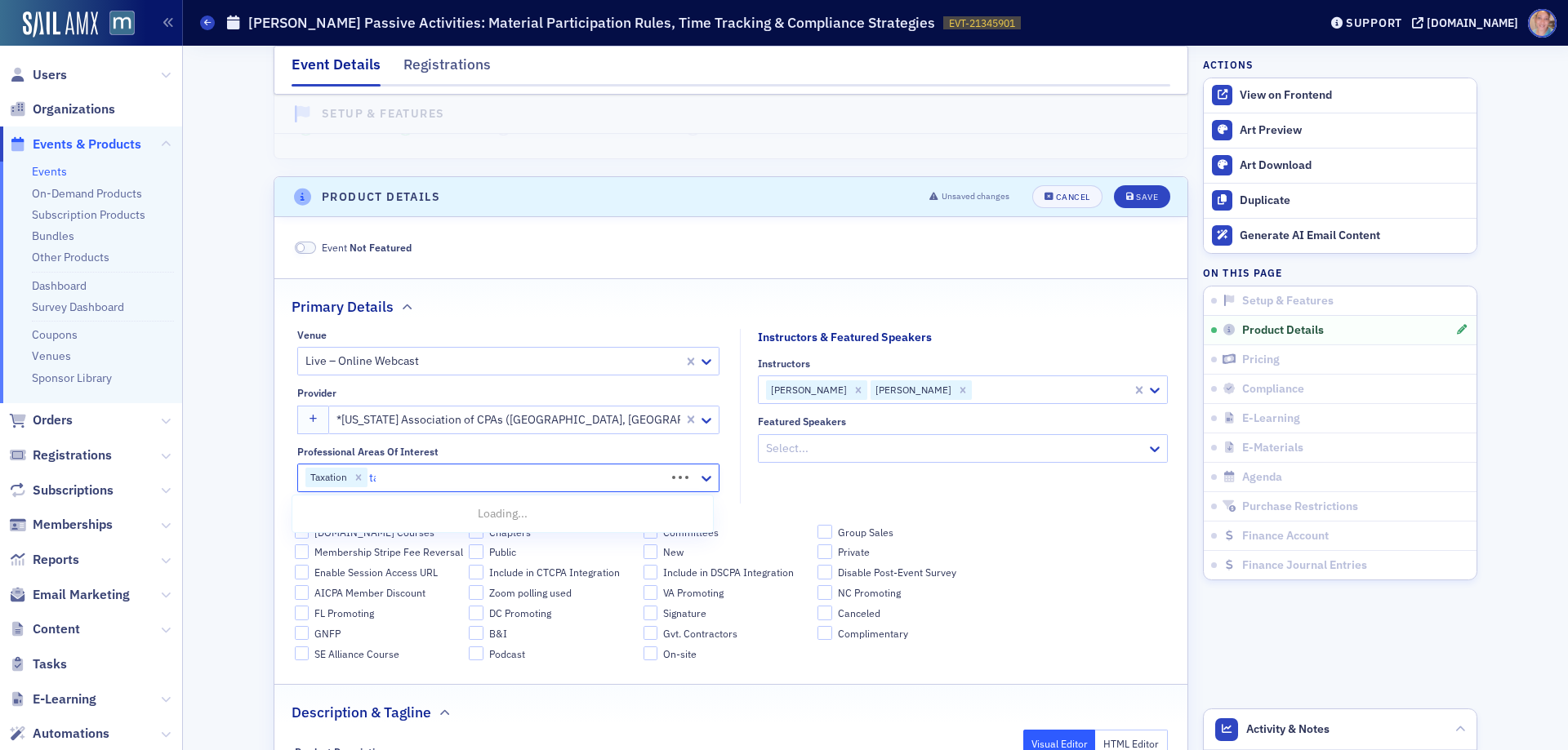
scroll to position [0, 0]
type input "tax"
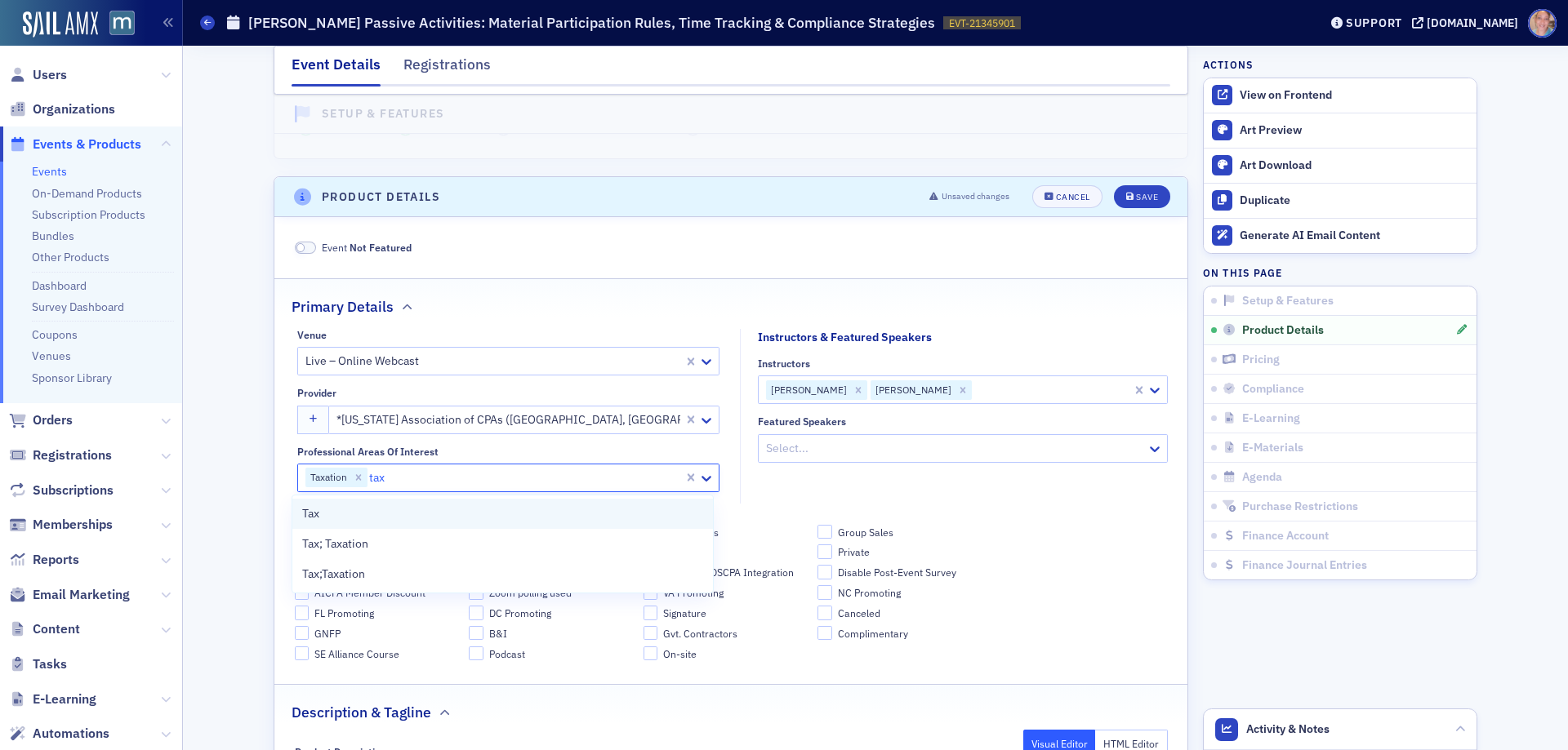
click at [377, 510] on div "Tax" at bounding box center [502, 515] width 401 height 18
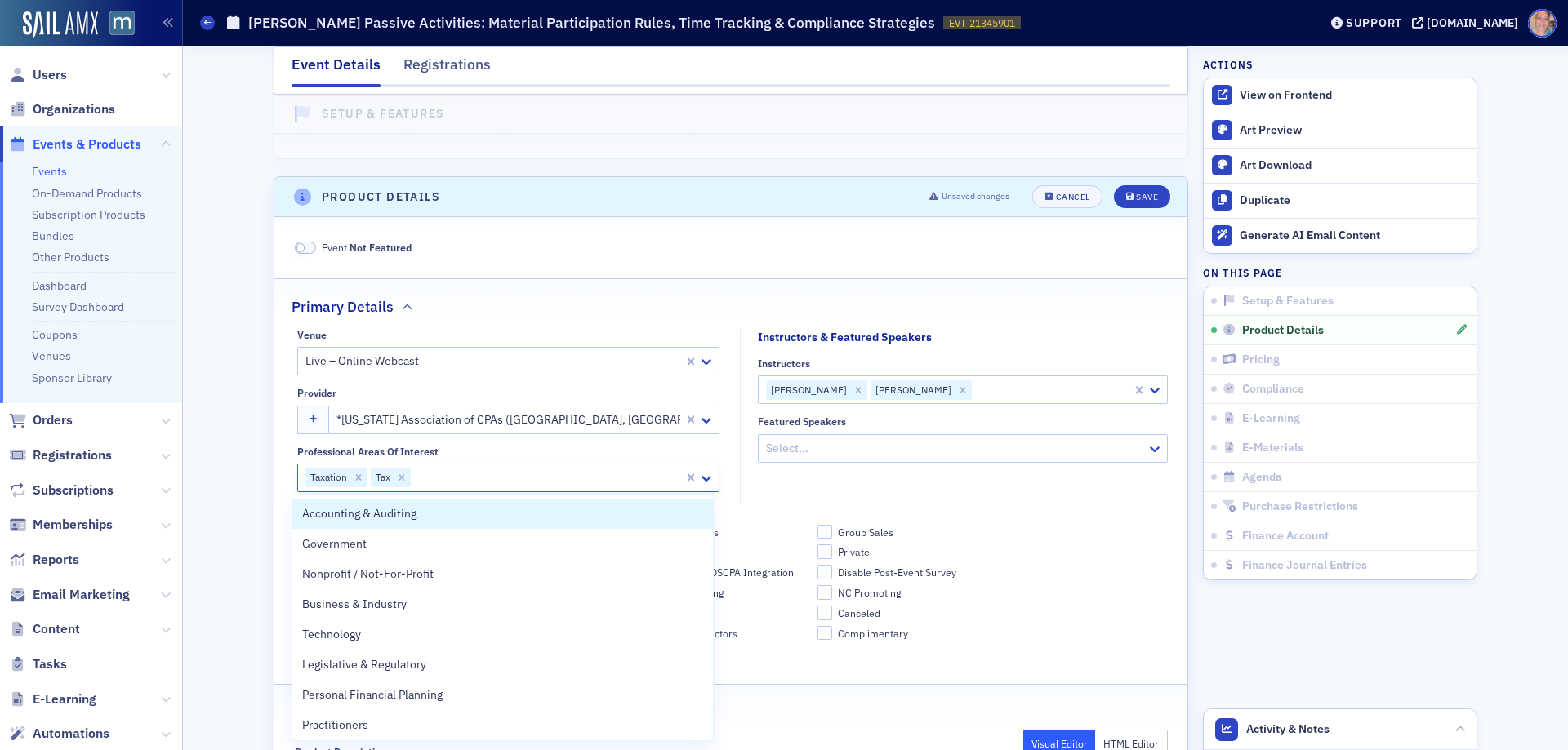
click at [1053, 634] on div "BLIonline.org Courses Chapters Committees Group Sales Membership Stripe Fee Rev…" at bounding box center [732, 593] width 873 height 136
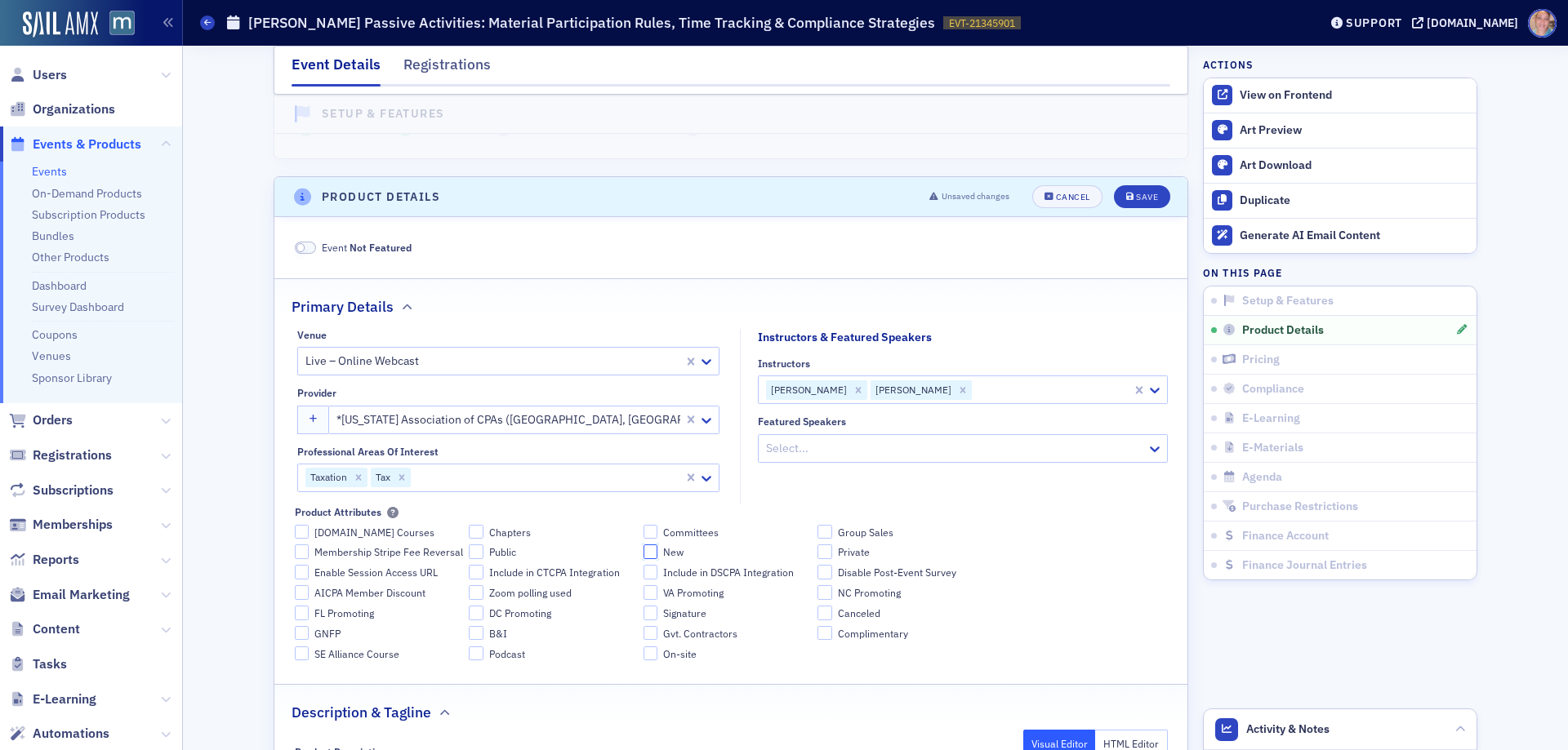
click at [644, 552] on input "New" at bounding box center [651, 552] width 15 height 15
checkbox input "true"
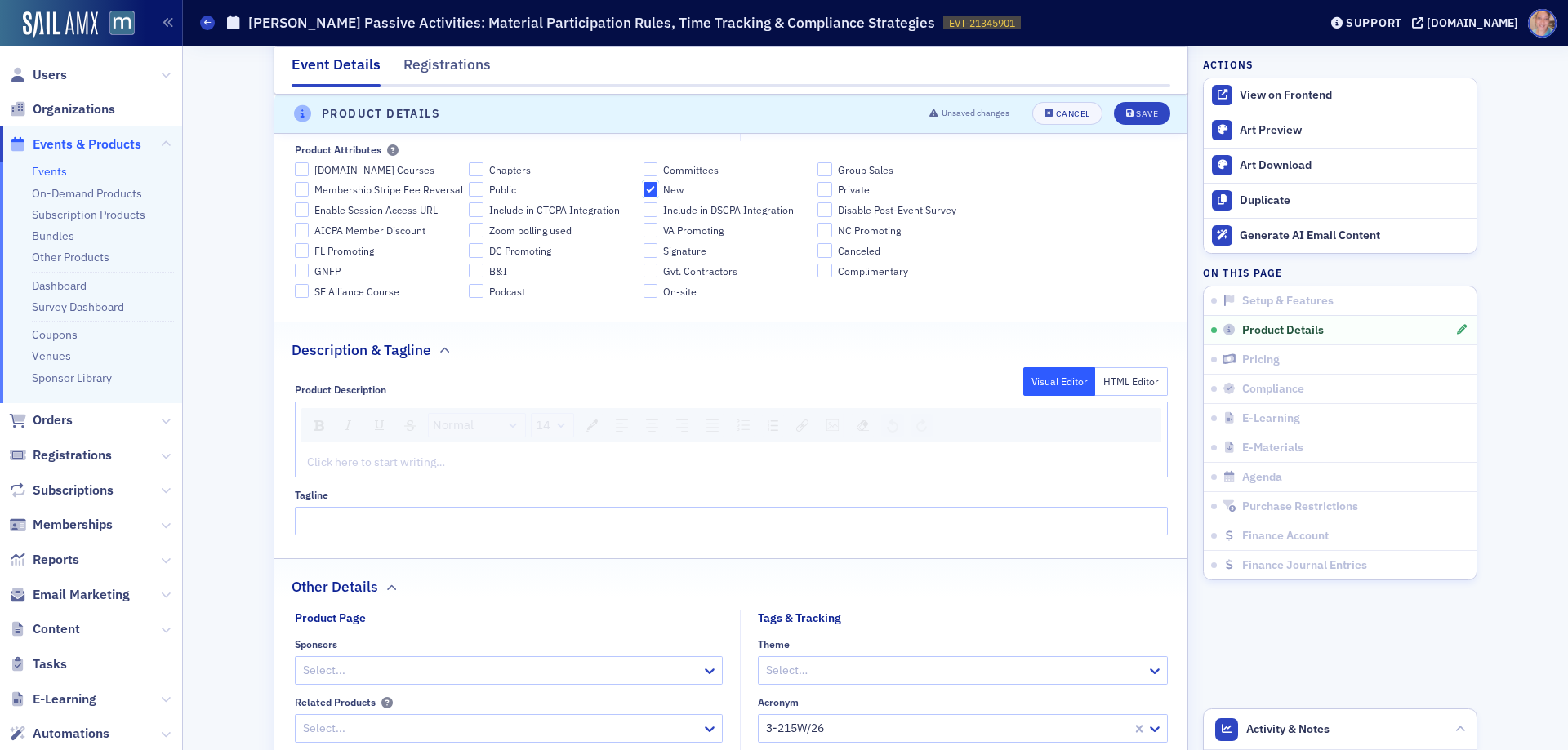
scroll to position [905, 0]
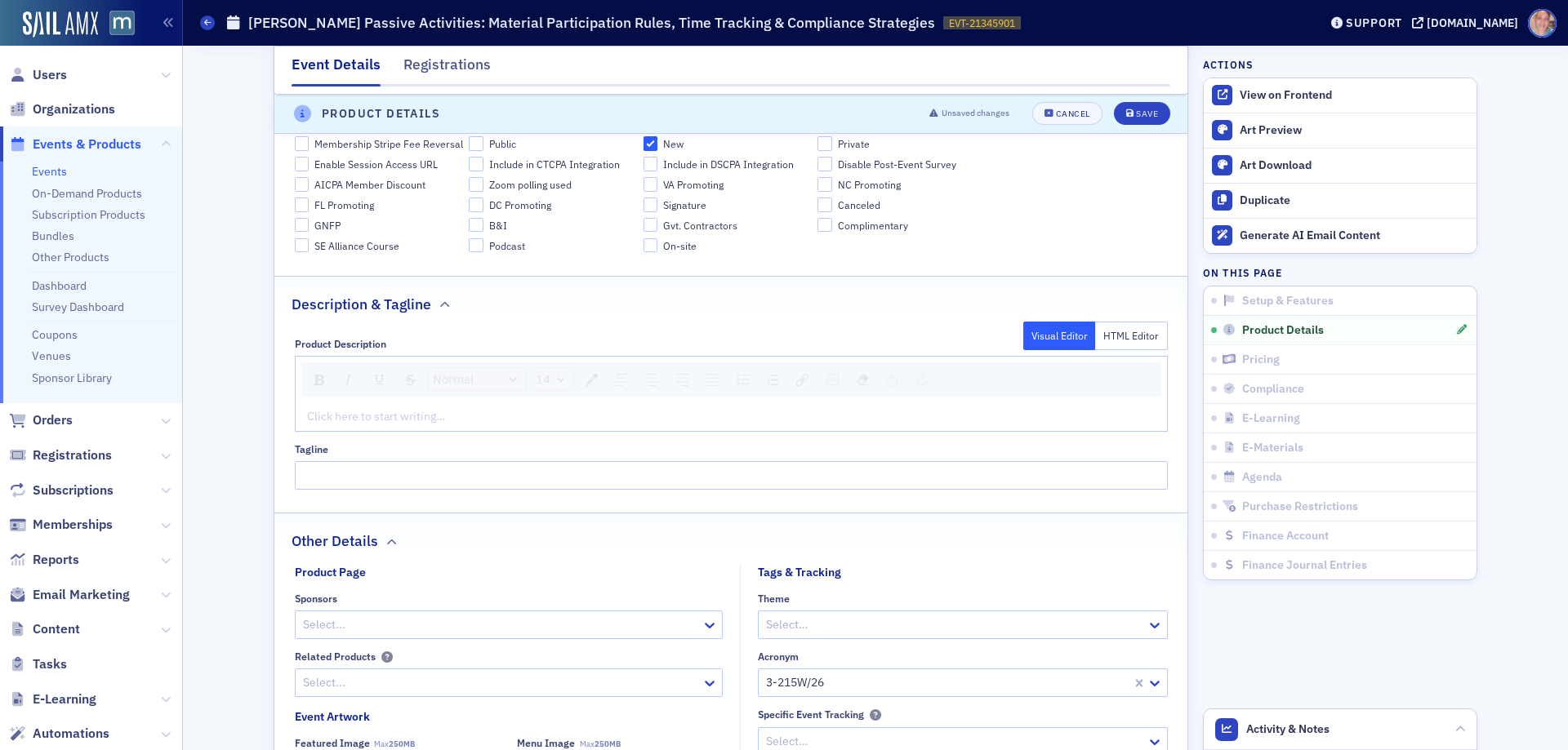
click at [382, 425] on div "Click here to start writing…" at bounding box center [732, 416] width 871 height 29
click at [382, 421] on div "rdw-editor" at bounding box center [732, 417] width 848 height 18
click at [322, 423] on div "rdw-editor" at bounding box center [732, 417] width 848 height 18
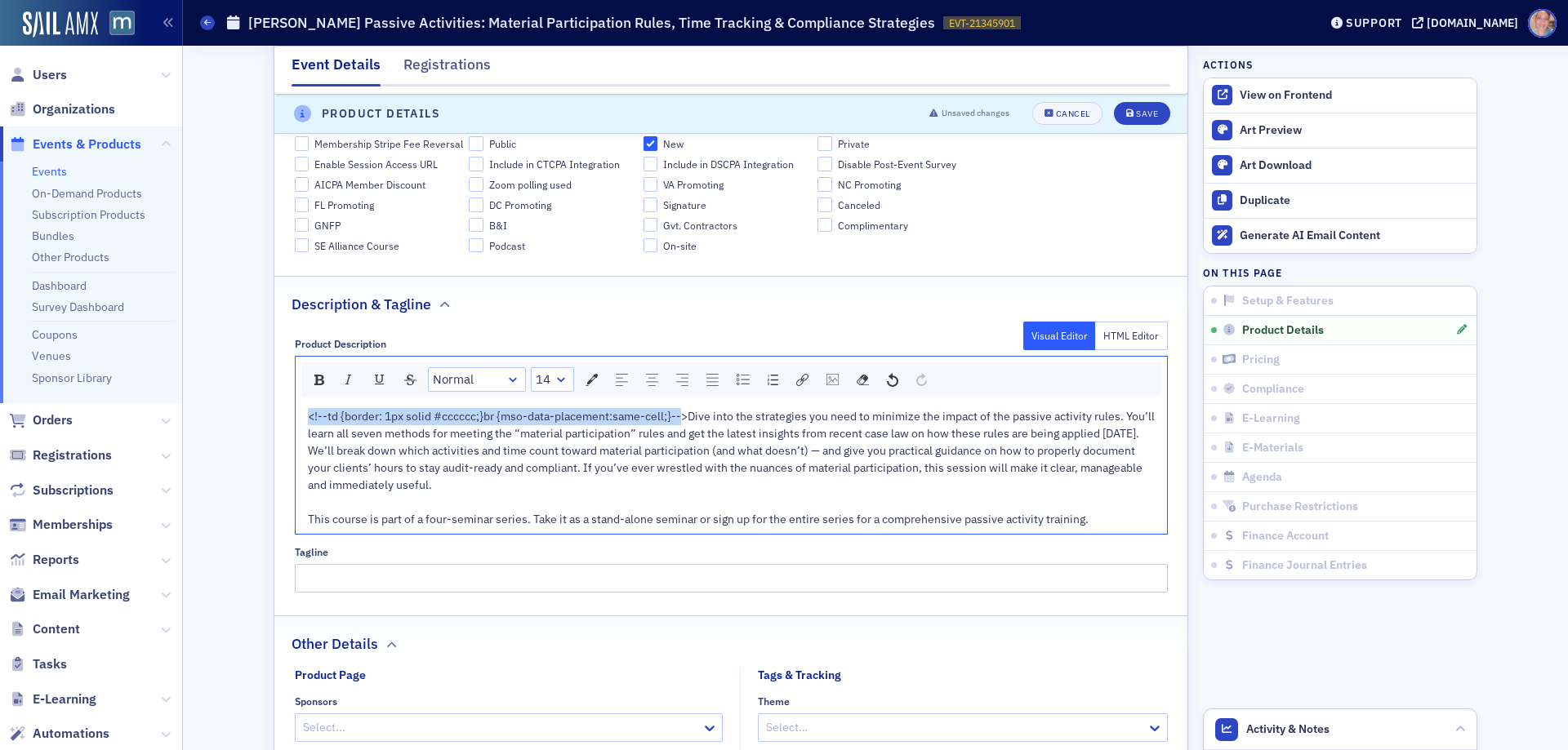
drag, startPoint x: 677, startPoint y: 416, endPoint x: 299, endPoint y: 416, distance: 378.0
click at [299, 416] on div "<!--td {border: 1px solid #cccccc;}br {mso-data-placement:same-cell;}-->Dive in…" at bounding box center [732, 468] width 871 height 132
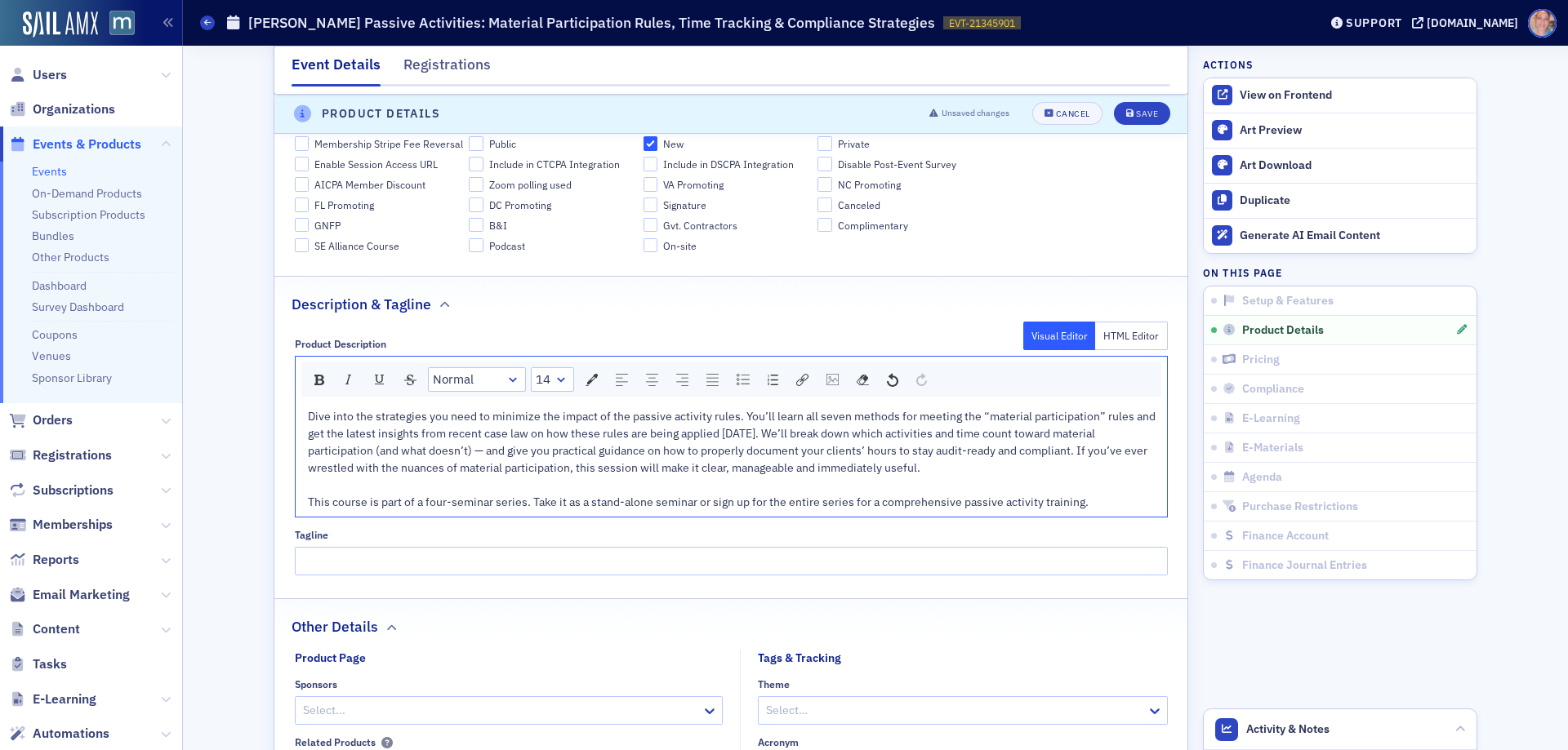
click at [471, 510] on div "Dive into the strategies you need to minimize the impact of the passive activit…" at bounding box center [732, 459] width 848 height 103
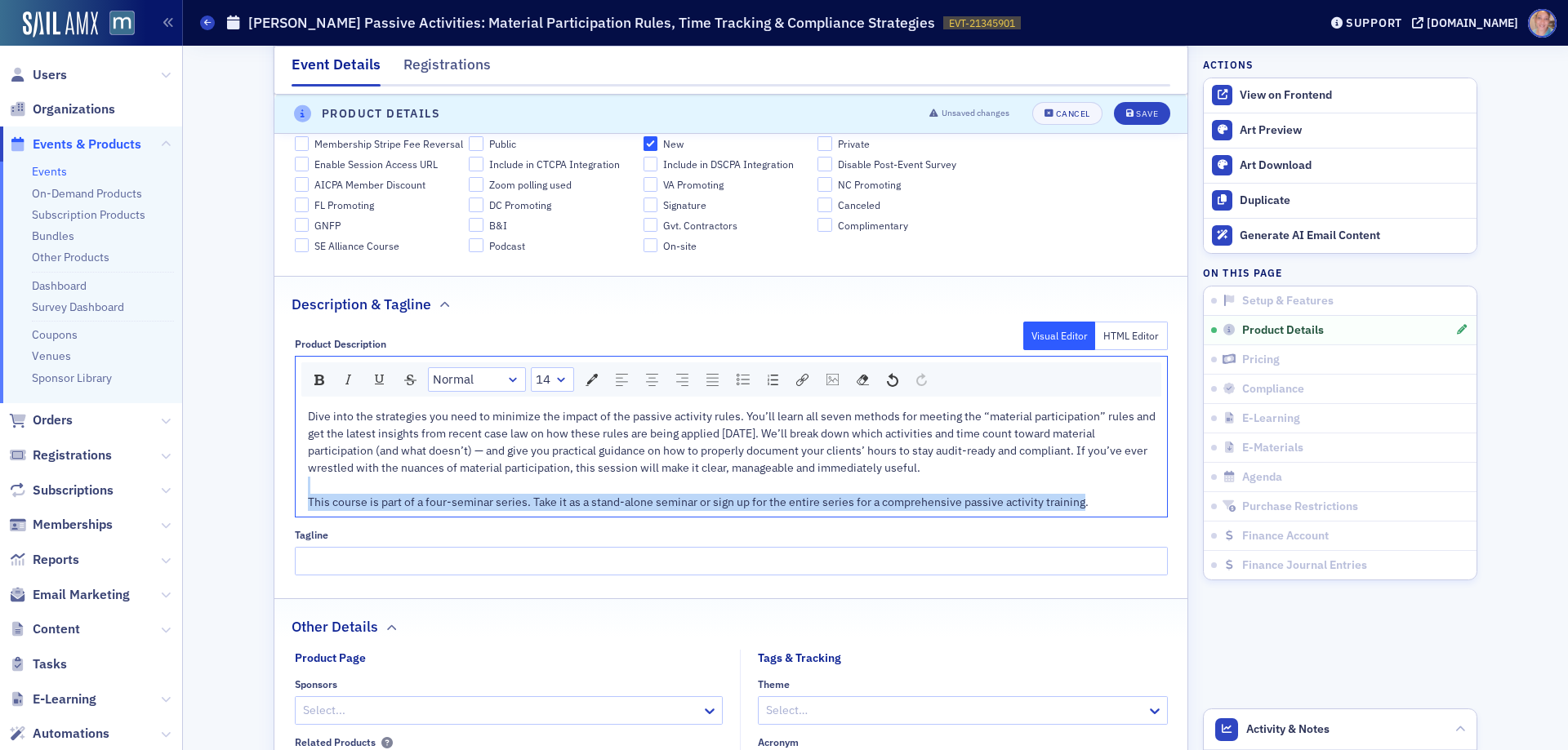
click at [471, 510] on div "Dive into the strategies you need to minimize the impact of the passive activit…" at bounding box center [732, 459] width 848 height 103
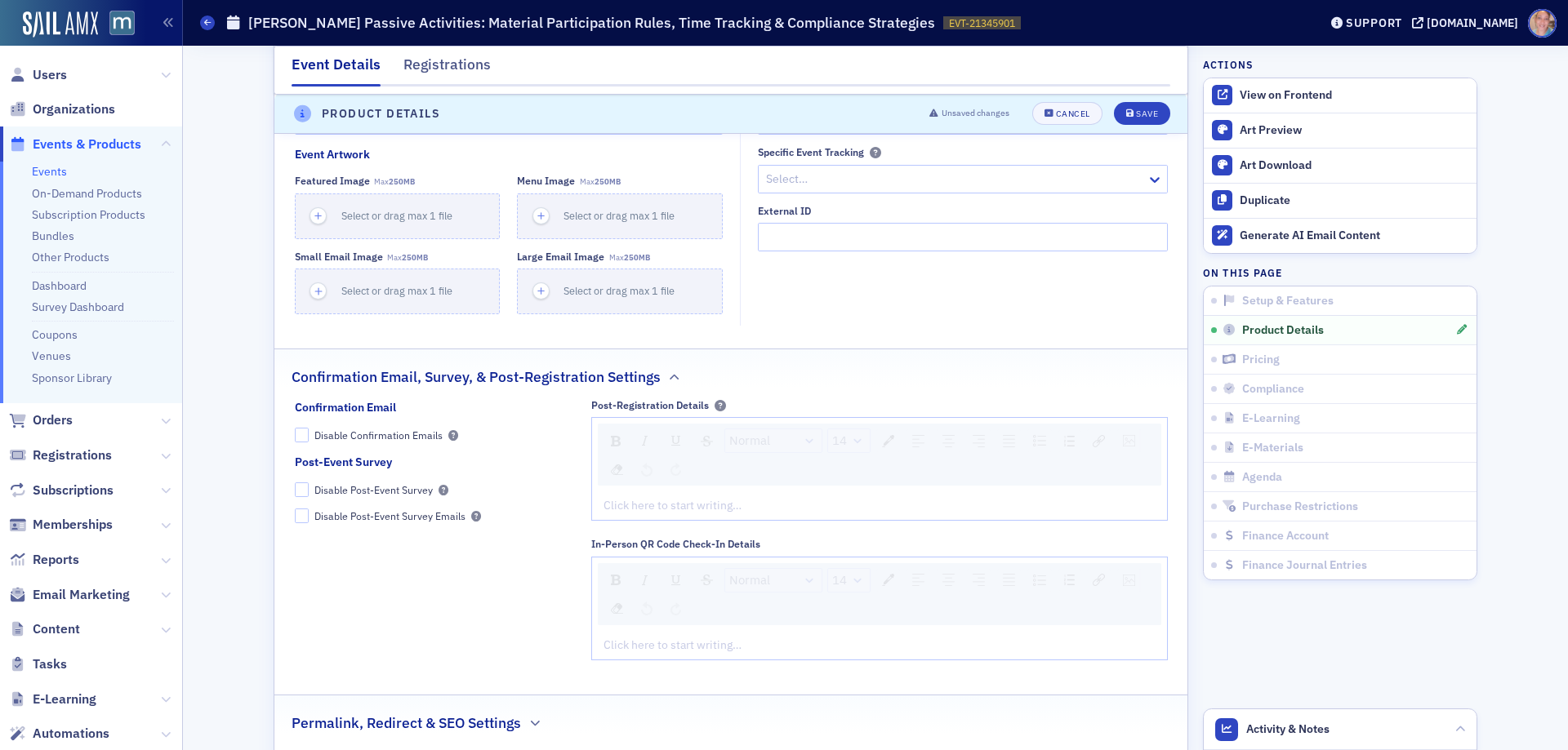
scroll to position [1559, 0]
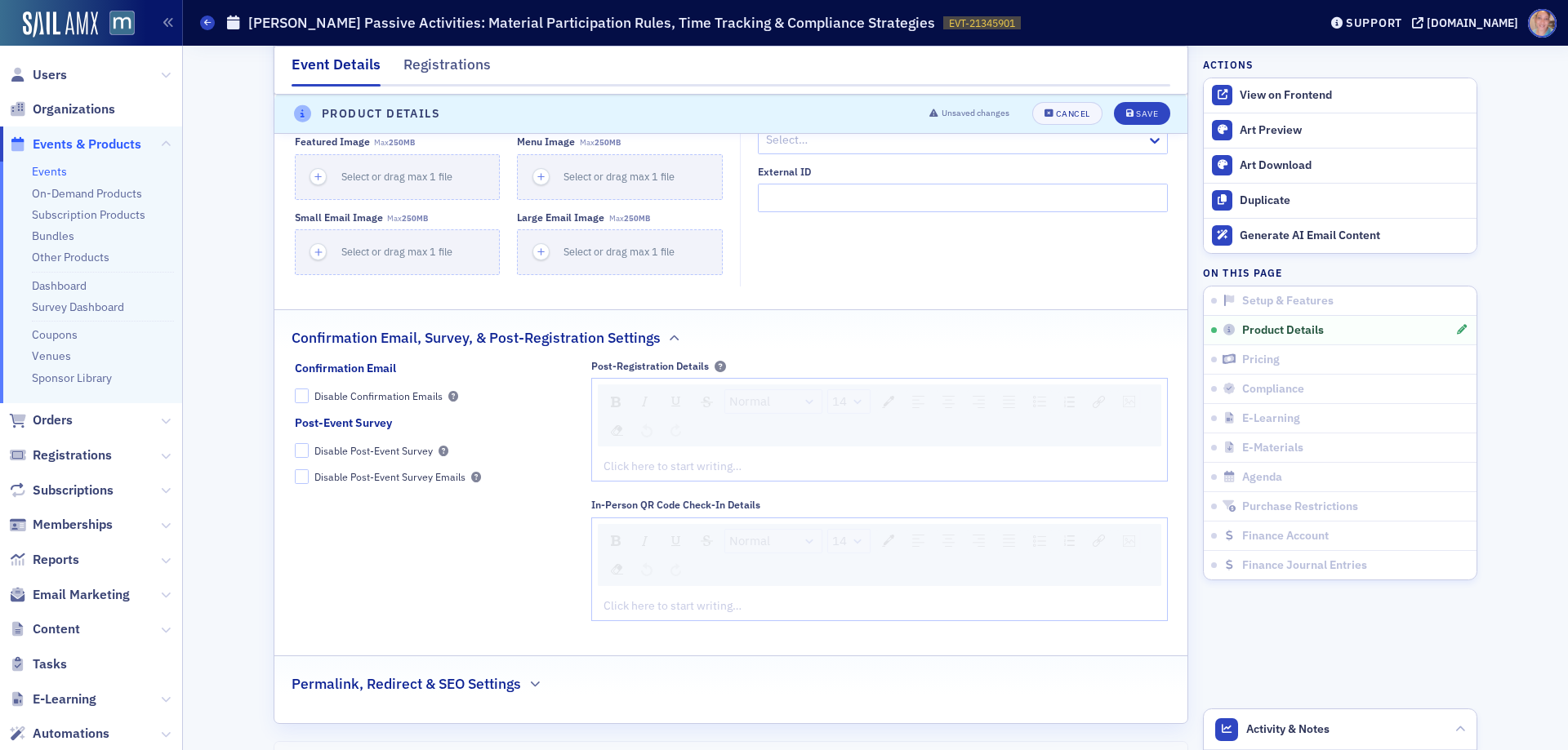
click at [731, 475] on div "rdw-editor" at bounding box center [880, 467] width 552 height 18
click at [668, 475] on div "rdw-editor" at bounding box center [880, 467] width 552 height 18
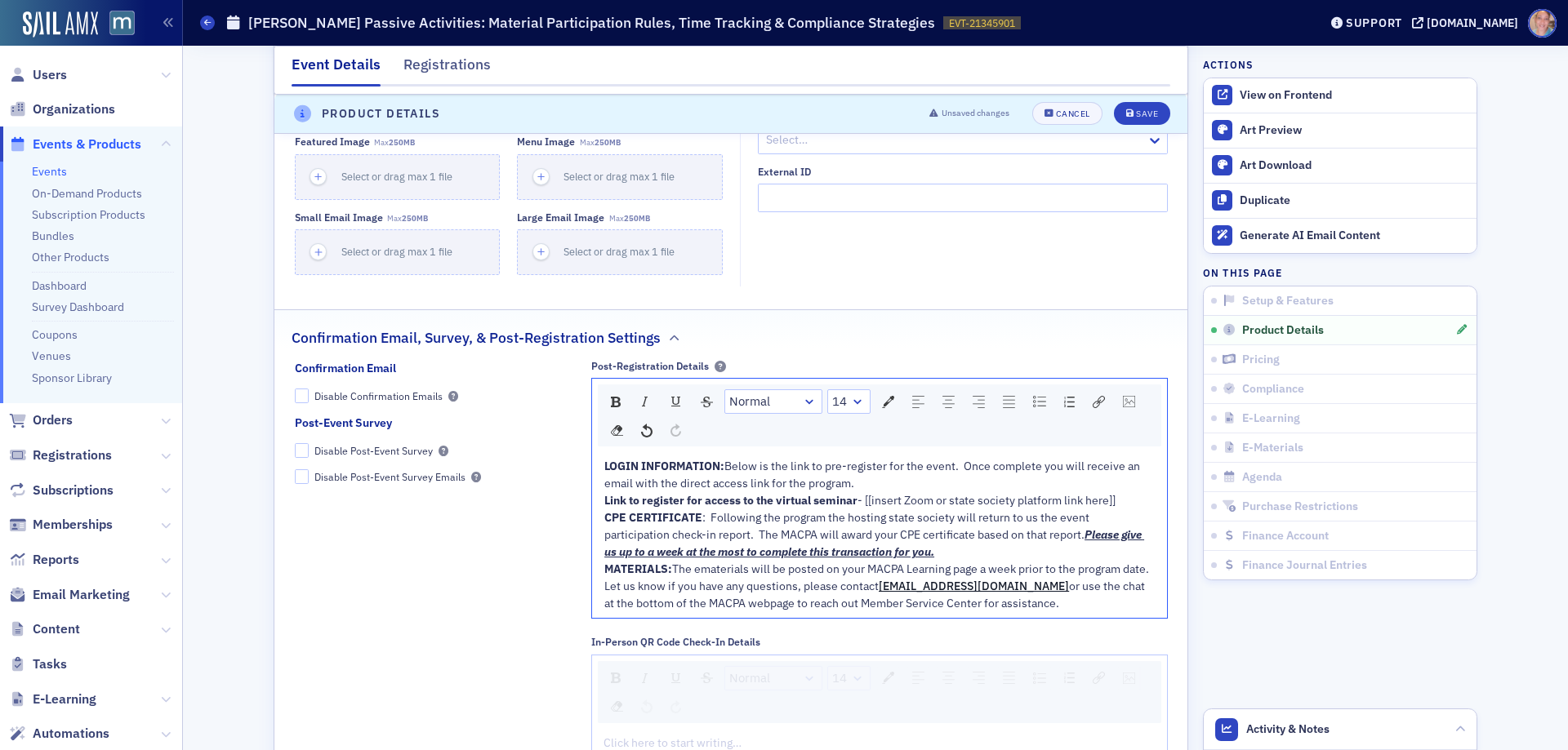
click at [904, 493] on div "LOGIN INFORMATION: Below is the link to pre-register for the event. Once comple…" at bounding box center [880, 475] width 552 height 34
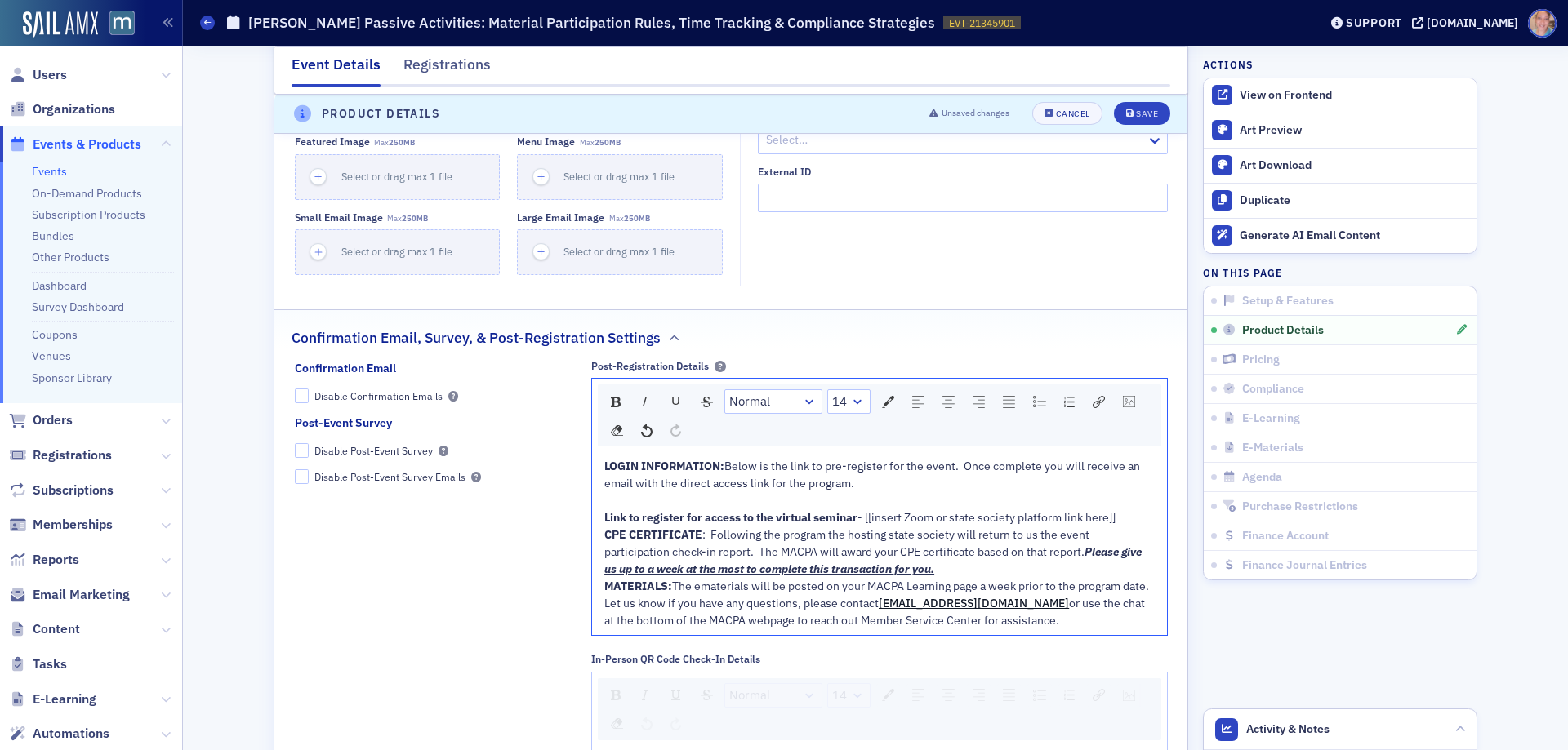
click at [596, 551] on div "LOGIN INFORMATION: Below is the link to pre-register for the event. Once comple…" at bounding box center [879, 544] width 575 height 183
click at [604, 542] on span "CPE CERTIFICATE" at bounding box center [654, 535] width 98 height 15
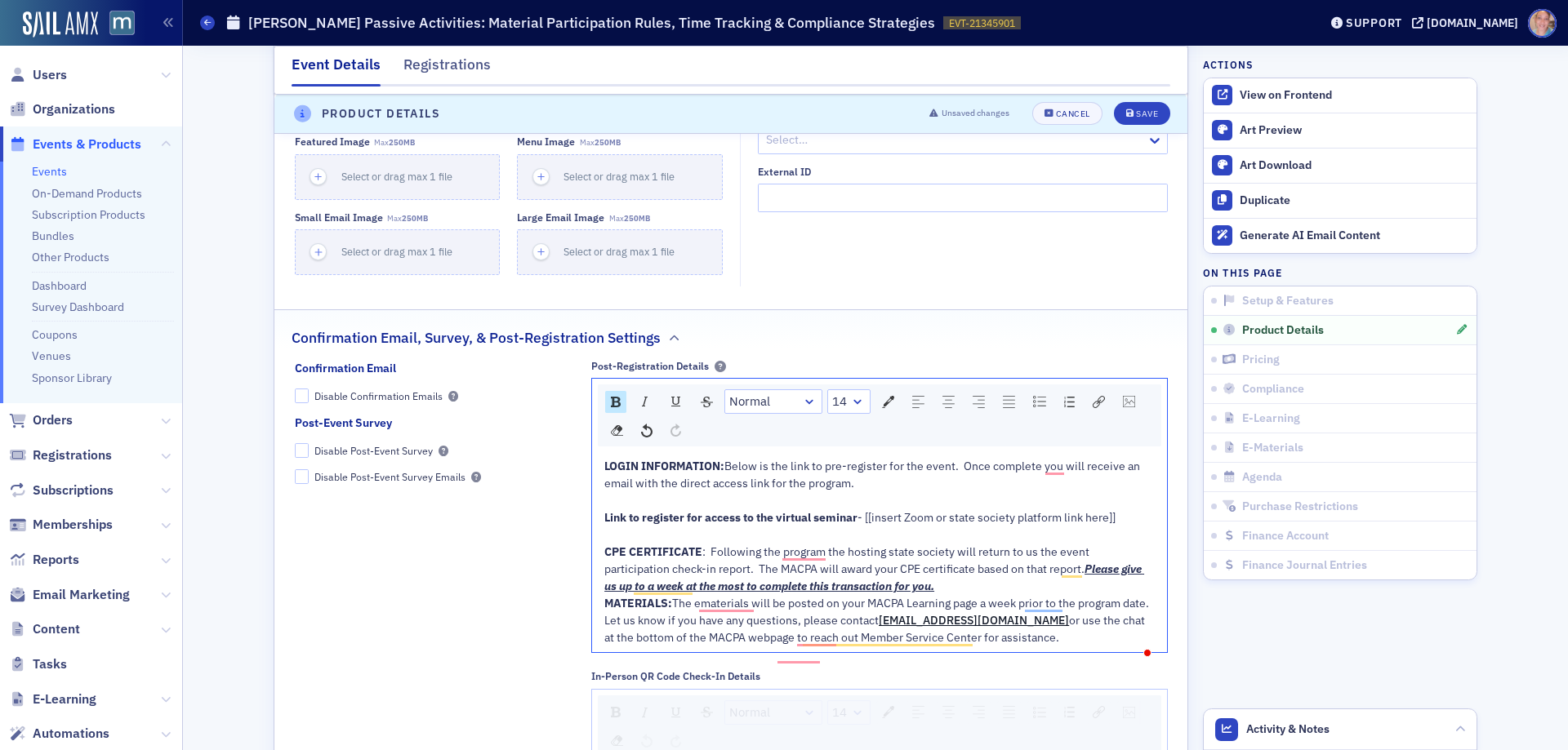
click at [604, 610] on span "MATERIALS:" at bounding box center [638, 603] width 68 height 15
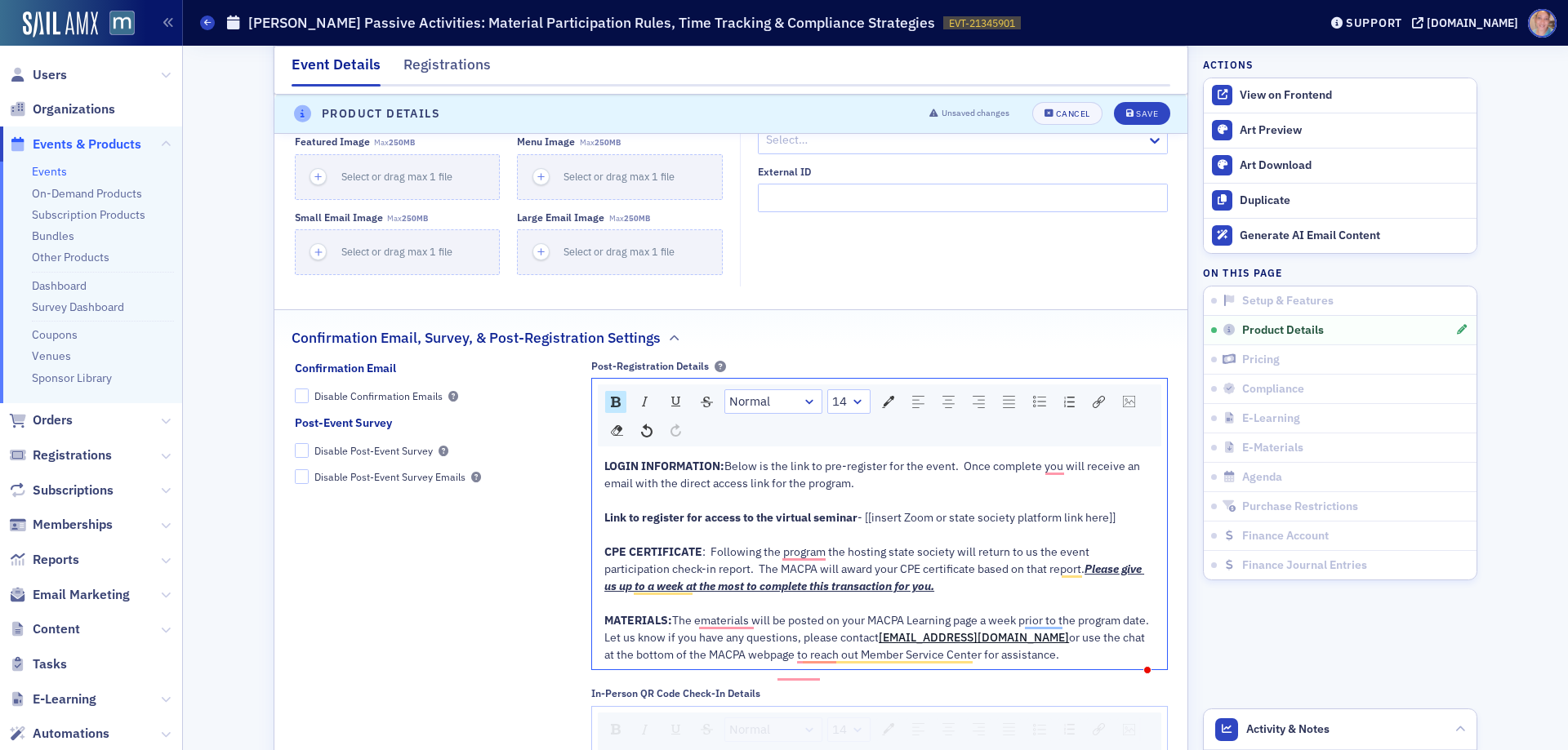
click at [650, 630] on div "MATERIALS: The ematerials will be posted on your MACPA Learning page a week pri…" at bounding box center [880, 621] width 552 height 18
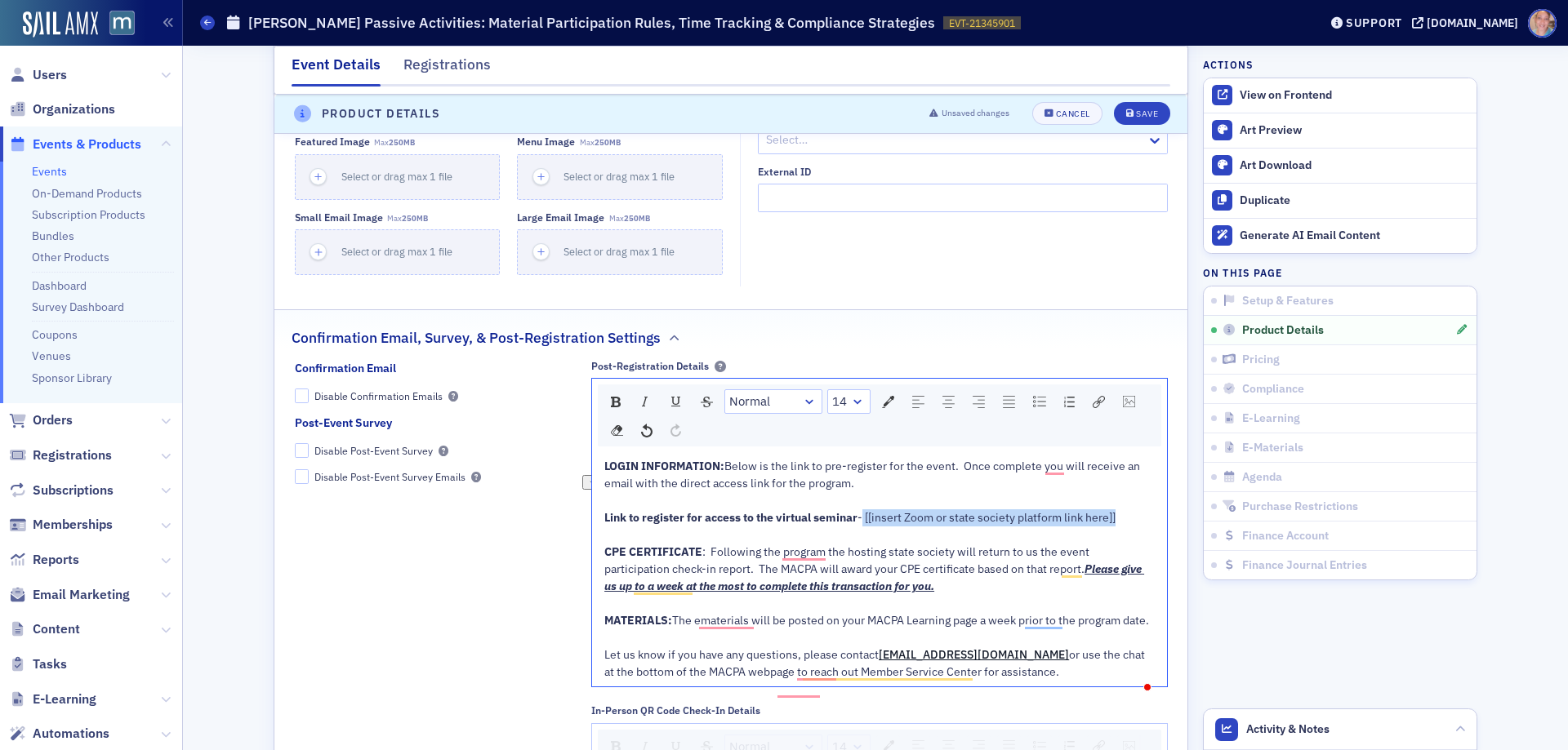
drag, startPoint x: 858, startPoint y: 537, endPoint x: 1124, endPoint y: 540, distance: 266.0
click at [1124, 527] on div "Link to register for access to the virtual seminar - [[insert Zoom or state soc…" at bounding box center [880, 518] width 552 height 18
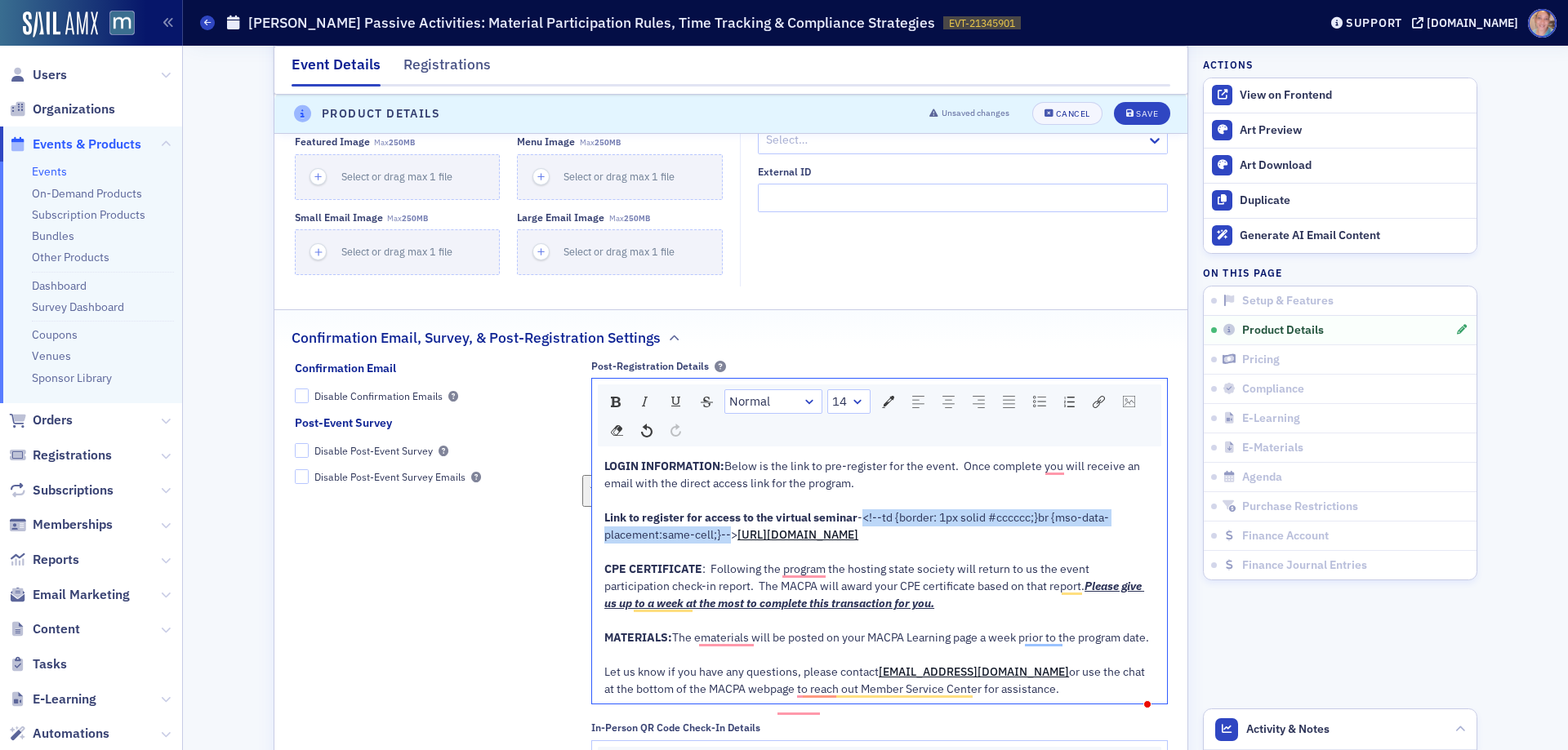
drag, startPoint x: 860, startPoint y: 532, endPoint x: 726, endPoint y: 552, distance: 135.5
click at [726, 542] on span "-<!--td {border: 1px solid #cccccc;}br {mso-data-placement:same-cell;}-->" at bounding box center [856, 526] width 505 height 32
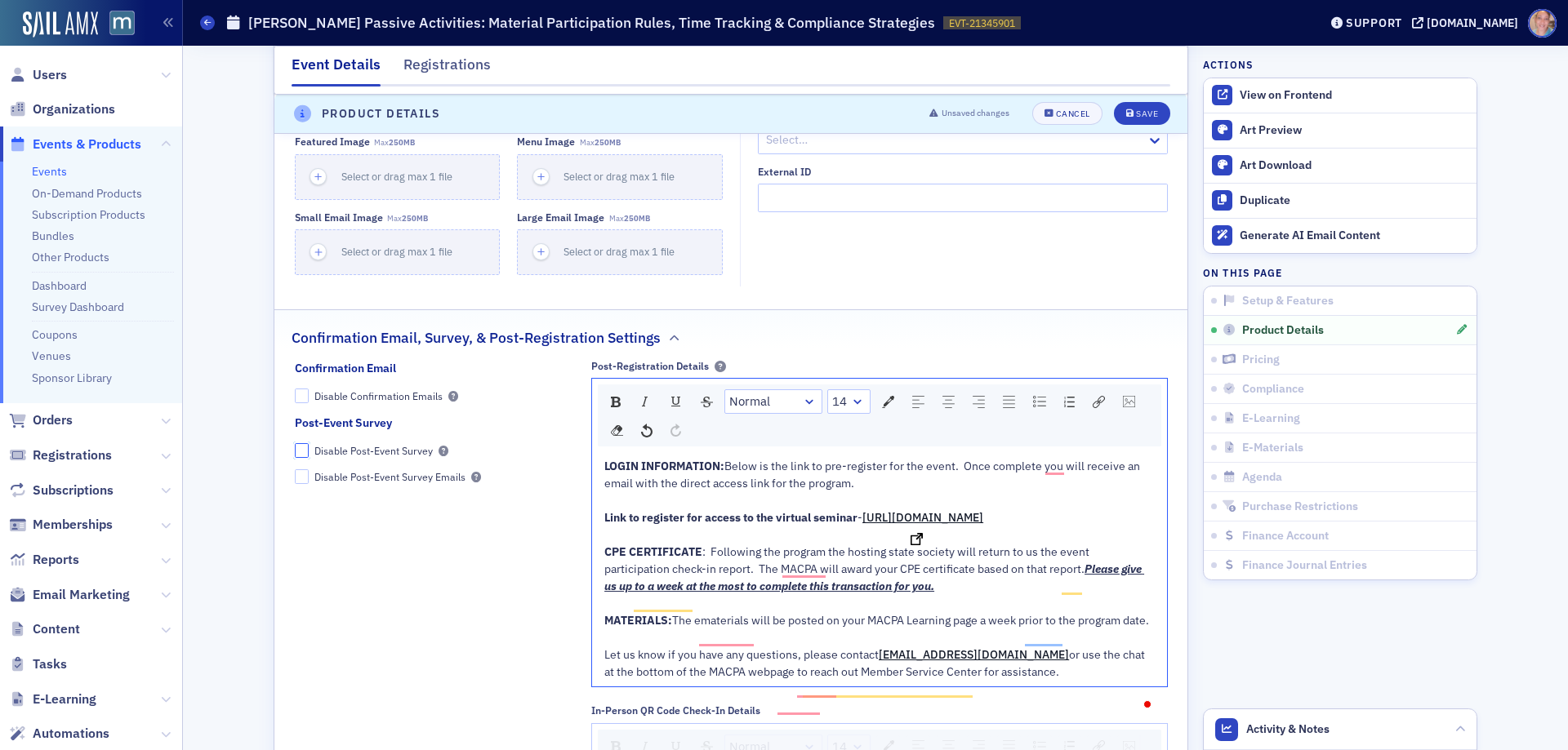
click at [297, 458] on input "Disable Post-Event Survey" at bounding box center [302, 451] width 15 height 15
checkbox input "true"
click at [1144, 119] on div "Save" at bounding box center [1146, 115] width 22 height 9
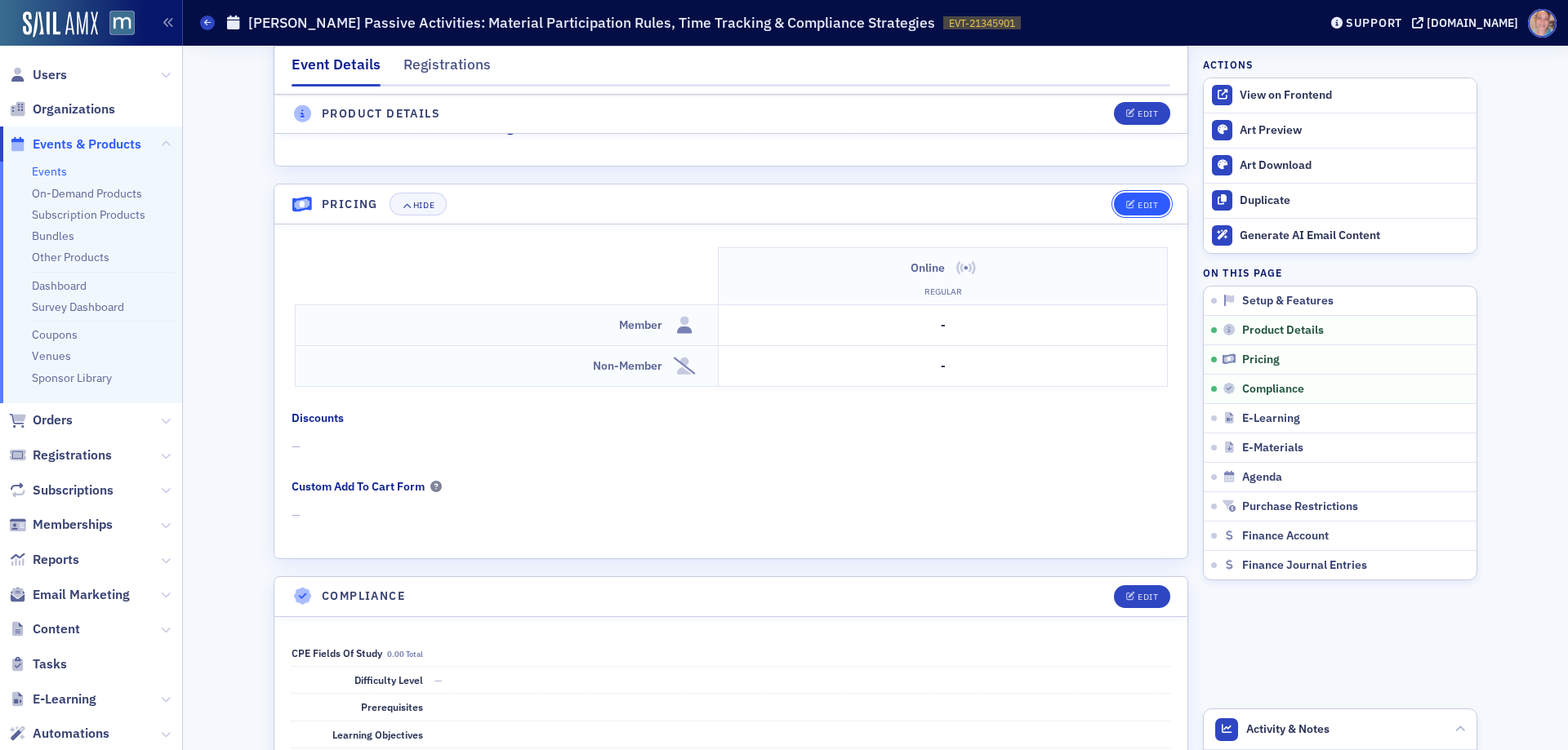
click at [1143, 203] on div "Edit" at bounding box center [1147, 206] width 20 height 9
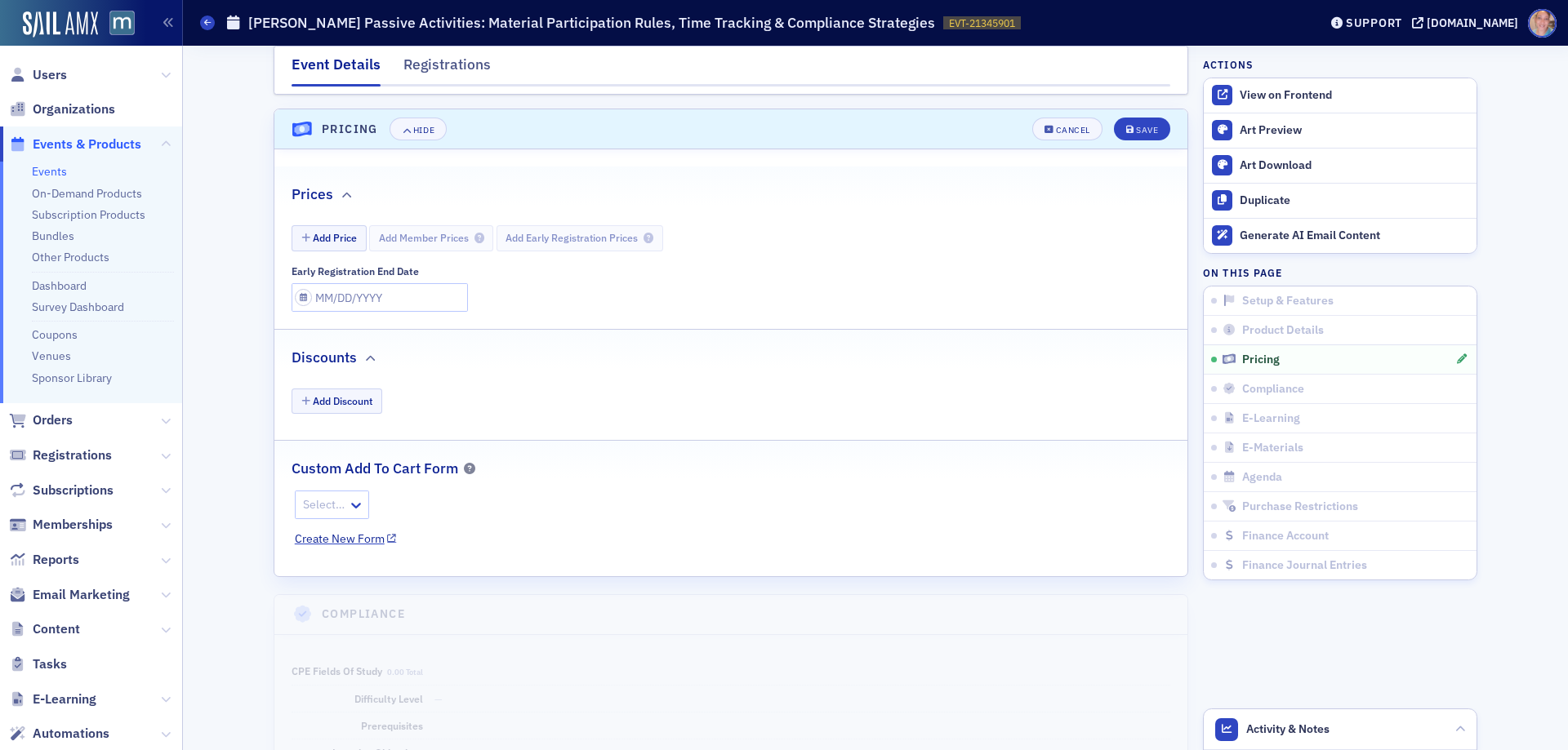
scroll to position [1648, 0]
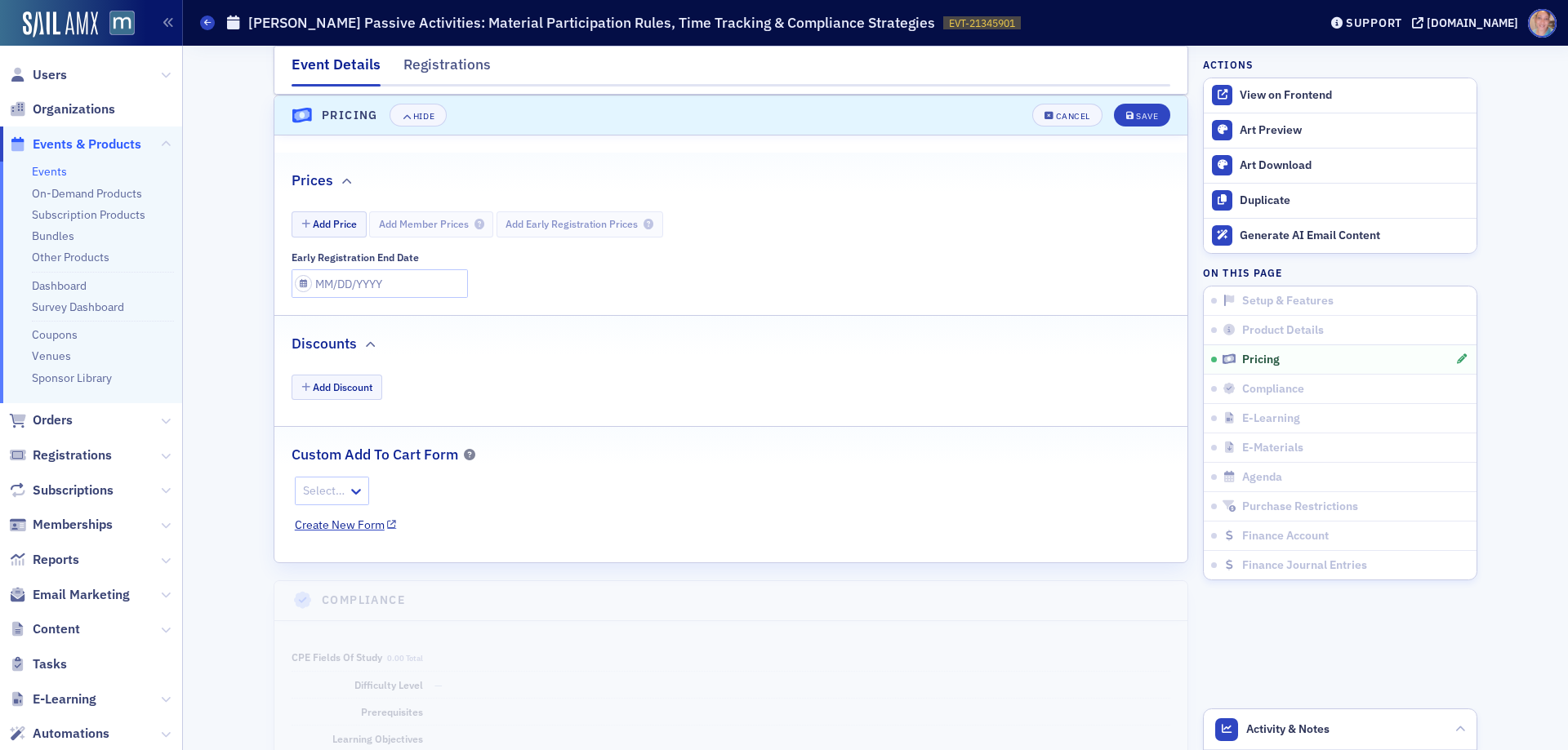
click at [319, 211] on div "Add Price Add Member Prices Add Early Registration Prices" at bounding box center [730, 222] width 913 height 37
click at [329, 223] on button "Add Price" at bounding box center [329, 224] width 76 height 25
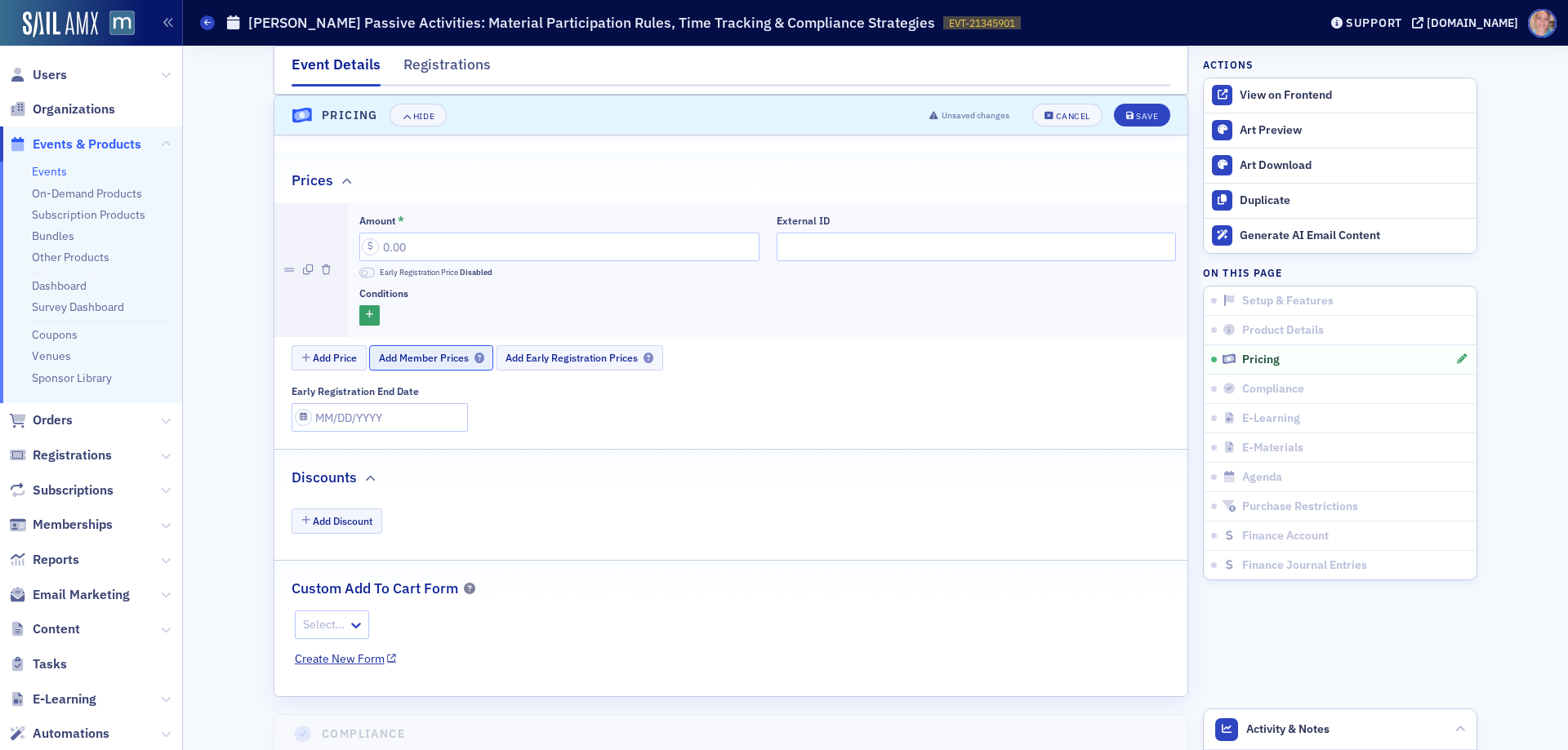
click at [451, 361] on span "Add Member Prices" at bounding box center [431, 358] width 105 height 12
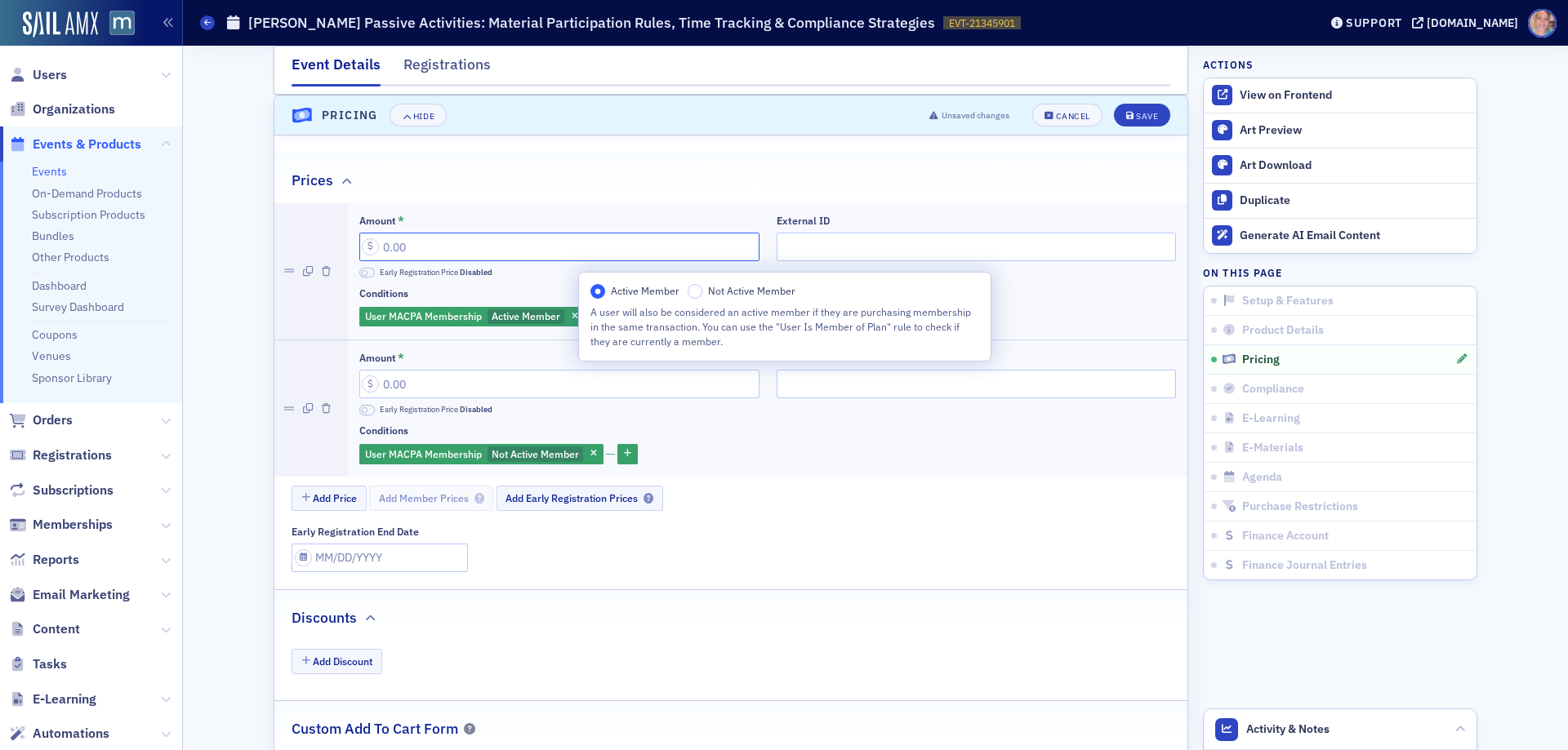
drag, startPoint x: 464, startPoint y: 255, endPoint x: 458, endPoint y: 242, distance: 14.3
click at [458, 242] on input "Amount *" at bounding box center [560, 247] width 401 height 29
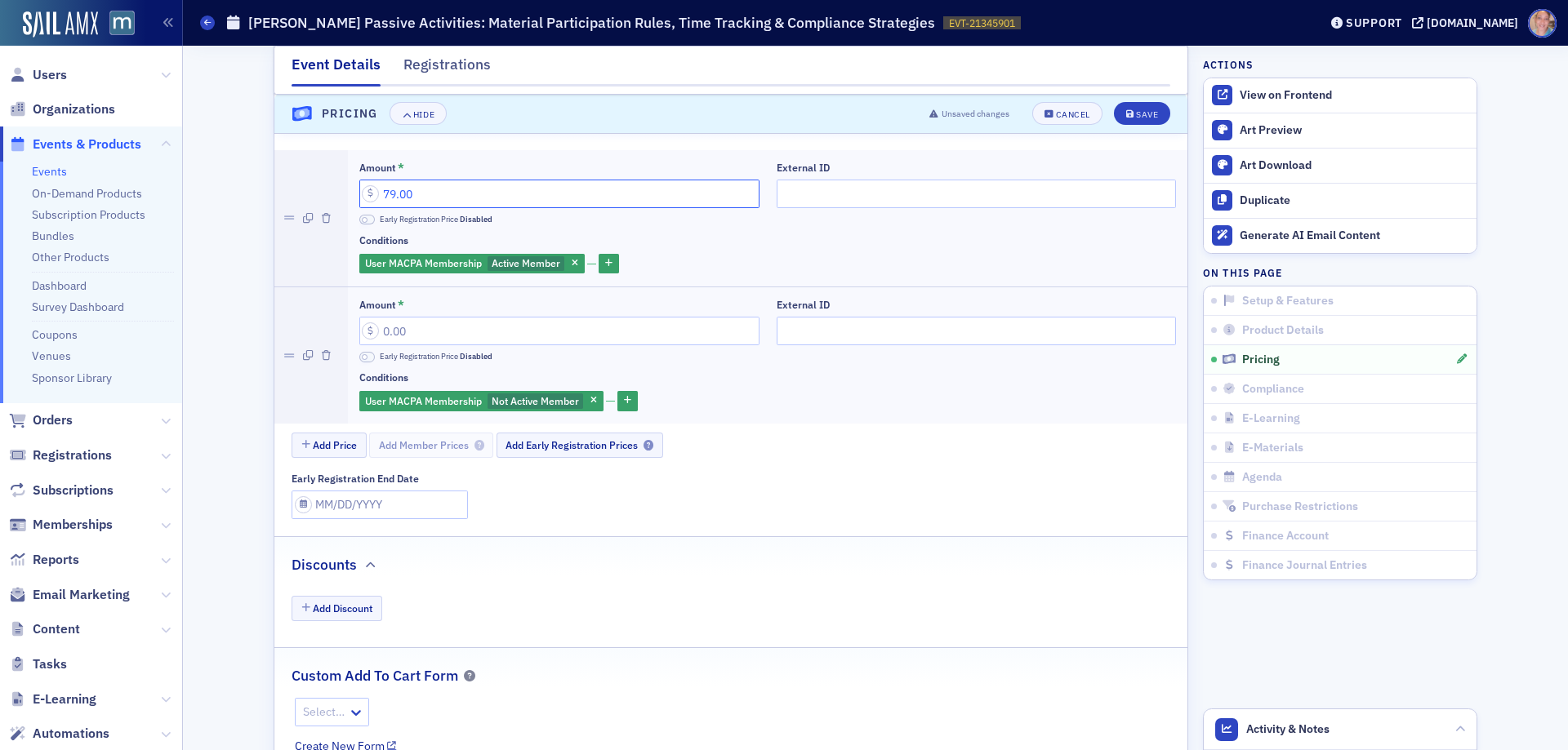
scroll to position [1729, 0]
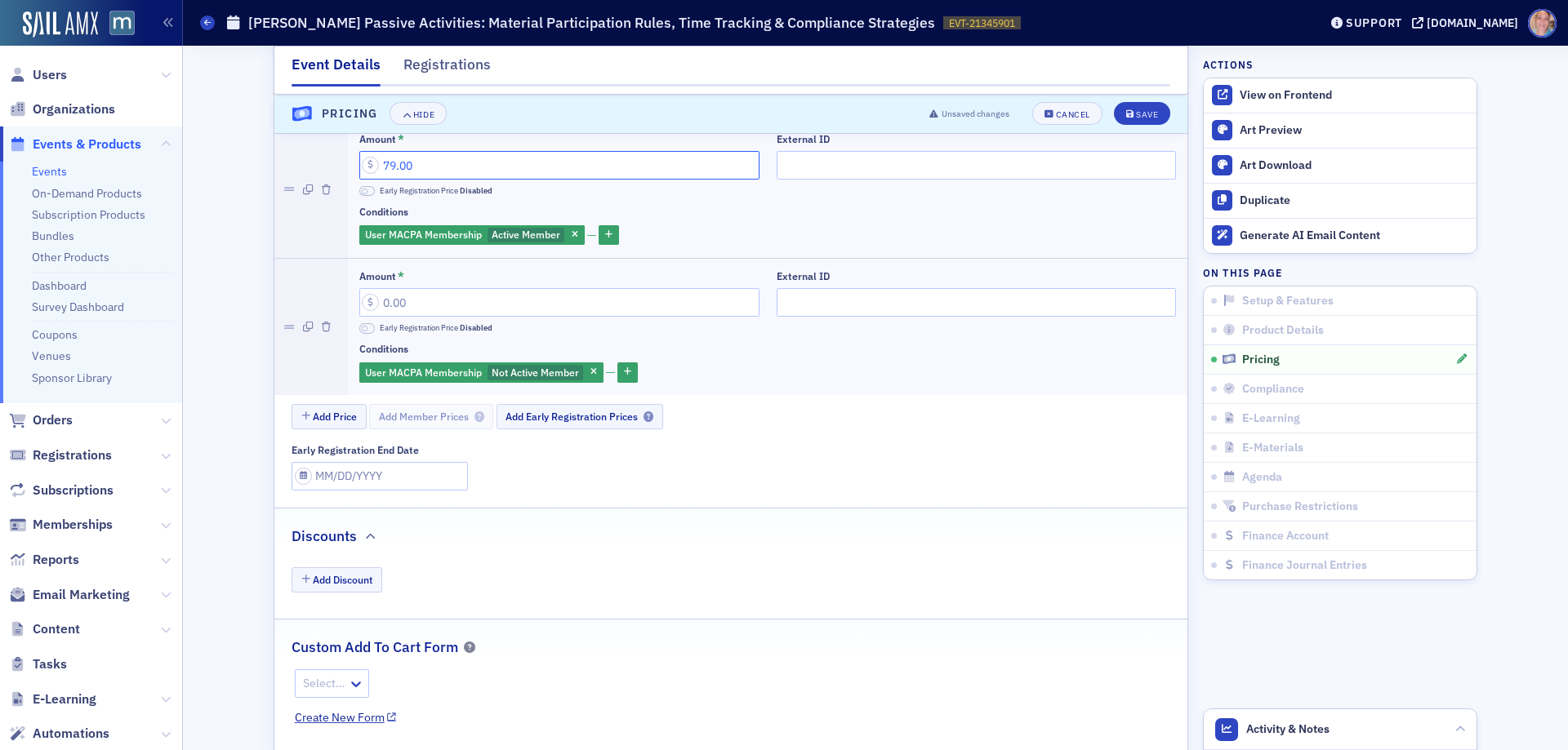
type input "79.00"
drag, startPoint x: 379, startPoint y: 302, endPoint x: 507, endPoint y: 294, distance: 128.2
click at [507, 300] on input "Amount *" at bounding box center [560, 302] width 401 height 29
type input "149.00"
click at [1141, 112] on div "Save" at bounding box center [1146, 115] width 22 height 9
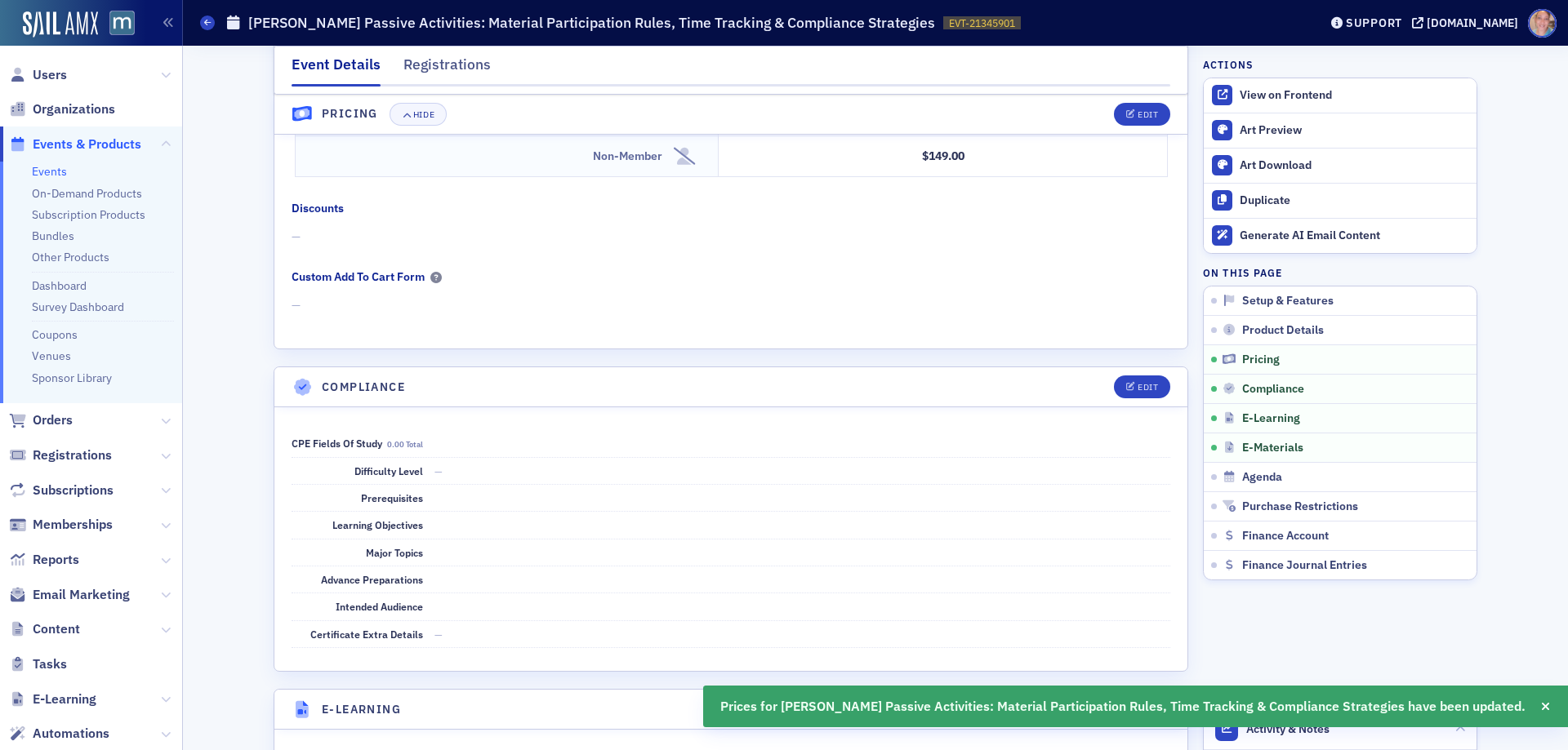
scroll to position [1831, 0]
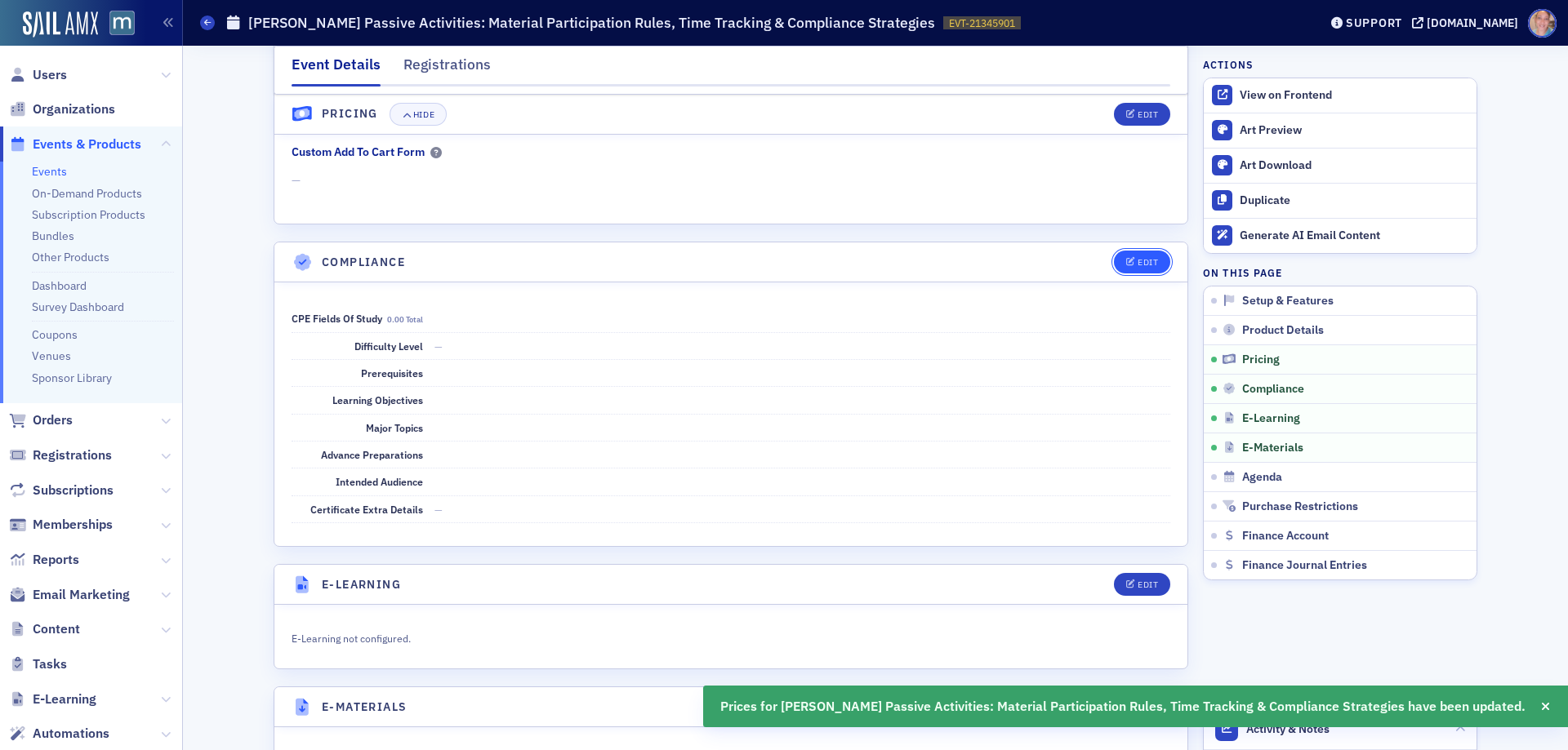
click at [1128, 260] on icon "button" at bounding box center [1131, 263] width 10 height 9
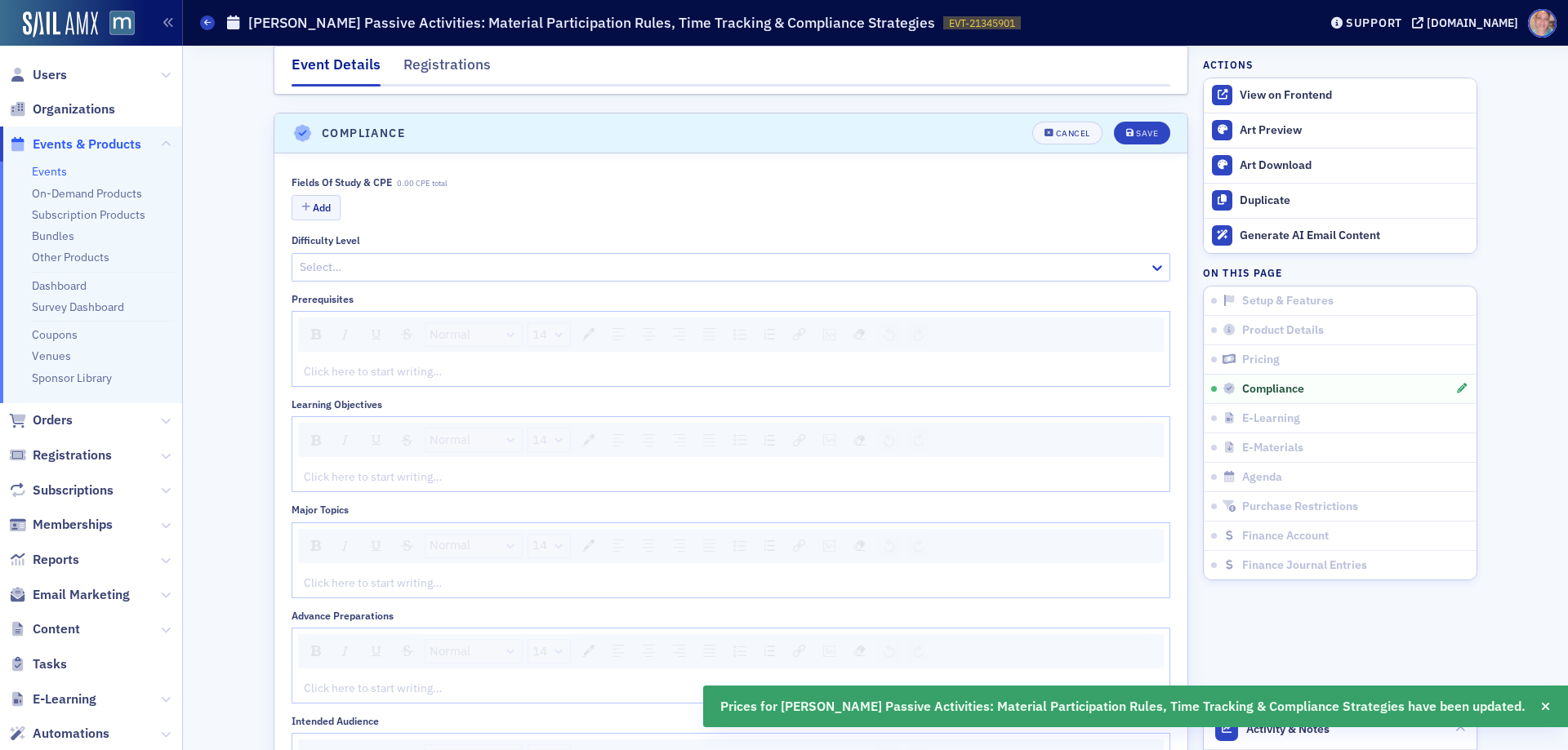
scroll to position [1979, 0]
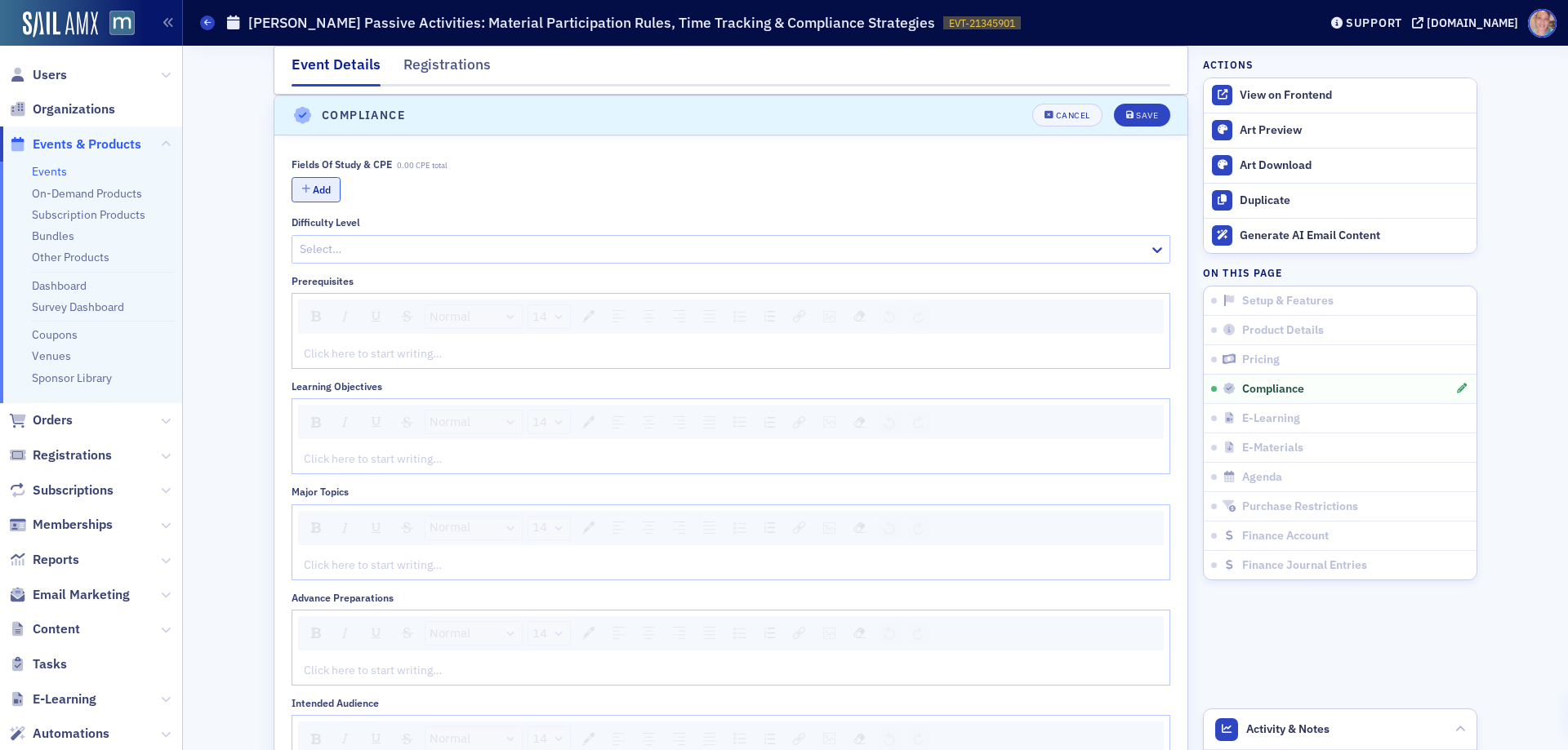
click at [314, 191] on button "Add" at bounding box center [316, 190] width 49 height 25
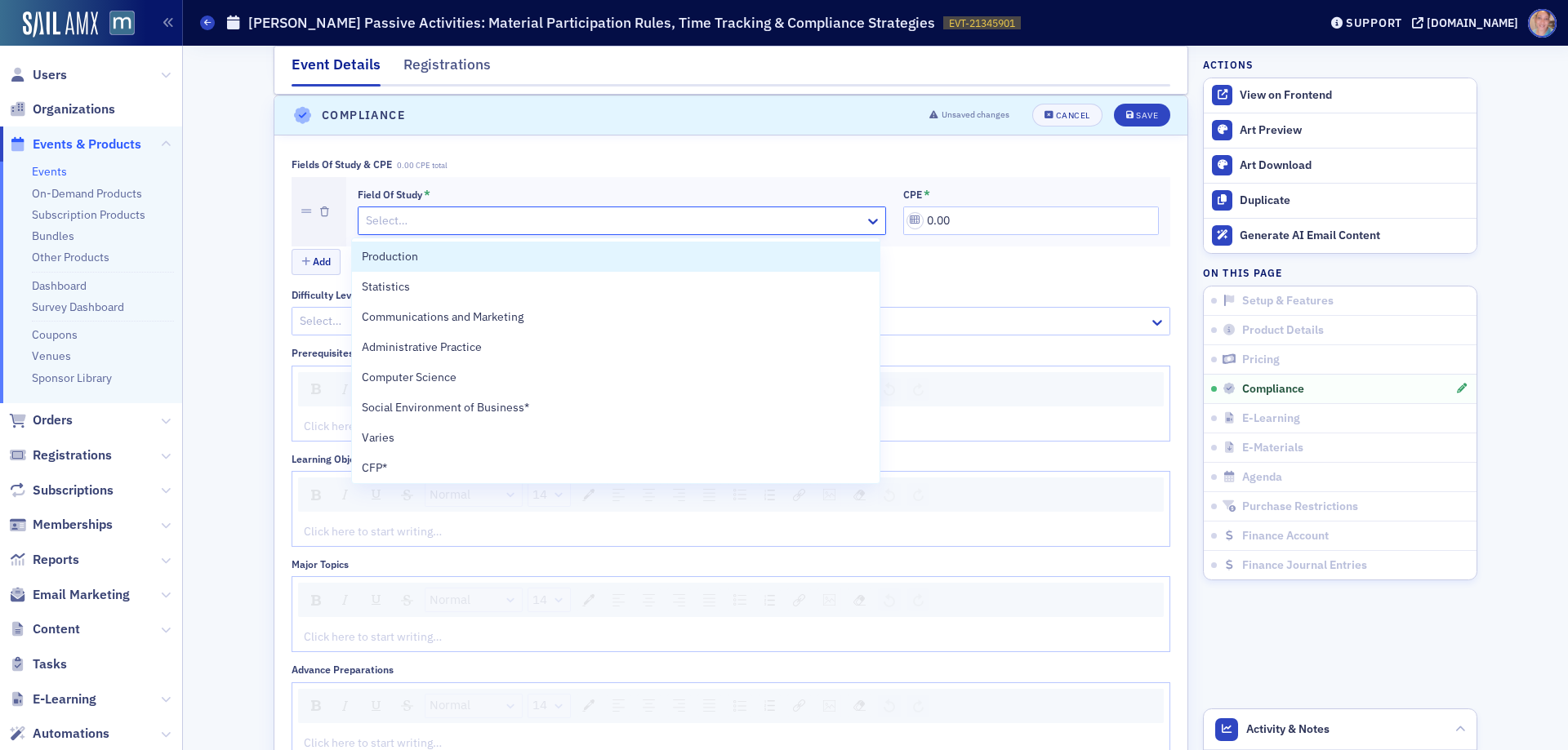
click at [739, 227] on div at bounding box center [614, 220] width 499 height 20
type input "ta"
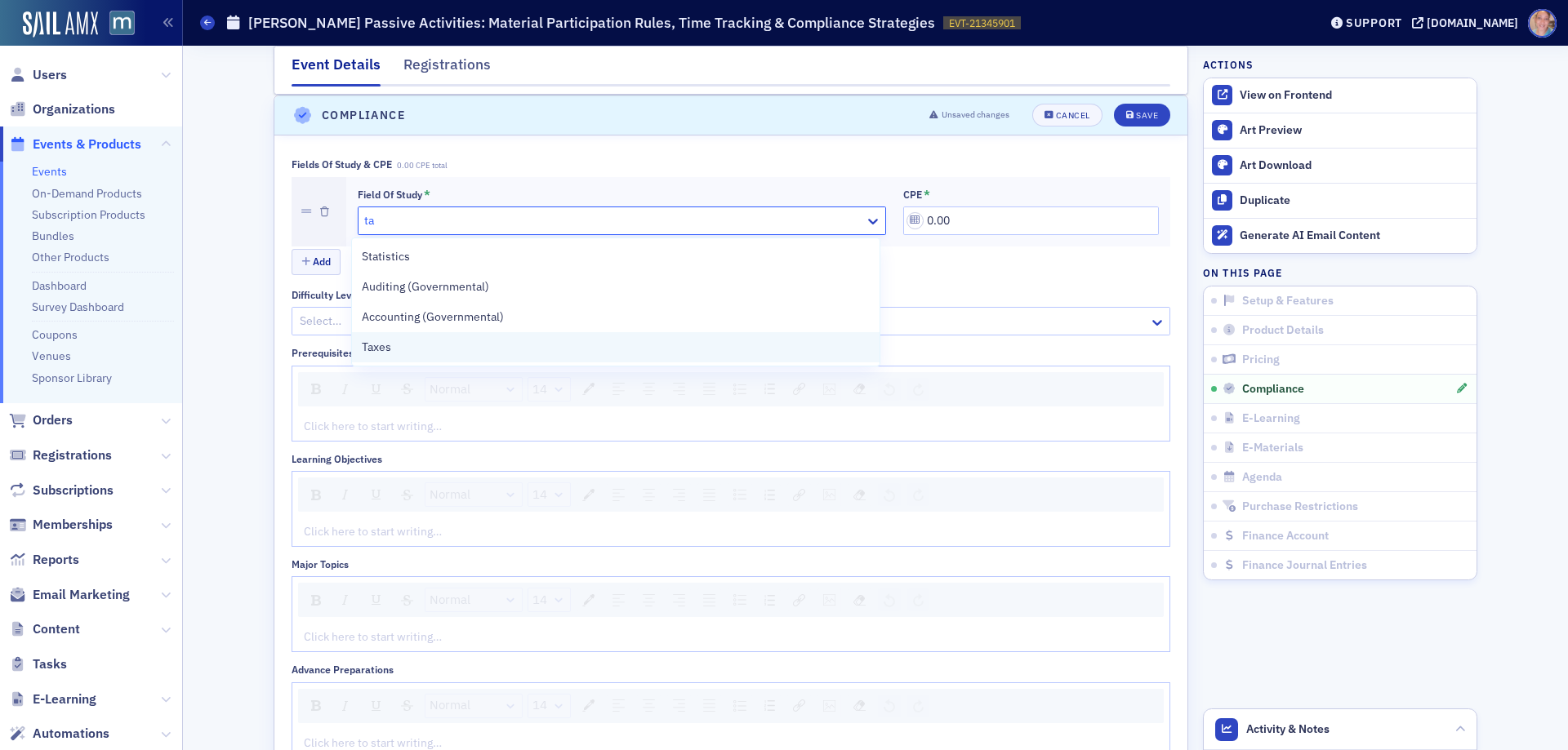
click at [432, 352] on div "Taxes" at bounding box center [615, 348] width 507 height 18
drag, startPoint x: 917, startPoint y: 215, endPoint x: 1039, endPoint y: 215, distance: 122.0
click at [1039, 215] on input "0.00" at bounding box center [1030, 220] width 256 height 29
type input "2.00"
click at [572, 325] on div at bounding box center [722, 321] width 849 height 20
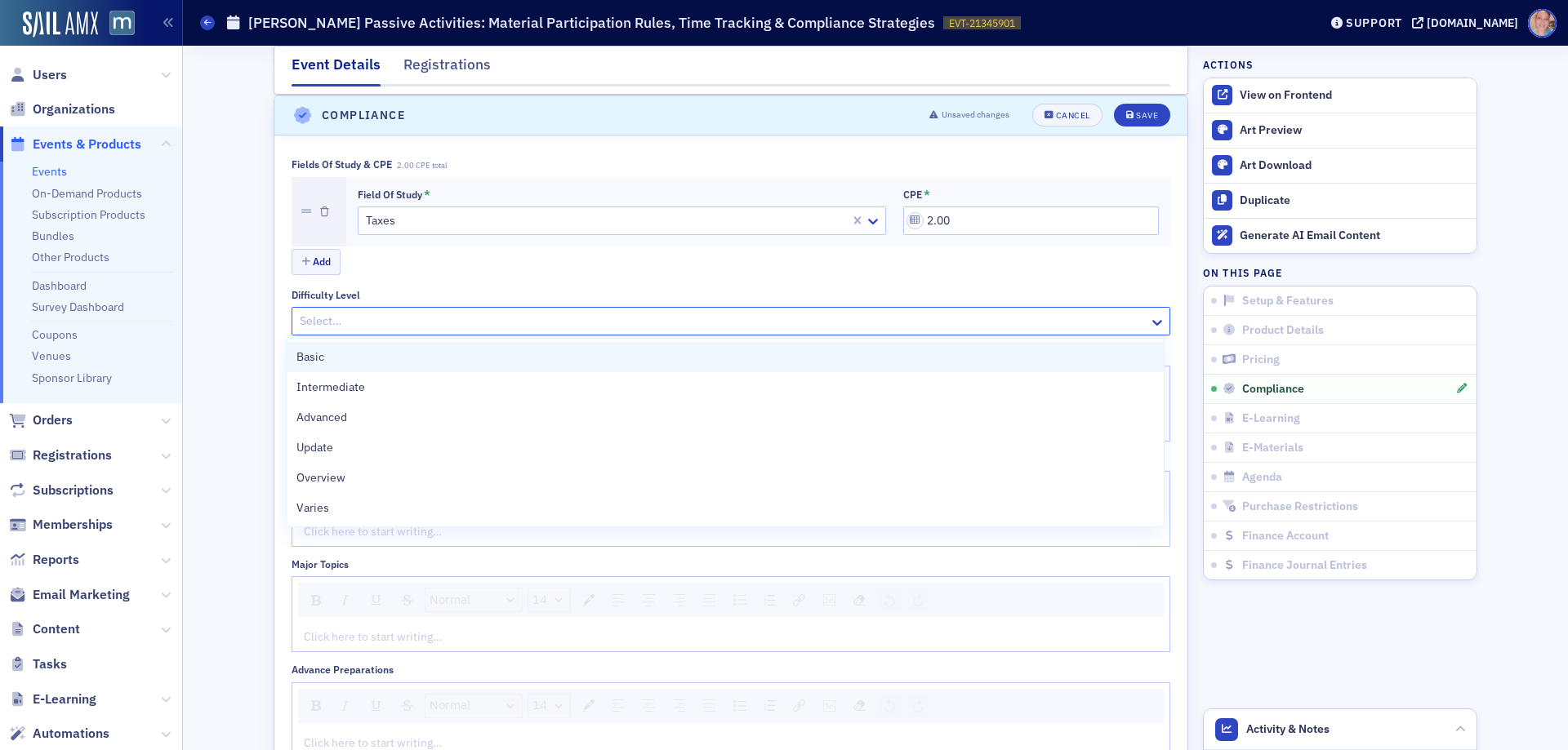
click at [401, 363] on div "Basic" at bounding box center [726, 357] width 857 height 18
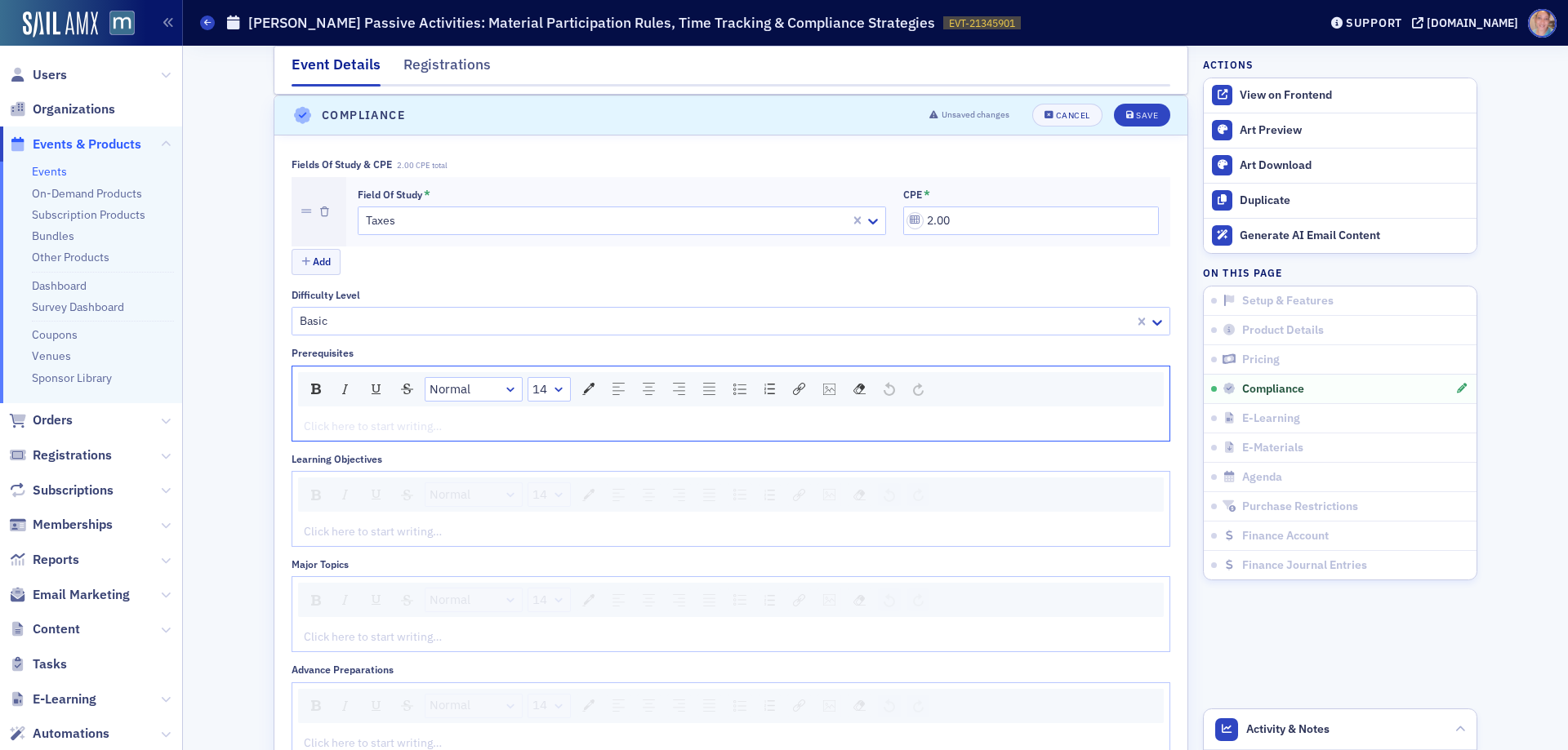
click at [374, 430] on div "rdw-editor" at bounding box center [732, 427] width 854 height 18
click at [371, 529] on div "rdw-editor" at bounding box center [732, 532] width 854 height 18
click at [361, 535] on div "rdw-editor" at bounding box center [732, 532] width 854 height 18
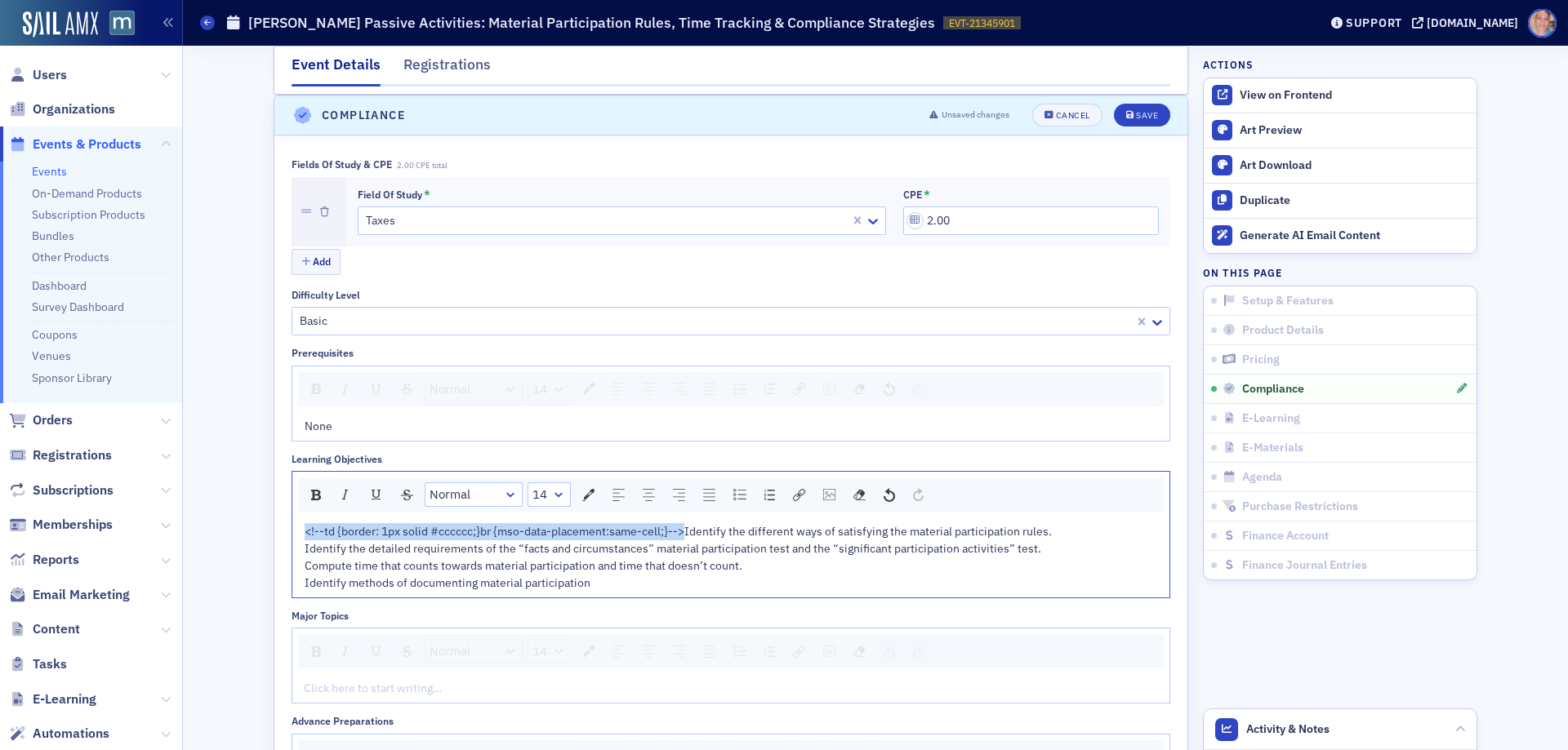
drag, startPoint x: 678, startPoint y: 530, endPoint x: 284, endPoint y: 537, distance: 394.1
click at [284, 537] on div "Fields of Study & CPE 2.00 CPE total Field of Study * Taxes CPE * 2.00 Add Diff…" at bounding box center [730, 589] width 913 height 908
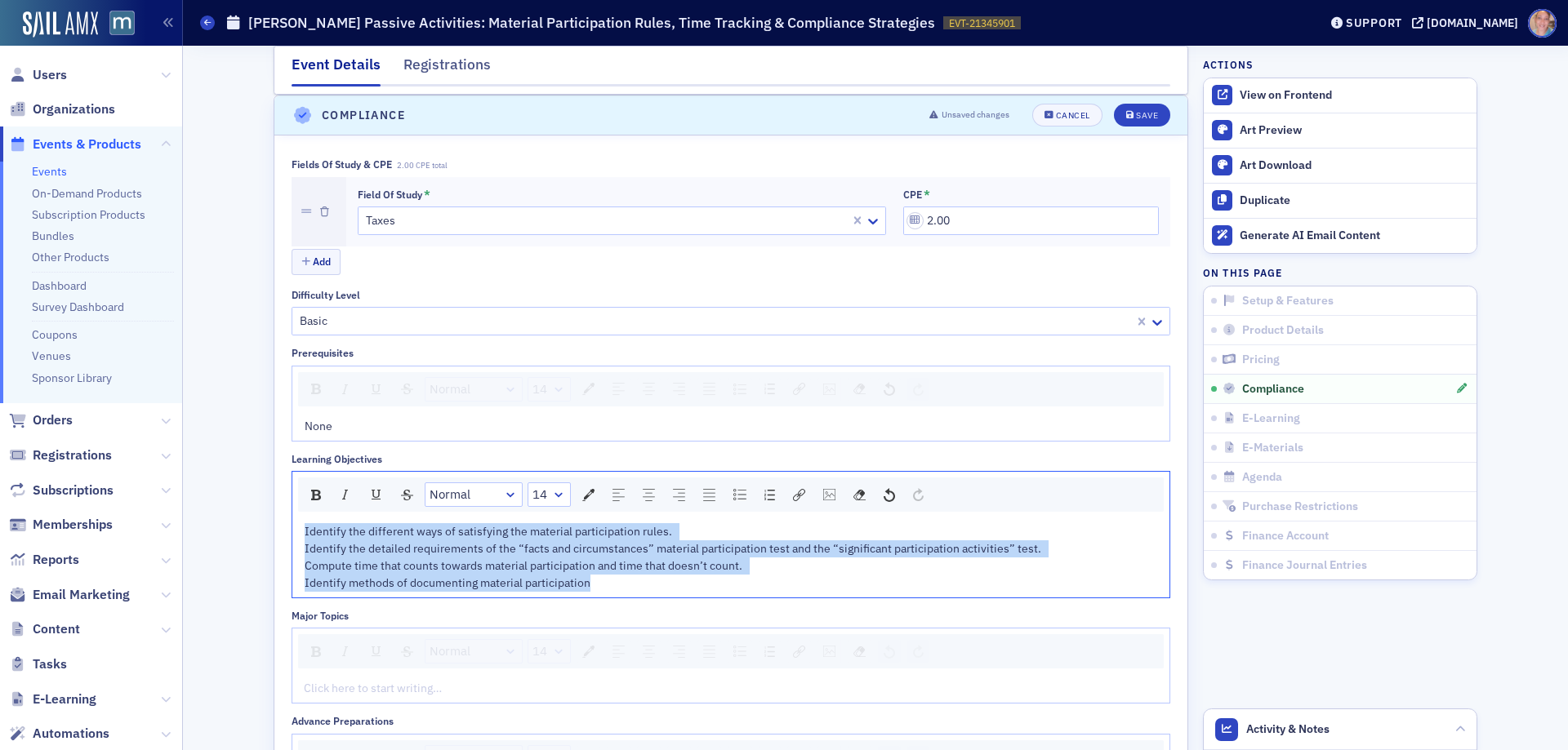
drag, startPoint x: 597, startPoint y: 588, endPoint x: 274, endPoint y: 516, distance: 330.9
click at [274, 516] on div "Fields of Study & CPE 2.00 CPE total Field of Study * Taxes CPE * 2.00 Add Diff…" at bounding box center [730, 589] width 913 height 908
click at [739, 492] on img "rdw-list-control" at bounding box center [740, 494] width 13 height 11
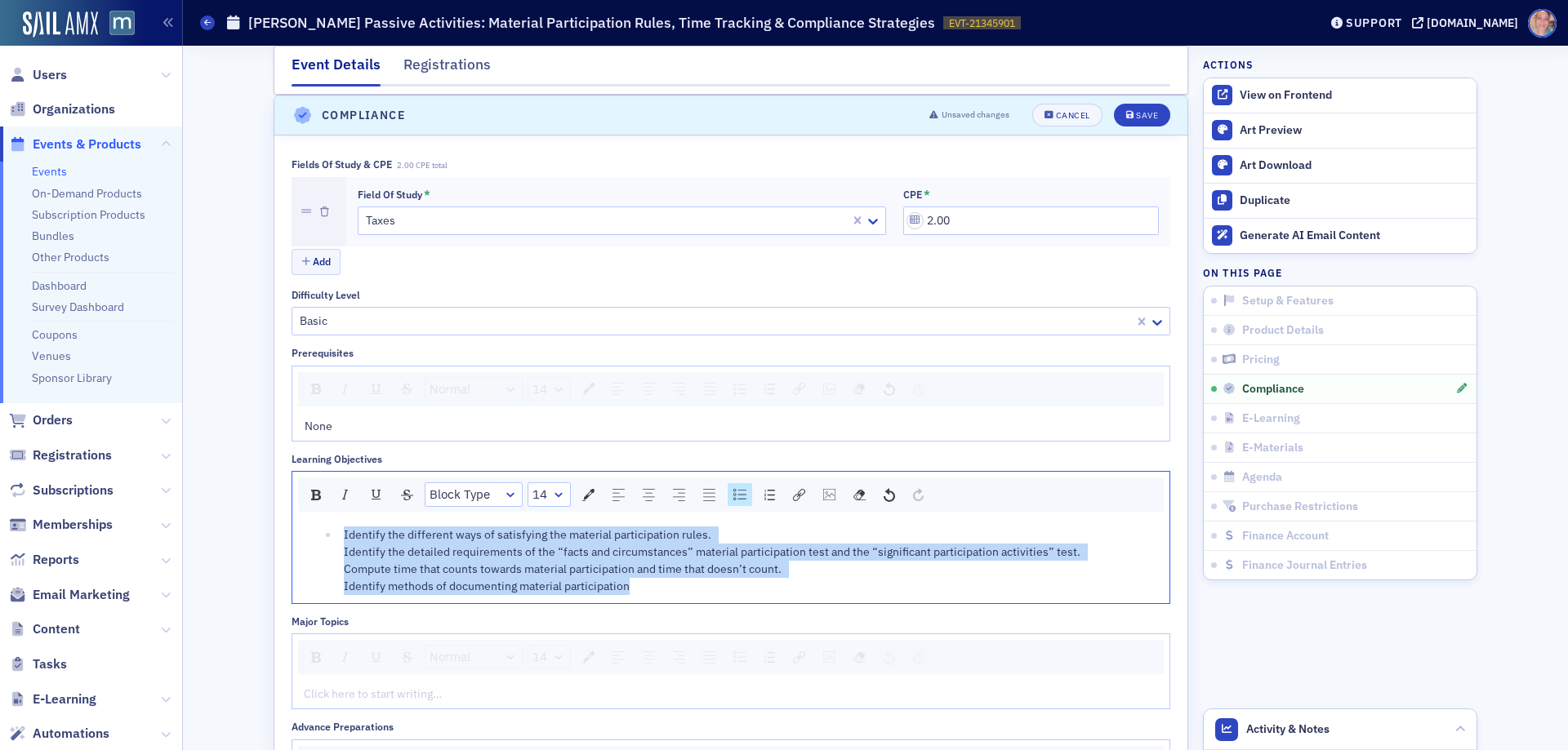
scroll to position [1982, 0]
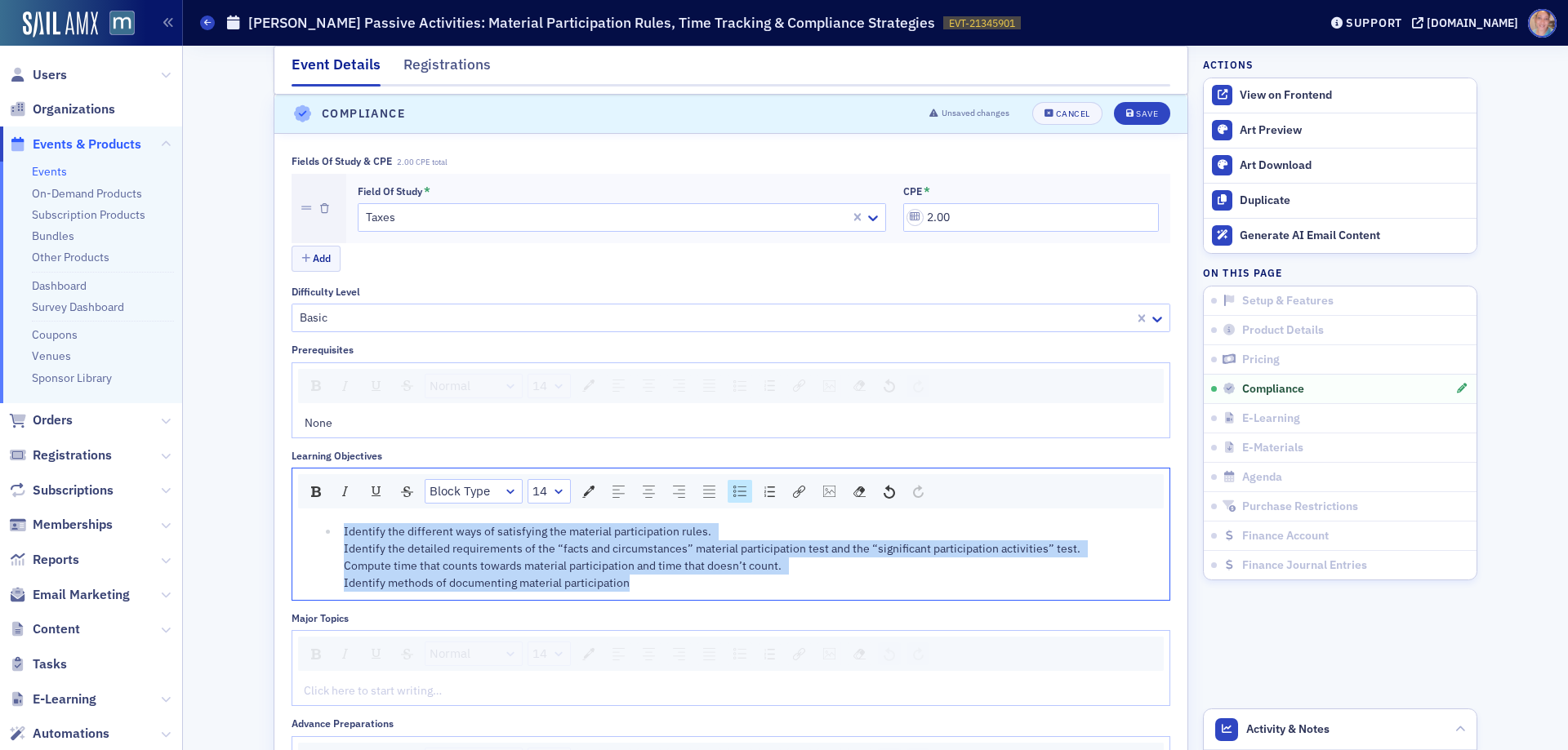
drag, startPoint x: 773, startPoint y: 533, endPoint x: 748, endPoint y: 533, distance: 25.0
click at [772, 533] on div "Identify the different ways of satisfying the material participation rules. Ide…" at bounding box center [751, 558] width 815 height 69
click at [720, 528] on div "Identify the different ways of satisfying the material participation rules. Ide…" at bounding box center [751, 558] width 815 height 69
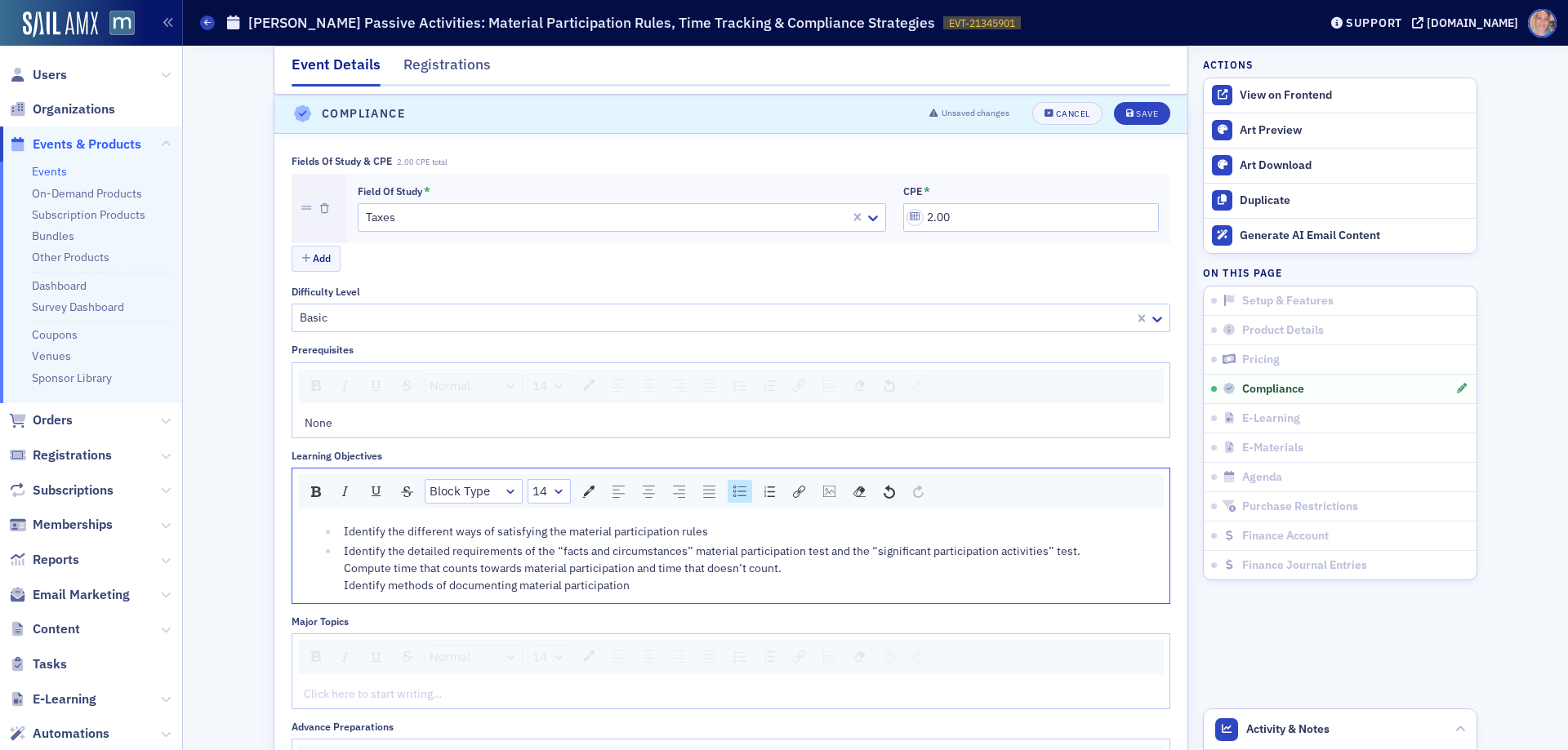
click at [1112, 555] on div "Identify the detailed requirements of the “facts and circumstances” material pa…" at bounding box center [751, 568] width 815 height 52
click at [817, 580] on div "Compute time that counts towards material participation and time that doesn’t c…" at bounding box center [751, 581] width 815 height 34
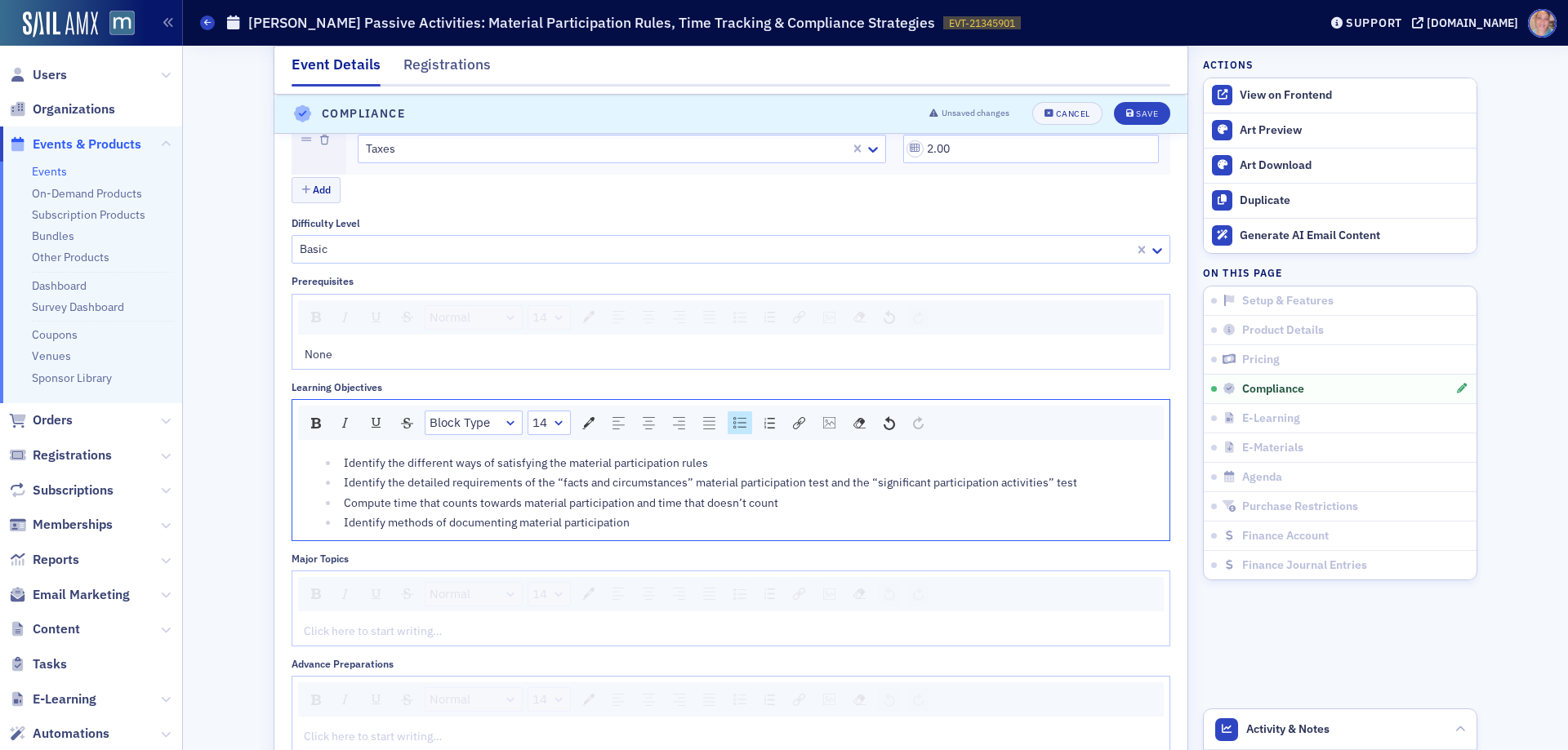
scroll to position [2145, 0]
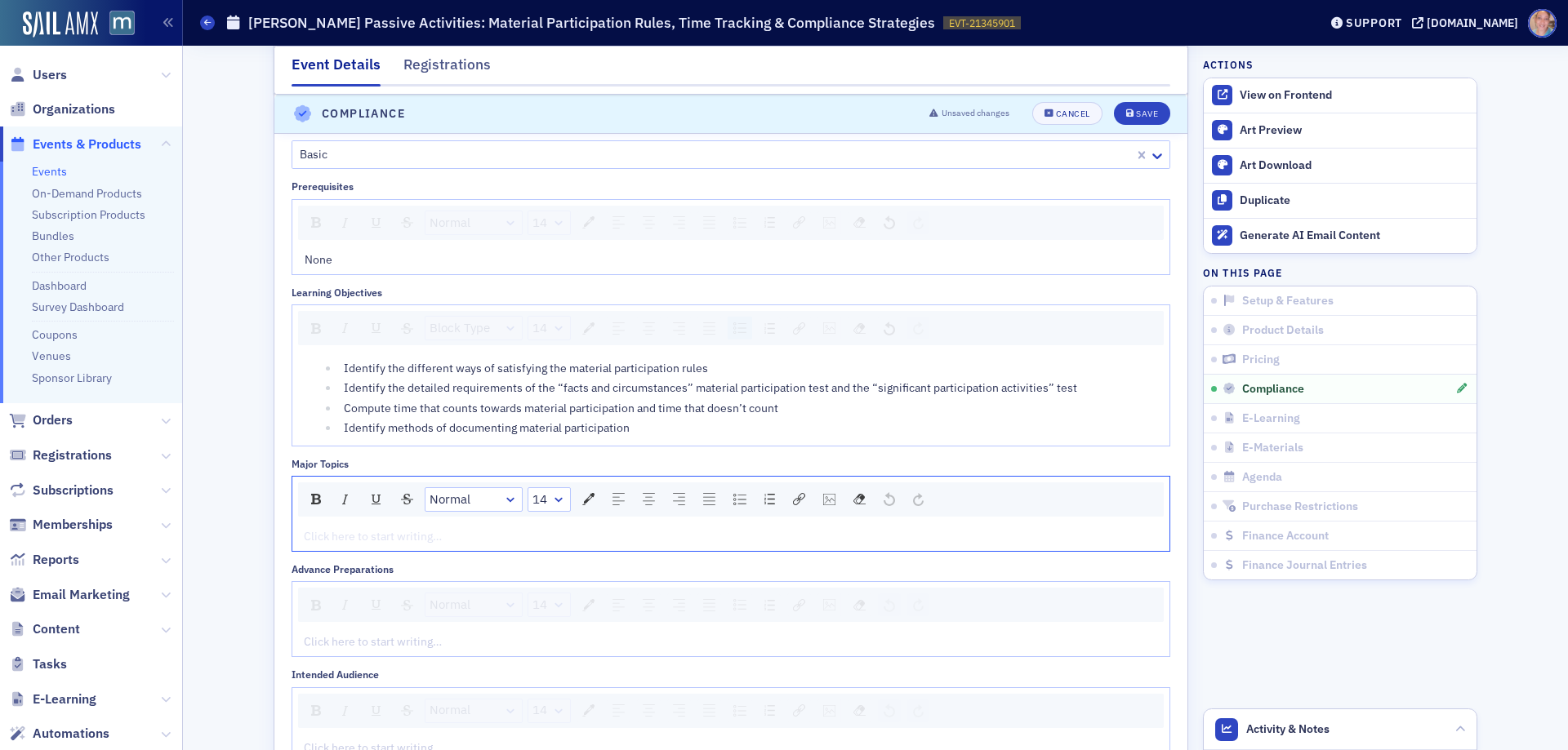
click at [383, 544] on div "rdw-editor" at bounding box center [732, 537] width 854 height 18
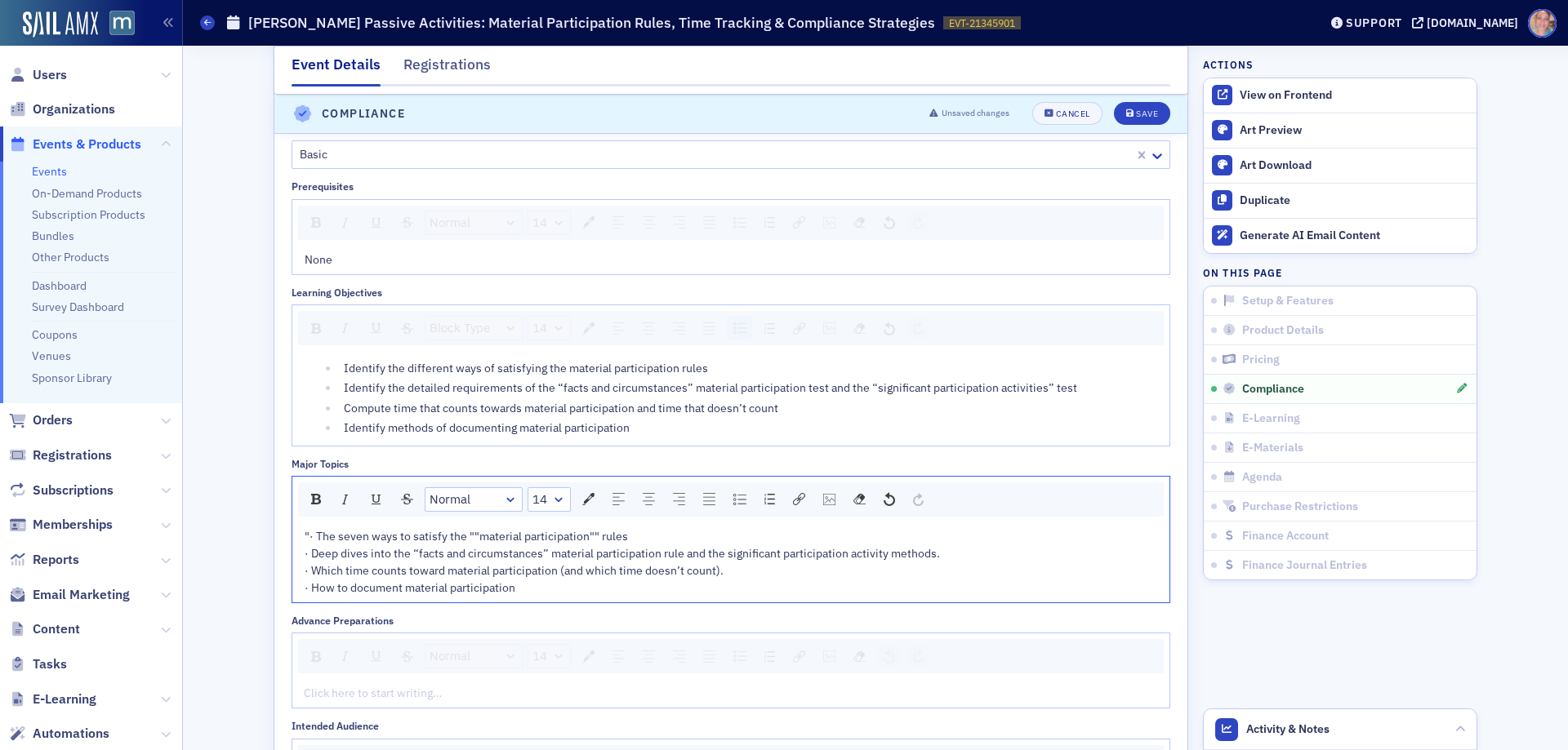
click at [733, 572] on div "· Which time counts toward material participation (and which time doesn’t count…" at bounding box center [732, 572] width 854 height 18
click at [941, 557] on div "· Deep dives into the “facts and circumstances” material participation rule and…" at bounding box center [732, 554] width 854 height 18
click at [305, 533] on span ""· The seven ways to satisfy the ""material participation"" rules" at bounding box center [466, 536] width 323 height 15
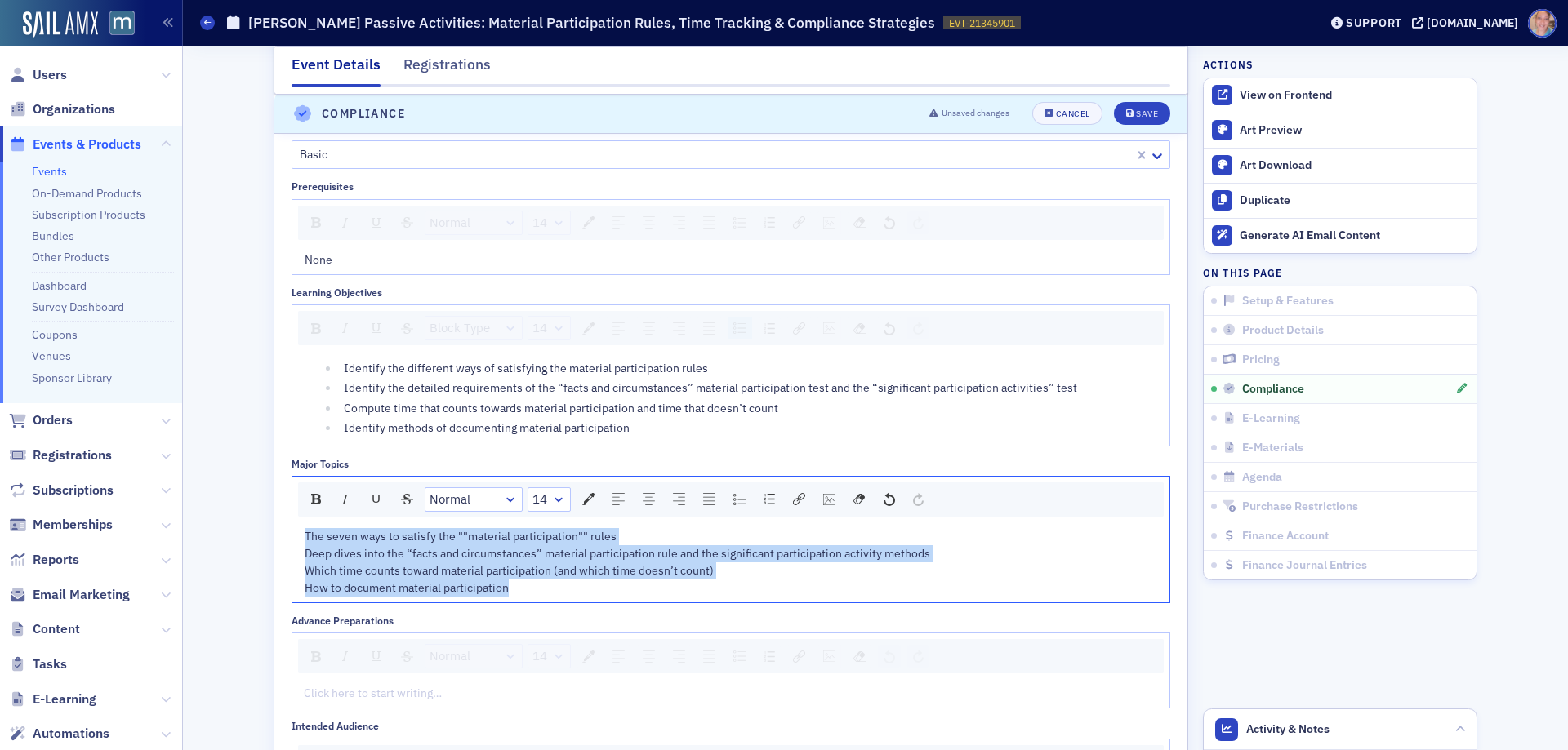
drag, startPoint x: 423, startPoint y: 573, endPoint x: 307, endPoint y: 521, distance: 127.1
click at [305, 530] on div "The seven ways to satisfy the ""material participation"" rules Deep dives into …" at bounding box center [732, 563] width 854 height 69
click at [733, 495] on img "rdw-list-control" at bounding box center [740, 500] width 13 height 11
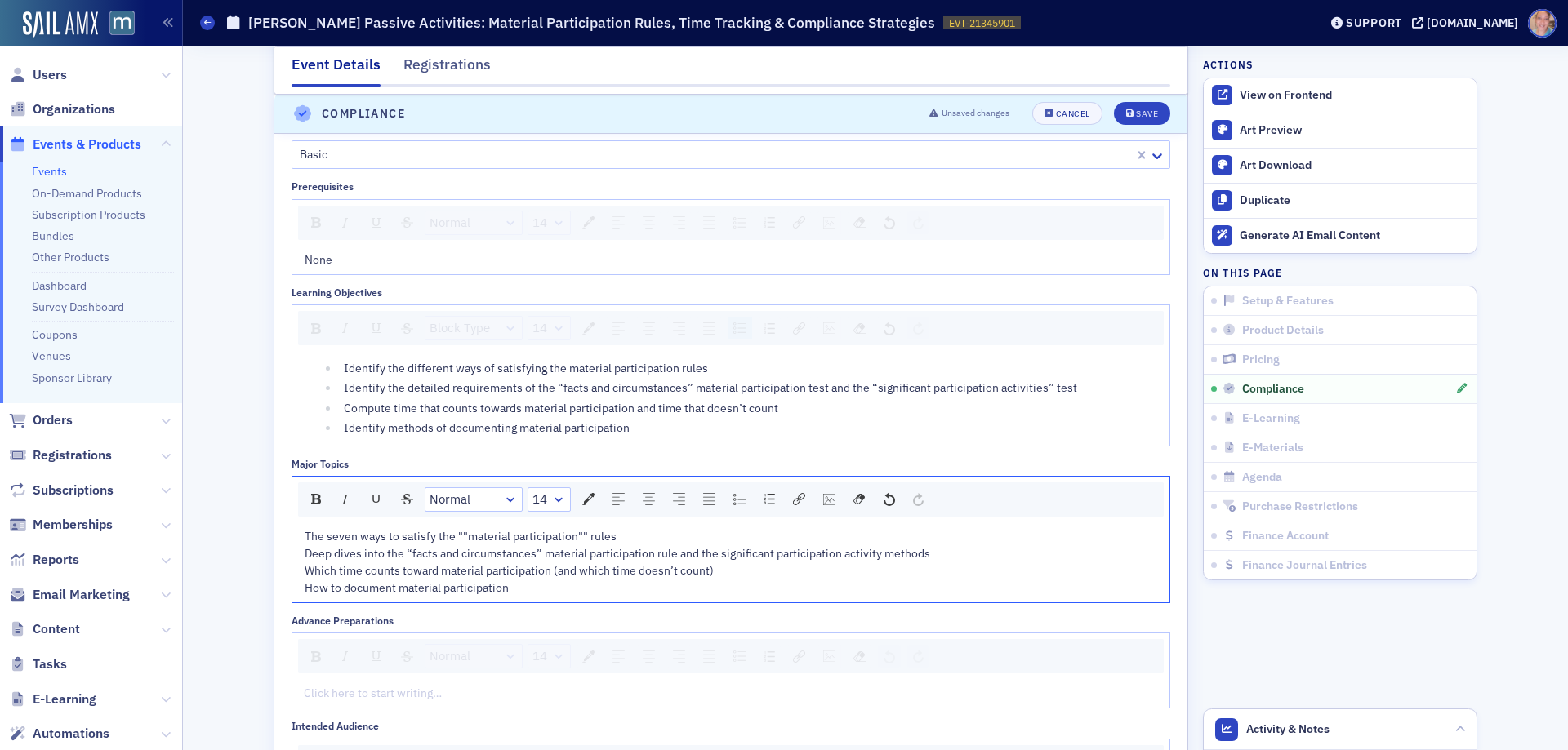
scroll to position [2147, 0]
click at [400, 703] on div "rdw-editor" at bounding box center [732, 706] width 854 height 18
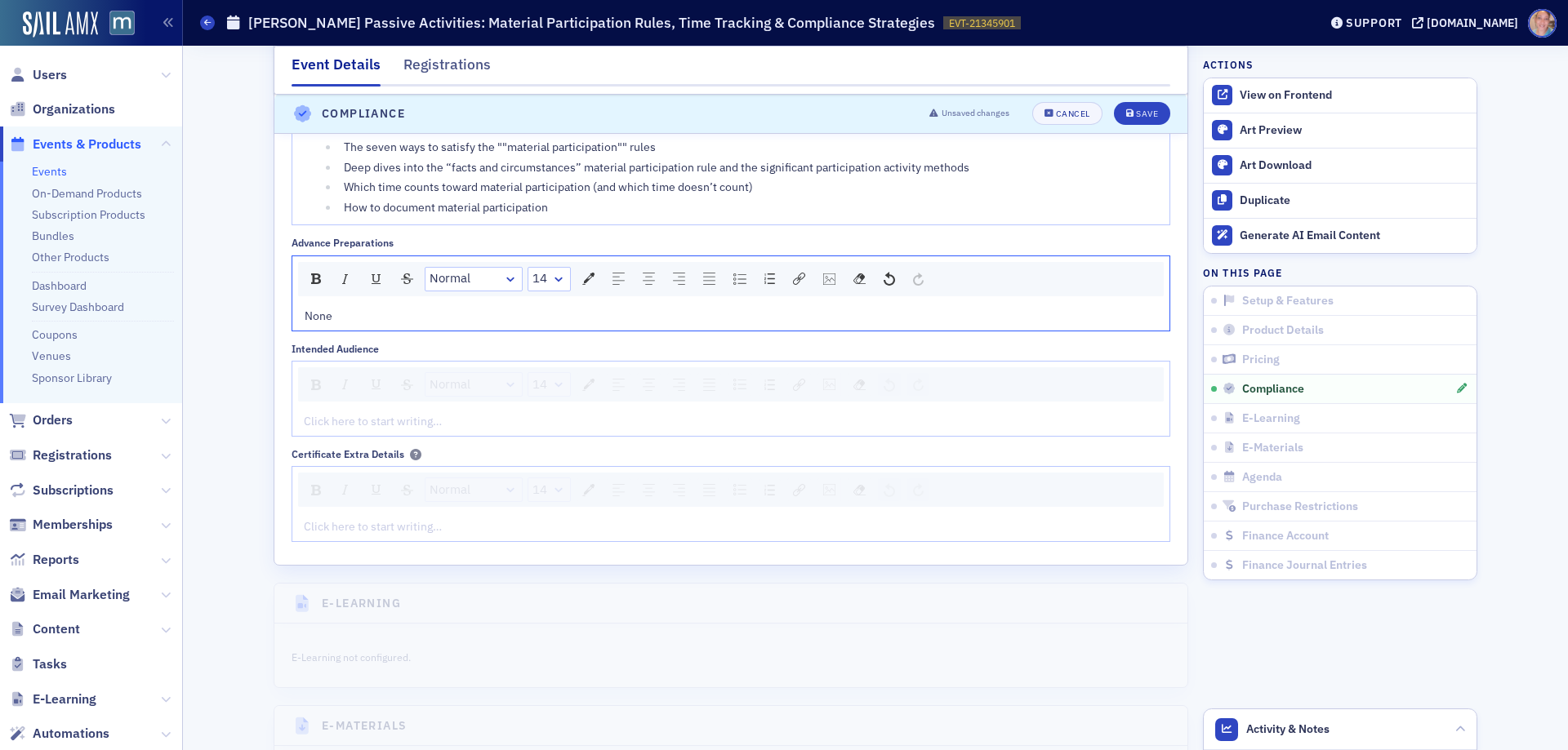
scroll to position [2637, 0]
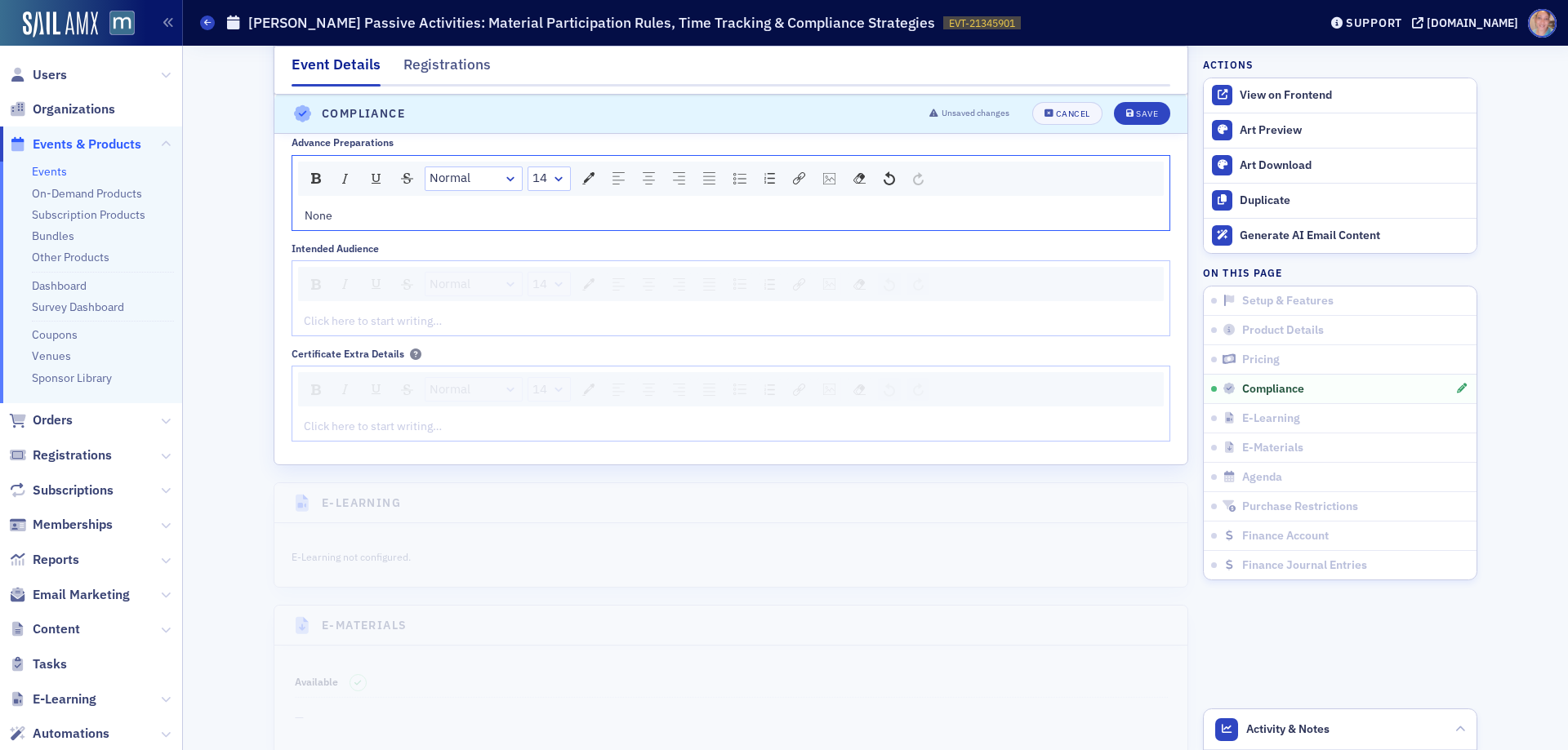
click at [375, 324] on div "rdw-editor" at bounding box center [732, 321] width 854 height 18
click at [340, 324] on div "rdw-editor" at bounding box center [732, 321] width 854 height 18
click at [1138, 119] on div "Save" at bounding box center [1146, 115] width 22 height 9
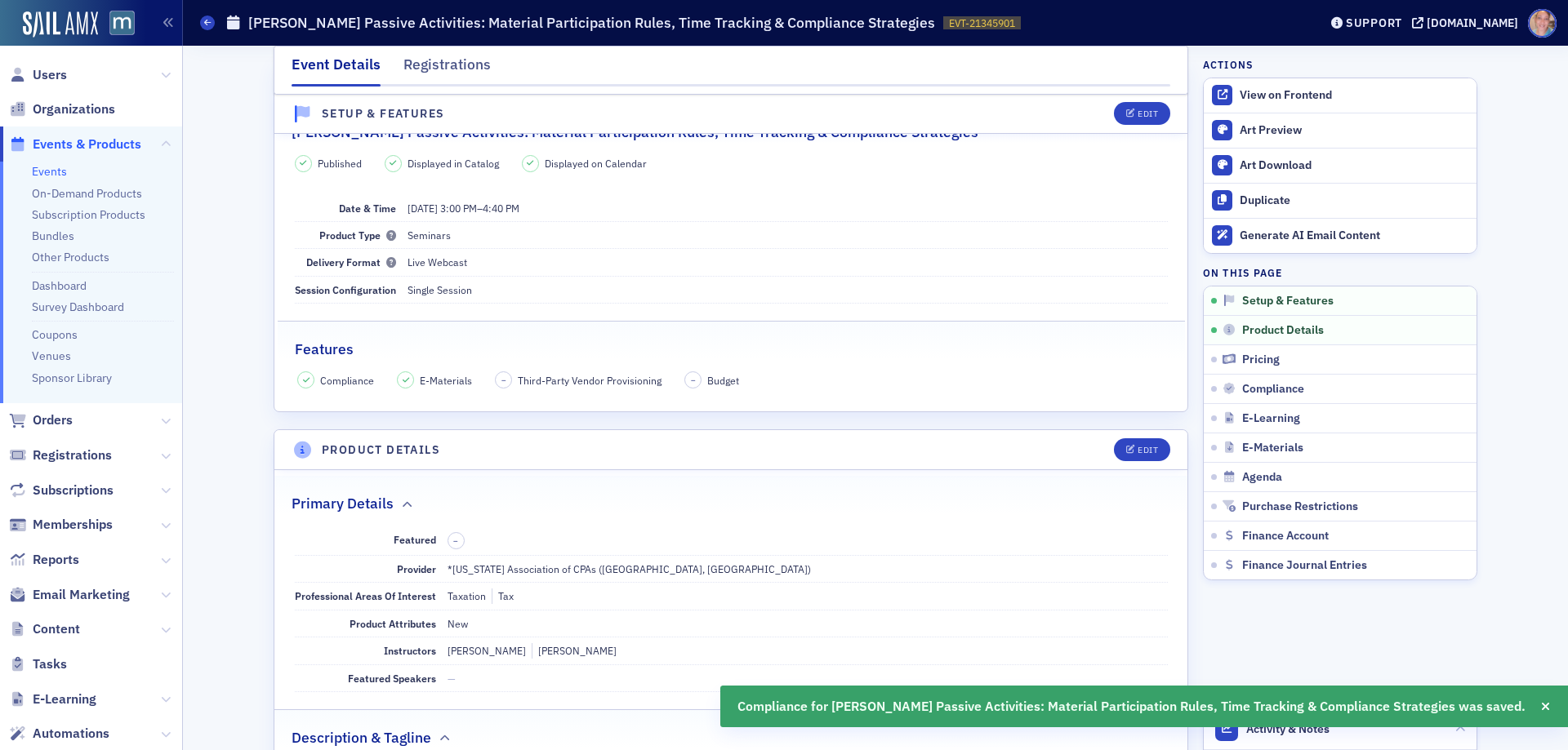
scroll to position [0, 0]
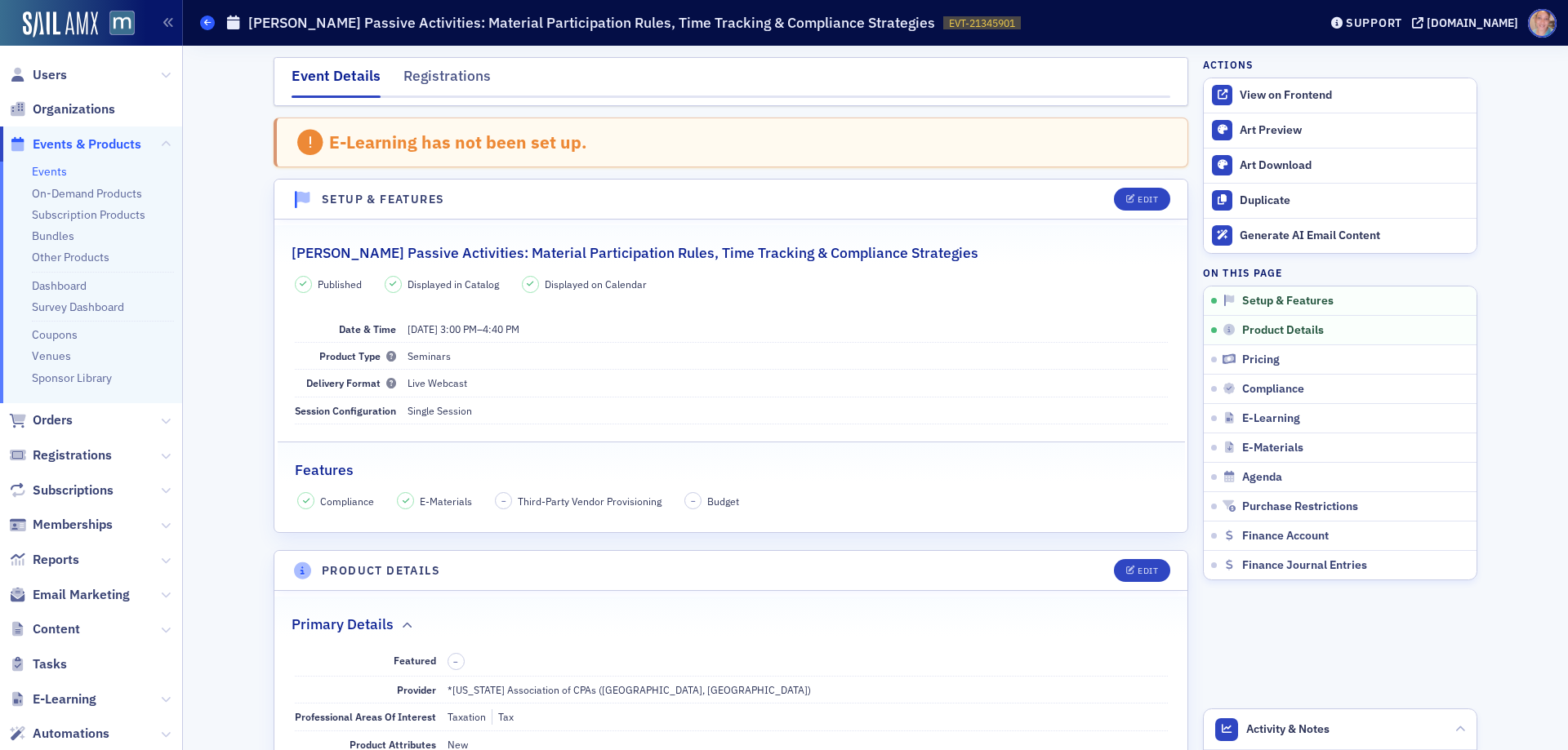
click at [212, 24] on span at bounding box center [207, 23] width 15 height 15
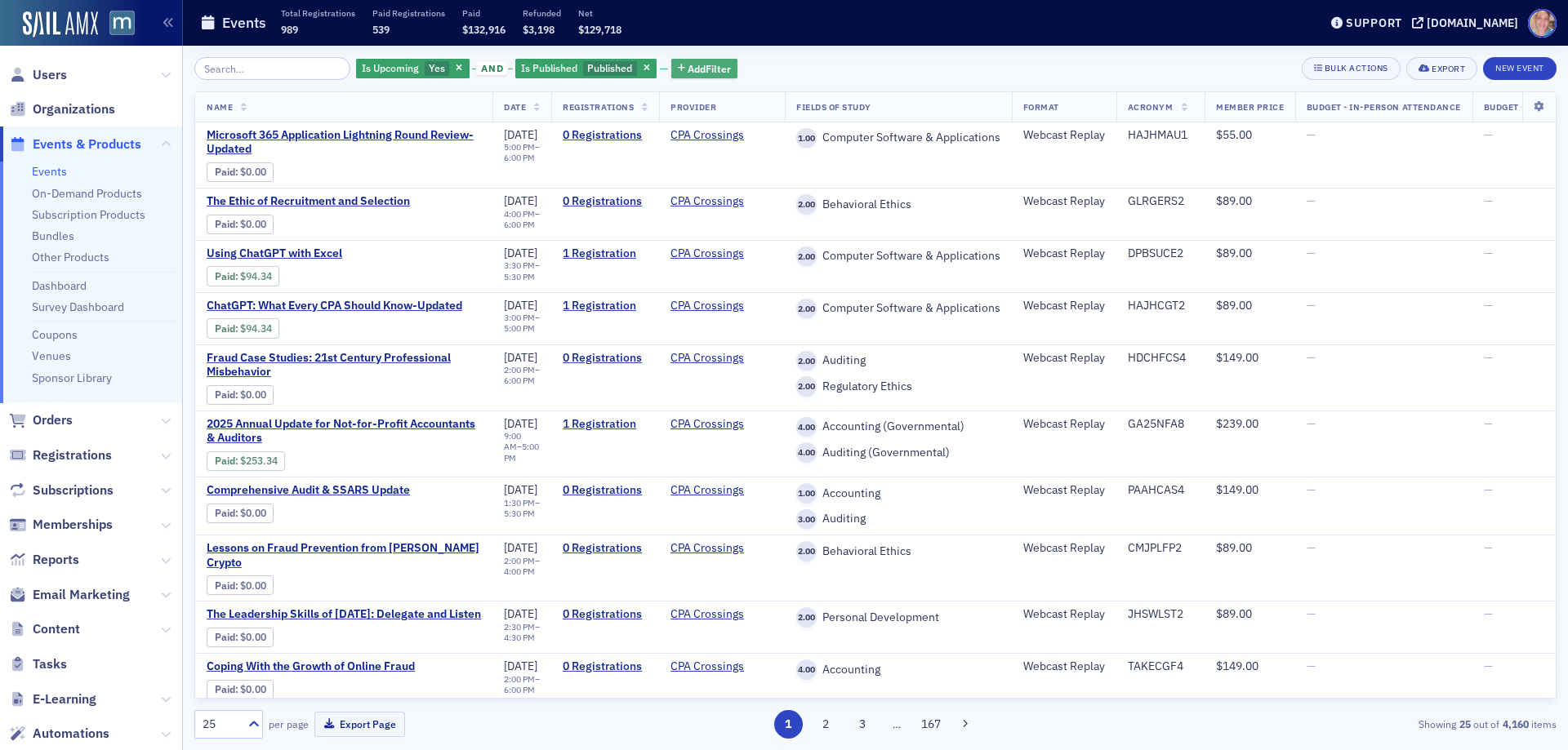
click at [704, 67] on span "Add Filter" at bounding box center [709, 69] width 43 height 15
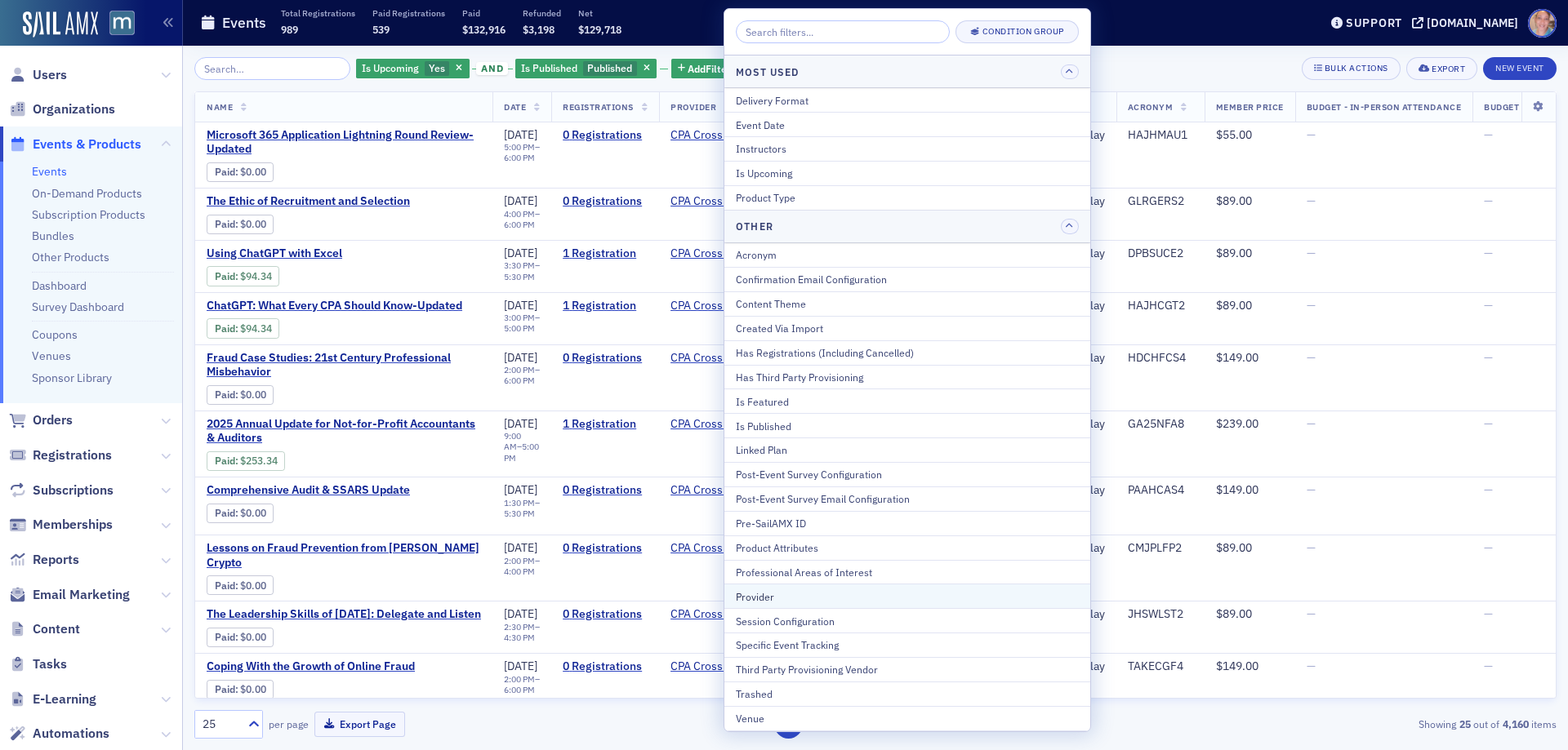
click at [811, 588] on button "Provider" at bounding box center [907, 596] width 366 height 25
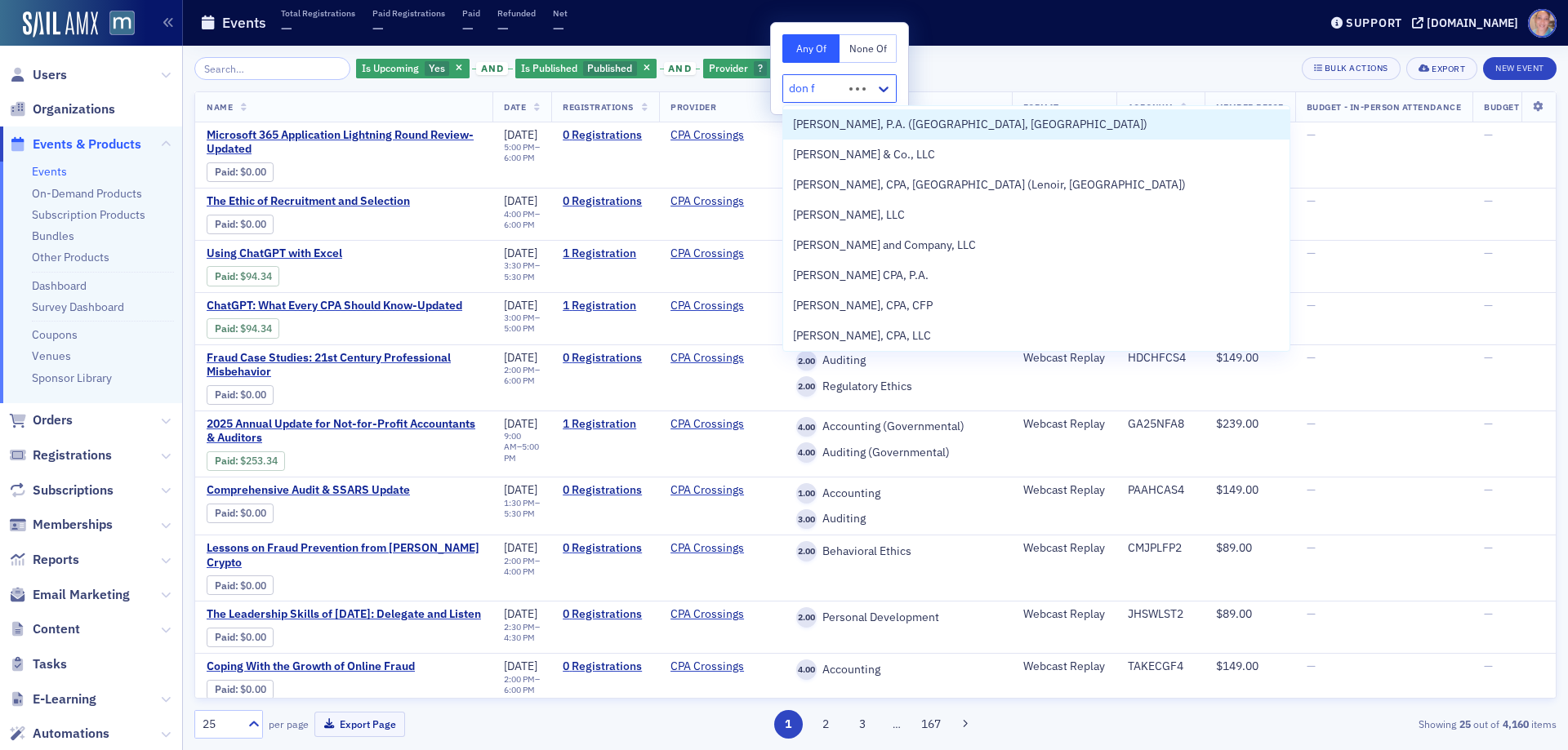
type input "don fa"
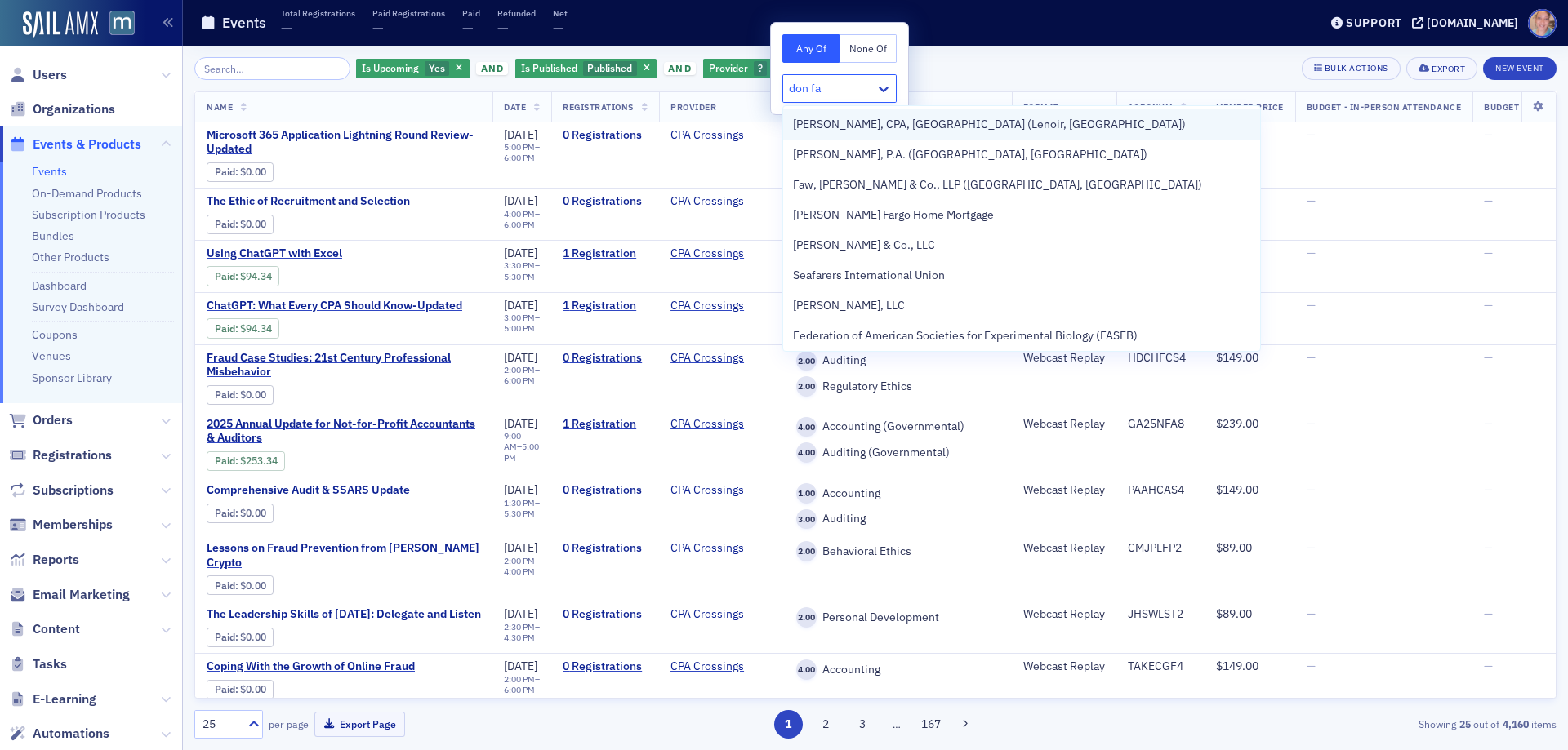
click at [954, 129] on span "Don Farmer, CPA, PA (Lenoir, NC)" at bounding box center [989, 125] width 393 height 18
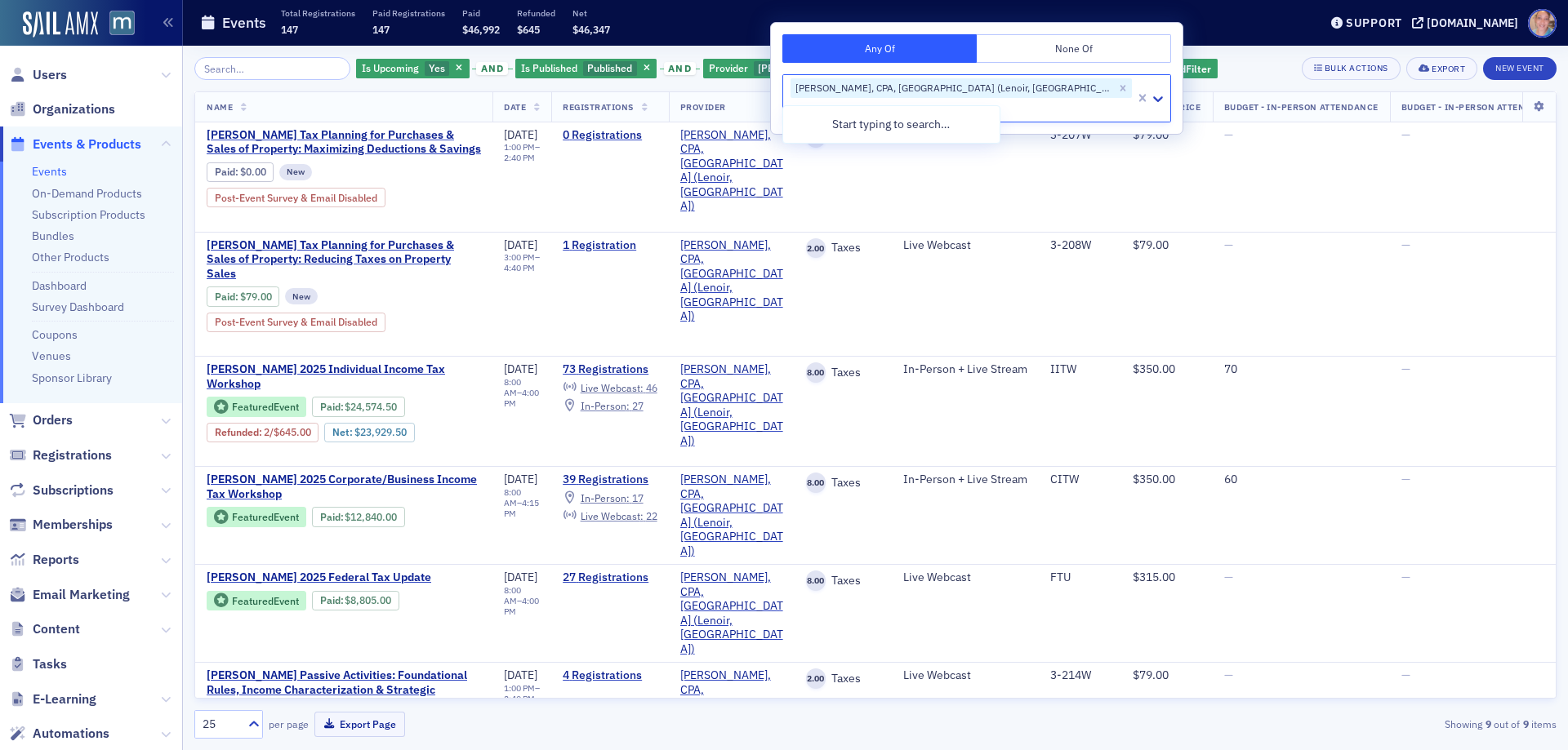
click at [1101, 62] on div "Is Upcoming Yes and Is Published Published and Provider Don Farmer, CPA, PA (Le…" at bounding box center [875, 69] width 1362 height 23
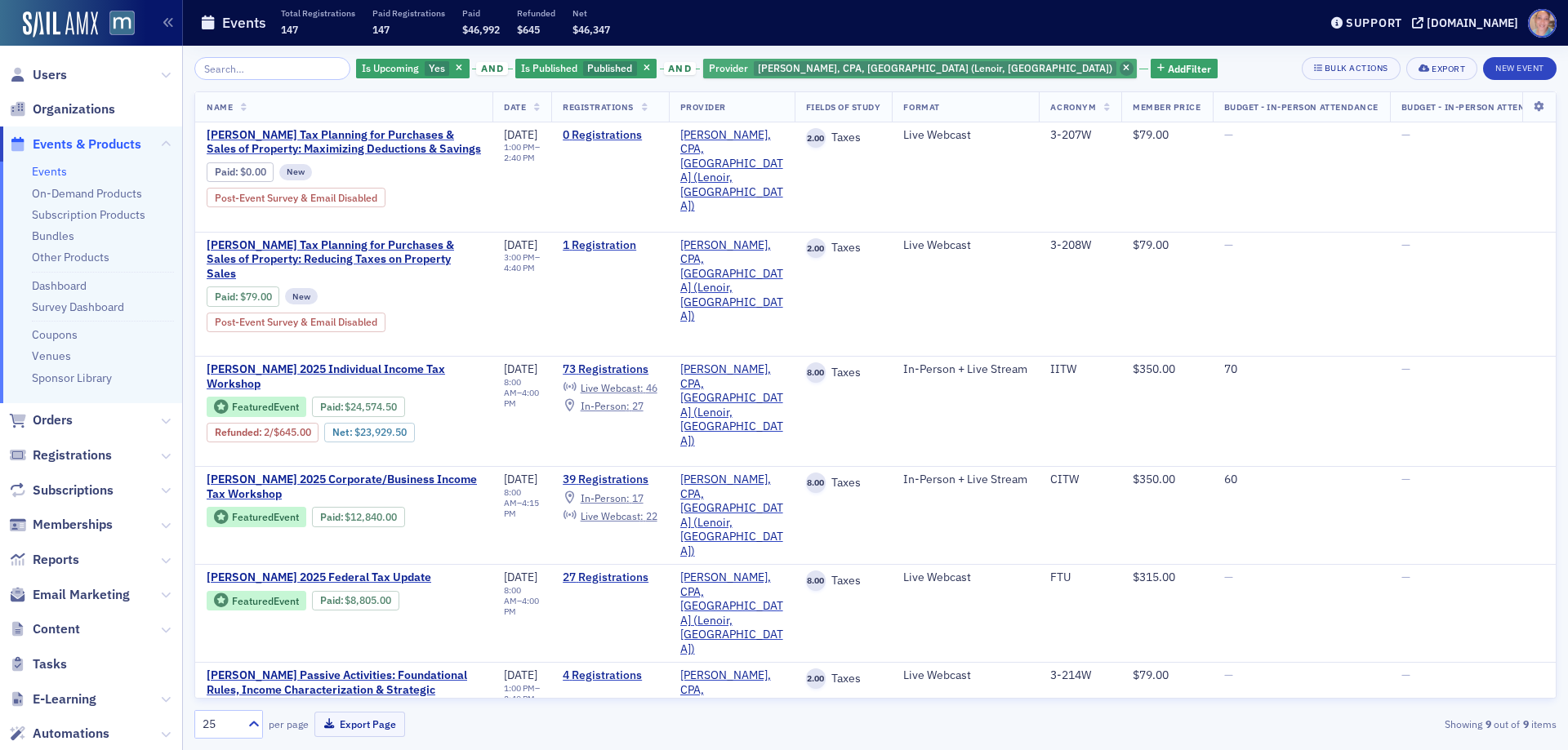
click at [1120, 68] on span "button" at bounding box center [1127, 69] width 15 height 15
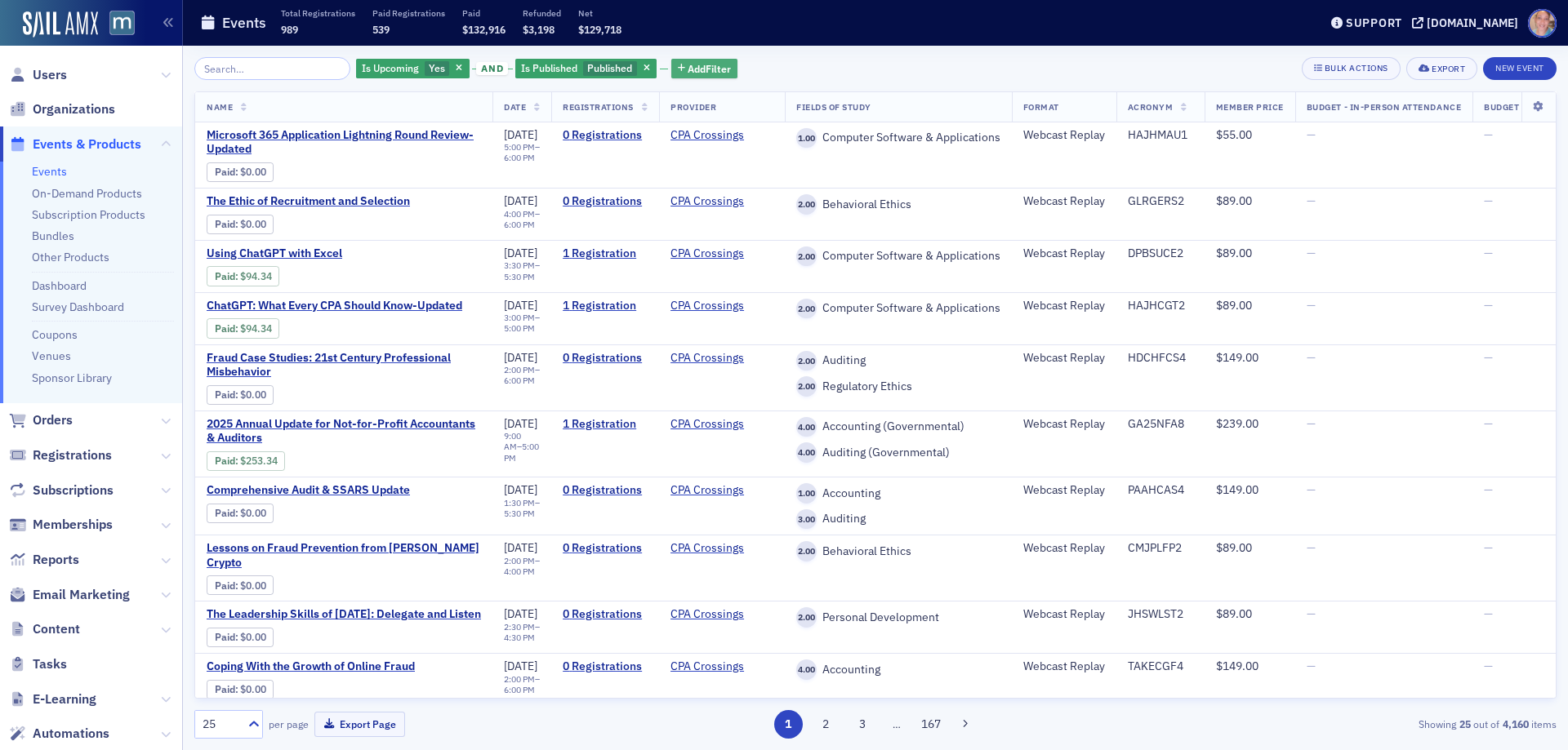
click at [702, 69] on span "Add Filter" at bounding box center [709, 69] width 43 height 15
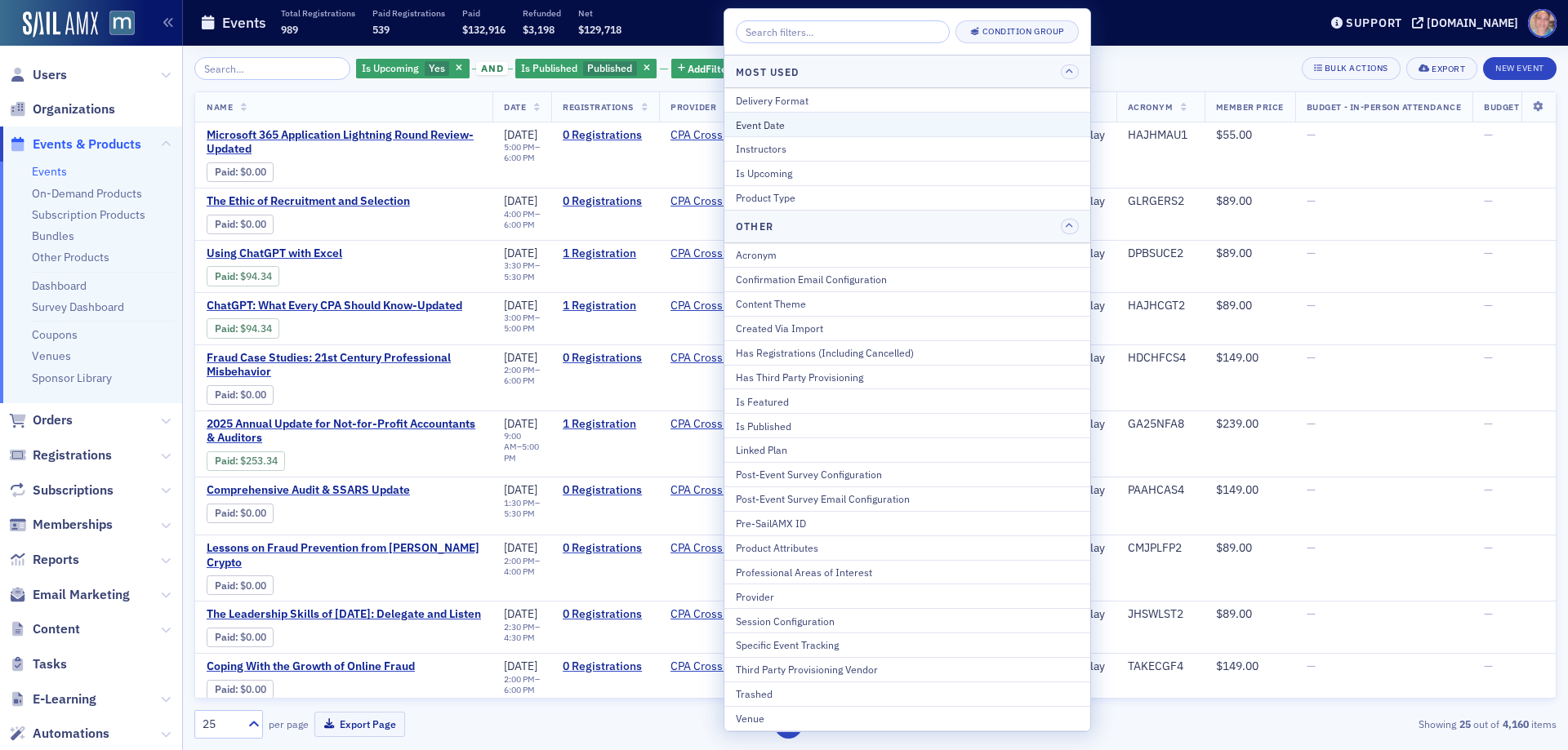
click at [791, 129] on div "Event Date" at bounding box center [907, 125] width 343 height 15
select select "8"
select select "2025"
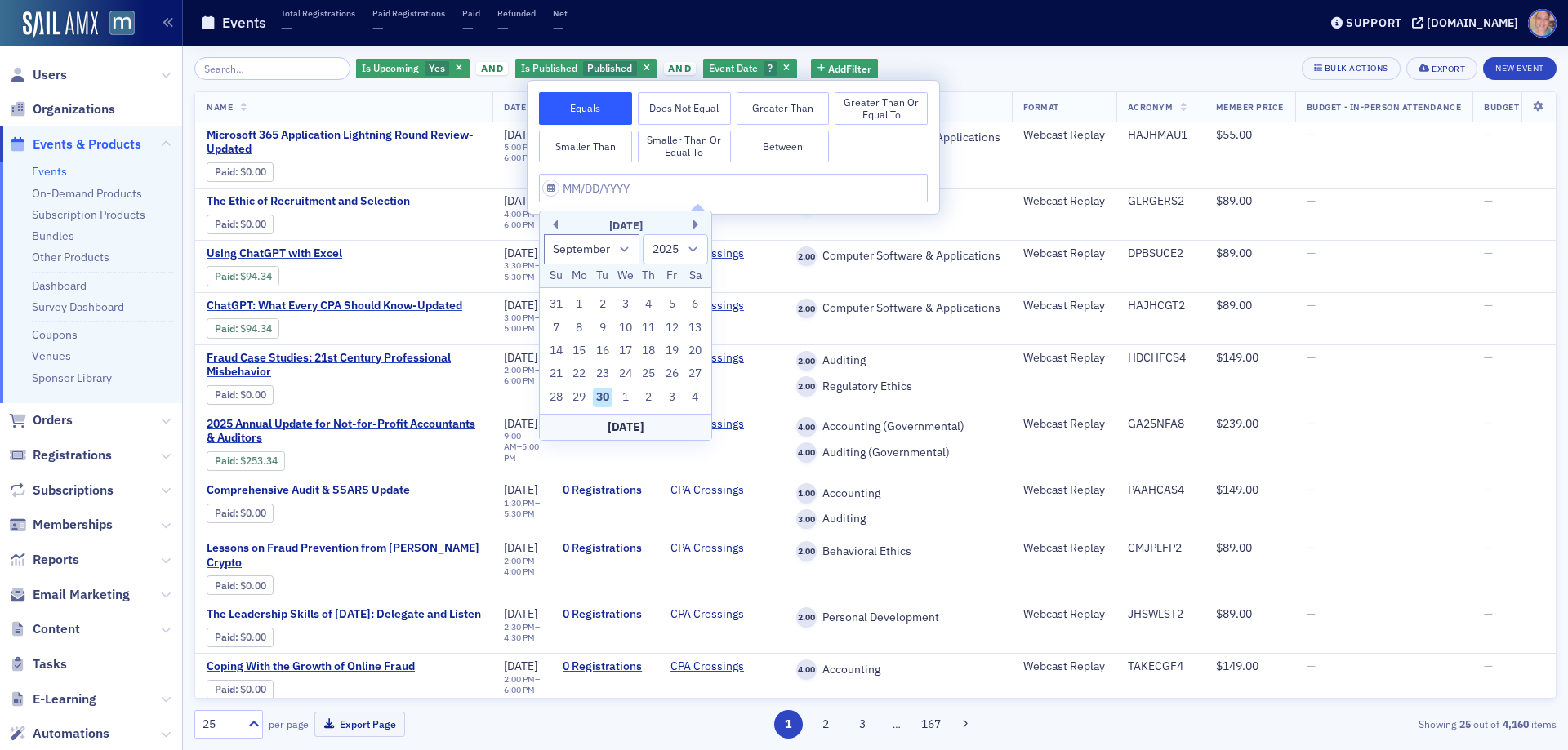
click at [768, 155] on button "Between" at bounding box center [784, 147] width 93 height 32
select select "8"
select select "2025"
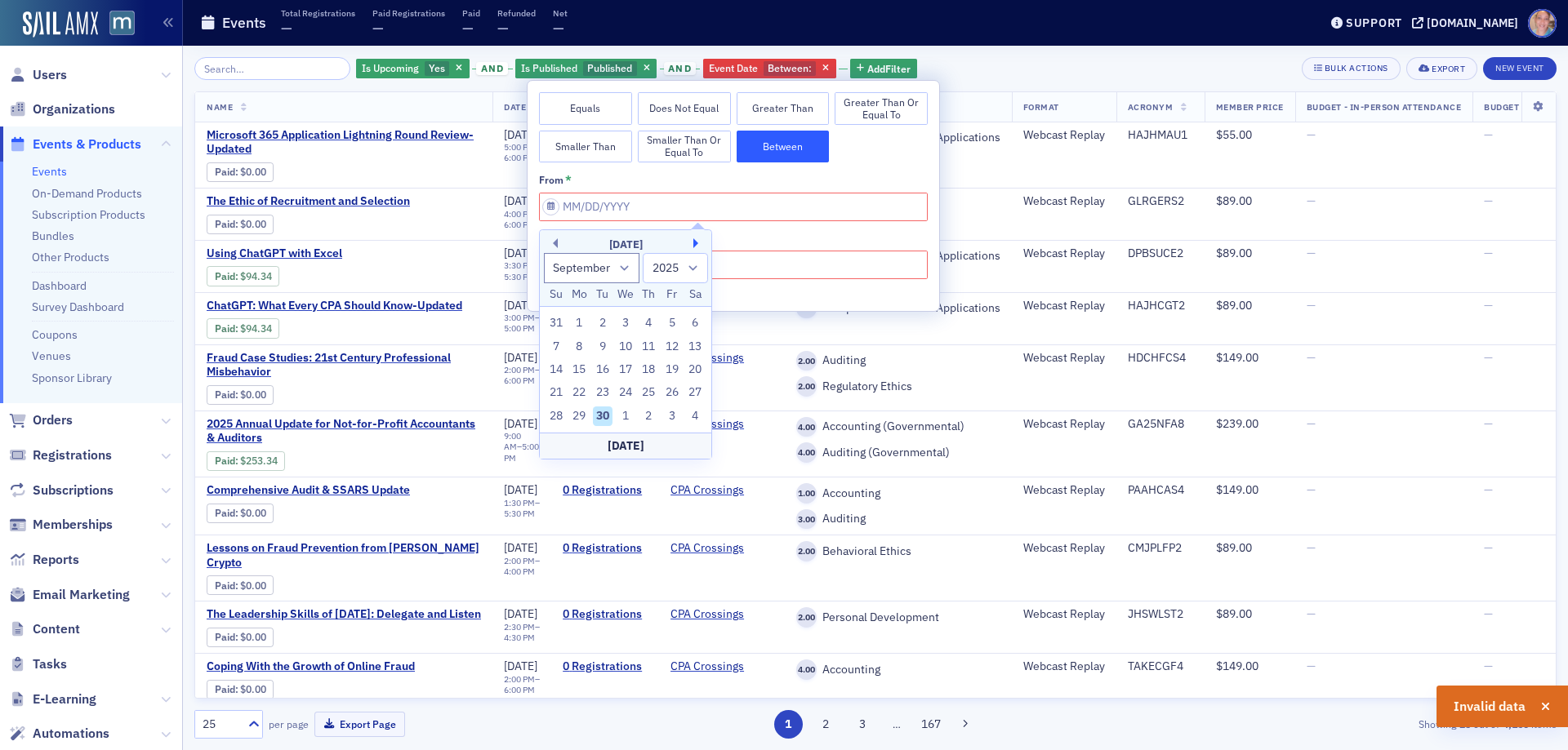
click at [697, 242] on button "Next Month" at bounding box center [697, 242] width 10 height 10
select select "9"
click at [696, 413] on div "1" at bounding box center [695, 416] width 19 height 19
type input "11/01/2025"
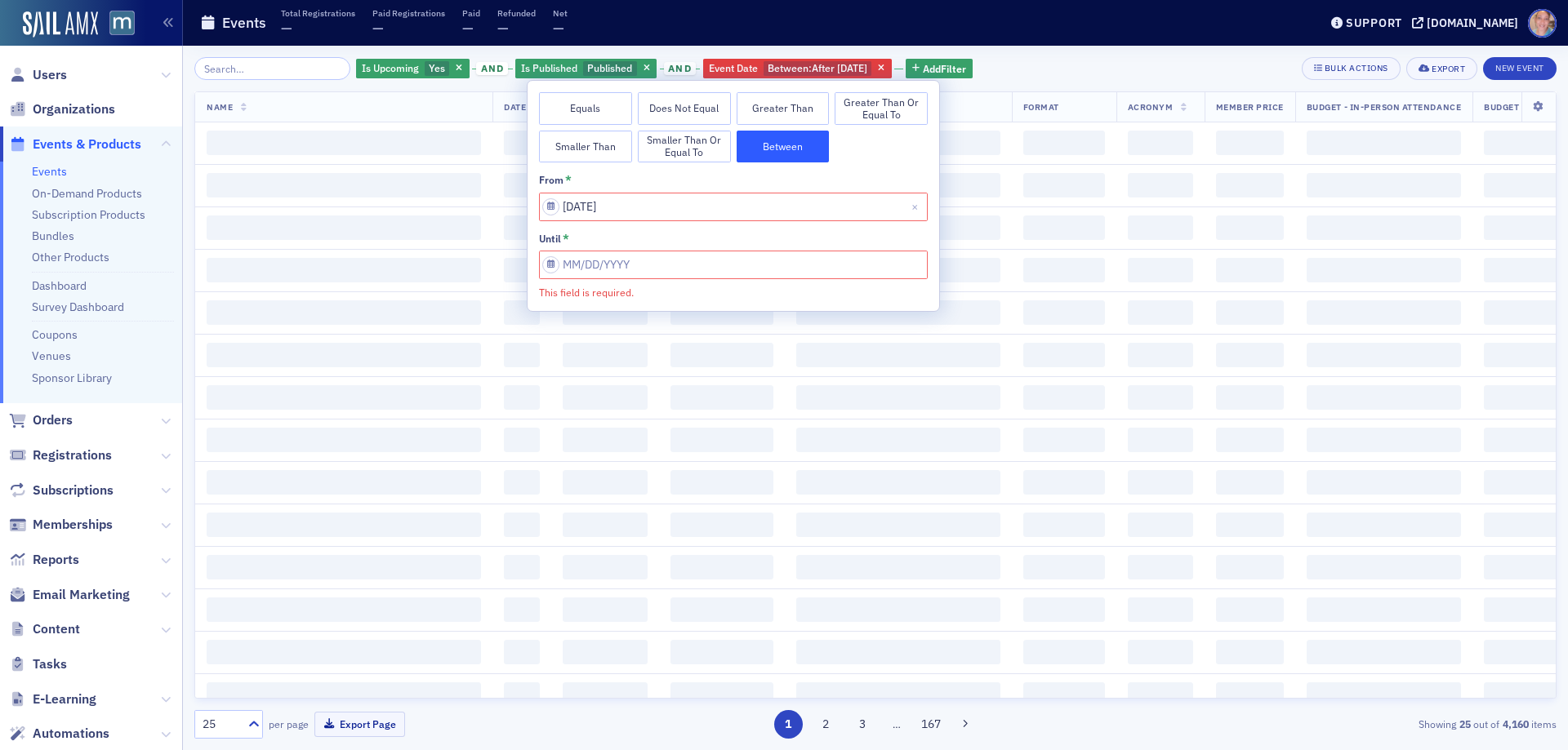
click at [708, 258] on input "This field is required." at bounding box center [733, 264] width 389 height 29
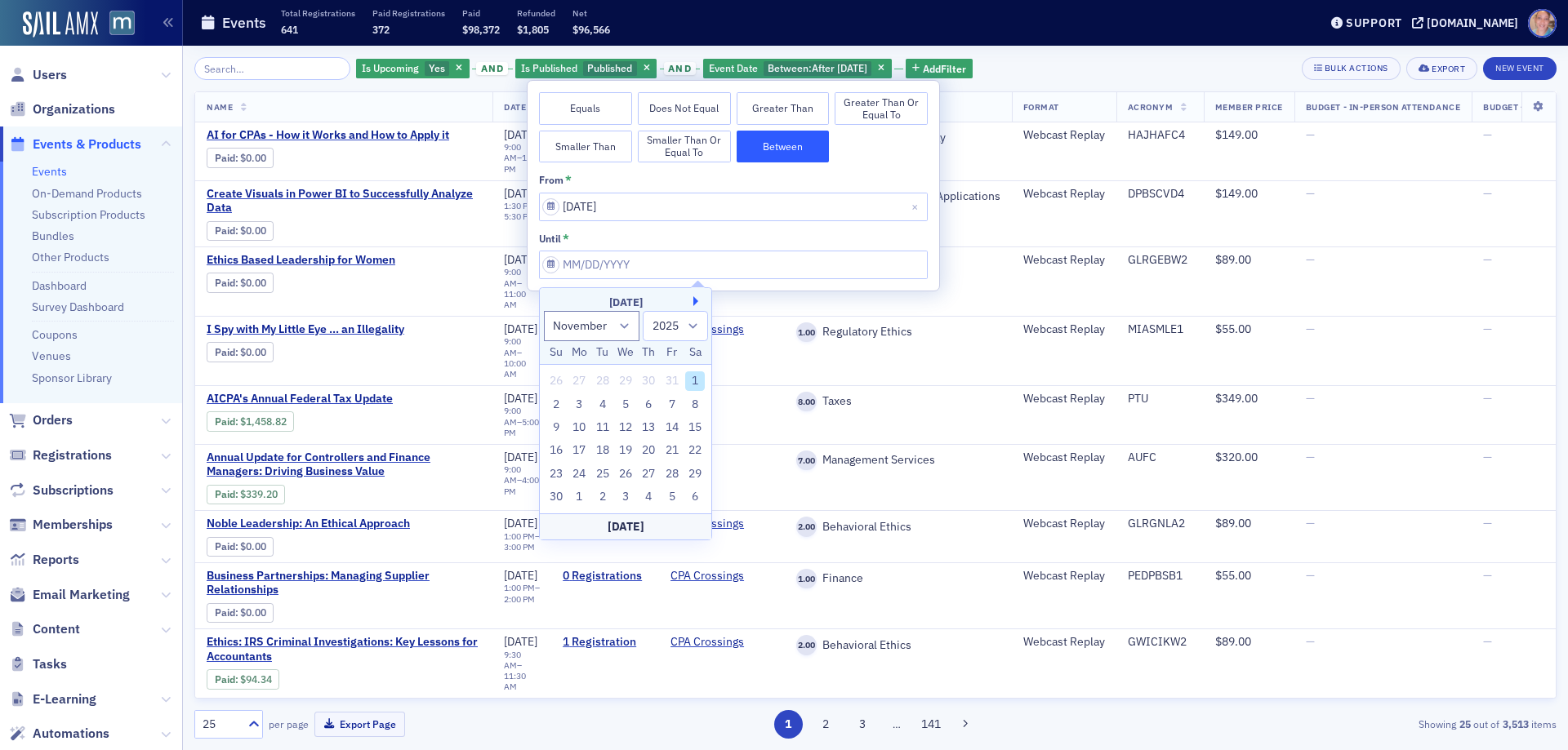
click at [695, 301] on button "Next Month" at bounding box center [697, 301] width 10 height 10
select select "0"
select select "2026"
click at [697, 471] on div "31" at bounding box center [695, 474] width 19 height 19
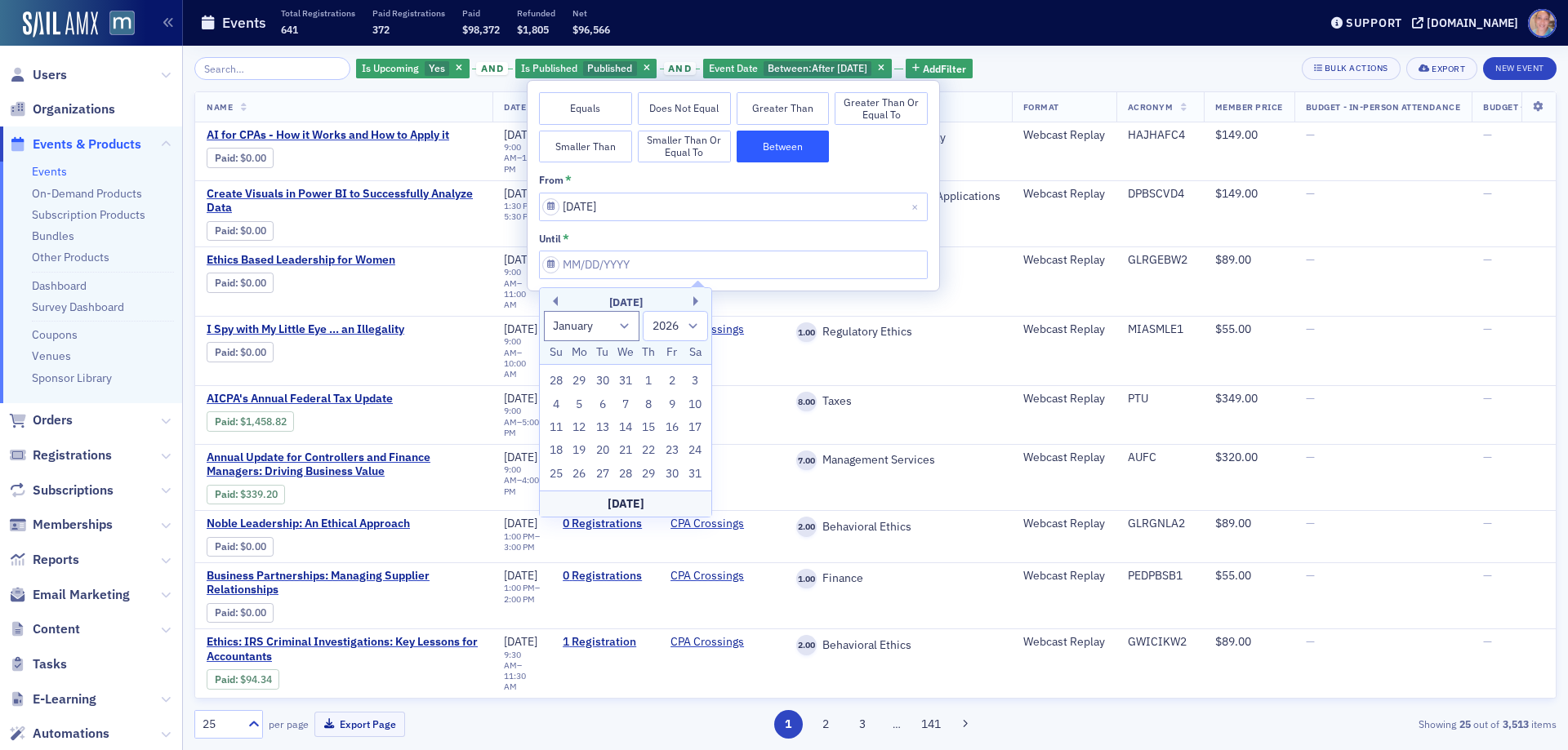
type input "01/31/2026"
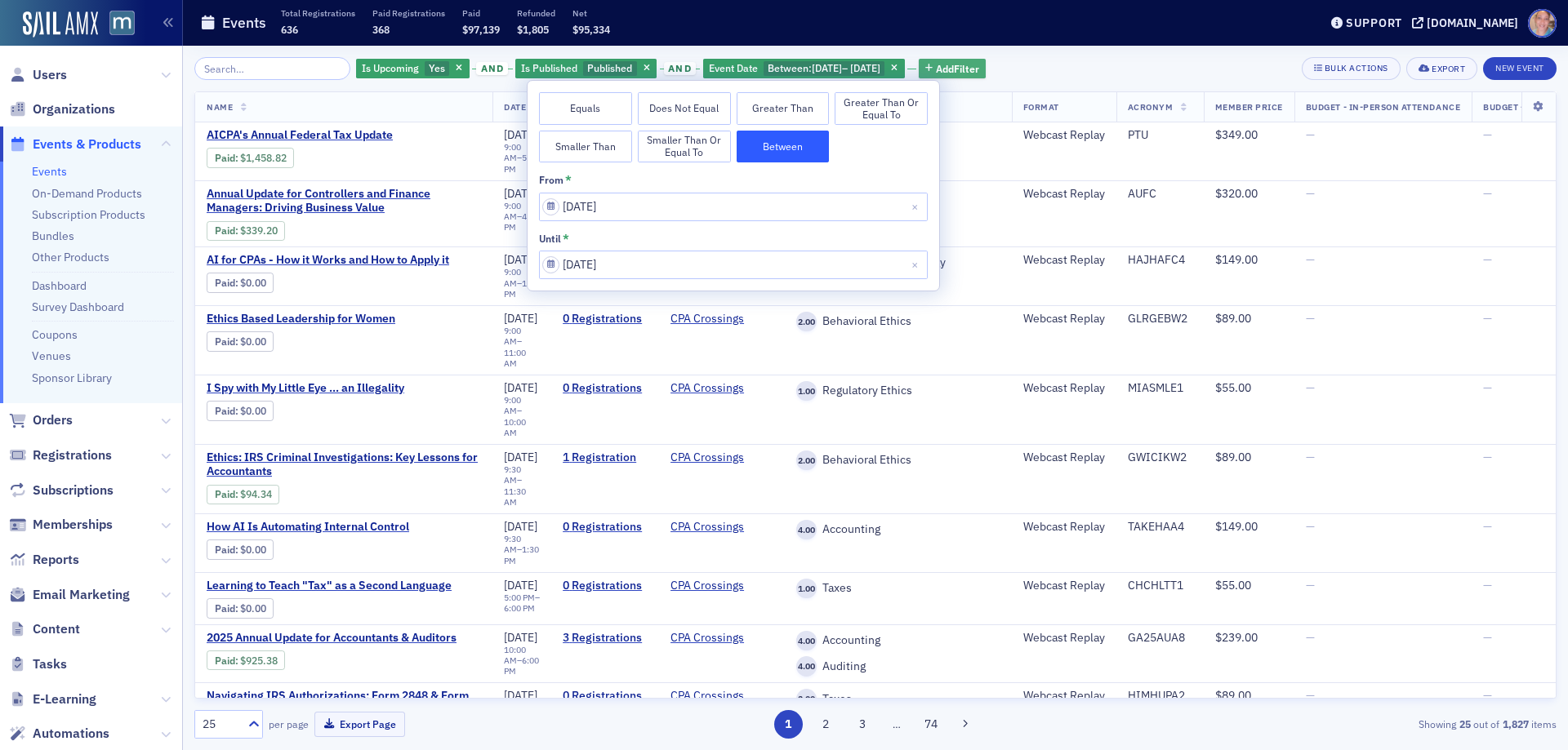
click at [986, 76] on button "Add Filter" at bounding box center [952, 69] width 67 height 20
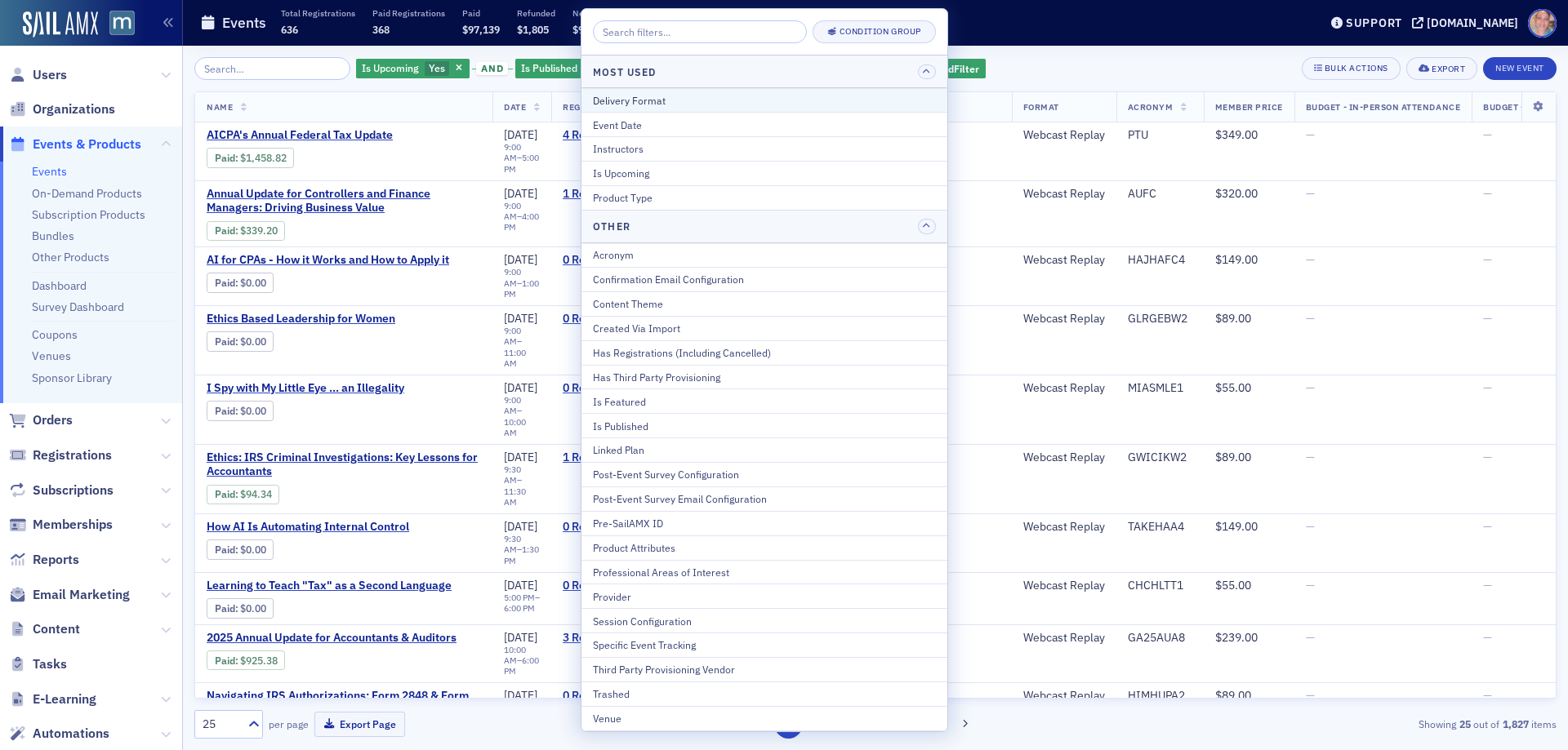
click at [683, 99] on div "Delivery Format" at bounding box center [764, 100] width 343 height 15
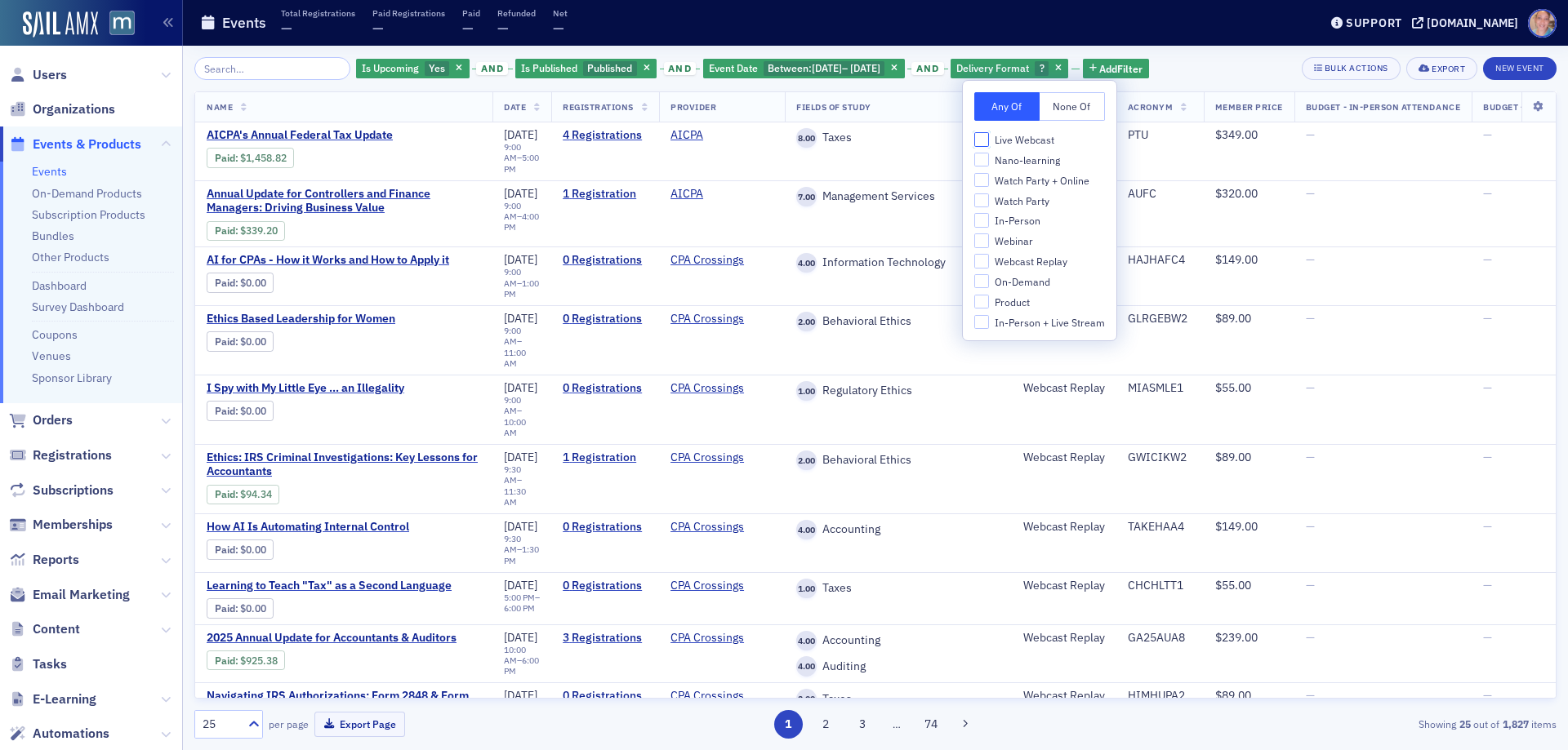
click at [979, 140] on input "Live Webcast" at bounding box center [981, 140] width 15 height 15
checkbox input "true"
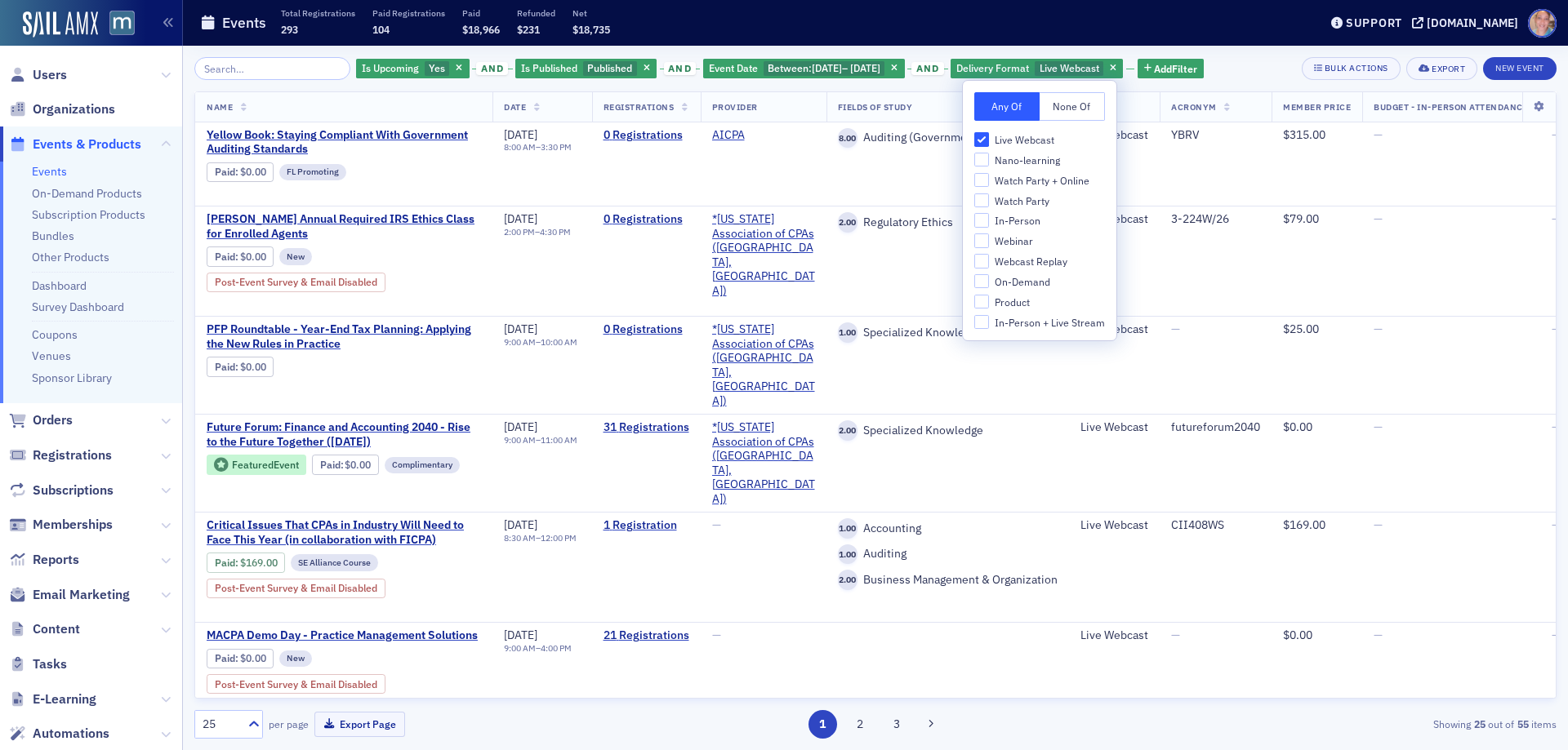
click at [1275, 69] on div "Is Upcoming Yes and Is Published Published and Event Date Between : 11/1/2025 –…" at bounding box center [875, 69] width 1362 height 23
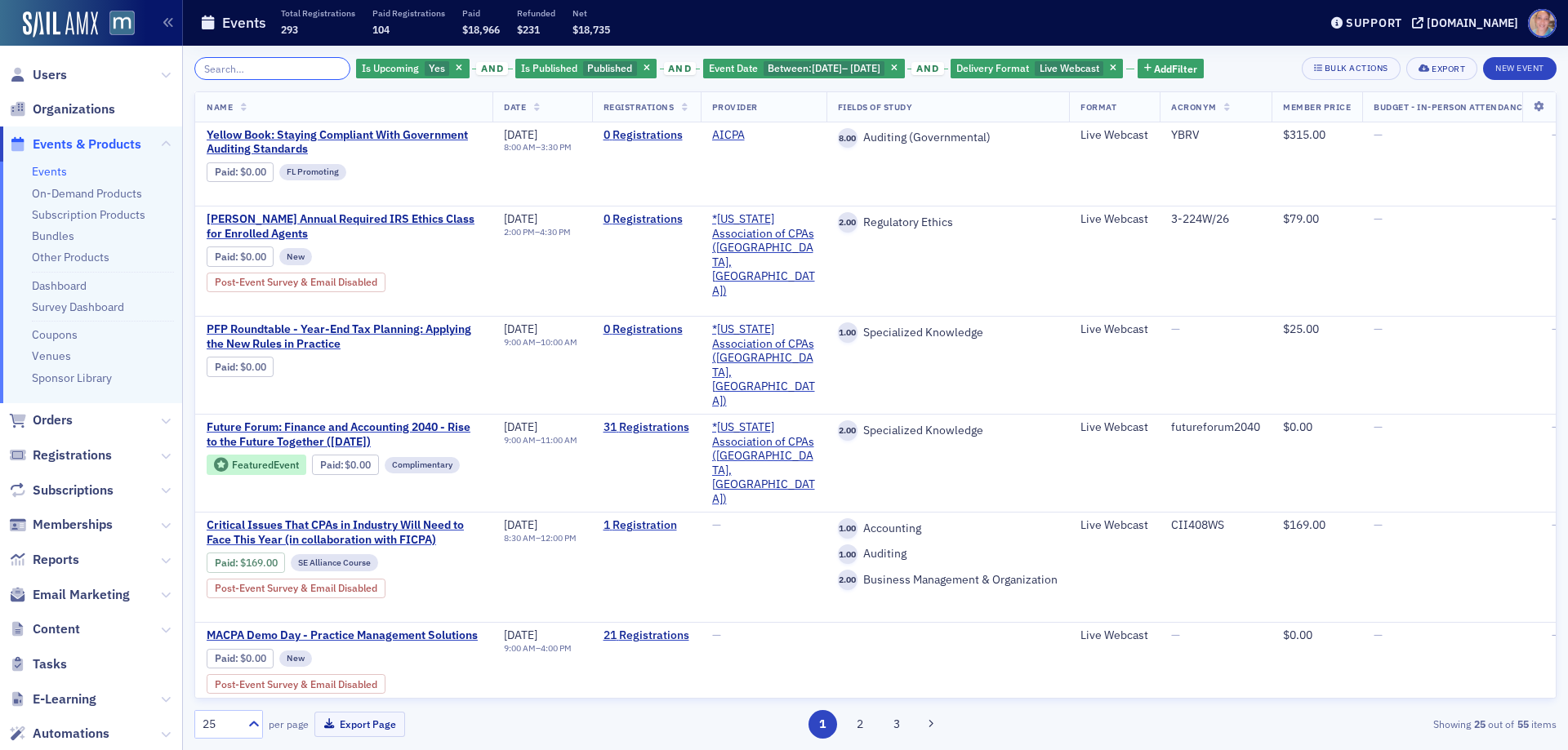
click at [254, 64] on input "search" at bounding box center [272, 69] width 156 height 23
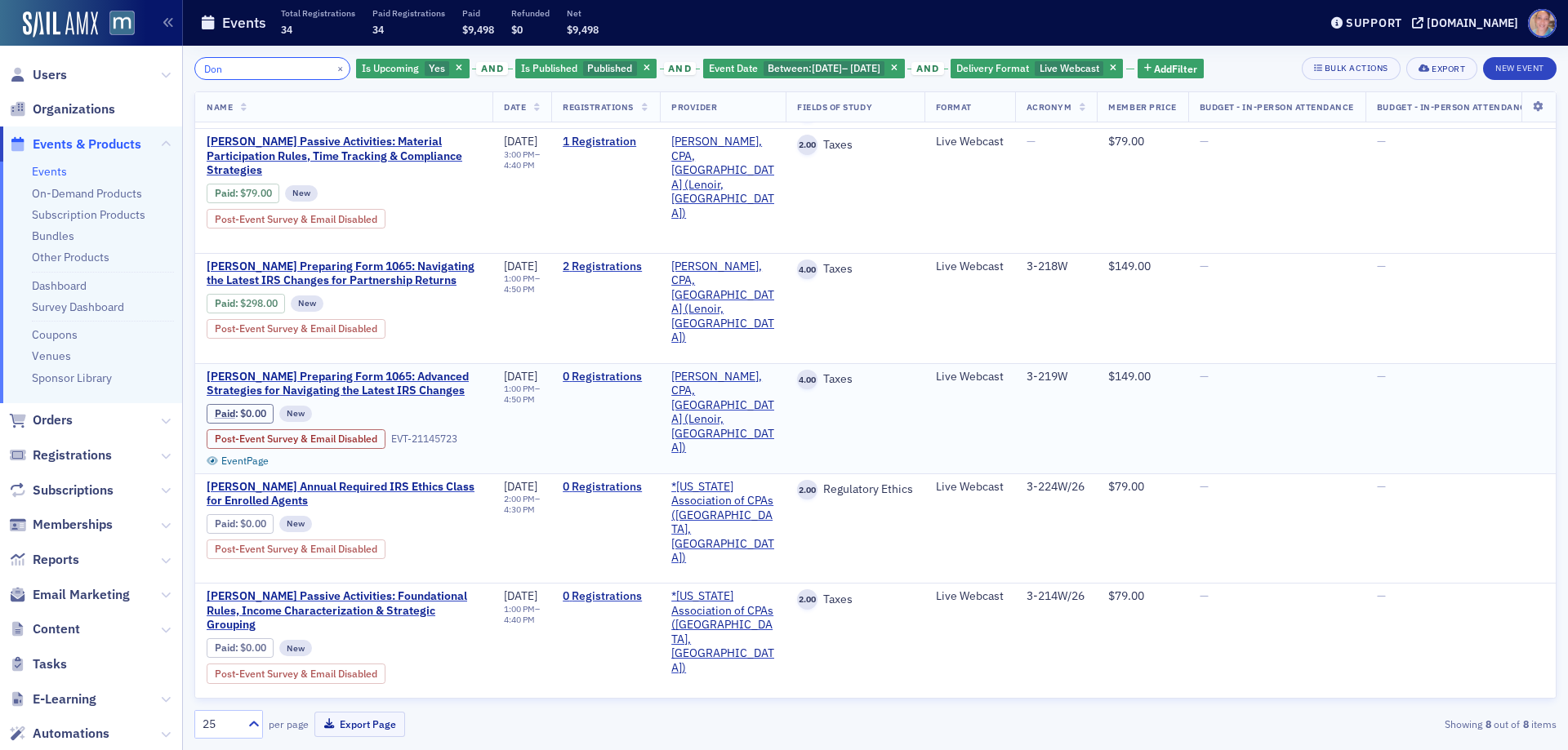
scroll to position [245, 0]
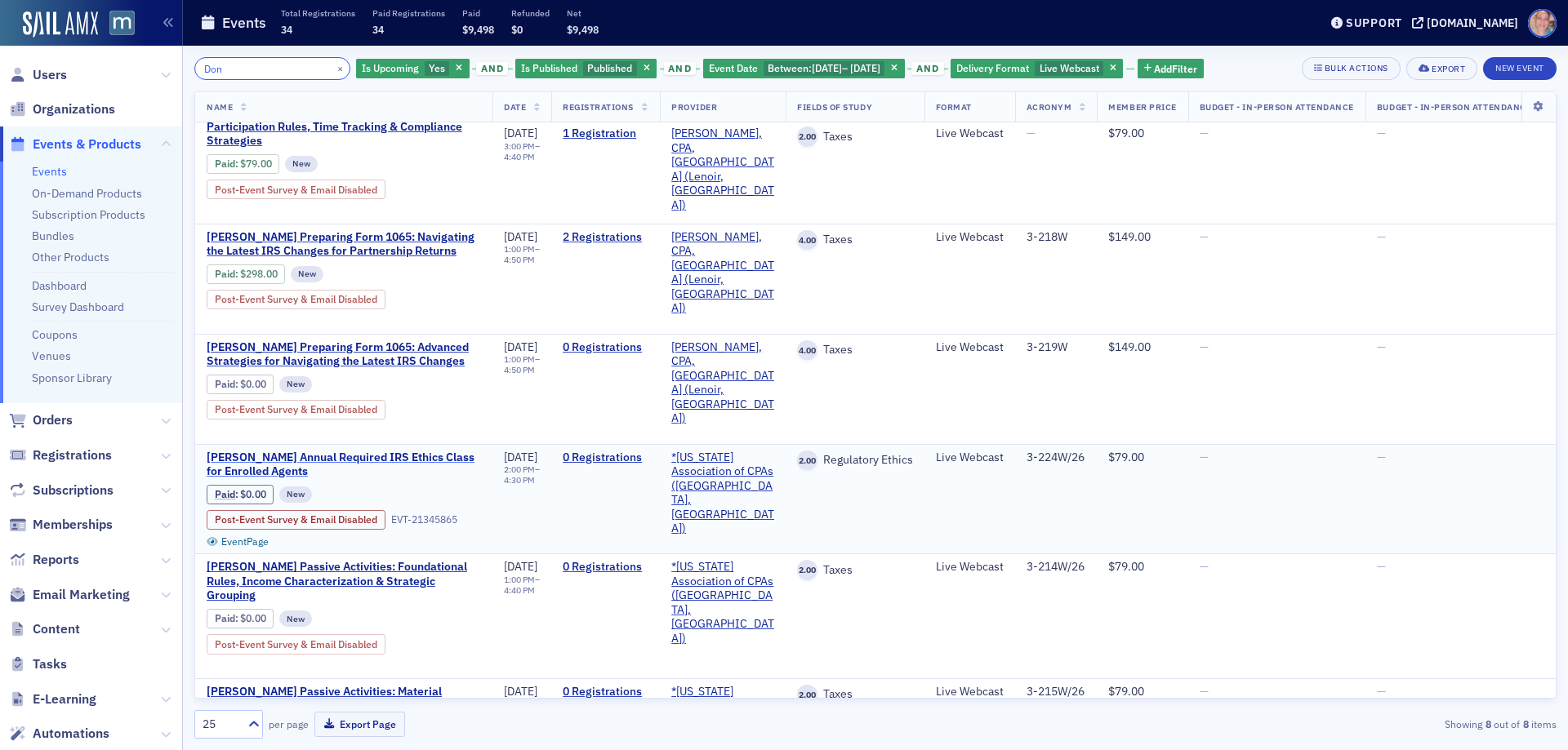
type input "Don"
click at [257, 451] on span "Don Farmer's Annual Required IRS Ethics Class for Enrolled Agents" at bounding box center [343, 465] width 274 height 29
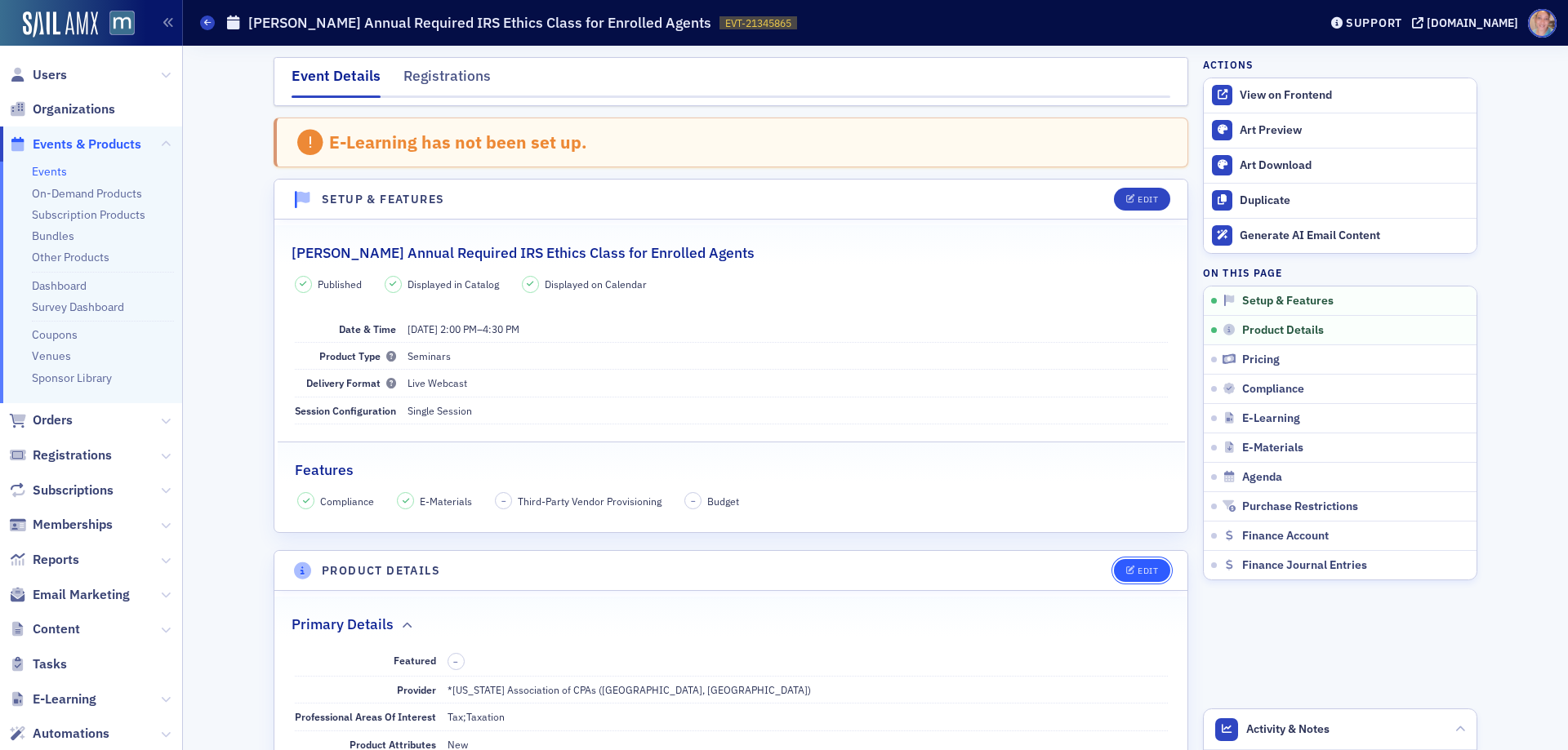
click at [1131, 566] on span "Edit" at bounding box center [1142, 571] width 32 height 9
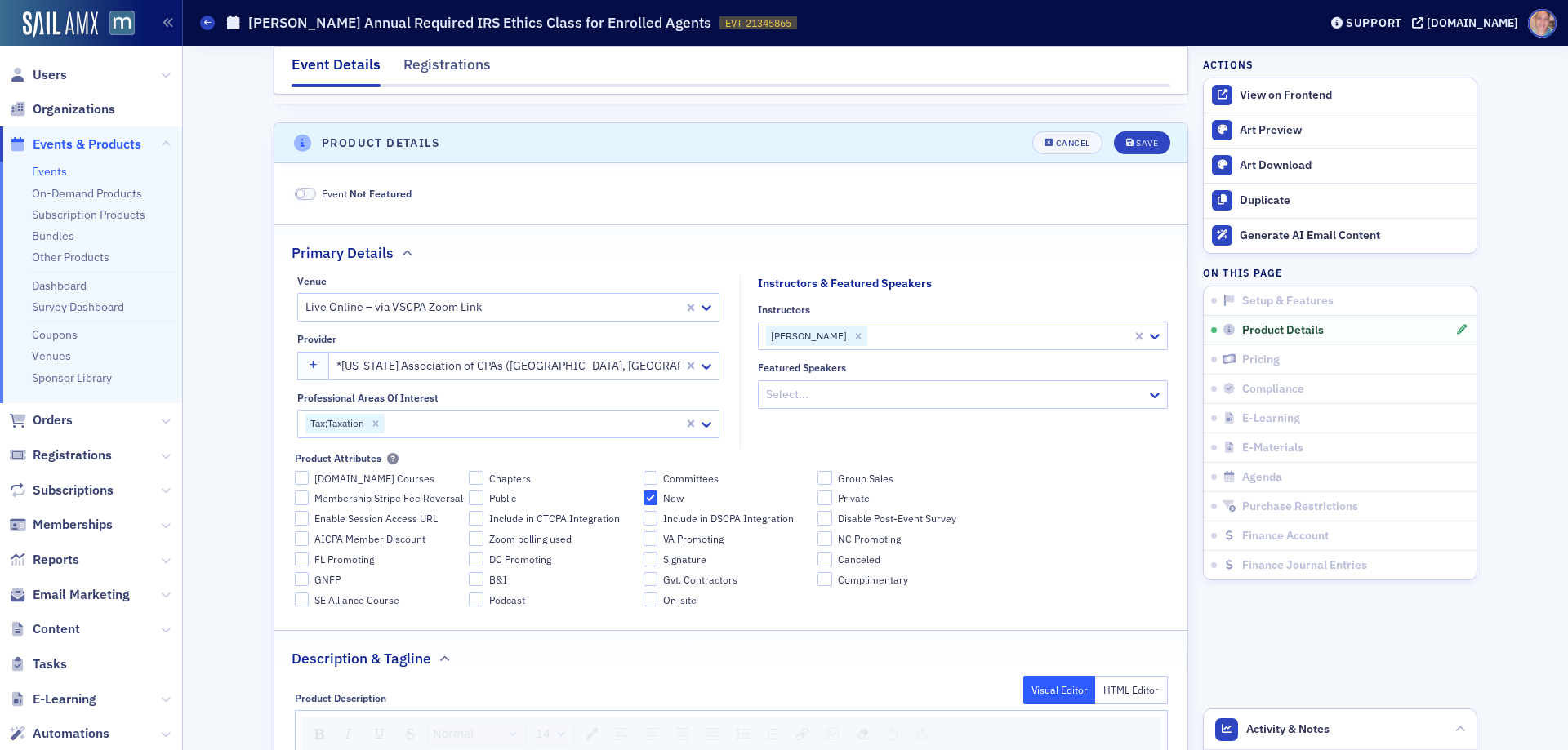
scroll to position [456, 0]
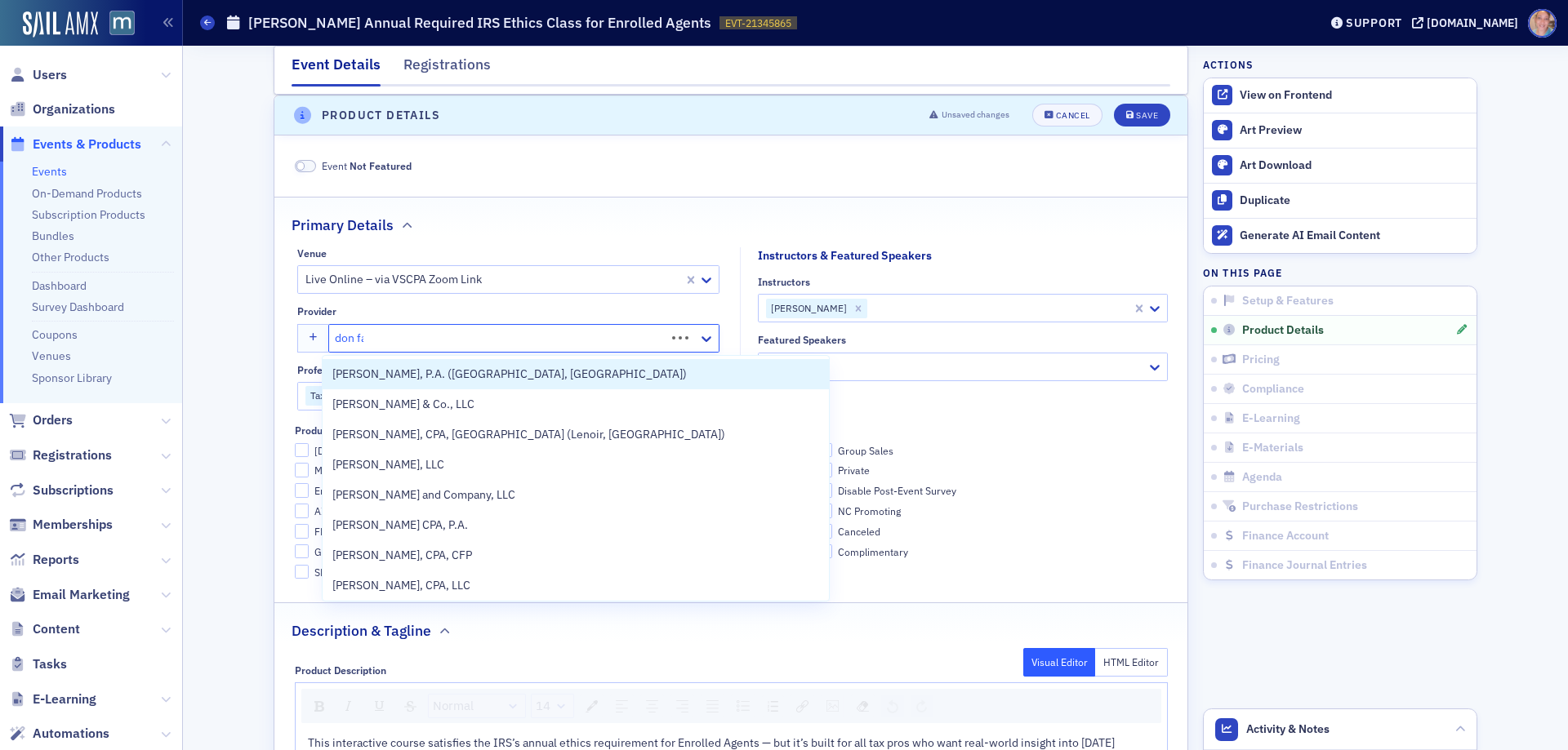
type input "don far"
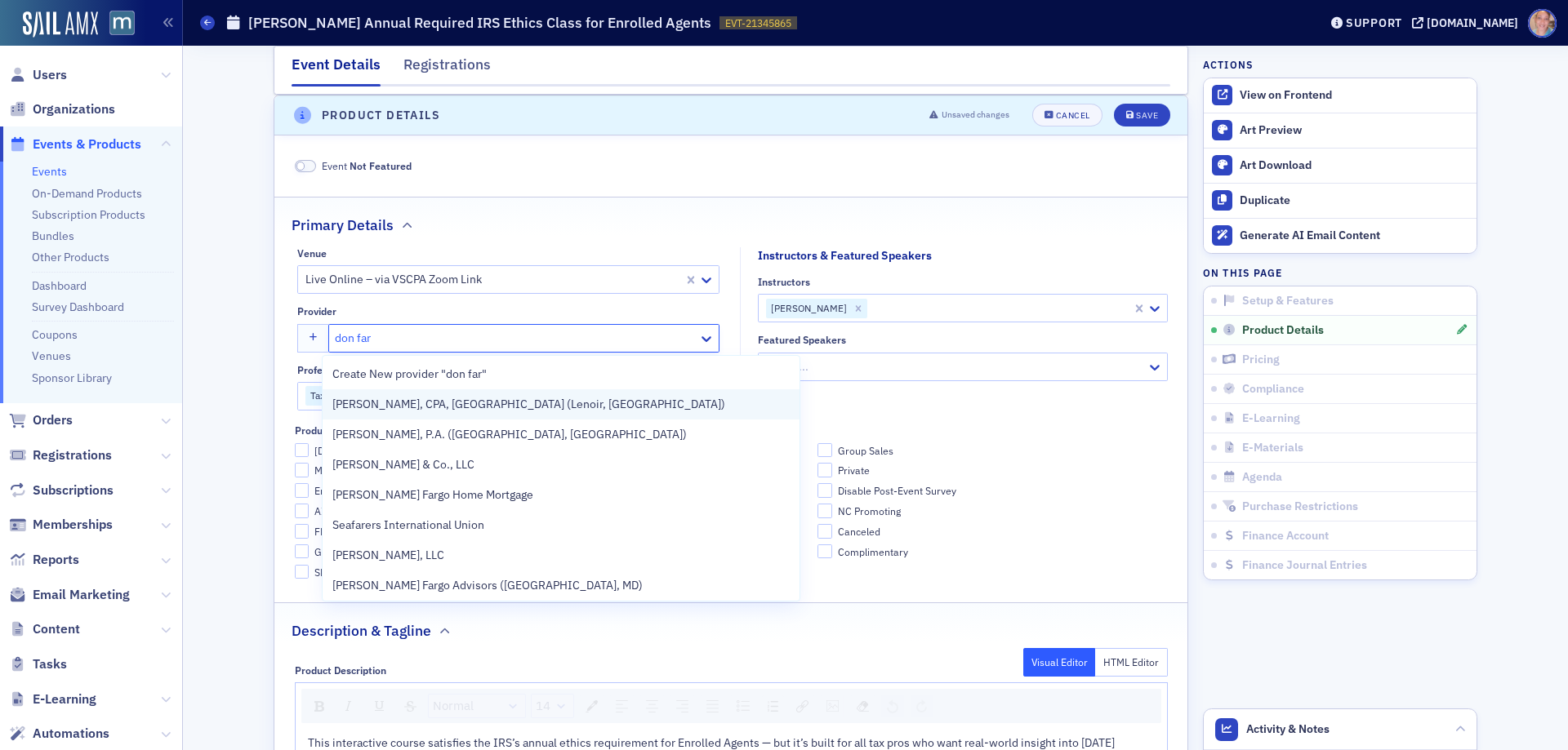
click at [481, 394] on div "Don Farmer, CPA, PA (Lenoir, NC)" at bounding box center [560, 405] width 477 height 30
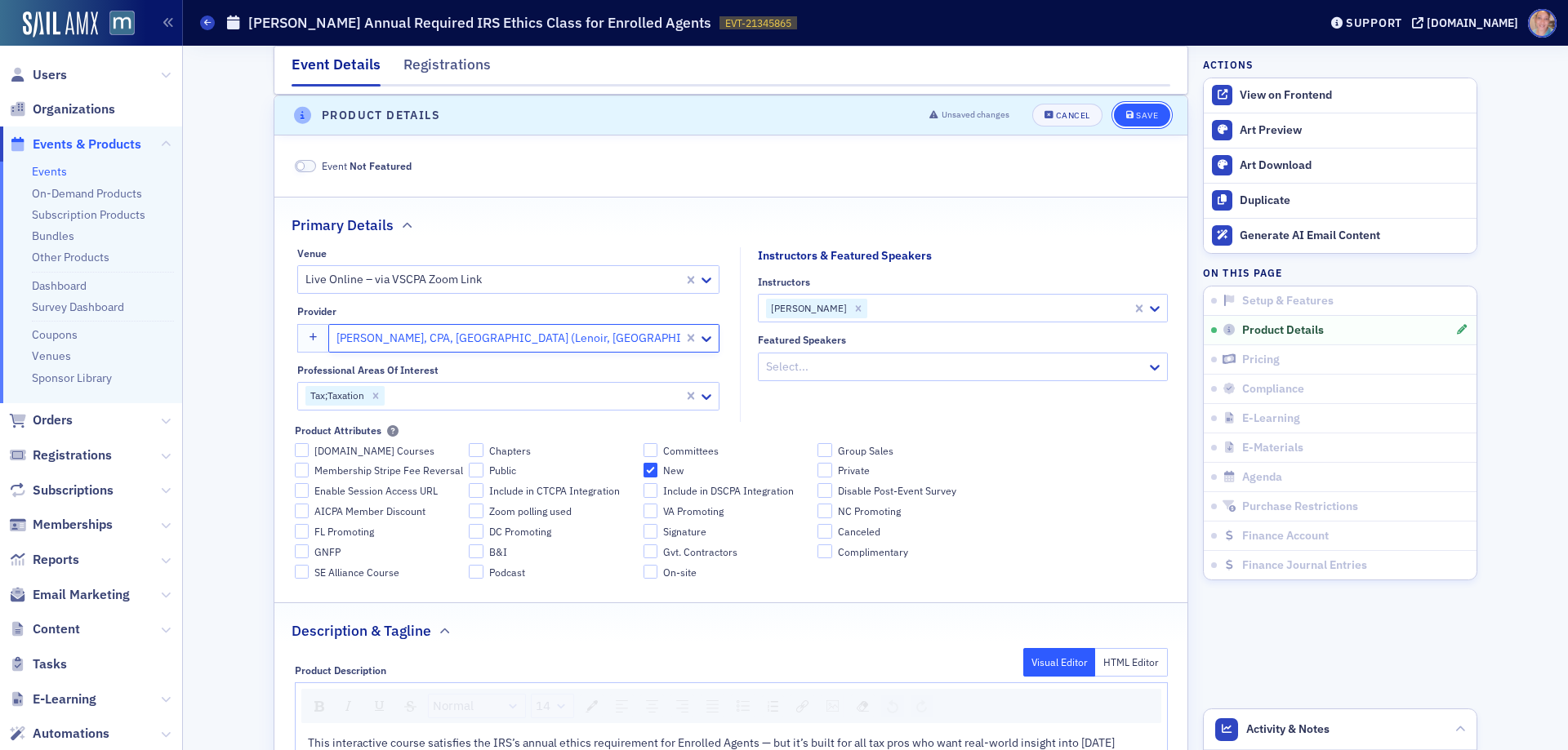
click at [1152, 115] on div "Save" at bounding box center [1146, 115] width 22 height 9
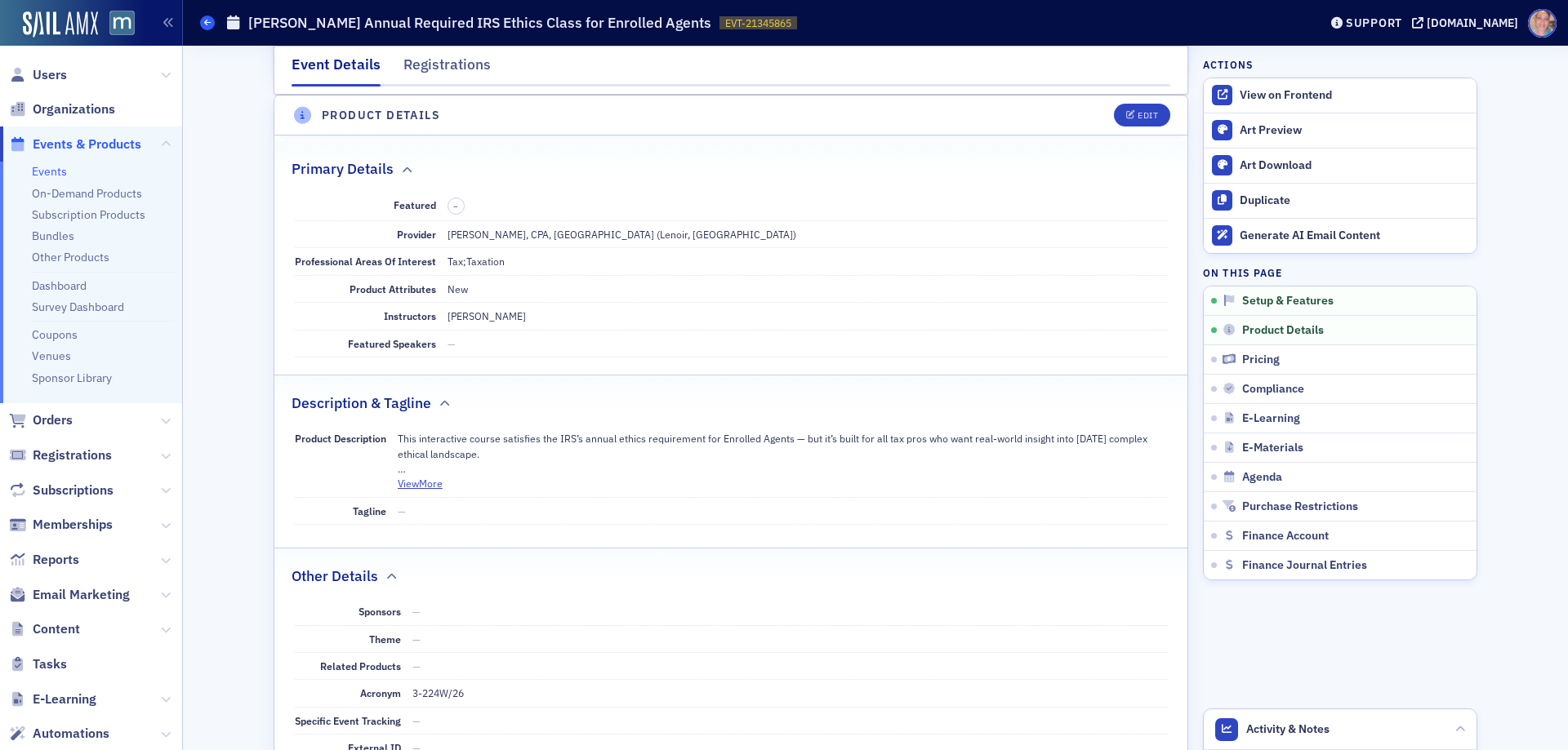
click at [207, 26] on icon at bounding box center [206, 22] width 6 height 7
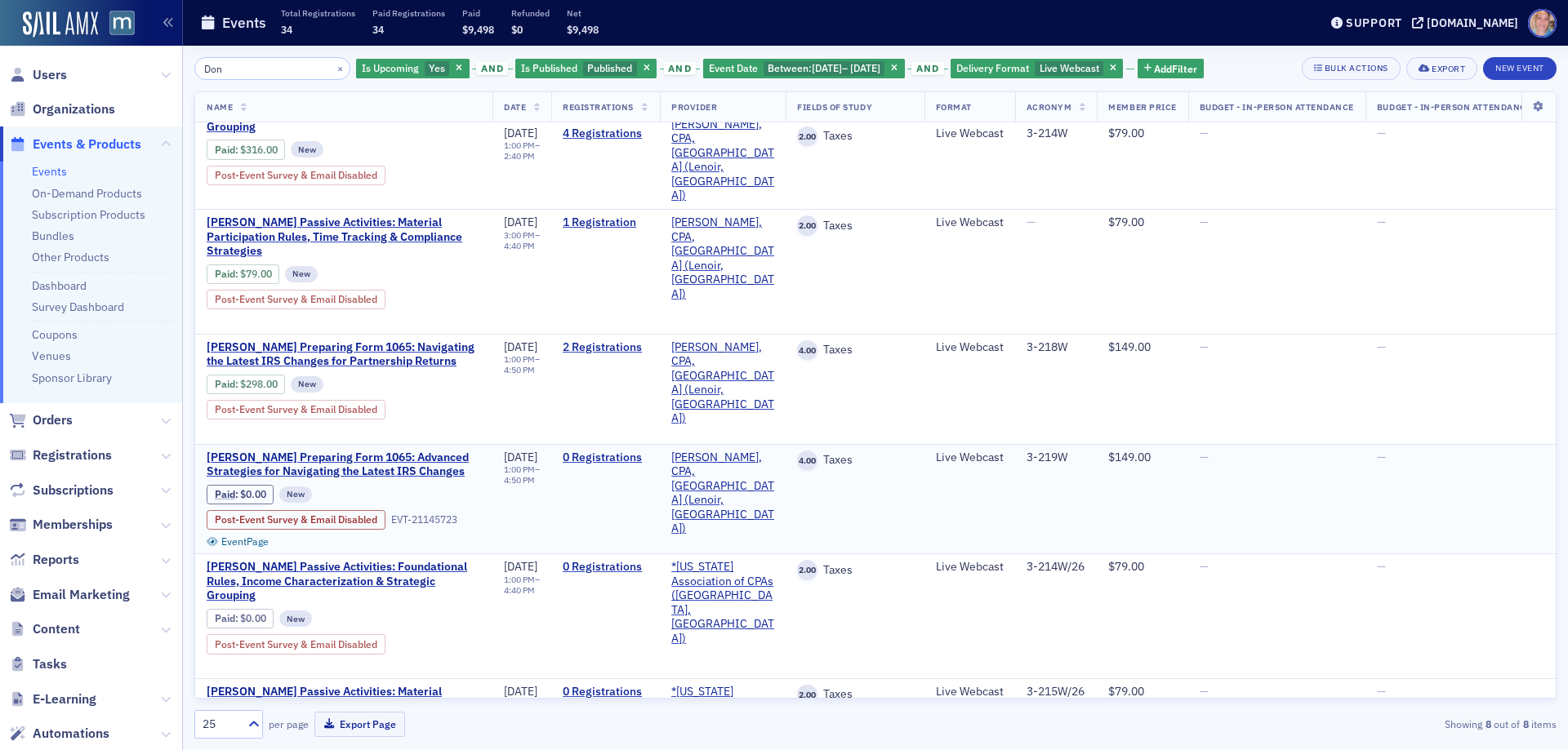
scroll to position [335, 0]
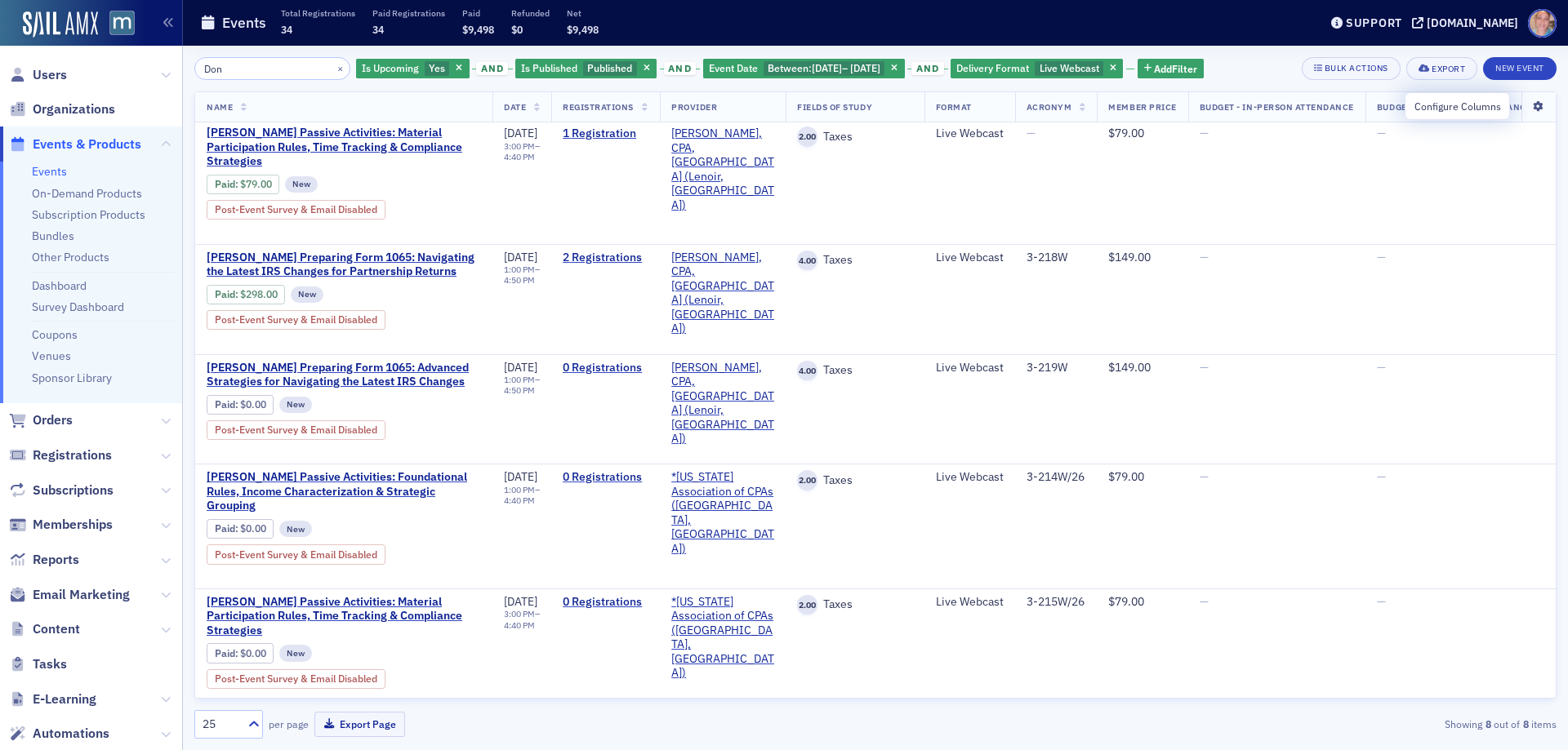
click at [1528, 105] on icon at bounding box center [1539, 106] width 33 height 10
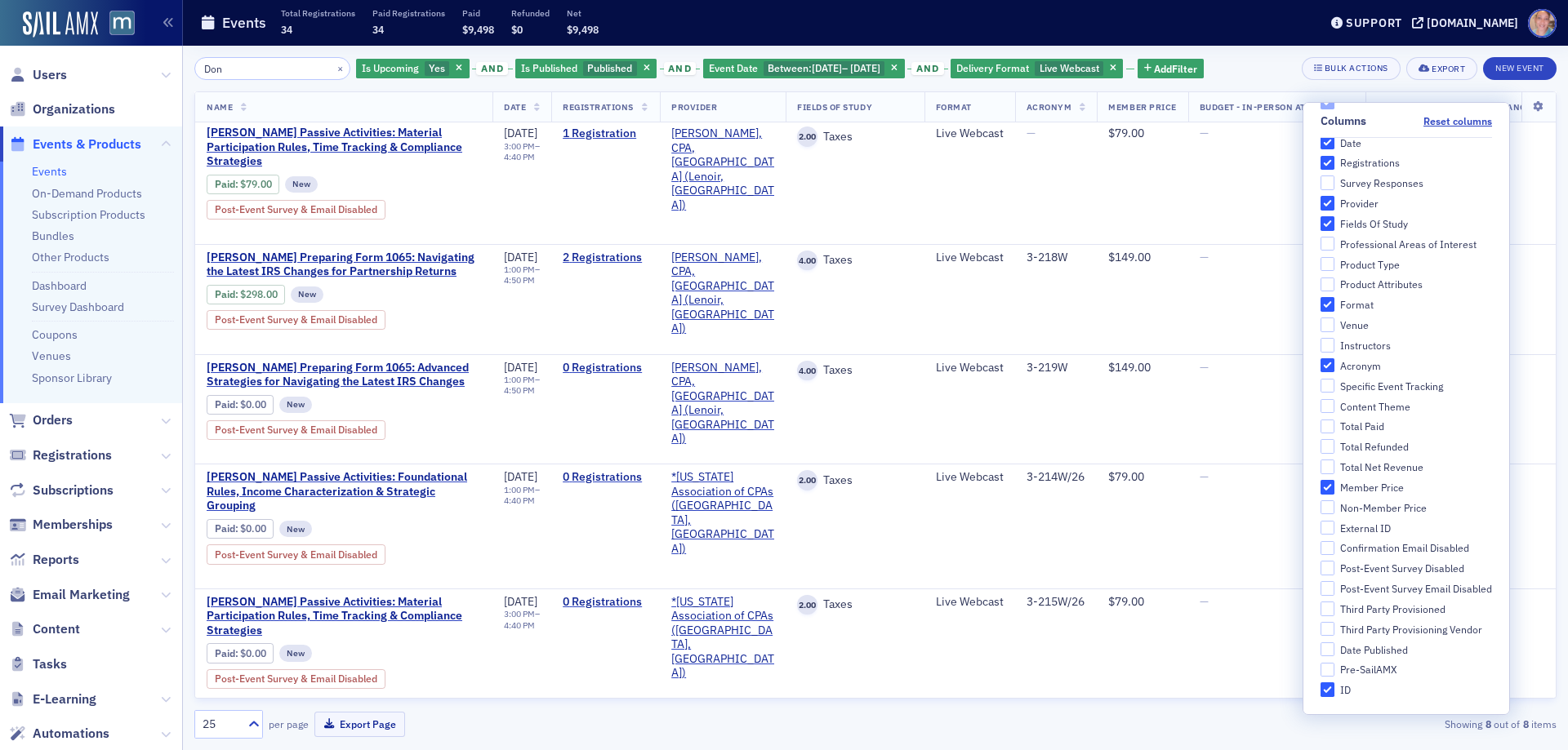
scroll to position [0, 0]
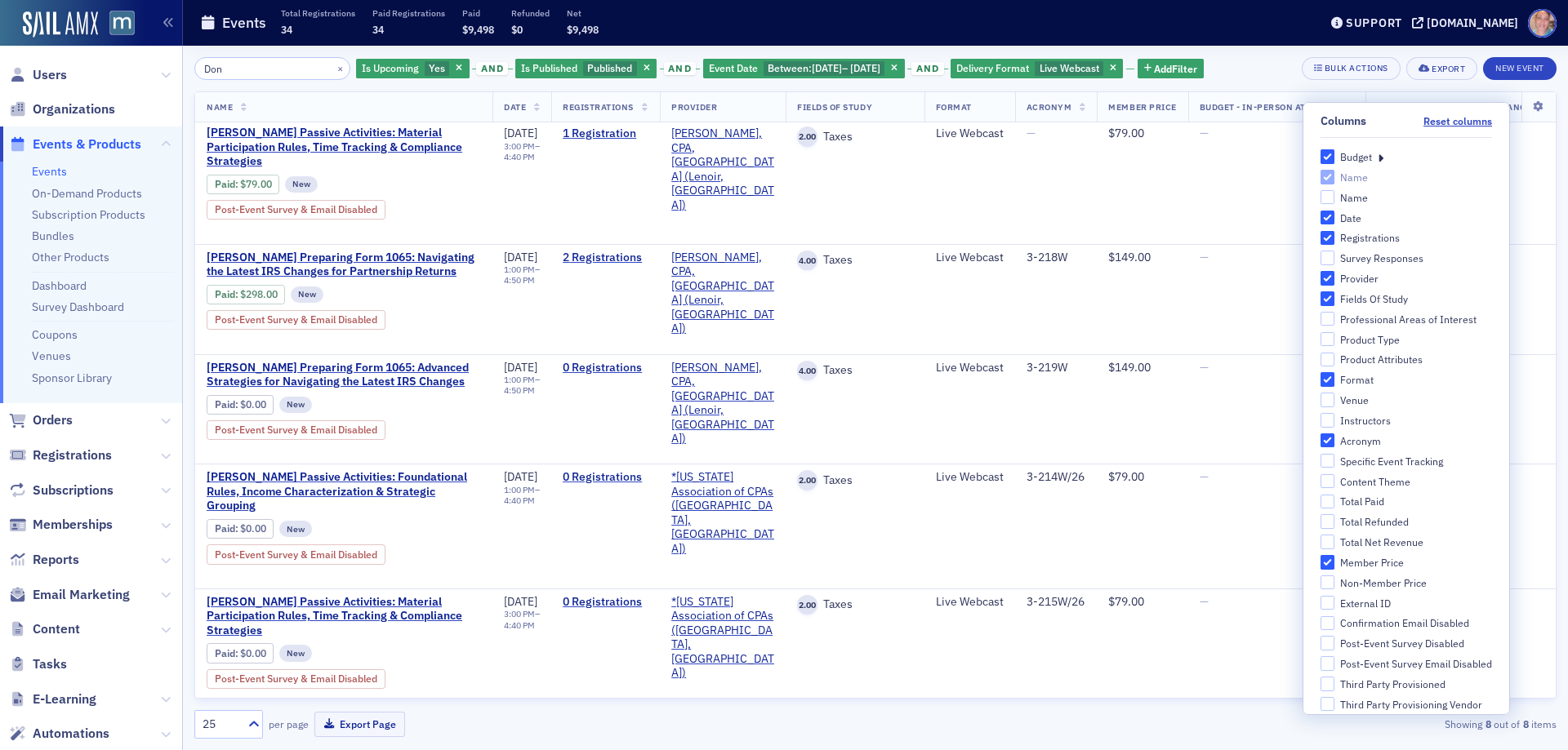
click at [1378, 158] on icon at bounding box center [1381, 156] width 6 height 15
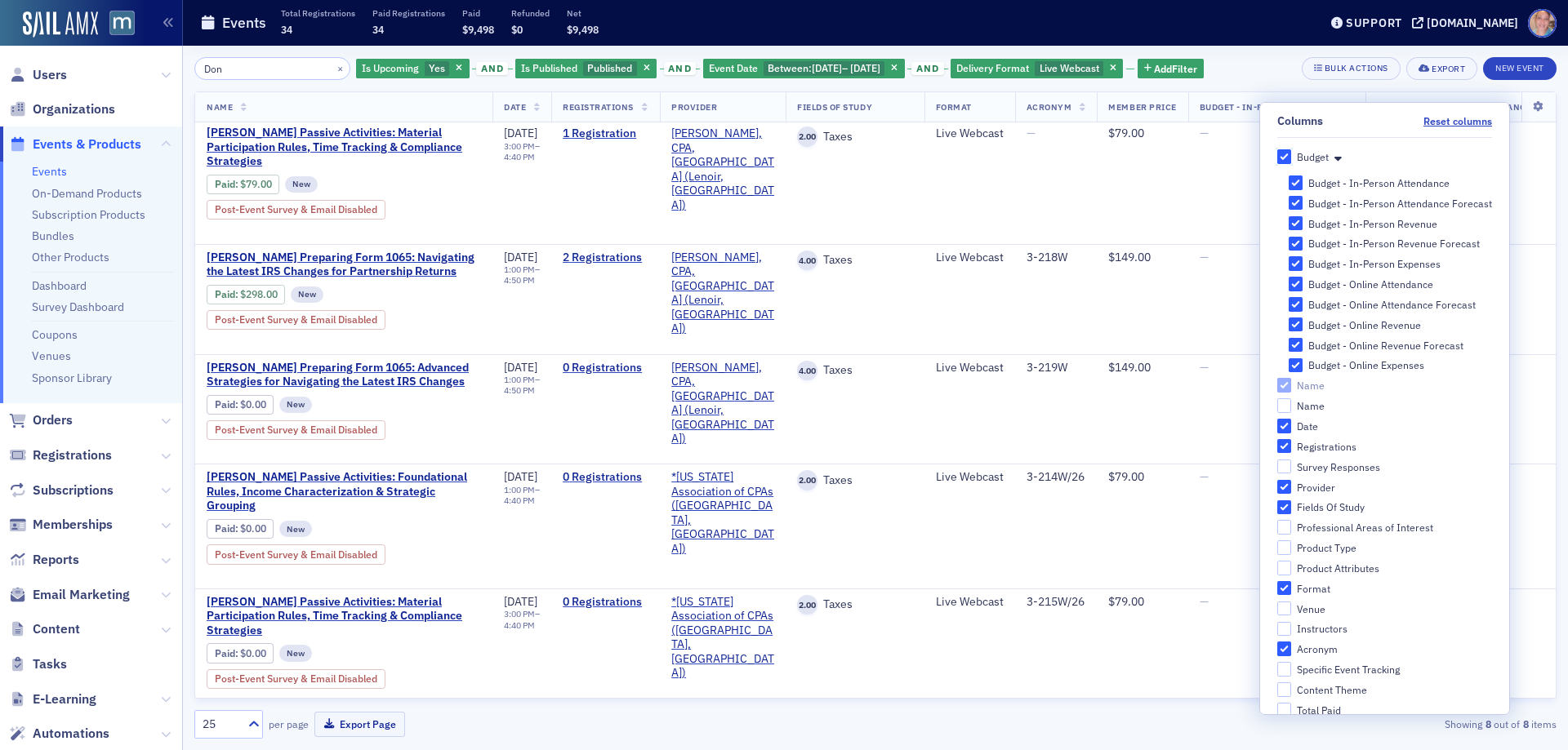
click at [1277, 155] on input "Budget" at bounding box center [1284, 156] width 15 height 15
checkbox input "false"
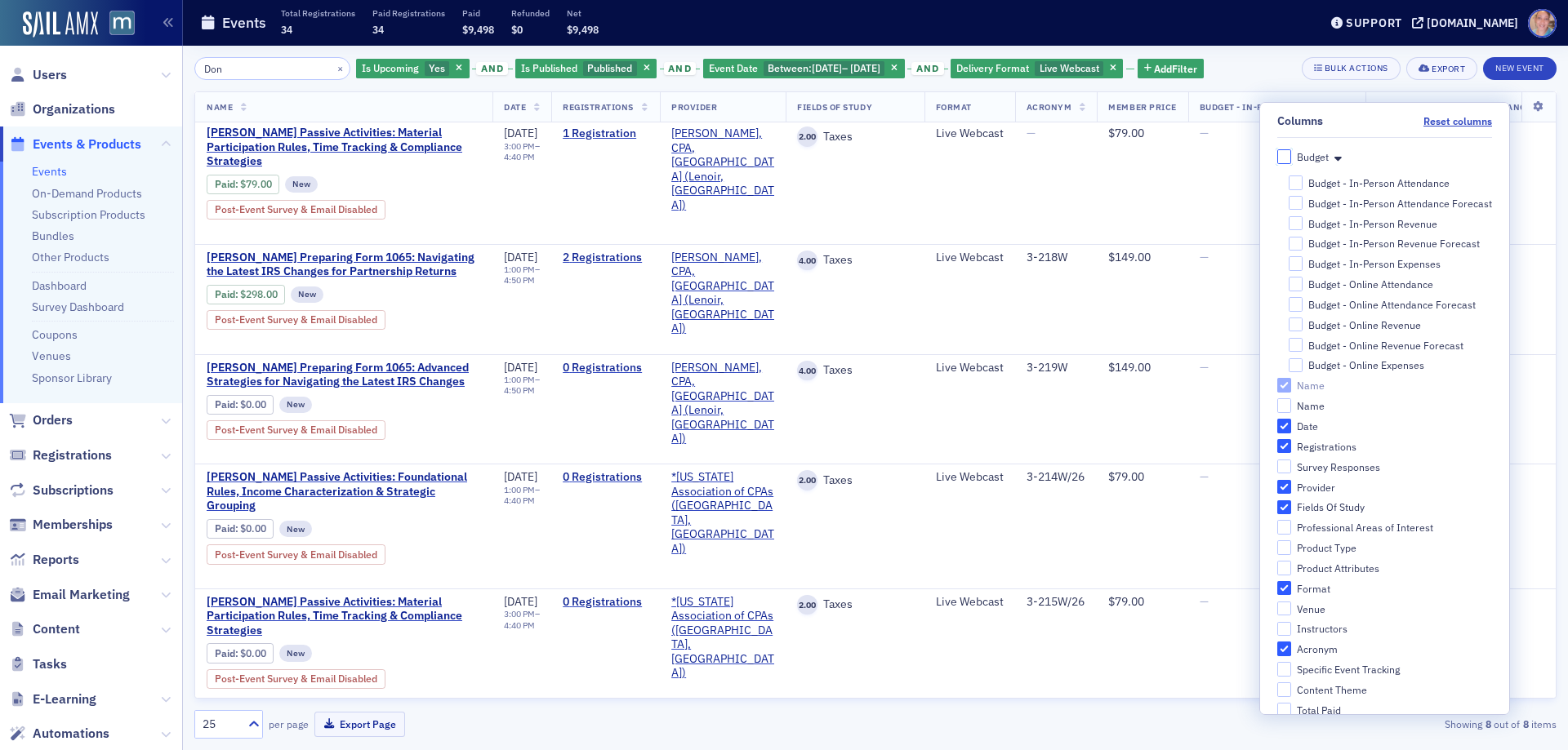
checkbox input "false"
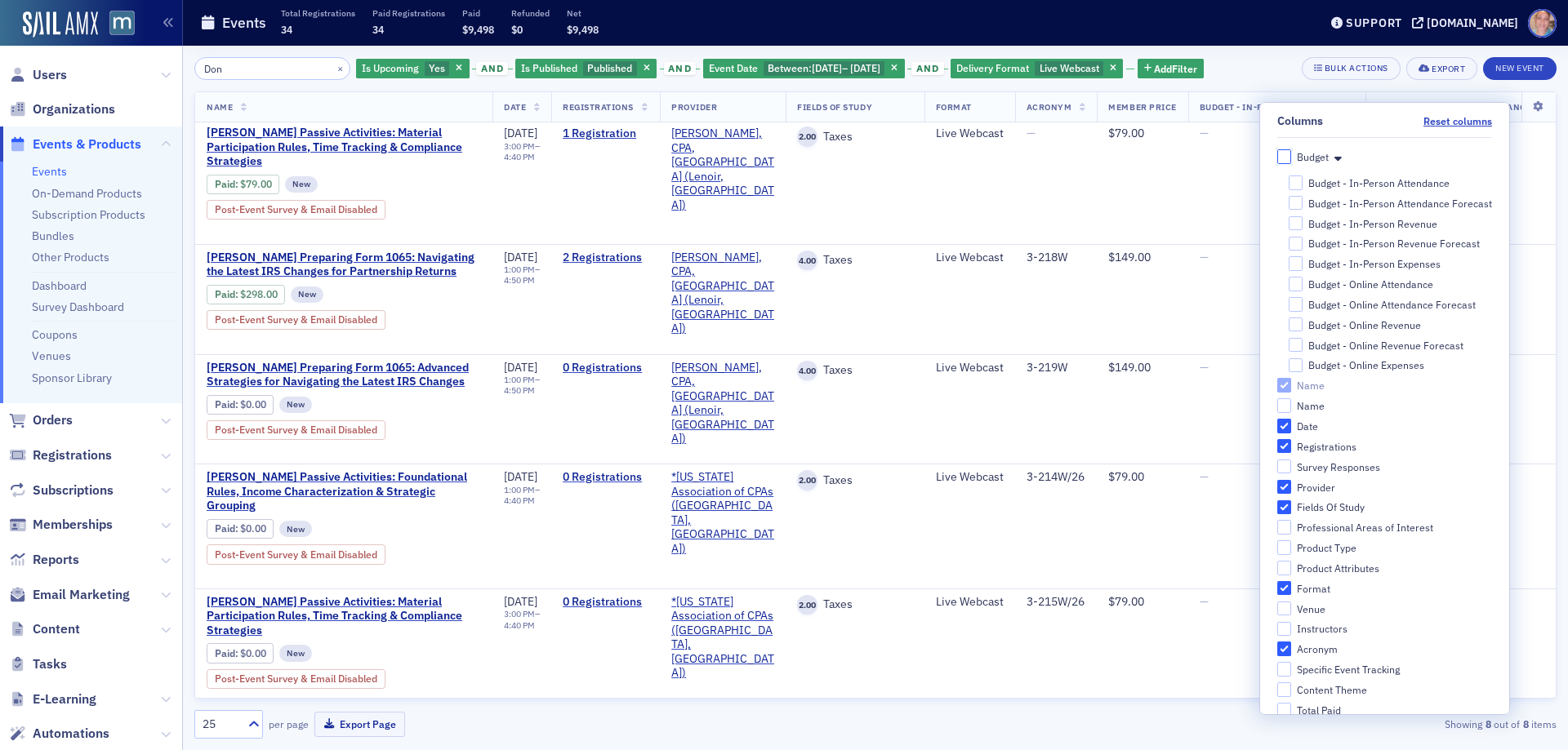
checkbox input "false"
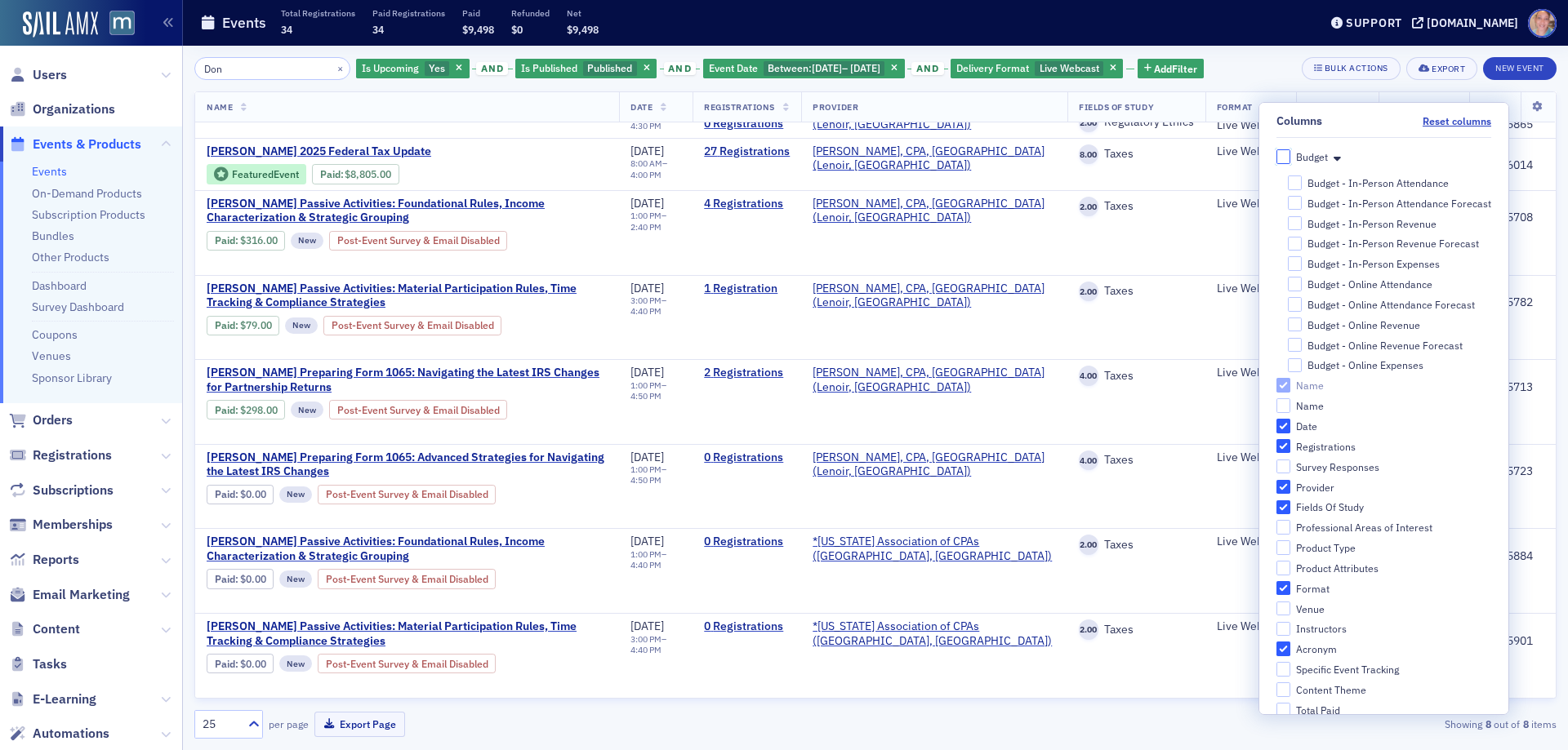
scroll to position [54, 0]
click at [1274, 63] on div "Don × Is Upcoming Yes and Is Published Published and Event Date Between : 11/1/…" at bounding box center [875, 69] width 1362 height 23
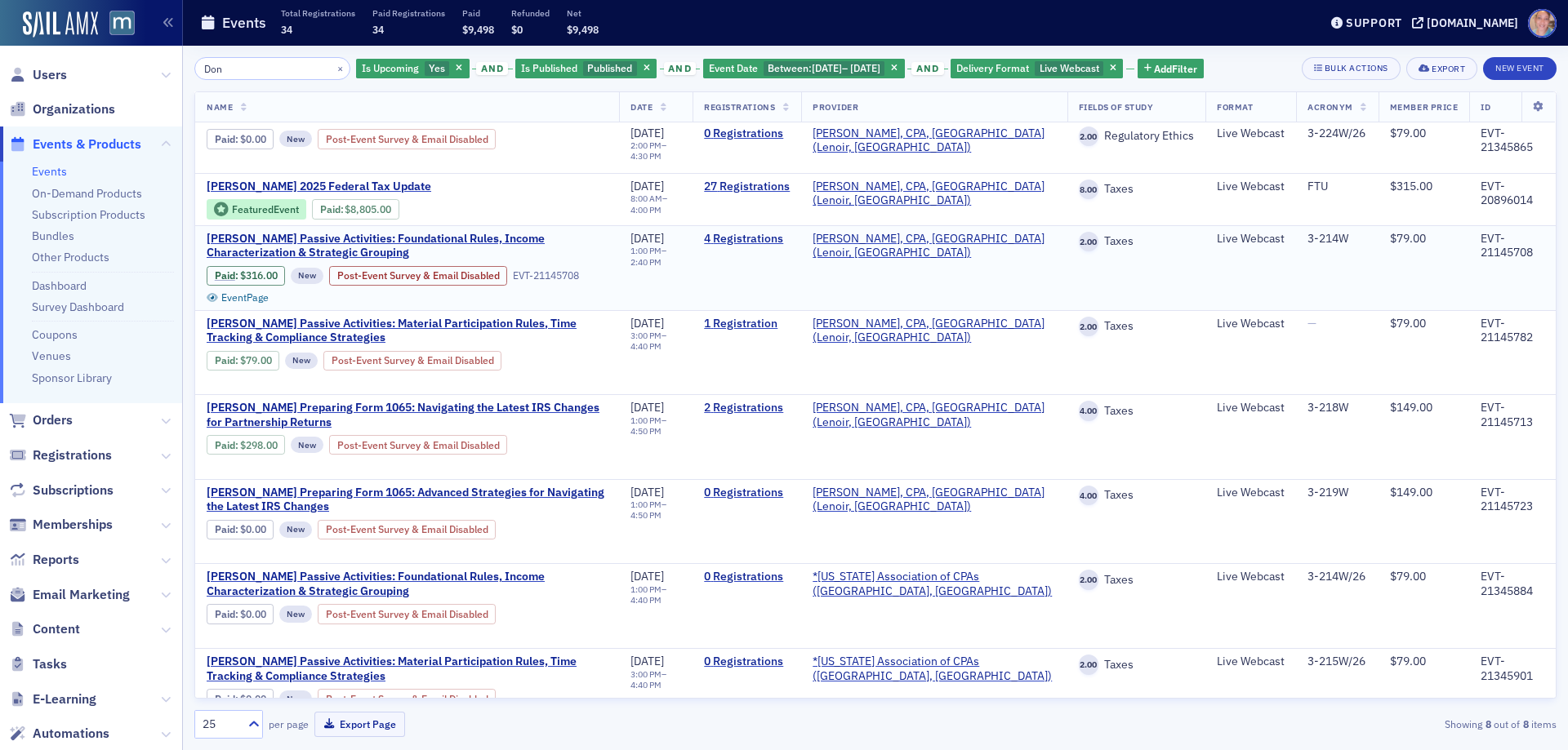
scroll to position [0, 0]
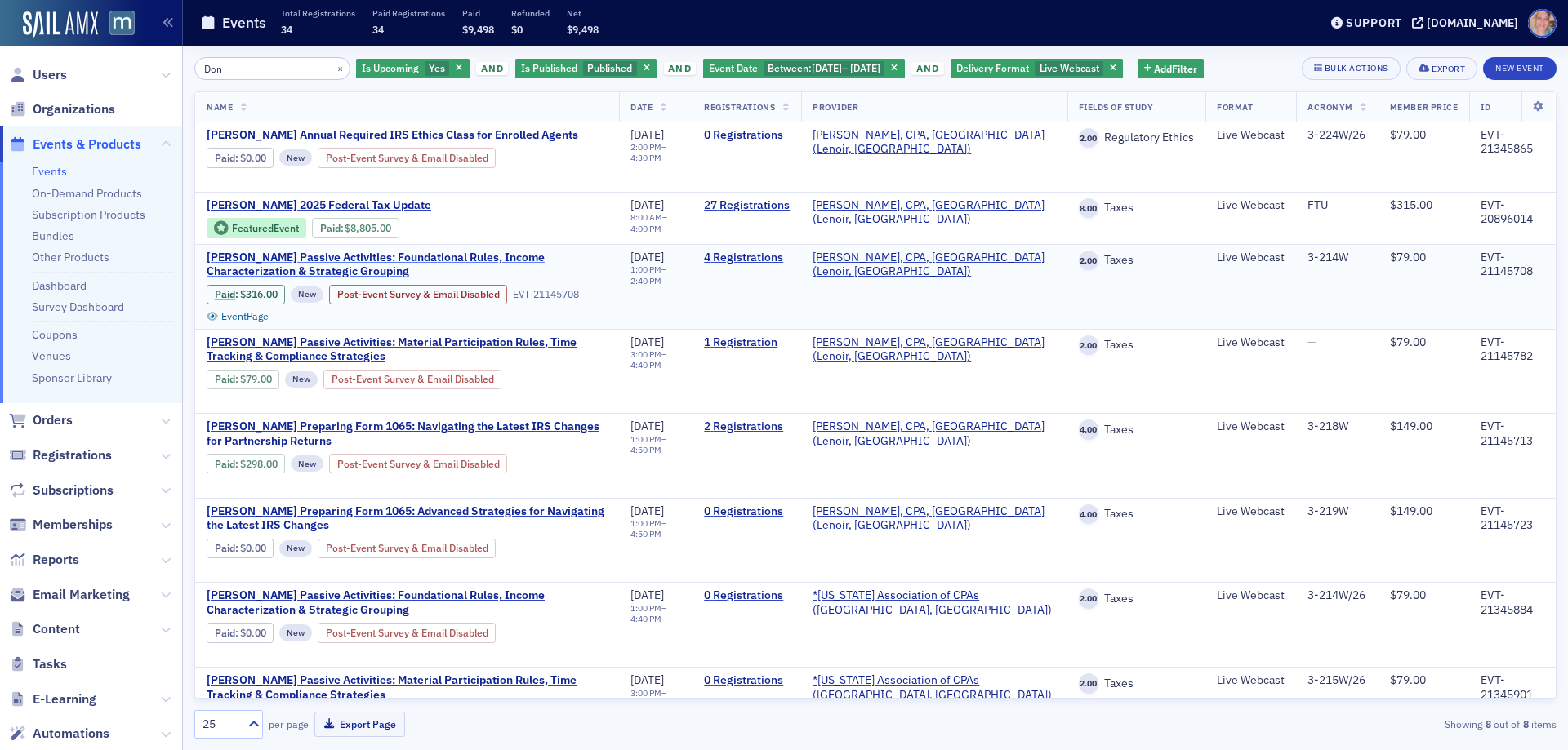
click at [269, 267] on span "Don Farmer’s Passive Activities: Foundational Rules, Income Characterization & …" at bounding box center [407, 264] width 401 height 29
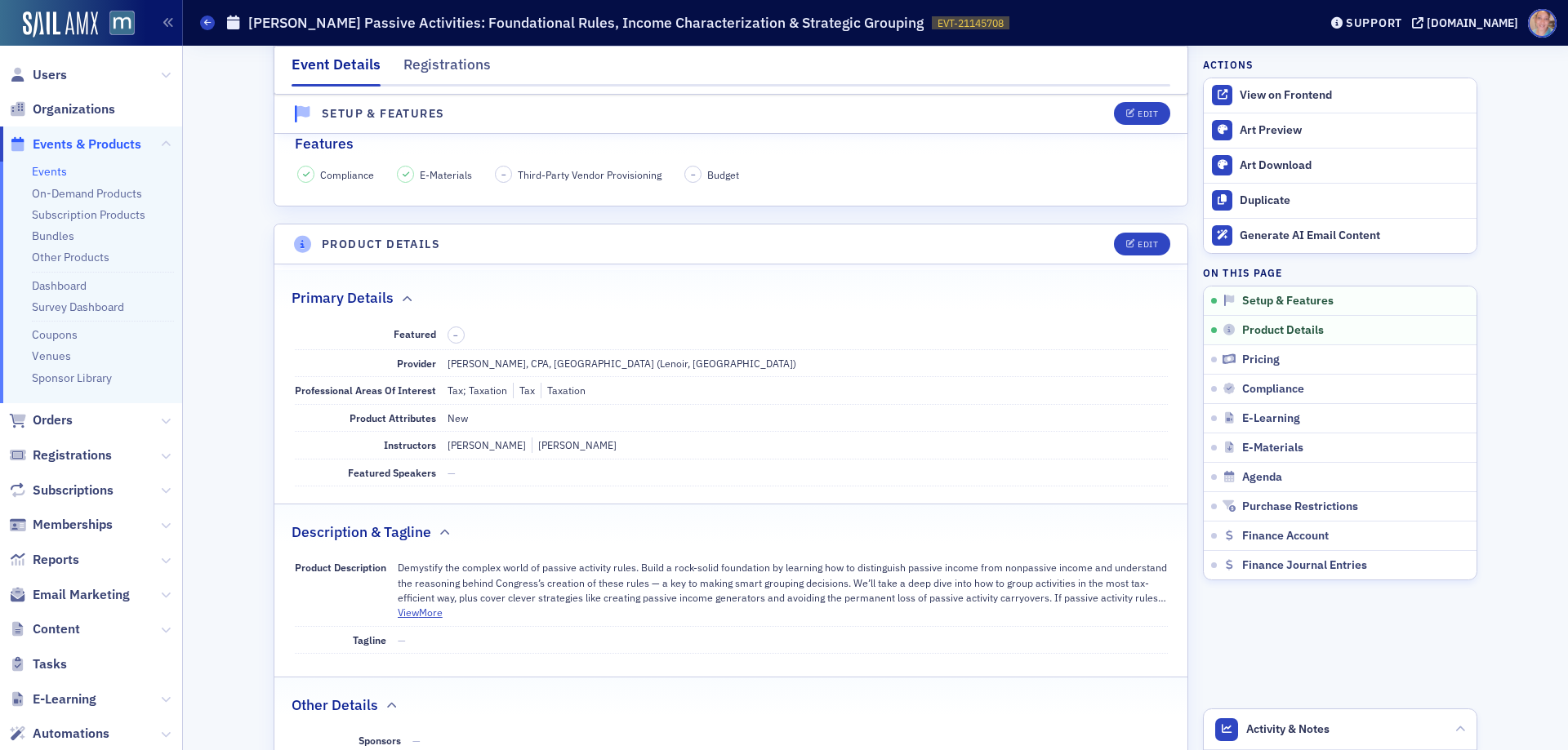
scroll to position [490, 0]
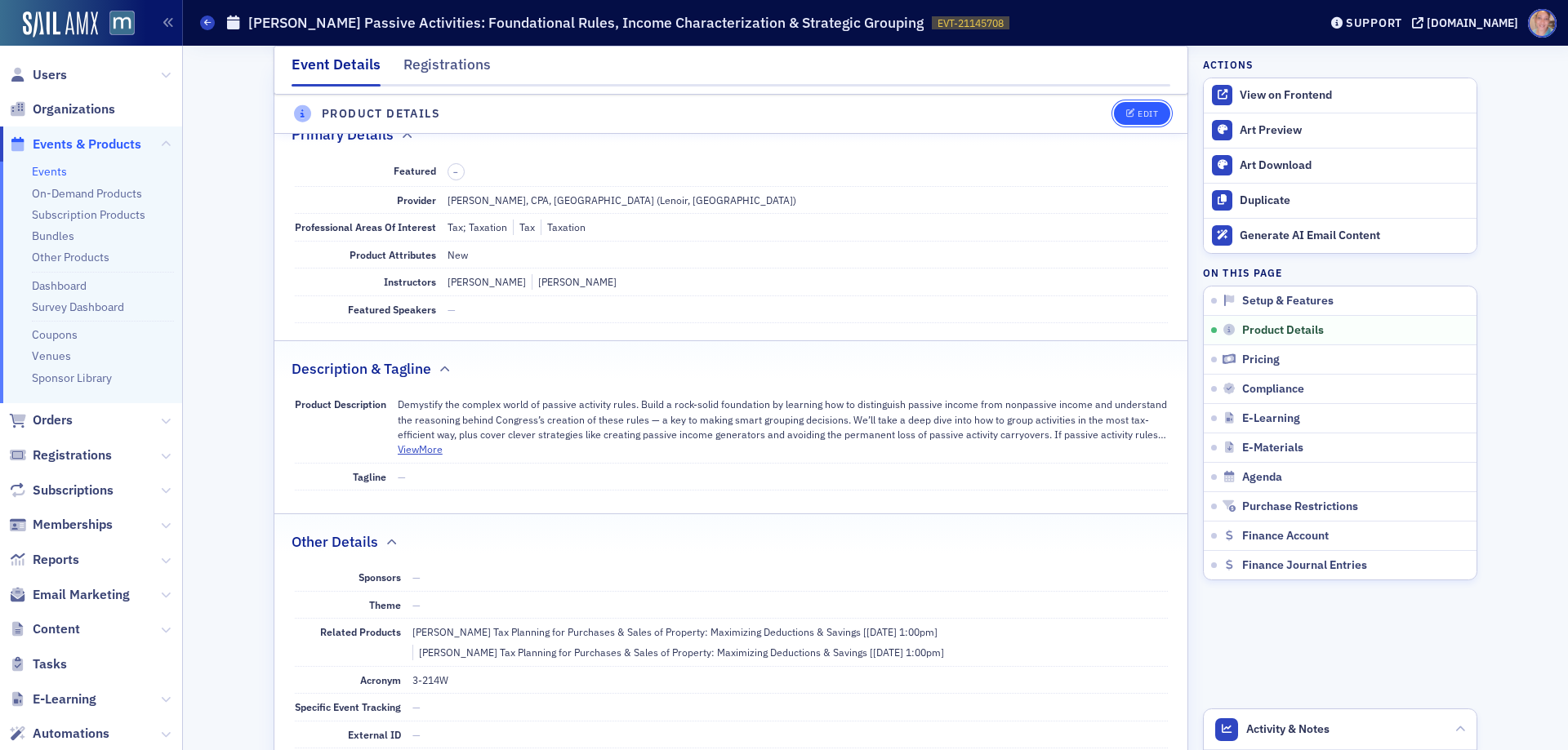
click at [1138, 116] on div "Edit" at bounding box center [1147, 115] width 20 height 9
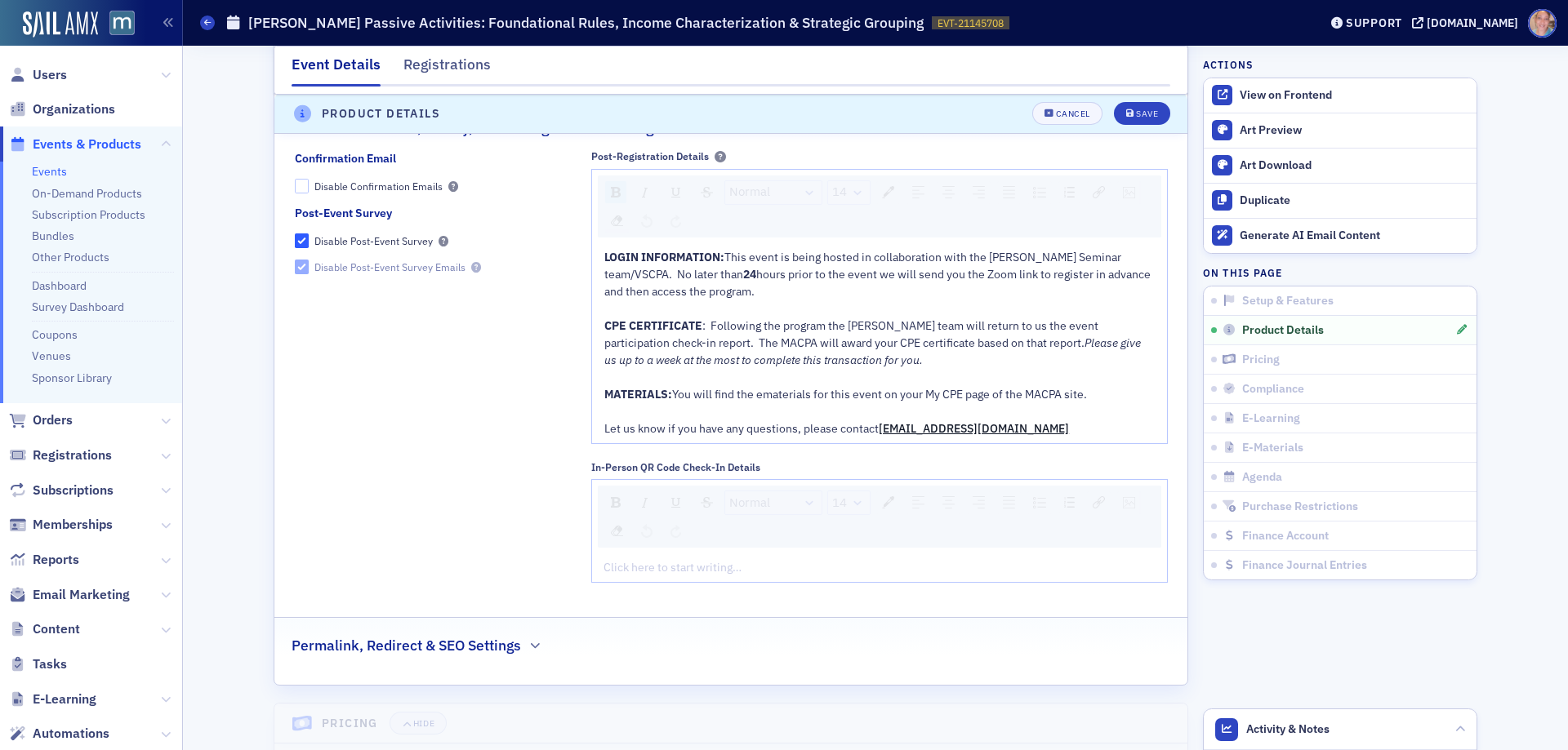
scroll to position [1762, 0]
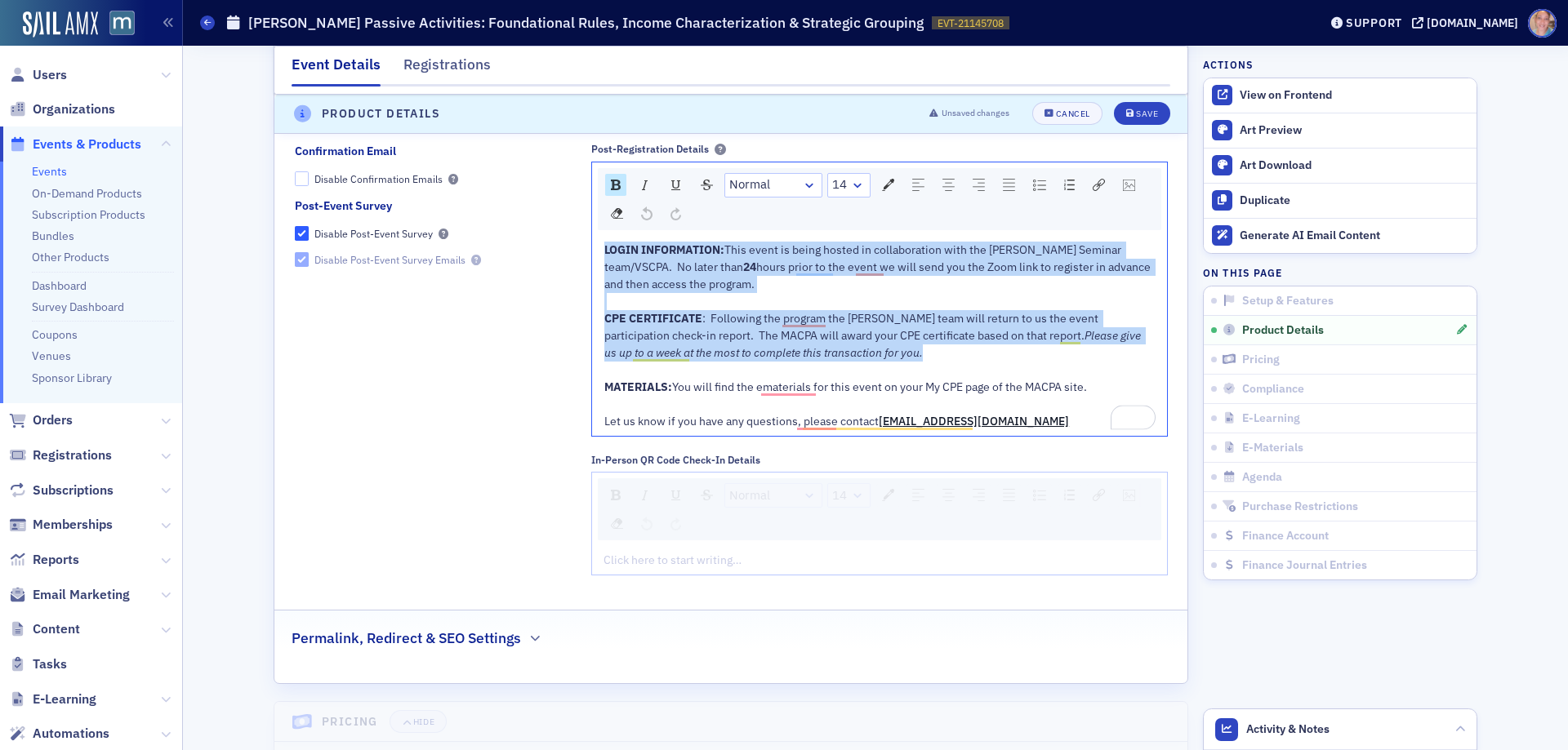
drag, startPoint x: 603, startPoint y: 317, endPoint x: 566, endPoint y: 234, distance: 90.9
click at [566, 234] on div "Confirmation Email Disable Confirmation Emails Post-Event Survey Disable Post-E…" at bounding box center [732, 365] width 873 height 444
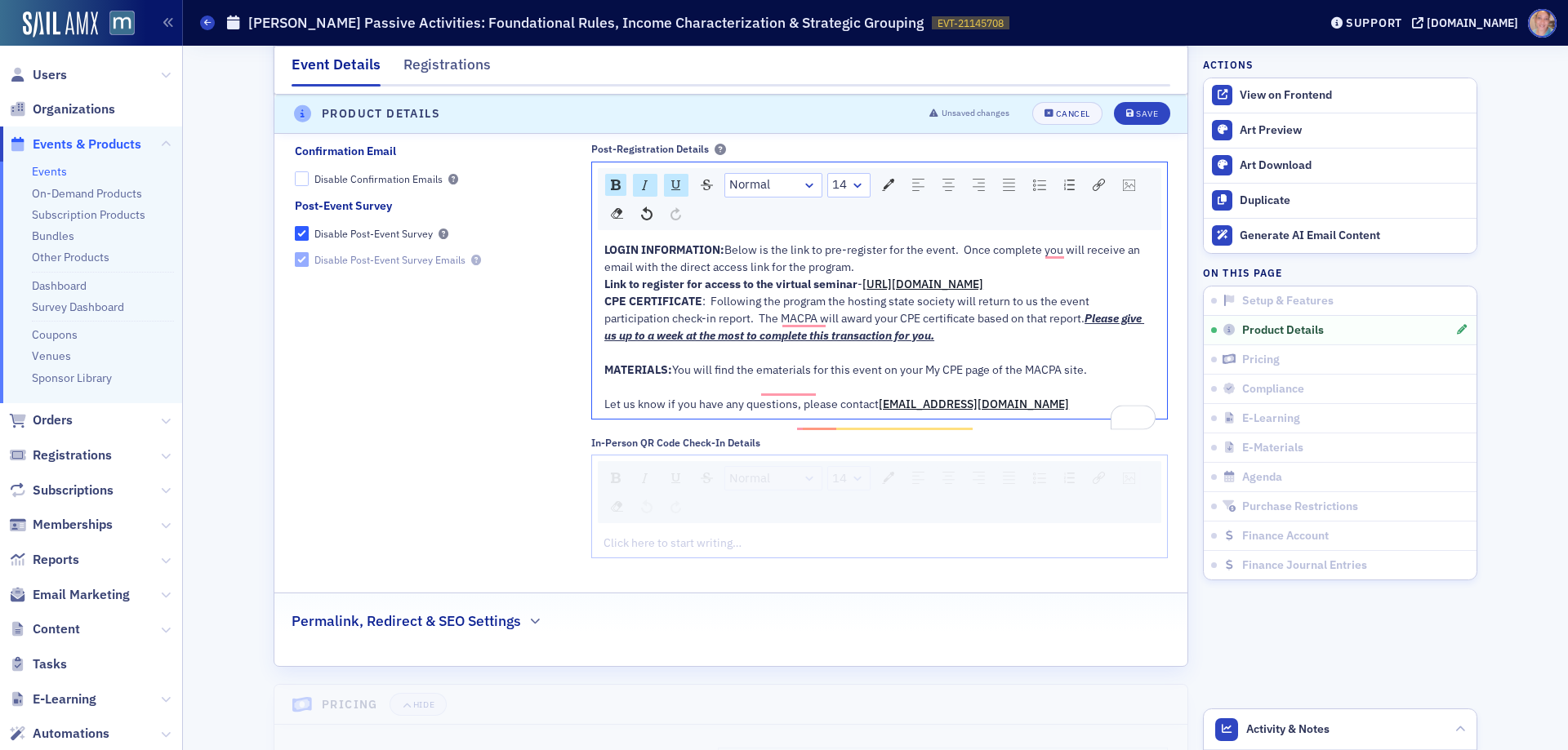
click at [869, 263] on div "LOGIN INFORMATION: Below is the link to pre-register for the event. Once comple…" at bounding box center [880, 258] width 552 height 34
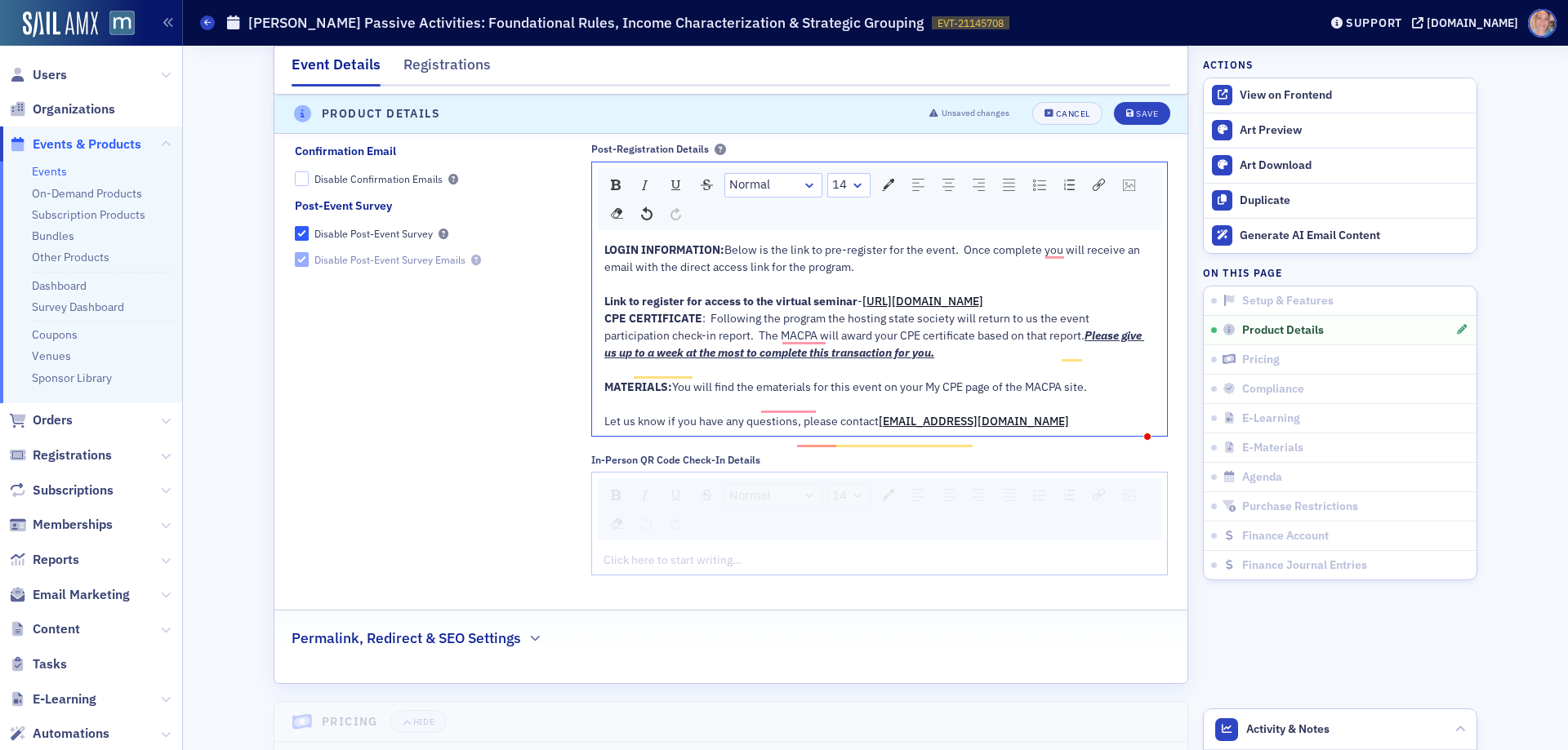
click at [1022, 310] on div "Link to register for access to the virtual seminar - https://us06web.zoom.us/we…" at bounding box center [880, 302] width 552 height 18
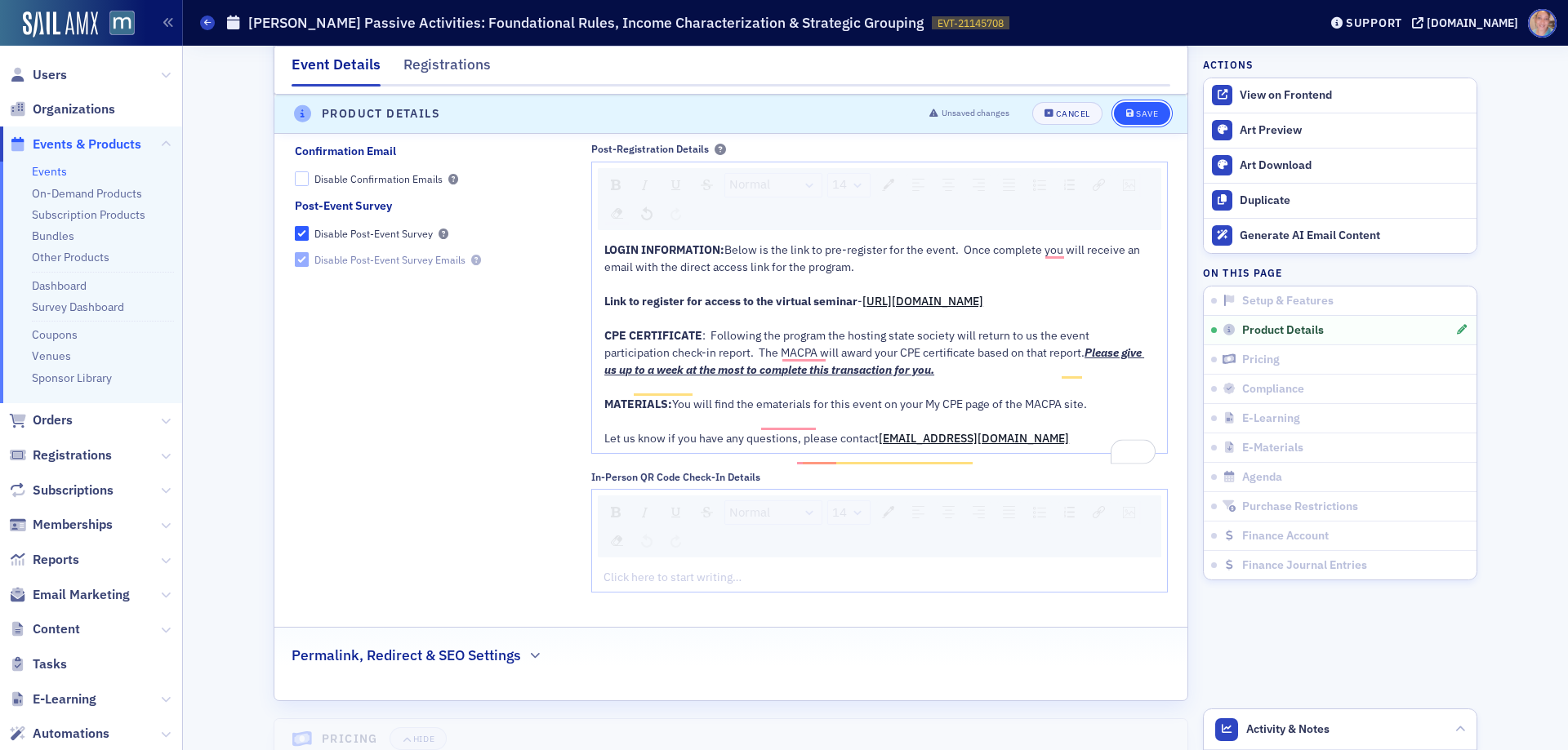
click at [1141, 119] on div "Save" at bounding box center [1146, 115] width 22 height 9
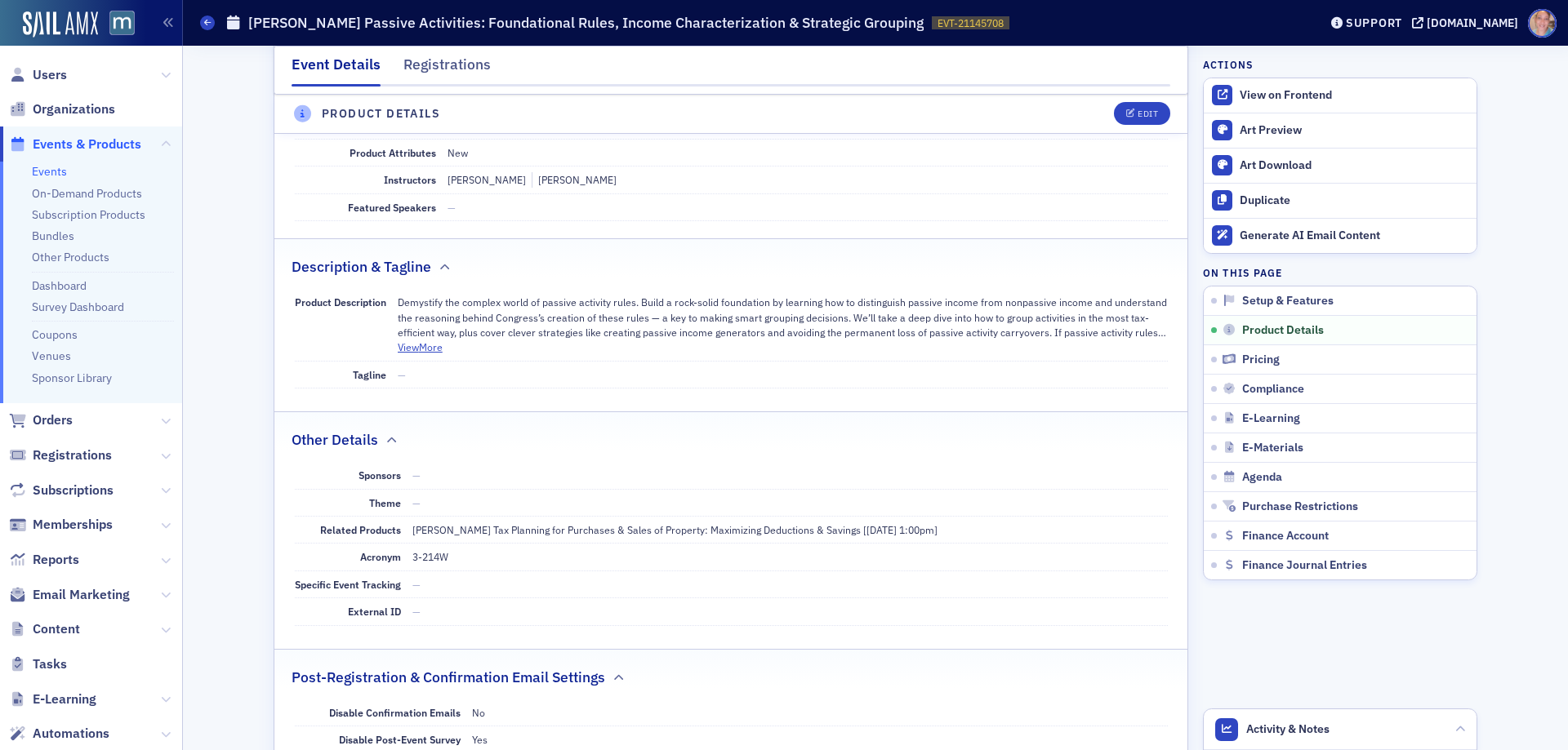
scroll to position [456, 0]
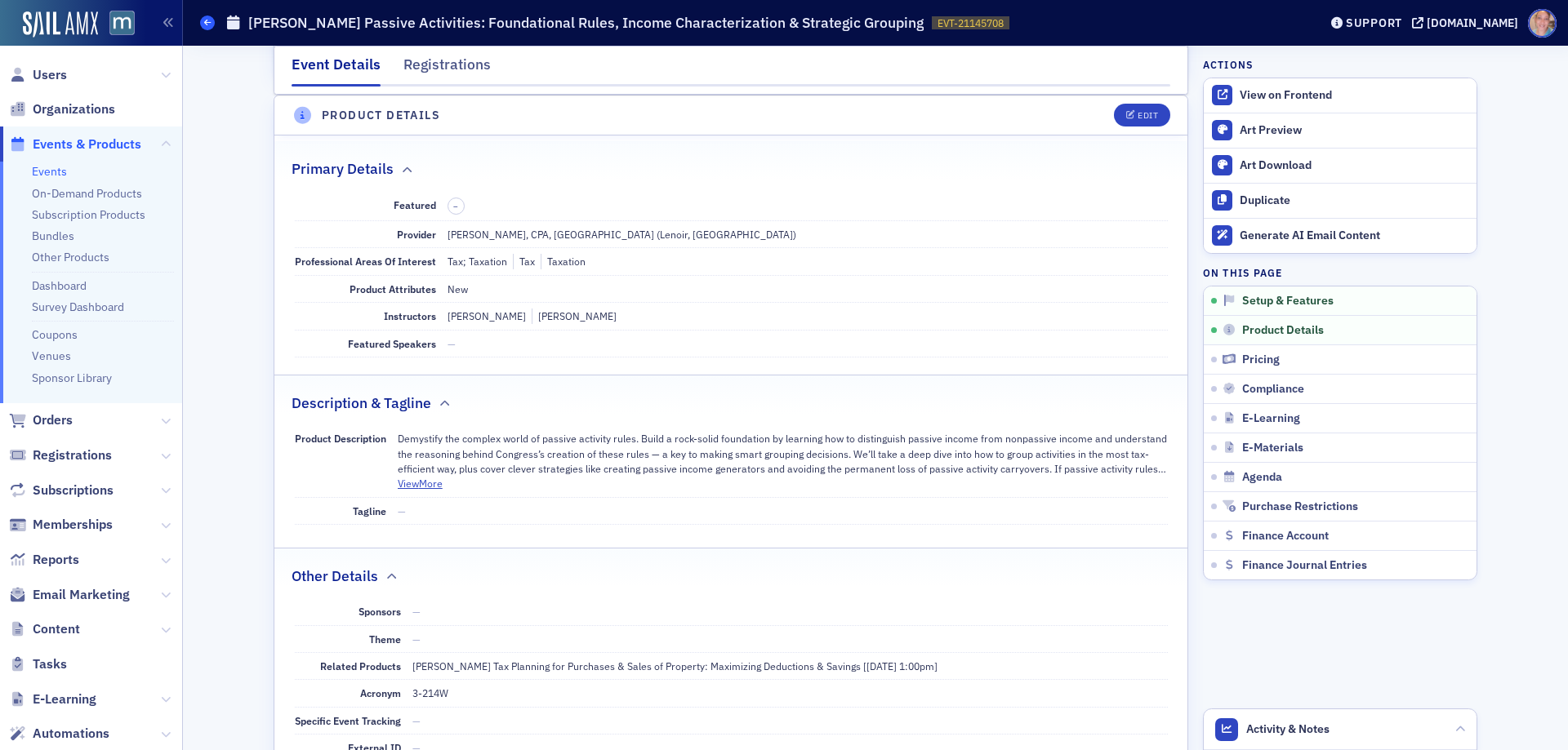
click at [204, 25] on icon at bounding box center [206, 22] width 6 height 7
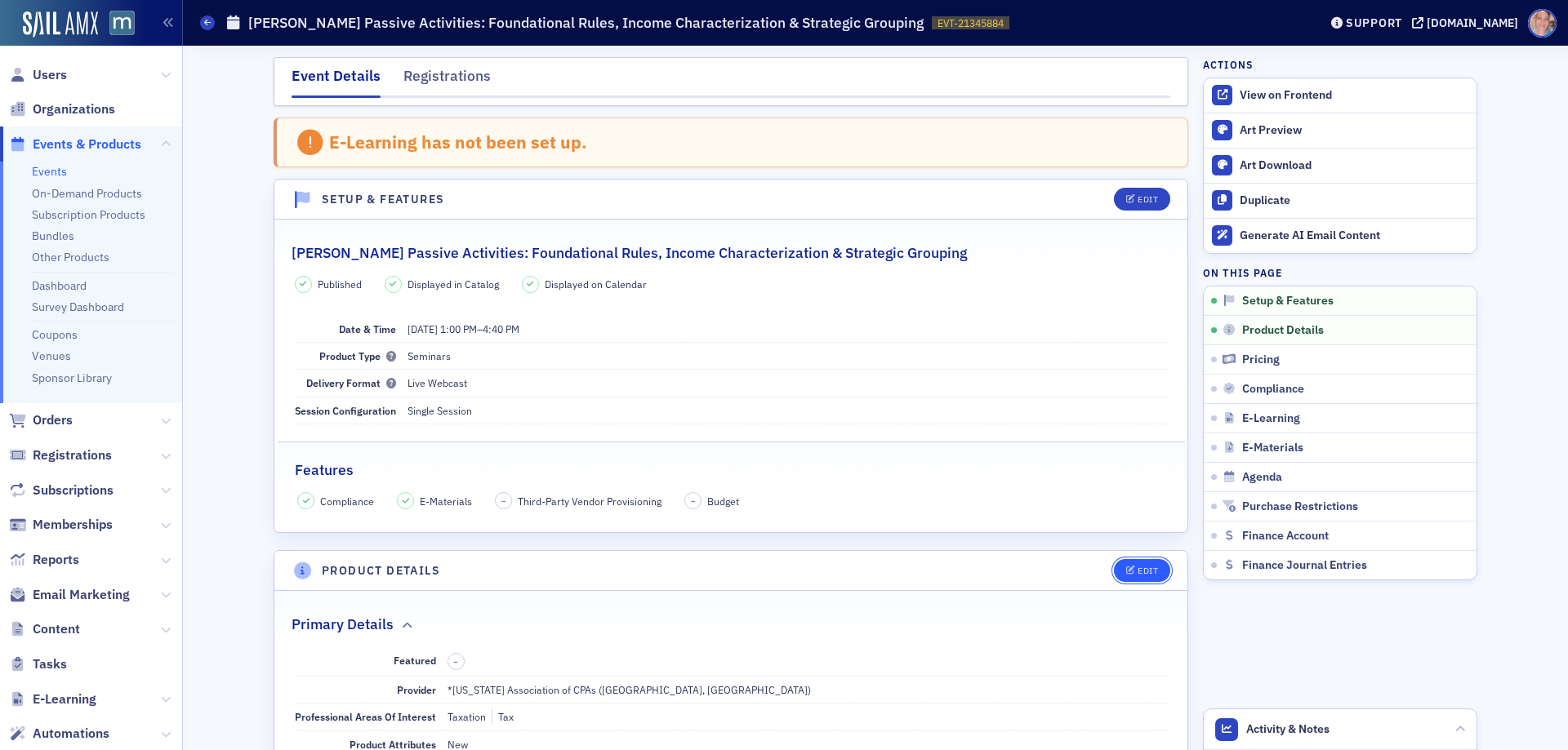
click at [1151, 564] on button "Edit" at bounding box center [1142, 571] width 56 height 23
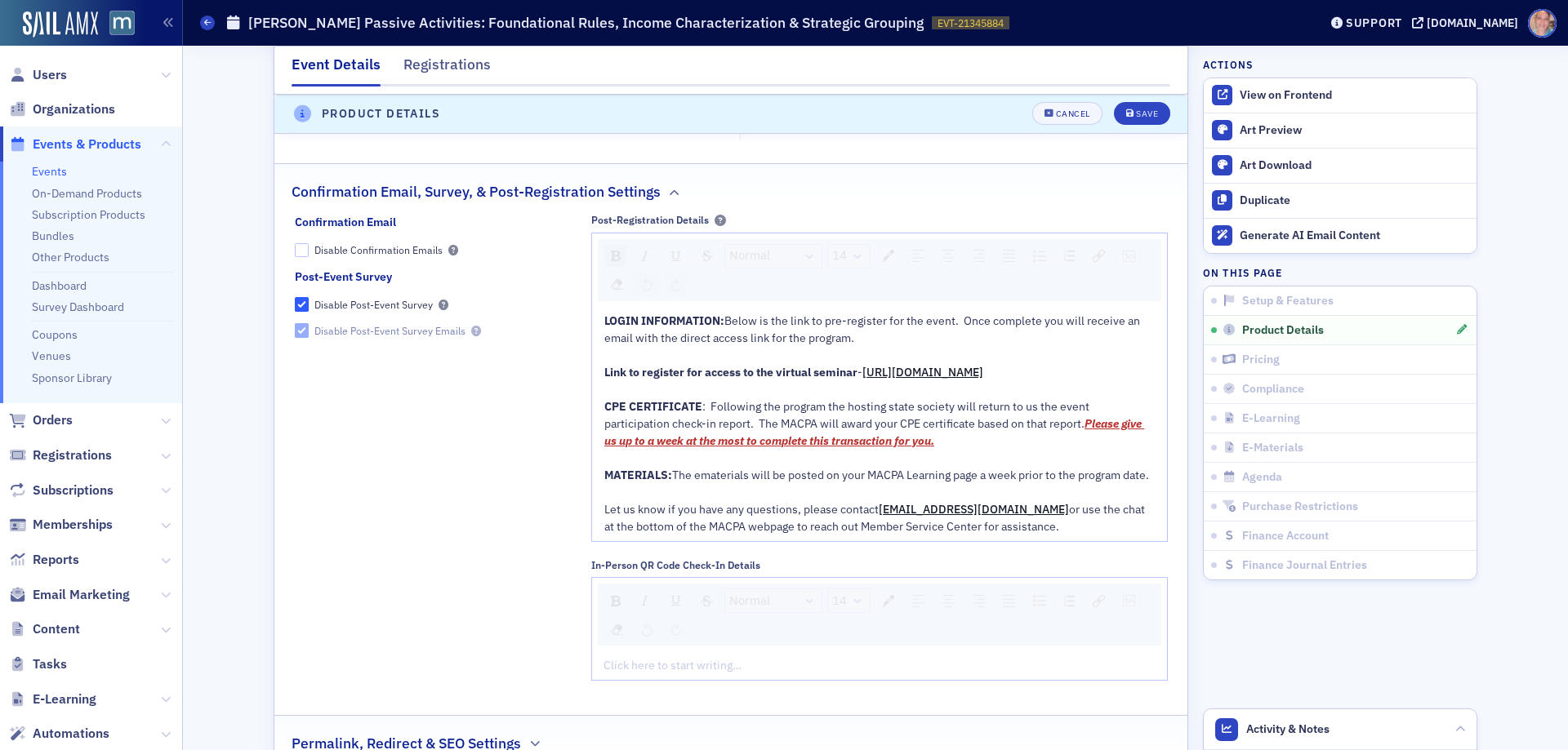
scroll to position [1762, 0]
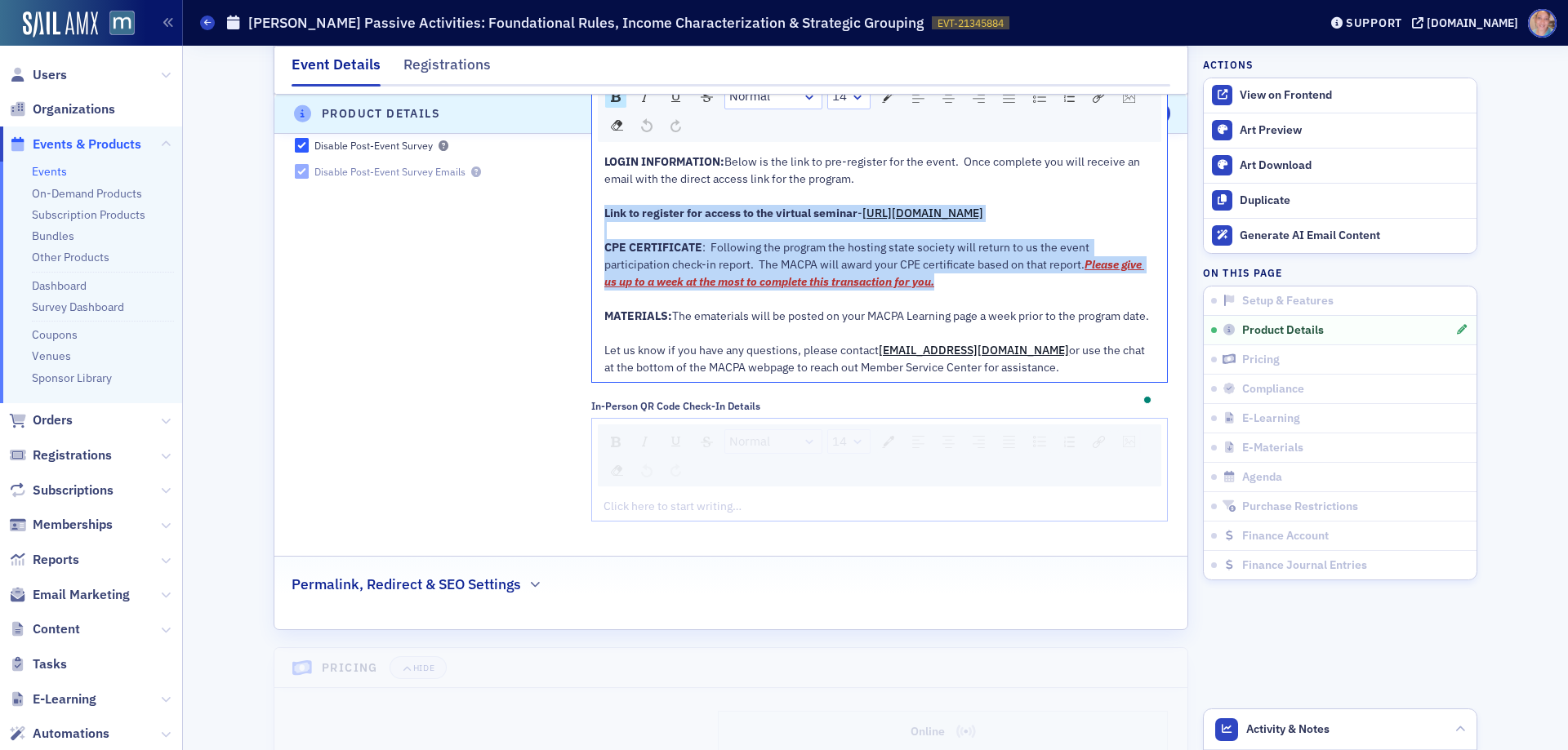
drag, startPoint x: 886, startPoint y: 300, endPoint x: 573, endPoint y: 217, distance: 323.8
click at [573, 217] on div "Confirmation Email Disable Confirmation Emails Post-Event Survey Disable Post-E…" at bounding box center [732, 293] width 873 height 479
click at [857, 217] on span "-" at bounding box center [860, 213] width 5 height 15
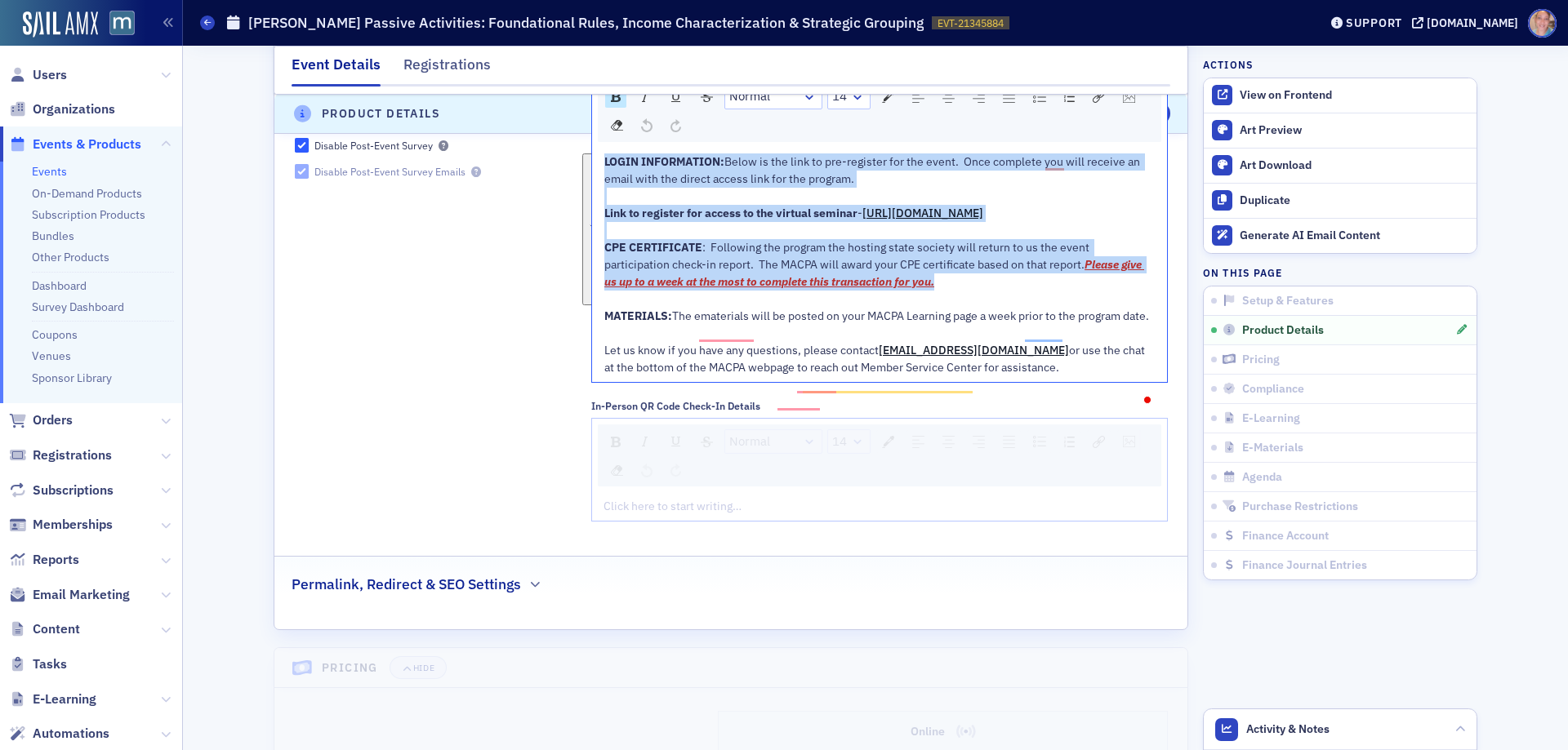
drag, startPoint x: 900, startPoint y: 299, endPoint x: 591, endPoint y: 153, distance: 341.8
click at [592, 153] on div "LOGIN INFORMATION: Below is the link to pre-register for the event. Once comple…" at bounding box center [879, 264] width 575 height 234
copy div "LOGIN INFORMATION: Below is the link to pre-register for the event. Once comple…"
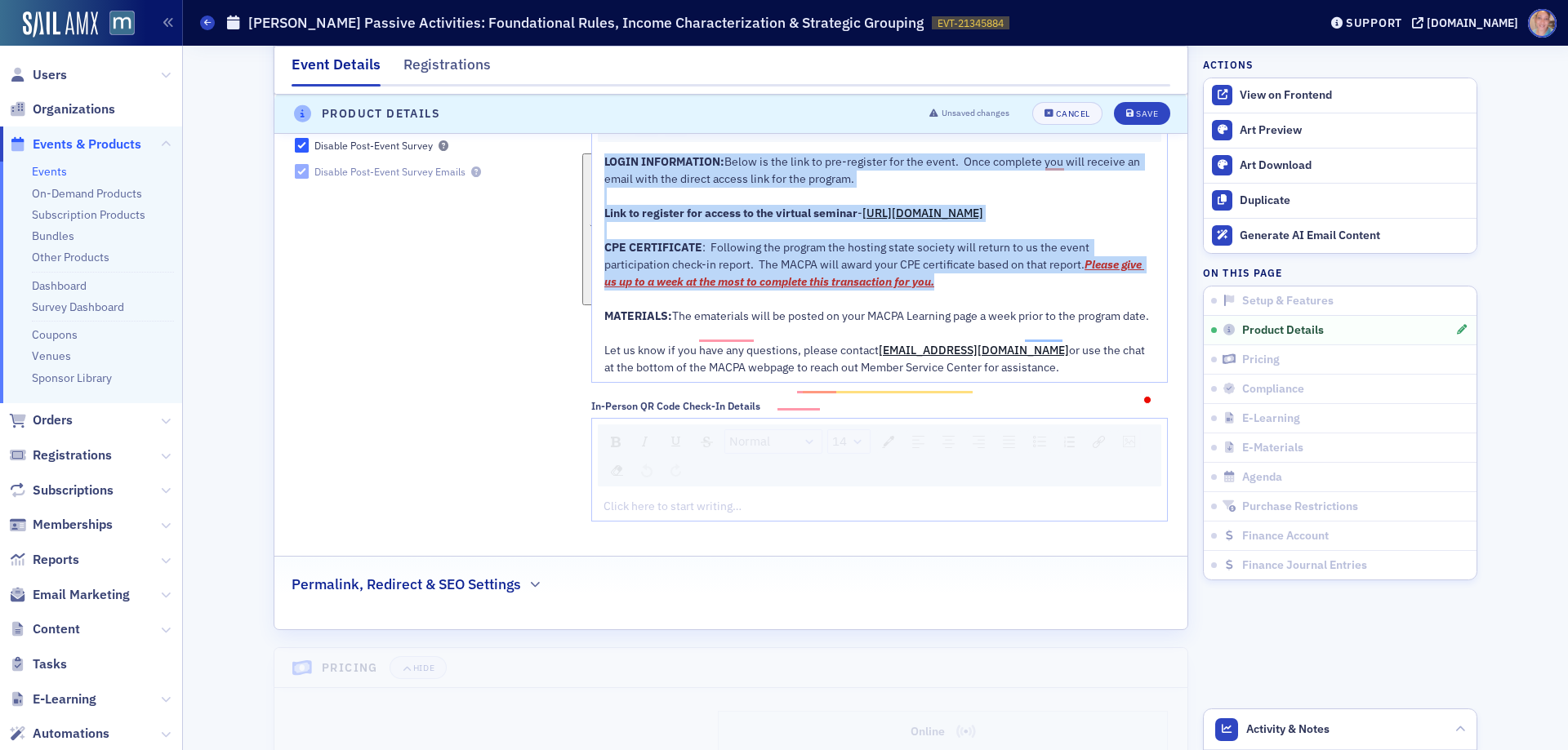
click at [1073, 116] on div "Normal 14" at bounding box center [880, 111] width 564 height 62
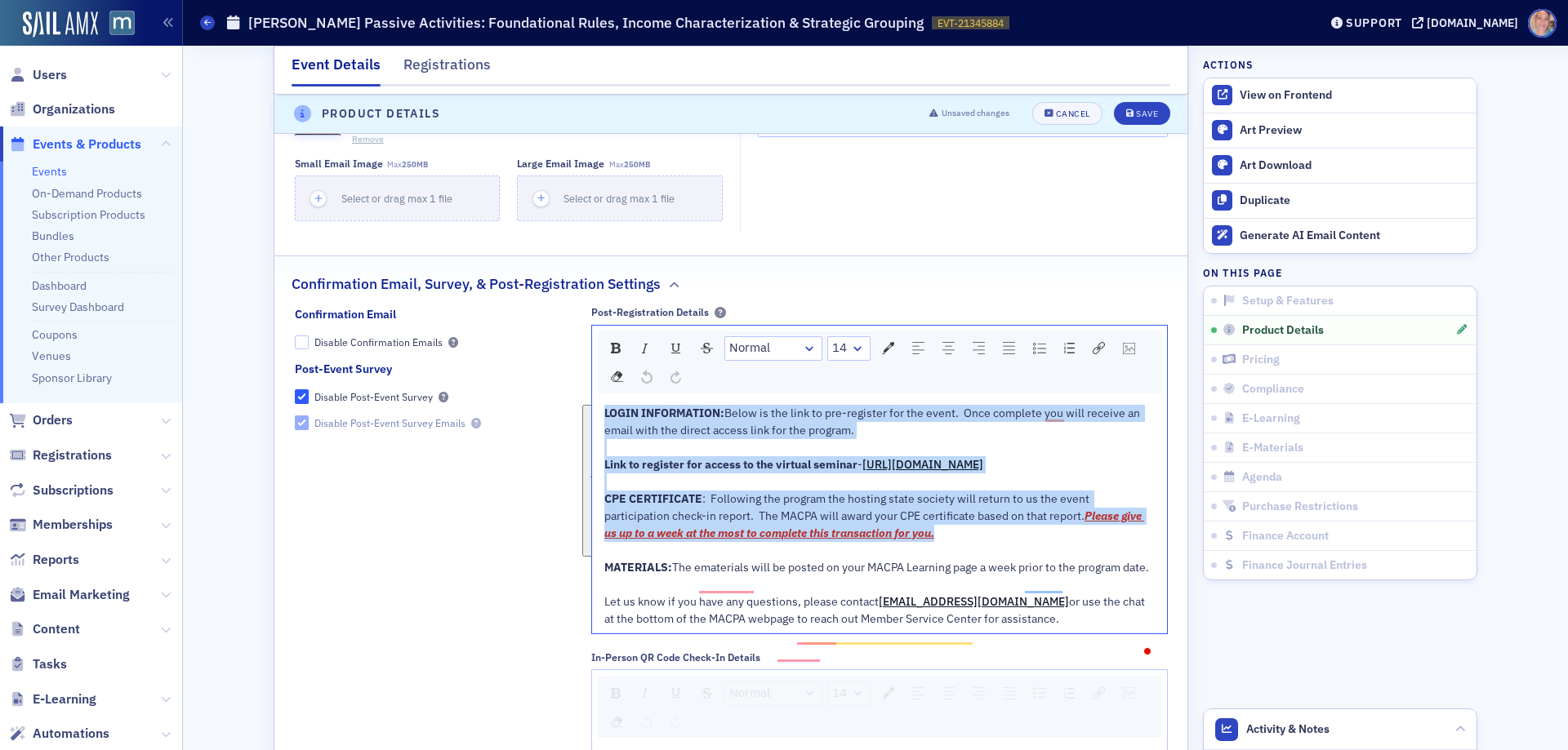
scroll to position [1354, 0]
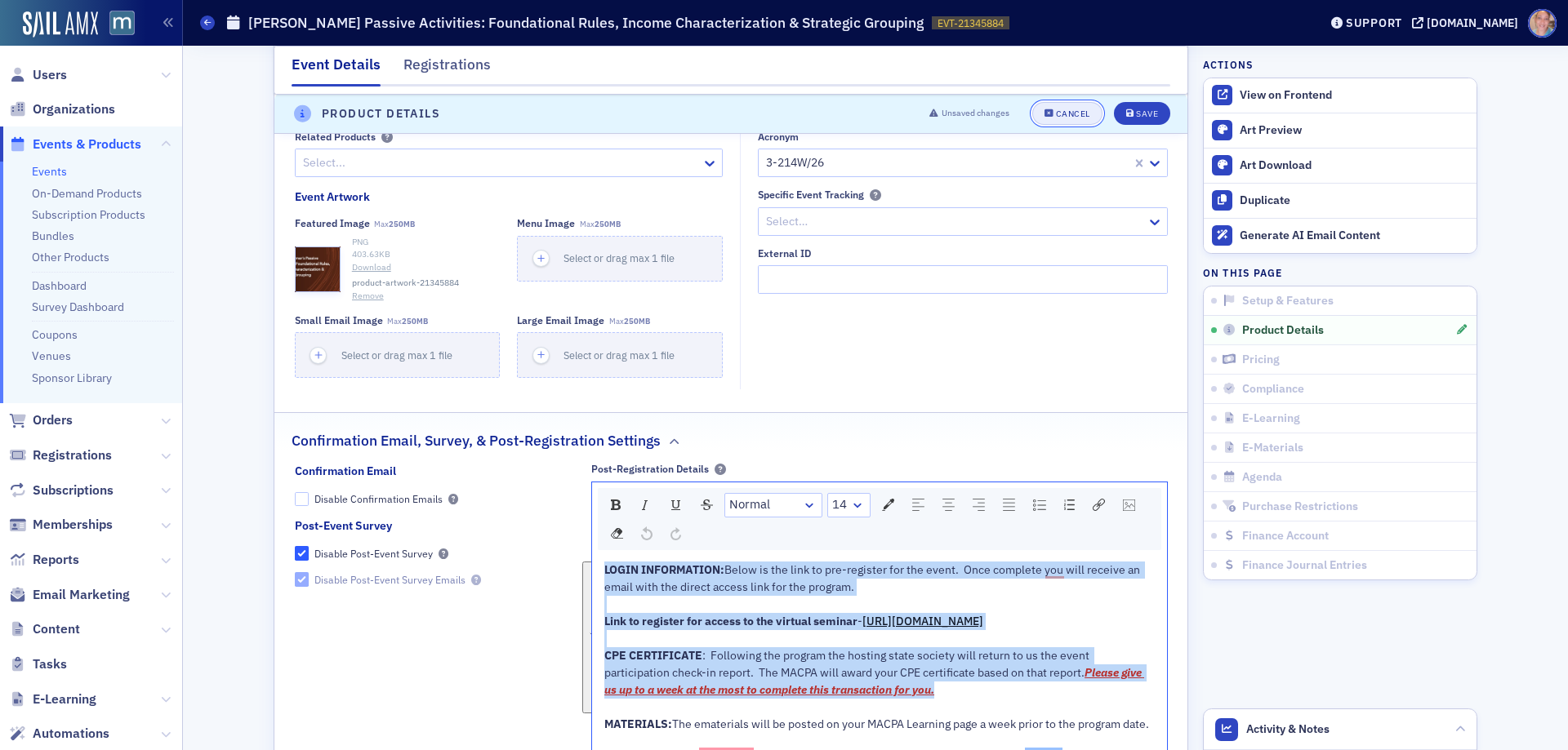
click at [1068, 118] on div "Cancel" at bounding box center [1073, 115] width 34 height 9
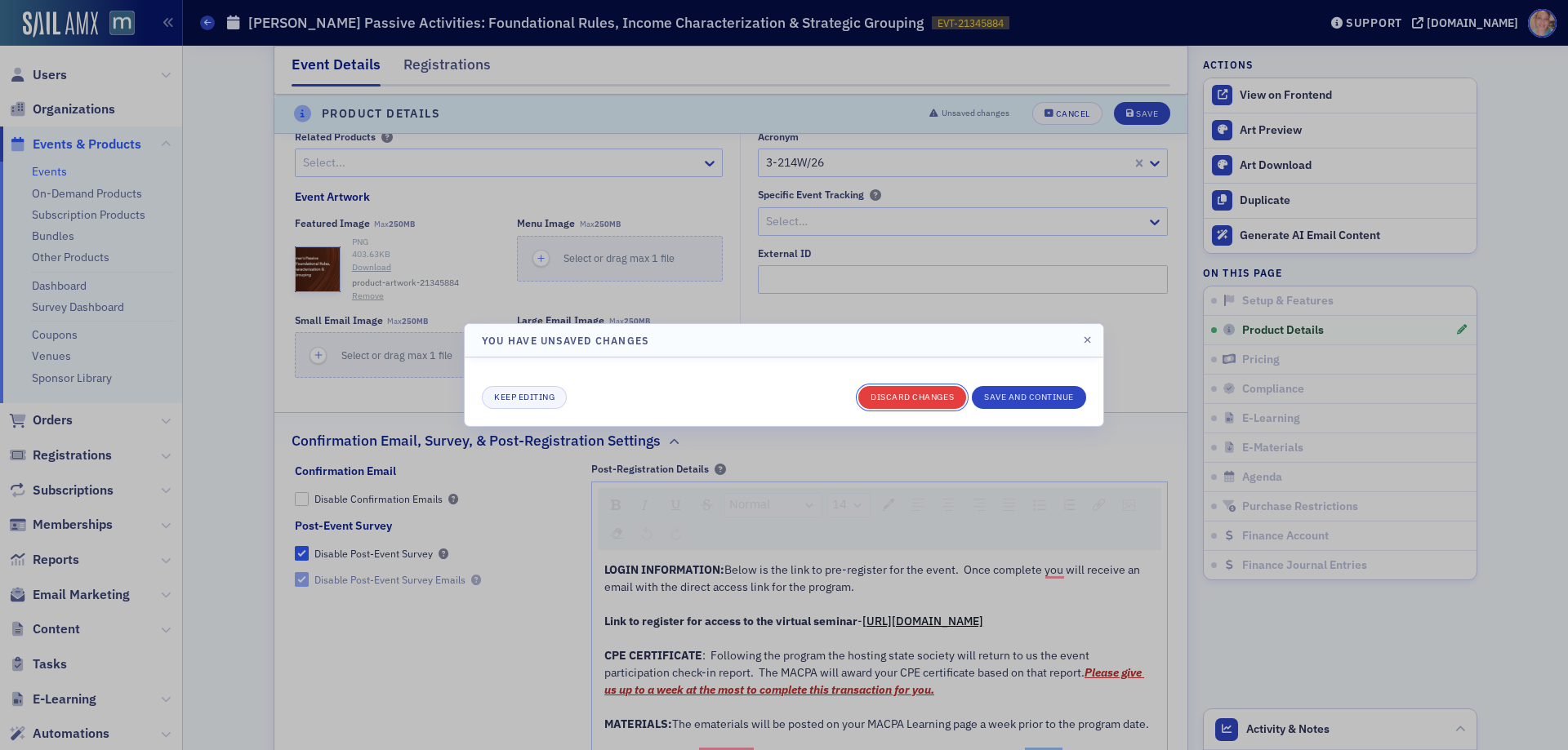
click at [910, 395] on button "Discard changes" at bounding box center [912, 398] width 108 height 23
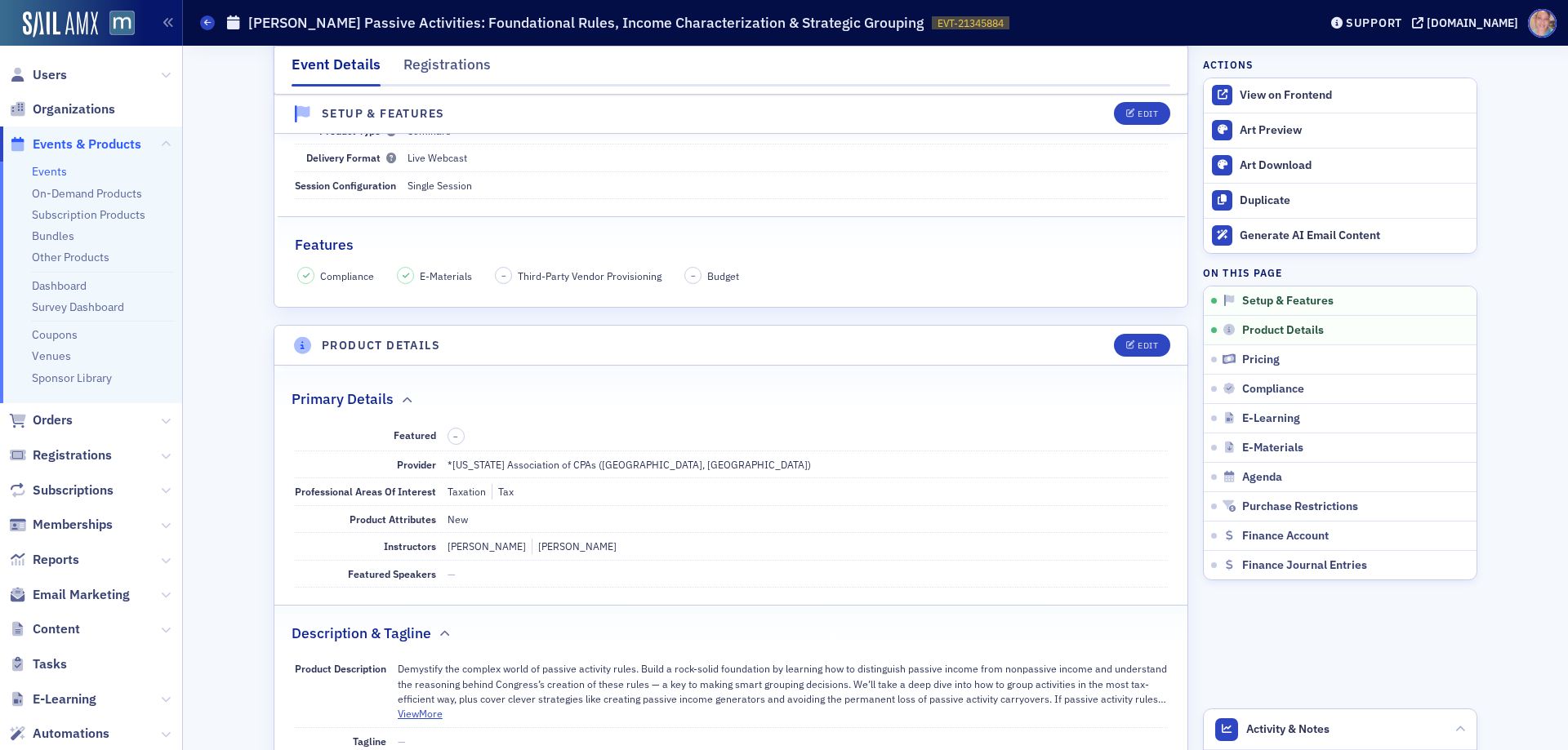
scroll to position [0, 0]
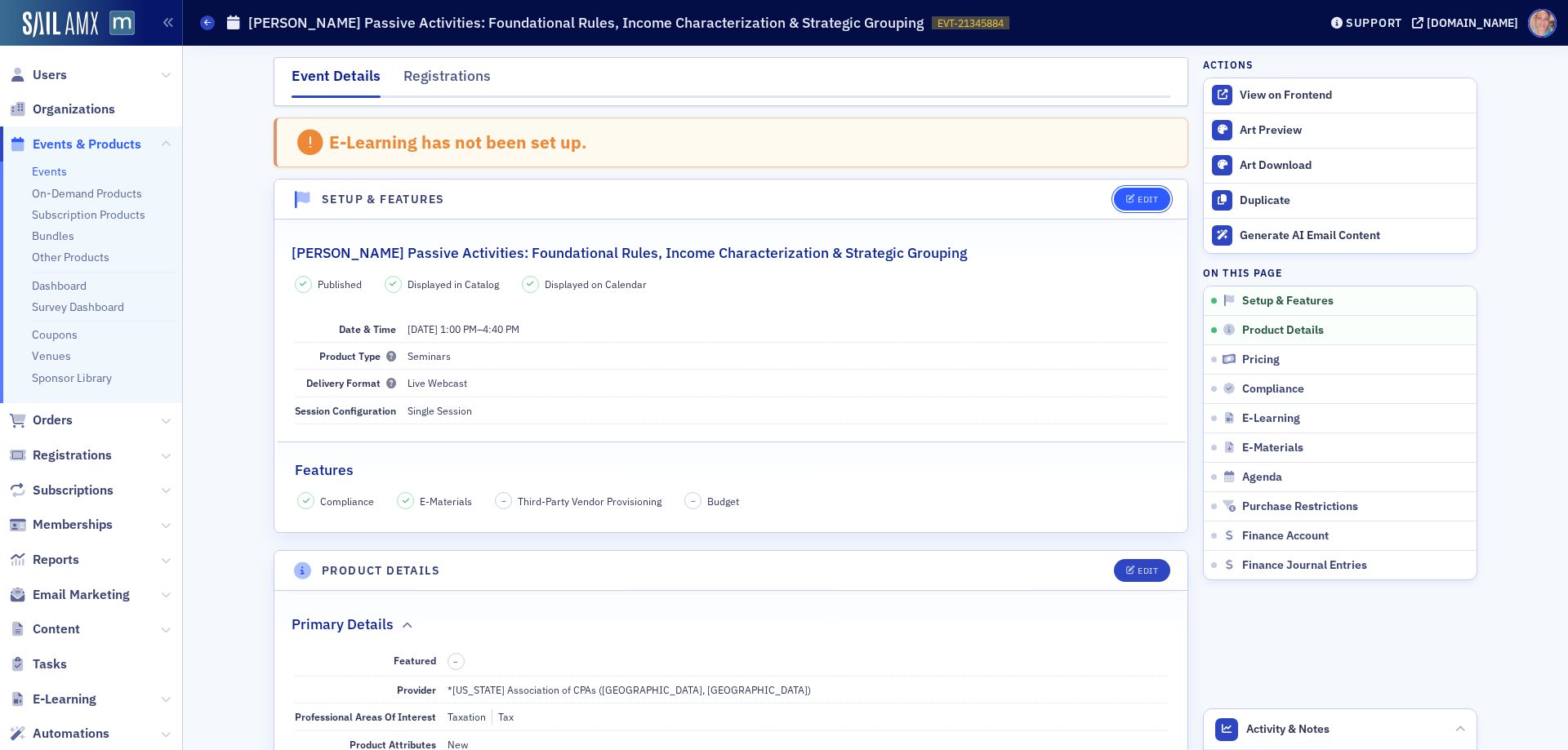
click at [1142, 195] on div "Edit" at bounding box center [1147, 199] width 20 height 9
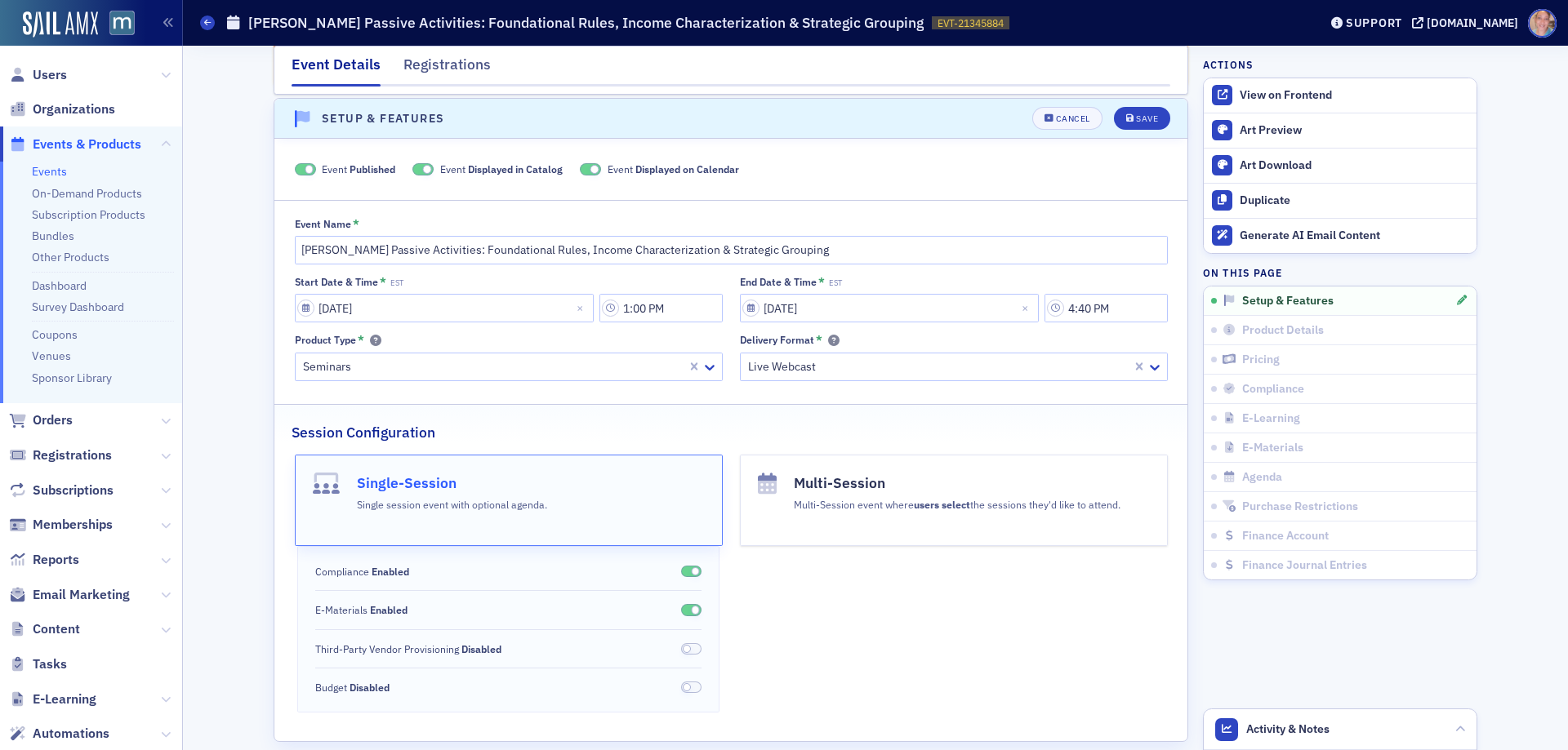
scroll to position [84, 0]
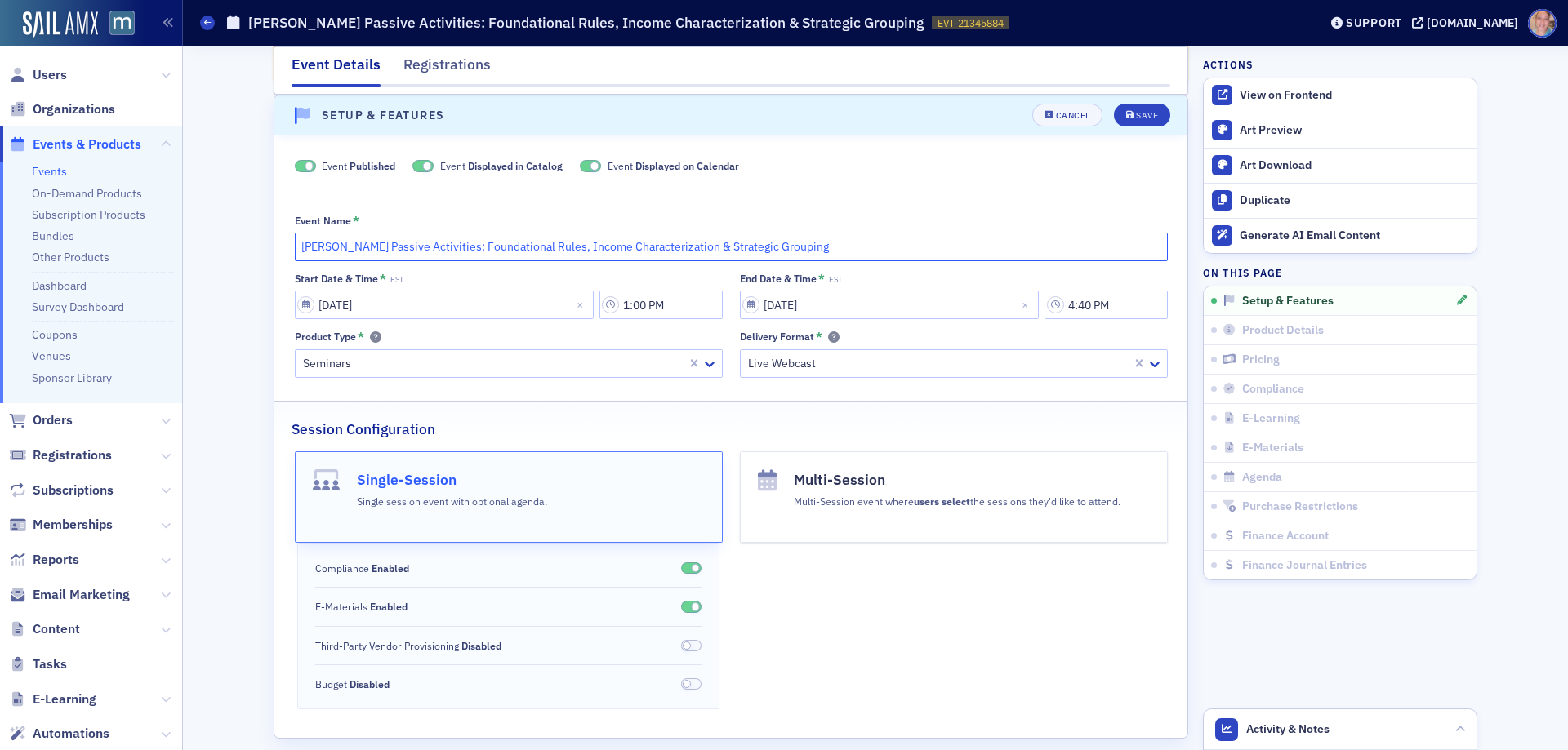
click at [297, 248] on input "[PERSON_NAME] Passive Activities: Foundational Rules, Income Characterization &…" at bounding box center [732, 247] width 873 height 29
type input "**[PERSON_NAME] Passive Activities: Foundational Rules, Income Characterization…"
click at [1136, 111] on div "Save" at bounding box center [1146, 115] width 22 height 9
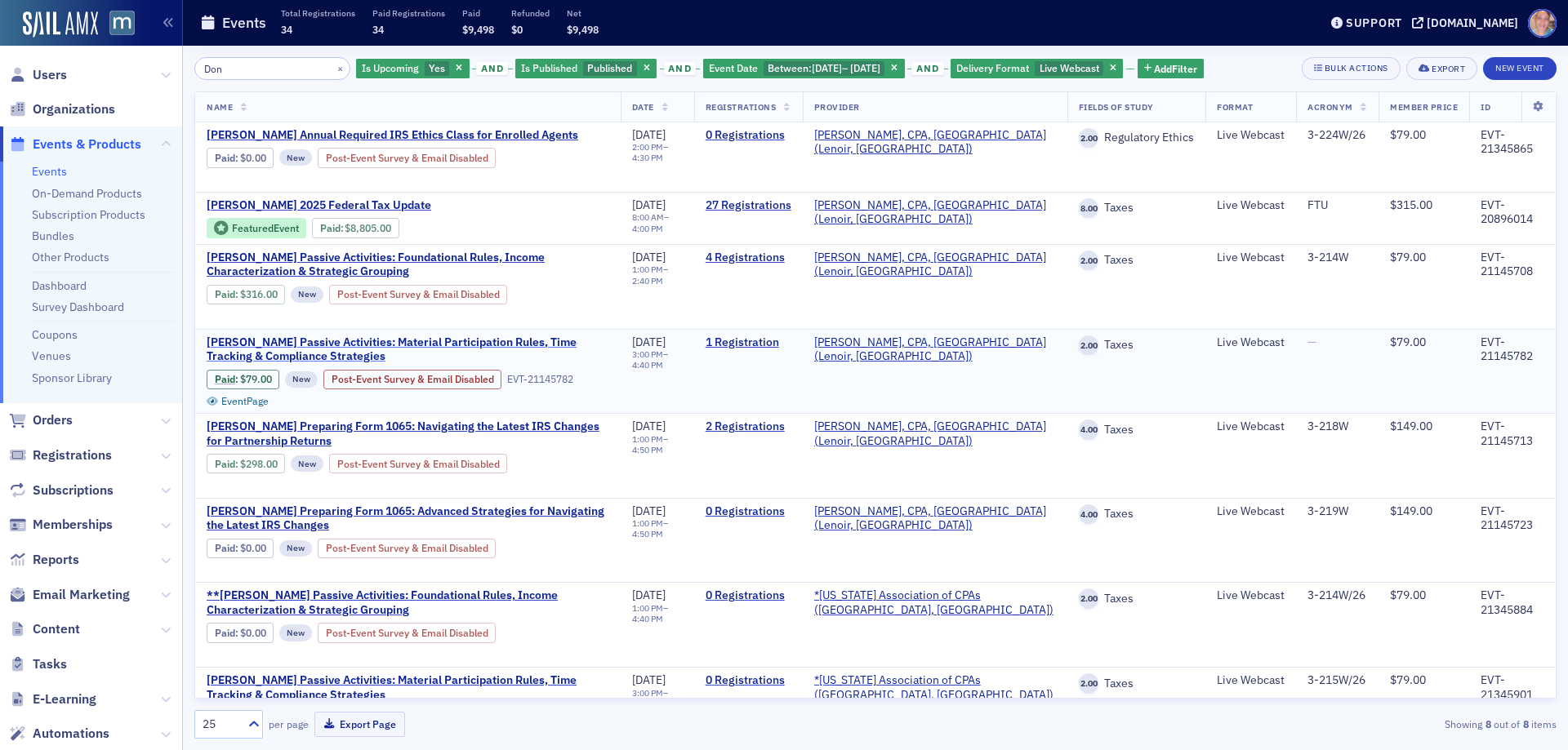
click at [275, 347] on span "[PERSON_NAME] Passive Activities: Material Participation Rules, Time Tracking &…" at bounding box center [408, 350] width 402 height 29
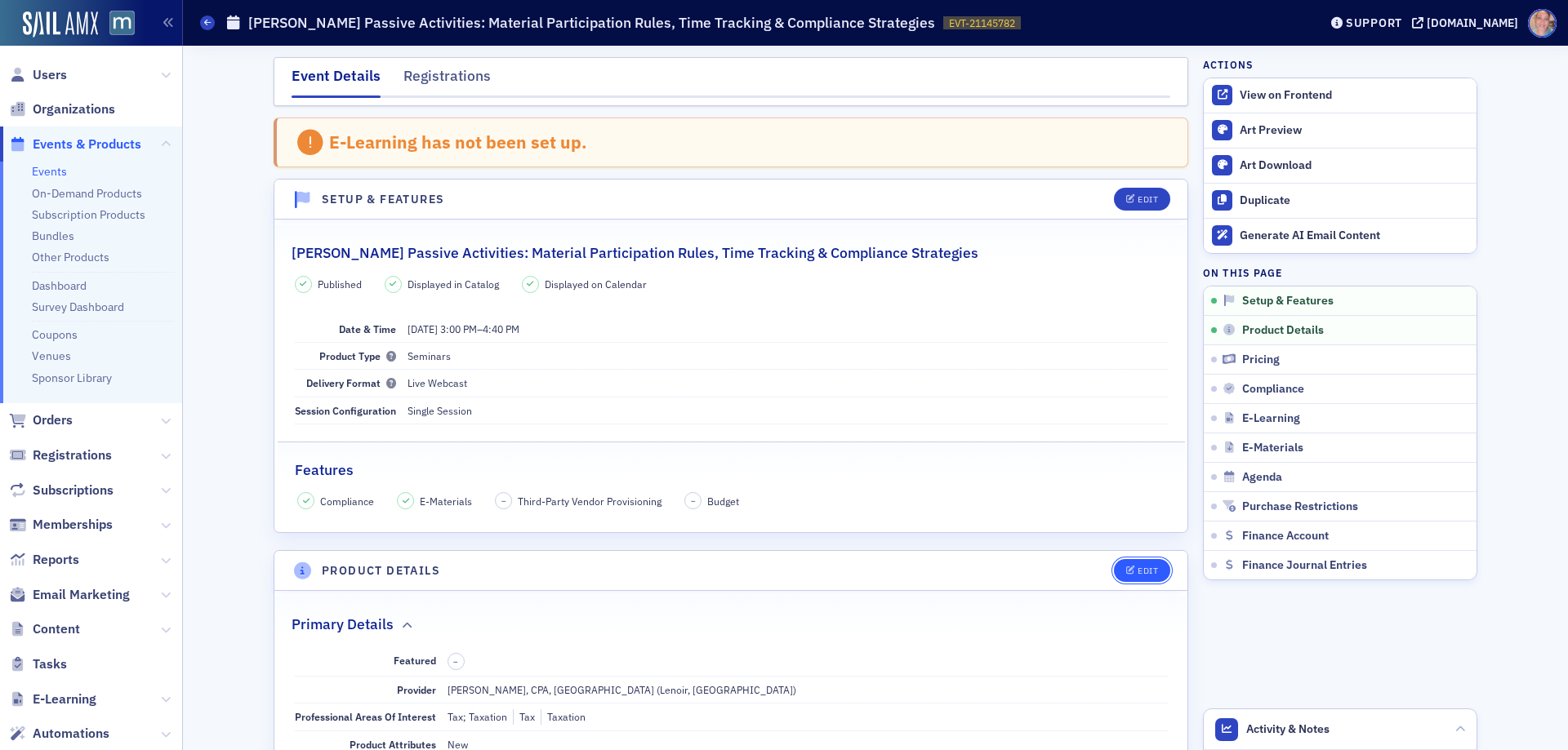
click at [1145, 563] on button "Edit" at bounding box center [1142, 571] width 56 height 23
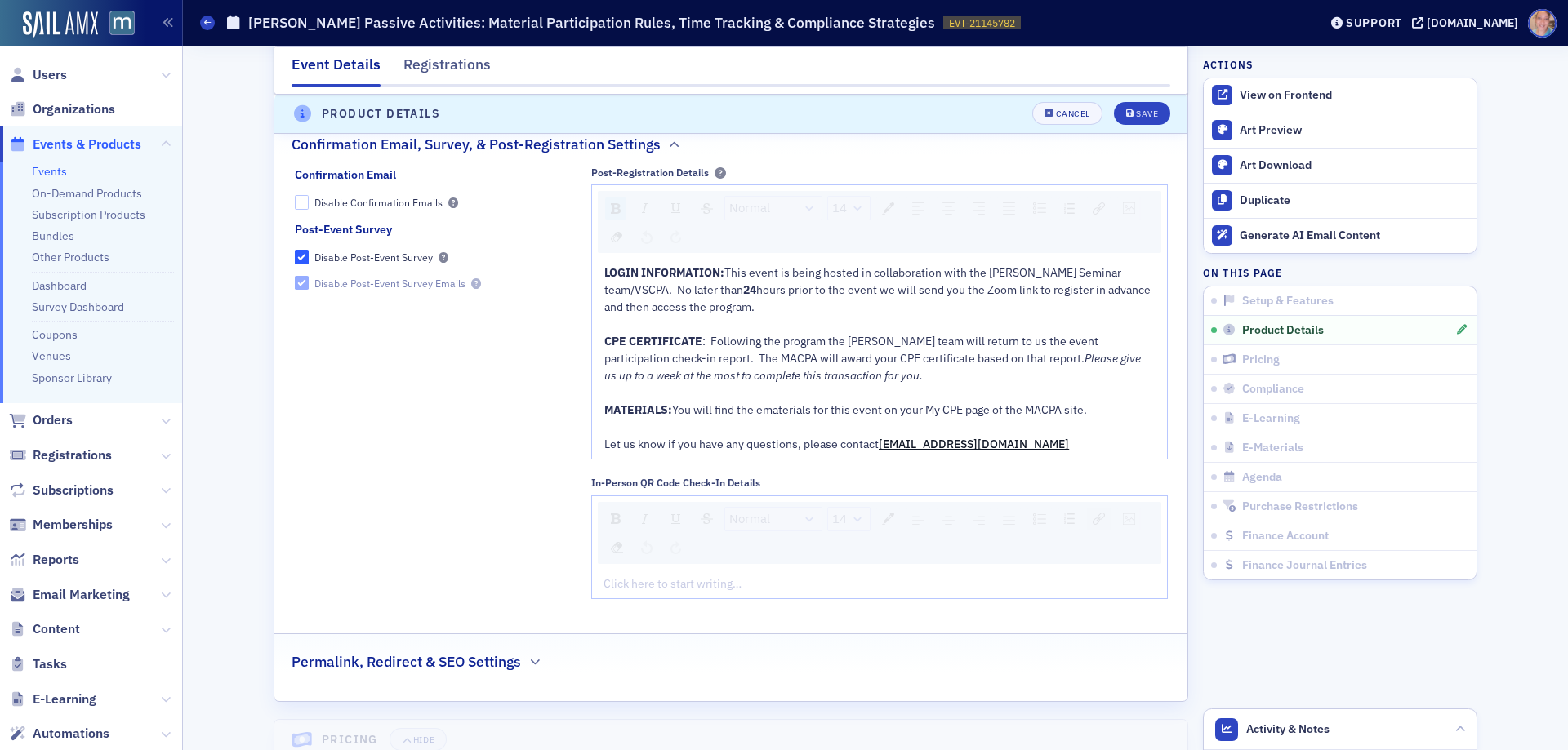
scroll to position [1762, 0]
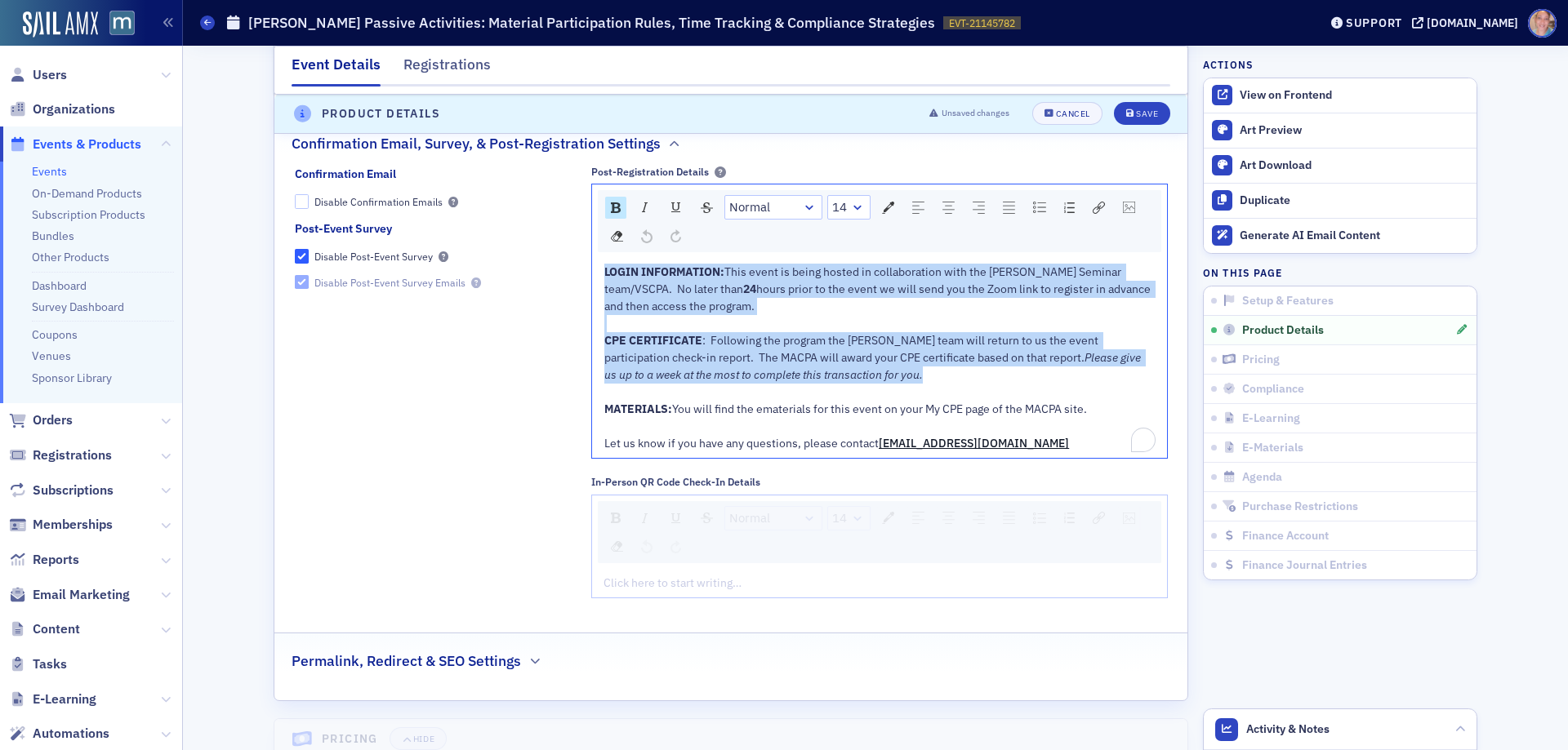
drag, startPoint x: 877, startPoint y: 373, endPoint x: 596, endPoint y: 272, distance: 298.6
click at [596, 272] on div "LOGIN INFORMATION: This event is being hosted in collaboration with the Don Far…" at bounding box center [879, 358] width 575 height 200
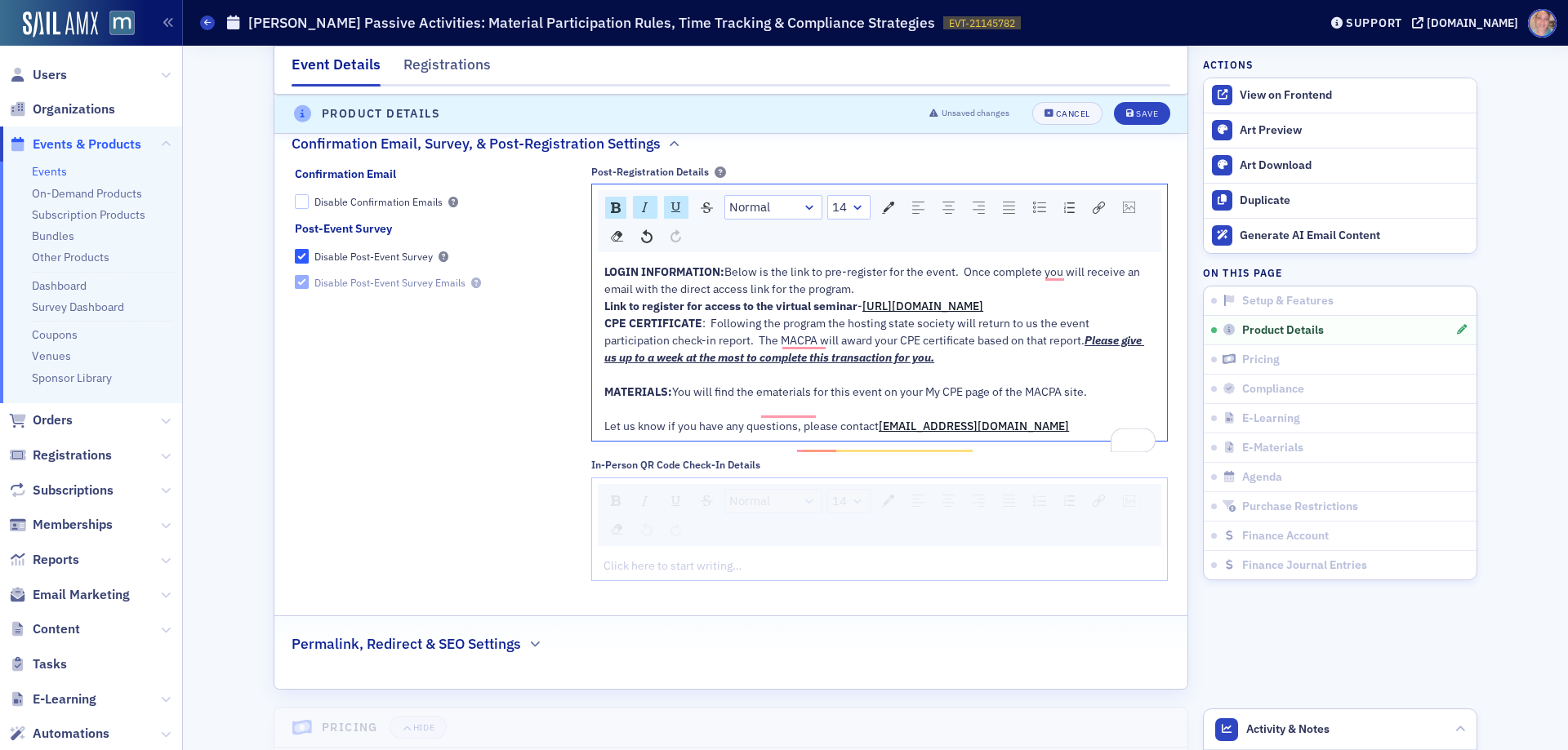
click at [861, 285] on div "LOGIN INFORMATION: Below is the link to pre-register for the event. Once comple…" at bounding box center [880, 280] width 552 height 34
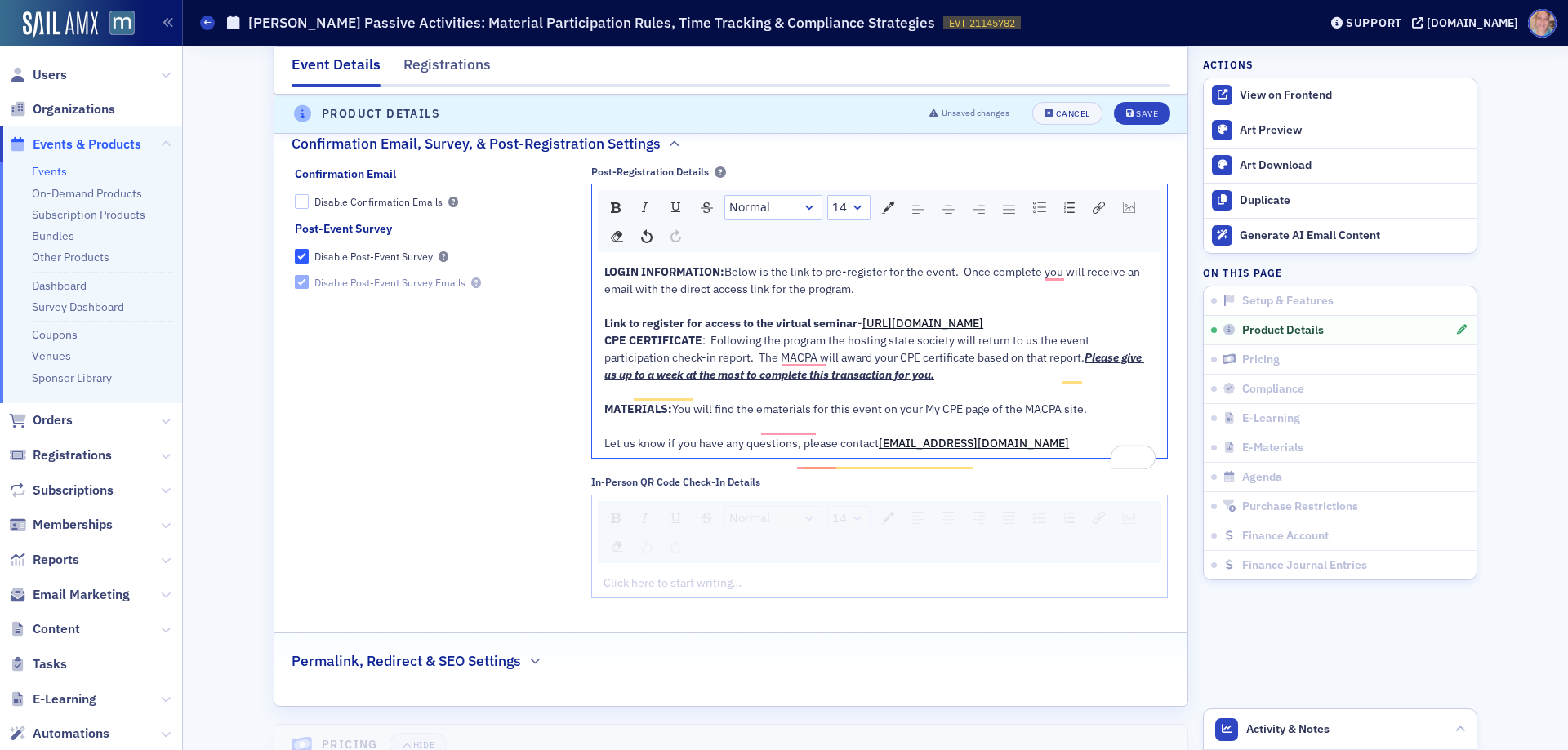
click at [1020, 332] on div "Link to register for access to the virtual seminar - https://us06web.zoom.us/we…" at bounding box center [880, 324] width 552 height 18
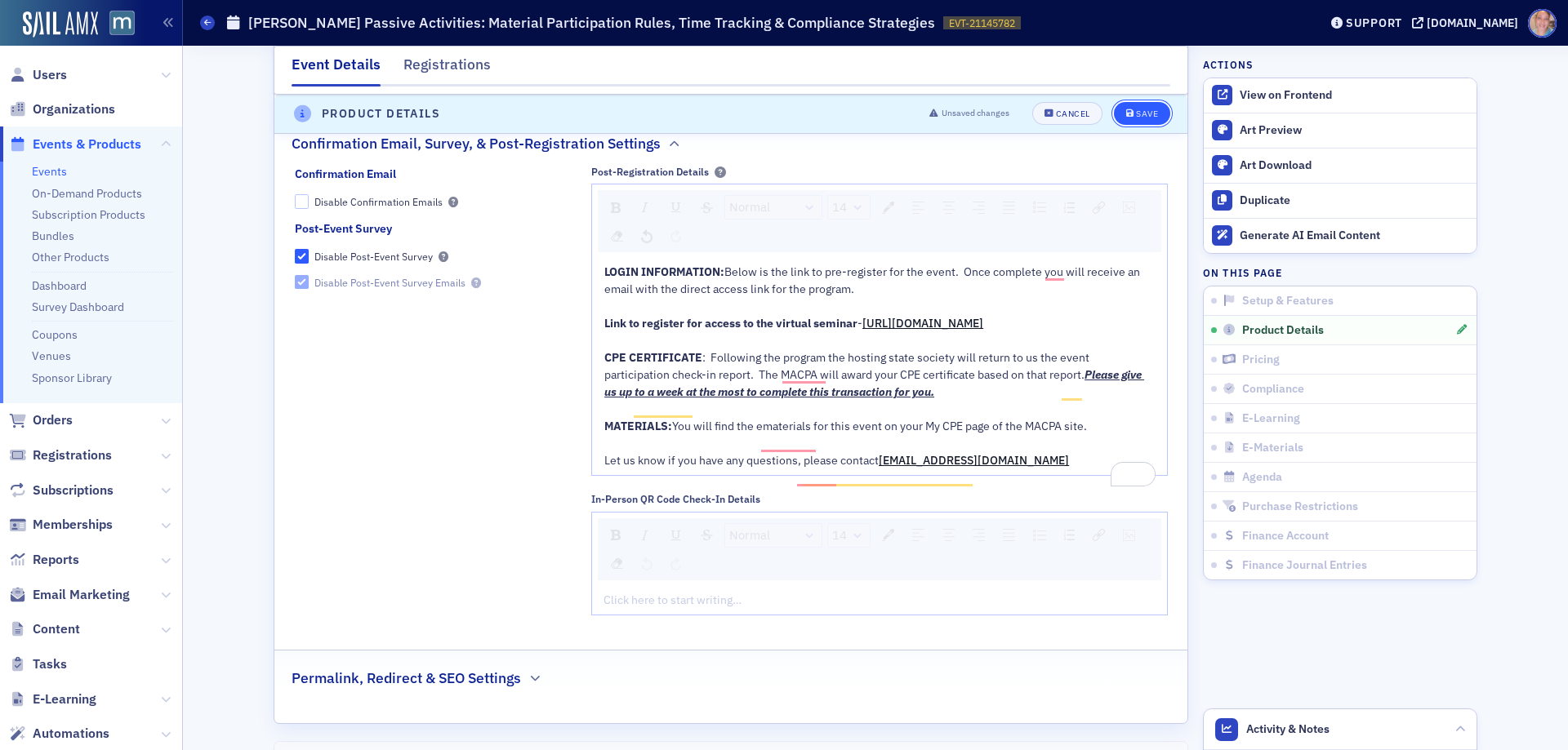
drag, startPoint x: 1136, startPoint y: 111, endPoint x: 1302, endPoint y: 165, distance: 174.6
click at [1136, 111] on div "Save" at bounding box center [1146, 115] width 22 height 9
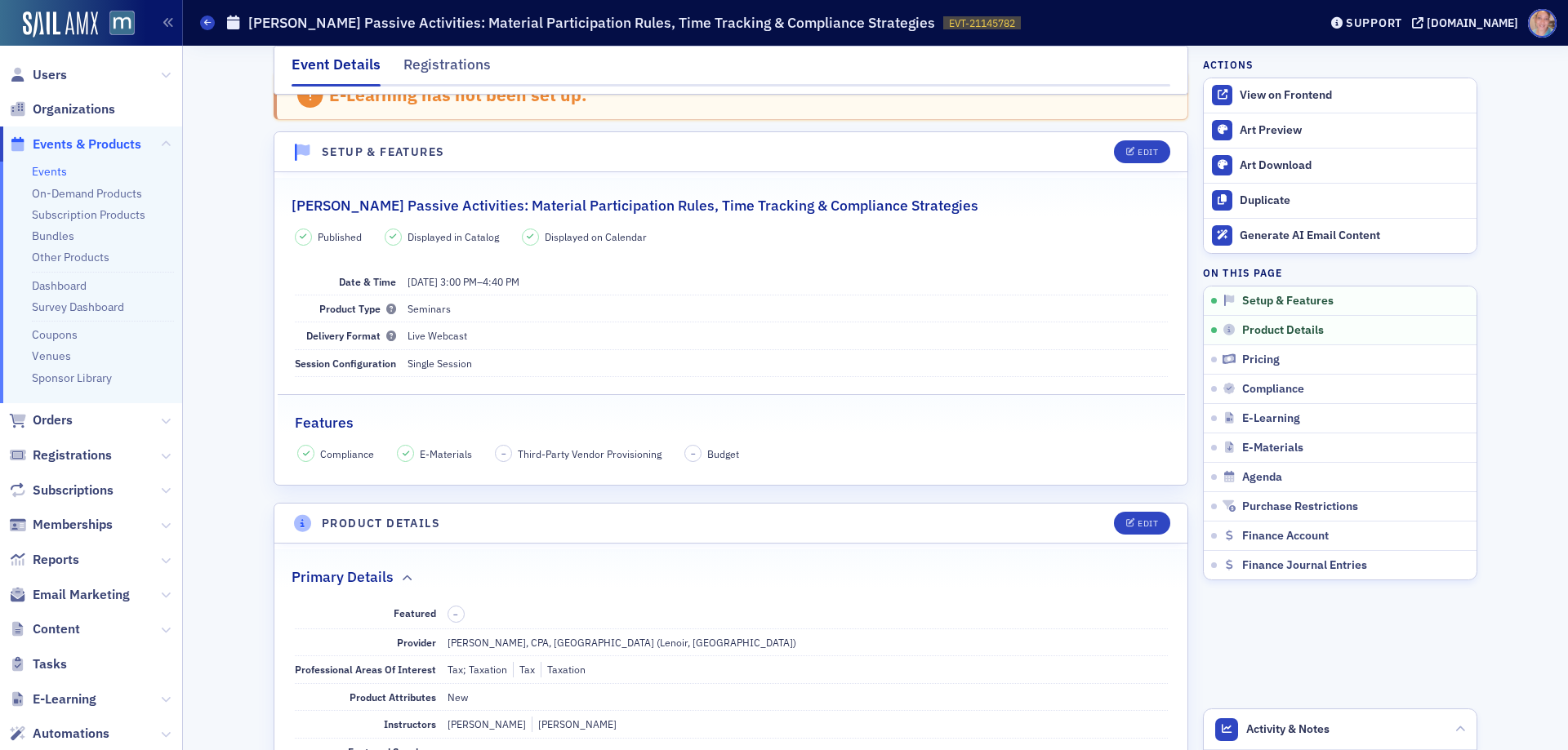
scroll to position [0, 0]
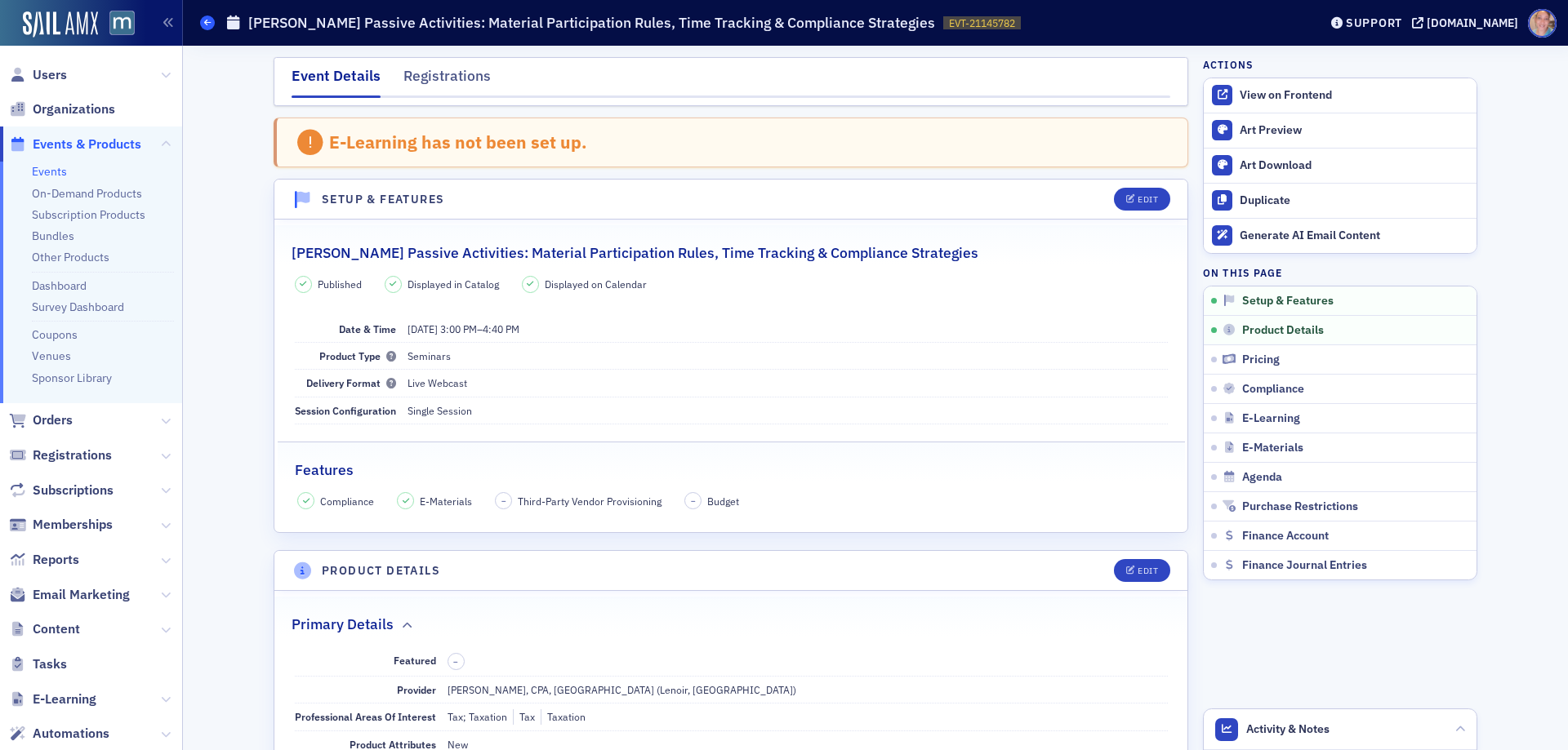
click at [205, 22] on icon at bounding box center [206, 22] width 6 height 7
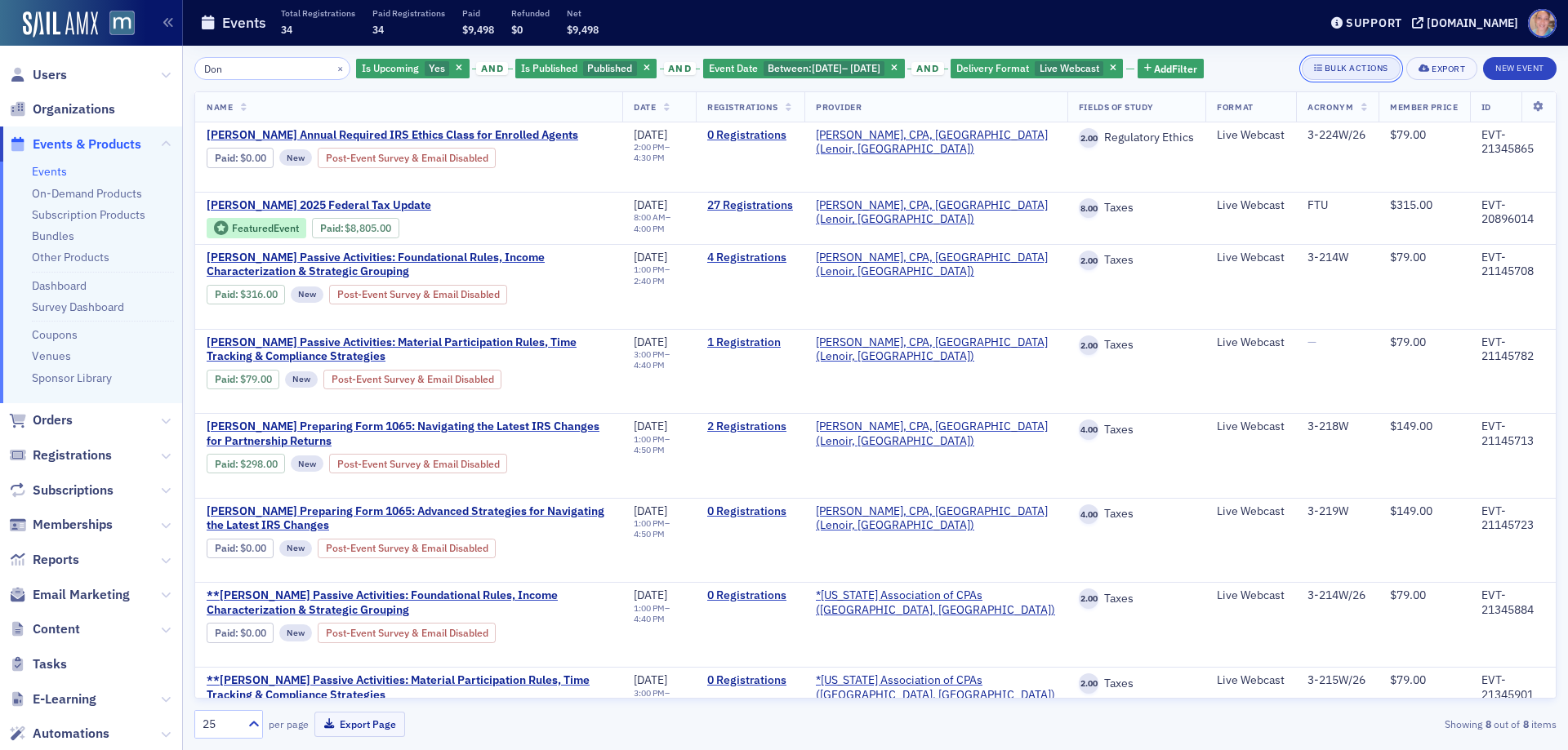
click at [1342, 64] on div "Bulk Actions" at bounding box center [1356, 69] width 64 height 9
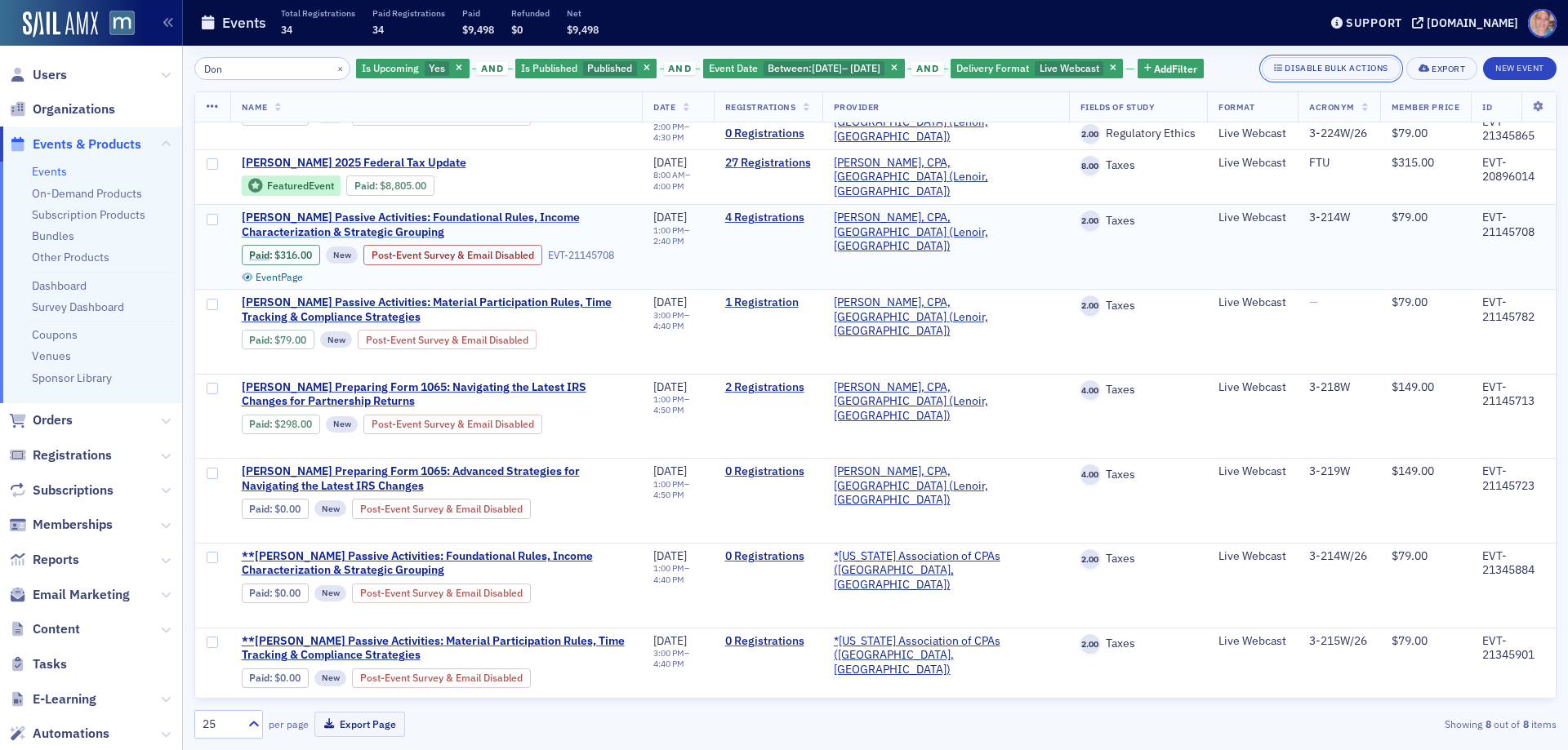
scroll to position [54, 0]
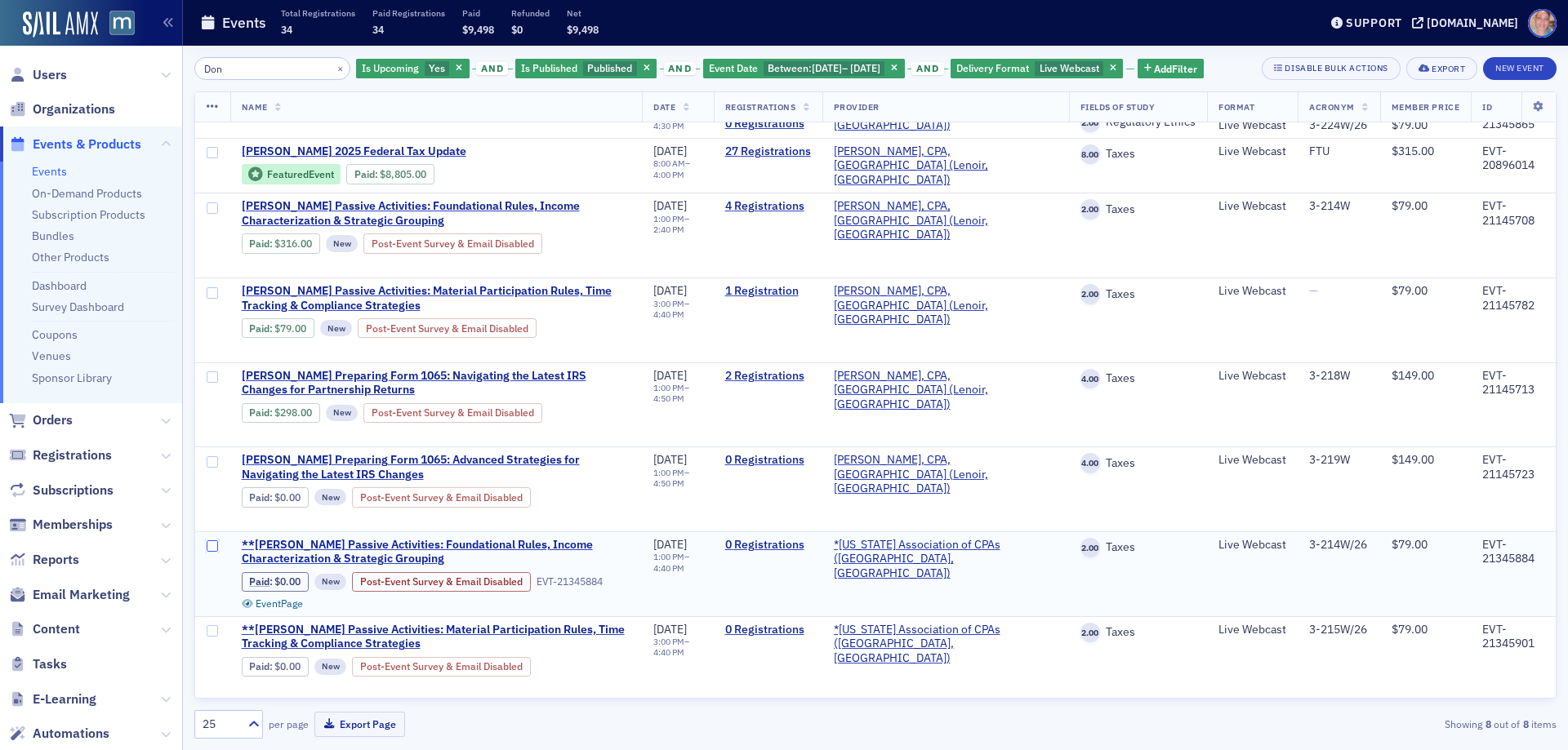
click at [214, 547] on input "checkbox" at bounding box center [212, 546] width 11 height 11
checkbox input "true"
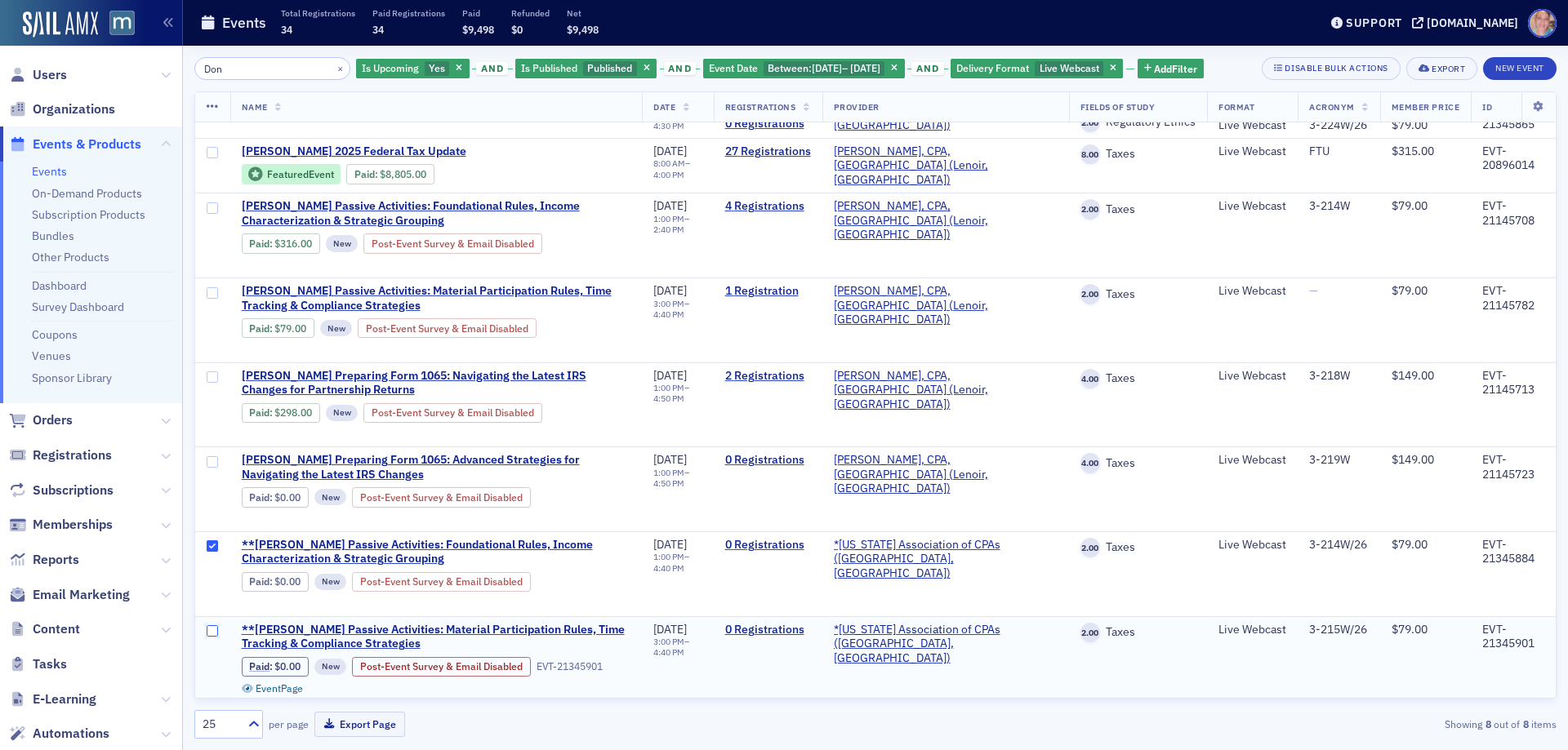
click at [215, 627] on input "checkbox" at bounding box center [212, 631] width 11 height 11
click at [214, 110] on icon at bounding box center [213, 106] width 12 height 13
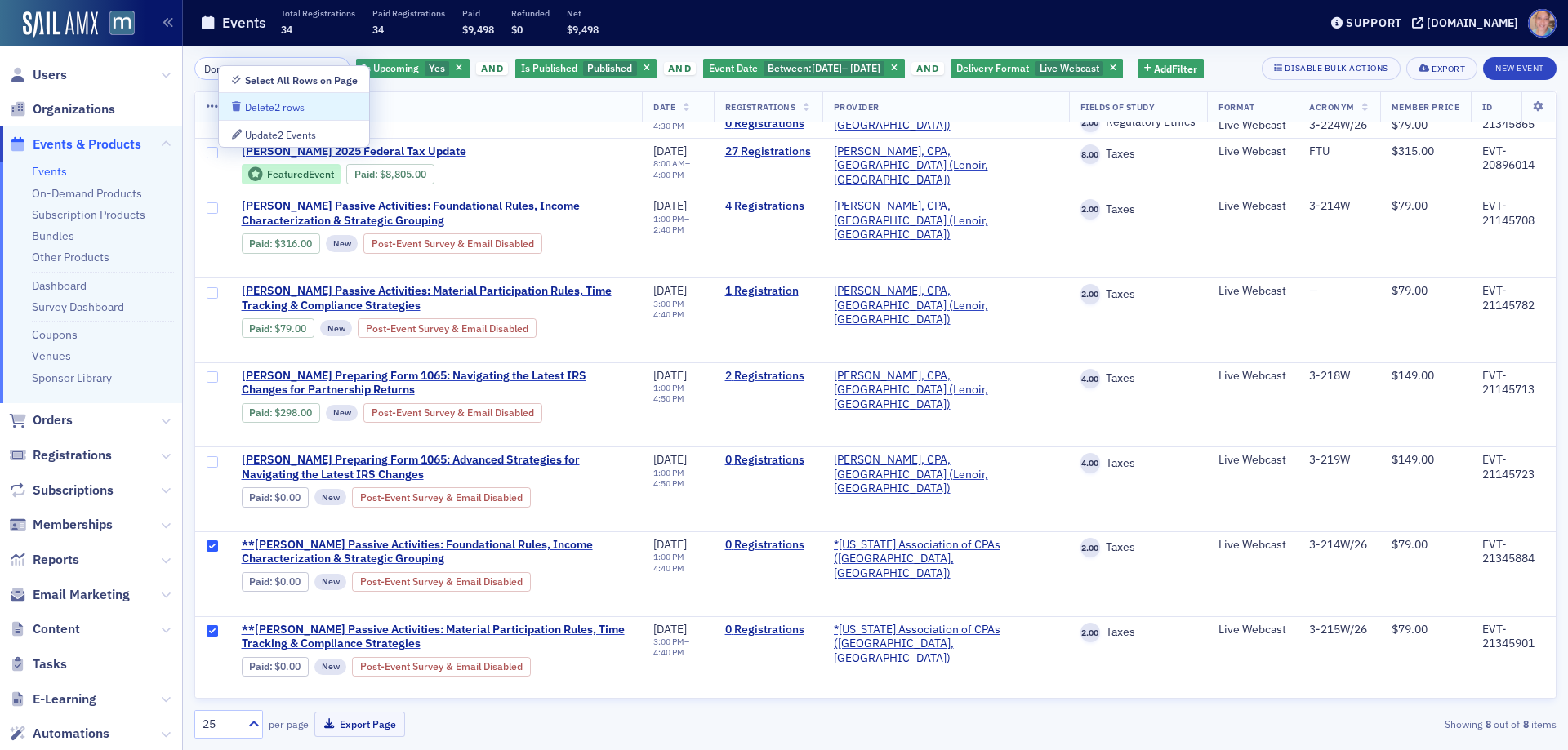
click at [325, 112] on div "Delete 2 rows" at bounding box center [293, 106] width 127 height 15
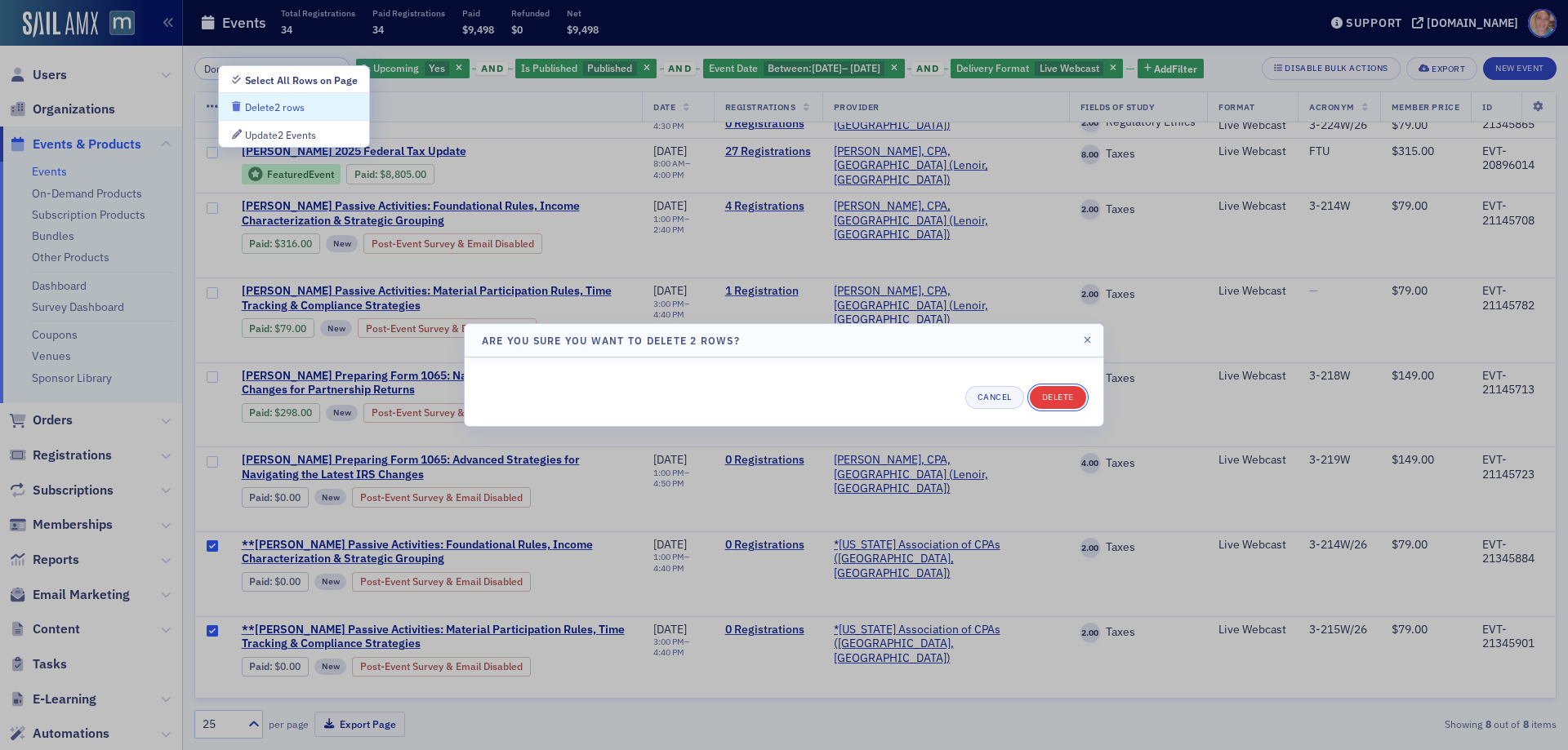
click at [1058, 393] on button "Delete" at bounding box center [1058, 398] width 56 height 23
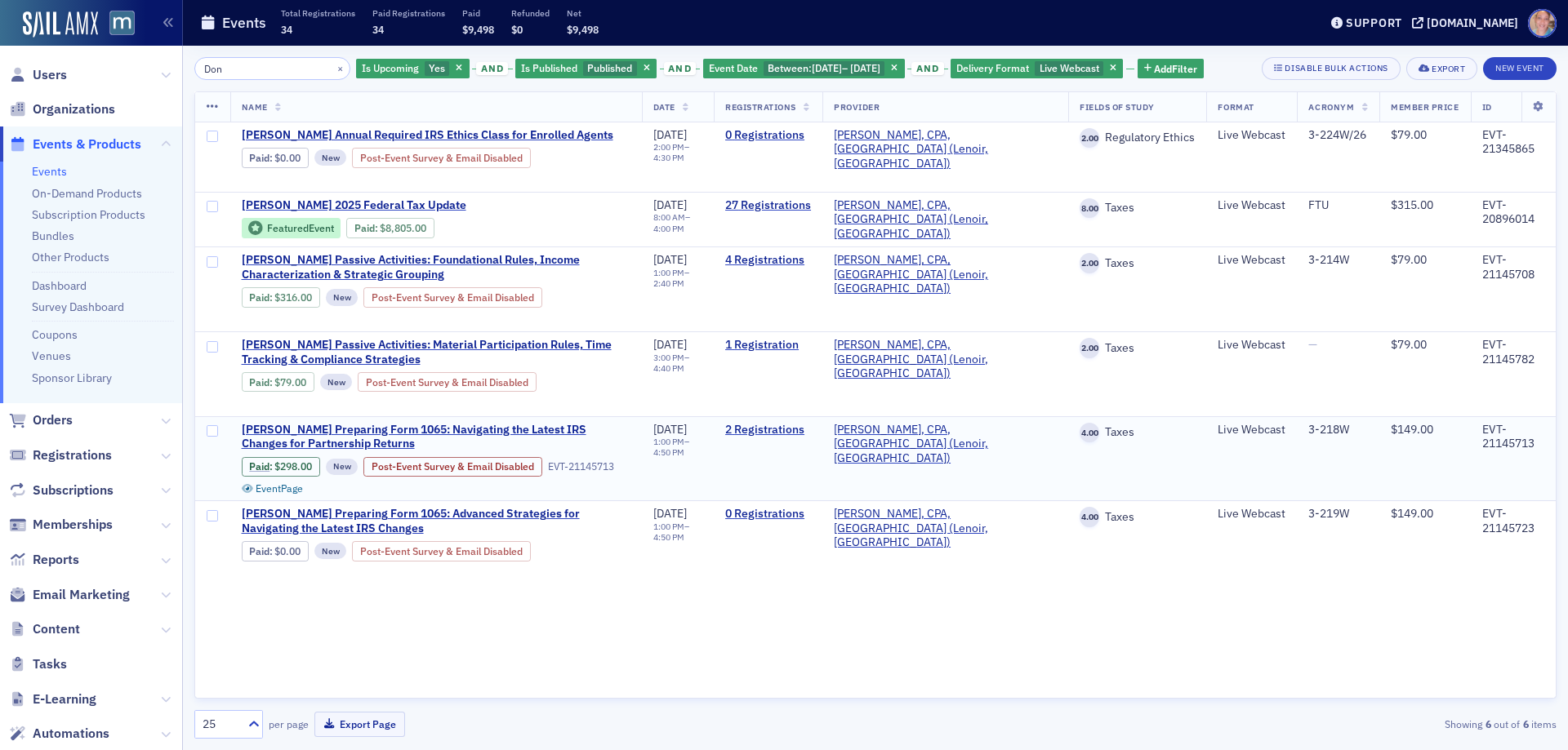
scroll to position [0, 0]
click at [1285, 67] on div "Disable Bulk Actions" at bounding box center [1337, 69] width 104 height 9
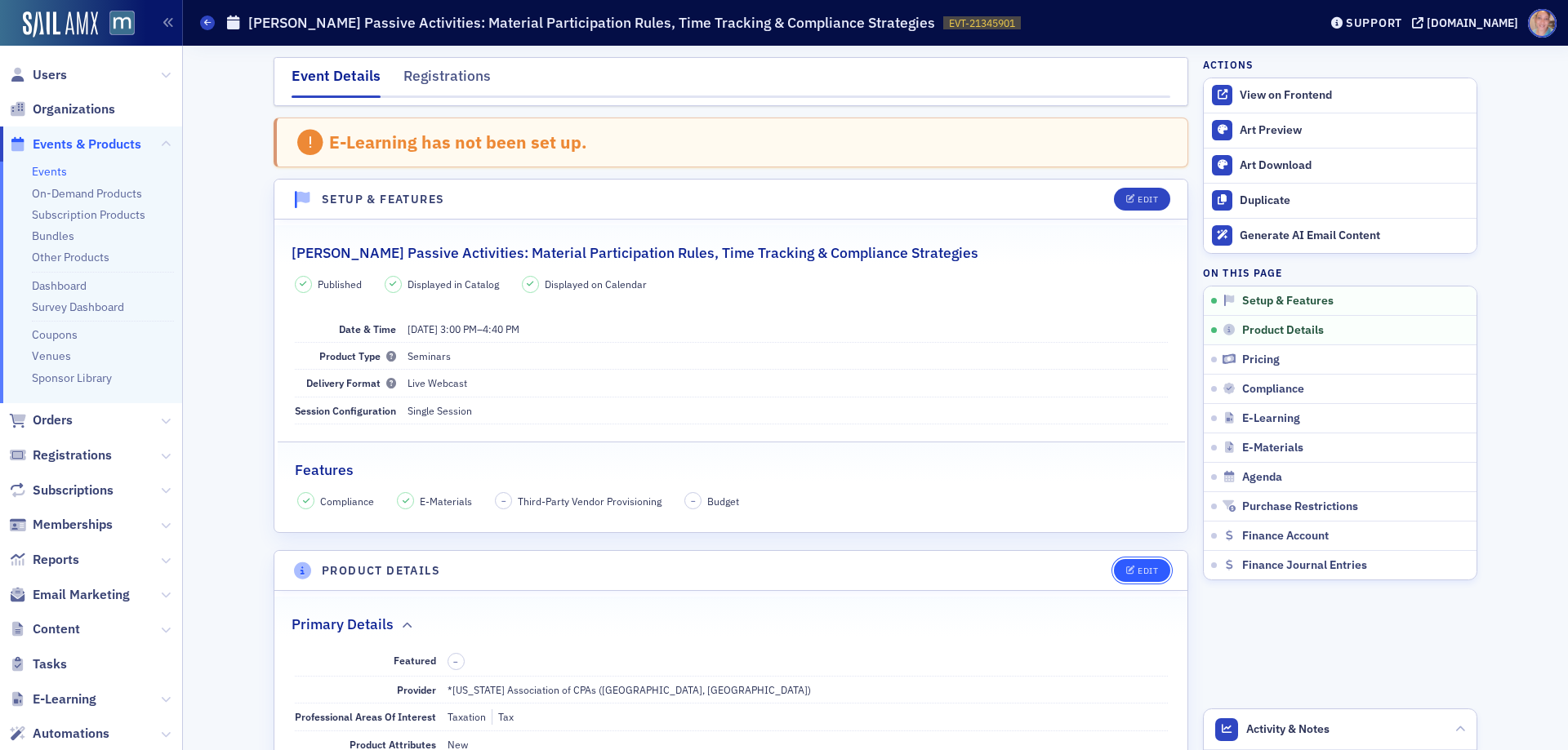
click at [1129, 569] on icon "button" at bounding box center [1131, 571] width 10 height 9
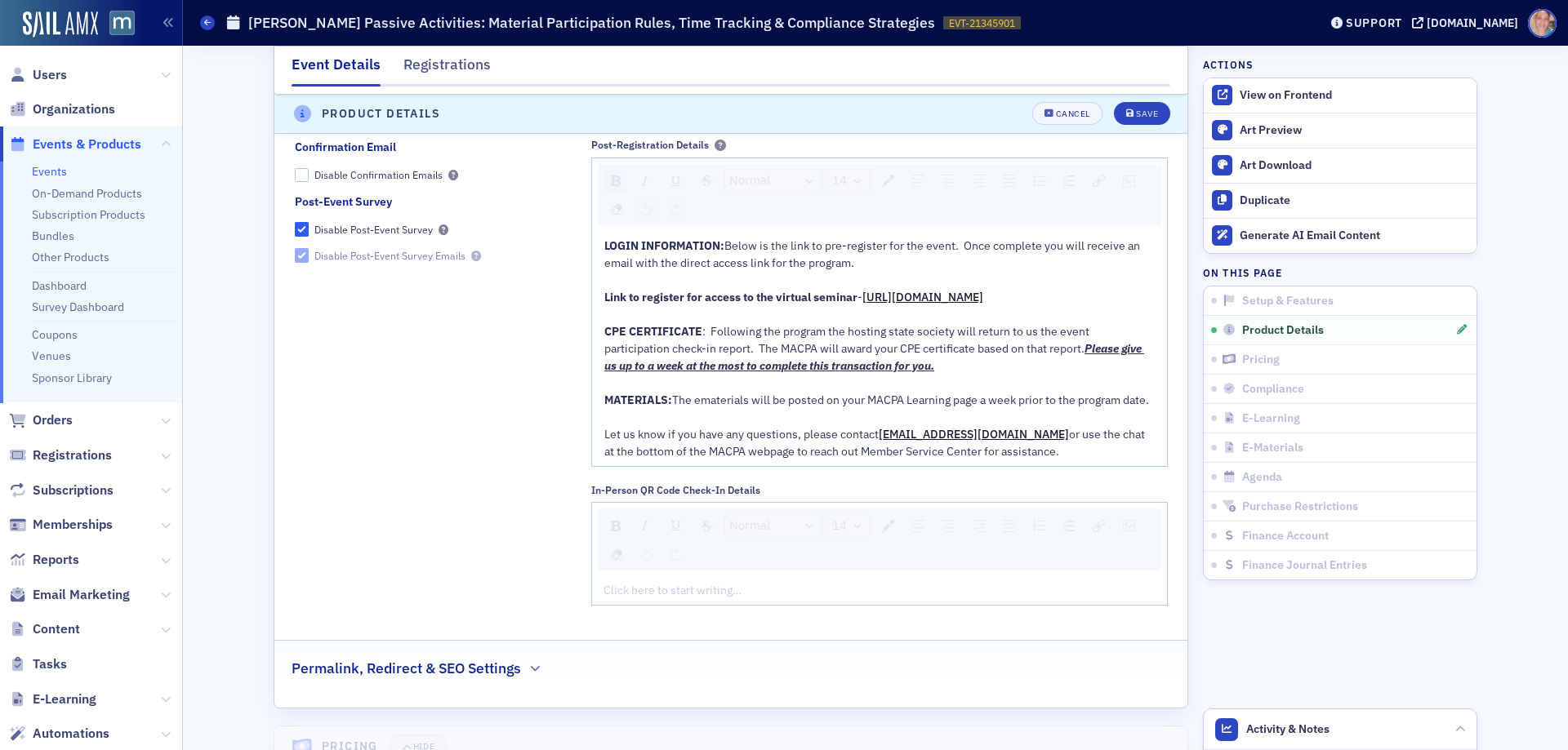
scroll to position [1680, 0]
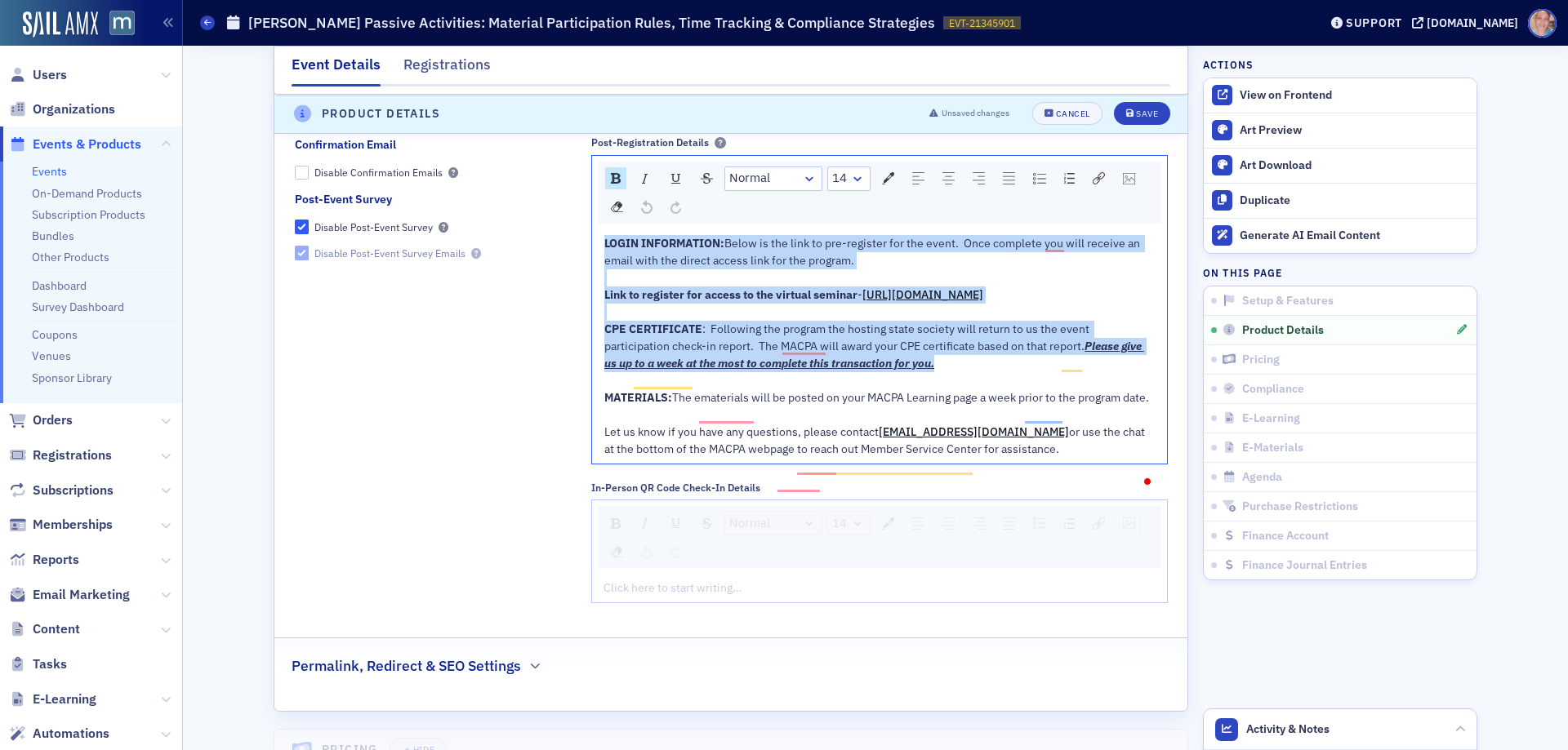
drag, startPoint x: 904, startPoint y: 400, endPoint x: 576, endPoint y: 262, distance: 355.8
click at [576, 262] on div "Confirmation Email Disable Confirmation Emails Post-Event Survey Disable Post-E…" at bounding box center [732, 375] width 873 height 479
click at [1072, 118] on div "Cancel" at bounding box center [1073, 115] width 34 height 9
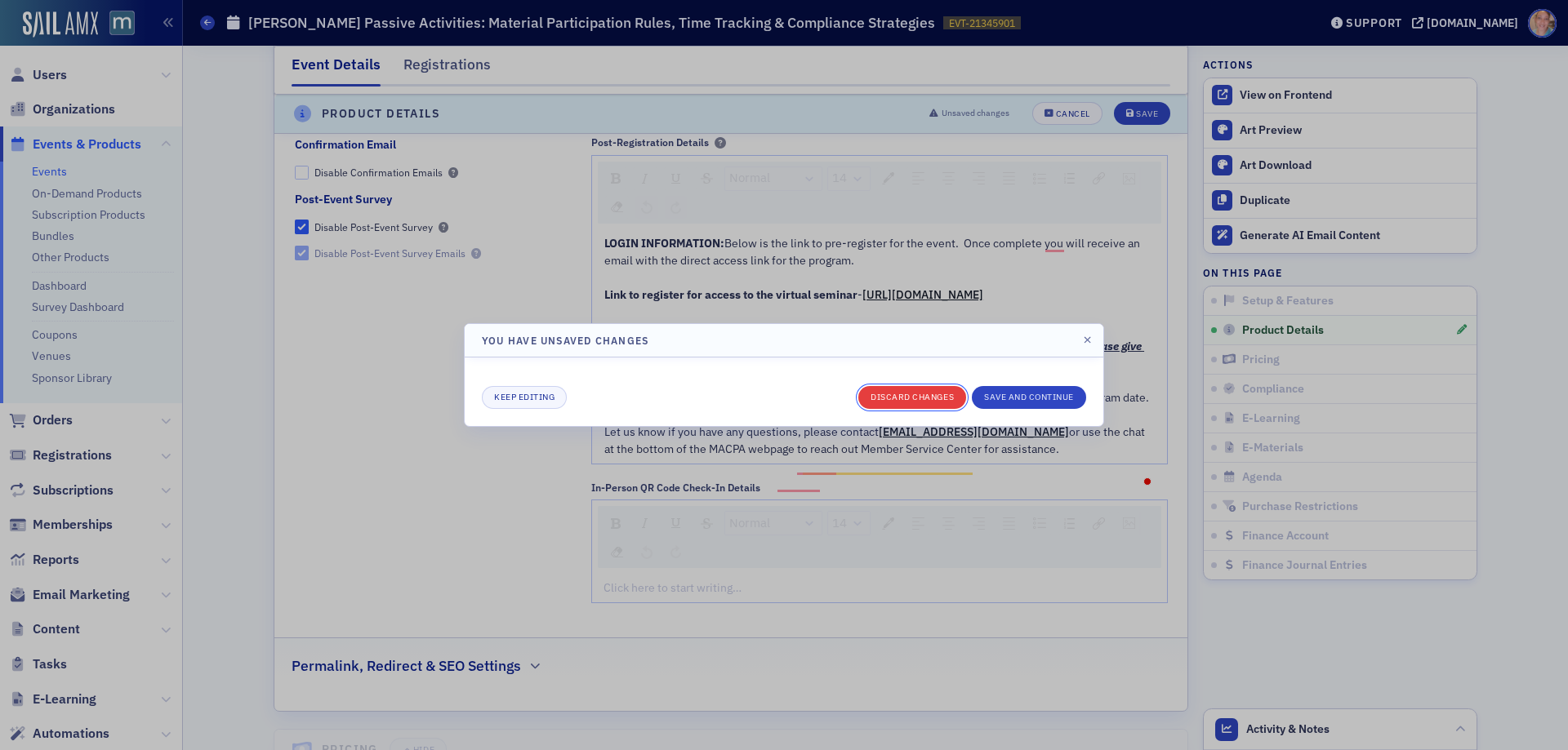
click at [929, 391] on button "Discard changes" at bounding box center [912, 398] width 108 height 23
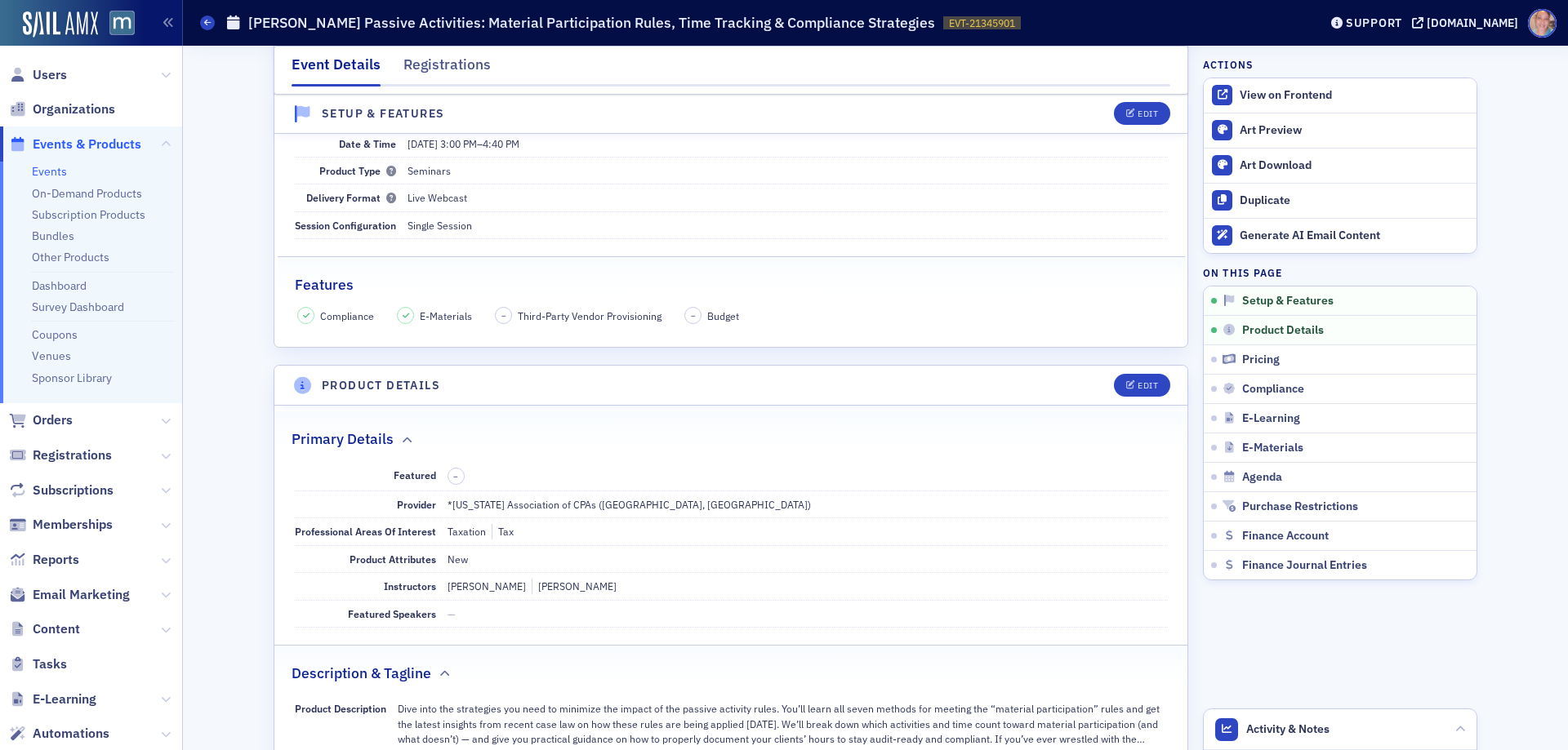
scroll to position [0, 0]
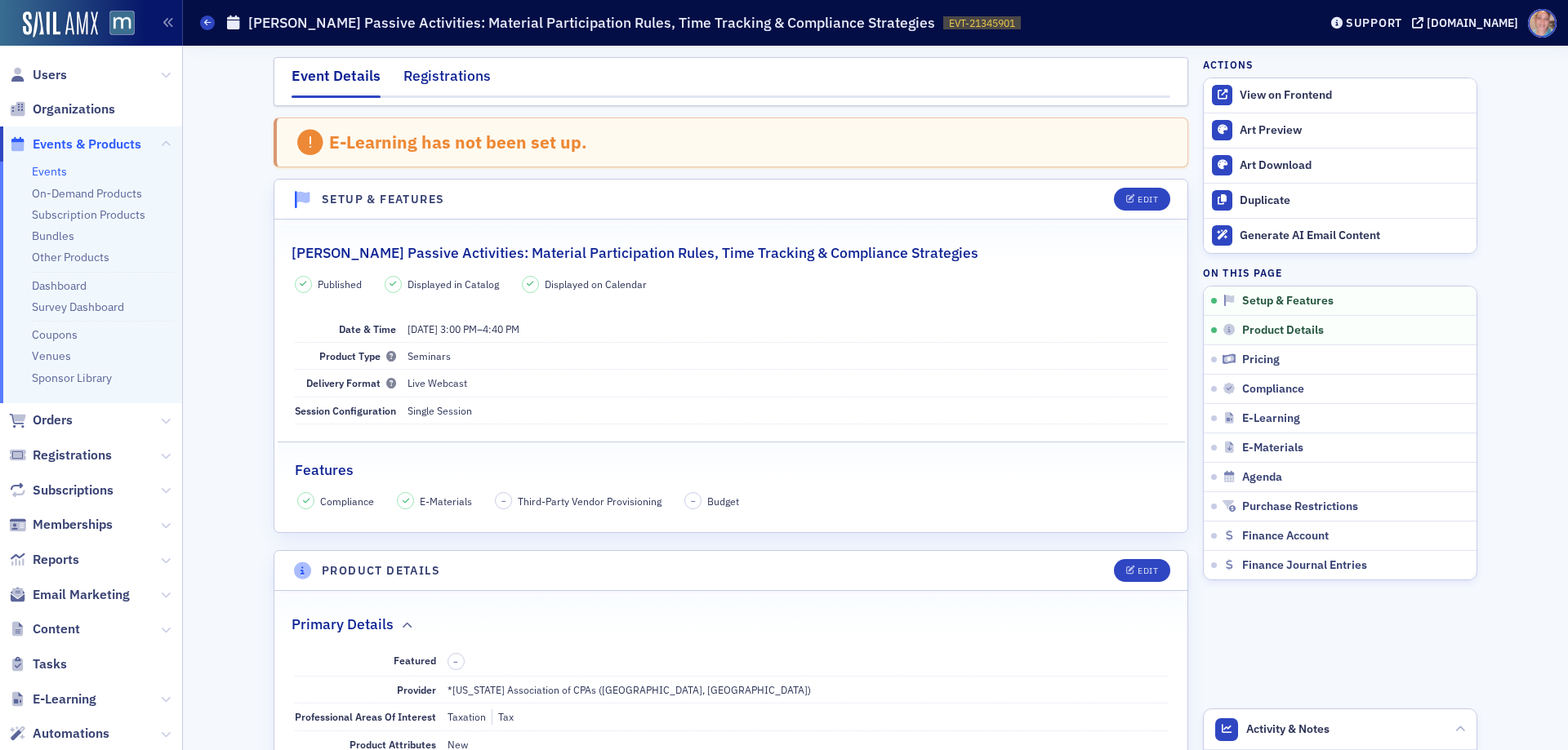
click at [437, 78] on div "Registrations" at bounding box center [446, 80] width 87 height 30
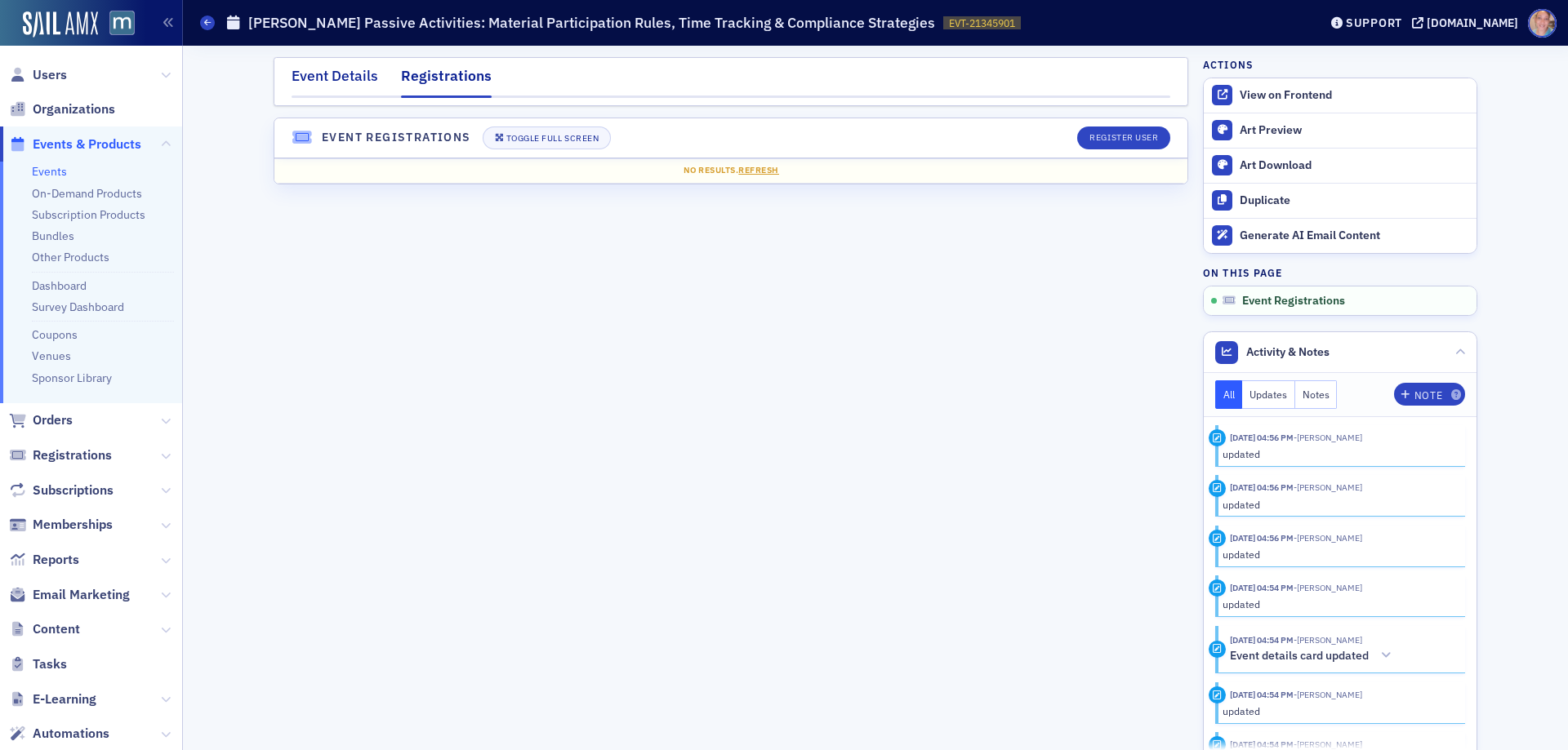
click at [344, 75] on div "Event Details" at bounding box center [335, 80] width 87 height 30
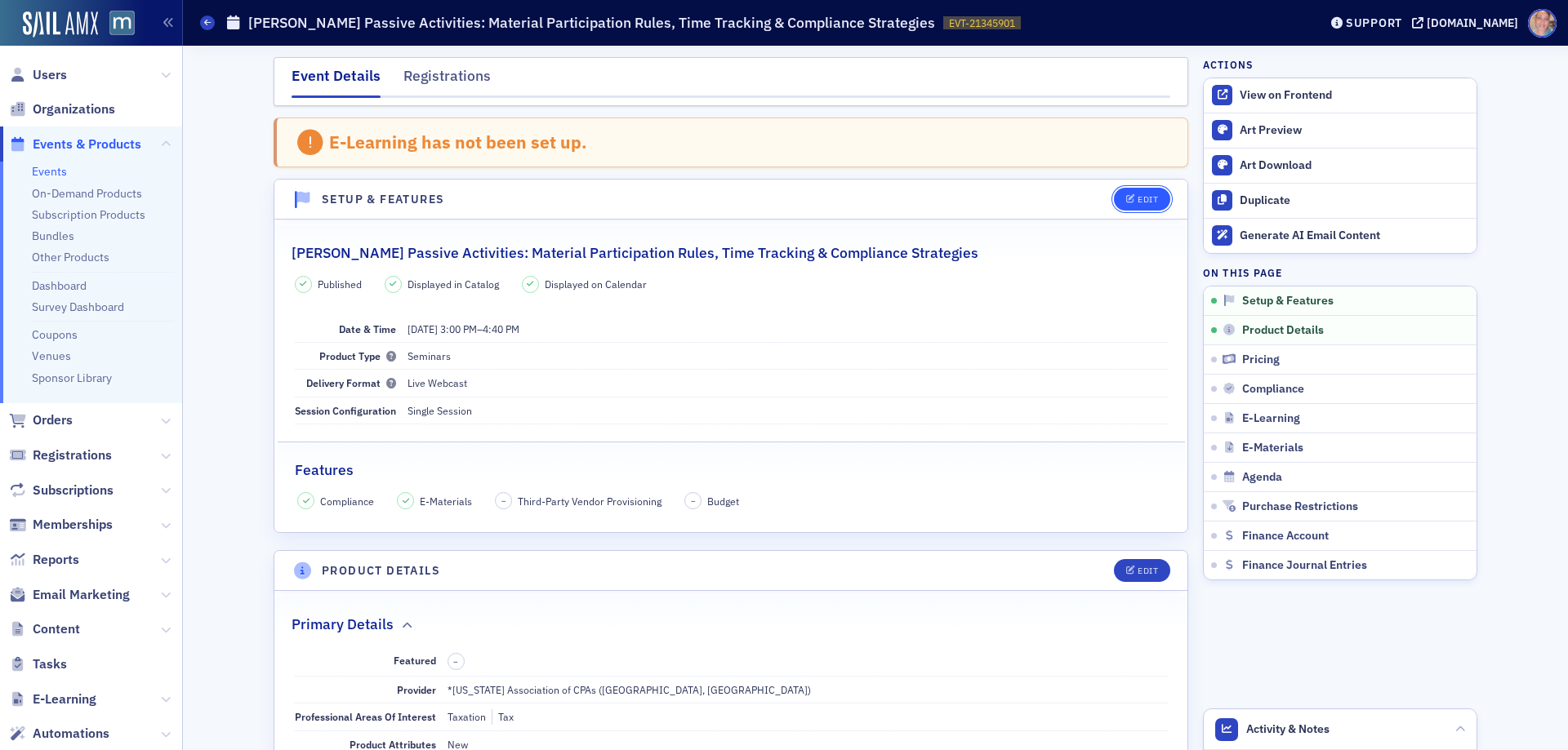
click at [1138, 202] on div "Edit" at bounding box center [1147, 199] width 20 height 9
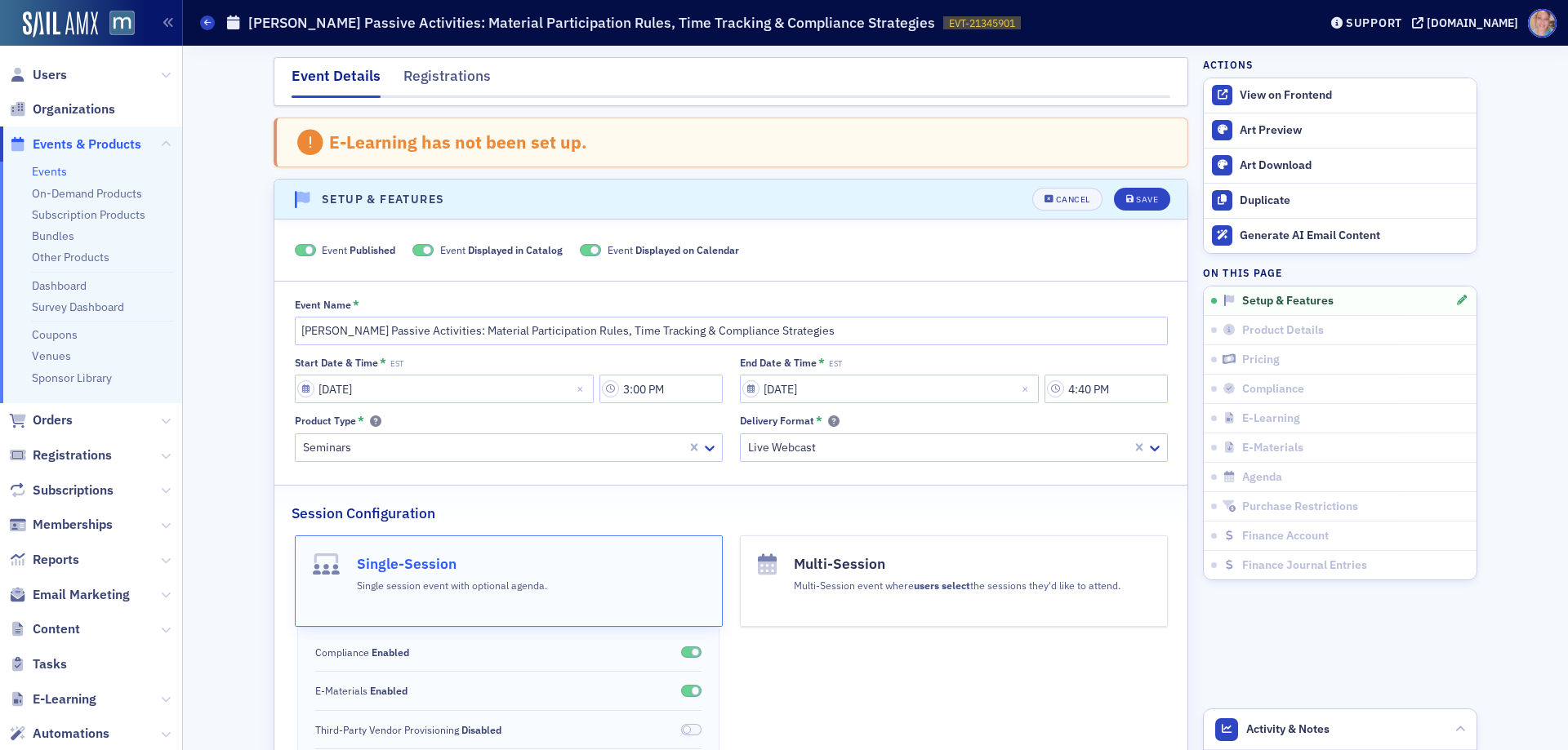
scroll to position [84, 0]
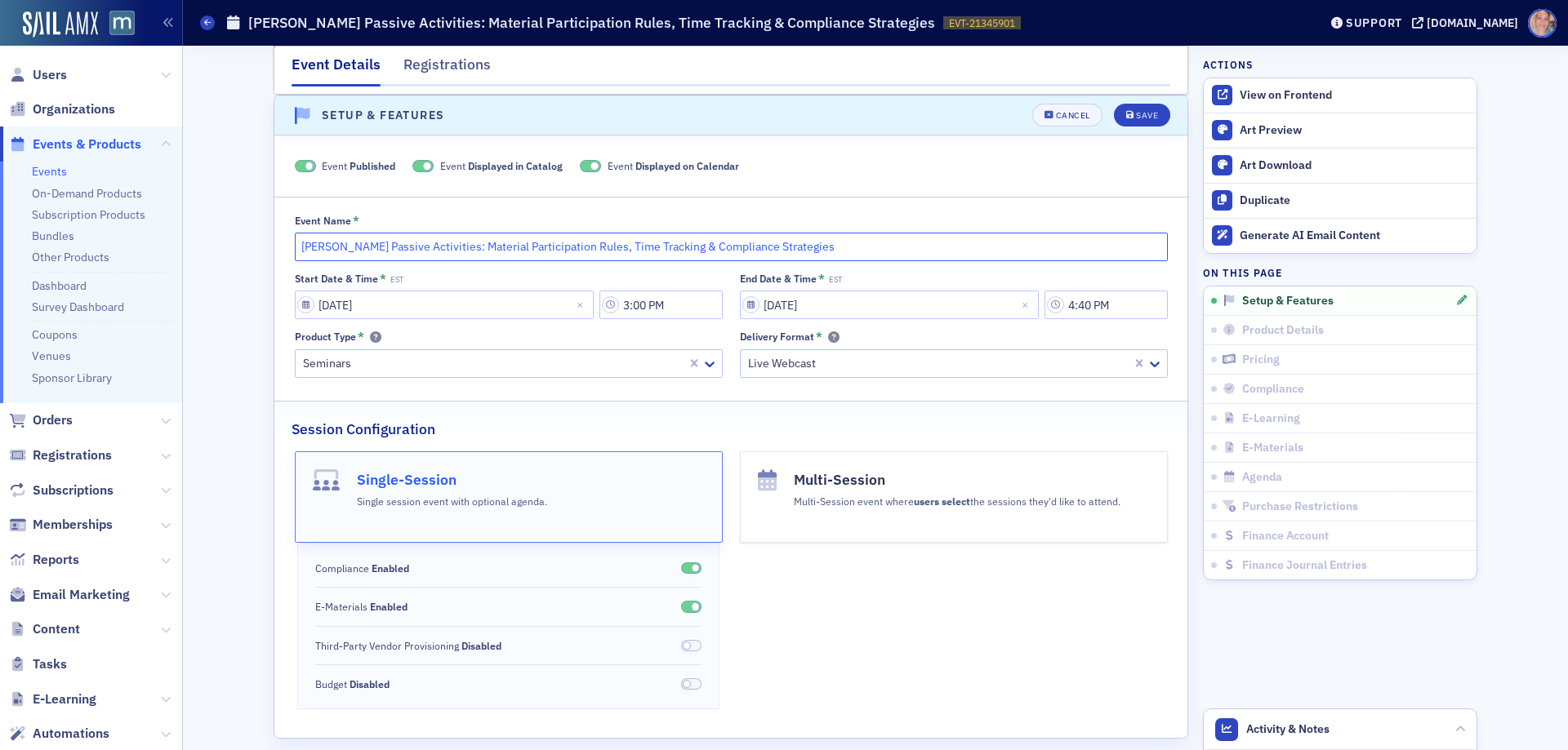
click at [295, 250] on input "[PERSON_NAME] Passive Activities: Material Participation Rules, Time Tracking &…" at bounding box center [732, 247] width 873 height 29
type input "**[PERSON_NAME] Passive Activities: Material Participation Rules, Time Tracking…"
click at [1124, 111] on button "Save" at bounding box center [1142, 115] width 56 height 23
